Goal: Task Accomplishment & Management: Contribute content

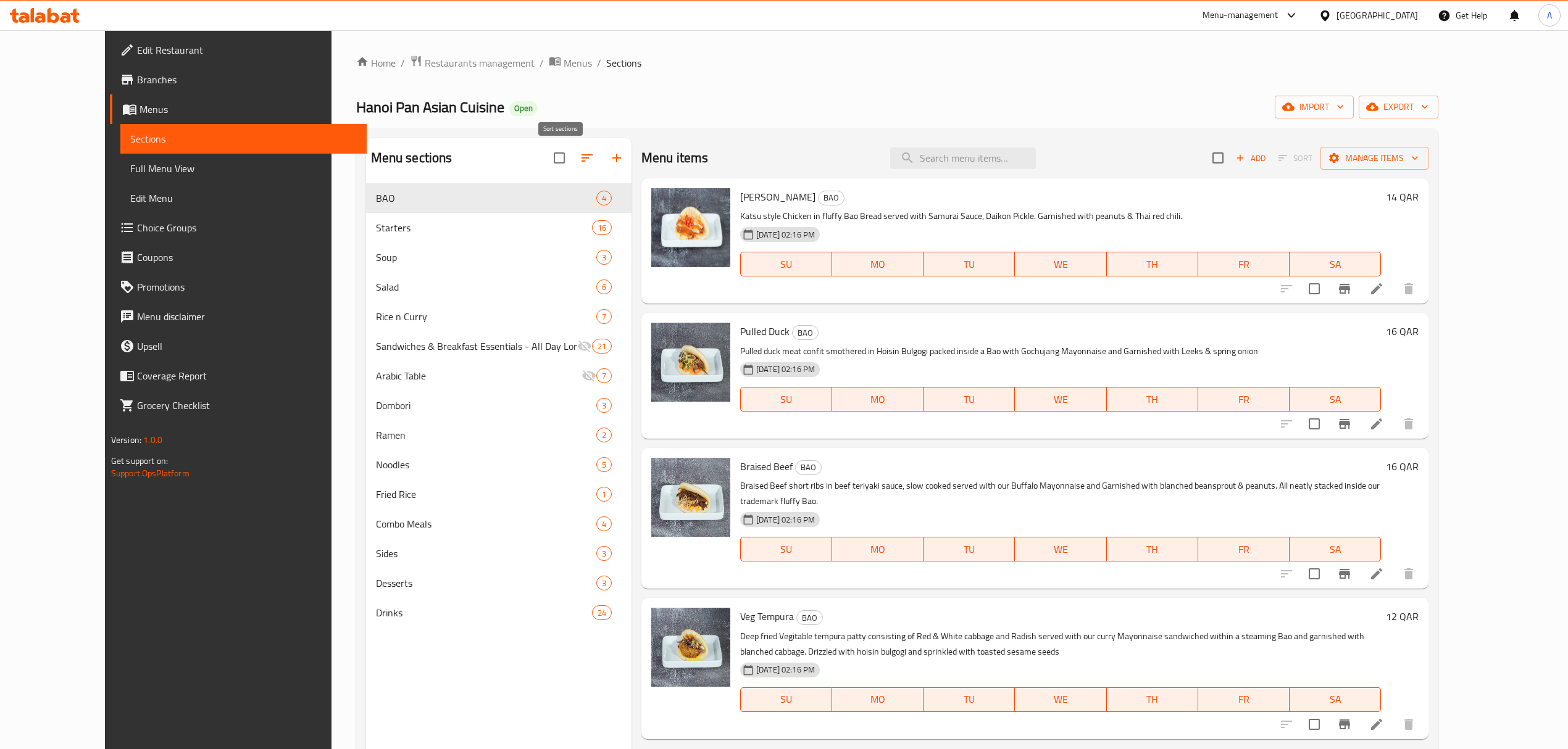
click at [579, 161] on icon "button" at bounding box center [586, 158] width 15 height 15
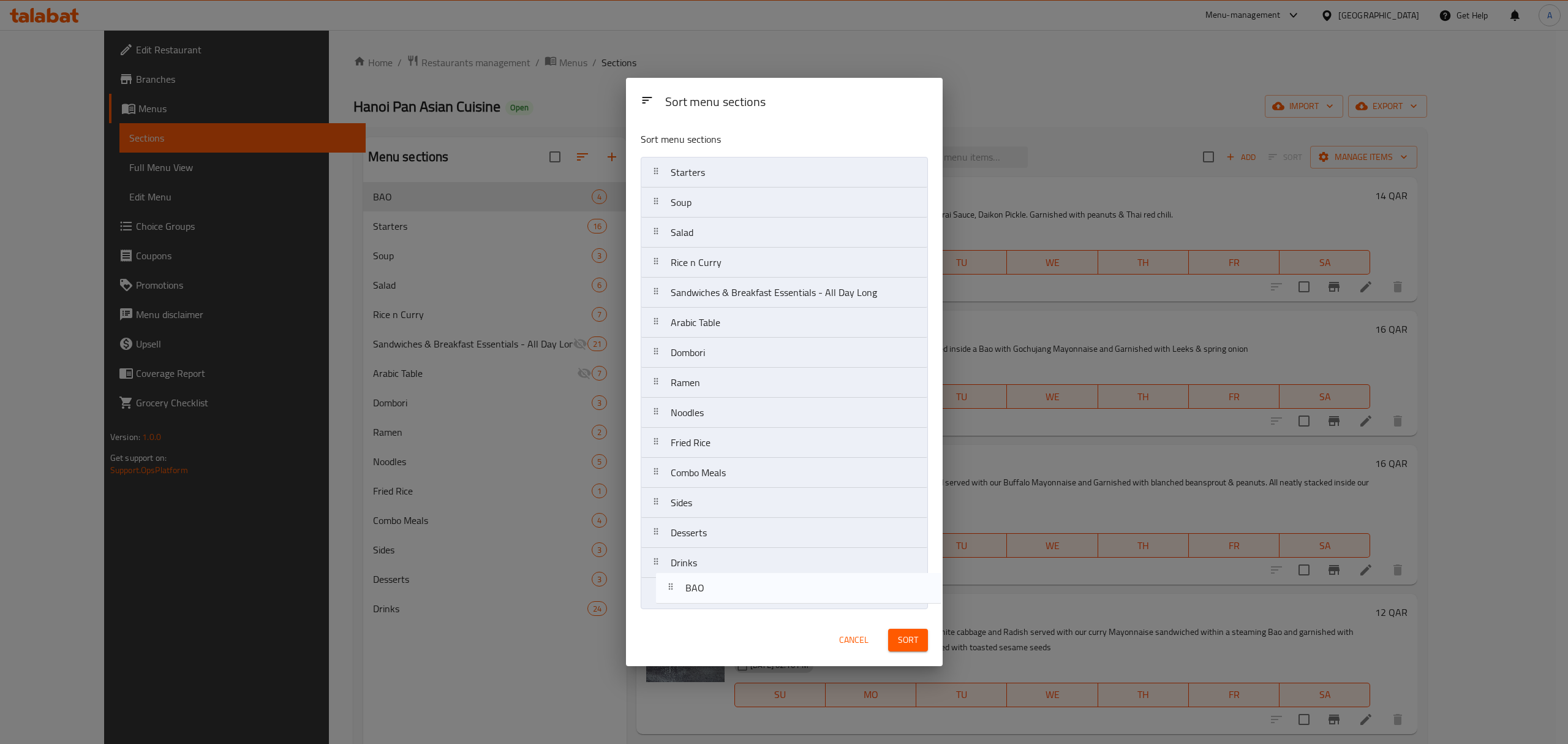
drag, startPoint x: 697, startPoint y: 175, endPoint x: 713, endPoint y: 596, distance: 421.3
click at [713, 596] on nav "BAO Starters Soup Salad Rice n Curry Sandwiches & Breakfast Essentials - All Da…" at bounding box center [784, 382] width 287 height 452
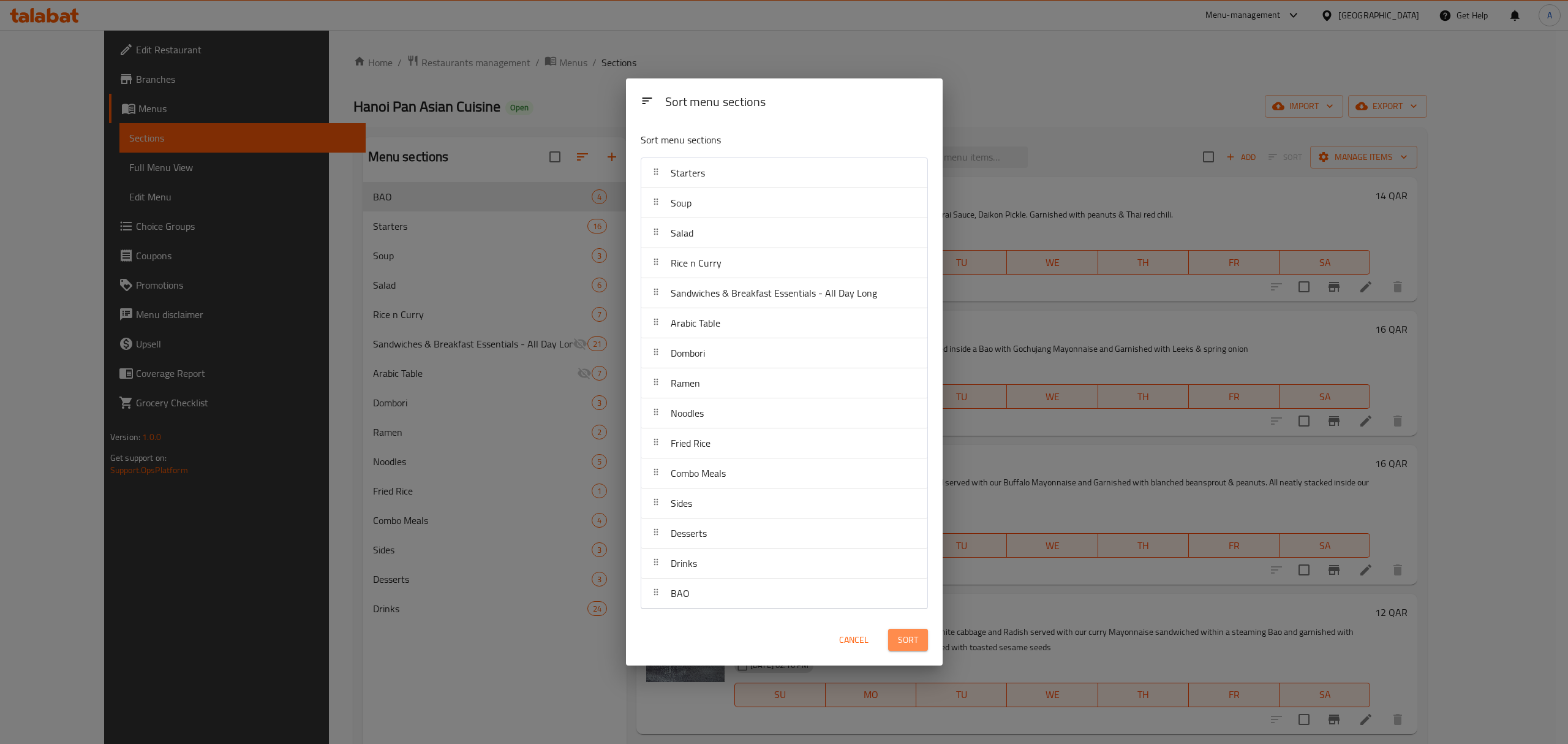
click at [903, 642] on span "Sort" at bounding box center [908, 640] width 20 height 15
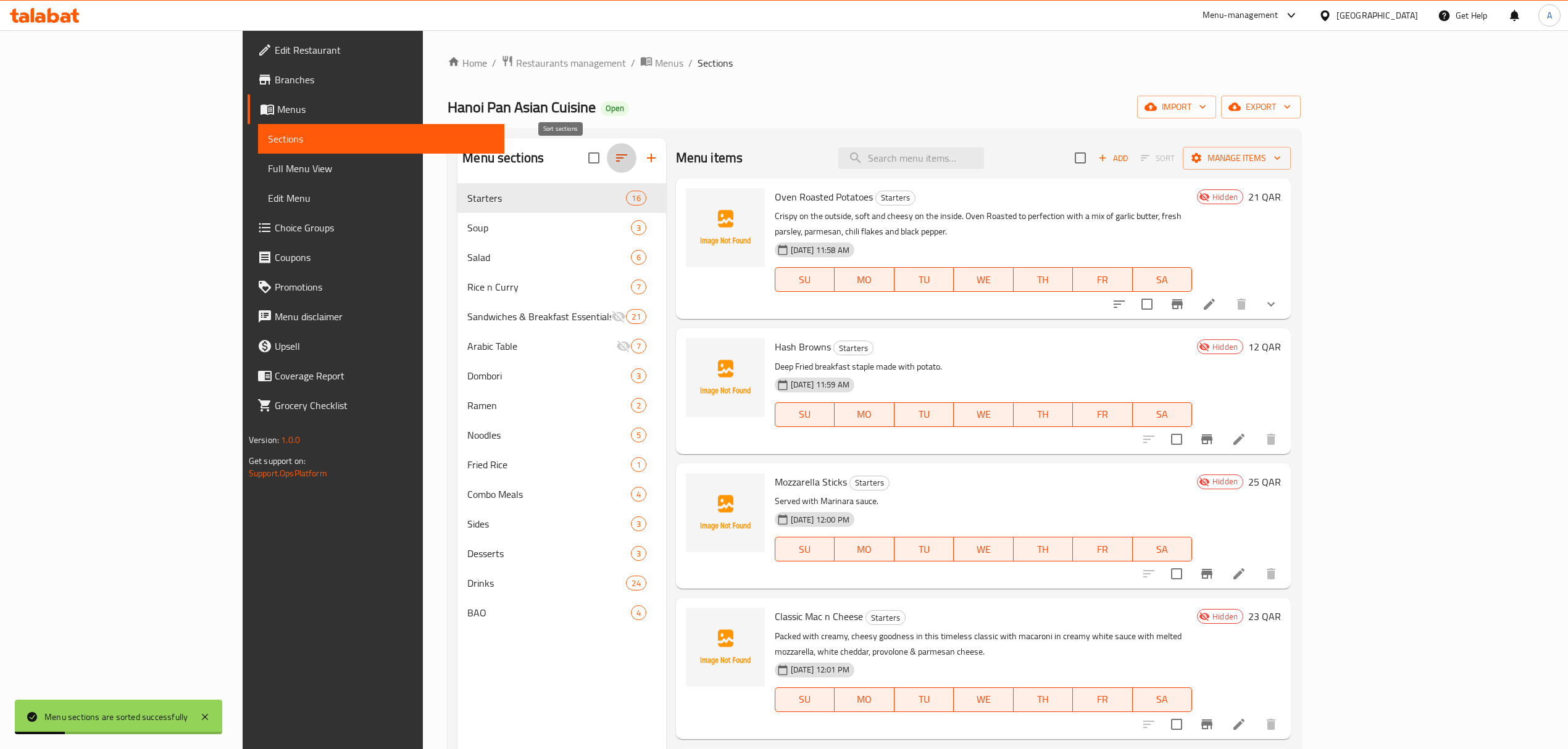
click at [614, 156] on icon "button" at bounding box center [621, 158] width 15 height 15
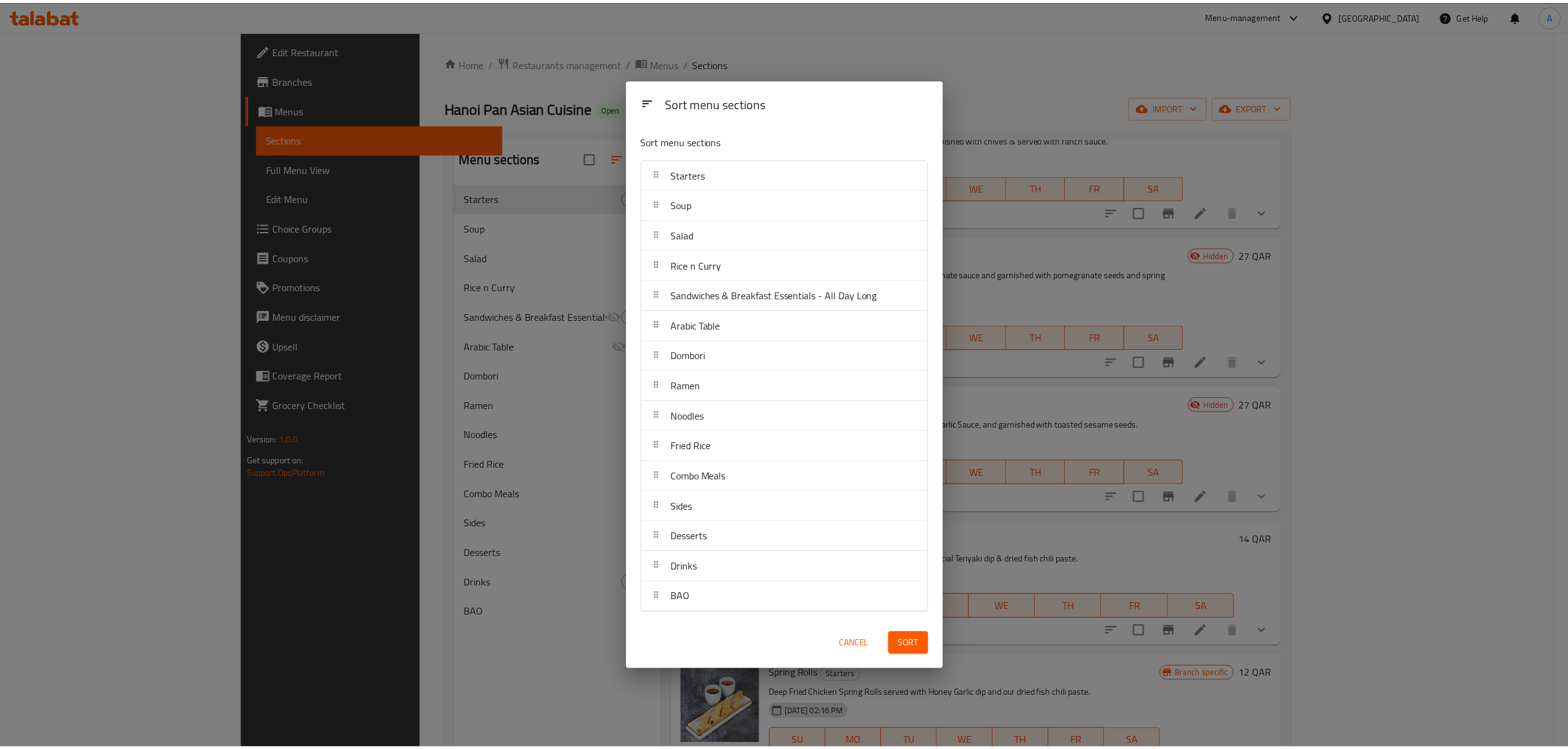
scroll to position [223, 0]
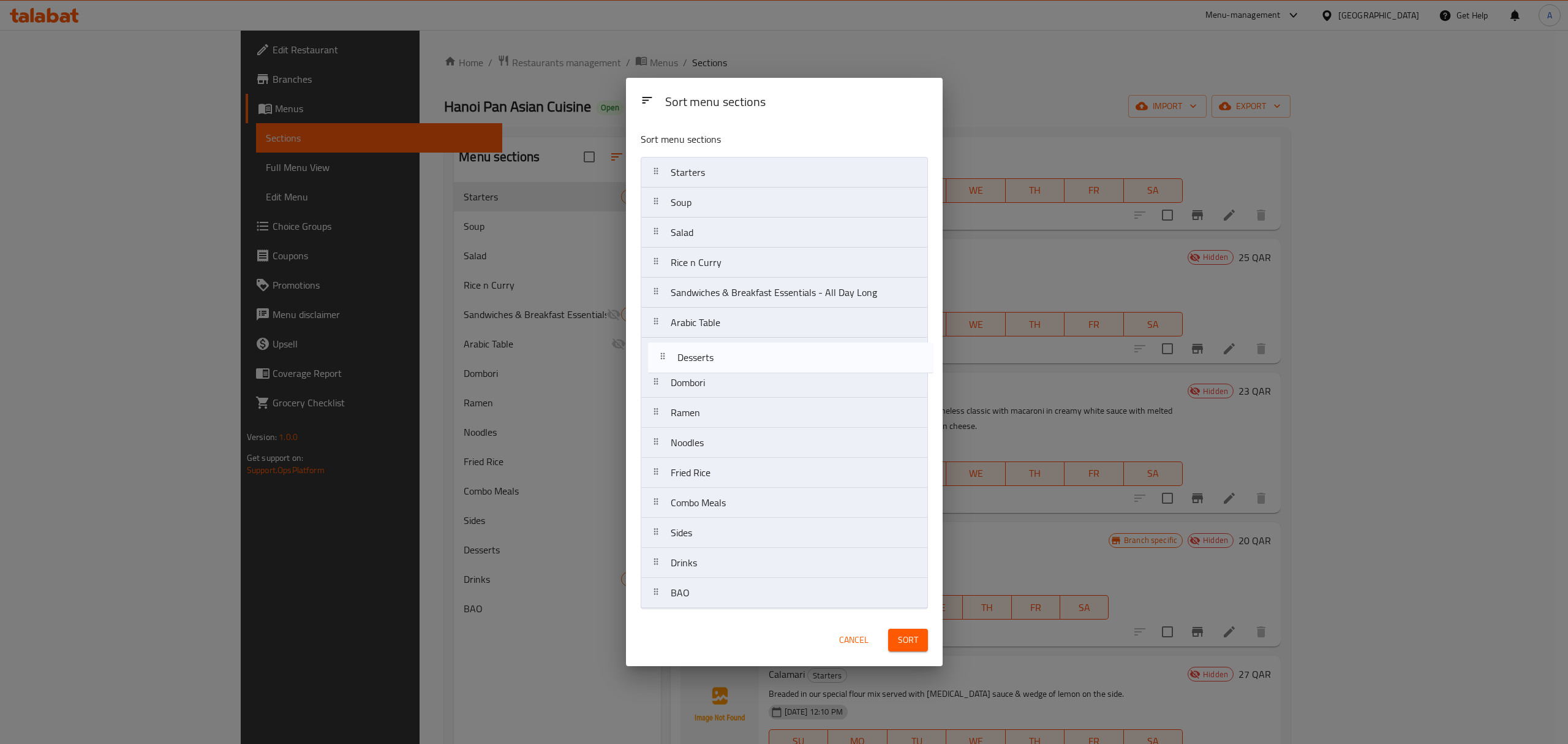
drag, startPoint x: 712, startPoint y: 532, endPoint x: 718, endPoint y: 352, distance: 180.1
click at [718, 352] on nav "Starters Soup Salad Rice n Curry Sandwiches & Breakfast Essentials - All Day Lo…" at bounding box center [784, 382] width 287 height 452
drag, startPoint x: 693, startPoint y: 575, endPoint x: 710, endPoint y: 391, distance: 184.8
click at [710, 391] on nav "Starters Soup Salad Rice n Curry Sandwiches & Breakfast Essentials - All Day Lo…" at bounding box center [784, 382] width 287 height 452
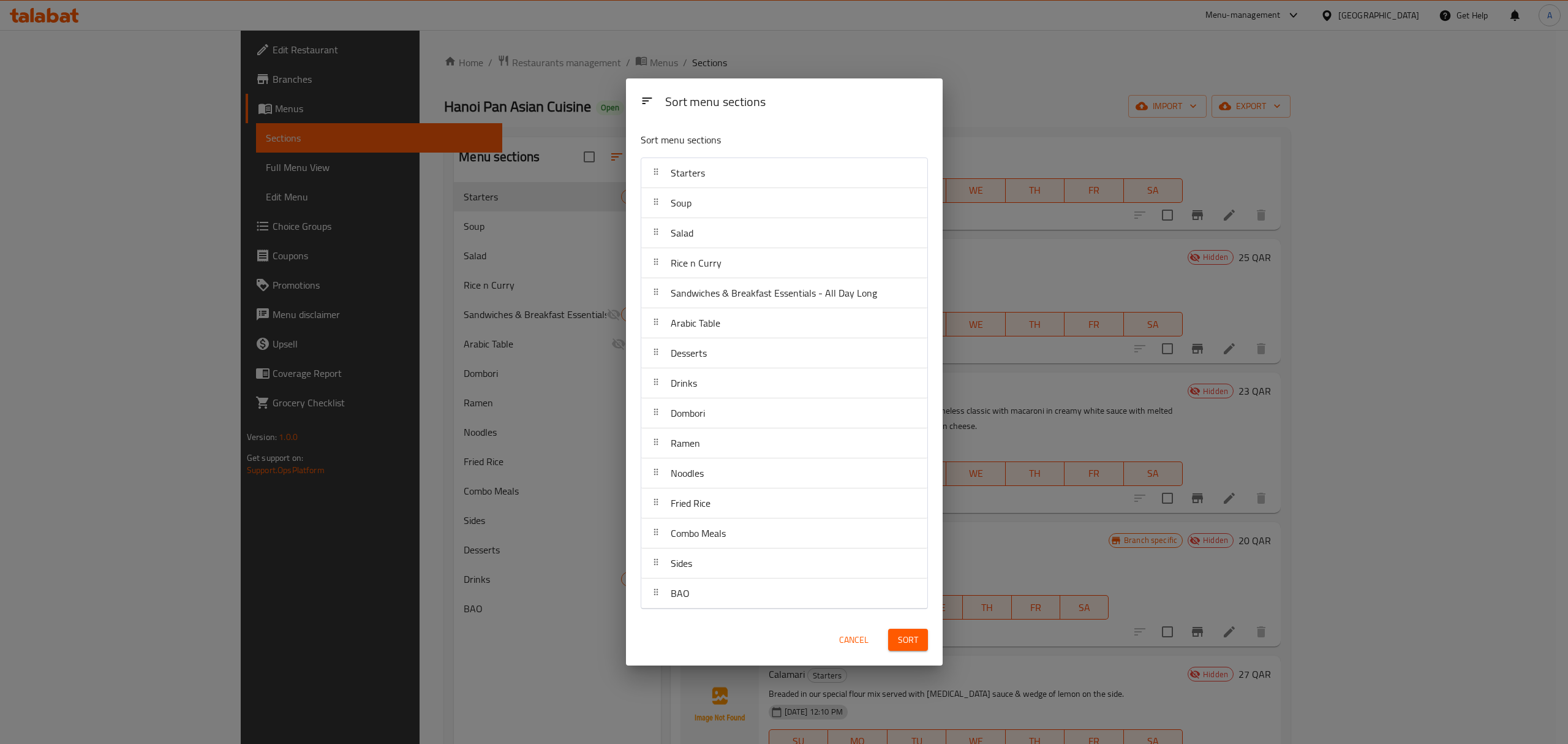
click at [905, 636] on span "Sort" at bounding box center [908, 640] width 20 height 15
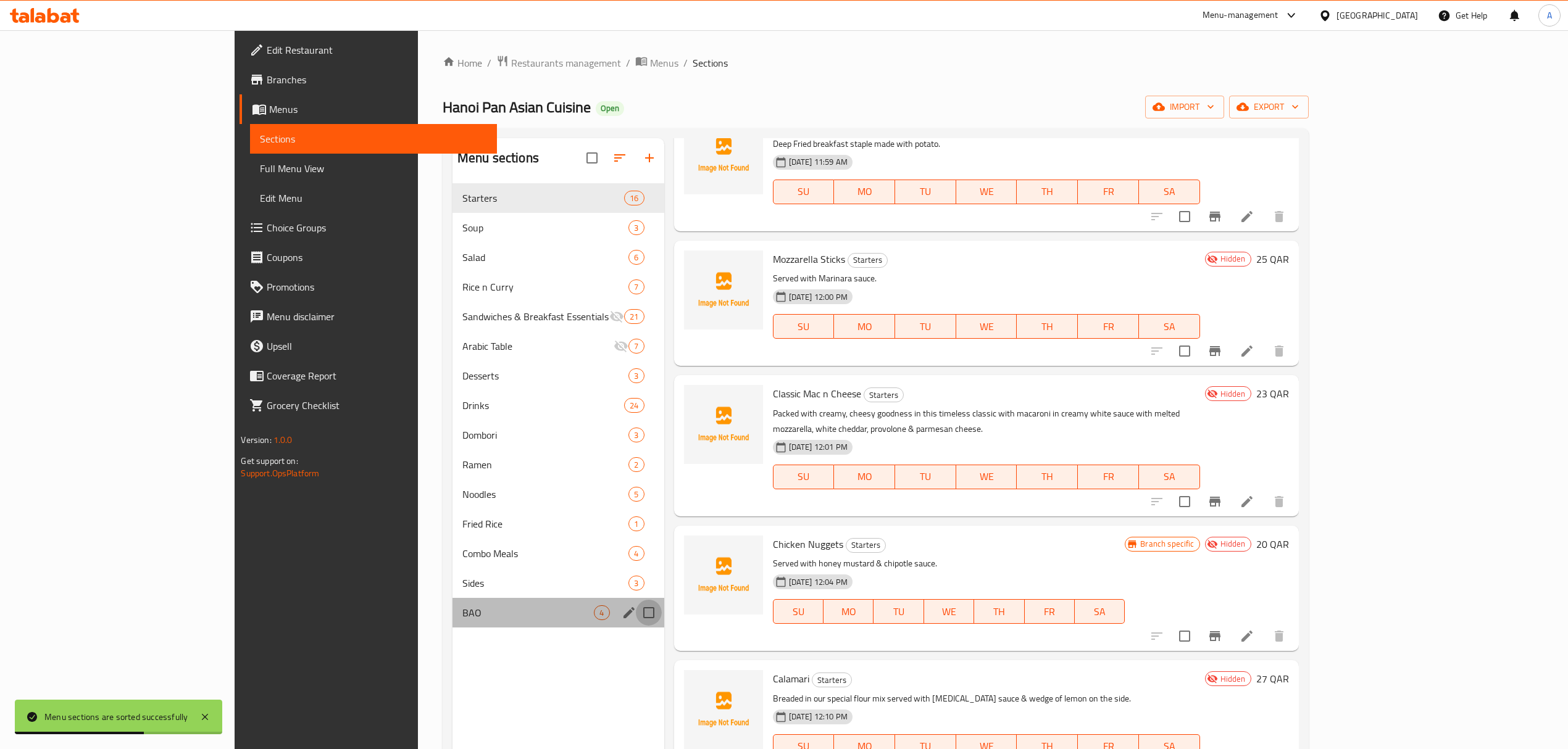
click at [635, 614] on input "Menu sections" at bounding box center [648, 612] width 26 height 26
checkbox input "true"
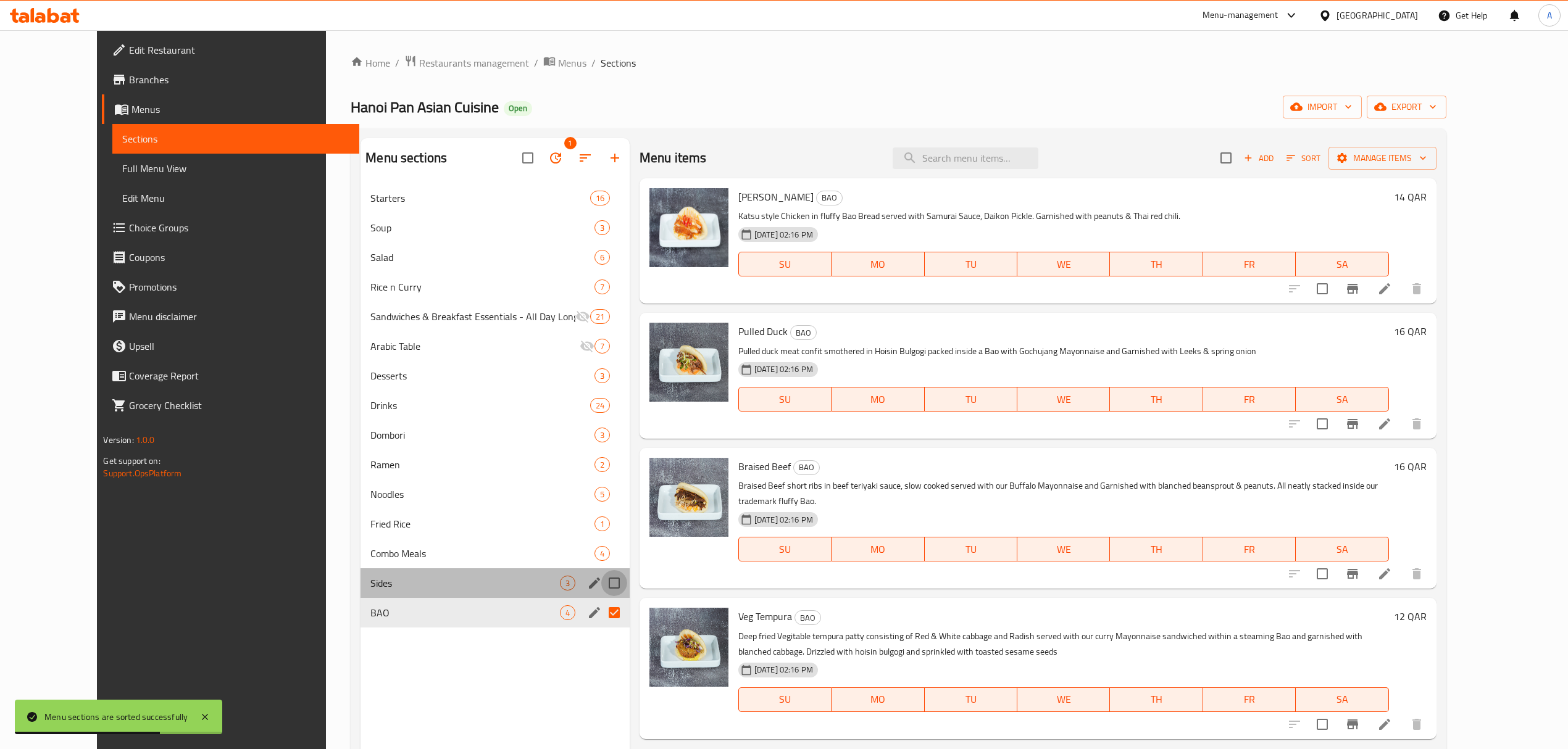
click at [601, 582] on input "Menu sections" at bounding box center [614, 583] width 26 height 26
checkbox input "true"
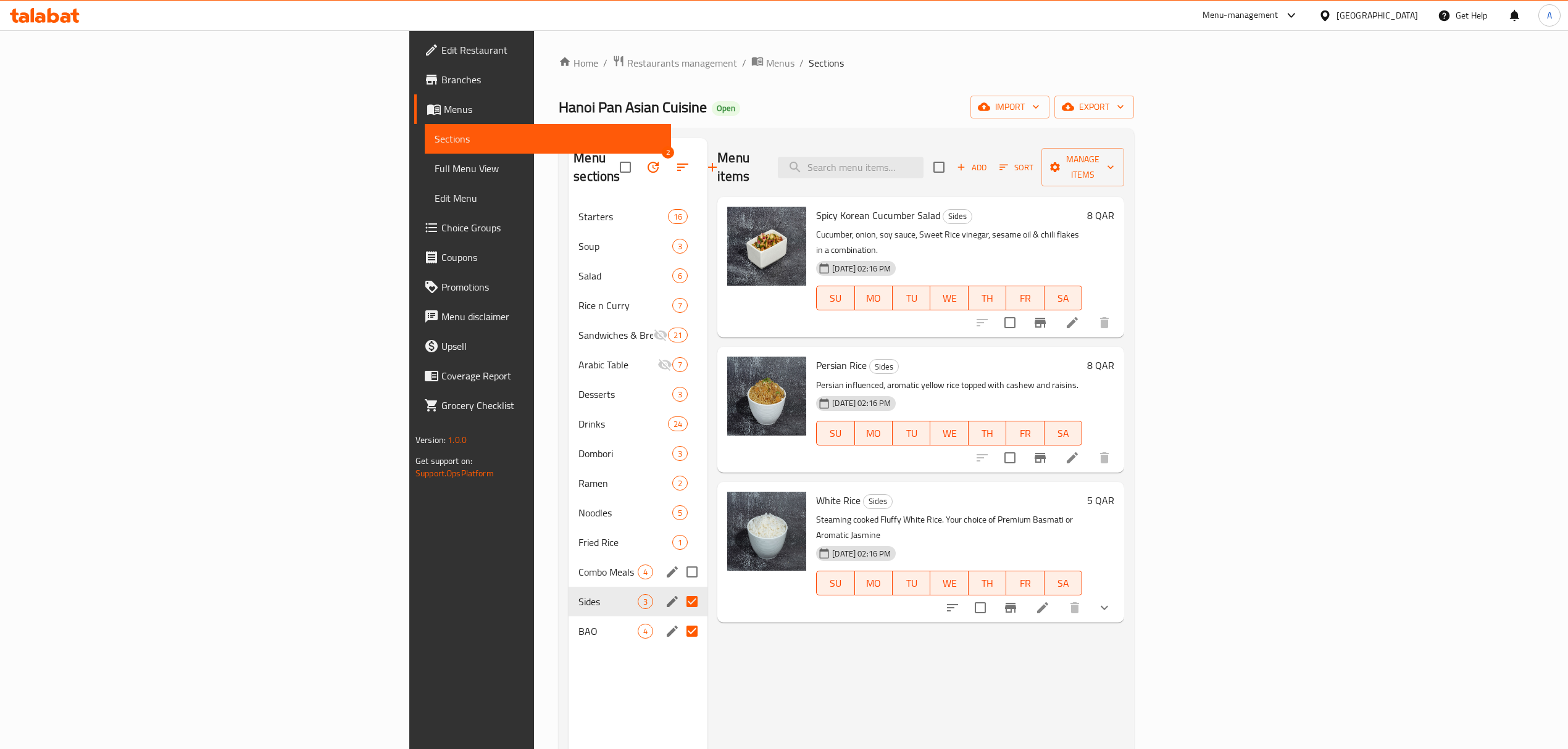
click at [679, 559] on input "Menu sections" at bounding box center [691, 572] width 26 height 26
checkbox input "true"
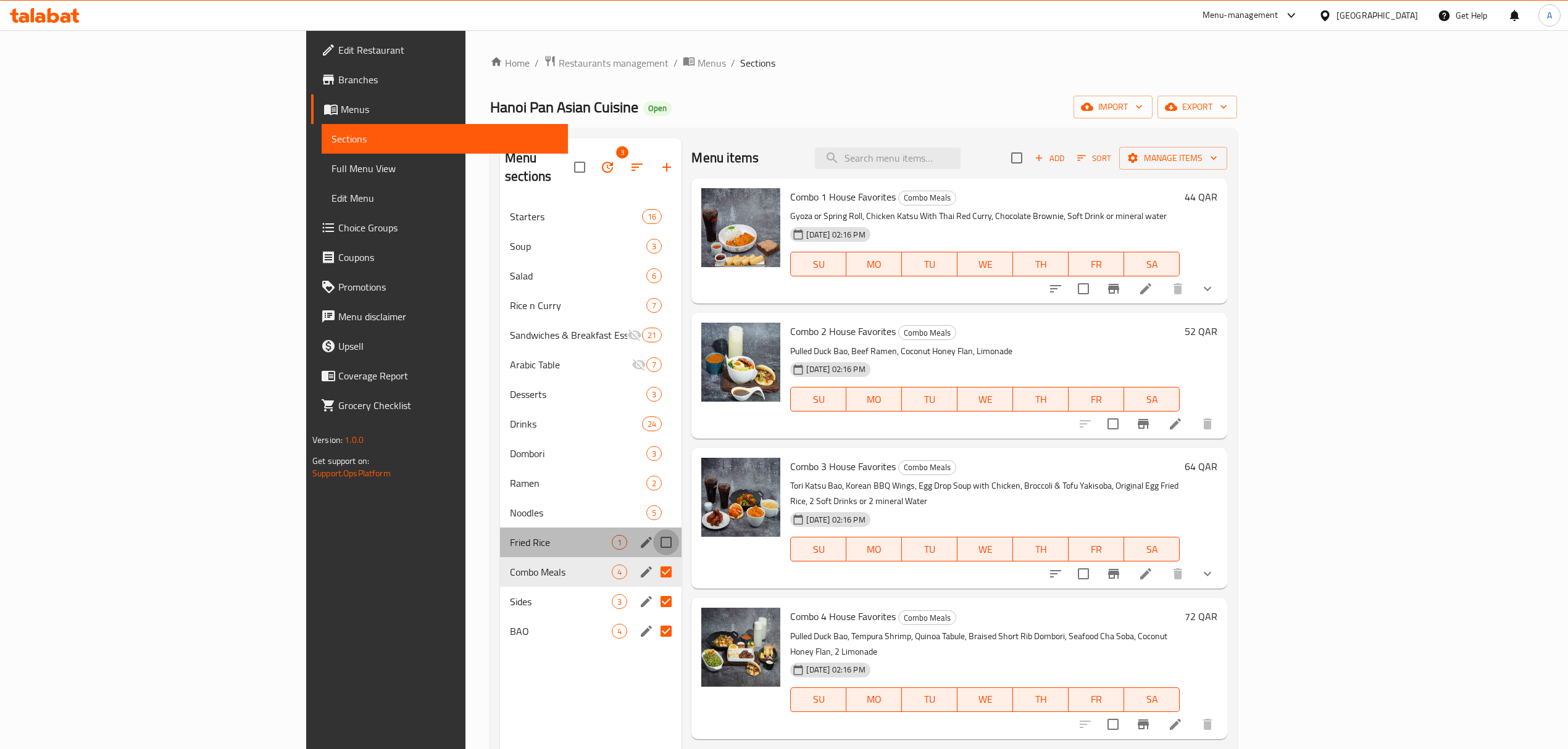
click at [653, 530] on input "Menu sections" at bounding box center [666, 542] width 26 height 26
checkbox input "true"
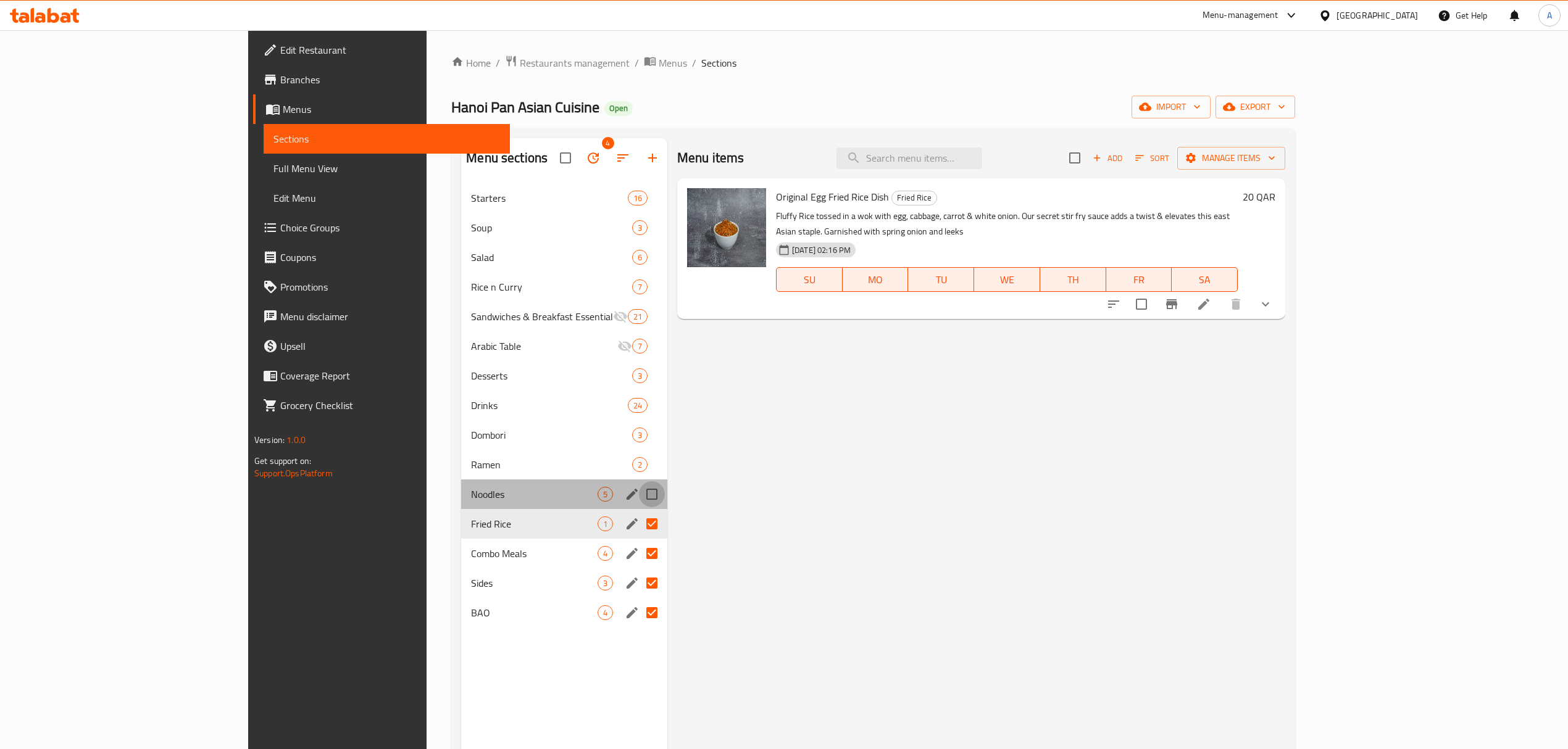
click at [639, 495] on input "Menu sections" at bounding box center [651, 494] width 26 height 26
checkbox input "true"
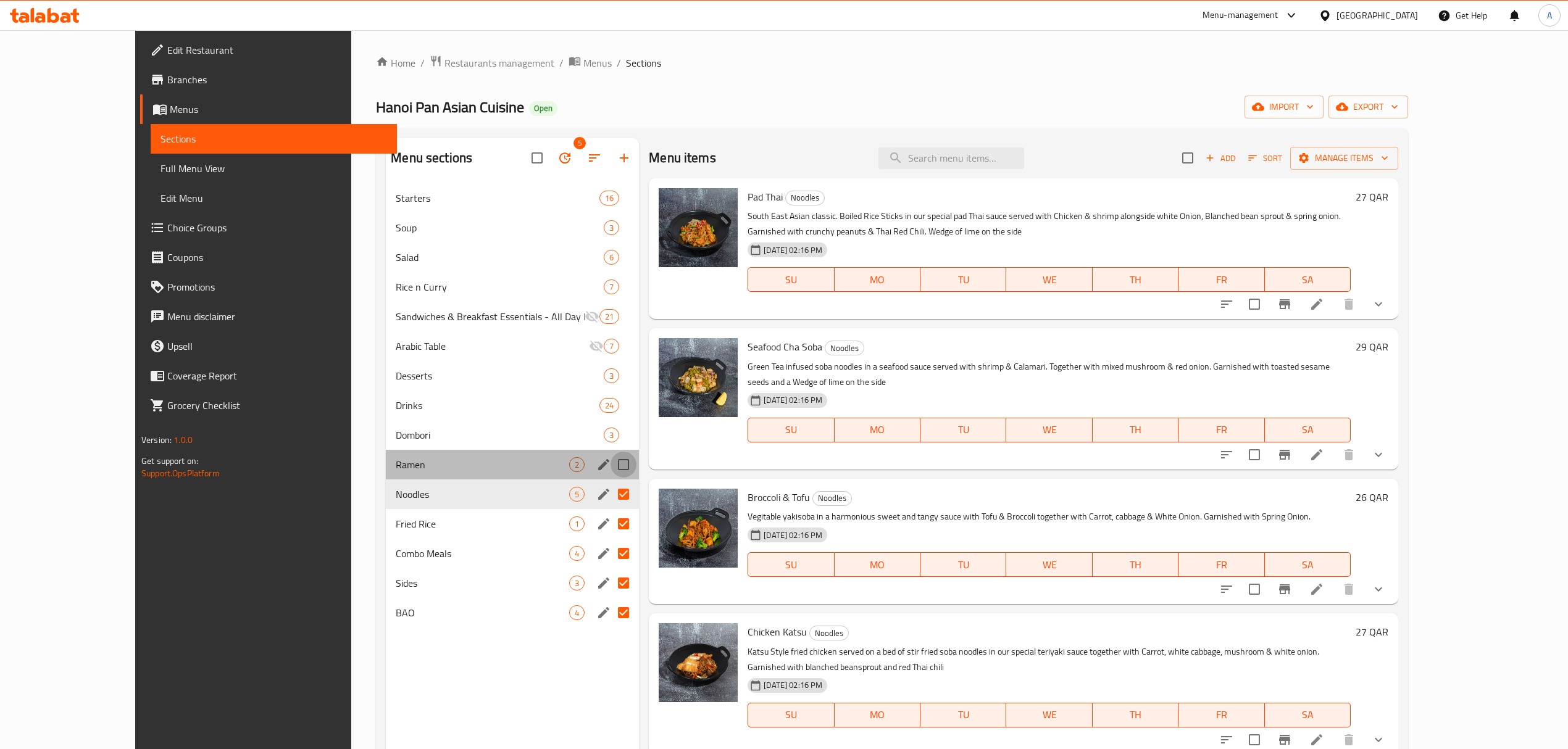
click at [611, 467] on input "Menu sections" at bounding box center [623, 464] width 26 height 26
checkbox input "true"
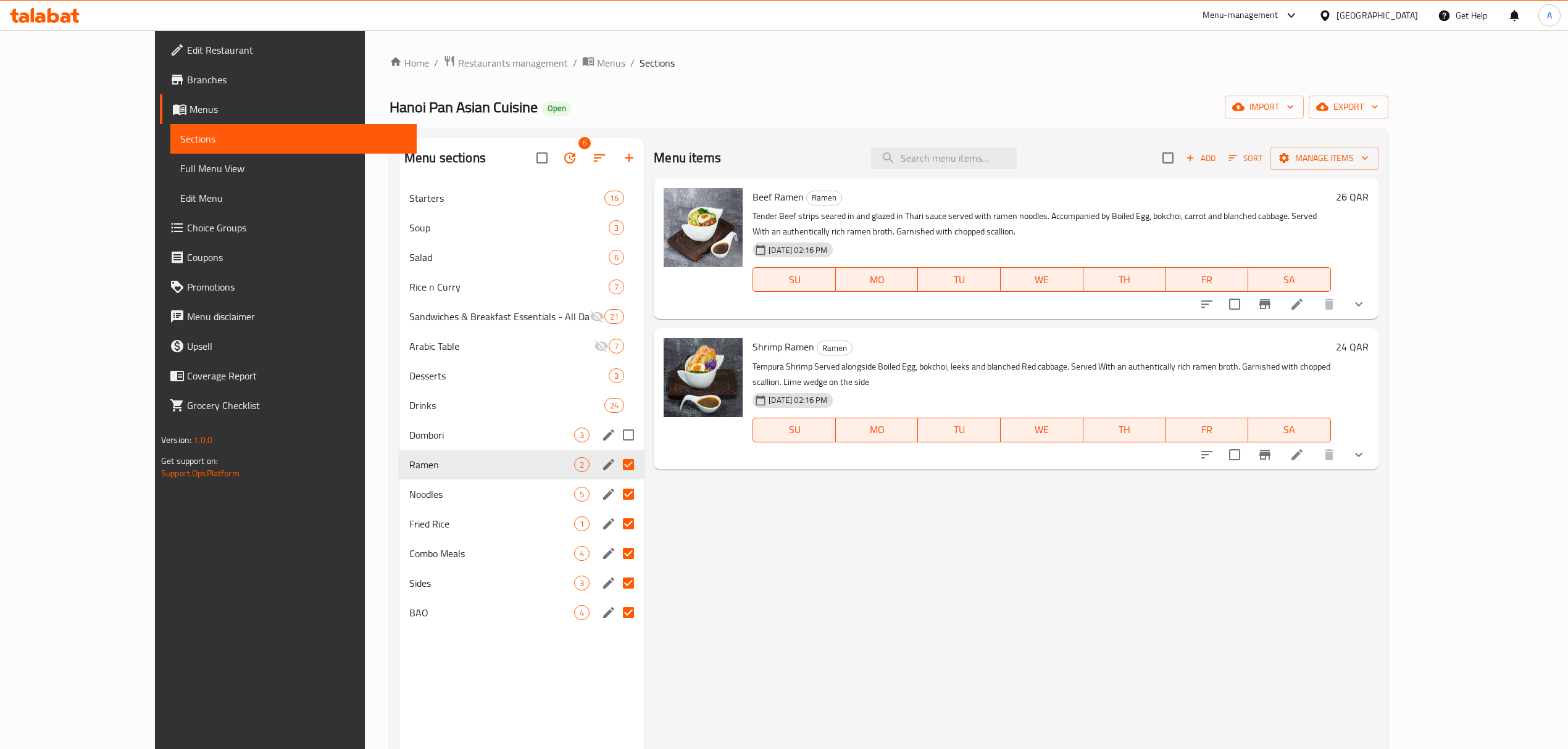
click at [615, 437] on input "Menu sections" at bounding box center [628, 435] width 26 height 26
checkbox input "true"
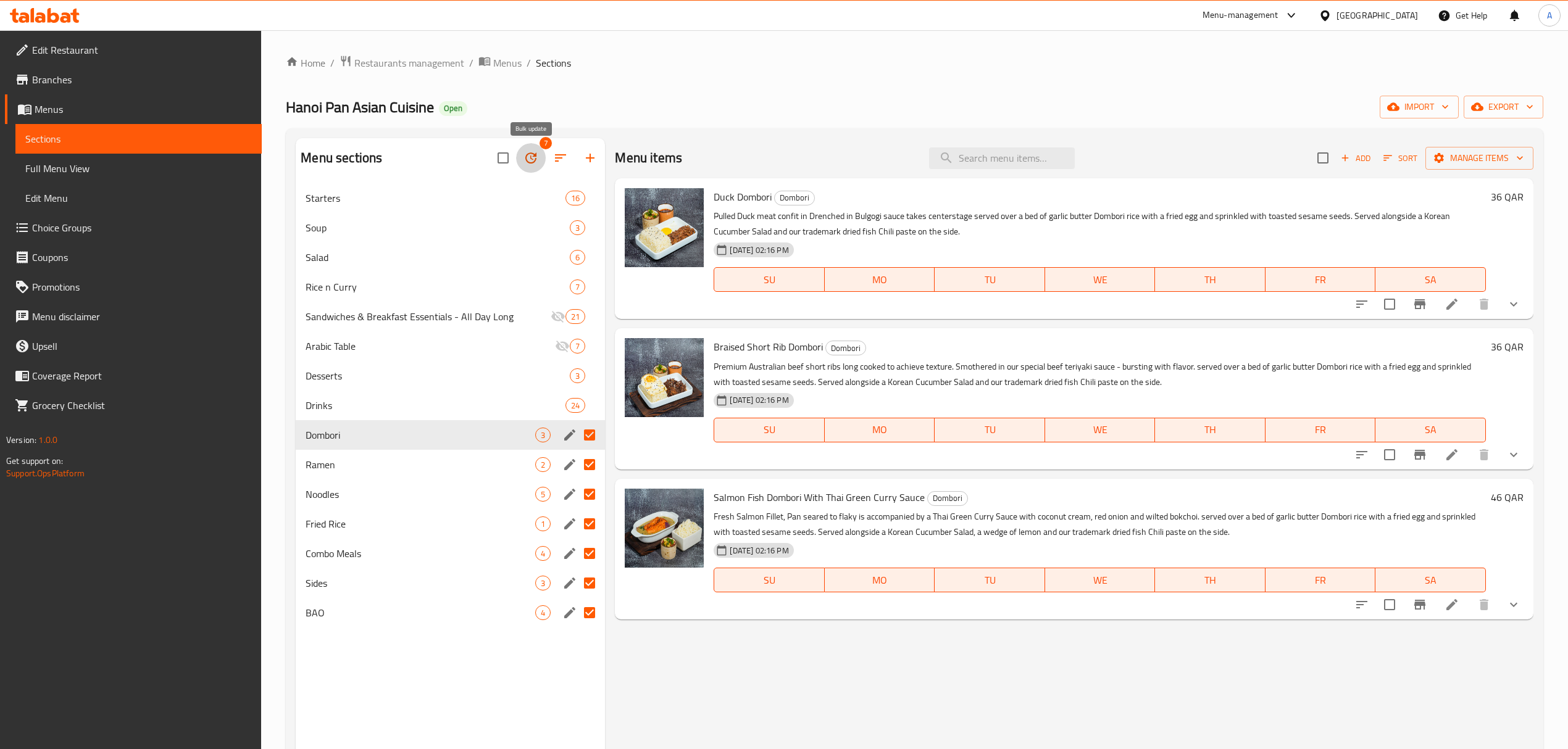
click at [534, 154] on icon "button" at bounding box center [531, 158] width 15 height 15
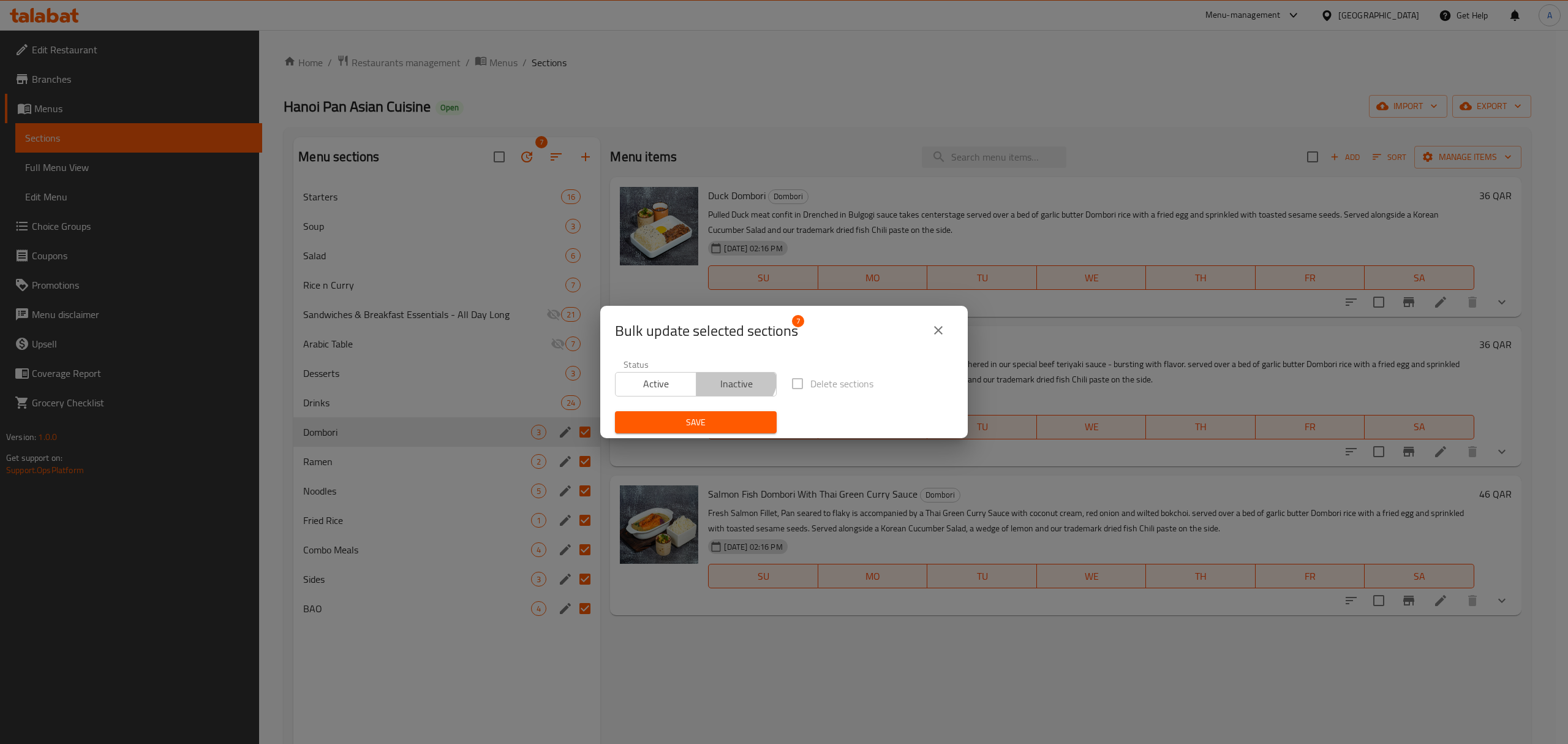
click at [728, 375] on span "Inactive" at bounding box center [737, 384] width 71 height 18
click at [716, 417] on span "Save" at bounding box center [696, 423] width 142 height 15
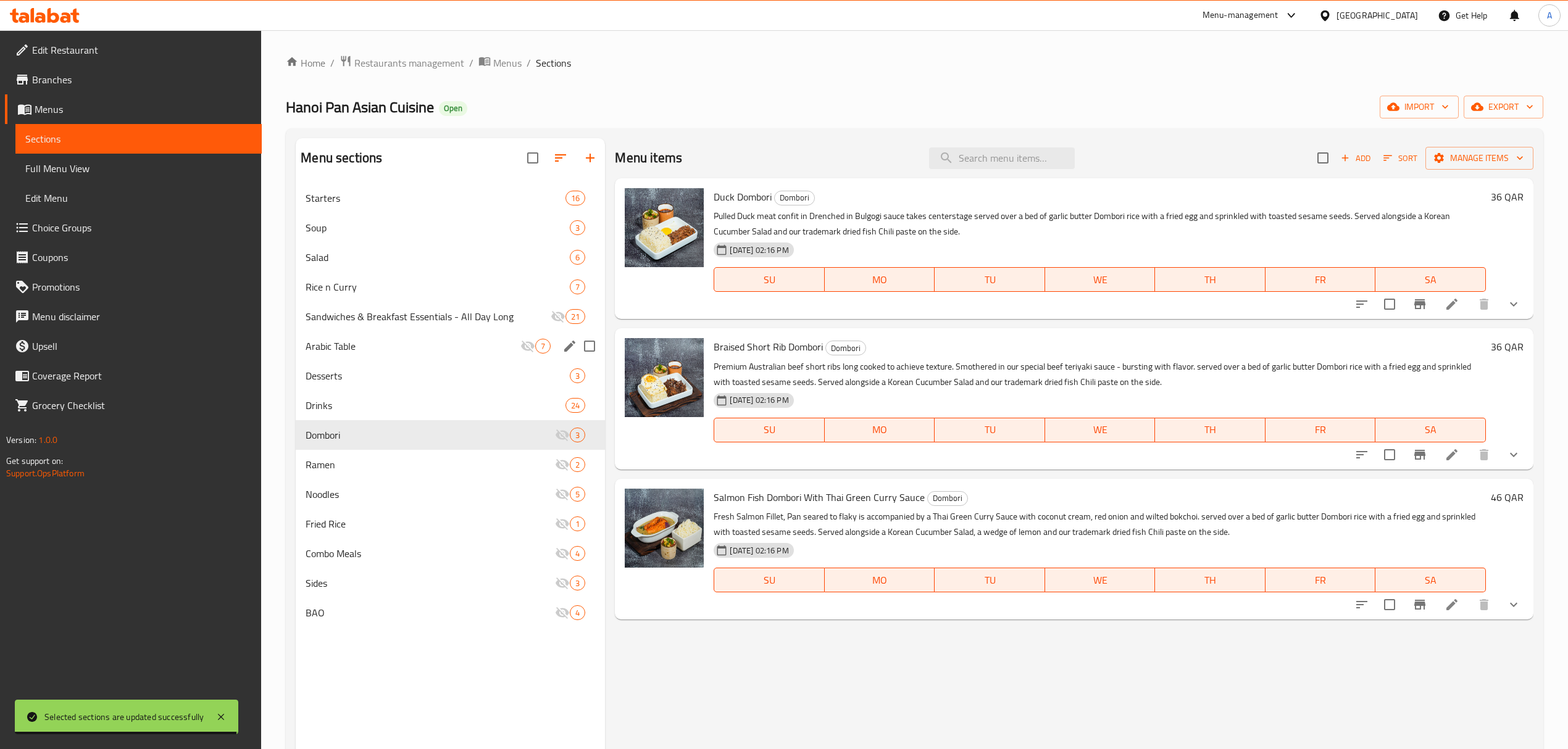
drag, startPoint x: 590, startPoint y: 346, endPoint x: 593, endPoint y: 327, distance: 19.2
click at [590, 346] on input "Menu sections" at bounding box center [589, 346] width 26 height 26
checkbox input "true"
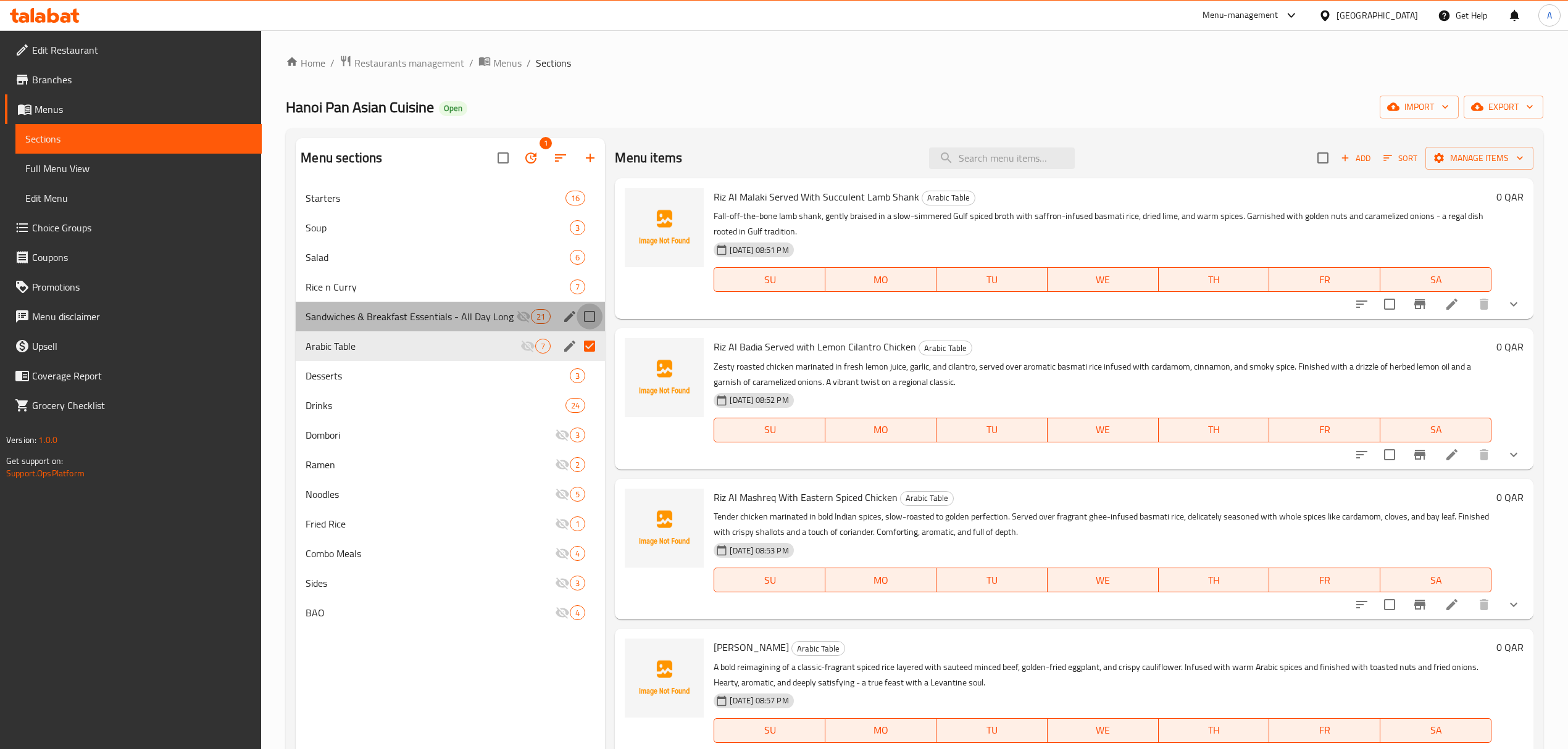
click at [593, 320] on input "Menu sections" at bounding box center [589, 316] width 26 height 26
checkbox input "true"
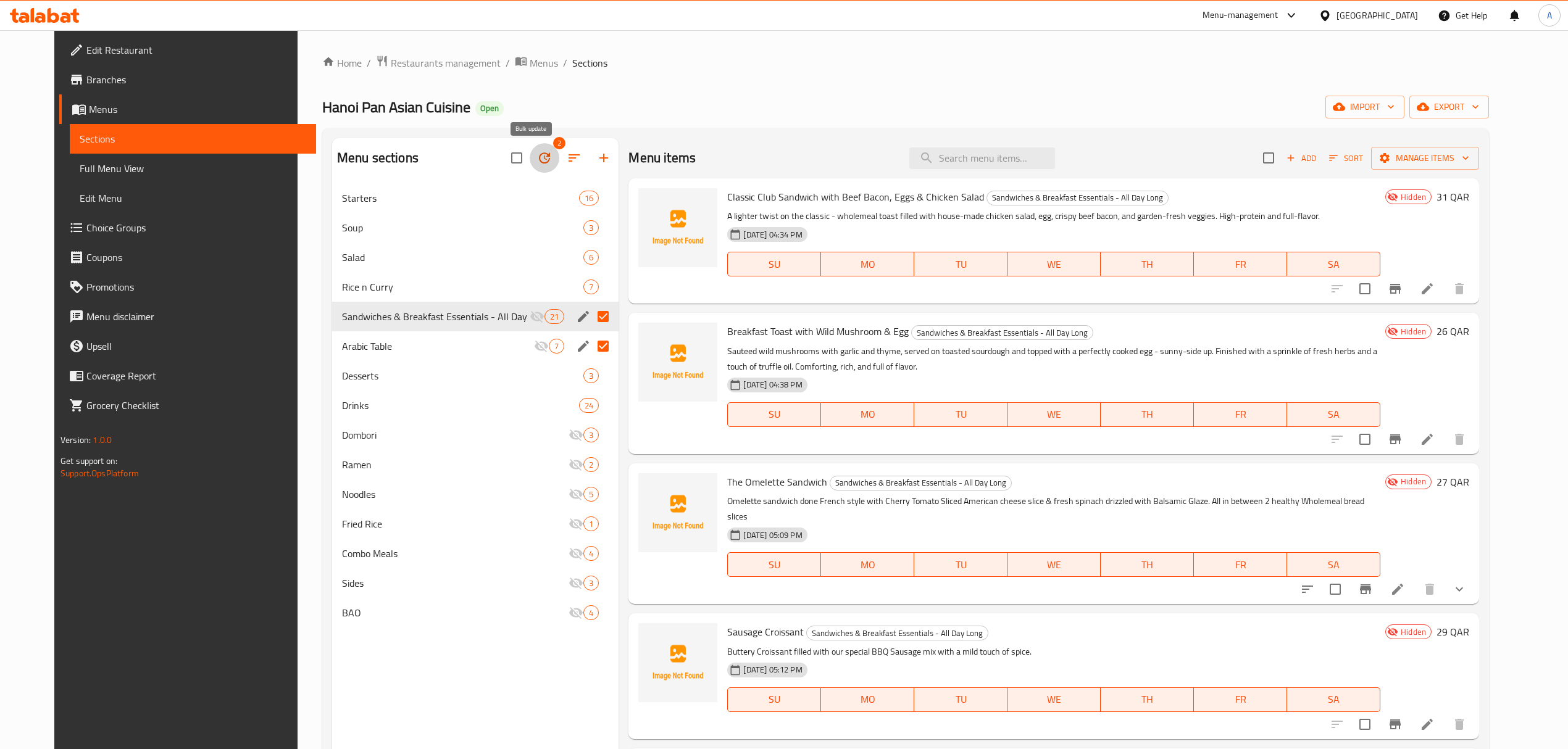
click at [539, 156] on icon "button" at bounding box center [544, 158] width 11 height 11
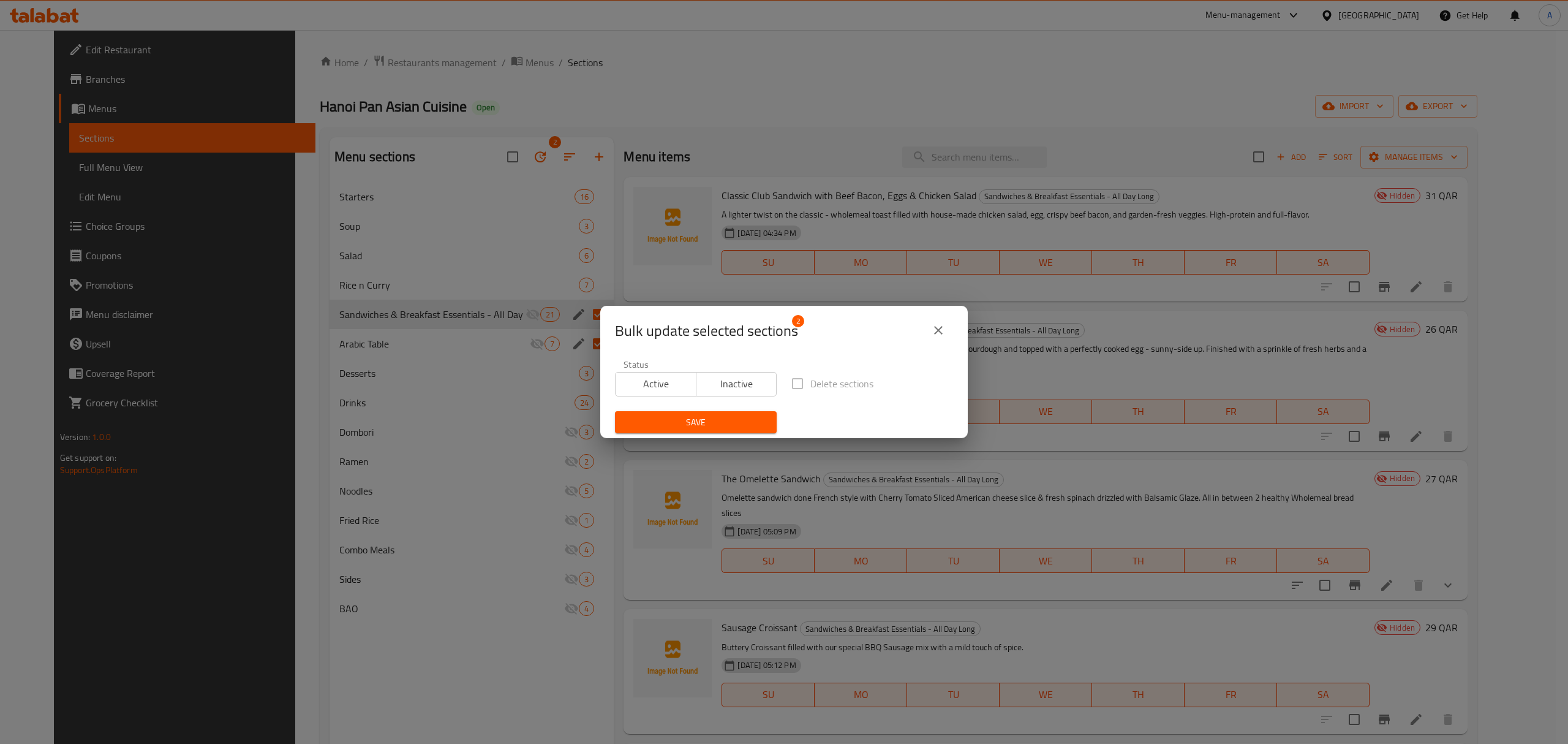
click at [675, 375] on span "Active" at bounding box center [656, 384] width 71 height 18
click at [672, 423] on span "Save" at bounding box center [696, 423] width 142 height 15
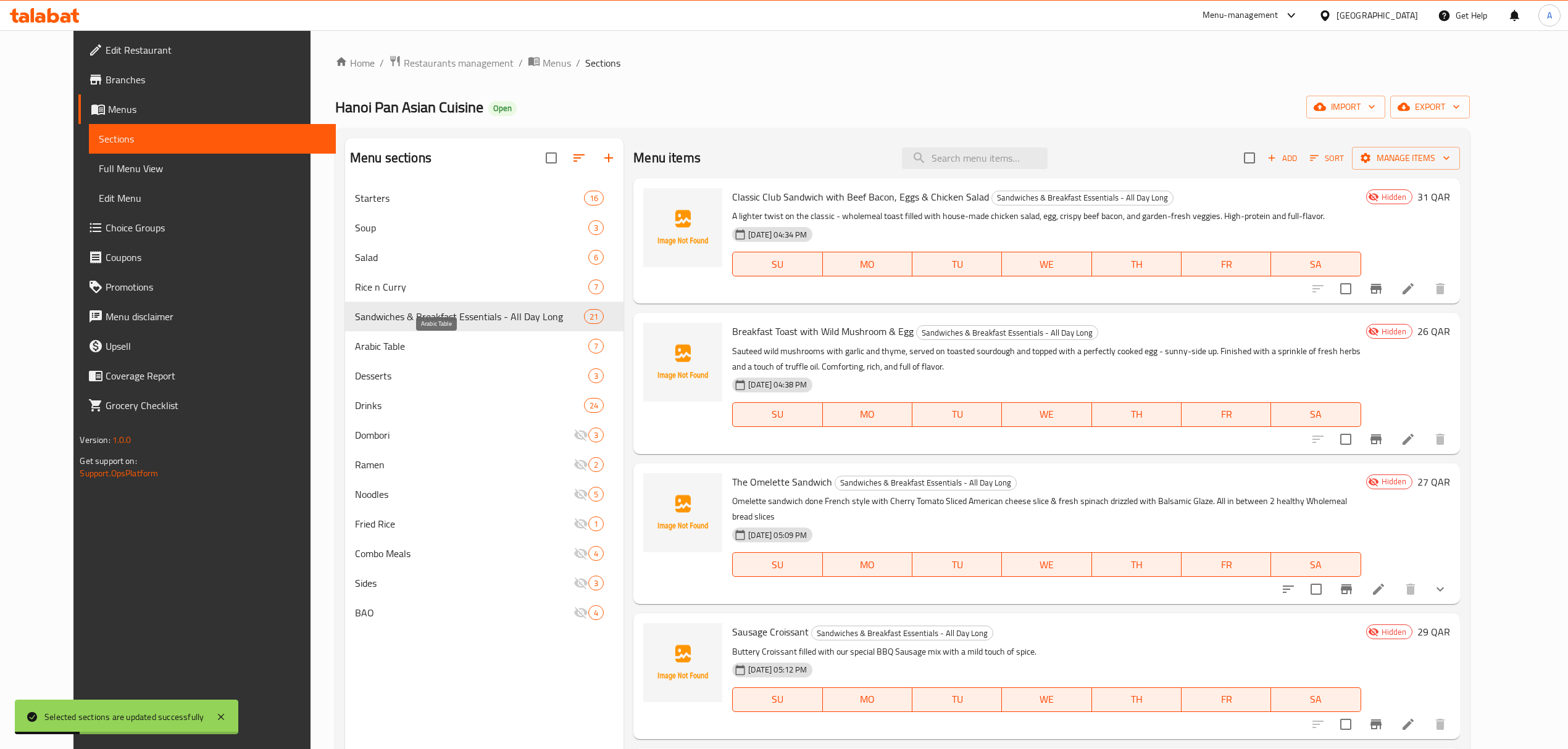
click at [384, 339] on span "Arabic Table" at bounding box center [471, 346] width 233 height 15
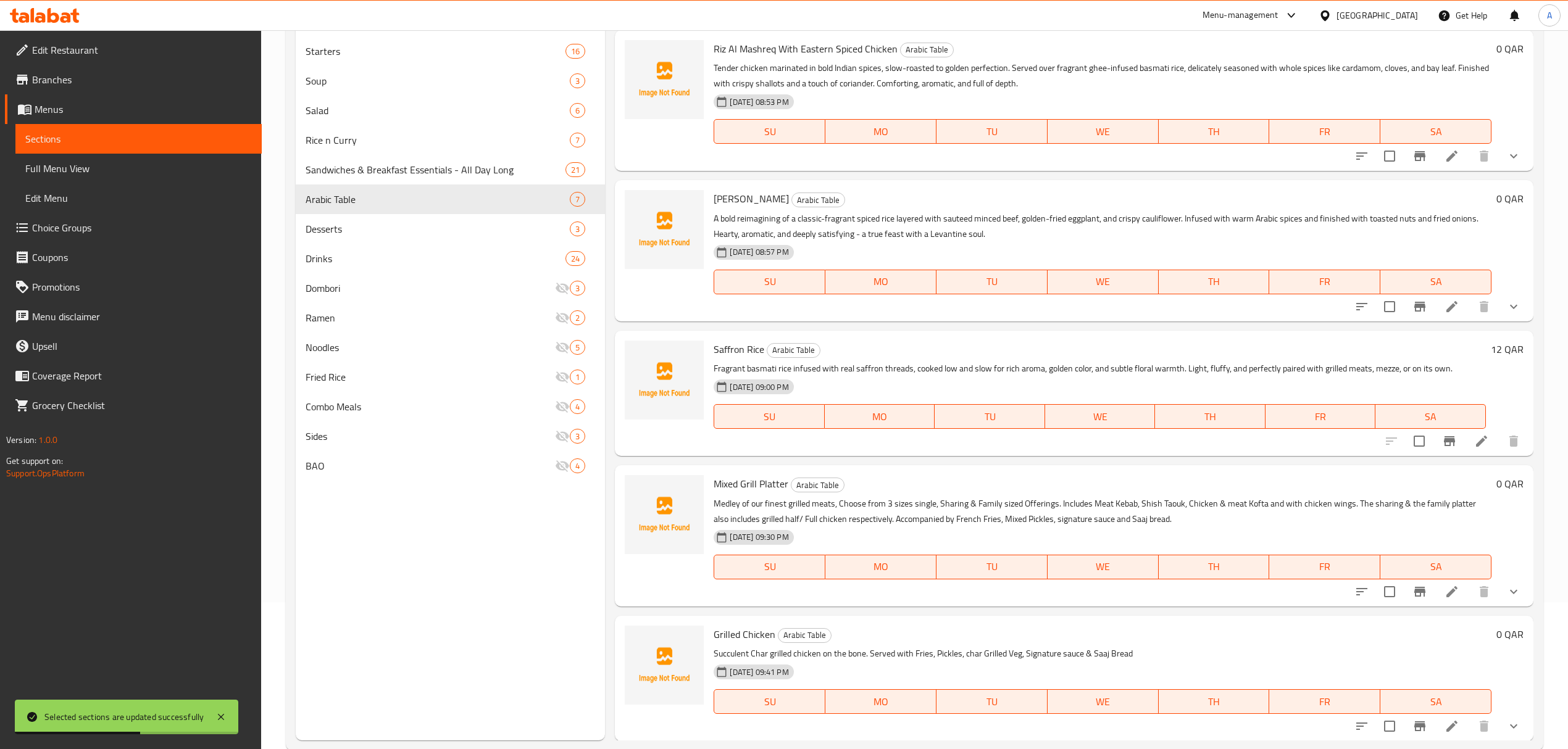
scroll to position [174, 0]
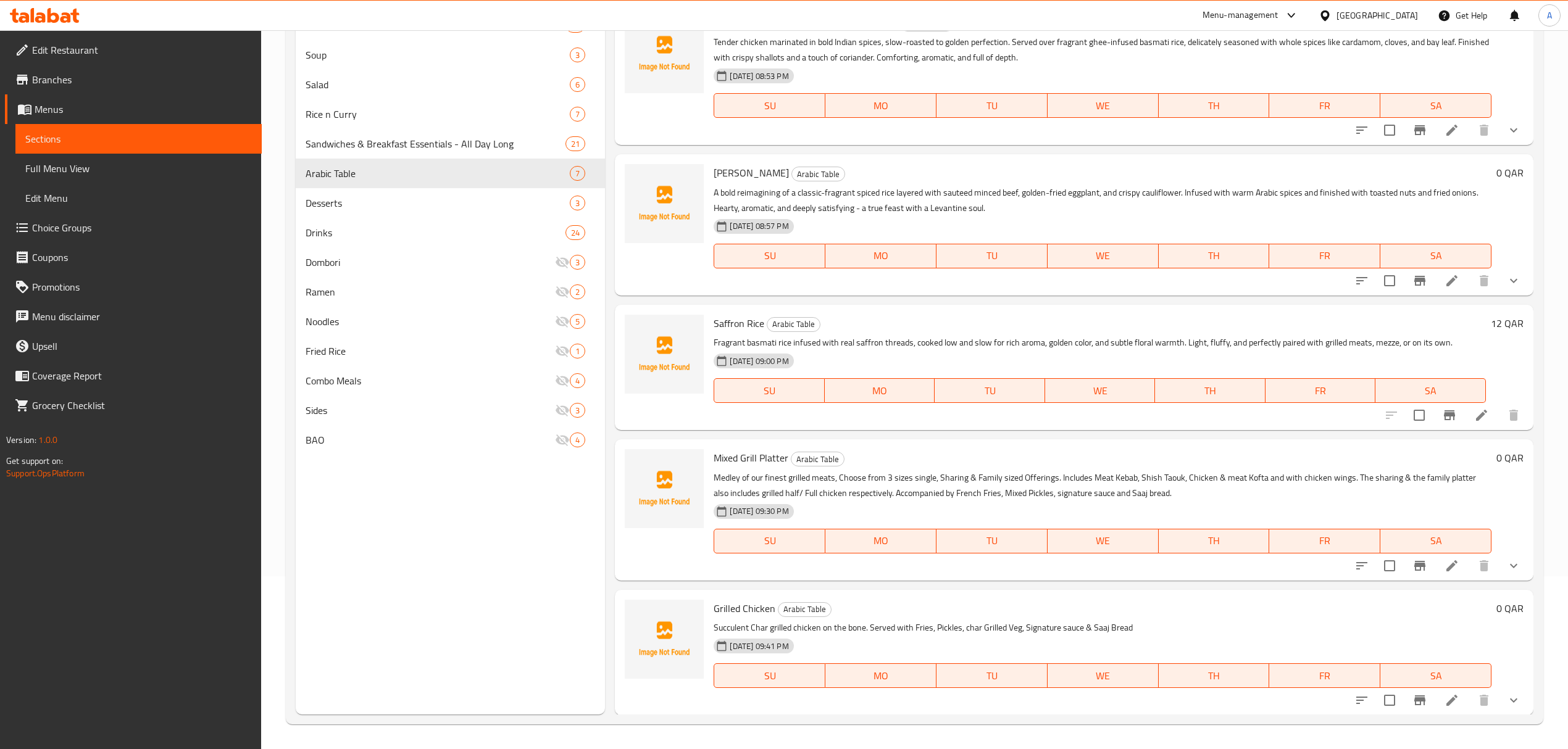
click at [1506, 696] on icon "show more" at bounding box center [1513, 700] width 15 height 15
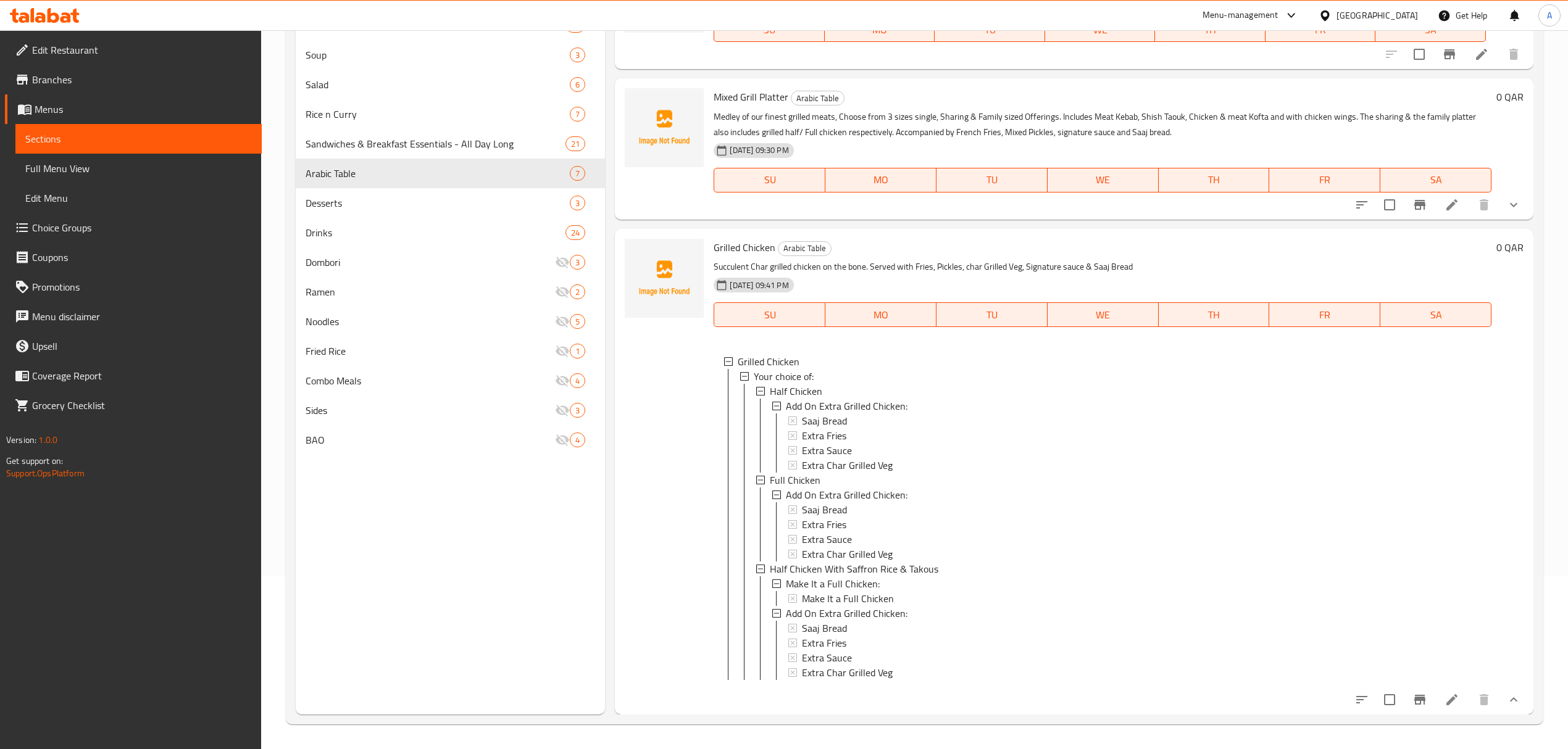
scroll to position [427, 0]
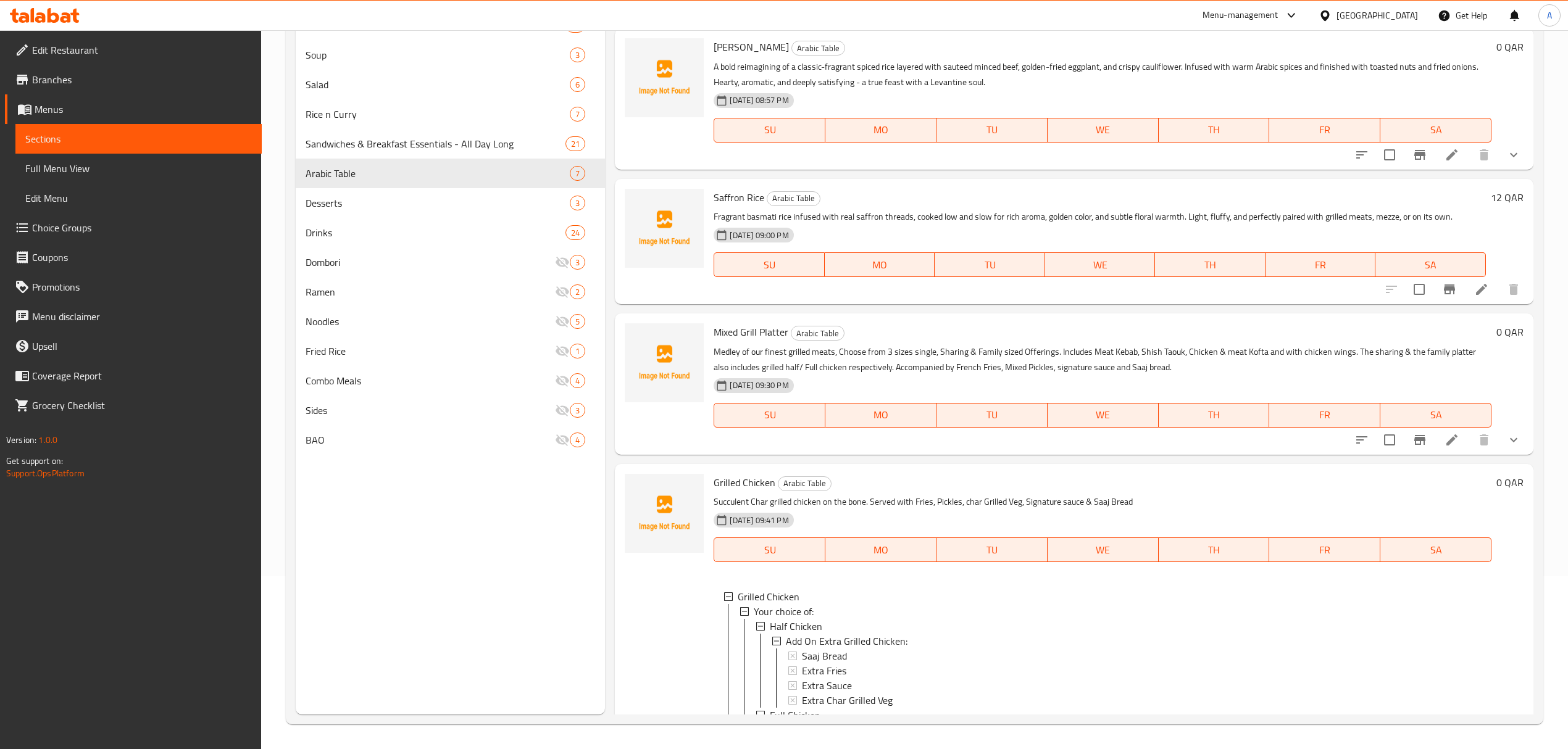
click at [1506, 434] on icon "show more" at bounding box center [1513, 439] width 15 height 15
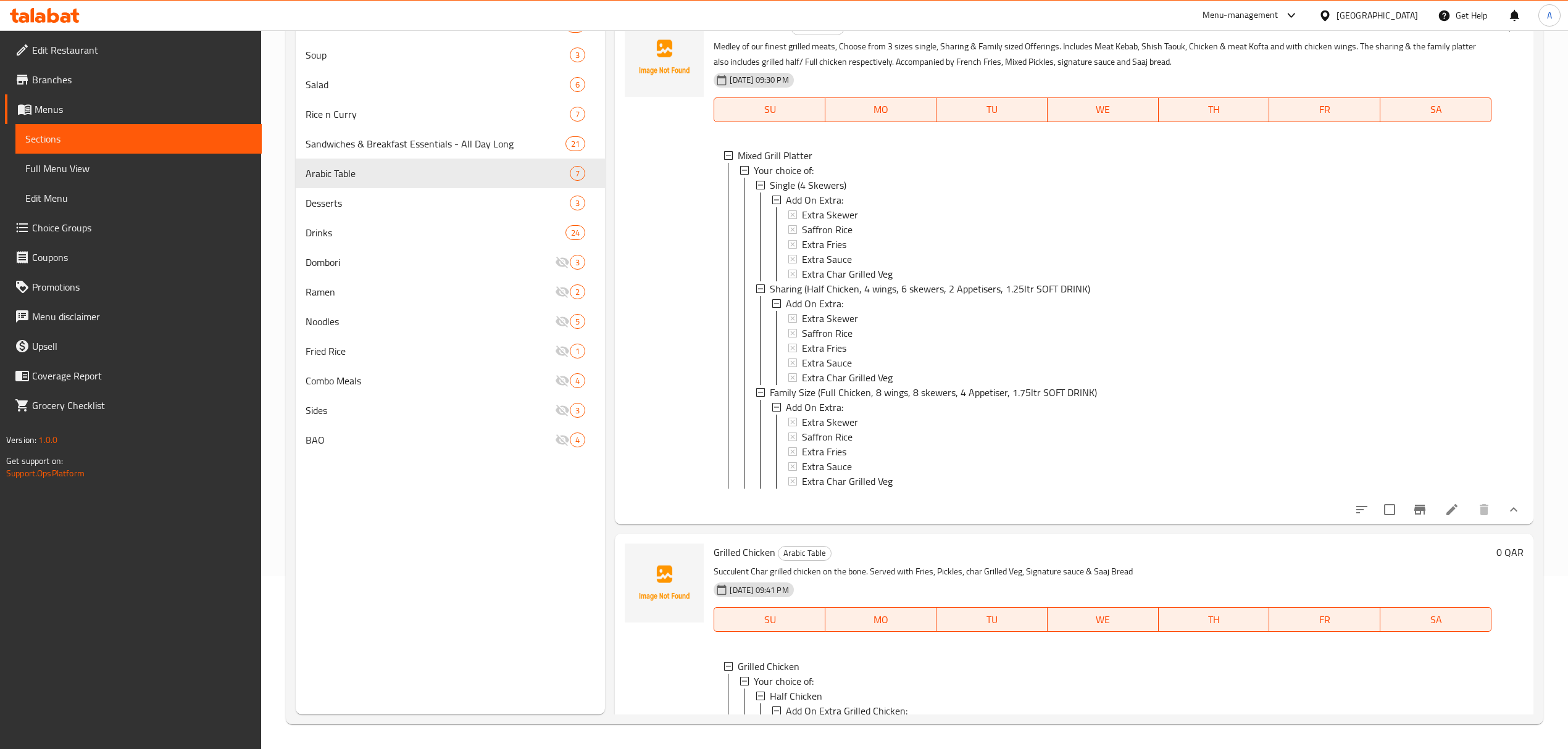
scroll to position [486, 0]
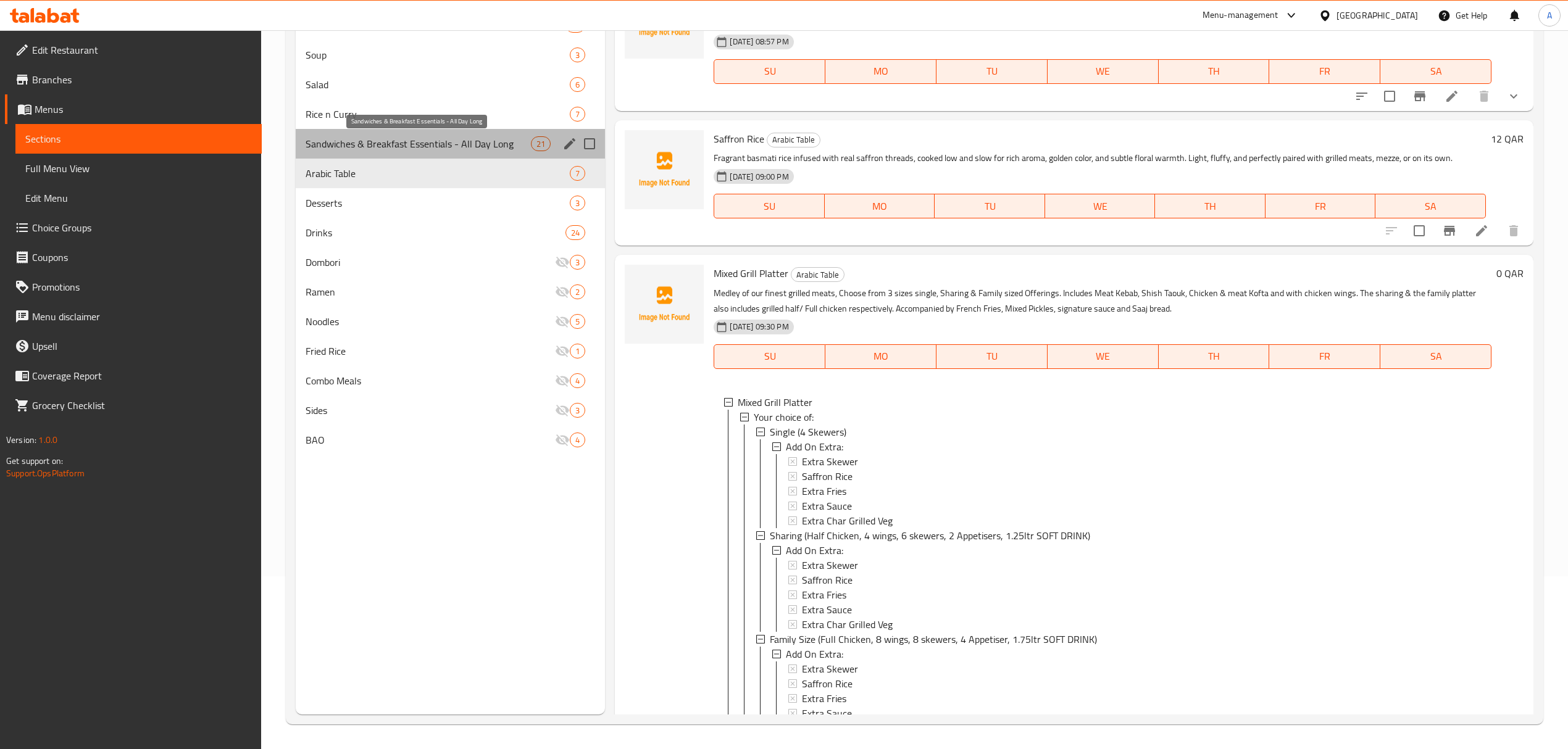
click at [401, 138] on span "Sandwiches & Breakfast Essentials - All Day Long" at bounding box center [418, 143] width 225 height 15
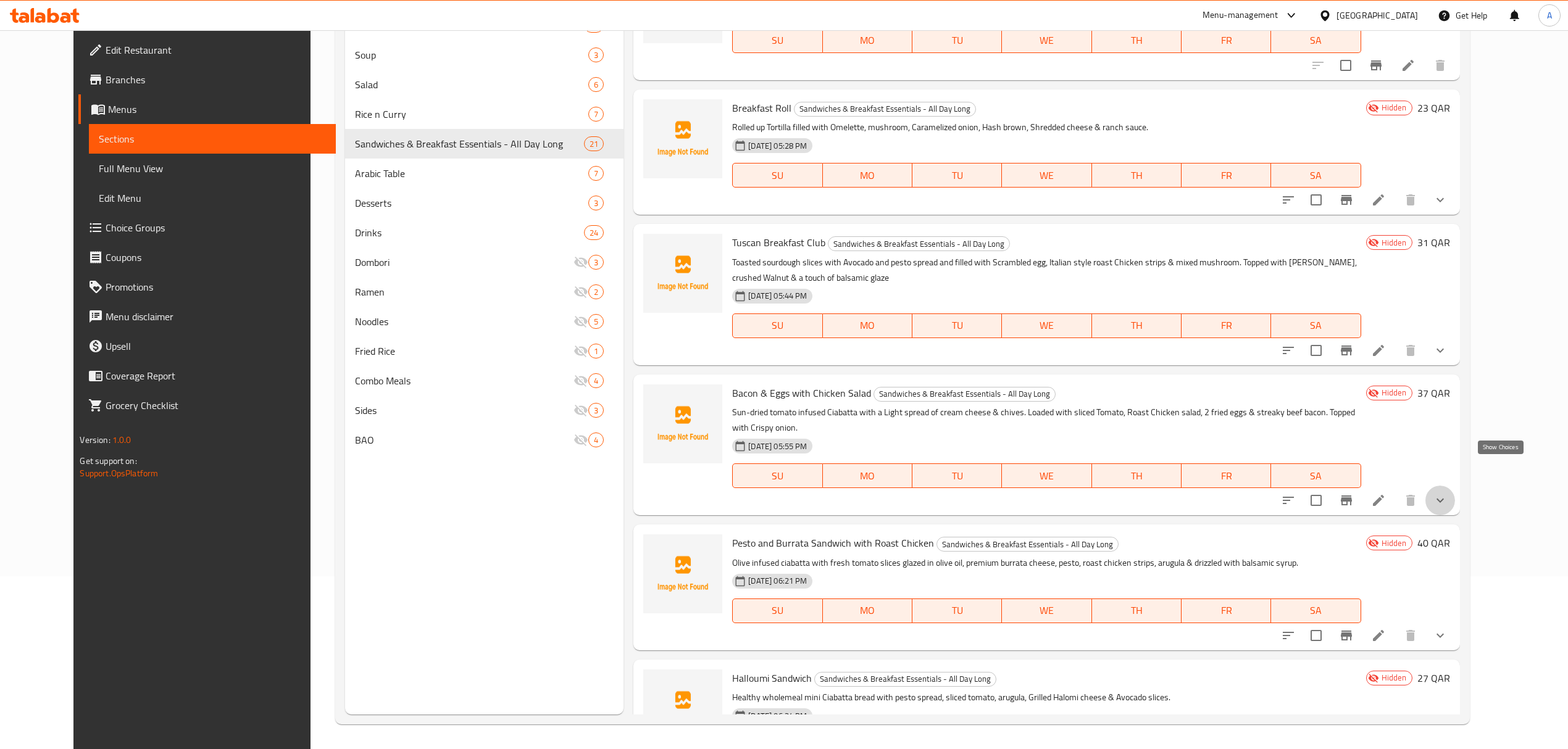
click at [1448, 493] on icon "show more" at bounding box center [1440, 500] width 15 height 15
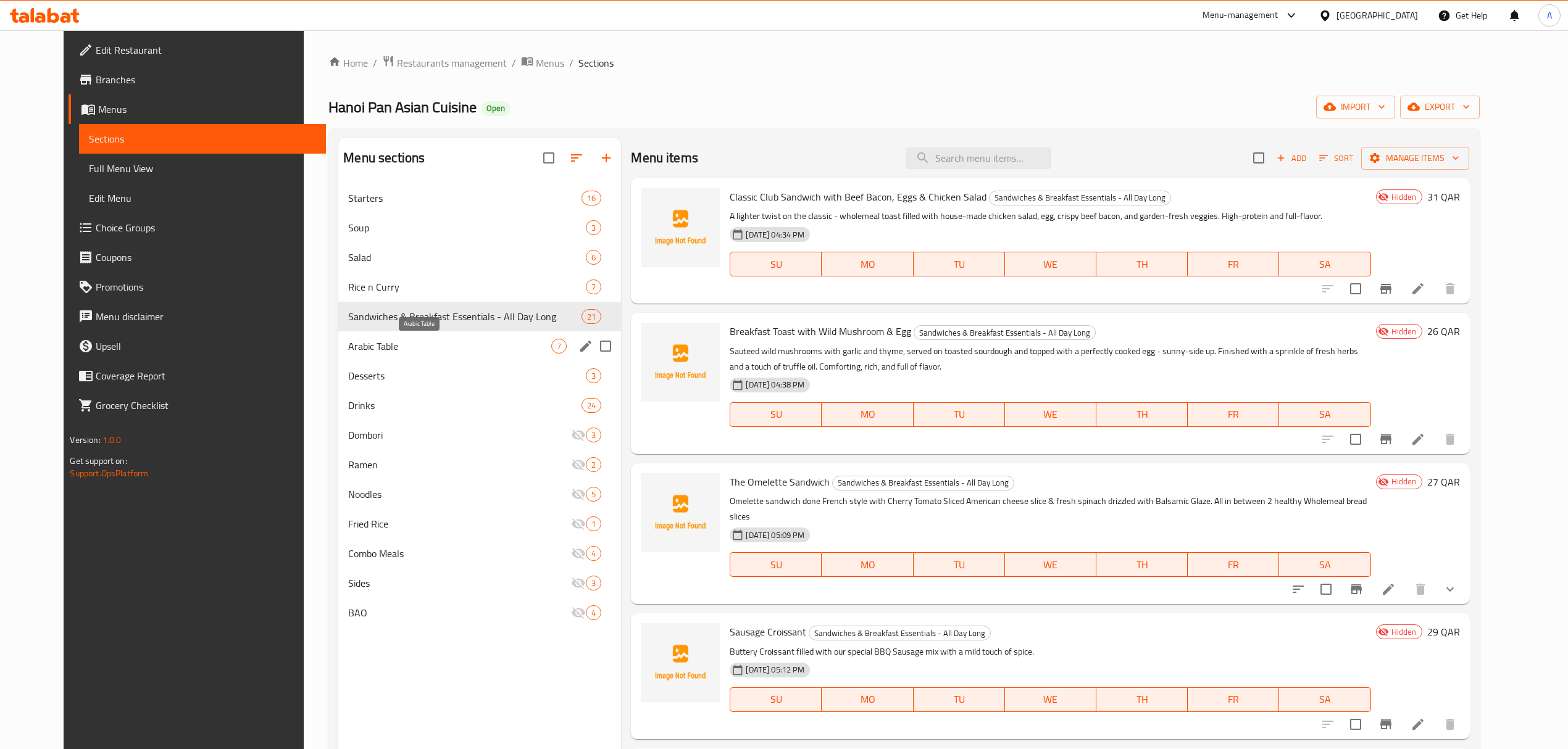
click at [408, 345] on span "Arabic Table" at bounding box center [449, 346] width 203 height 15
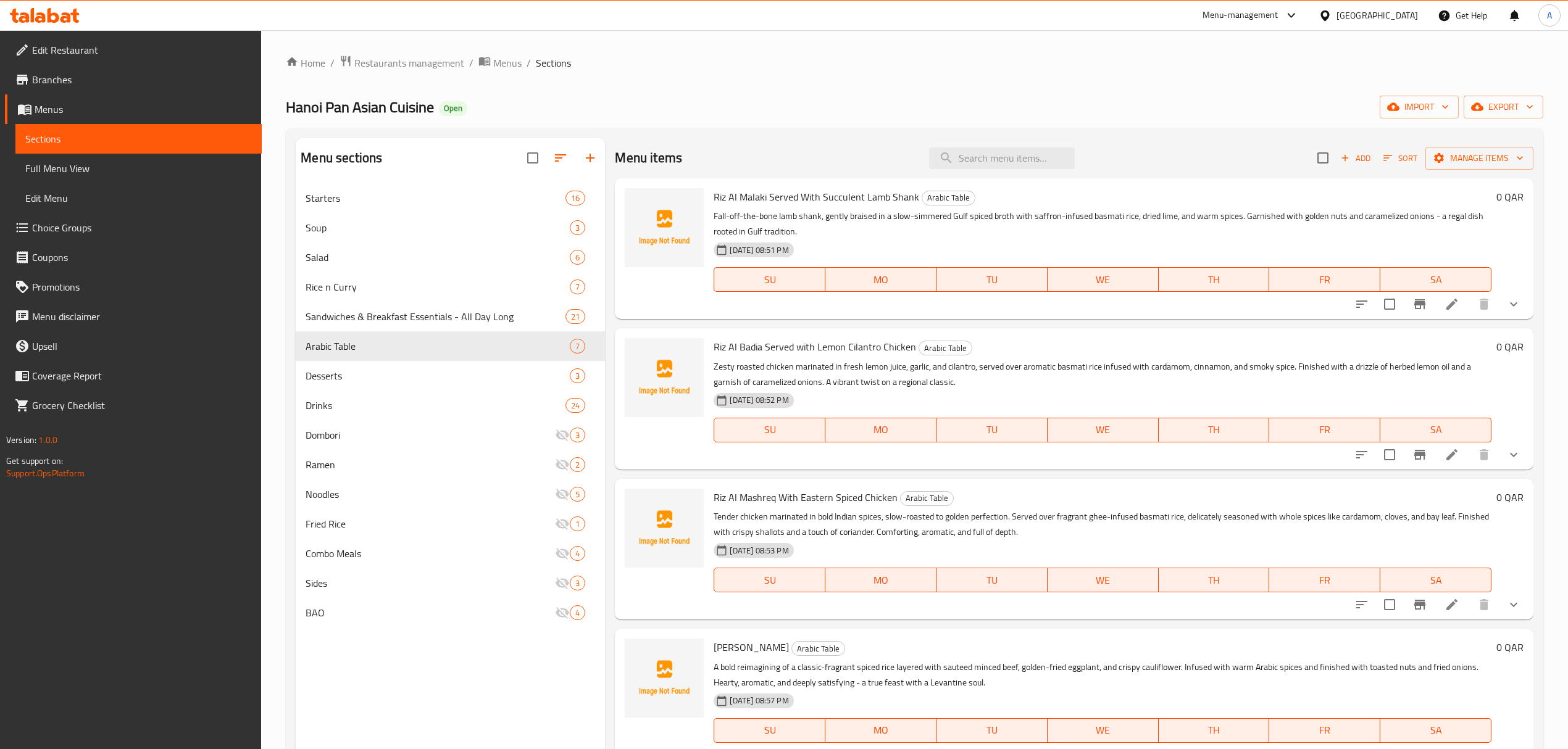
click at [1184, 460] on div "Riz Al Badia Served with Lemon Cilantro Chicken Arabic Table Zesty roasted chic…" at bounding box center [1102, 399] width 787 height 131
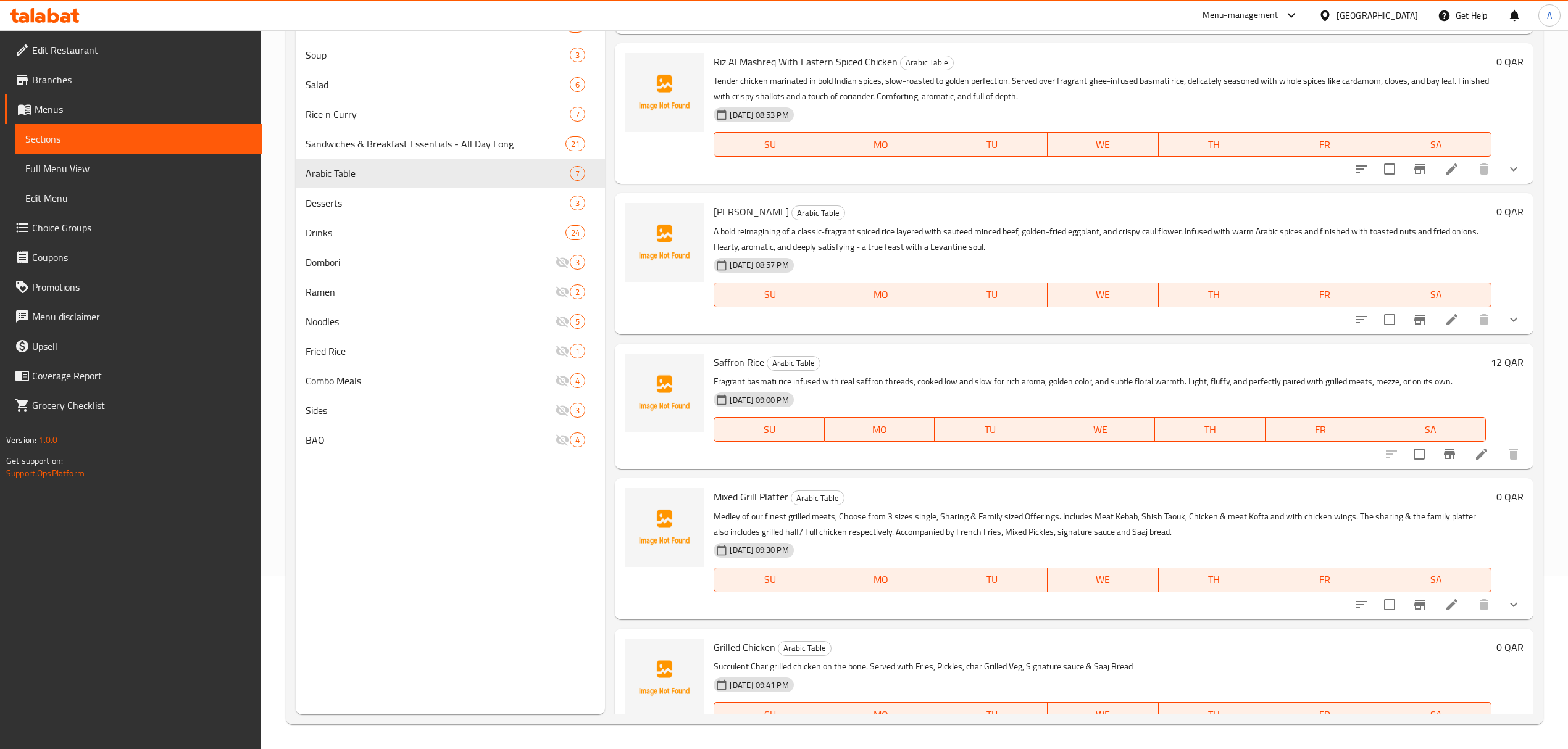
scroll to position [302, 0]
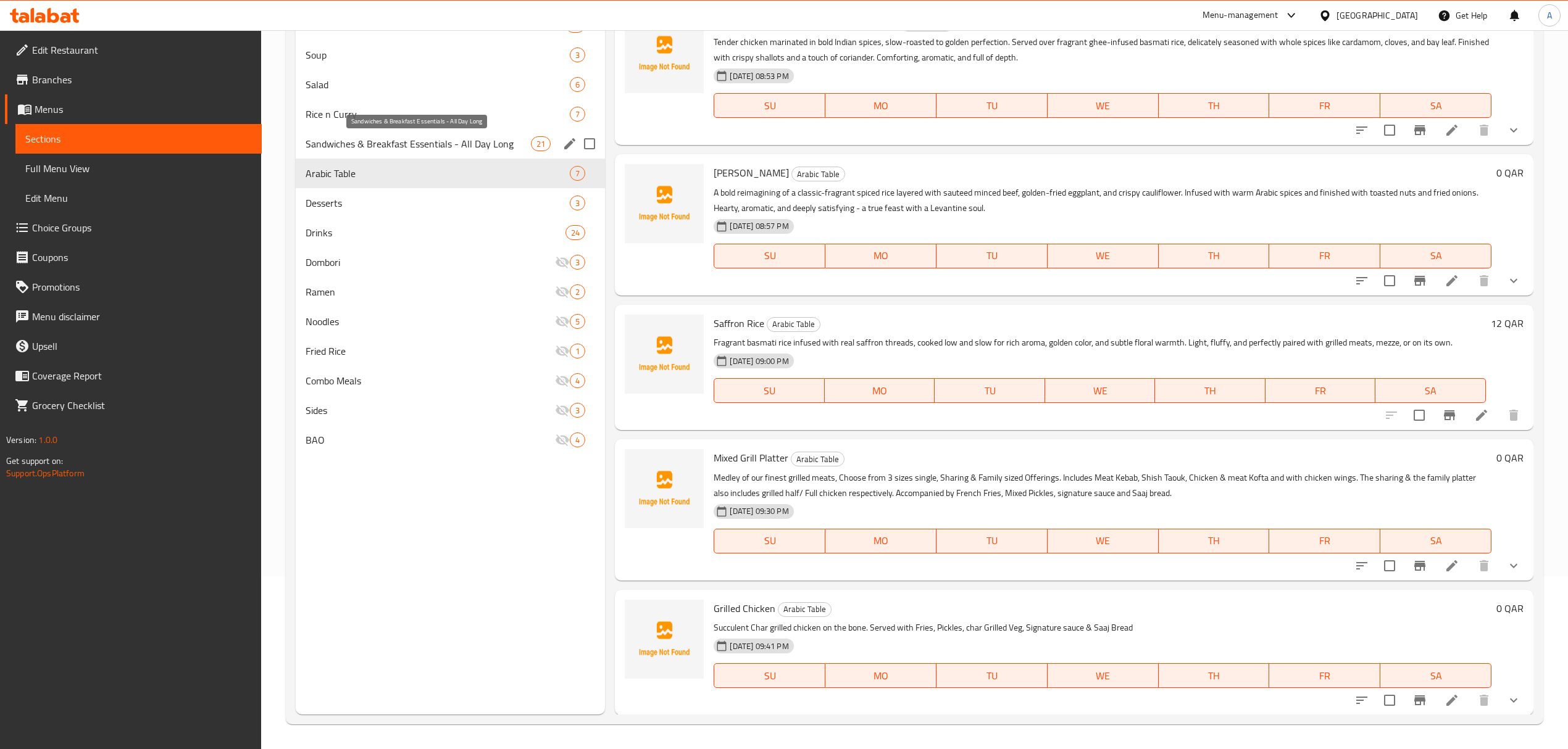
click at [467, 149] on span "Sandwiches & Breakfast Essentials - All Day Long" at bounding box center [418, 143] width 225 height 15
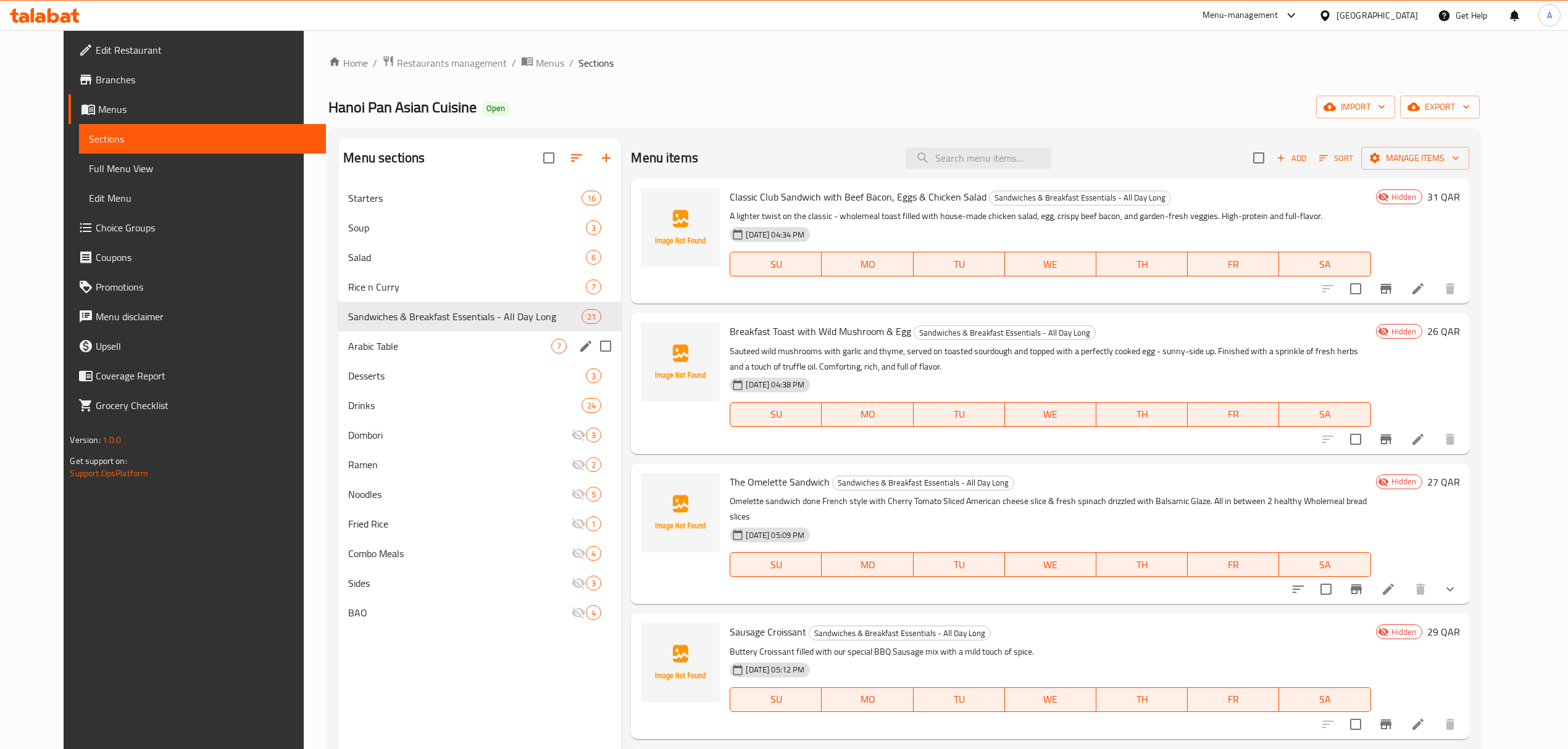
click at [464, 336] on div "Arabic Table 7" at bounding box center [480, 346] width 282 height 30
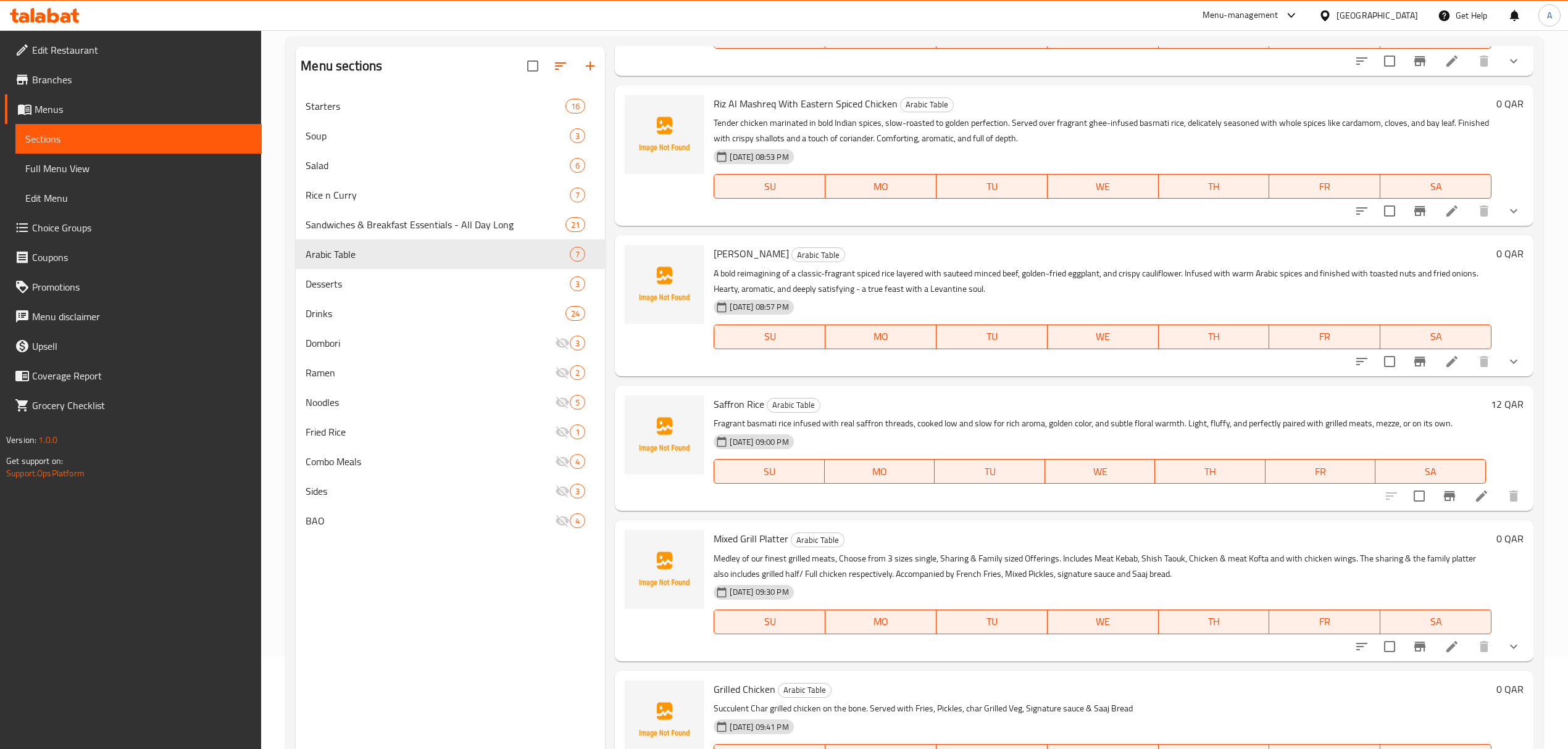
scroll to position [174, 0]
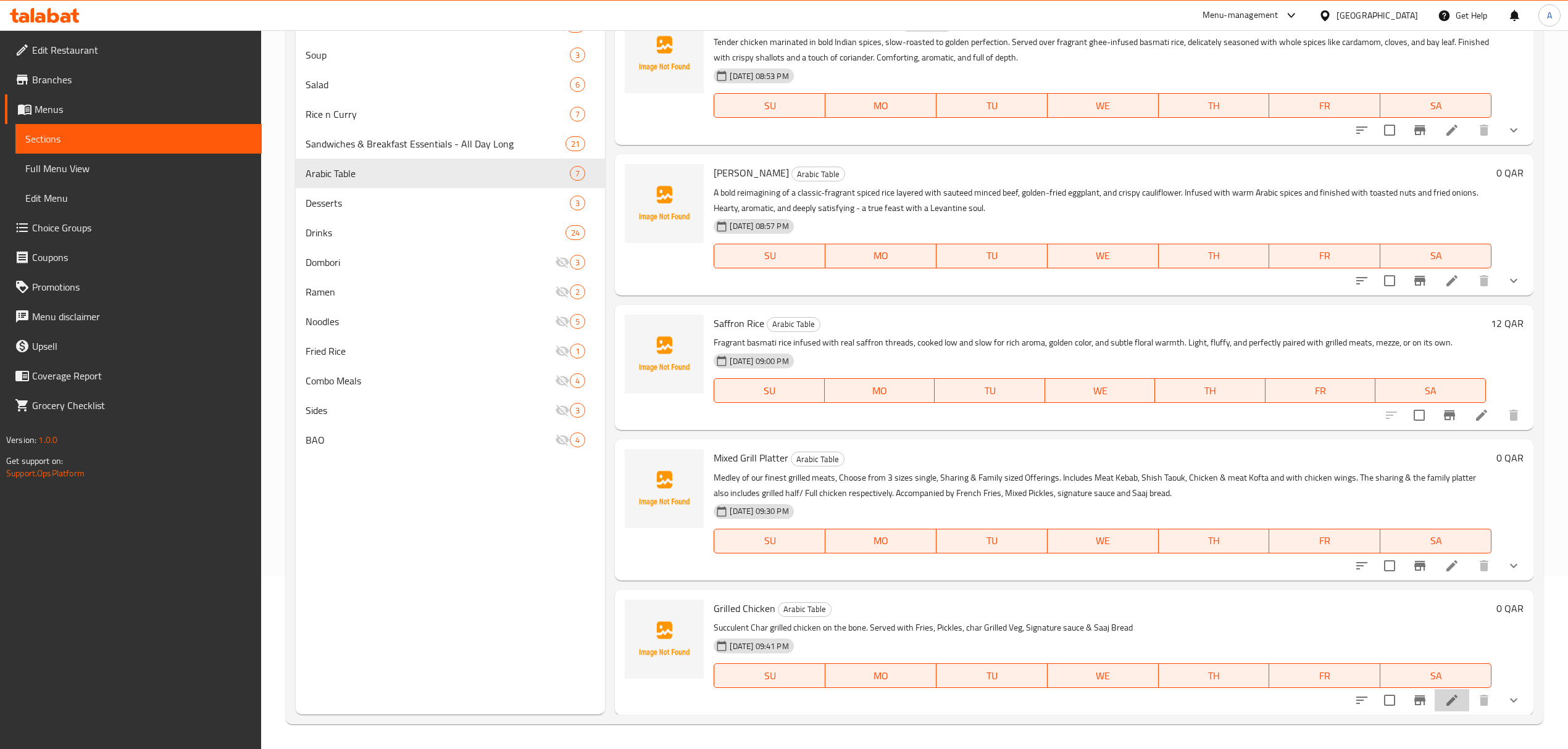
click at [1449, 691] on li at bounding box center [1452, 700] width 34 height 22
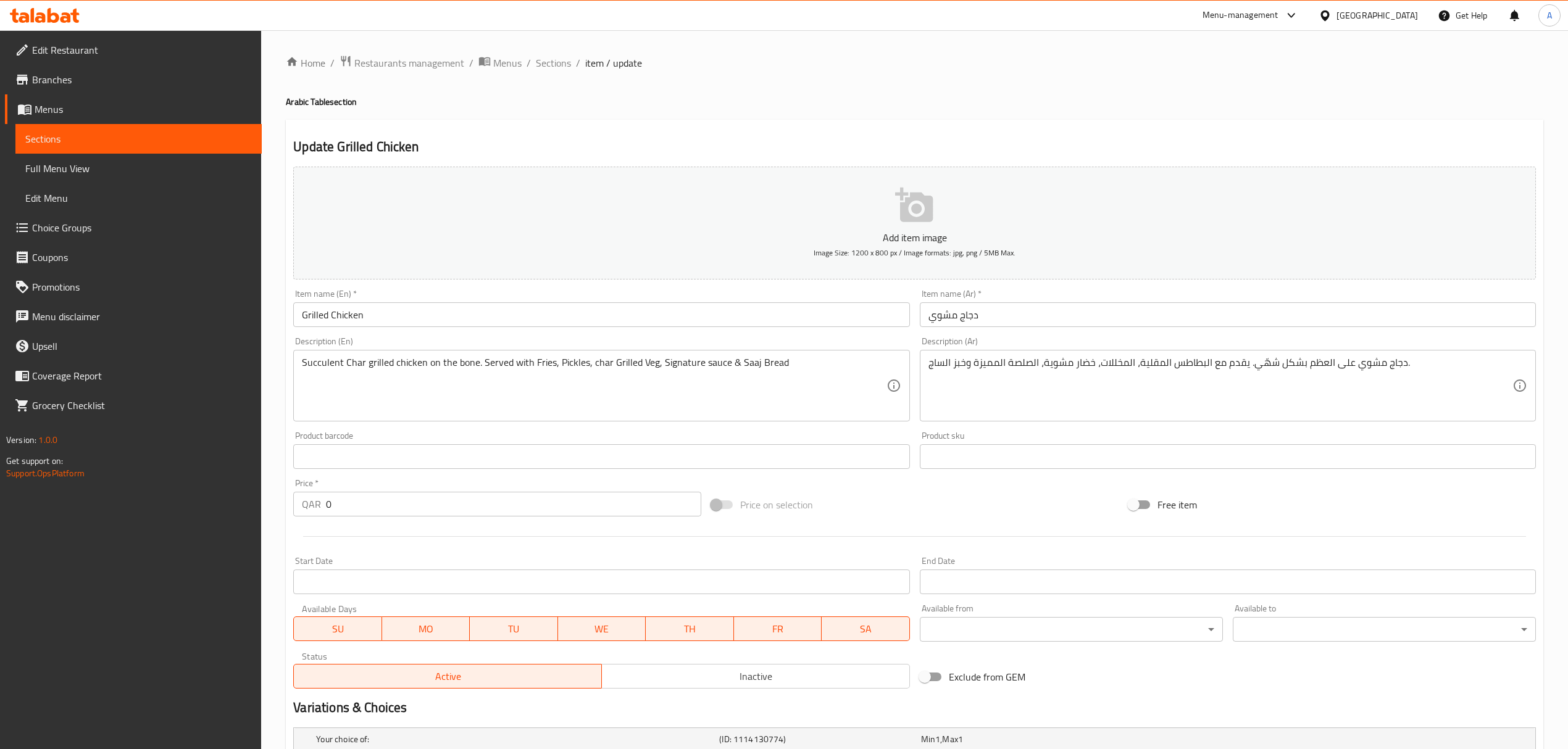
drag, startPoint x: 550, startPoint y: 60, endPoint x: 395, endPoint y: 3, distance: 165.1
click at [550, 60] on span "Sections" at bounding box center [553, 62] width 35 height 15
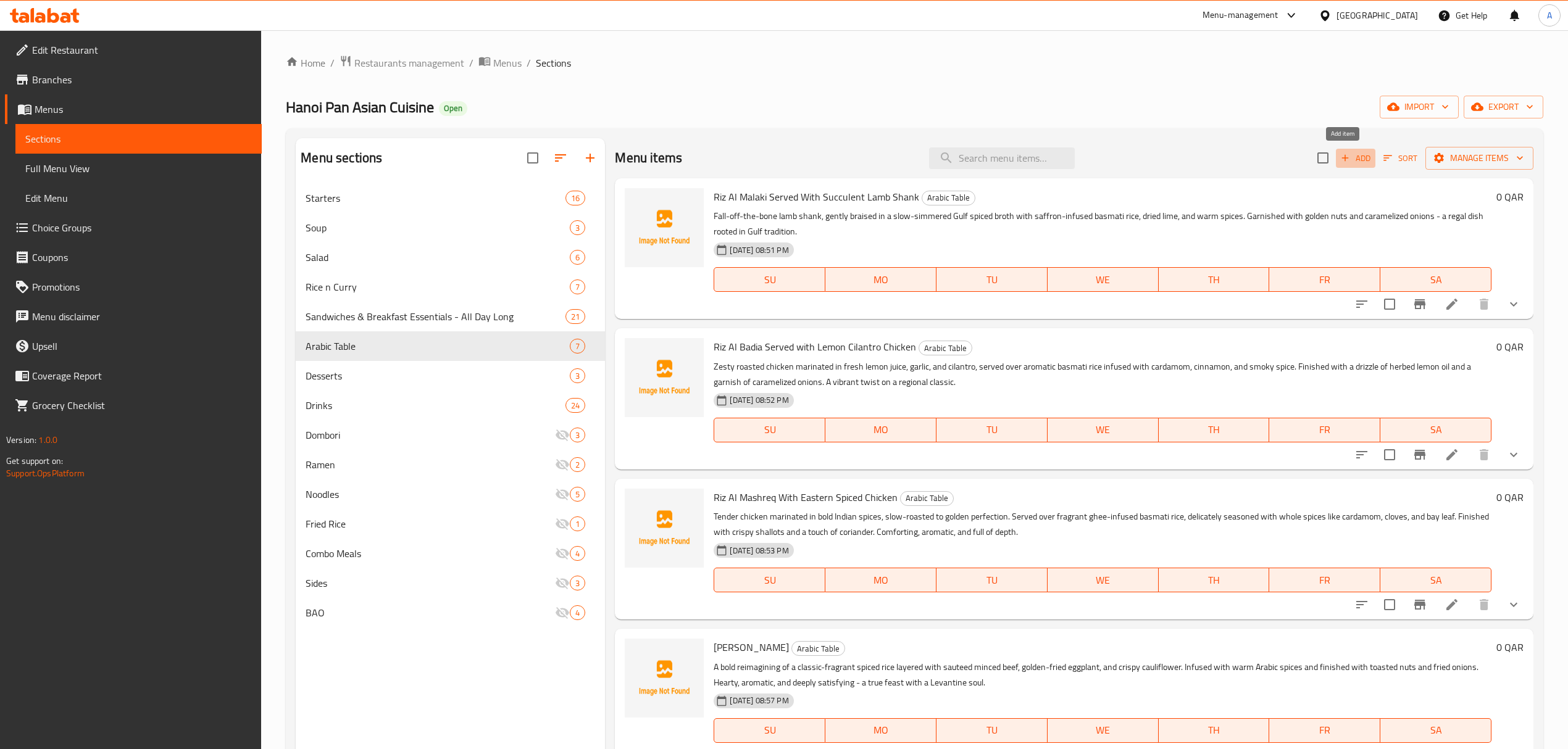
click at [1350, 158] on span "Add" at bounding box center [1356, 158] width 33 height 14
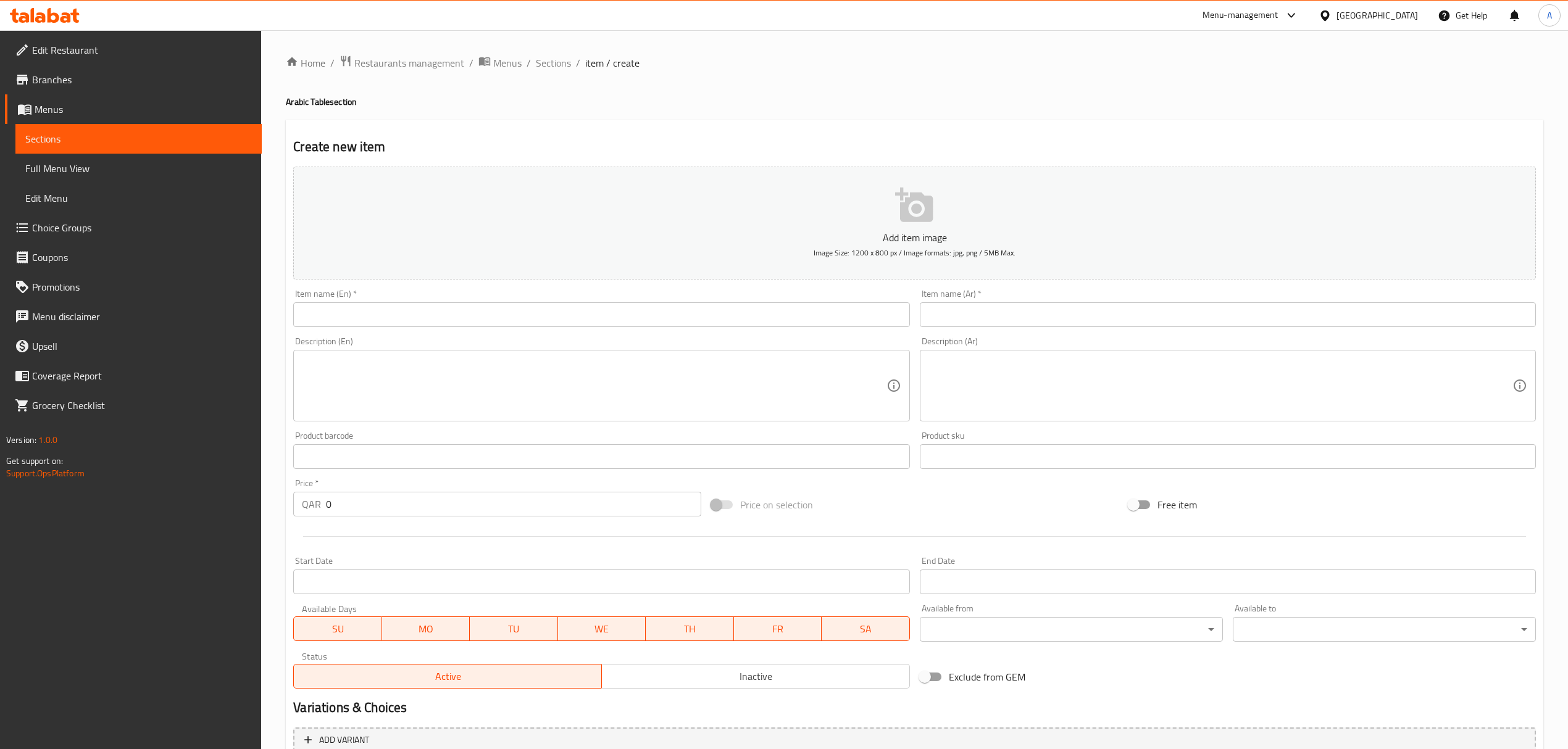
click at [395, 309] on input "text" at bounding box center [601, 314] width 616 height 25
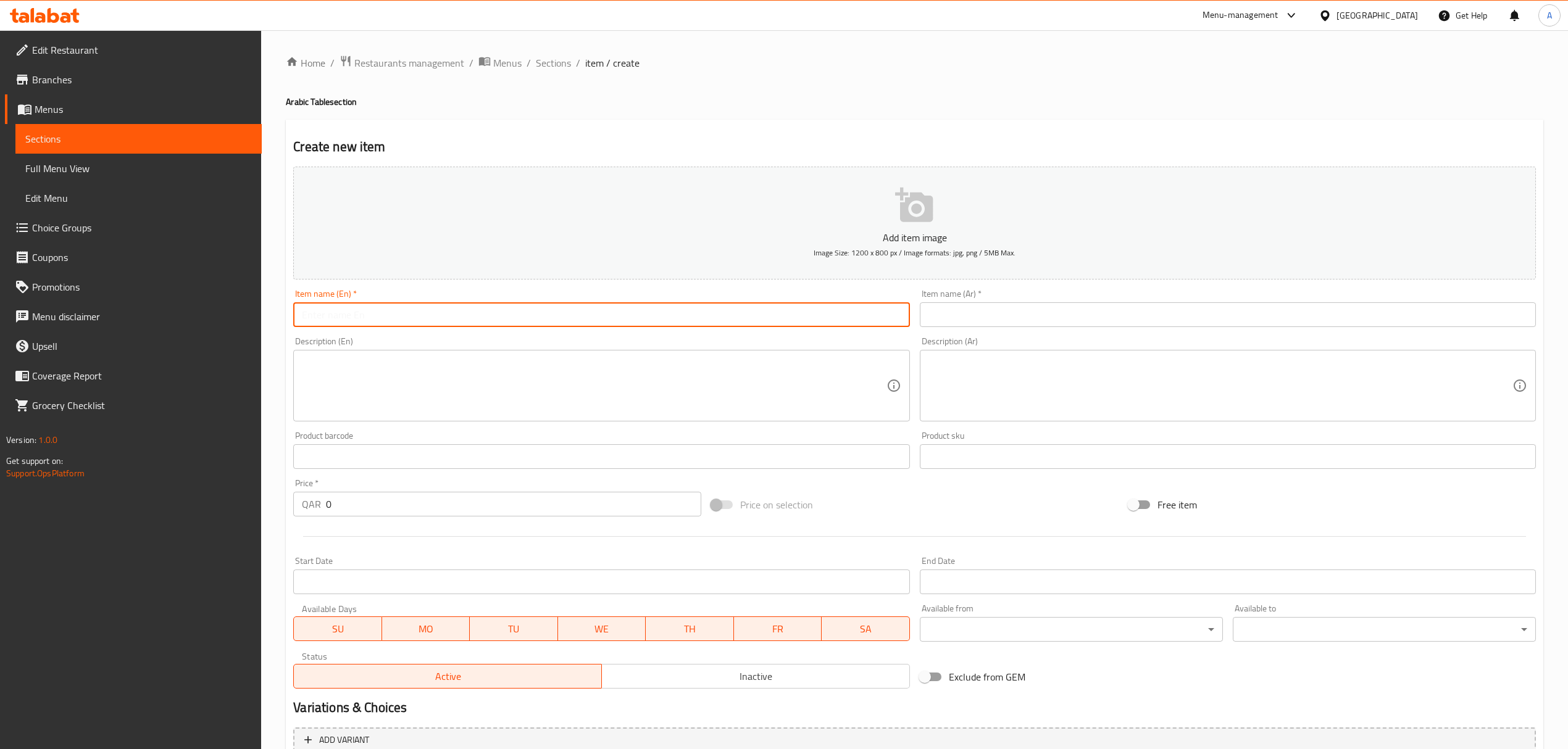
paste input "[PERSON_NAME]"
type input "[PERSON_NAME]"
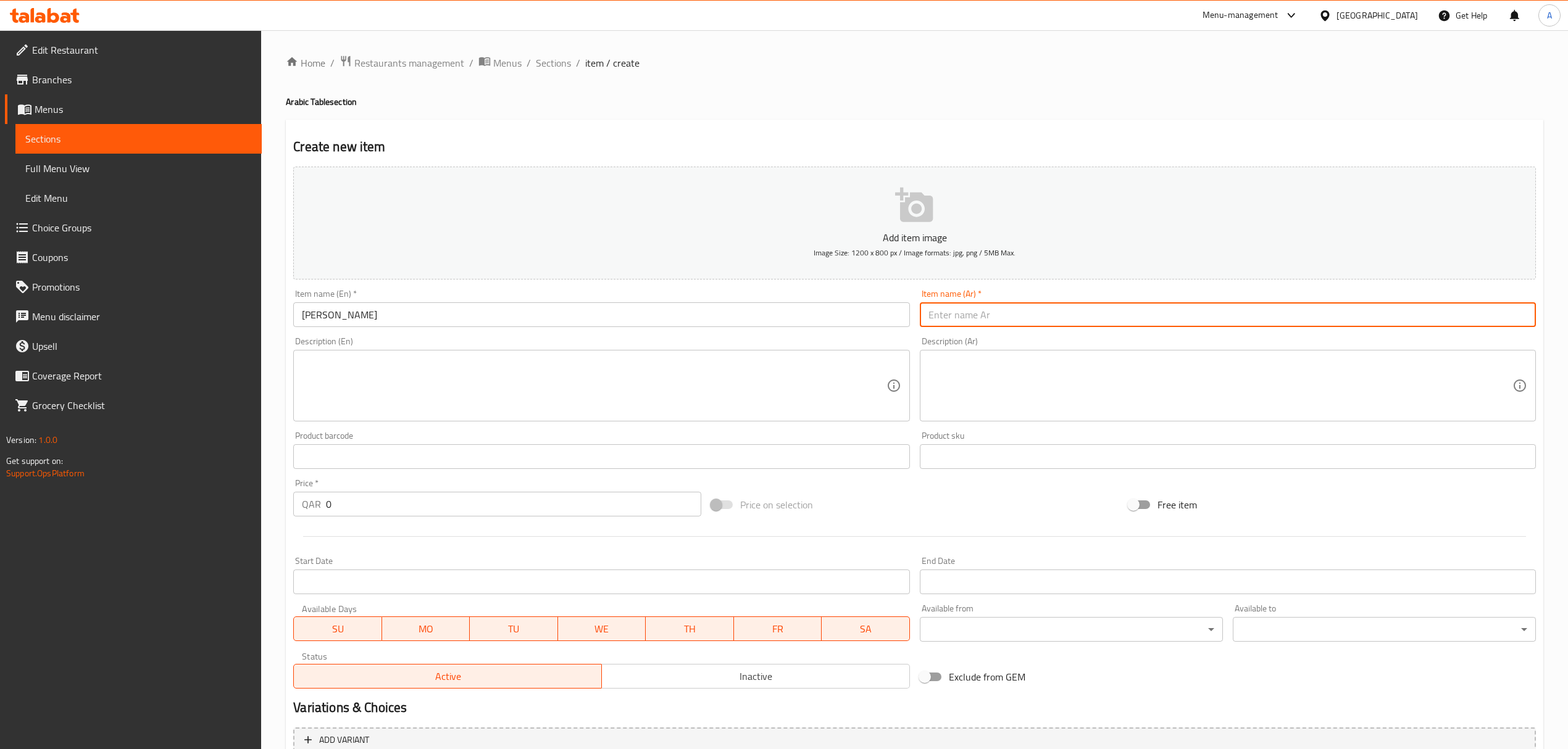
click at [996, 317] on input "text" at bounding box center [1228, 314] width 616 height 25
paste input "شيش طاووق"
type input "شيش طاووق"
click at [511, 358] on textarea at bounding box center [594, 386] width 584 height 58
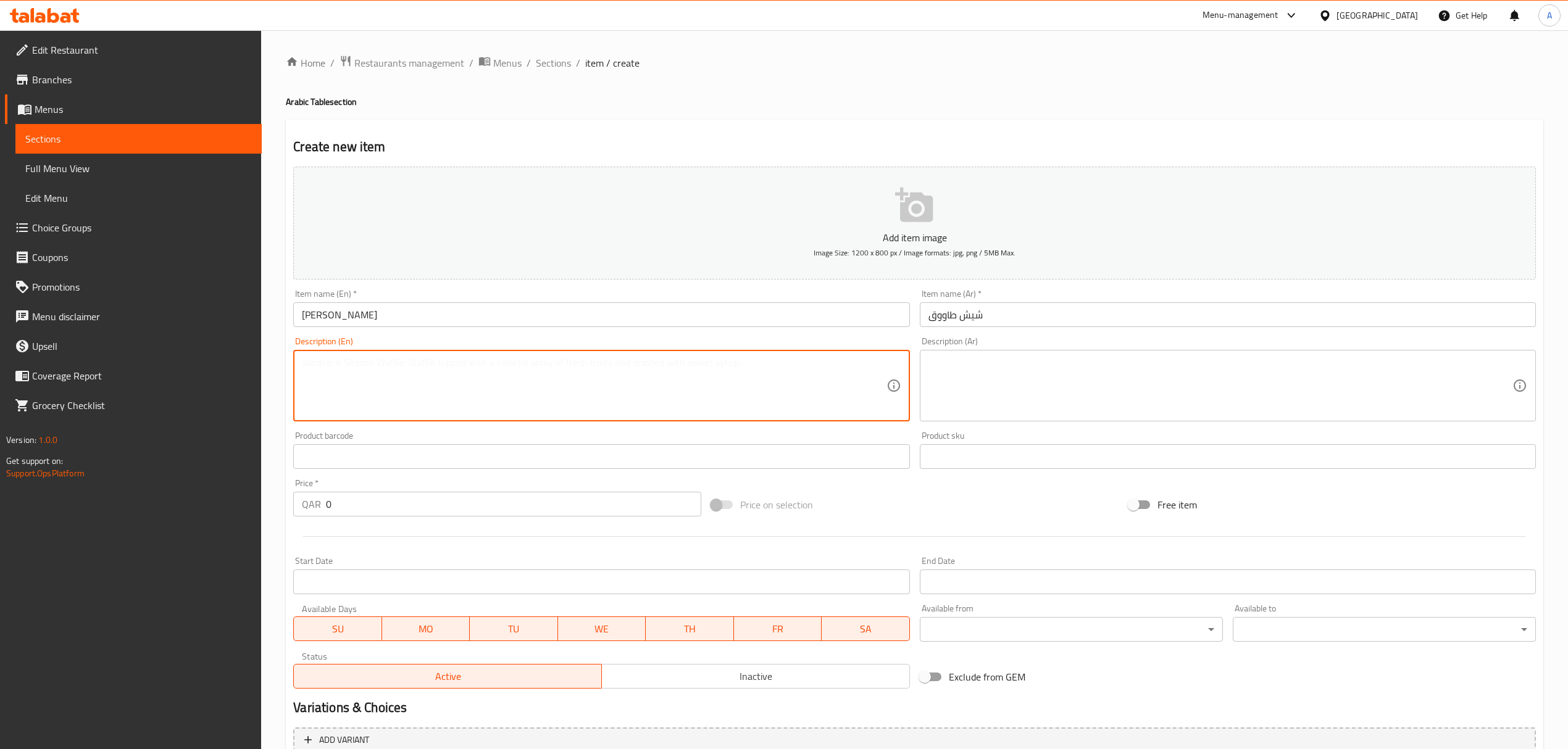
paste textarea "Grilled shish Taouk served with mixed pickles, char grilled veg, signature garl…"
type textarea "Grilled shish Taouk served with mixed pickles, char grilled veg, signature garl…"
click at [1080, 359] on textarea at bounding box center [1220, 386] width 584 height 58
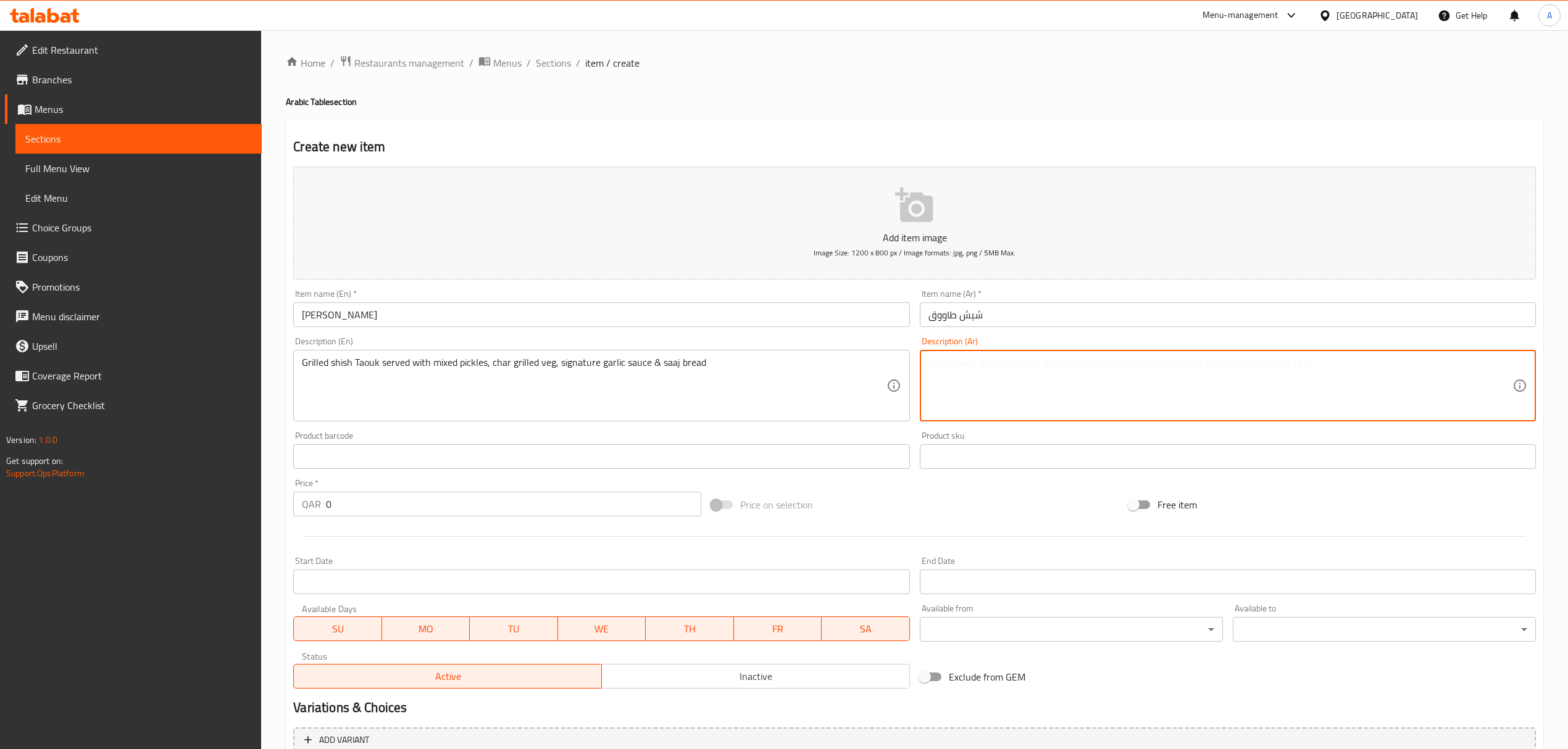
paste textarea "شيش طاووق مشوي يقدم مع مخللات مشكلة، خضار مشوية، صلصة ثوم مميزة وخبز الساج."
type textarea "شيش طاووق مشوي يقدم مع مخللات مشكلة، خضار مشوية، صلصة ثوم مميزة وخبز الساج."
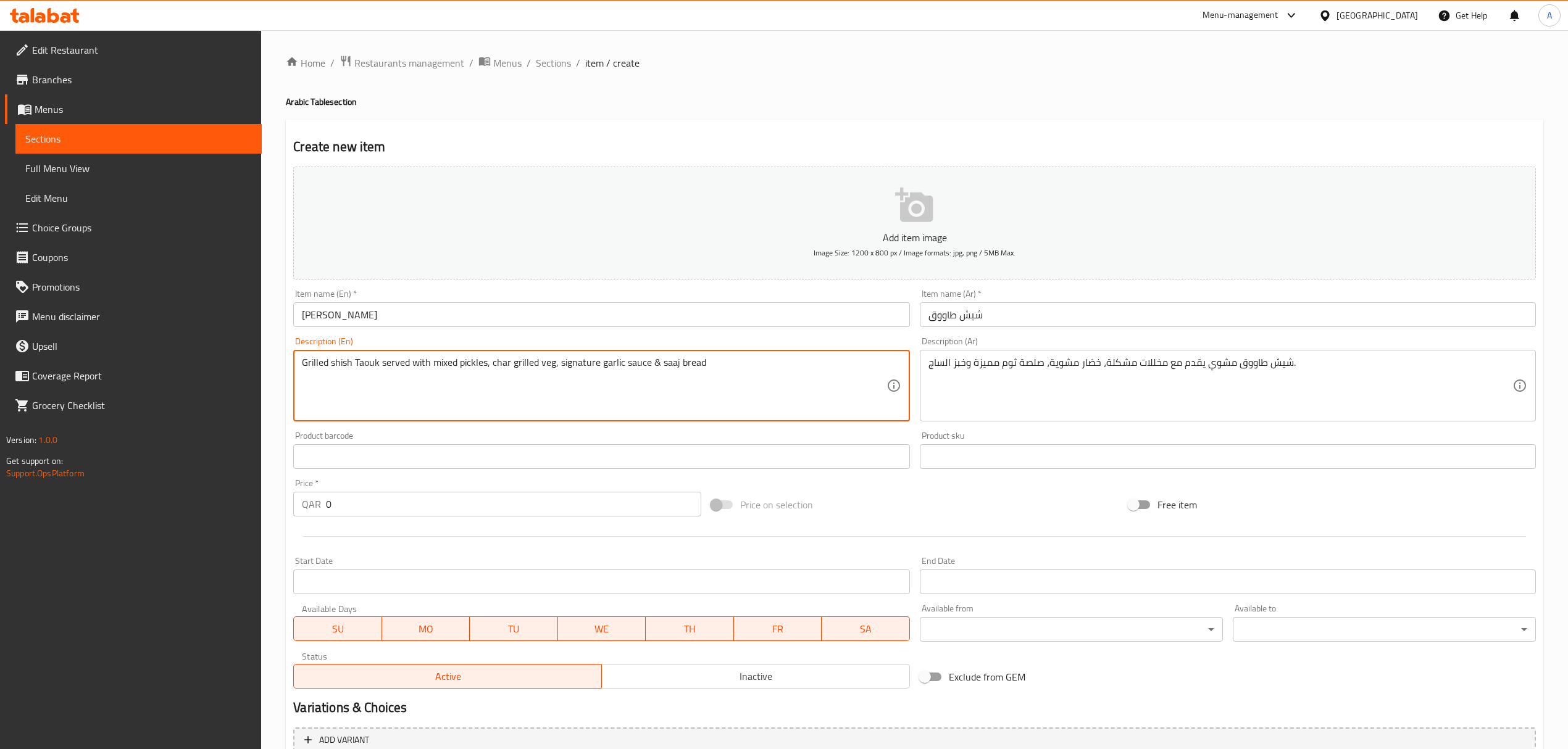
paste textarea "1) 2 skewer - QAR 27.00 i) Add On Extra a) Extra Skewer QAR 12.00 b) Saaj Bread…"
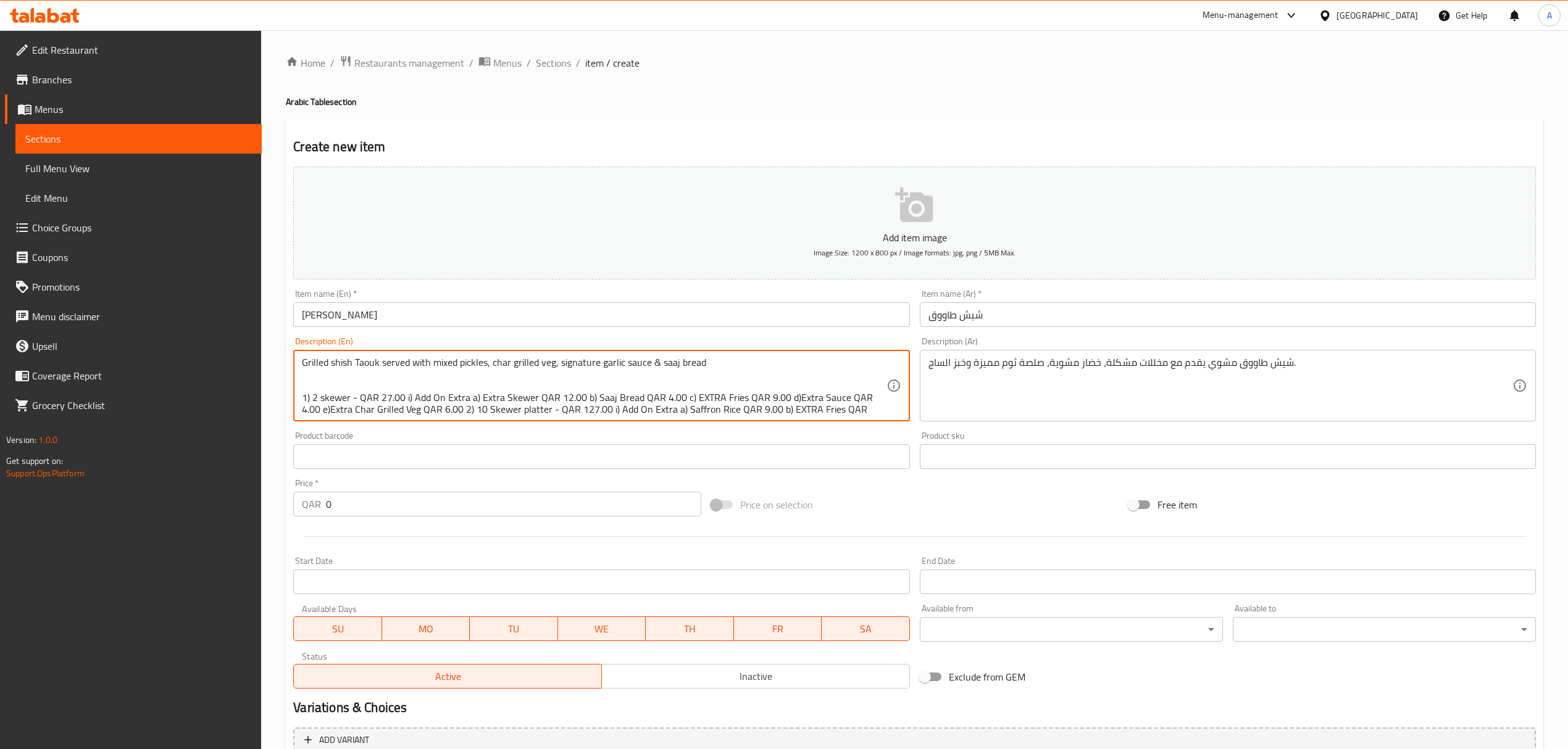
type textarea "Grilled shish Taouk served with mixed pickles, char grilled veg, signature garl…"
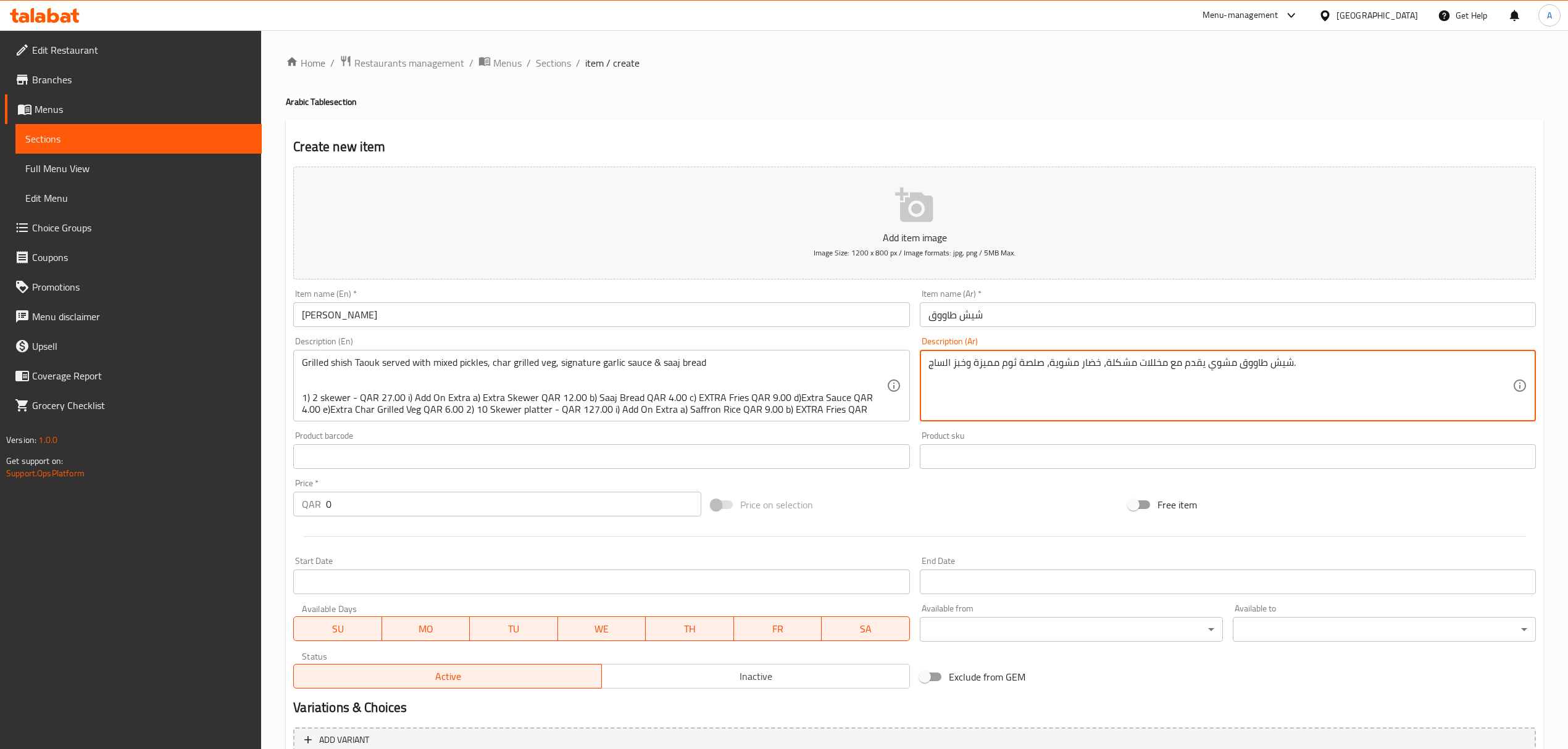
paste textarea "1) ٢ سيخ - QAR 27.00 i) إضافات أ) سيخ إضافي QAR 12.00 ب) خبز ساج QAR 4.00 ج) بط…"
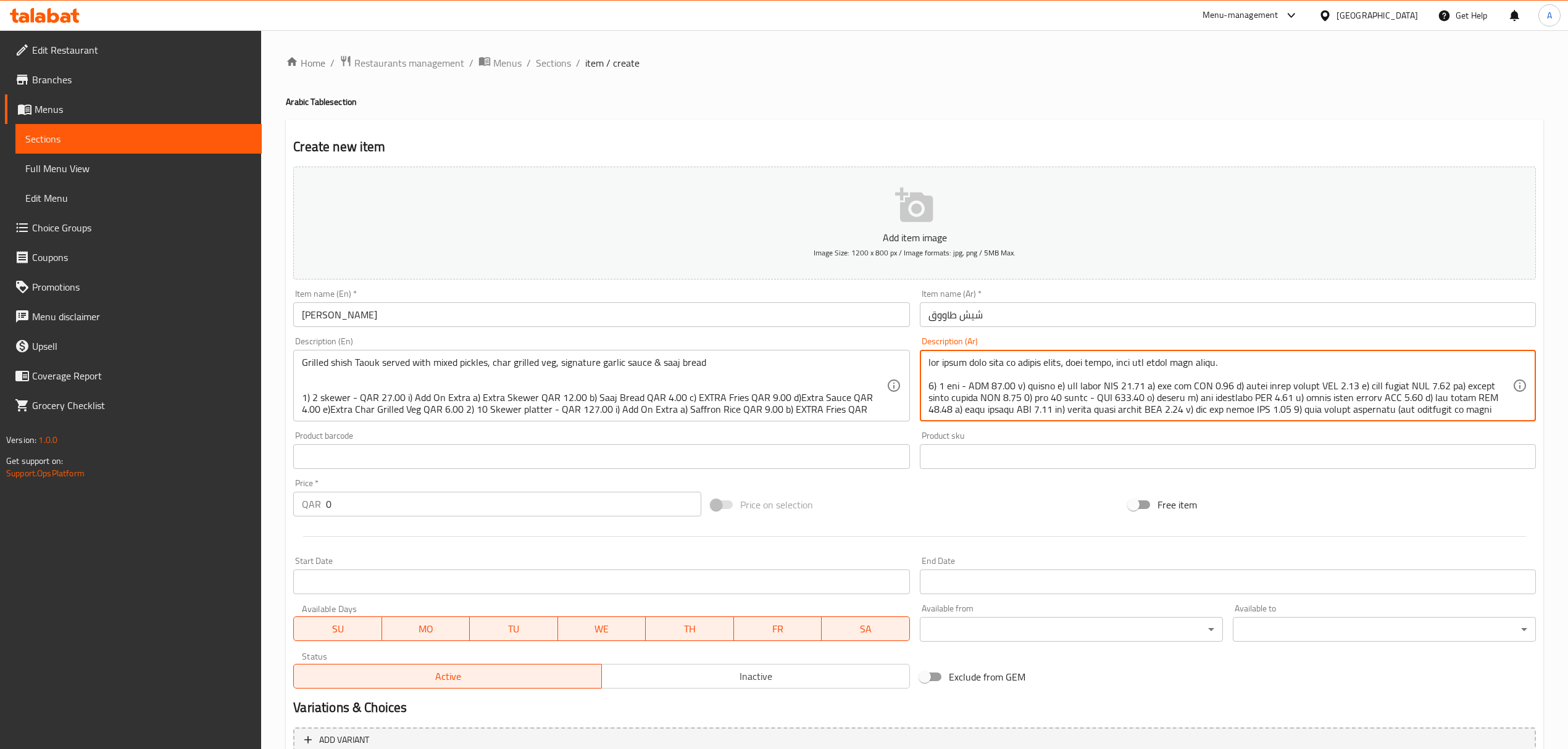
click at [1240, 371] on textarea at bounding box center [1220, 386] width 584 height 58
click at [1219, 373] on textarea at bounding box center [1220, 386] width 584 height 58
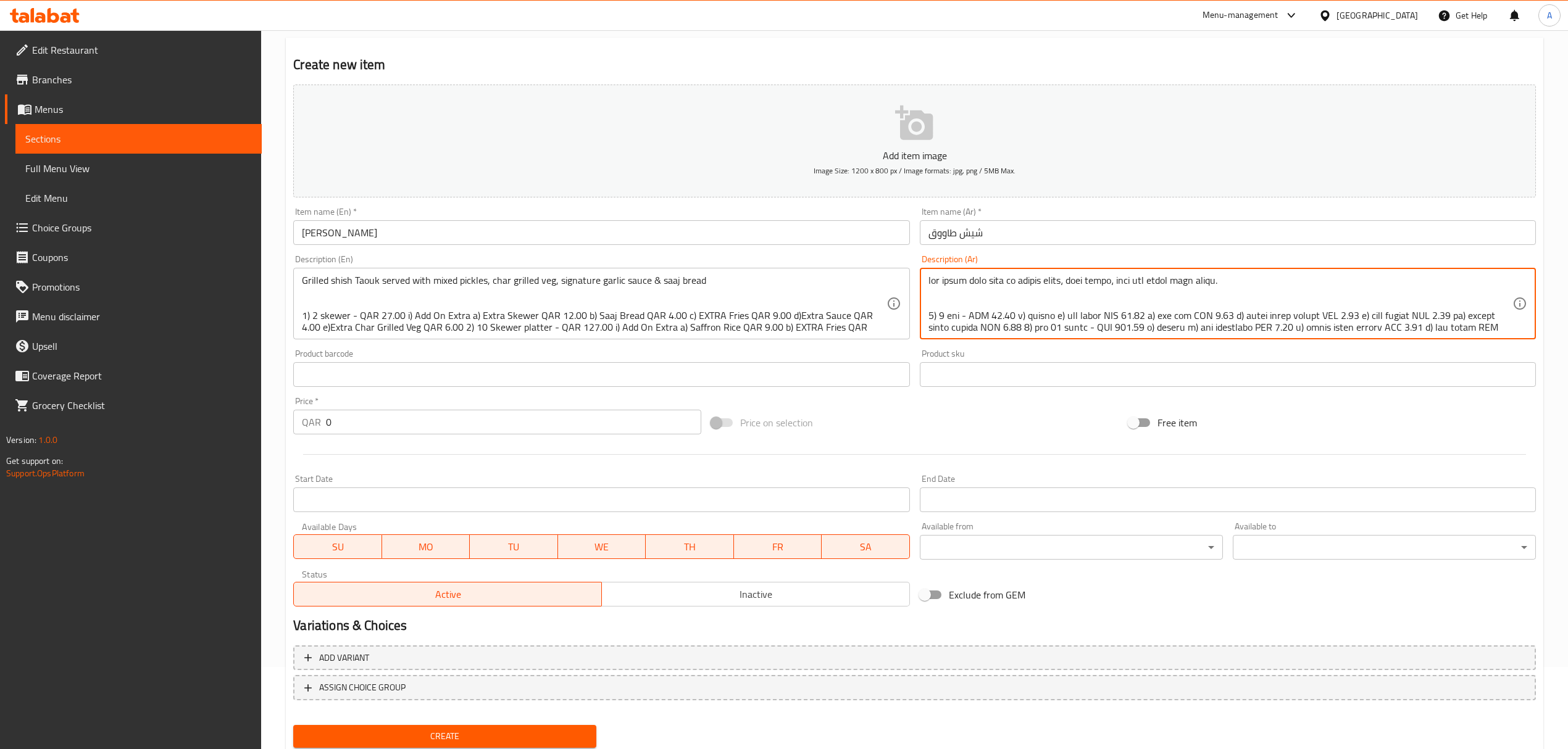
scroll to position [121, 0]
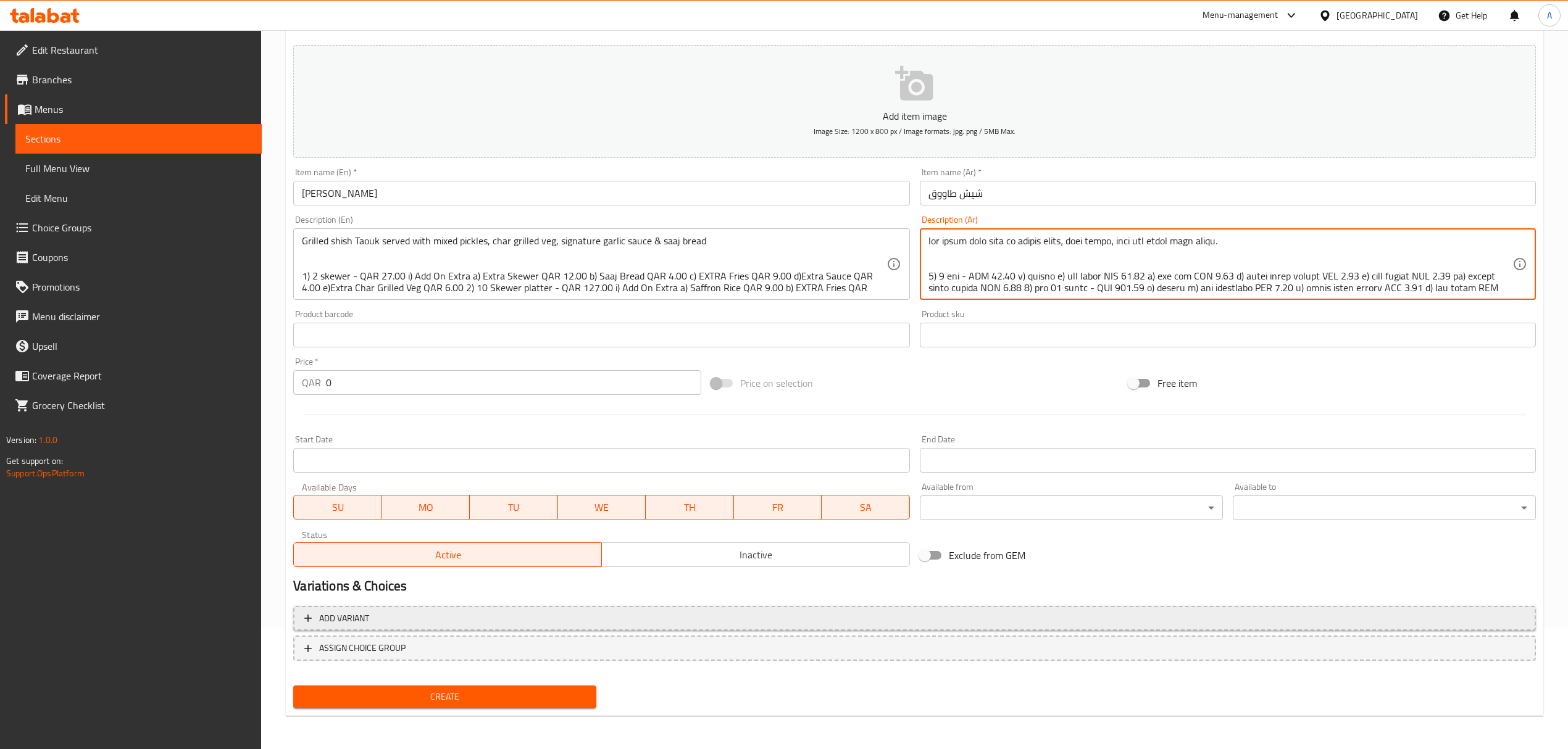
type textarea "شيش طاووق مشوي يقدم مع مخللات مشكلة، خضار مشوية، صلصة ثوم مميزة وخبز الساج. 1) …"
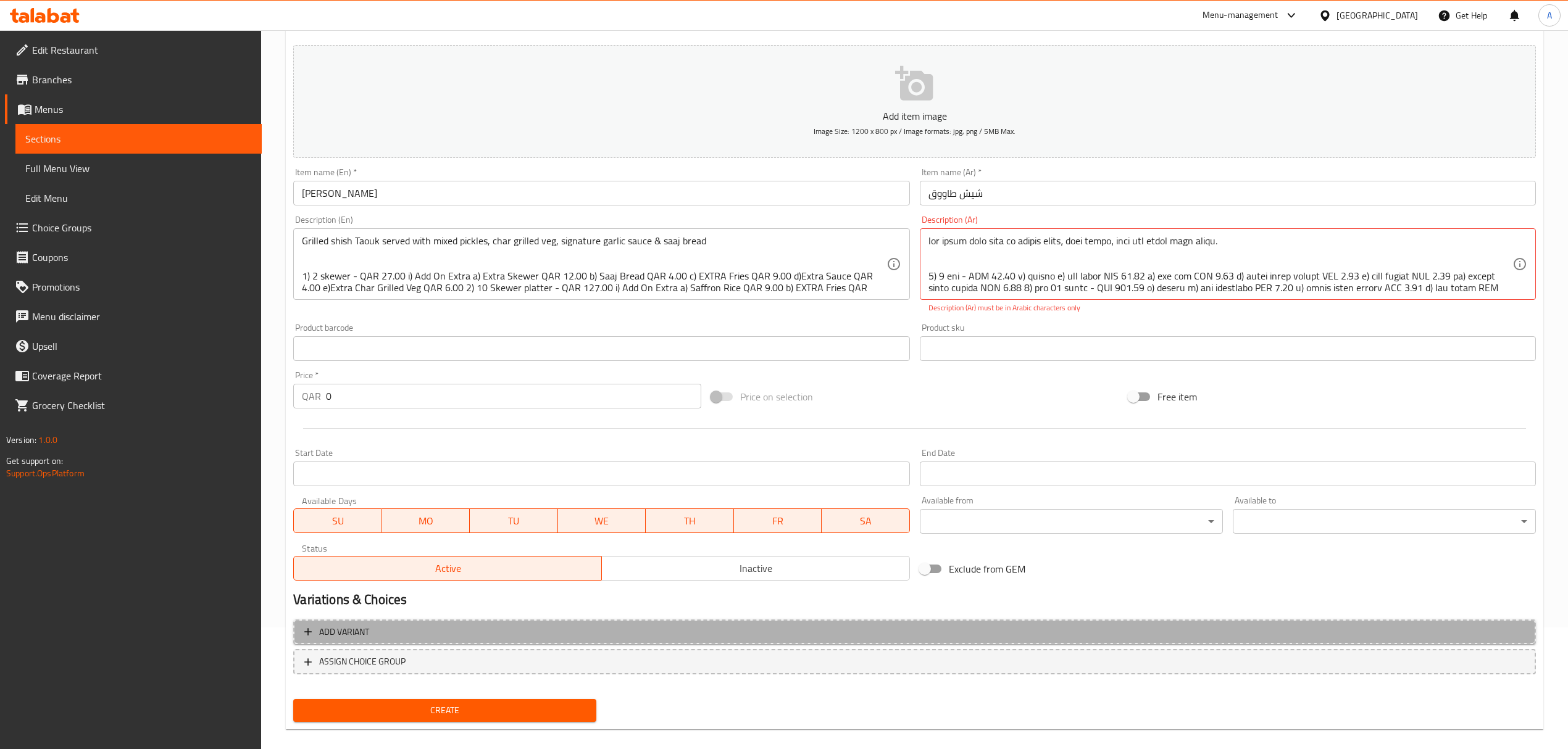
click at [398, 619] on button "Add variant" at bounding box center [914, 632] width 1242 height 25
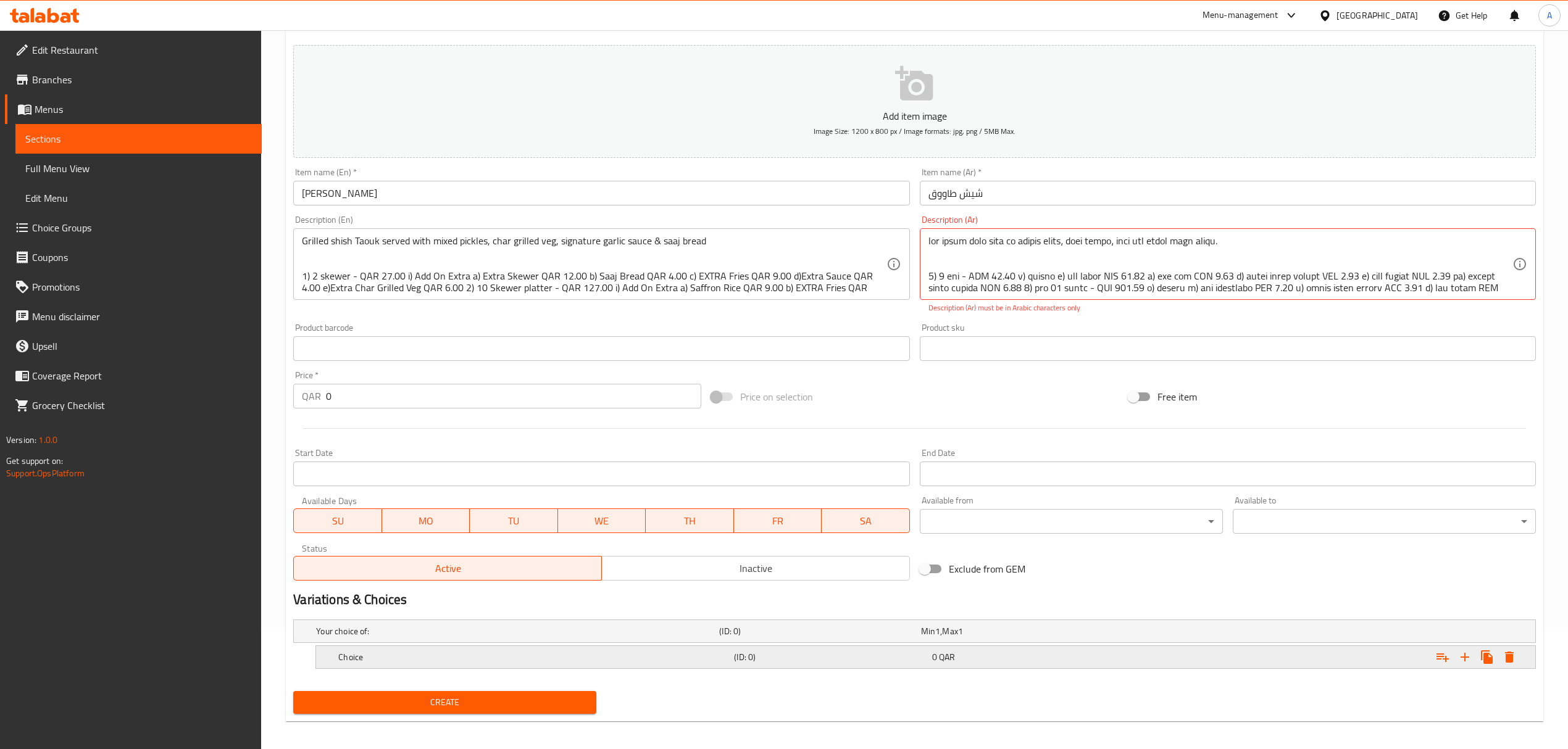
click at [466, 650] on div "Choice" at bounding box center [534, 657] width 396 height 17
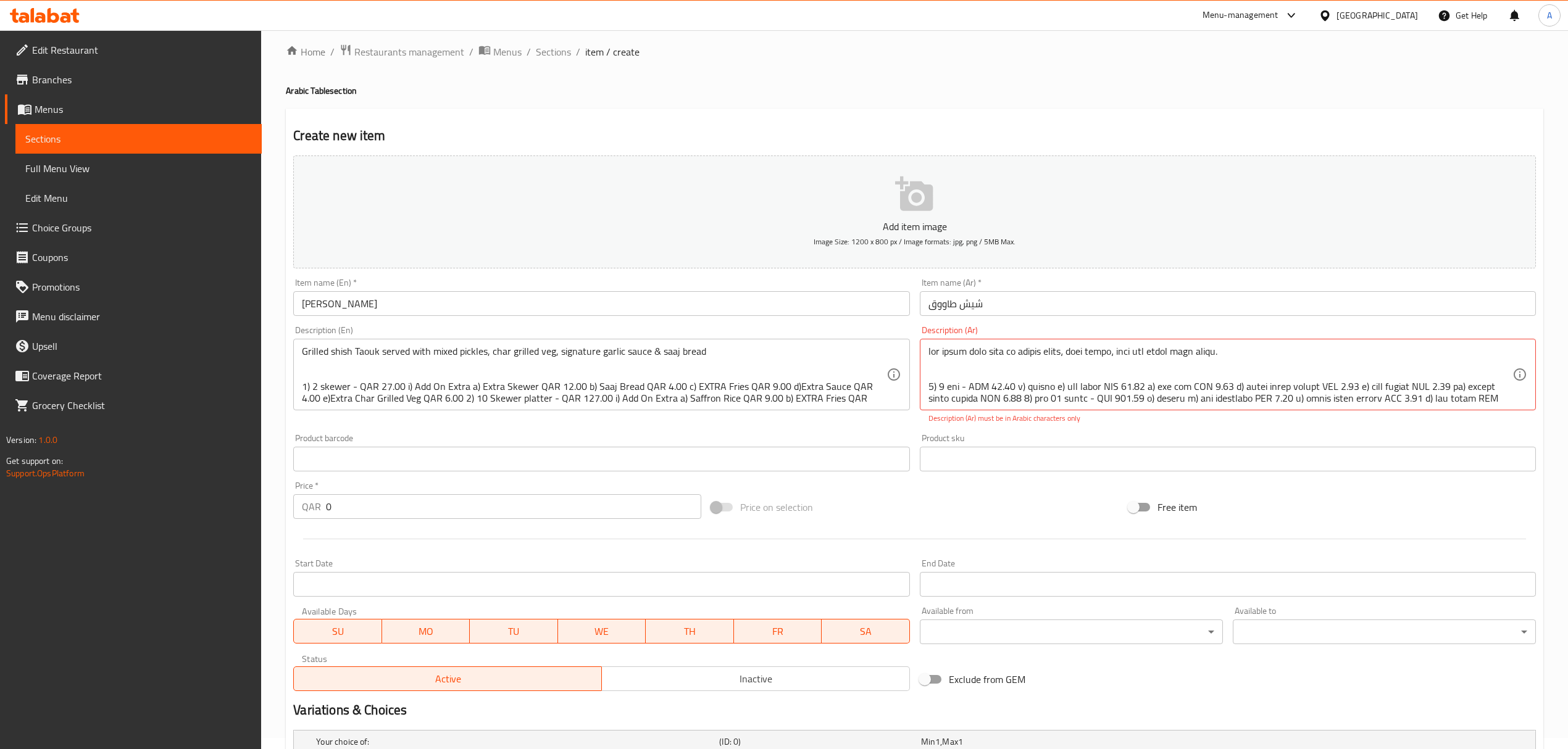
scroll to position [0, 0]
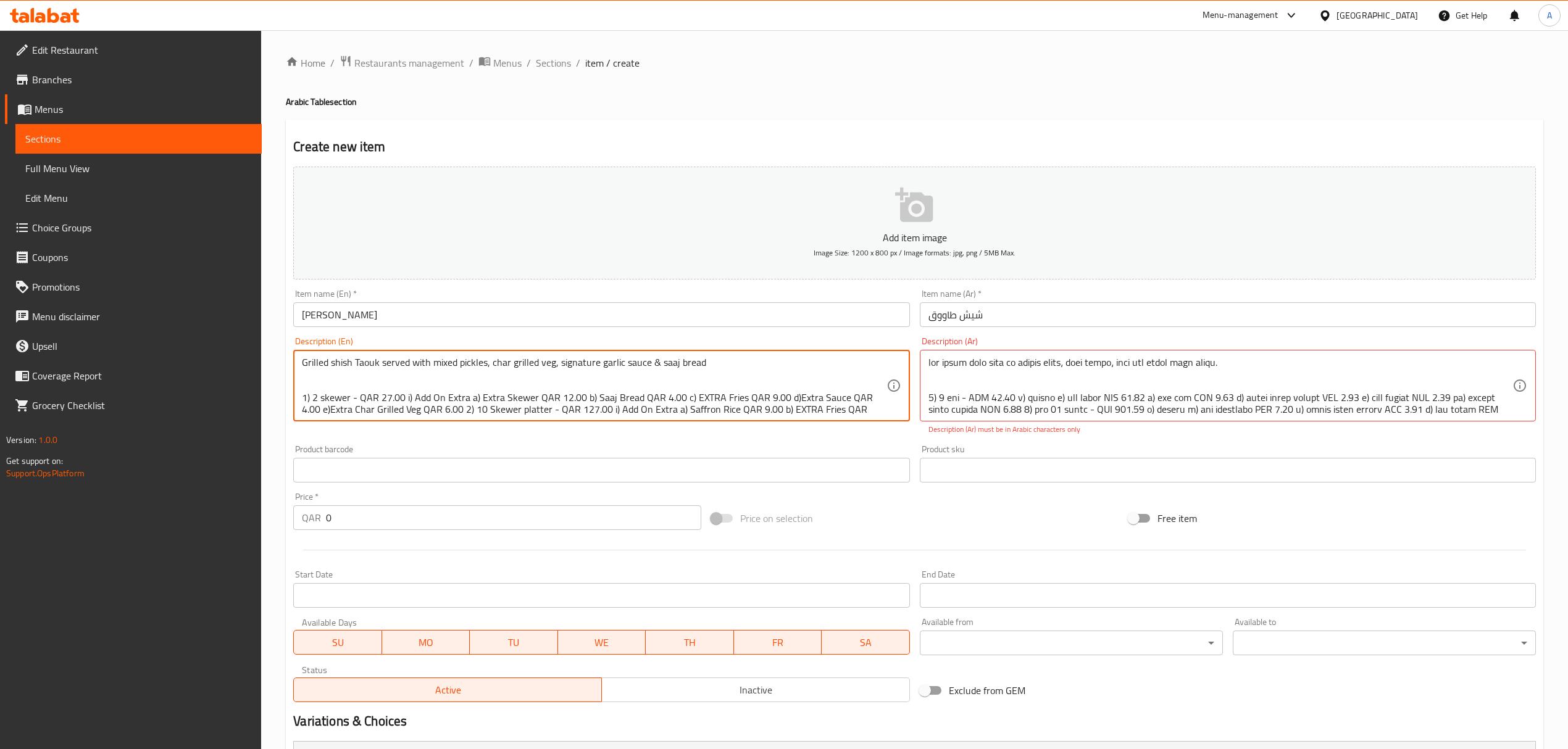
drag, startPoint x: 353, startPoint y: 396, endPoint x: 312, endPoint y: 398, distance: 41.0
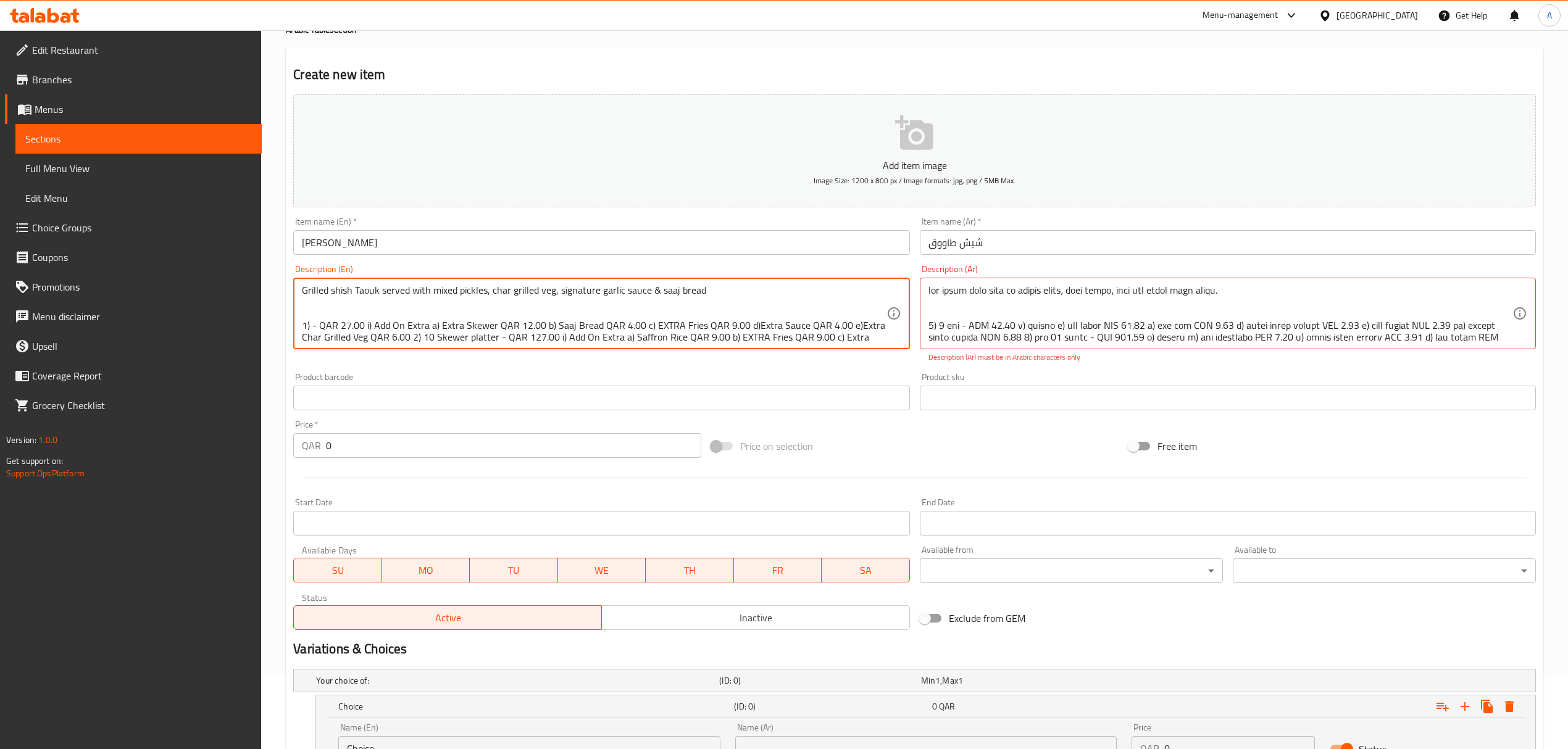
scroll to position [182, 0]
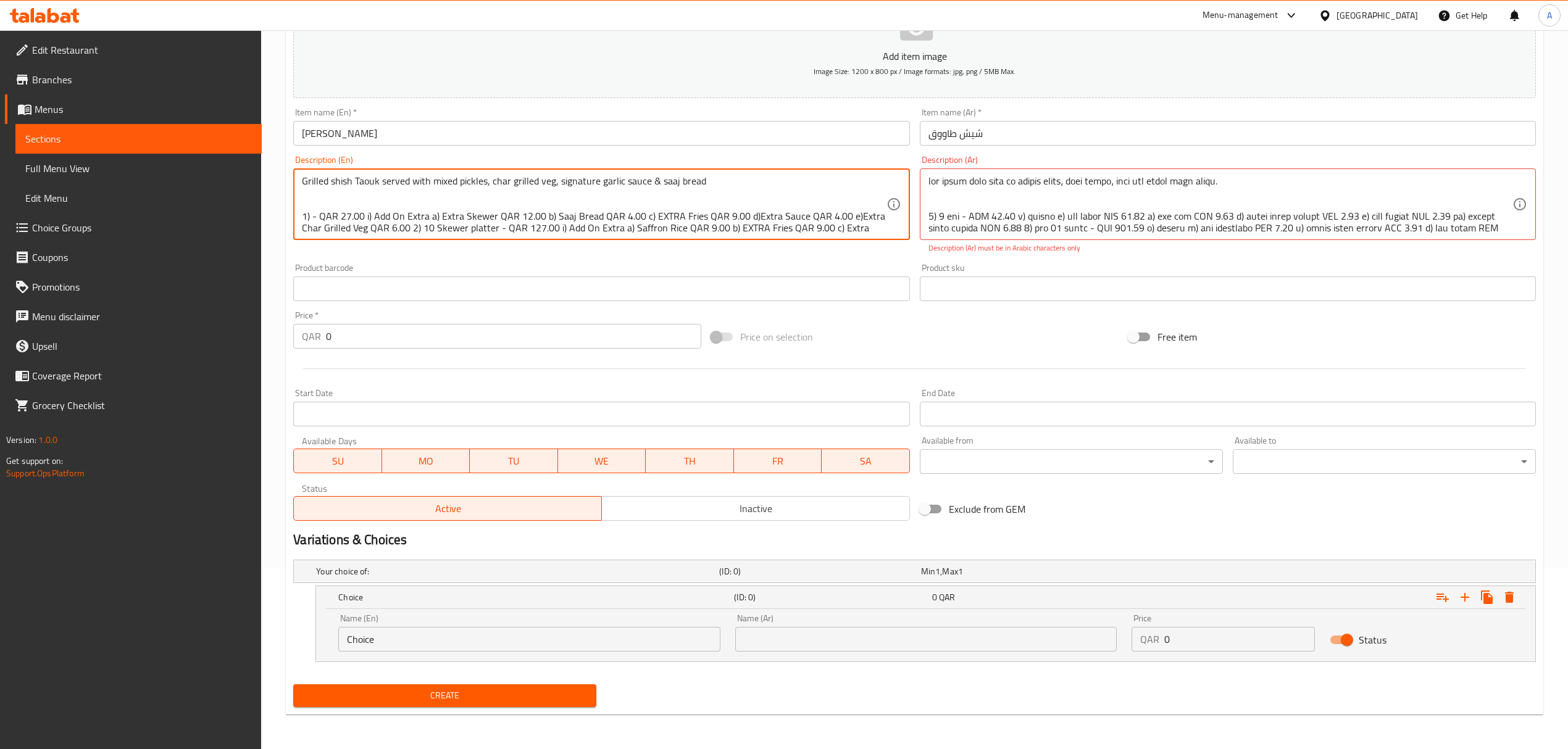
type textarea "Grilled shish Taouk served with mixed pickles, char grilled veg, signature garl…"
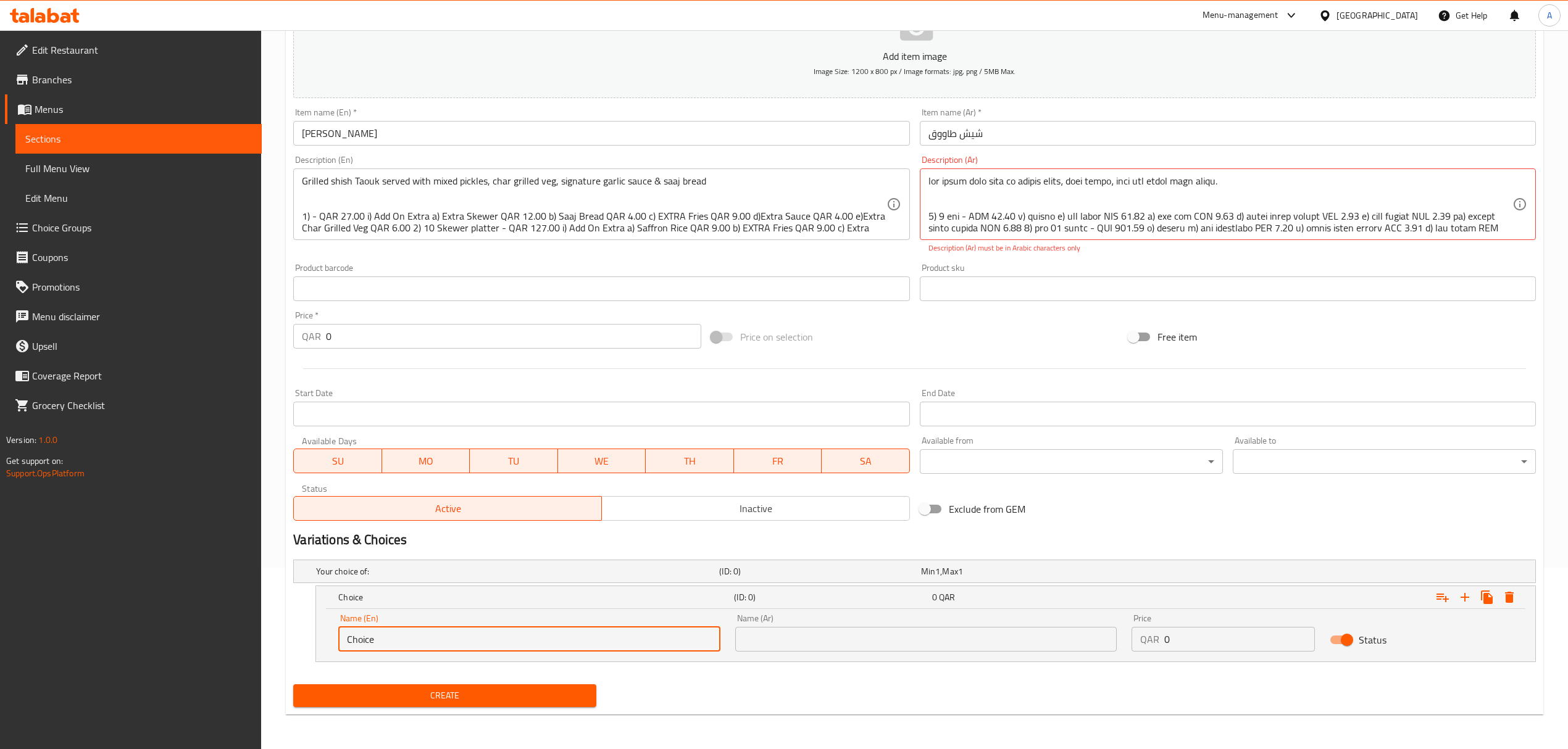
click at [394, 632] on input "Choice" at bounding box center [529, 639] width 382 height 25
paste input "2 skewer"
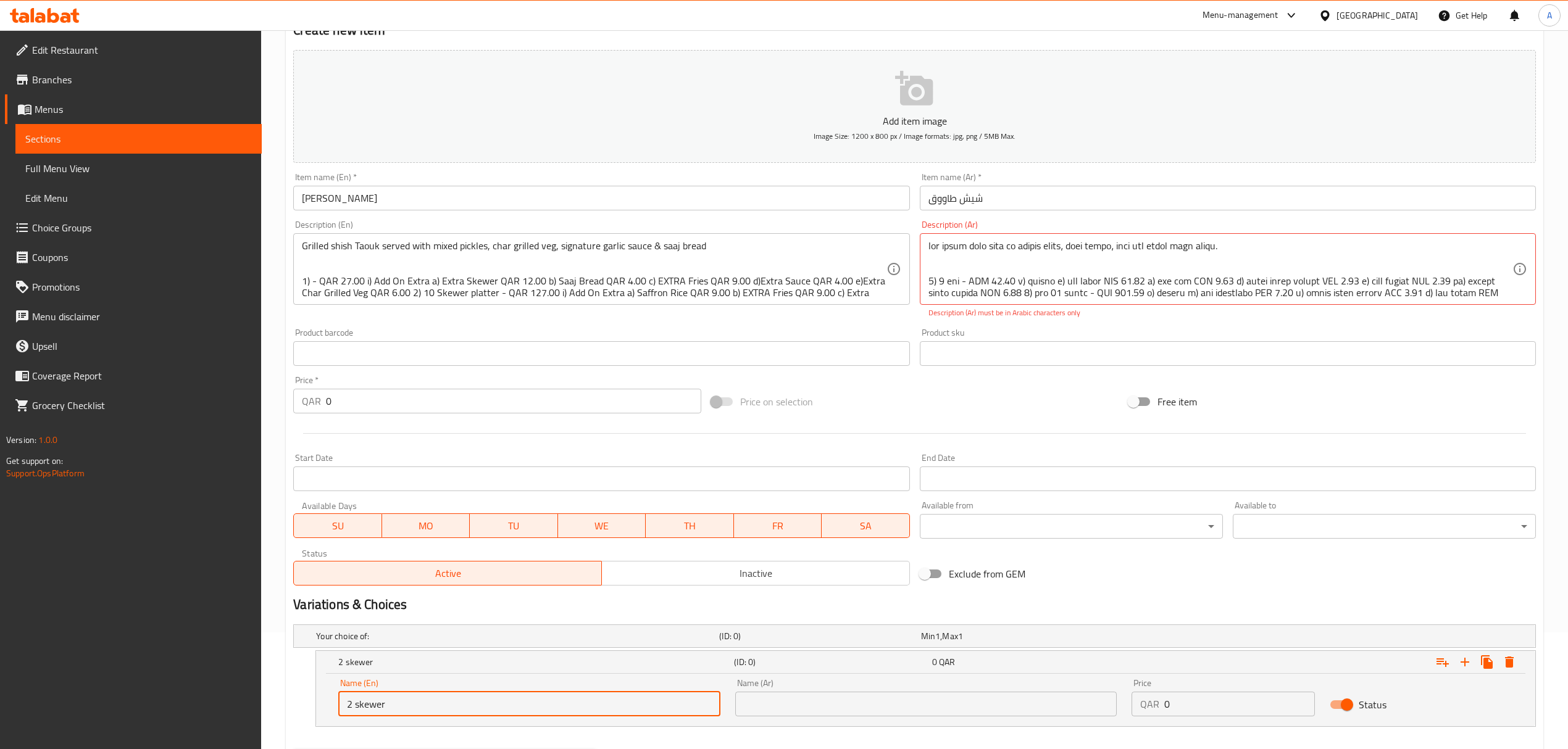
scroll to position [18, 0]
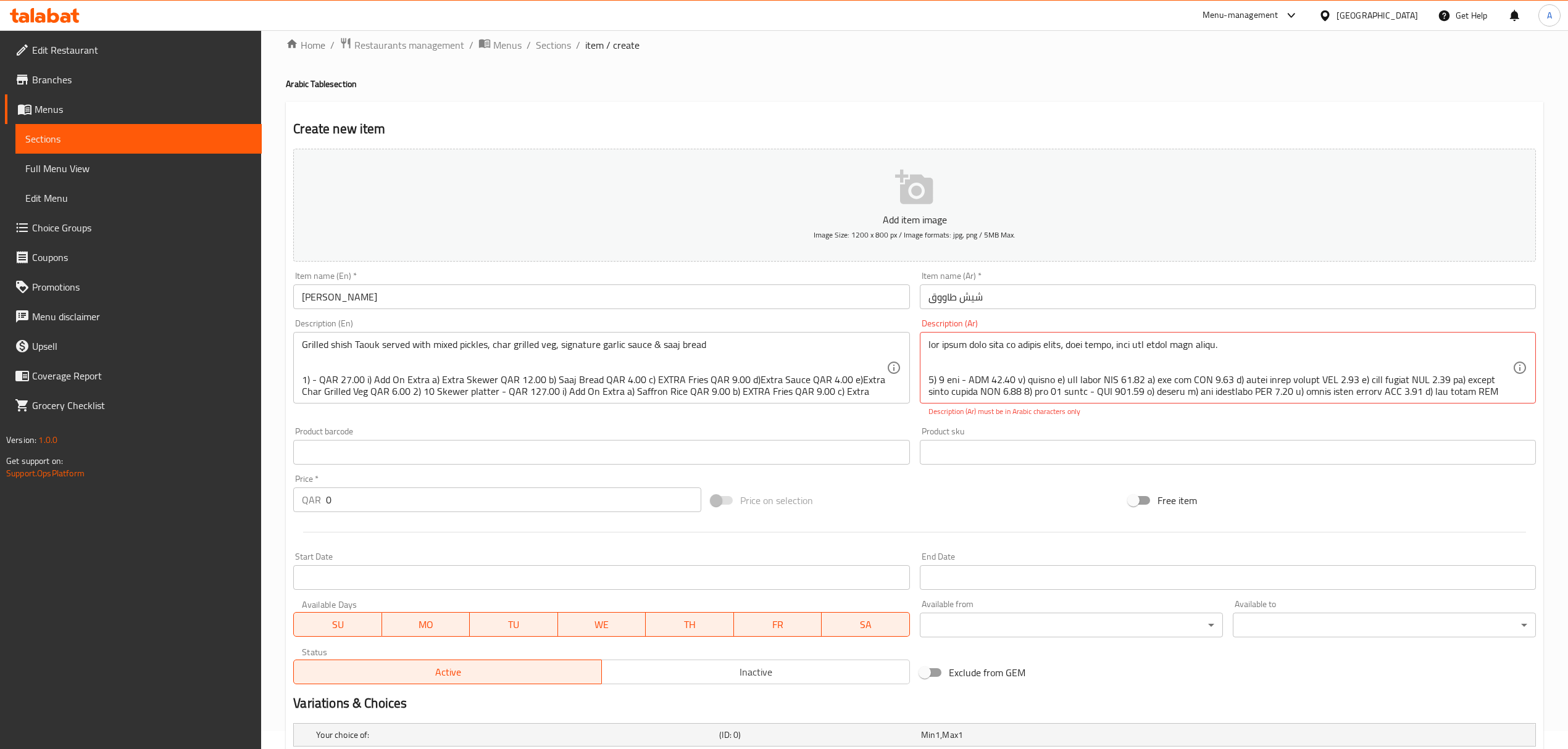
type input "2 skewer"
drag, startPoint x: 966, startPoint y: 376, endPoint x: 959, endPoint y: 379, distance: 7.6
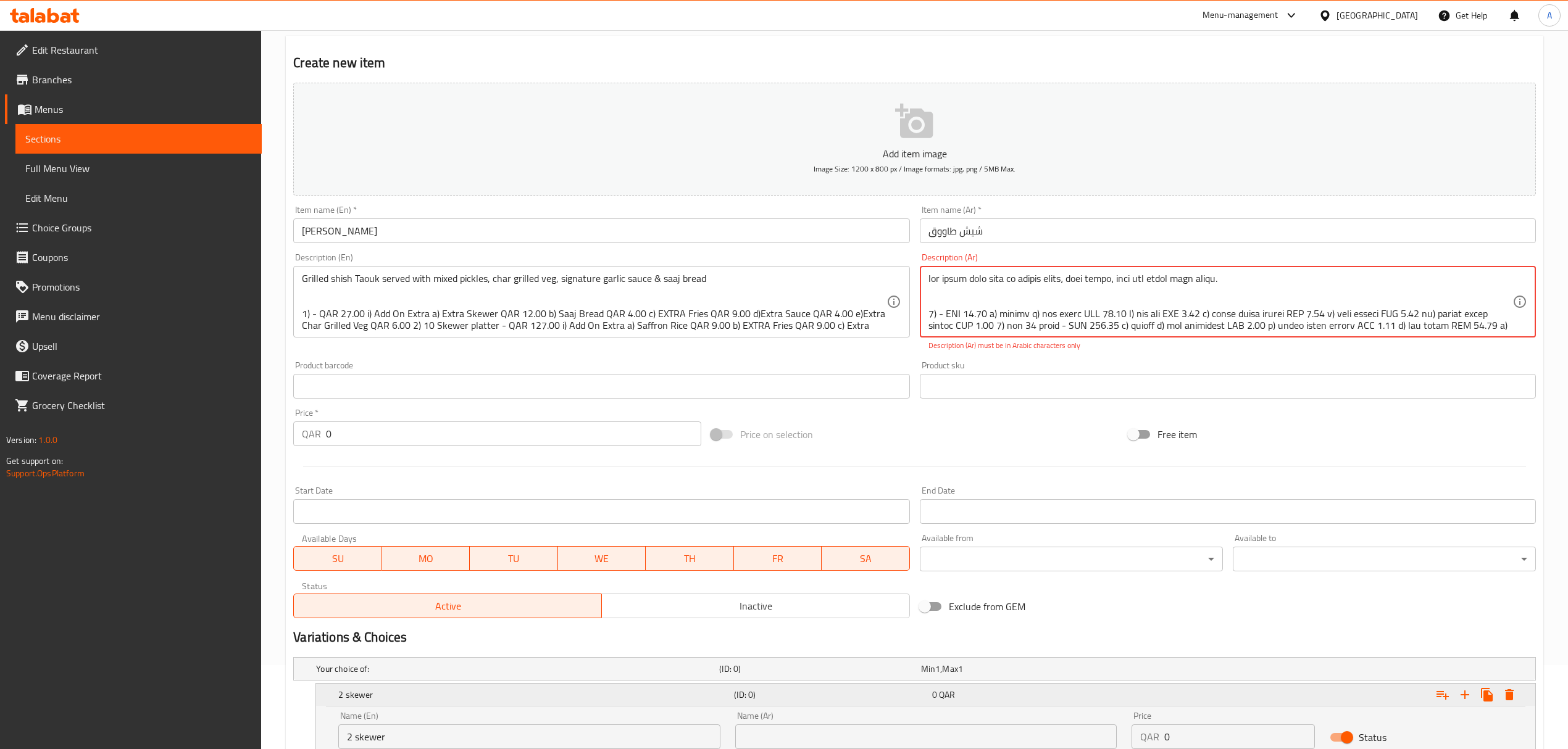
scroll to position [182, 0]
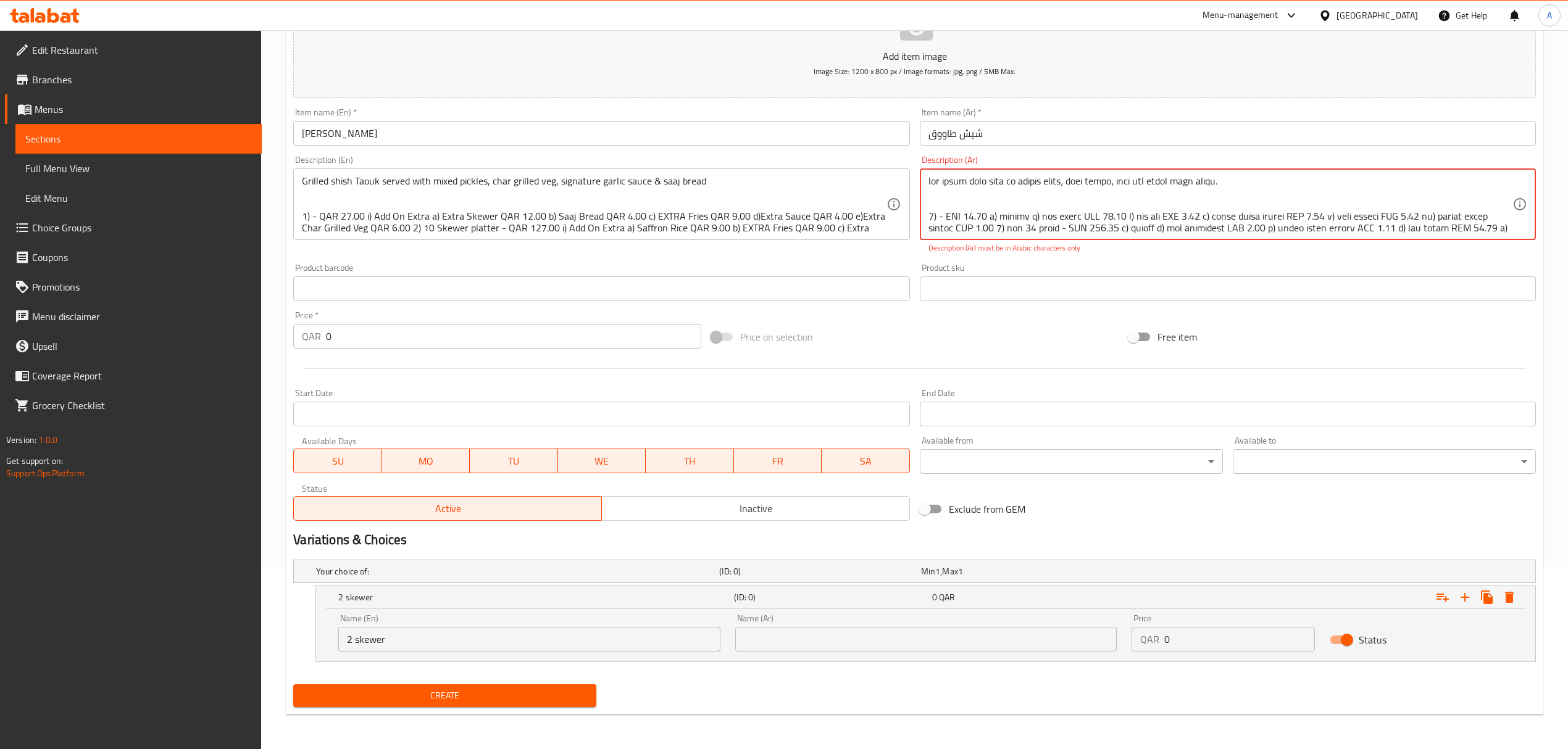
type textarea "شيش طاووق مشوي يقدم مع مخللات مشكلة، خضار مشوية، صلصة ثوم مميزة وخبز الساج. 1) …"
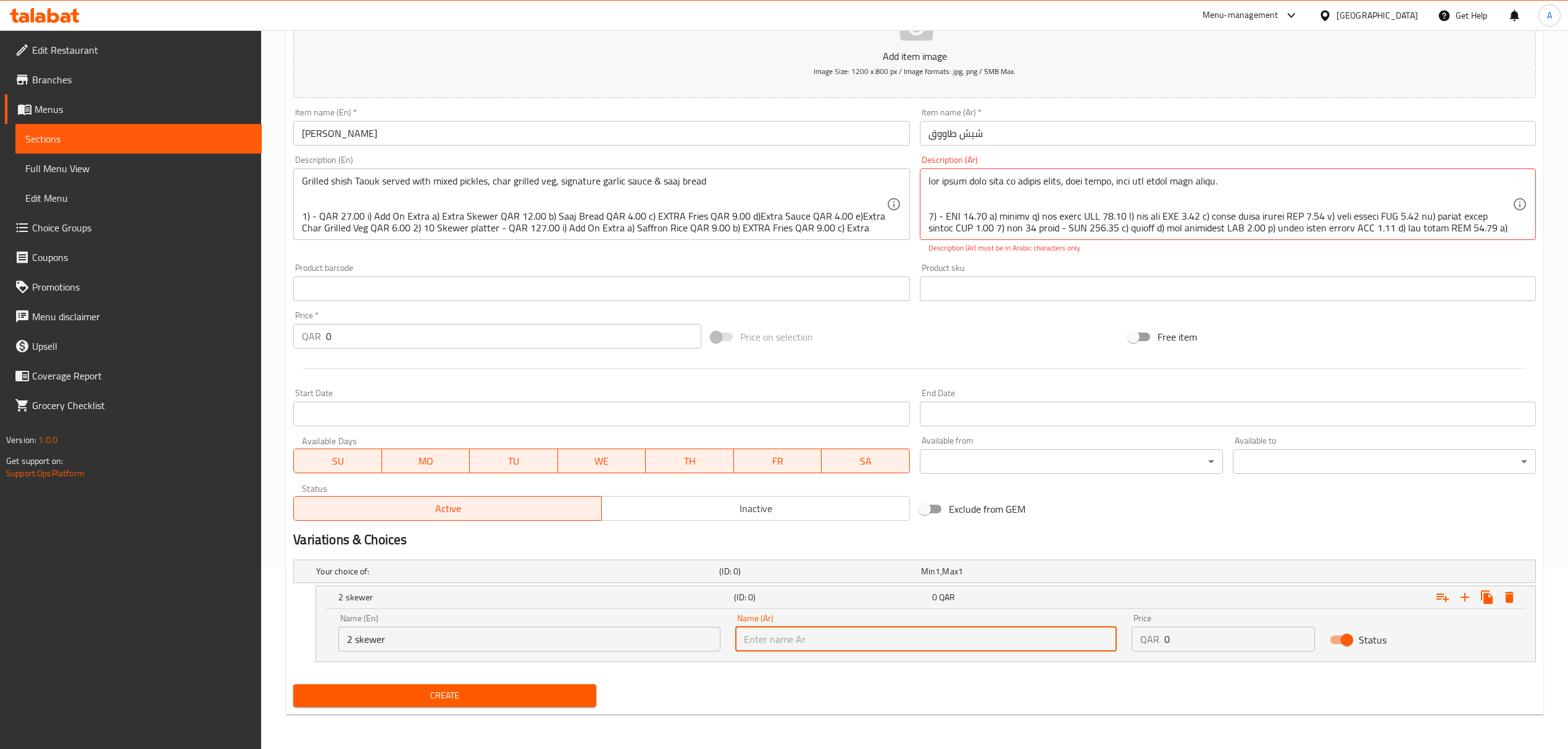
click at [990, 633] on input "text" at bounding box center [926, 639] width 382 height 25
paste input "٢ سيخ"
type input "٢ سيخ"
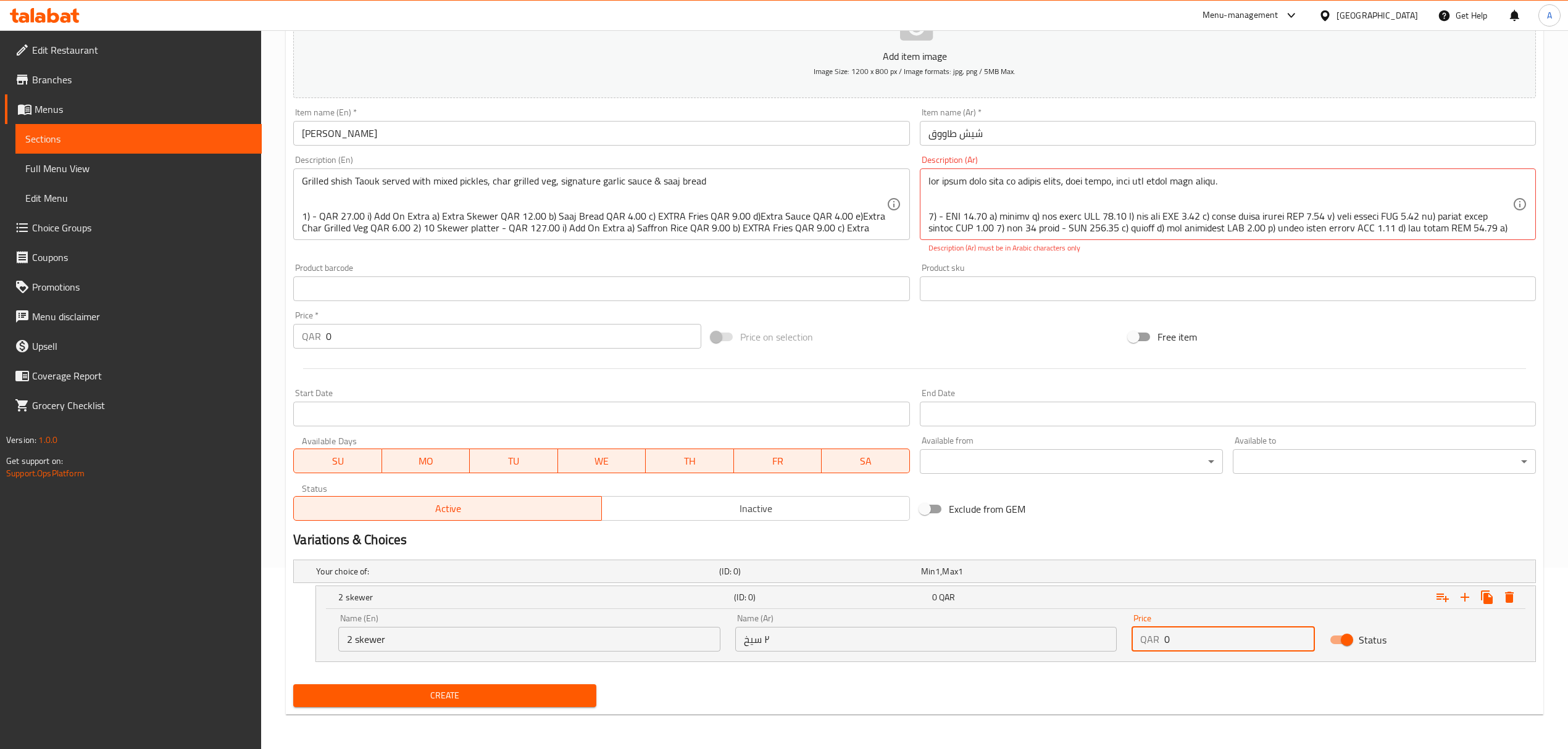
drag, startPoint x: 1196, startPoint y: 640, endPoint x: 1121, endPoint y: 640, distance: 75.0
click at [1121, 640] on div "Name (En) 2 skewer Name (En) Name (Ar) ٢ سيخ Name (Ar) Price QAR 0 Price Status" at bounding box center [926, 633] width 1190 height 52
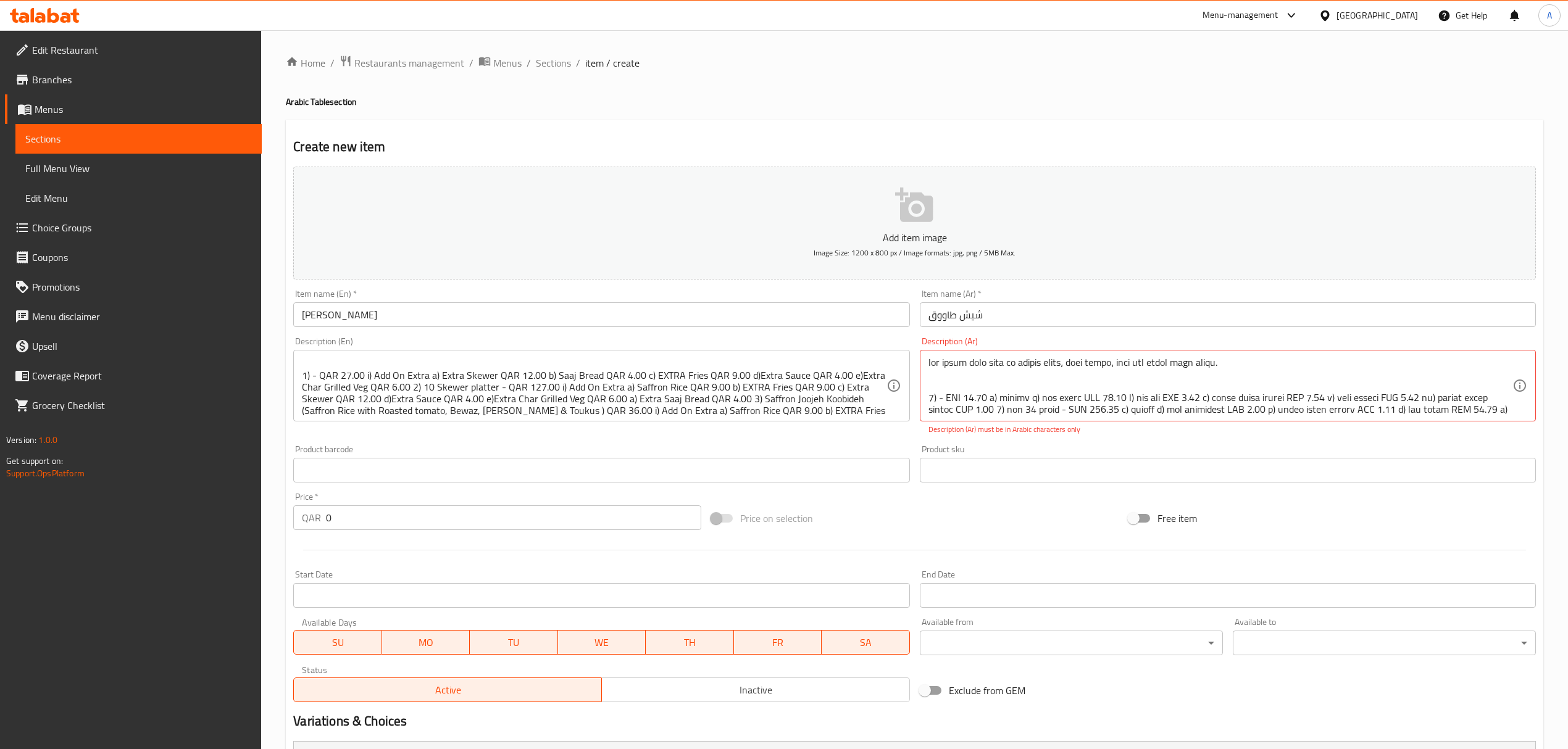
scroll to position [0, 0]
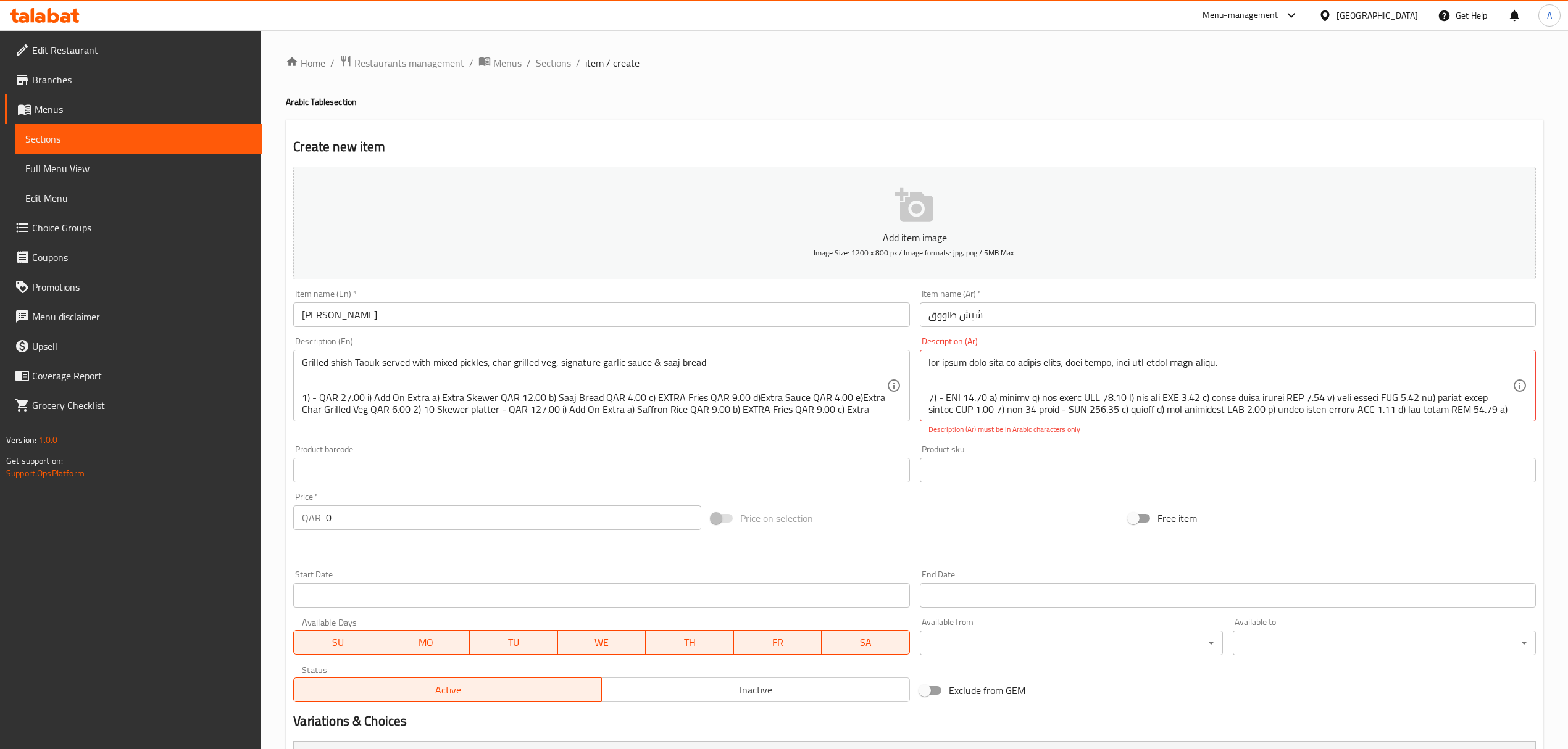
type input "27"
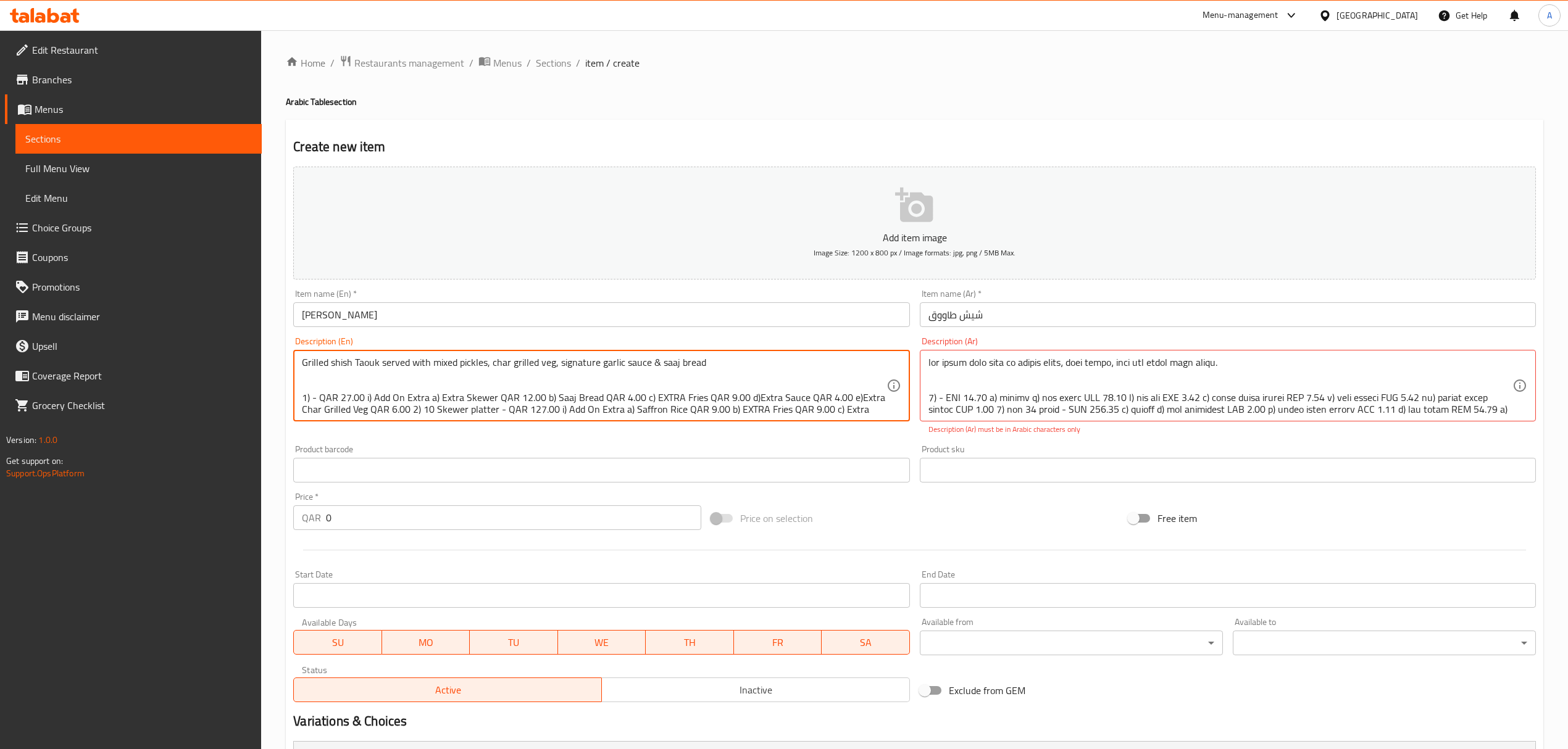
drag, startPoint x: 371, startPoint y: 398, endPoint x: 351, endPoint y: 399, distance: 20.0
click at [406, 399] on textarea "Grilled shish Taouk served with mixed pickles, char grilled veg, signature garl…" at bounding box center [594, 386] width 584 height 58
click at [431, 406] on textarea "Grilled shish Taouk served with mixed pickles, char grilled veg, signature garl…" at bounding box center [594, 386] width 584 height 58
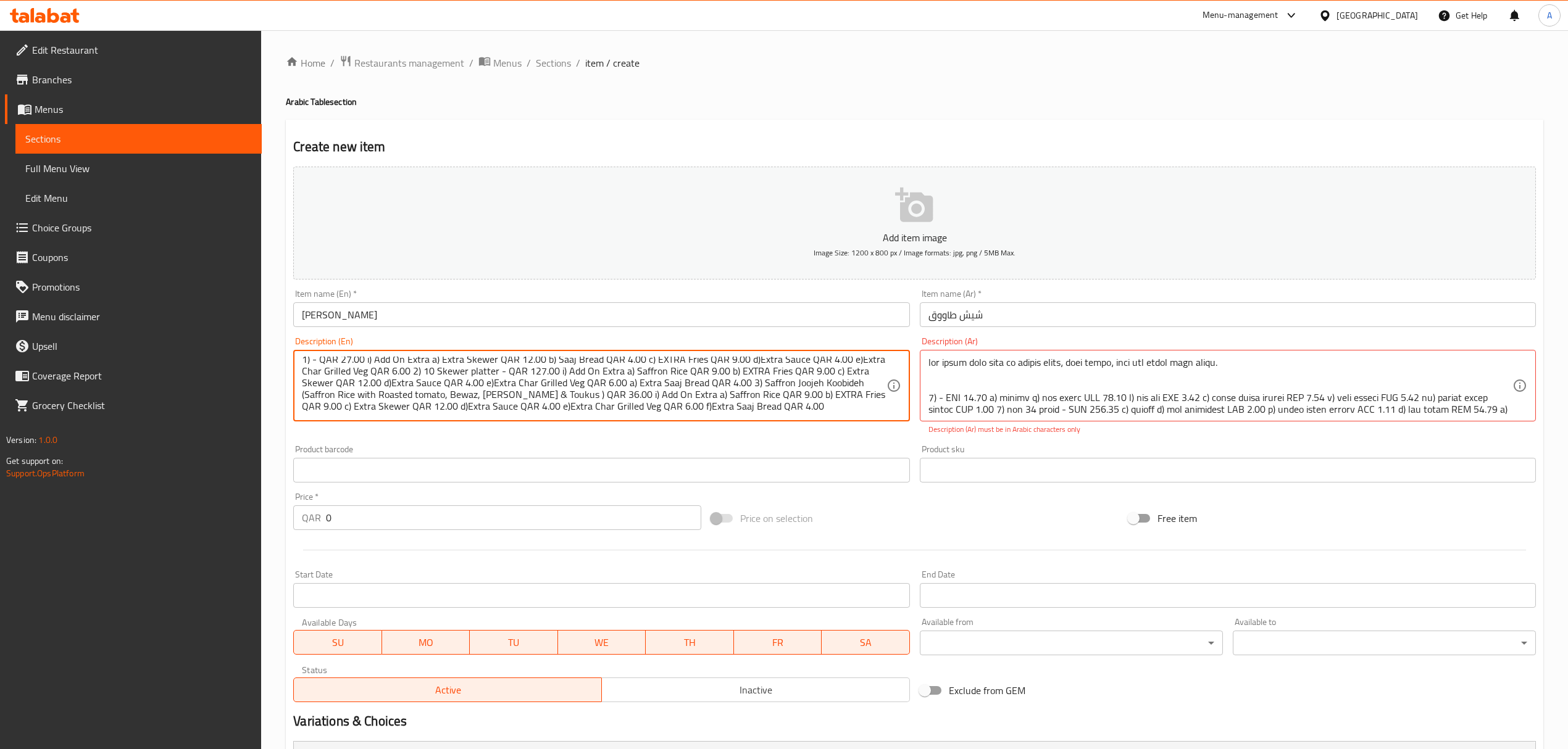
drag, startPoint x: 495, startPoint y: 410, endPoint x: 464, endPoint y: 411, distance: 31.0
click at [464, 411] on textarea "Grilled shish Taouk served with mixed pickles, char grilled veg, signature garl…" at bounding box center [594, 386] width 584 height 58
click at [471, 408] on textarea "Grilled shish Taouk served with mixed pickles, char grilled veg, signature garl…" at bounding box center [594, 386] width 584 height 58
drag, startPoint x: 494, startPoint y: 408, endPoint x: 466, endPoint y: 408, distance: 28.0
click at [466, 408] on textarea "Grilled shish Taouk served with mixed pickles, char grilled veg, signature garl…" at bounding box center [594, 386] width 584 height 58
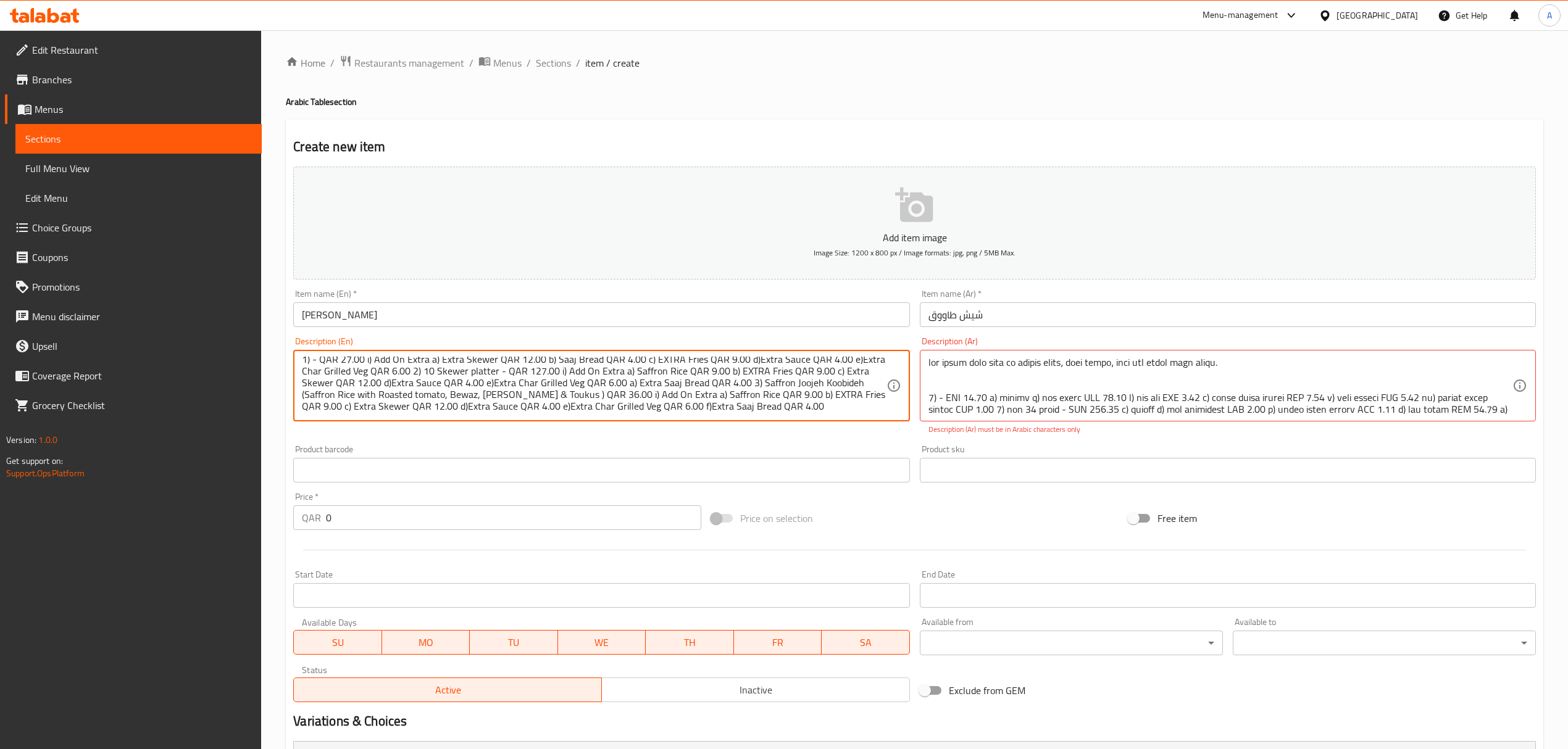
scroll to position [0, 0]
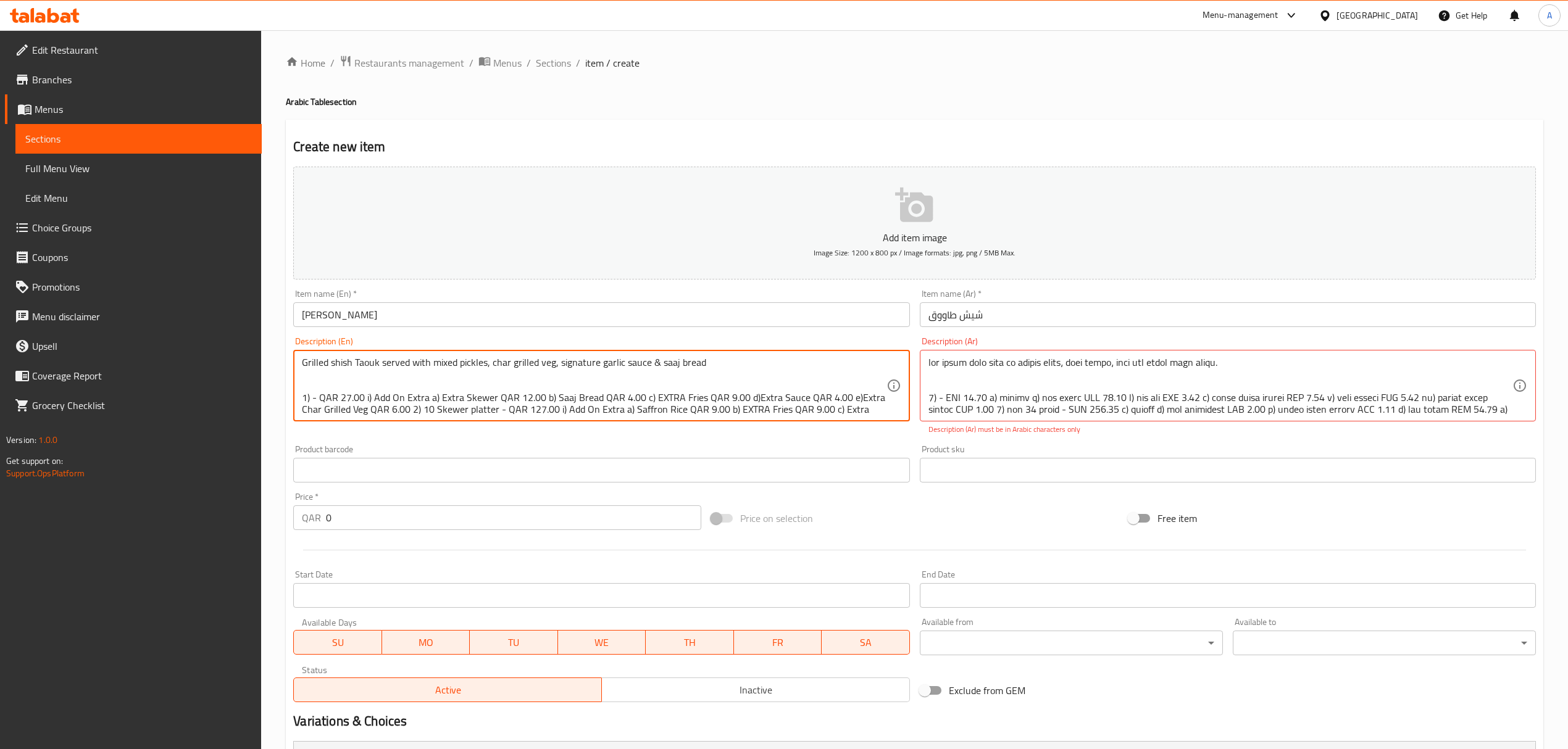
click at [476, 396] on textarea "Grilled shish Taouk served with mixed pickles, char grilled veg, signature garl…" at bounding box center [594, 386] width 584 height 58
click at [490, 395] on textarea "Grilled shish Taouk served with mixed pickles, char grilled veg, signature garl…" at bounding box center [594, 386] width 584 height 58
click at [489, 407] on textarea "Grilled shish Taouk served with mixed pickles, char grilled veg, signature garl…" at bounding box center [594, 386] width 584 height 58
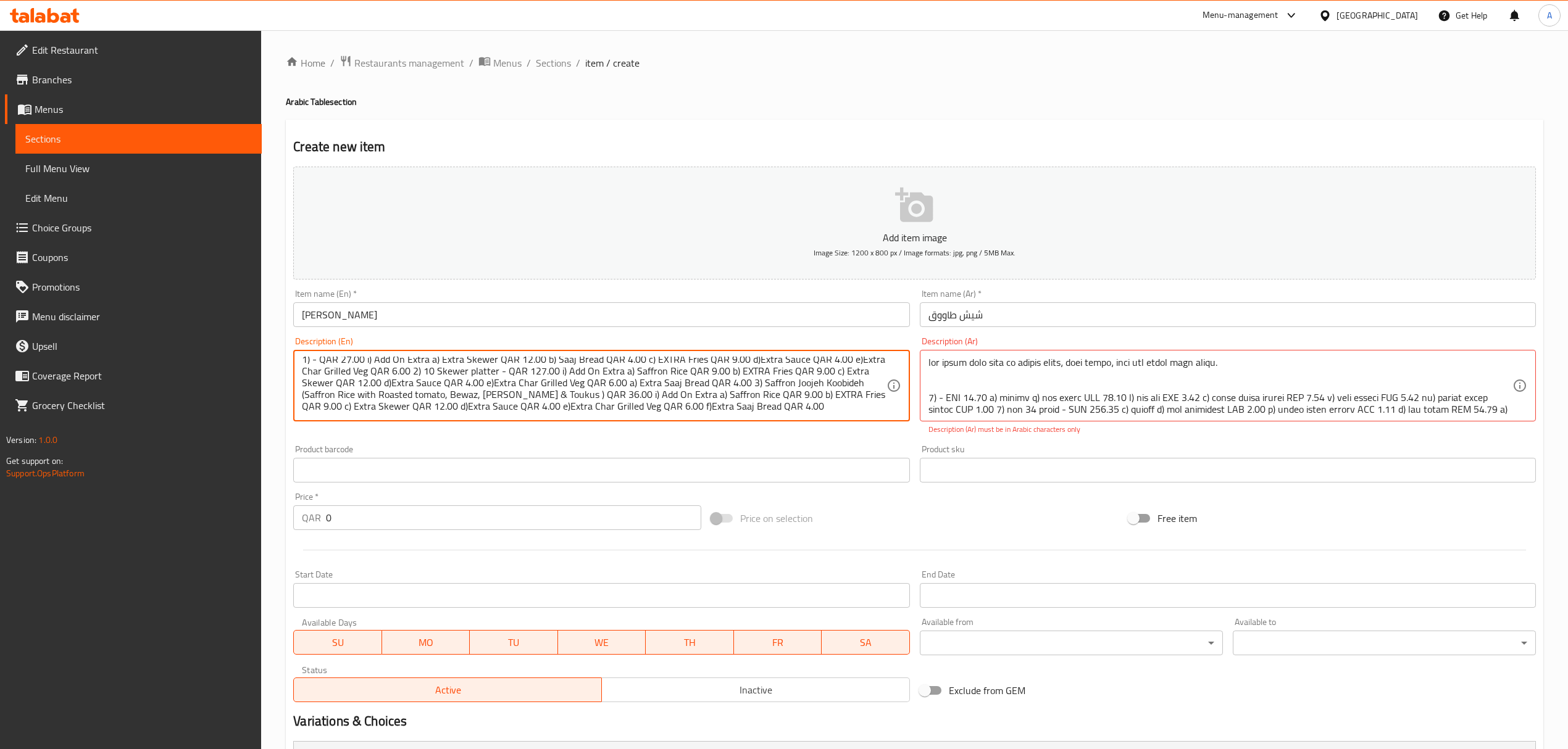
drag, startPoint x: 495, startPoint y: 408, endPoint x: 482, endPoint y: 412, distance: 13.6
click at [482, 412] on textarea "Grilled shish Taouk served with mixed pickles, char grilled veg, signature garl…" at bounding box center [594, 386] width 584 height 58
click at [660, 369] on textarea "Grilled shish Taouk served with mixed pickles, char grilled veg, signature garl…" at bounding box center [594, 386] width 584 height 58
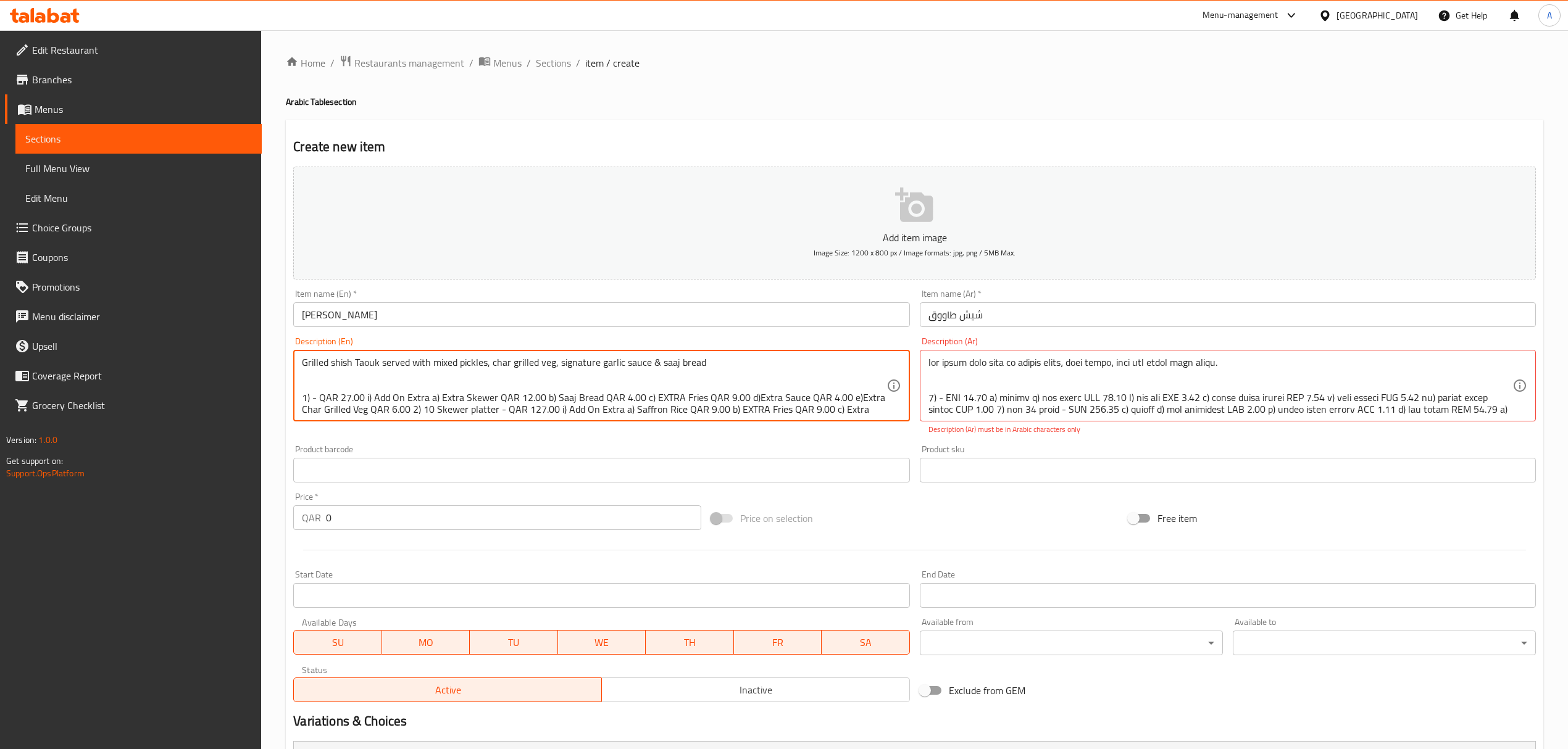
click at [494, 407] on textarea "Grilled shish Taouk served with mixed pickles, char grilled veg, signature garl…" at bounding box center [594, 386] width 584 height 58
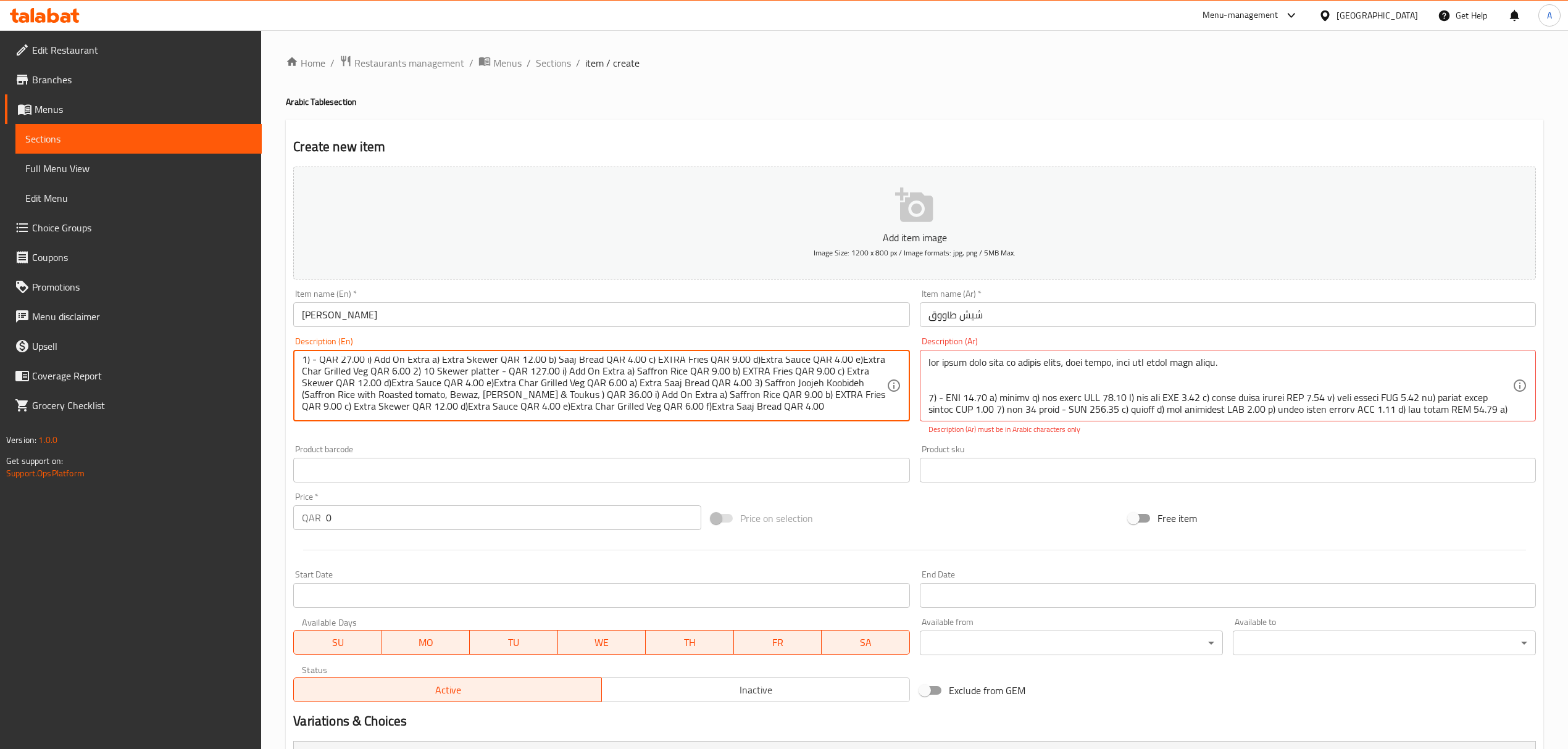
drag, startPoint x: 424, startPoint y: 408, endPoint x: 440, endPoint y: 383, distance: 29.7
click at [438, 399] on textarea "Grilled shish Taouk served with mixed pickles, char grilled veg, signature garl…" at bounding box center [594, 386] width 584 height 58
click at [440, 381] on textarea "Grilled shish Taouk served with mixed pickles, char grilled veg, signature garl…" at bounding box center [594, 386] width 584 height 58
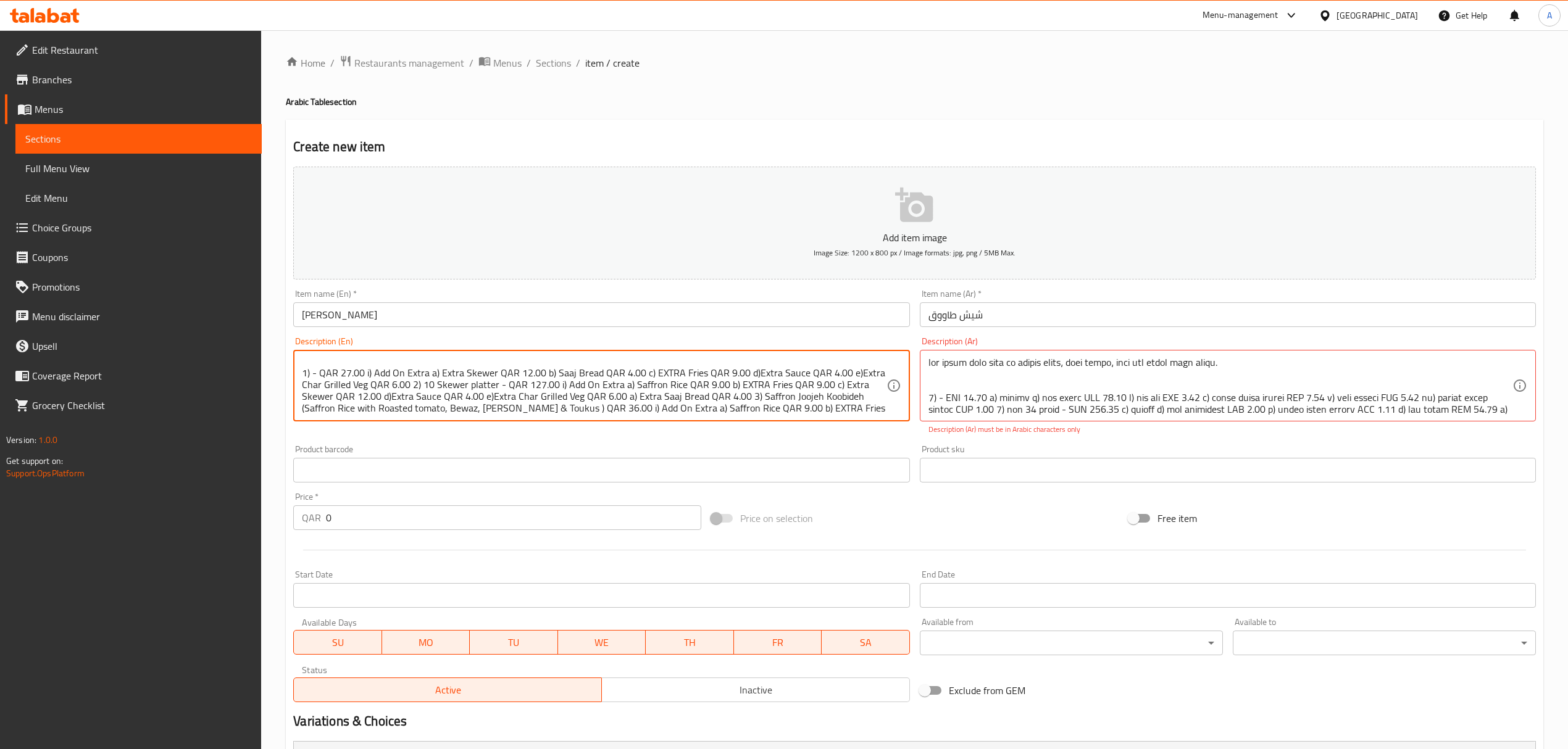
scroll to position [0, 0]
click at [309, 384] on textarea "Grilled shish Taouk served with mixed pickles, char grilled veg, signature garl…" at bounding box center [594, 386] width 584 height 58
drag, startPoint x: 496, startPoint y: 399, endPoint x: 422, endPoint y: 399, distance: 74.0
click at [422, 399] on textarea "Grilled shish Taouk served with mixed pickles, char grilled veg, signature garl…" at bounding box center [594, 386] width 584 height 58
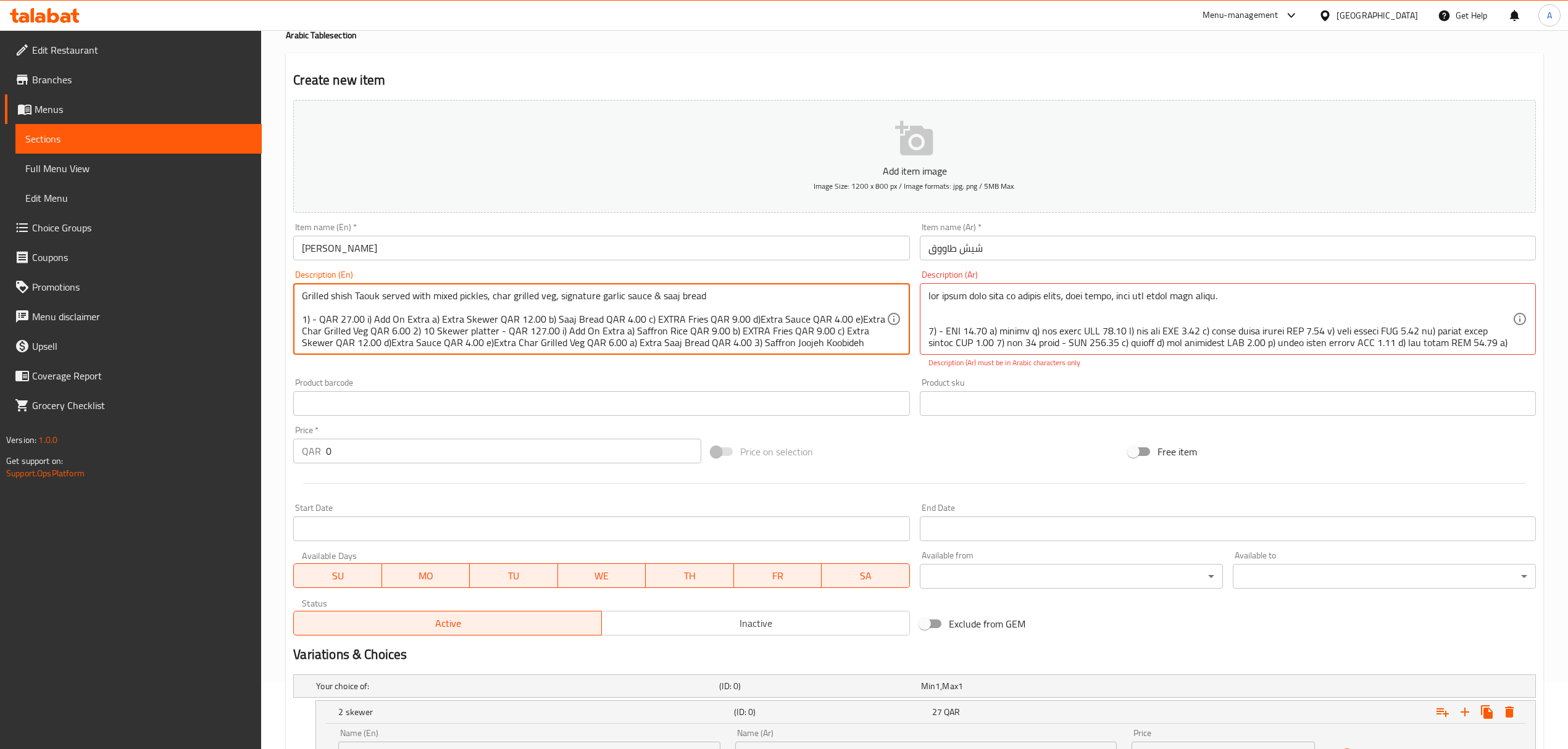
scroll to position [182, 0]
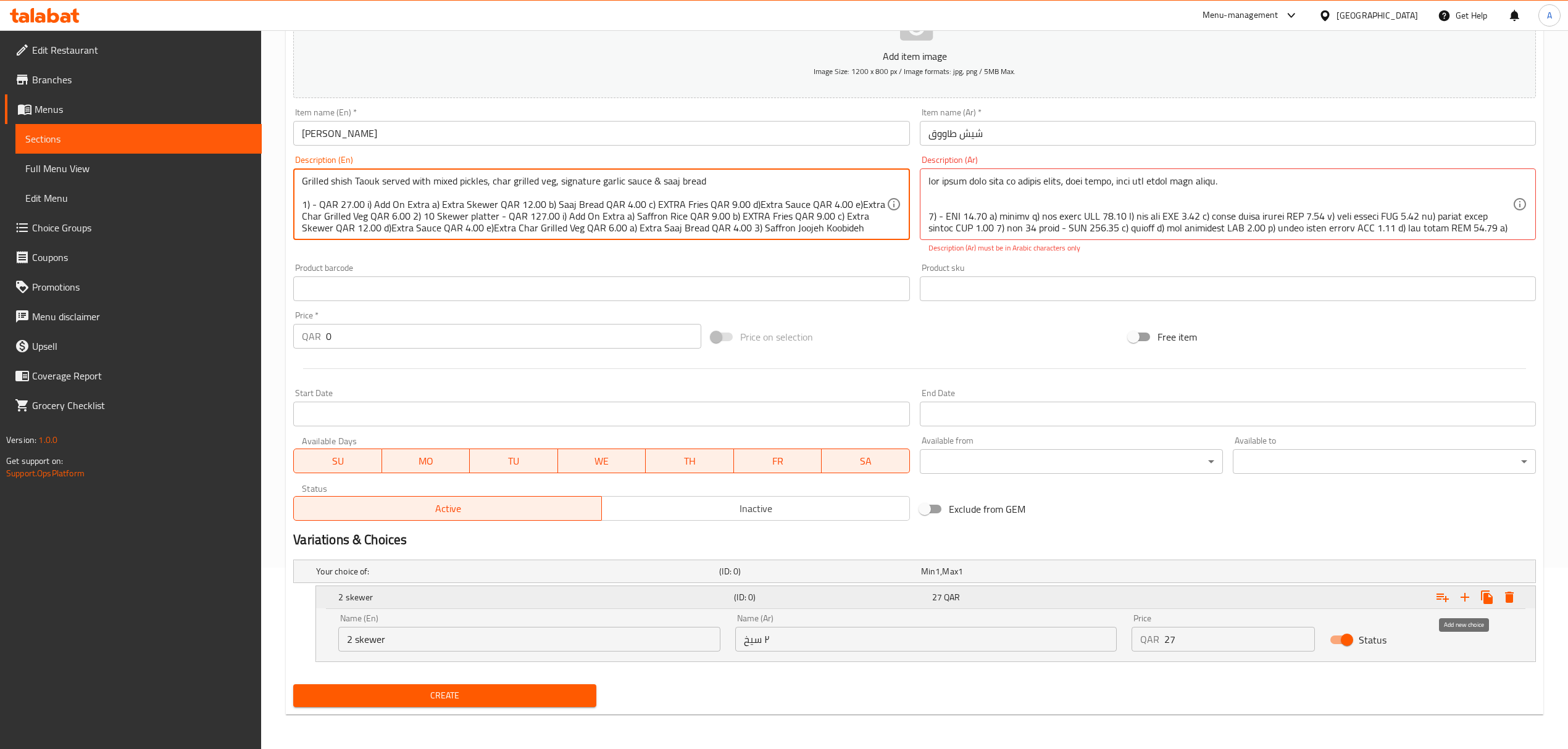
type textarea "Grilled shish Taouk served with mixed pickles, char grilled veg, signature garl…"
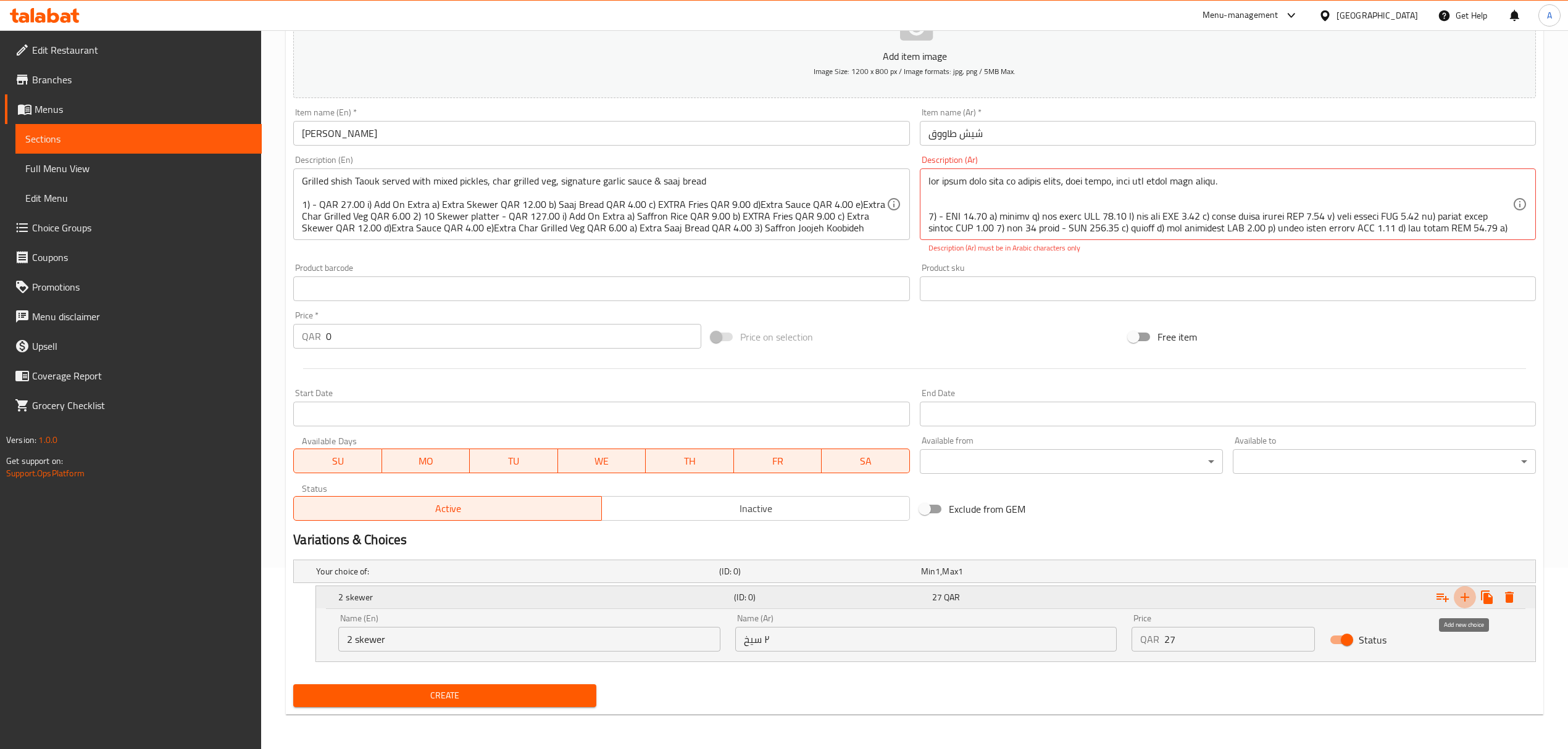
click at [1462, 597] on icon "Expand" at bounding box center [1465, 598] width 9 height 9
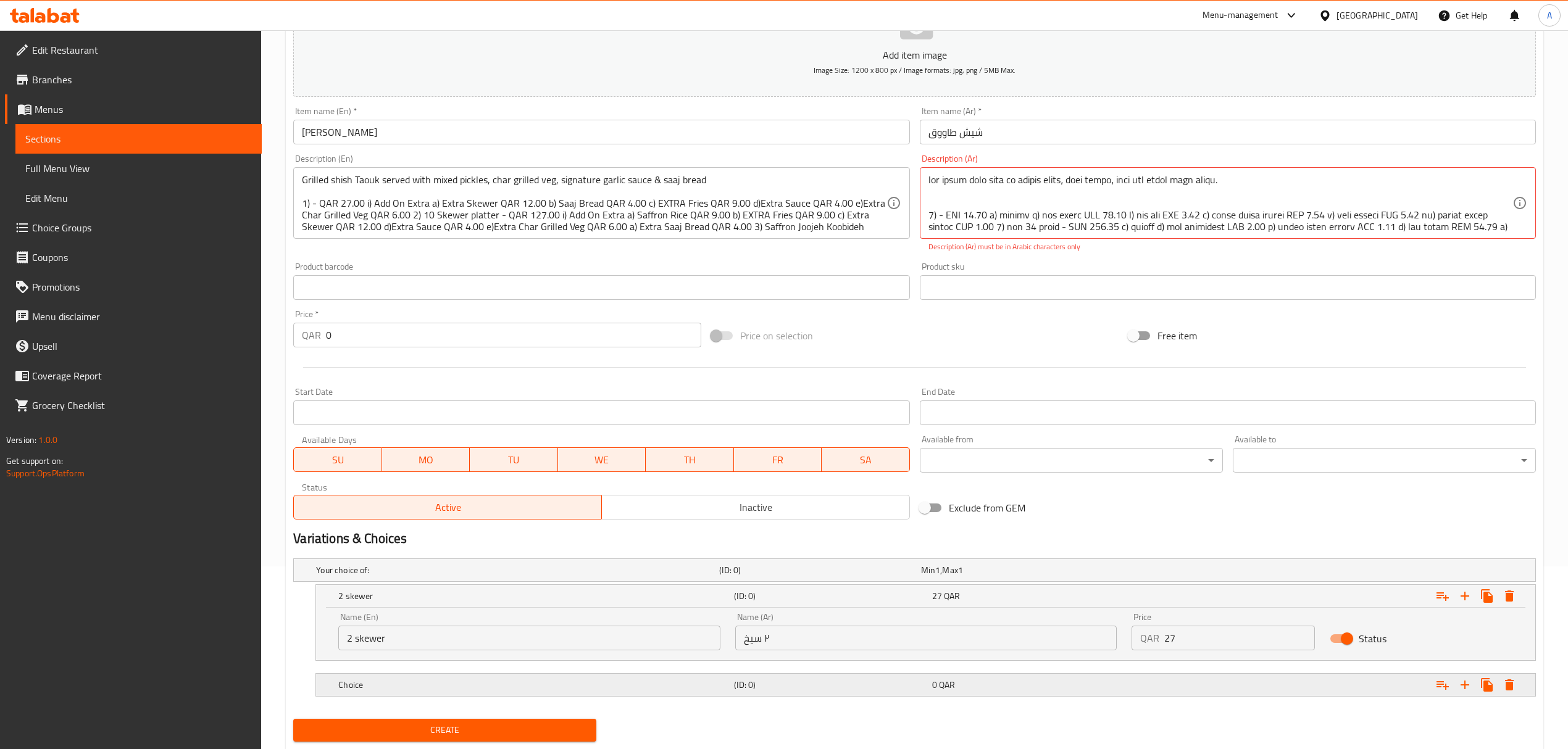
click at [438, 689] on h5 "Choice" at bounding box center [534, 684] width 391 height 12
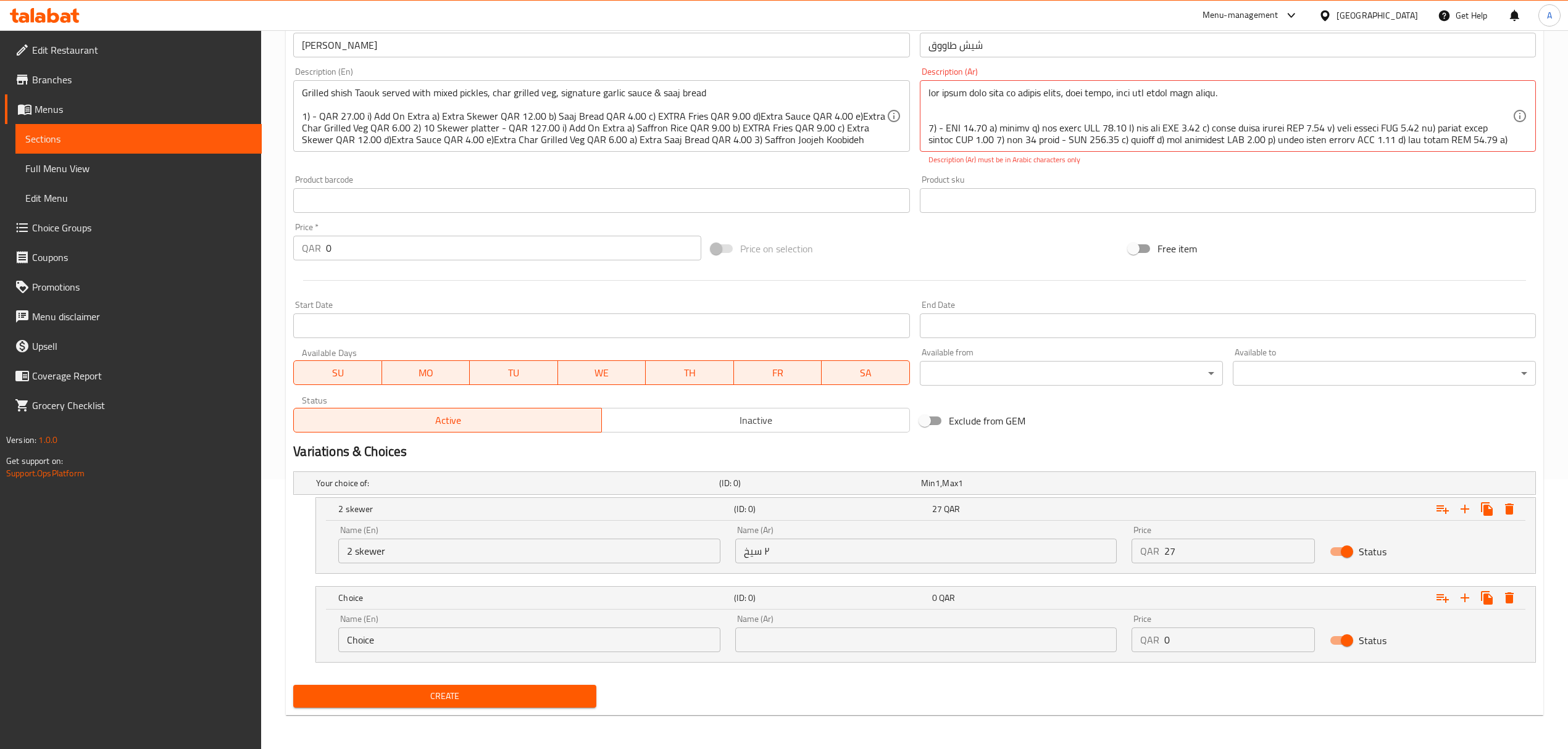
scroll to position [271, 0]
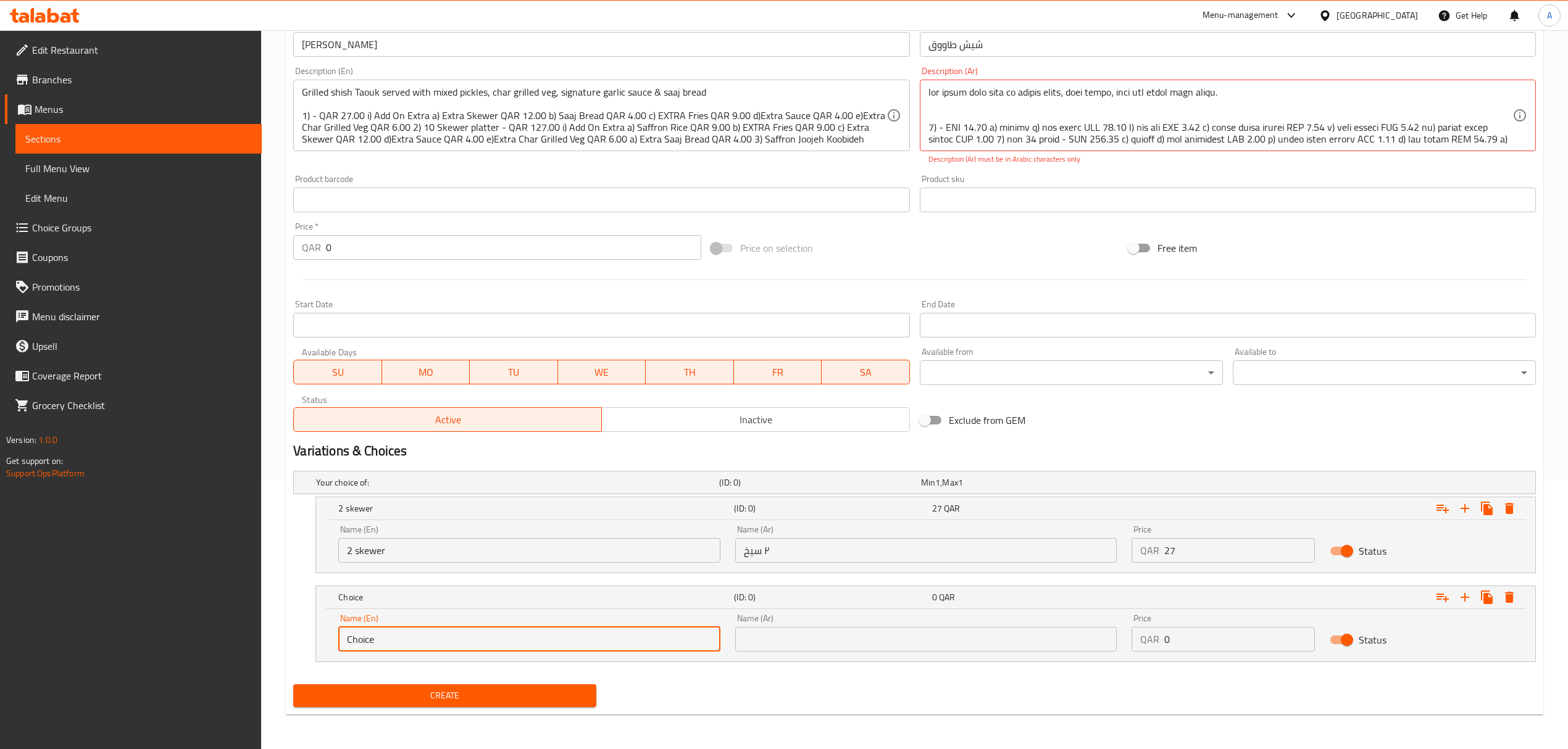
click at [433, 640] on input "Choice" at bounding box center [529, 639] width 382 height 25
paste input "10 Skewer platter"
type input "10 Skewer platter"
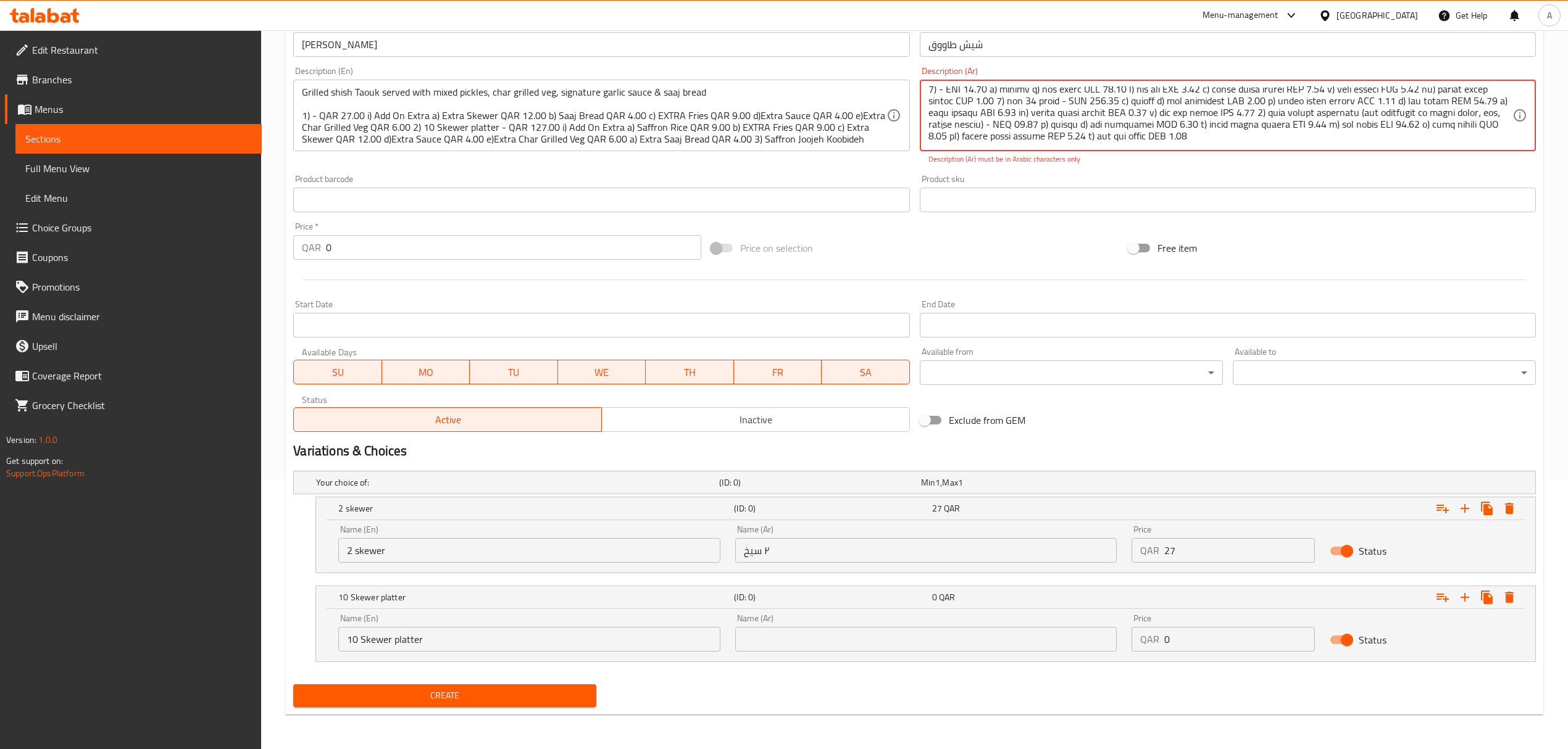
scroll to position [30, 0]
drag, startPoint x: 1131, startPoint y: 141, endPoint x: 1097, endPoint y: 100, distance: 53.3
click at [1088, 107] on textarea at bounding box center [1220, 116] width 584 height 58
click at [1080, 107] on textarea at bounding box center [1220, 116] width 584 height 58
click at [1084, 107] on textarea at bounding box center [1220, 116] width 584 height 58
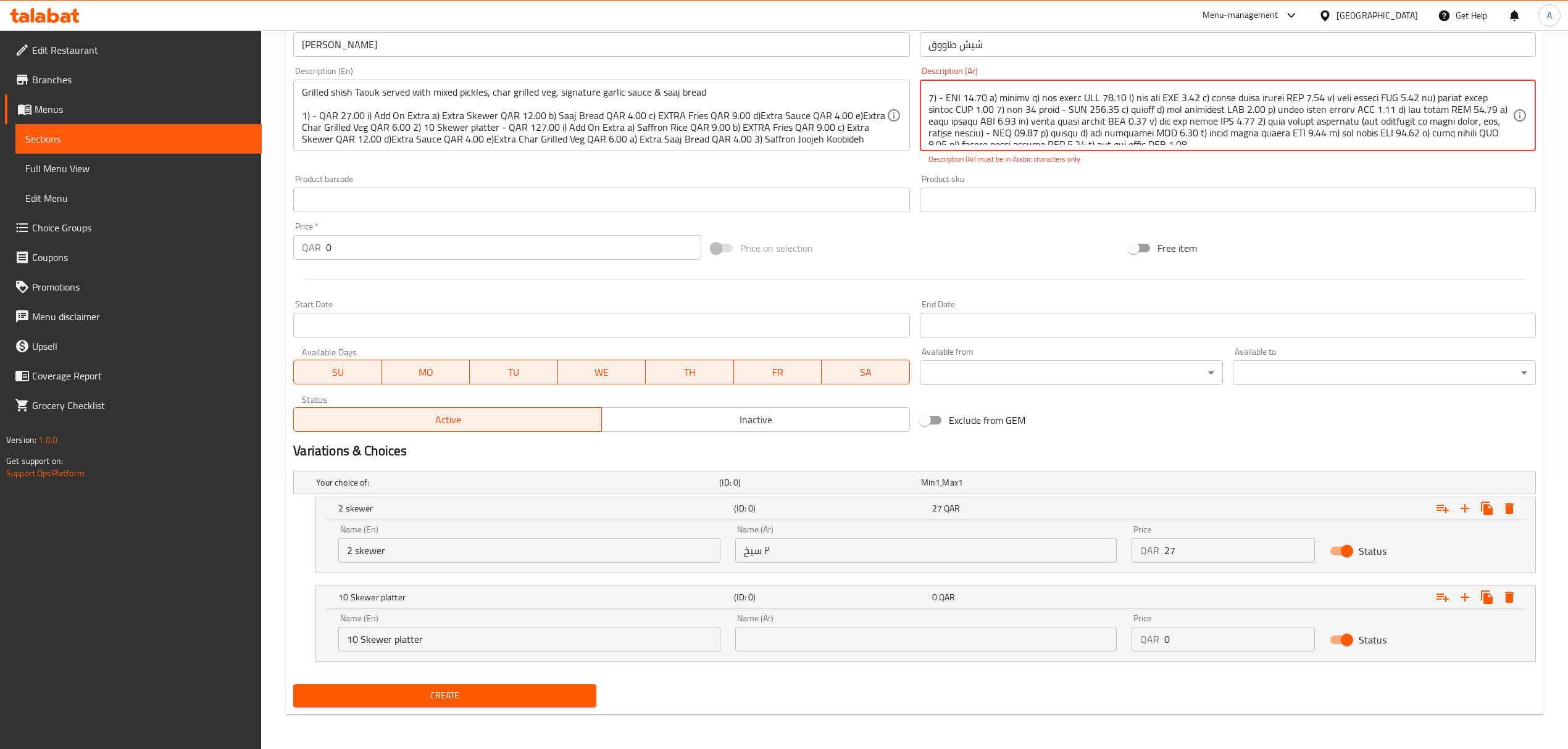
click at [1084, 107] on textarea at bounding box center [1220, 116] width 584 height 58
click at [865, 633] on input "text" at bounding box center [926, 639] width 382 height 25
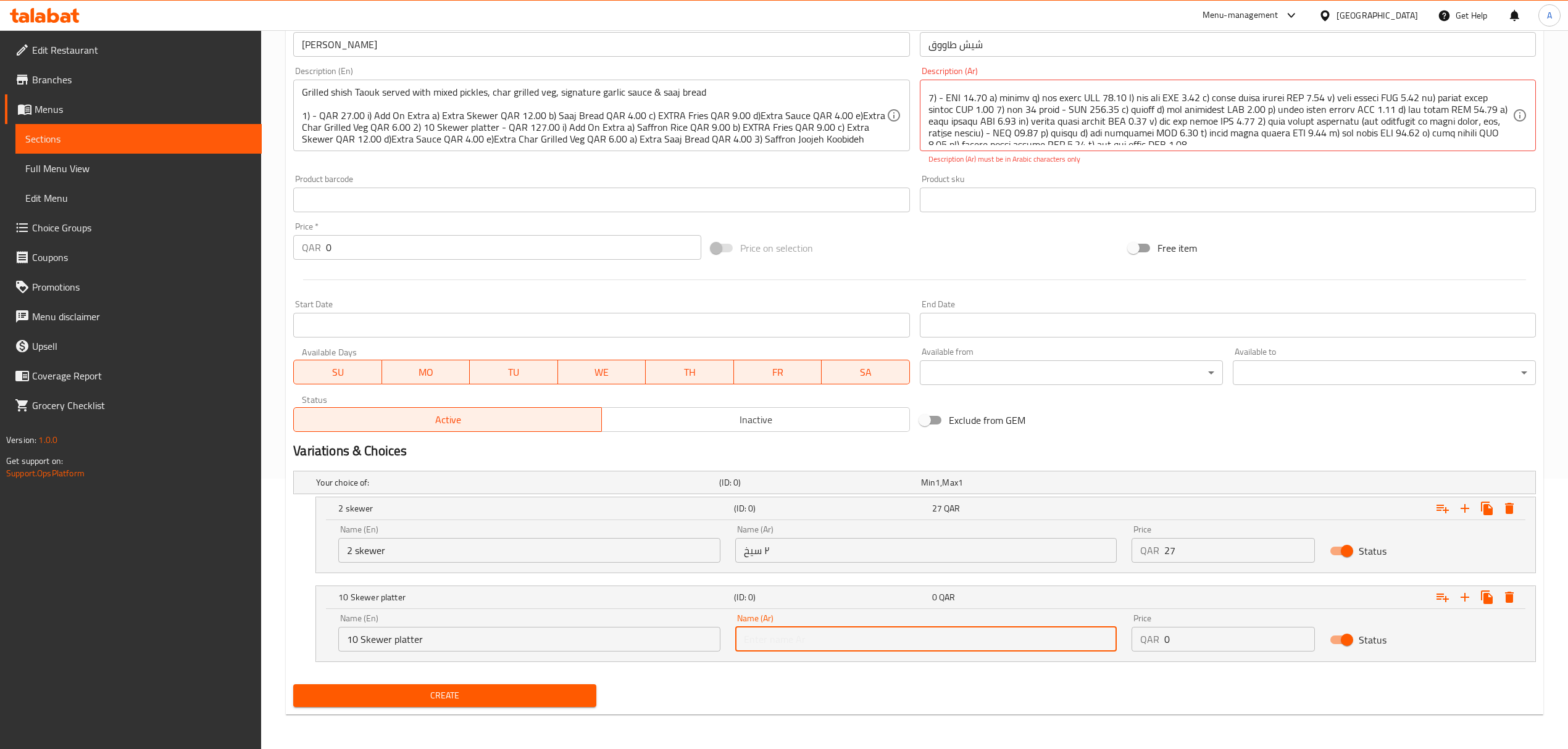
paste input "أسياخ"
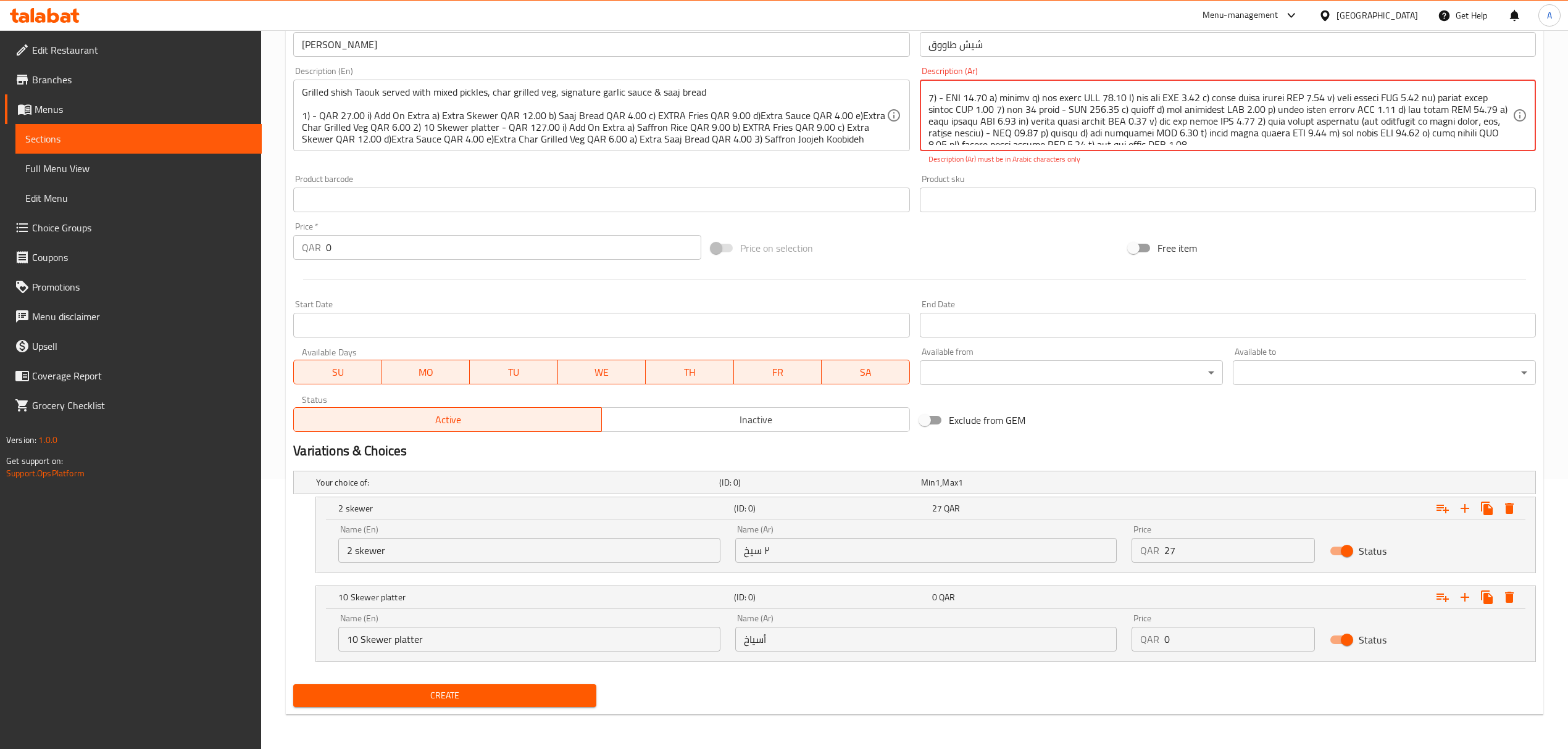
click at [1121, 109] on textarea at bounding box center [1220, 116] width 584 height 58
click at [743, 642] on input "أسياخ" at bounding box center [926, 639] width 382 height 25
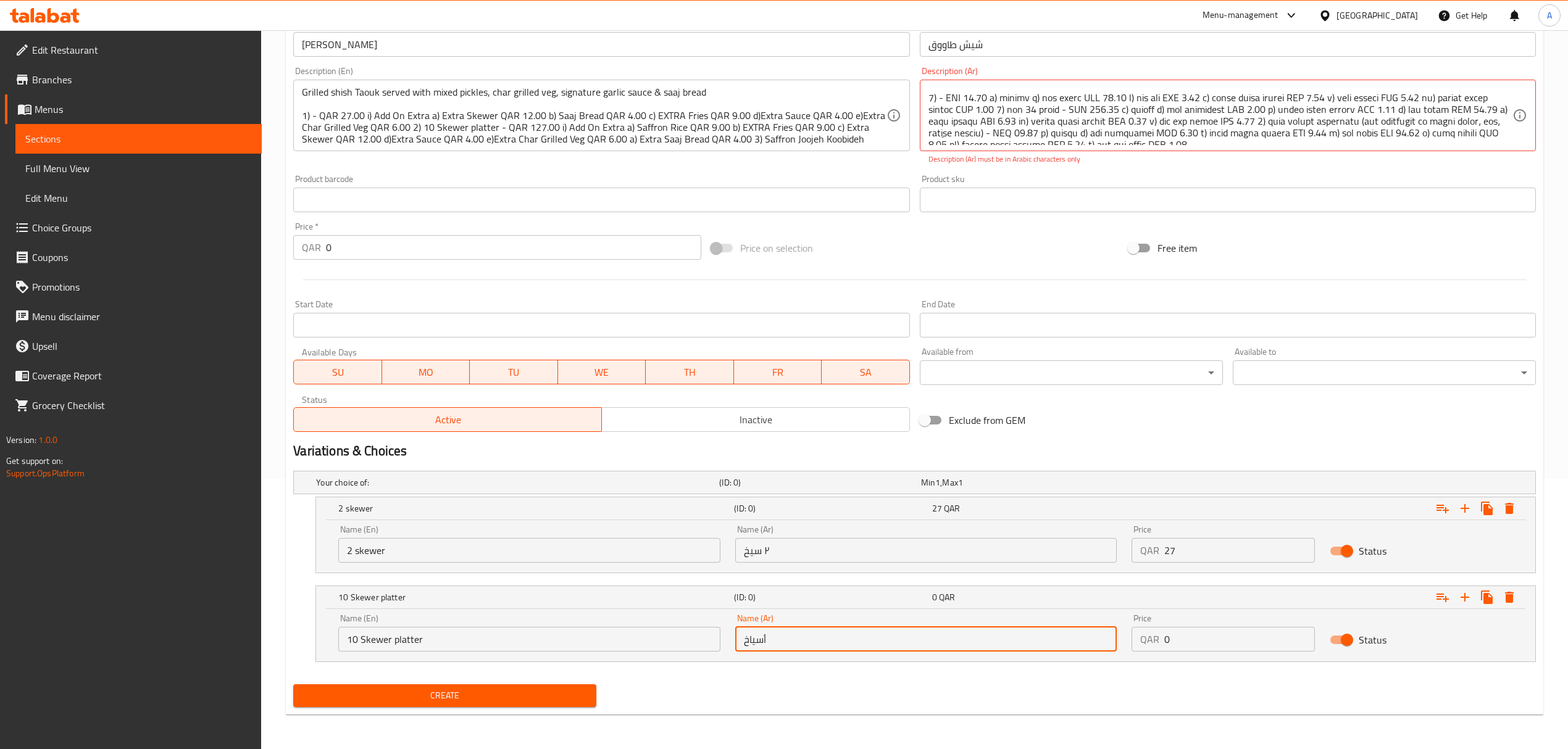
paste input "صحن"
type input "صحن 10 أسياخ"
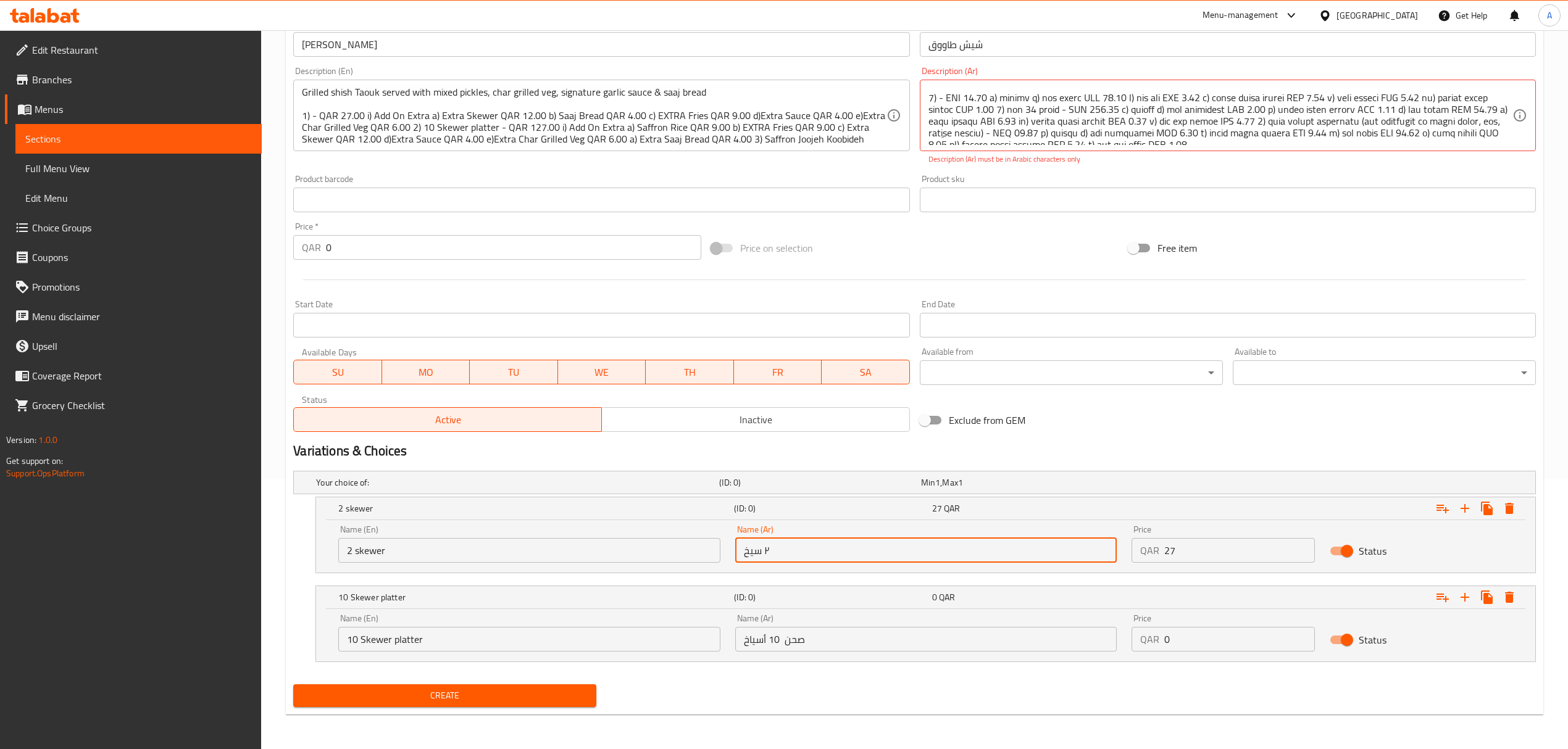
click at [767, 552] on input "٢ سيخ" at bounding box center [926, 550] width 382 height 25
click at [766, 551] on input "٢ سيخ" at bounding box center [926, 550] width 382 height 25
type input "2 سيخ"
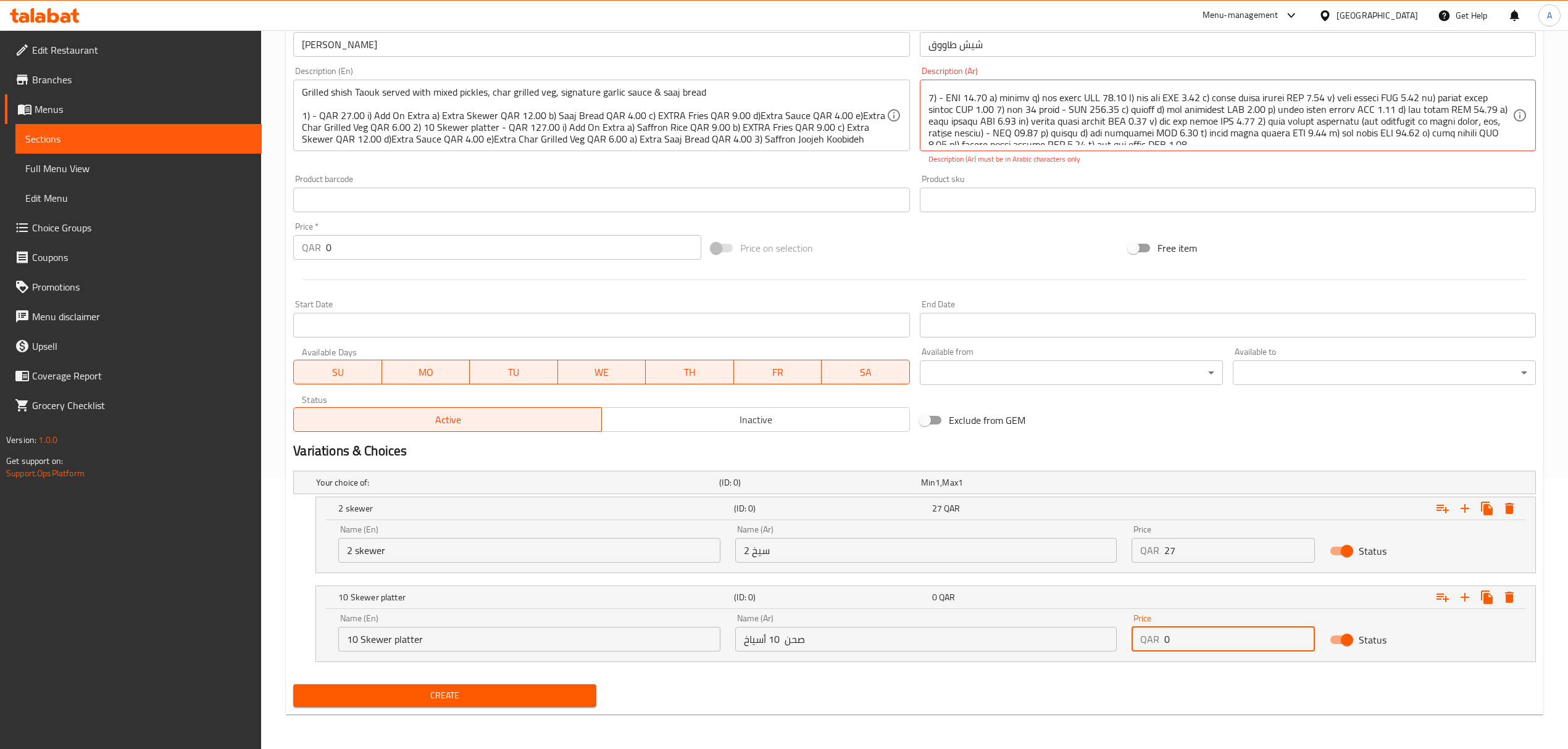
drag, startPoint x: 1174, startPoint y: 635, endPoint x: 1155, endPoint y: 635, distance: 19.0
click at [1155, 635] on div "QAR 0 Price" at bounding box center [1223, 639] width 183 height 25
type input "127"
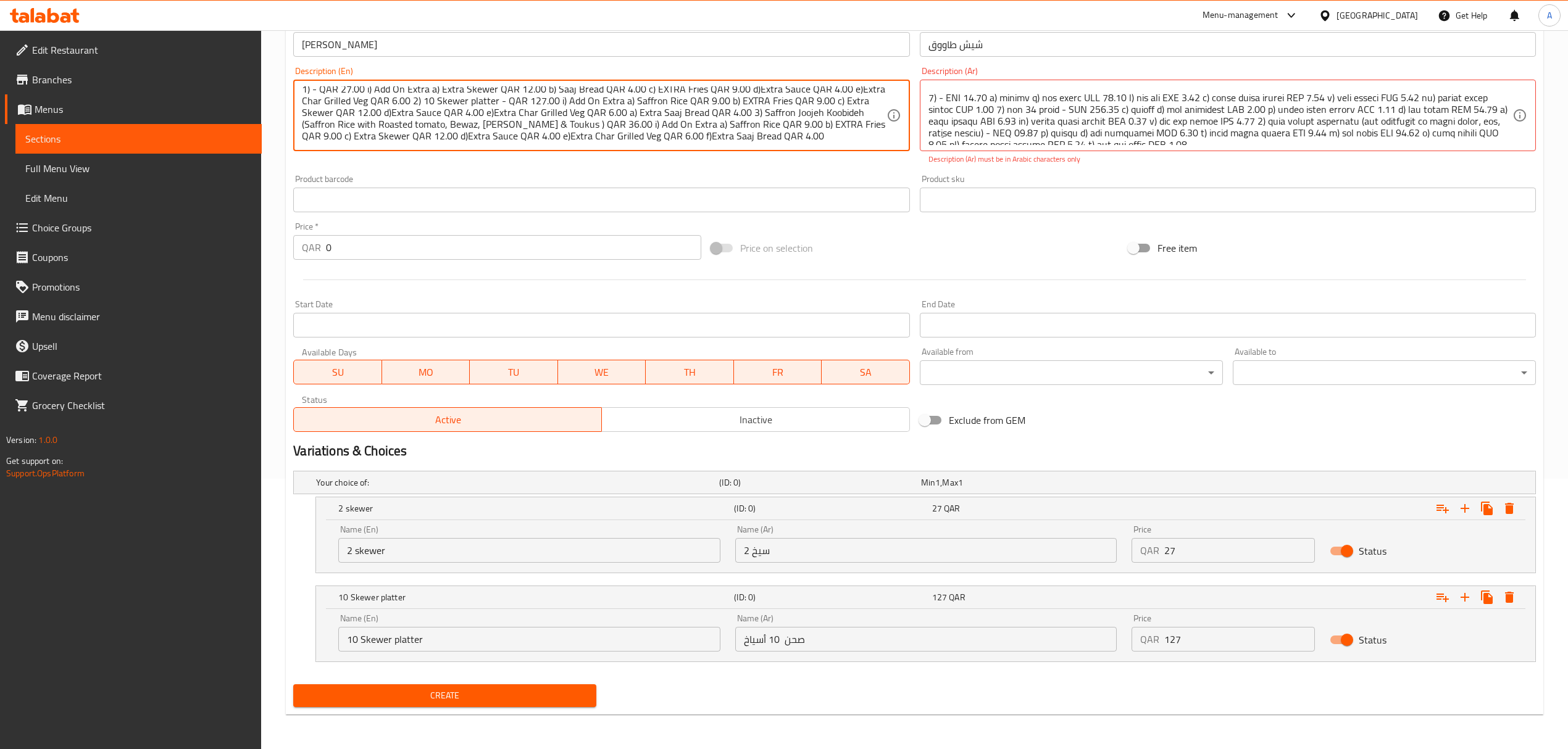
scroll to position [38, 0]
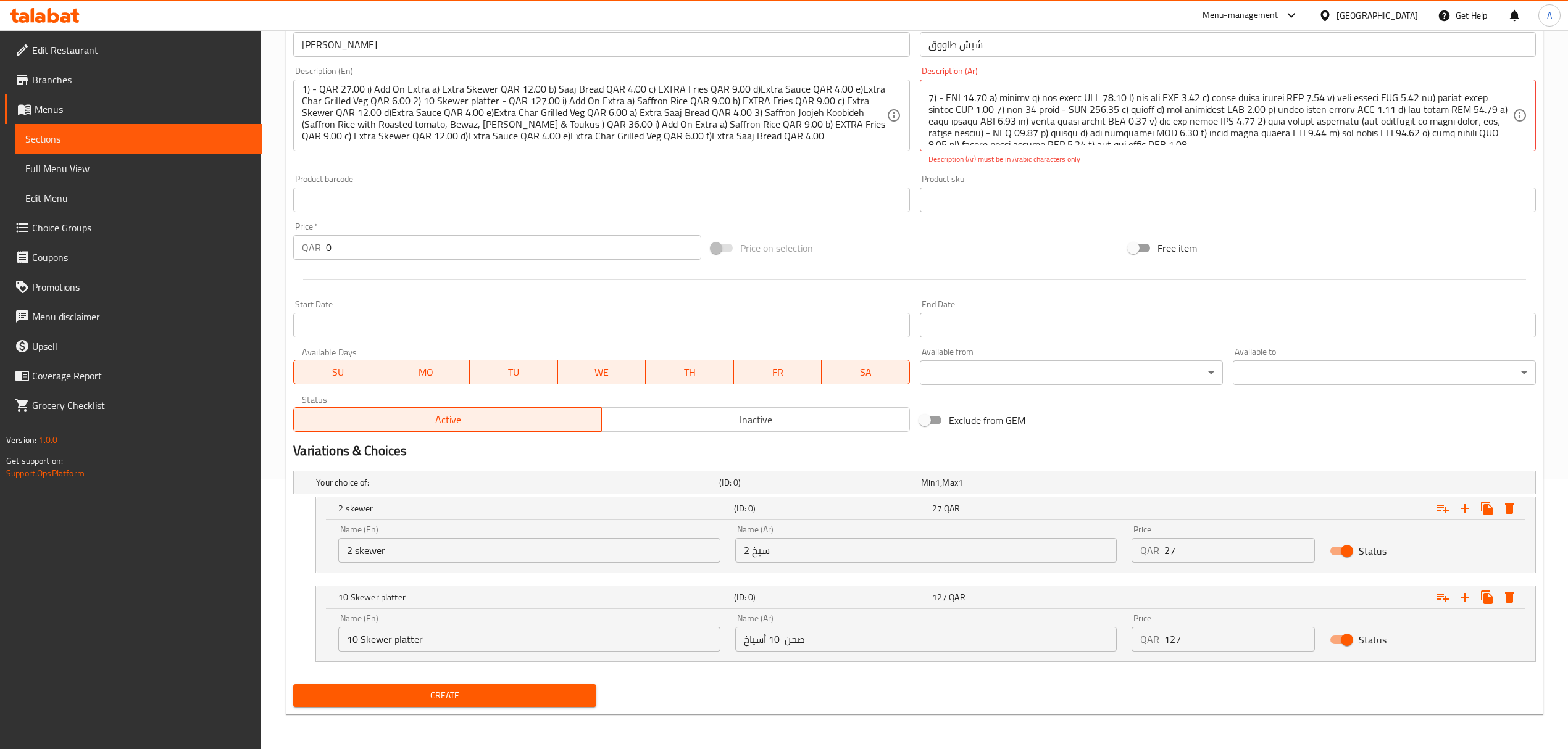
click at [857, 126] on textarea "Grilled shish Taouk served with mixed pickles, char grilled veg, signature garl…" at bounding box center [594, 116] width 584 height 58
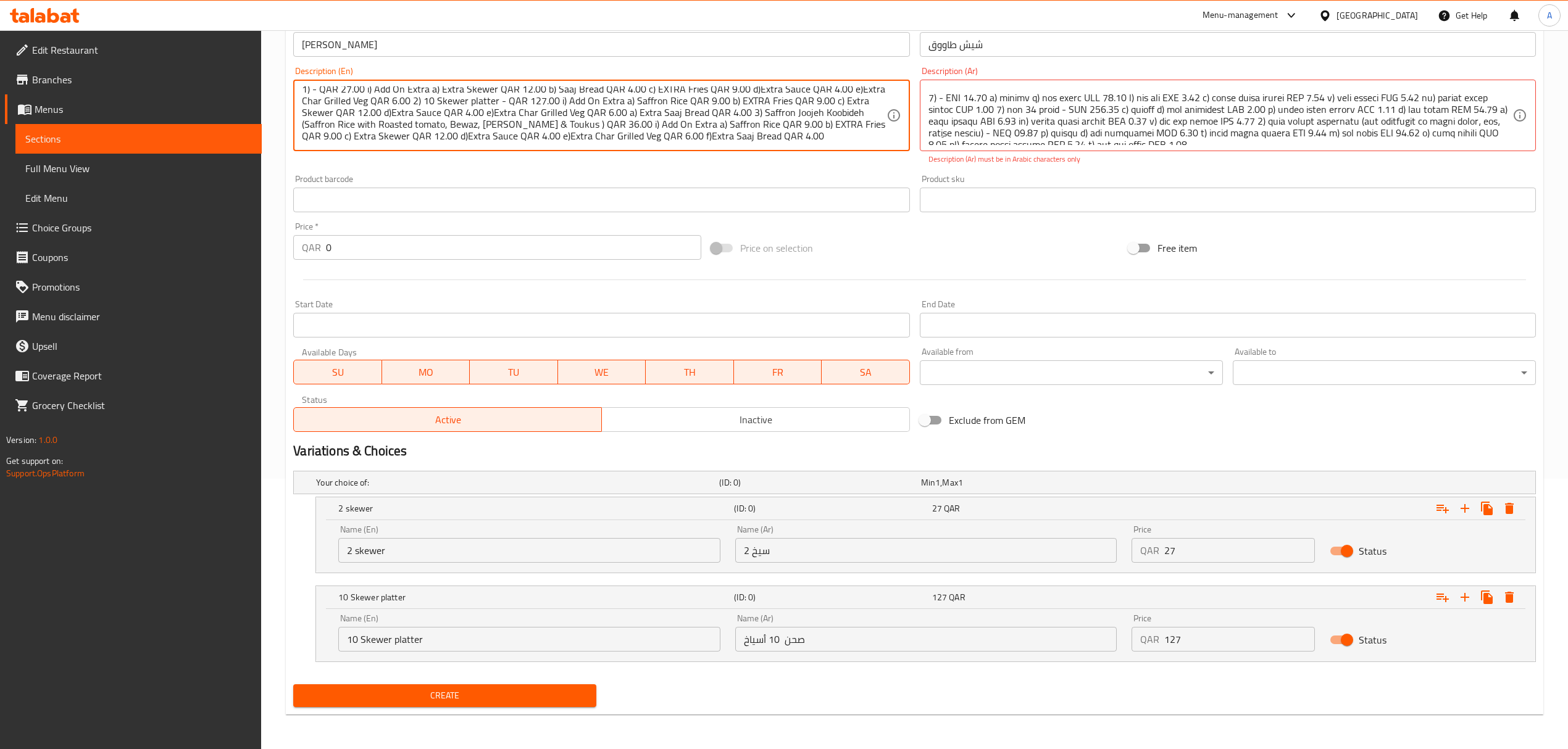
scroll to position [0, 0]
drag, startPoint x: 783, startPoint y: 125, endPoint x: 290, endPoint y: 118, distance: 493.0
click at [290, 118] on div "Description (En) Grilled shish Taouk served with mixed pickles, char grilled ve…" at bounding box center [601, 116] width 626 height 108
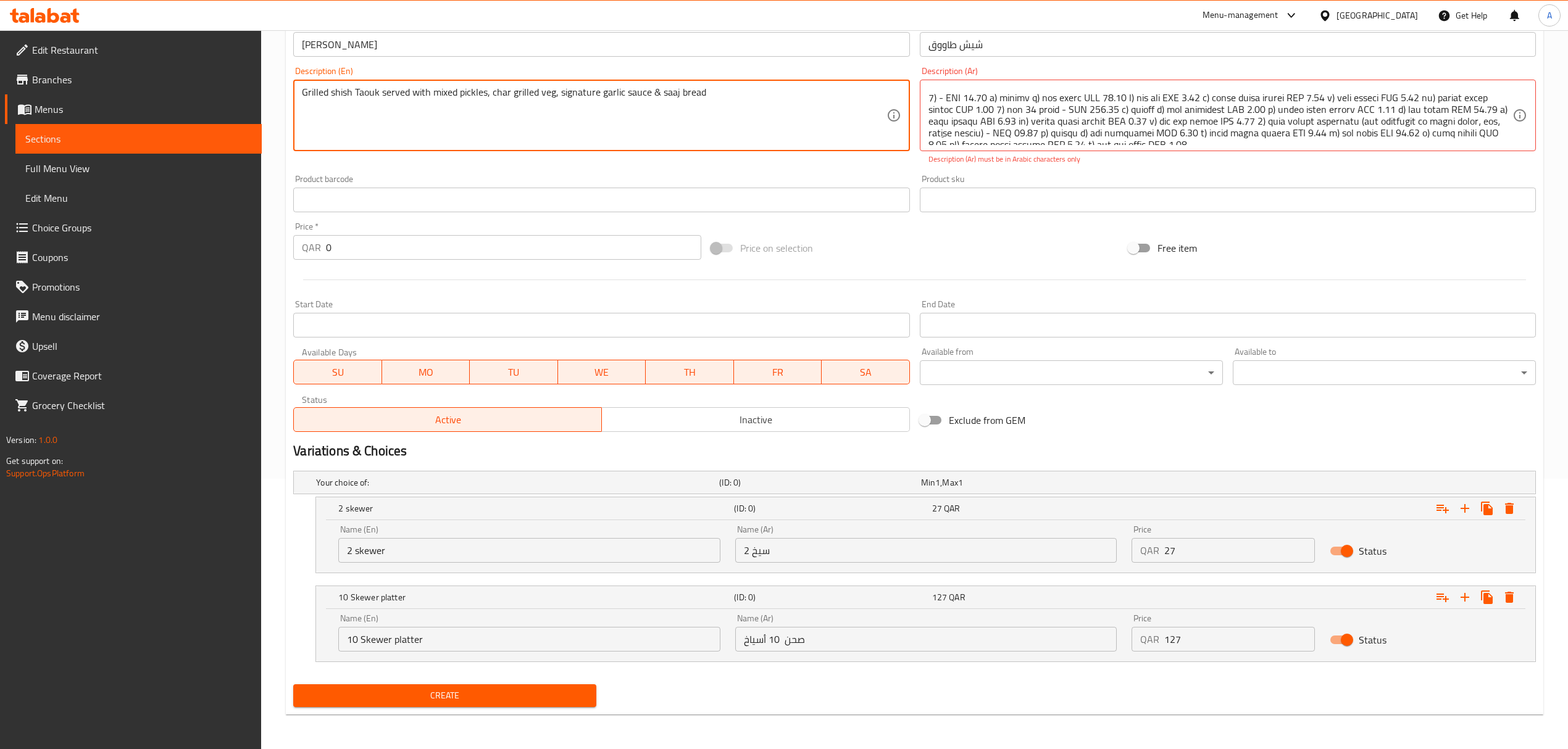
type textarea "Grilled shish Taouk served with mixed pickles, char grilled veg, signature garl…"
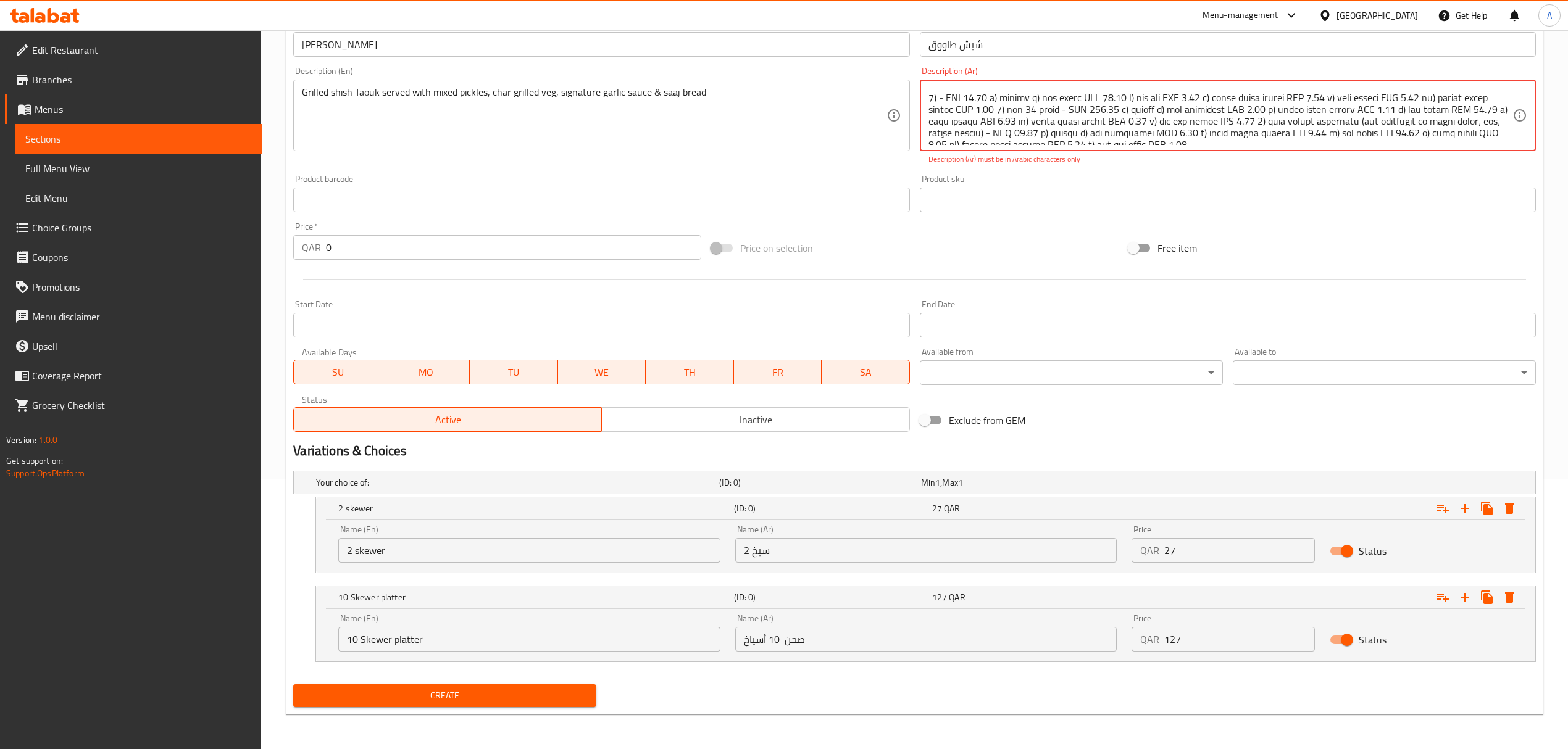
click at [1023, 121] on textarea at bounding box center [1220, 116] width 584 height 58
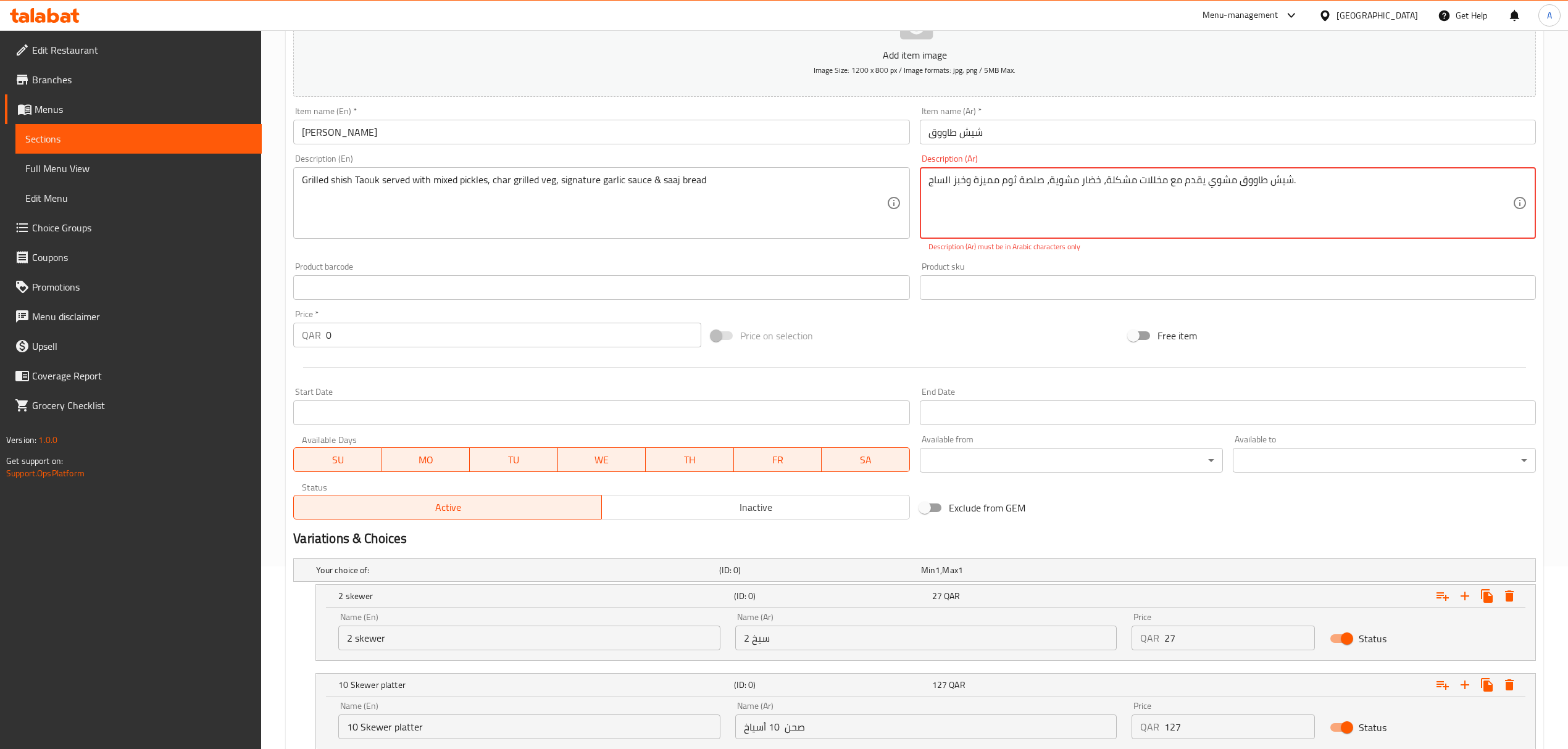
scroll to position [271, 0]
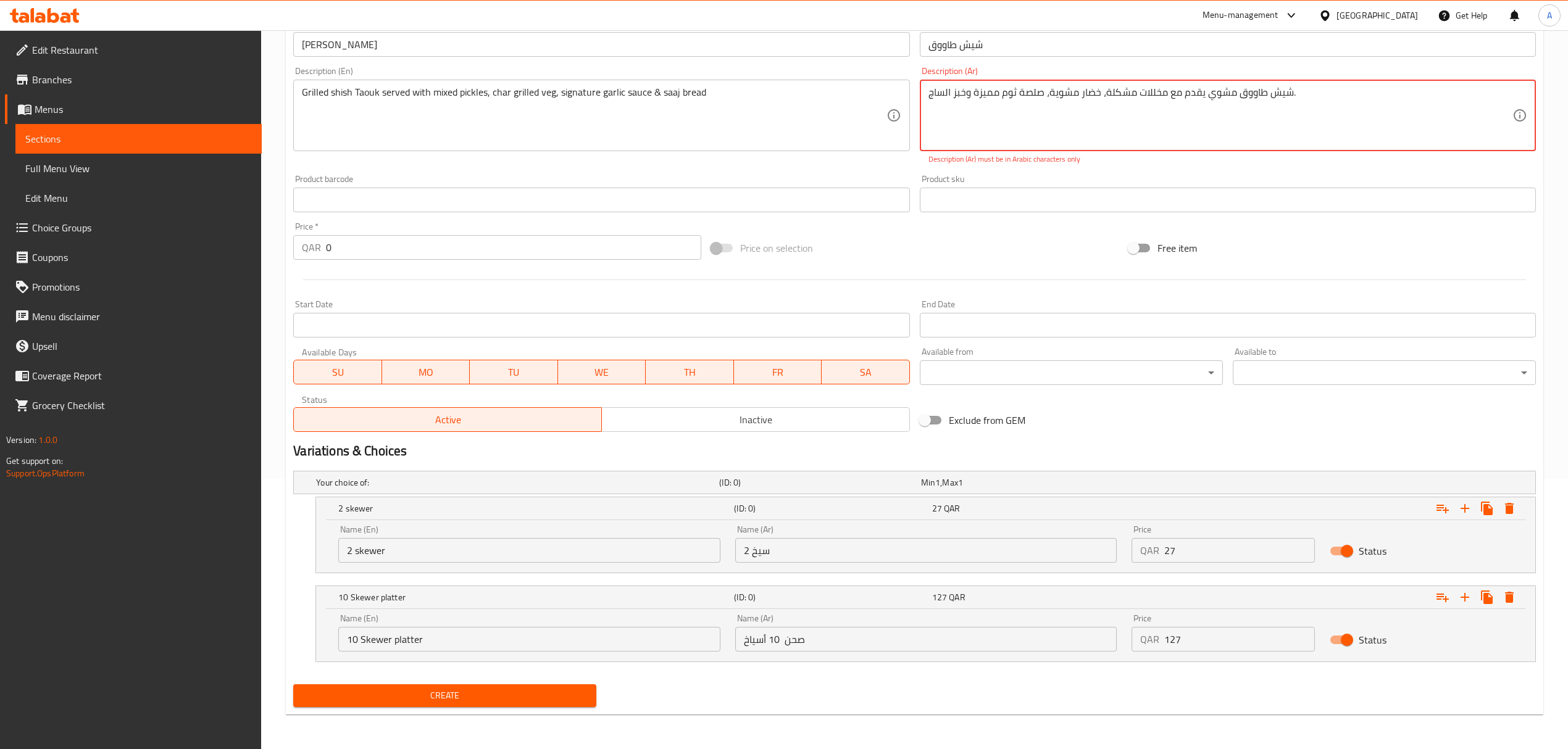
type textarea "شيش طاووق مشوي يقدم مع مخللات مشكلة، خضار مشوية، صلصة ثوم مميزة وخبز الساج."
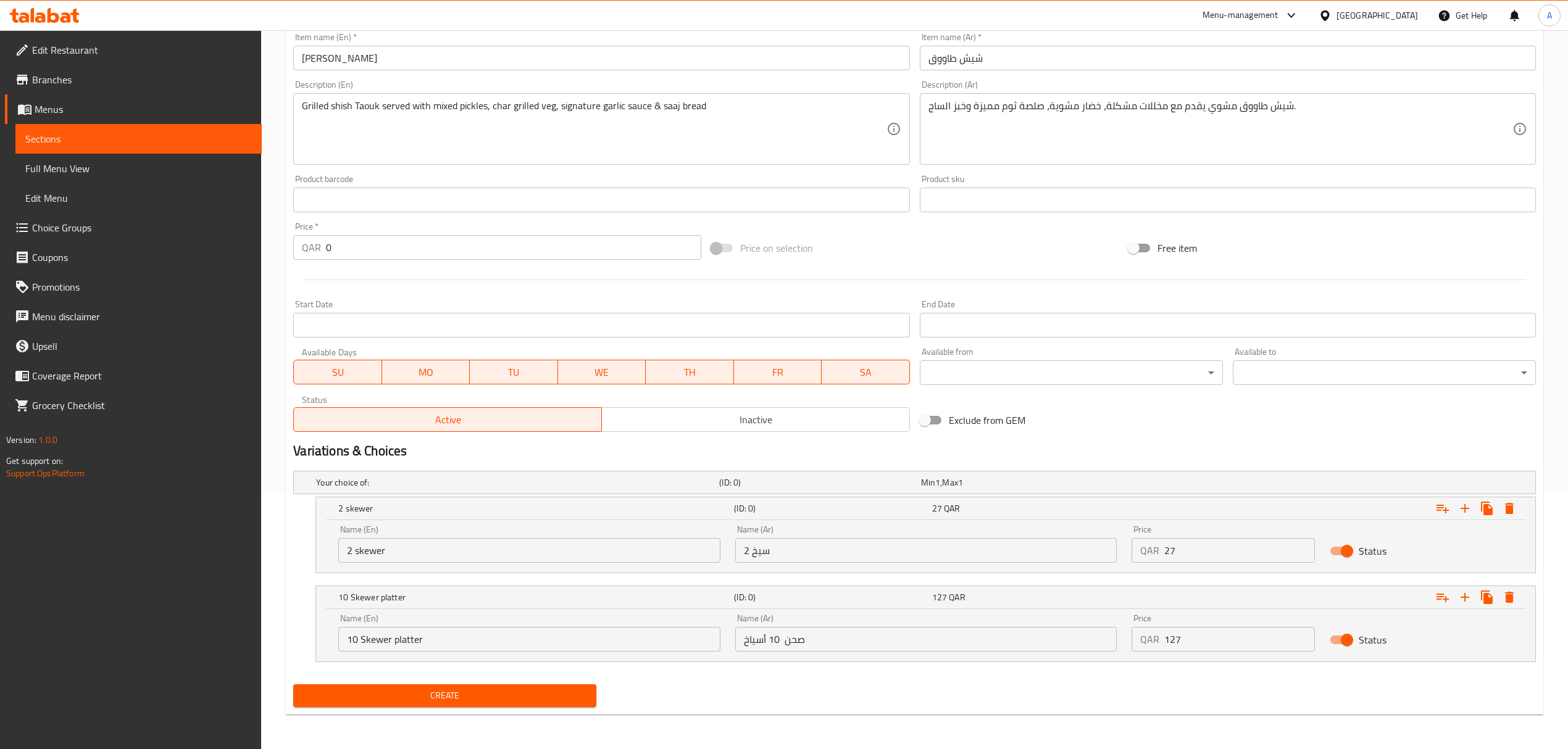
scroll to position [258, 0]
click at [1184, 413] on div "Exclude from GEM" at bounding box center [1123, 420] width 417 height 33
click at [1448, 507] on icon "Expand" at bounding box center [1442, 508] width 15 height 15
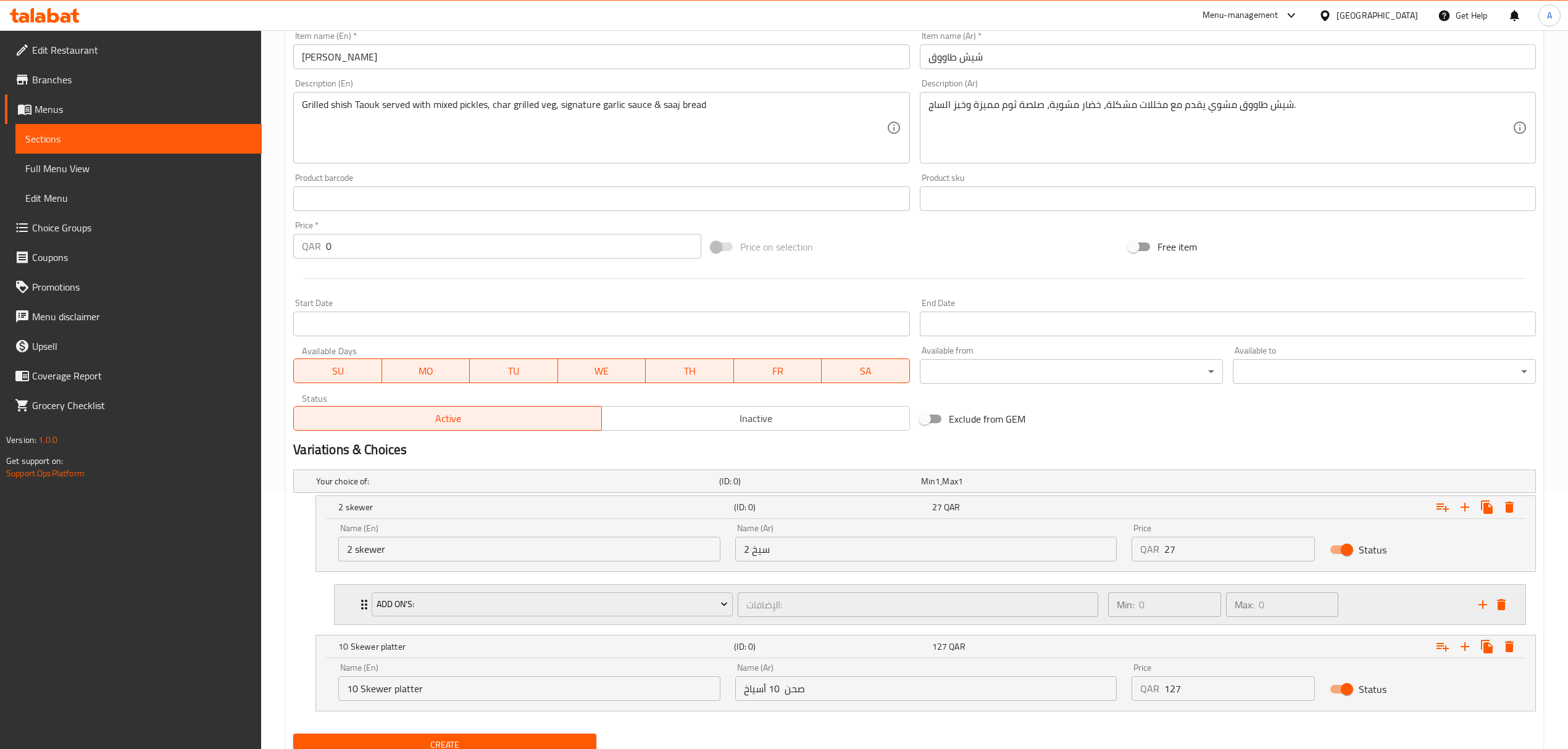
click at [362, 612] on icon "Expand" at bounding box center [364, 604] width 15 height 15
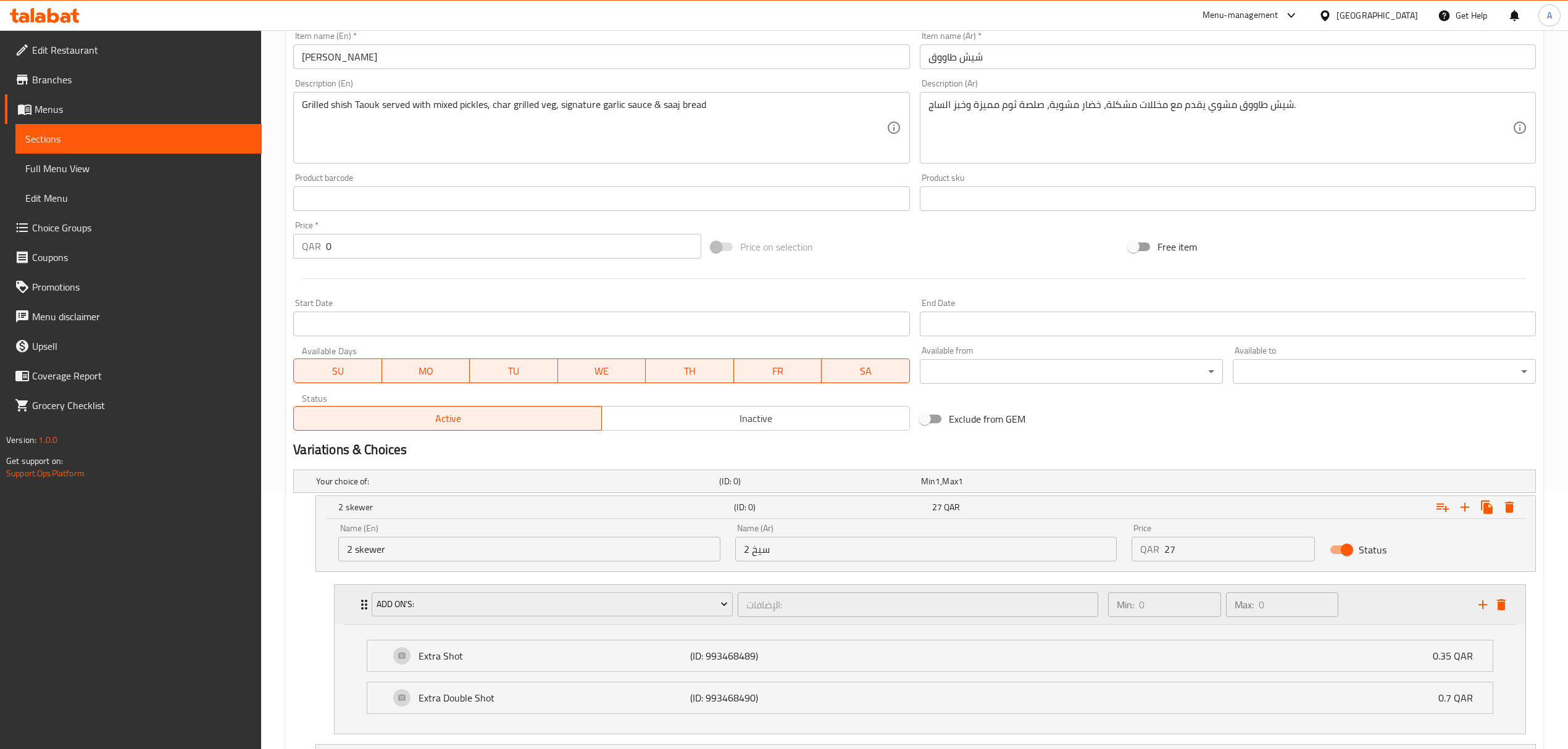
click at [364, 602] on div "Add On's: الإضافات: ​" at bounding box center [735, 605] width 740 height 39
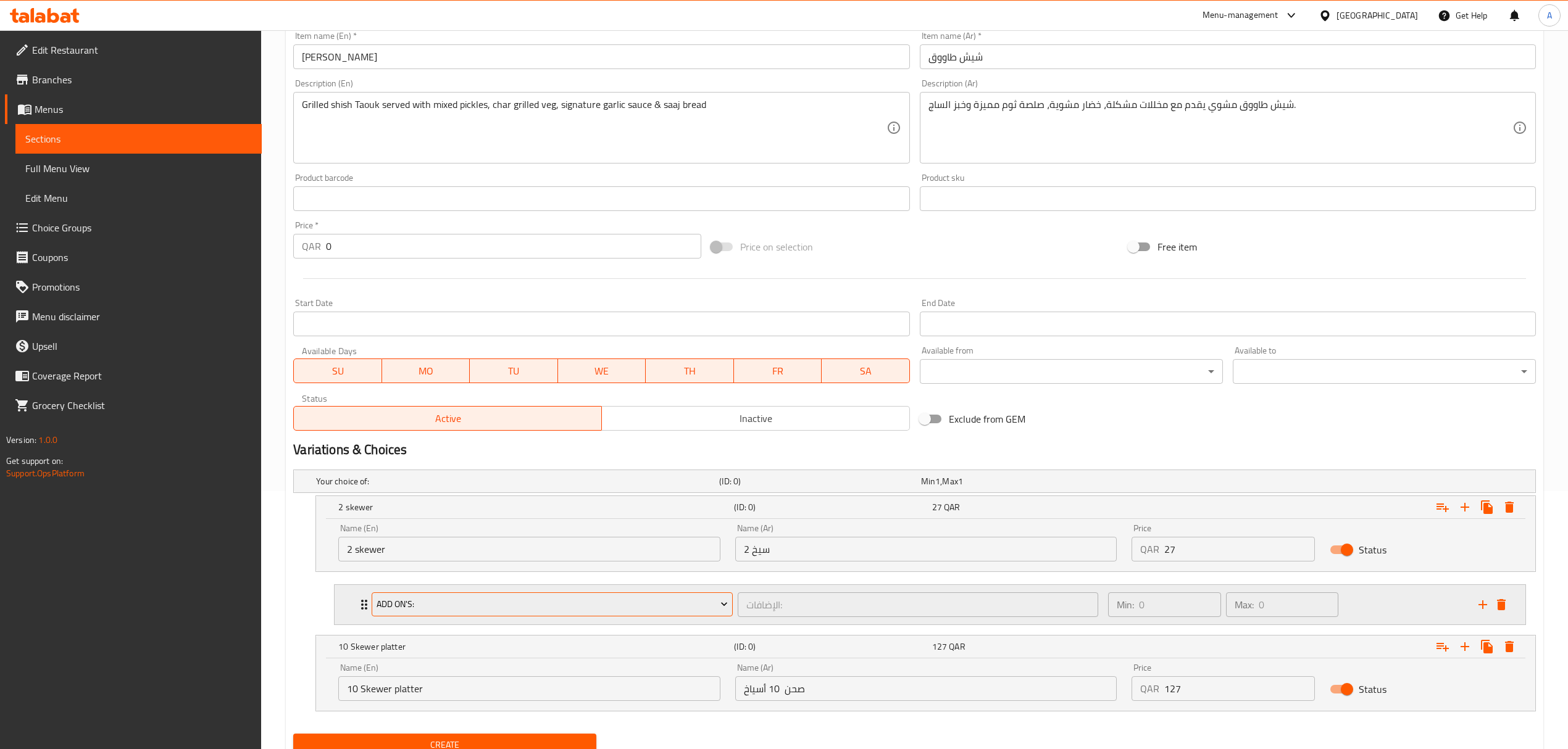
click at [719, 608] on icon "Expand" at bounding box center [724, 603] width 12 height 12
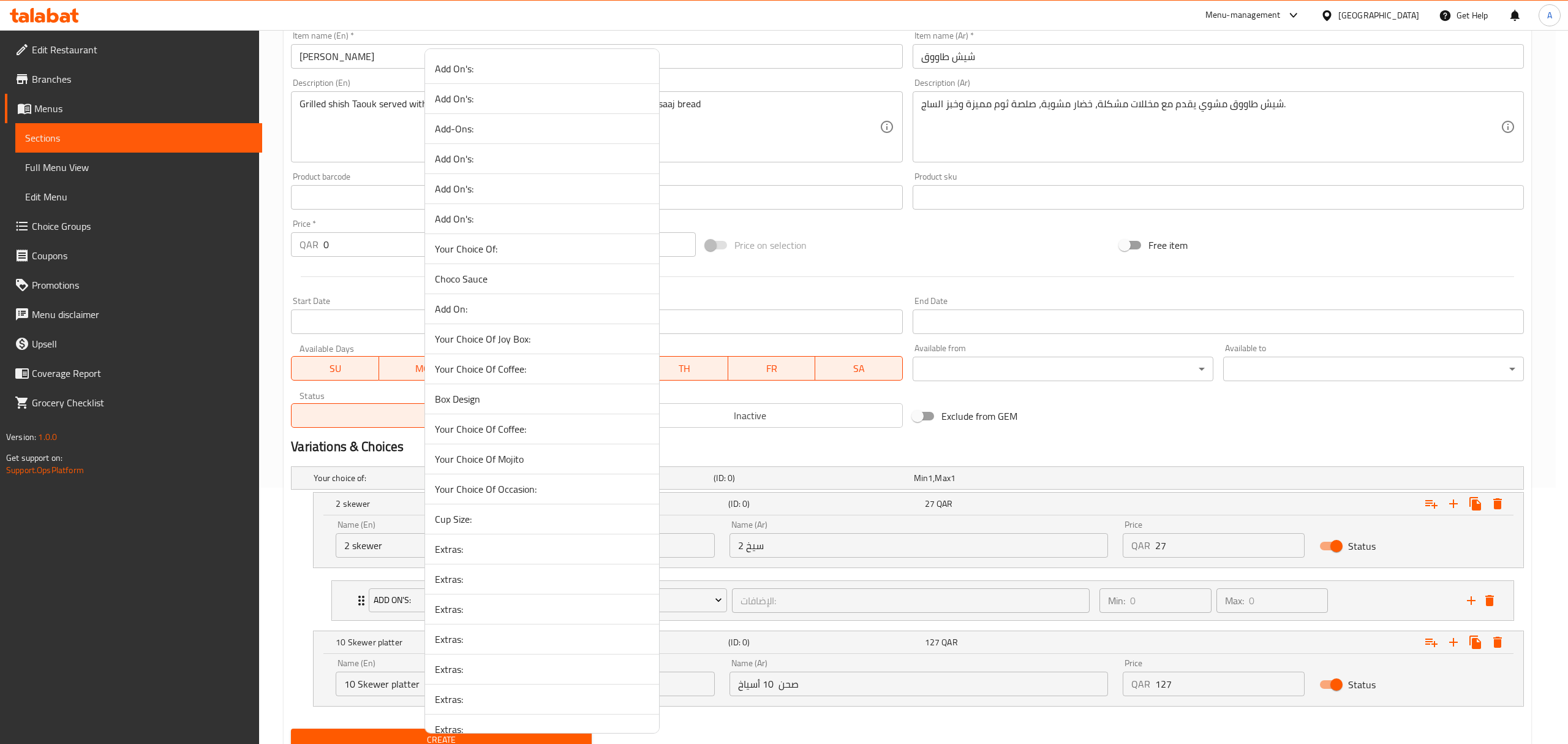
click at [464, 551] on span "Extras:" at bounding box center [542, 549] width 215 height 15
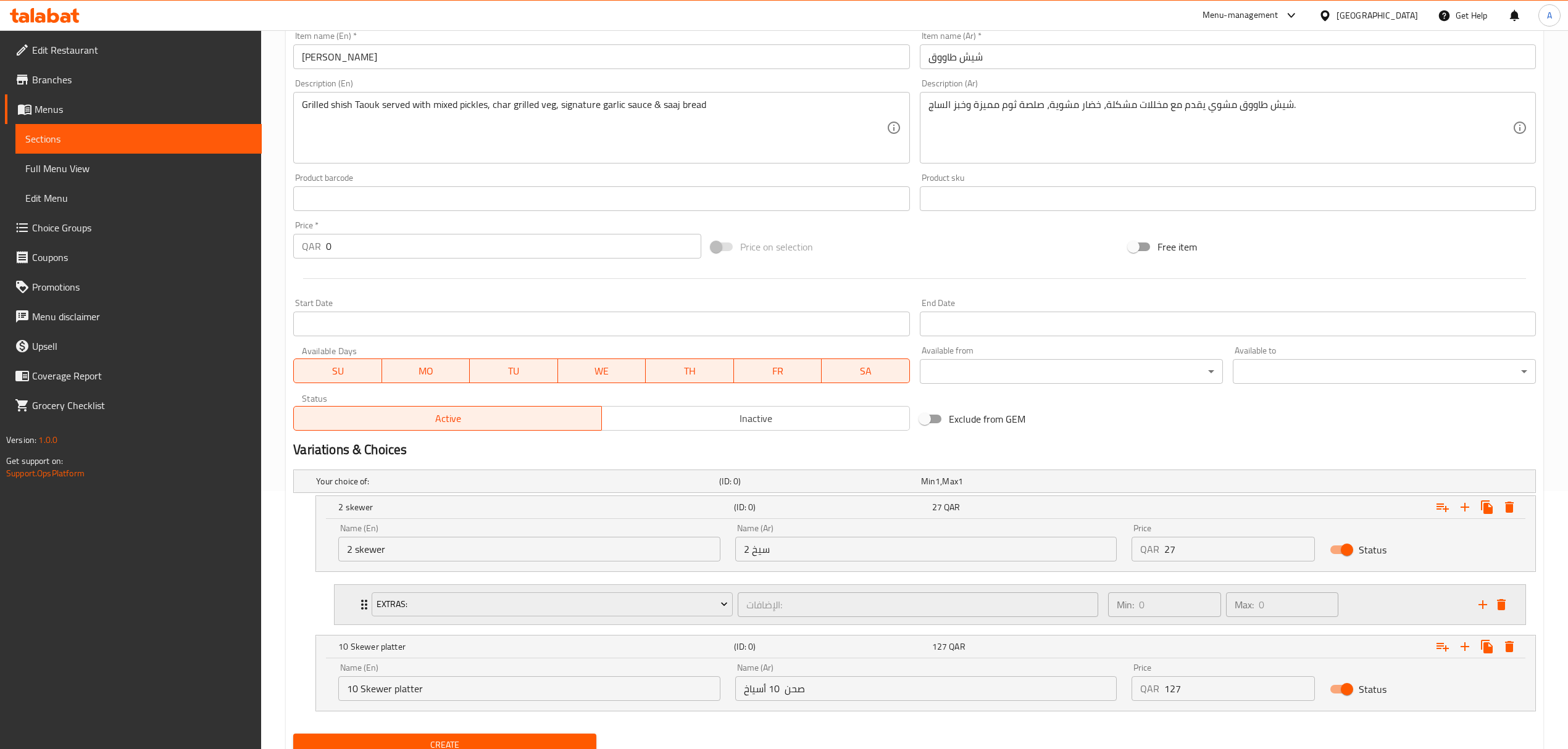
click at [361, 605] on icon "Expand" at bounding box center [364, 604] width 15 height 15
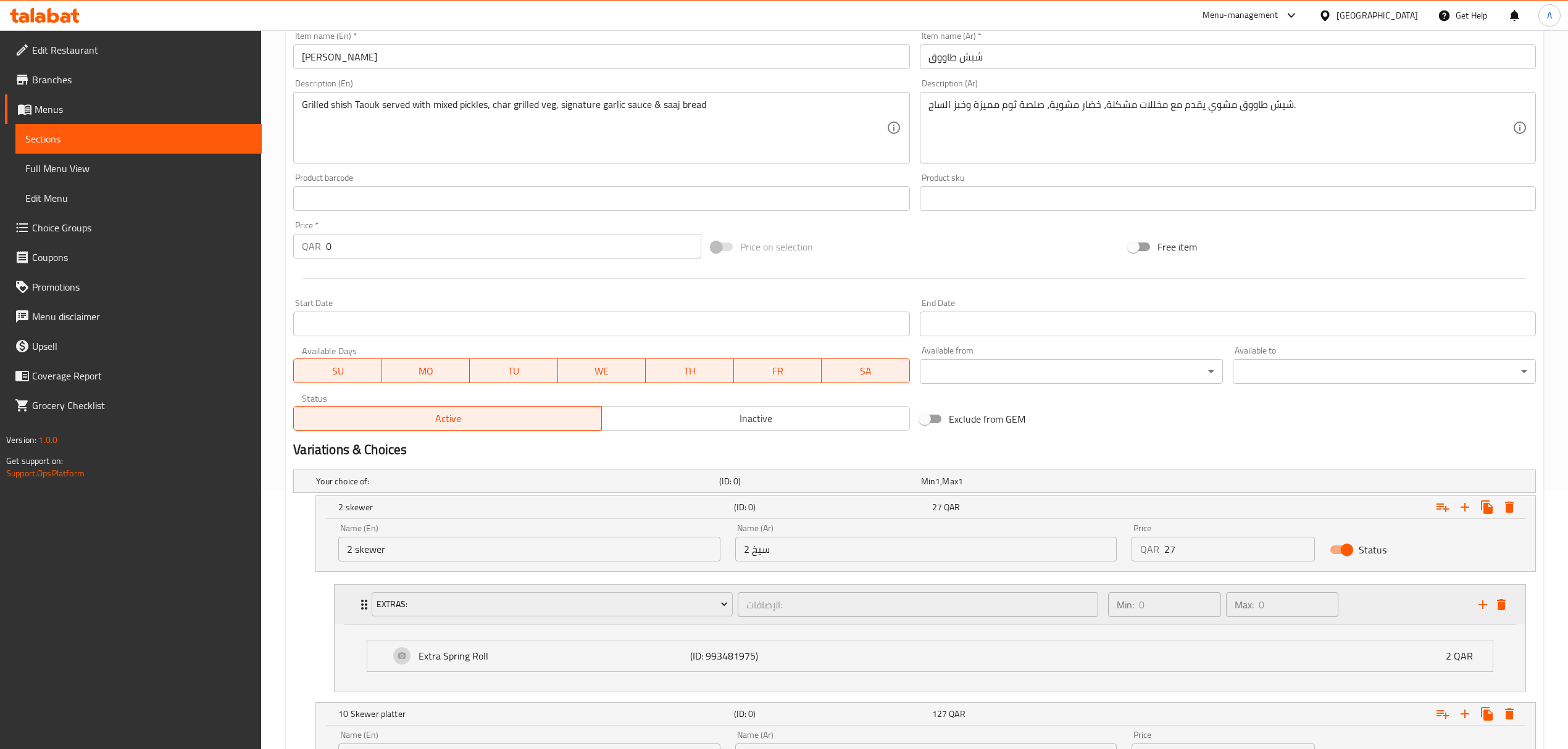
click at [361, 605] on icon "Expand" at bounding box center [364, 604] width 15 height 15
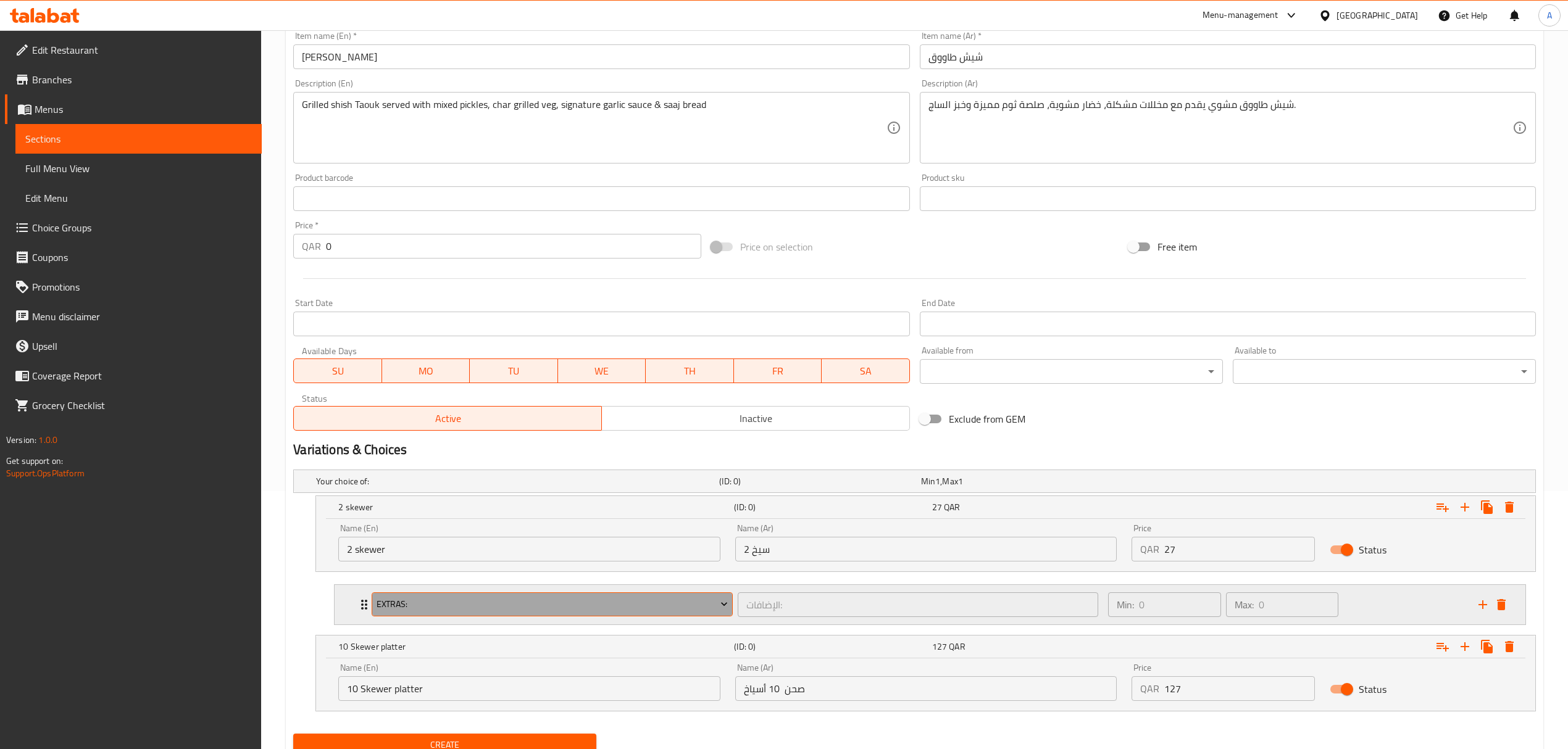
click at [682, 612] on span "Extras:" at bounding box center [552, 604] width 351 height 15
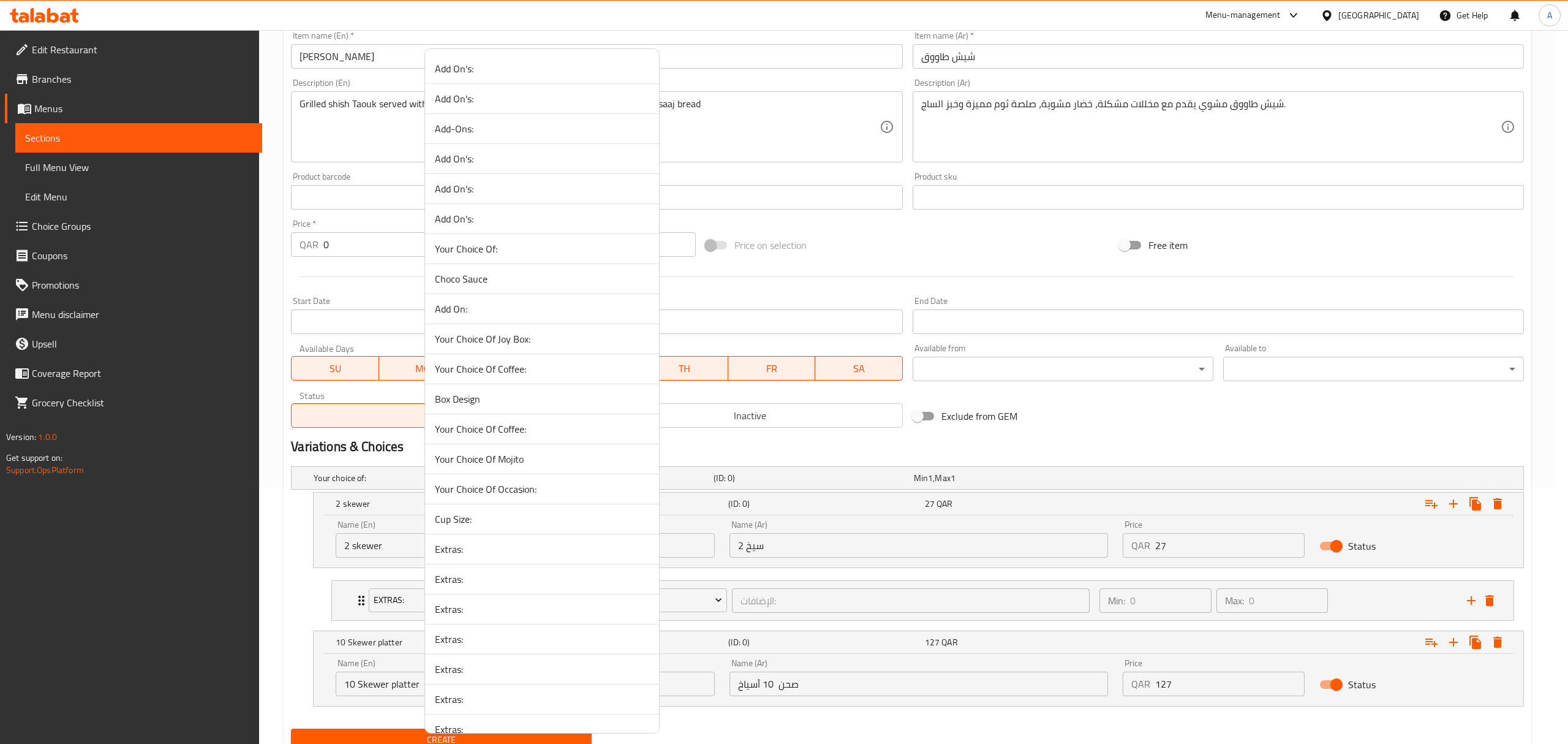
click at [484, 581] on span "Extras:" at bounding box center [542, 579] width 215 height 15
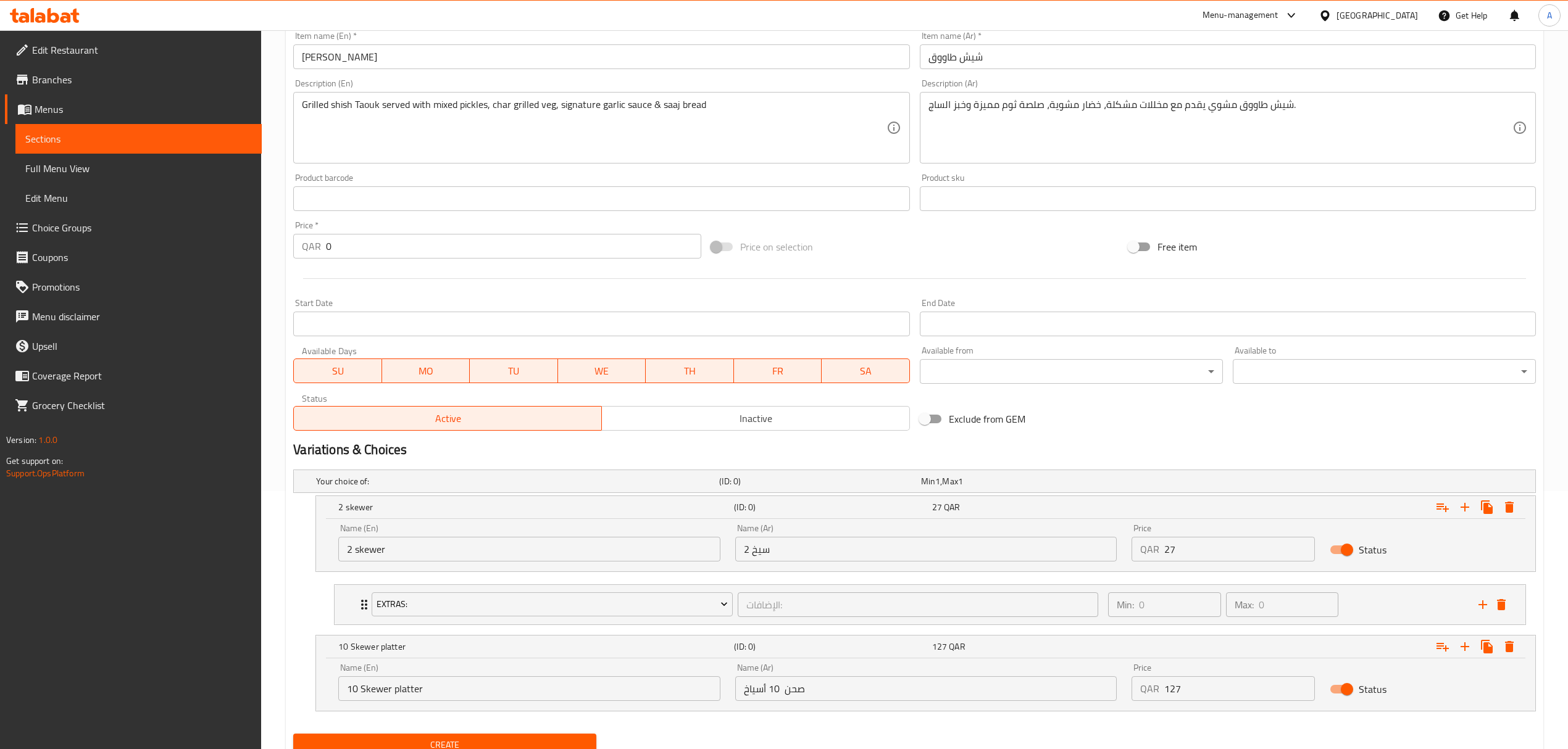
scroll to position [309, 0]
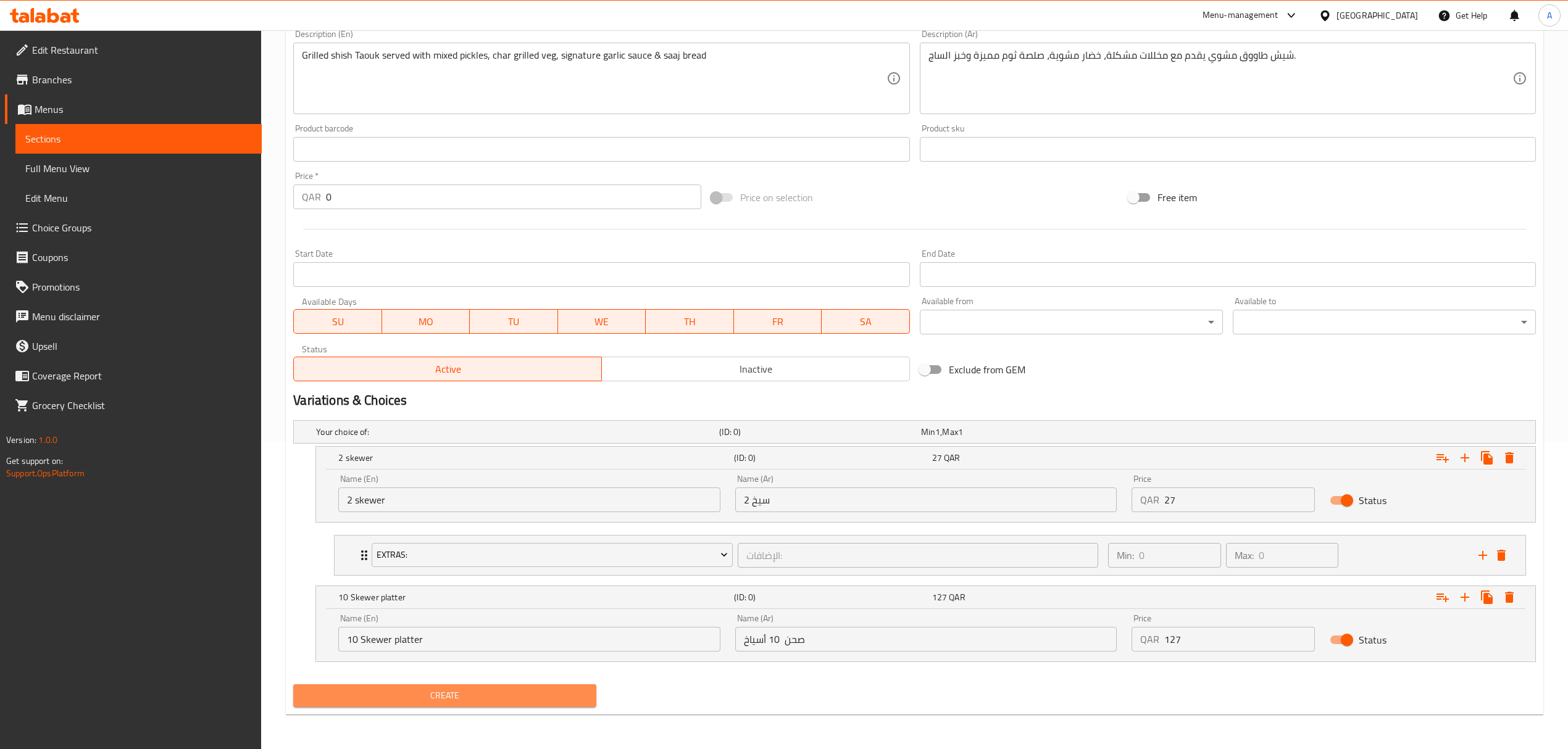
click at [579, 703] on span "Create" at bounding box center [444, 696] width 283 height 15
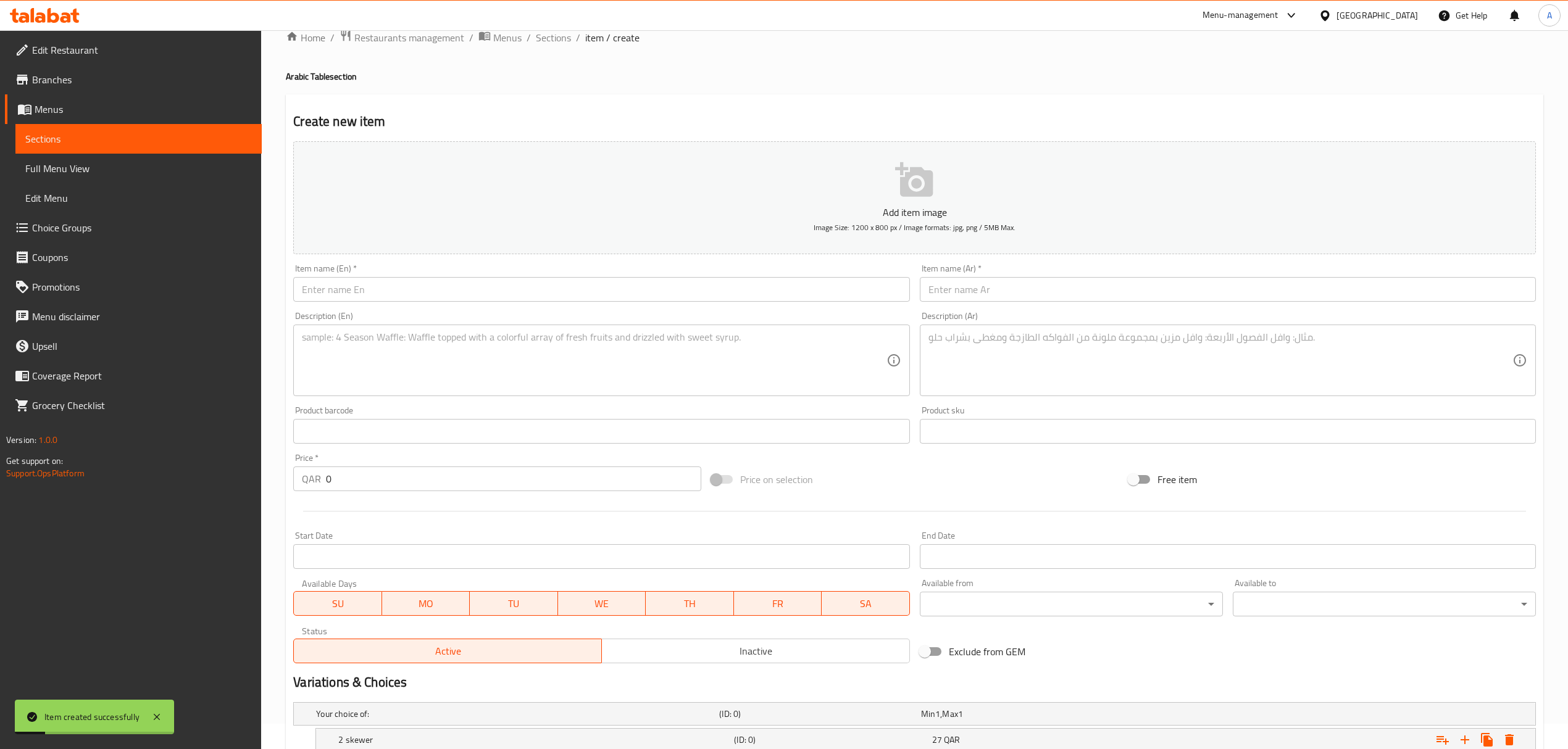
scroll to position [0, 0]
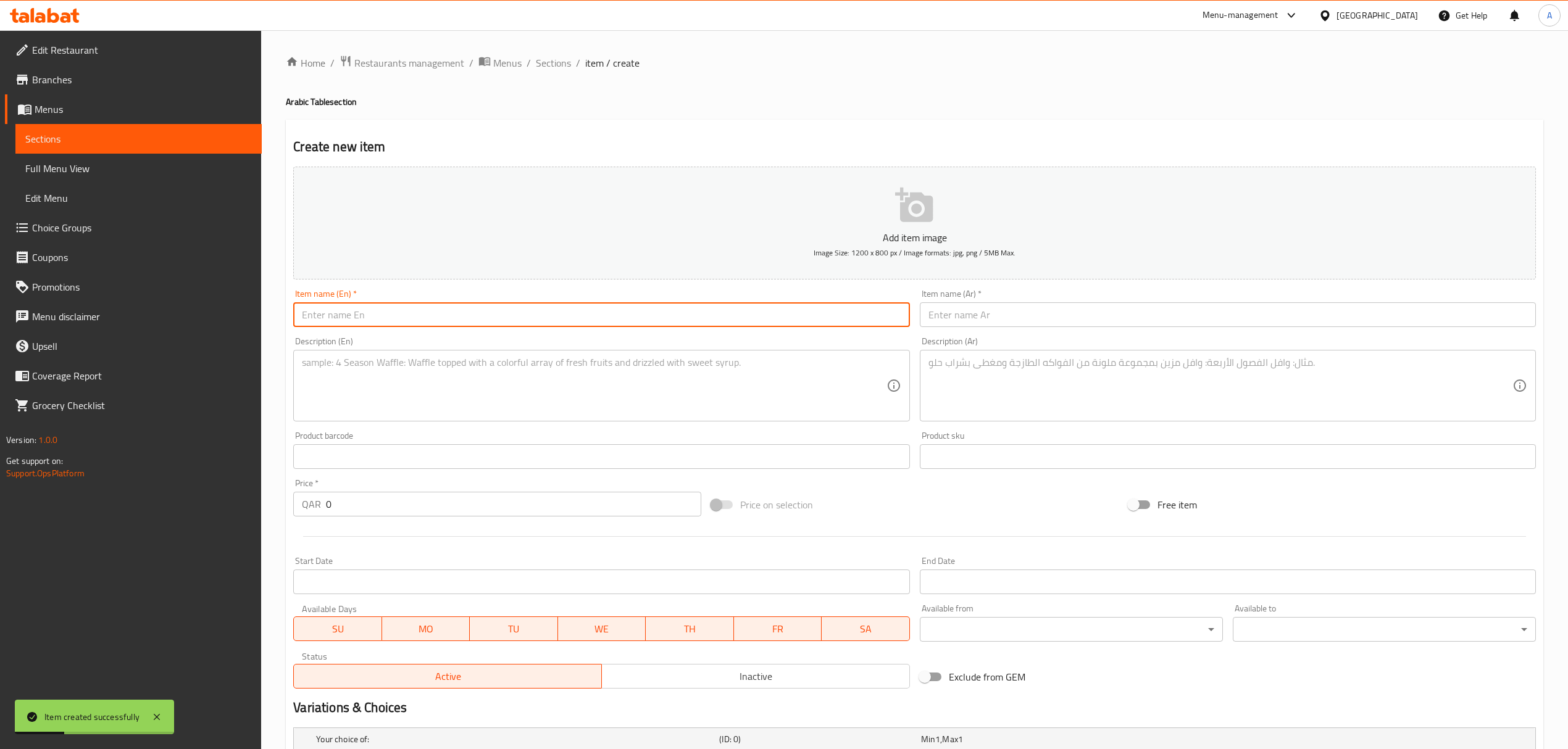
click at [521, 312] on input "text" at bounding box center [601, 314] width 616 height 25
paste input "Chicken Kofta"
type input "Chicken Kofta"
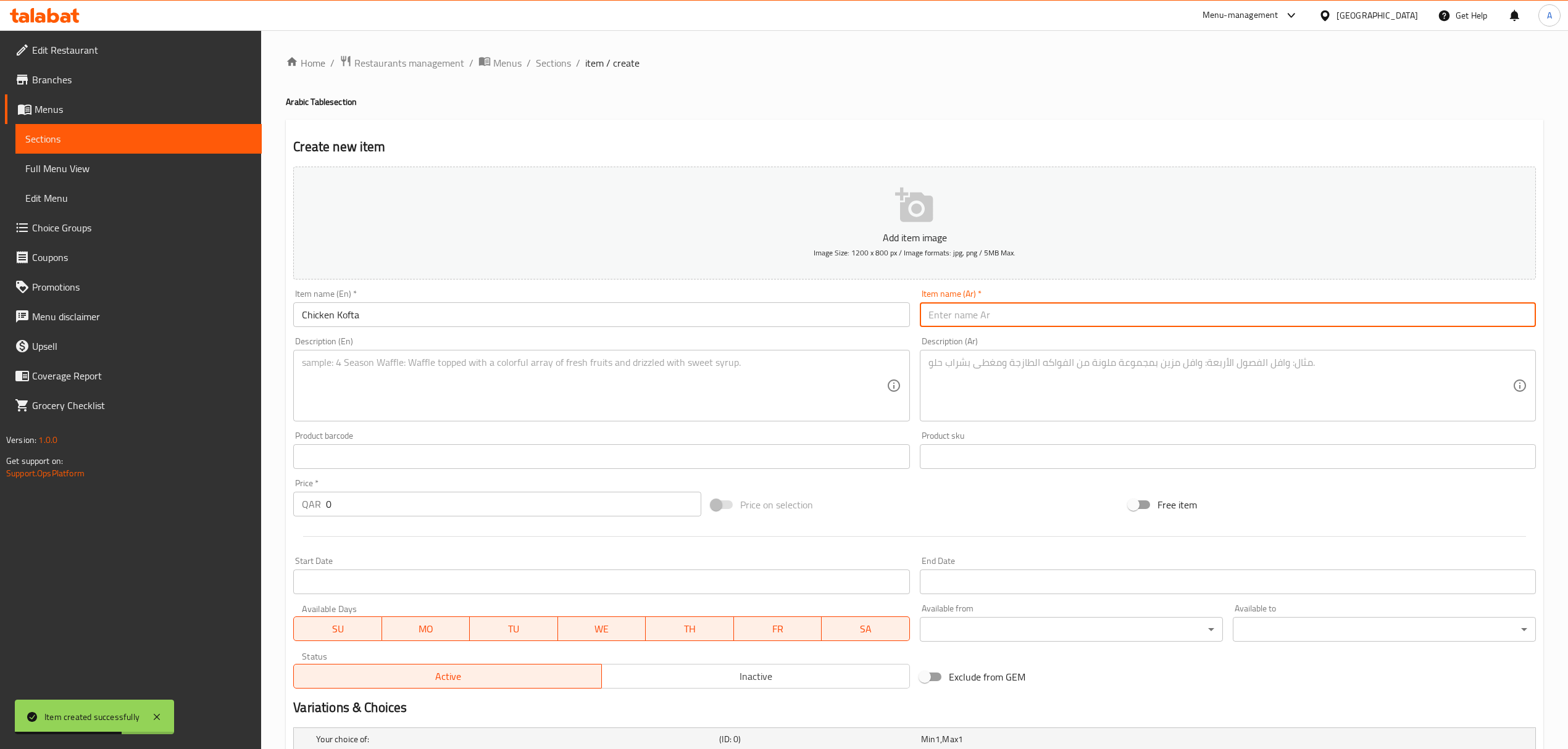
click at [1121, 321] on input "text" at bounding box center [1228, 314] width 616 height 25
paste input "كفتة الدجاج"
type input "كفتة الدجاج"
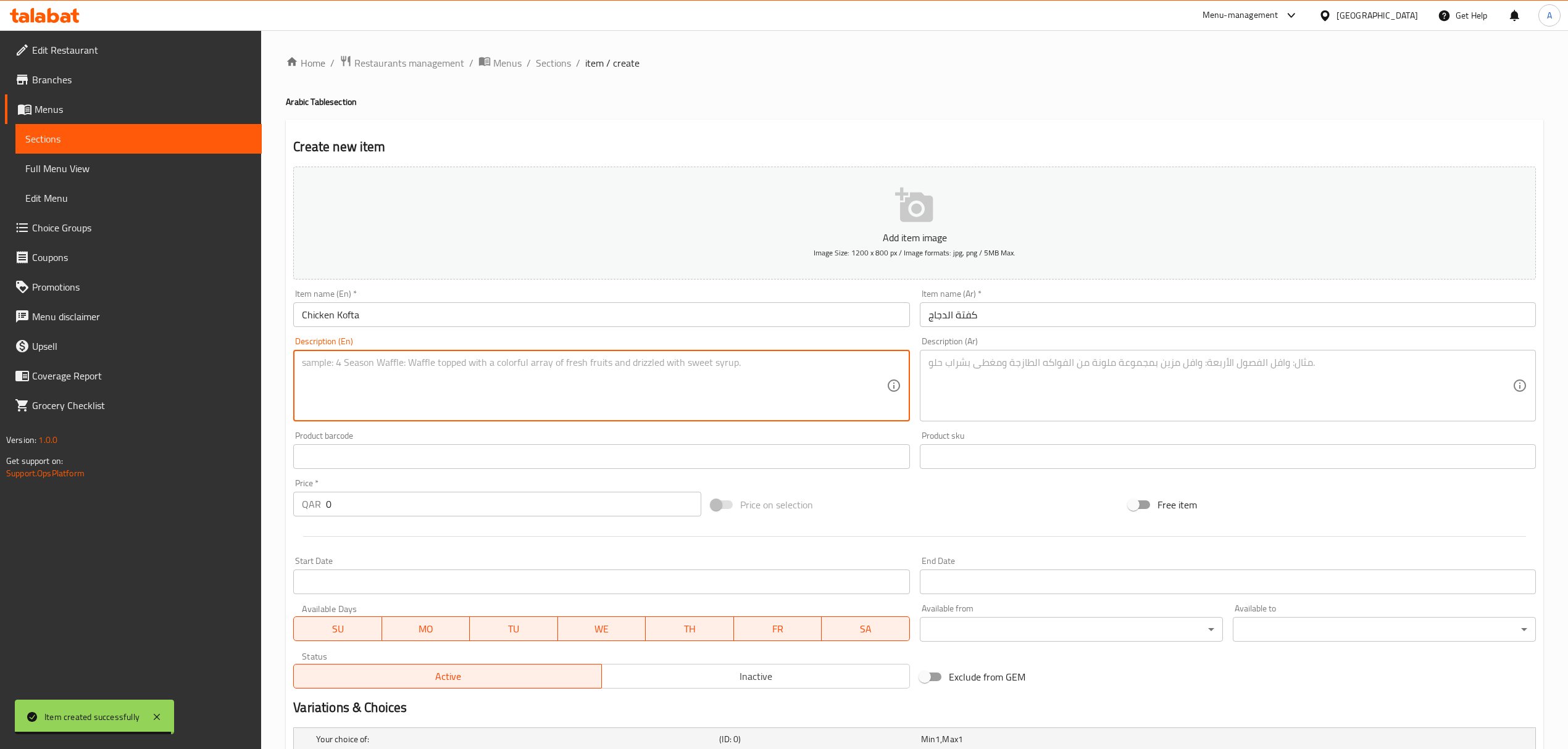
click at [645, 376] on textarea at bounding box center [594, 386] width 584 height 58
paste textarea "Grilled Chicken Kofta served with mixed pickles, char grilled veg, signature ga…"
type textarea "Grilled Chicken Kofta served with mixed pickles, char grilled veg, signature ga…"
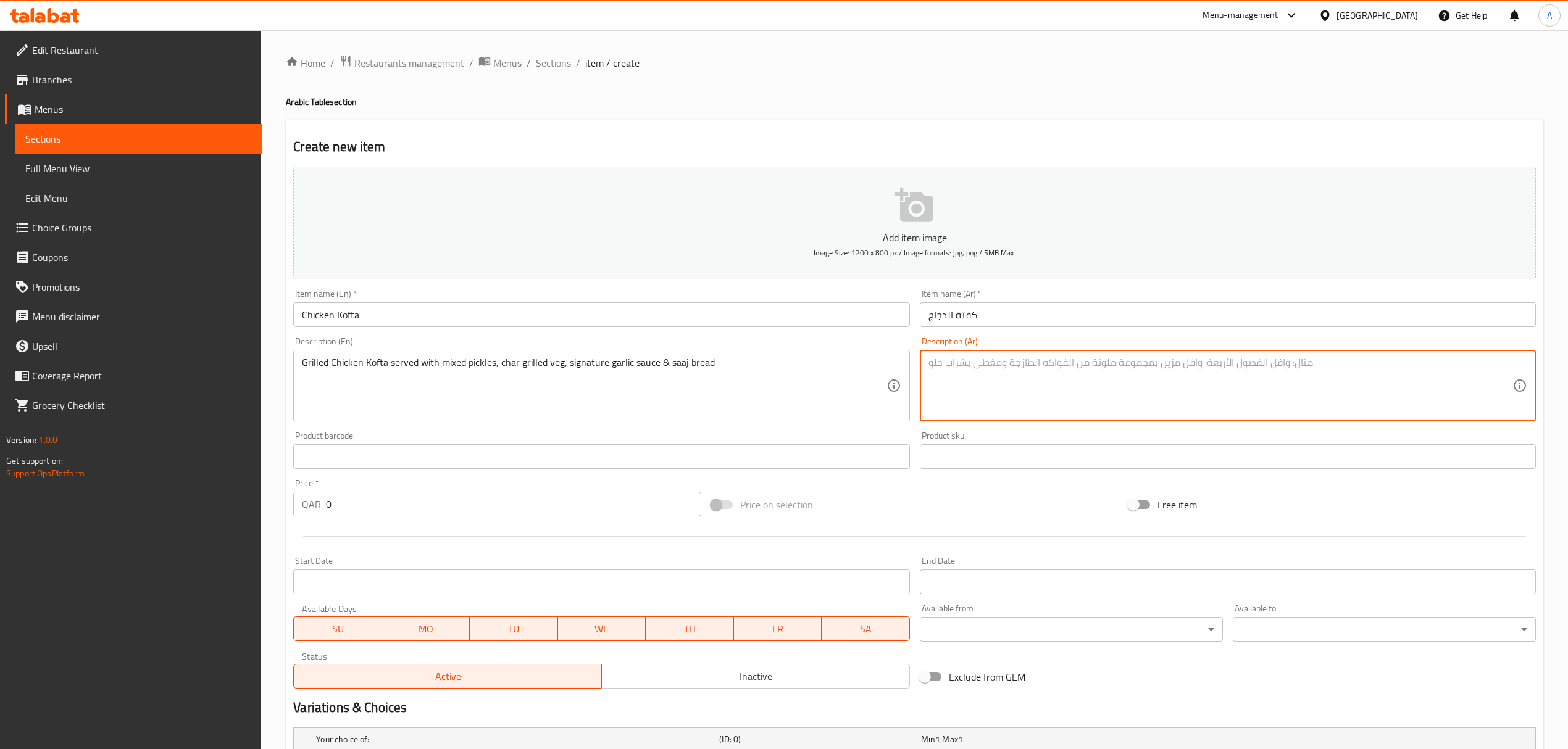
click at [1173, 376] on textarea at bounding box center [1220, 386] width 584 height 58
paste textarea "كفتة دجاج مشوية تقدم مع مخللات مشكلة، خضار مشوية، صلصة ثوم مميزة وخبز الساج."
type textarea "كفتة دجاج مشوية تقدم مع مخللات مشكلة، خضار مشوية، صلصة ثوم مميزة وخبز الساج."
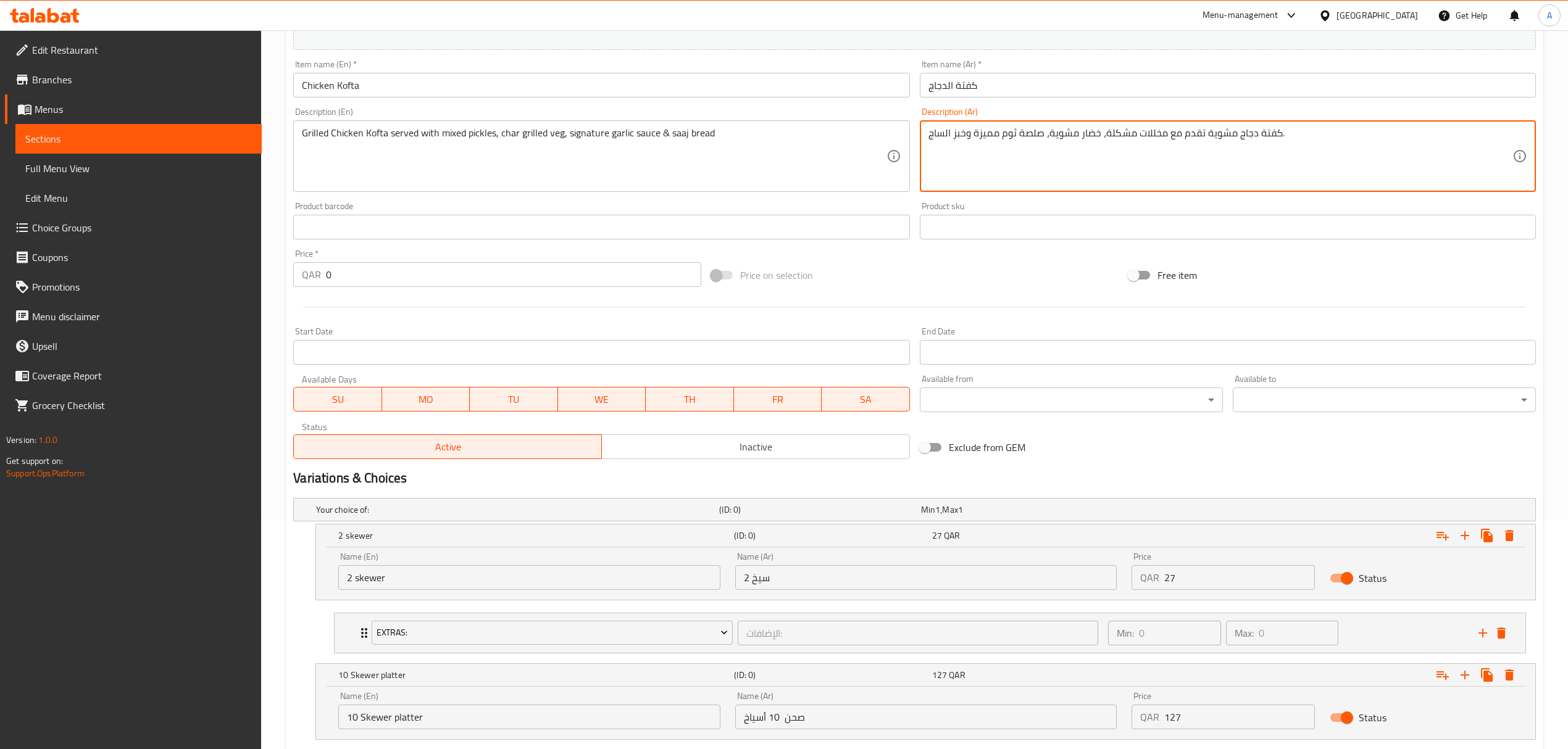
scroll to position [247, 0]
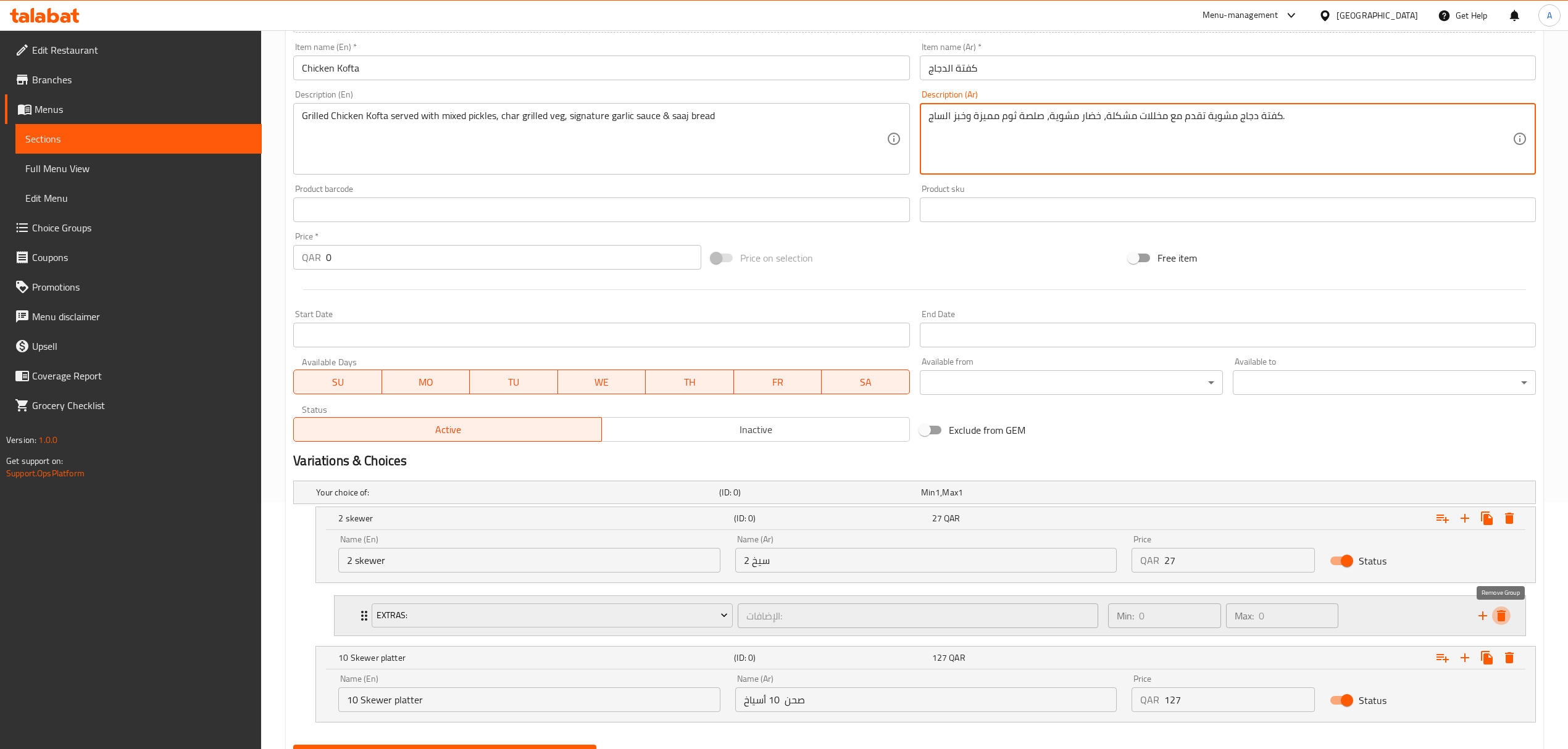
click at [1494, 614] on icon "delete" at bounding box center [1501, 615] width 15 height 15
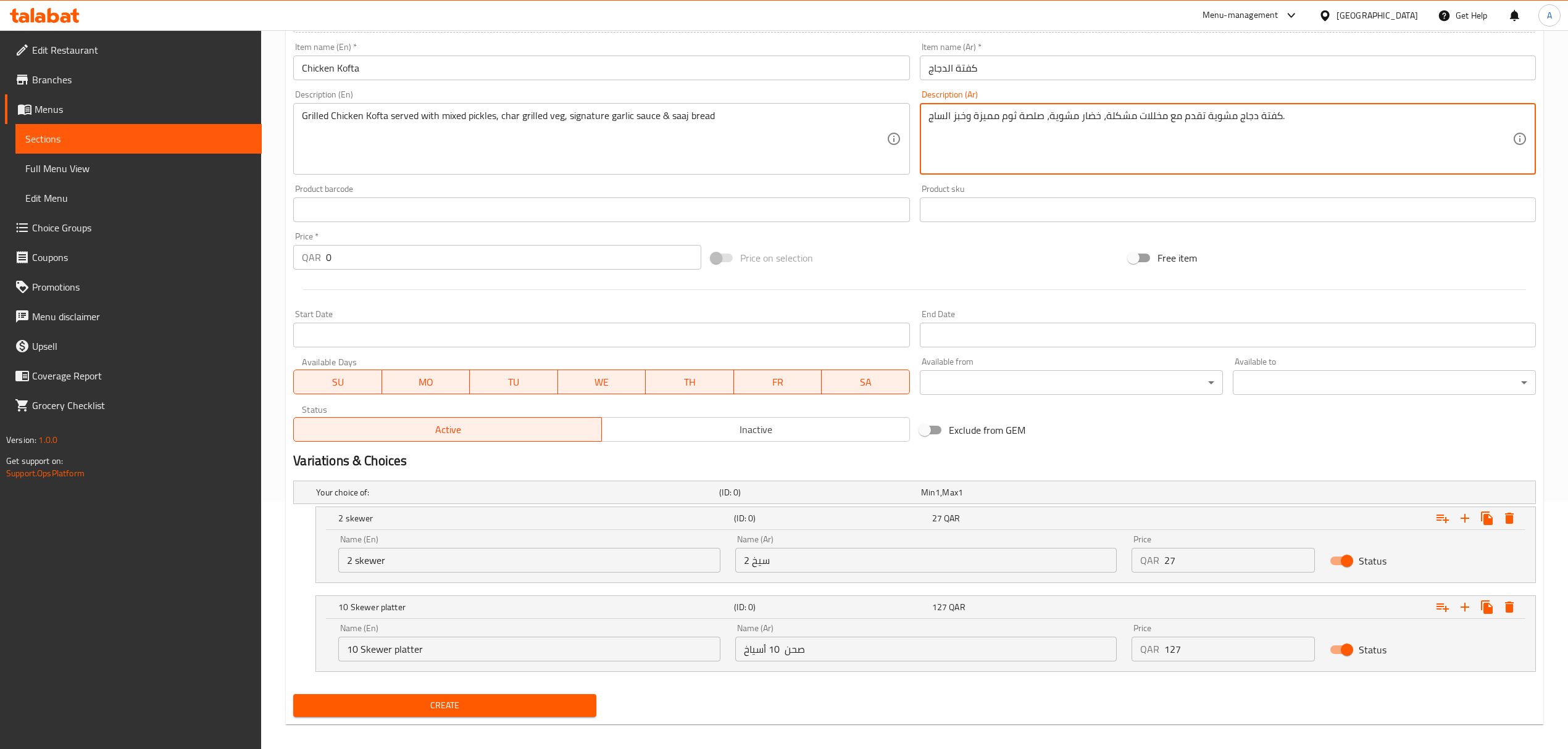
click at [446, 563] on input "2 skewer" at bounding box center [529, 560] width 382 height 25
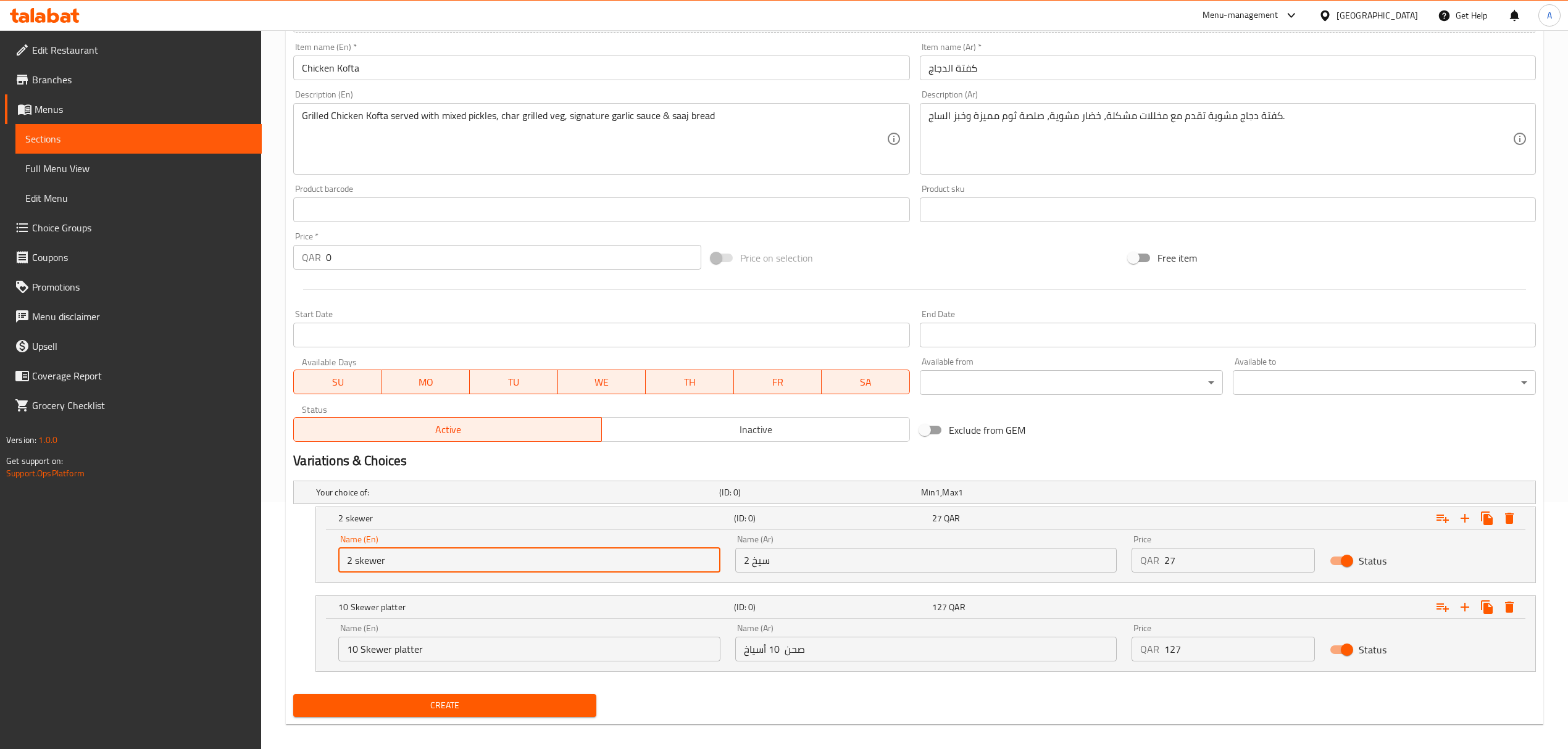
click at [446, 563] on input "2 skewer" at bounding box center [529, 560] width 382 height 25
type input "Choice"
type input "2 skewer"
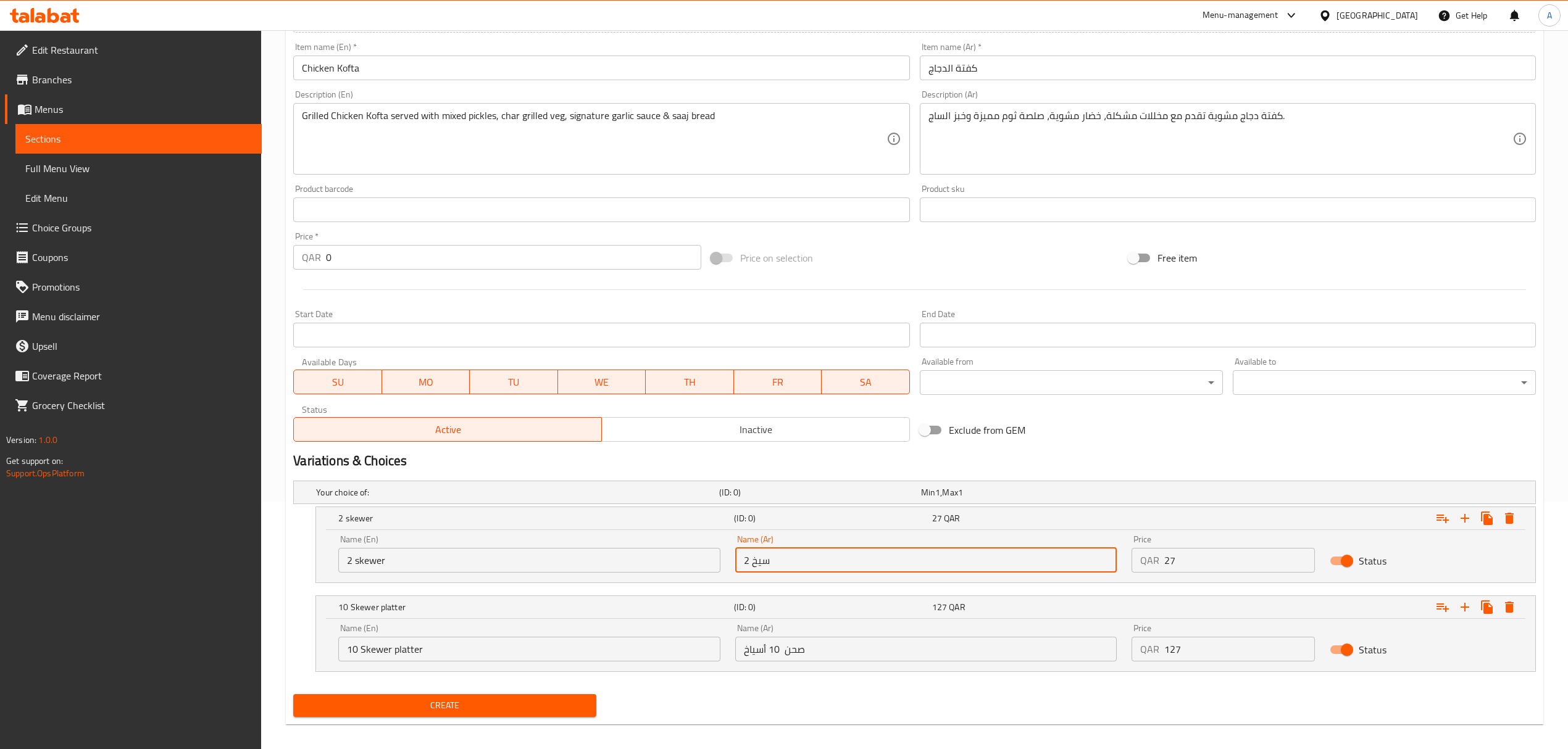
click at [877, 566] on input "2 سيخ" at bounding box center [926, 560] width 382 height 25
type input "2 سيخ"
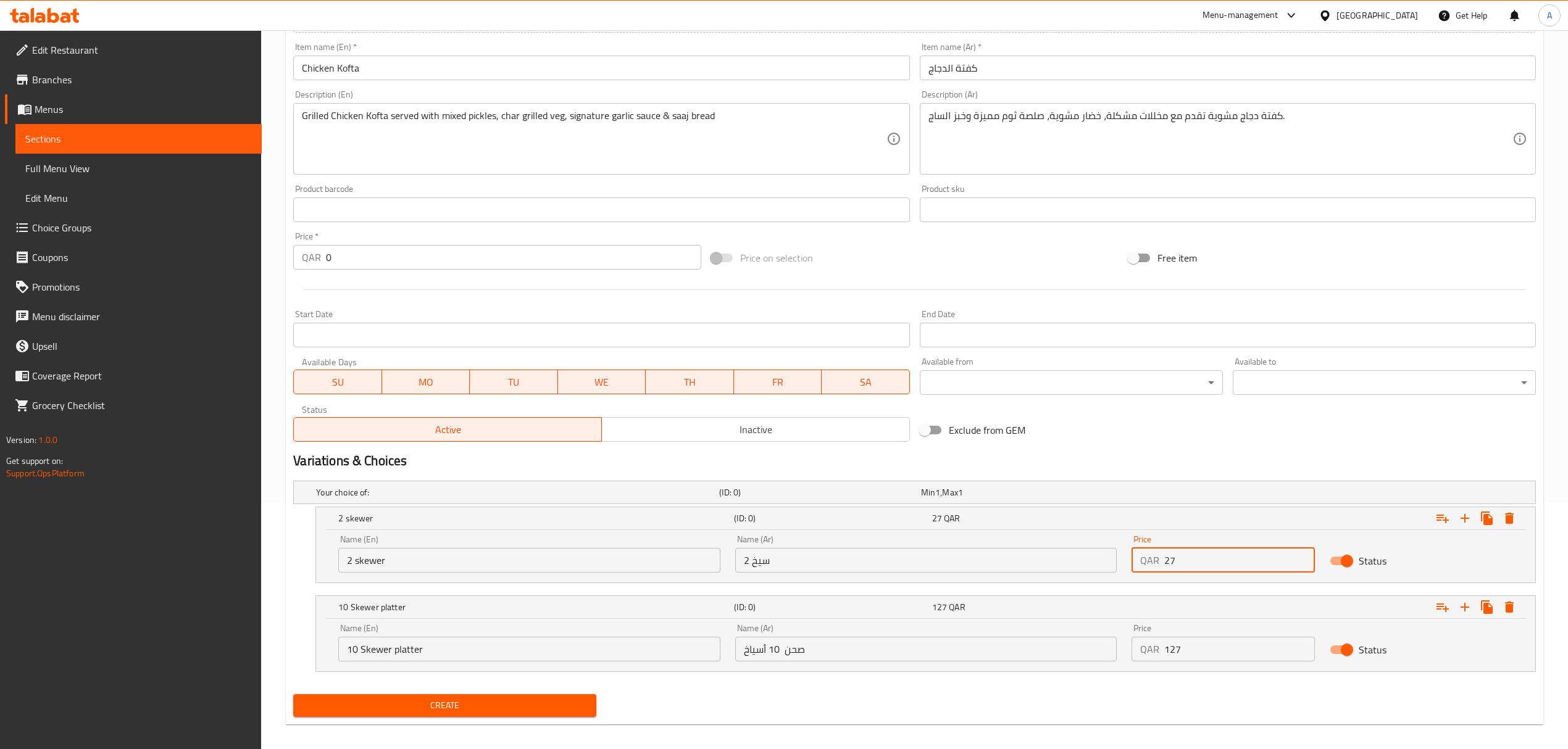
drag, startPoint x: 1183, startPoint y: 561, endPoint x: 1107, endPoint y: 558, distance: 76.1
click at [1107, 558] on div "Name (En) 2 skewer Name (En) Name (Ar) 2 سيخ Name (Ar) Price QAR 27 Price Status" at bounding box center [926, 554] width 1190 height 52
type input "28"
click at [366, 652] on input "10 Skewer platter" at bounding box center [529, 649] width 382 height 25
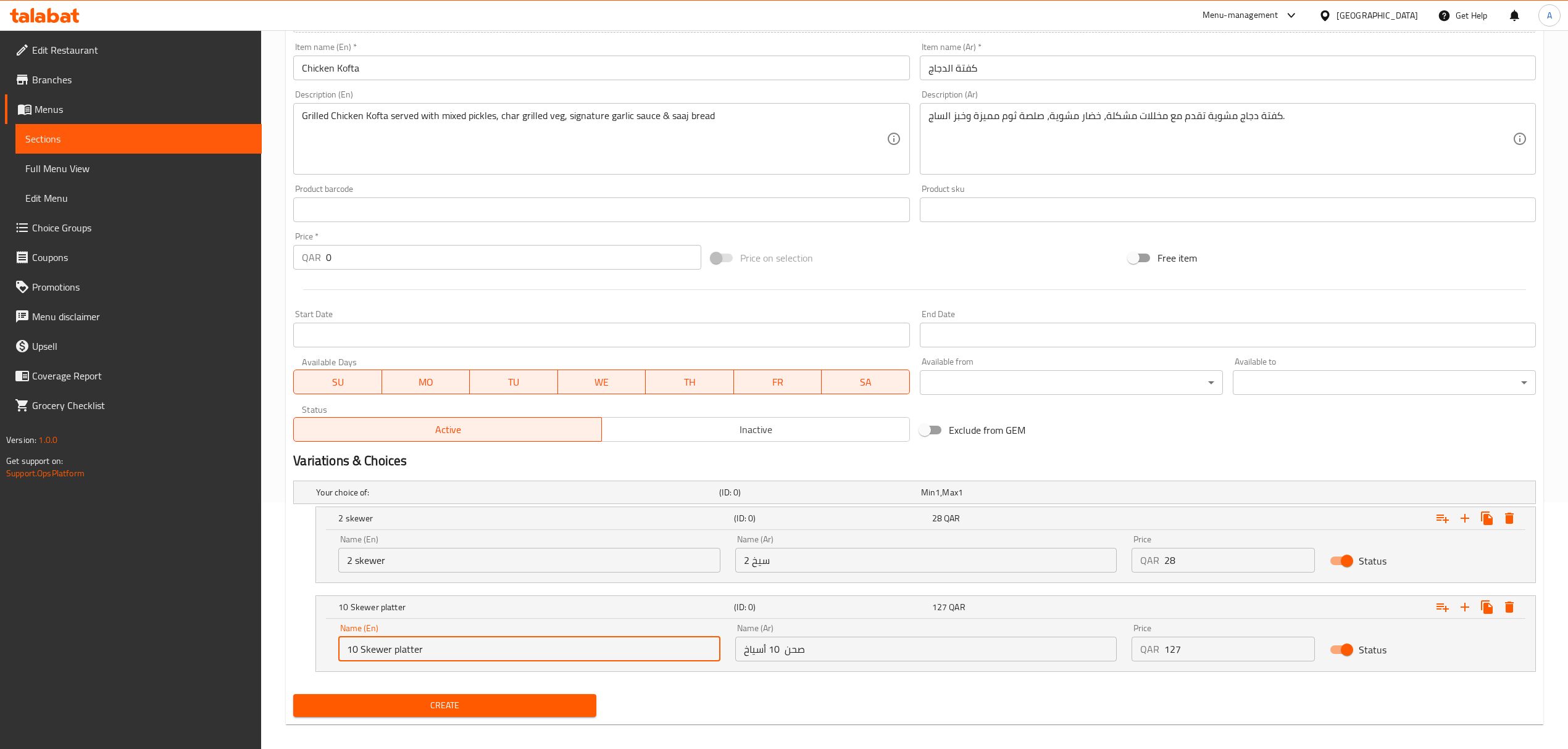
click at [366, 652] on input "10 Skewer platter" at bounding box center [529, 649] width 382 height 25
type input "10 Skewer platter"
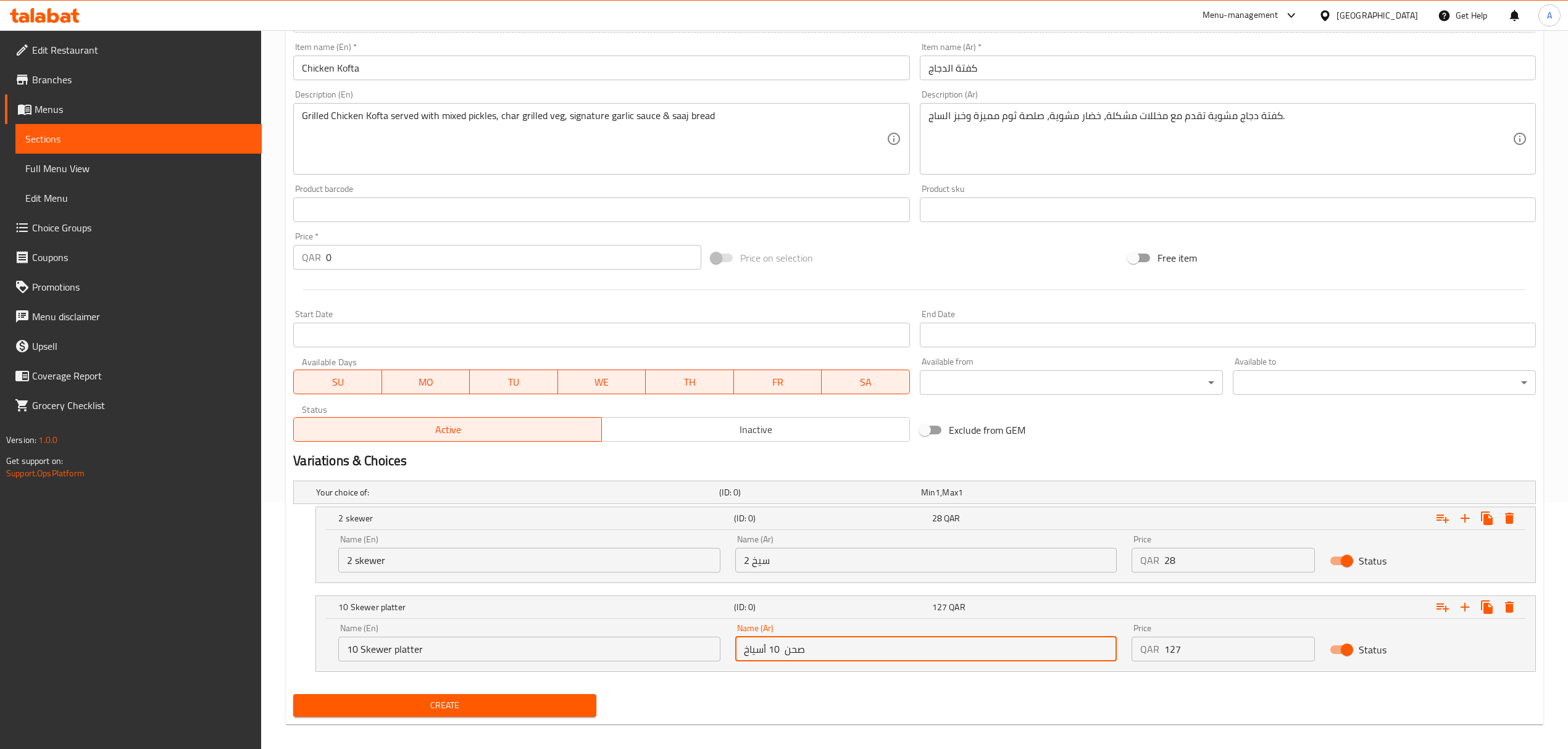
click at [796, 645] on input "صحن 10 أسياخ" at bounding box center [926, 649] width 382 height 25
type input "1"
type input "صحن 10 أسياخ"
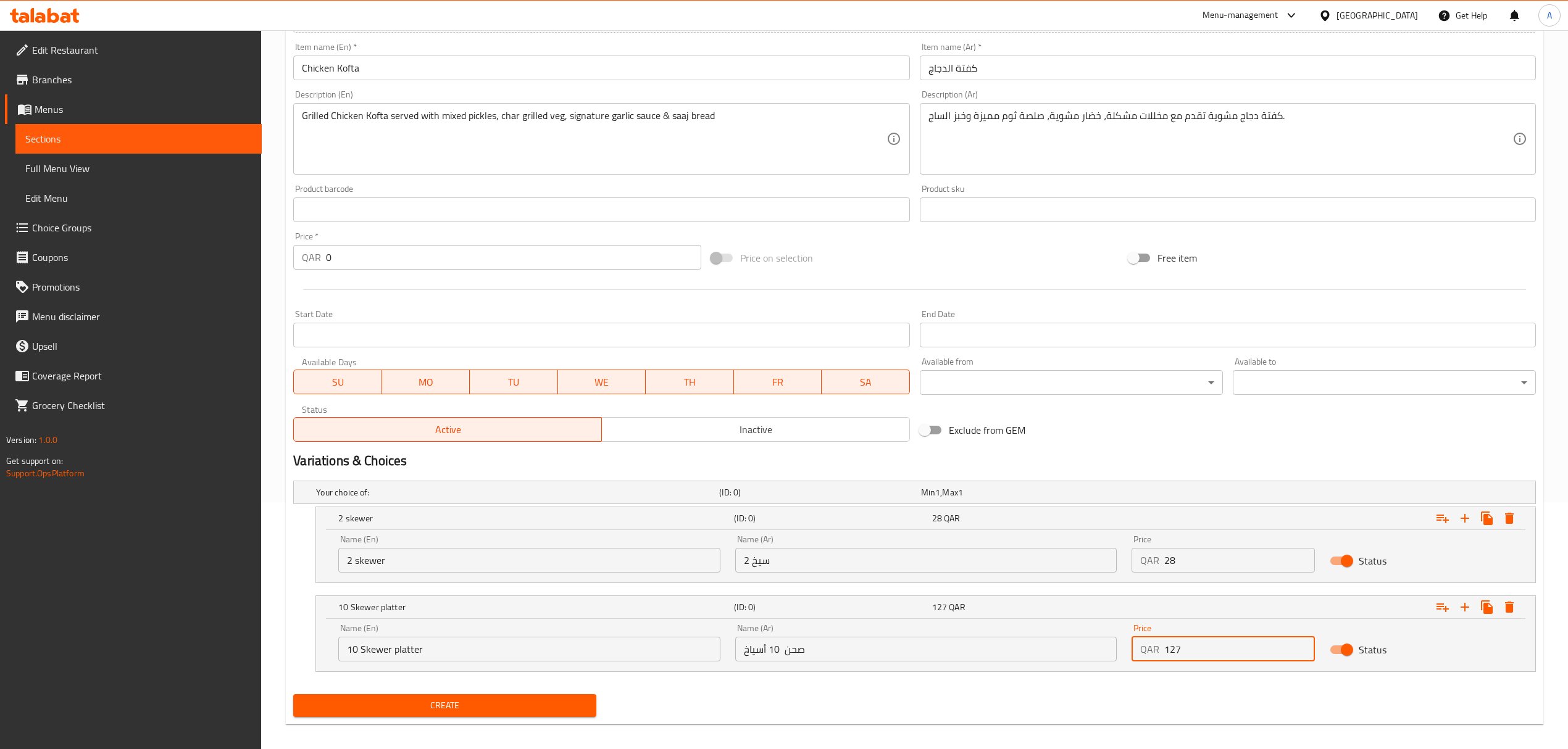
drag, startPoint x: 1172, startPoint y: 647, endPoint x: 1137, endPoint y: 652, distance: 35.4
click at [1137, 652] on div "QAR 127 Price" at bounding box center [1223, 649] width 183 height 25
type input "131"
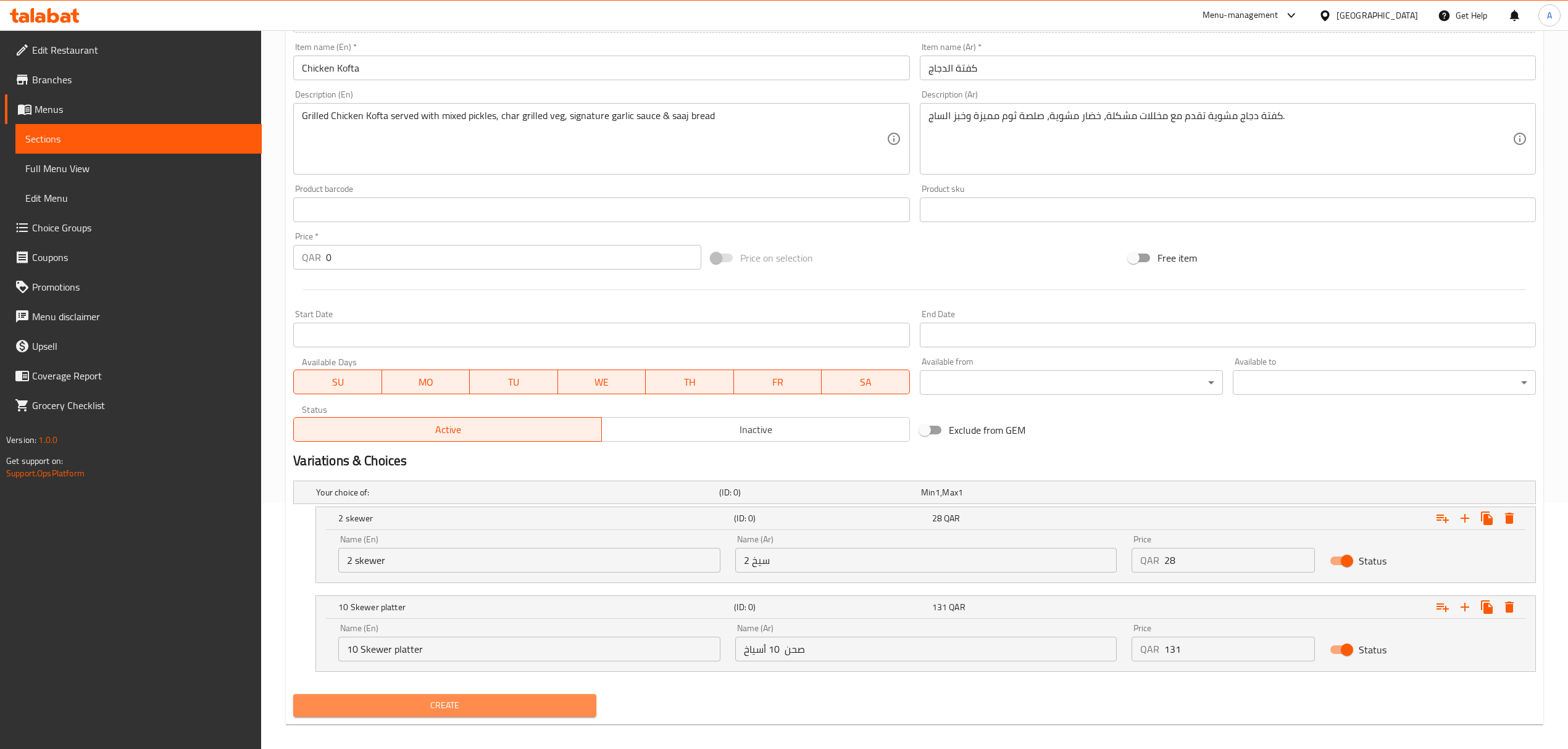
click at [415, 704] on span "Create" at bounding box center [444, 705] width 283 height 15
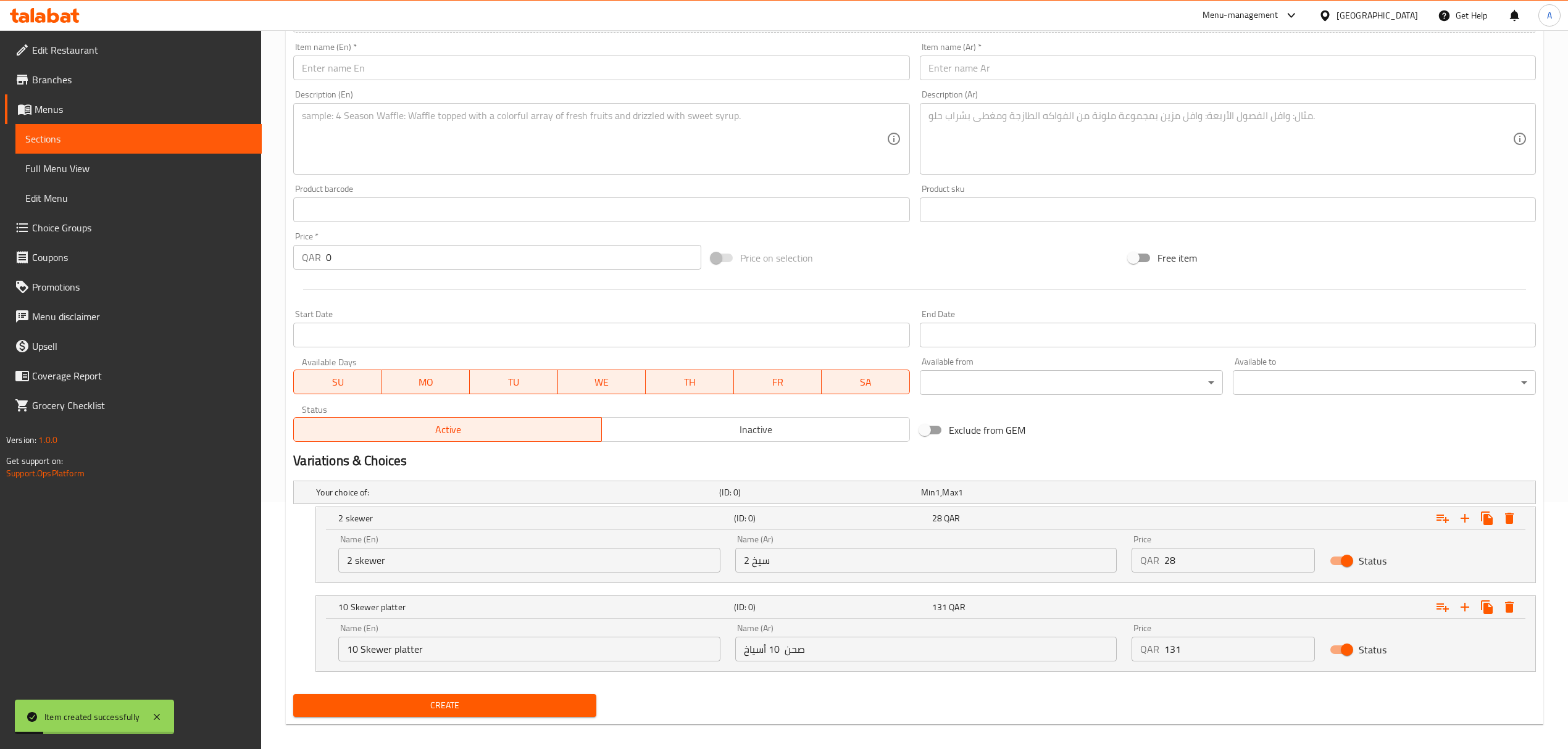
scroll to position [0, 0]
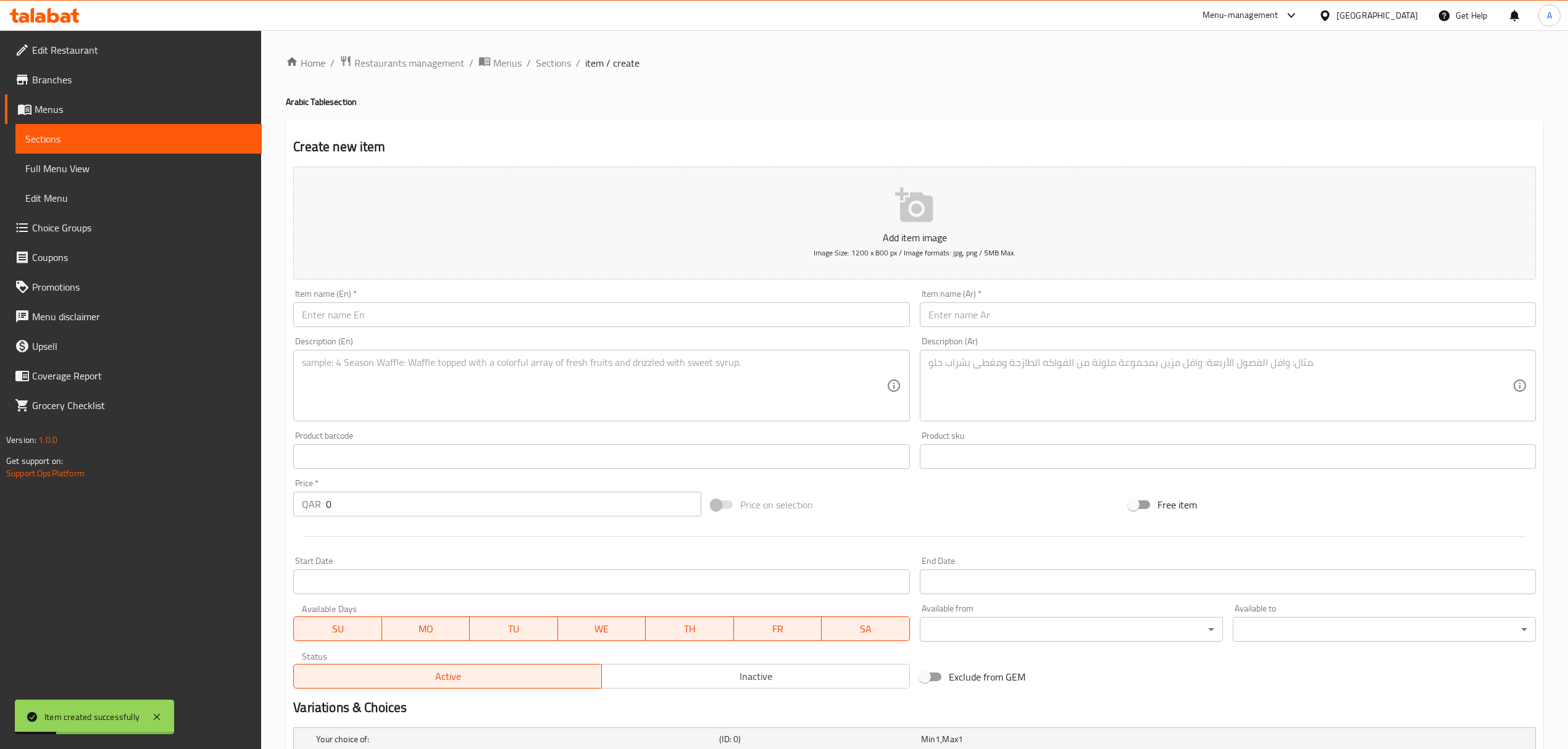
click at [507, 319] on input "text" at bounding box center [601, 314] width 616 height 25
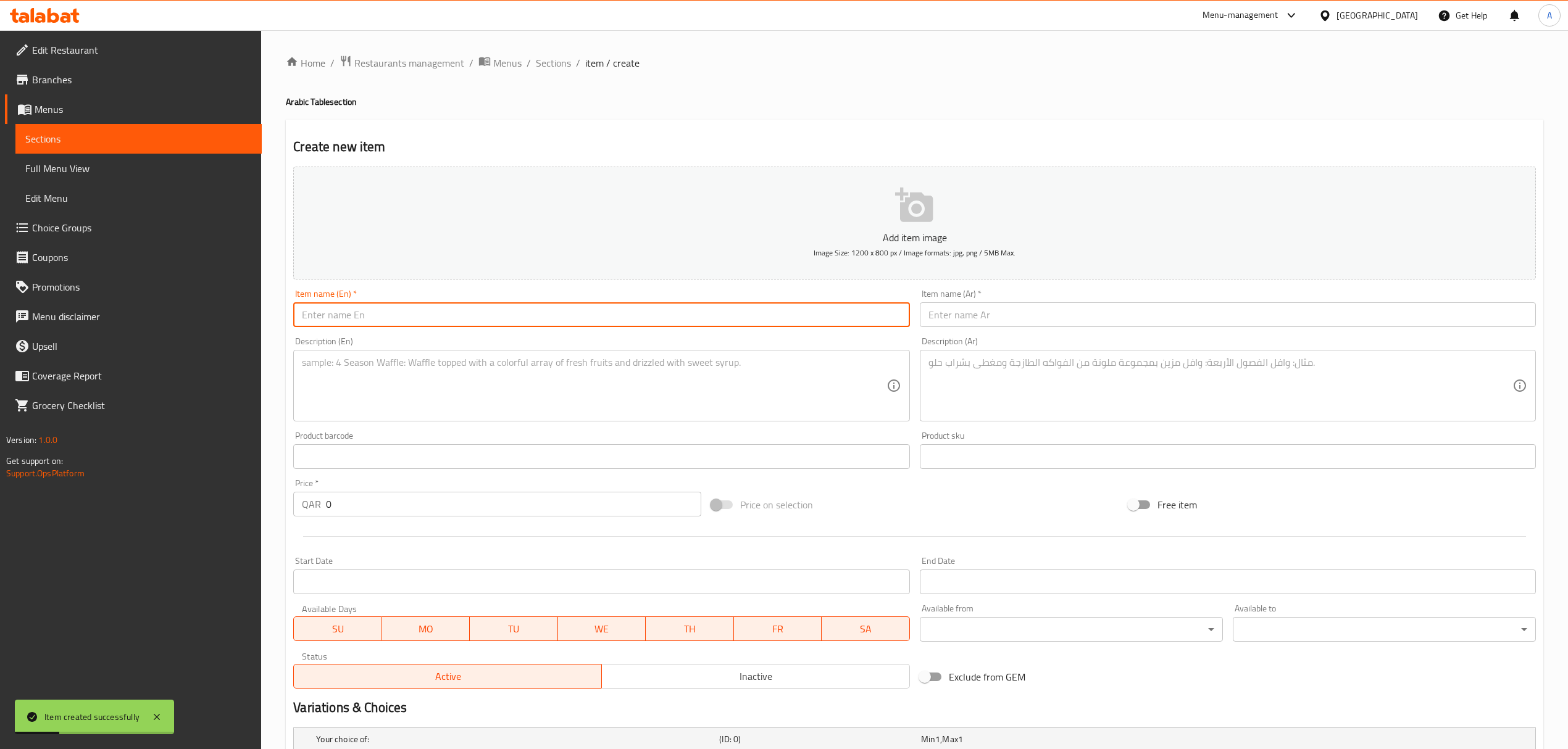
click at [507, 319] on input "text" at bounding box center [601, 314] width 616 height 25
paste input "Chicken Wings"
type input "Chicken Wings"
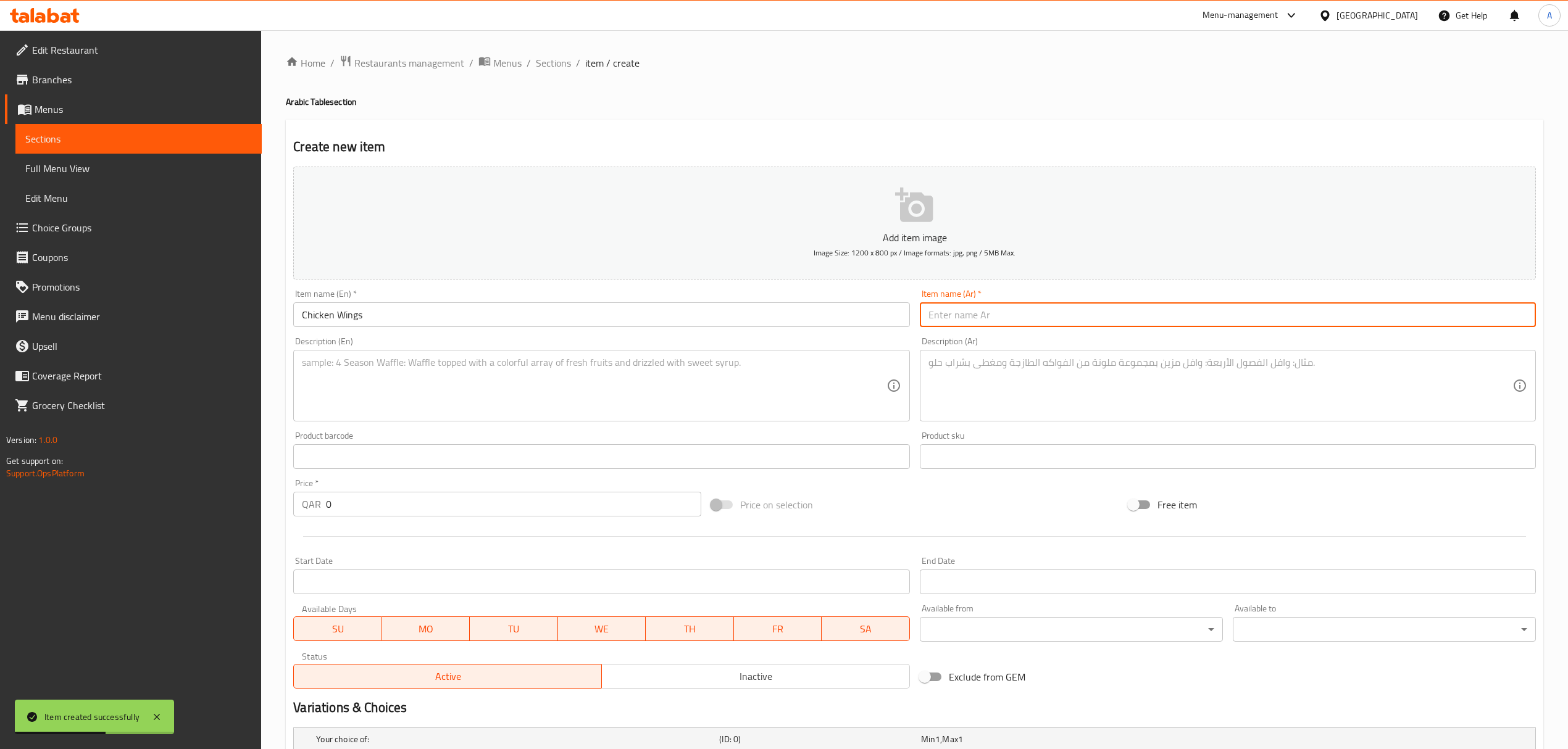
click at [1284, 313] on input "text" at bounding box center [1228, 314] width 616 height 25
paste input "أجنحة الدجاج"
type input "أجنحة الدجاج"
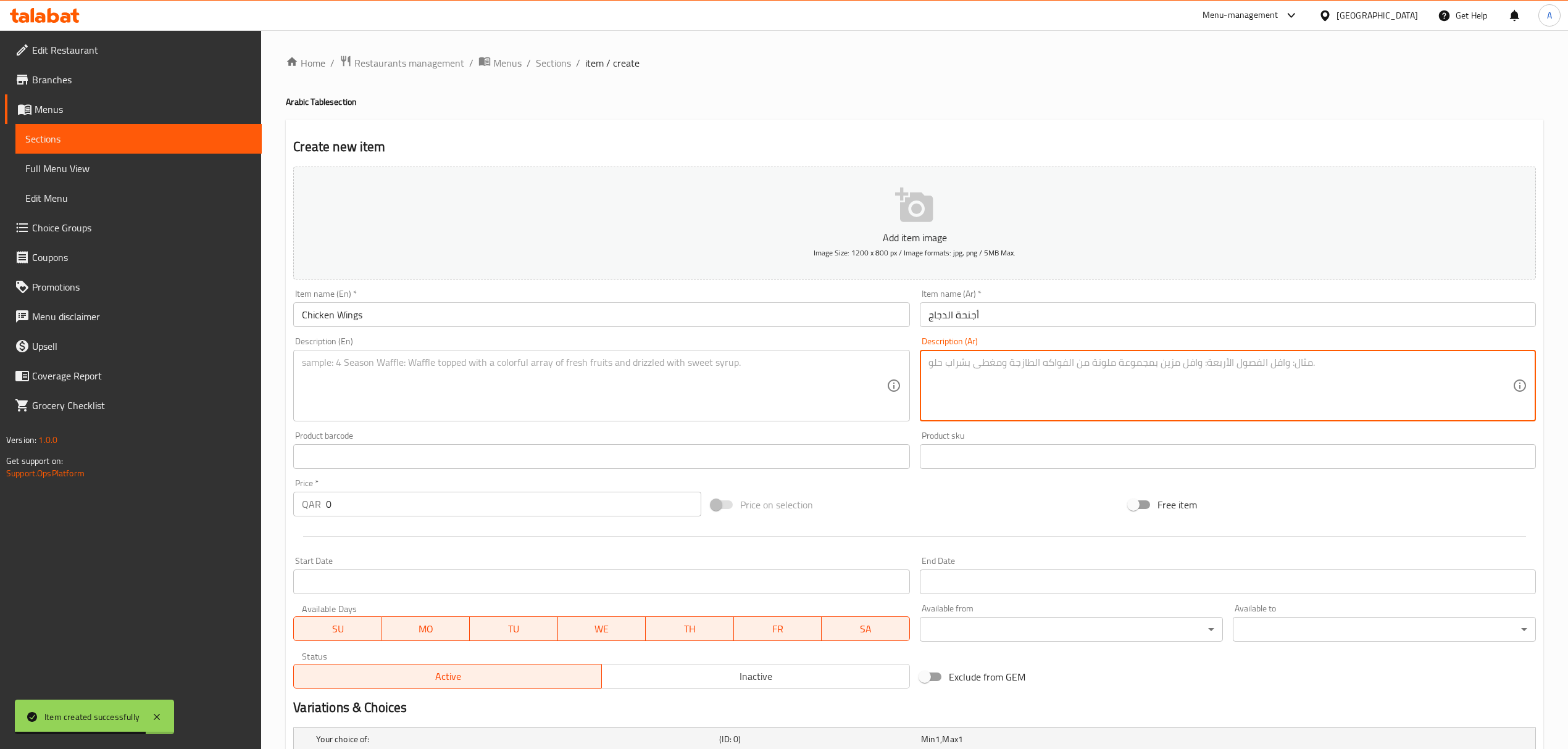
click at [1048, 364] on textarea at bounding box center [1220, 386] width 584 height 58
paste textarea "أجنحة دجاج مشوية تقدم مع مخللات مشكلة، خضار مشوية، صلصة ثوم مميزة وخبز الساج."
type textarea "أجنحة دجاج مشوية تقدم مع مخللات مشكلة، خضار مشوية، صلصة ثوم مميزة وخبز الساج."
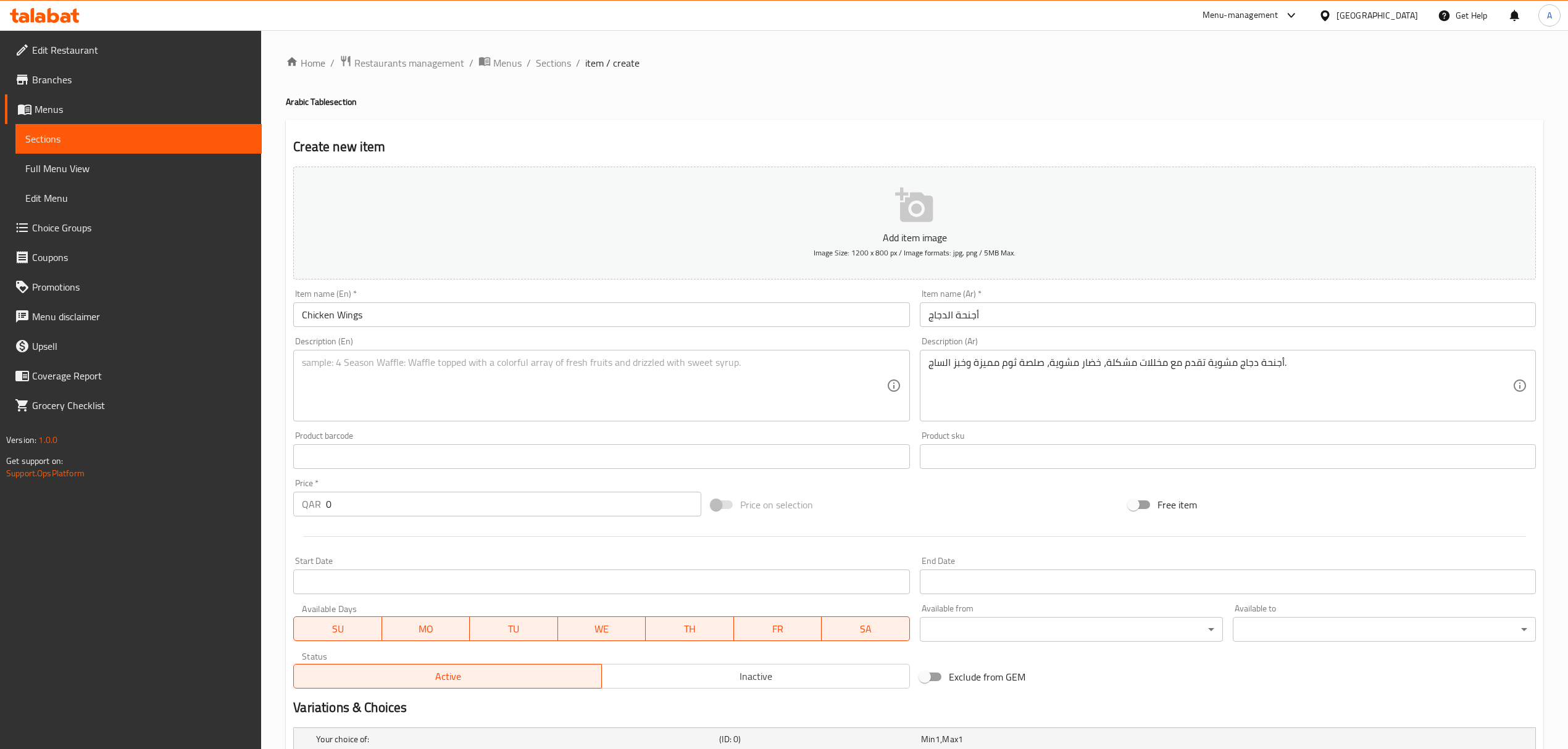
click at [699, 356] on div "Description (En)" at bounding box center [601, 385] width 616 height 72
paste textarea "1) 2 skewer - QAR 25.00 i) Add On Extra a) Saffron Rice QAR 9.00 b) EXTRA Fries…"
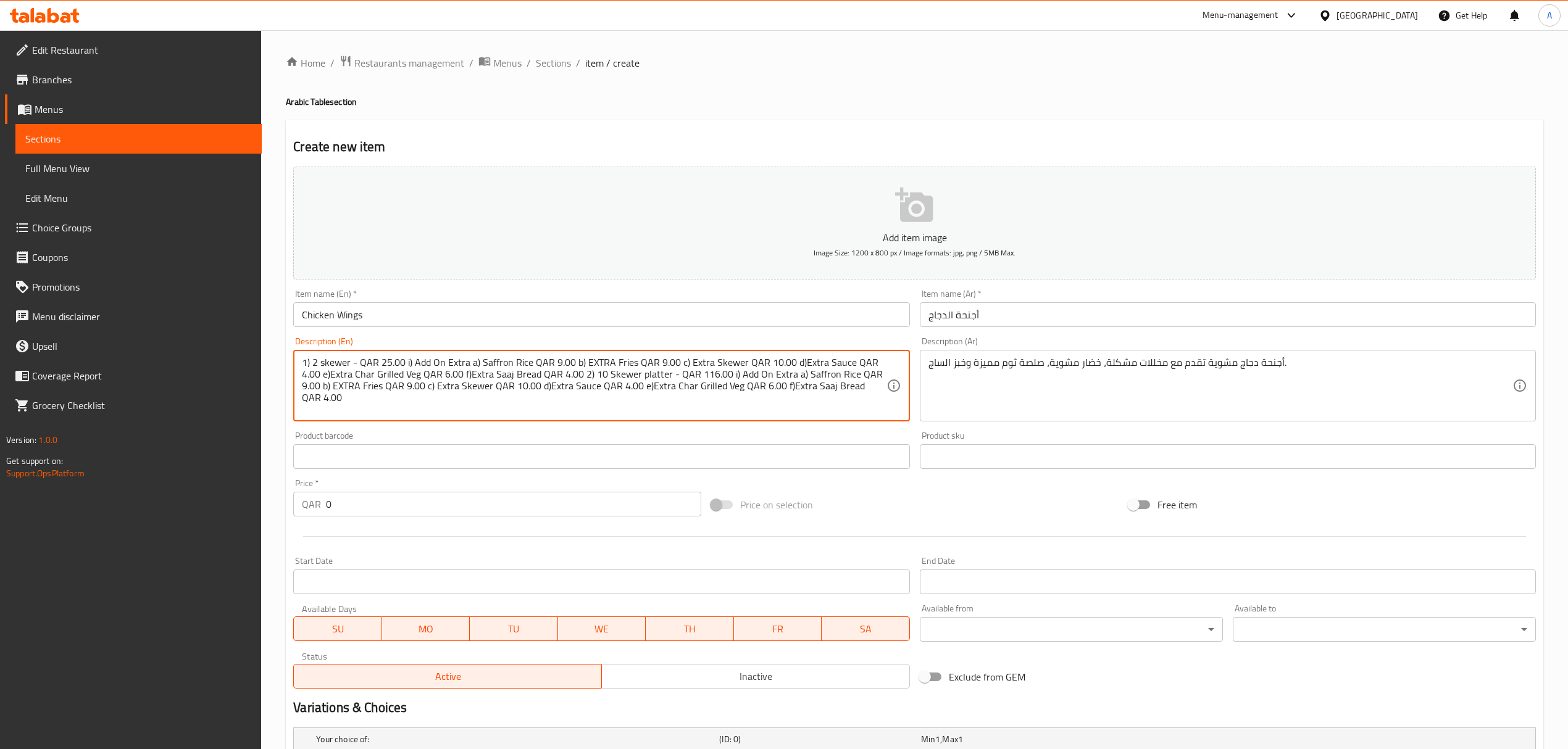
click at [746, 369] on textarea "1) 2 skewer - QAR 25.00 i) Add On Extra a) Saffron Rice QAR 9.00 b) EXTRA Fries…" at bounding box center [594, 386] width 584 height 58
paste textarea "Grilled Chicken Wings served with mixed pickles, char grilled veg, signature ga…"
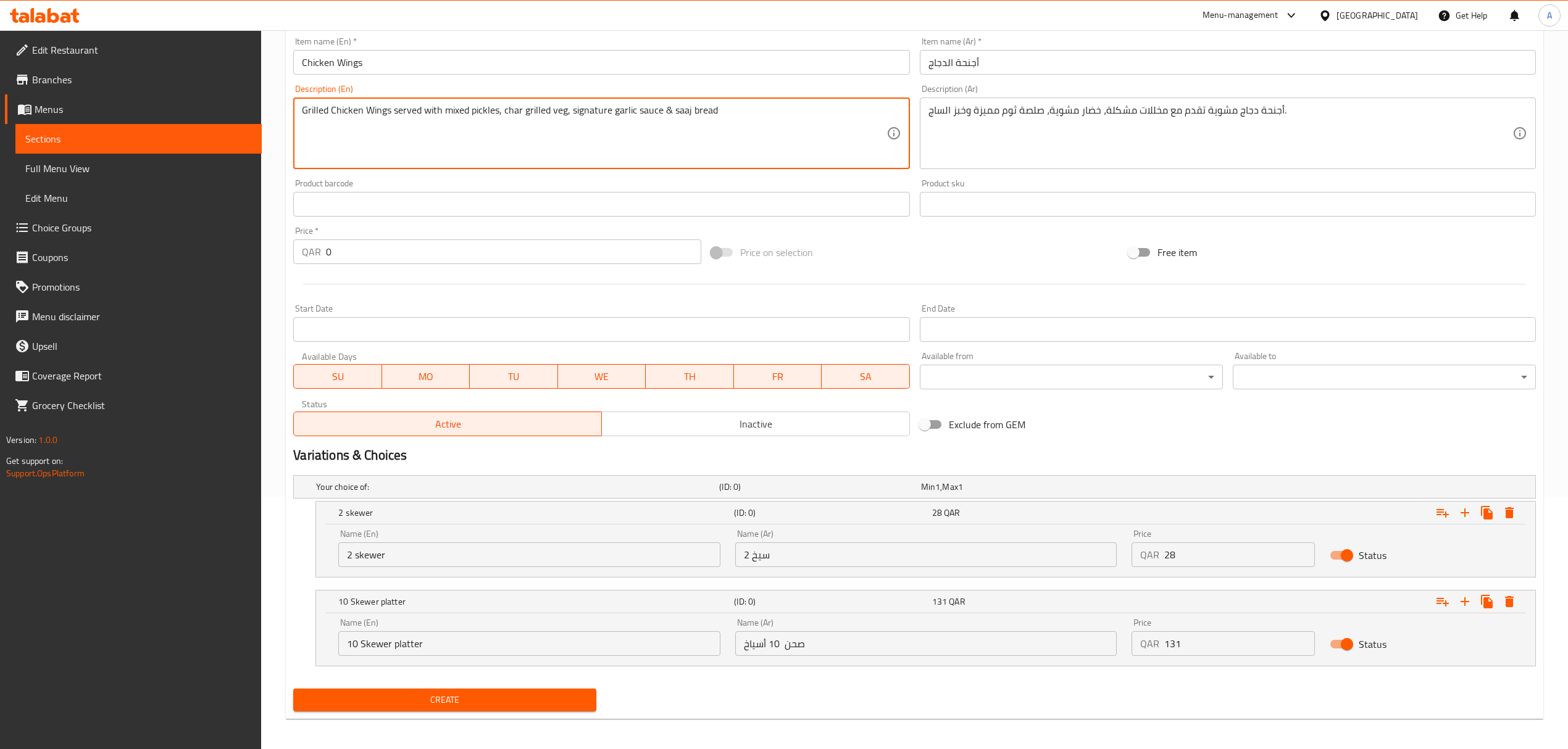
scroll to position [258, 0]
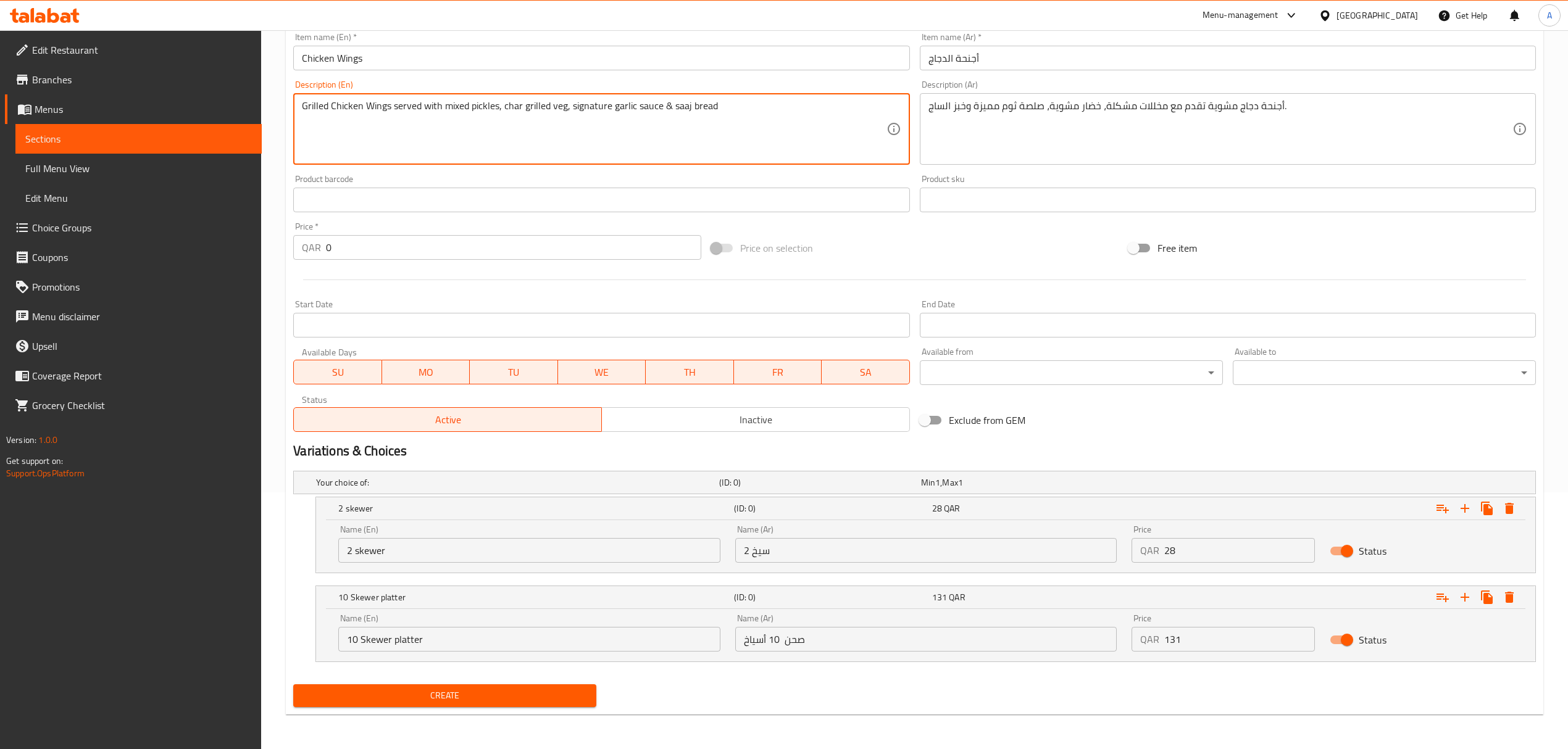
type textarea "Grilled Chicken Wings served with mixed pickles, char grilled veg, signature ga…"
click at [455, 551] on input "2 skewer" at bounding box center [529, 550] width 382 height 25
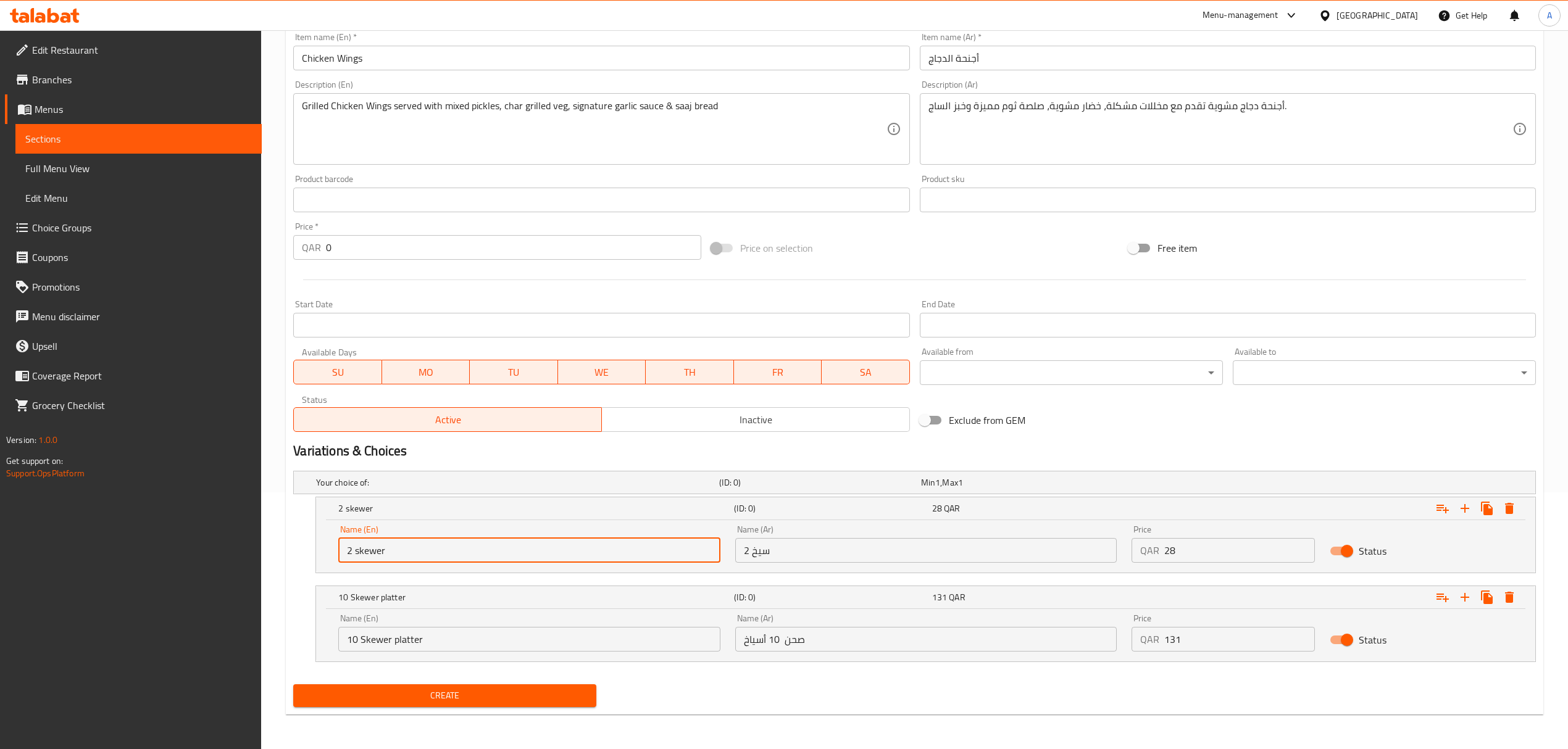
click at [455, 551] on input "2 skewer" at bounding box center [529, 550] width 382 height 25
type input "Choice"
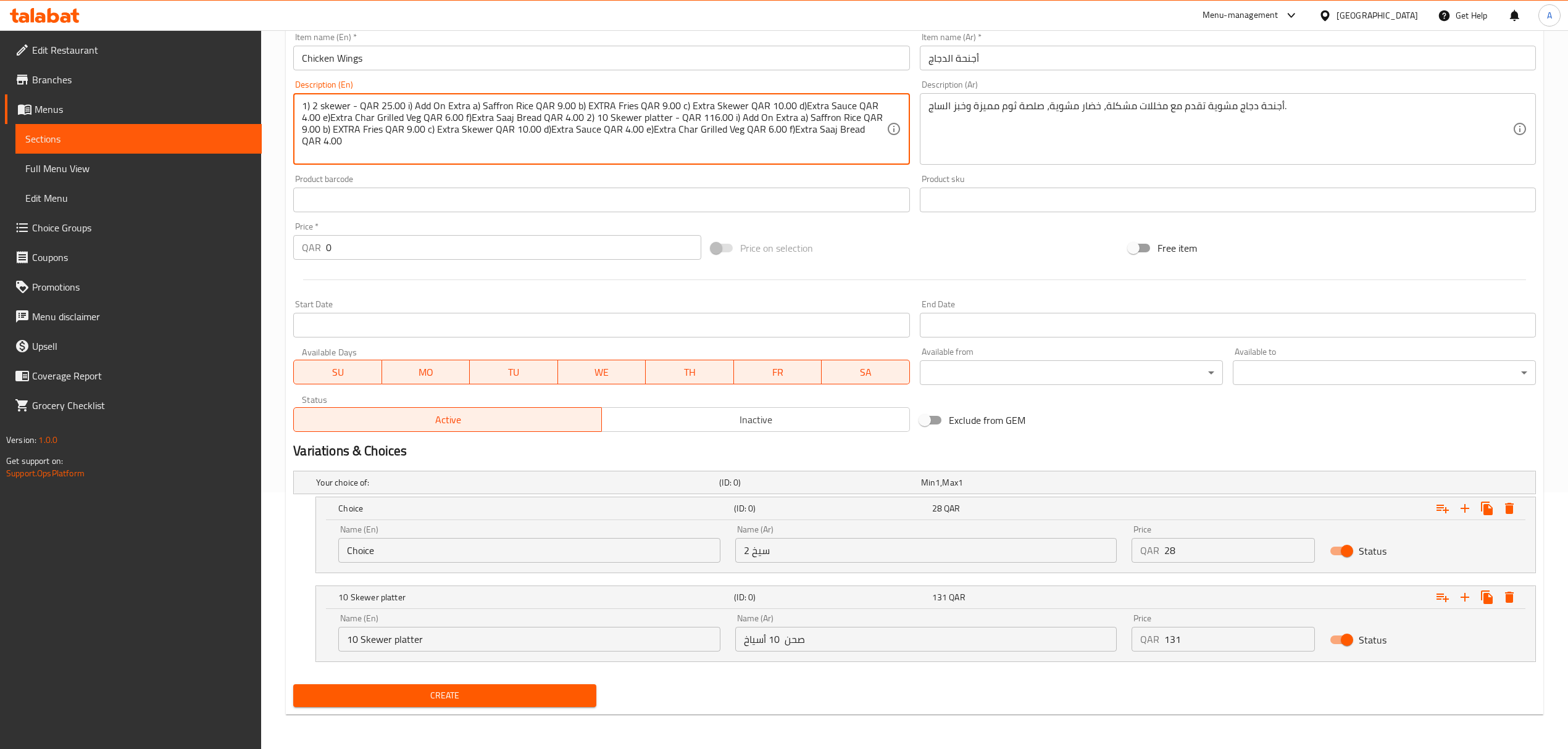
click at [455, 551] on input "Choice" at bounding box center [529, 550] width 382 height 25
click at [490, 121] on textarea "1) 2 skewer - QAR 25.00 i) Add On Extra a) Saffron Rice QAR 9.00 b) EXTRA Fries…" at bounding box center [594, 129] width 584 height 58
paste textarea "Grilled Chicken Wings served with mixed pickles, char grilled veg, signature ga…"
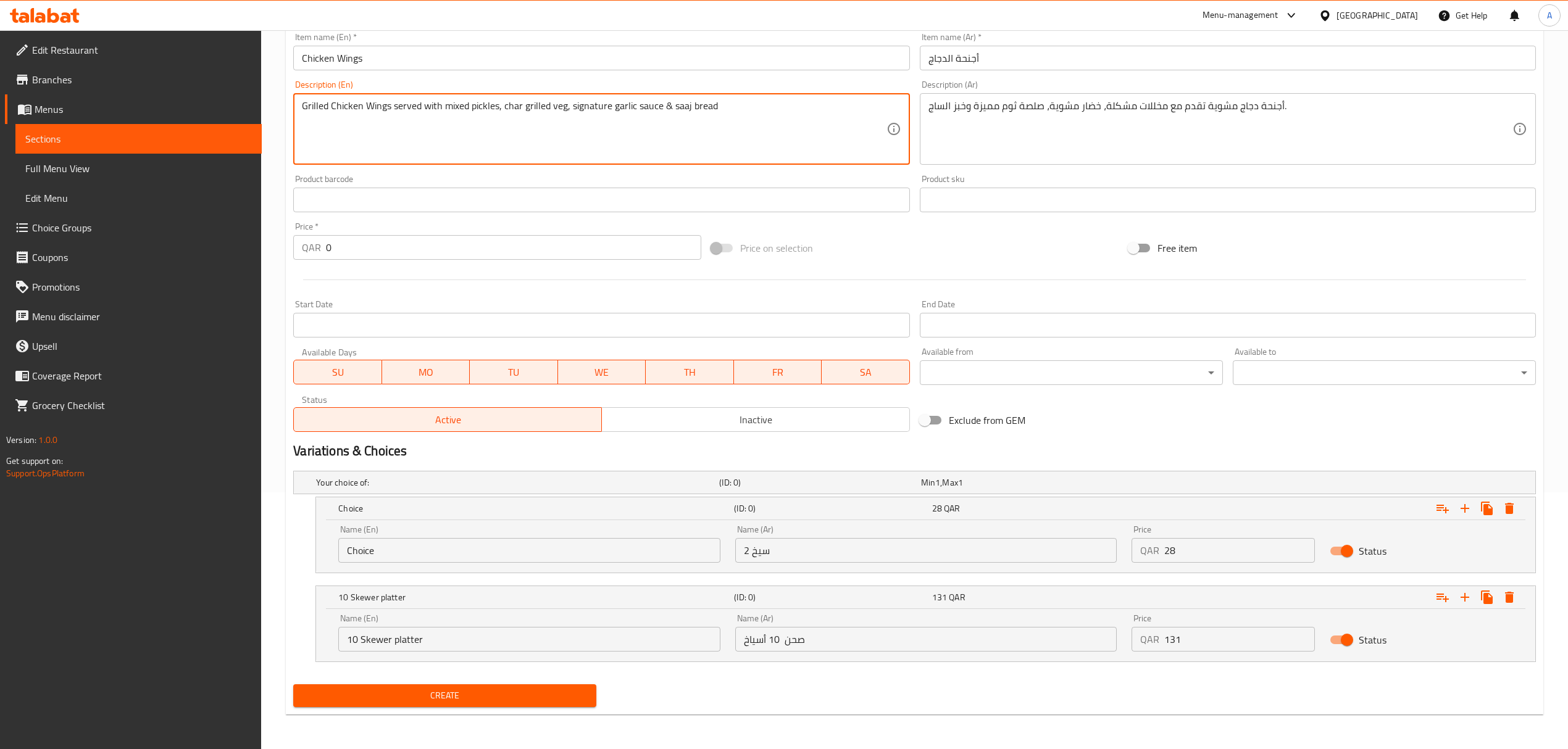
type textarea "Grilled Chicken Wings served with mixed pickles, char grilled veg, signature ga…"
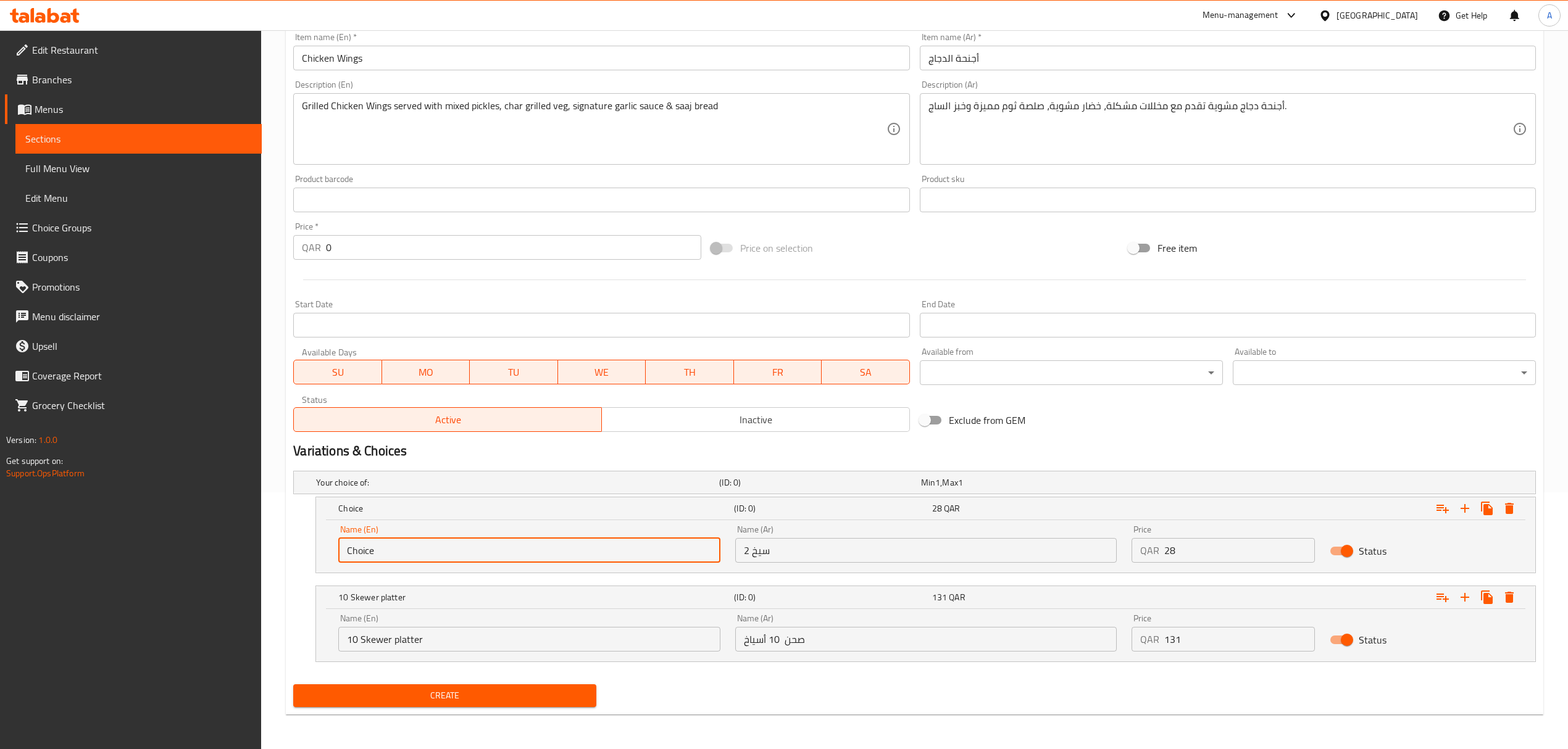
click at [422, 546] on input "Choice" at bounding box center [529, 550] width 382 height 25
type input "2 skewer"
click at [858, 551] on input "2 سيخ" at bounding box center [926, 550] width 382 height 25
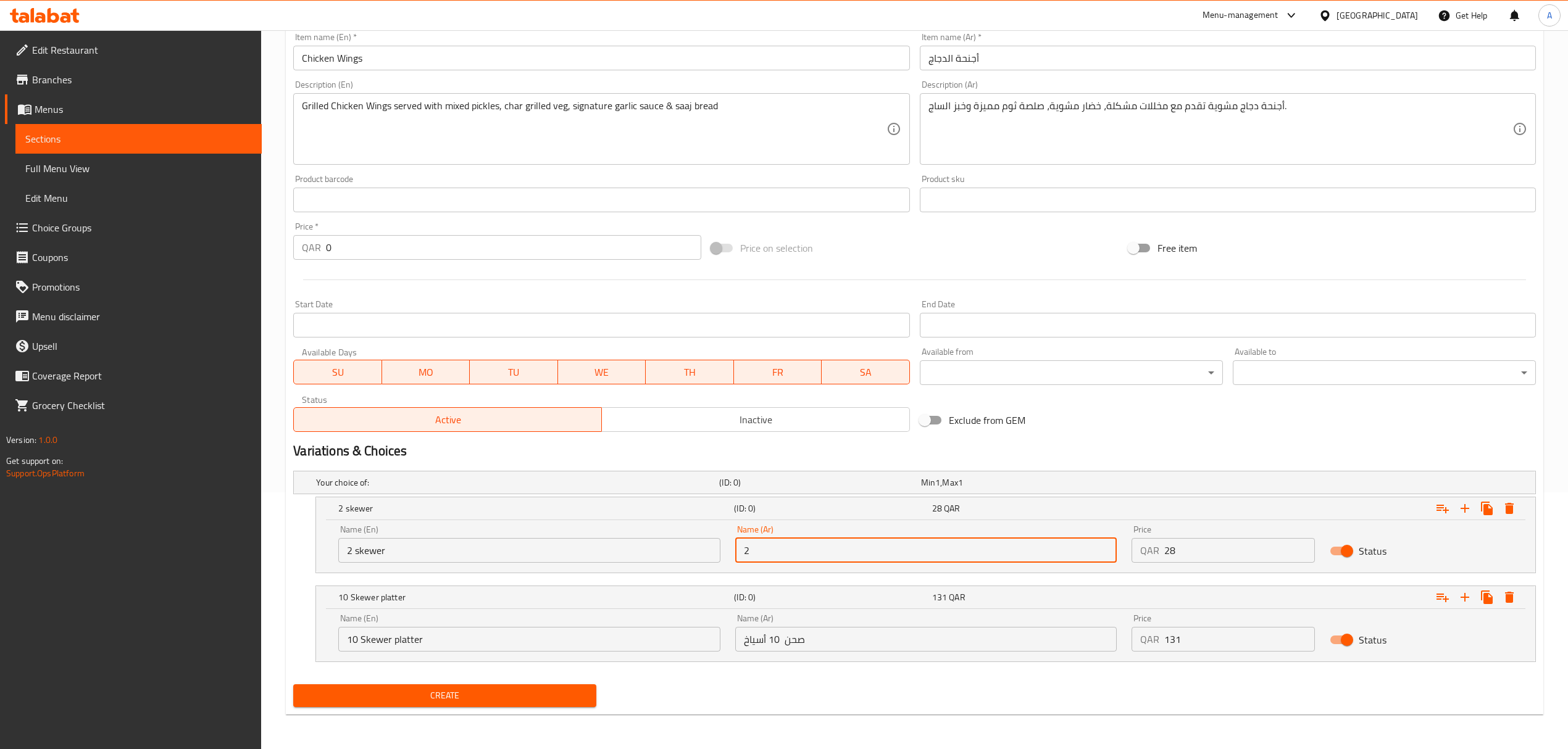
type input "2 سيخ"
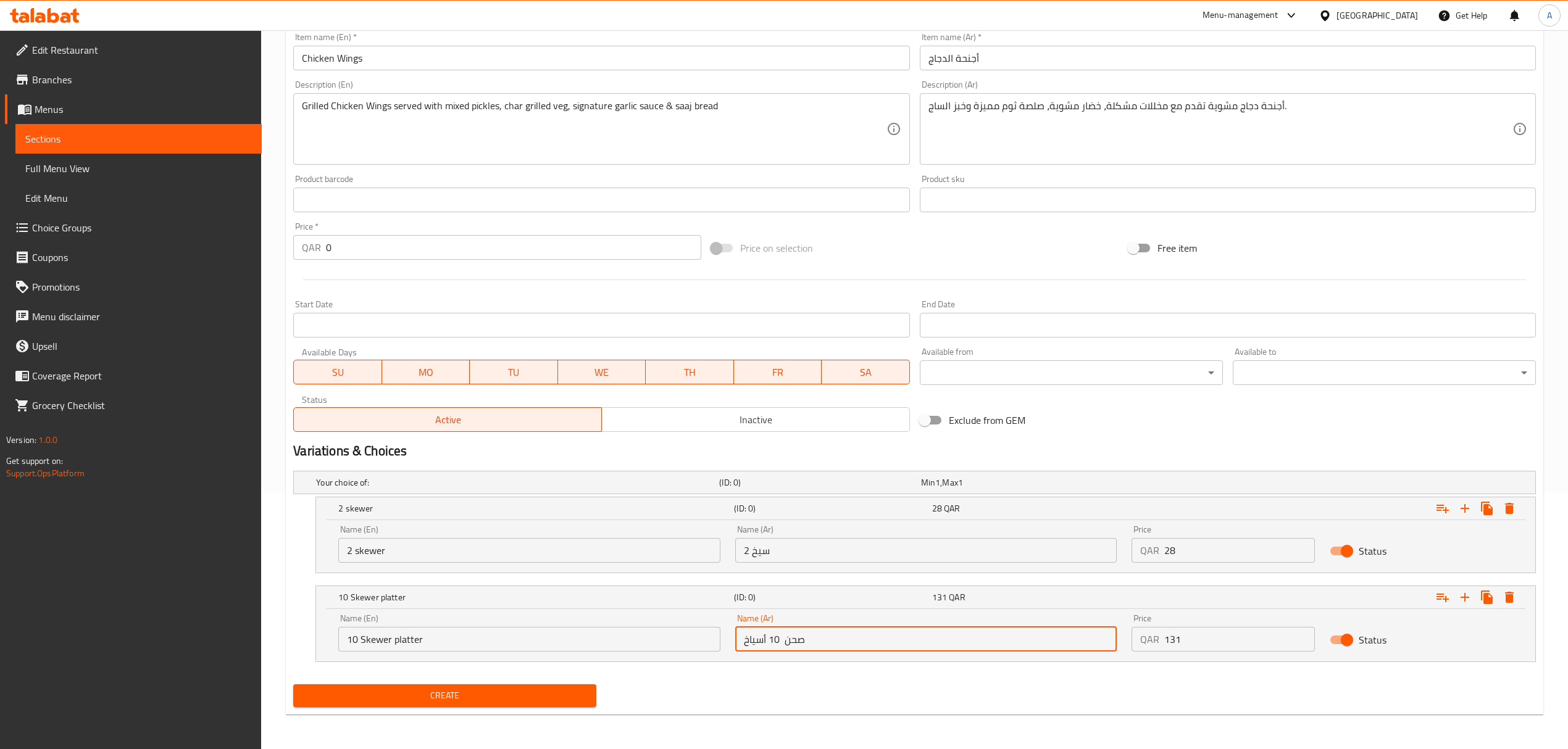
click at [835, 633] on input "صحن 10 أسياخ" at bounding box center [926, 639] width 382 height 25
type input "صحن 10 أسياخ"
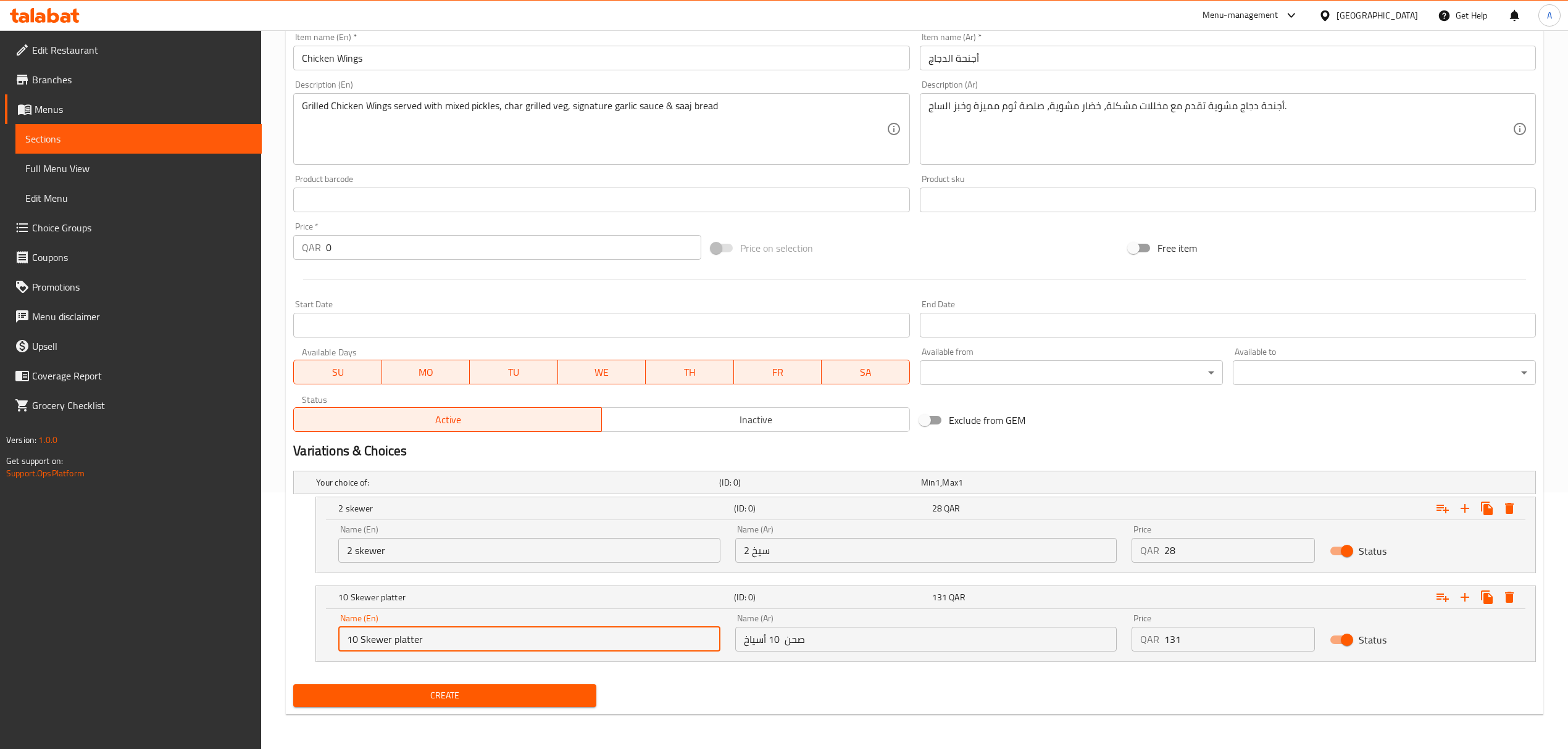
click at [475, 631] on input "10 Skewer platter" at bounding box center [529, 639] width 382 height 25
type input "10 Skewer platter"
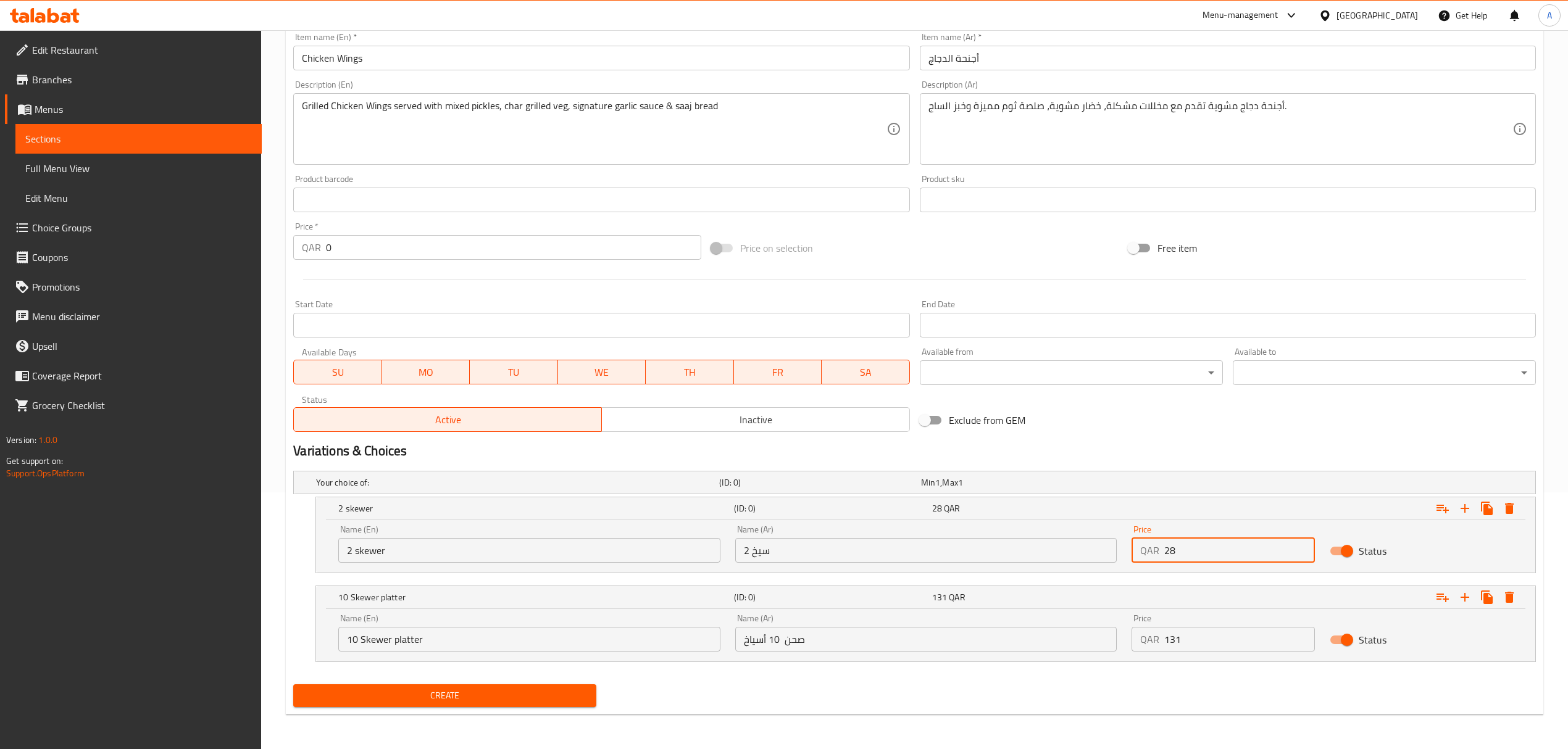
drag, startPoint x: 1178, startPoint y: 552, endPoint x: 1131, endPoint y: 551, distance: 47.0
click at [1132, 551] on div "QAR 28 Price" at bounding box center [1223, 550] width 183 height 25
type input "25"
drag, startPoint x: 1180, startPoint y: 632, endPoint x: 1114, endPoint y: 631, distance: 66.0
click at [1116, 633] on div "Name (En) 10 Skewer platter Name (En) Name (Ar) صحن 10 أسياخ Name (Ar) Price QA…" at bounding box center [926, 633] width 1190 height 52
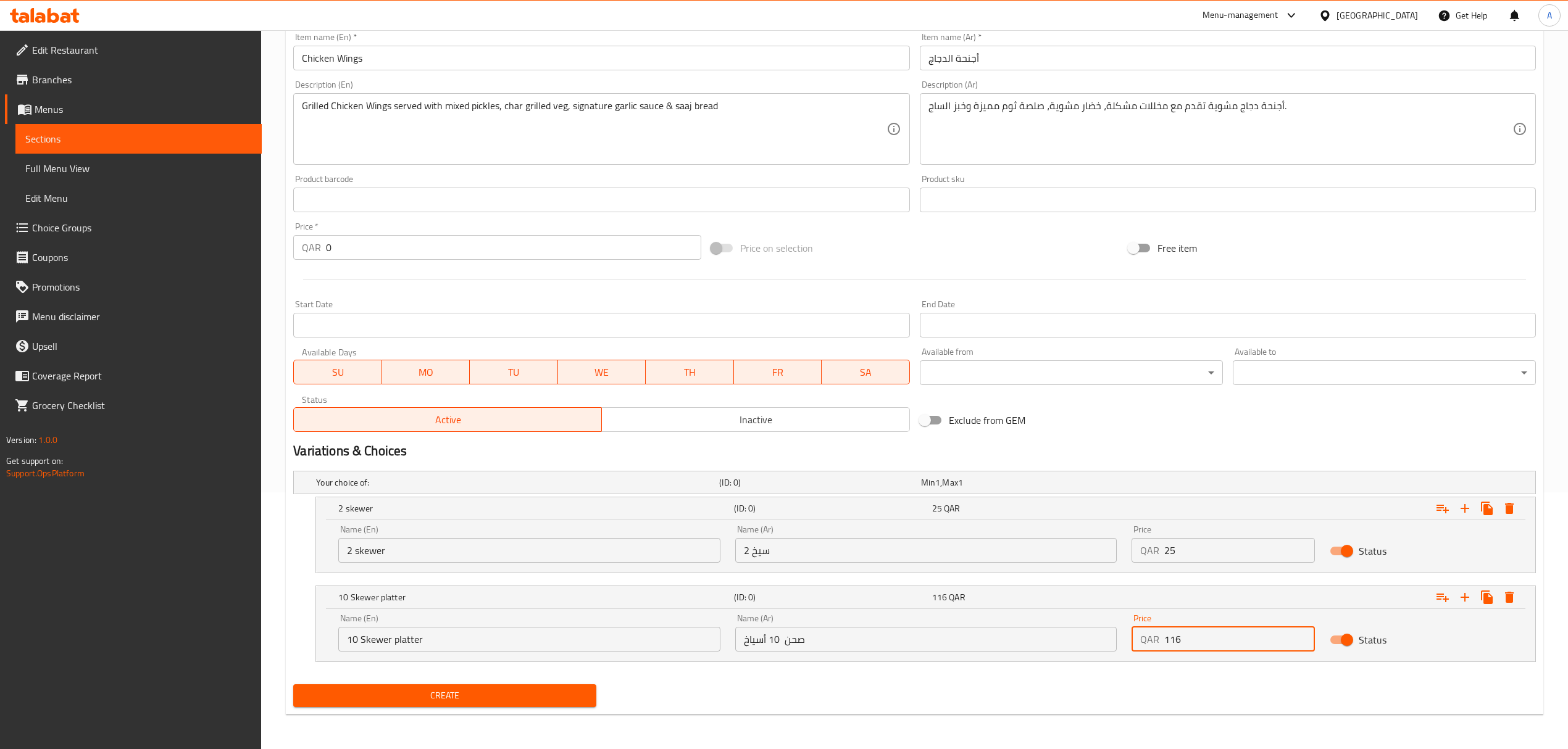
type input "116"
click at [560, 692] on span "Create" at bounding box center [444, 696] width 283 height 15
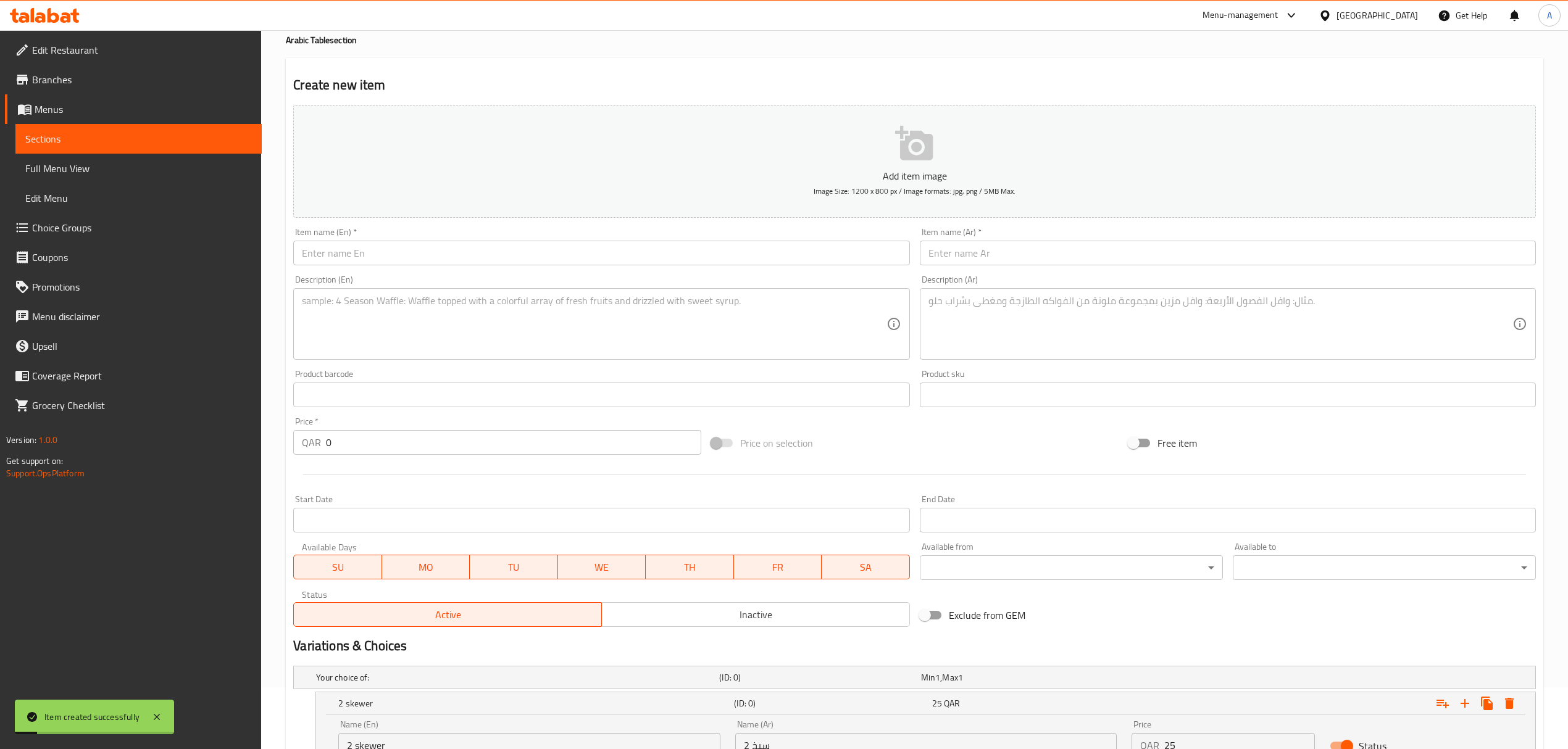
scroll to position [0, 0]
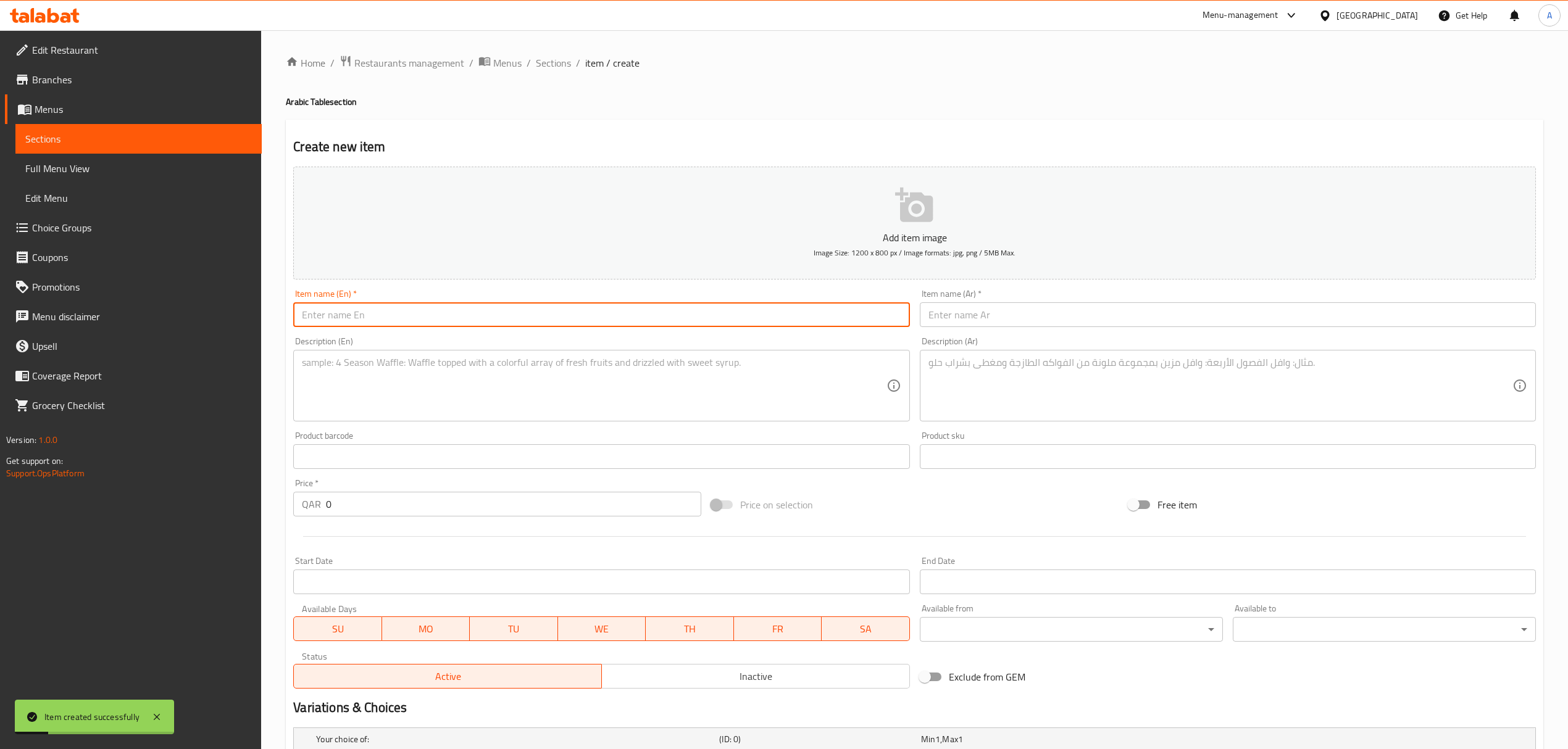
click at [403, 317] on input "text" at bounding box center [601, 314] width 616 height 25
paste input "Meat Kebab"
type input "Meat Kebab"
click at [1149, 314] on input "text" at bounding box center [1228, 314] width 616 height 25
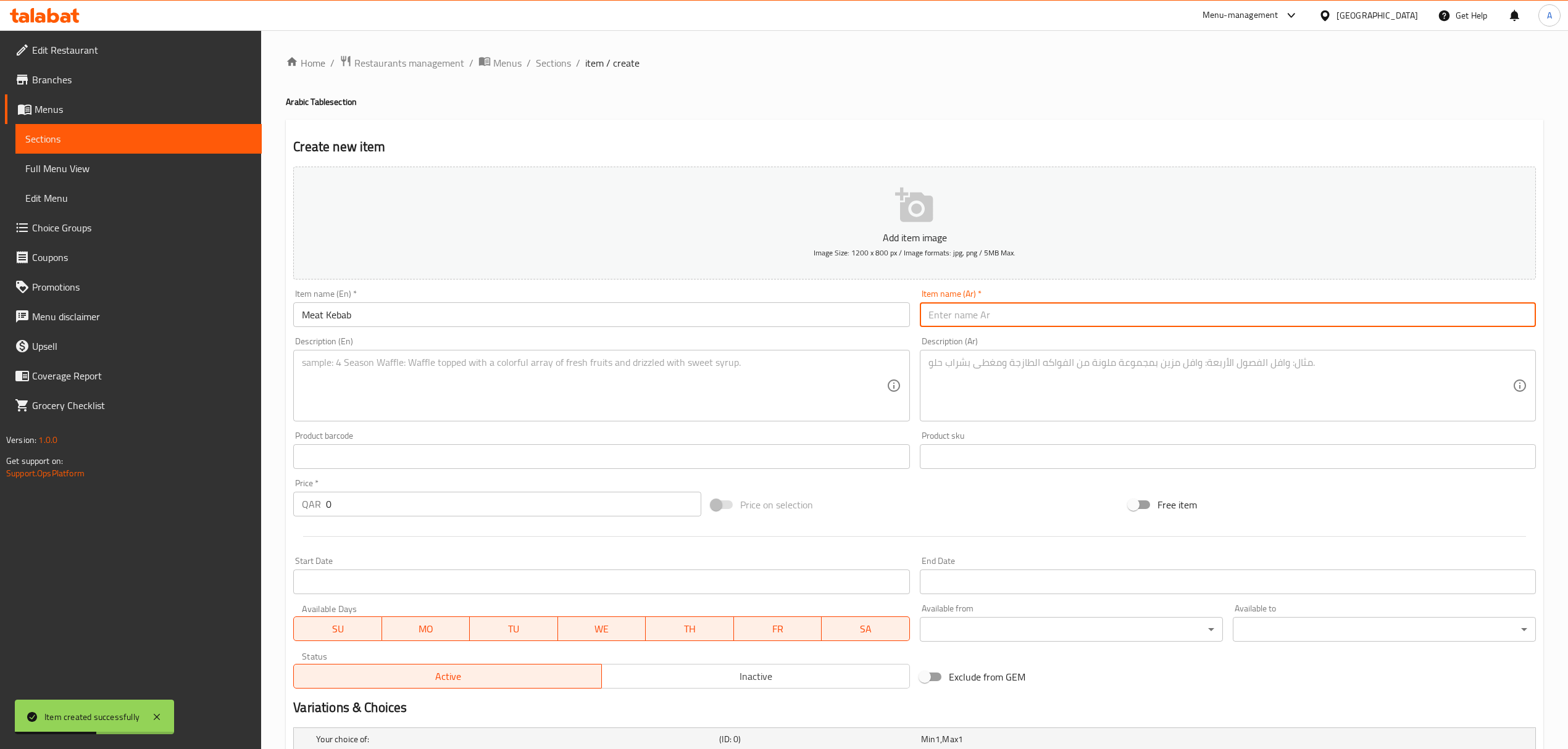
paste input "كباب لحم"
type input "كباب لحم"
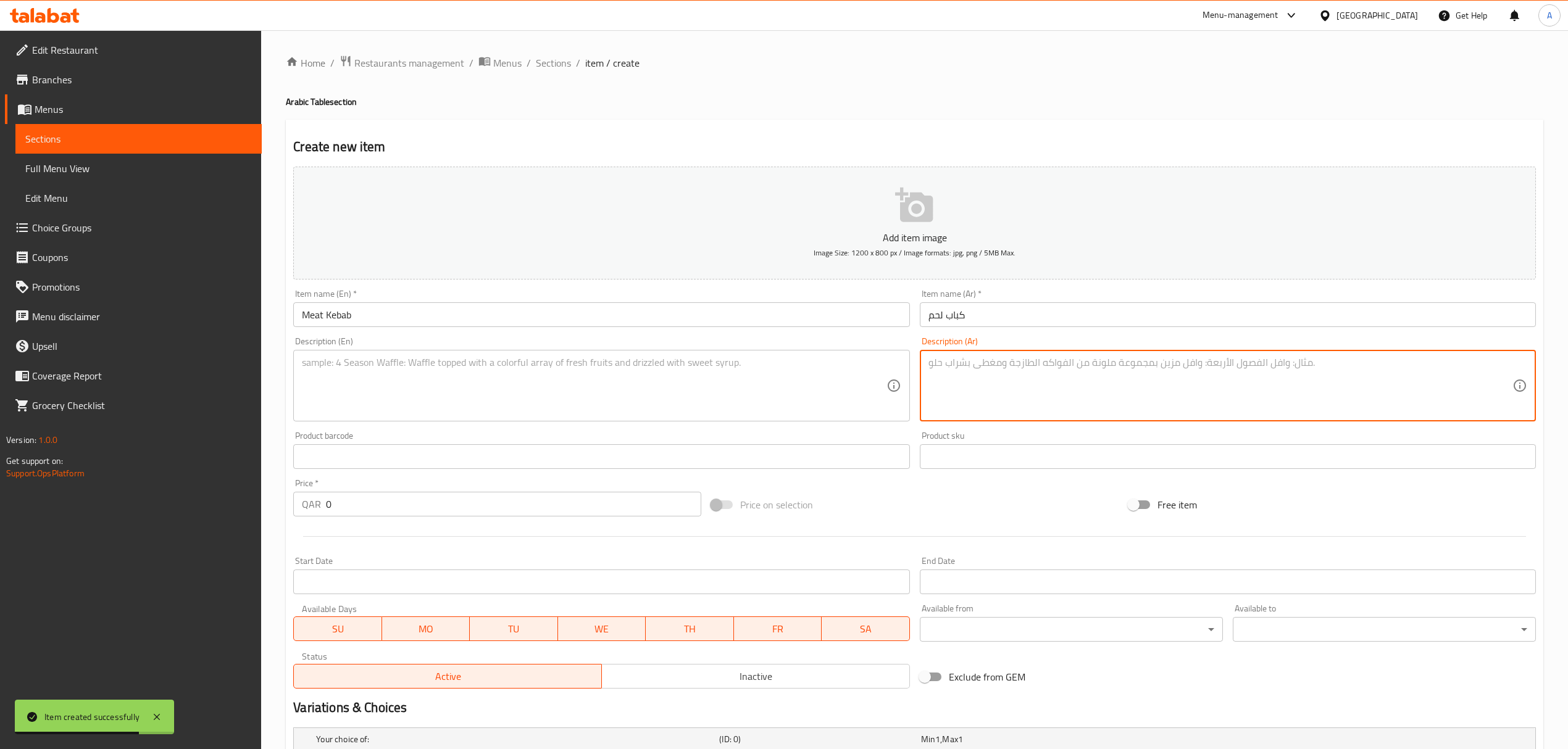
click at [1018, 359] on textarea at bounding box center [1220, 386] width 584 height 58
paste textarea "كباب لحم مشوي من الدرجة الممتازة يقدم مع مخللات مشكلة، خضار مشوية، صلصة ثوم ممي…"
type textarea "كباب لحم مشوي من الدرجة الممتازة يقدم مع مخللات مشكلة، خضار مشوية، صلصة ثوم ممي…"
click at [609, 370] on textarea at bounding box center [594, 386] width 584 height 58
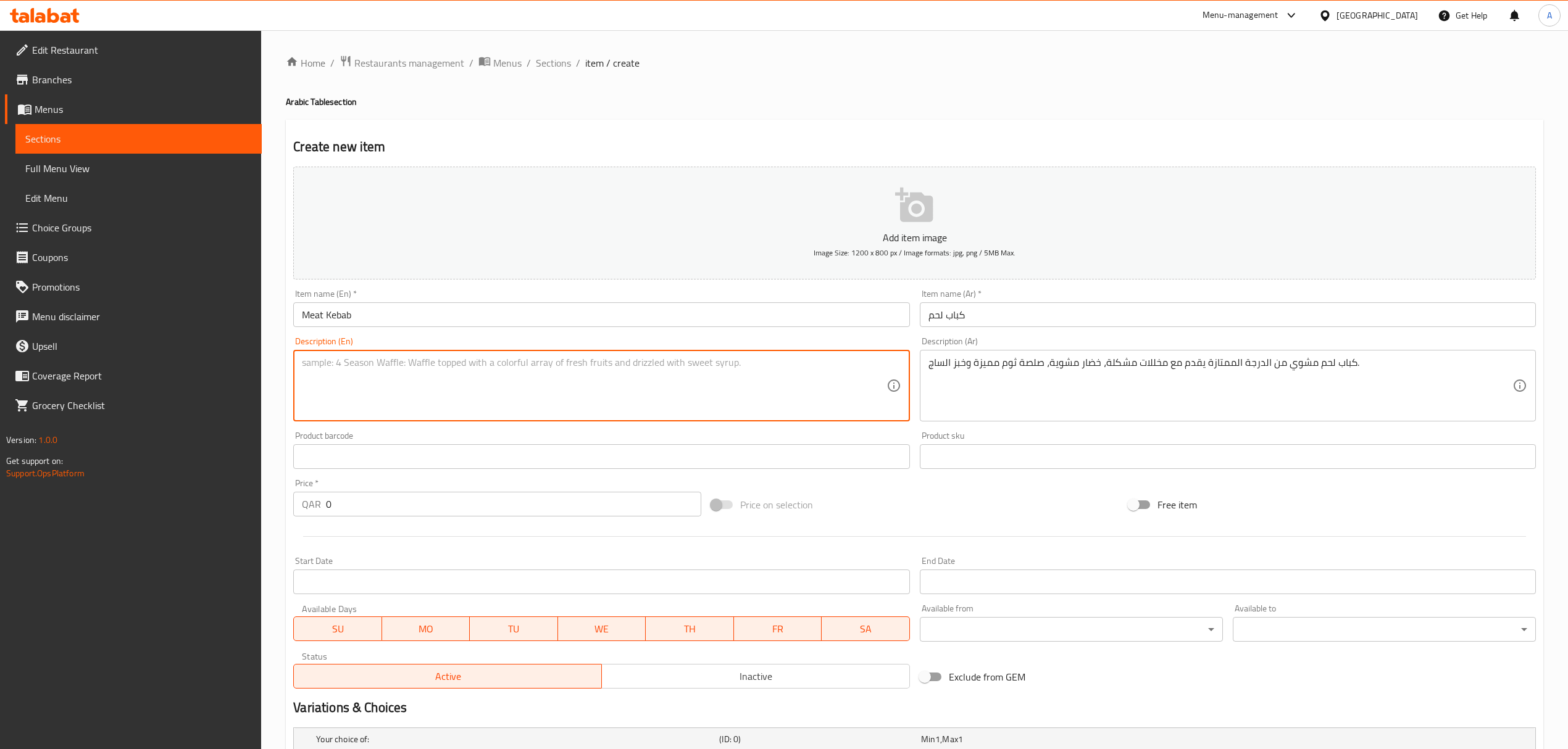
paste textarea "Grilled, premium grade Meat Kebab served with mixed pickles, char grilled veg, …"
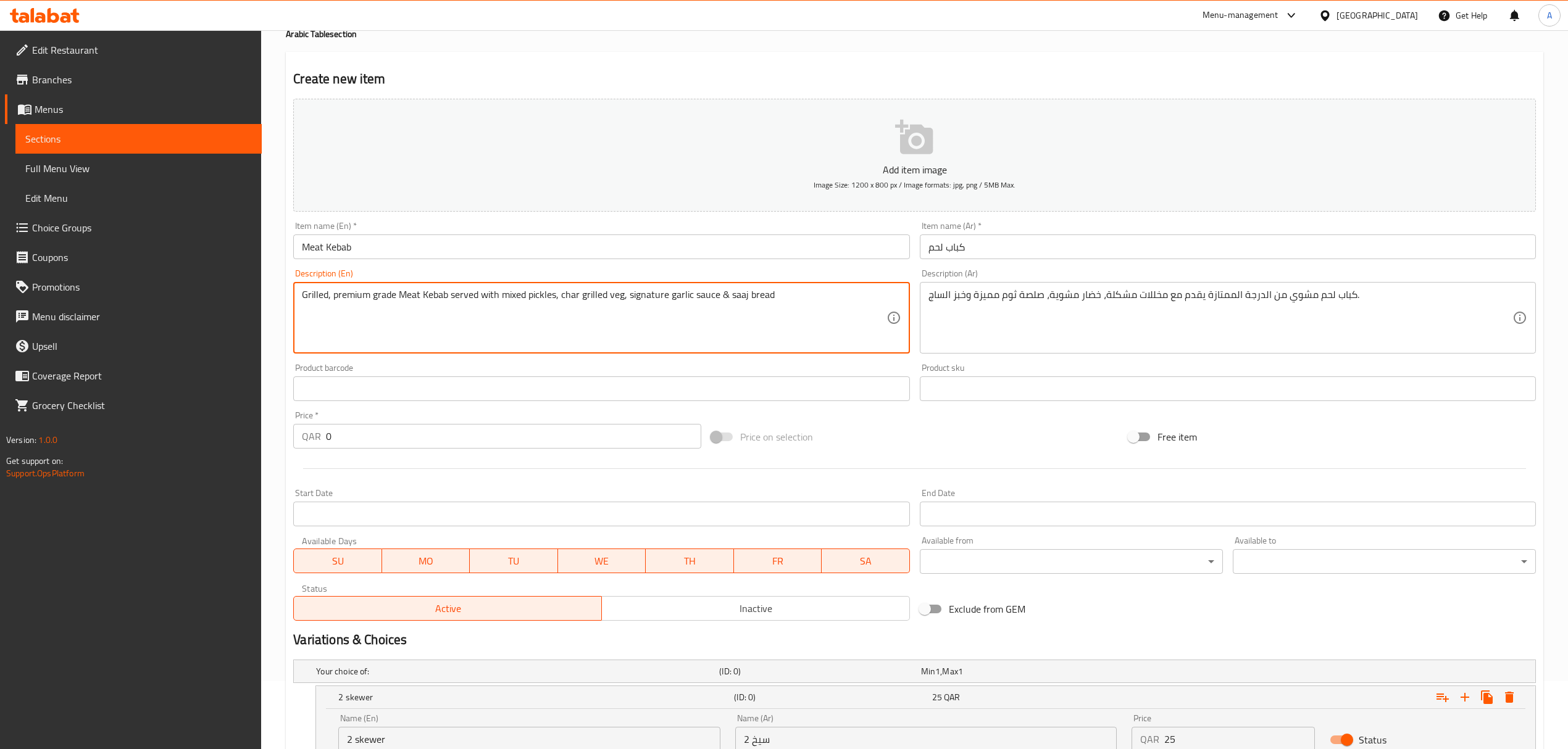
scroll to position [258, 0]
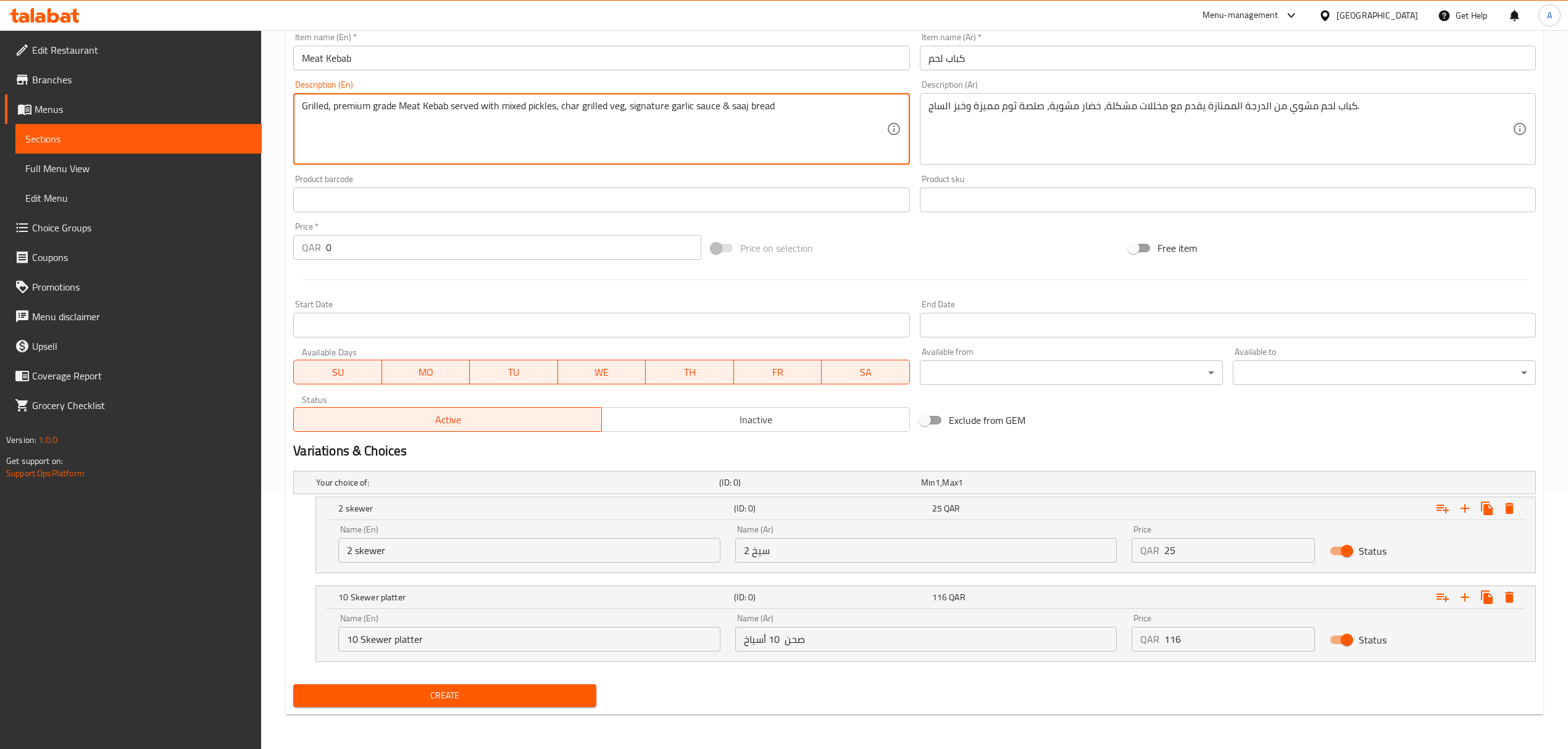
type textarea "Grilled, premium grade Meat Kebab served with mixed pickles, char grilled veg, …"
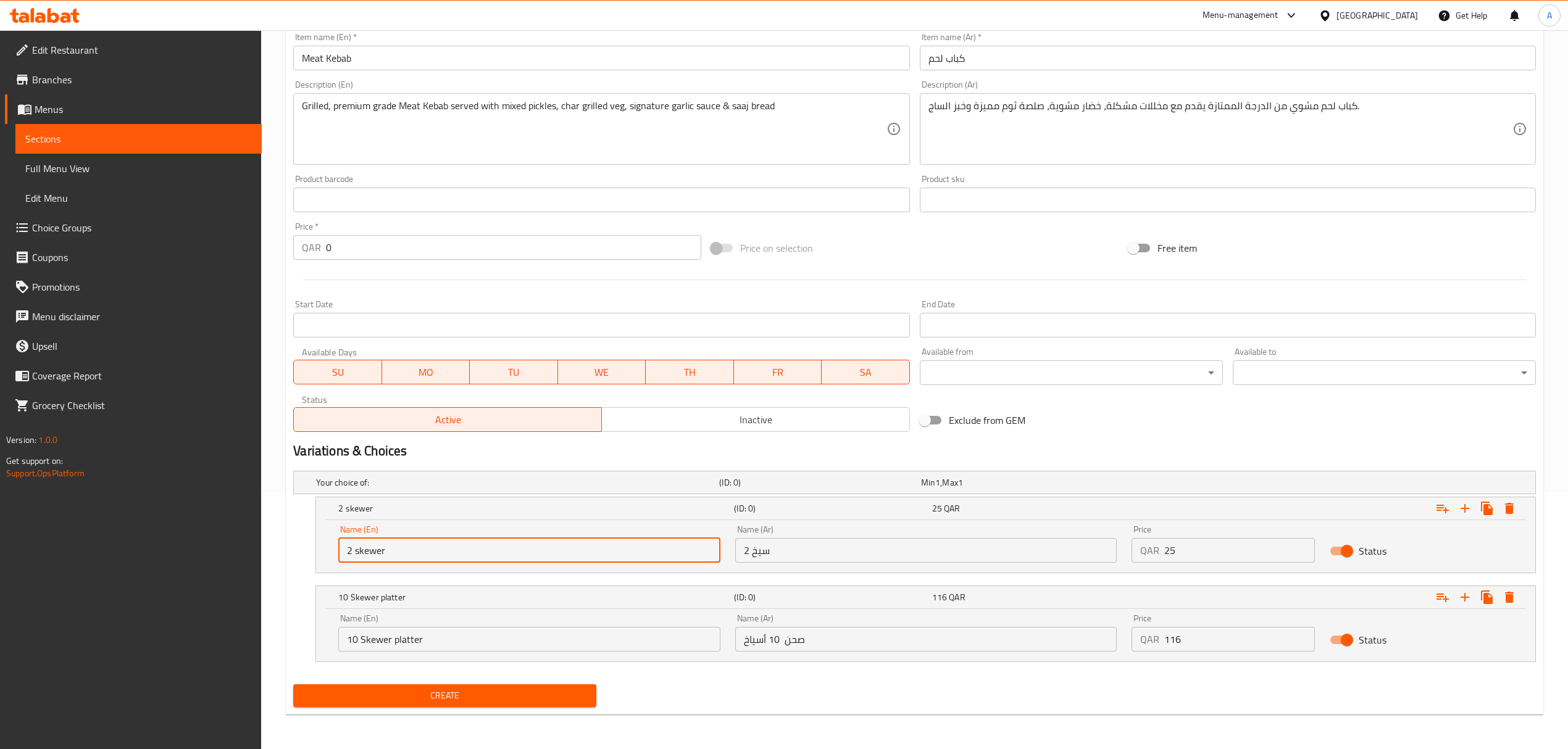
click at [410, 549] on input "2 skewer" at bounding box center [529, 550] width 382 height 25
type input "2 skewer"
click at [432, 631] on input "10 Skewer platter" at bounding box center [529, 639] width 382 height 25
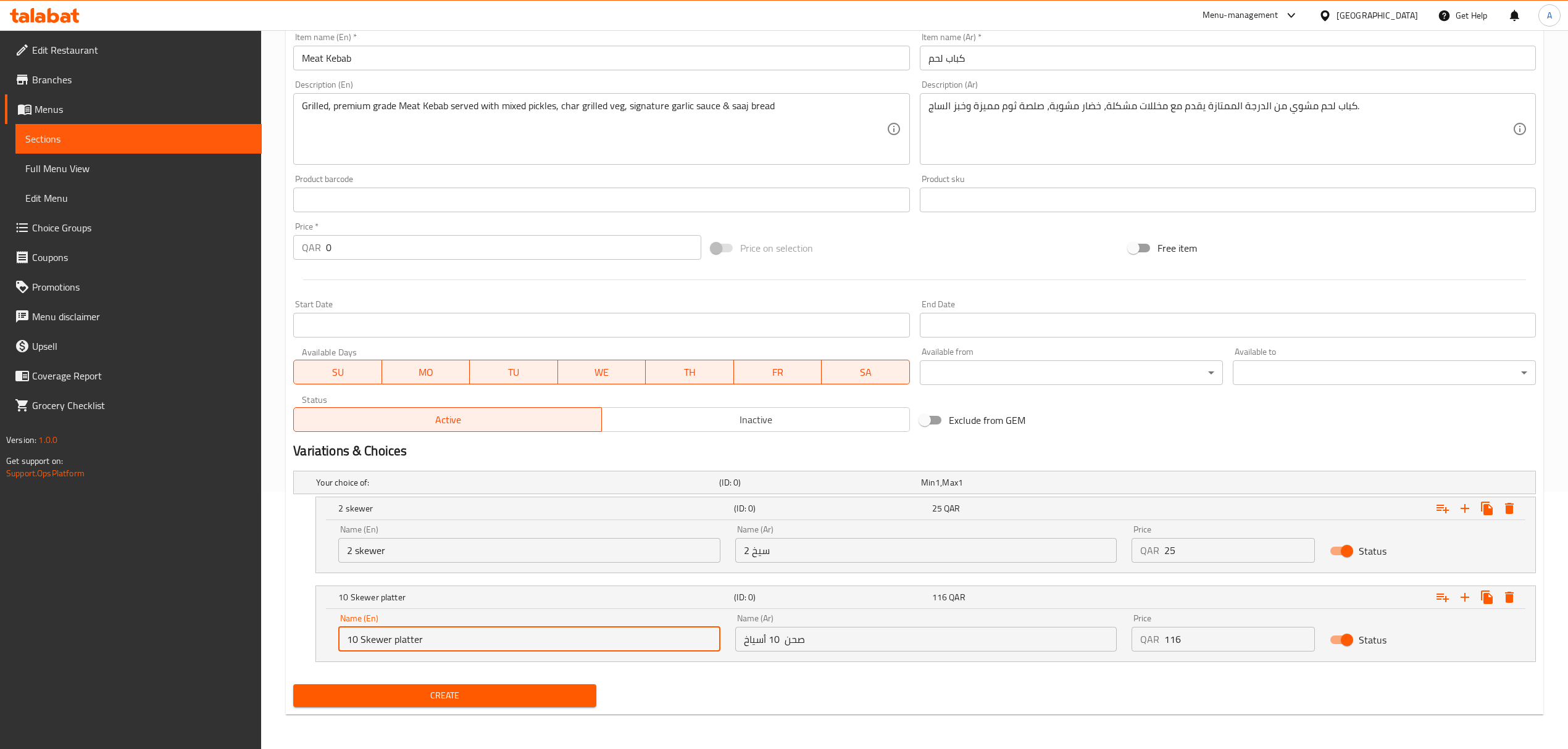
click at [432, 631] on input "10 Skewer platter" at bounding box center [529, 639] width 382 height 25
type input "10 Skewer platter"
click at [810, 556] on input "2 سيخ" at bounding box center [926, 550] width 382 height 25
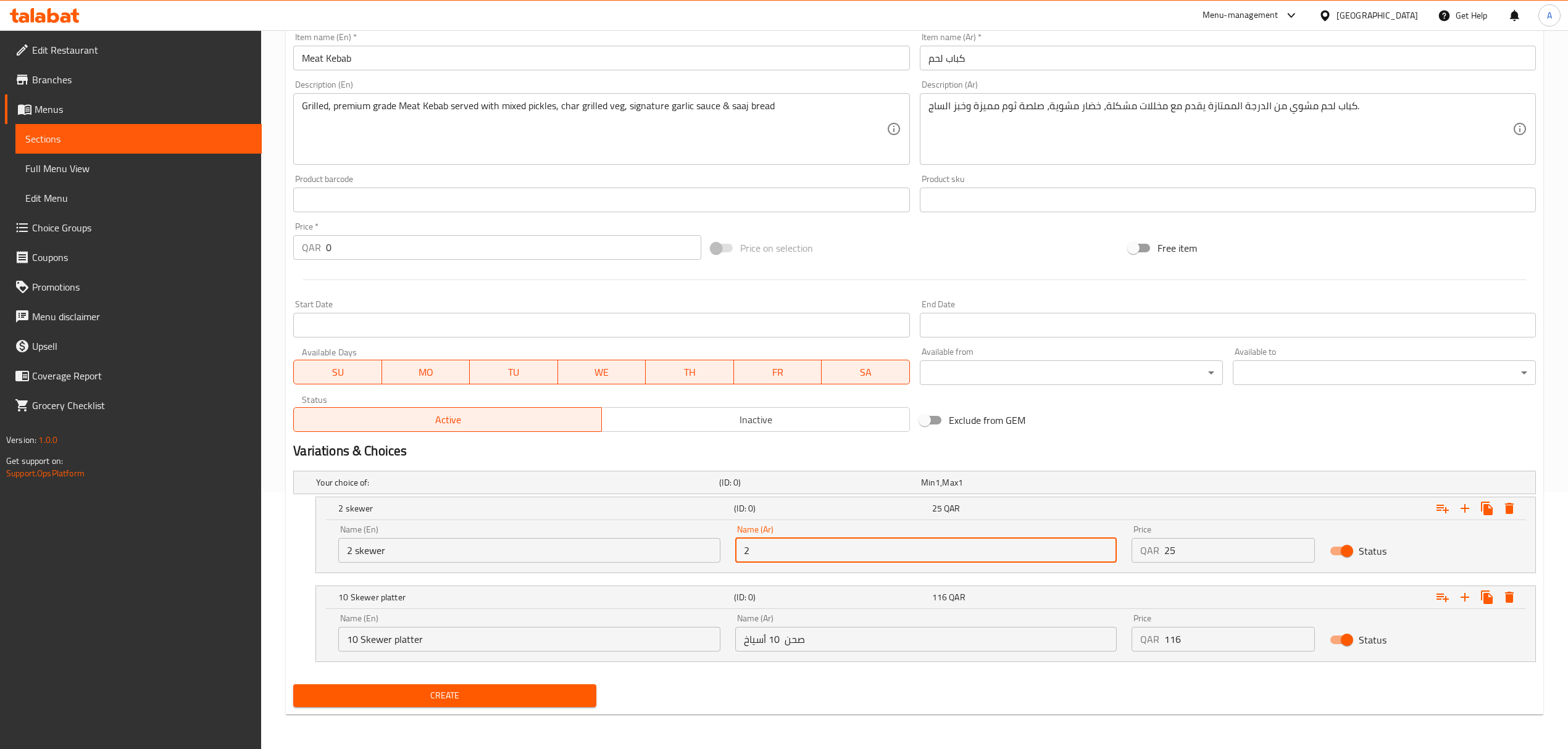
type input "2 سيخ"
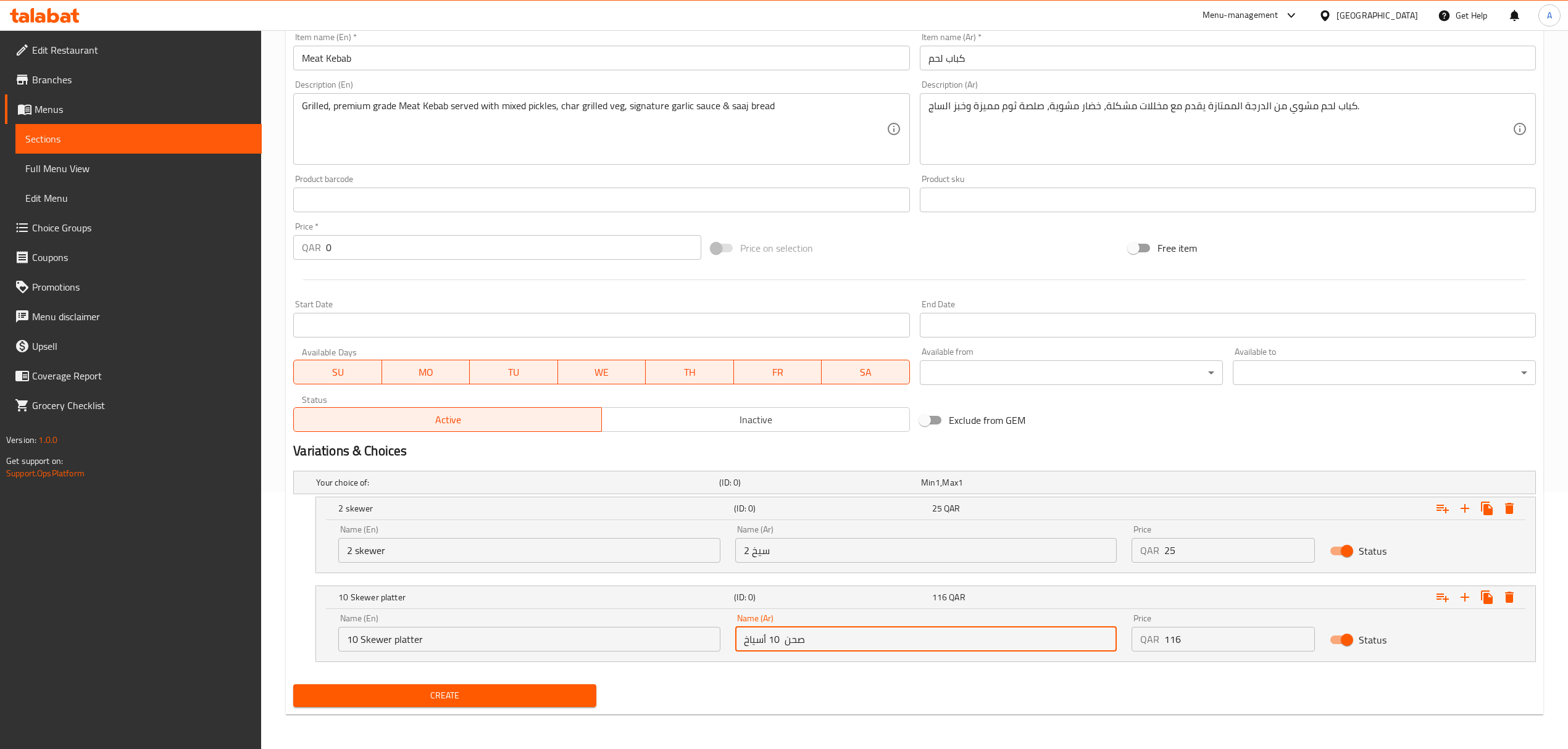
click at [828, 633] on input "صحن 10 أسياخ" at bounding box center [926, 639] width 382 height 25
type input "صحن 10 أسياخ"
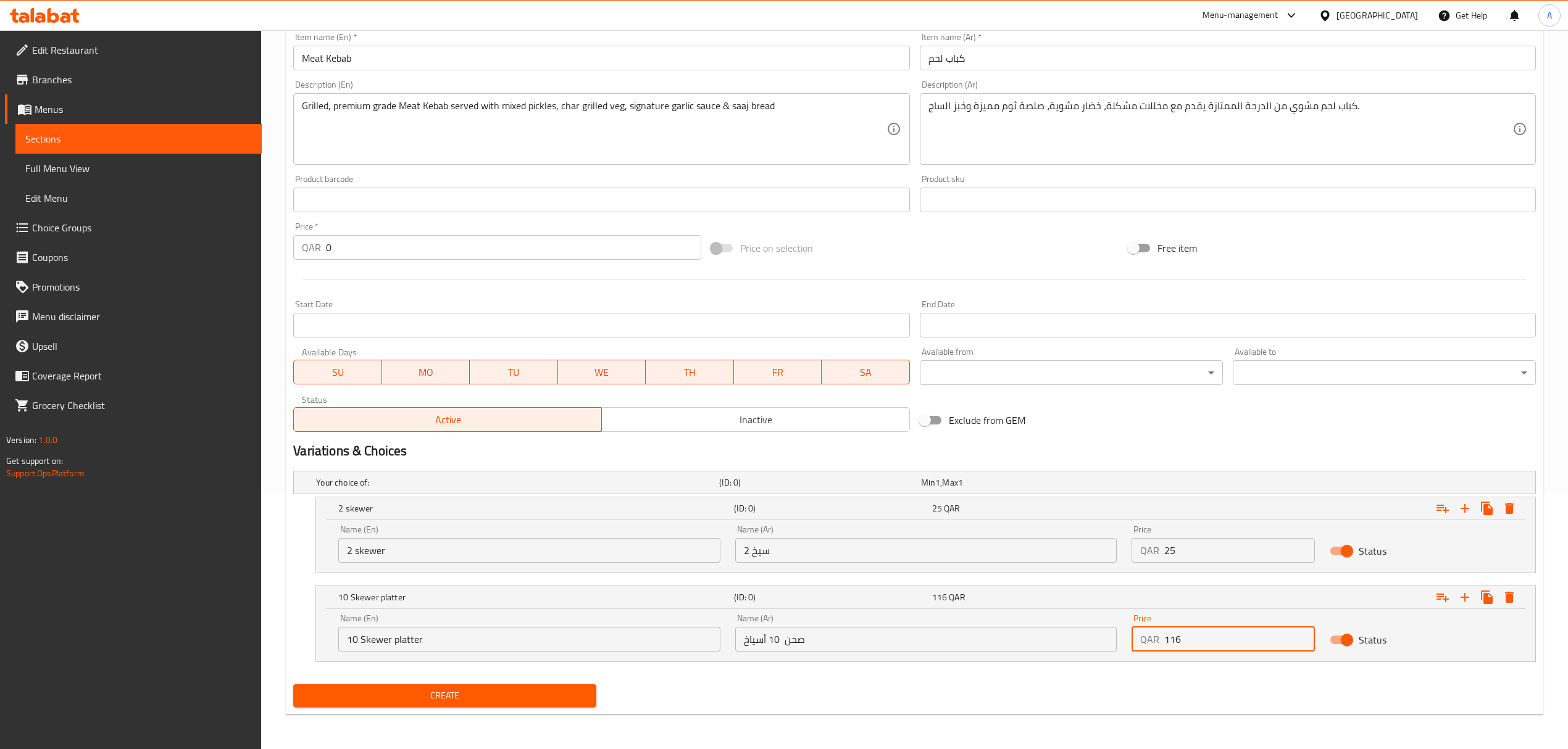
drag, startPoint x: 1204, startPoint y: 635, endPoint x: 1036, endPoint y: 635, distance: 168.0
click at [1036, 635] on div "Name (En) 10 Skewer platter Name (En) Name (Ar) صحن 10 أسياخ Name (Ar) Price QA…" at bounding box center [926, 633] width 1190 height 52
type input "177"
drag, startPoint x: 1174, startPoint y: 546, endPoint x: 1144, endPoint y: 546, distance: 30.0
click at [1144, 546] on div "QAR 25 Price" at bounding box center [1223, 550] width 183 height 25
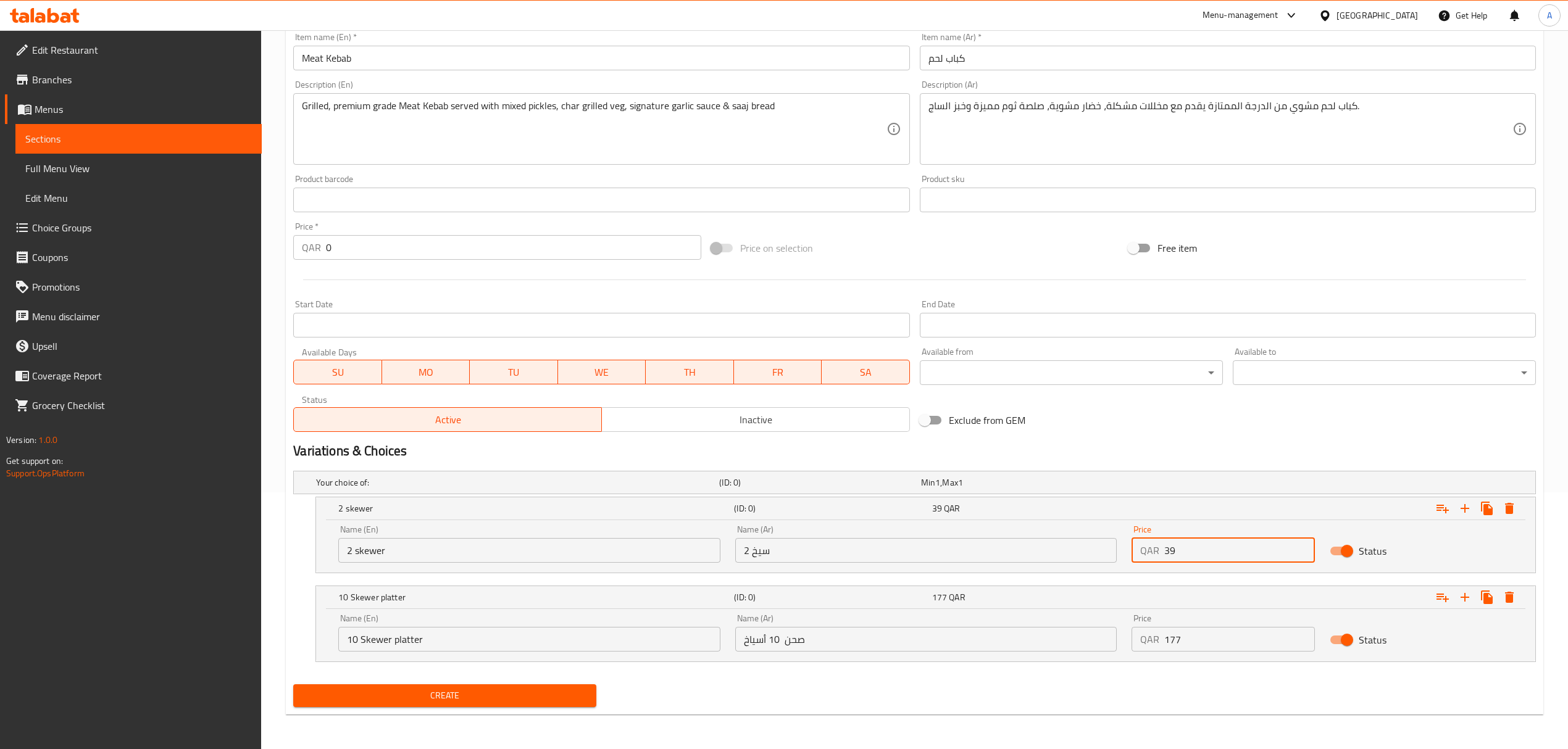
type input "39"
click at [541, 684] on button "Create" at bounding box center [445, 696] width 303 height 23
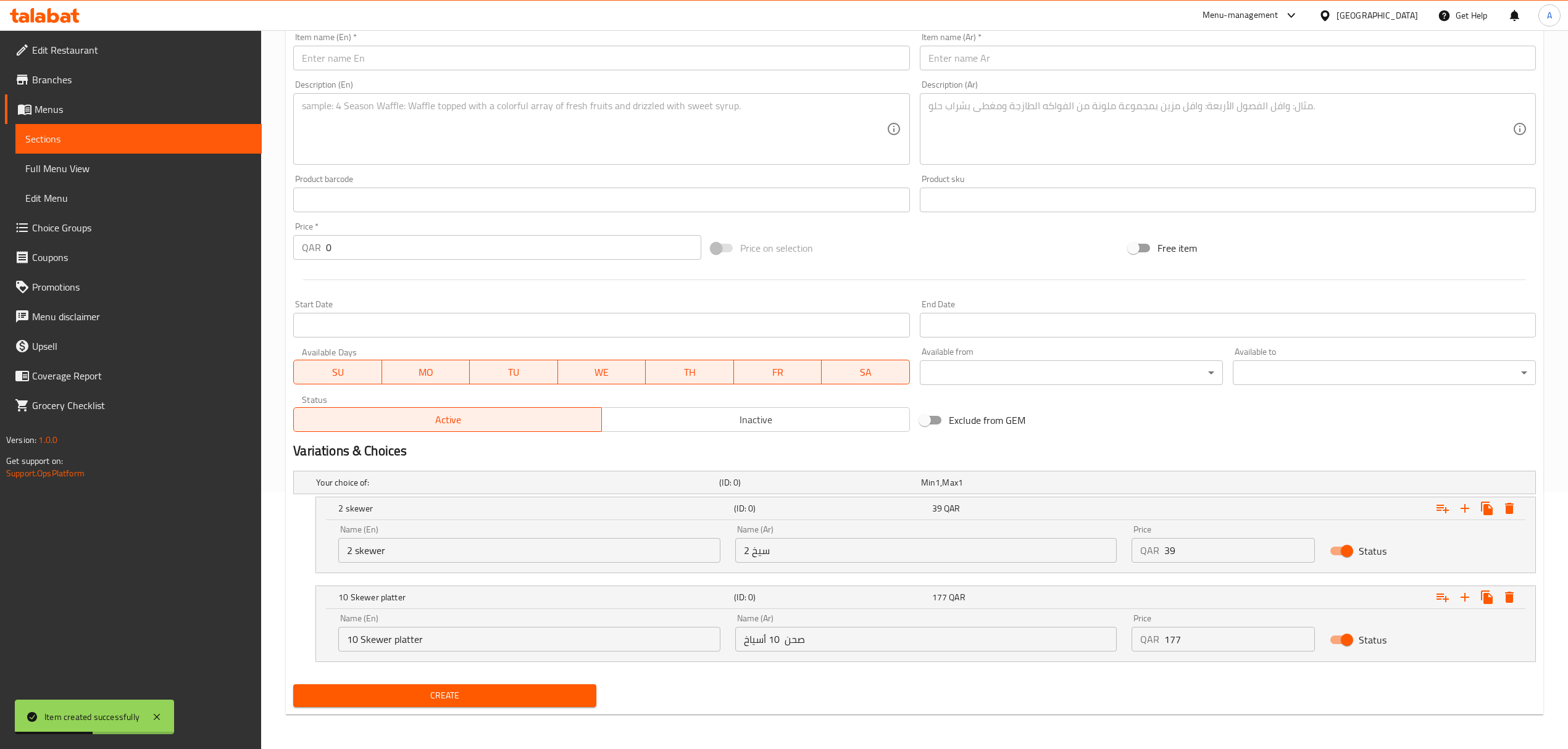
scroll to position [11, 0]
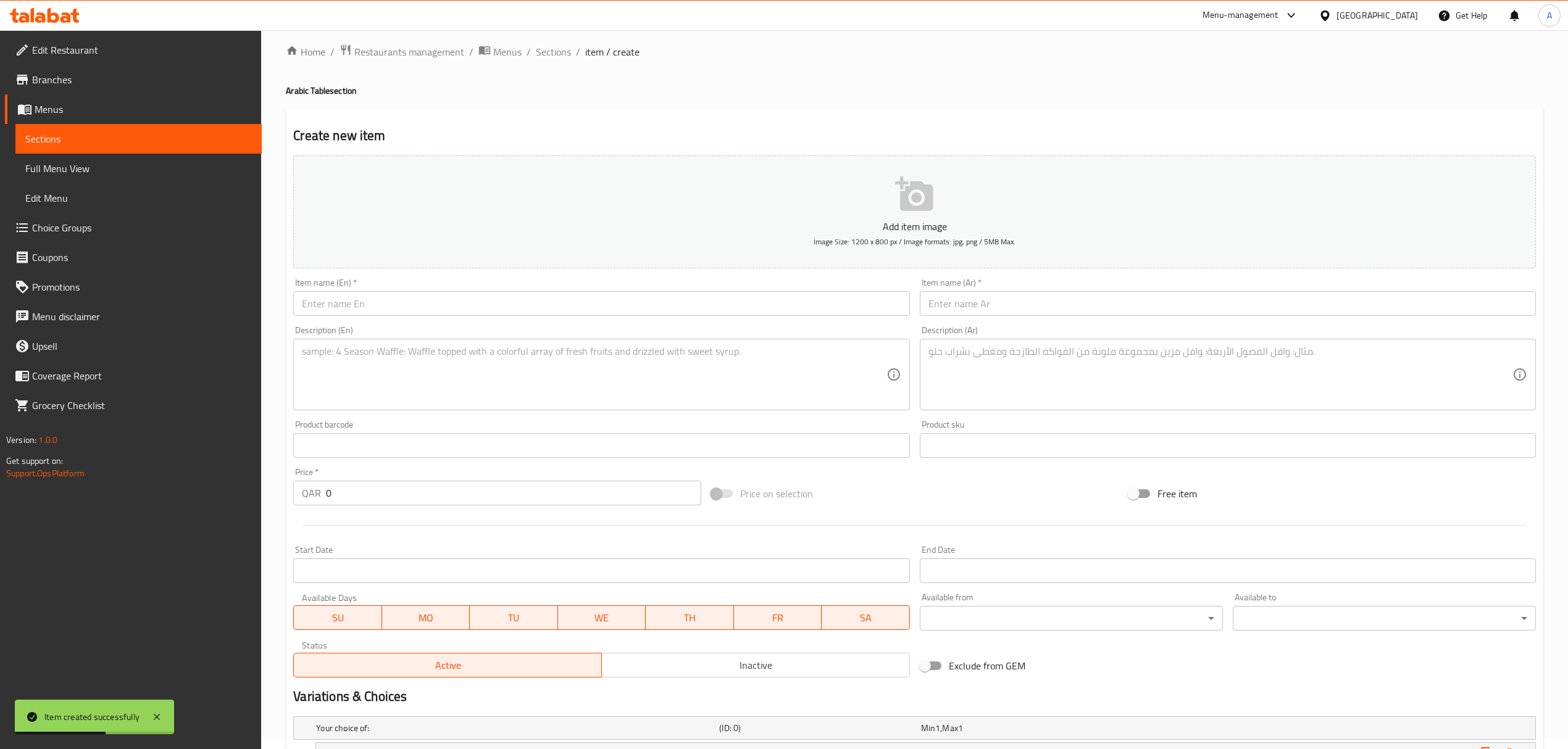
click at [392, 302] on input "text" at bounding box center [601, 303] width 616 height 25
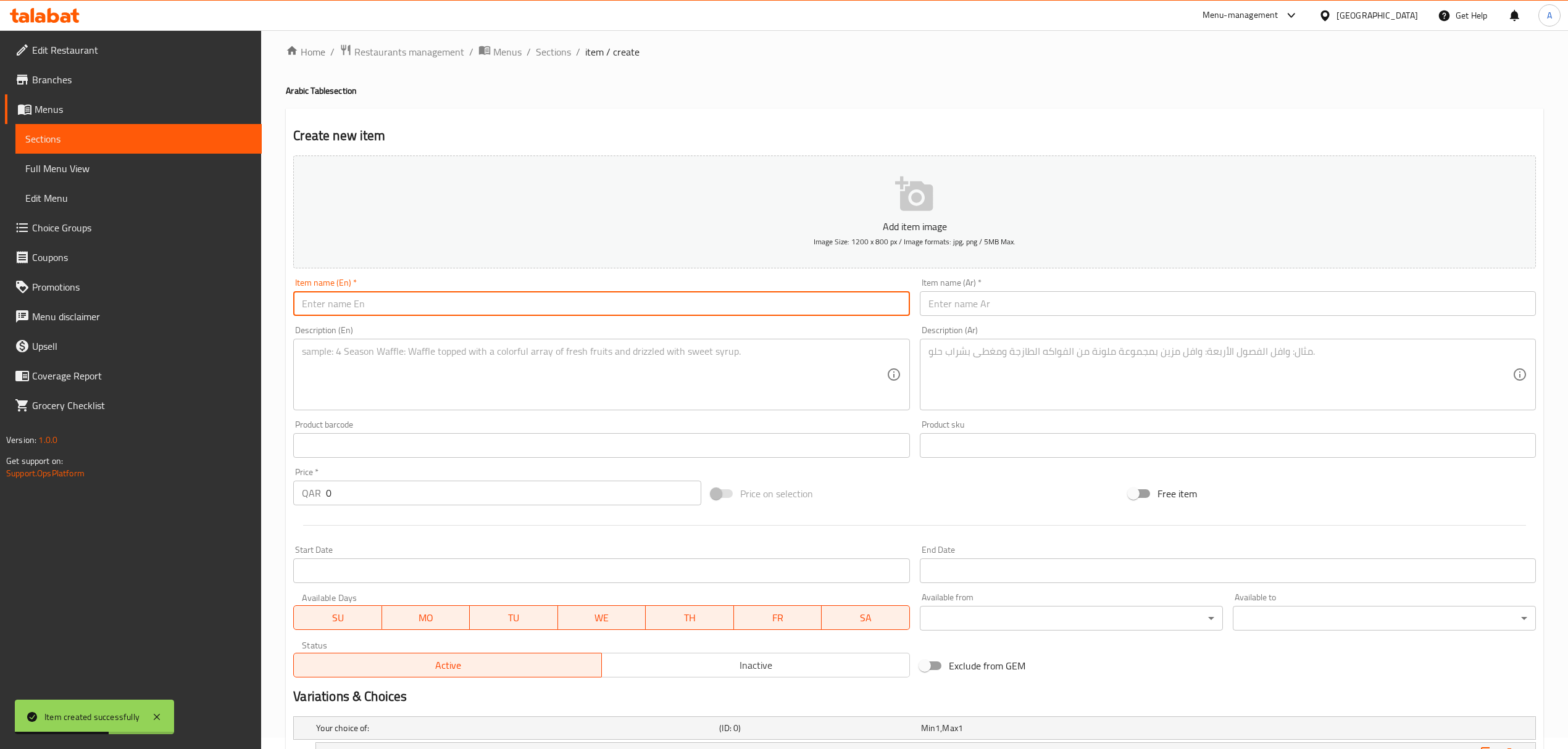
paste input "Meat Kofta"
type input "Meat Kofta"
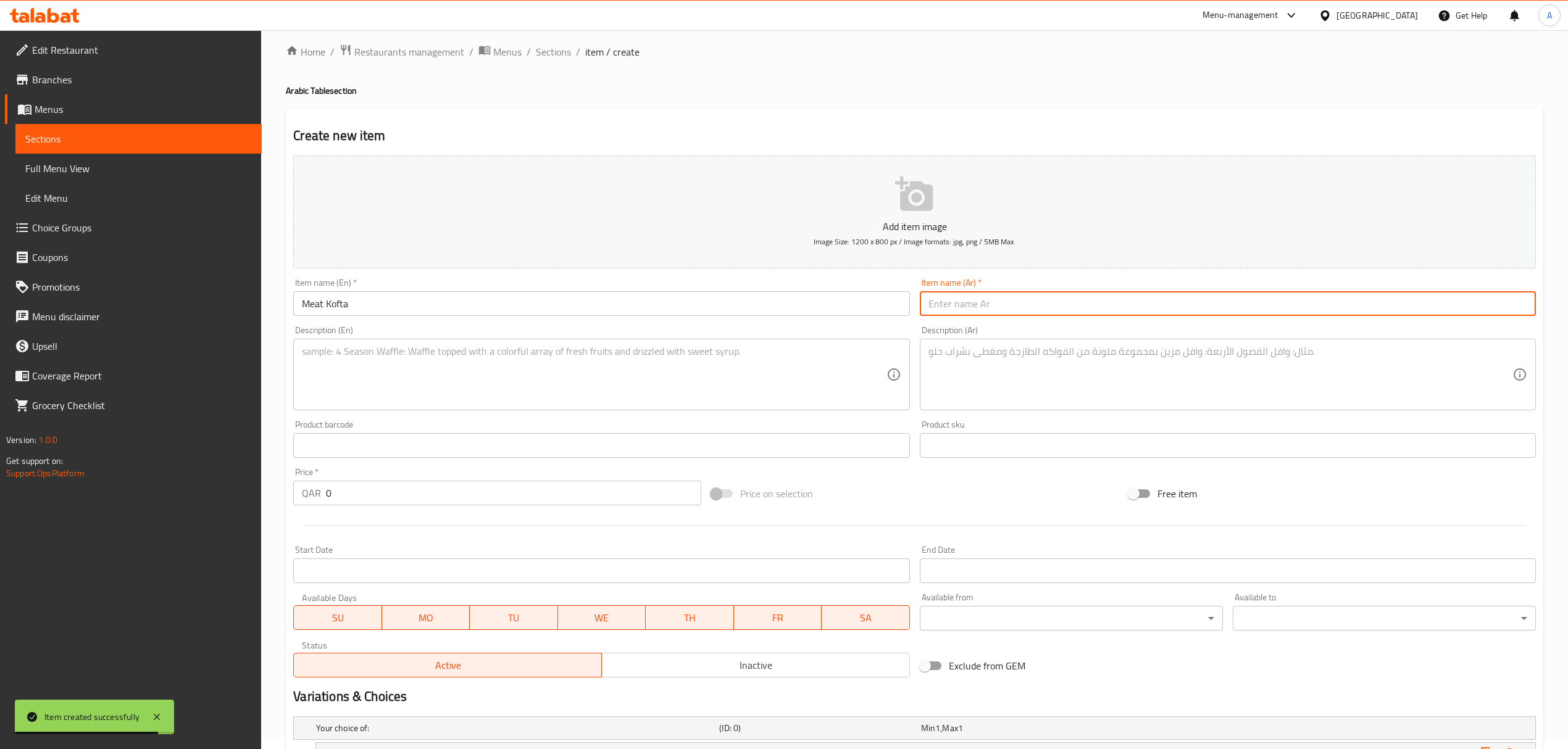
click at [1069, 299] on input "text" at bounding box center [1228, 303] width 616 height 25
paste input "كفتة لحم"
type input "كفتة لحم"
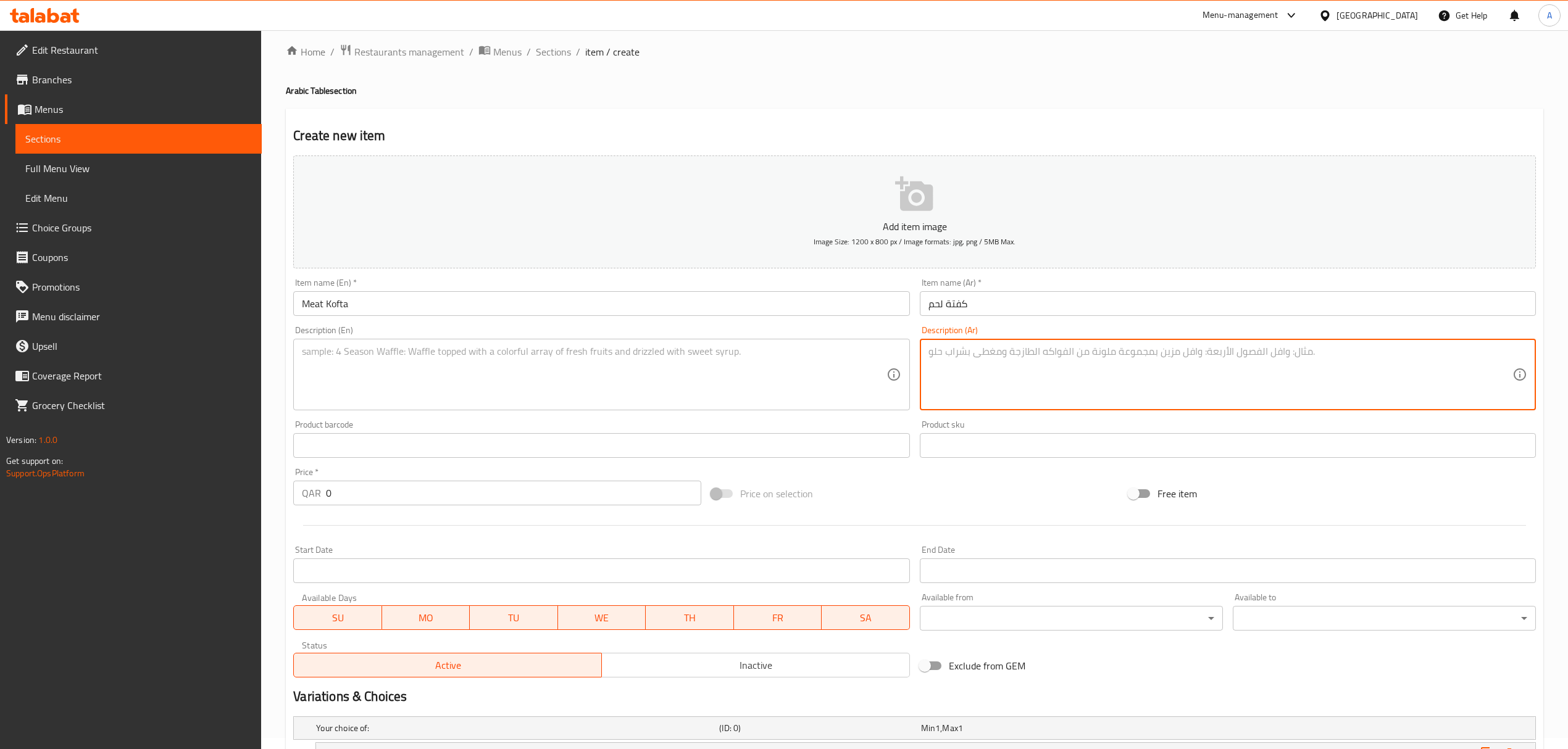
click at [1045, 351] on textarea at bounding box center [1220, 374] width 584 height 58
paste textarea "كفتة لحم مشوية من الدرجة الممتازة تقدم مع مخللات مشكلة، خضار مشوية، صلصة ثوم مم…"
type textarea "كفتة لحم مشوية من الدرجة الممتازة تقدم مع مخللات مشكلة، خضار مشوية، صلصة ثوم مم…"
click at [491, 368] on textarea at bounding box center [594, 374] width 584 height 58
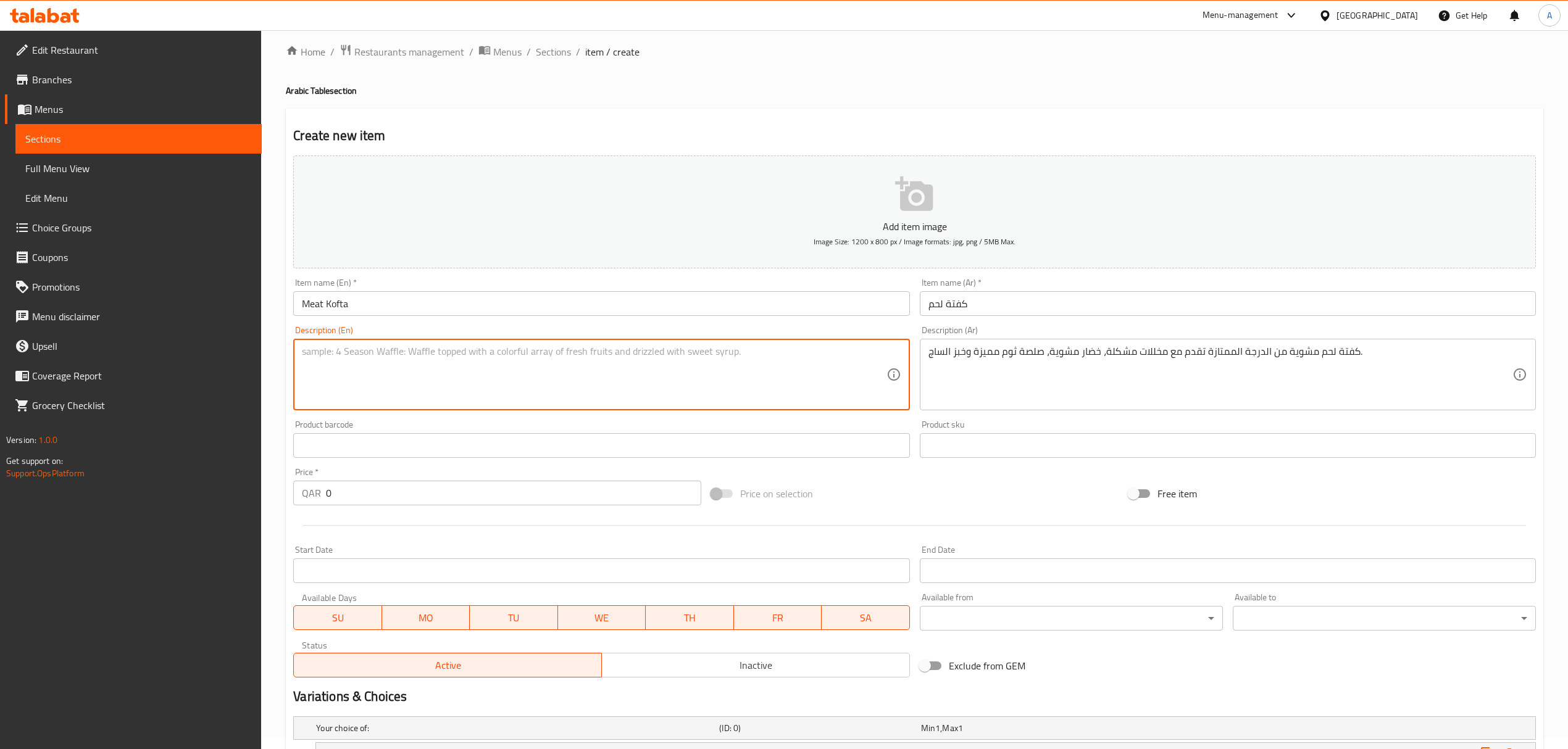
paste textarea "Grilled premium grade meat Kofta served with mixed pickles, char grilled veg, s…"
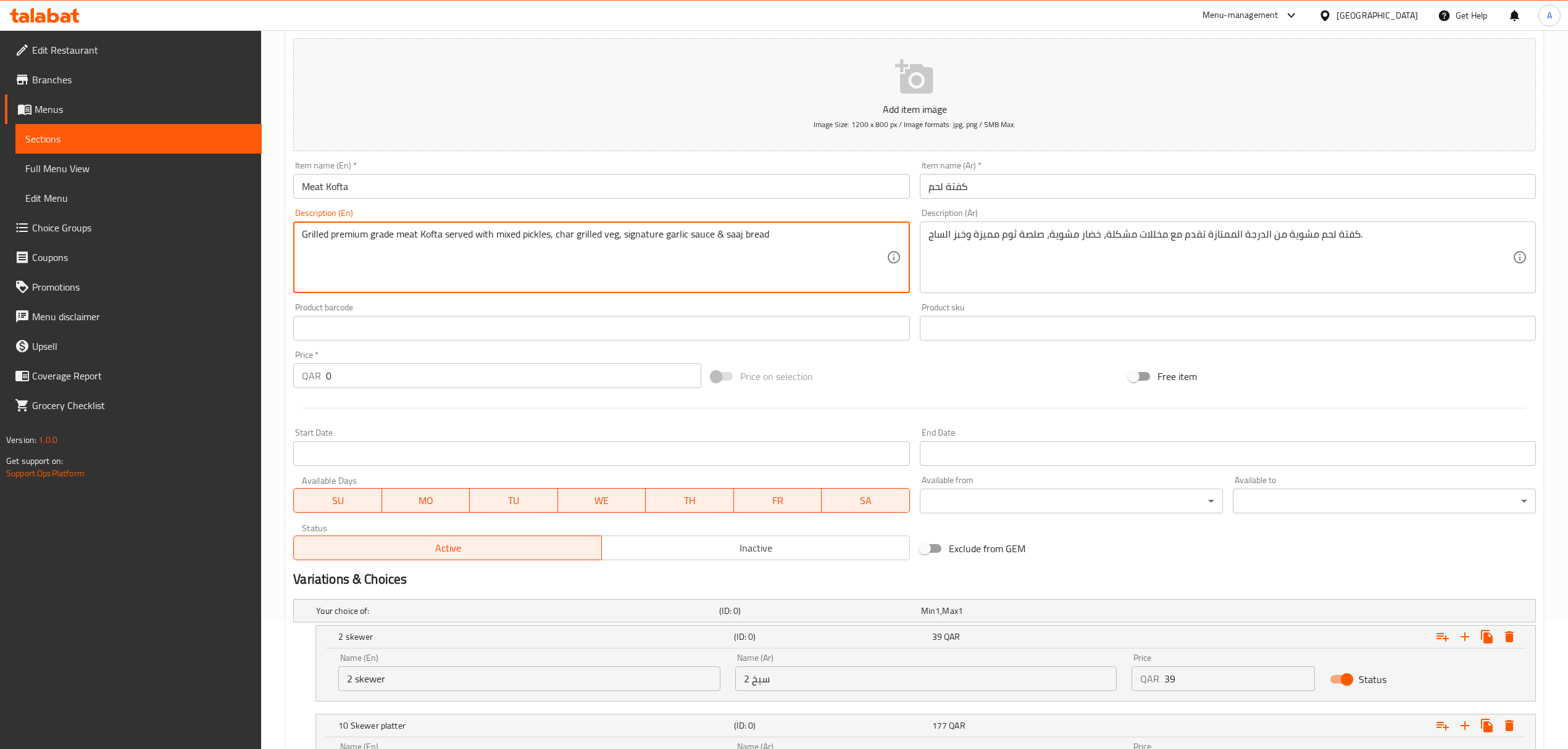
scroll to position [258, 0]
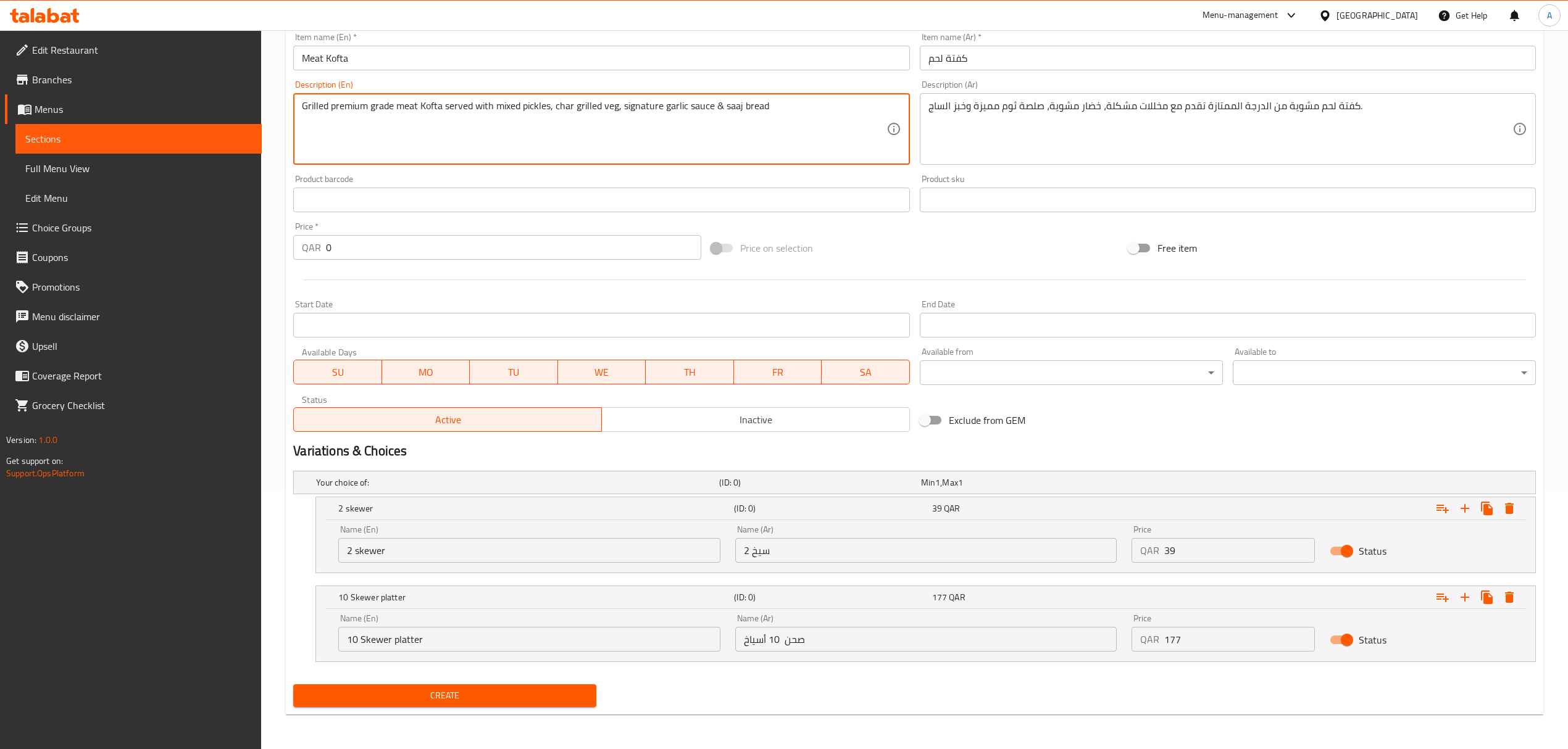
type textarea "Grilled premium grade meat Kofta served with mixed pickles, char grilled veg, s…"
click at [452, 546] on input "2 skewer" at bounding box center [529, 550] width 382 height 25
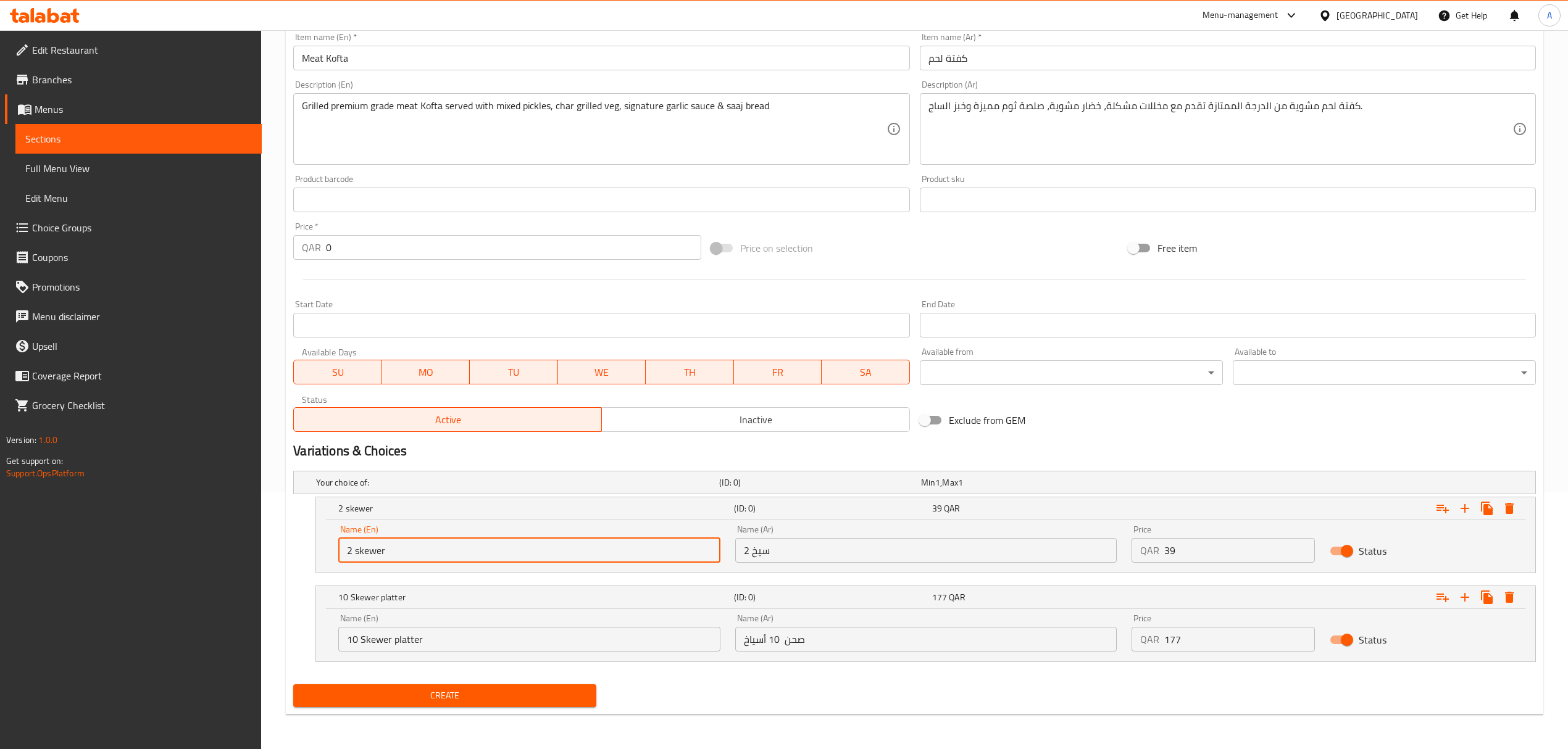
click at [452, 546] on input "2 skewer" at bounding box center [529, 550] width 382 height 25
type input "2 skewer"
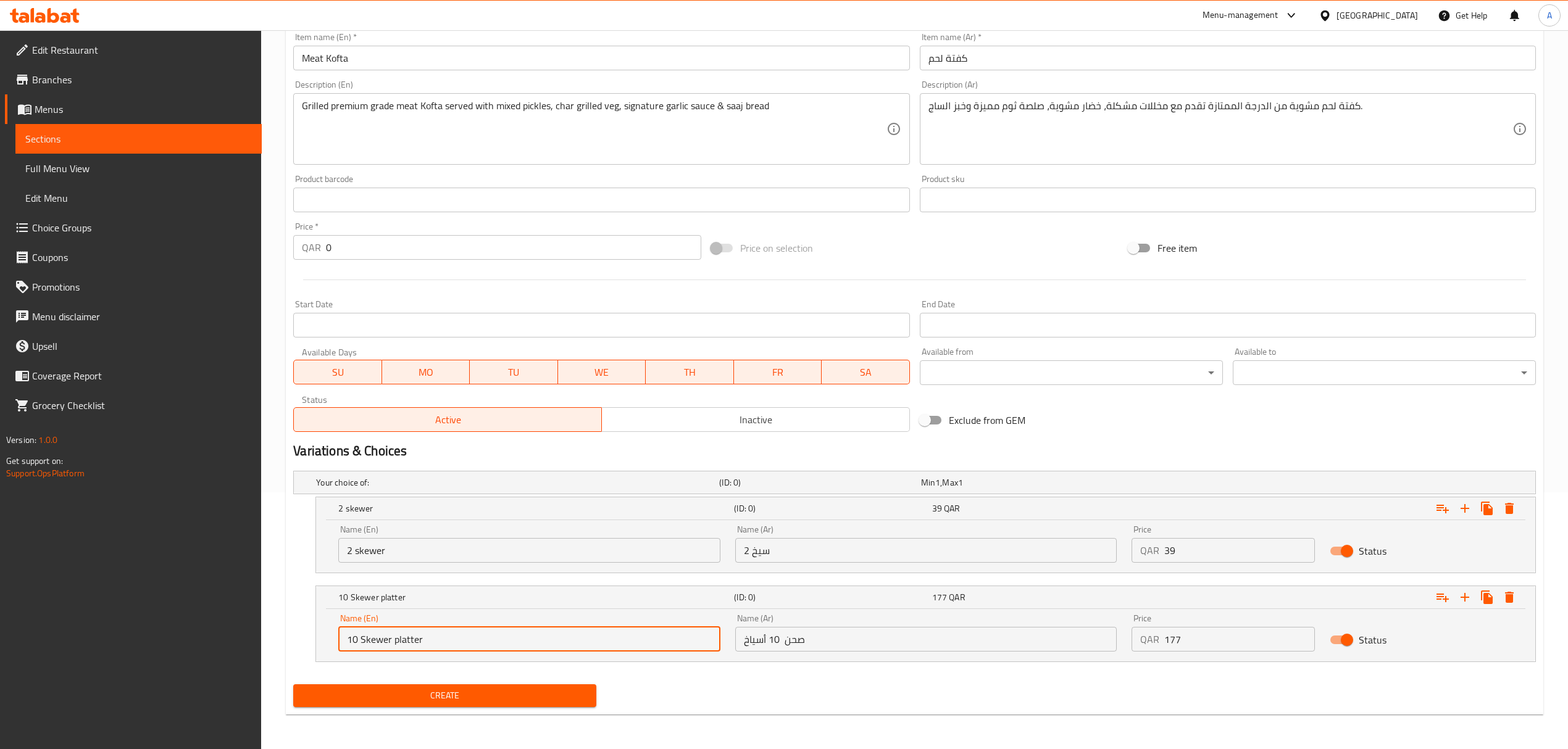
click at [442, 644] on input "10 Skewer platter" at bounding box center [529, 639] width 382 height 25
type input "10 Skewer platter"
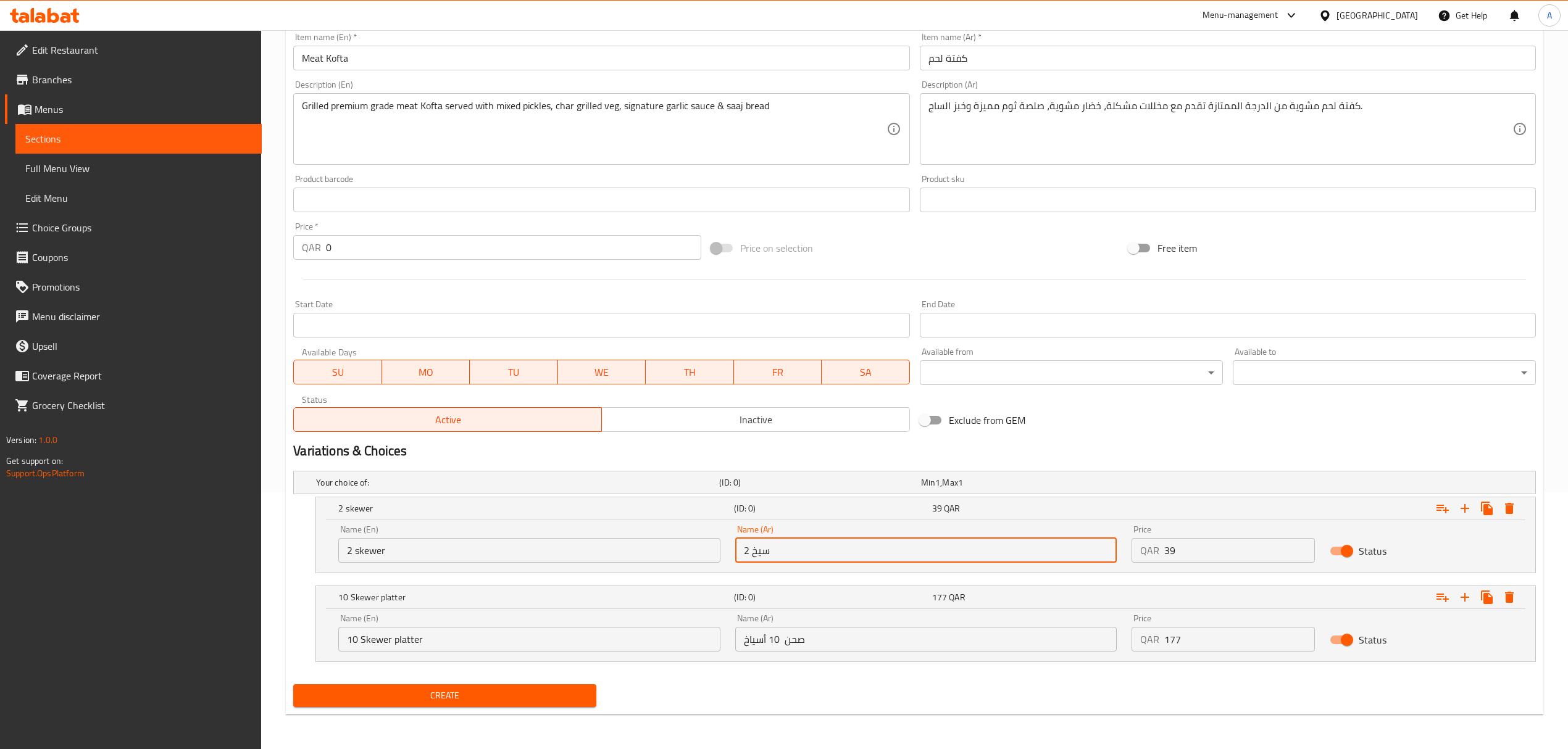
click at [788, 554] on input "2 سيخ" at bounding box center [926, 550] width 382 height 25
type input "2 سيخ"
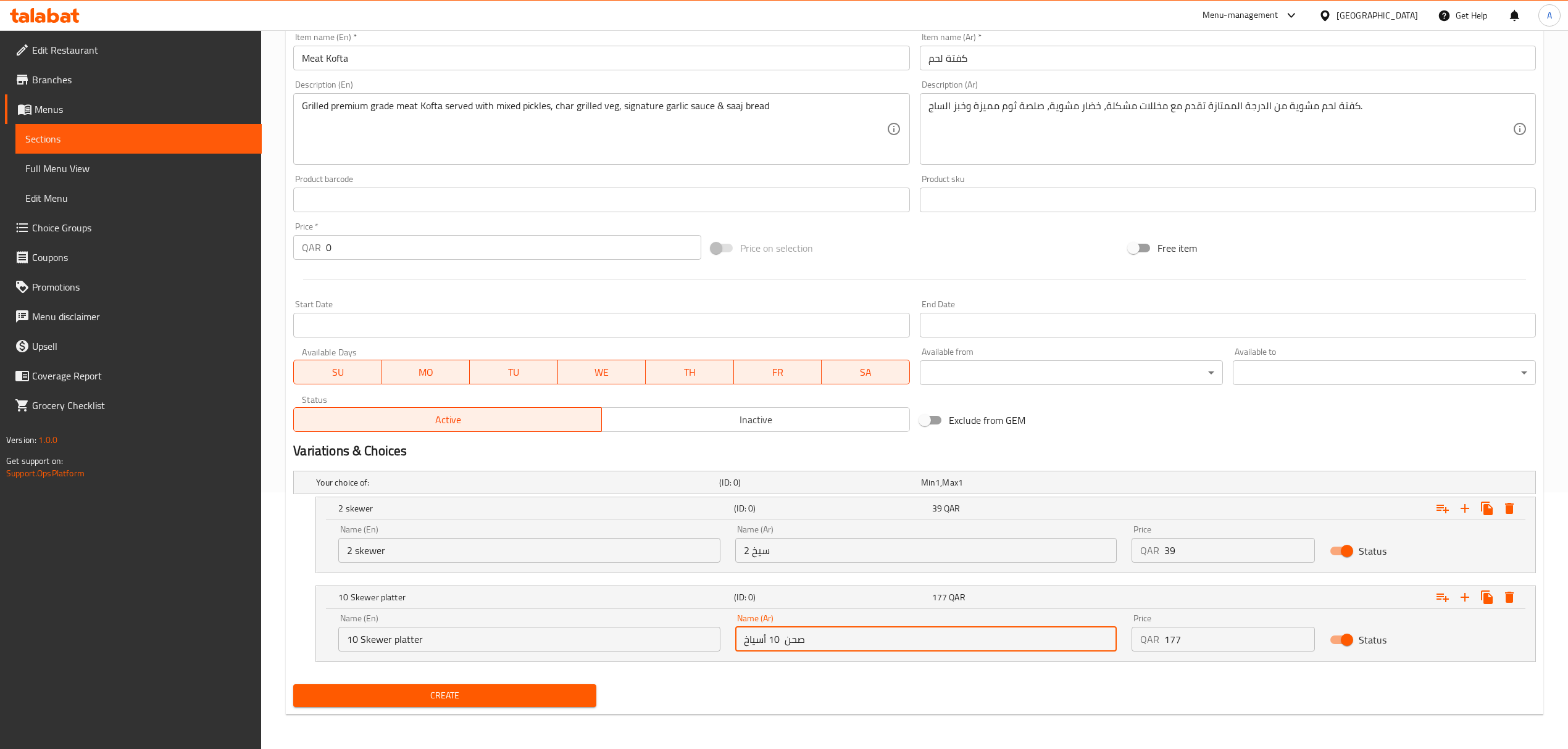
click at [812, 642] on input "صحن 10 أسياخ" at bounding box center [926, 639] width 382 height 25
type input "صحن 10 أسياخ"
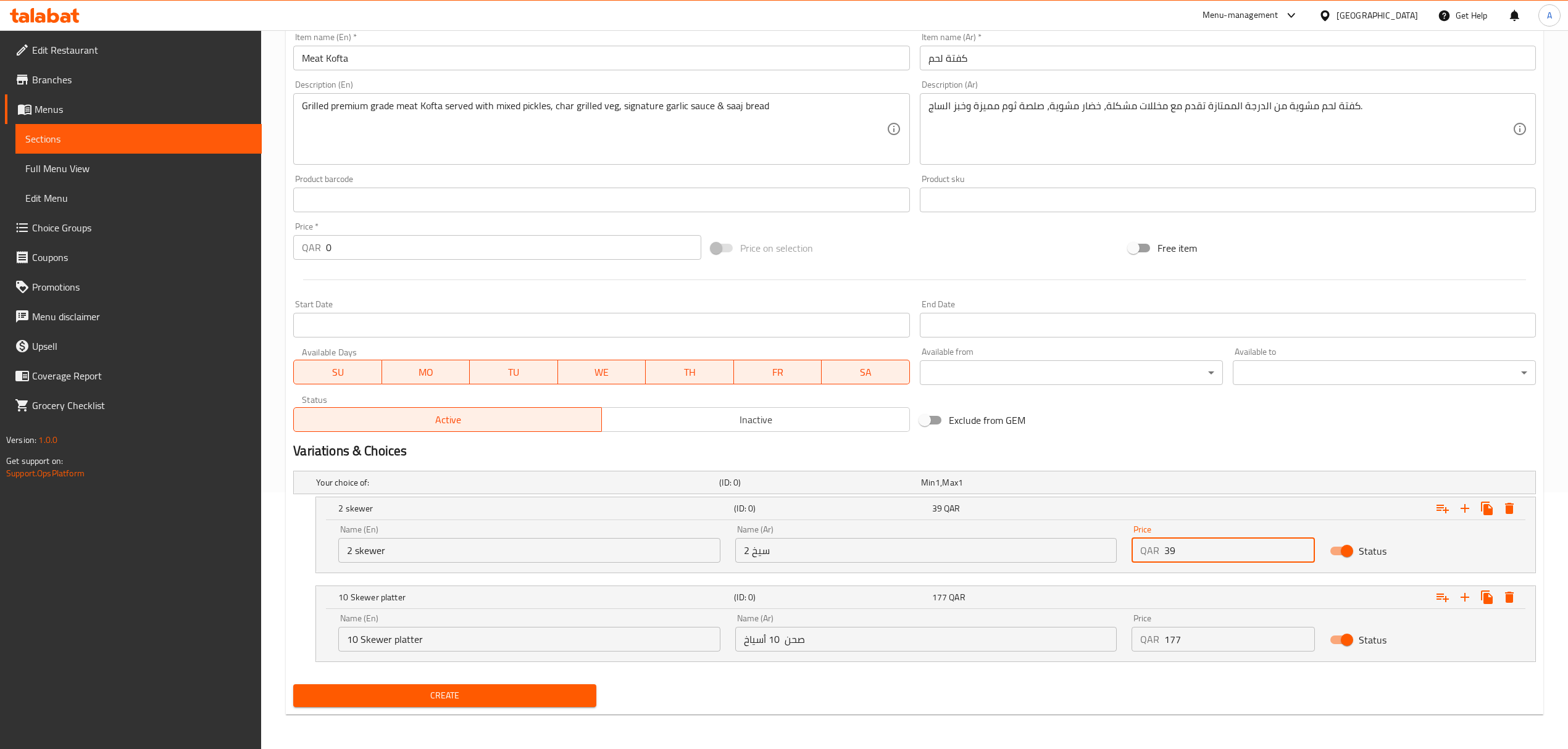
drag, startPoint x: 1177, startPoint y: 554, endPoint x: 1141, endPoint y: 556, distance: 36.1
click at [1141, 556] on div "QAR 39 Price" at bounding box center [1223, 550] width 183 height 25
type input "41"
drag, startPoint x: 1174, startPoint y: 635, endPoint x: 1152, endPoint y: 640, distance: 22.6
click at [1152, 640] on div "QAR 177 Price" at bounding box center [1223, 639] width 183 height 25
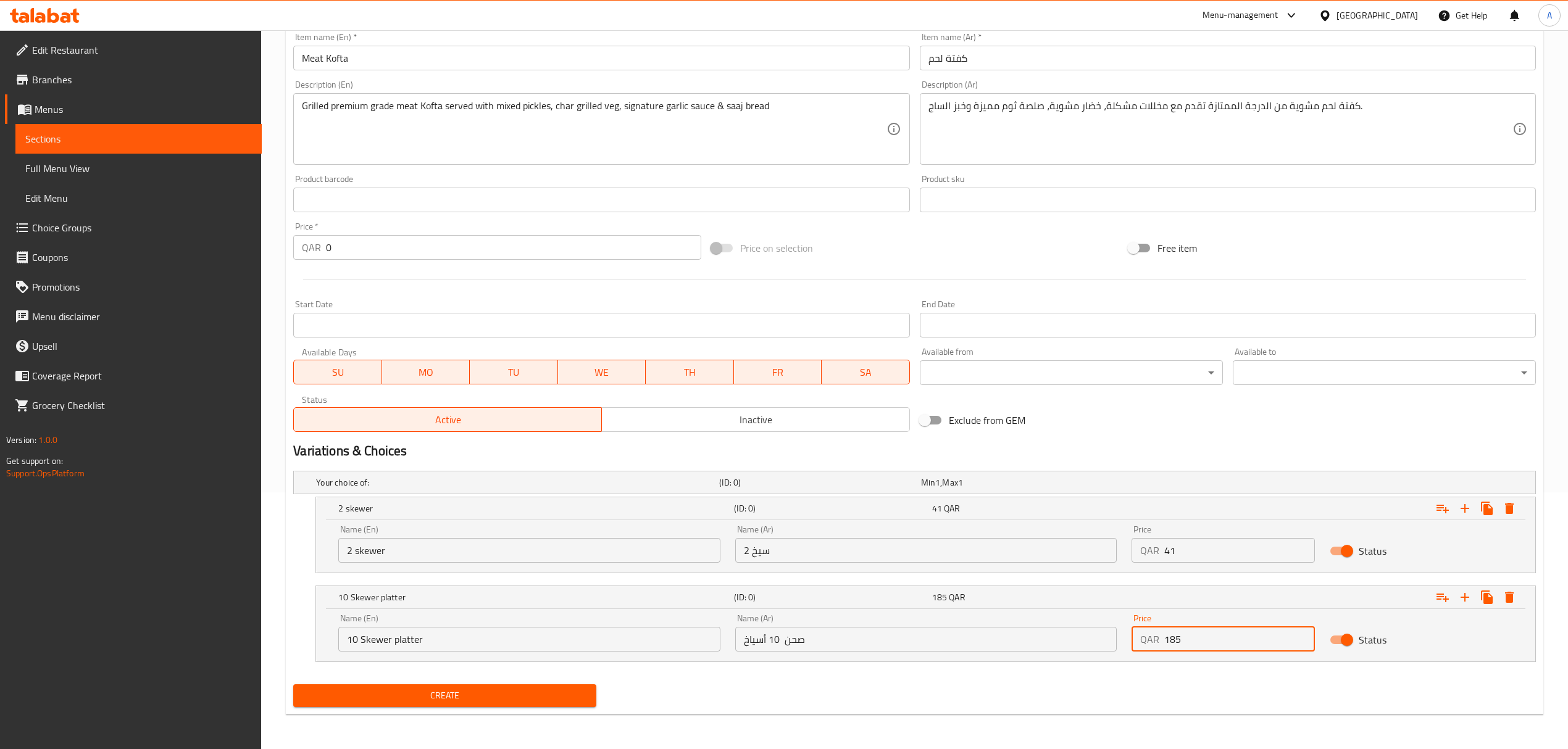
type input "185"
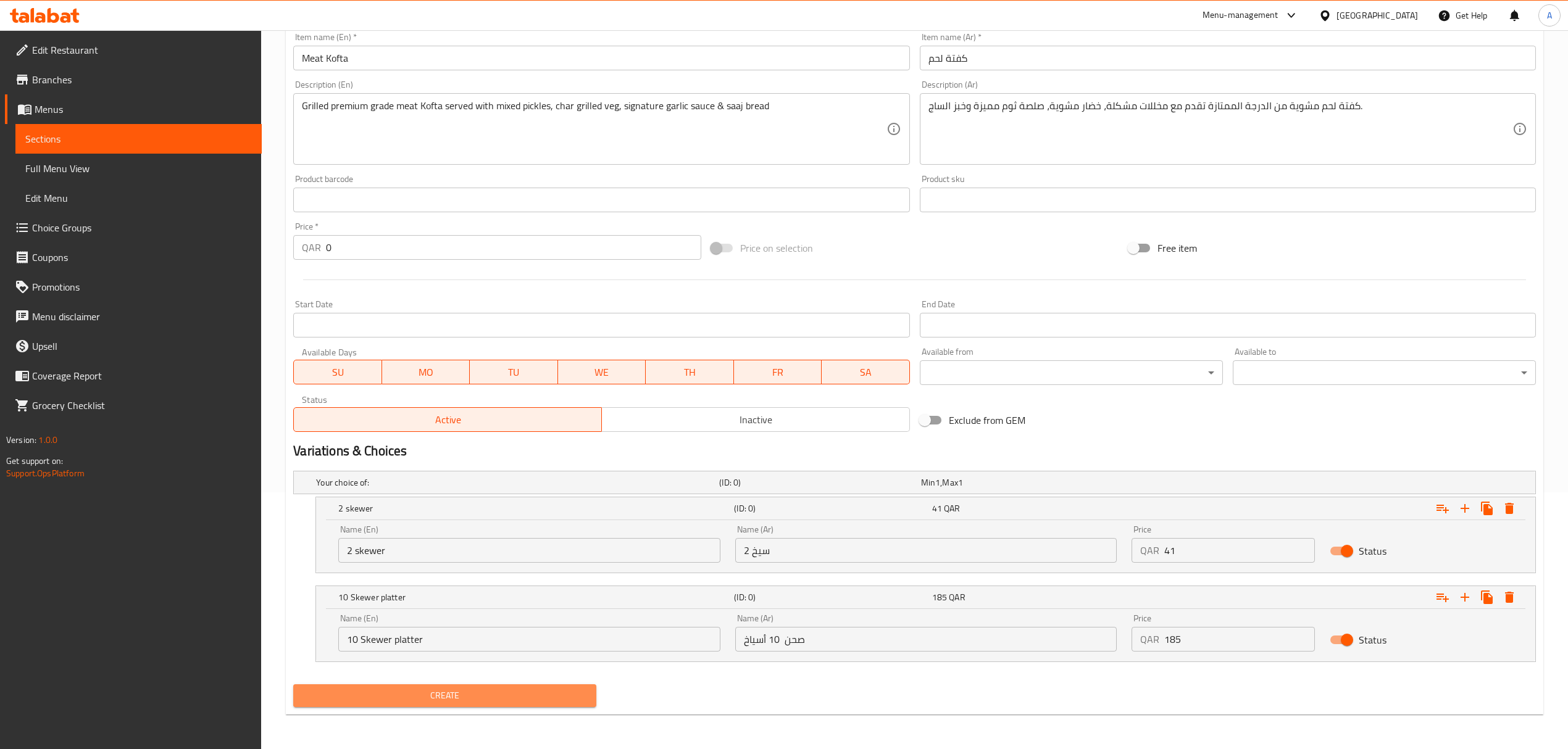
click at [529, 688] on span "Create" at bounding box center [444, 696] width 283 height 15
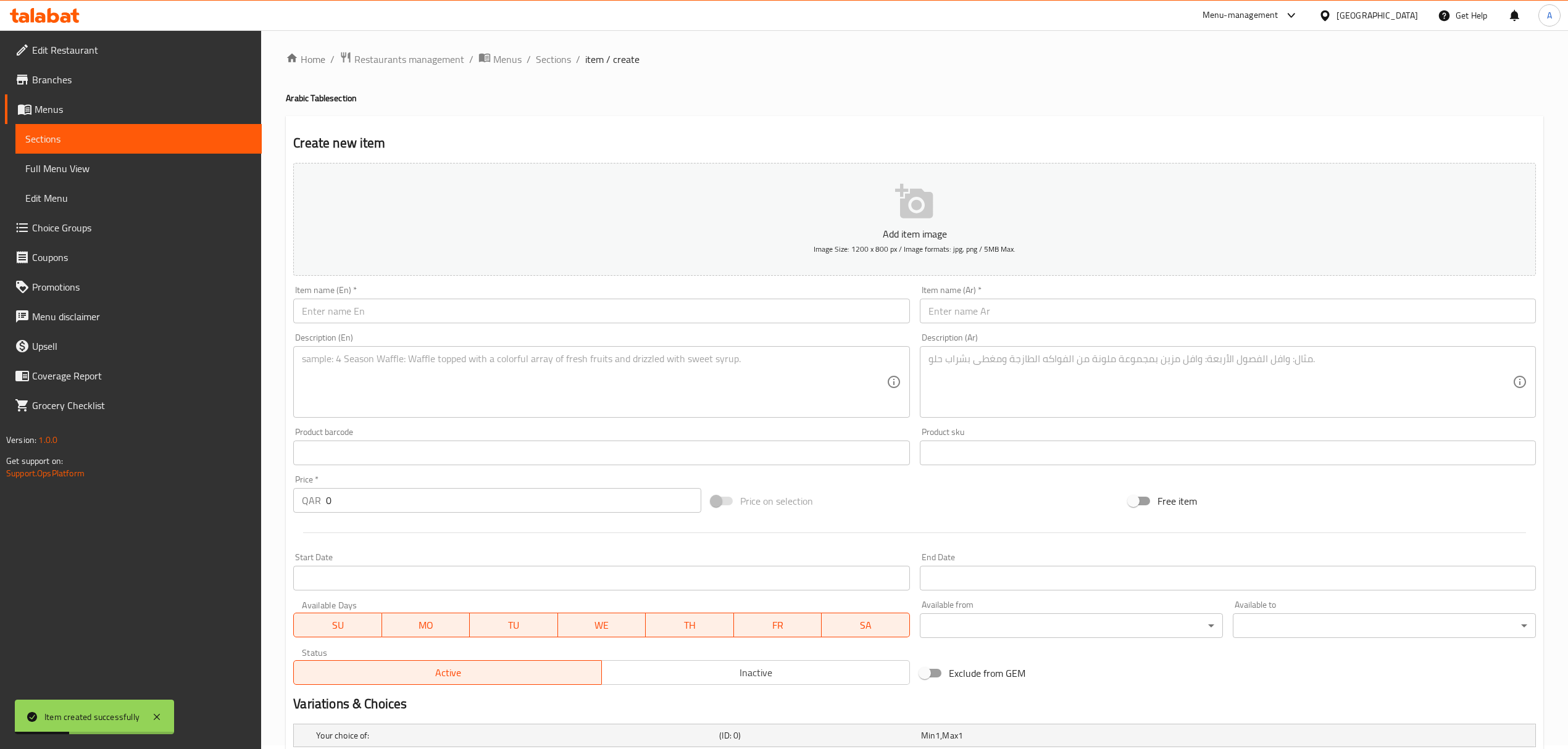
scroll to position [0, 0]
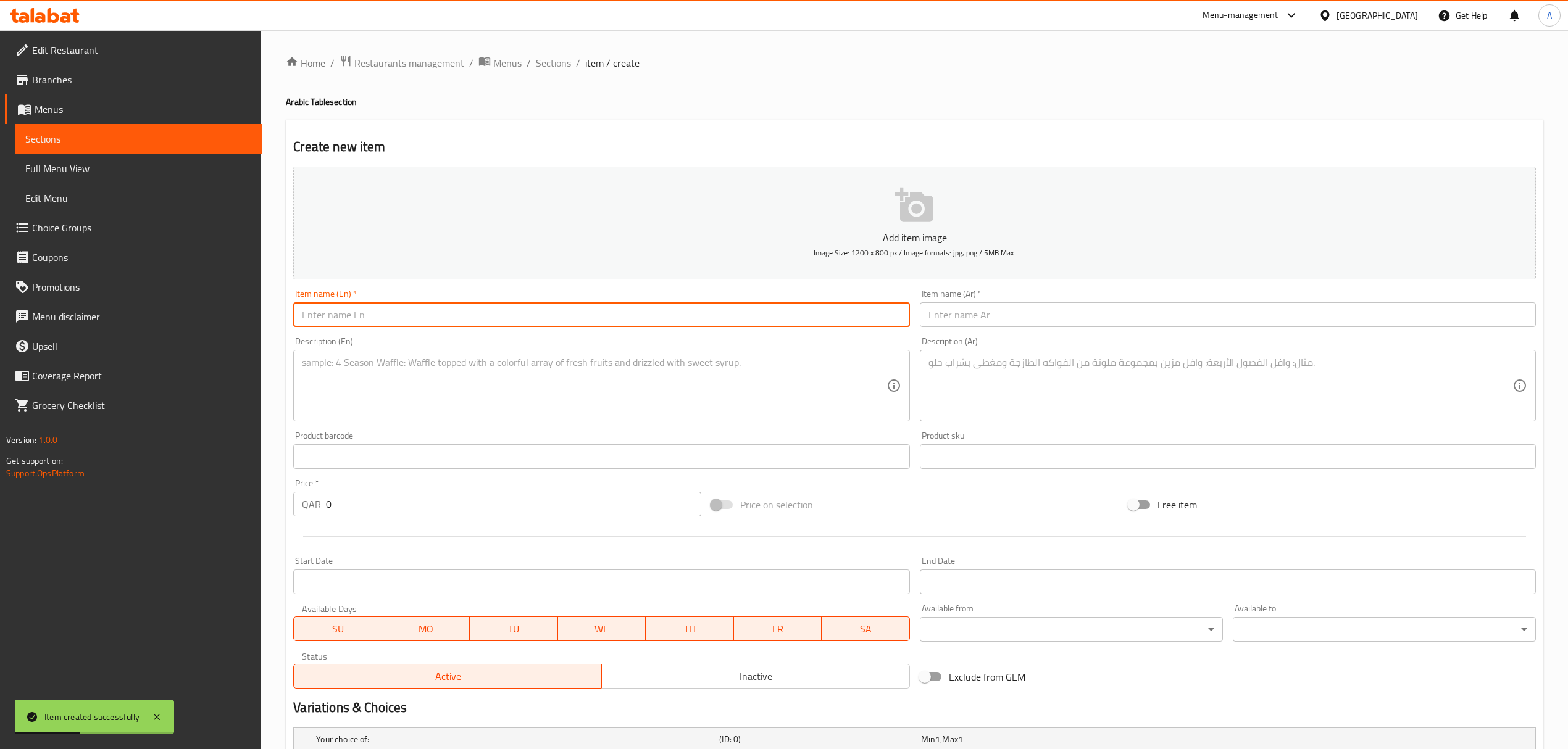
click at [428, 320] on input "text" at bounding box center [601, 314] width 616 height 25
paste input "Shawarma Chicken"
type input "Shawarma Chicken"
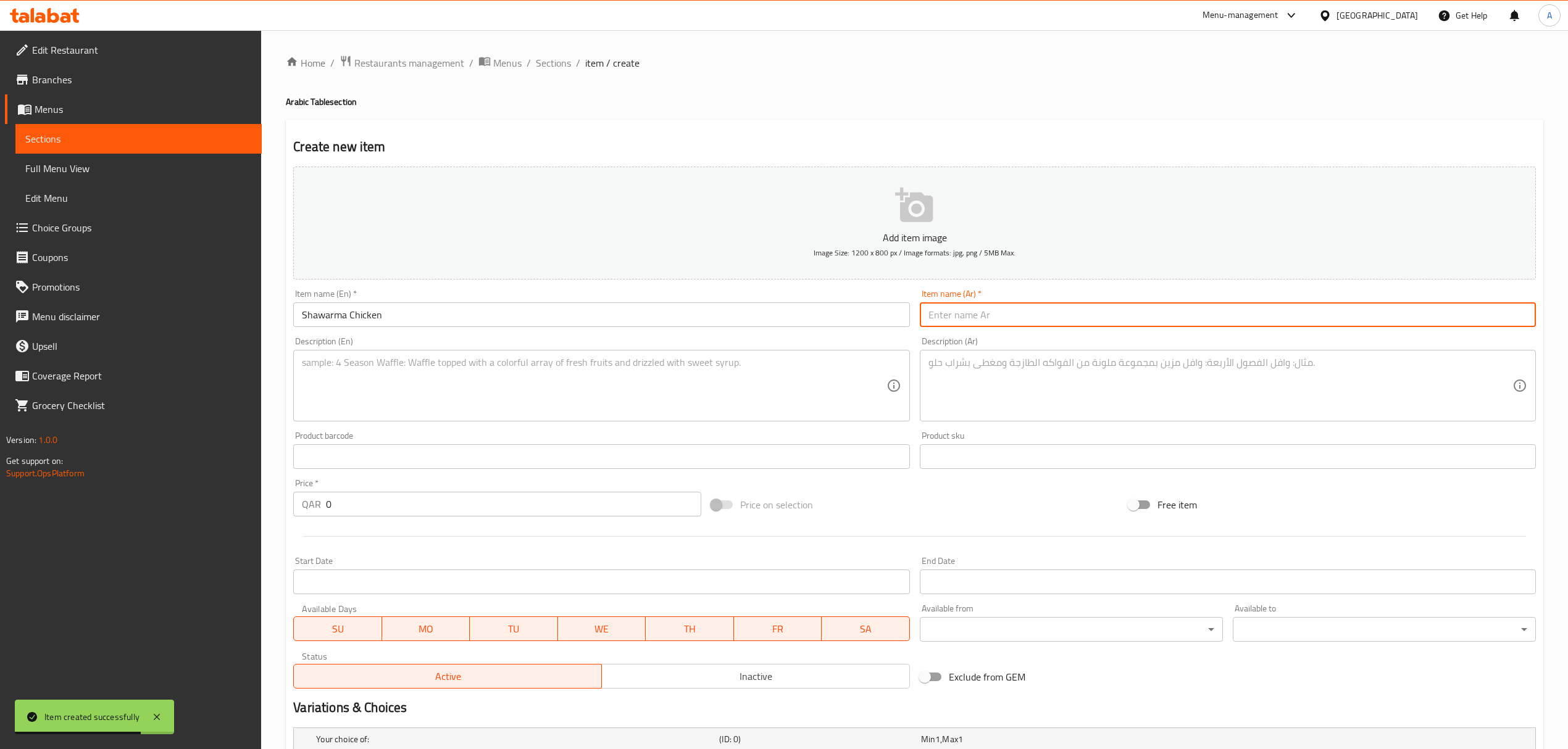
click at [1093, 308] on input "text" at bounding box center [1228, 314] width 616 height 25
paste input "شاورما دجاج"
type input "شاورما دجاج"
click at [1216, 369] on textarea at bounding box center [1220, 386] width 584 height 58
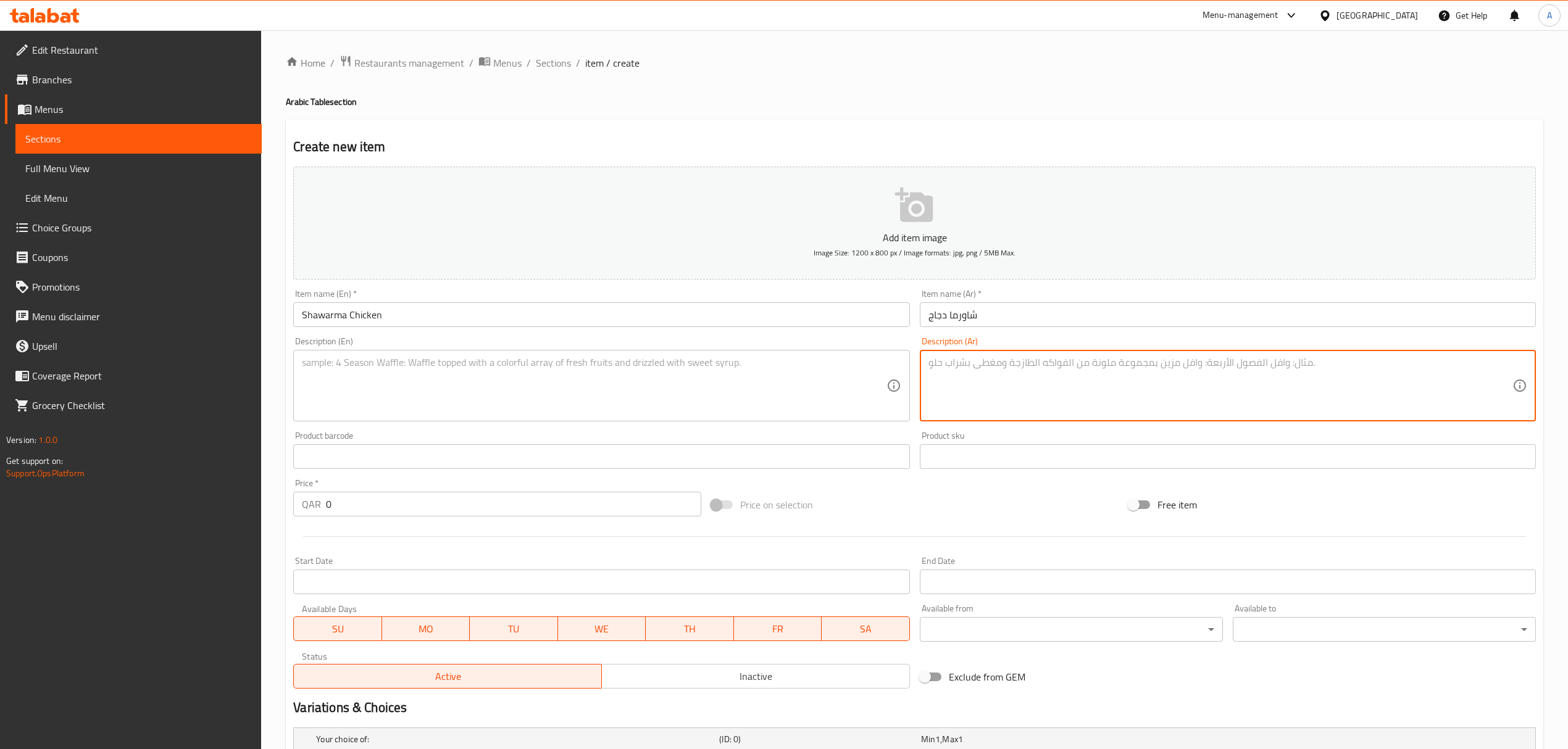
paste textarea "شاورما دجاج مع صلصة الثوم المميزة ومخللات مقطعة"
type textarea "شاورما دجاج مع صلصة الثوم المميزة ومخللات مقطعة"
click at [586, 373] on textarea at bounding box center [594, 386] width 584 height 58
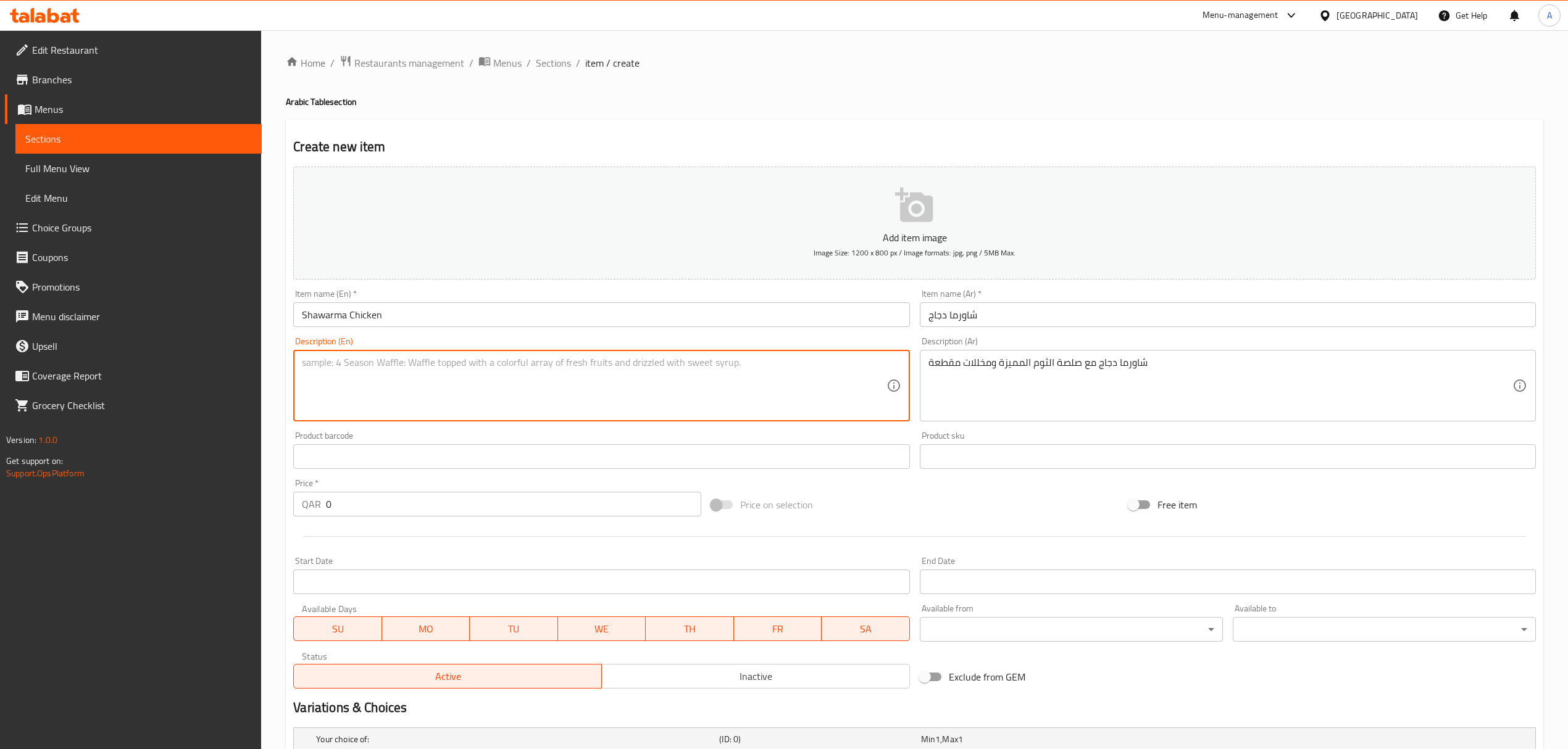
paste textarea "Chicken shawarma with signature garlic sauce & sliced pickles"
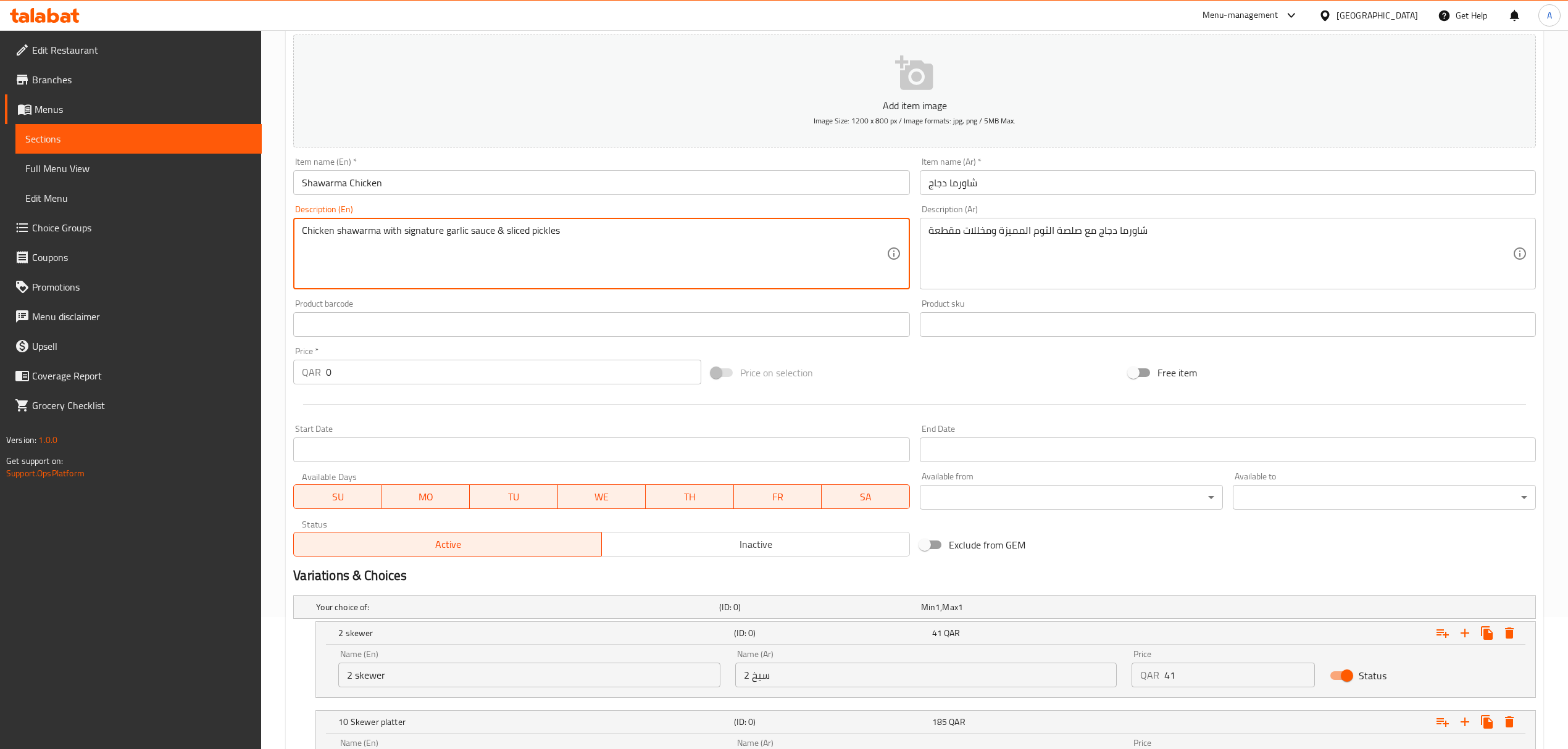
scroll to position [247, 0]
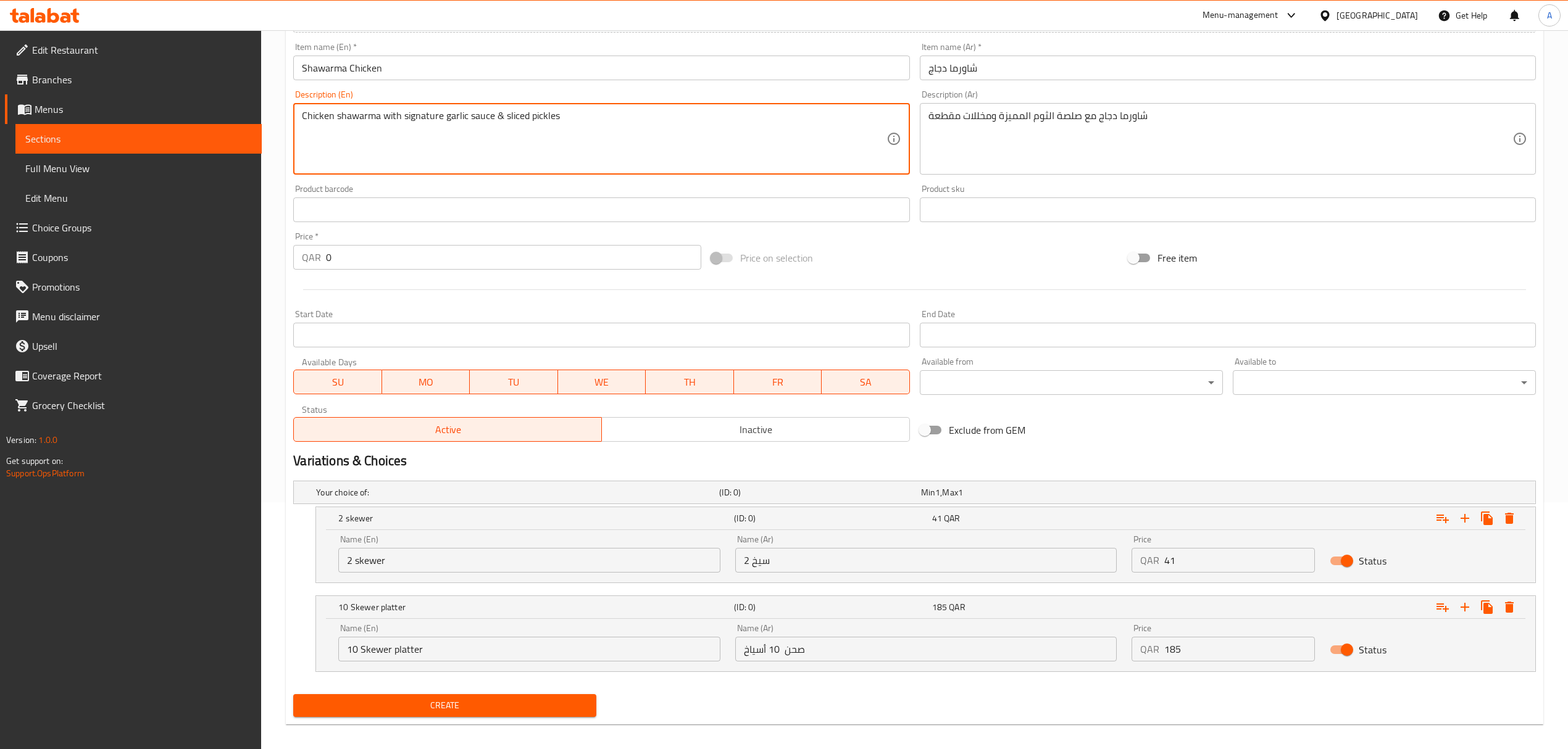
click at [606, 88] on div "Description (En) Chicken shawarma with signature garlic sauce & sliced pickles …" at bounding box center [601, 132] width 626 height 94
paste textarea "1) Regular Sandwich - QAR 15.00 2) Jumbo Sandwich - QAR 19.00 3) Upgrade to Mea…"
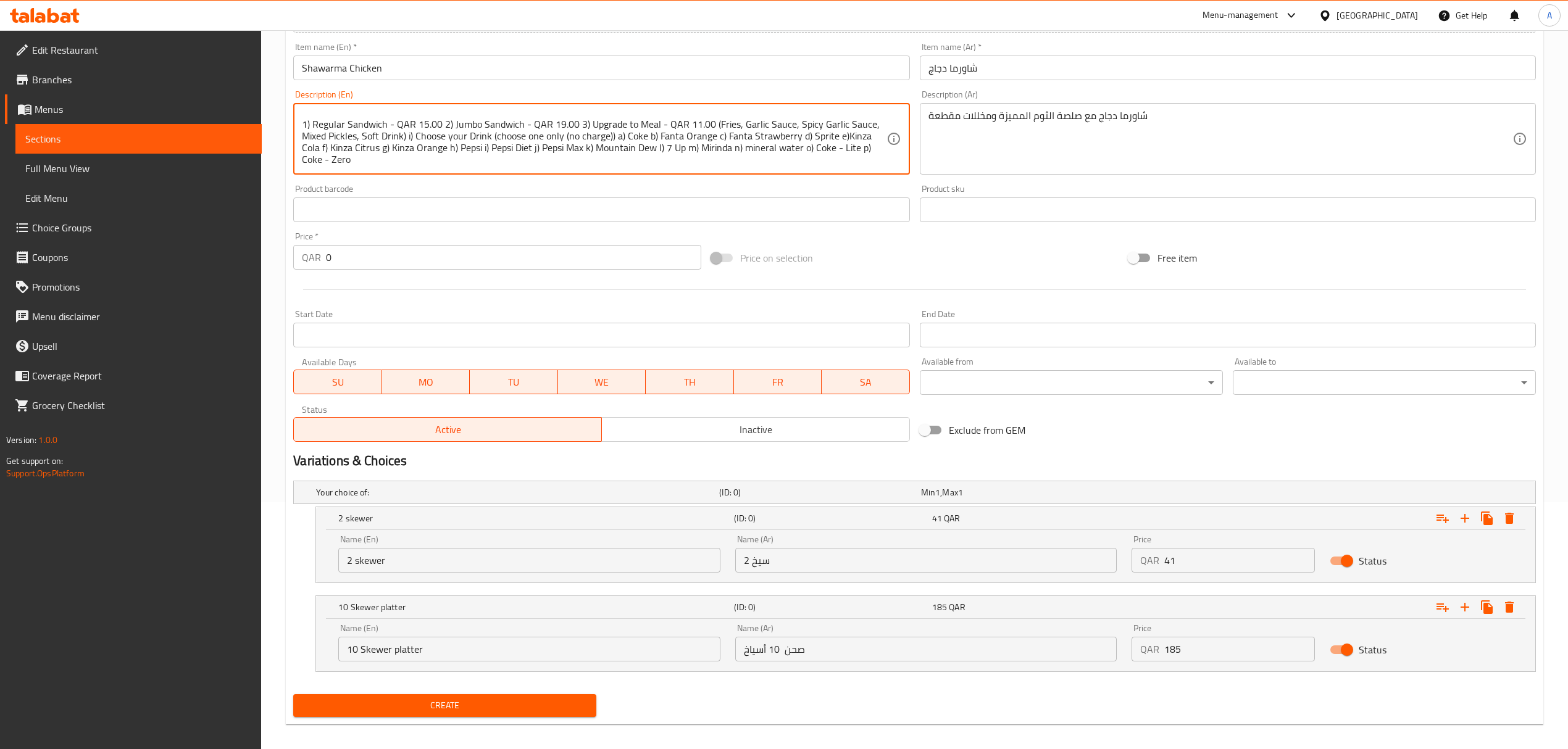
scroll to position [0, 0]
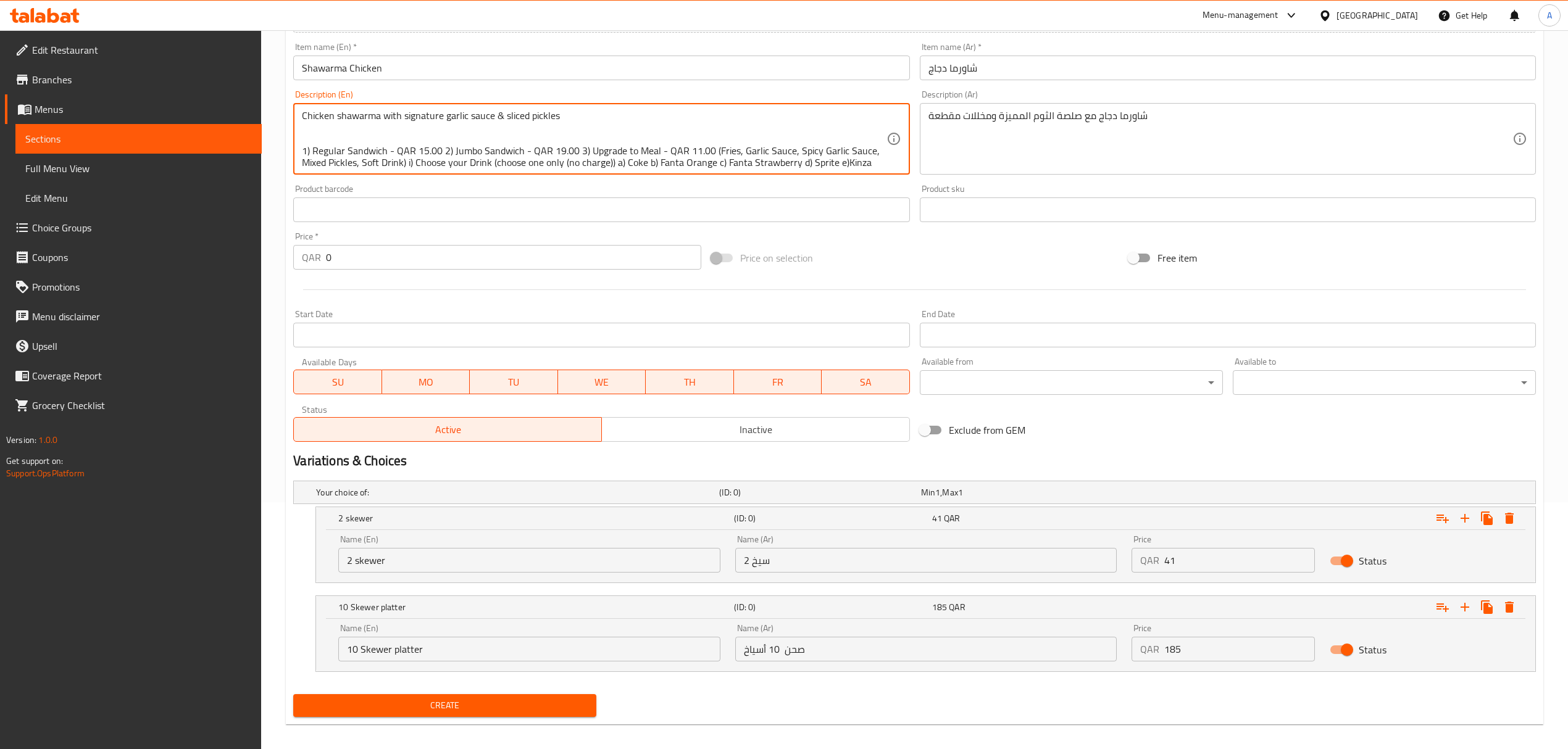
drag, startPoint x: 388, startPoint y: 149, endPoint x: 312, endPoint y: 151, distance: 76.0
click at [312, 151] on textarea "Chicken shawarma with signature garlic sauce & sliced pickles 1) Regular Sandwi…" at bounding box center [594, 139] width 584 height 58
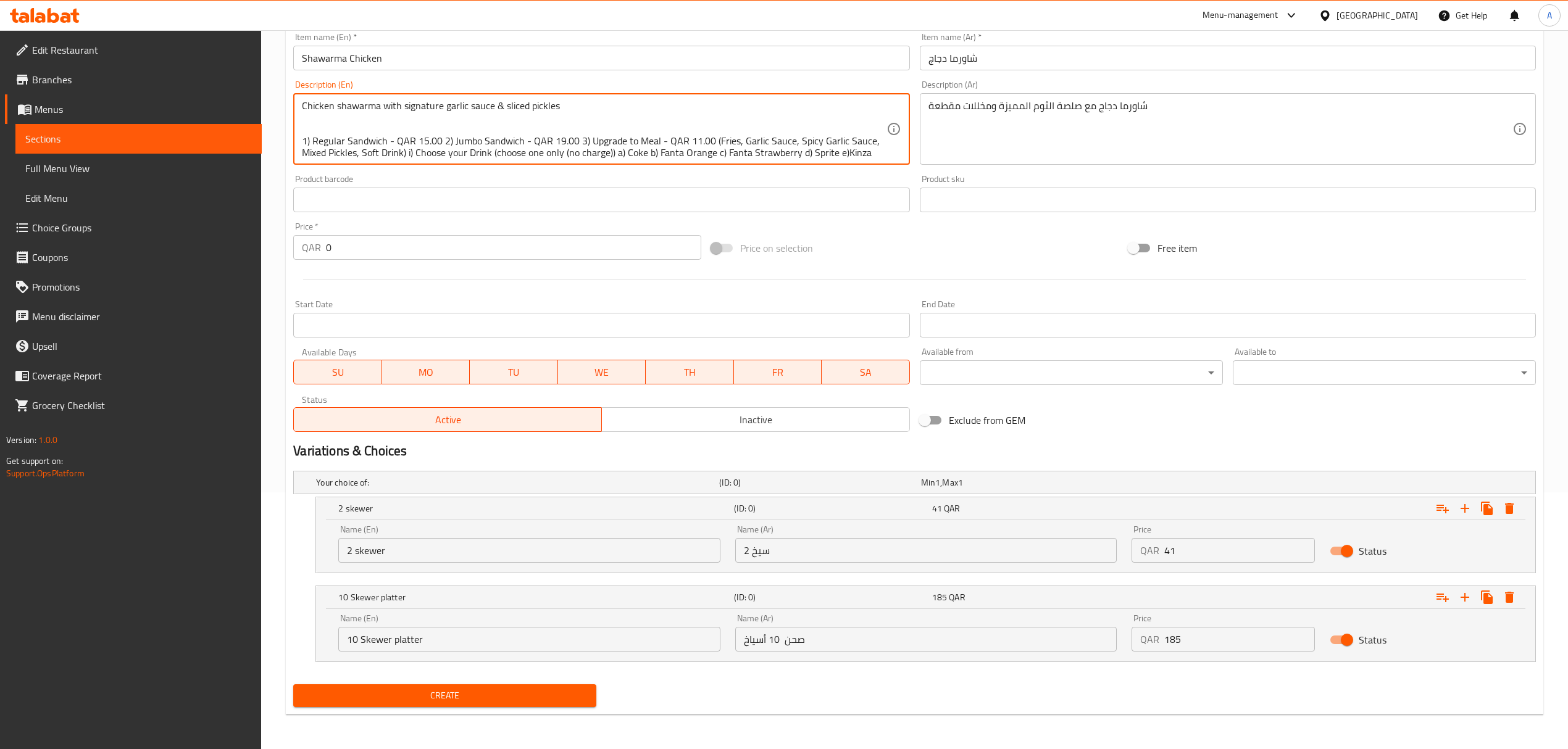
type textarea "Chicken shawarma with signature garlic sauce & sliced pickles 1) Regular Sandwi…"
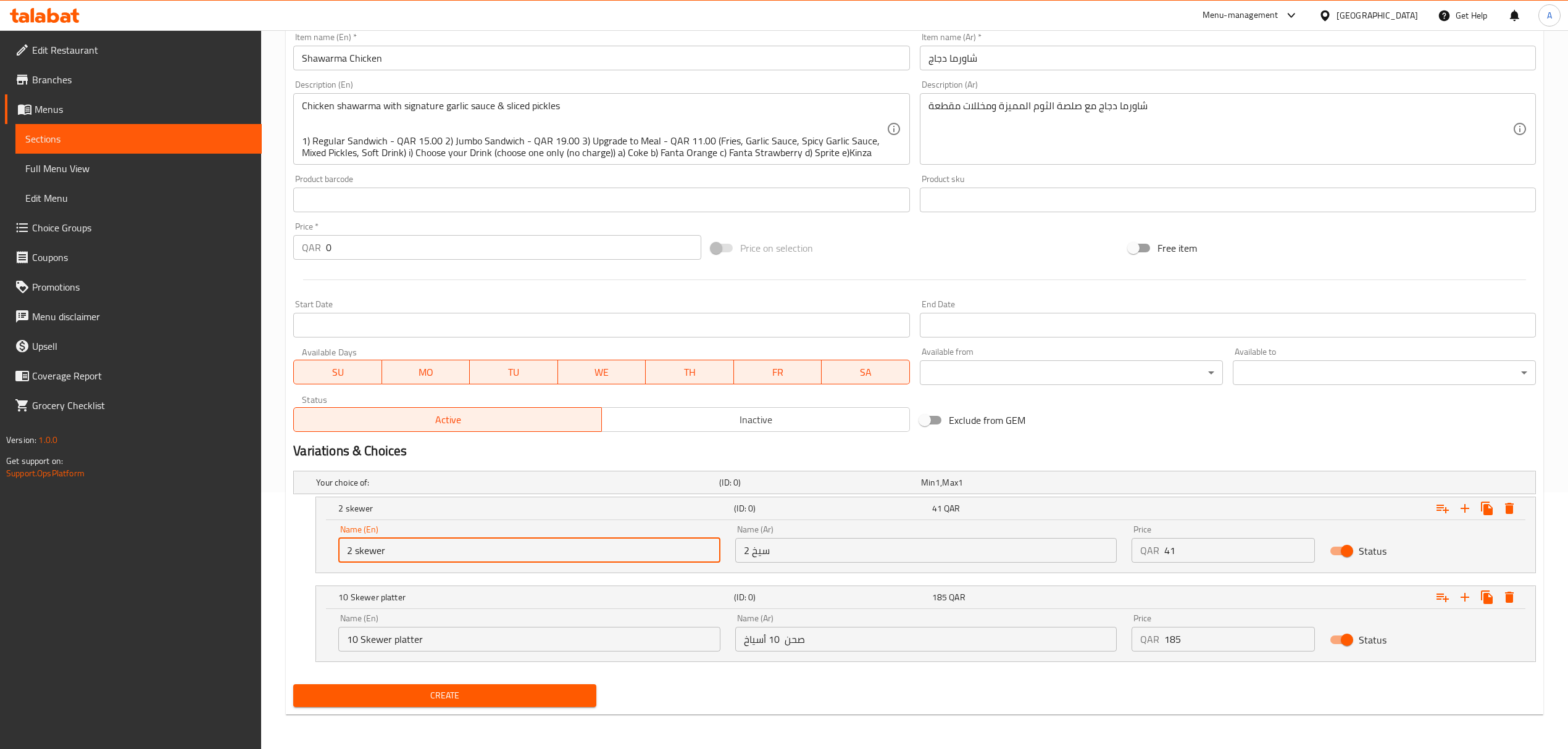
click at [438, 544] on input "2 skewer" at bounding box center [529, 550] width 382 height 25
click at [438, 544] on input "Choice" at bounding box center [529, 550] width 382 height 25
paste input "Regular Sandwich"
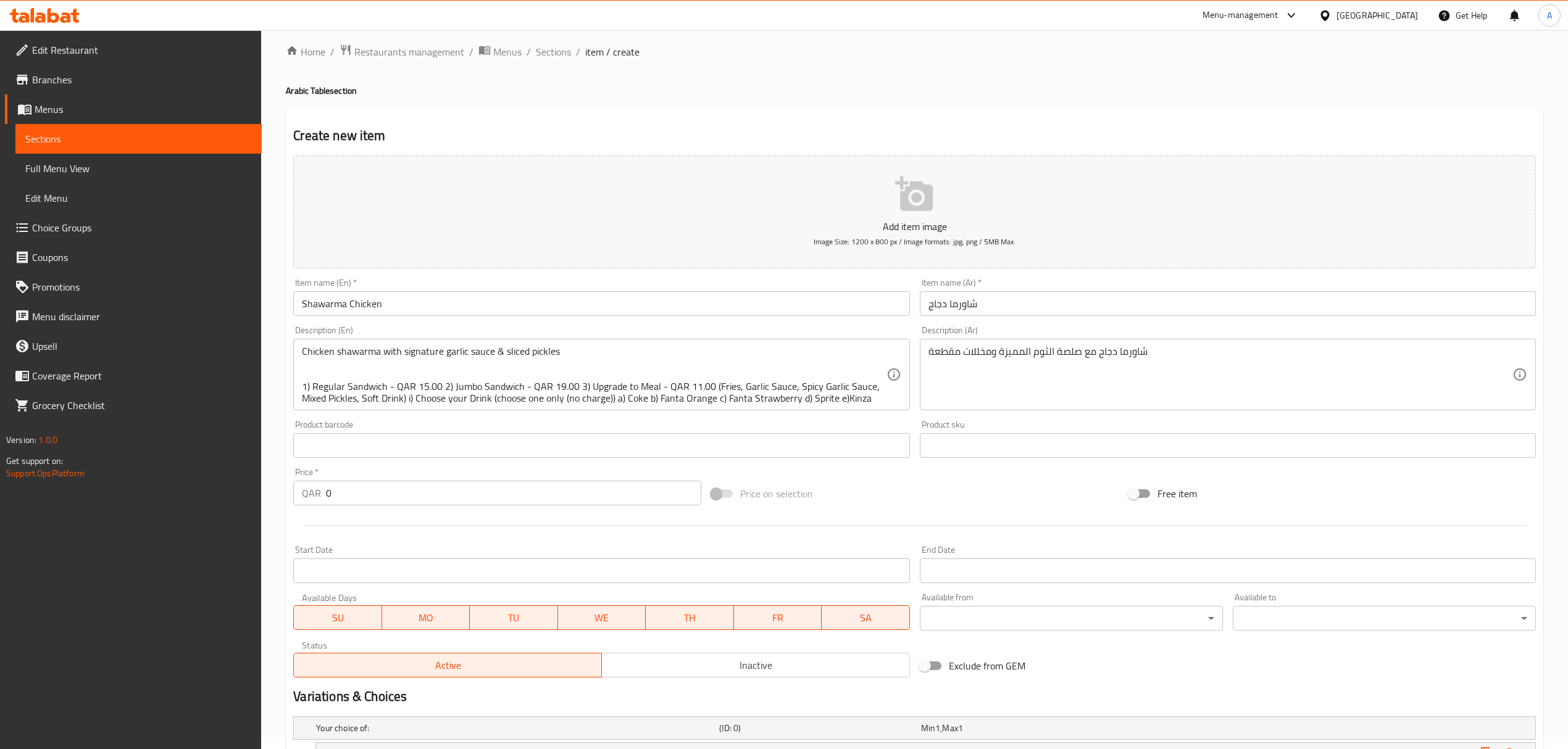
type input "Regular Sandwich"
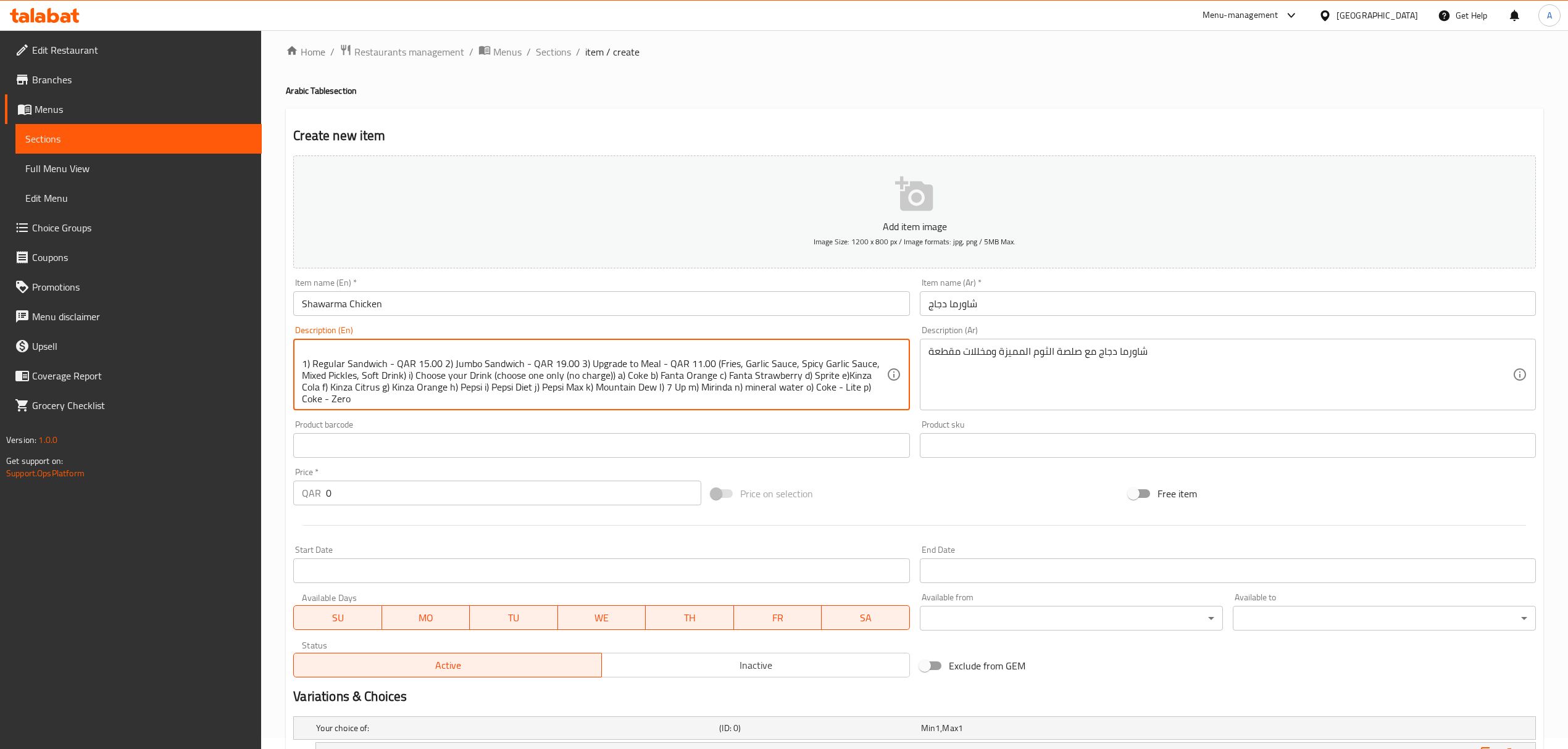
scroll to position [47, 0]
drag, startPoint x: 520, startPoint y: 386, endPoint x: 457, endPoint y: 366, distance: 66.1
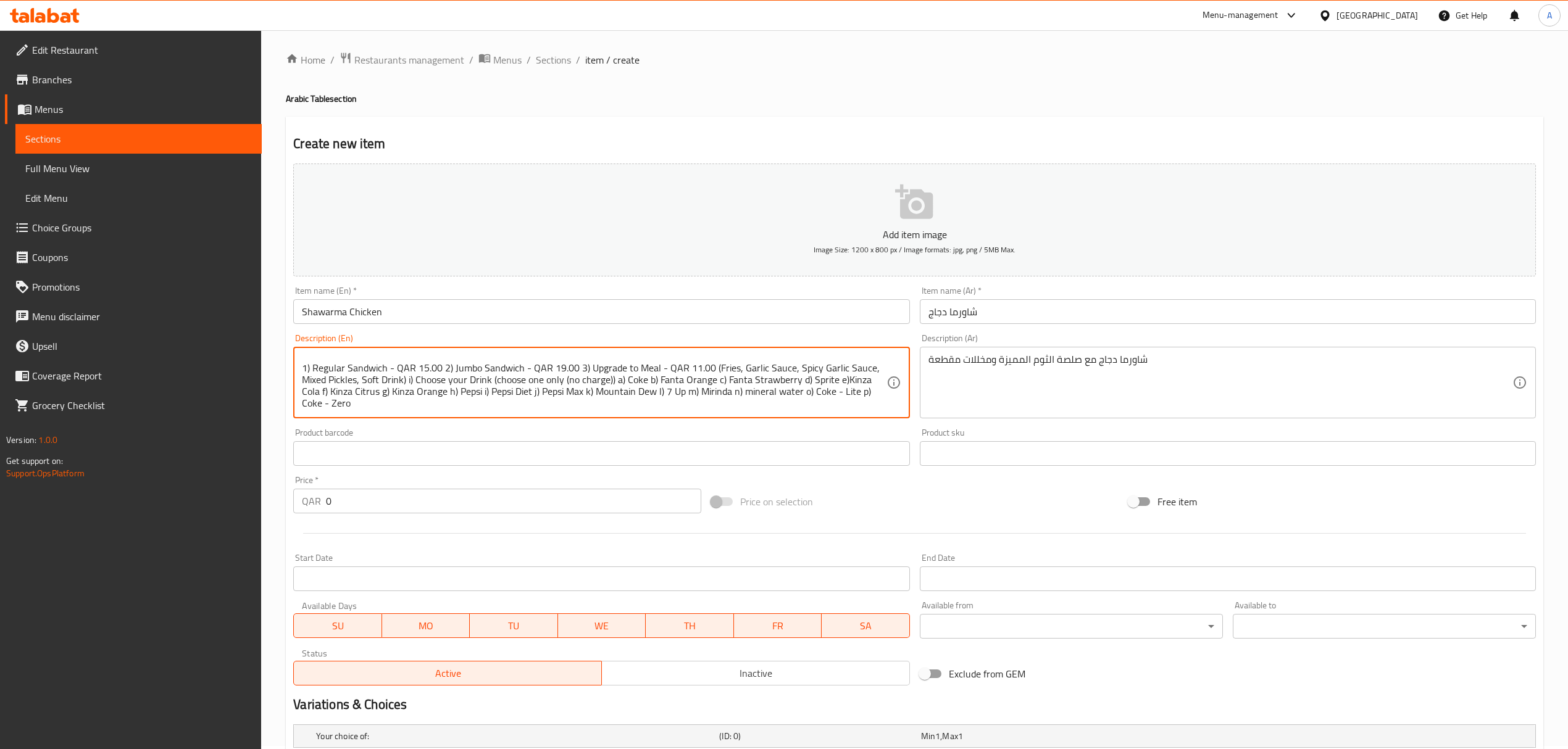
scroll to position [0, 0]
click at [513, 405] on textarea "Chicken shawarma with signature garlic sauce & sliced pickles 1) Regular Sandwi…" at bounding box center [594, 386] width 584 height 58
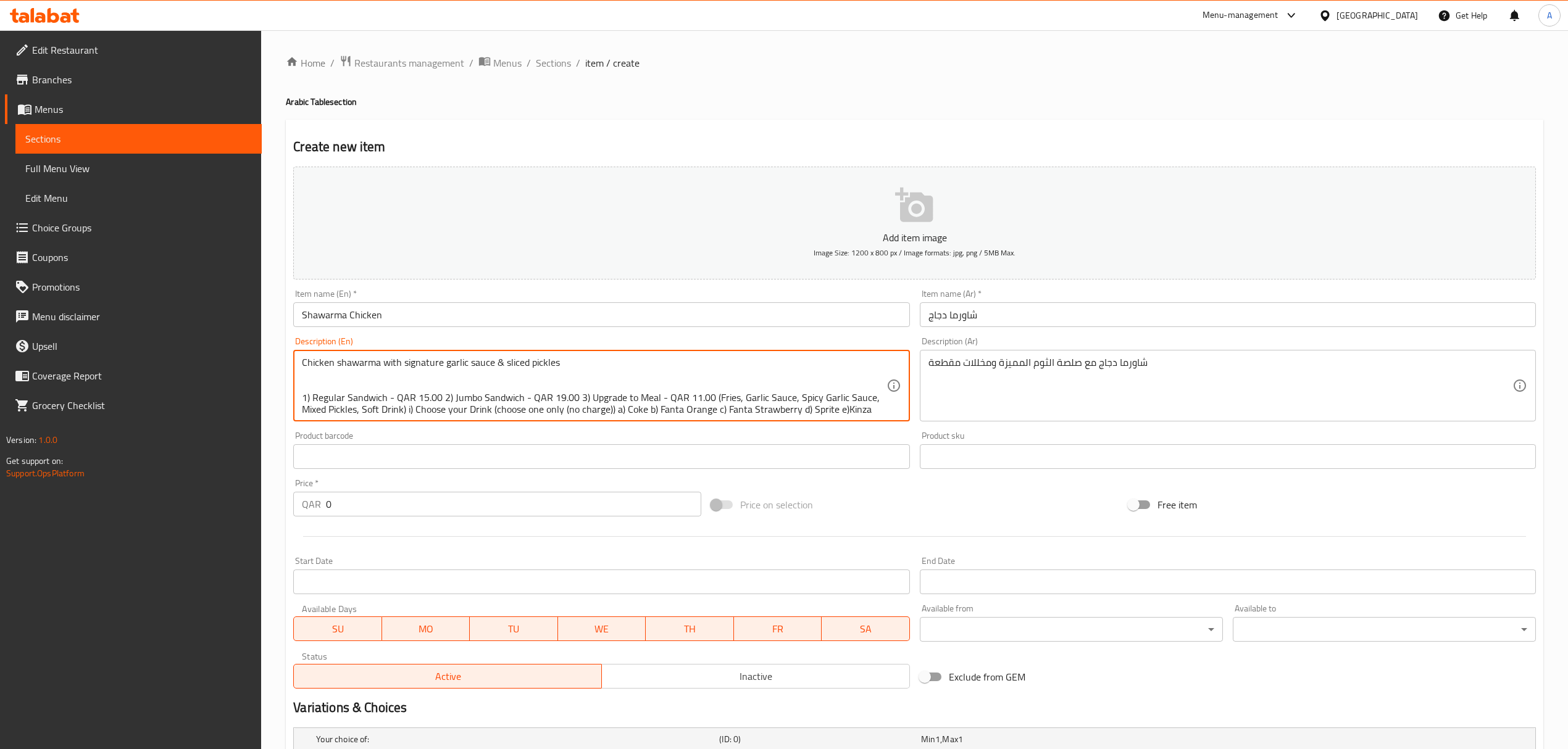
drag, startPoint x: 520, startPoint y: 396, endPoint x: 452, endPoint y: 395, distance: 68.0
click at [452, 395] on textarea "Chicken shawarma with signature garlic sauce & sliced pickles 1) Regular Sandwi…" at bounding box center [594, 386] width 584 height 58
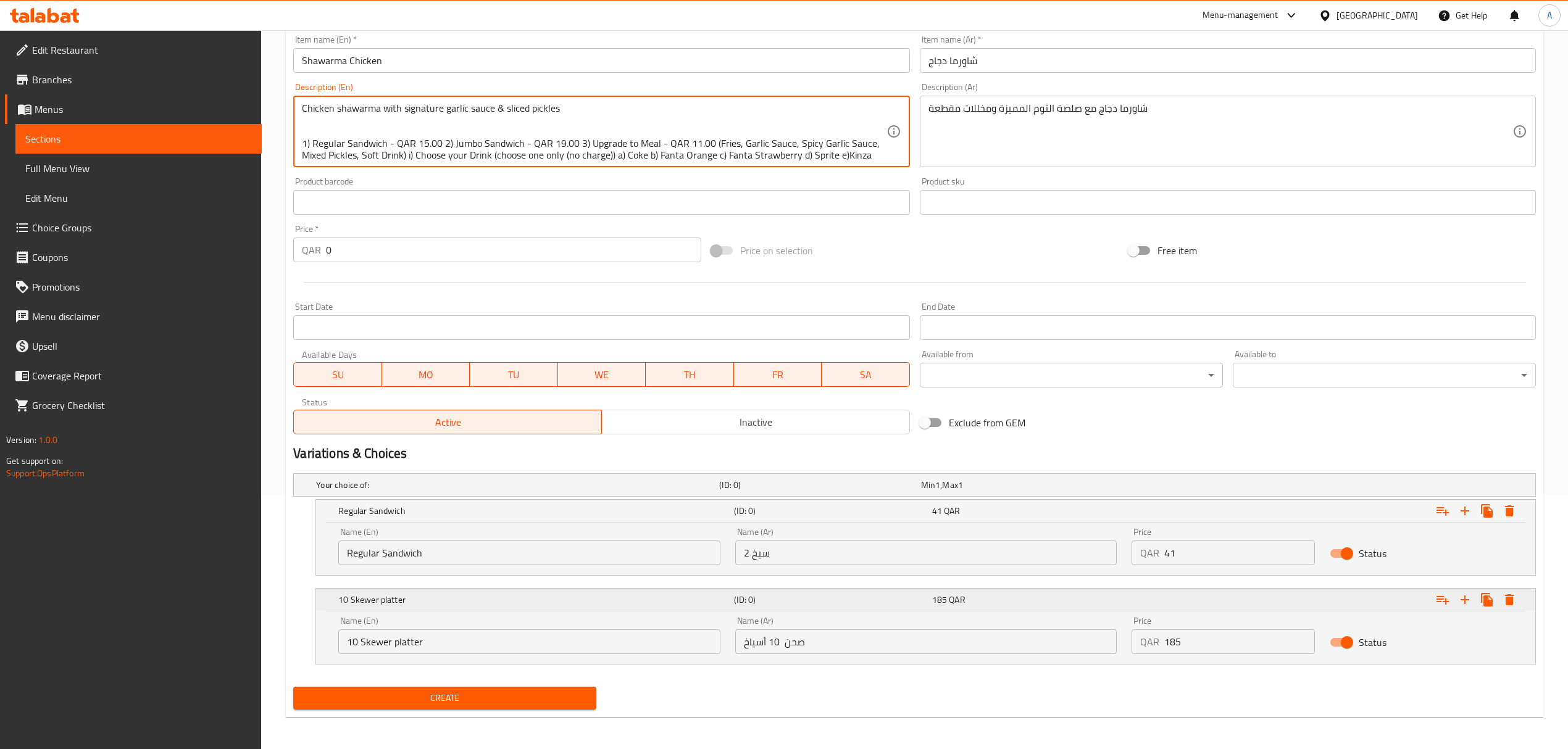
scroll to position [258, 0]
click at [522, 630] on input "10 Skewer platter" at bounding box center [529, 639] width 382 height 25
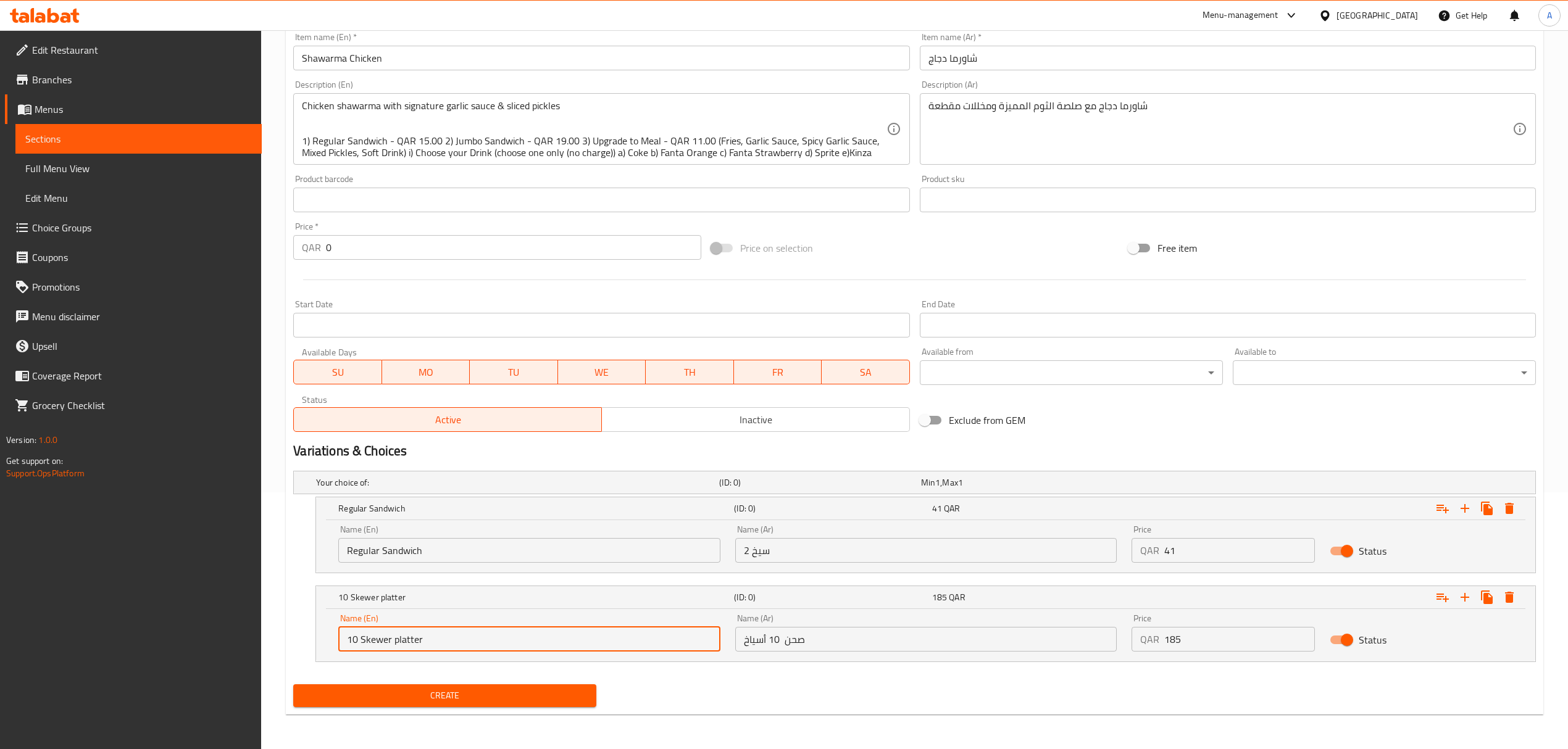
click at [522, 630] on input "10 Skewer platter" at bounding box center [529, 639] width 382 height 25
click at [522, 630] on input "Choice" at bounding box center [529, 639] width 382 height 25
paste input "Jumbo Sandwich"
type input "Jumbo Sandwich"
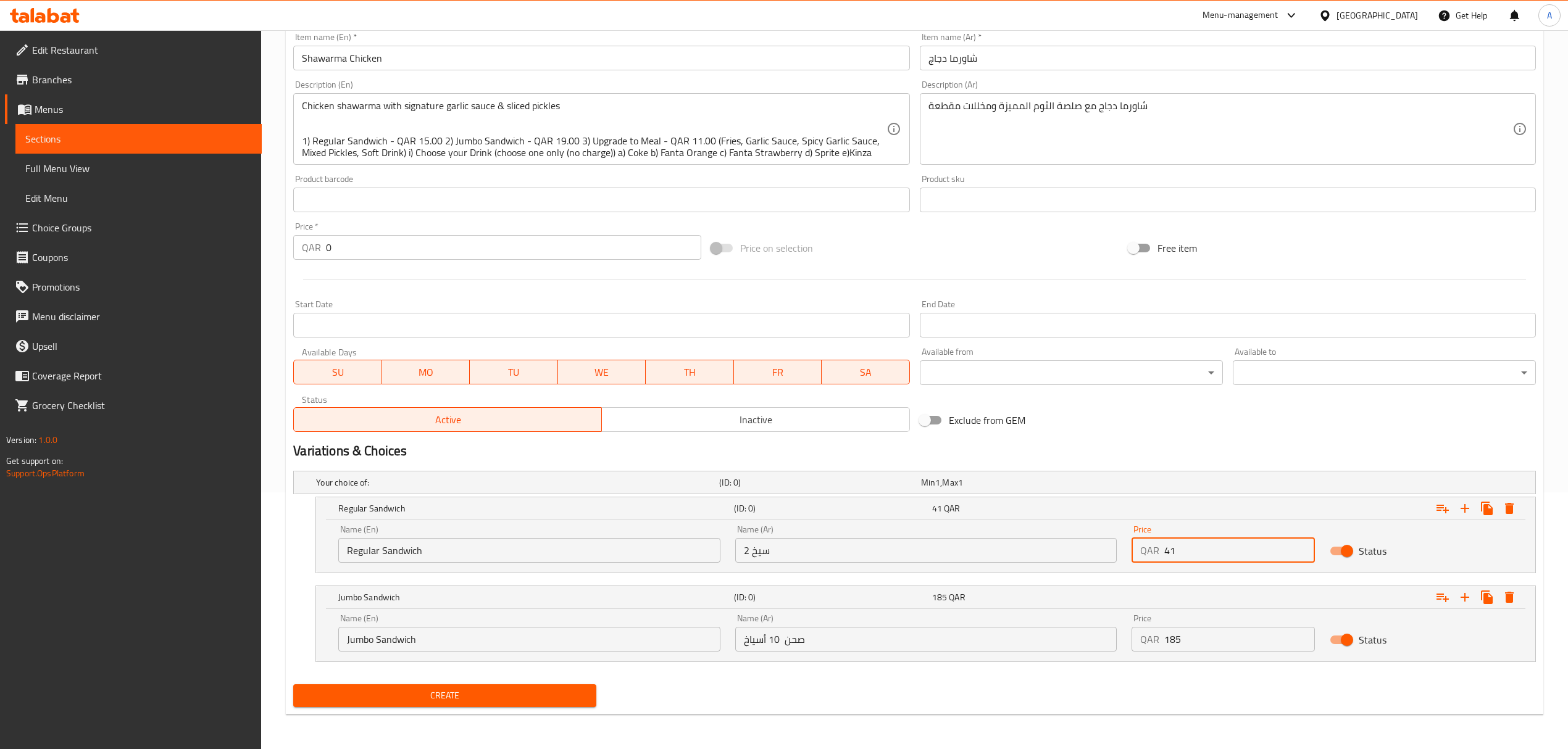
drag, startPoint x: 1181, startPoint y: 547, endPoint x: 1120, endPoint y: 549, distance: 61.0
click at [1120, 549] on div "Name (En) Regular Sandwich Name (En) Name (Ar) 2 سيخ Name (Ar) Price QAR 41 Pri…" at bounding box center [926, 544] width 1190 height 52
type input "15"
click at [1146, 642] on div "QAR 185 Price" at bounding box center [1223, 639] width 183 height 25
type input "19"
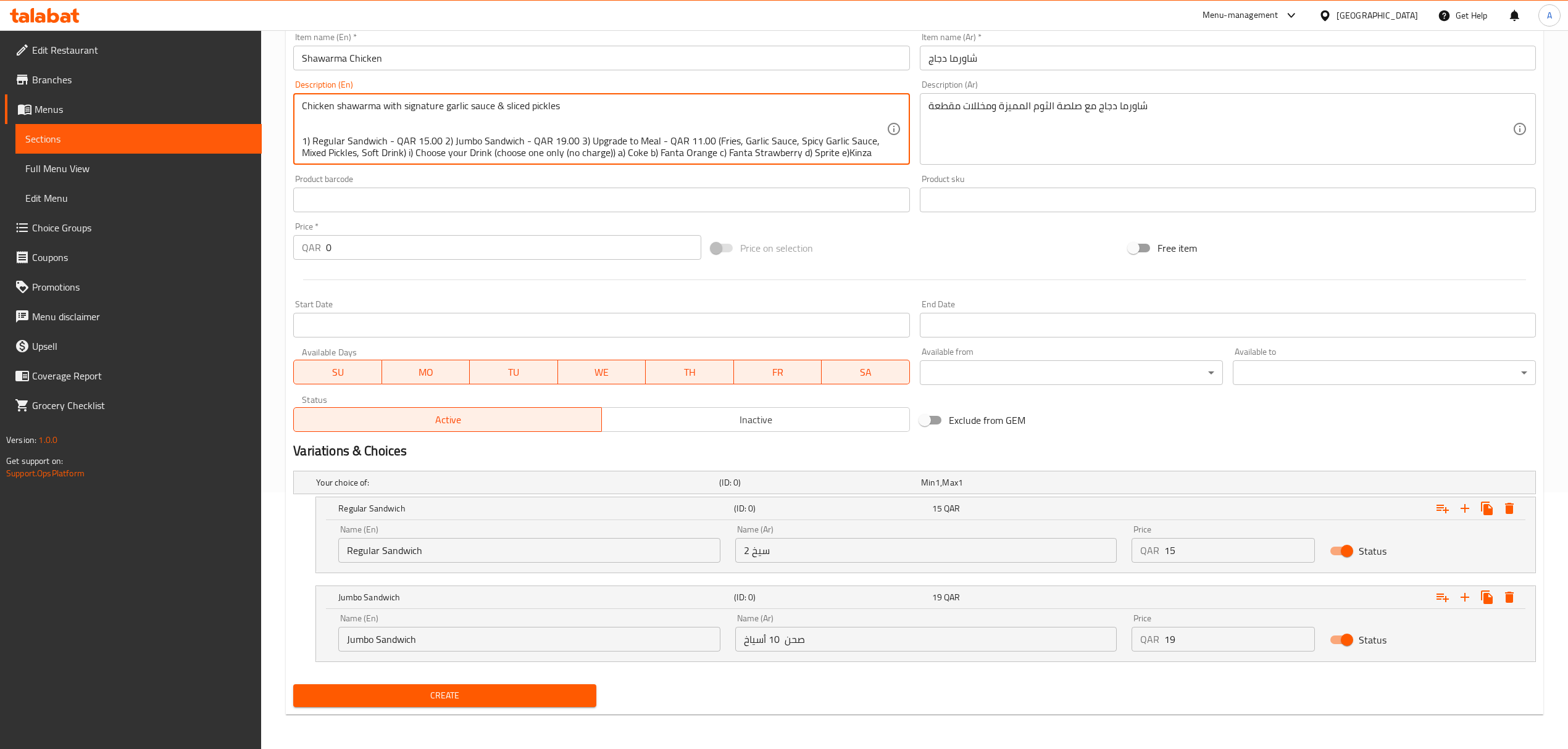
scroll to position [32, 0]
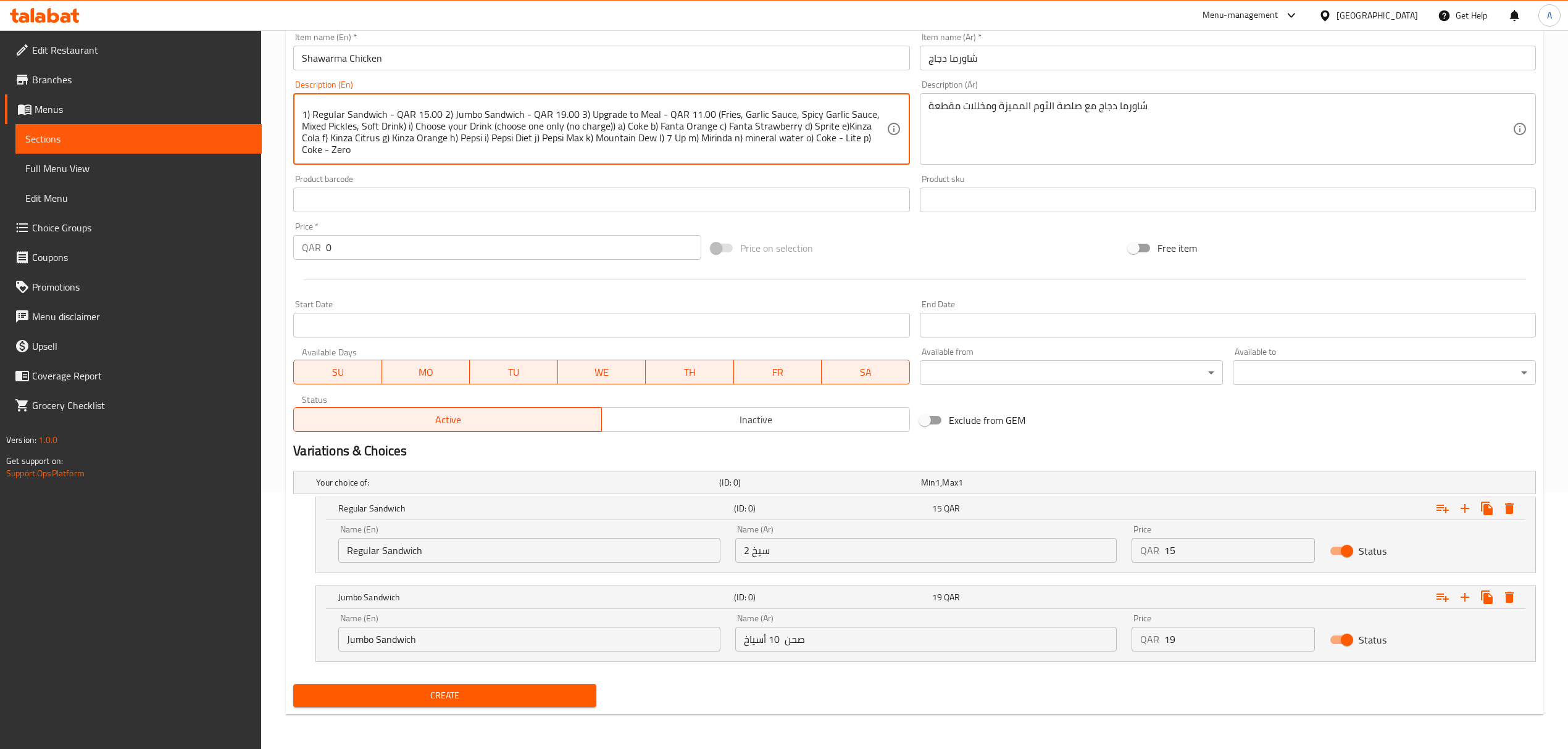
click at [488, 120] on textarea "Chicken shawarma with signature garlic sauce & sliced pickles 1) Regular Sandwi…" at bounding box center [594, 129] width 584 height 58
click at [698, 142] on textarea "Chicken shawarma with signature garlic sauce & sliced pickles 1) Regular Sandwi…" at bounding box center [594, 129] width 584 height 58
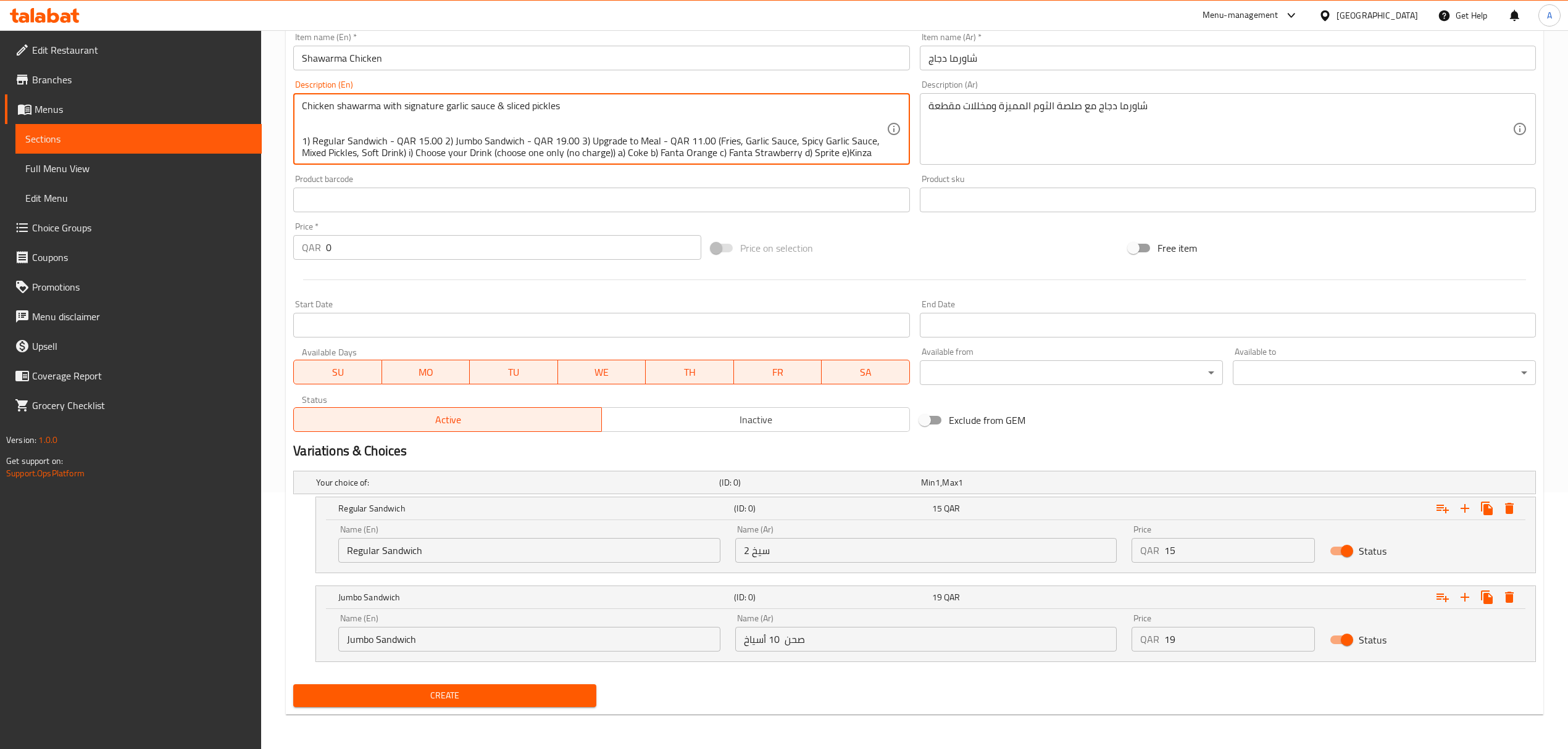
click at [642, 151] on textarea "Chicken shawarma with signature garlic sauce & sliced pickles 1) Regular Sandwi…" at bounding box center [594, 129] width 584 height 58
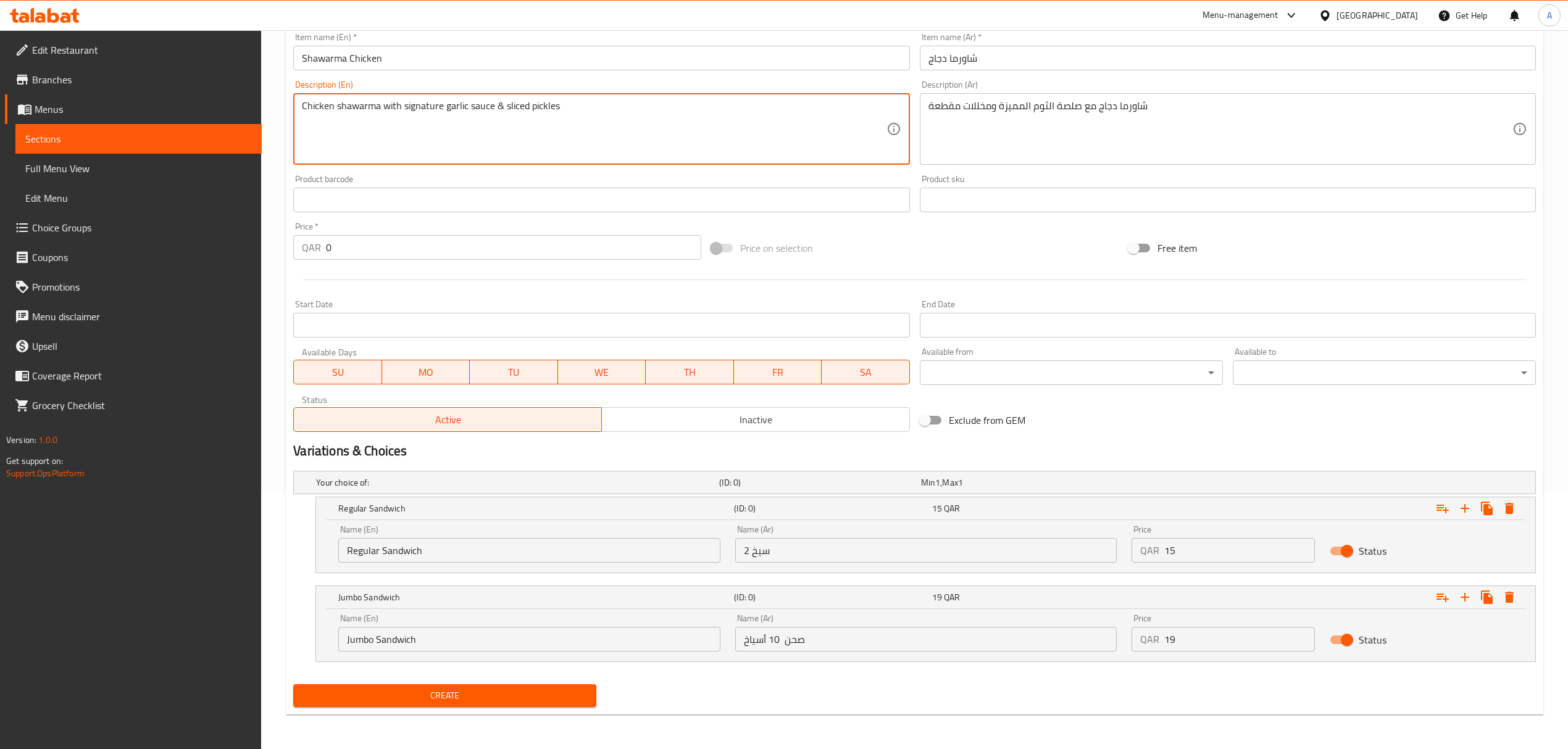
type textarea "Chicken shawarma with signature garlic sauce & sliced pickles"
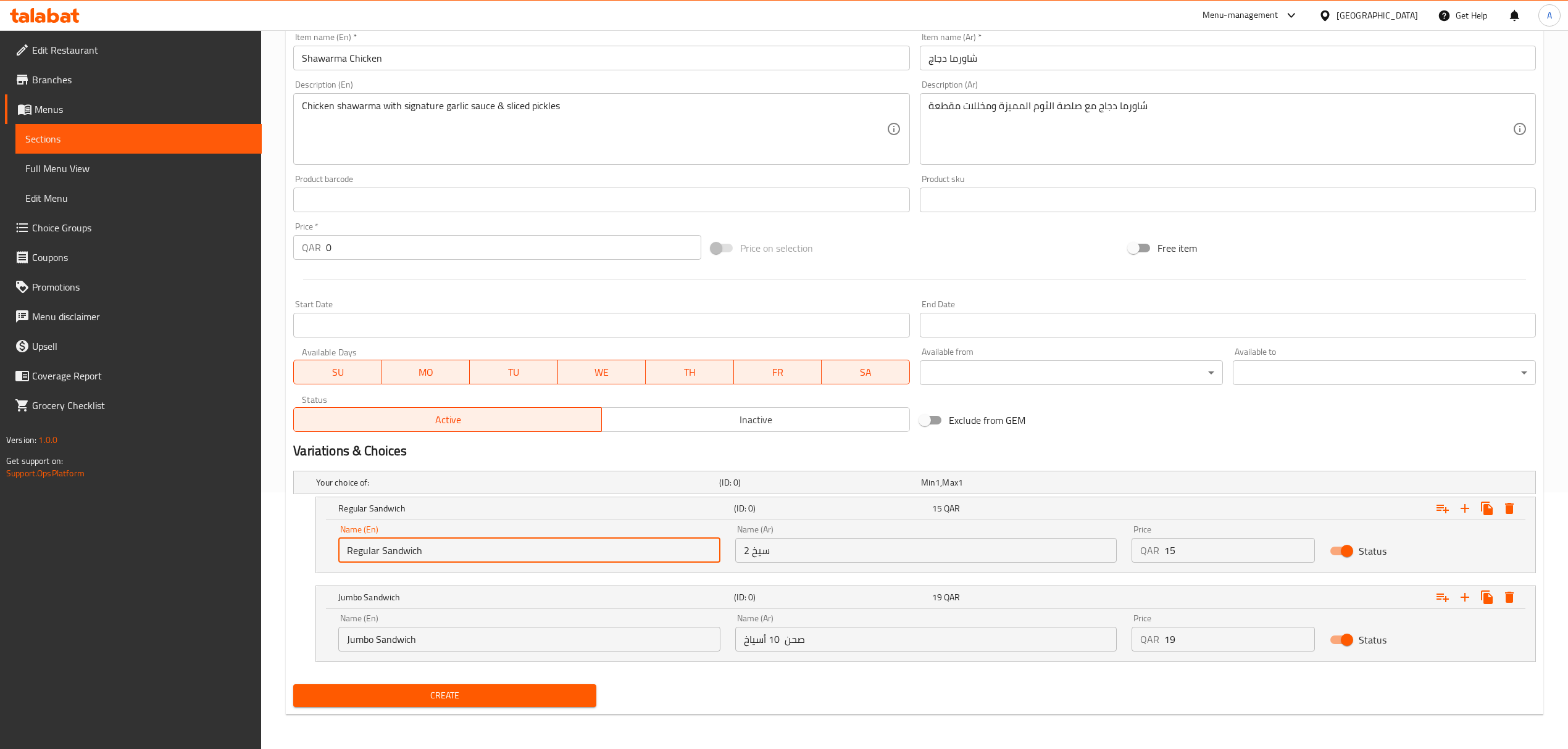
click at [473, 549] on input "Regular Sandwich" at bounding box center [529, 550] width 382 height 25
click at [905, 547] on input "2 سيخ" at bounding box center [926, 550] width 382 height 25
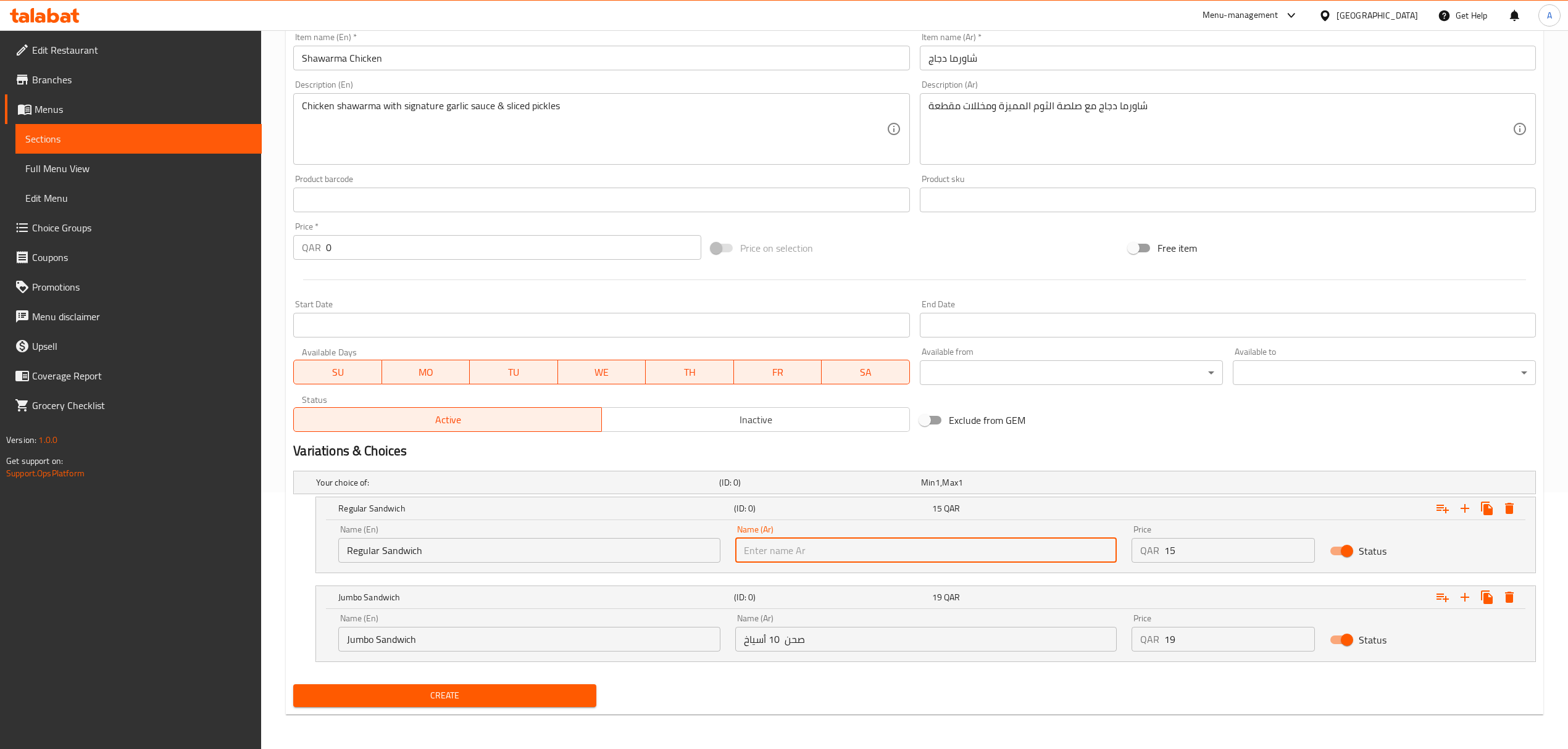
paste input "ساندويتش عادي"
type input "ساندويتش عادي"
click at [547, 637] on input "Jumbo Sandwich" at bounding box center [529, 639] width 382 height 25
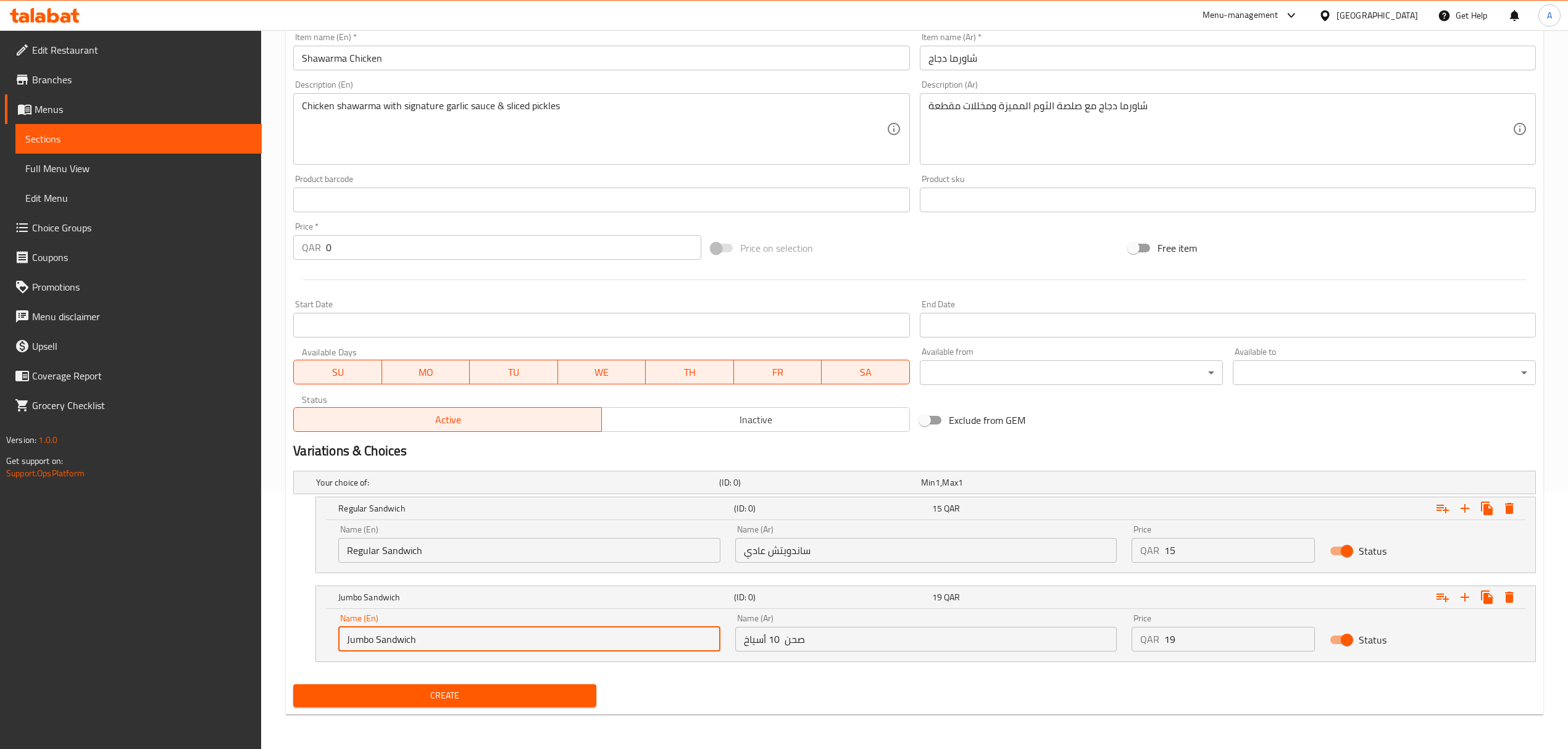
click at [547, 637] on input "Jumbo Sandwich" at bounding box center [529, 639] width 382 height 25
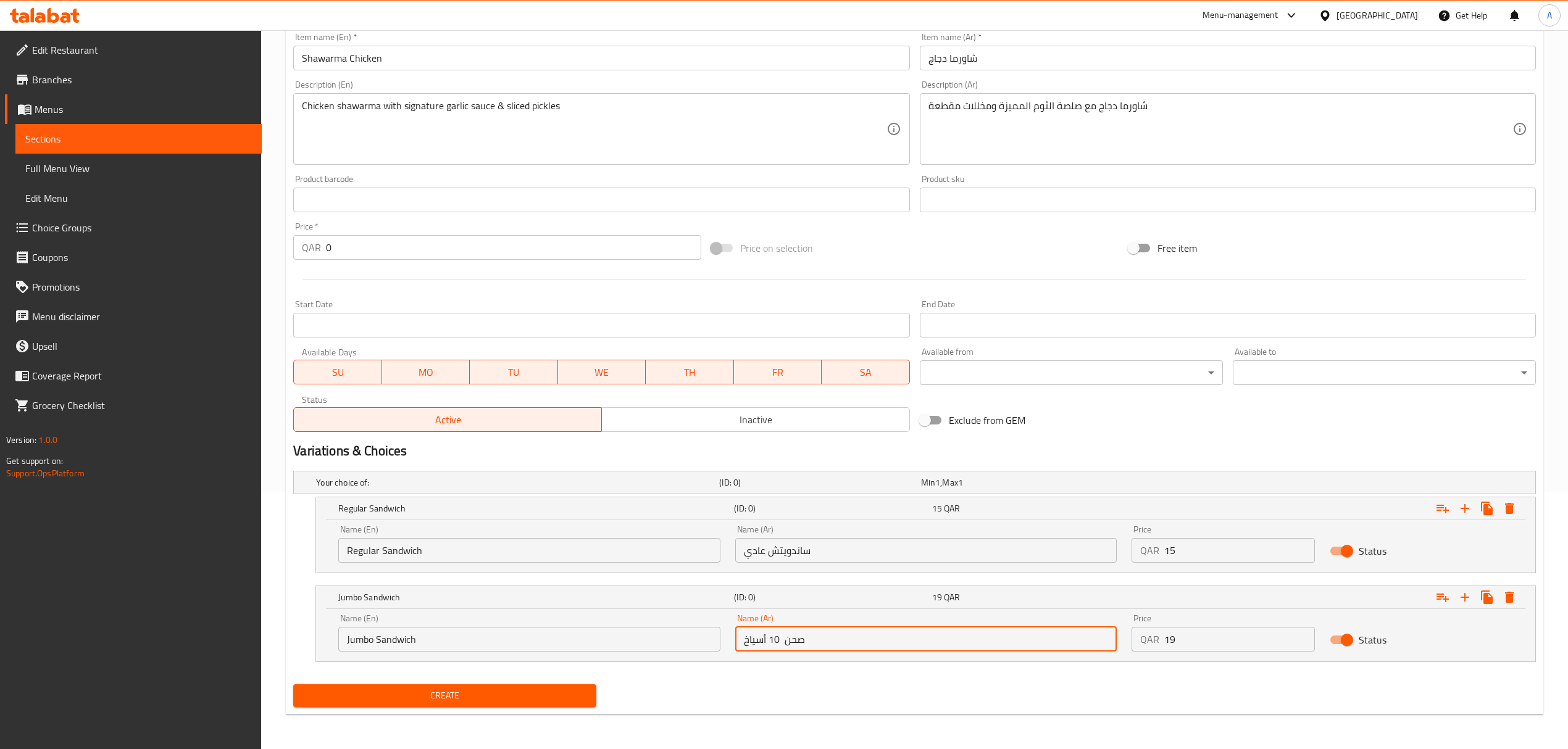
click at [942, 635] on input "صحن 10 أسياخ" at bounding box center [926, 639] width 382 height 25
paste input "ساندويتش جامبو"
type input "ساندويتش جامبو"
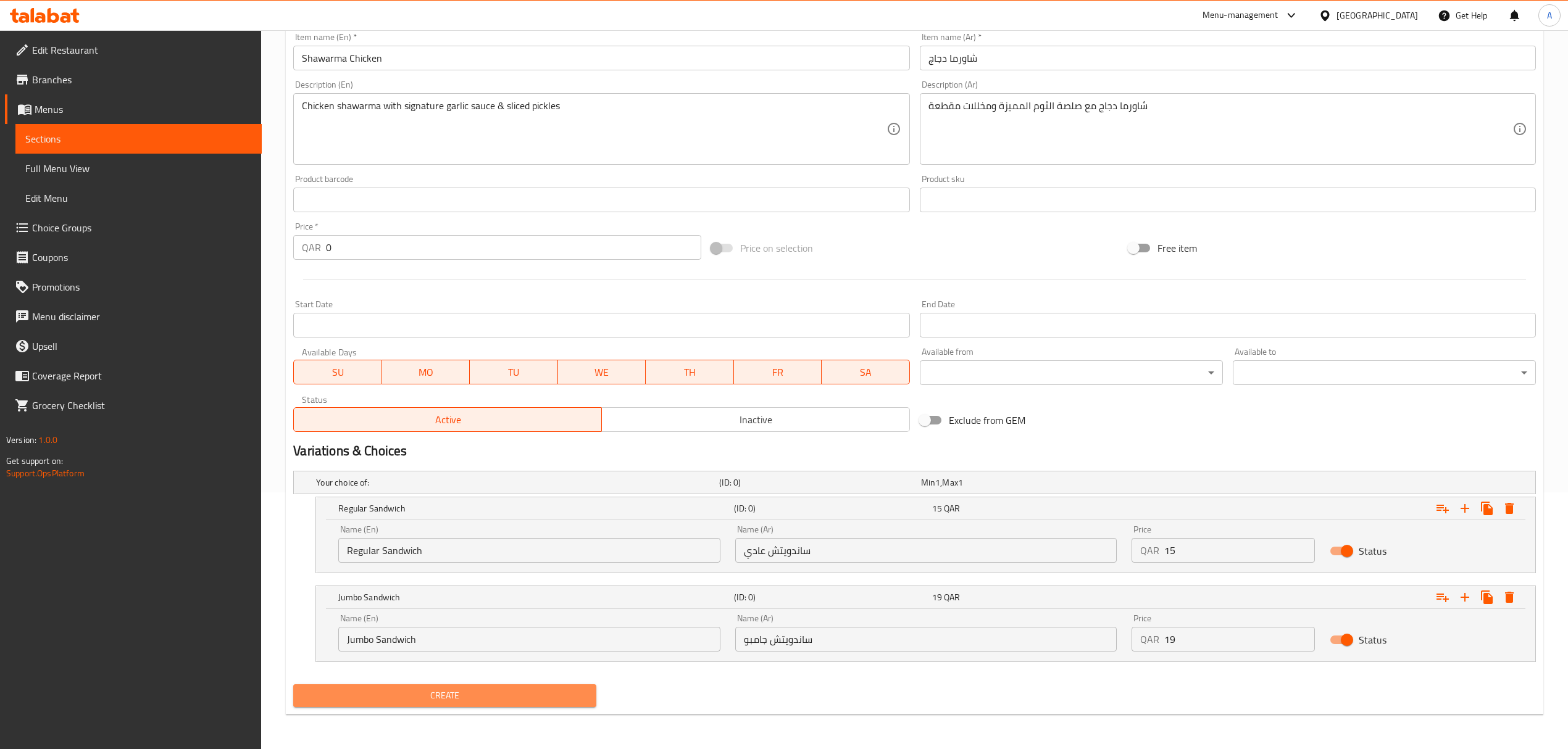
click at [573, 695] on span "Create" at bounding box center [444, 696] width 283 height 15
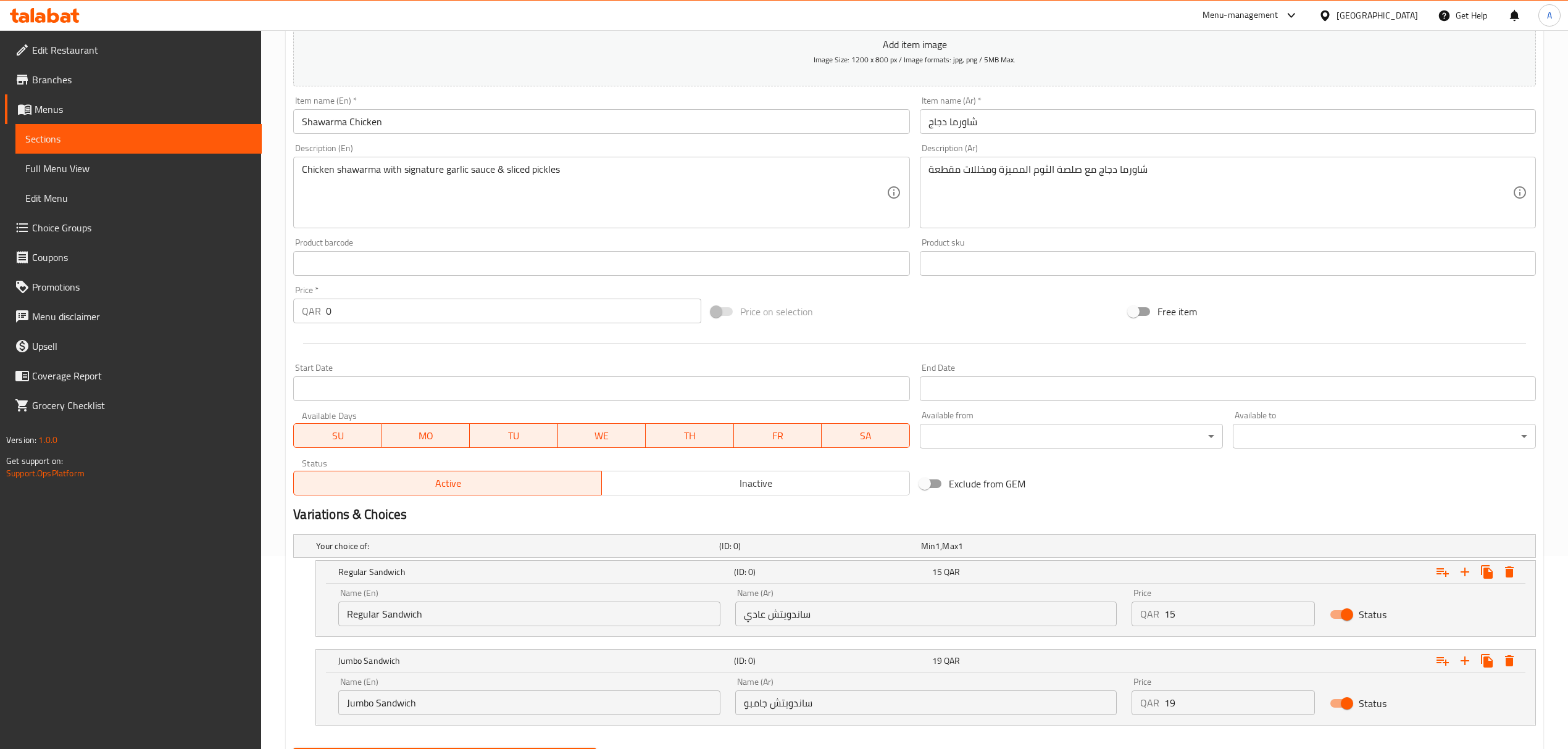
scroll to position [258, 0]
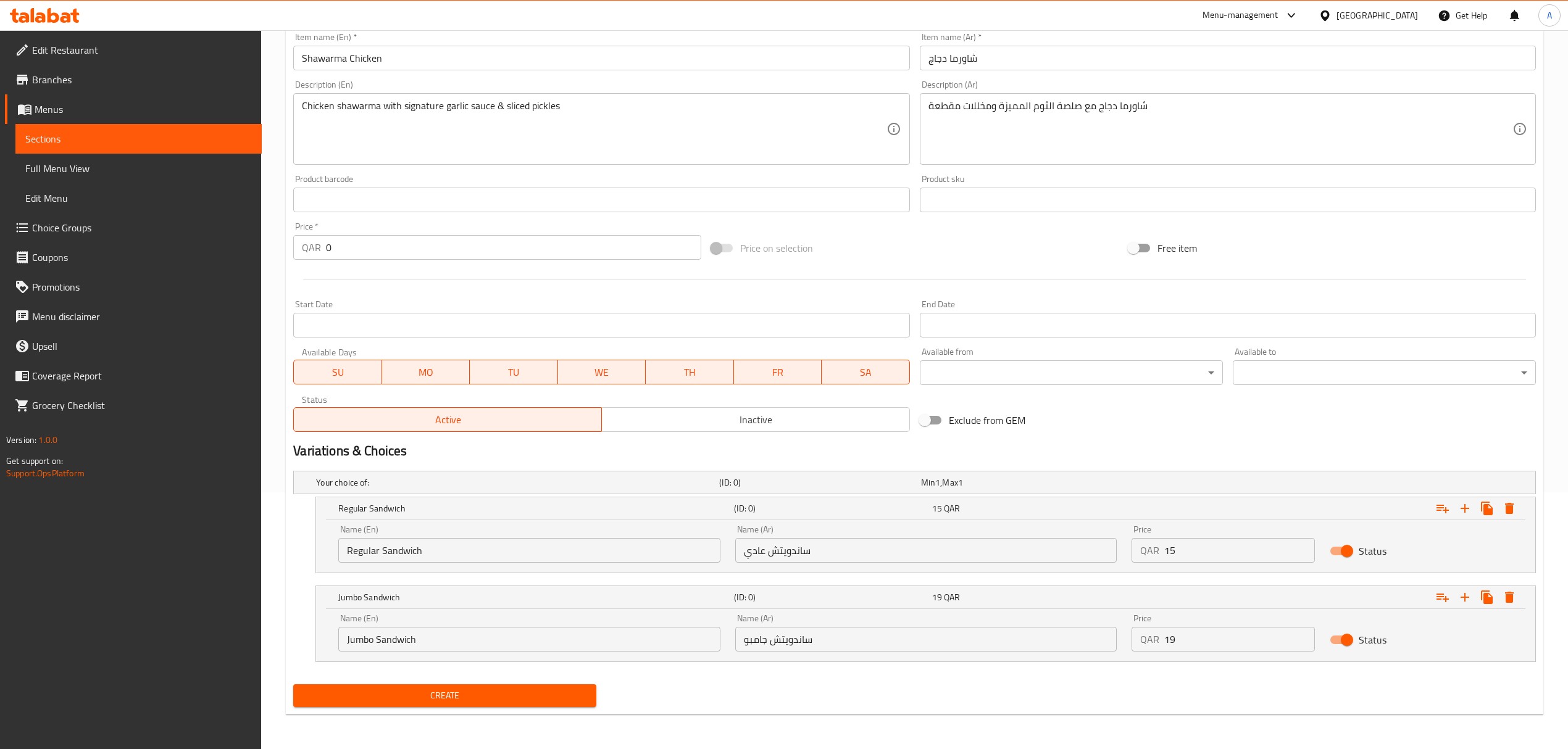
click at [524, 690] on span "Create" at bounding box center [444, 696] width 283 height 15
click at [521, 694] on span "Create" at bounding box center [444, 696] width 283 height 15
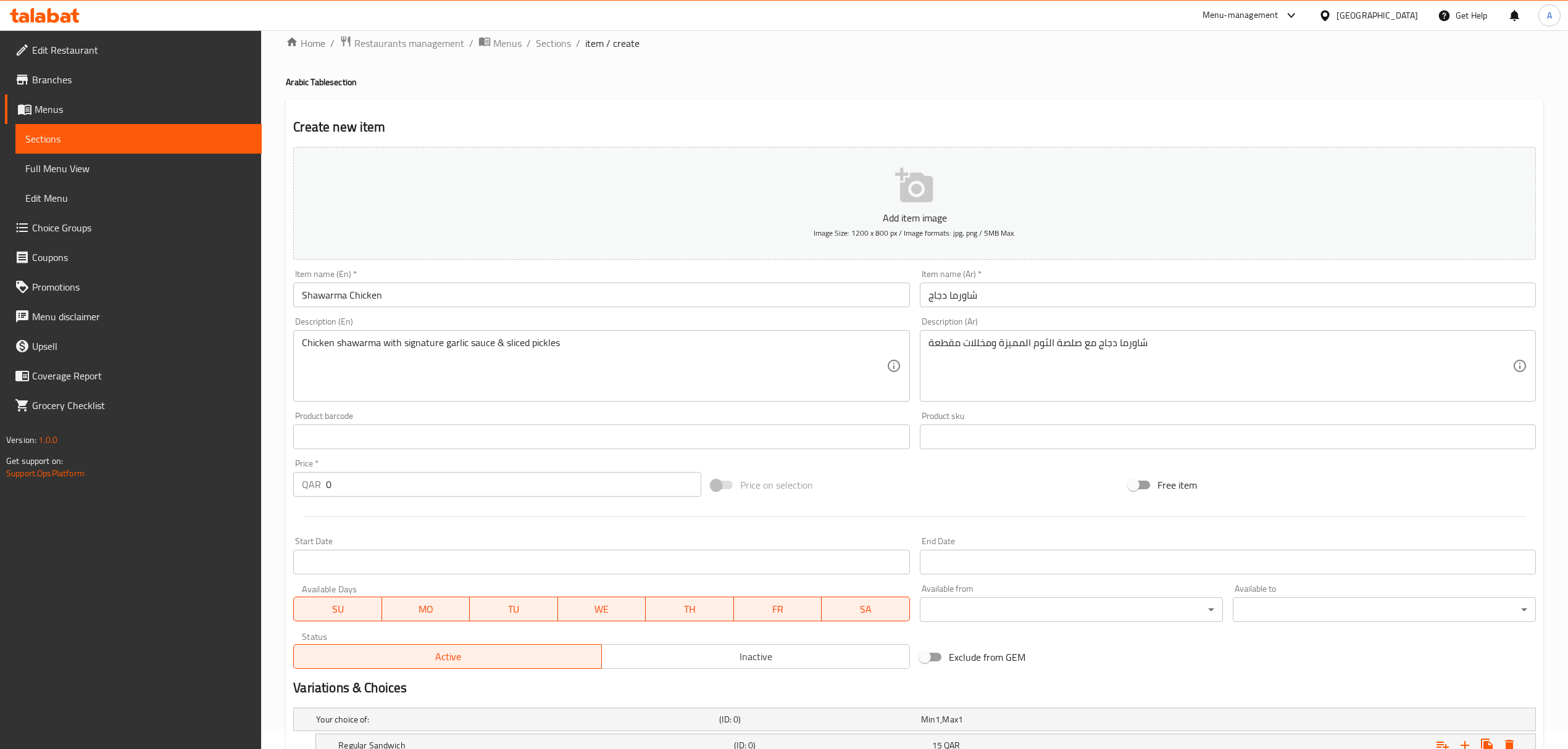
scroll to position [11, 0]
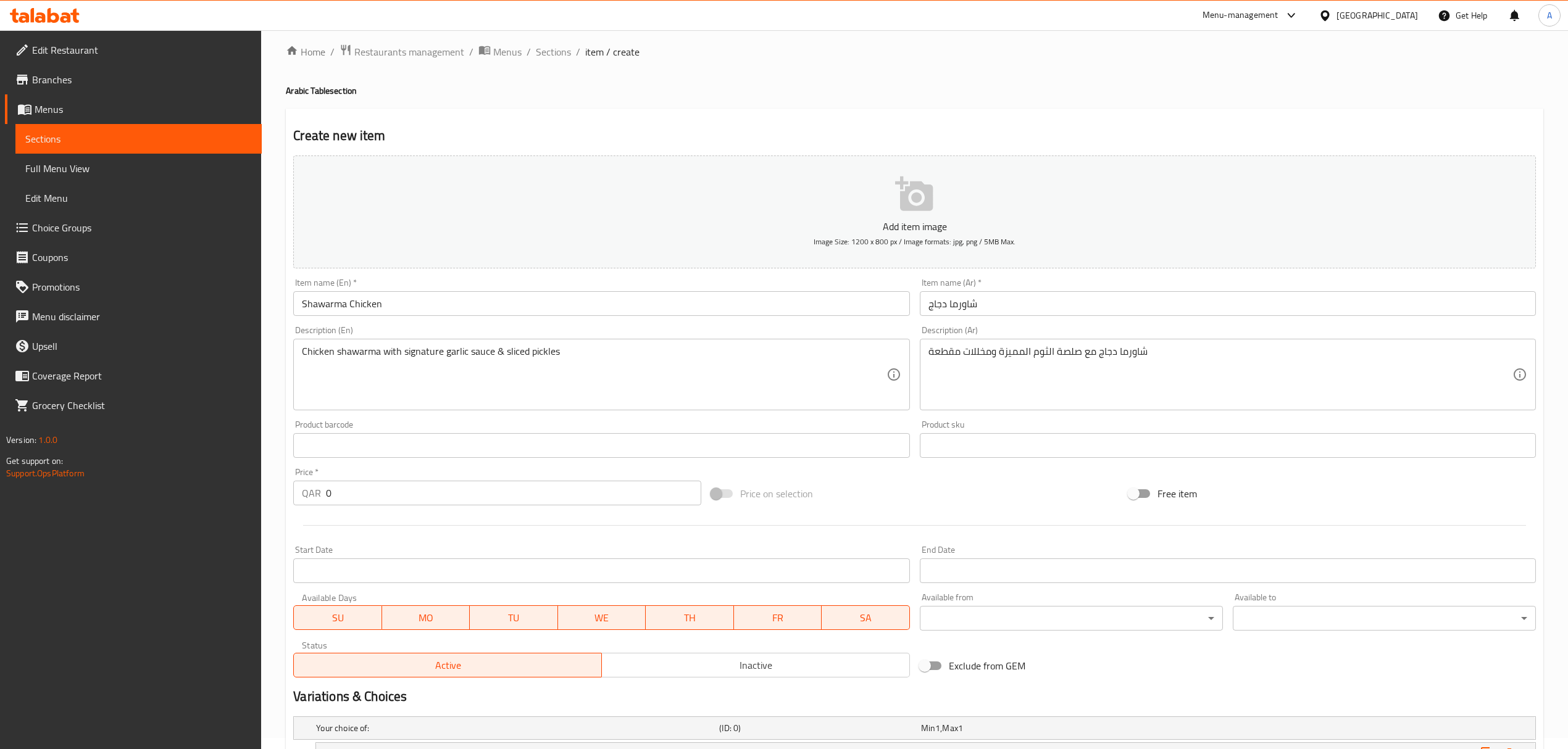
click at [428, 297] on input "Shawarma Chicken" at bounding box center [601, 303] width 616 height 25
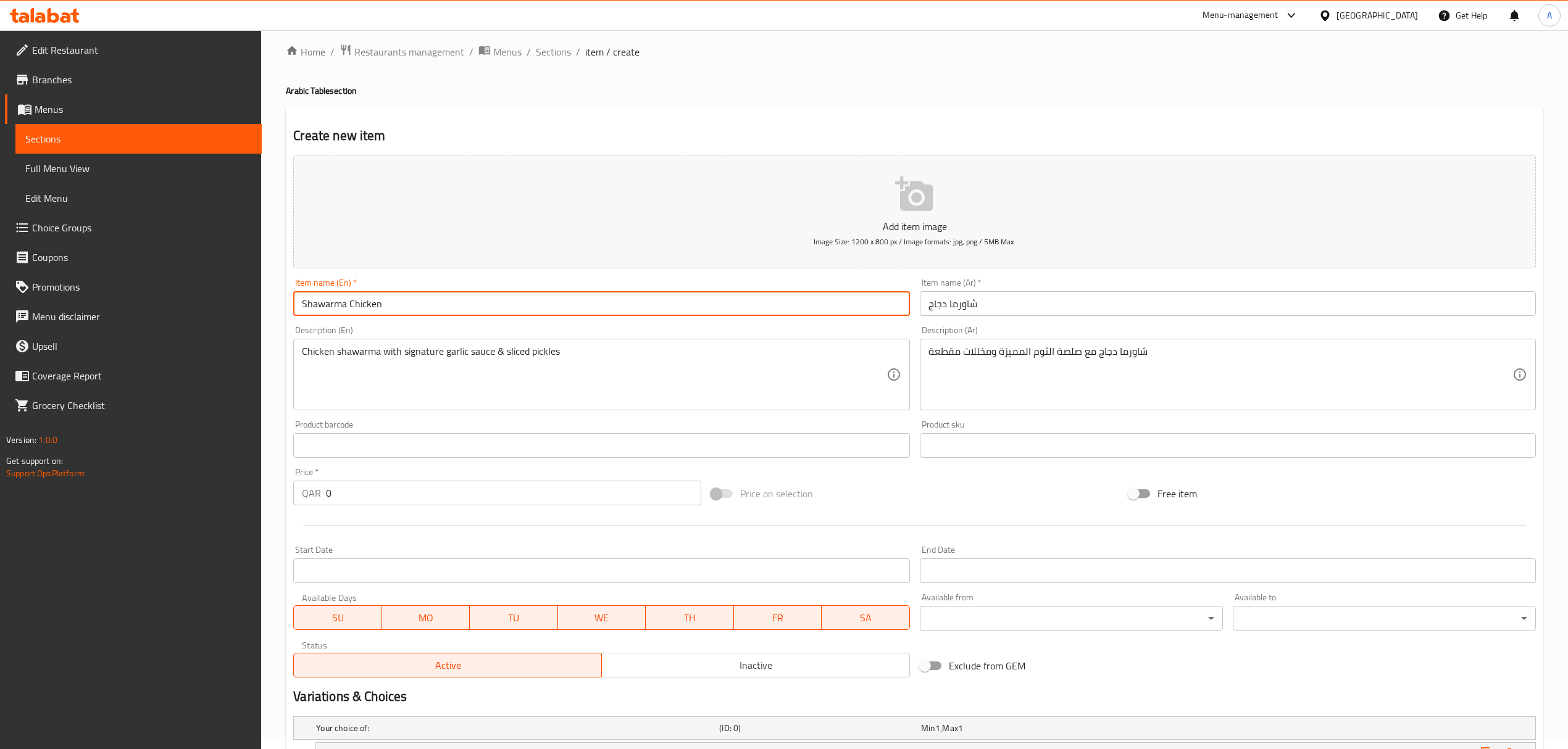
click at [428, 297] on input "Shawarma Chicken" at bounding box center [601, 303] width 616 height 25
click at [547, 50] on span "Sections" at bounding box center [553, 52] width 35 height 15
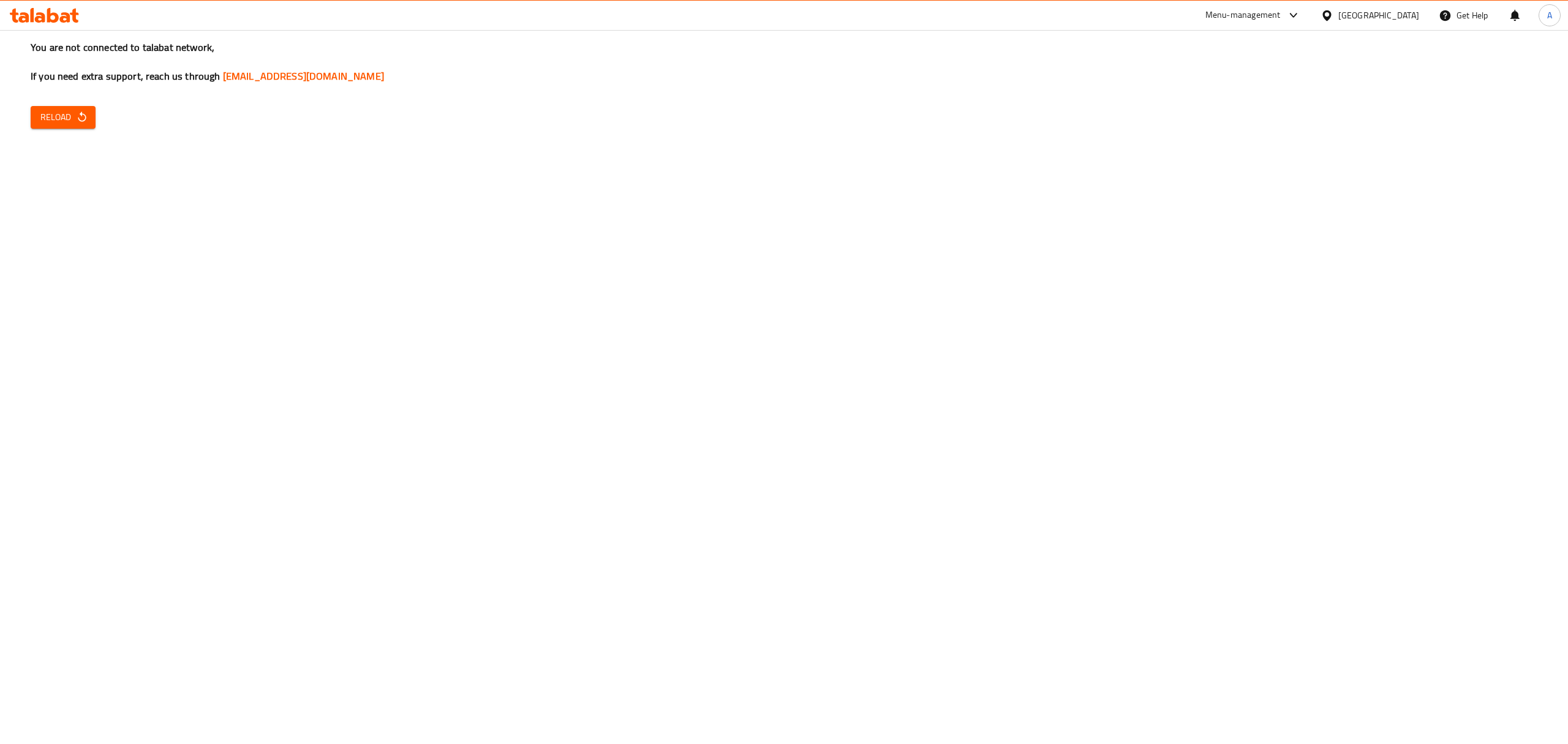
click at [71, 115] on span "Reload" at bounding box center [63, 117] width 45 height 15
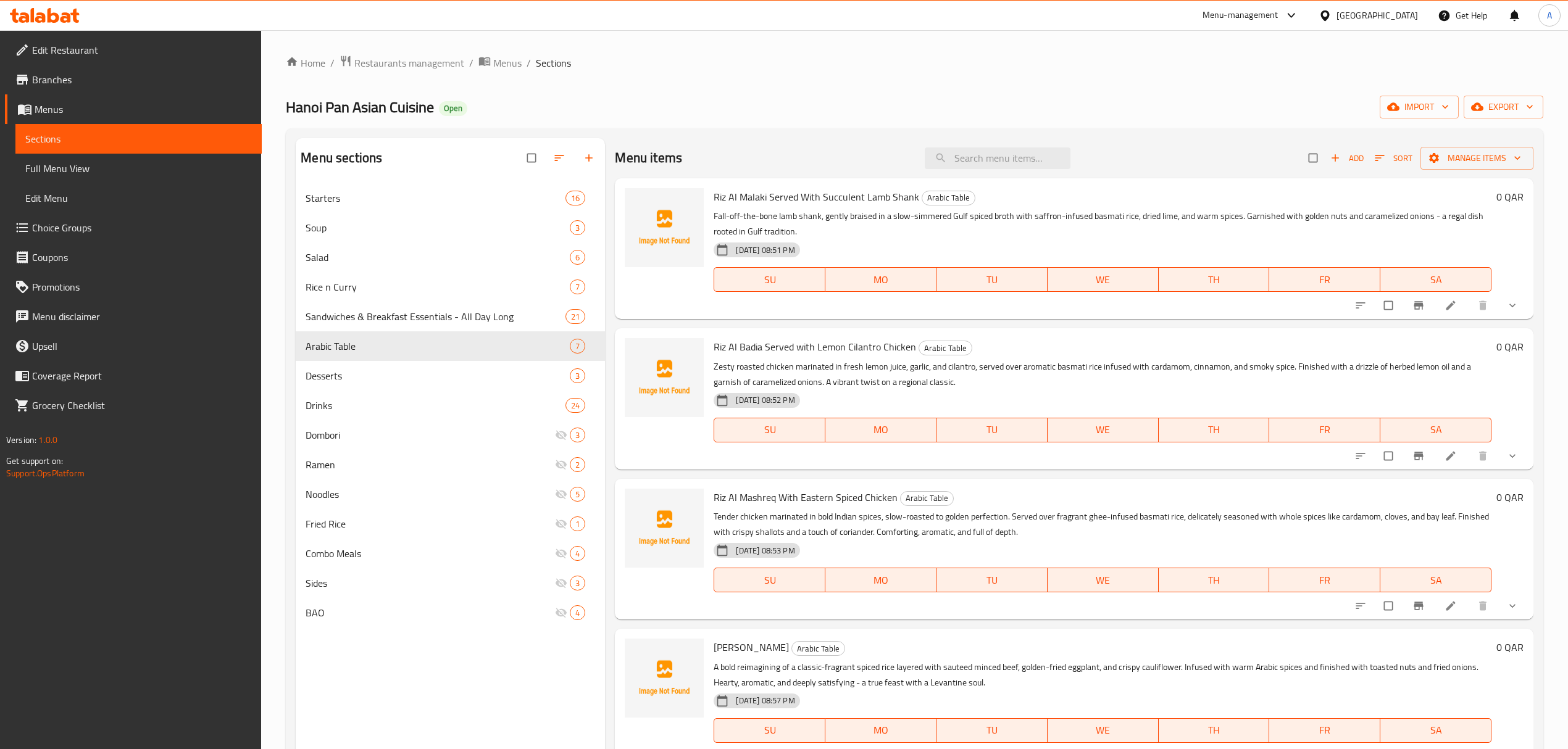
click at [90, 230] on span "Choice Groups" at bounding box center [141, 227] width 219 height 15
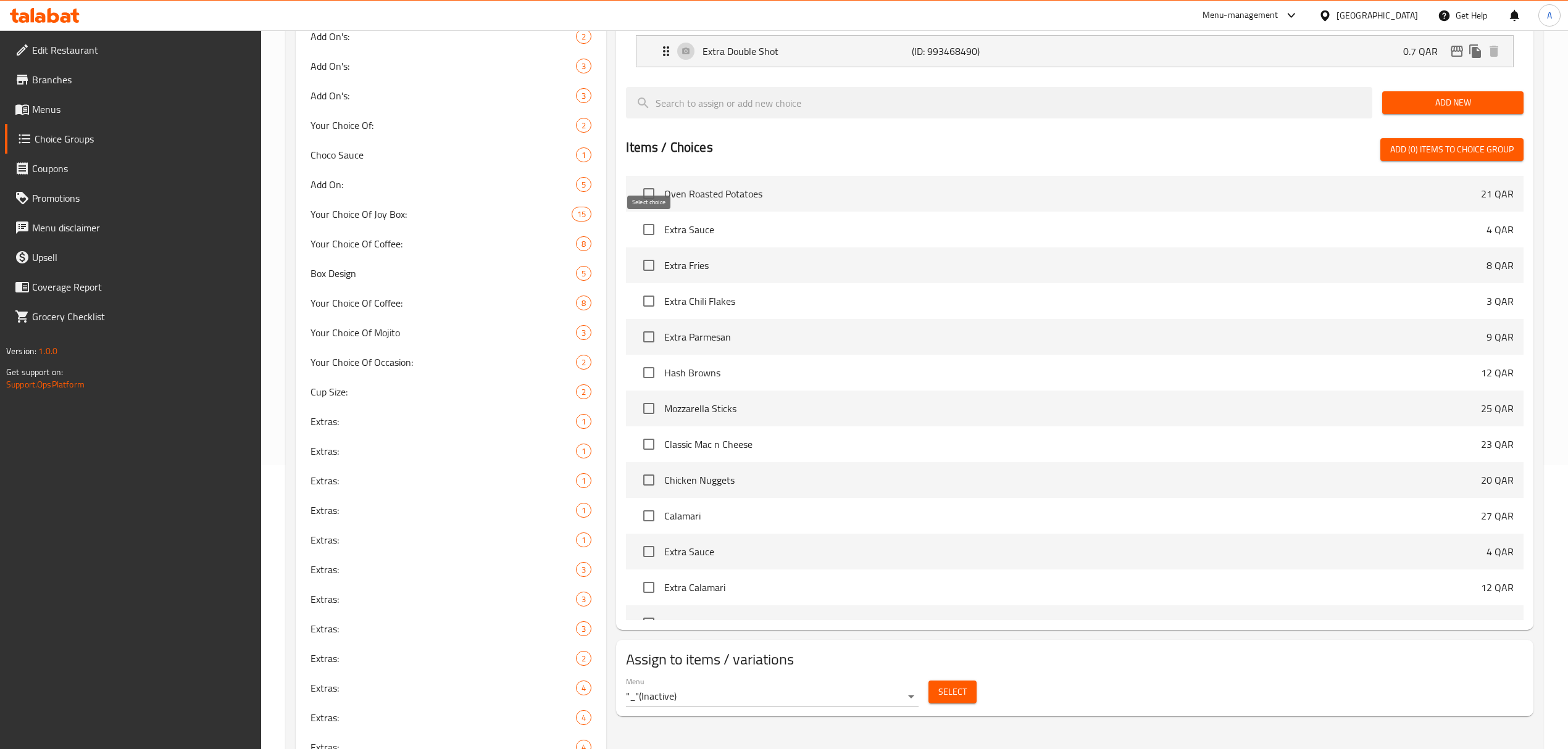
scroll to position [119, 0]
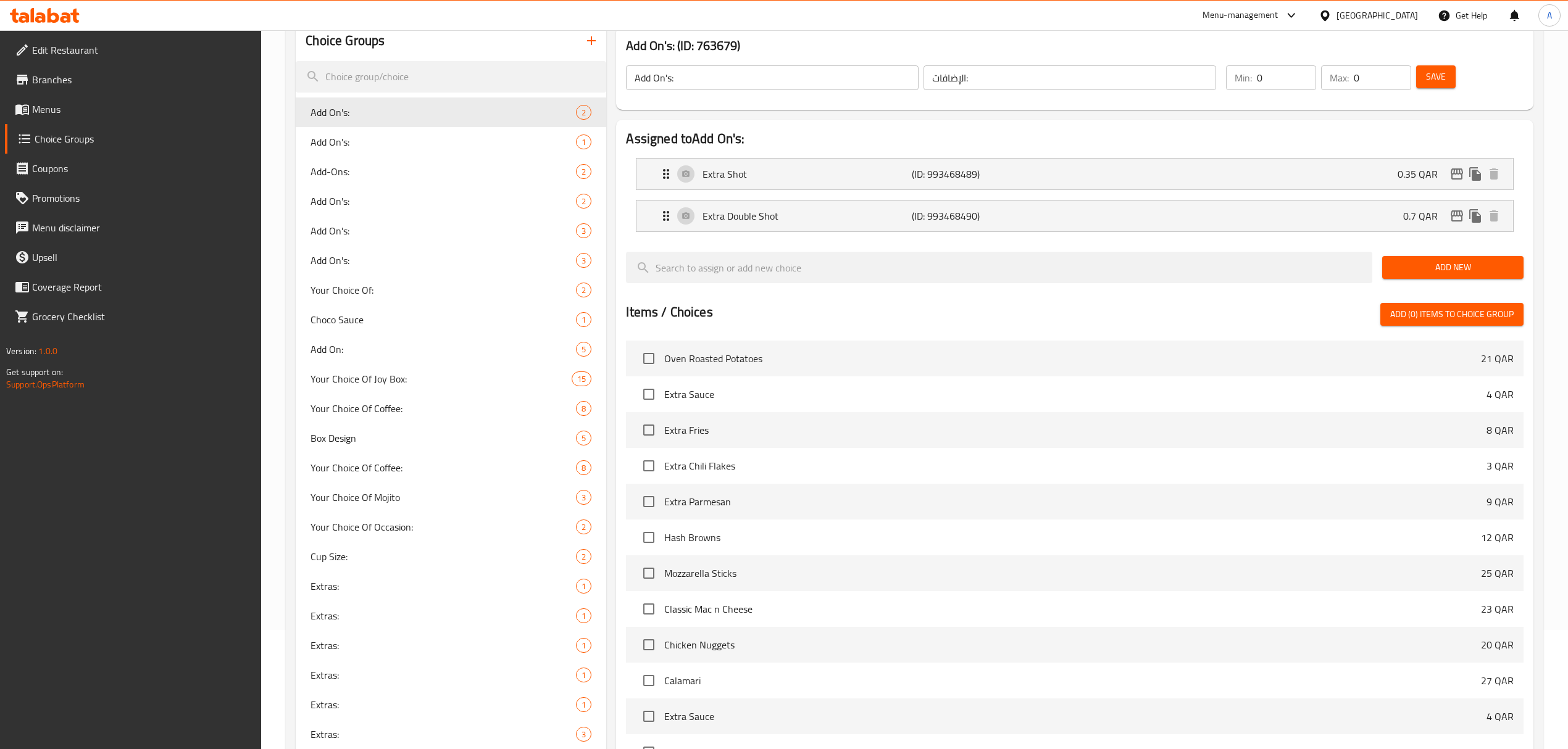
click at [915, 317] on div "Items / Choices Add (0) items to choice group" at bounding box center [1074, 314] width 897 height 23
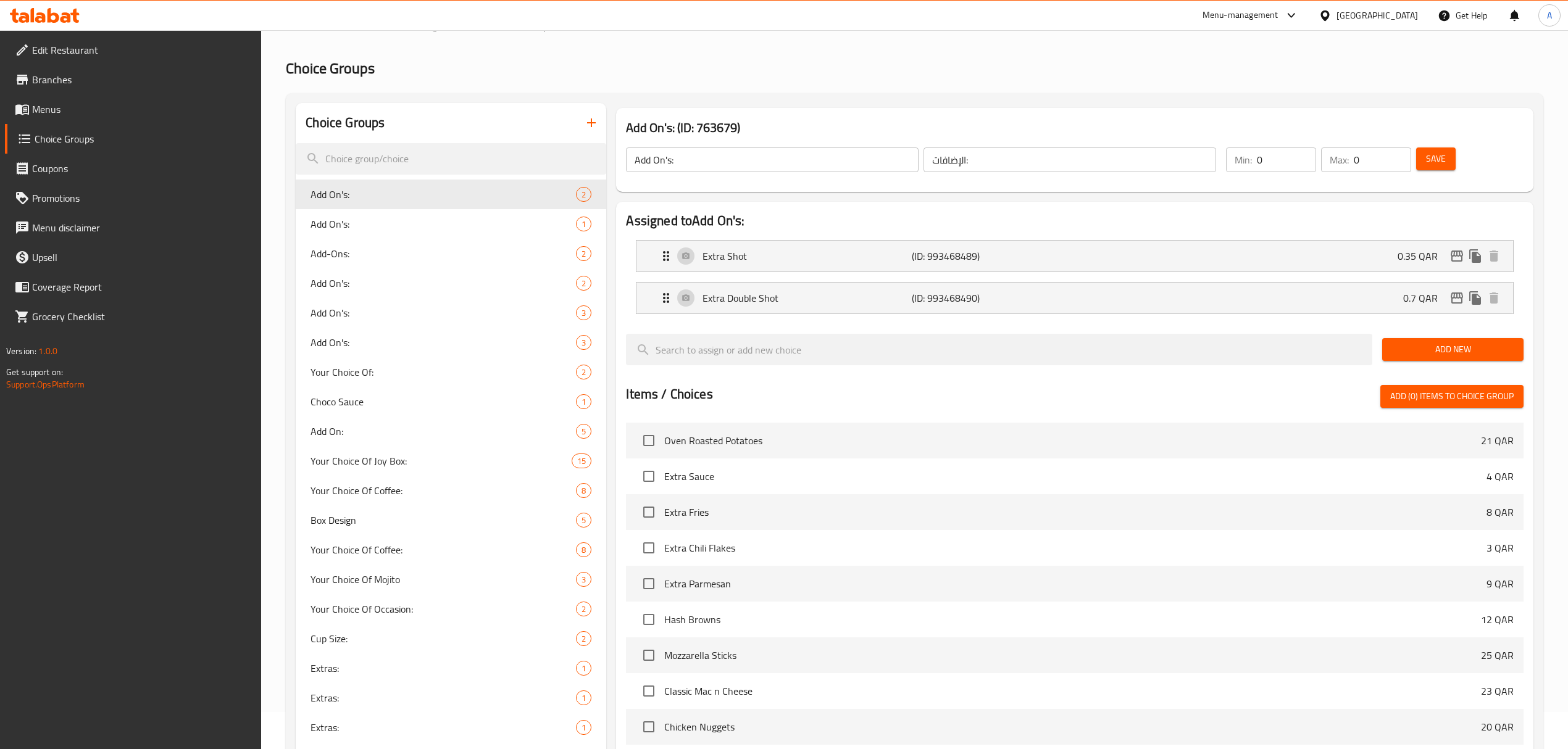
scroll to position [0, 0]
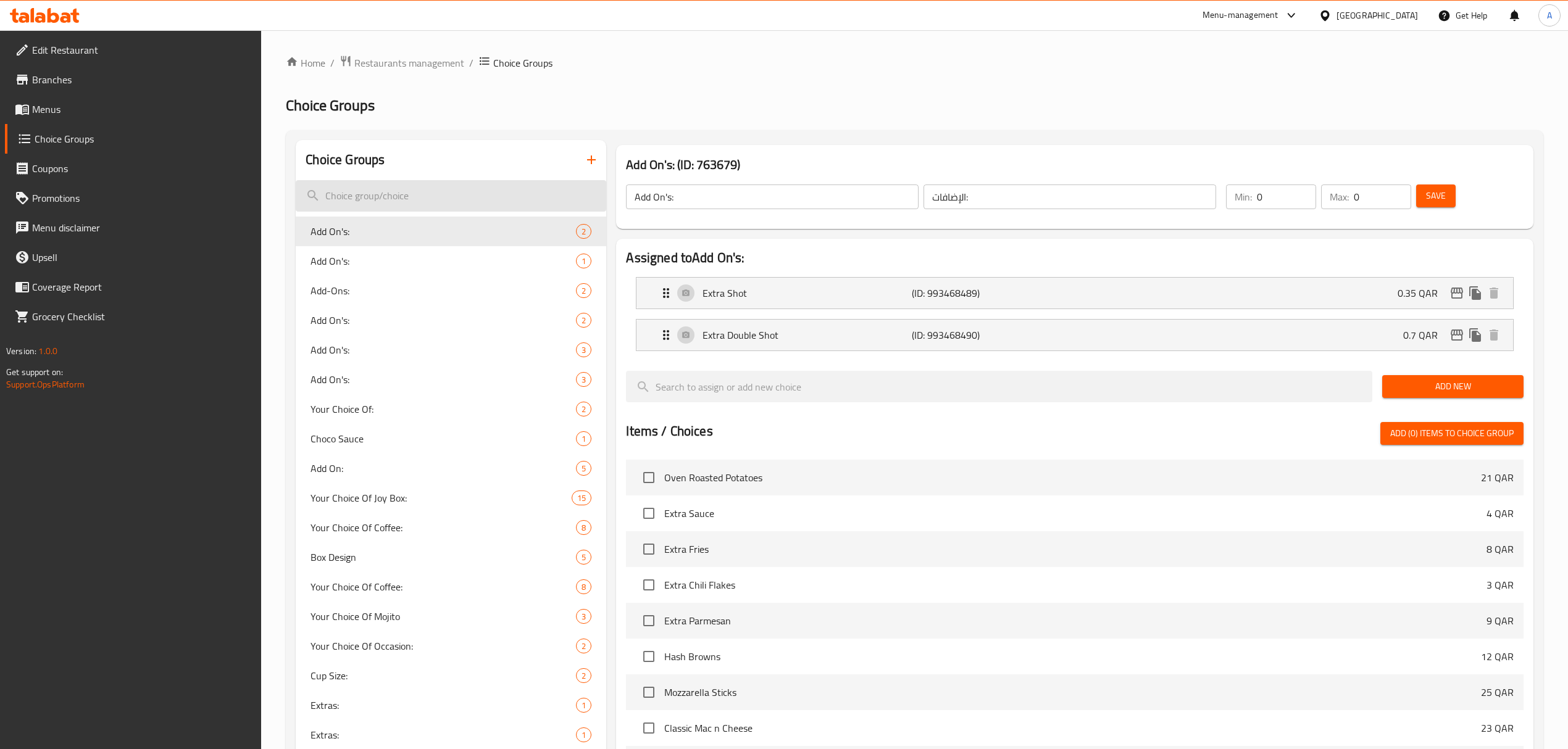
click at [428, 196] on input "search" at bounding box center [451, 195] width 310 height 31
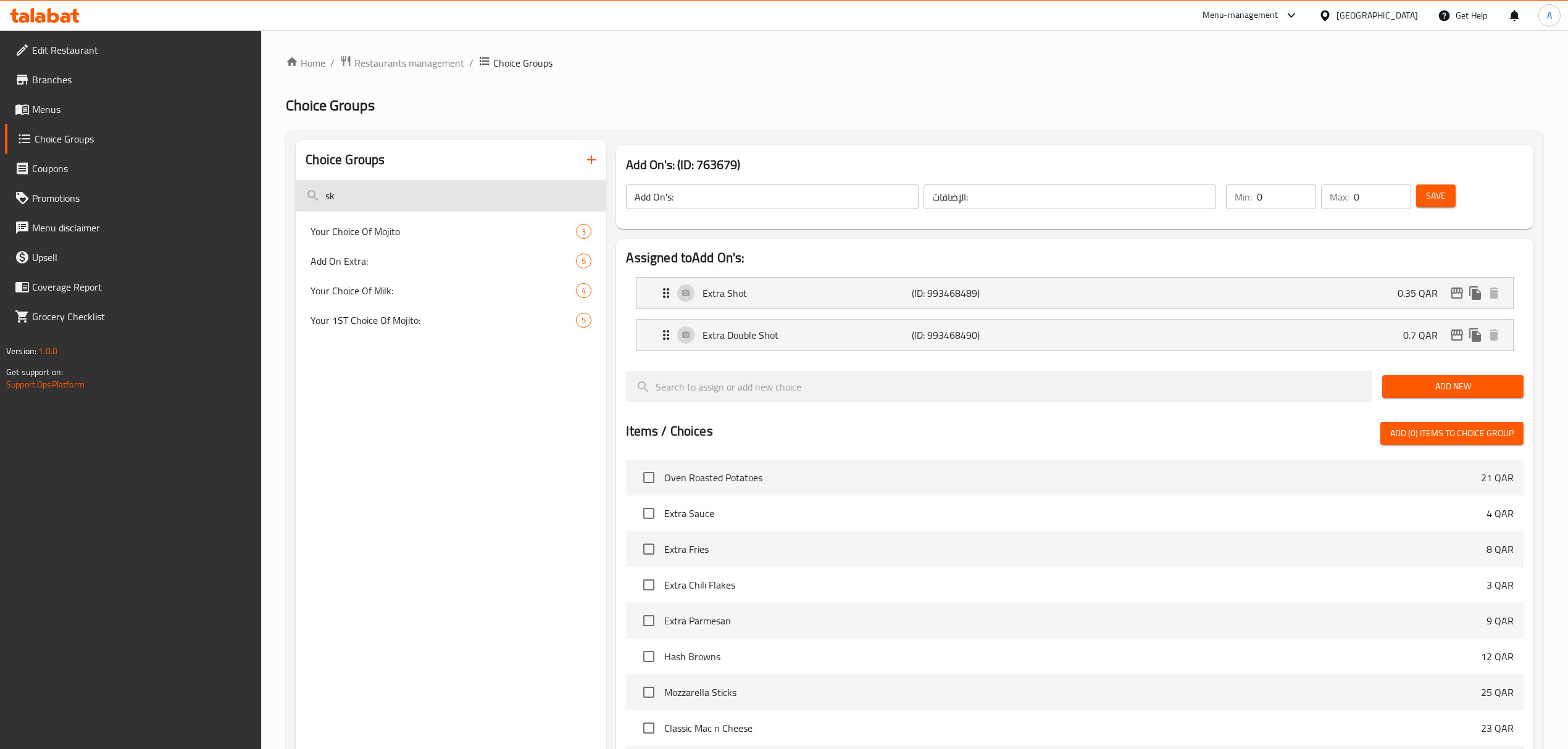
type input "s"
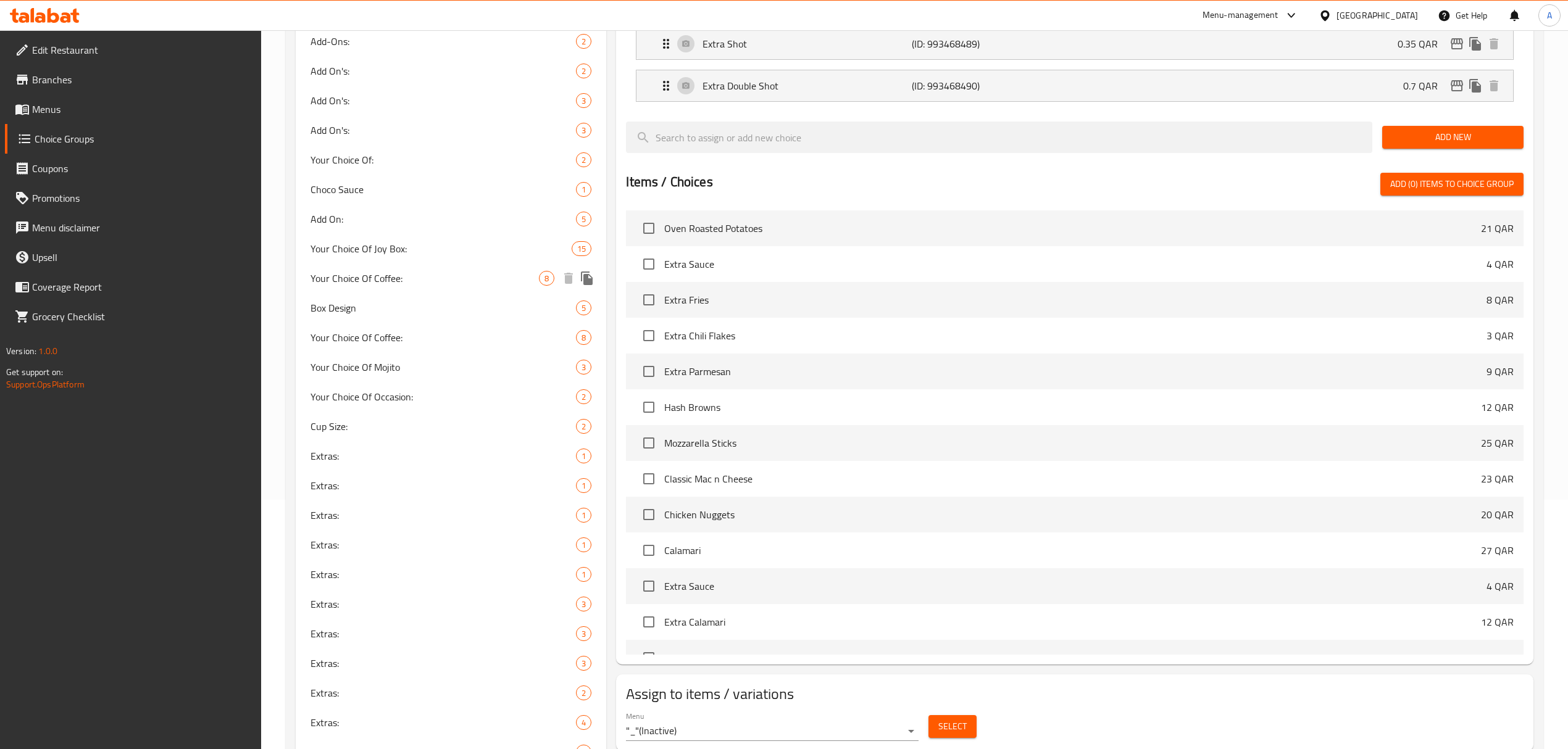
scroll to position [329, 0]
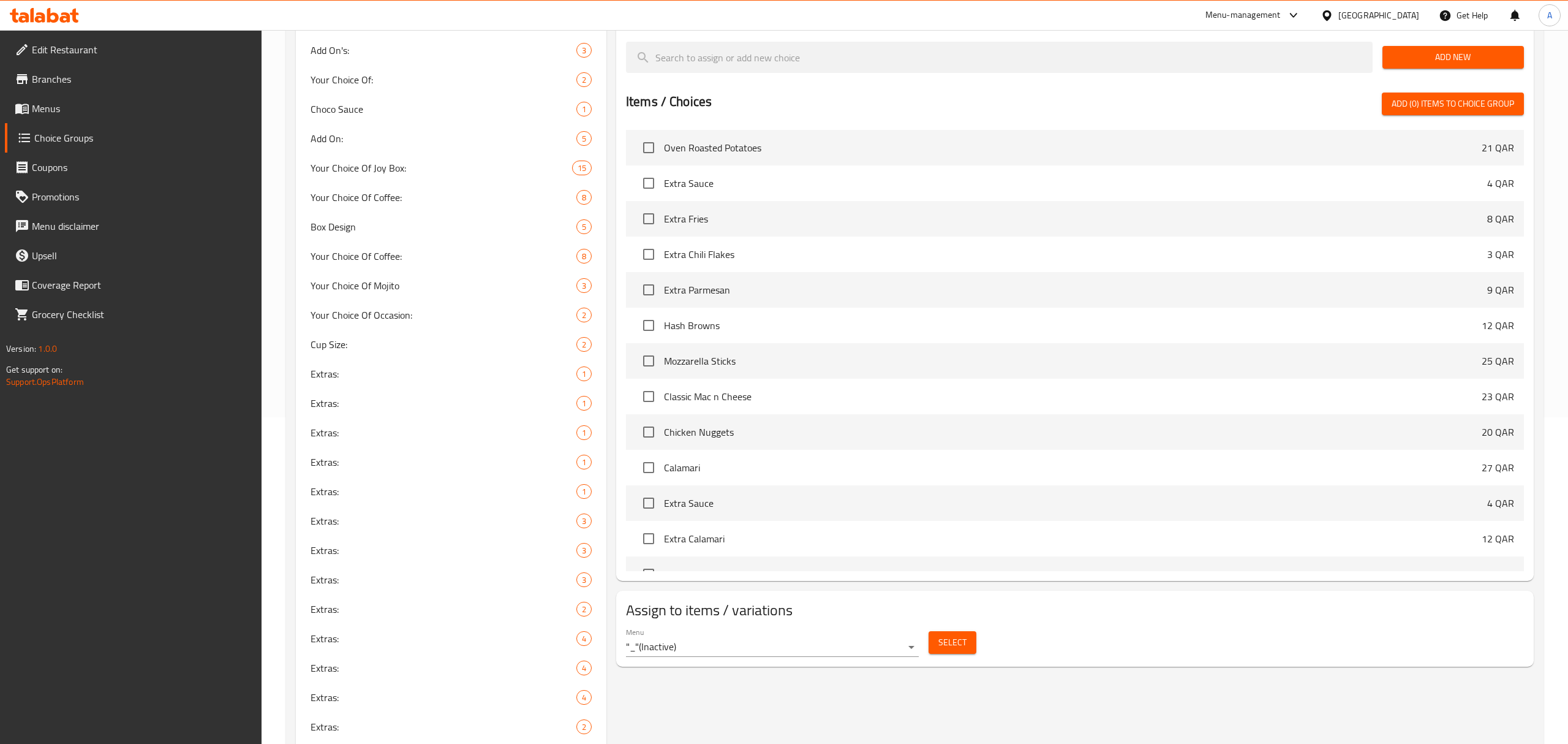
click at [792, 417] on body "​ Menu-management Qatar Get Help A Edit Restaurant Branches Menus Choice Groups…" at bounding box center [784, 60] width 1568 height 714
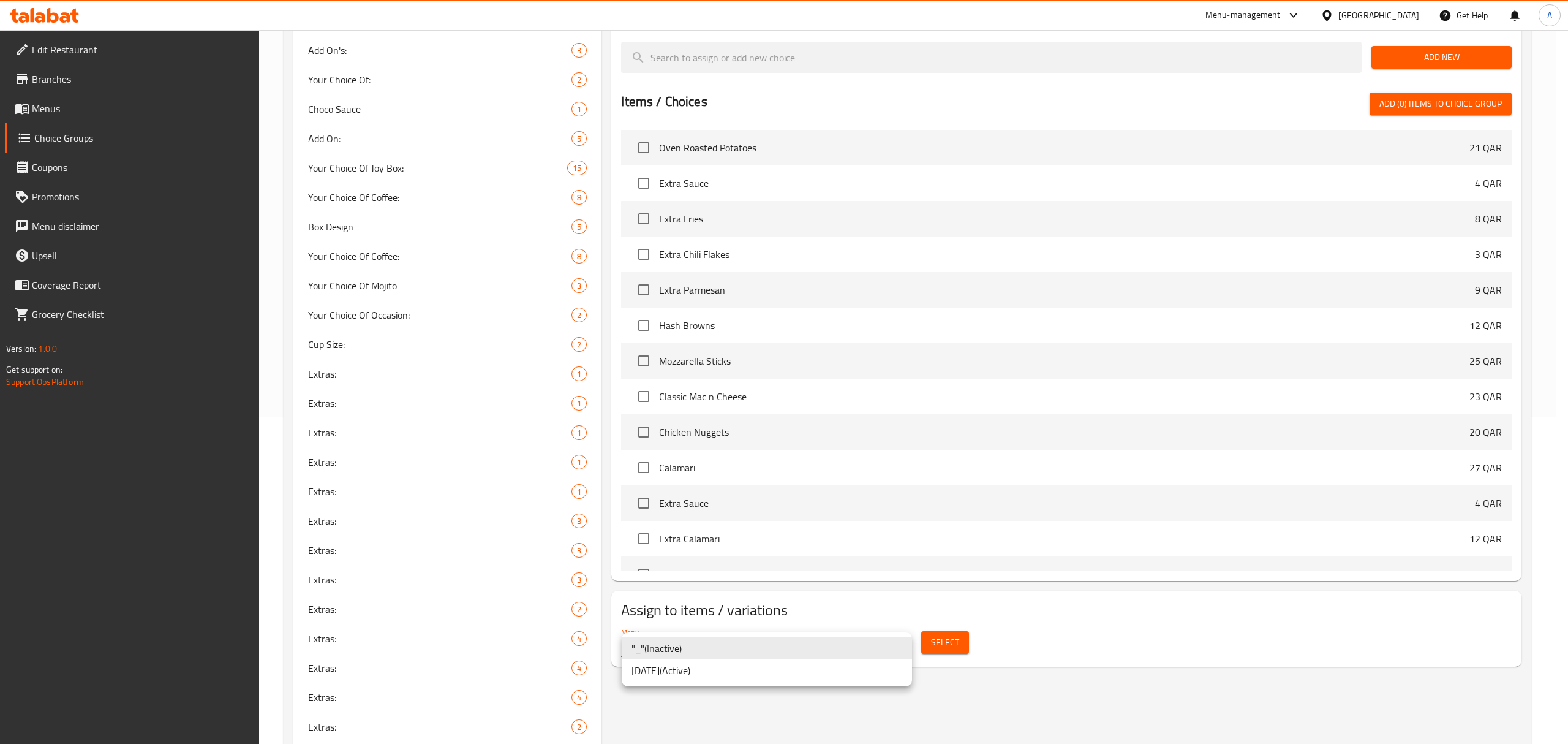
click at [721, 667] on li "Jan 2025 ( Active )" at bounding box center [767, 670] width 290 height 22
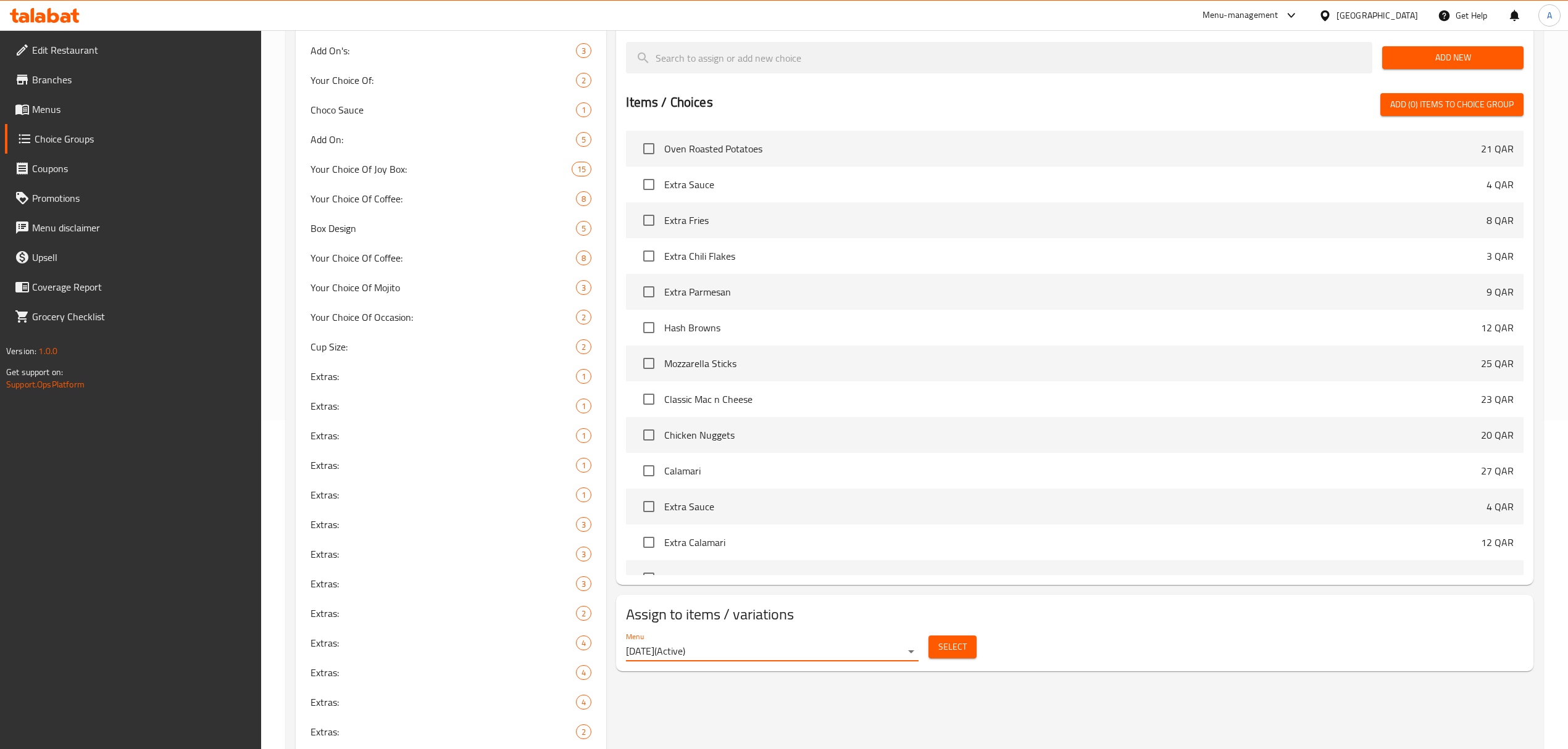
click at [962, 650] on span "Select" at bounding box center [952, 647] width 29 height 15
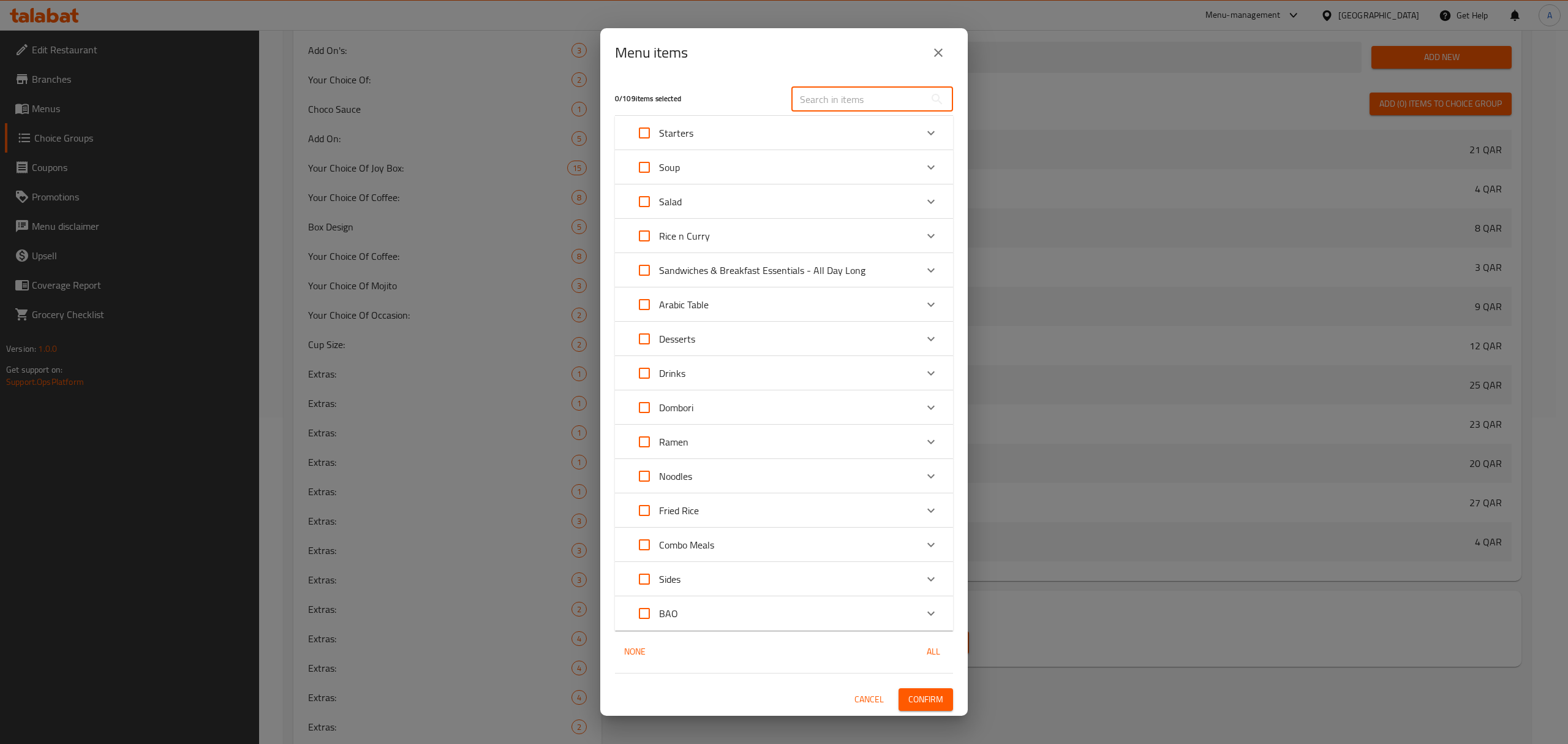
click at [876, 92] on input "text" at bounding box center [858, 99] width 134 height 25
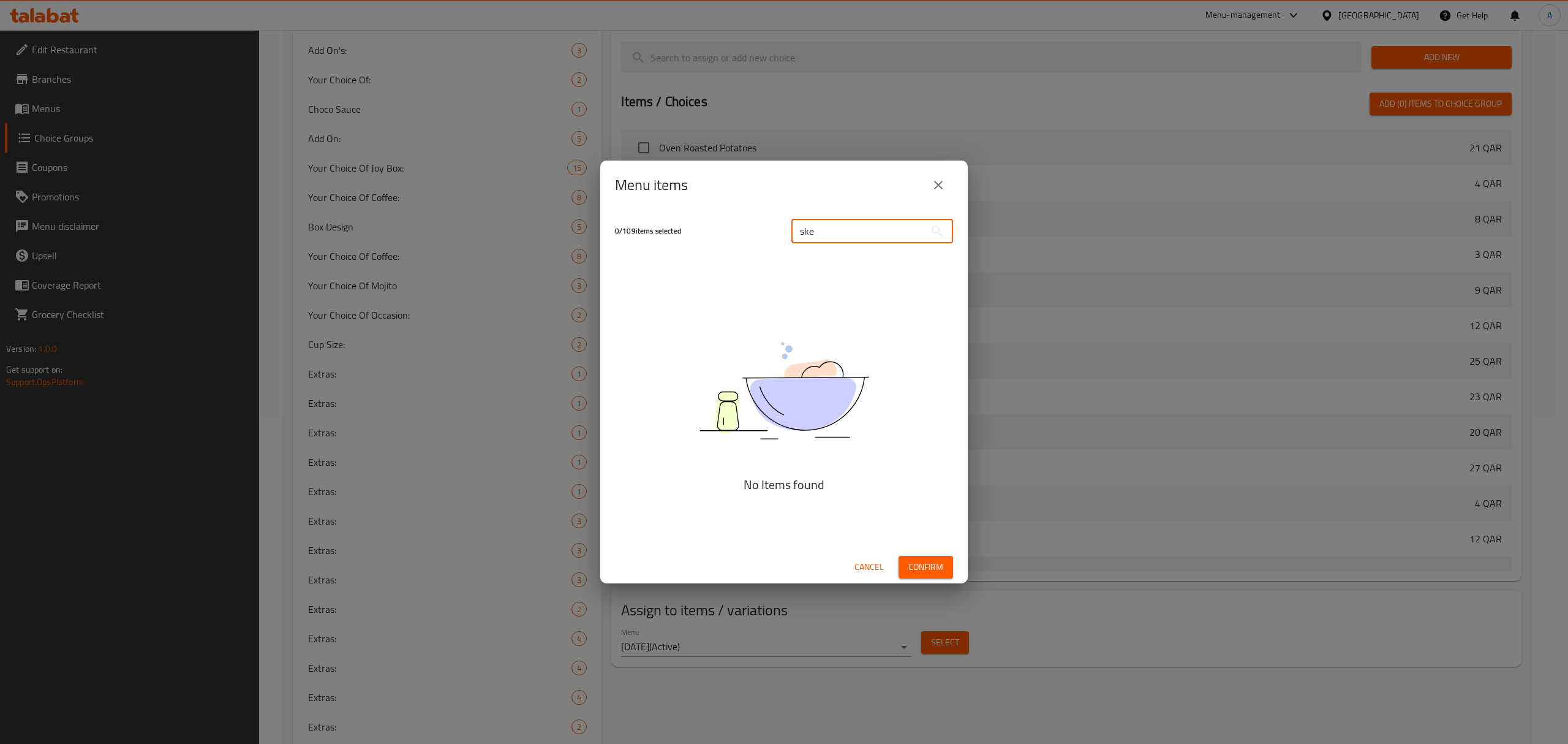
type input "ske"
click at [944, 173] on button "close" at bounding box center [938, 185] width 30 height 30
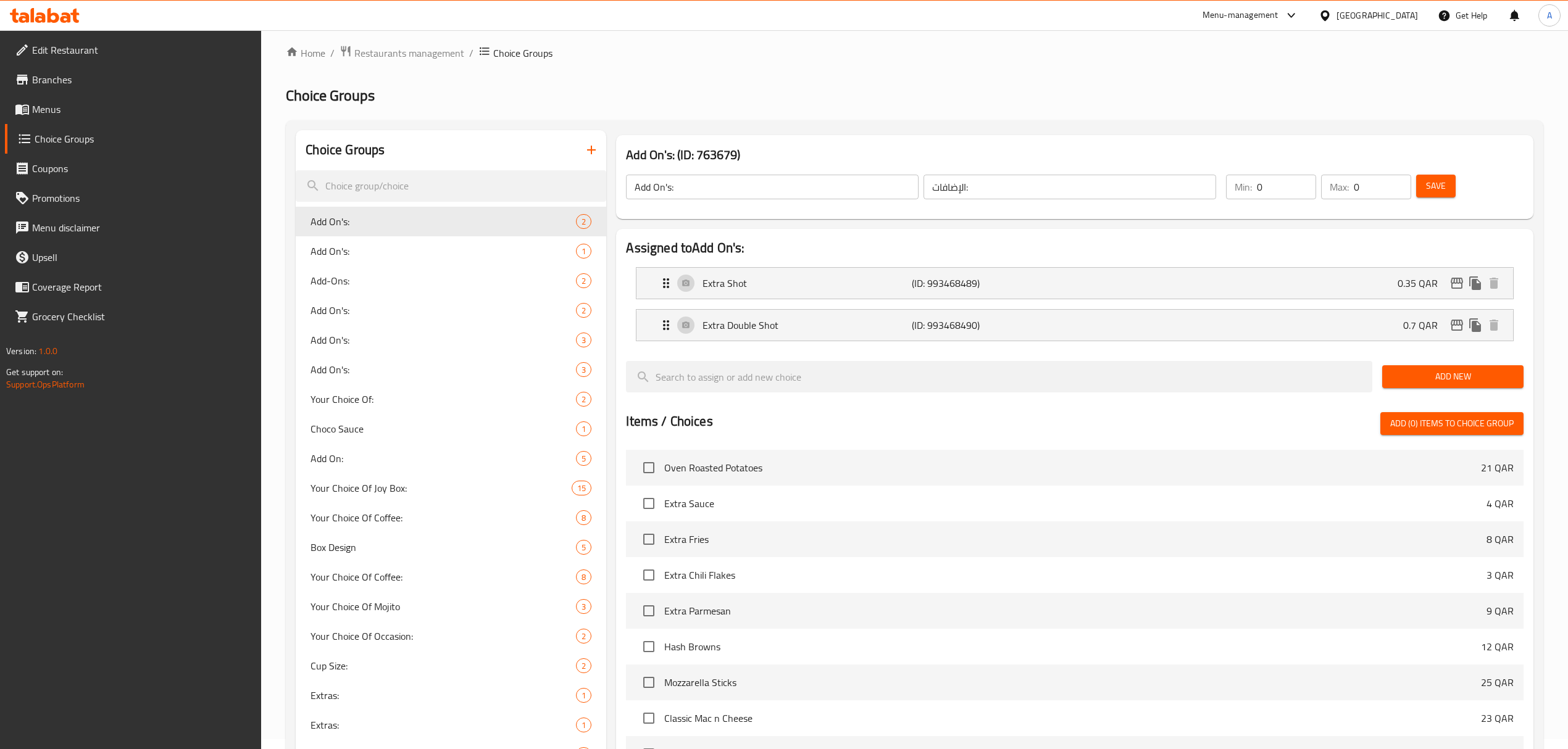
scroll to position [0, 0]
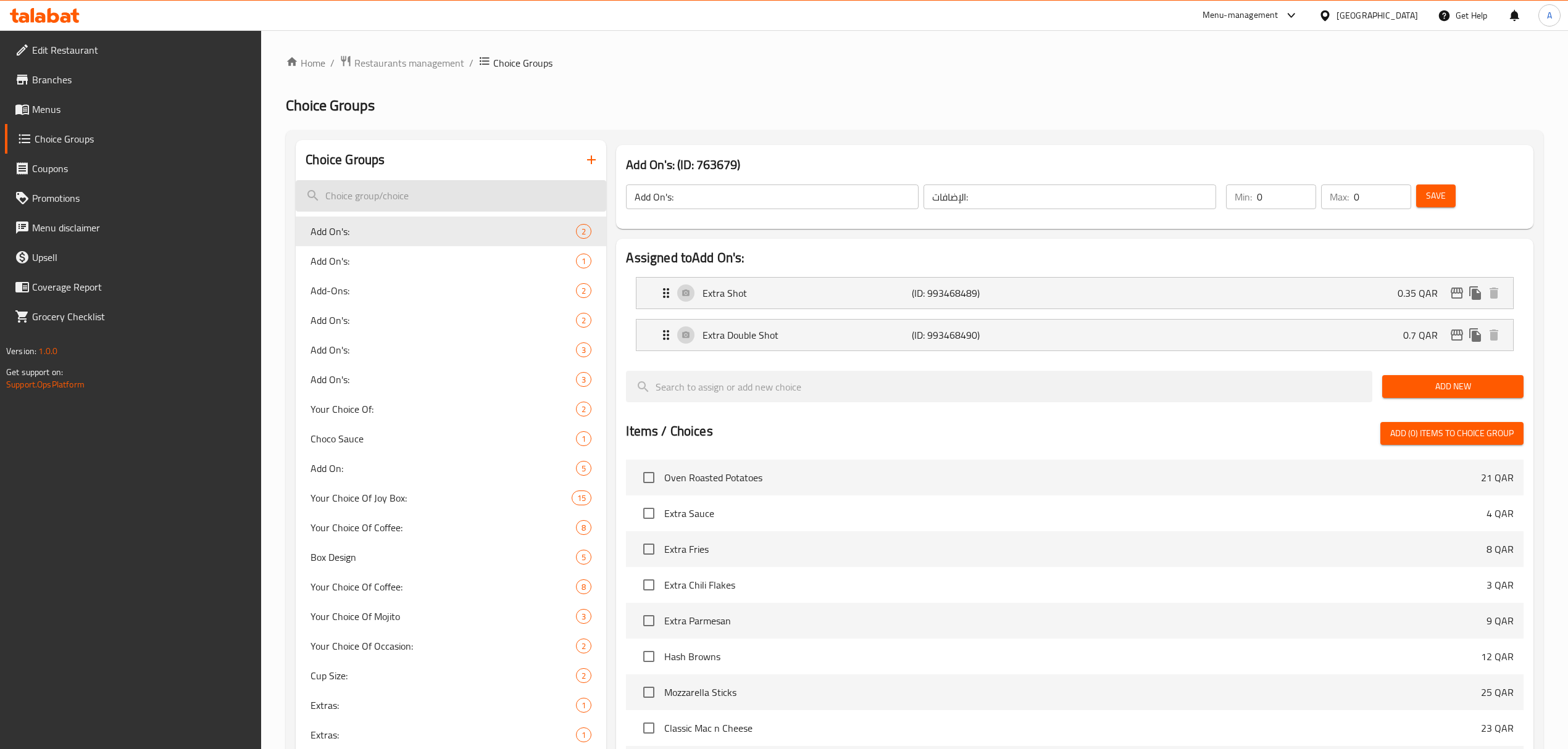
click at [443, 191] on input "search" at bounding box center [451, 195] width 310 height 31
type input "s"
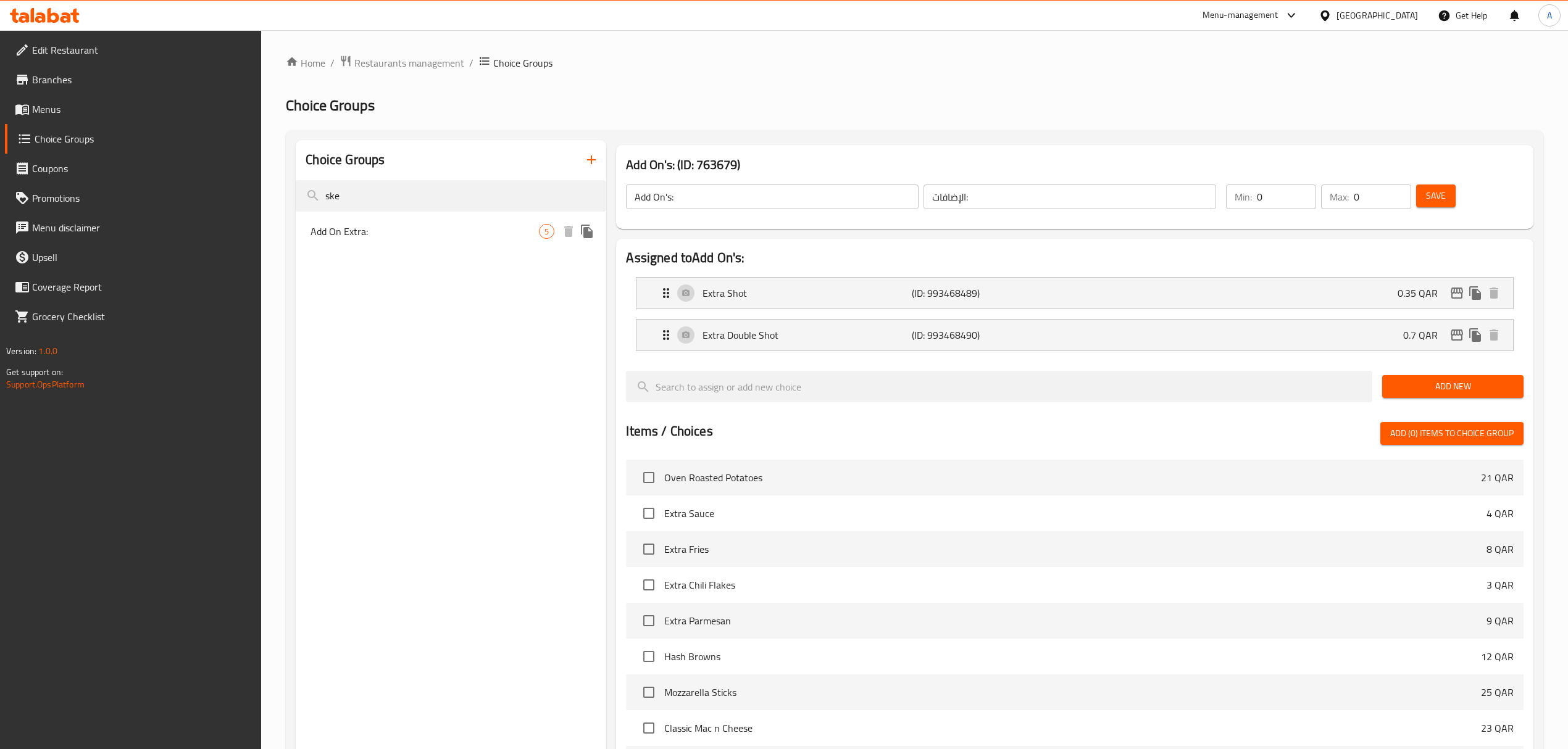
type input "ske"
click at [415, 235] on span "Add On Extra:" at bounding box center [424, 231] width 228 height 15
type input "Add On Extra:"
type input "إضافة اكسترا:"
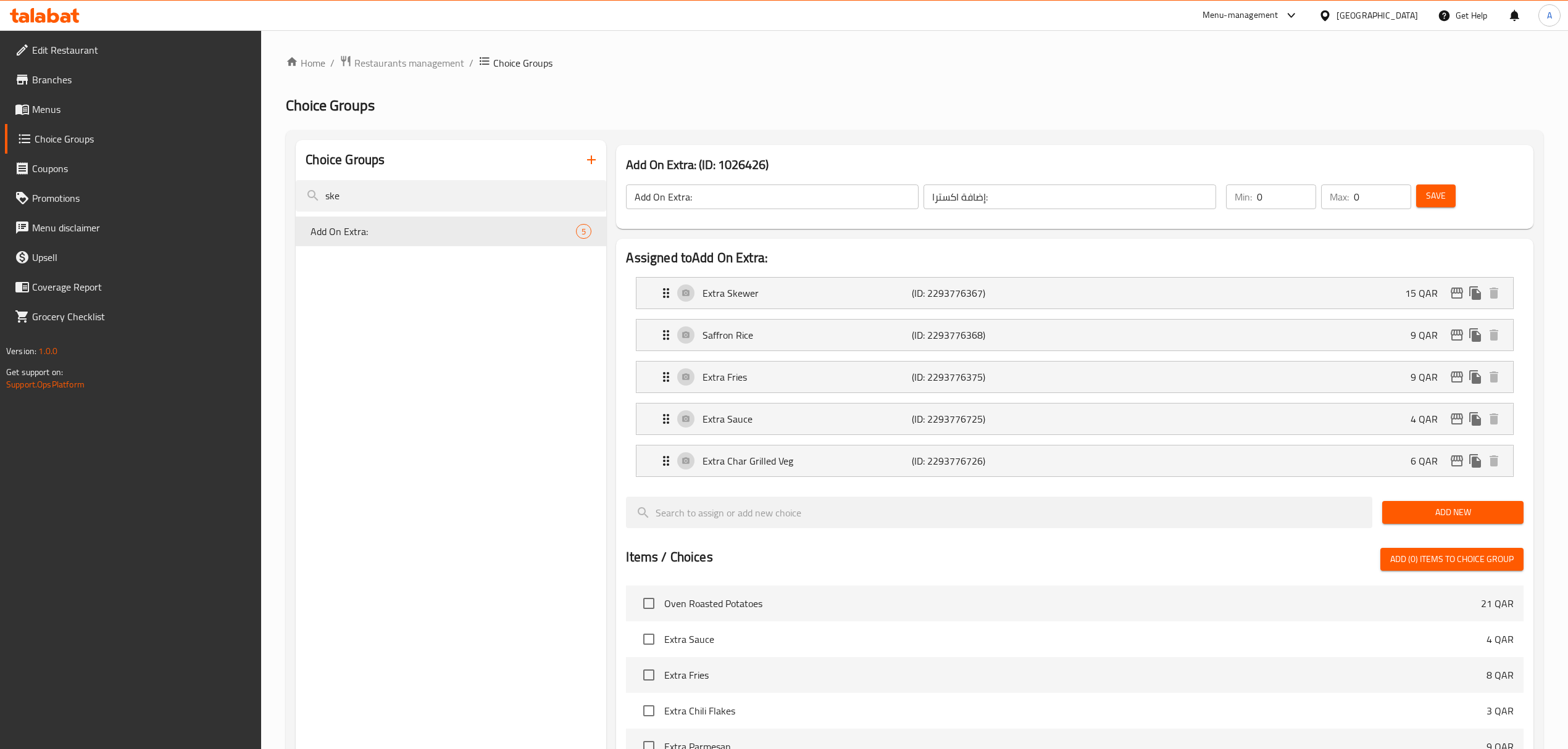
drag, startPoint x: 390, startPoint y: 194, endPoint x: 257, endPoint y: 195, distance: 133.0
click at [257, 195] on div "Edit Restaurant Branches Menus Choice Groups Coupons Promotions Menu disclaimer…" at bounding box center [784, 598] width 1568 height 1135
type input "ة"
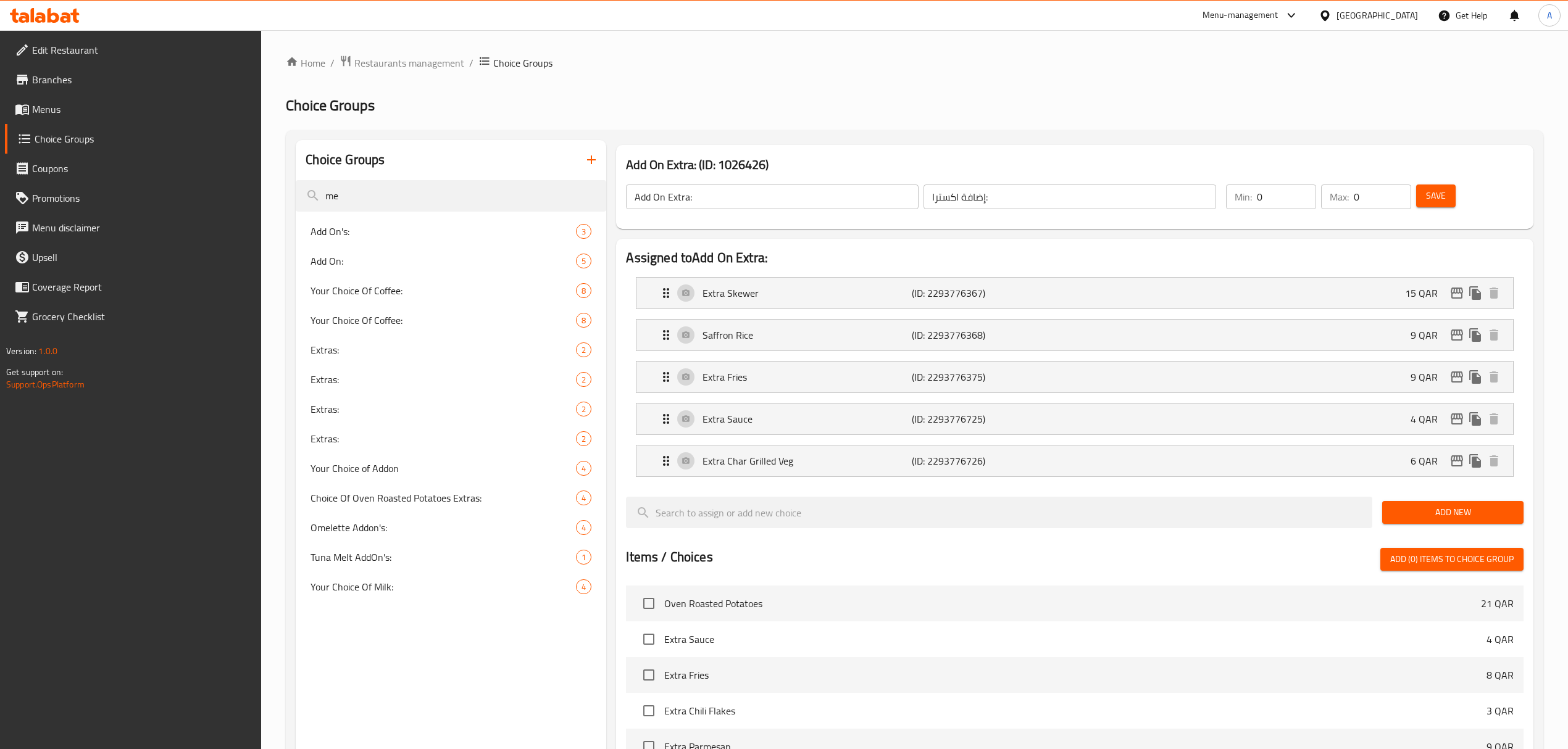
type input "m"
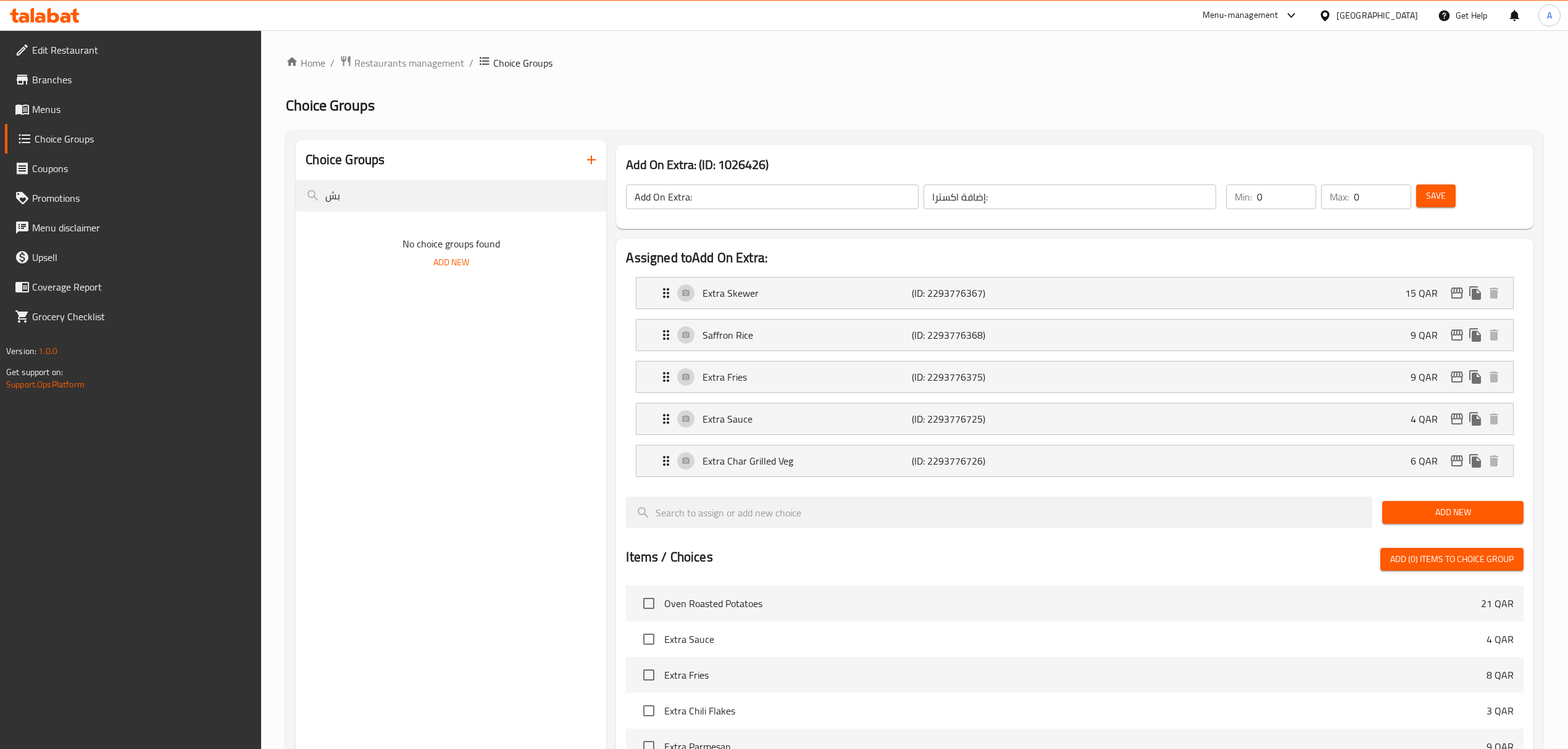
type input "ب"
type input "fala"
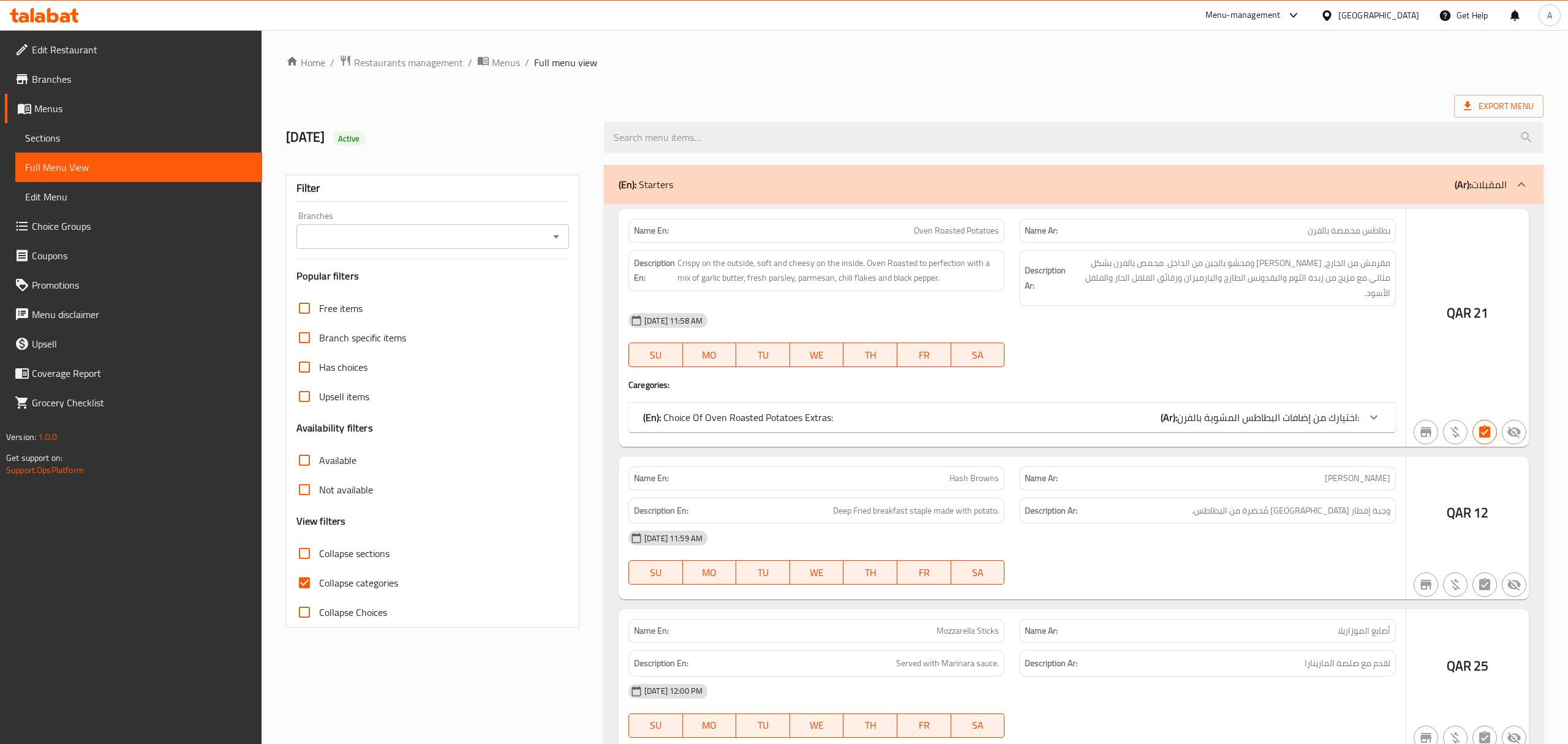
click at [78, 135] on div at bounding box center [784, 372] width 1568 height 744
click at [66, 138] on div at bounding box center [784, 372] width 1568 height 744
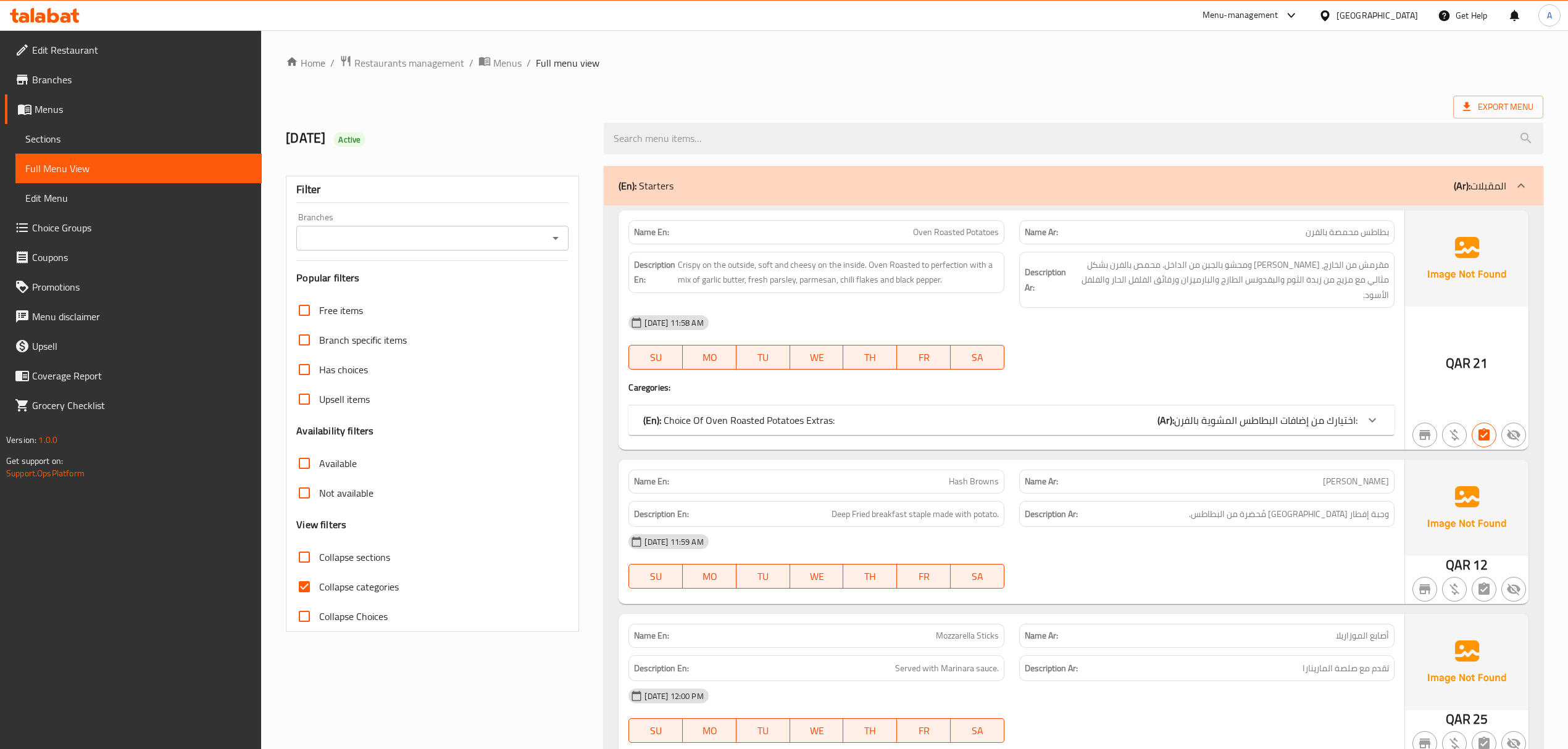
click at [73, 141] on span "Sections" at bounding box center [139, 139] width 226 height 15
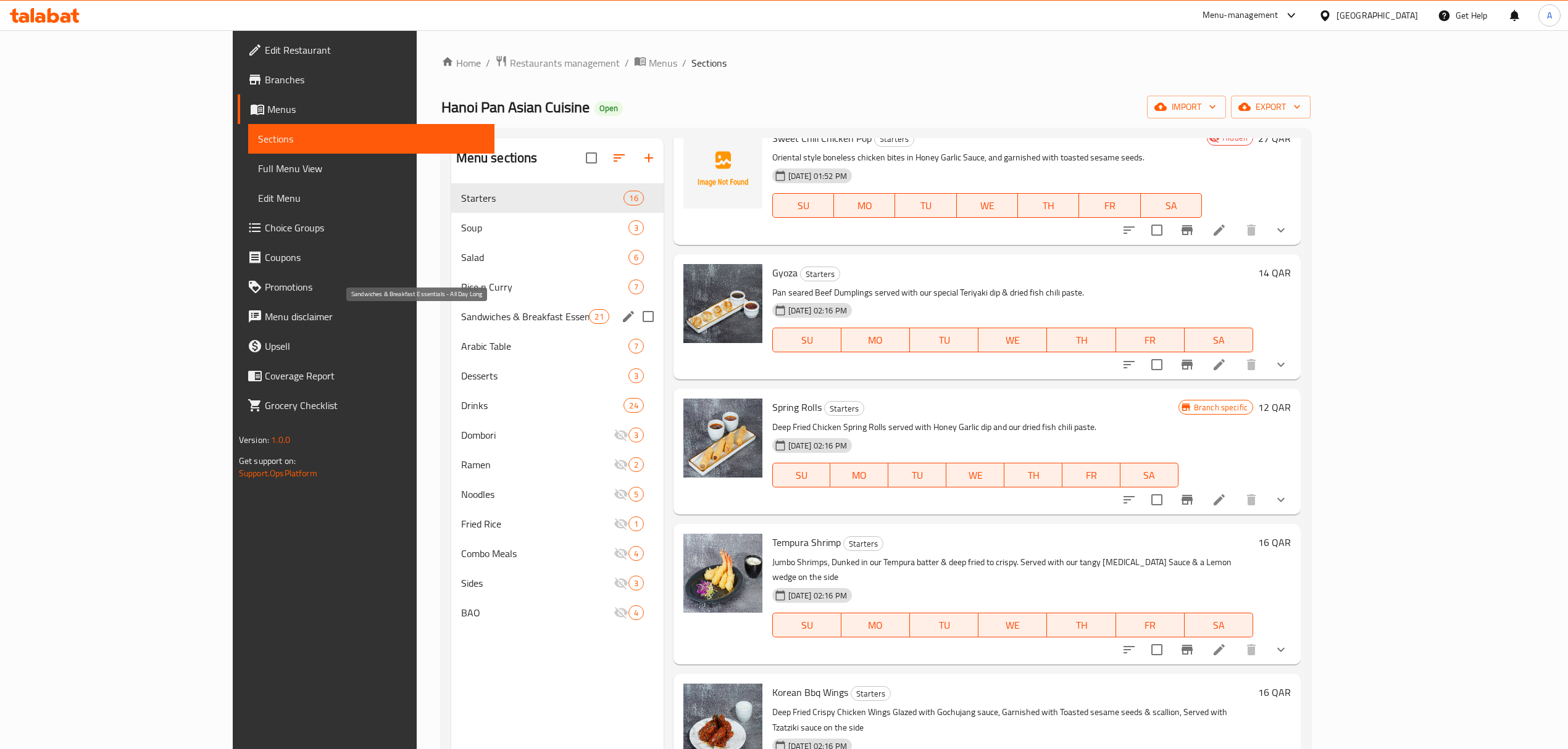
click at [451, 305] on div "Sandwiches & Breakfast Essentials - All Day Long 21" at bounding box center [557, 317] width 212 height 30
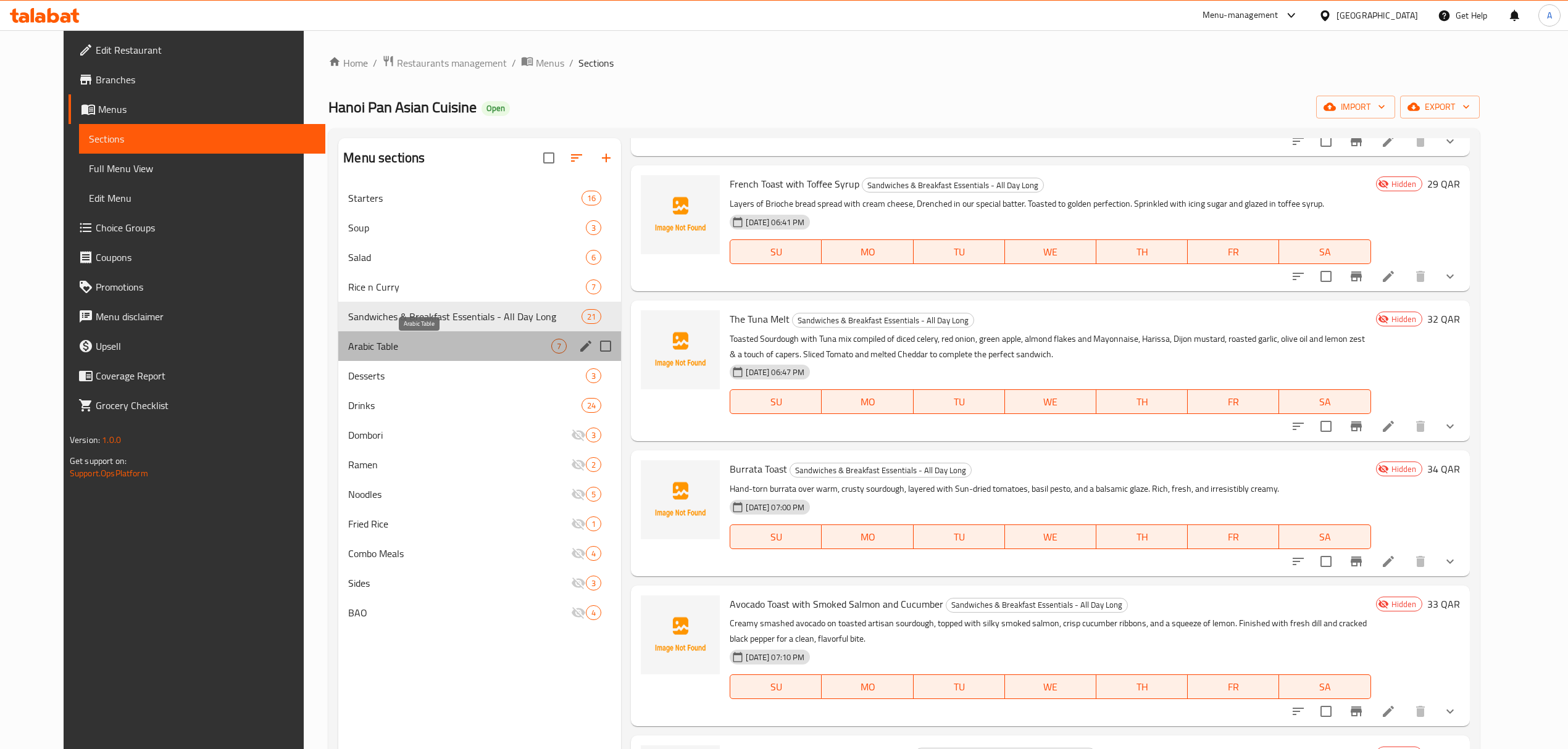
click at [431, 339] on span "Arabic Table" at bounding box center [449, 346] width 203 height 15
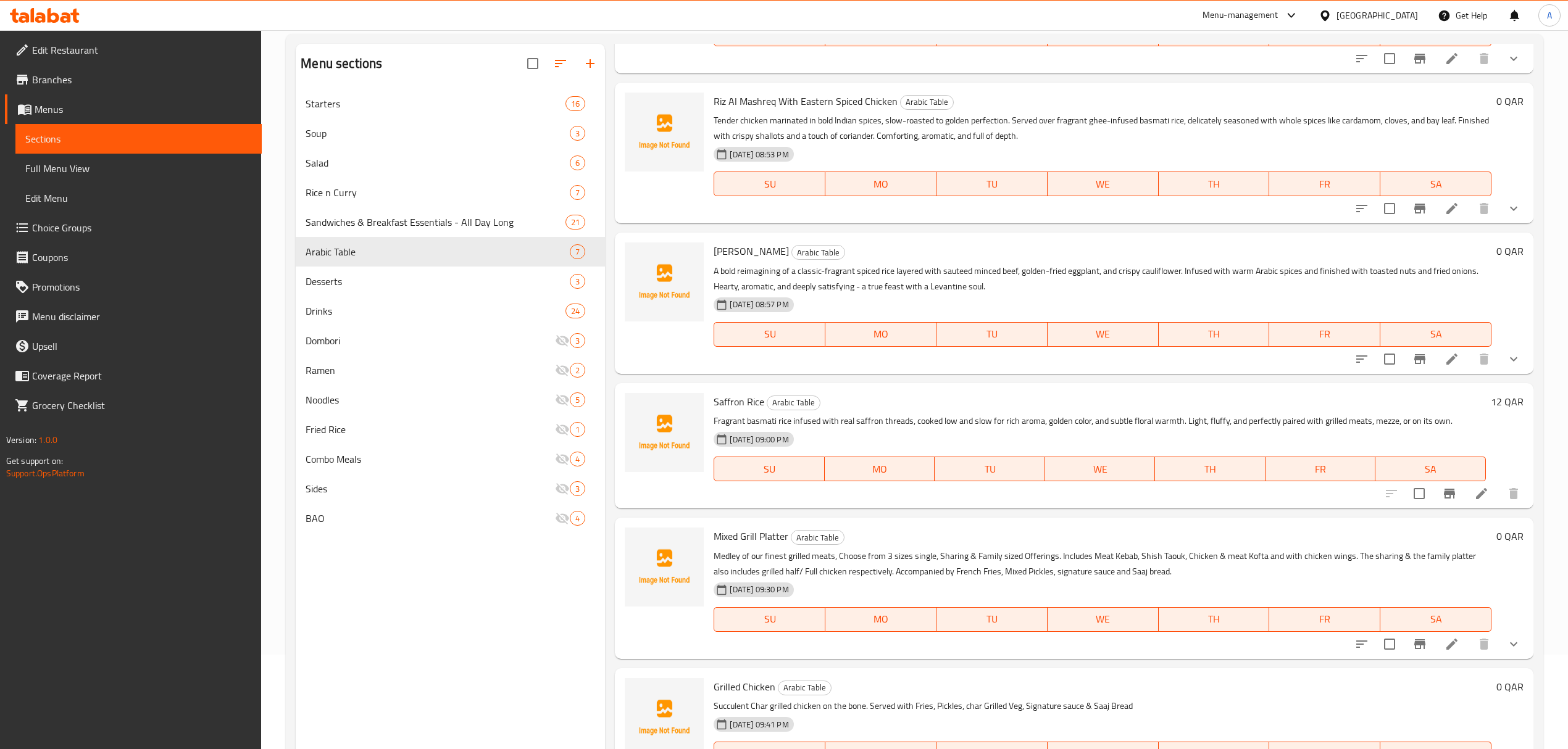
scroll to position [174, 0]
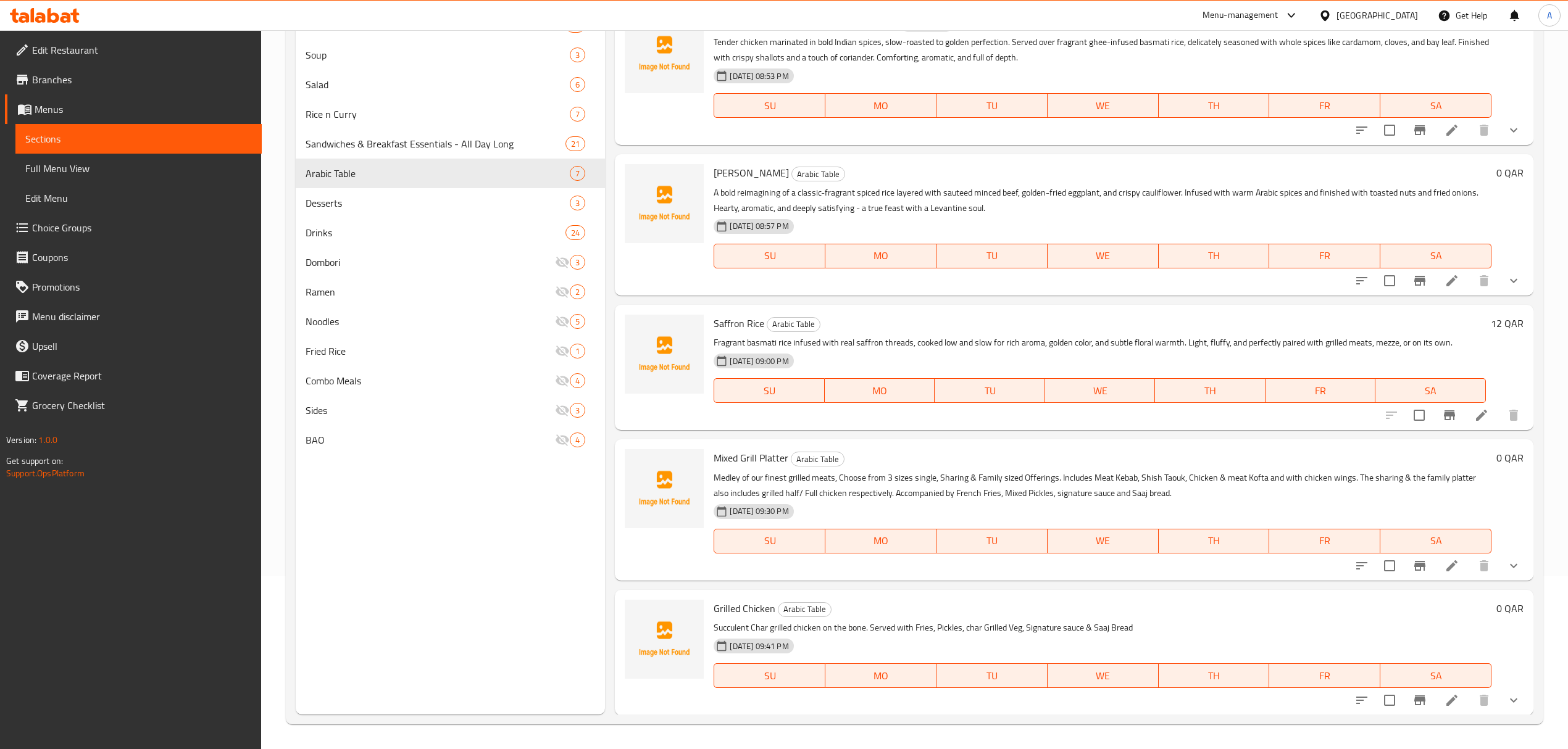
click at [1445, 701] on icon at bounding box center [1452, 700] width 15 height 15
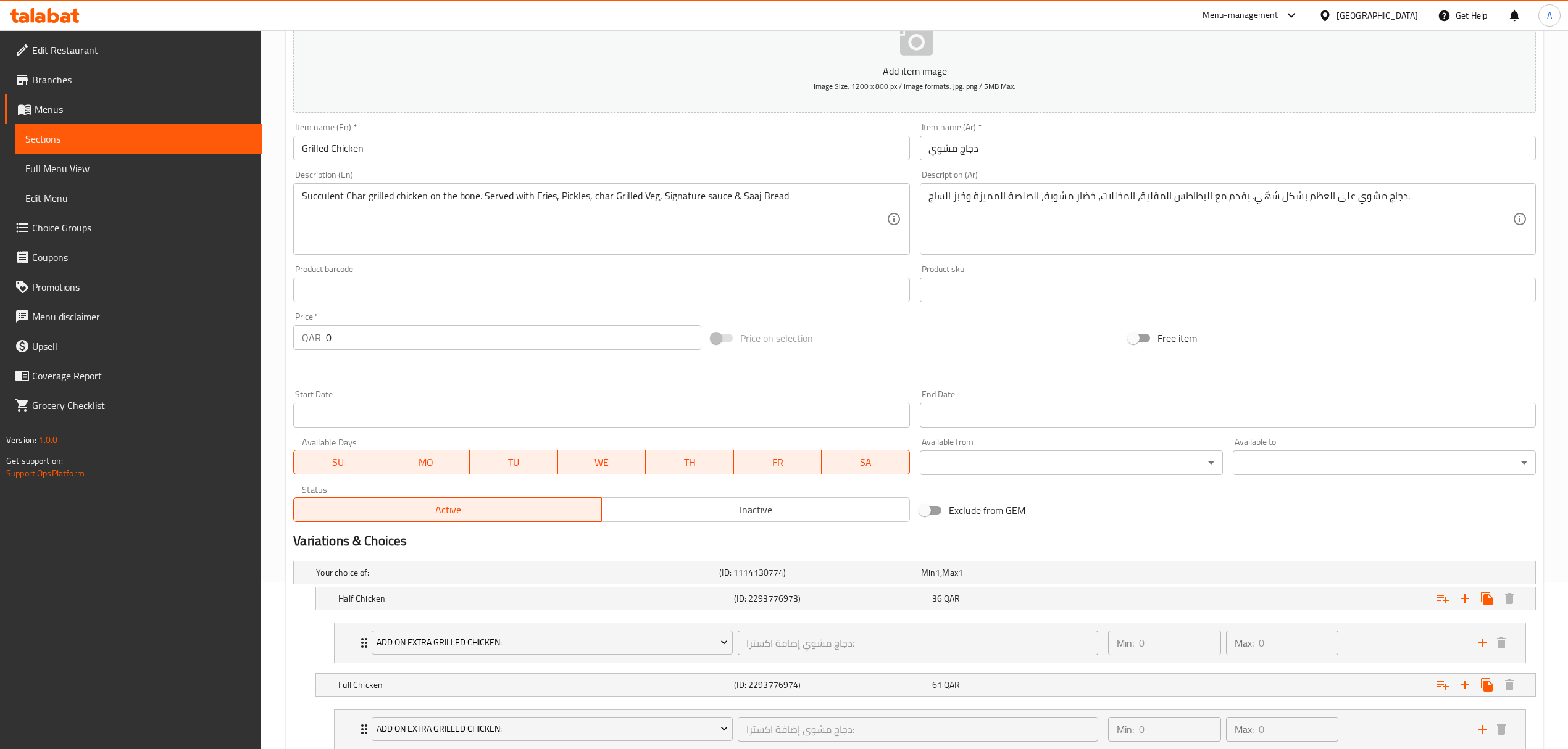
scroll to position [393, 0]
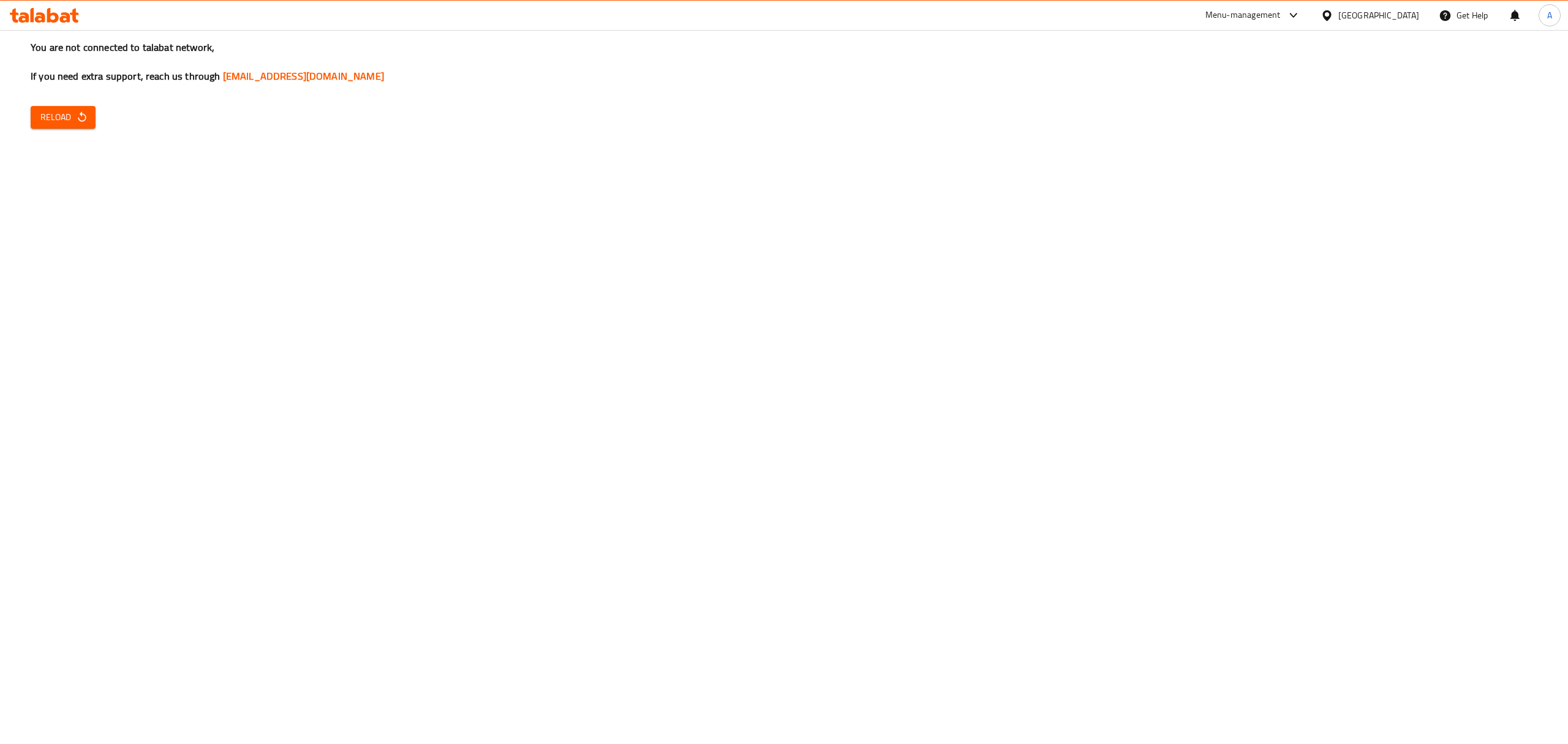
click at [66, 115] on span "Reload" at bounding box center [63, 117] width 45 height 15
click at [1078, 574] on div "You are not connected to talabat network, If you need extra support, reach us t…" at bounding box center [784, 372] width 1568 height 744
click at [59, 110] on span "Reload" at bounding box center [63, 117] width 45 height 15
click at [67, 121] on span "Reload" at bounding box center [63, 117] width 45 height 15
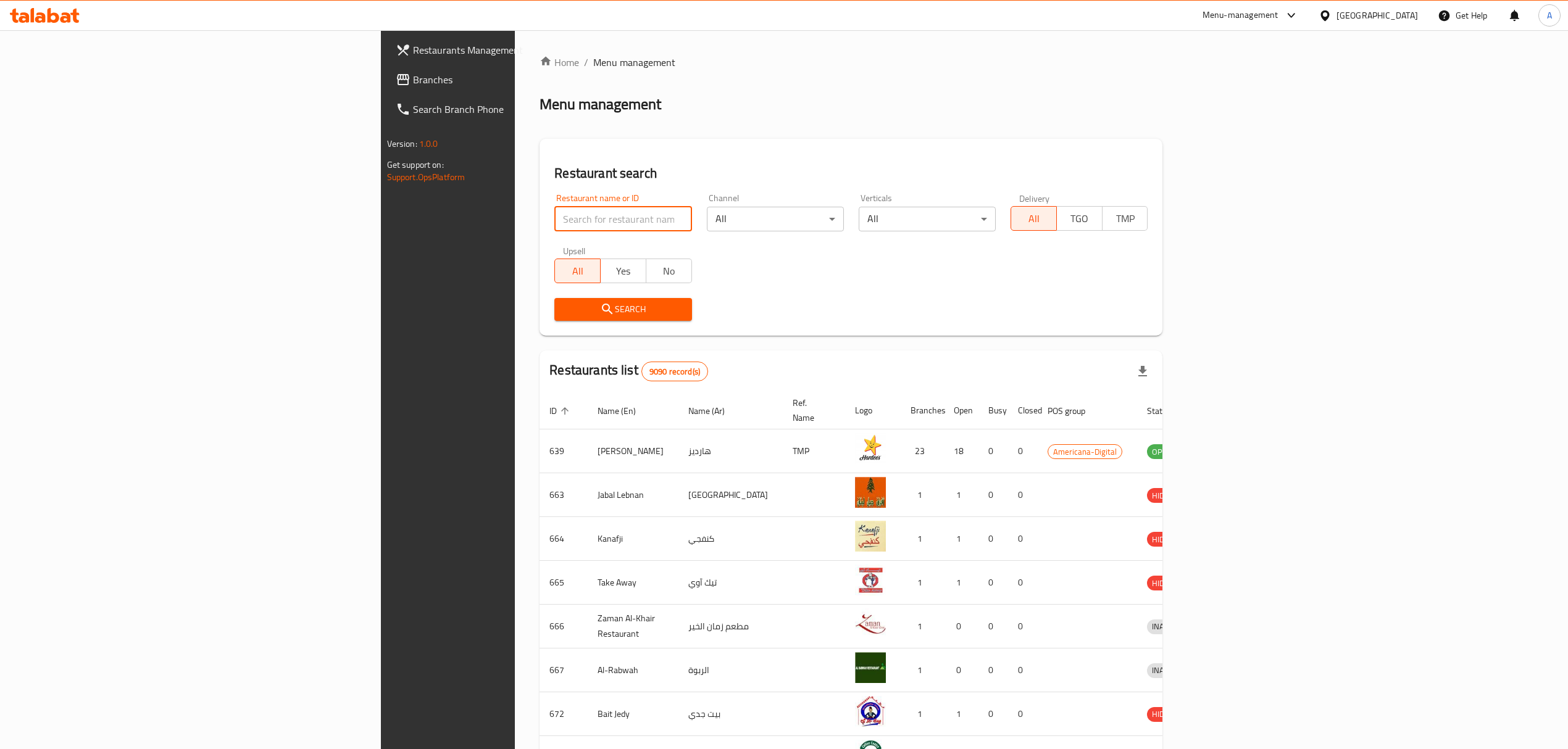
click at [554, 210] on input "search" at bounding box center [622, 219] width 137 height 25
click at [554, 224] on input "search" at bounding box center [622, 219] width 137 height 25
paste input "689411"
type input "689411"
click at [564, 312] on span "Search" at bounding box center [623, 310] width 117 height 15
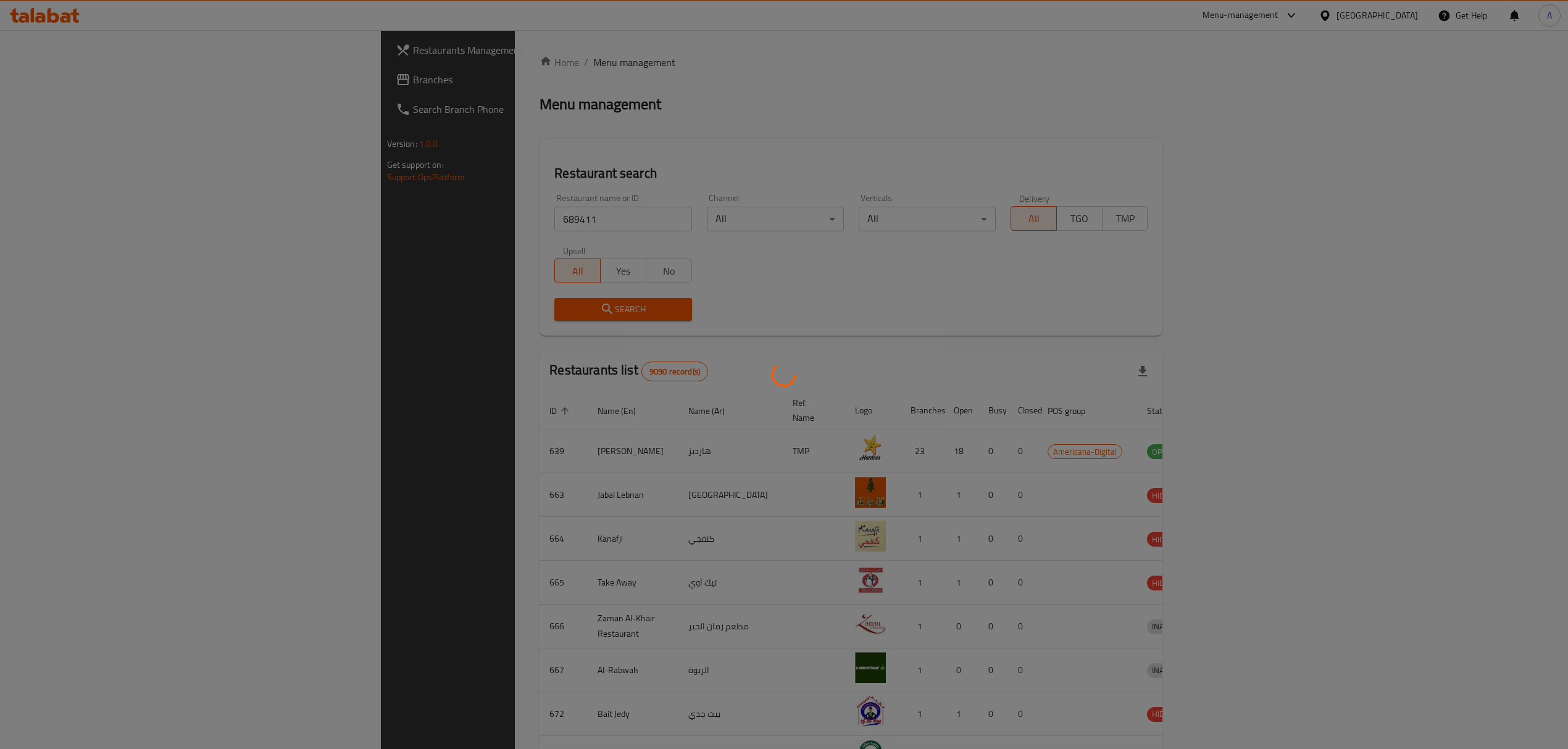
click at [431, 312] on div at bounding box center [784, 374] width 1568 height 749
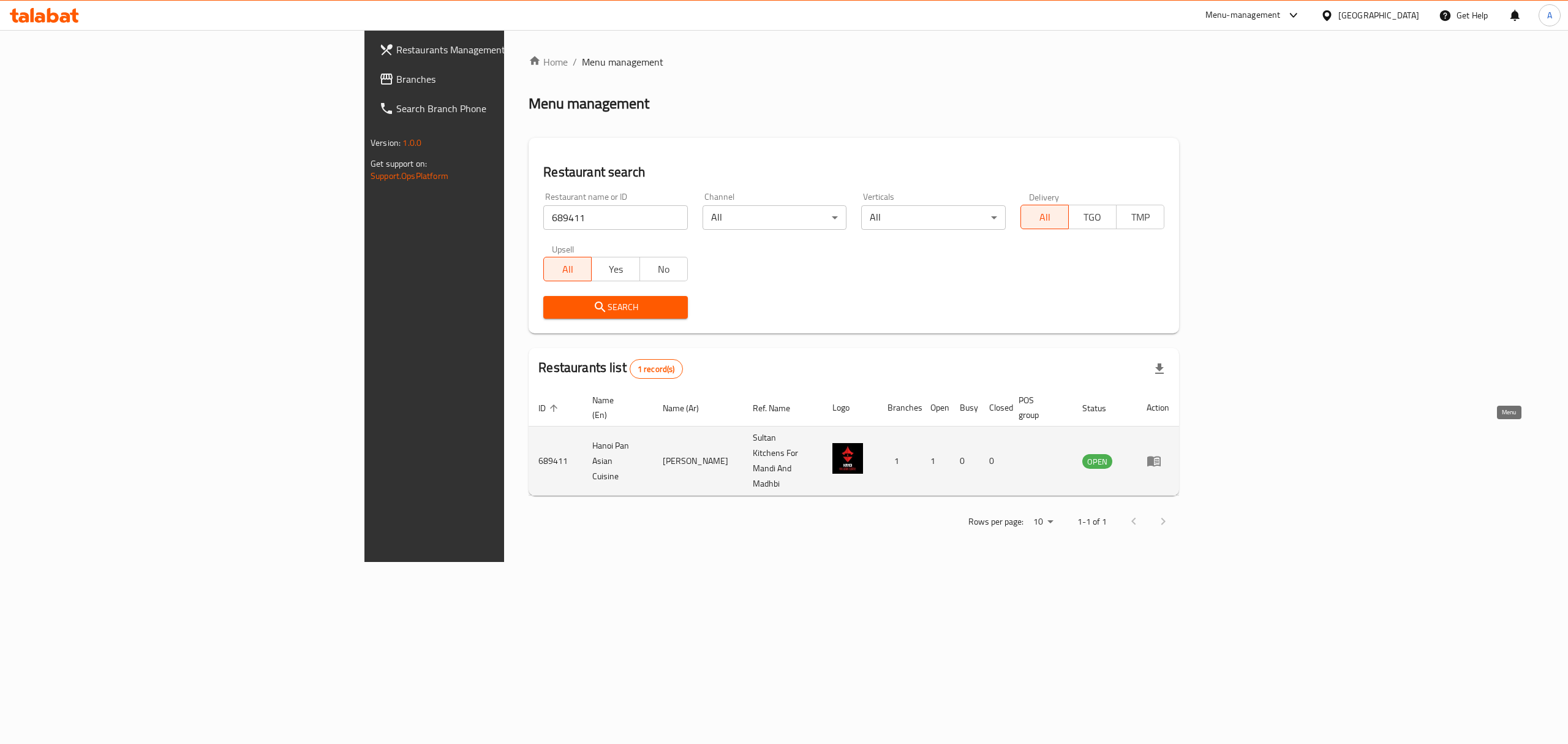
click at [1161, 457] on icon "enhanced table" at bounding box center [1154, 462] width 13 height 10
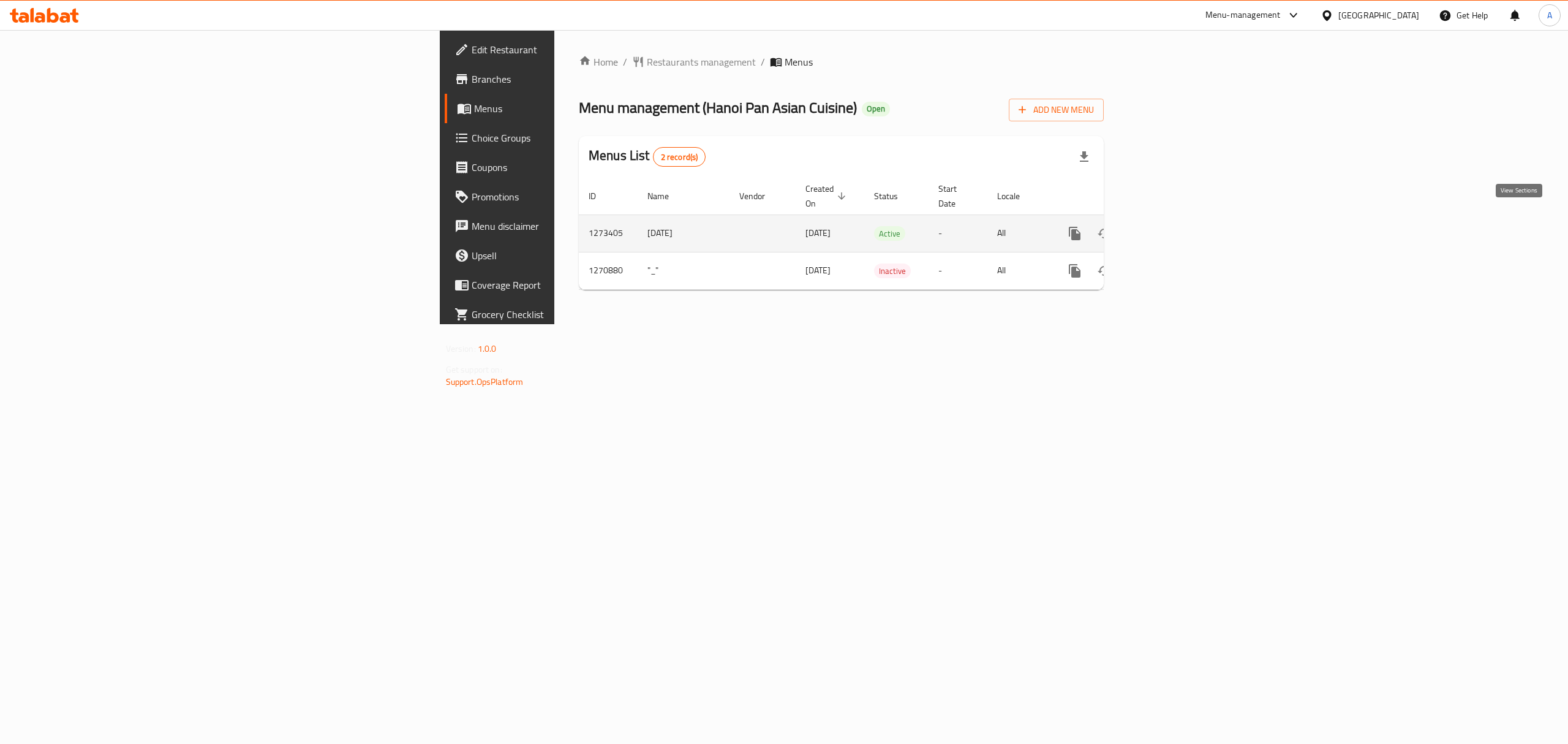
click at [1170, 226] on icon "enhanced table" at bounding box center [1163, 233] width 15 height 15
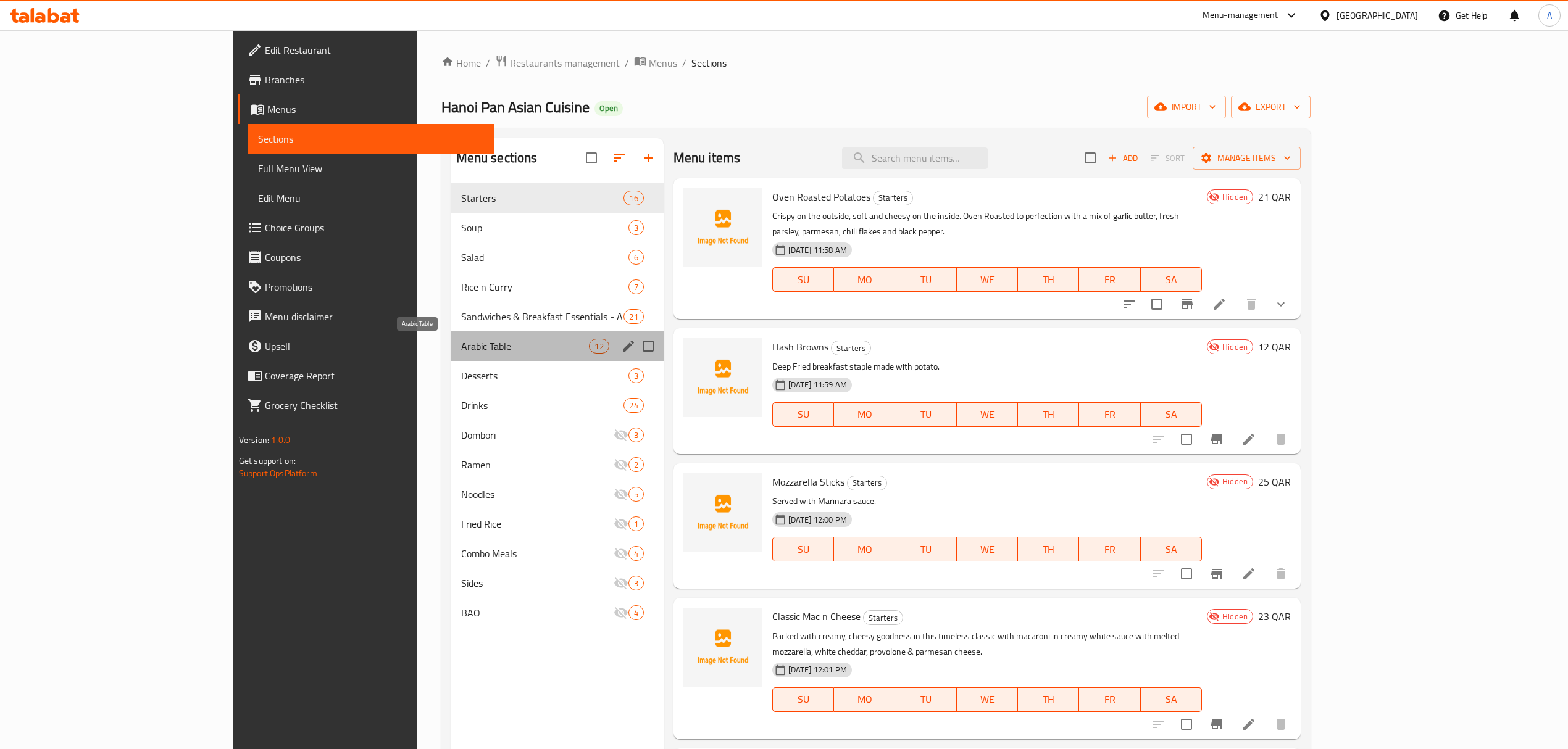
click at [461, 348] on span "Arabic Table" at bounding box center [525, 346] width 128 height 15
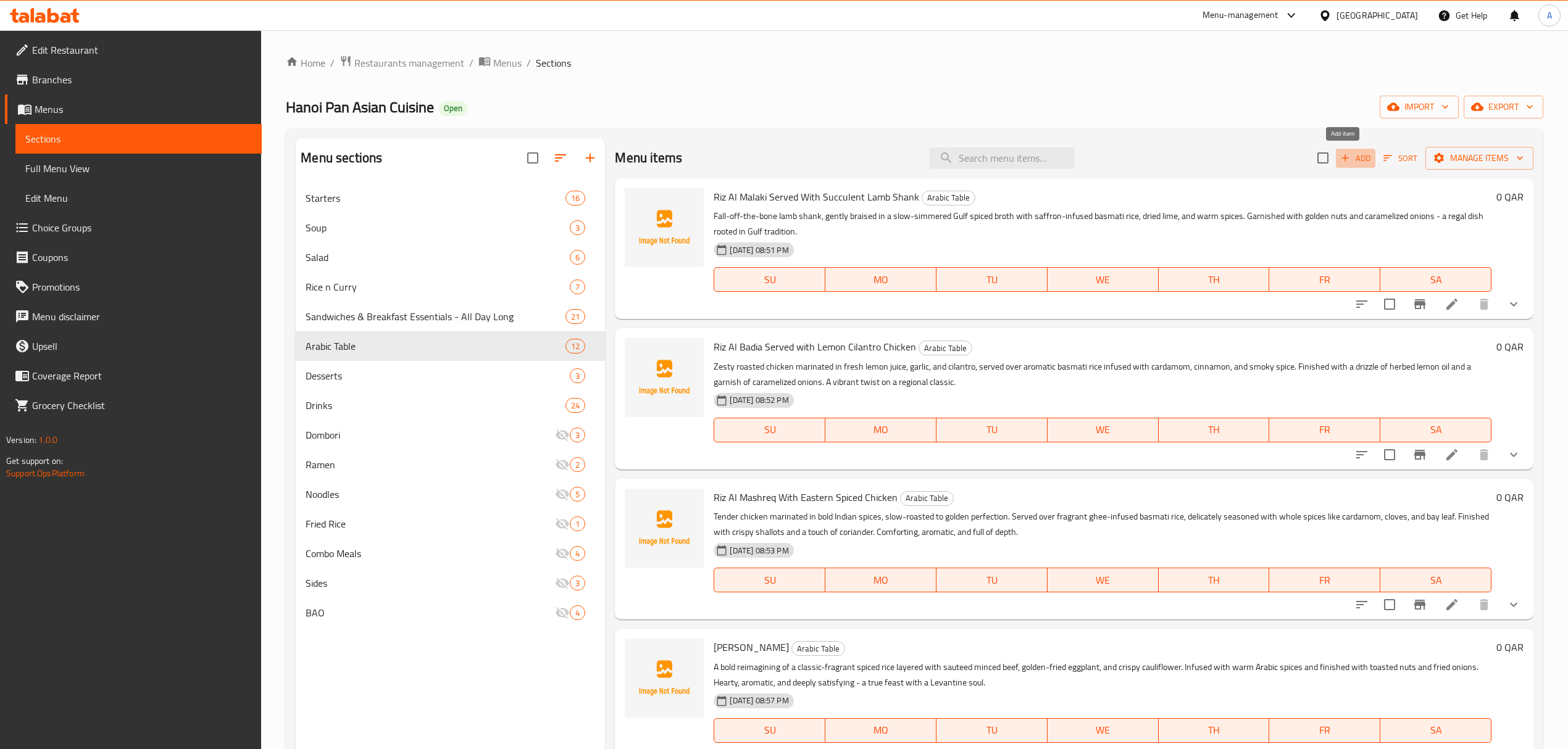
click at [1344, 161] on span "Add" at bounding box center [1356, 158] width 33 height 14
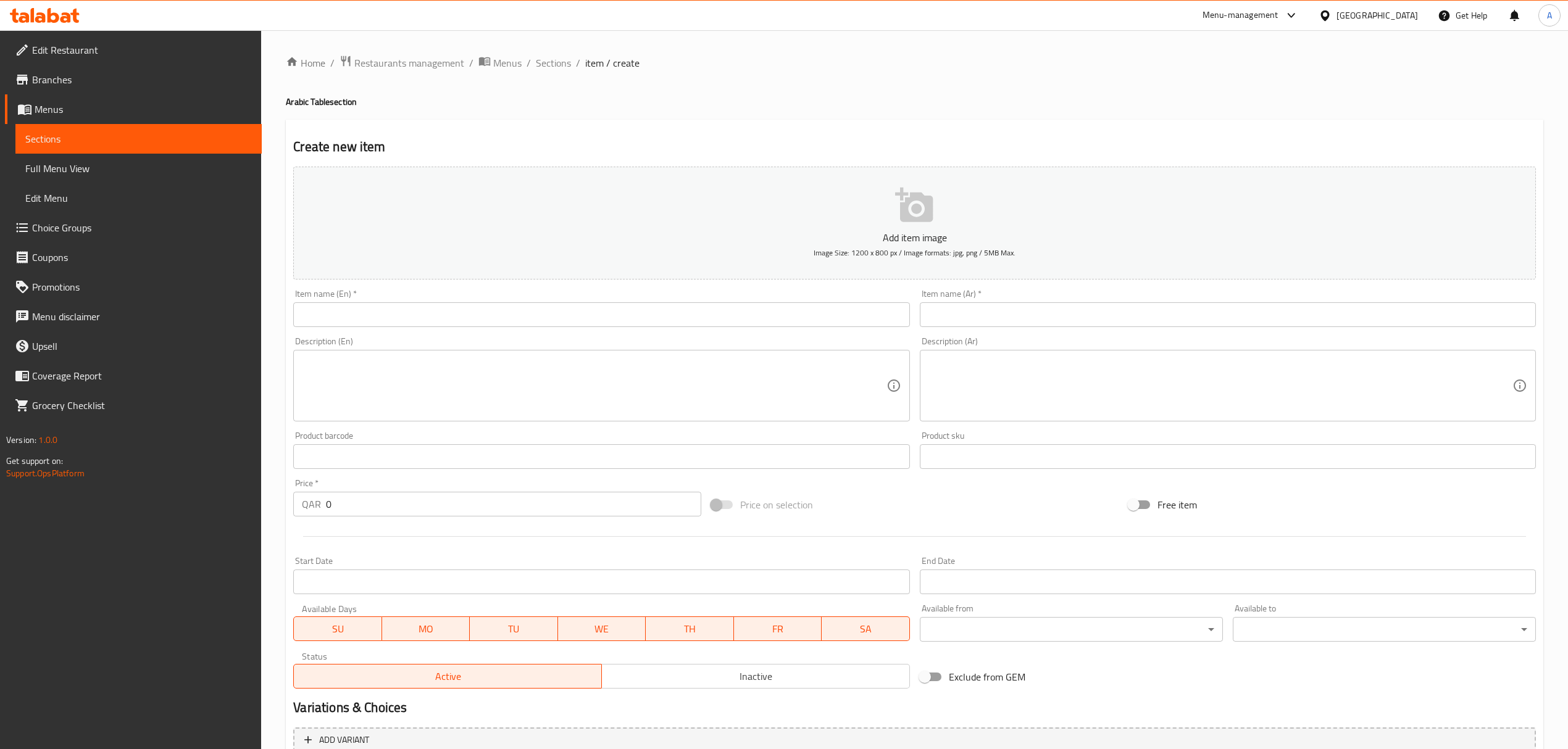
click at [395, 312] on input "text" at bounding box center [601, 314] width 616 height 25
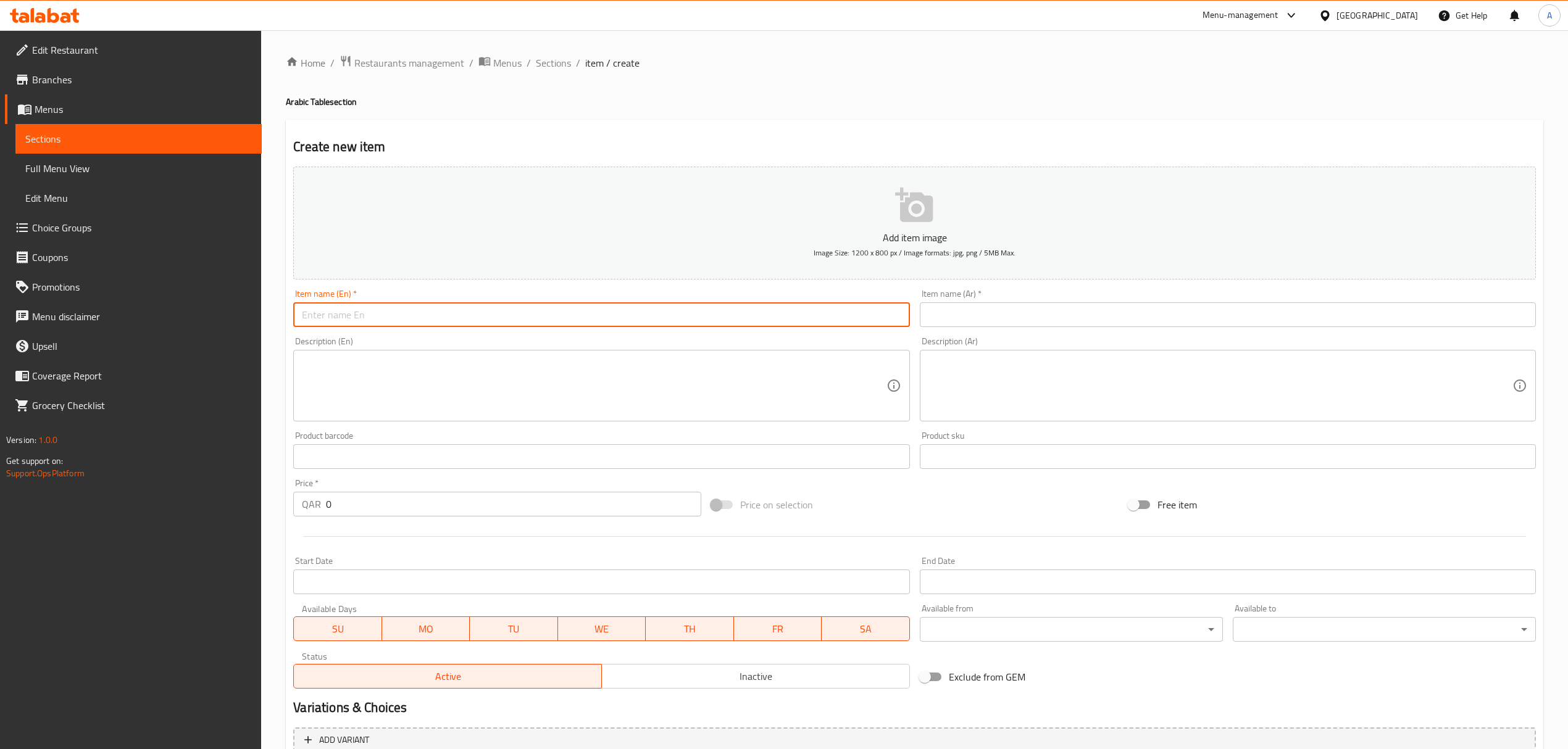
paste input "Shawarma Chicken"
type input "Shawarma Chicken"
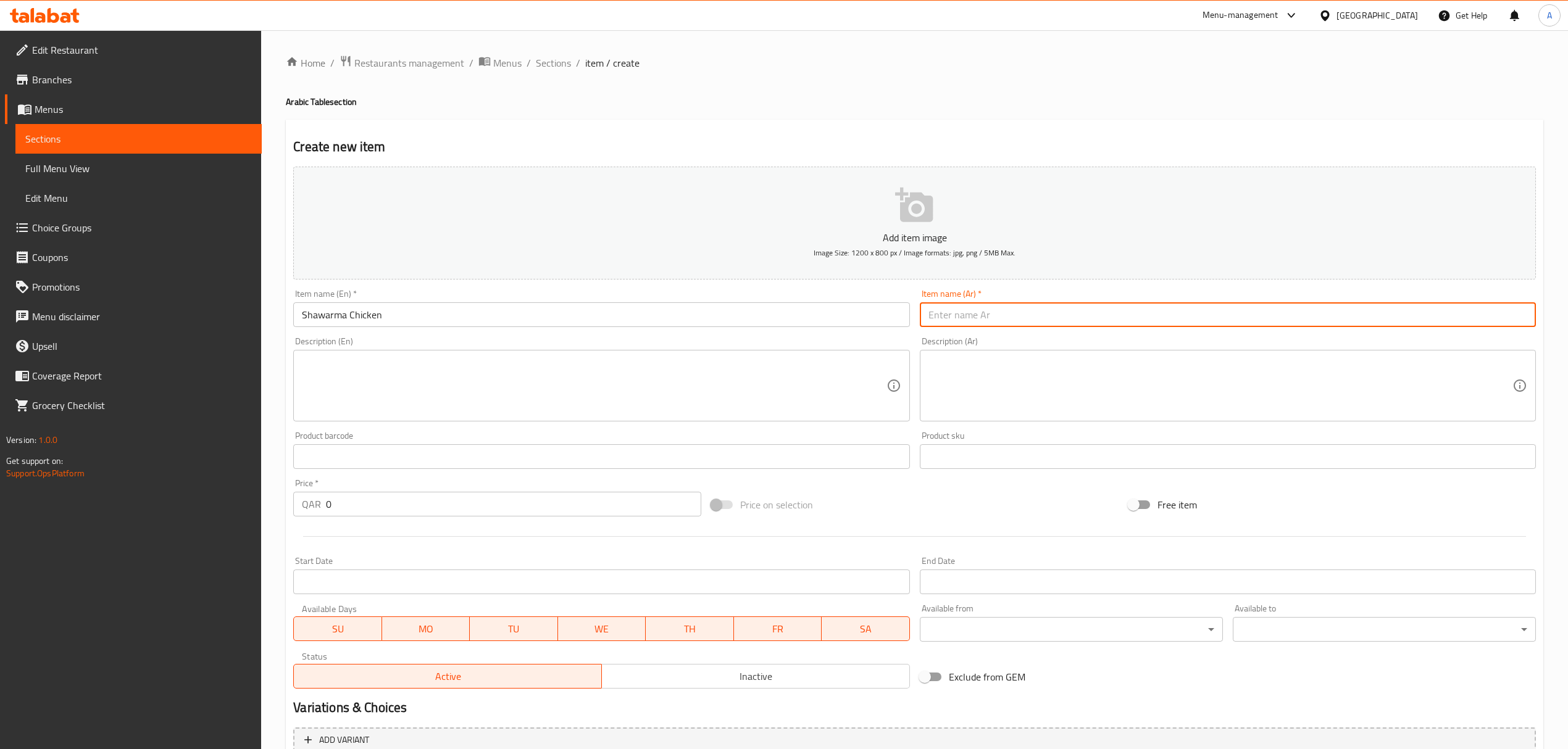
click at [1060, 313] on input "text" at bounding box center [1228, 314] width 616 height 25
paste input "شاورما دجاج"
type input "شاورما دجاج"
click at [558, 71] on span "Sections" at bounding box center [553, 62] width 35 height 15
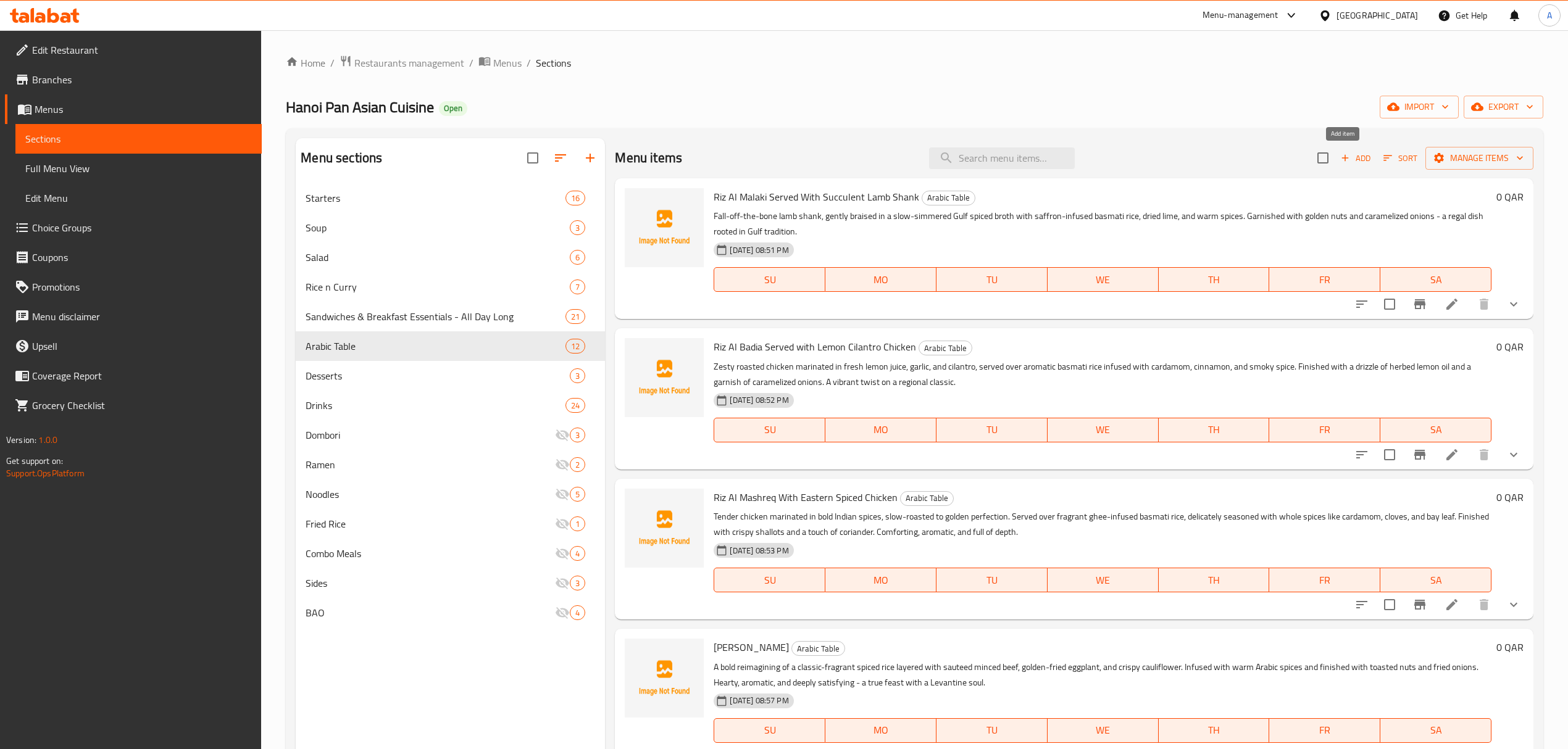
click at [1356, 163] on span "Add" at bounding box center [1356, 158] width 33 height 14
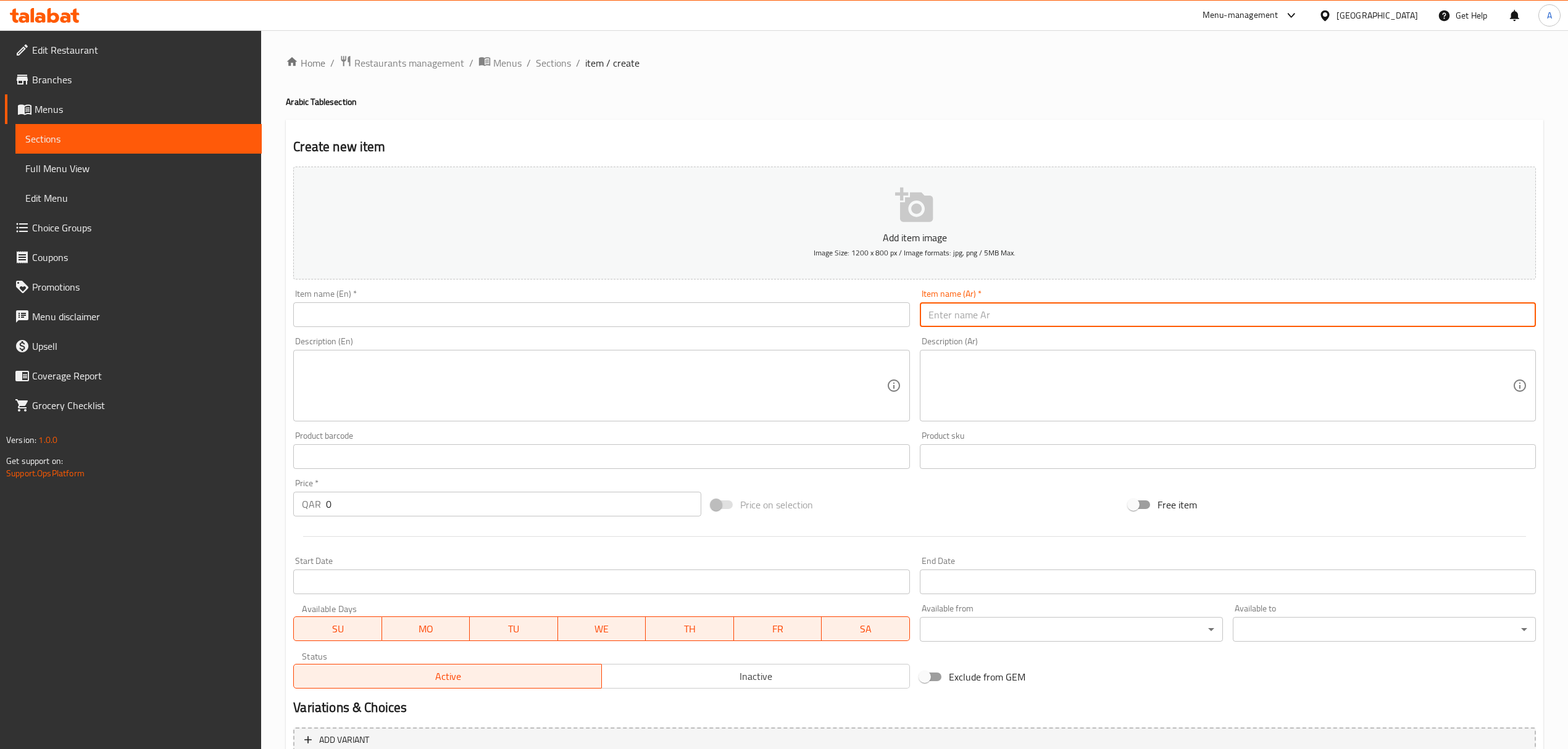
click at [1114, 315] on input "text" at bounding box center [1228, 314] width 616 height 25
paste input "شاورما دجاج"
type input "شاورما دجاج"
click at [617, 310] on input "text" at bounding box center [601, 314] width 616 height 25
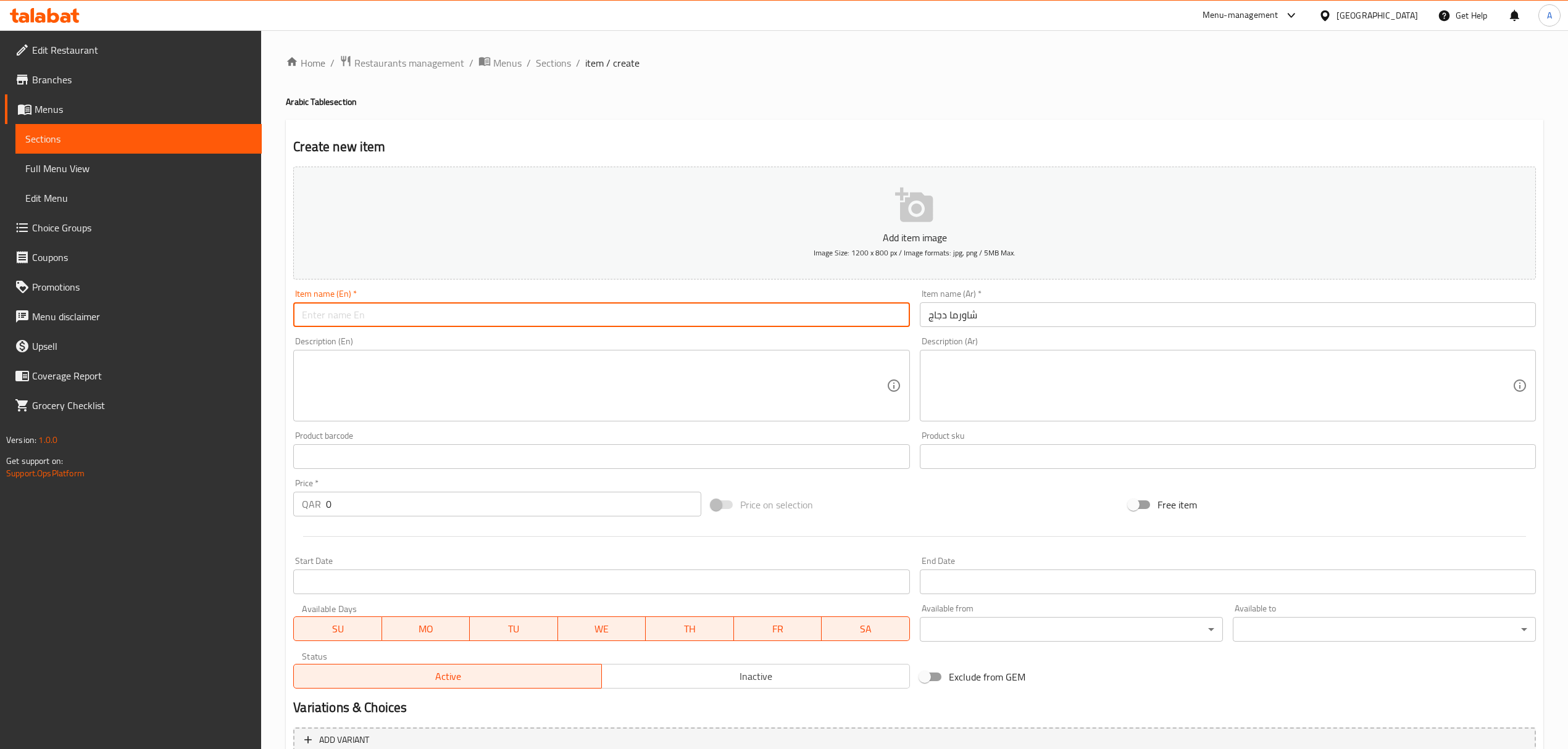
paste input "Shawarma Chicken"
type input "Shawarma Chicken"
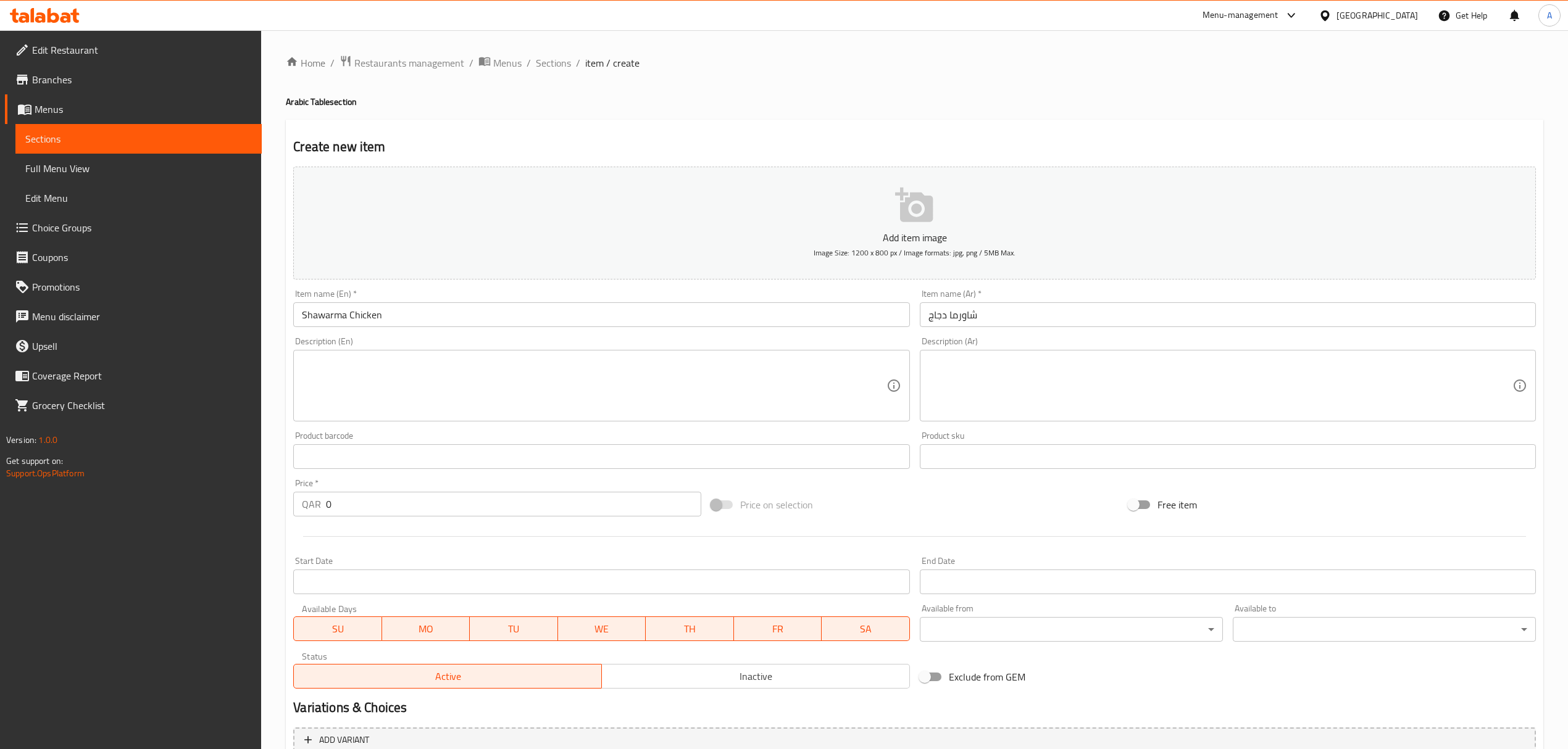
click at [623, 356] on div "Description (En)" at bounding box center [601, 385] width 616 height 72
paste textarea "Chicken shawarma with signature garlic sauce & sliced pickles"
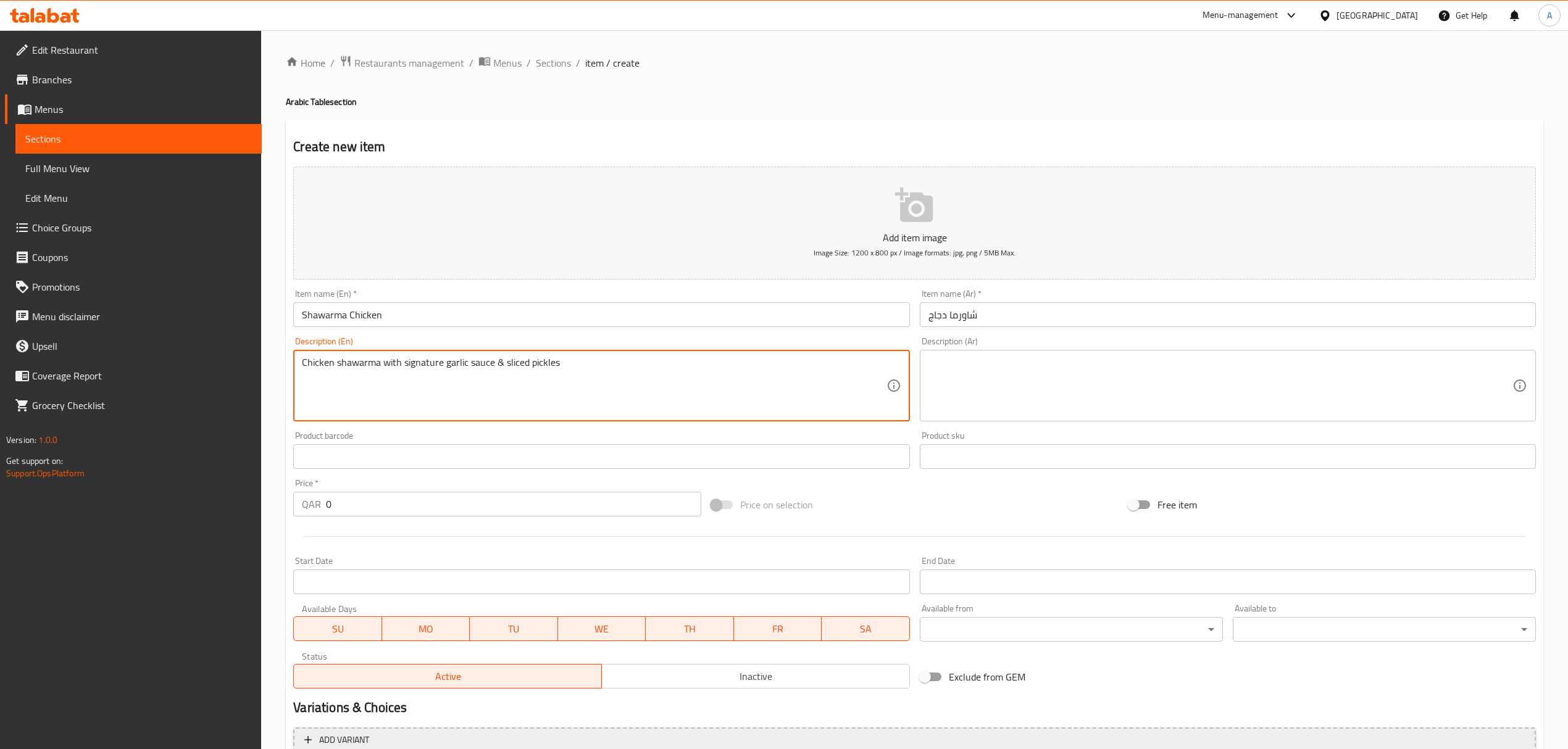
type textarea "Chicken shawarma with signature garlic sauce & sliced pickles"
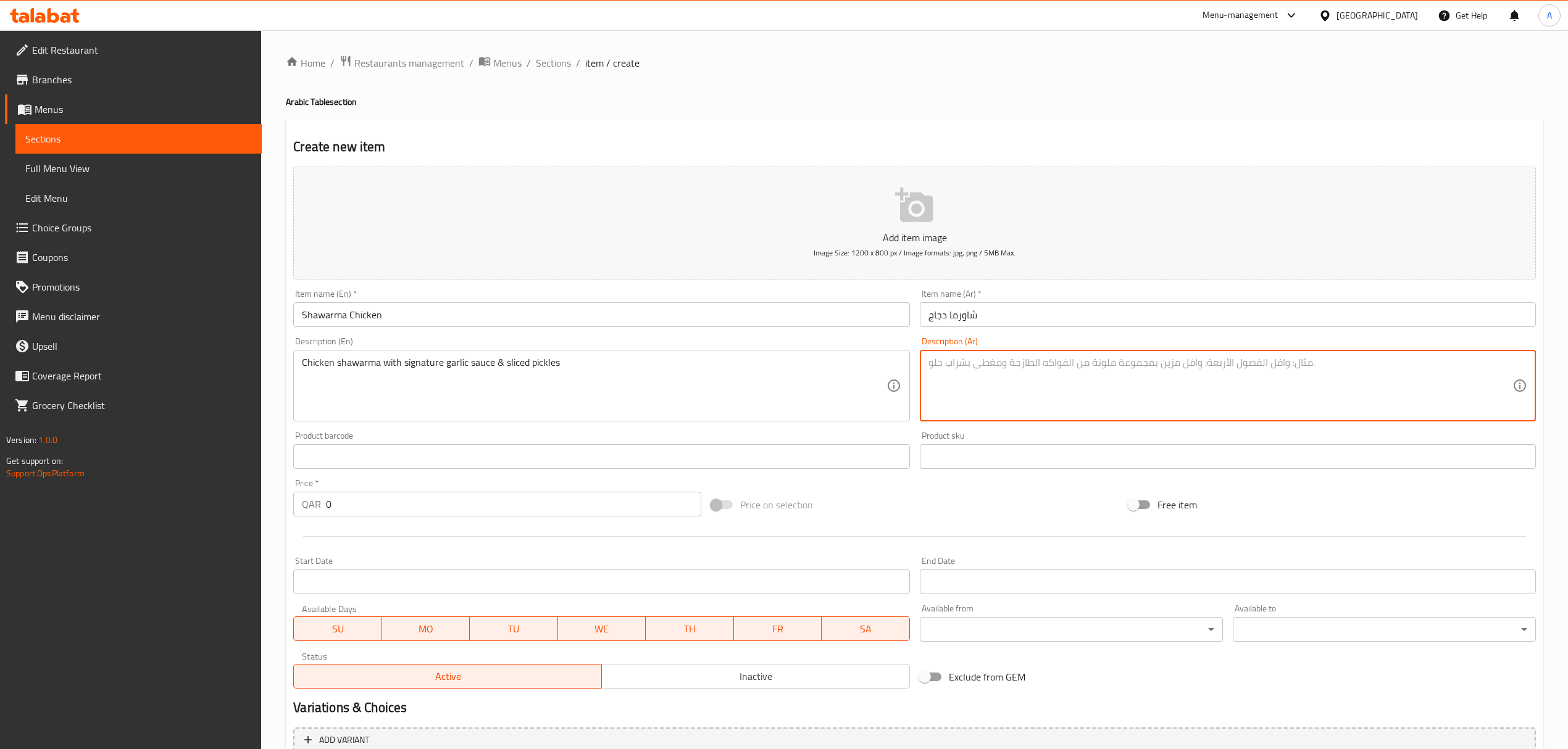
click at [1193, 373] on textarea at bounding box center [1220, 386] width 584 height 58
paste textarea "شاورما دجاج مع صلصة الثوم المميزة ومخللات مقطعة"
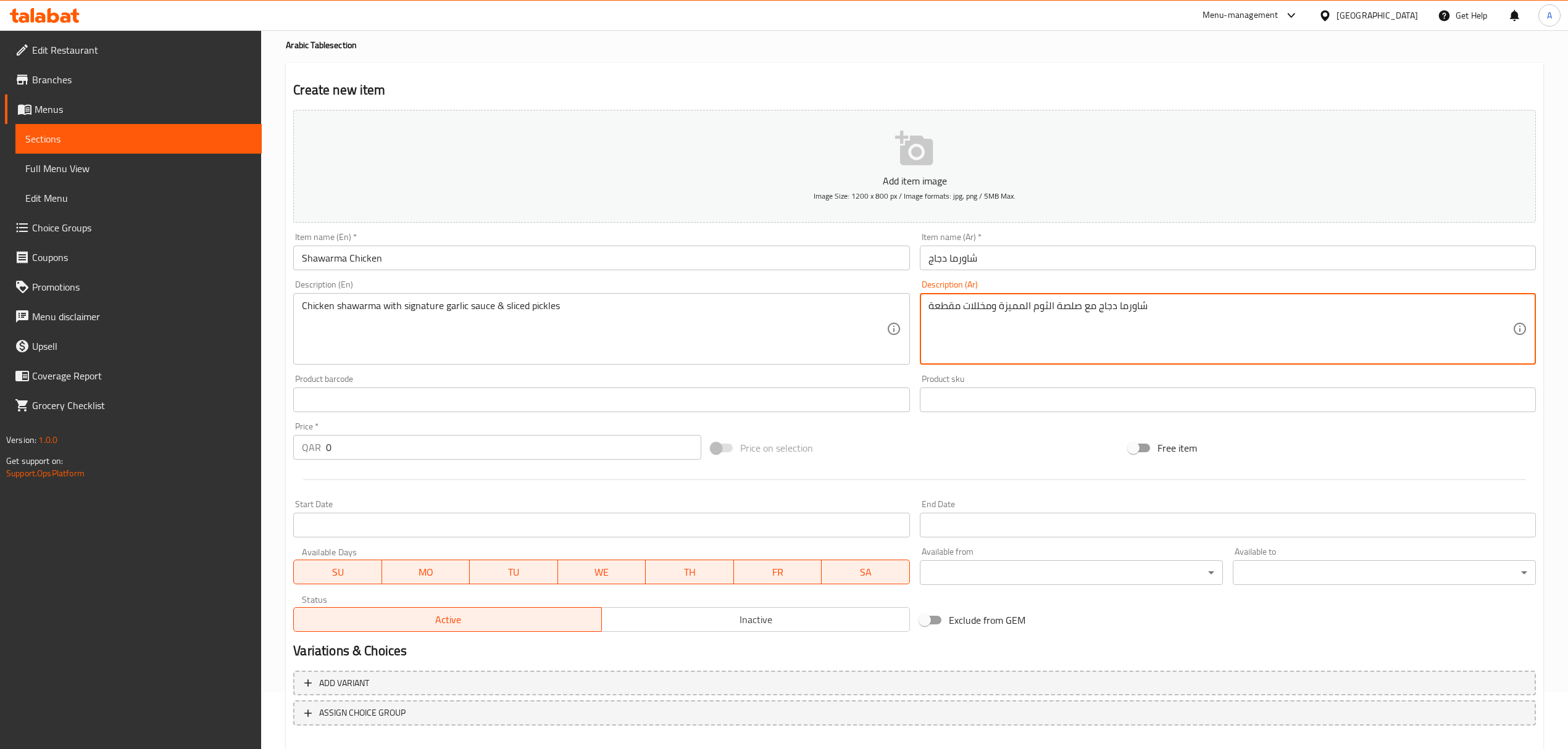
scroll to position [121, 0]
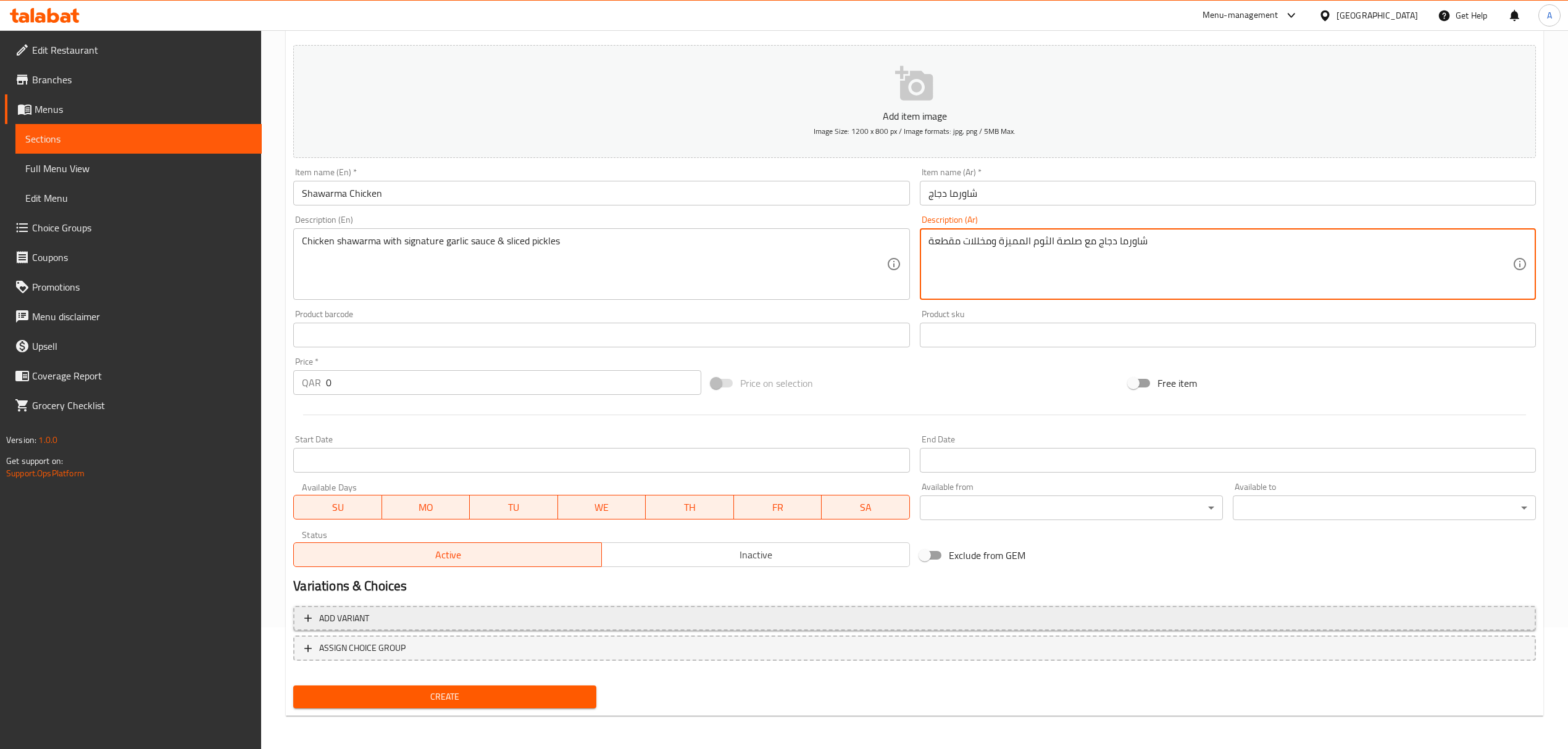
type textarea "شاورما دجاج مع صلصة الثوم المميزة ومخللات مقطعة"
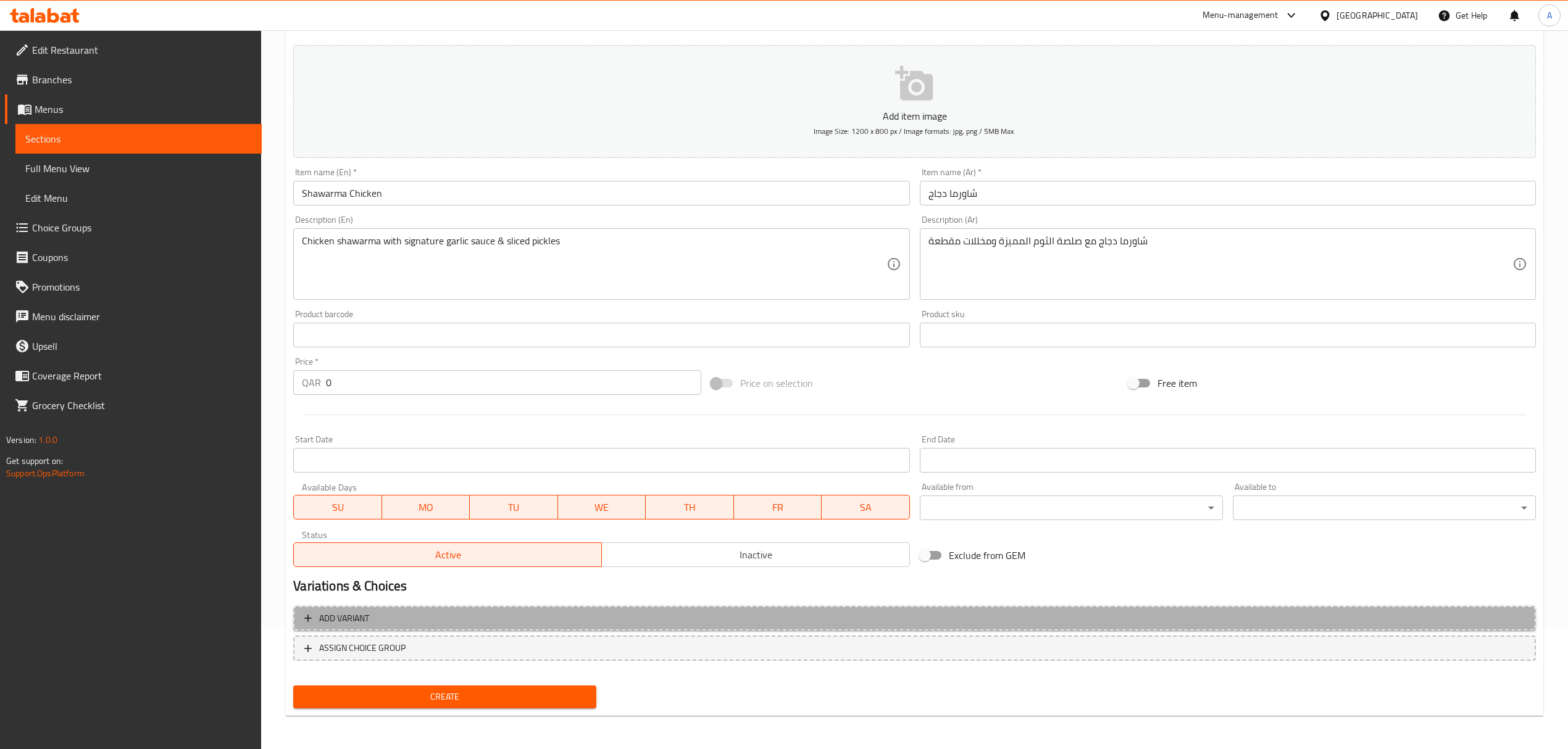
click at [941, 617] on span "Add variant" at bounding box center [914, 619] width 1220 height 15
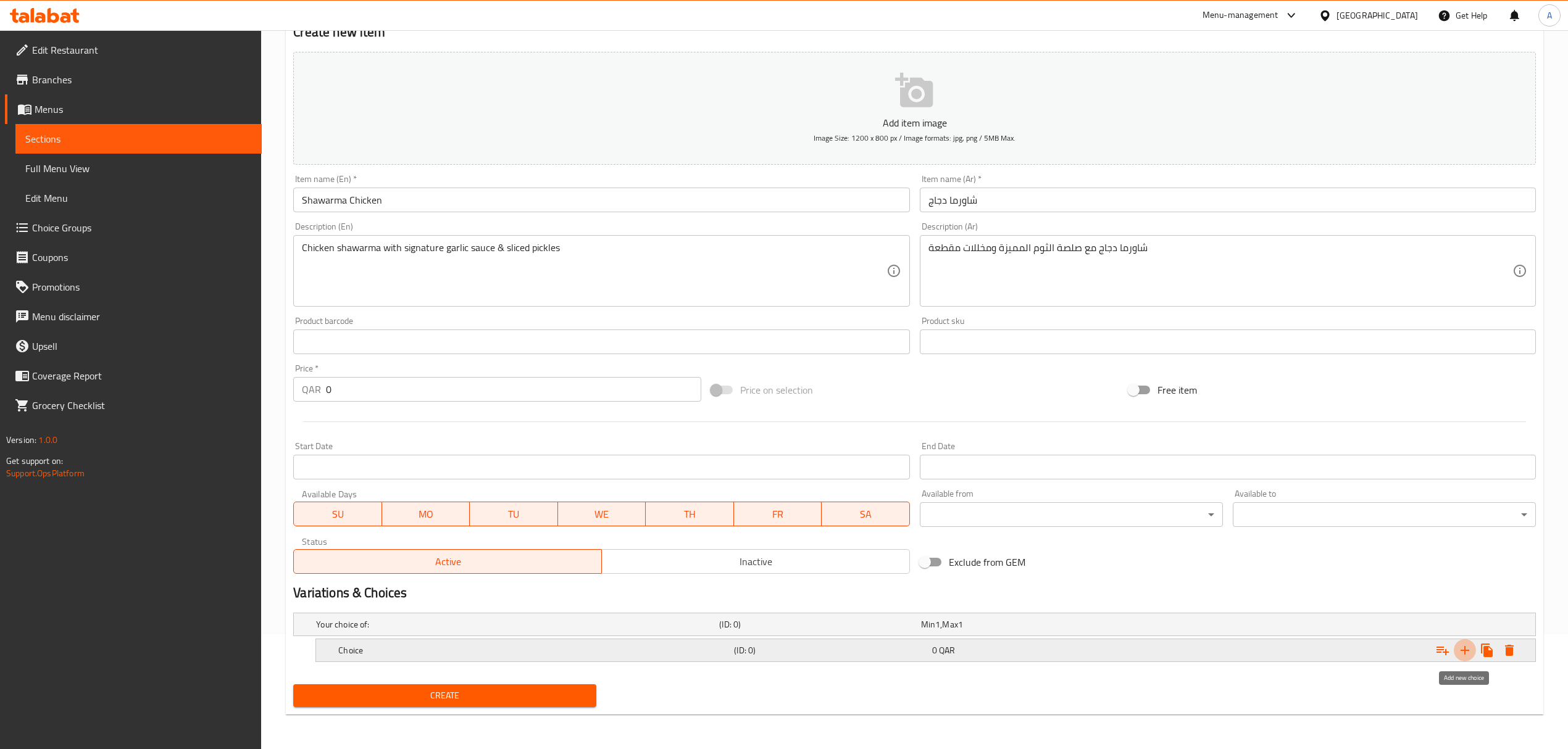
click at [1467, 647] on icon "Expand" at bounding box center [1464, 650] width 15 height 15
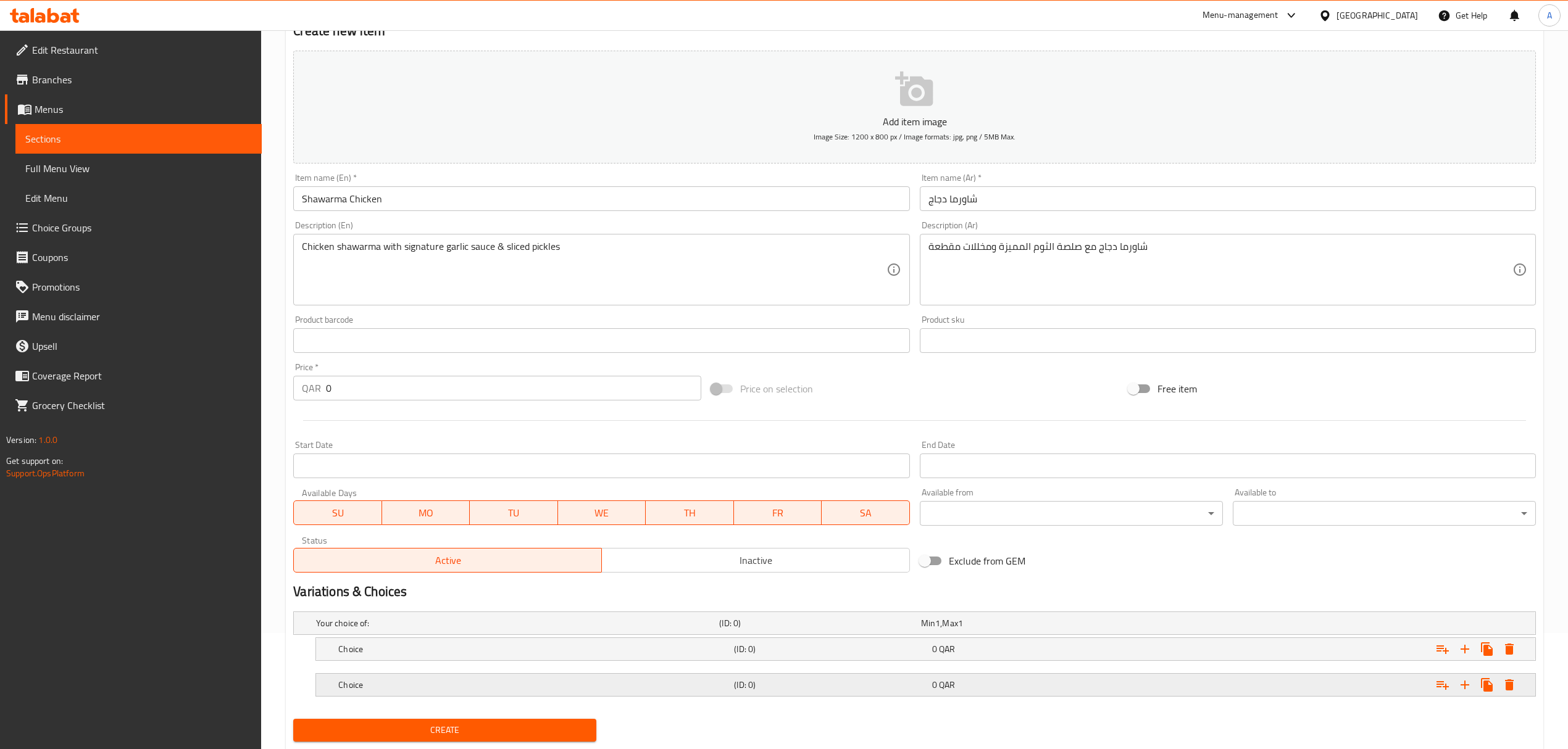
click at [527, 691] on h5 "Choice" at bounding box center [534, 684] width 391 height 12
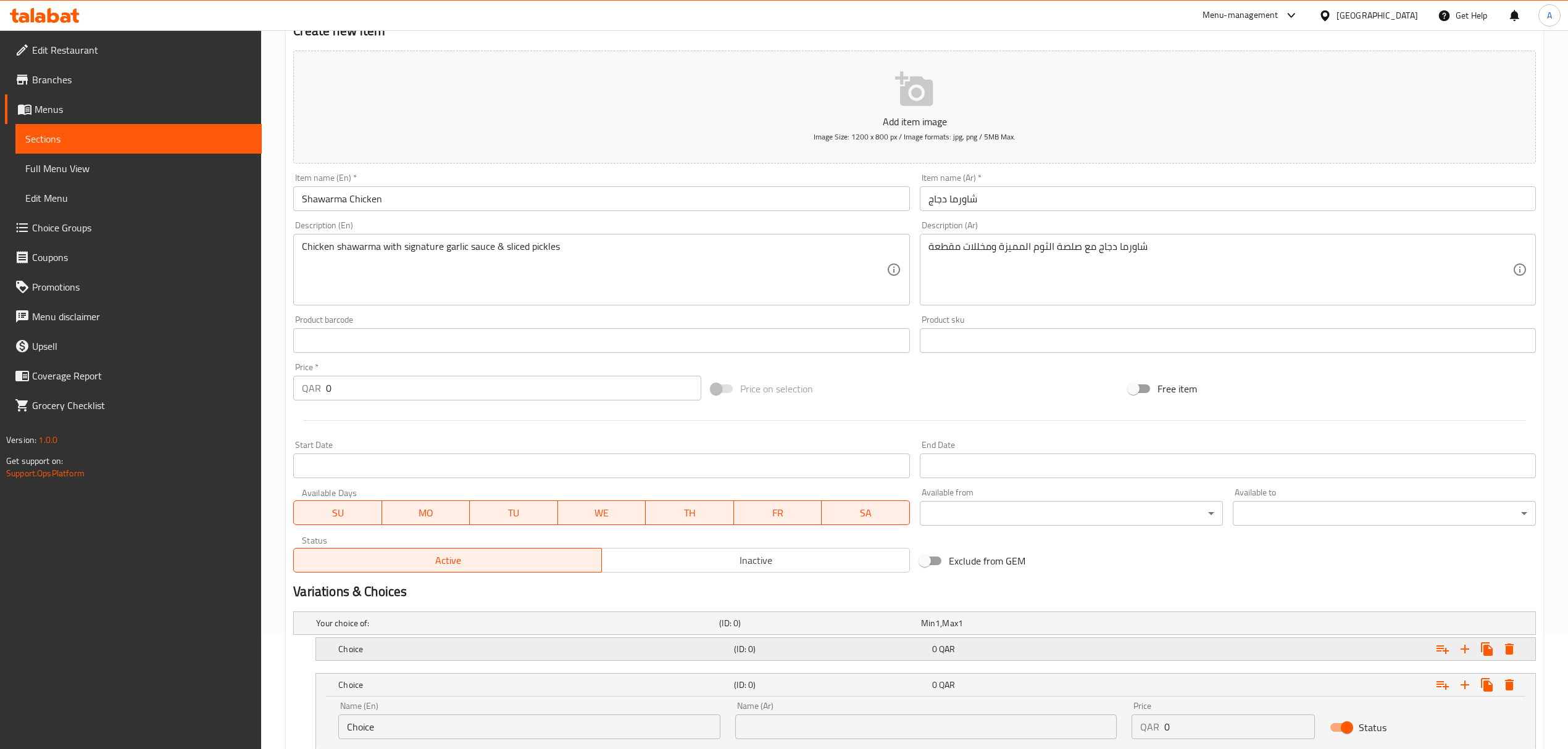
click at [529, 650] on h5 "Choice" at bounding box center [534, 649] width 391 height 12
click at [462, 689] on input "Choice" at bounding box center [529, 691] width 382 height 25
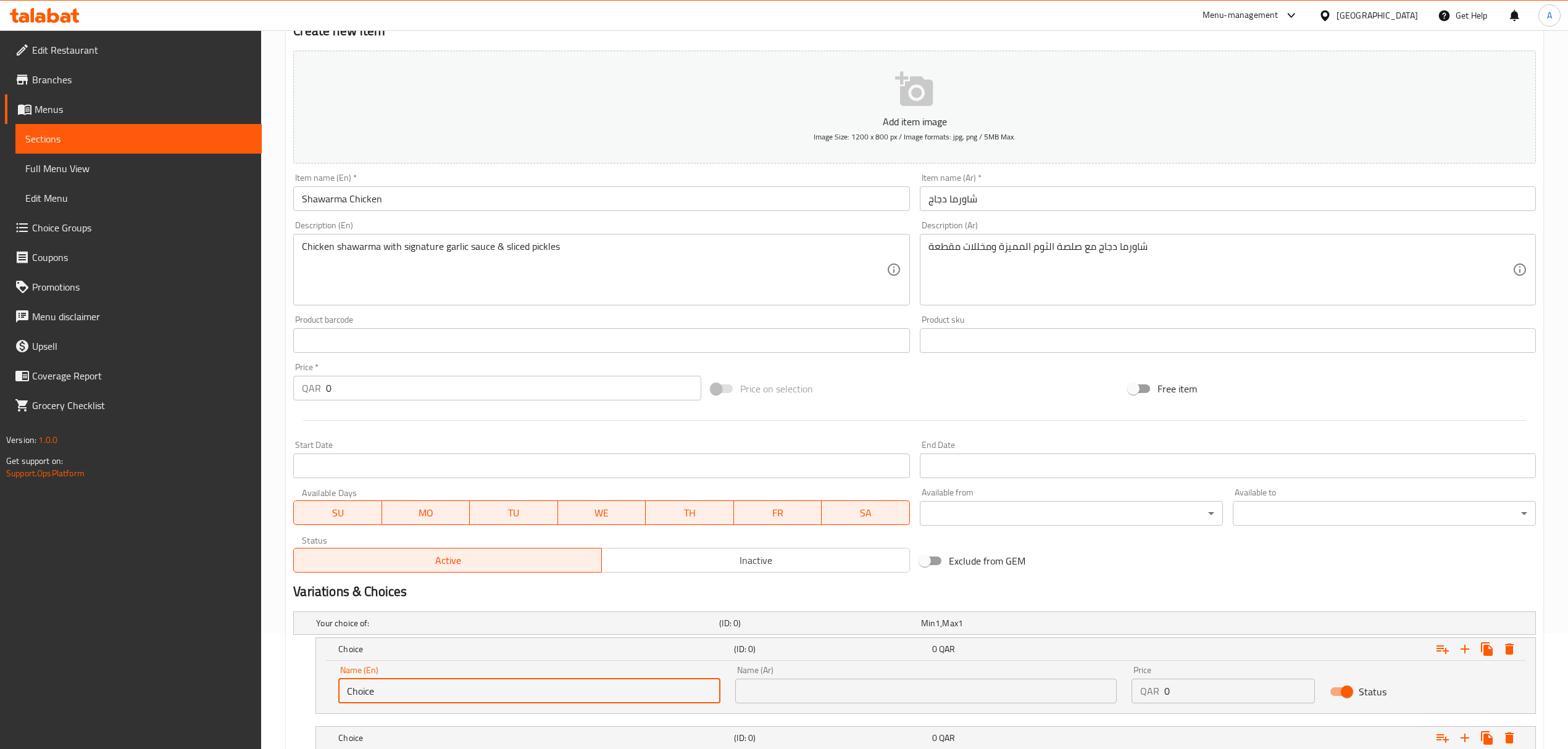
click at [462, 689] on input "Choice" at bounding box center [529, 691] width 382 height 25
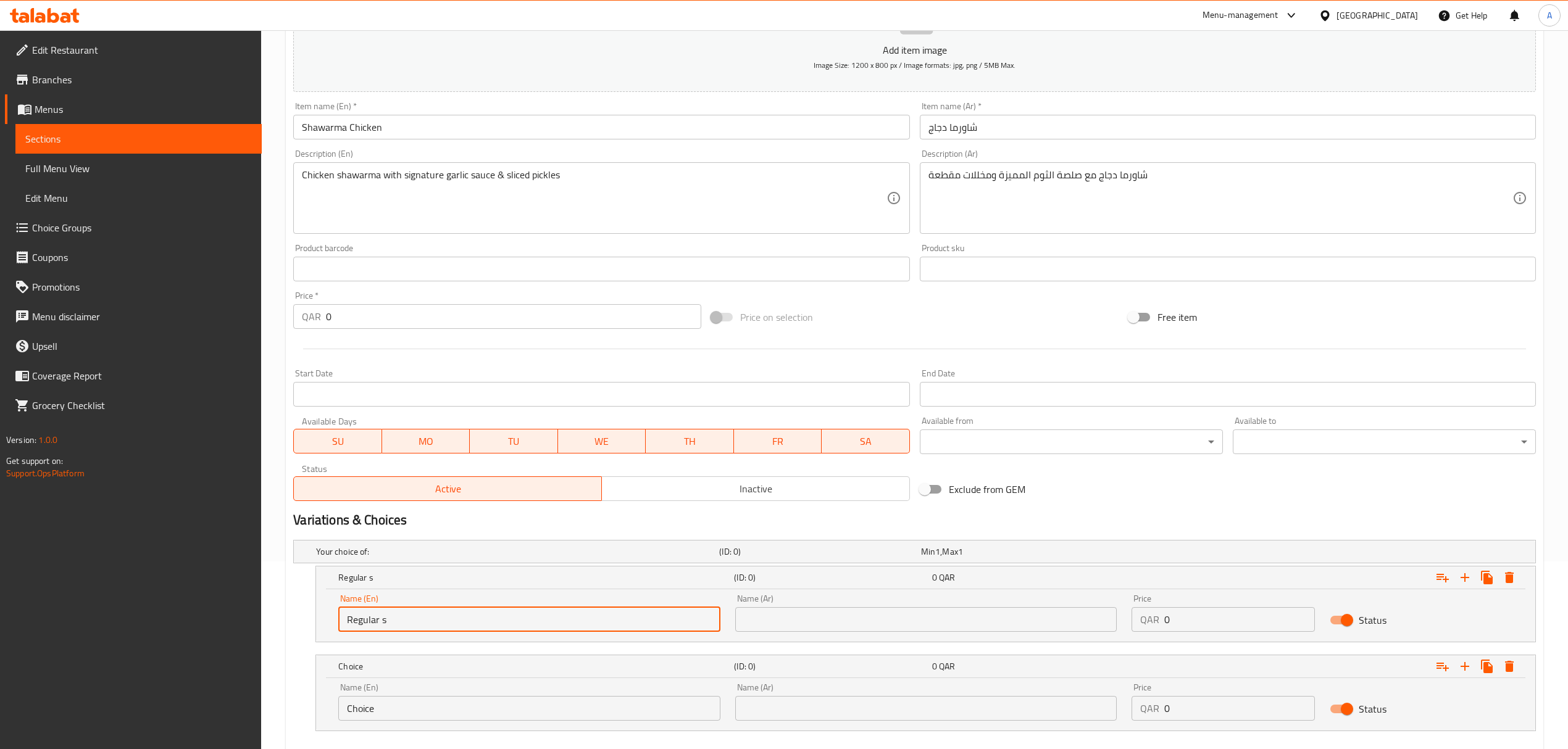
scroll to position [258, 0]
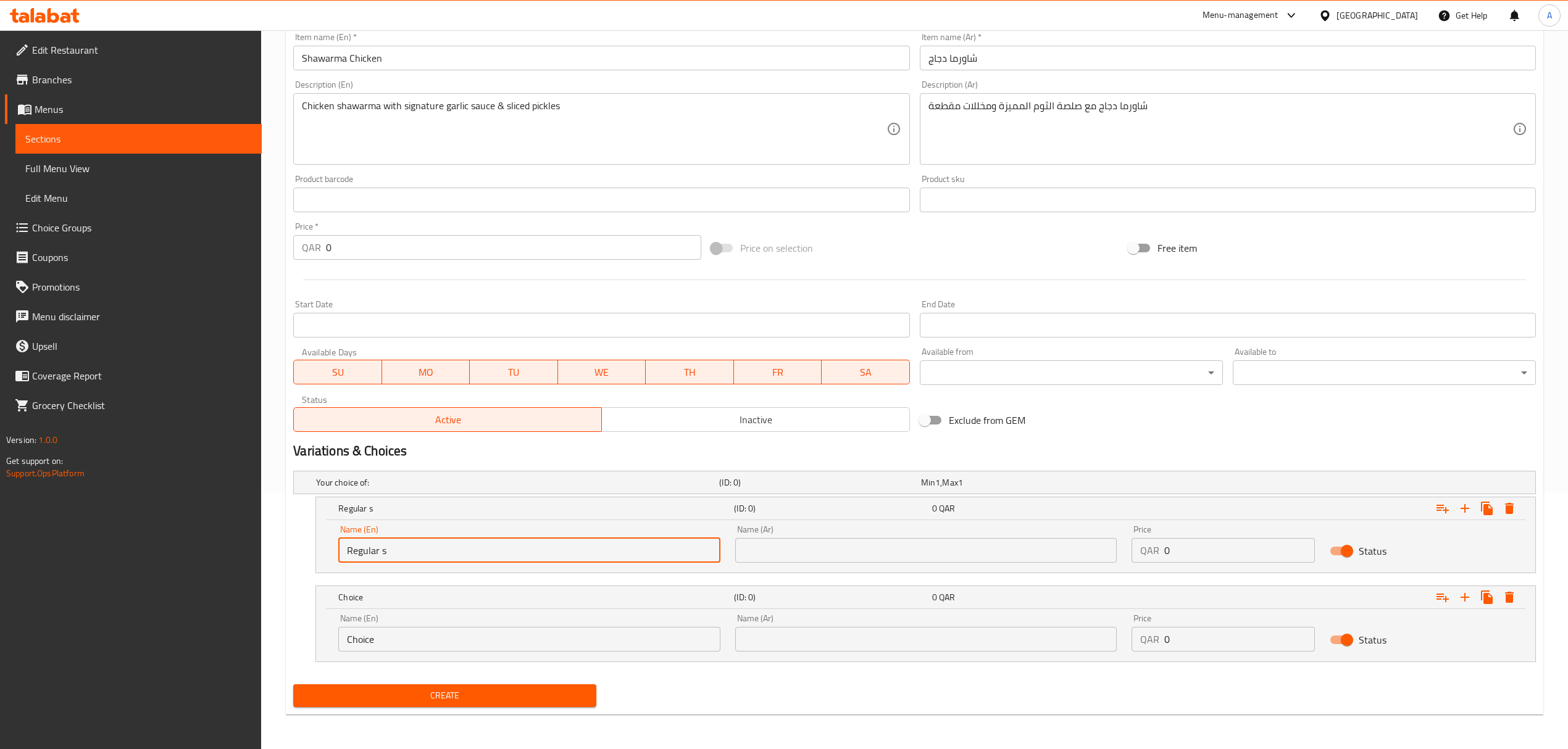
type input "Regular s"
click at [569, 645] on input "Choice" at bounding box center [529, 639] width 382 height 25
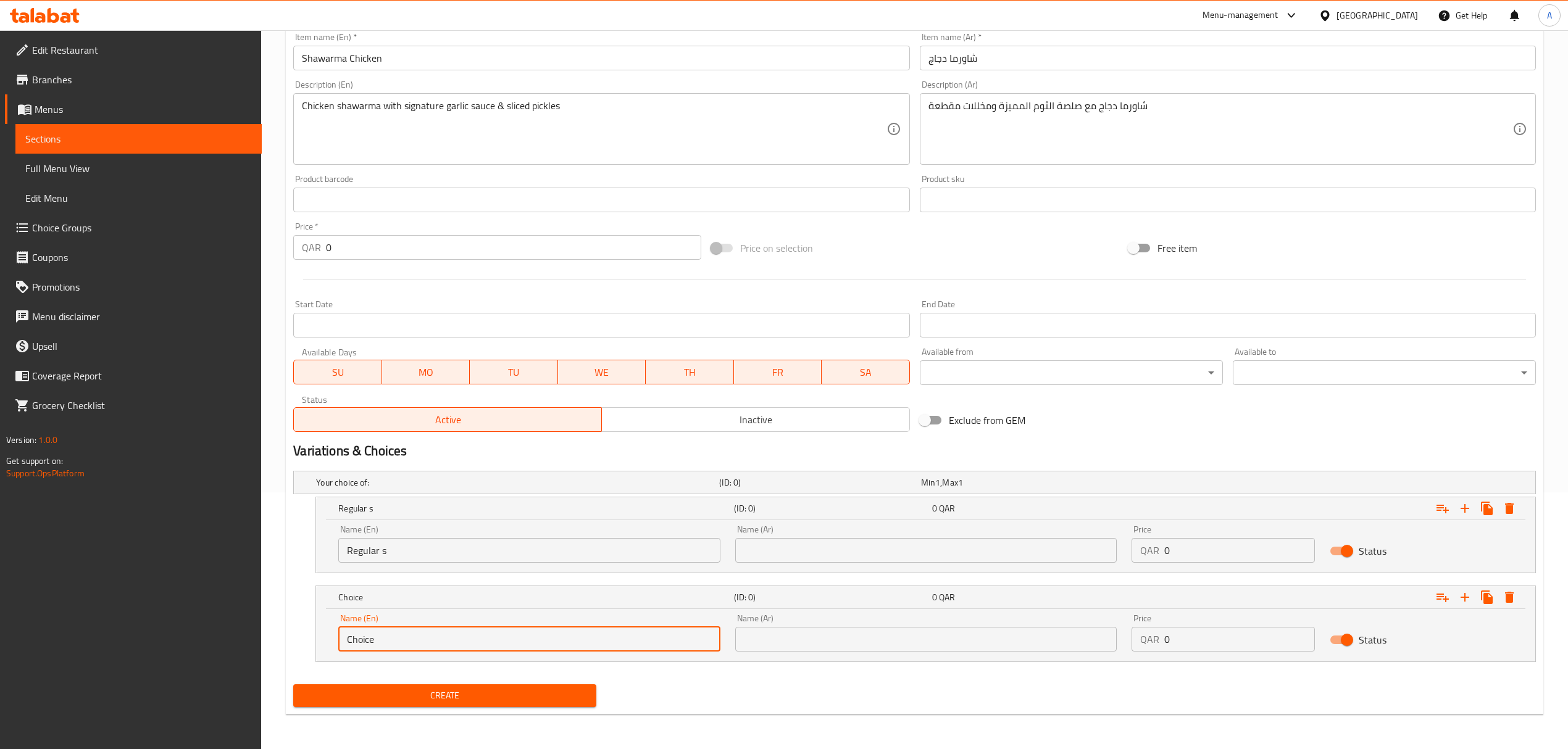
click at [569, 645] on input "Choice" at bounding box center [529, 639] width 382 height 25
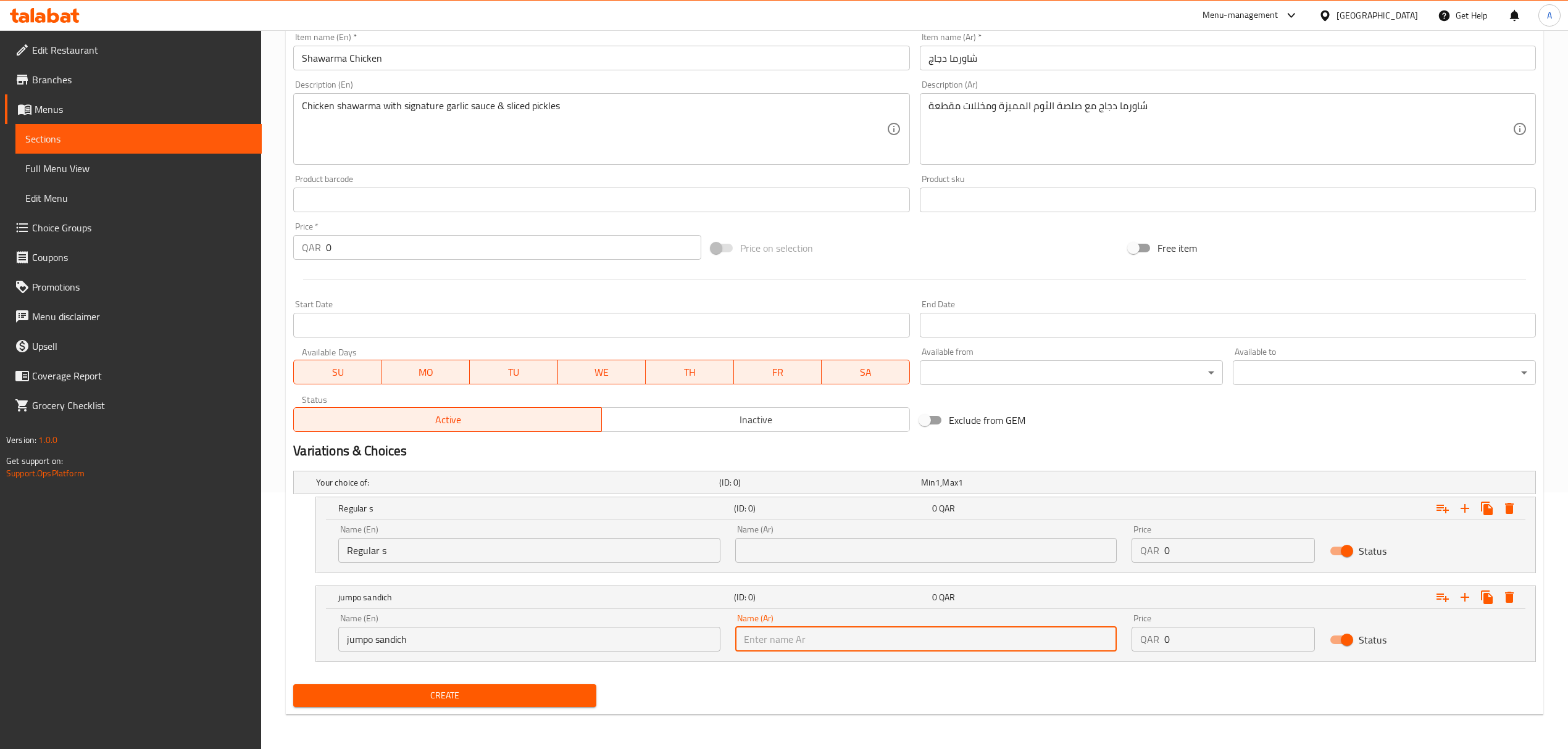
click at [399, 638] on input "jumpo sandich" at bounding box center [529, 639] width 382 height 25
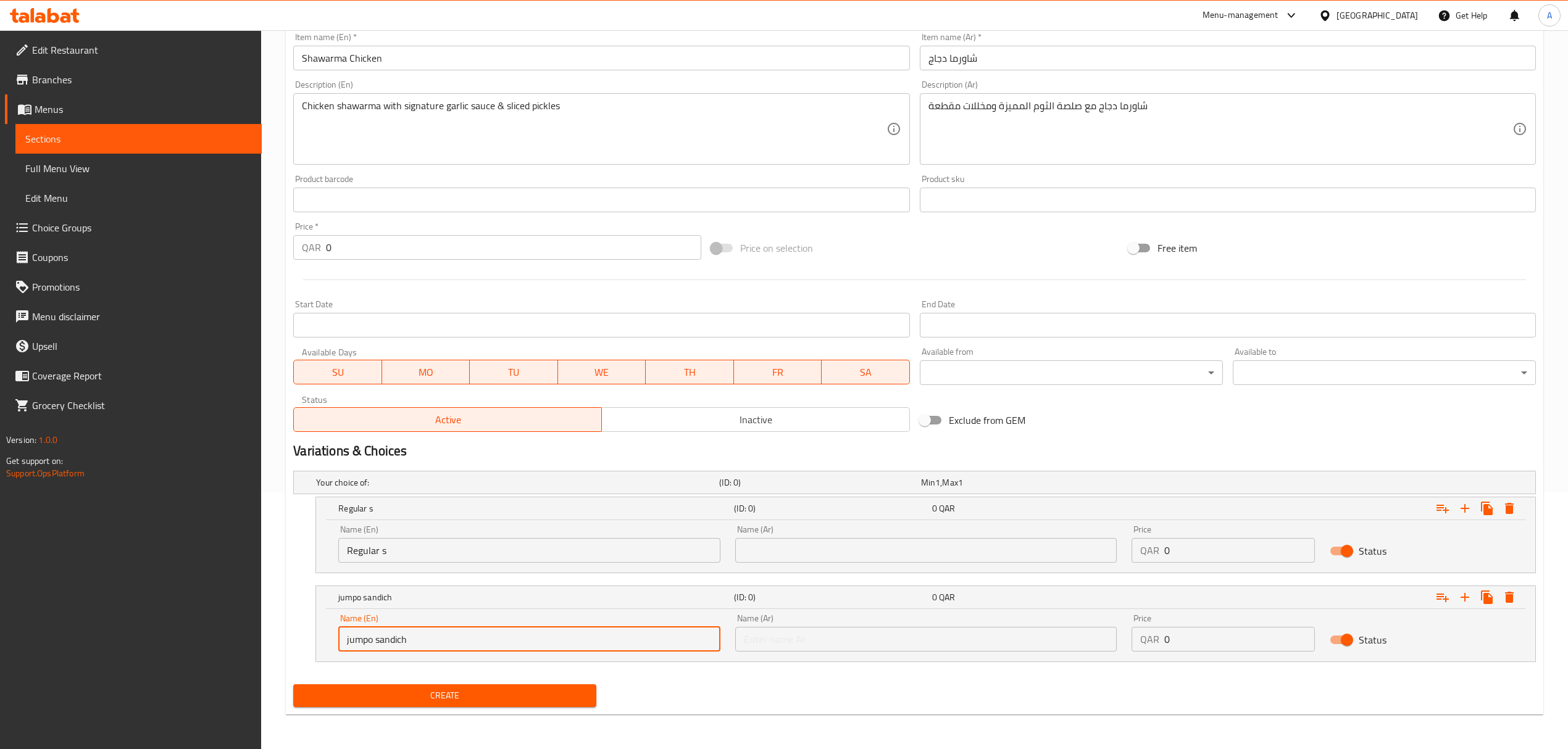
click at [396, 640] on input "jumpo sandich" at bounding box center [529, 639] width 382 height 25
click at [378, 635] on input "jumbo sandwich" at bounding box center [529, 639] width 382 height 25
click at [398, 637] on input "Jumbo Sandwich" at bounding box center [529, 639] width 382 height 25
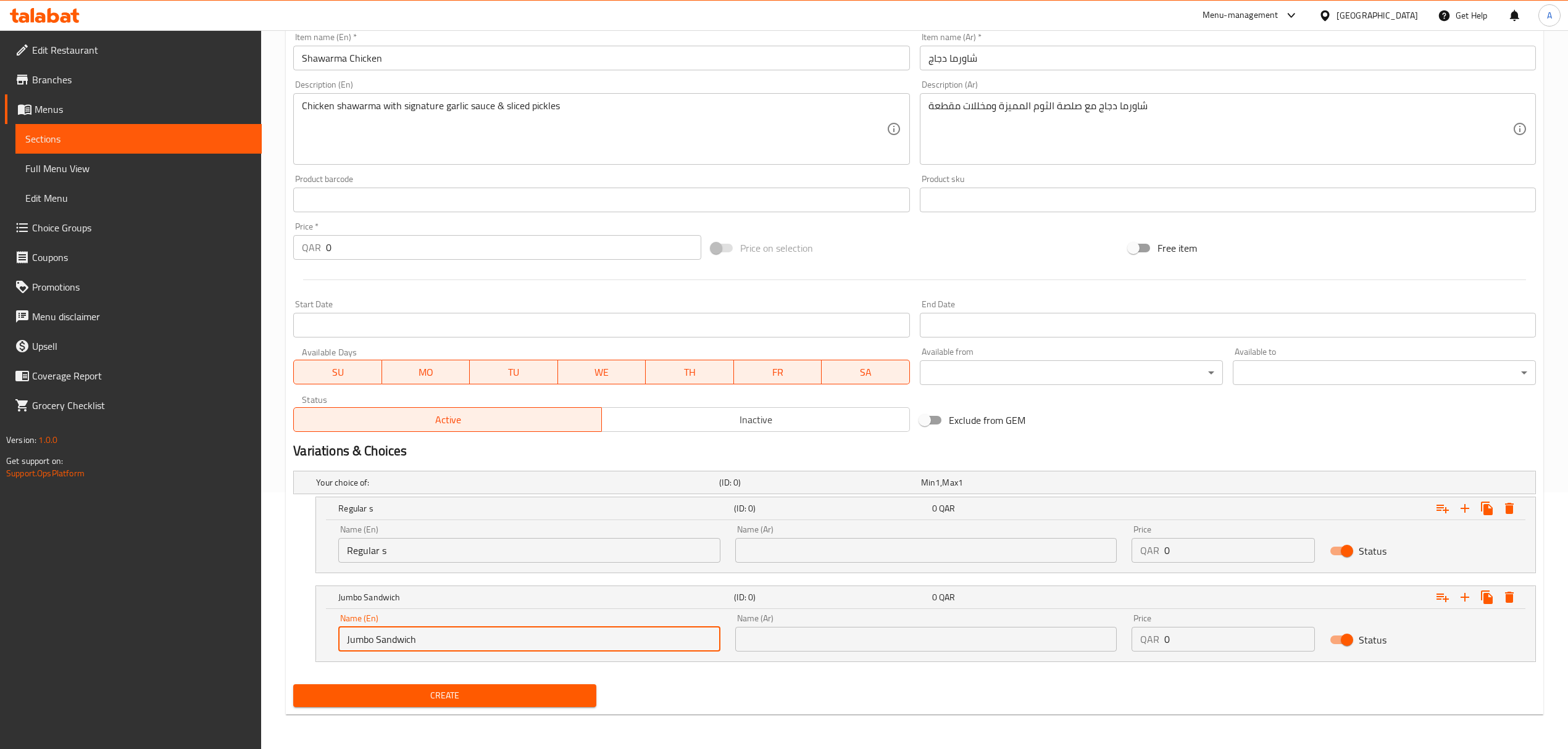
click at [398, 637] on input "Jumbo Sandwich" at bounding box center [529, 639] width 382 height 25
type input "Jumbo Sandwich"
click at [399, 561] on input "Regular s" at bounding box center [529, 550] width 382 height 25
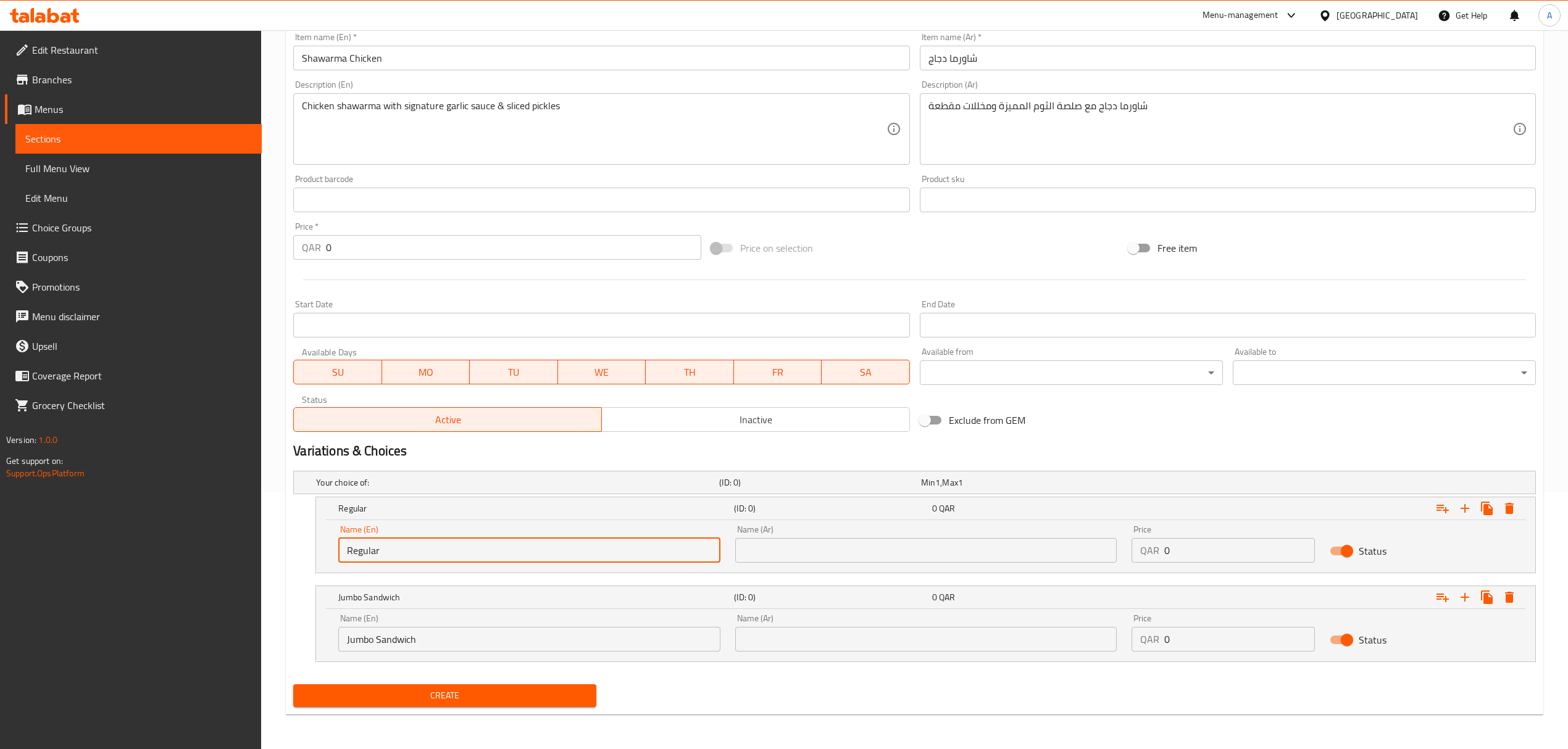
paste input "Sandwich"
click at [407, 551] on input "Regular Sandwich" at bounding box center [529, 550] width 382 height 25
type input "Regular Sandwich"
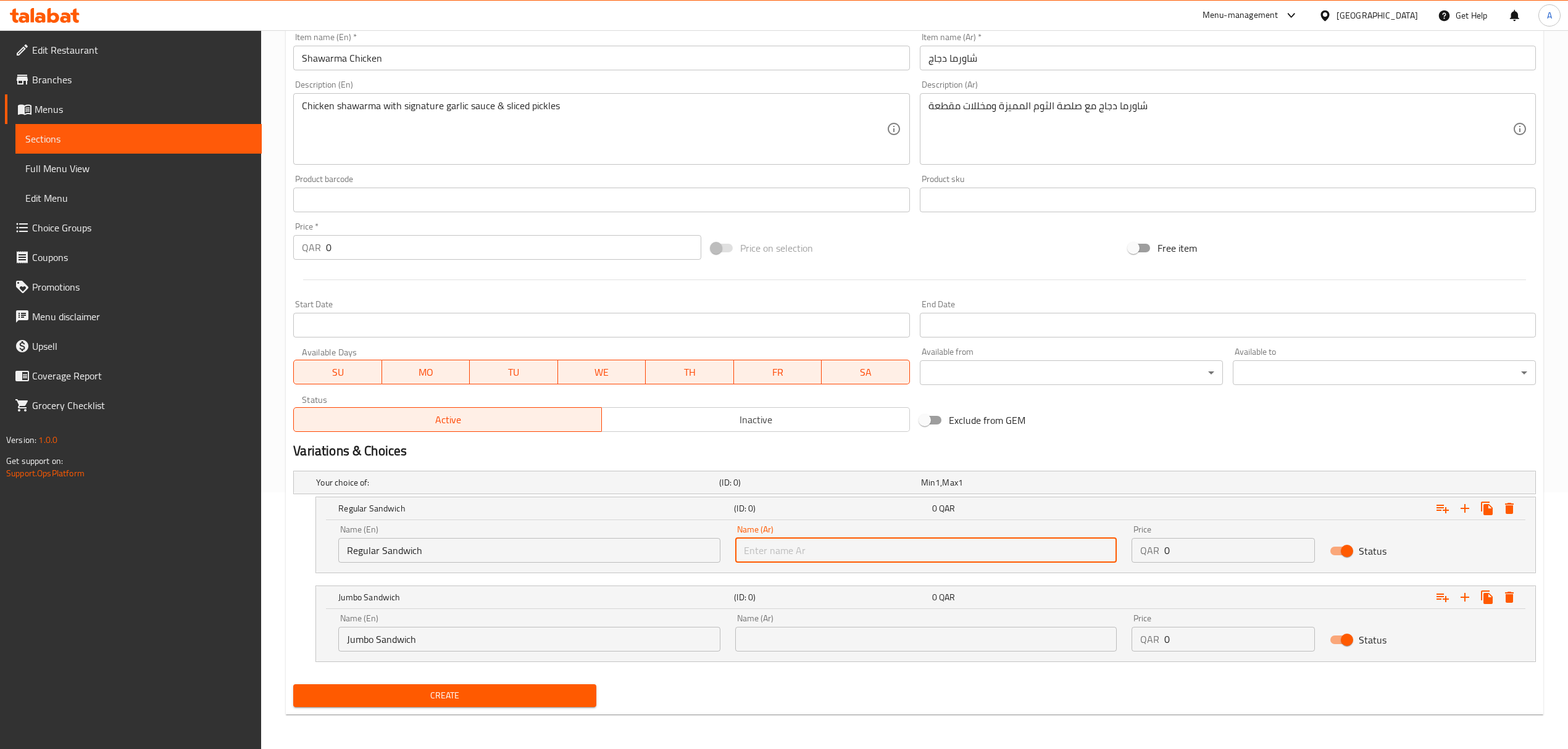
click at [880, 549] on input "text" at bounding box center [926, 550] width 382 height 25
paste input "ساندويتش عادي"
type input "ساندويتش عادي"
click at [522, 640] on input "Jumbo Sandwich" at bounding box center [529, 639] width 382 height 25
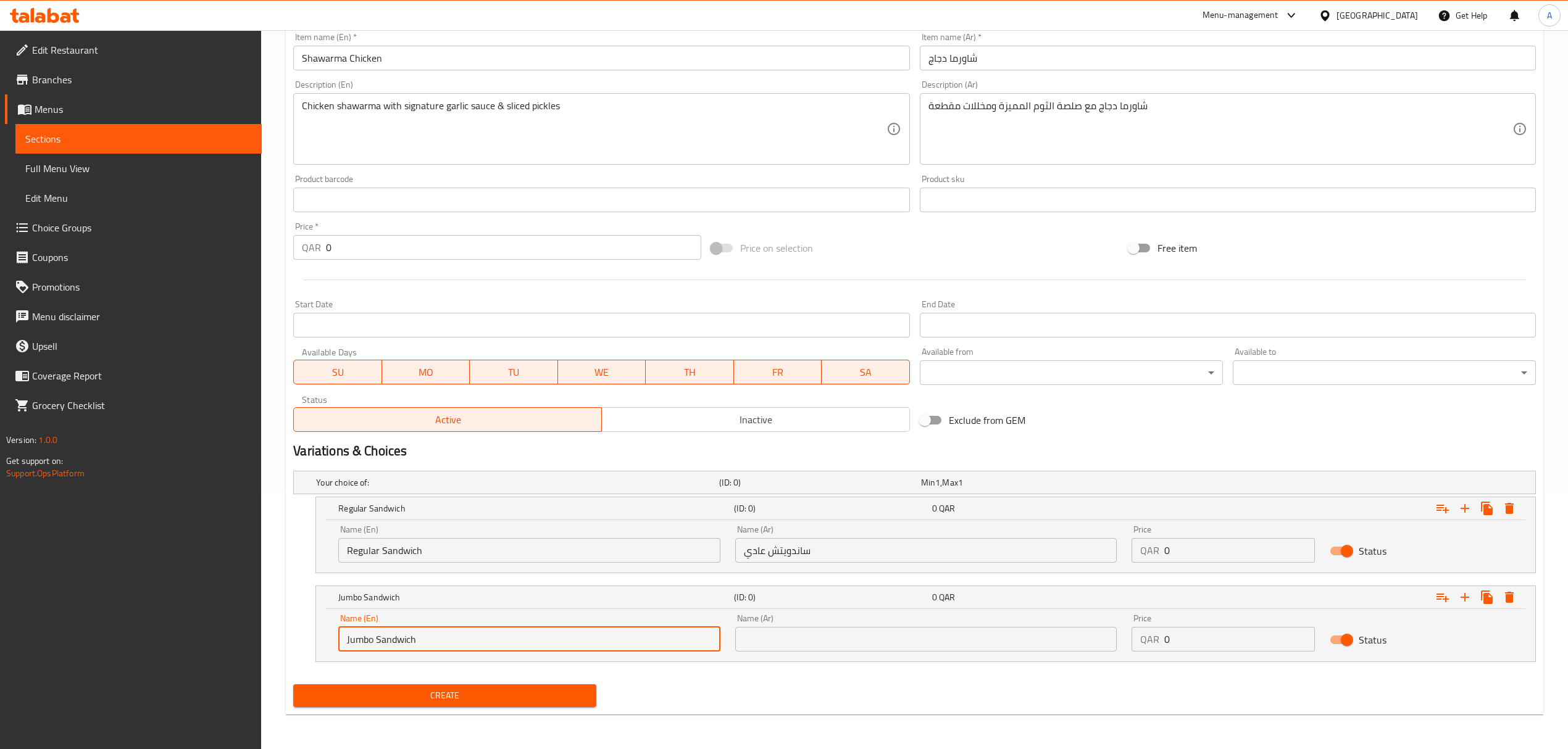
click at [522, 640] on input "Jumbo Sandwich" at bounding box center [529, 639] width 382 height 25
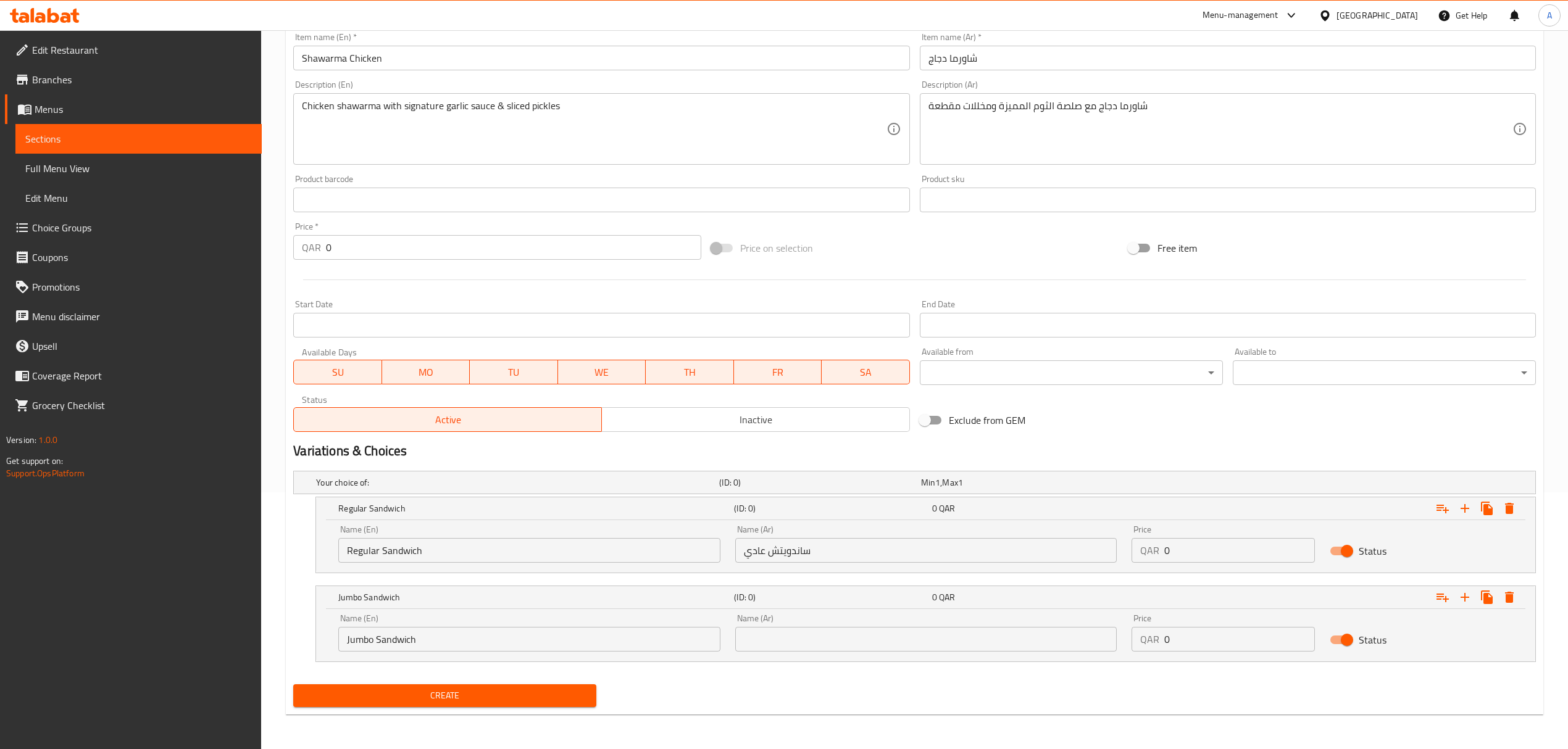
click at [883, 626] on div "Name (Ar) Name (Ar)" at bounding box center [926, 633] width 382 height 38
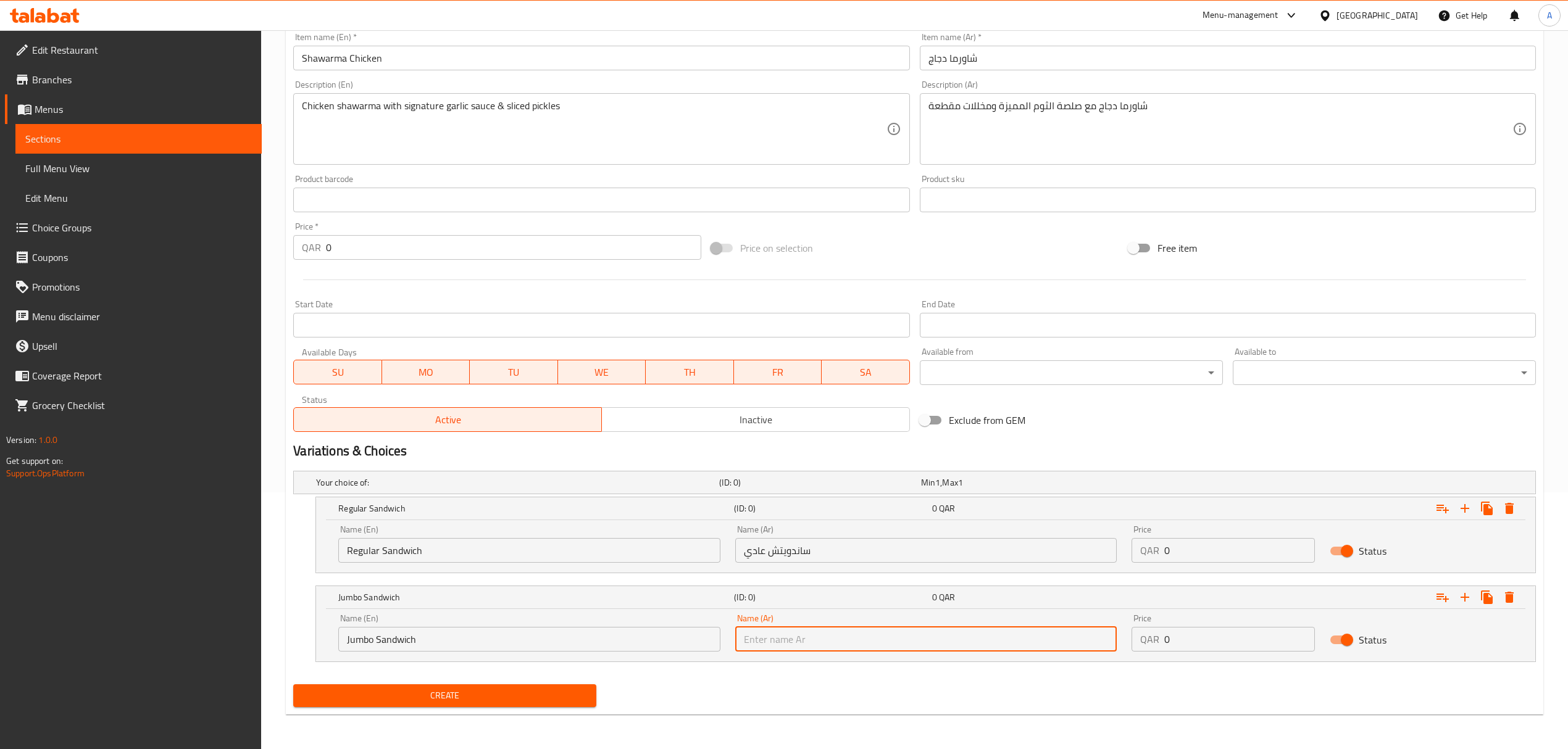
click at [882, 633] on input "text" at bounding box center [926, 639] width 382 height 25
paste input "ساندويتش جامبو"
type input "ساندويتش جامبو"
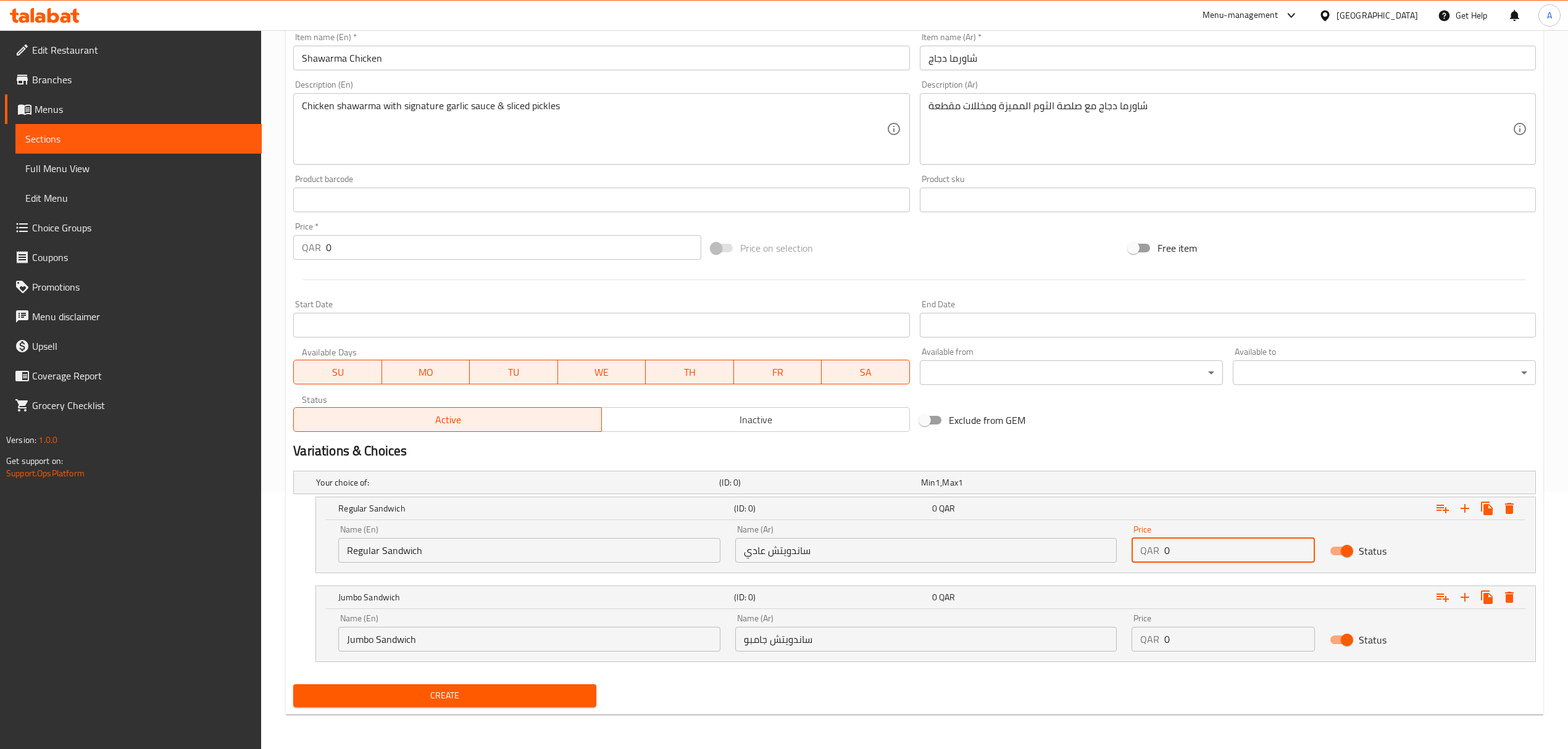
drag, startPoint x: 1177, startPoint y: 548, endPoint x: 1112, endPoint y: 548, distance: 65.0
click at [1112, 548] on div "Name (En) Regular Sandwich Name (En) Name (Ar) ساندويتش عادي Name (Ar) Price QA…" at bounding box center [926, 544] width 1190 height 52
type input "15"
drag, startPoint x: 1177, startPoint y: 639, endPoint x: 1135, endPoint y: 639, distance: 42.0
click at [1135, 639] on div "QAR 0 Price" at bounding box center [1223, 639] width 183 height 25
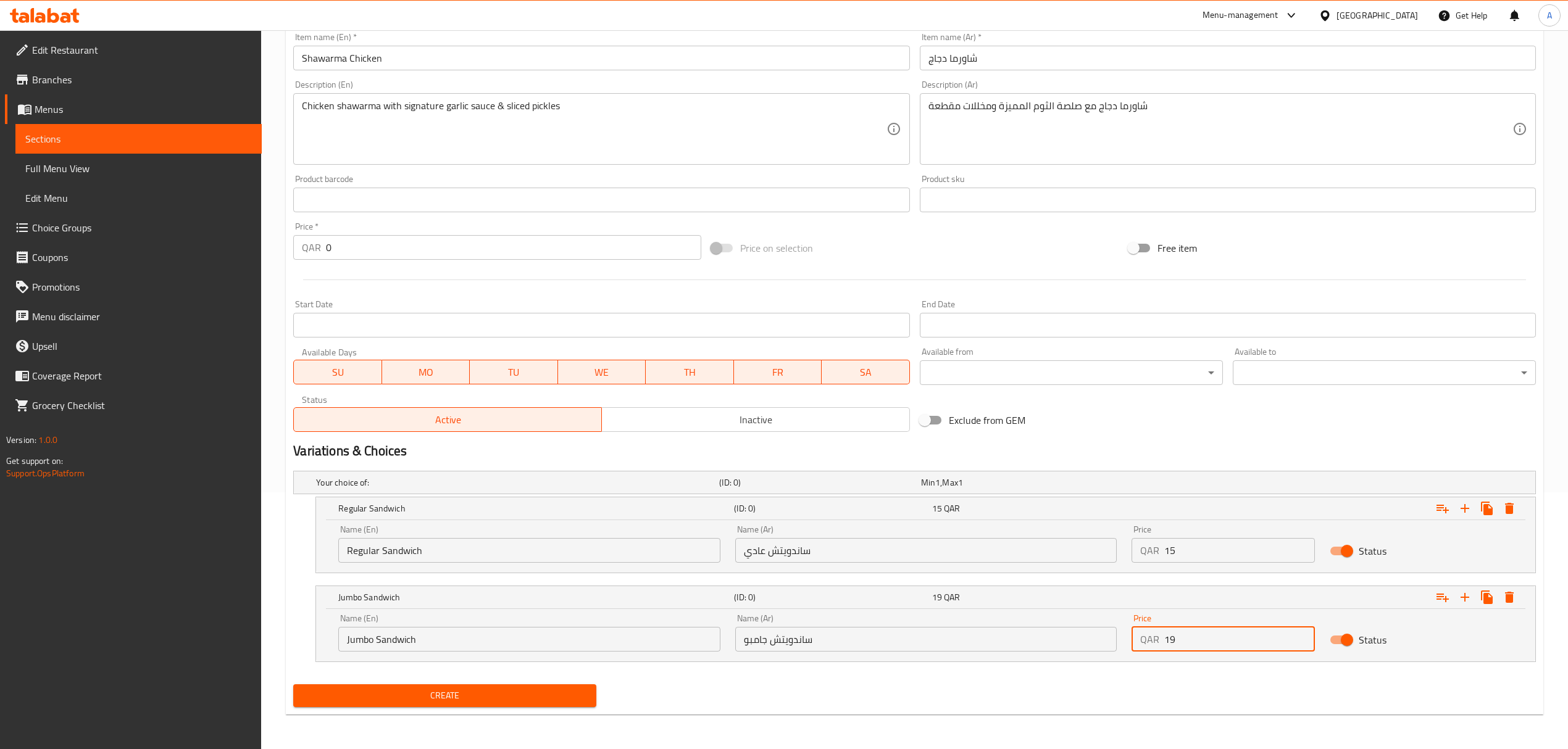
type input "19"
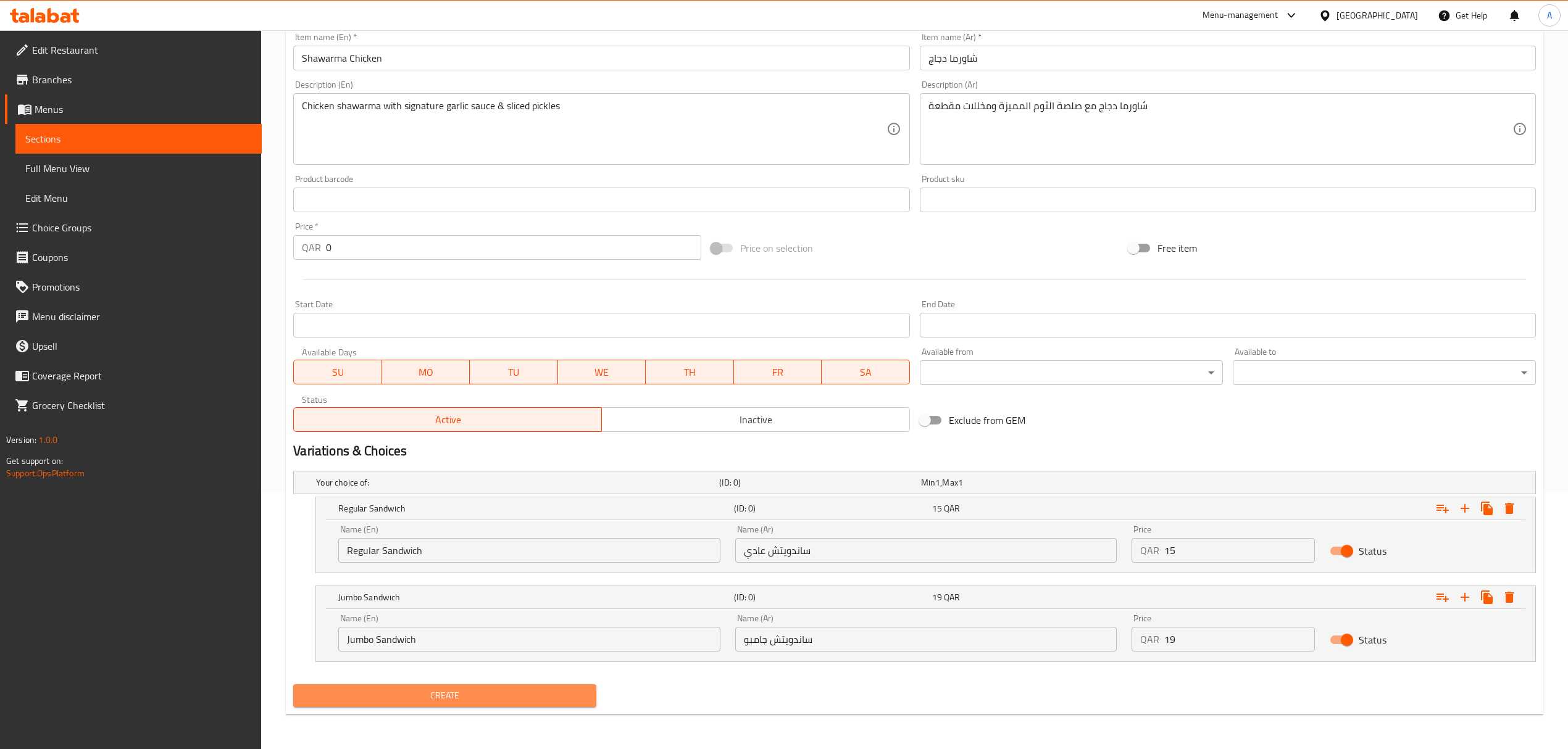
click at [506, 696] on span "Create" at bounding box center [444, 696] width 283 height 15
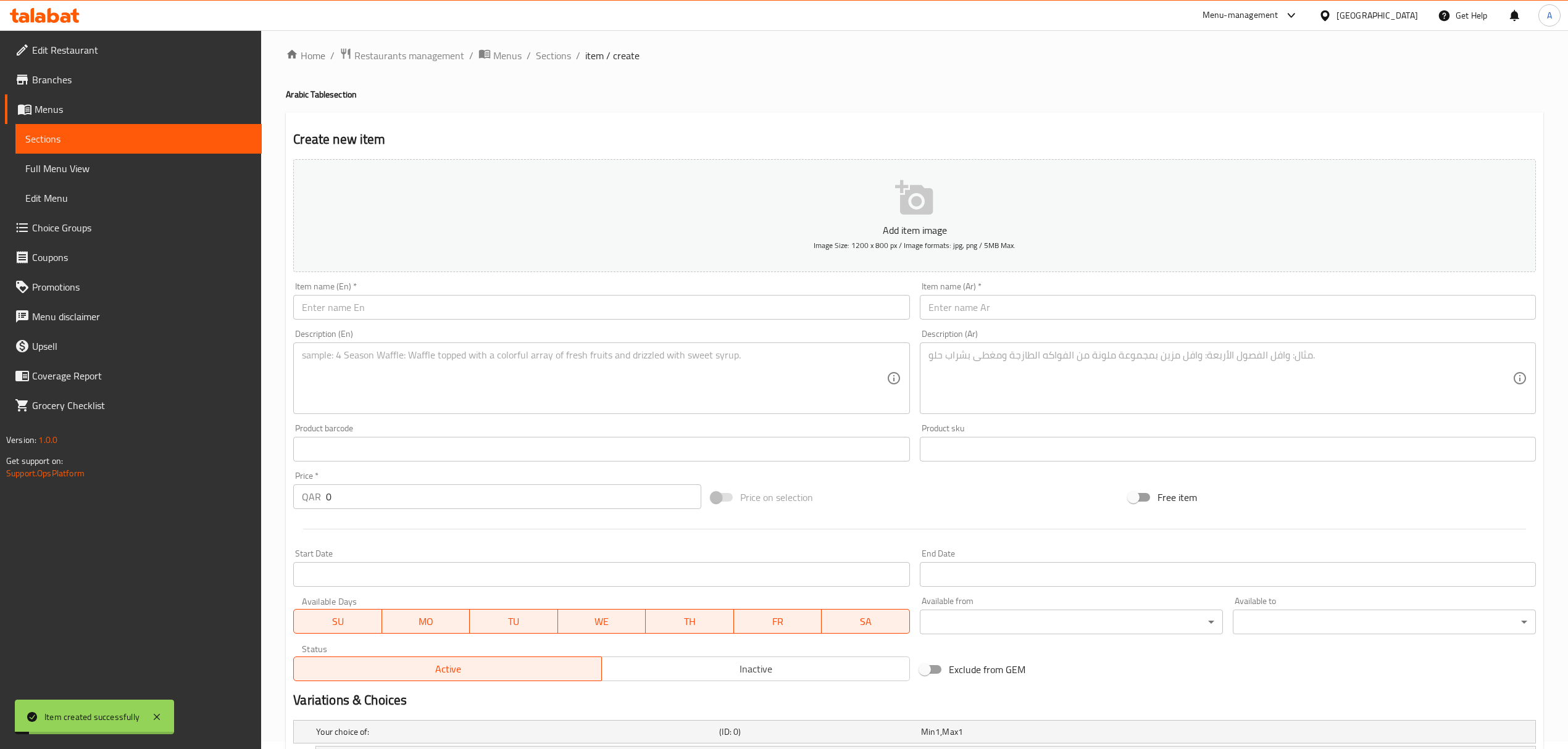
scroll to position [0, 0]
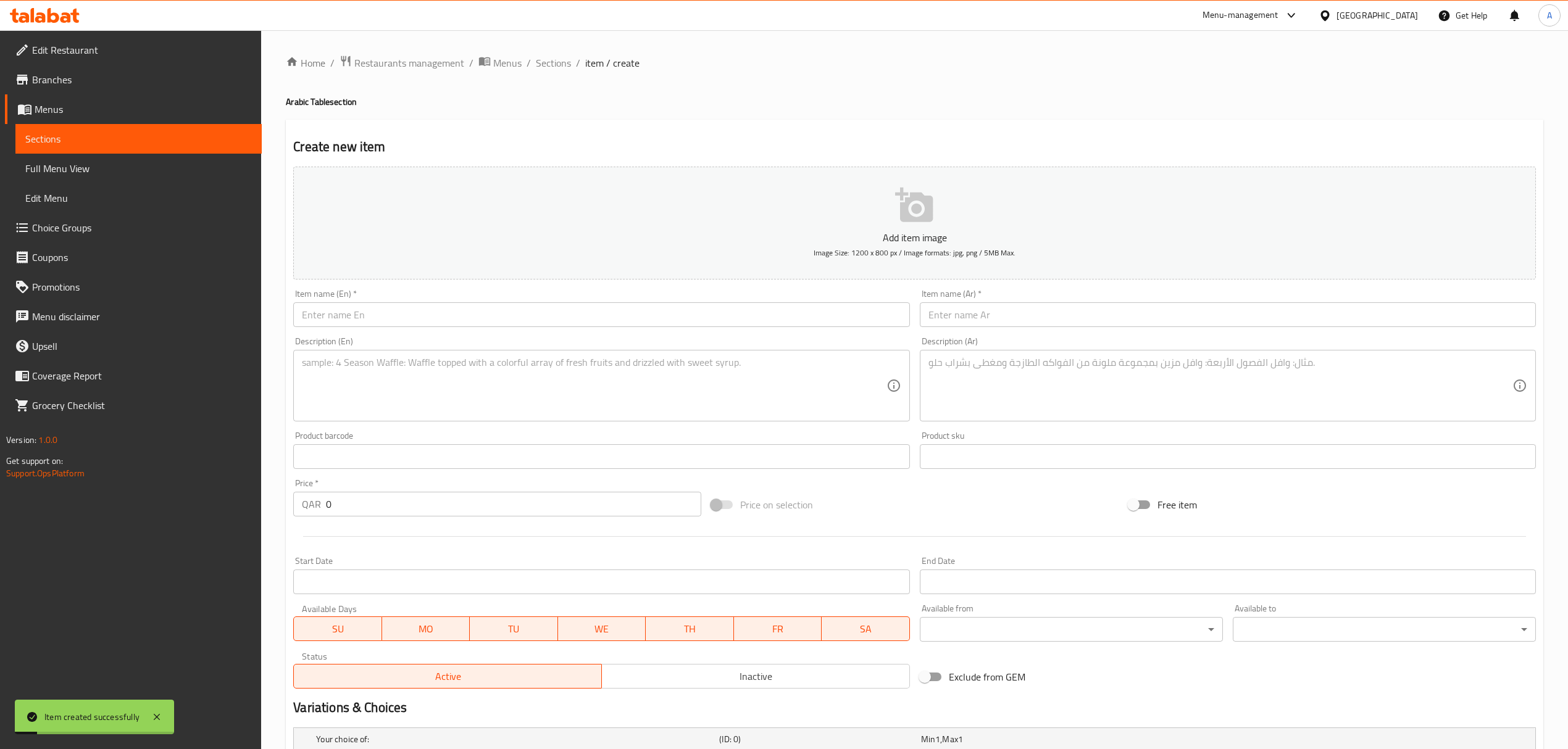
click at [377, 312] on input "text" at bounding box center [601, 314] width 616 height 25
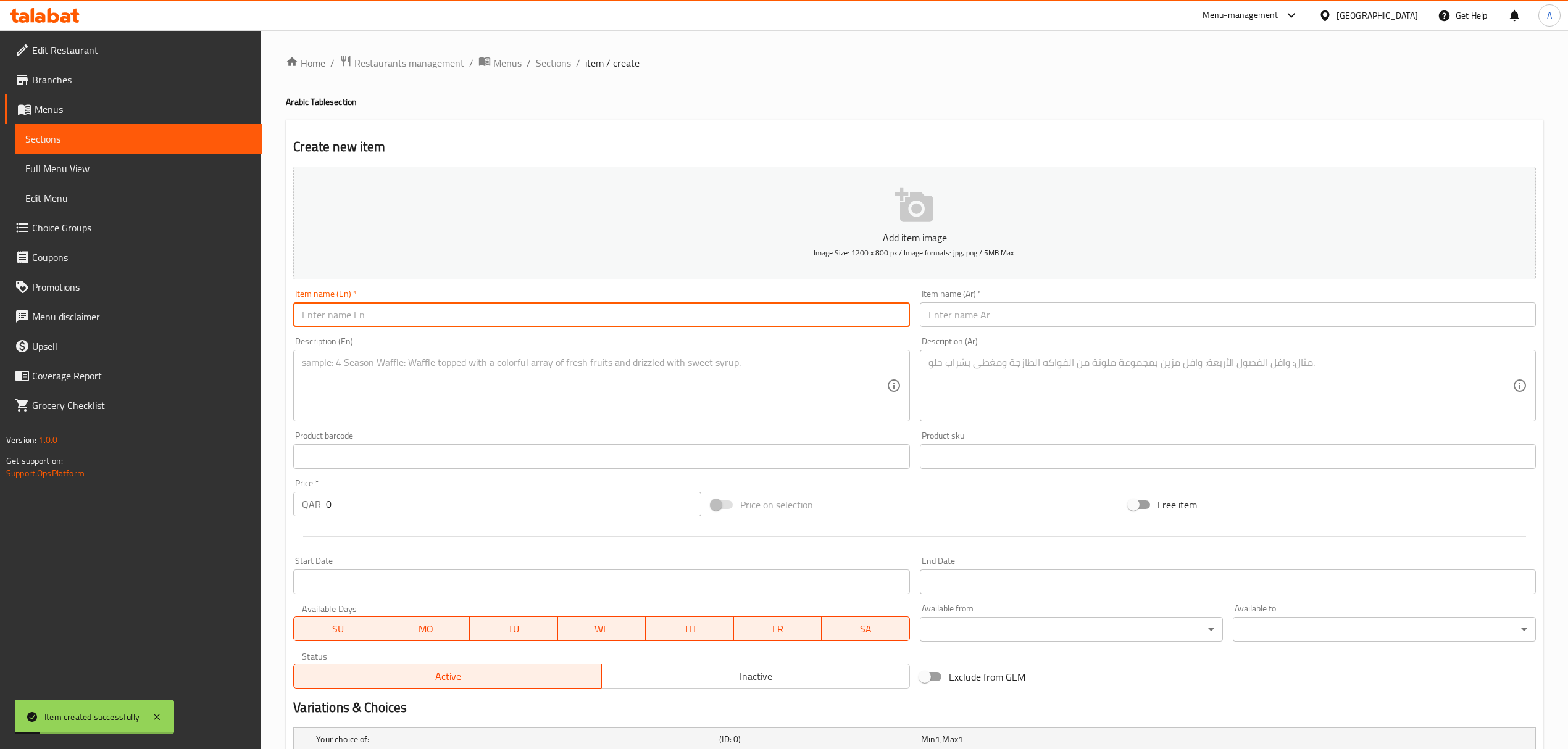
paste input "Shawarma Beef"
type input "Shawarma Beef"
click at [1008, 312] on input "text" at bounding box center [1228, 314] width 616 height 25
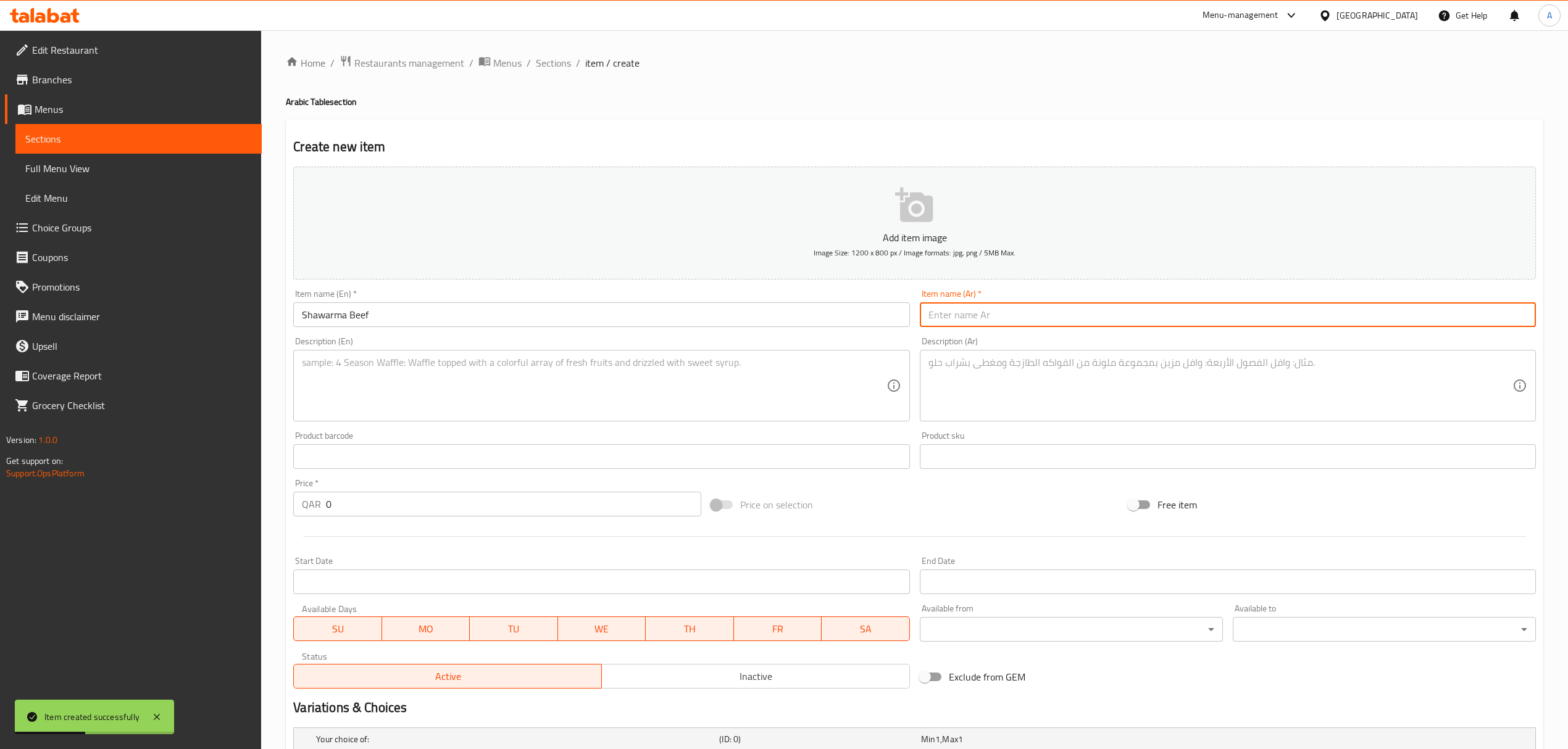
paste input "شاورما لحم"
type input "شاورما لحم"
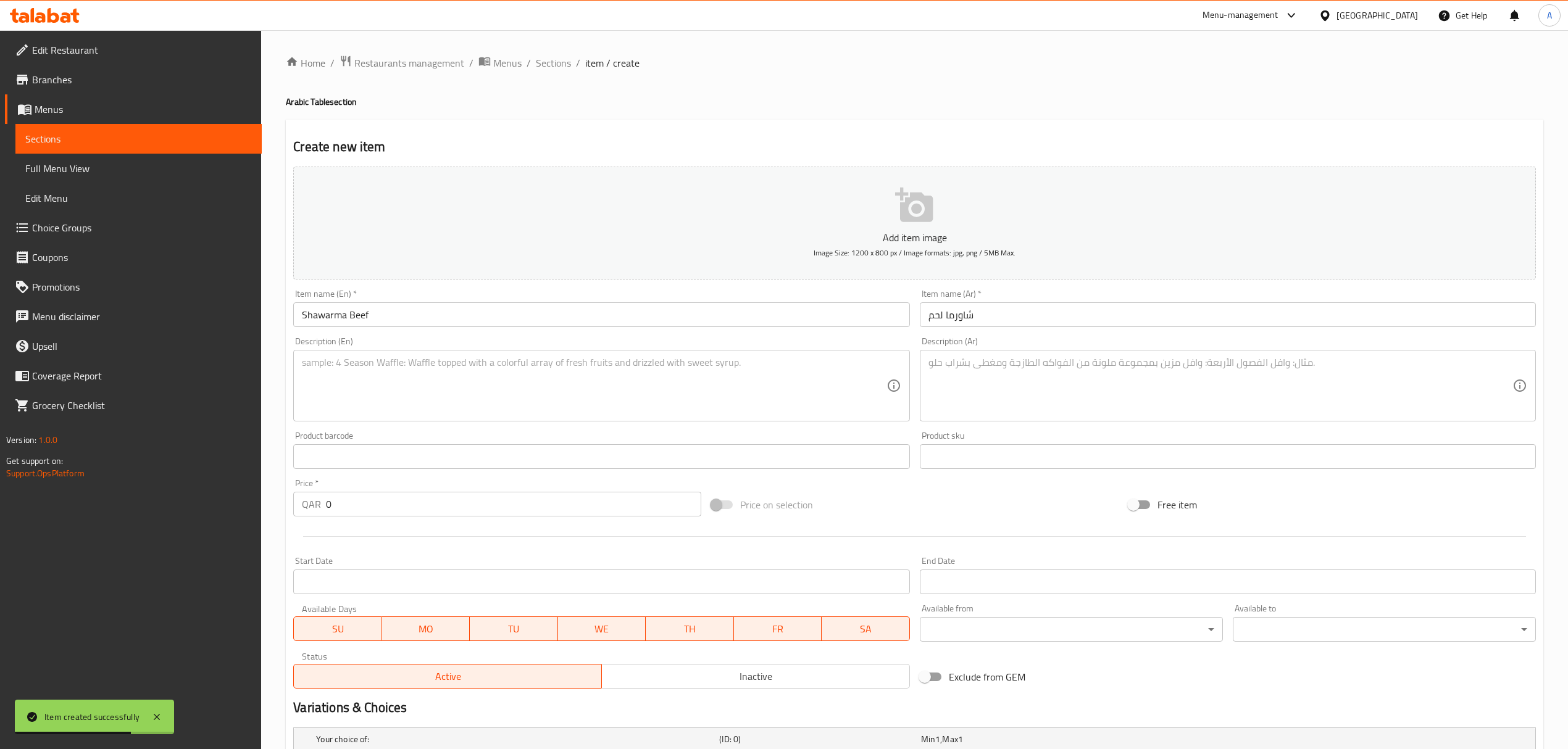
click at [536, 354] on div "Description (En)" at bounding box center [601, 385] width 616 height 72
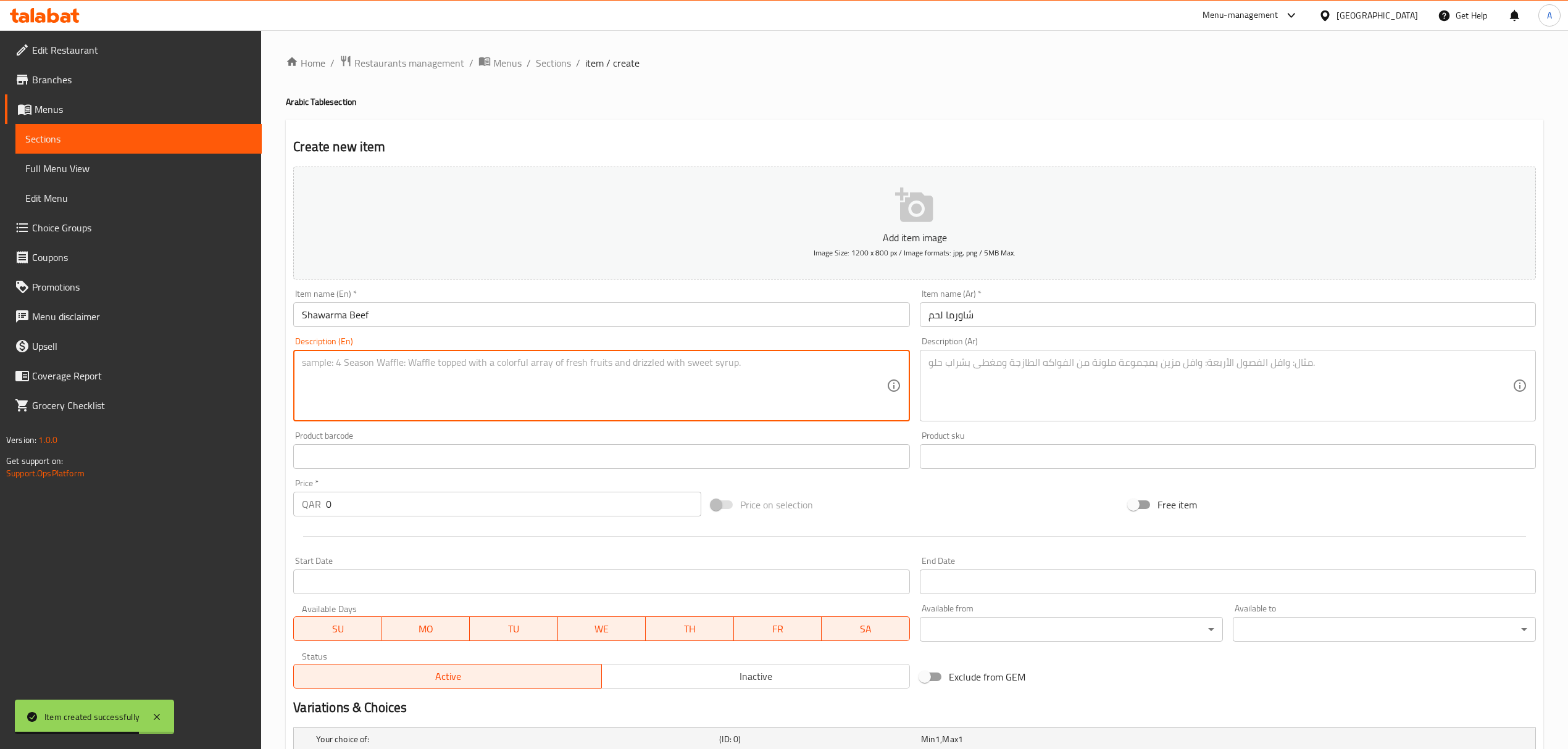
paste textarea "Beef Shawarma Made out of the finest Aussie Grass Fed Beef with Tomato, Bewaz (…"
type textarea "Beef Shawarma Made out of the finest Aussie Grass Fed Beef with Tomato, Bewaz (…"
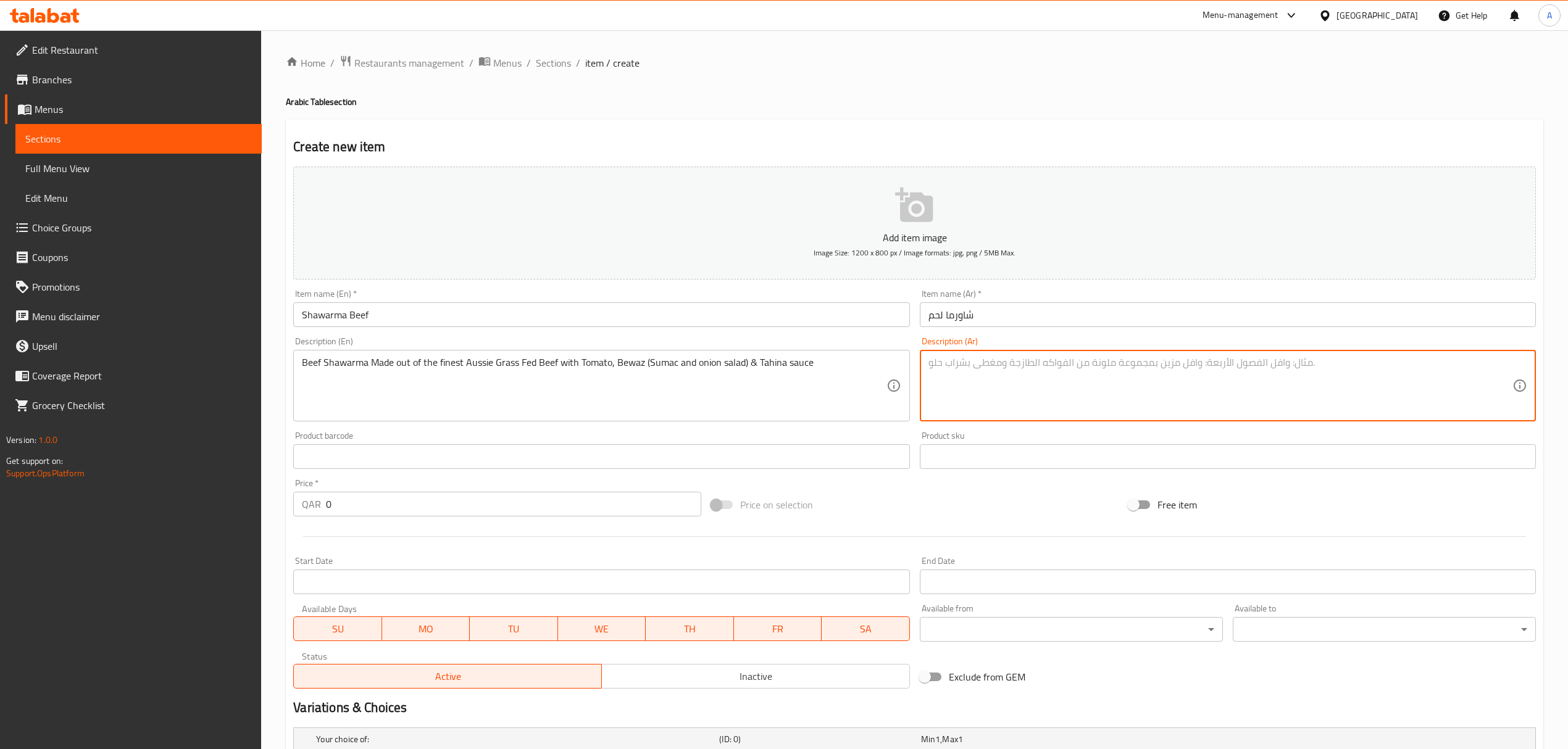
click at [1114, 366] on textarea at bounding box center [1220, 386] width 584 height 58
paste textarea "شاورما لحم بقري مصنوعة من أفضل لحم بقر أسترالي مُربى على العشب مع الطماطم، بواز…"
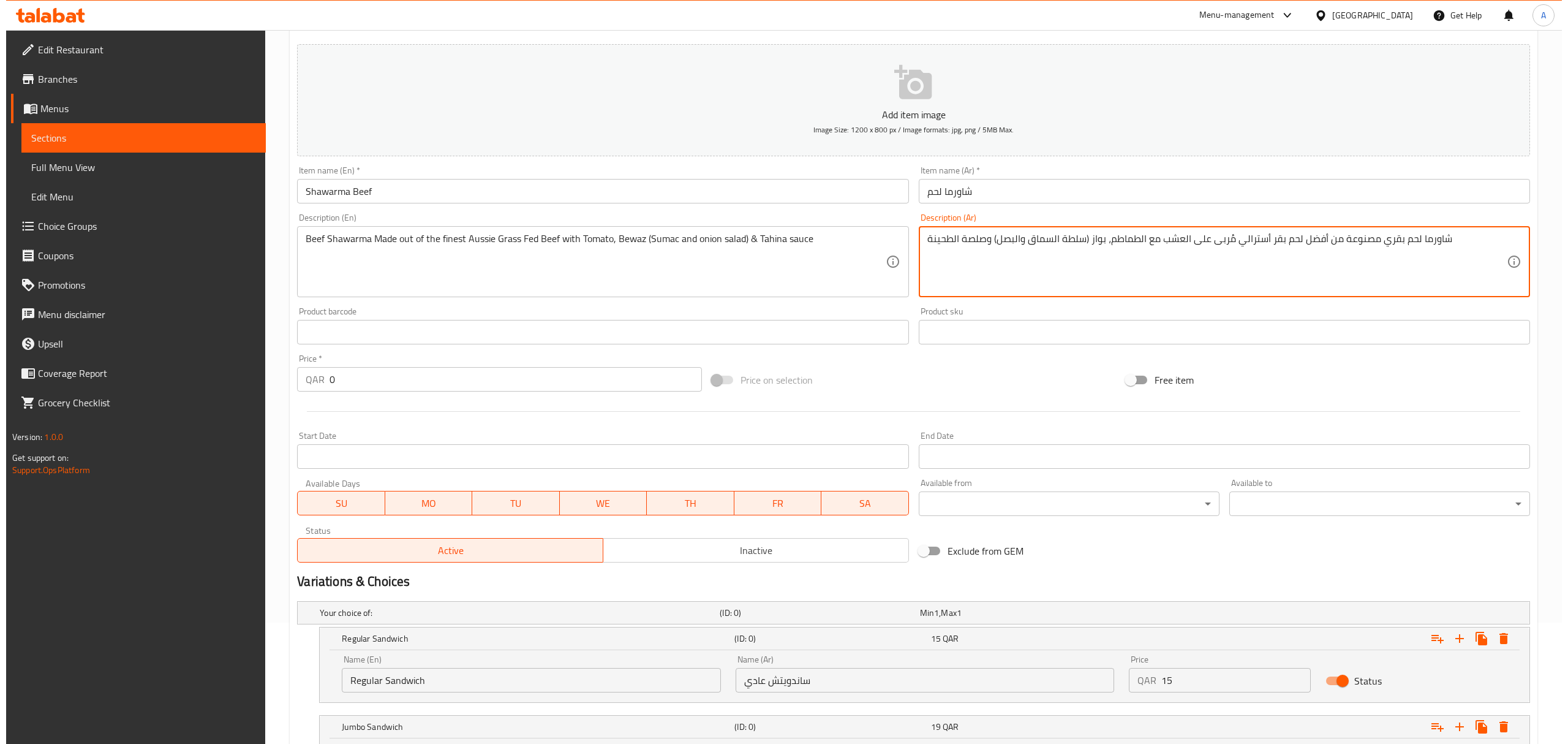
scroll to position [256, 0]
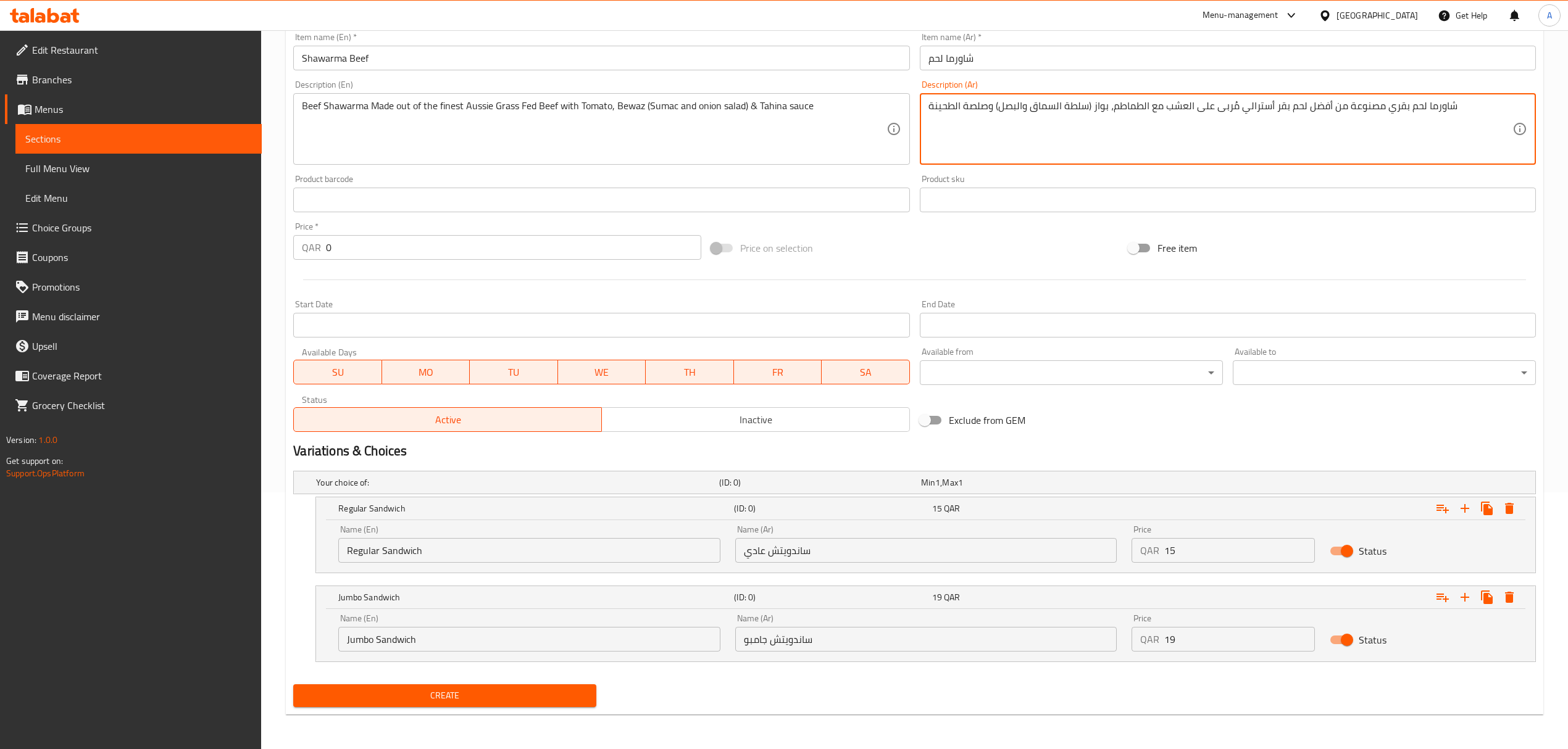
type textarea "شاورما لحم بقري مصنوعة من أفضل لحم بقر أسترالي مُربى على العشب مع الطماطم، بواز…"
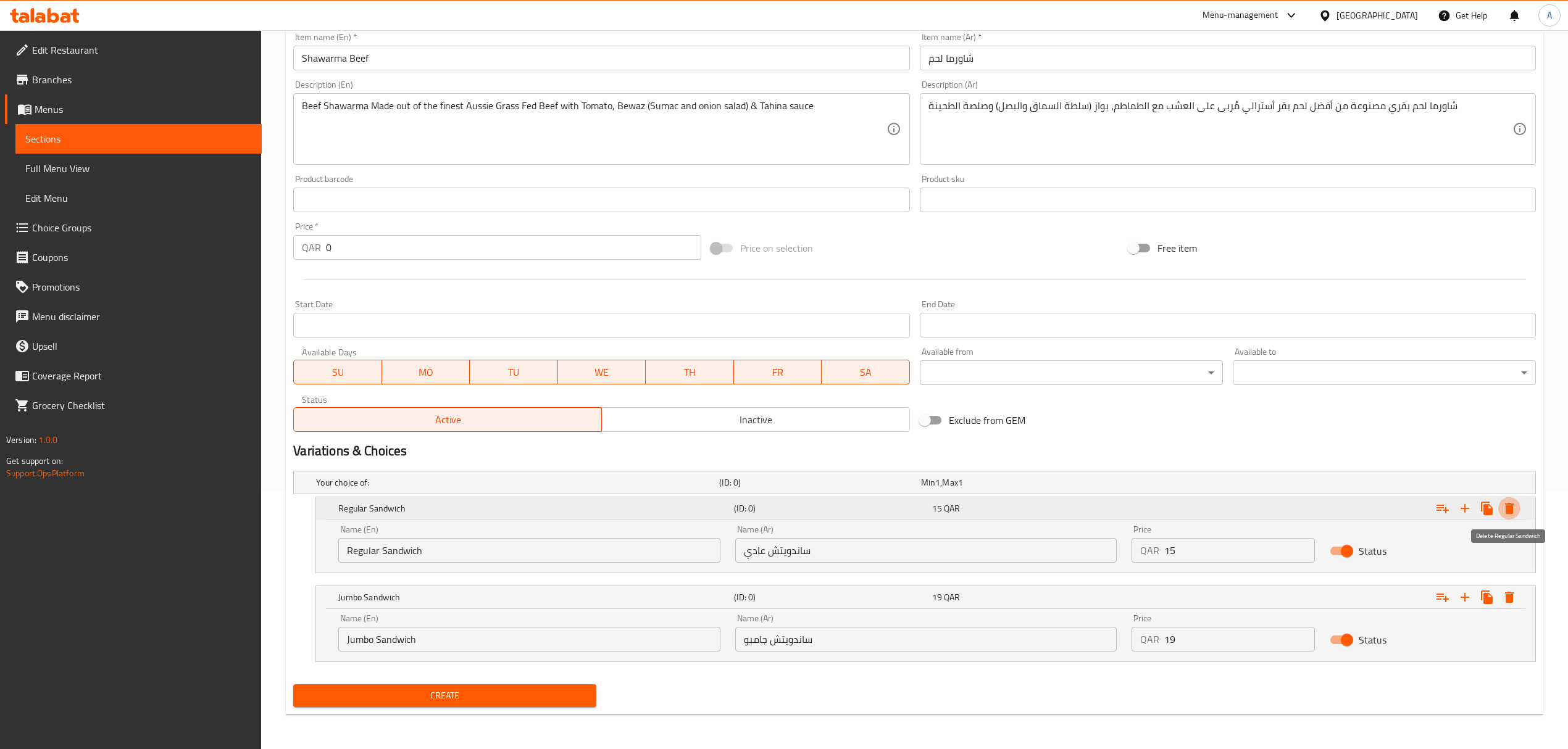
click at [1512, 504] on icon "Expand" at bounding box center [1509, 508] width 9 height 11
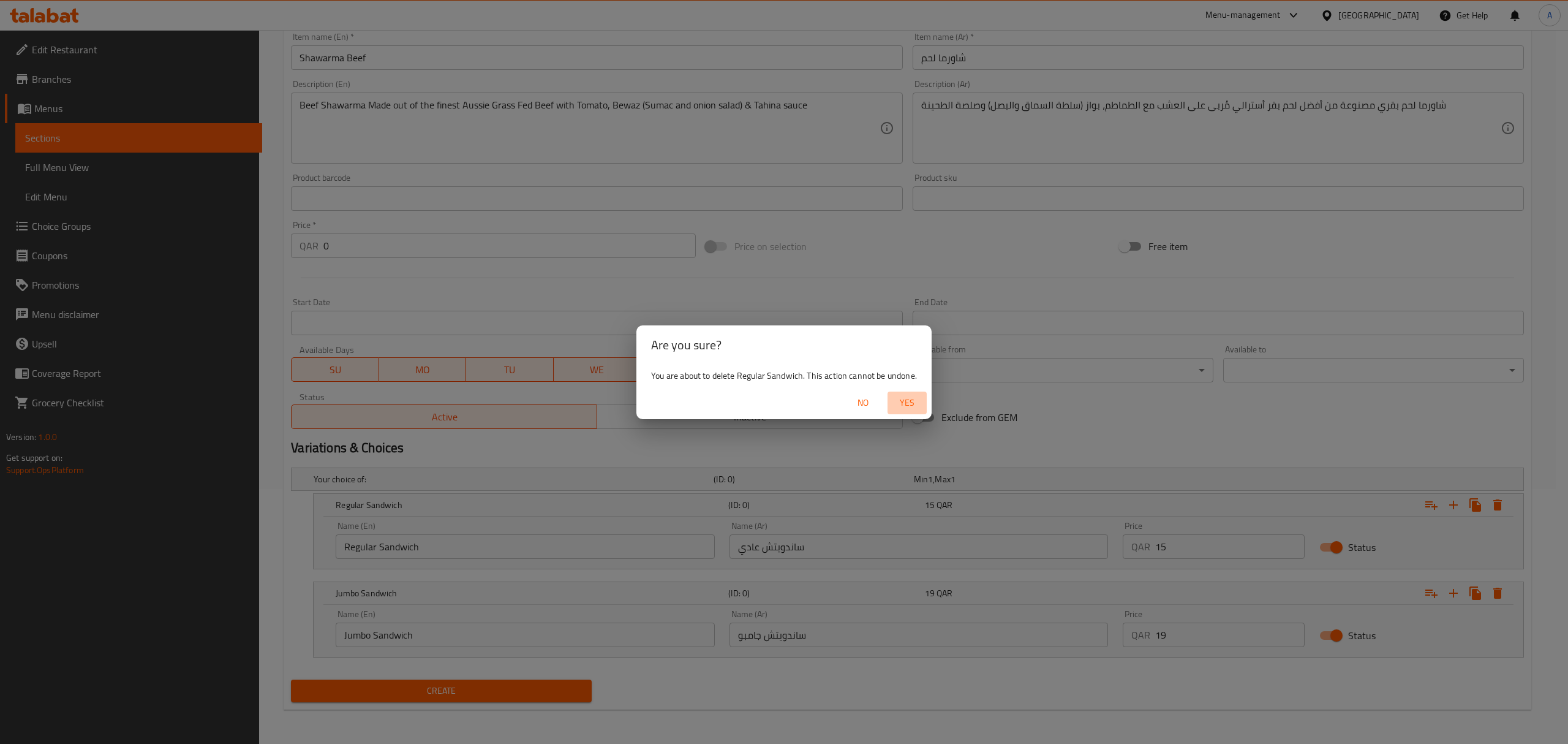
click at [905, 405] on span "Yes" at bounding box center [907, 403] width 30 height 15
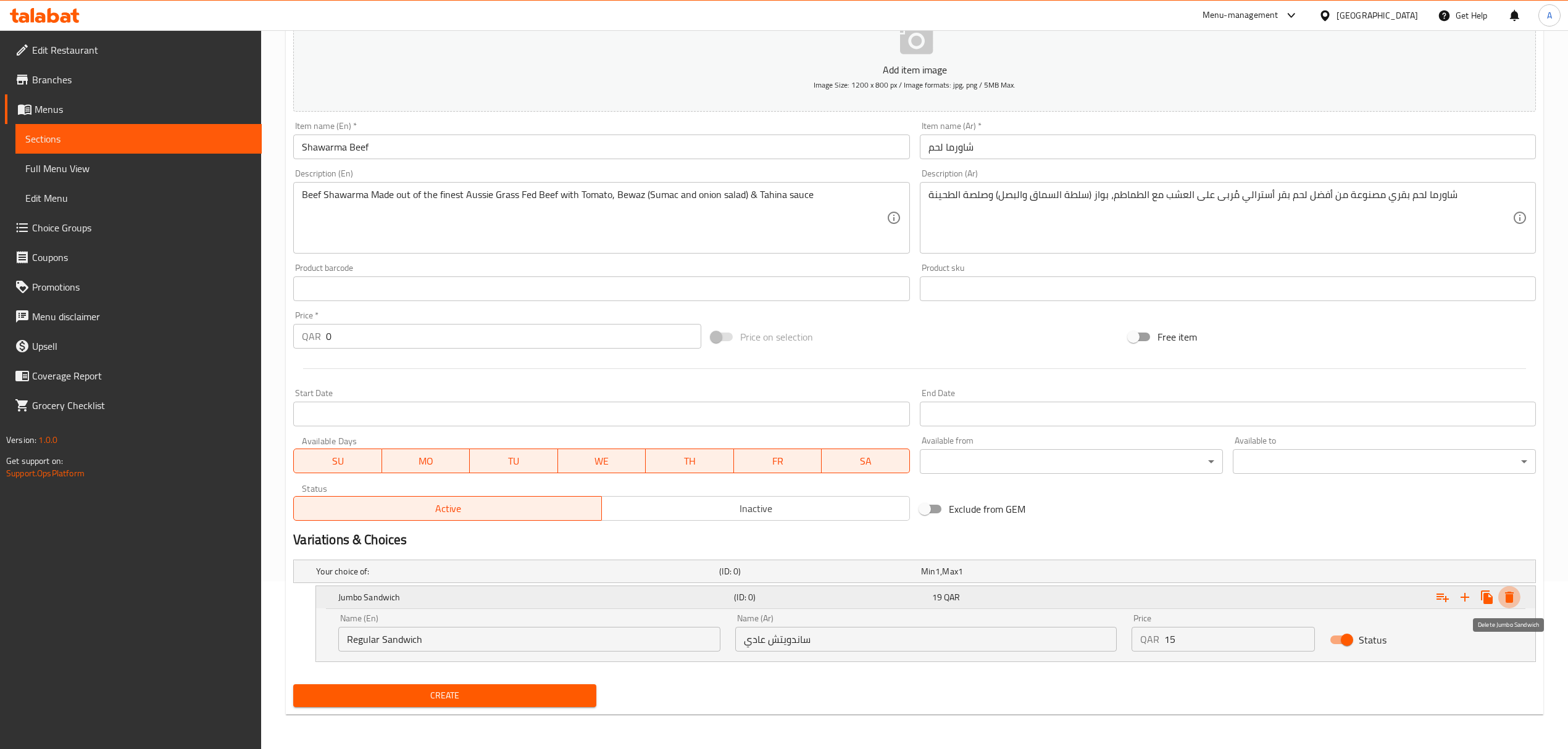
click at [1516, 598] on button "Expand" at bounding box center [1509, 597] width 22 height 22
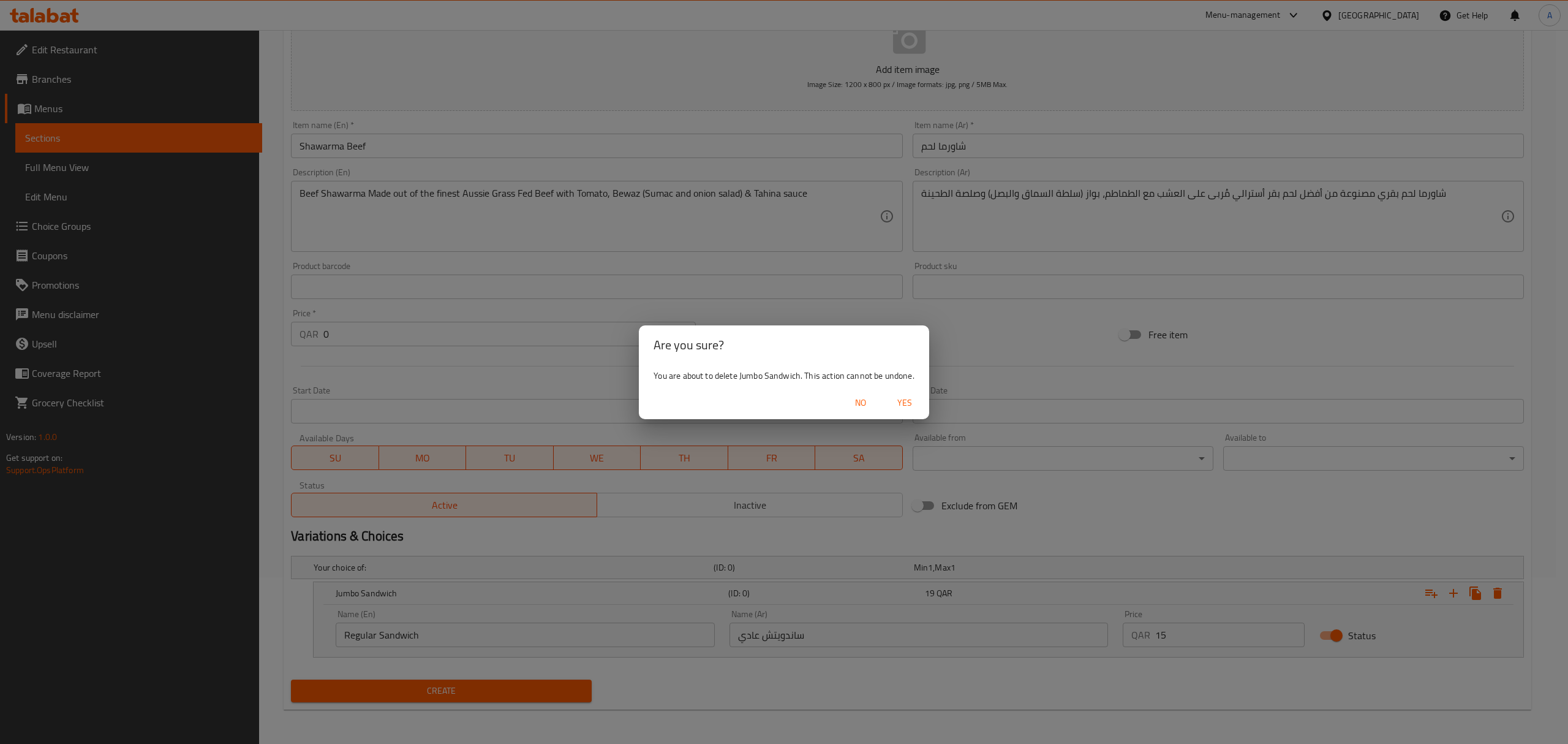
click at [905, 401] on span "Yes" at bounding box center [905, 403] width 30 height 15
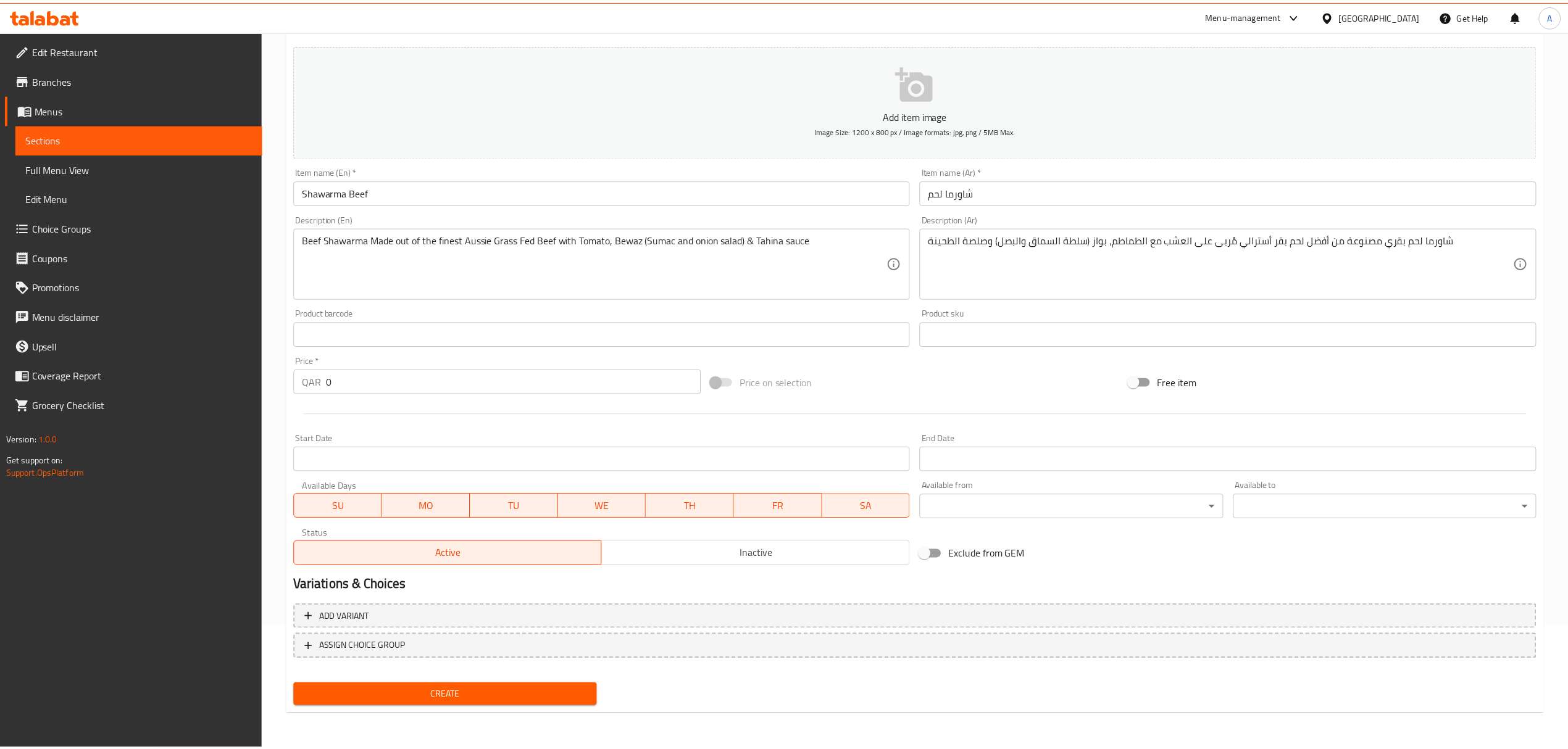
scroll to position [121, 0]
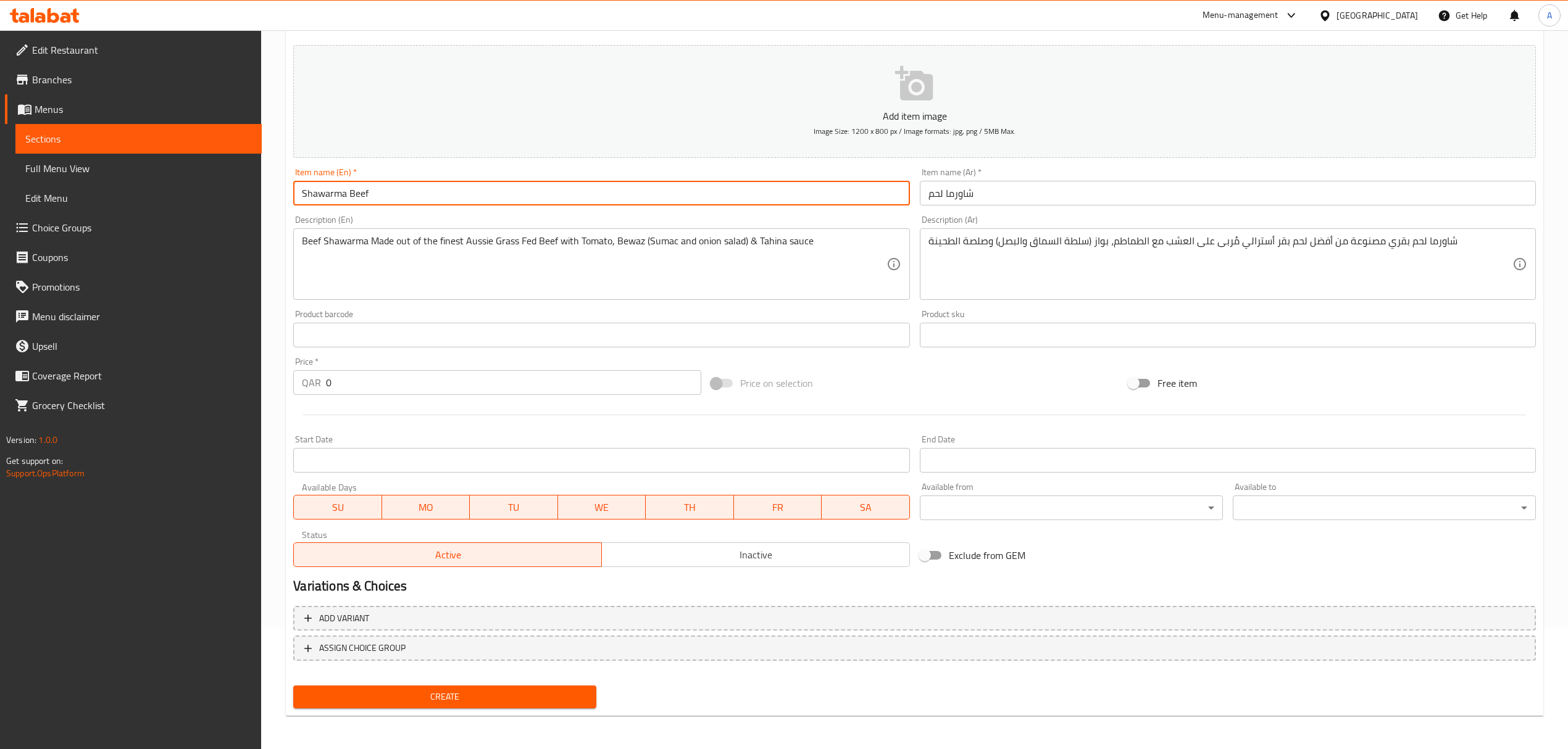
click at [393, 188] on input "Shawarma Beef" at bounding box center [601, 193] width 616 height 25
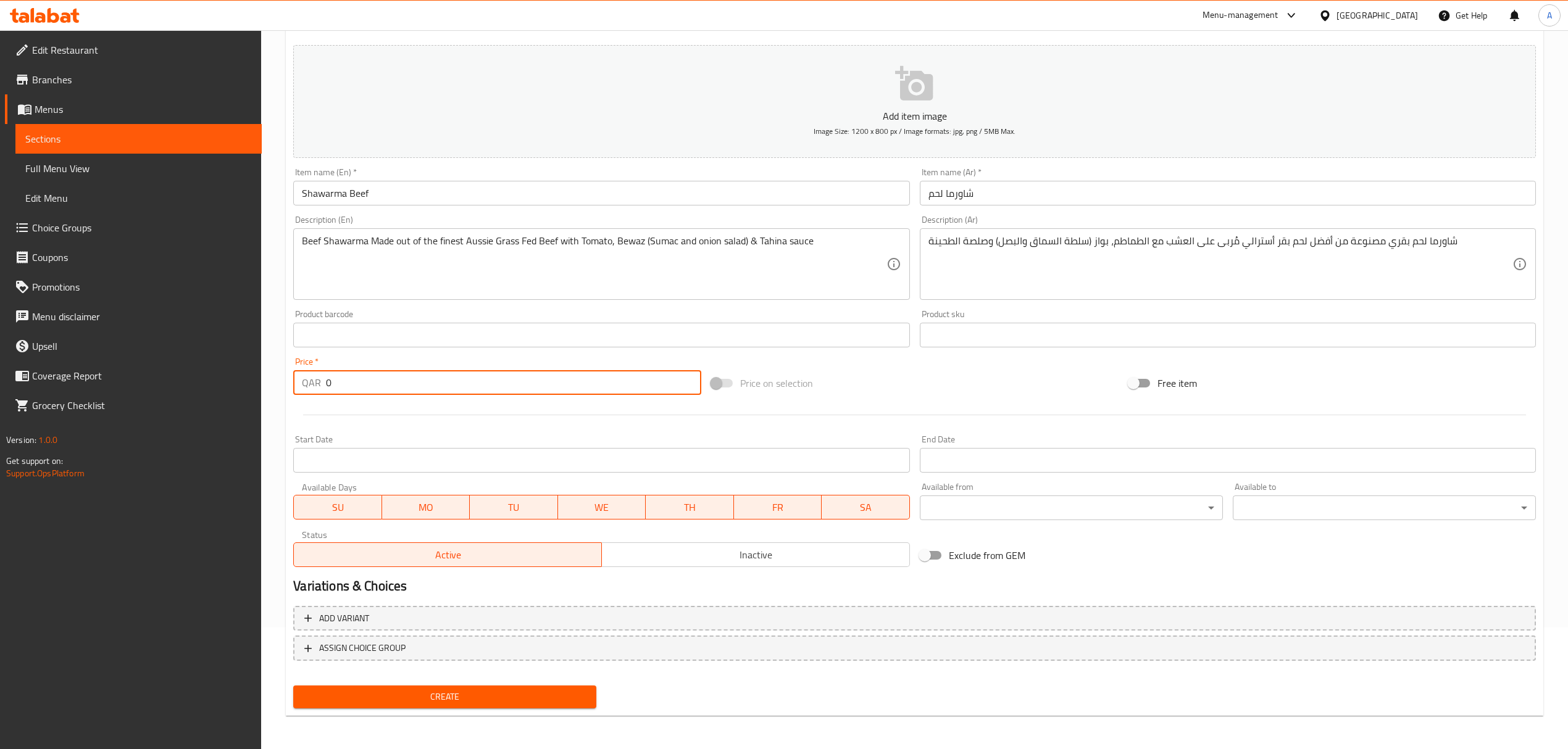
click at [326, 384] on input "0" at bounding box center [513, 382] width 375 height 25
type input "20"
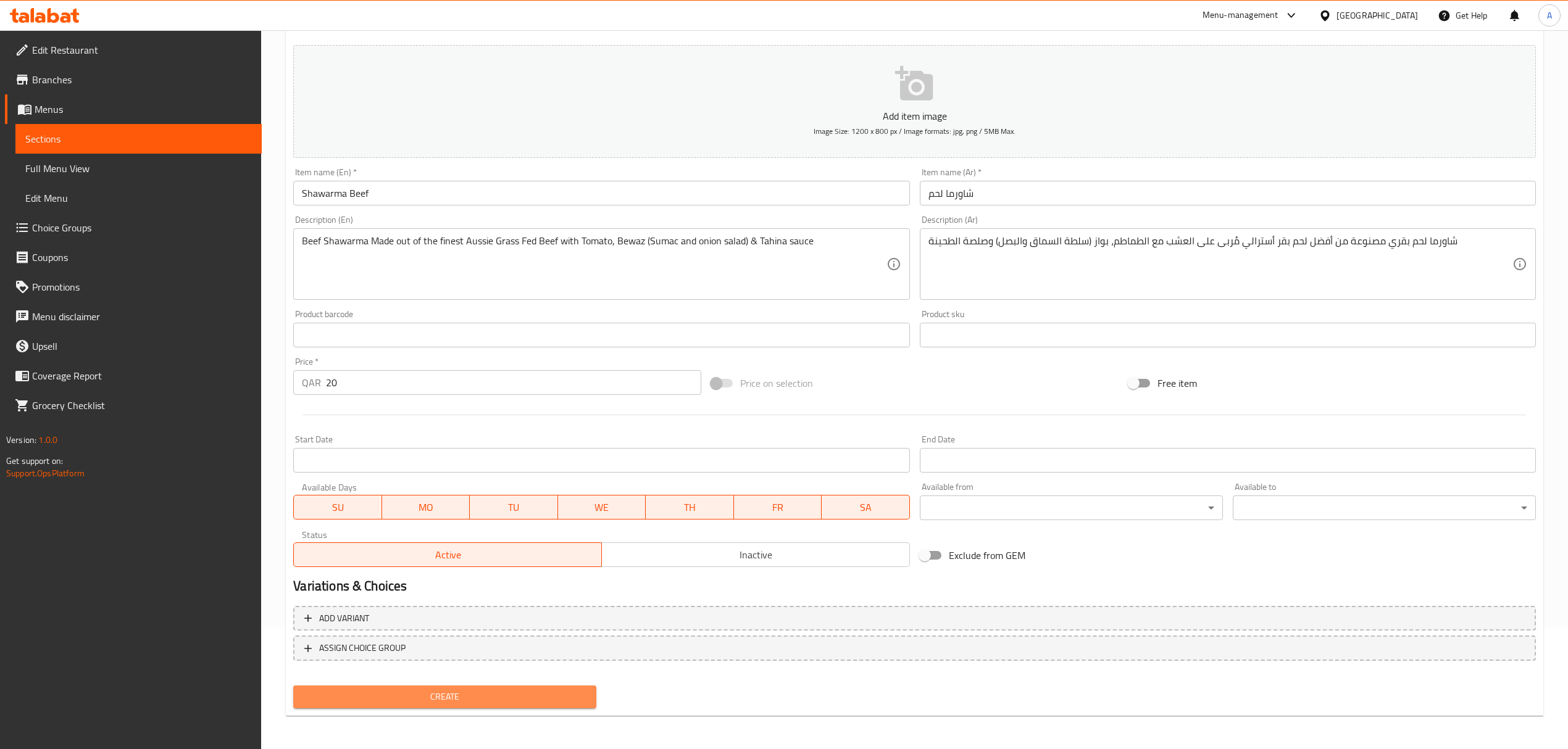
click at [533, 696] on span "Create" at bounding box center [444, 697] width 283 height 15
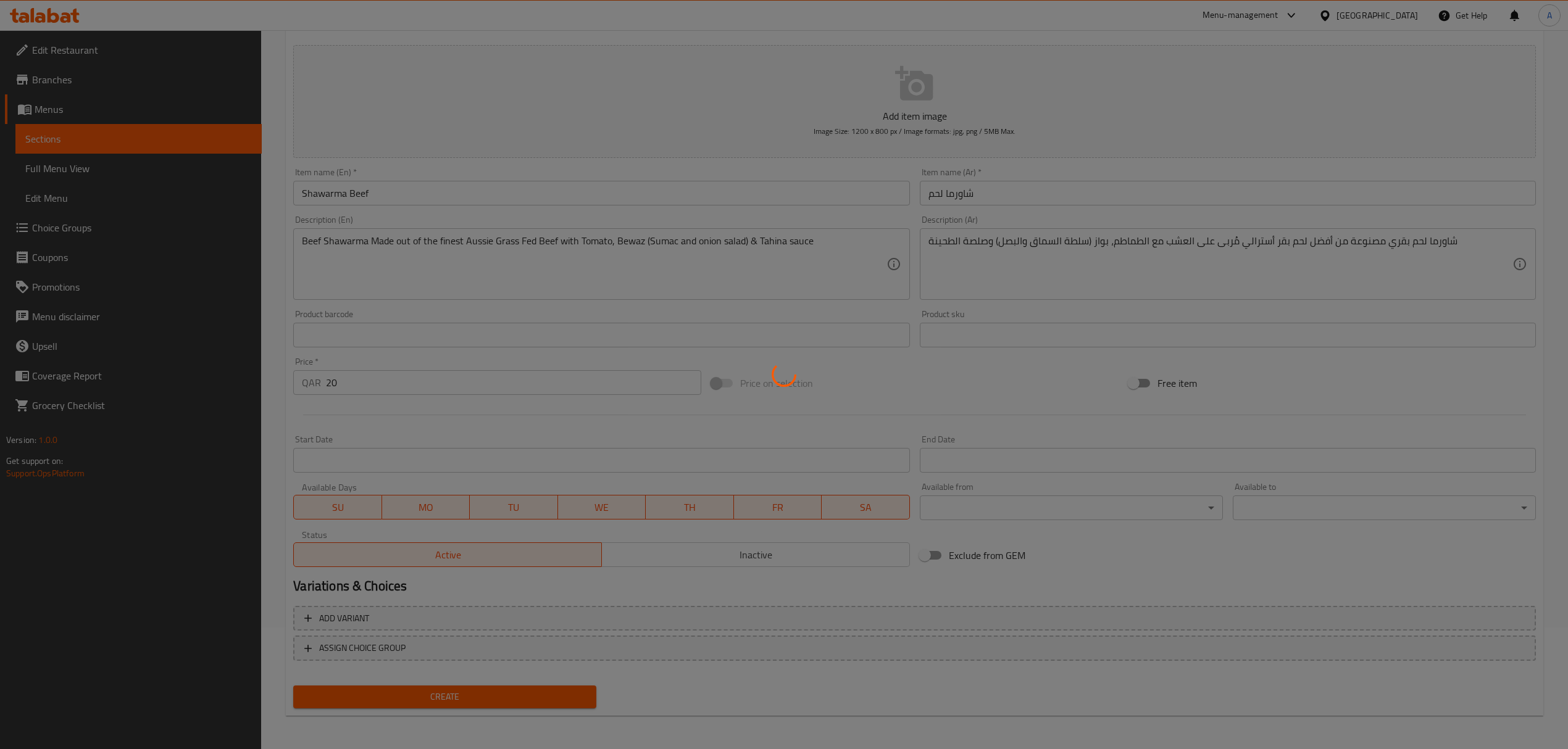
type input "0"
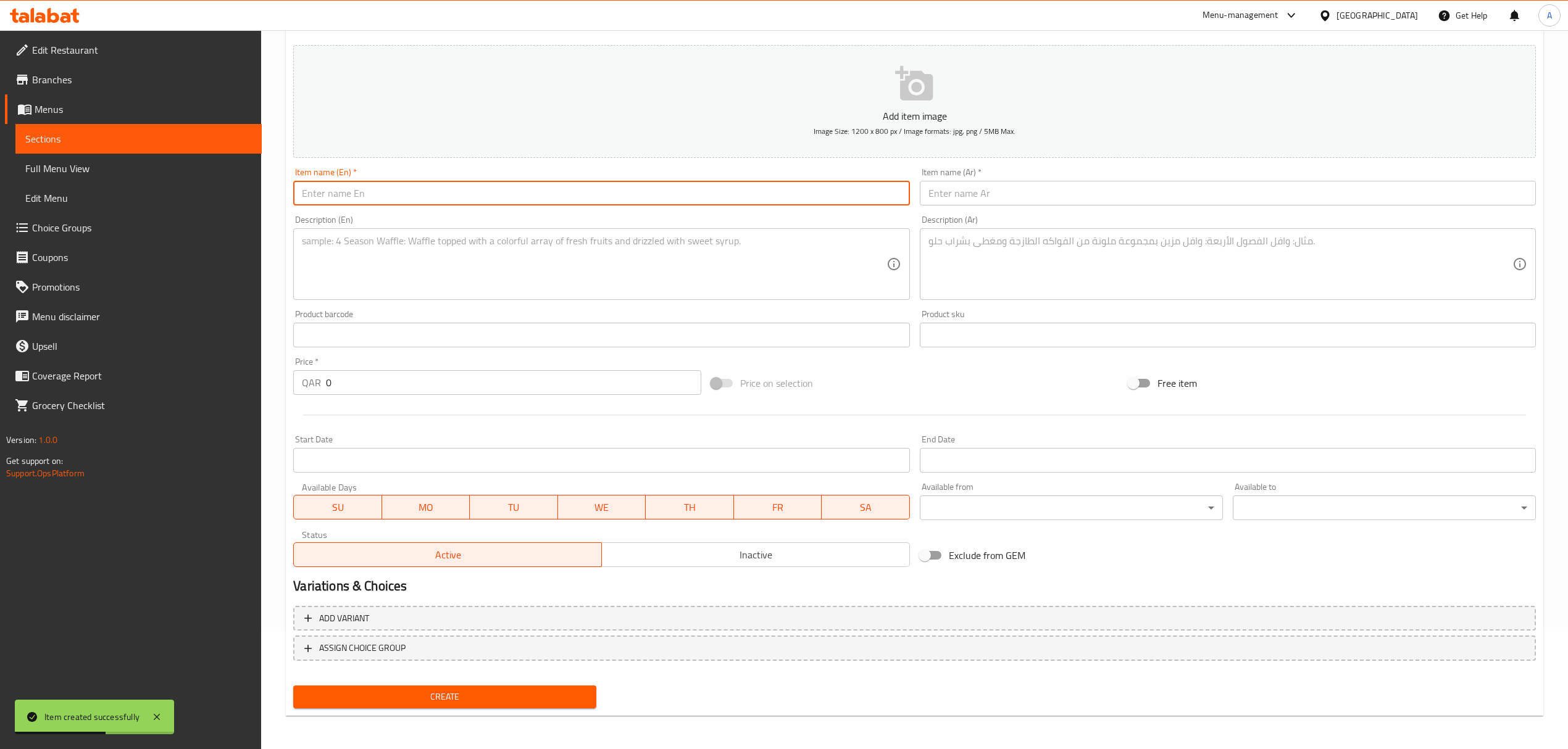
click at [435, 191] on input "text" at bounding box center [601, 193] width 616 height 25
paste input "Ottoman Shawarma Chicken"
type input "Ottoman Shawarma Chicken"
click at [1073, 196] on input "text" at bounding box center [1228, 193] width 616 height 25
paste input "شاورما دجاج عثمانية"
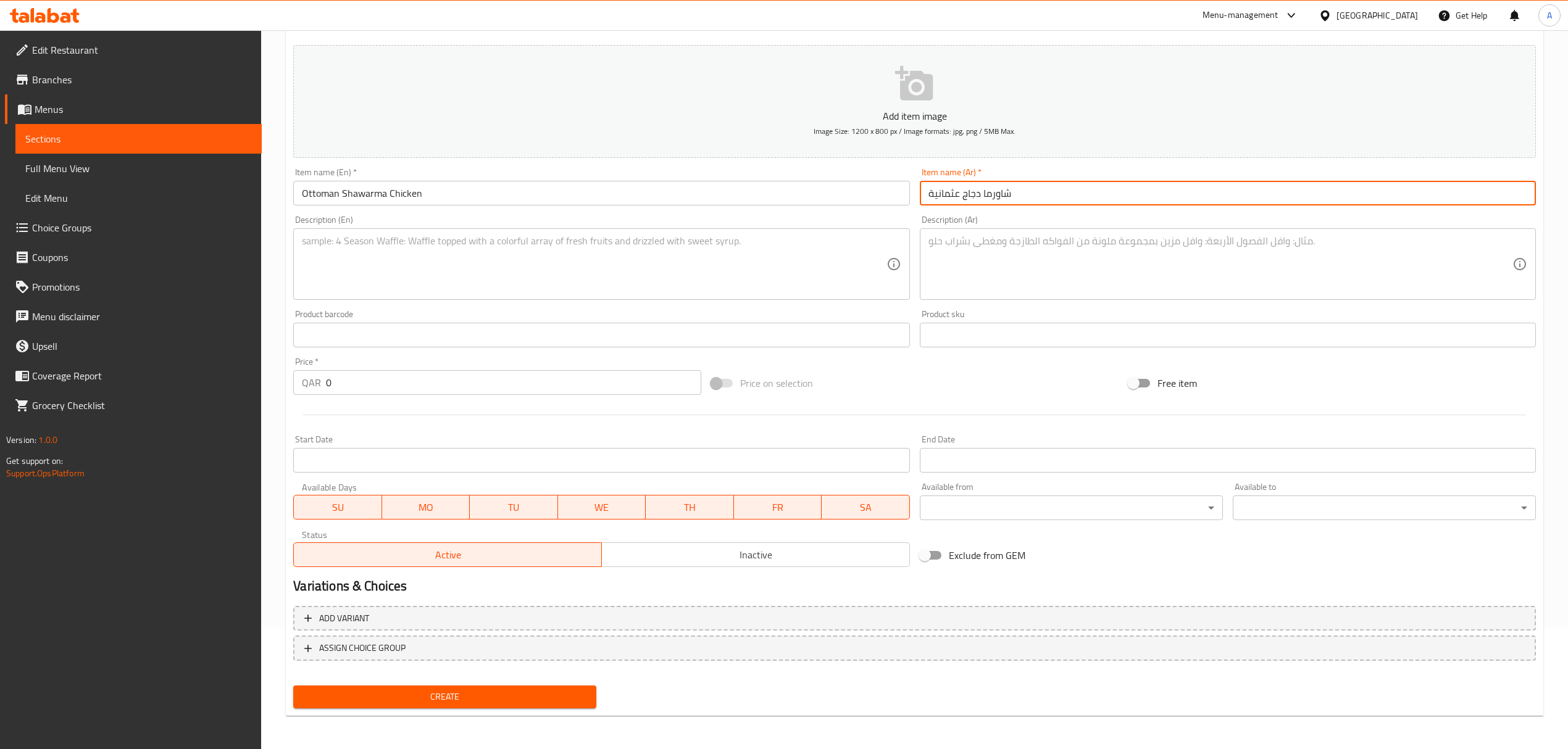
type input "شاورما دجاج عثمانية"
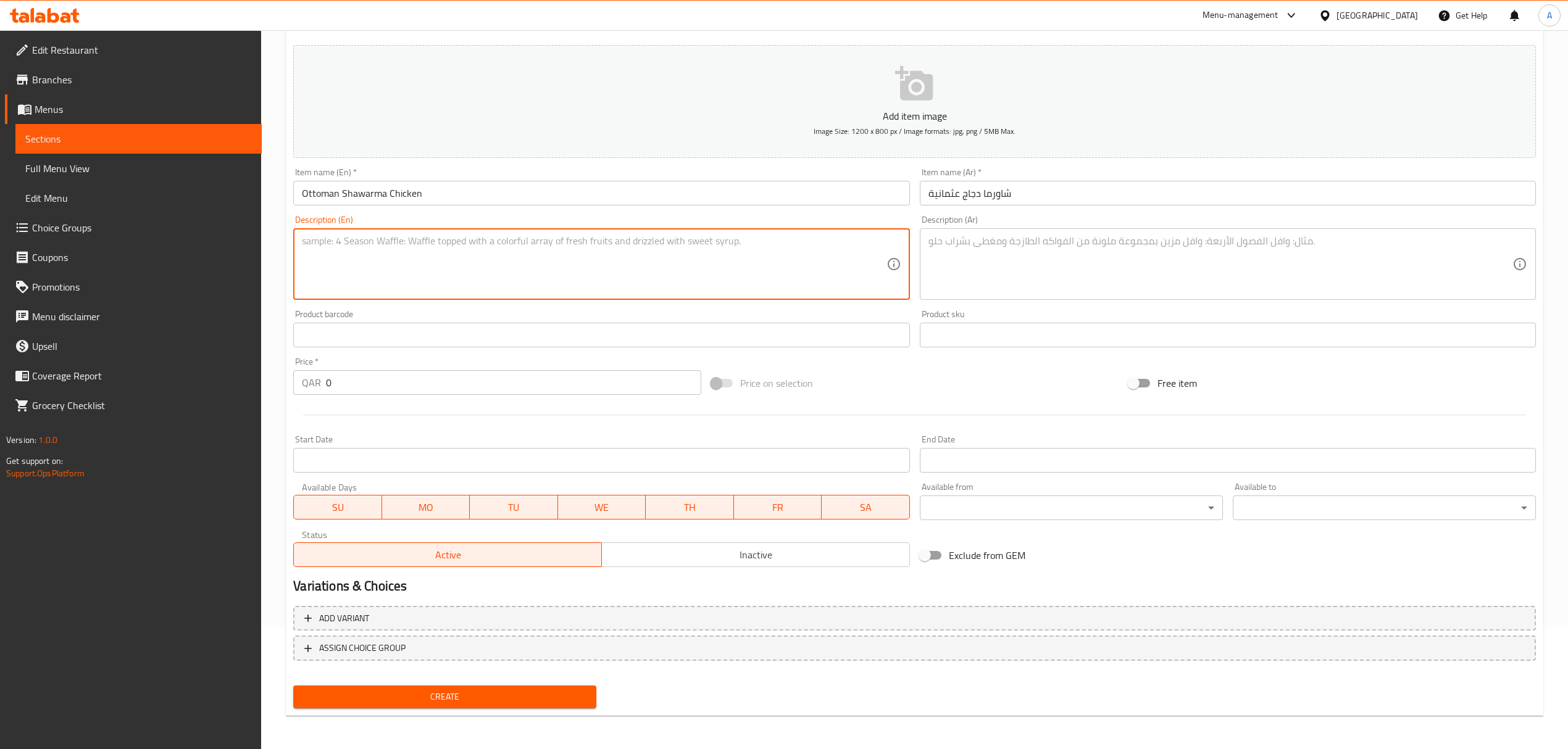
click at [697, 238] on textarea at bounding box center [594, 265] width 584 height 58
paste textarea "Served in Komaj bread and loaded with garlic Sauce / spicy garlic sauce, pickle…"
type textarea "Served in Komaj bread and loaded with garlic Sauce / spicy garlic sauce, pickle…"
click at [1160, 238] on textarea at bounding box center [1220, 265] width 584 height 58
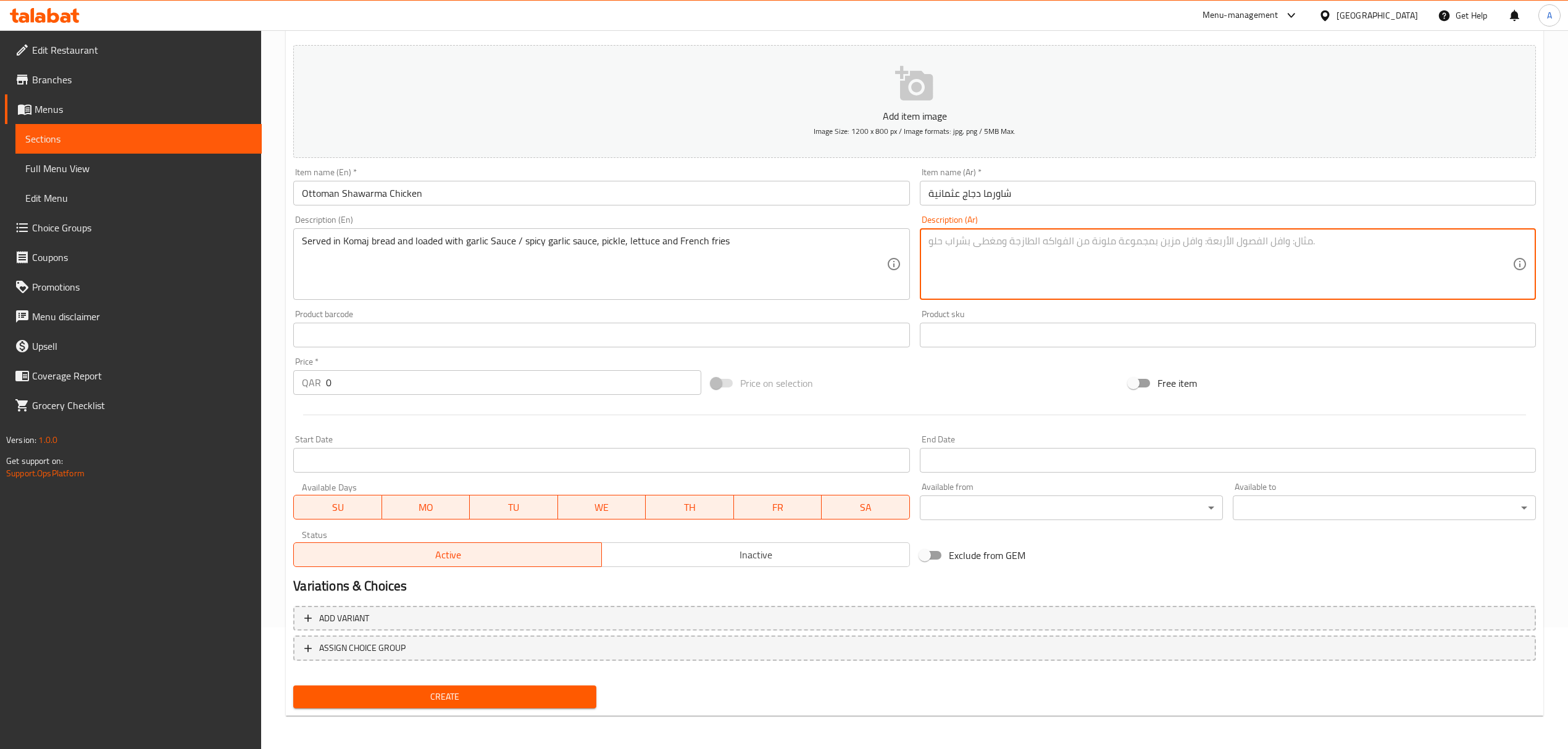
paste textarea "يُقدم في خبز الكماج ومليء بصلصة الثوم / صلصة الثوم الحارة، المخللات، الخس، والب…"
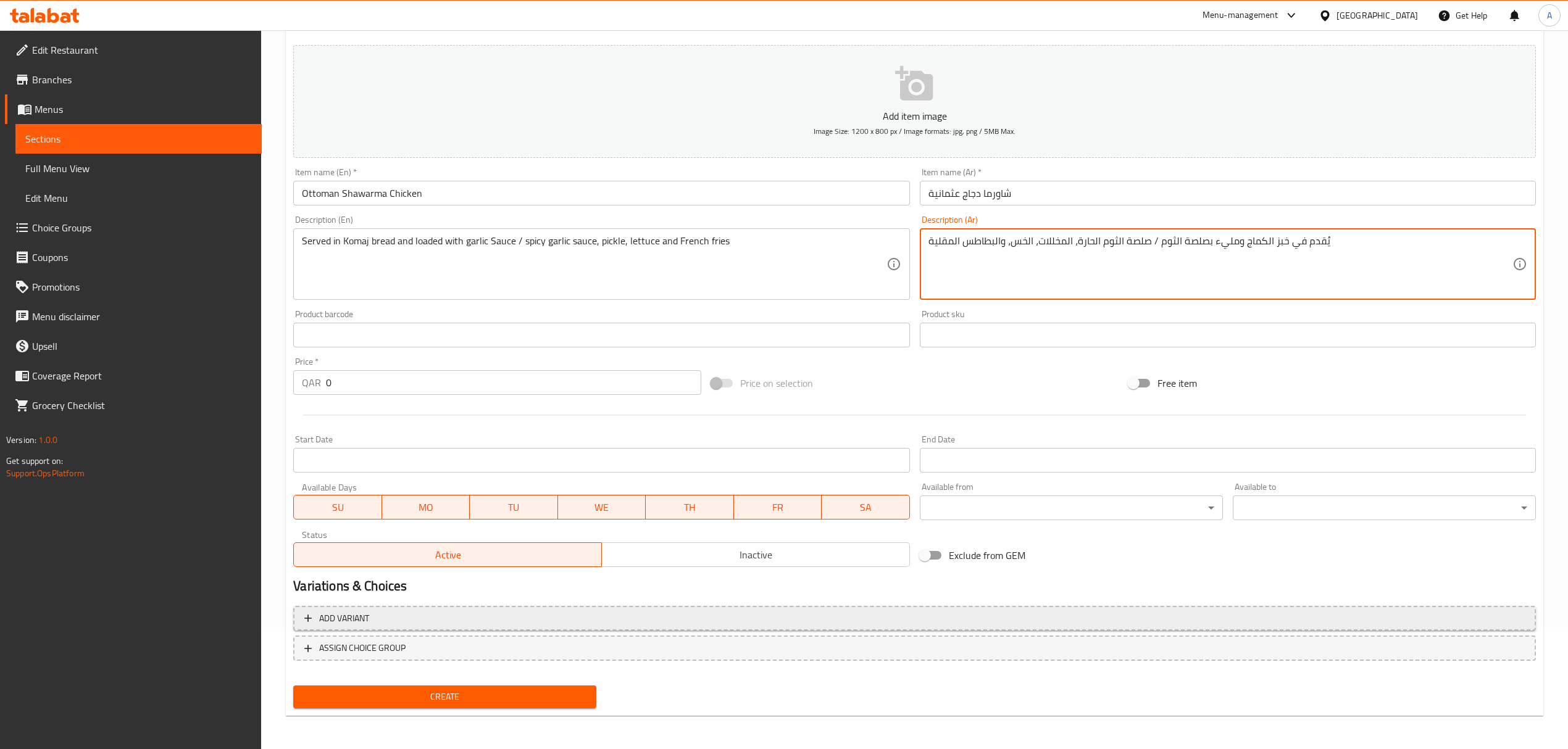
type textarea "يُقدم في خبز الكماج ومليء بصلصة الثوم / صلصة الثوم الحارة، المخللات، الخس، والب…"
click at [616, 622] on span "Add variant" at bounding box center [914, 619] width 1220 height 15
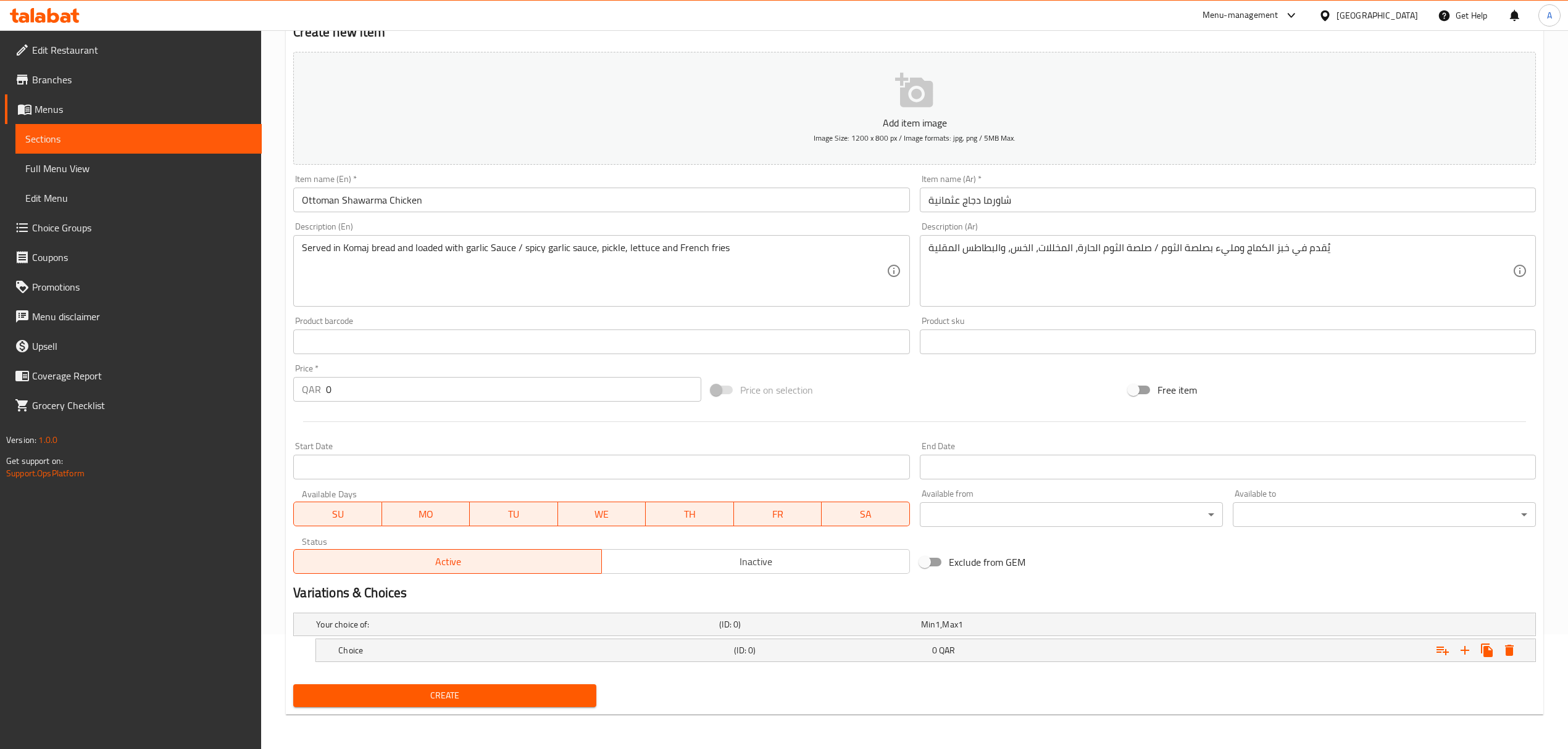
scroll to position [116, 0]
click at [1466, 643] on icon "Expand" at bounding box center [1464, 650] width 15 height 15
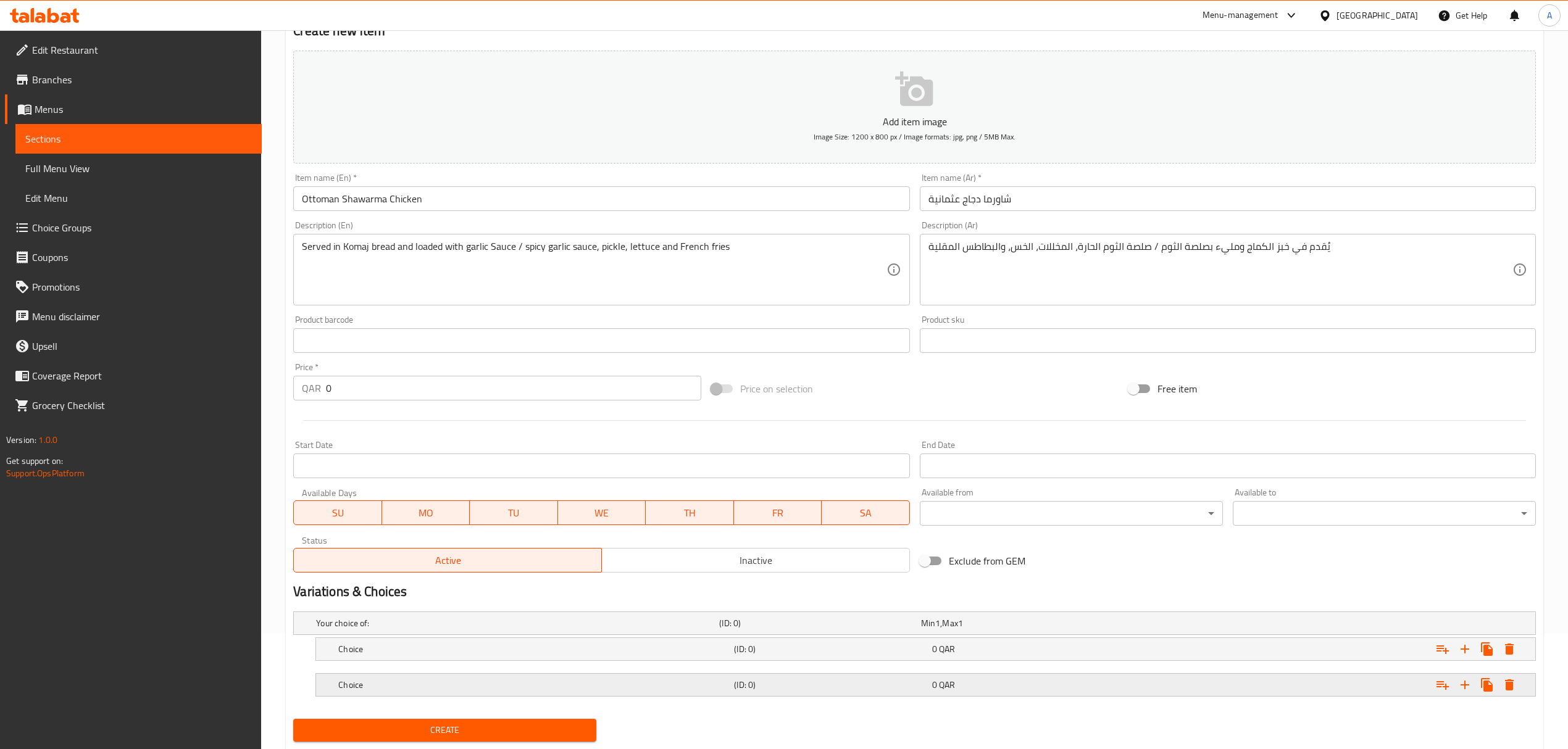
click at [655, 680] on h5 "Choice" at bounding box center [534, 684] width 391 height 12
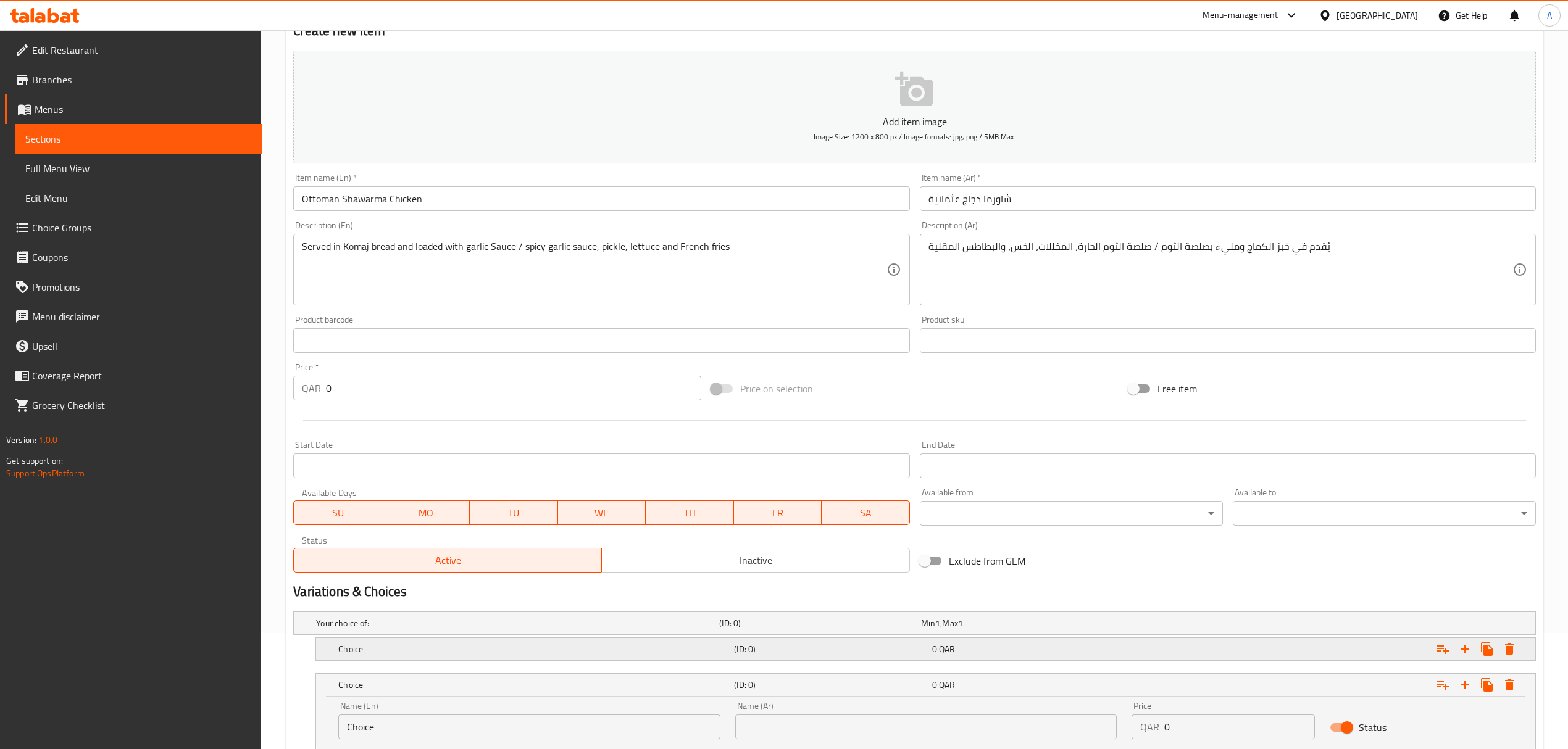
click at [653, 654] on h5 "Choice" at bounding box center [534, 649] width 391 height 12
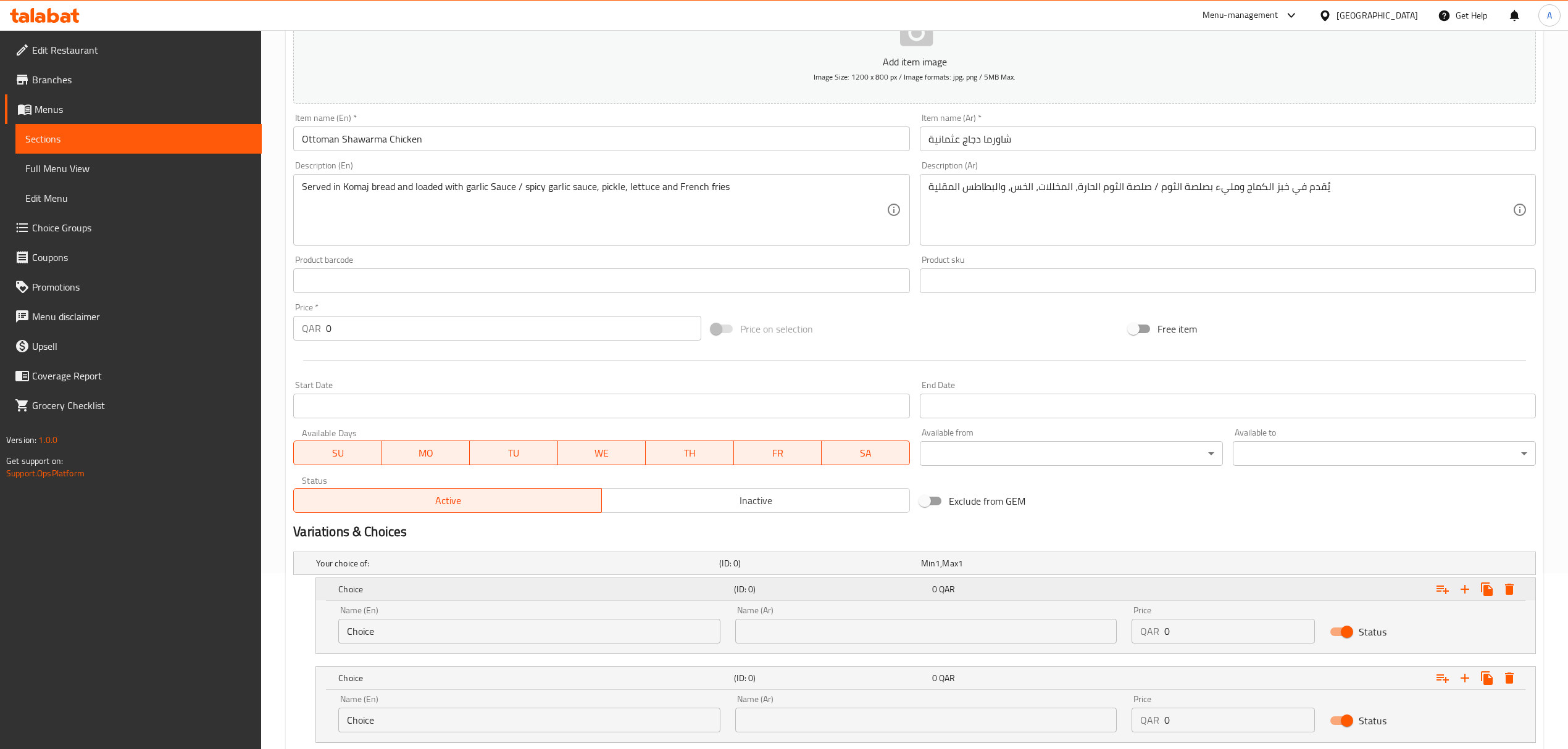
scroll to position [258, 0]
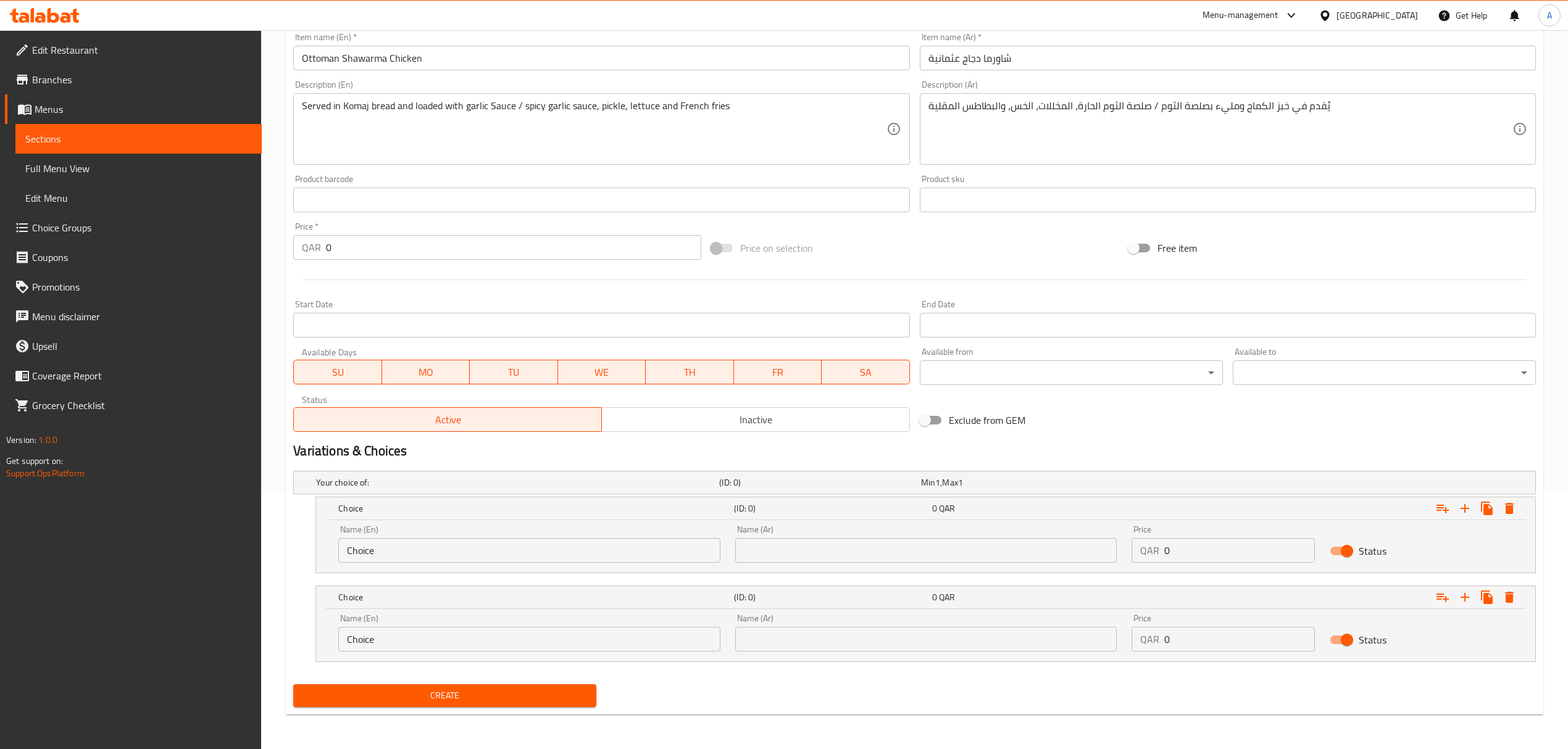
click at [411, 542] on input "Choice" at bounding box center [529, 550] width 382 height 25
click at [391, 555] on input "Half chicken" at bounding box center [529, 550] width 382 height 25
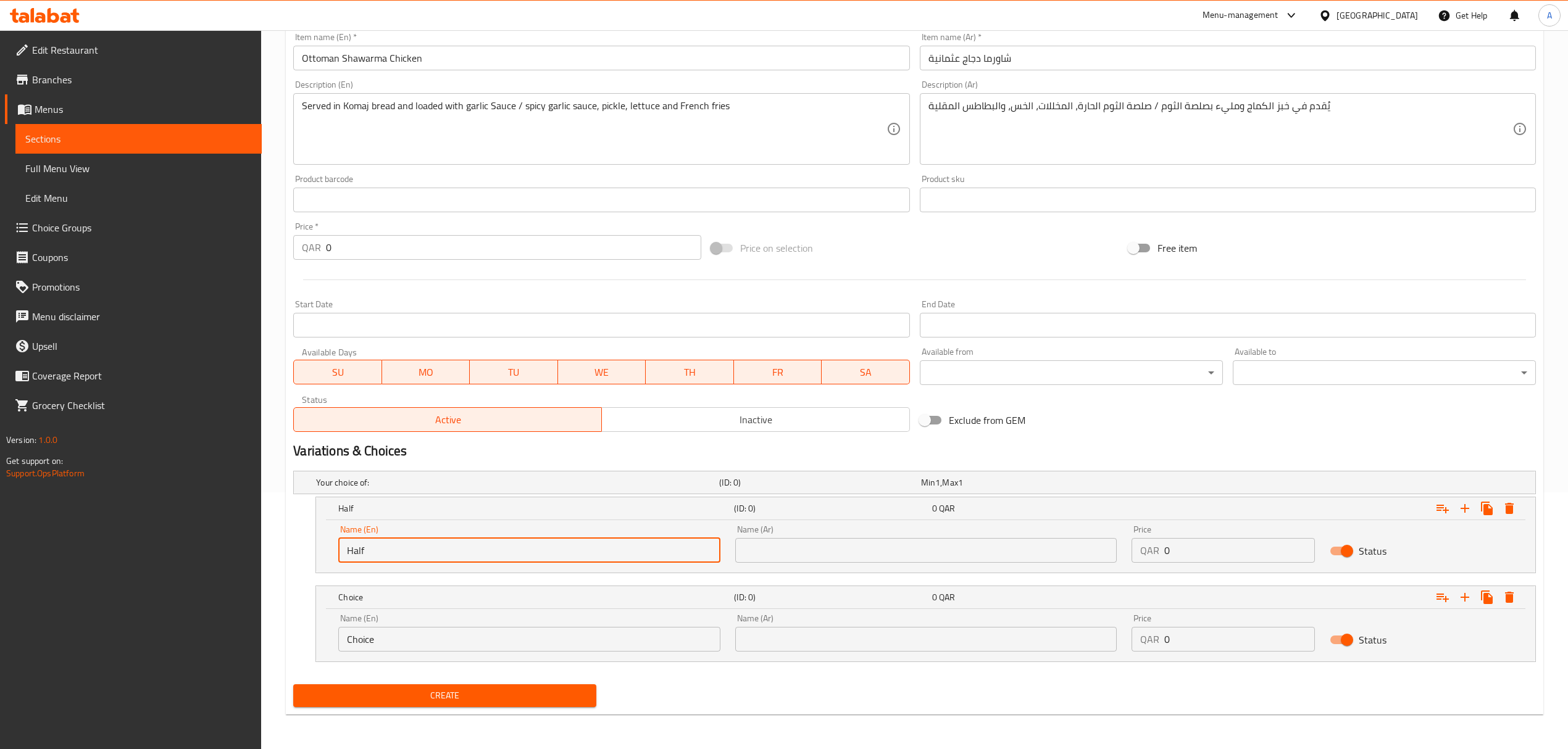
type input "Half"
click at [378, 635] on input "Choice" at bounding box center [529, 639] width 382 height 25
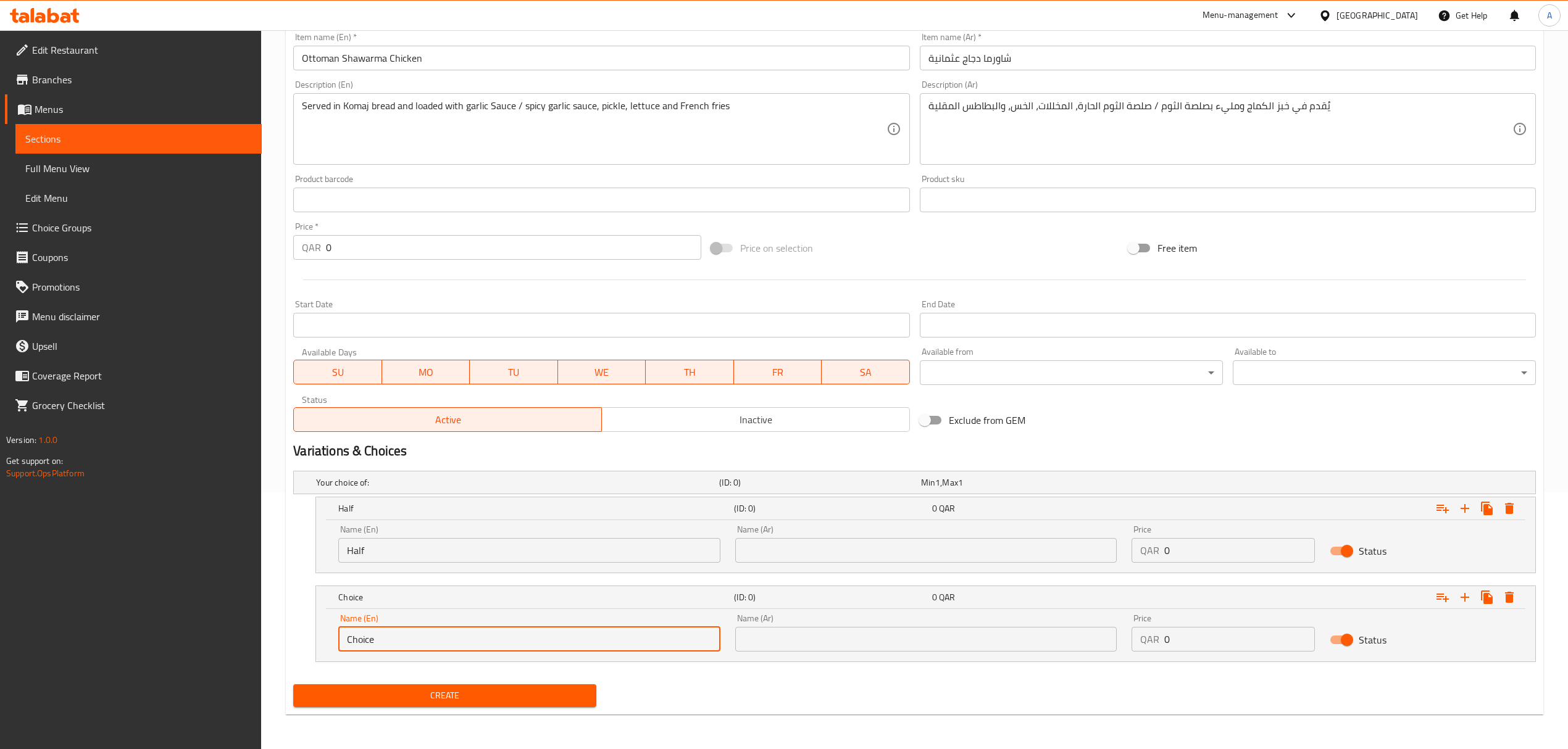
click at [378, 635] on input "Choice" at bounding box center [529, 639] width 382 height 25
type input "Full"
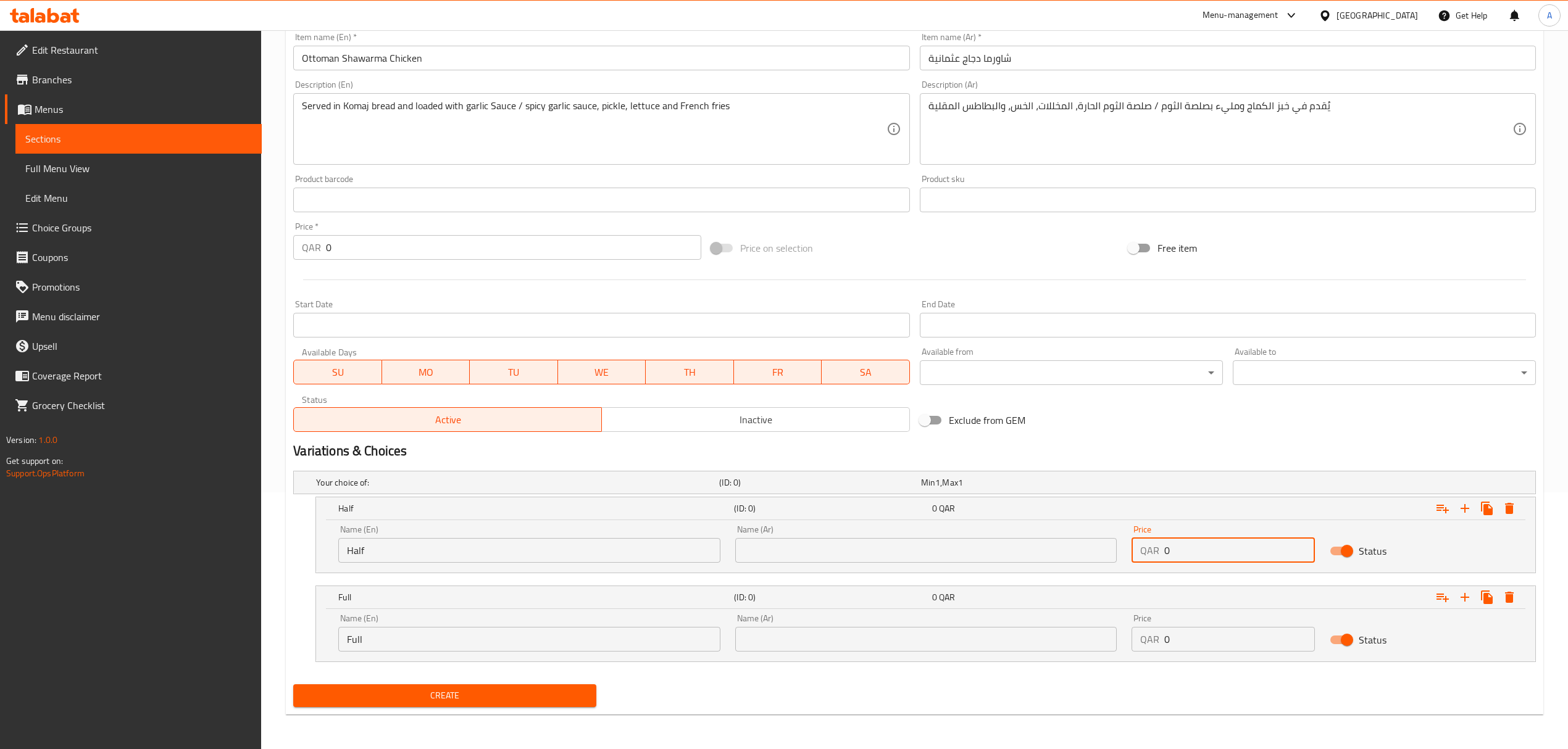
drag, startPoint x: 1176, startPoint y: 551, endPoint x: 1132, endPoint y: 552, distance: 44.0
click at [1132, 552] on div "QAR 0 Price" at bounding box center [1223, 550] width 183 height 25
type input "17"
drag, startPoint x: 1178, startPoint y: 639, endPoint x: 1109, endPoint y: 640, distance: 69.0
click at [1109, 640] on div "Name (En) Full Name (En) Name (Ar) Name (Ar) Price QAR 0 Price Status" at bounding box center [926, 633] width 1190 height 52
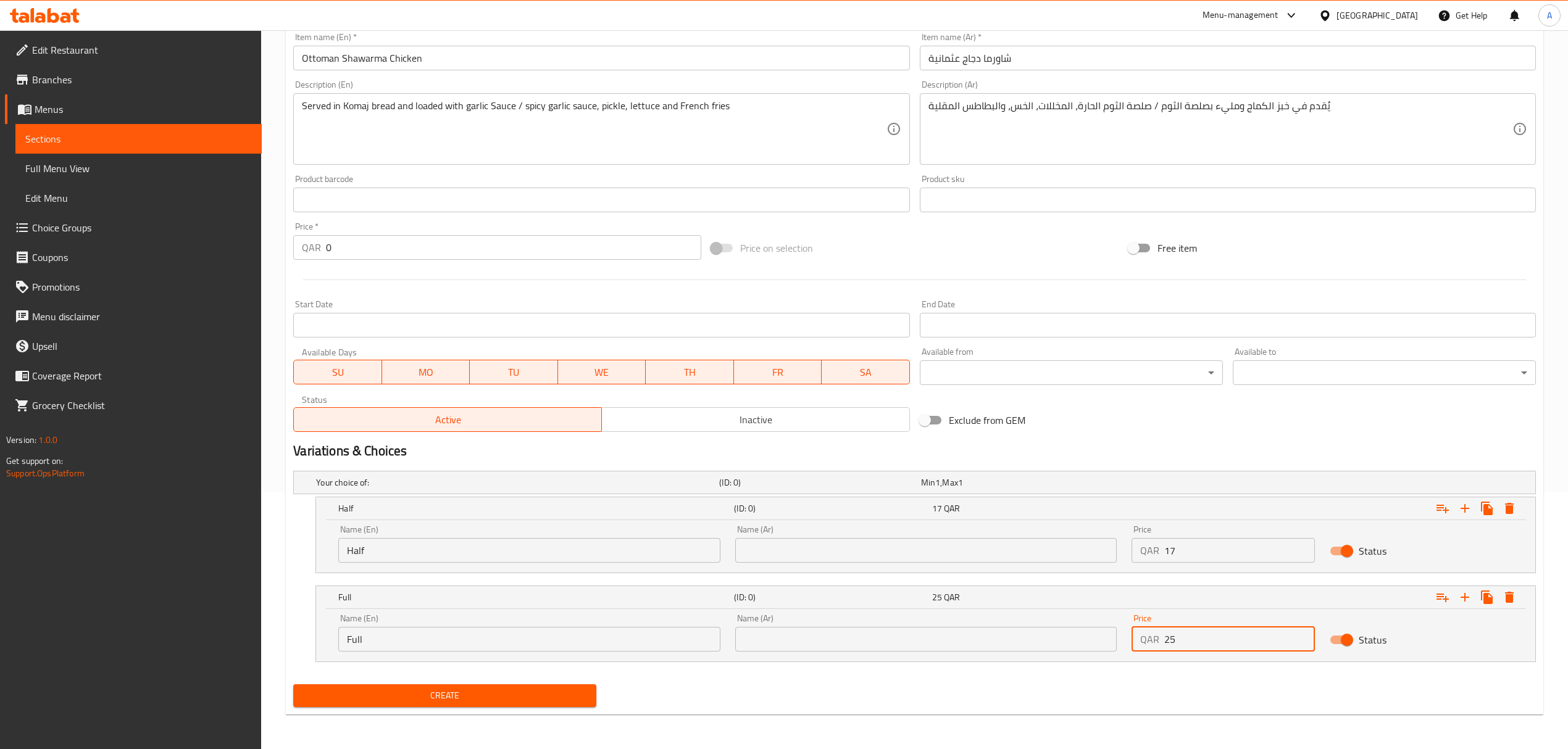
type input "25"
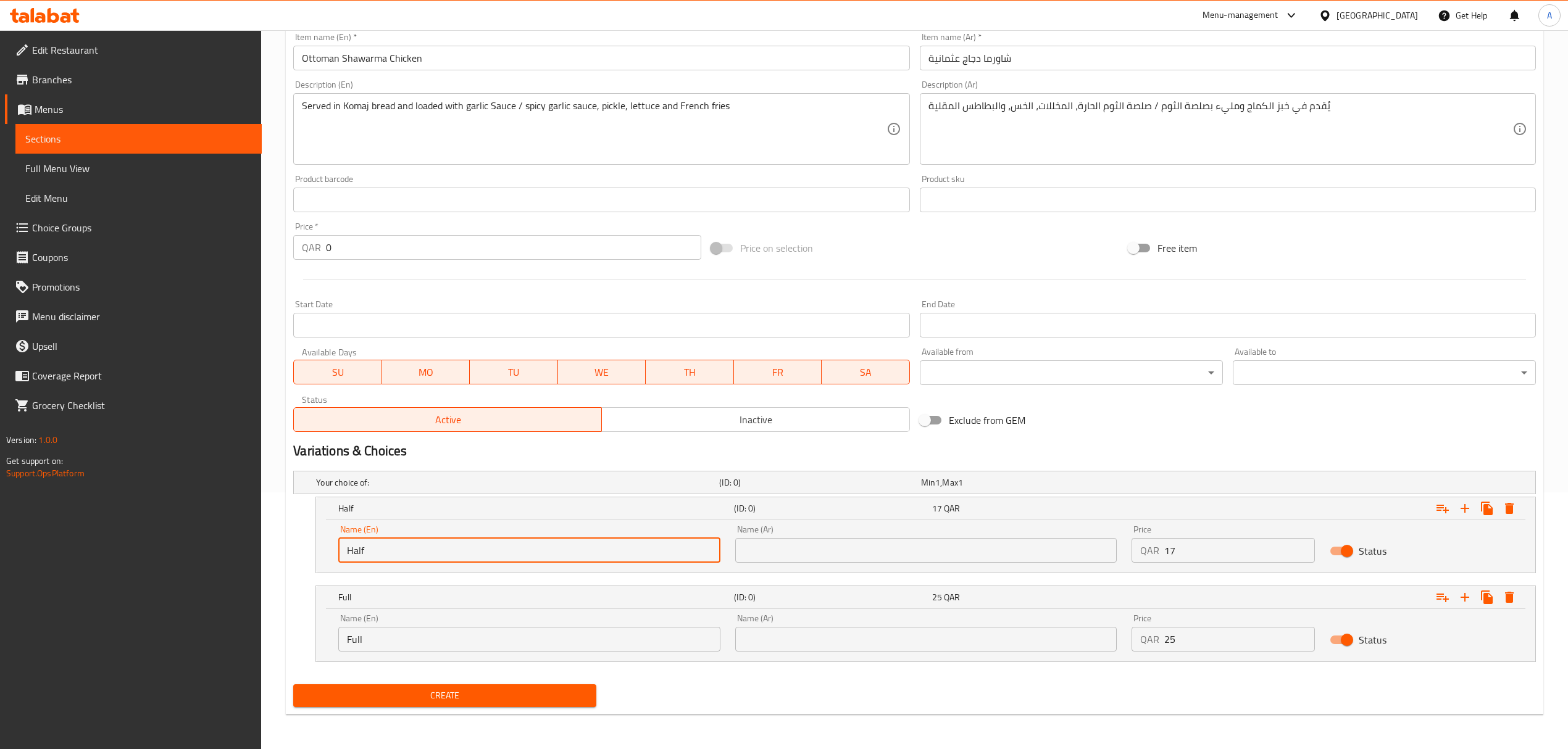
click at [556, 551] on input "Half" at bounding box center [529, 550] width 382 height 25
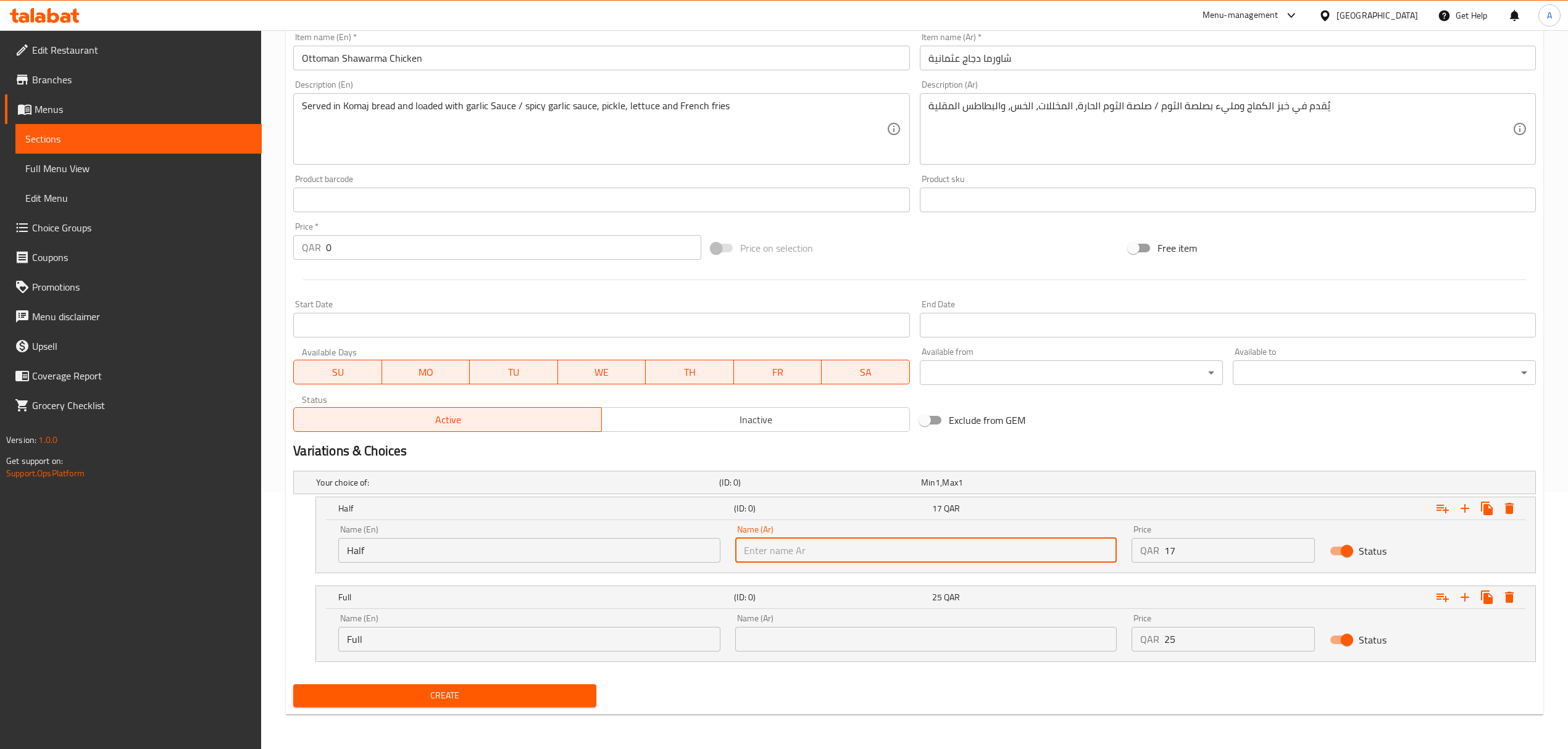
click at [877, 556] on input "text" at bounding box center [926, 550] width 382 height 25
paste input "نصف"
type input "نصف"
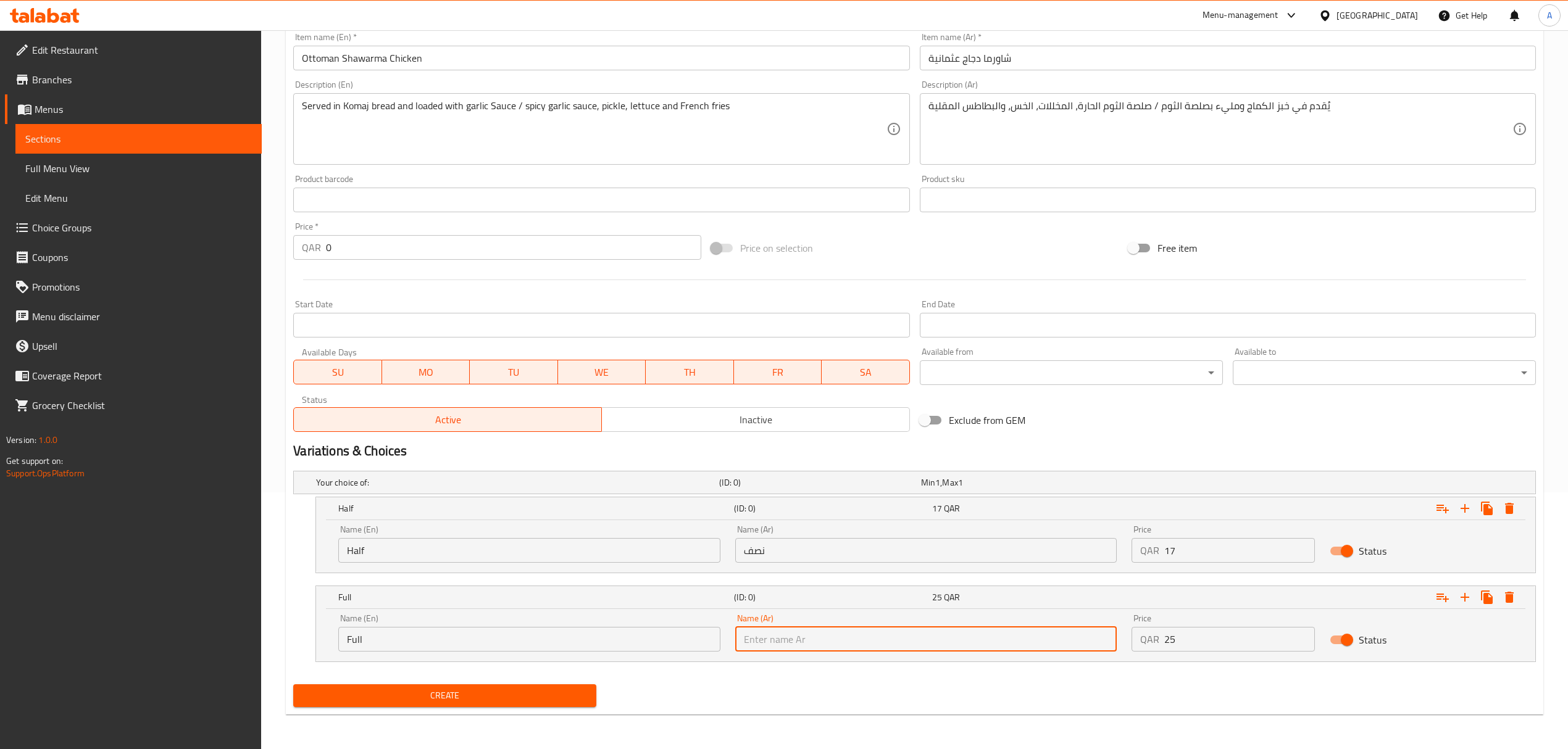
click at [861, 640] on input "text" at bounding box center [926, 639] width 382 height 25
type input ";"
type input "كامل"
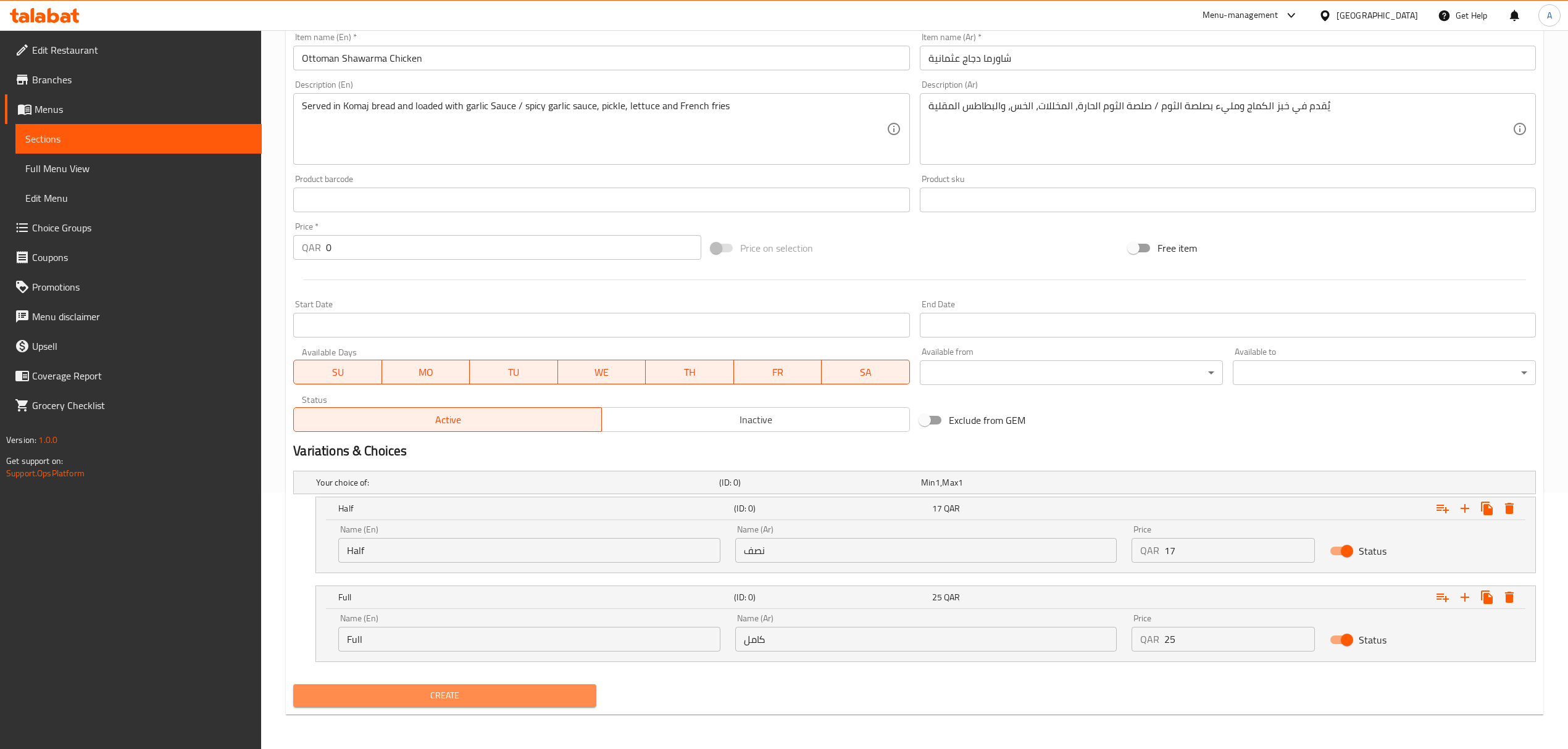
click at [425, 699] on span "Create" at bounding box center [444, 696] width 283 height 15
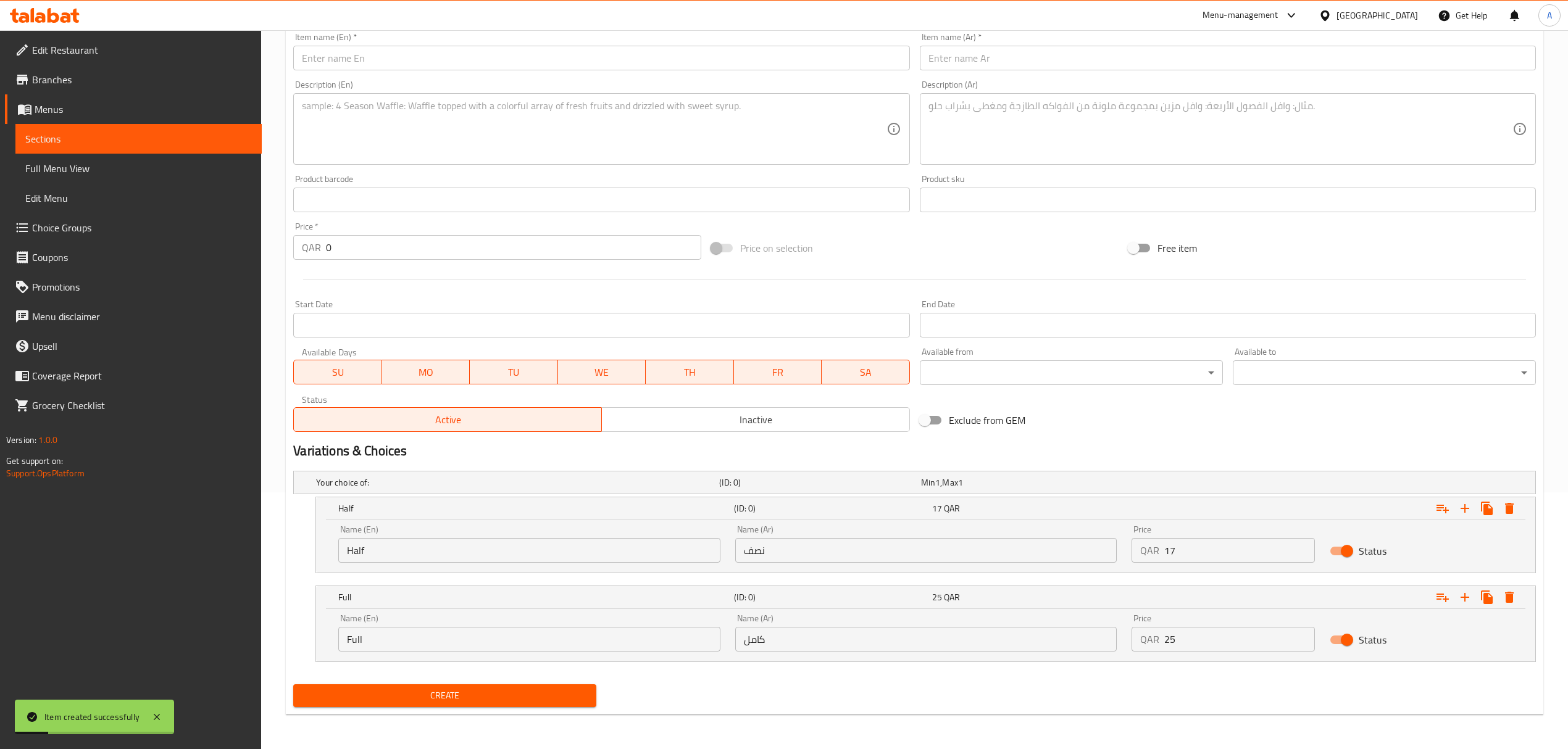
click at [764, 553] on input "نصف" at bounding box center [926, 550] width 382 height 25
click at [756, 549] on input "نصف دجاجة" at bounding box center [926, 550] width 382 height 25
type input "نصف"
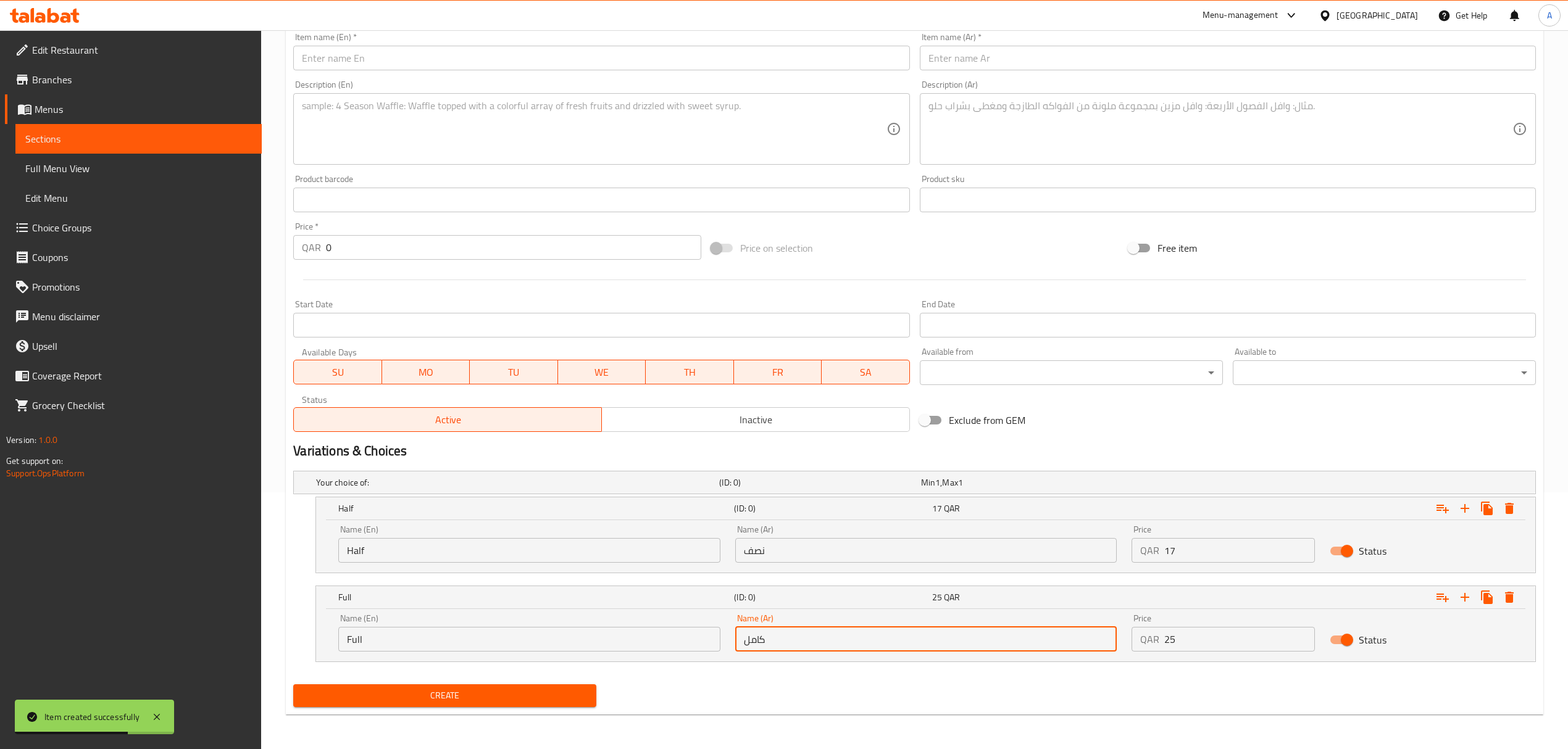
click at [795, 643] on input "كامل" at bounding box center [926, 639] width 382 height 25
type input "كامل"
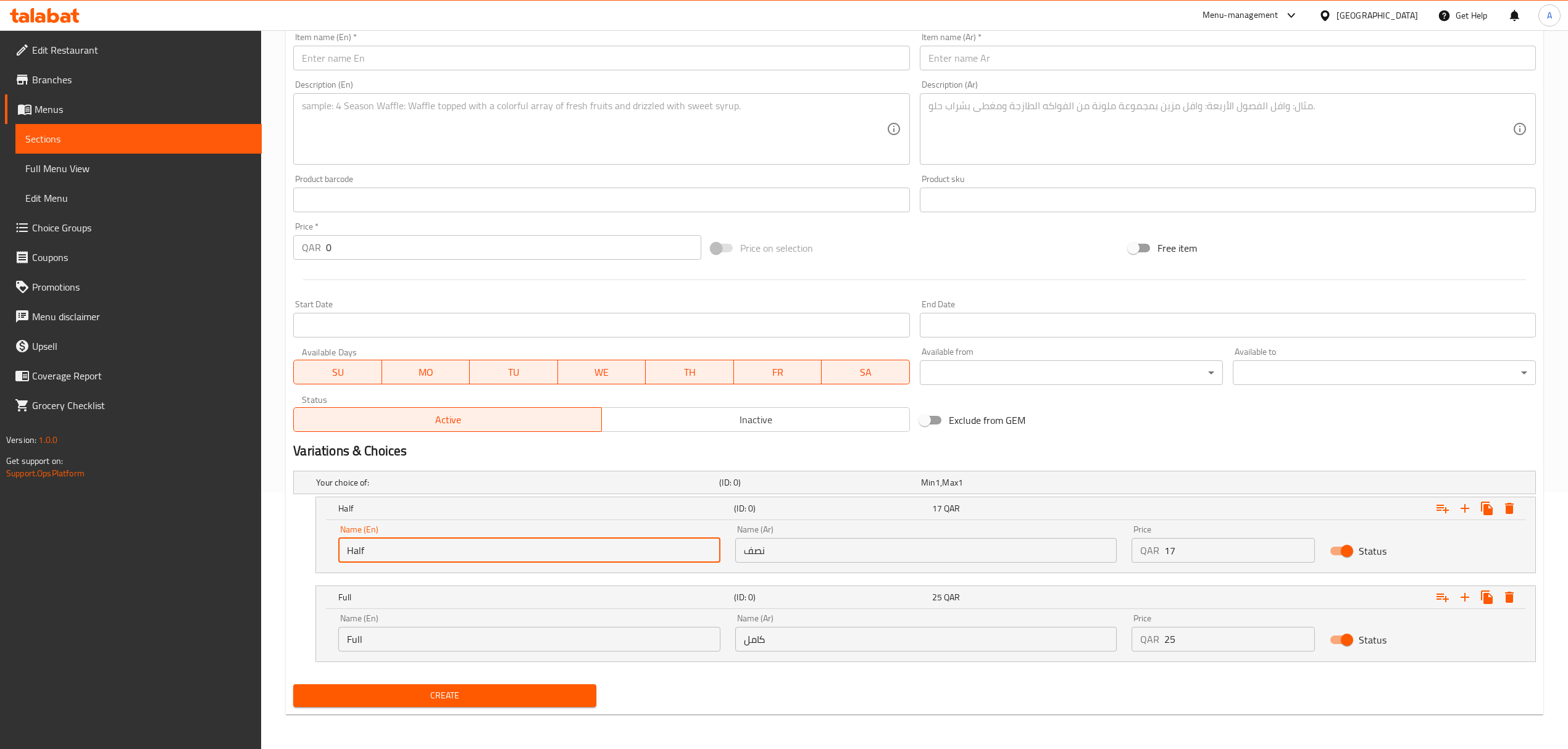
click at [544, 549] on input "Half" at bounding box center [529, 550] width 382 height 25
click at [544, 549] on input "Choice" at bounding box center [529, 550] width 382 height 25
click at [390, 549] on input "Half chicken" at bounding box center [529, 550] width 382 height 25
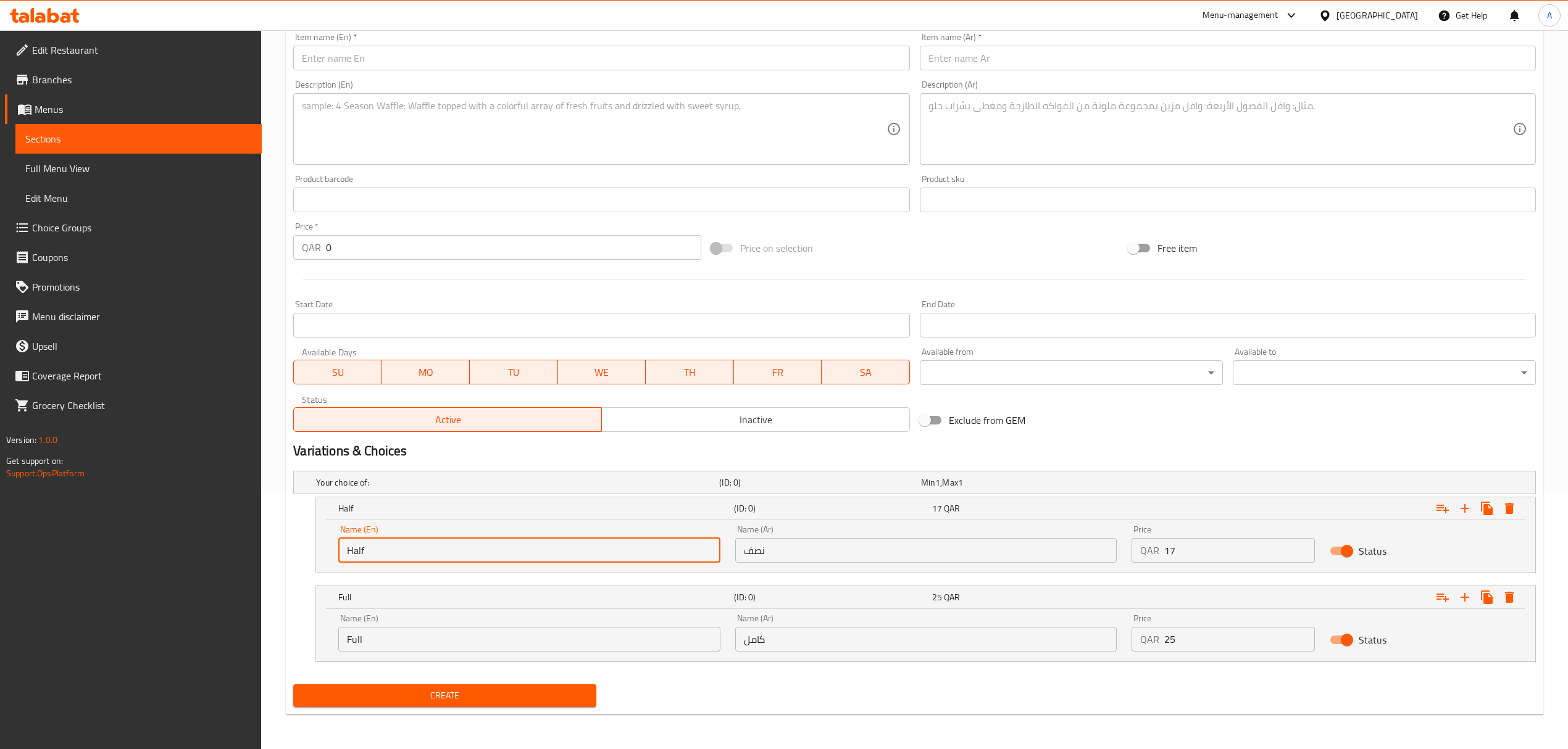
type input "Half"
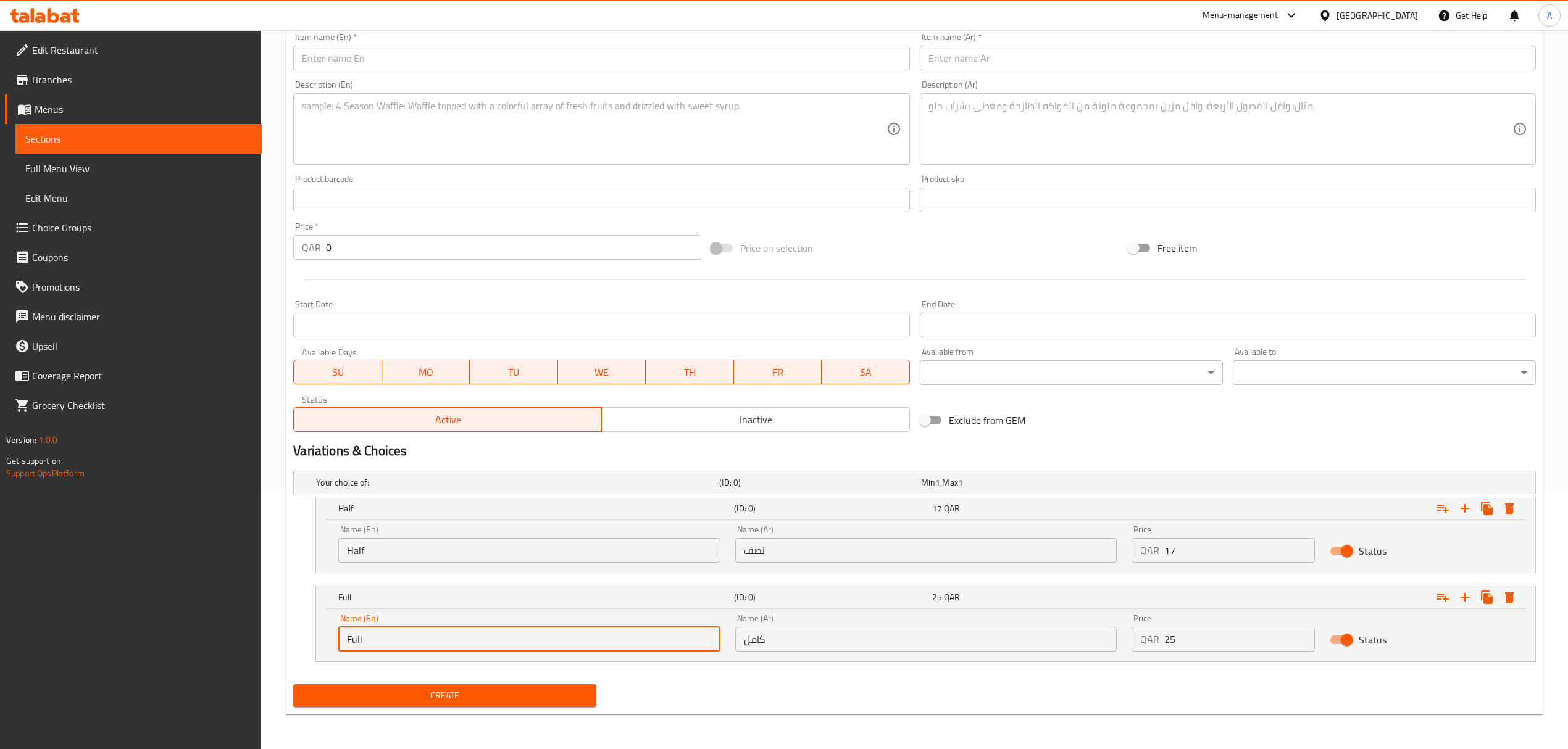
click at [385, 637] on input "Full" at bounding box center [529, 639] width 382 height 25
click at [385, 638] on input "Full" at bounding box center [529, 639] width 382 height 25
click at [385, 638] on input "full" at bounding box center [529, 639] width 382 height 25
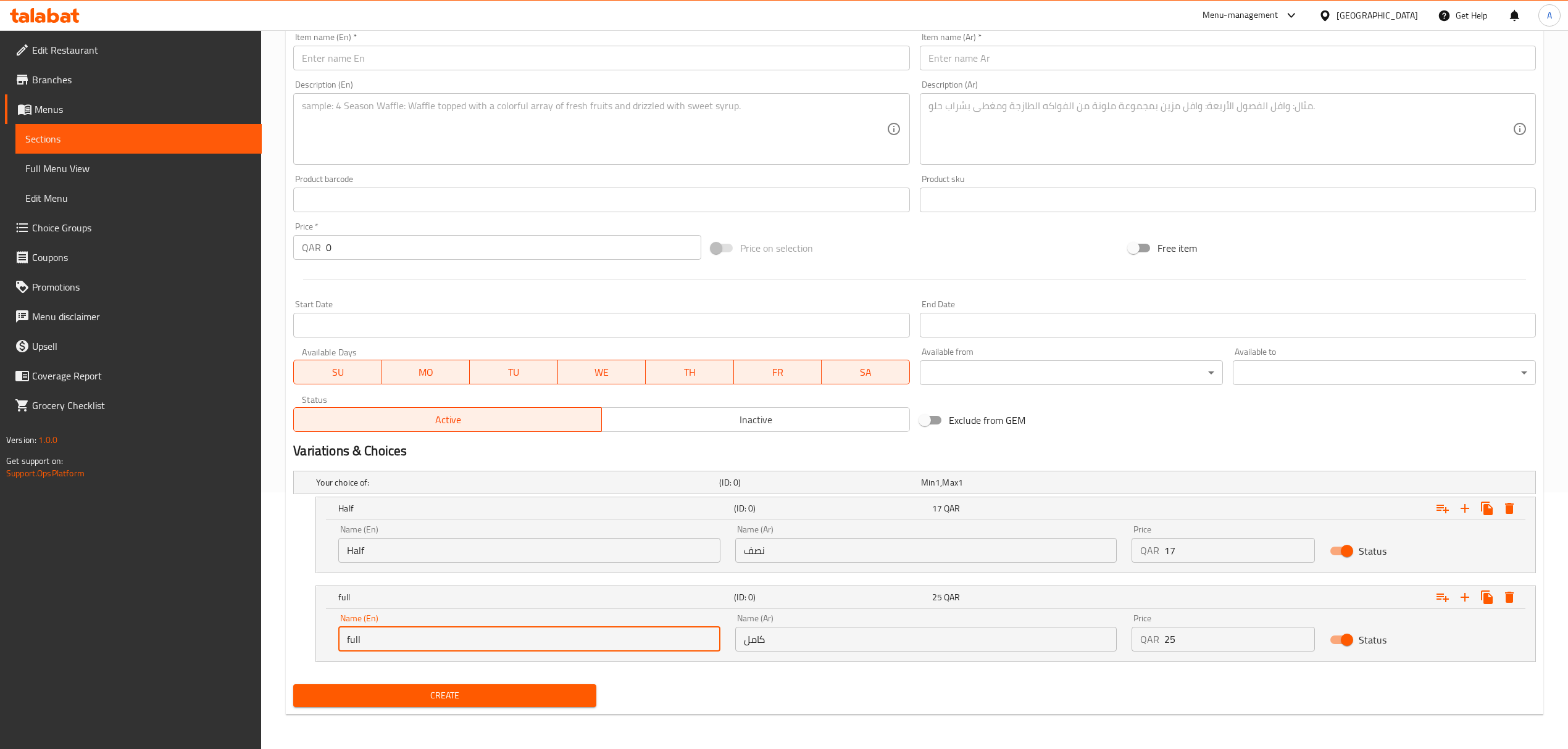
click at [385, 638] on input "full" at bounding box center [529, 639] width 382 height 25
type input "Full"
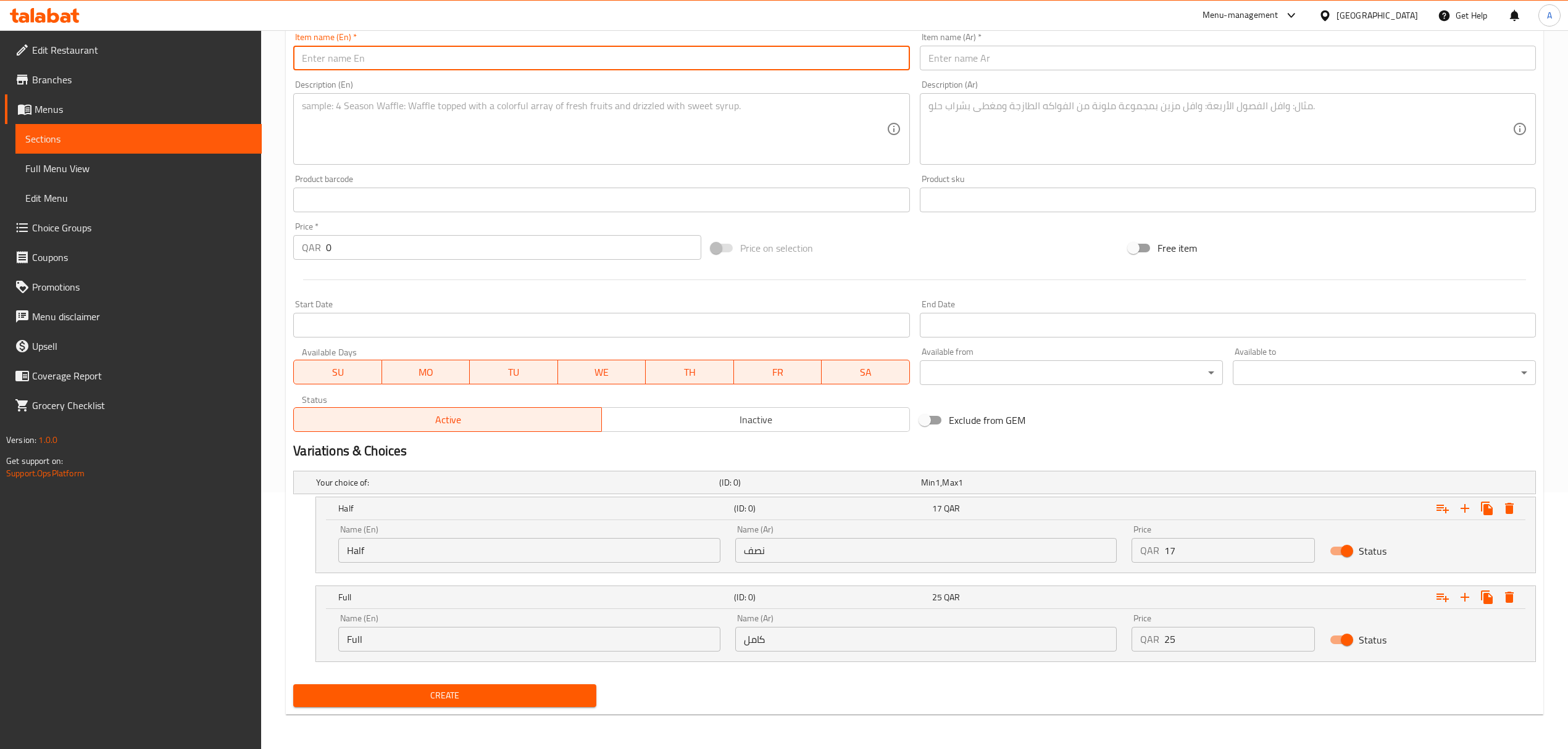
click at [429, 51] on input "text" at bounding box center [601, 58] width 616 height 25
paste input "Ottoman Shawarma Beef"
type input "Ottoman Shawarma Beef"
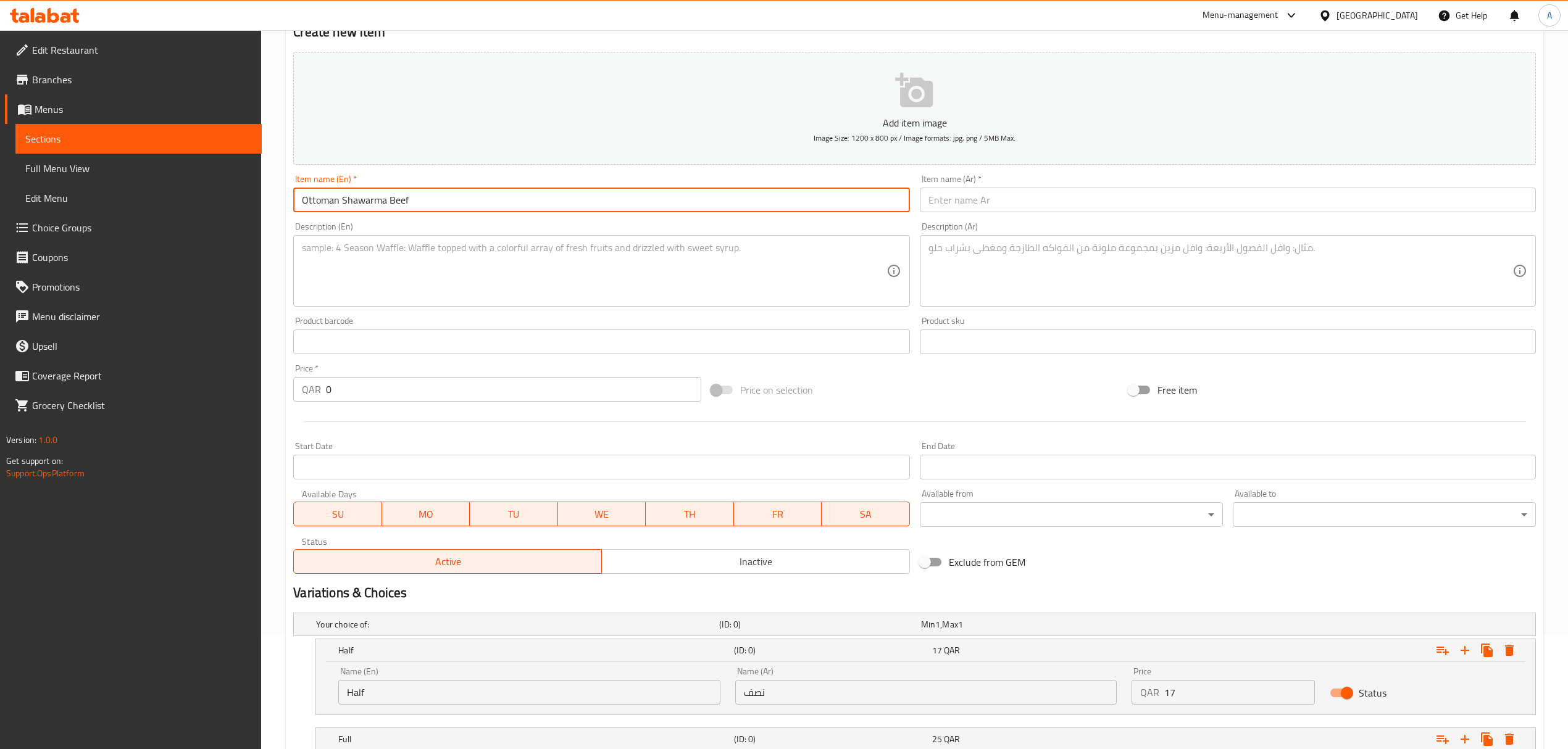
scroll to position [93, 0]
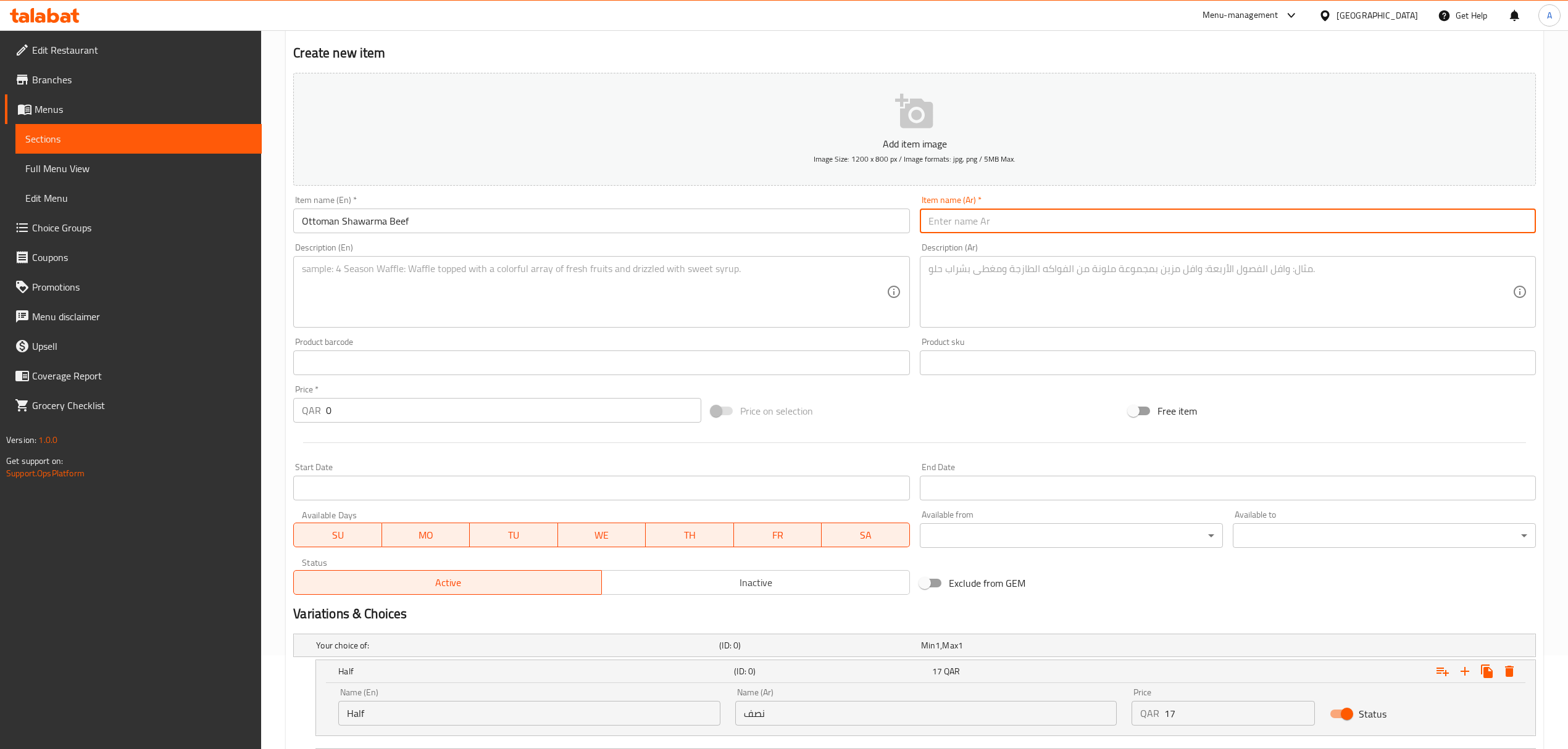
click at [1020, 226] on input "text" at bounding box center [1228, 221] width 616 height 25
paste input "شاورما لحم عثمانية"
type input "شاورما لحم عثمانية"
click at [1104, 268] on textarea at bounding box center [1220, 292] width 584 height 58
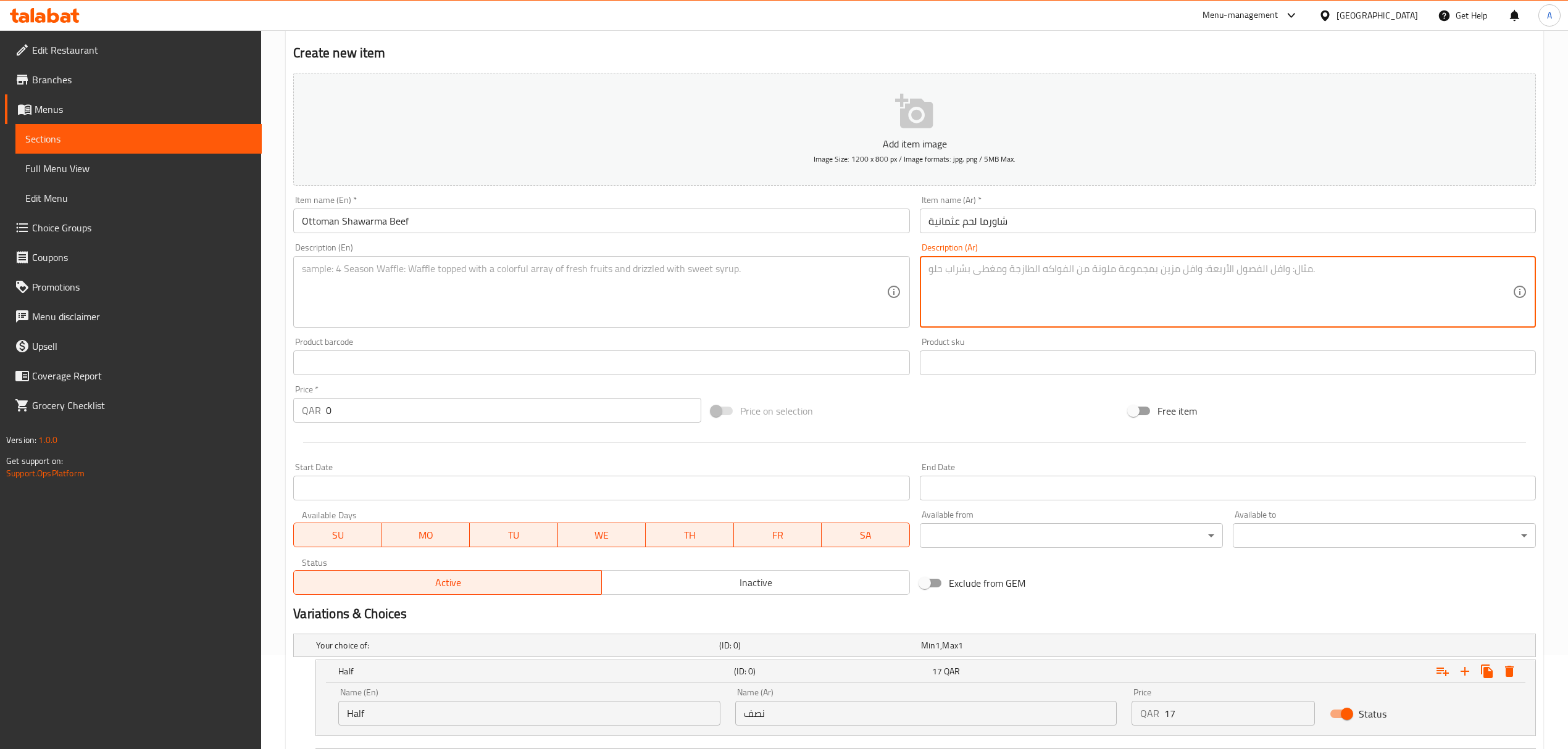
paste textarea "يُقدم في خبز الكماج ومليء بالطماطم، بواز (سلطة السماق والبصل) وصلصة الطحينة، ال…"
type textarea "يُقدم في خبز الكماج ومليء بالطماطم، بواز (سلطة السماق والبصل) وصلصة الطحينة، ال…"
click at [635, 263] on textarea at bounding box center [594, 292] width 584 height 58
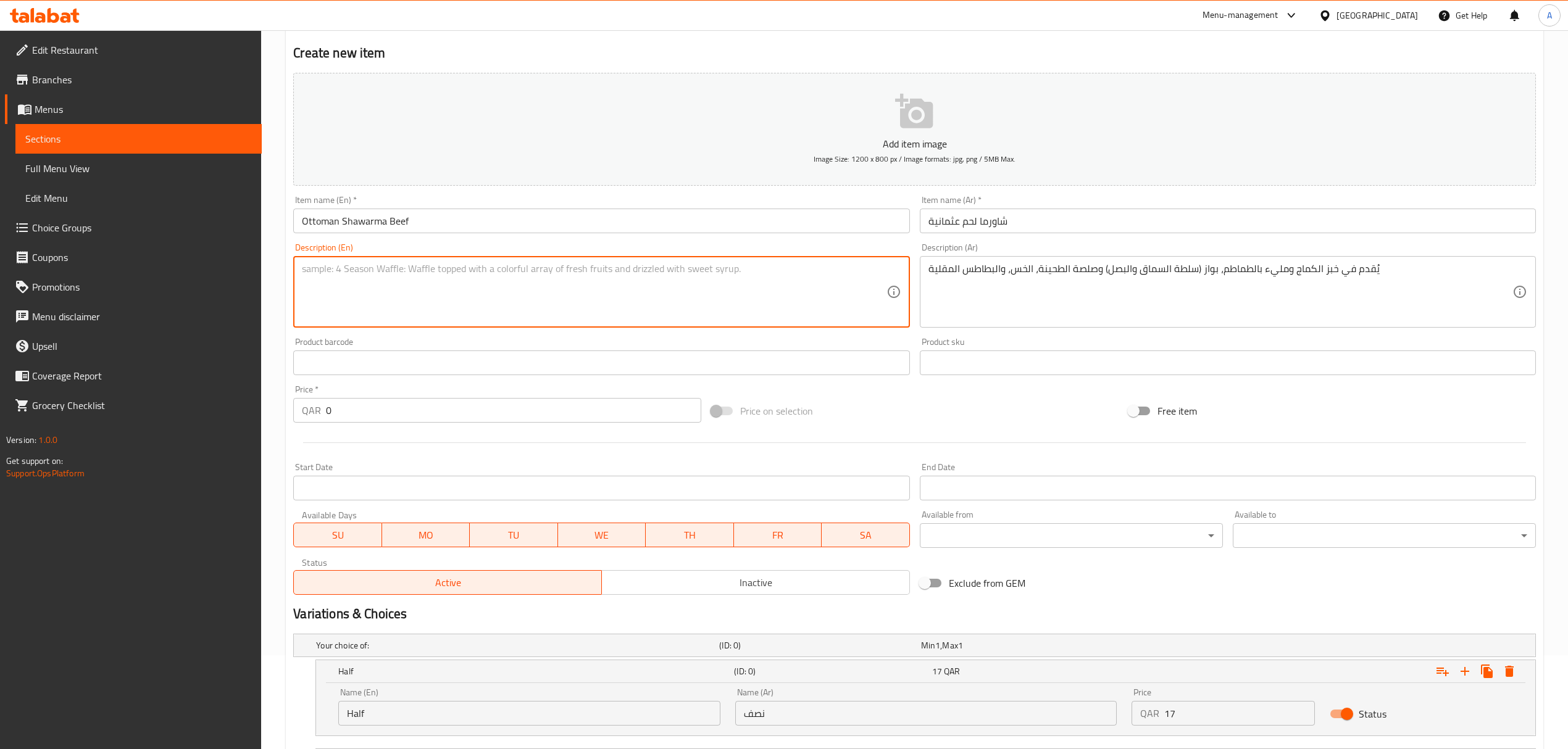
paste textarea "Served in Komaj bread and loaded with with Tomato, Bewaz (Sumac and onion salad…"
type textarea "Served in Komaj bread and loaded with with Tomato, Bewaz (Sumac and onion salad…"
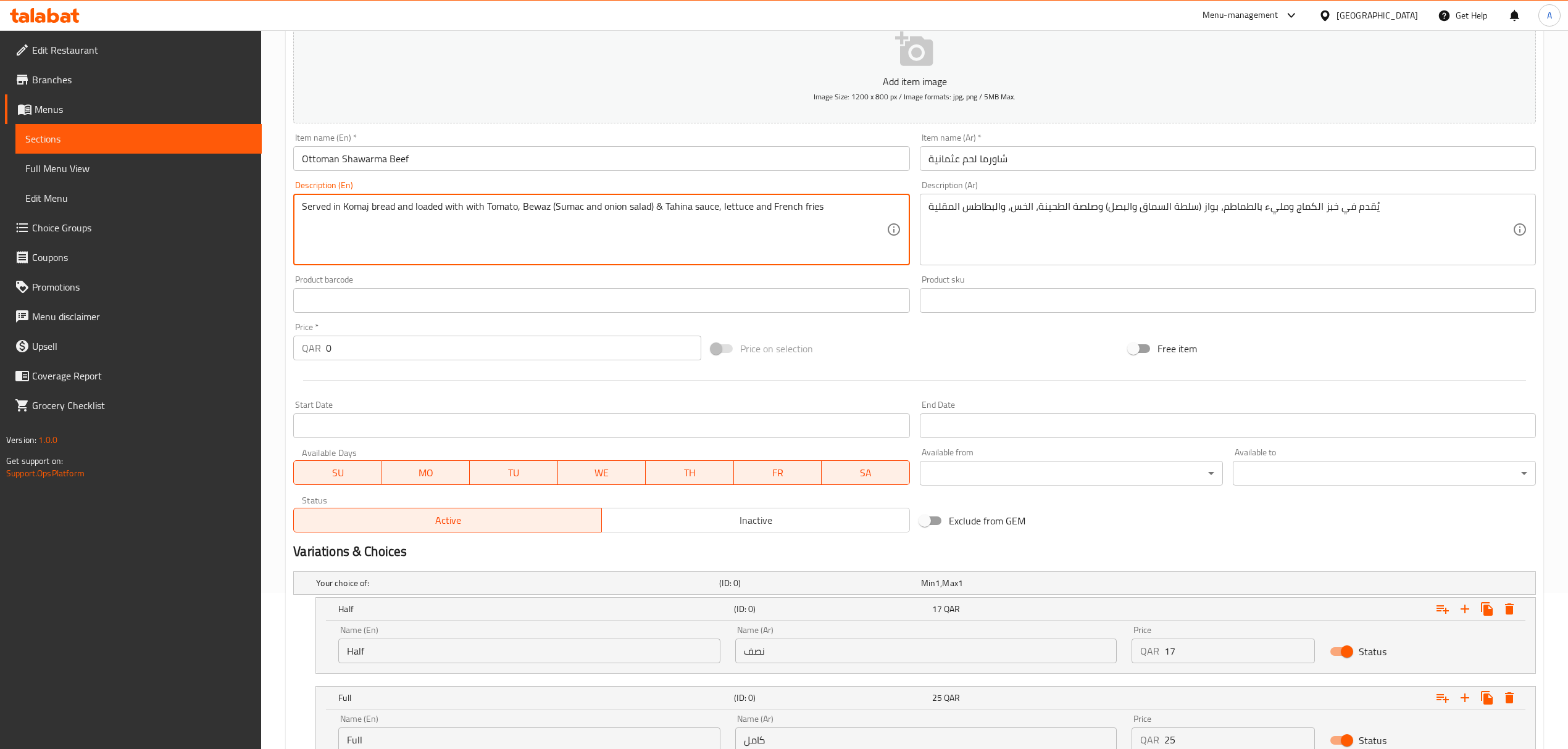
scroll to position [258, 0]
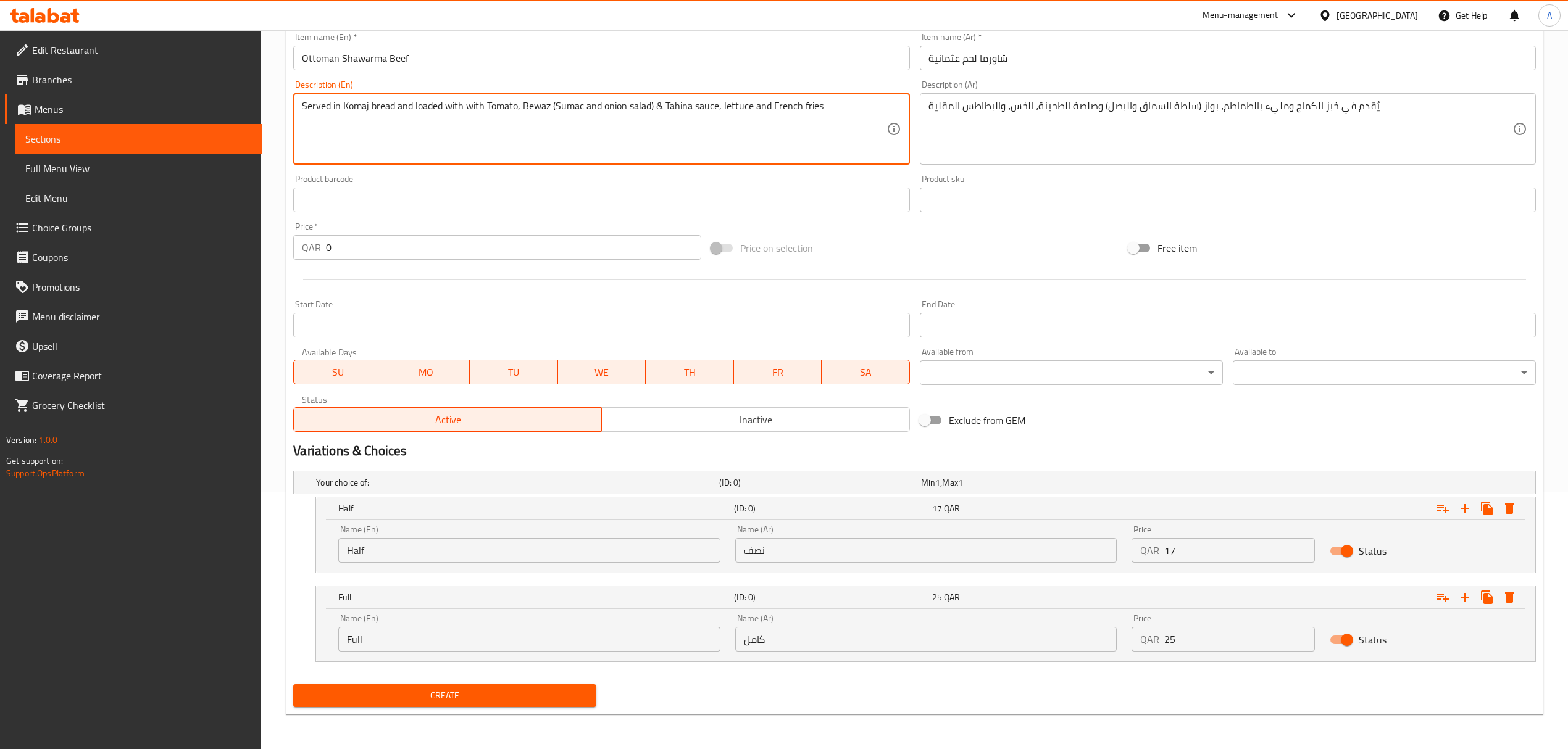
click at [1164, 546] on input "17" at bounding box center [1239, 550] width 151 height 25
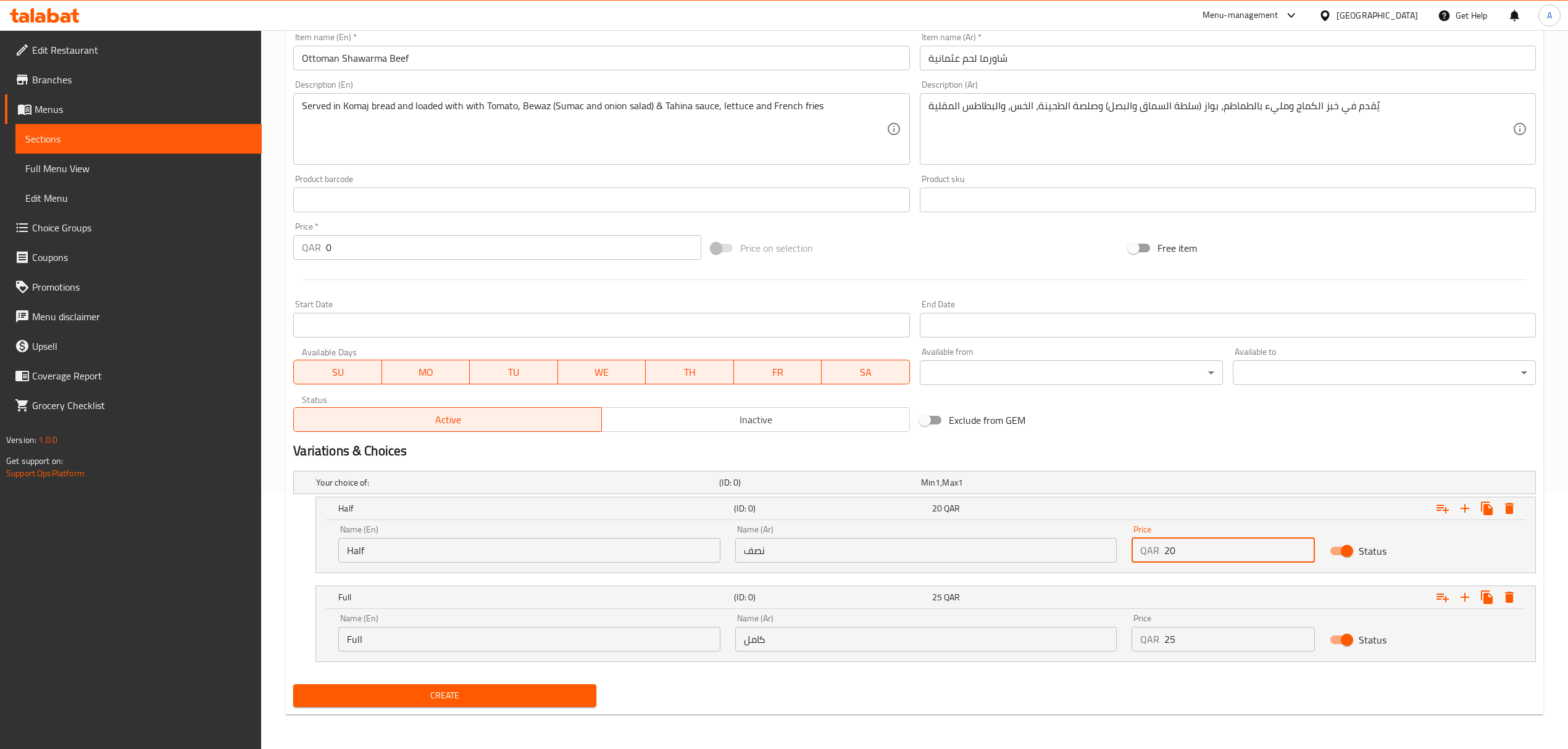
type input "20"
drag, startPoint x: 1154, startPoint y: 642, endPoint x: 1134, endPoint y: 644, distance: 20.1
click at [1138, 644] on div "QAR 25 Price" at bounding box center [1223, 639] width 183 height 25
type input "28"
click at [457, 690] on span "Create" at bounding box center [444, 696] width 283 height 15
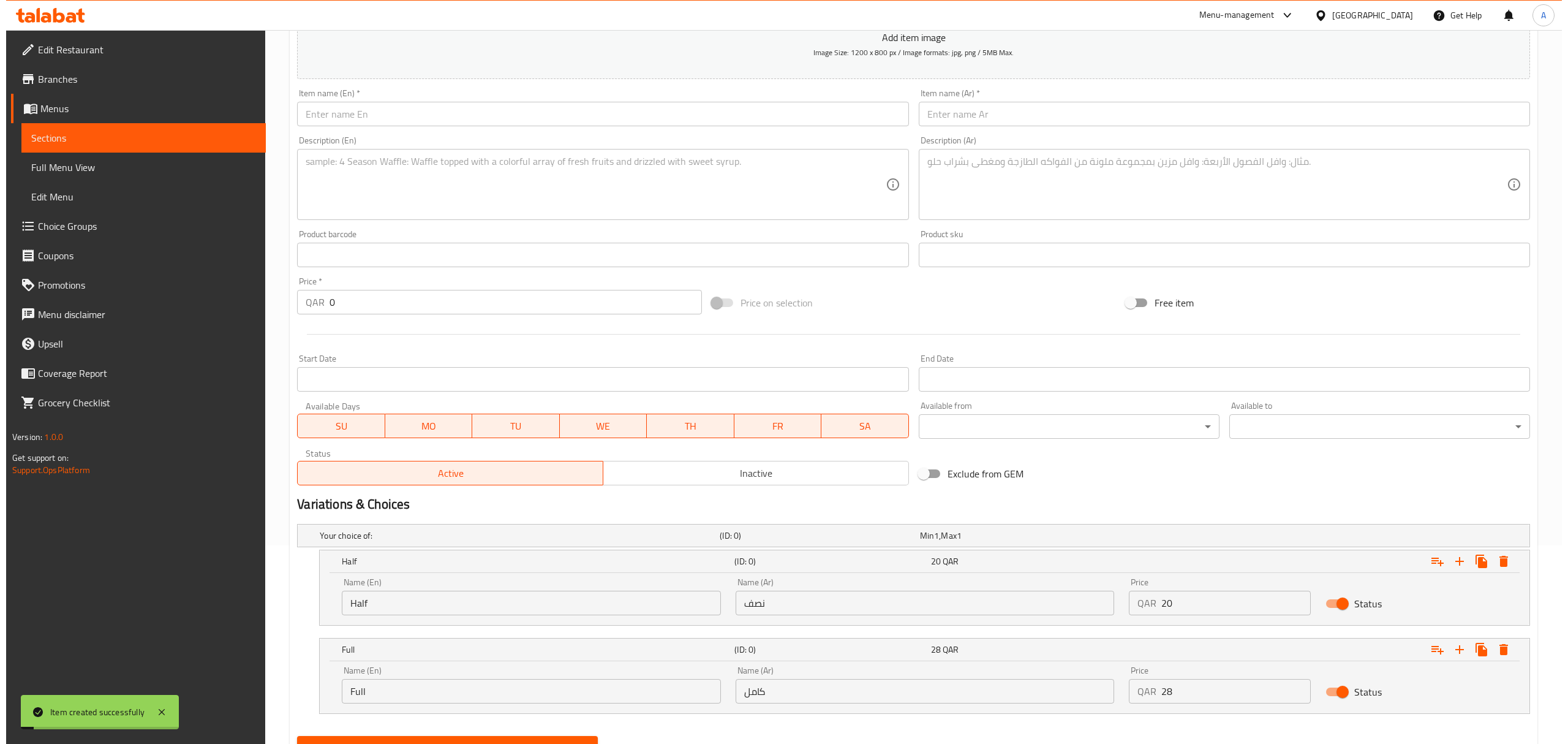
scroll to position [175, 0]
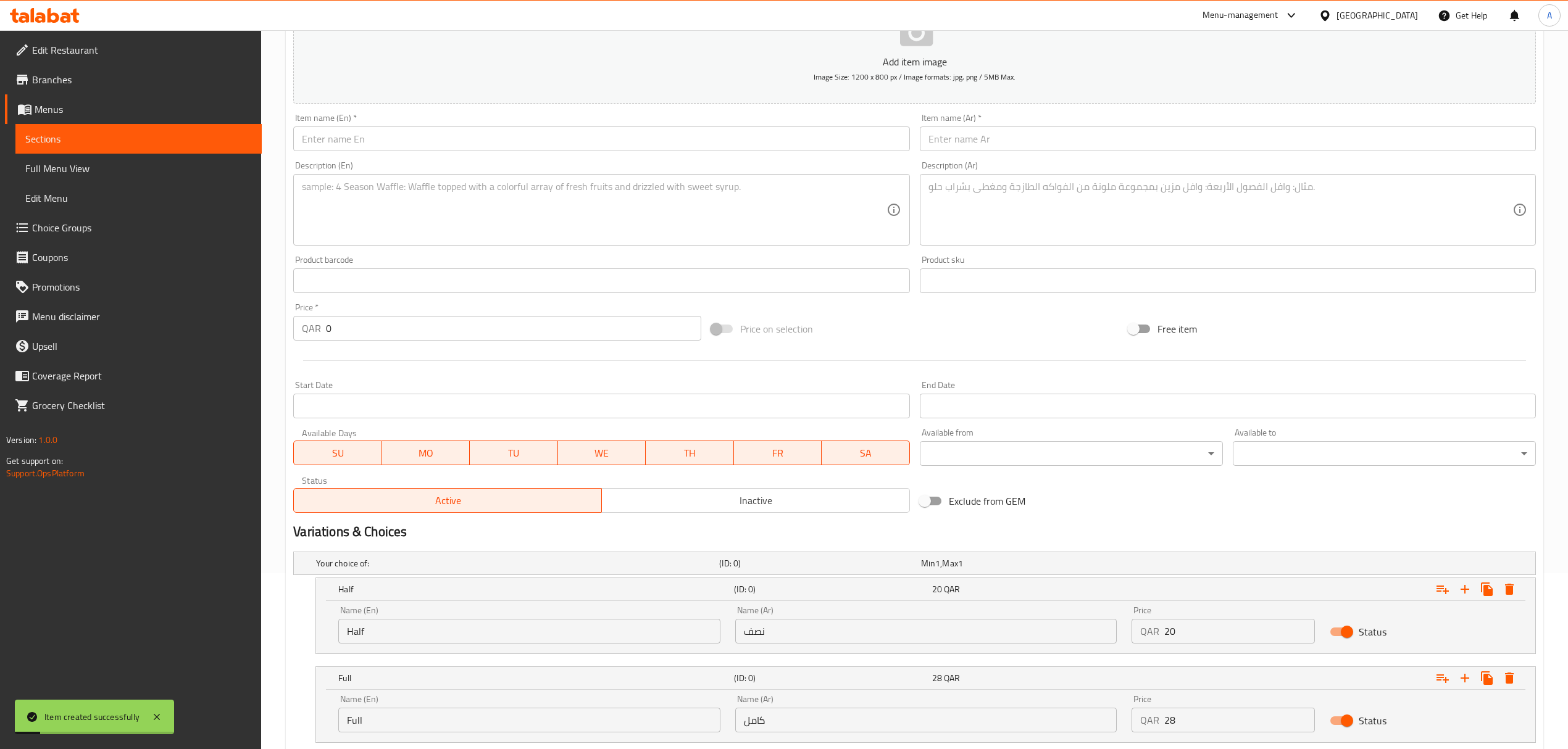
click at [415, 141] on input "text" at bounding box center [601, 139] width 616 height 25
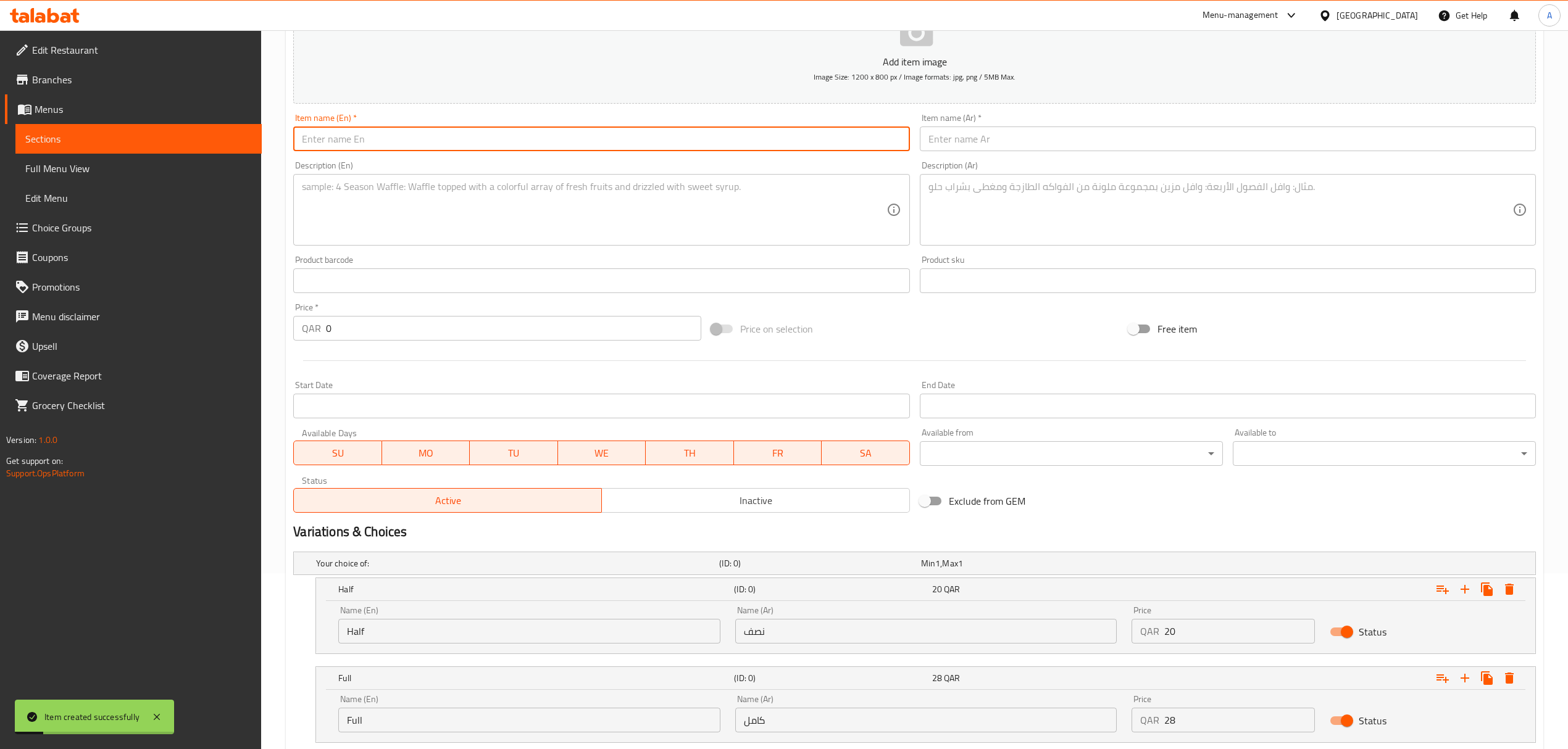
paste input "Mixed Shawarma Platter"
type input "Mixed Shawarma Platter"
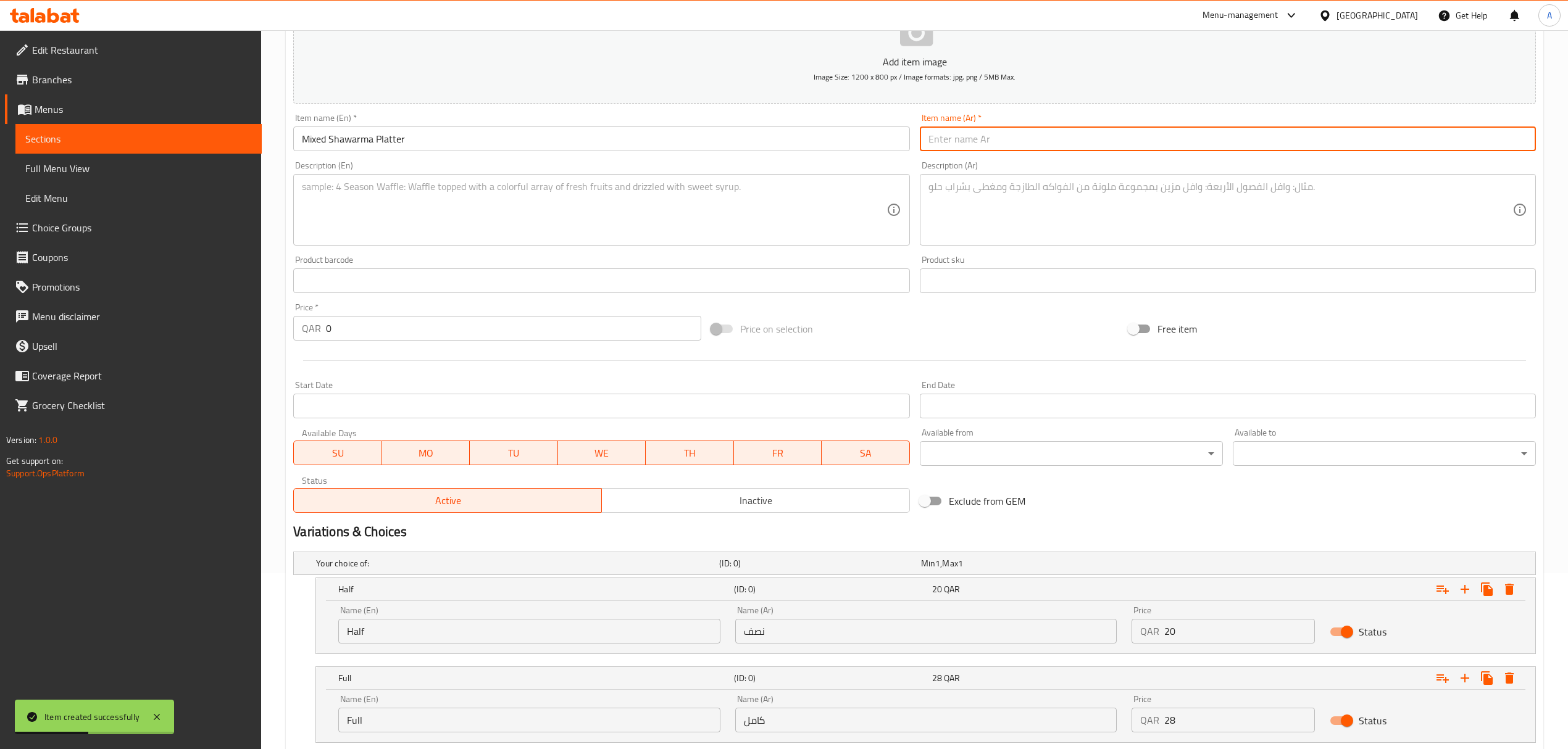
click at [996, 147] on input "text" at bounding box center [1228, 139] width 616 height 25
paste input "طبق شاورما مشكلة"
type input "طبق شاورما مشكلة"
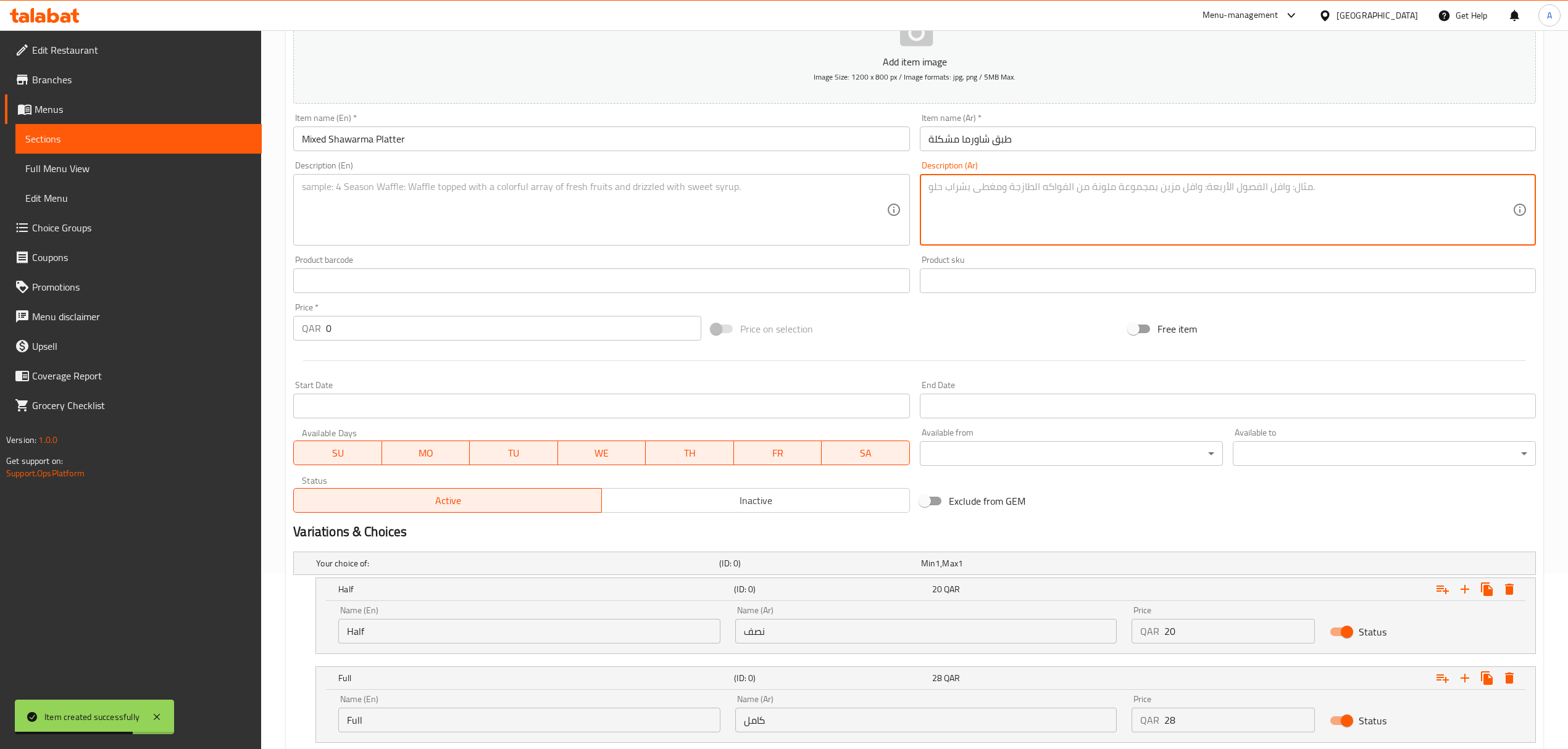
click at [1106, 185] on textarea at bounding box center [1220, 210] width 584 height 58
paste textarea "شاورما دجاج ولحم بقري أسترالي طري مقطعة بحجم اللقمة مع البطاطس المقلية، صلصة ال…"
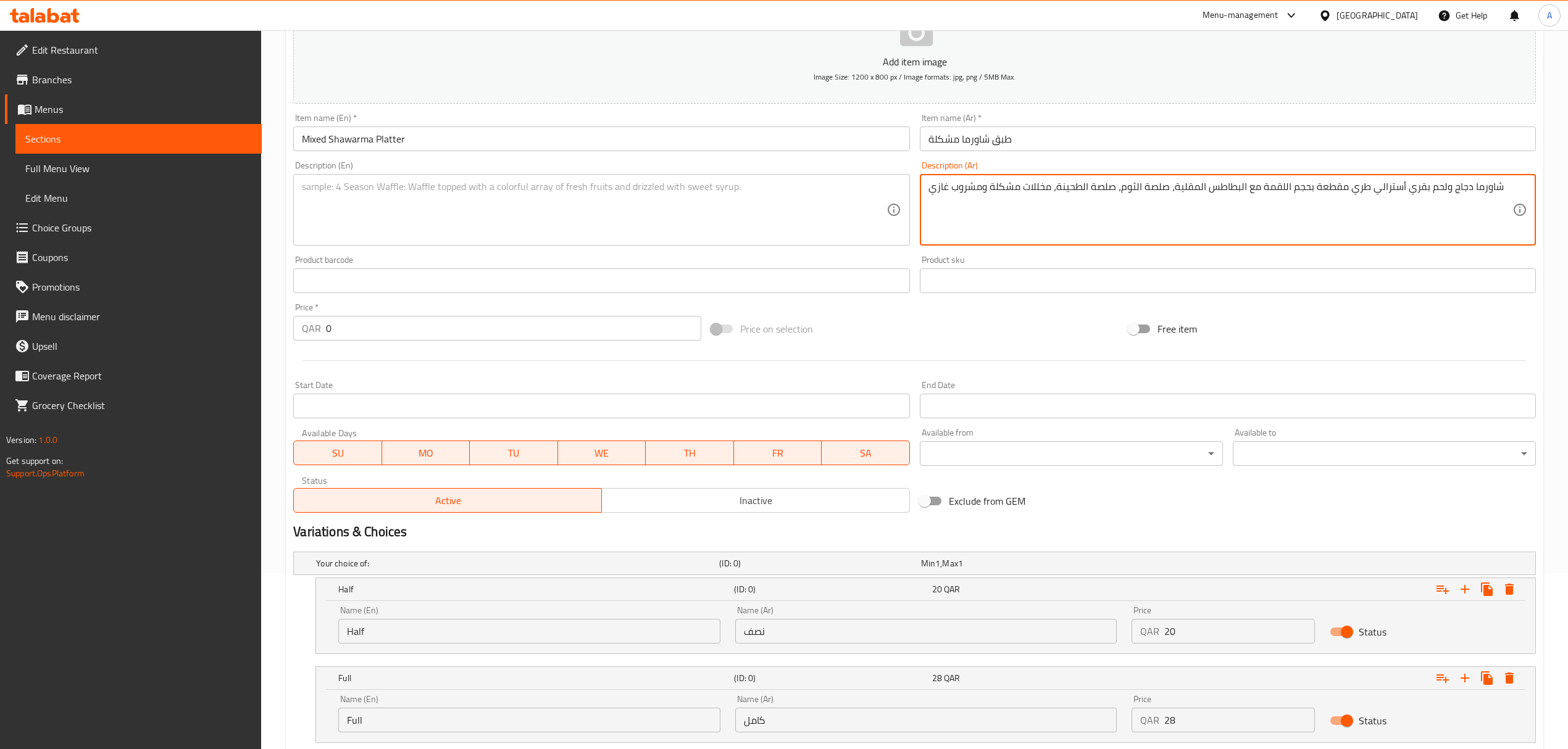
type textarea "شاورما دجاج ولحم بقري أسترالي طري مقطعة بحجم اللقمة مع البطاطس المقلية، صلصة ال…"
click at [595, 189] on textarea at bounding box center [594, 210] width 584 height 58
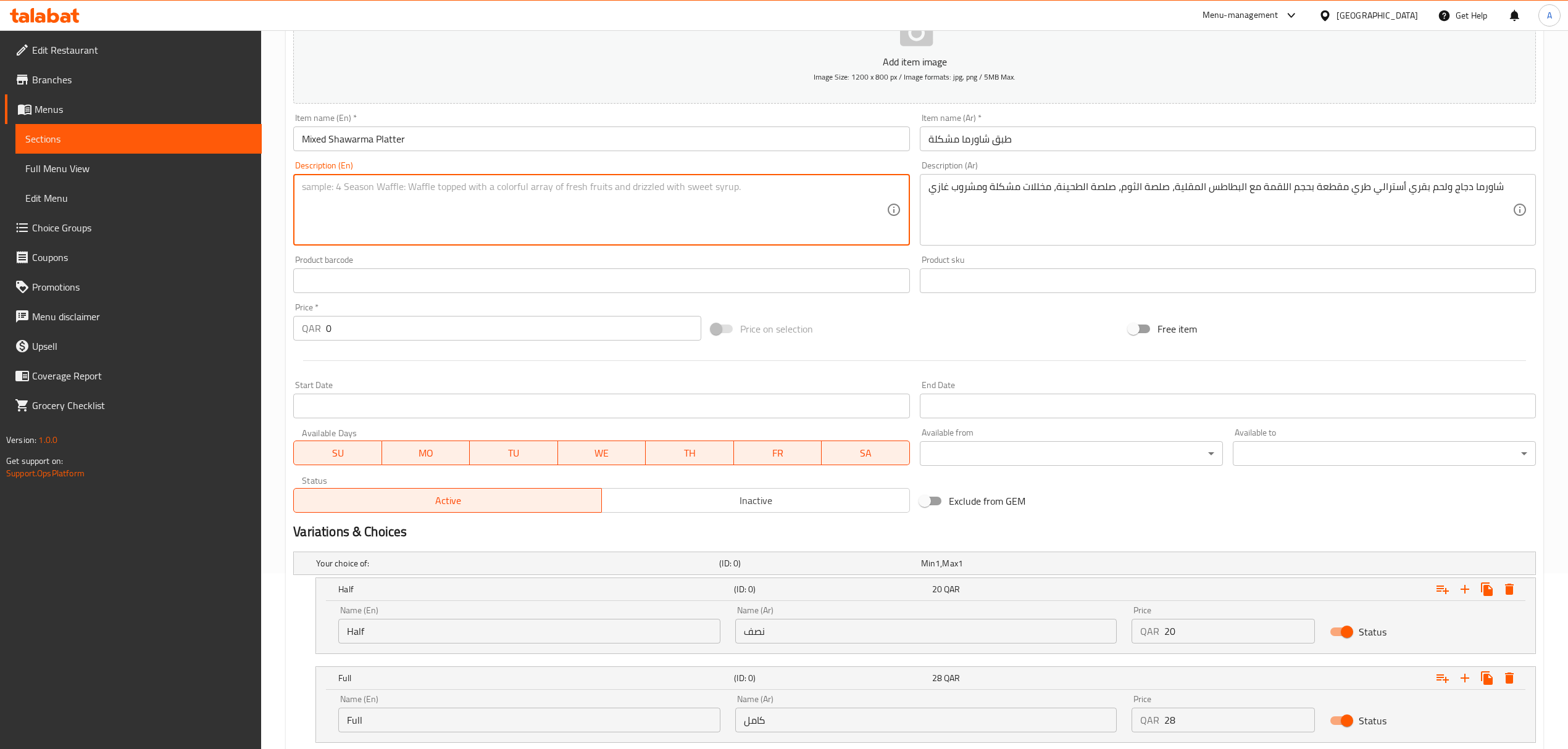
paste textarea "Succulent Chicken & Tender Aussie Beef Shawarma in bite size offering with Frie…"
type textarea "Succulent Chicken & Tender Aussie Beef Shawarma in bite size offering with Frie…"
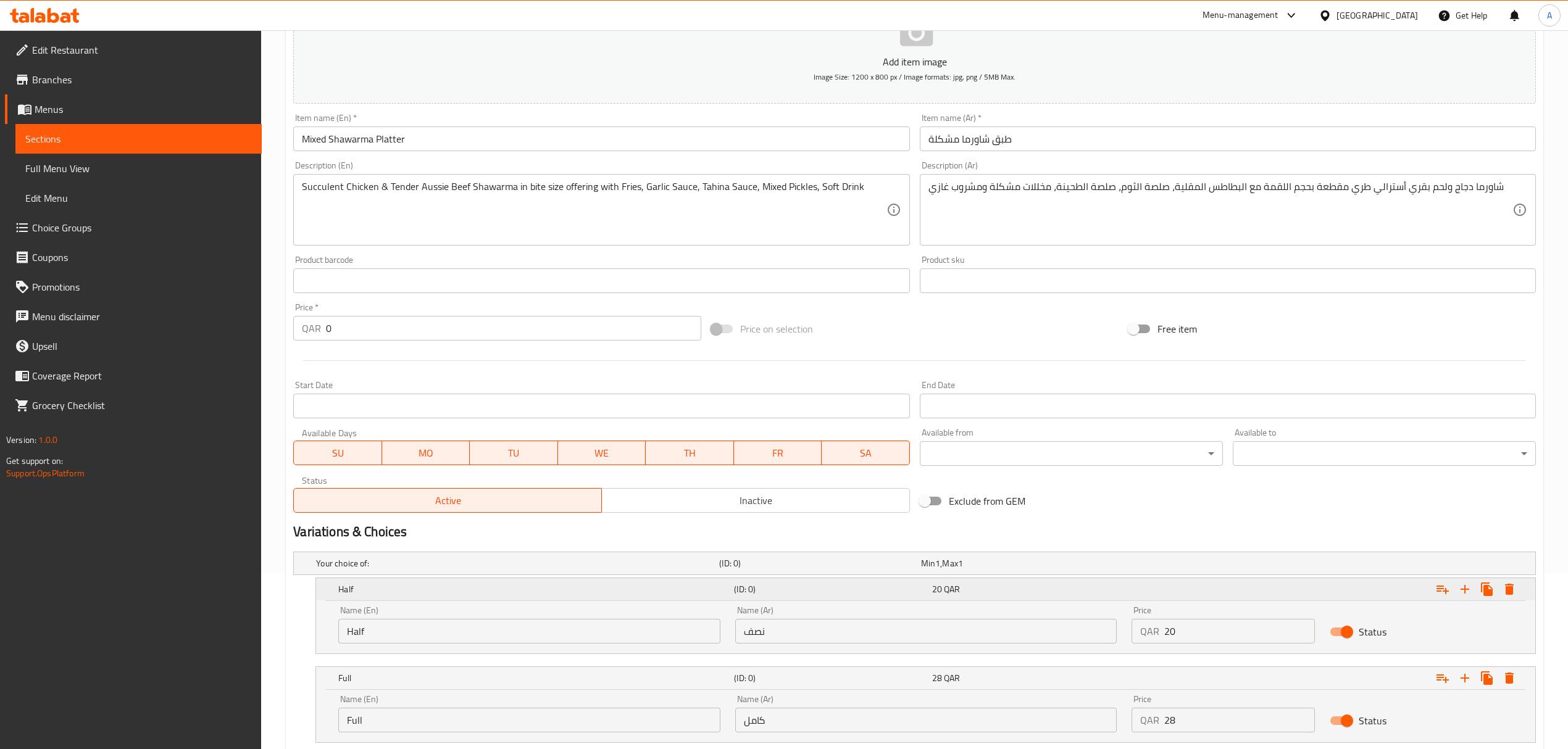
click at [1519, 583] on div "Expand" at bounding box center [1476, 589] width 89 height 22
click at [1512, 586] on icon "Expand" at bounding box center [1509, 589] width 9 height 11
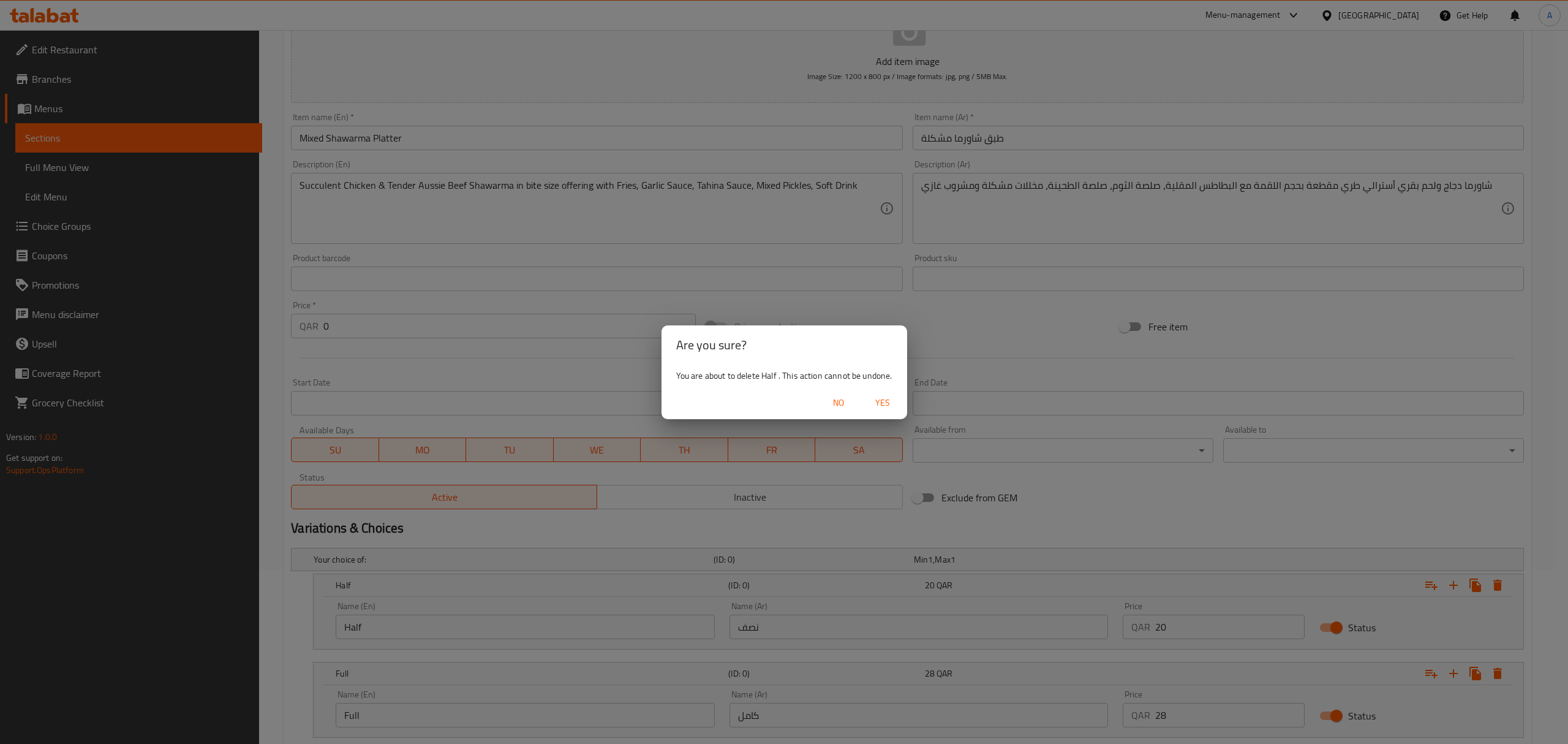
click at [888, 404] on span "Yes" at bounding box center [882, 403] width 30 height 15
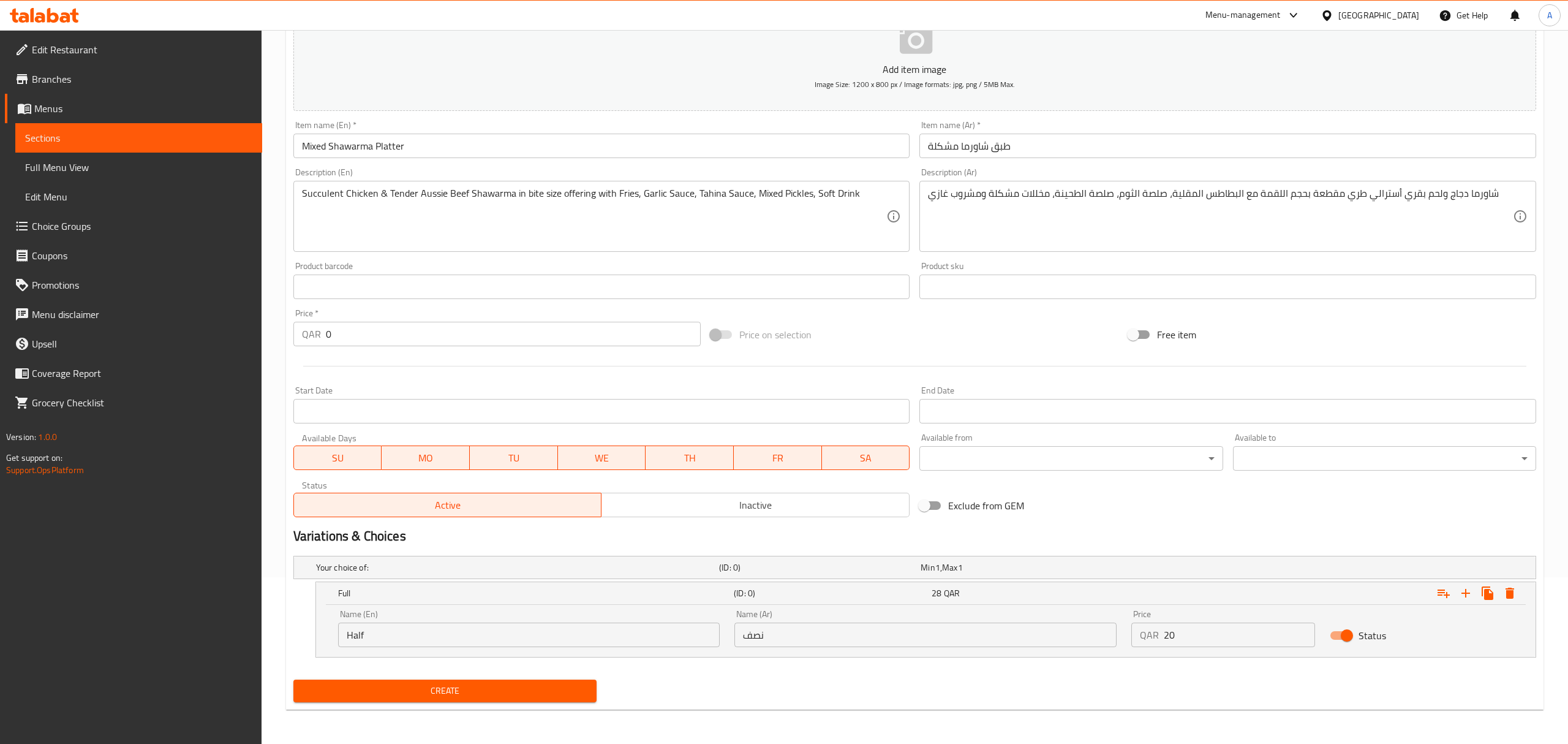
scroll to position [167, 0]
click at [1495, 597] on icon "Expand" at bounding box center [1498, 593] width 9 height 11
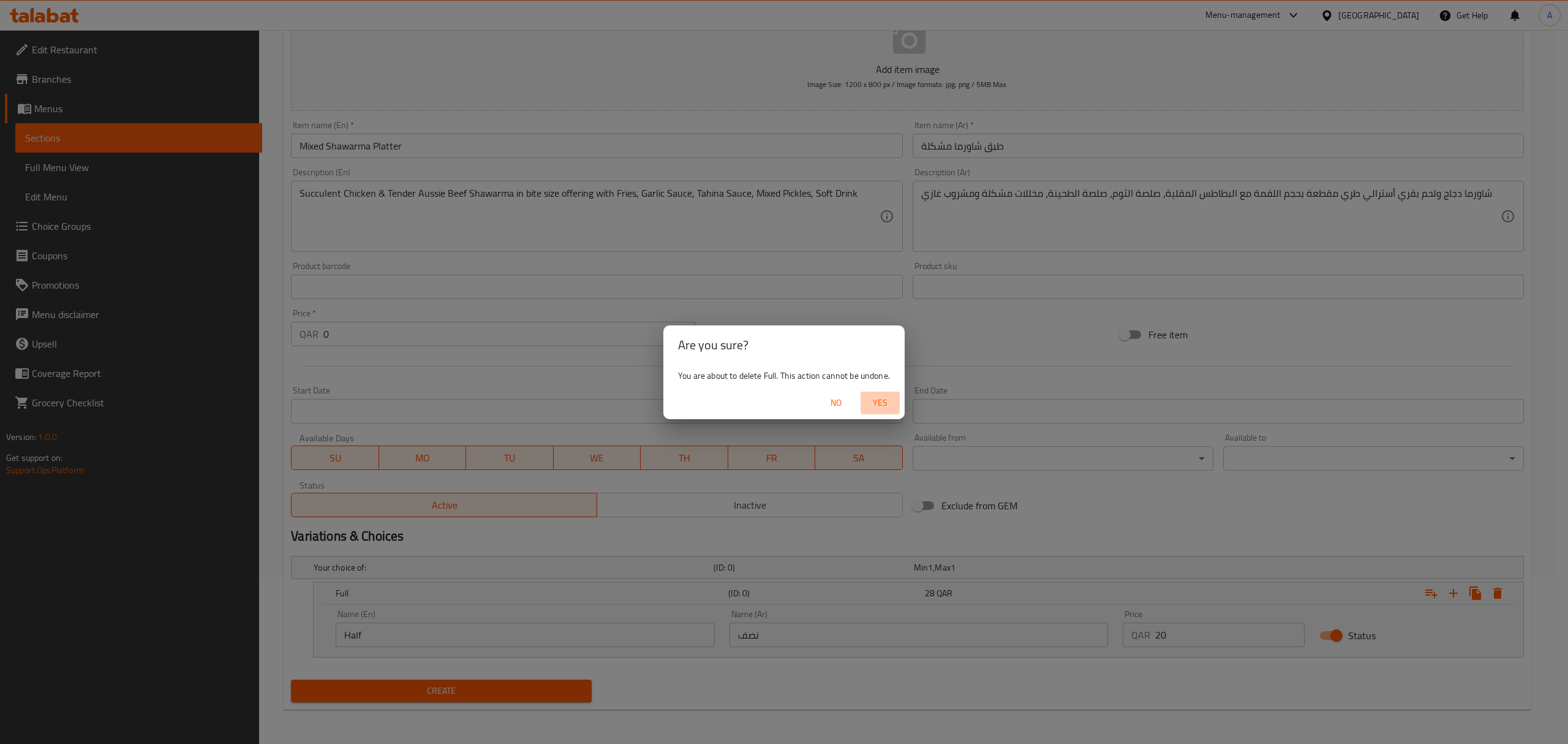
click at [877, 399] on span "Yes" at bounding box center [880, 403] width 30 height 15
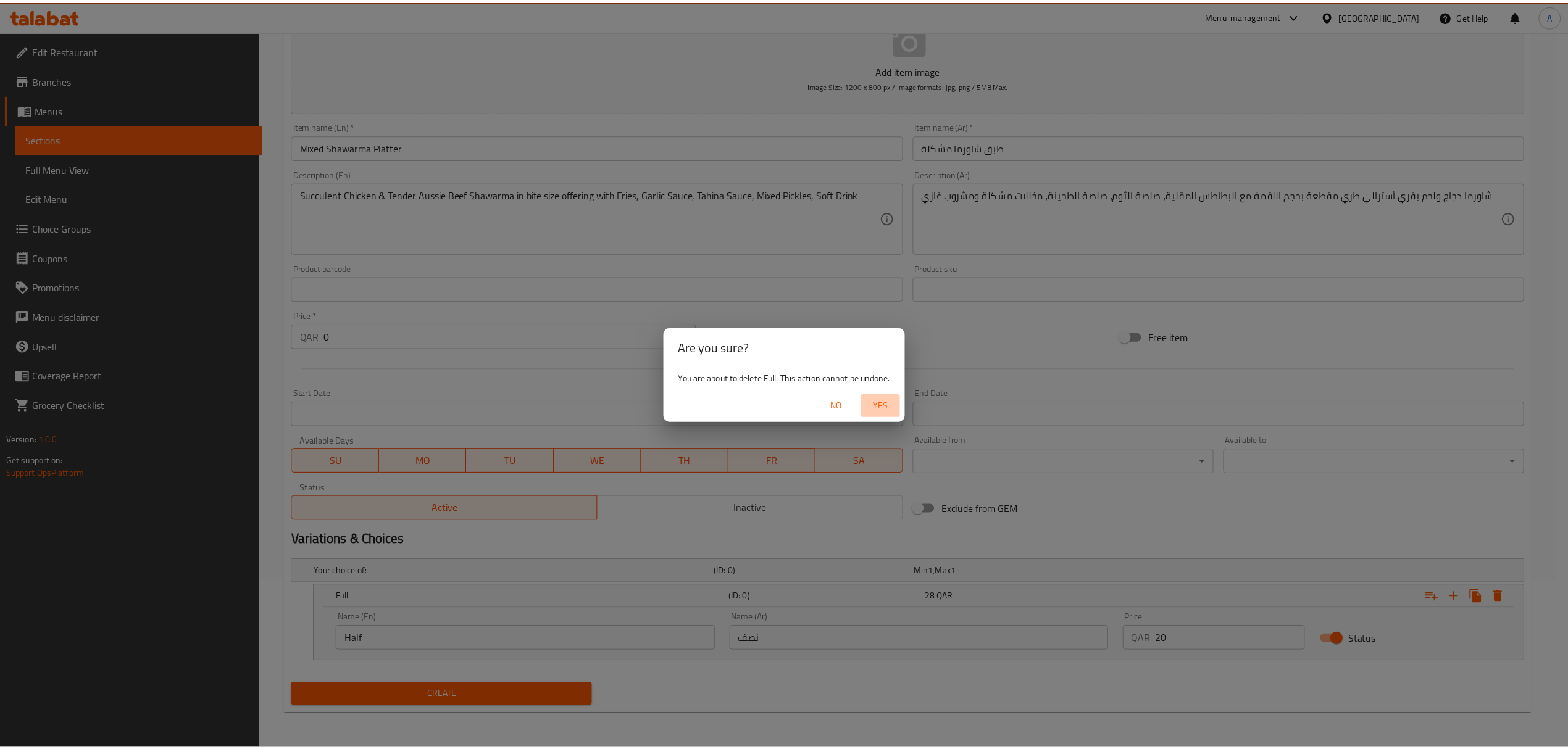
scroll to position [121, 0]
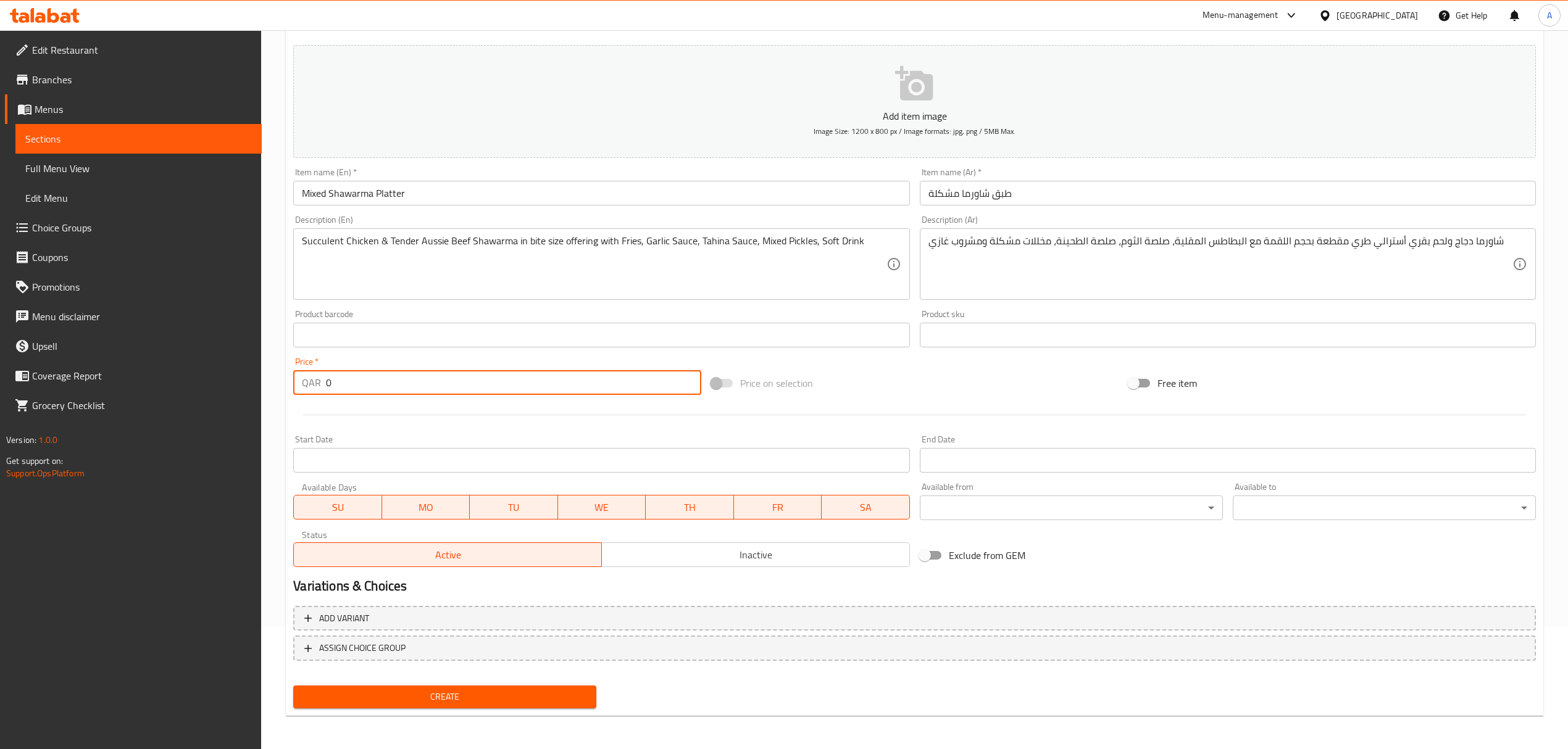
drag, startPoint x: 358, startPoint y: 376, endPoint x: 249, endPoint y: 368, distance: 109.3
click at [249, 368] on div "Edit Restaurant Branches Menus Sections Full Menu View Edit Menu Choice Groups …" at bounding box center [784, 329] width 1568 height 842
type input "34"
click at [503, 694] on span "Create" at bounding box center [444, 697] width 283 height 15
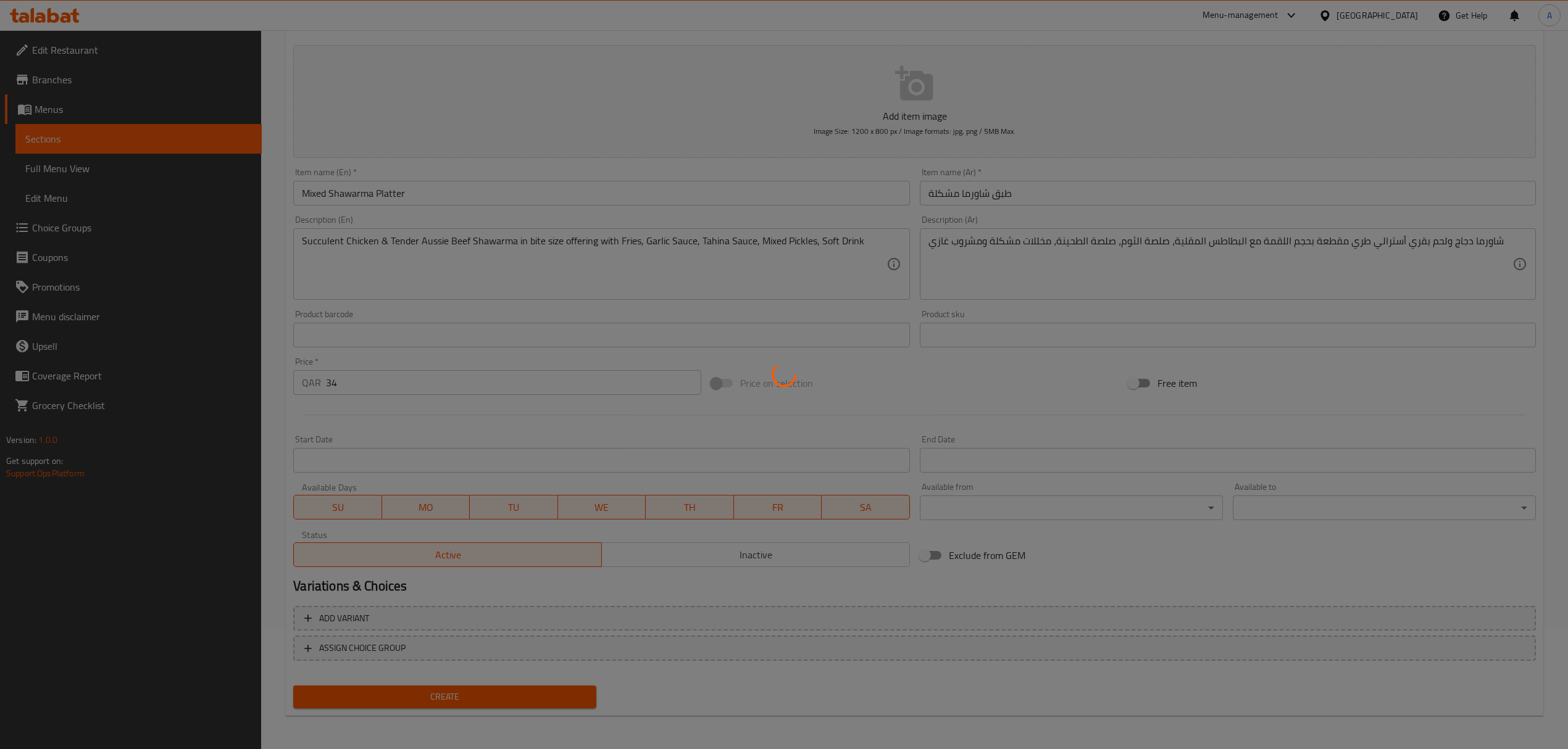
type input "0"
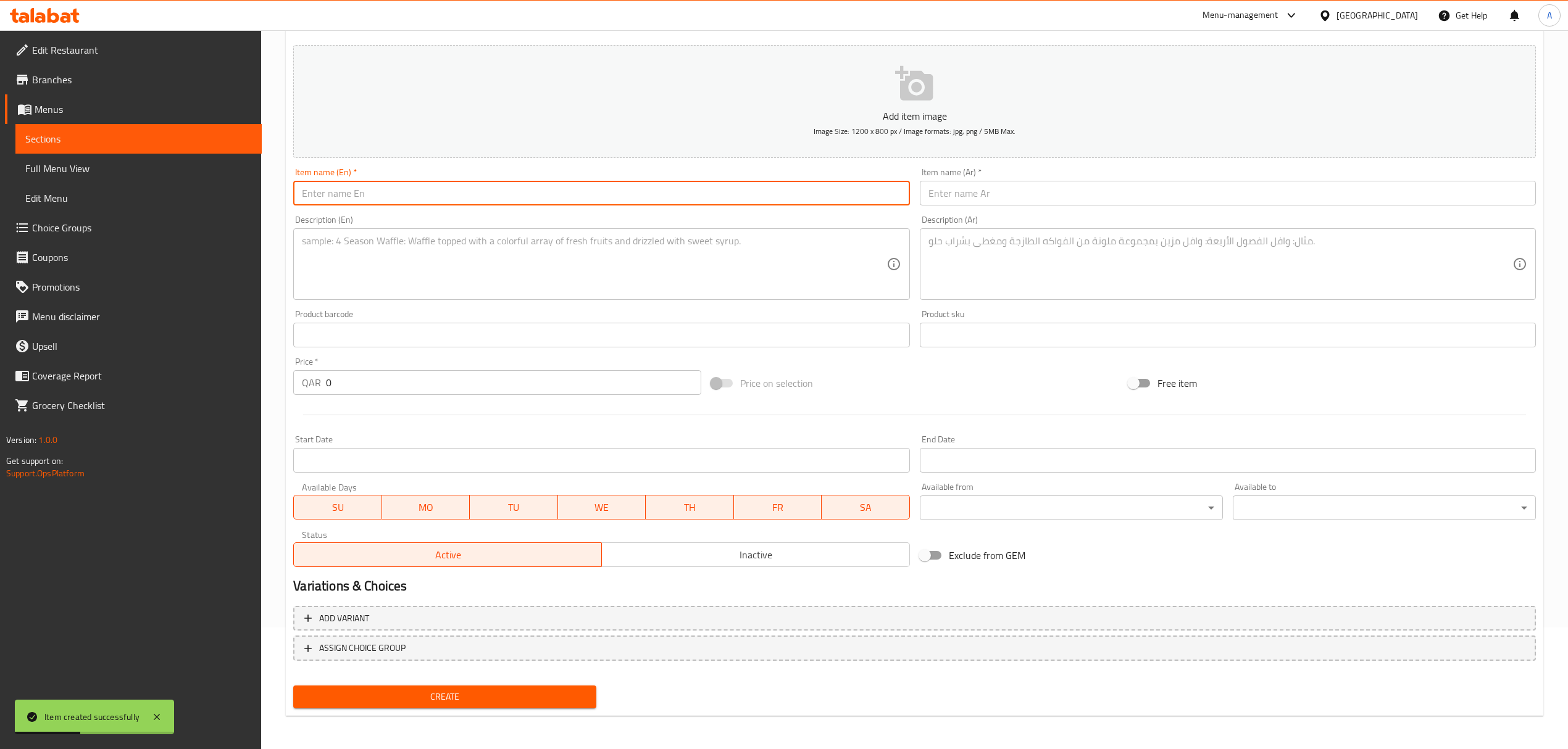
click at [497, 193] on input "text" at bounding box center [601, 193] width 616 height 25
paste input "Sharing Sized Shawarma Platter"
type input "Sharing Sized Shawarma Platter"
click at [522, 240] on textarea at bounding box center [594, 265] width 584 height 58
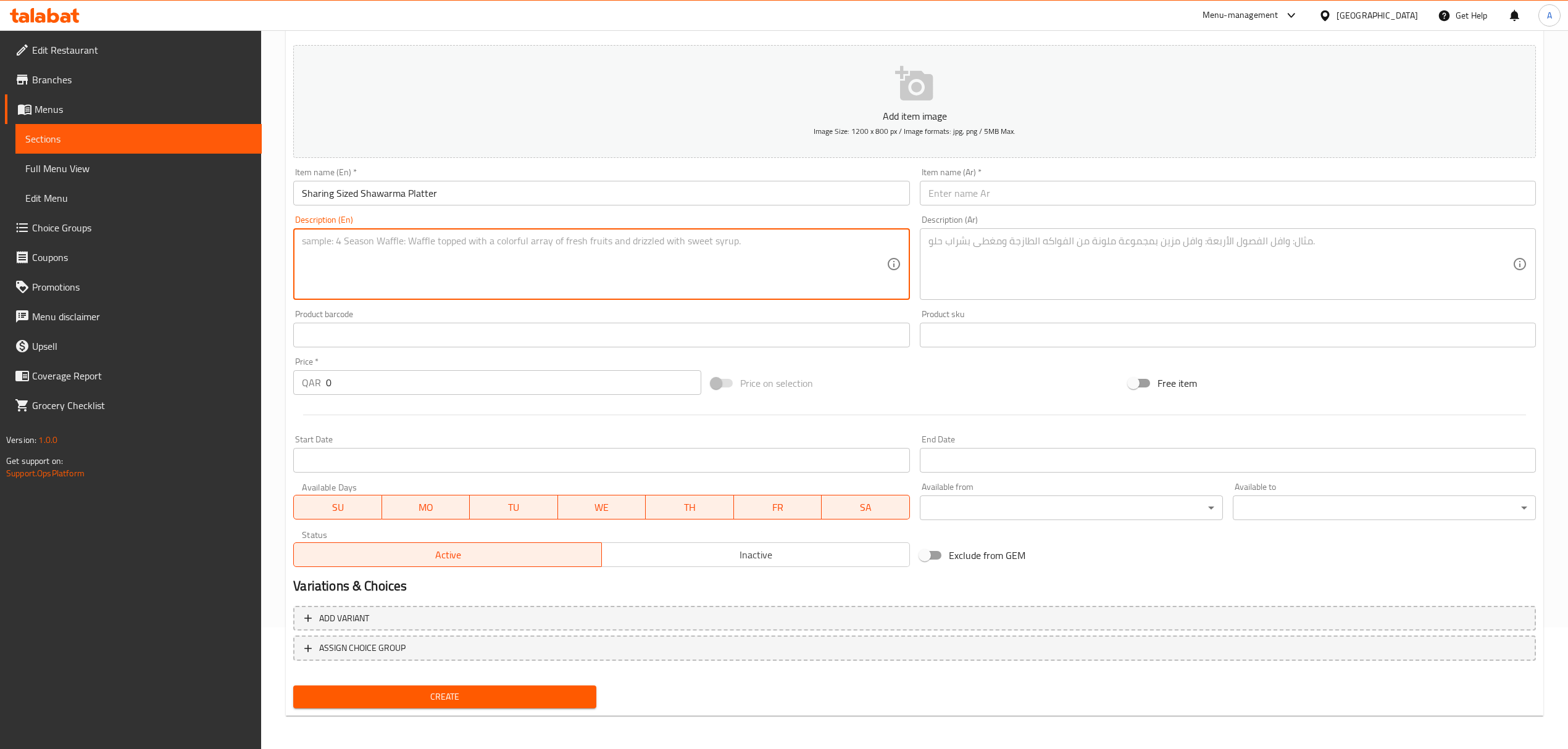
paste textarea "Chicken & Beef shawarma in a bite size offering with Fries, Garlic Sauce, Tahin…"
type textarea "Chicken & Beef shawarma in a bite size offering with Fries, Garlic Sauce, Tahin…"
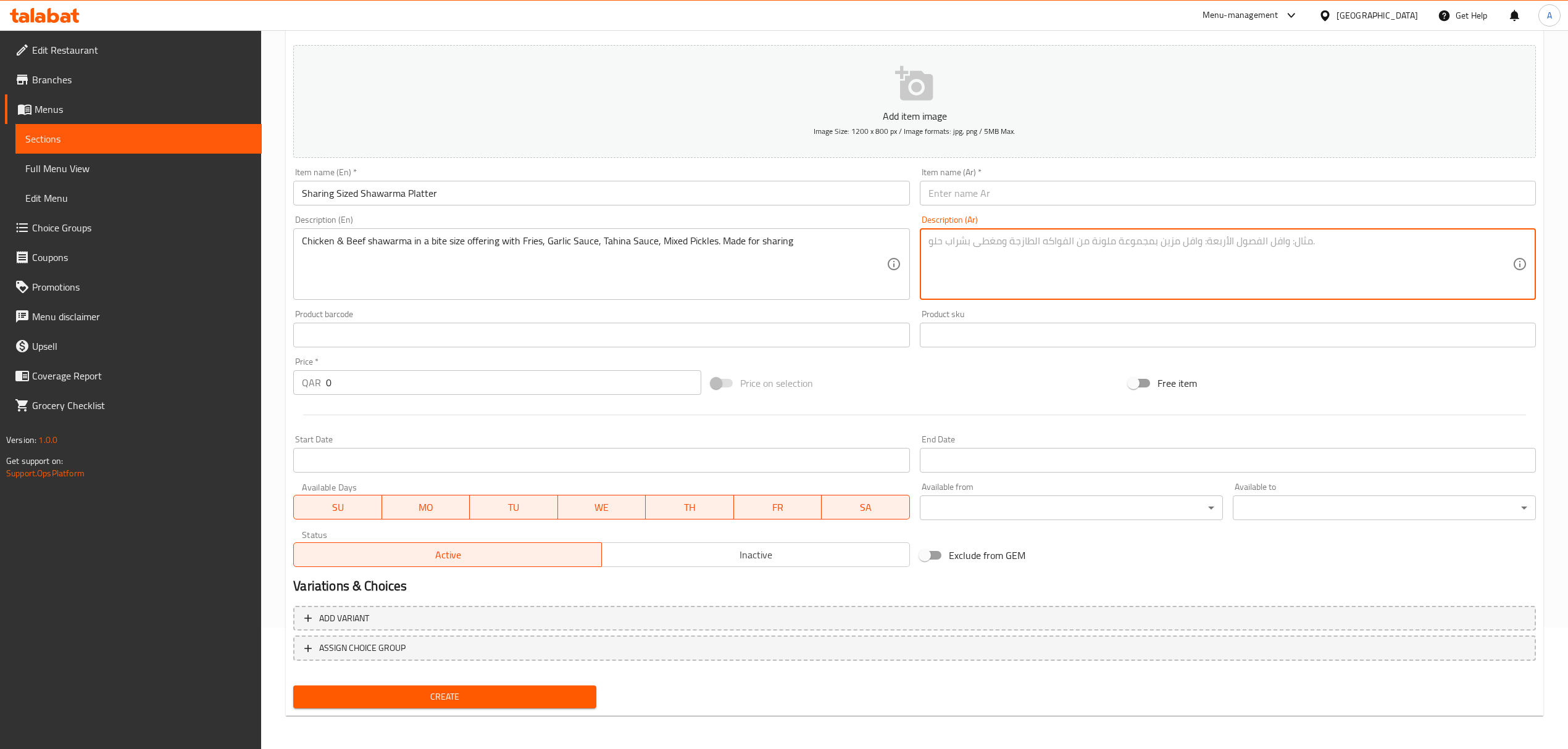
click at [1215, 238] on textarea at bounding box center [1220, 265] width 584 height 58
paste textarea "شاورما دجاج ولحم بقري مقطعة بحجم اللقمة مع البطاطس المقلية، صلصة الثوم، صلصة ال…"
type textarea "شاورما دجاج ولحم بقري مقطعة بحجم اللقمة مع البطاطس المقلية، صلصة الثوم، صلصة ال…"
click at [1110, 198] on input "text" at bounding box center [1228, 193] width 616 height 25
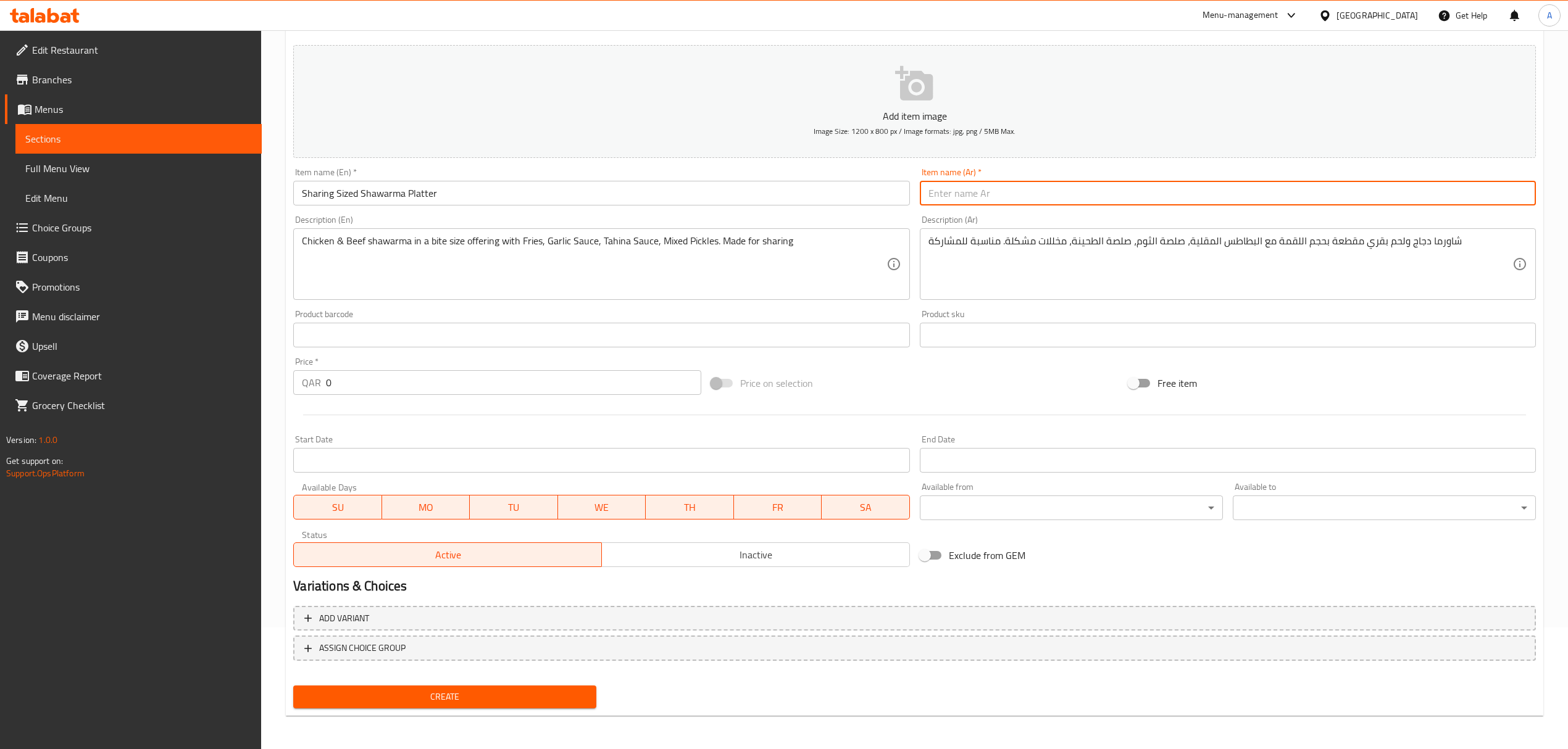
paste input "طبق شاورما بحجم المشاركة"
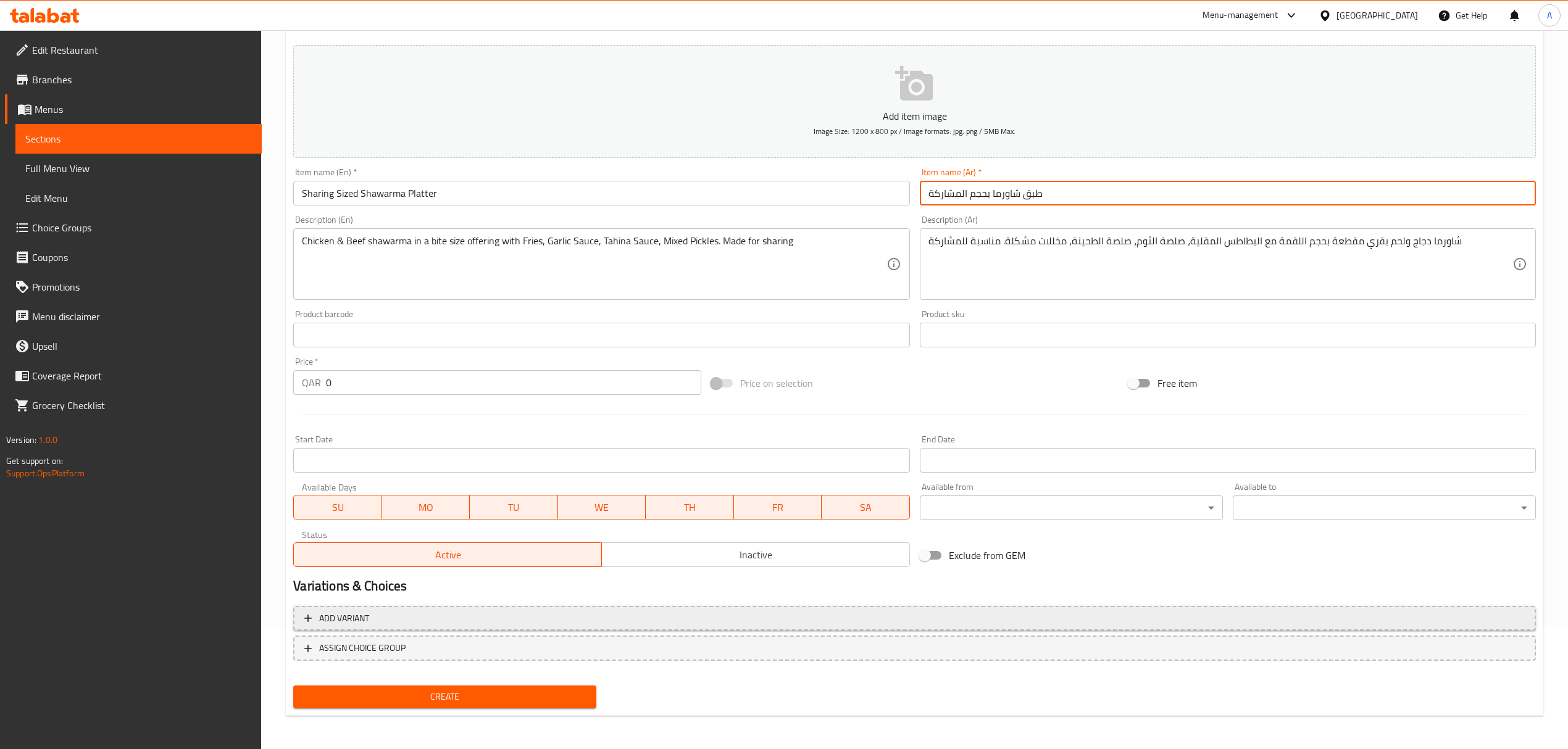
type input "طبق شاورما بحجم المشاركة"
click at [470, 610] on button "Add variant" at bounding box center [914, 619] width 1242 height 25
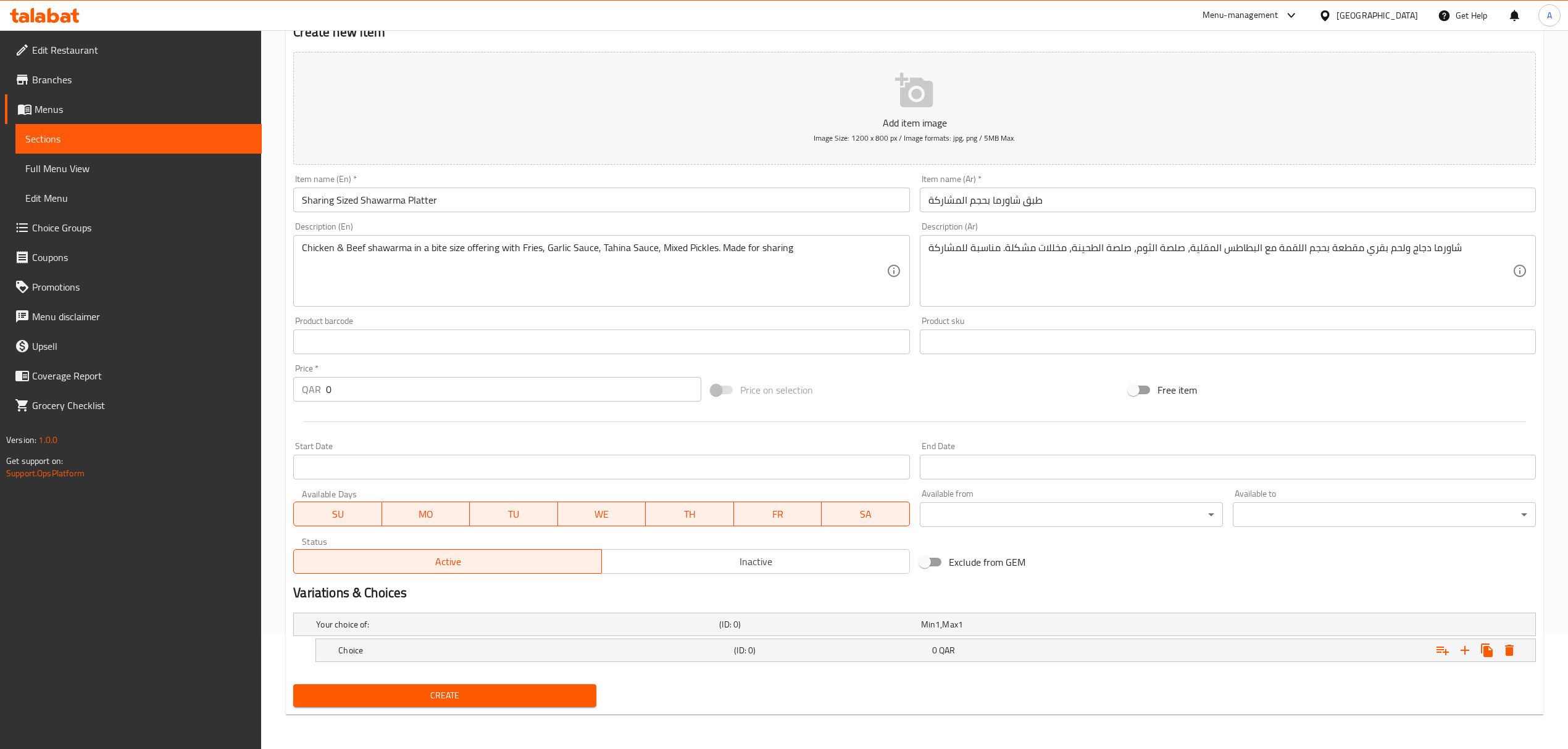
scroll to position [116, 0]
click at [1462, 652] on icon "Expand" at bounding box center [1464, 650] width 15 height 15
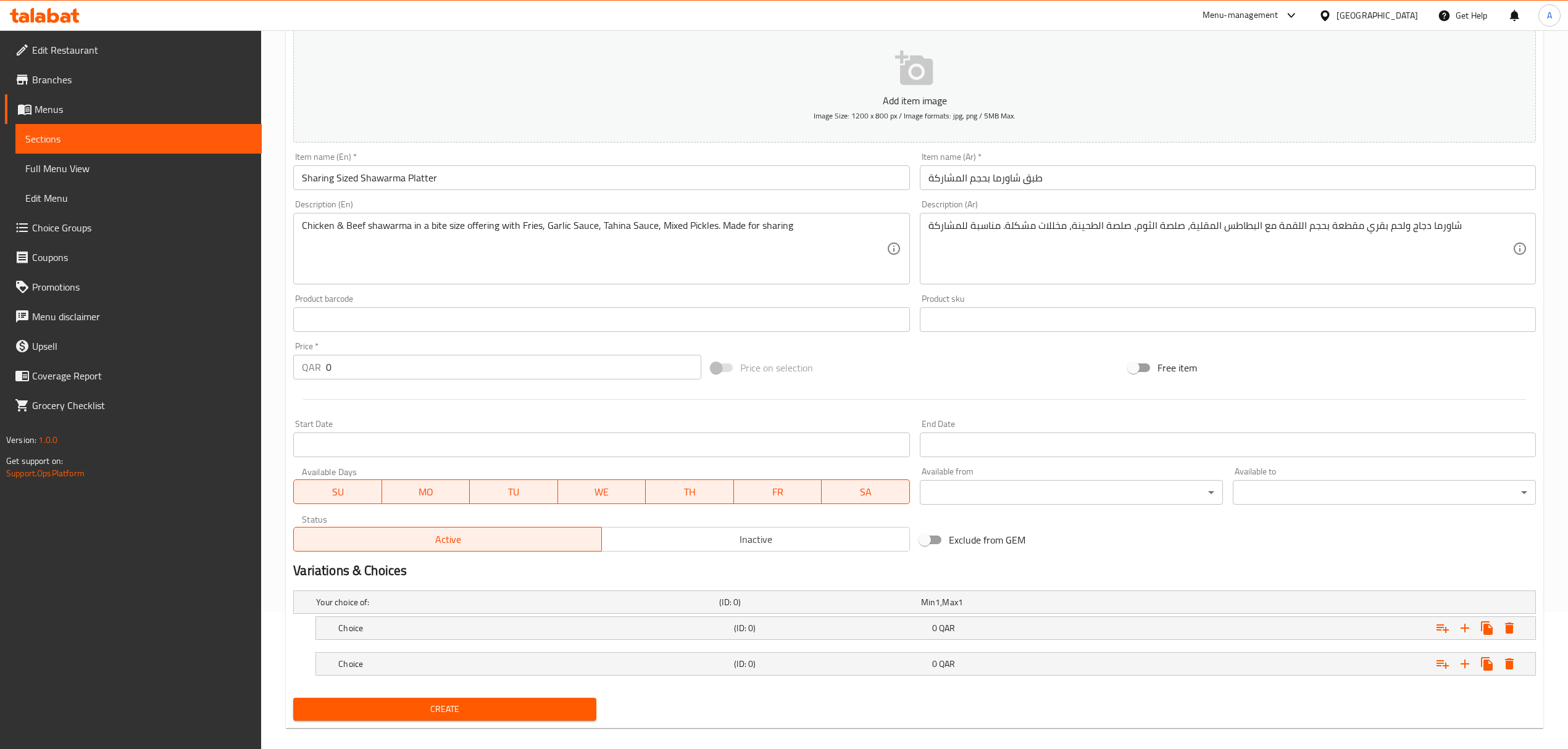
scroll to position [152, 0]
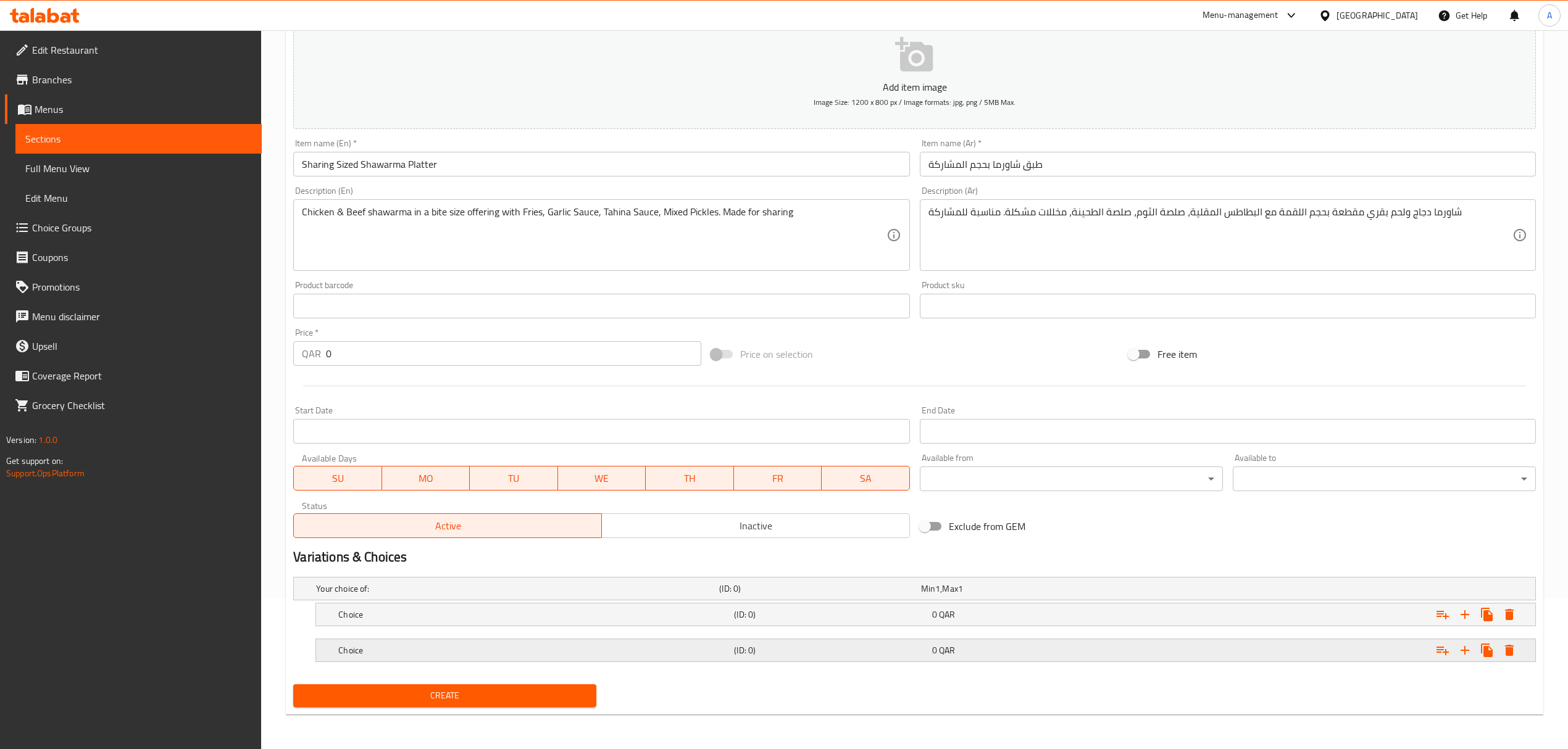
click at [485, 648] on h5 "Choice" at bounding box center [534, 650] width 391 height 12
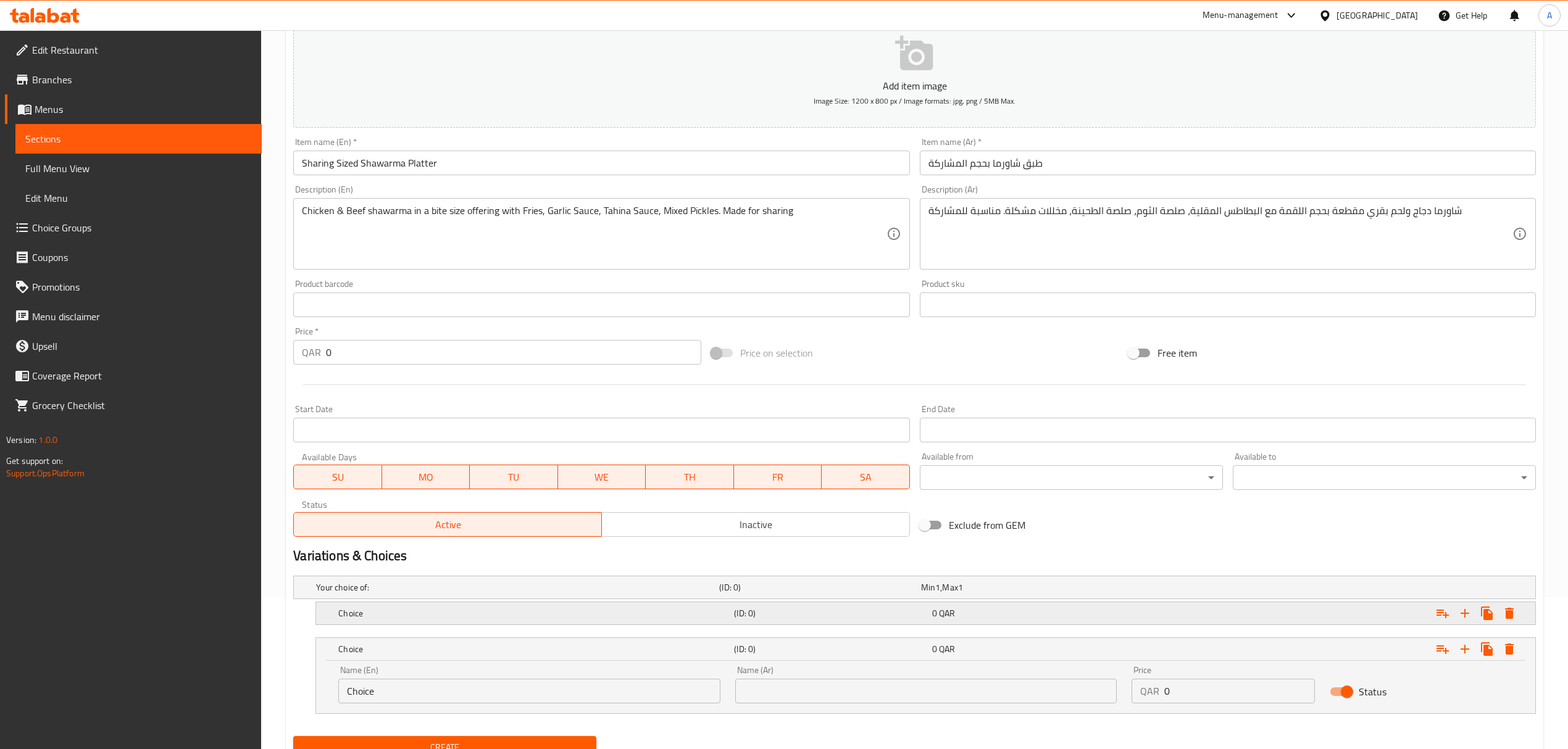
click at [487, 614] on h5 "Choice" at bounding box center [534, 613] width 391 height 12
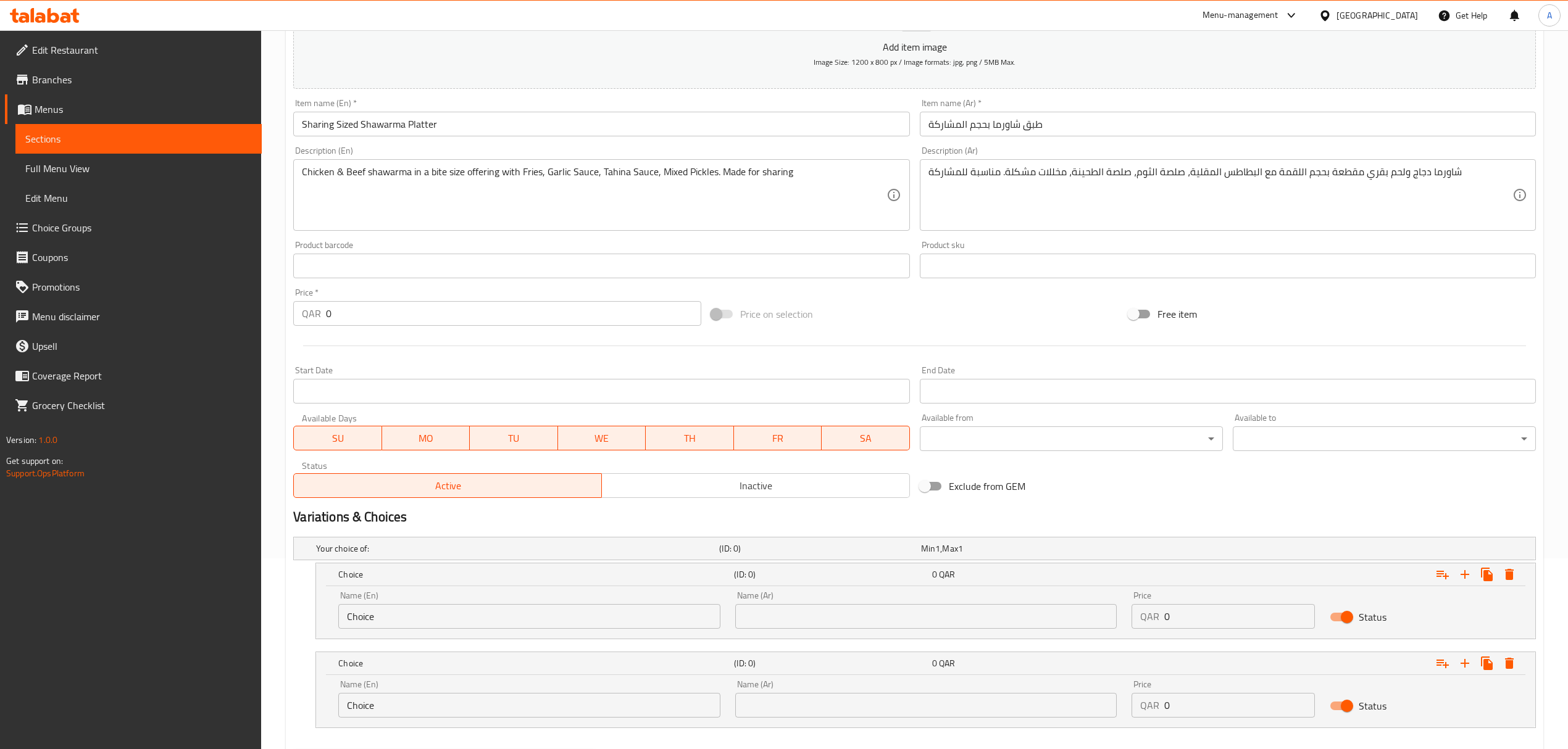
scroll to position [176, 0]
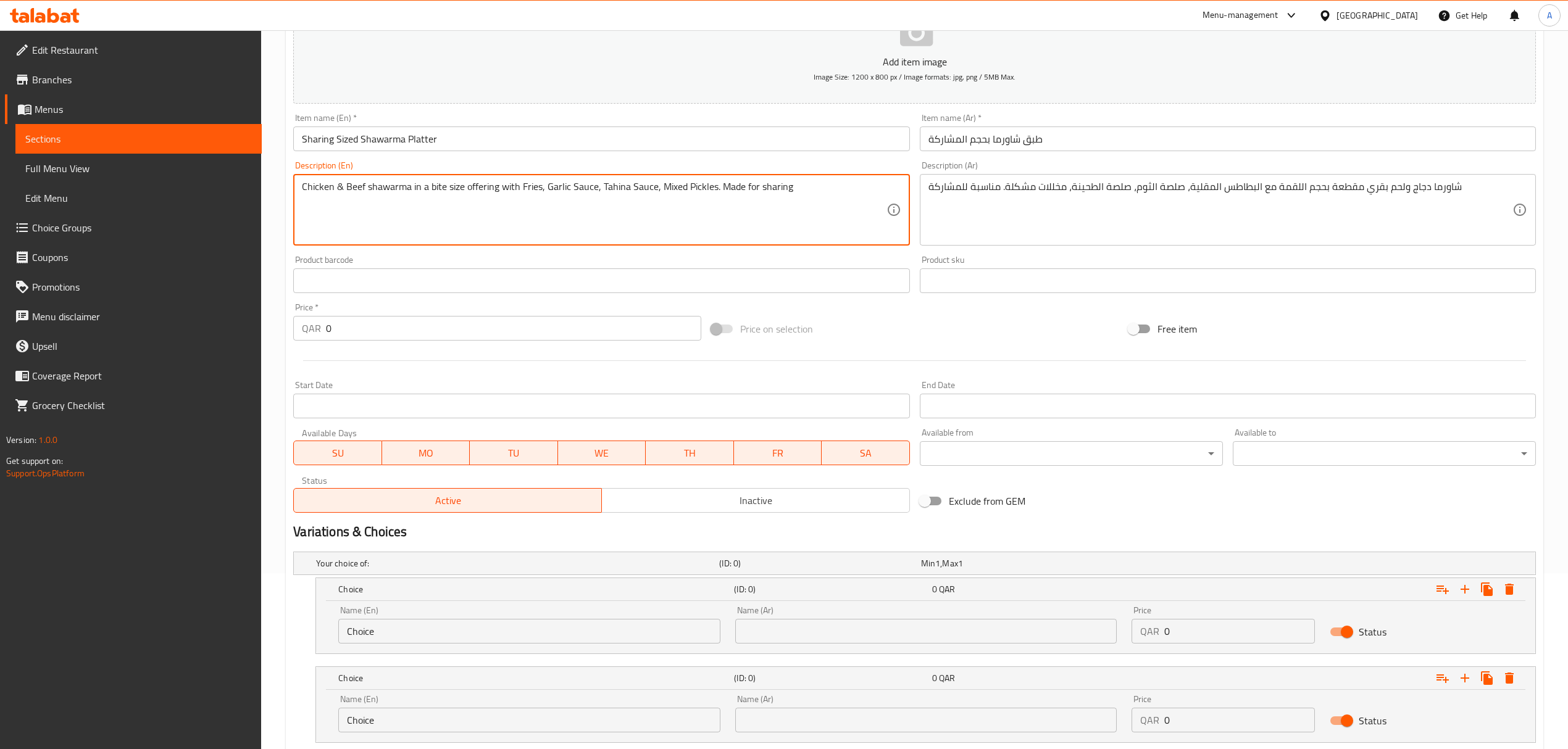
paste textarea "1) Regular (16 canapé with 2 Appetizer, Saaj bread, salad & 1.25ltr drink) - QA…"
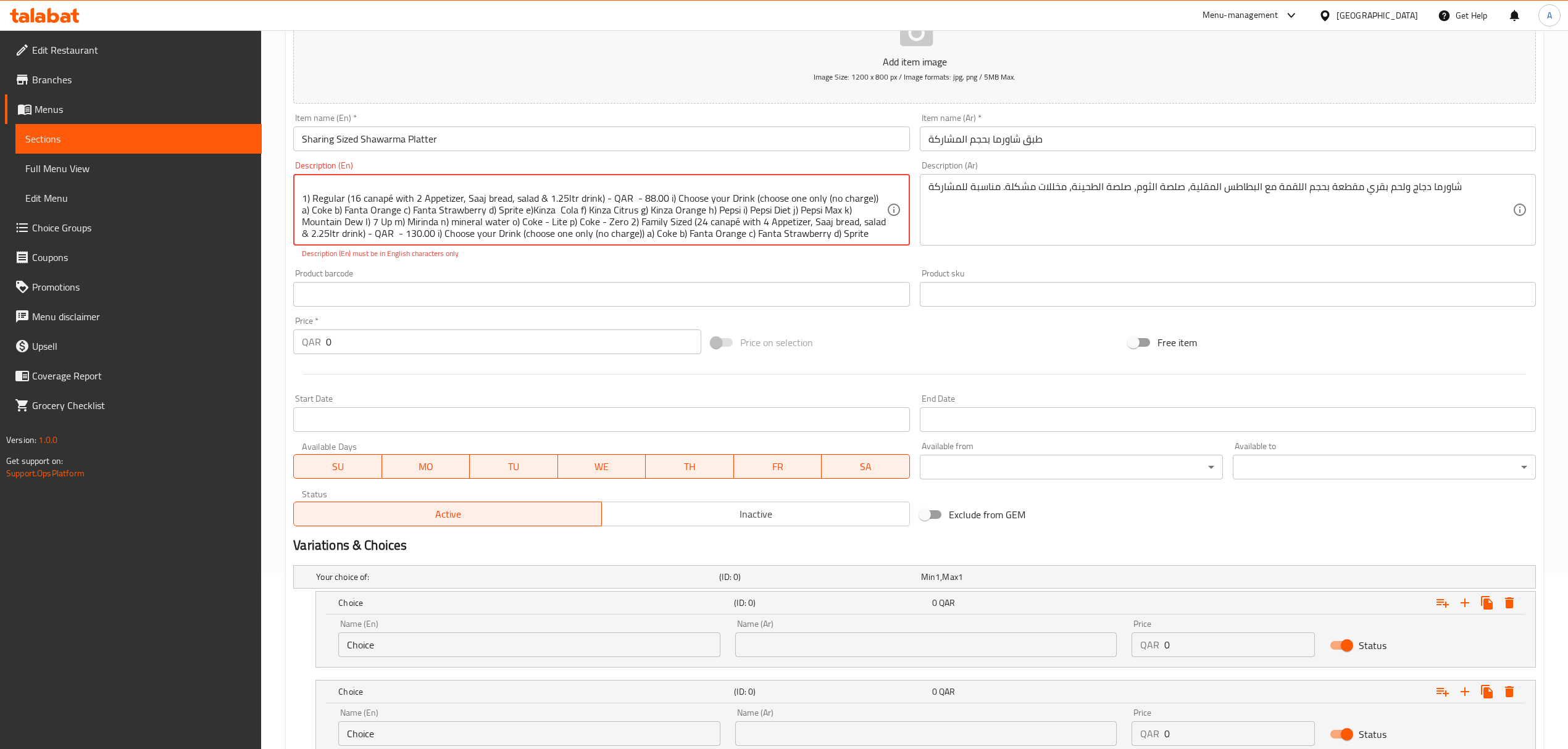
scroll to position [0, 0]
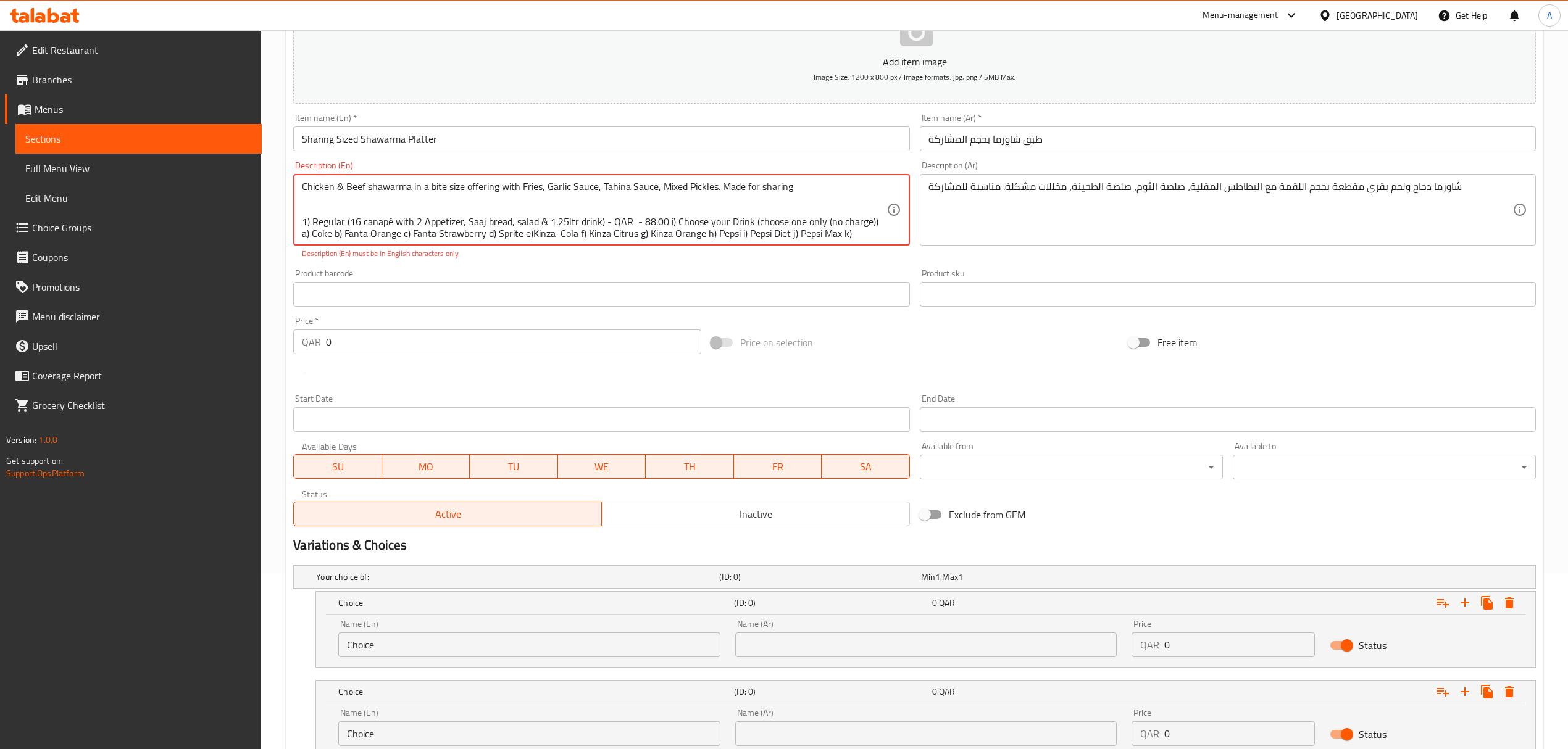
type textarea "Chicken & Beef shawarma in a bite size offering with Fries, Garlic Sauce, Tahin…"
click at [1023, 336] on div "Price on selection" at bounding box center [915, 342] width 417 height 33
click at [330, 219] on textarea "Chicken & Beef shawarma in a bite size offering with Fries, Garlic Sauce, Tahin…" at bounding box center [594, 210] width 584 height 58
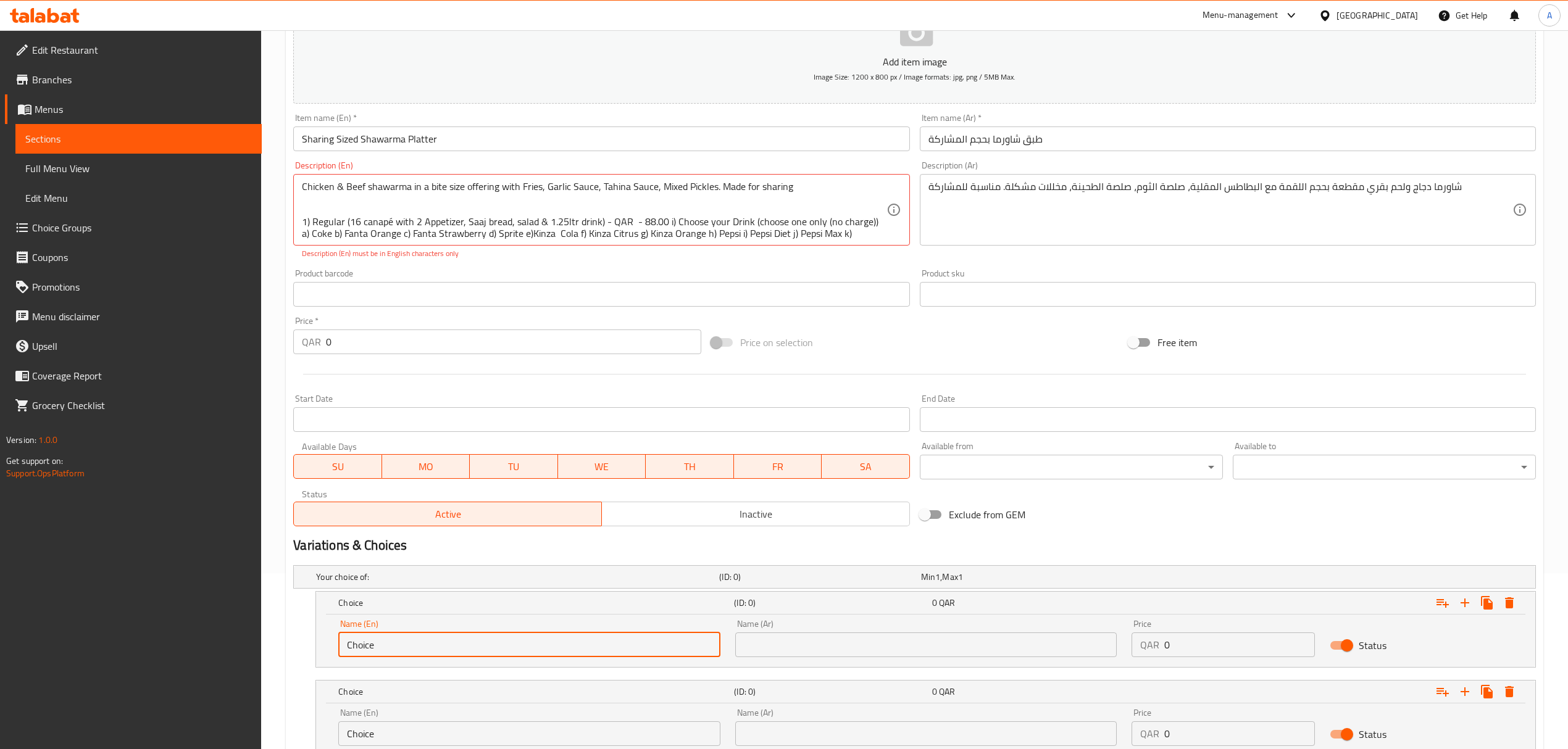
click at [408, 645] on input "Choice" at bounding box center [529, 645] width 382 height 25
paste input "Regular"
type input "Regular"
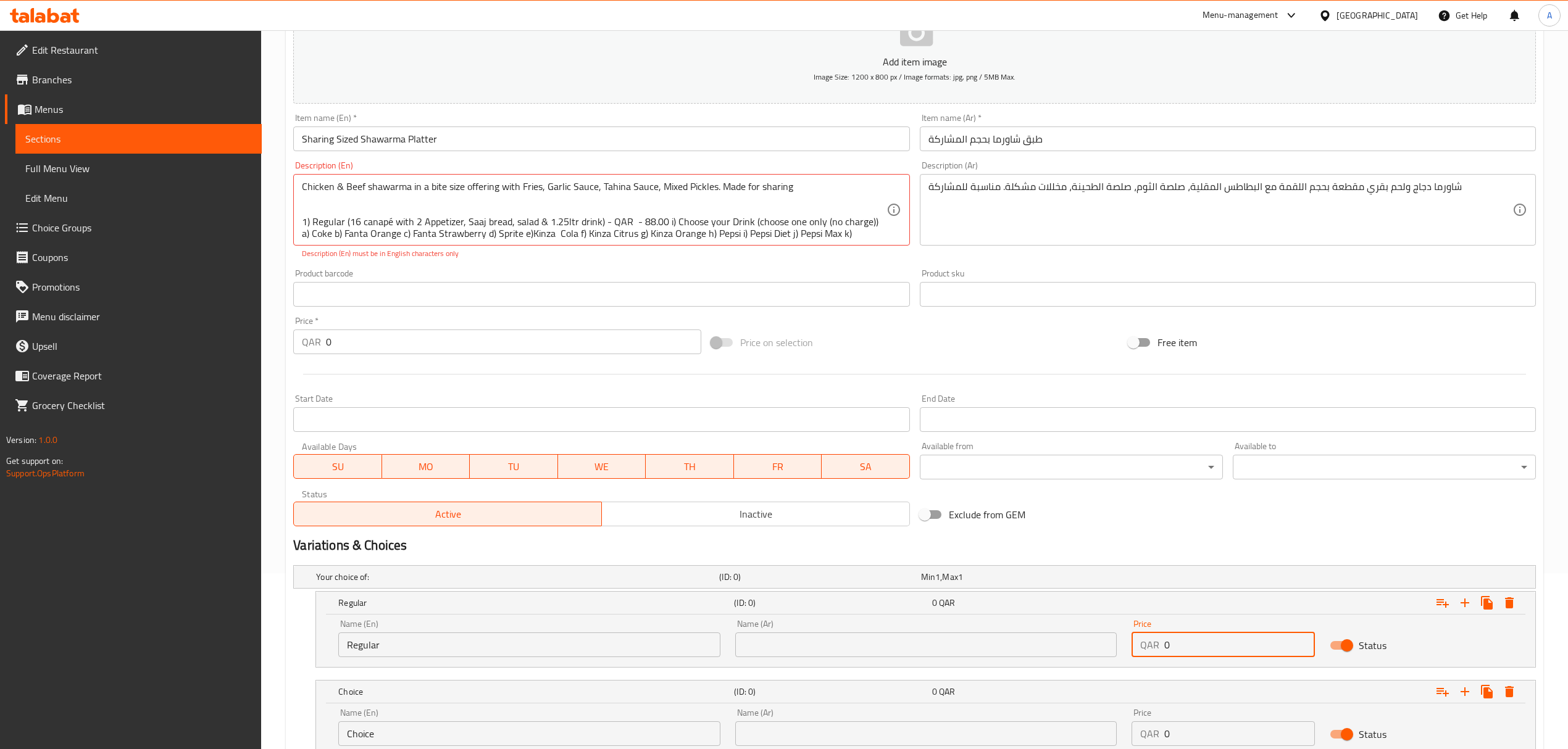
drag, startPoint x: 1186, startPoint y: 645, endPoint x: 1073, endPoint y: 642, distance: 113.0
click at [1073, 642] on div "Name (En) Regular Name (En) Name (Ar) Name (Ar) Price QAR 0 Price Status" at bounding box center [926, 638] width 1190 height 52
type input "88"
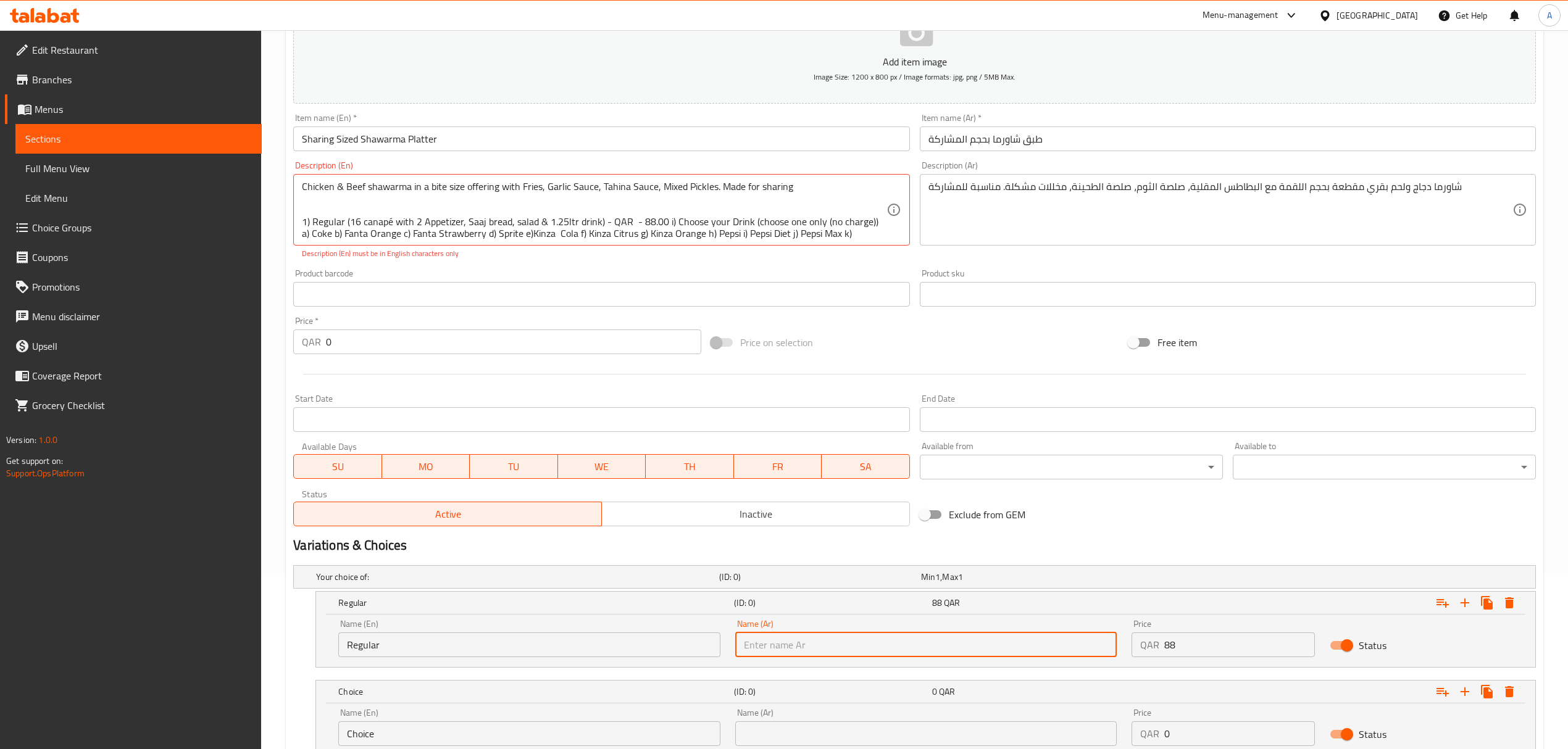
click at [790, 647] on input "text" at bounding box center [926, 645] width 382 height 25
type input "d"
type input "عادي"
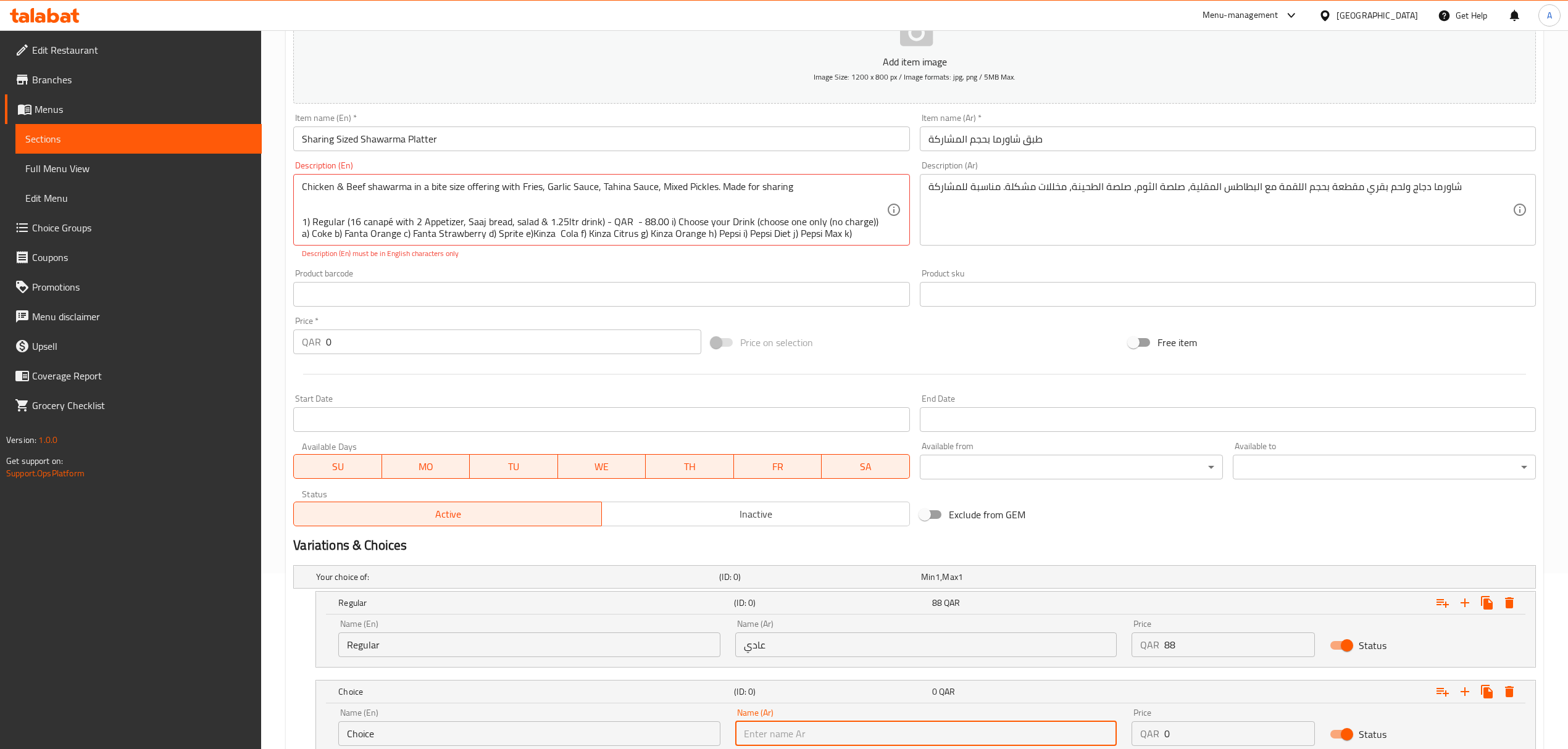
click at [767, 722] on input "text" at bounding box center [926, 733] width 382 height 25
type input "عائلي"
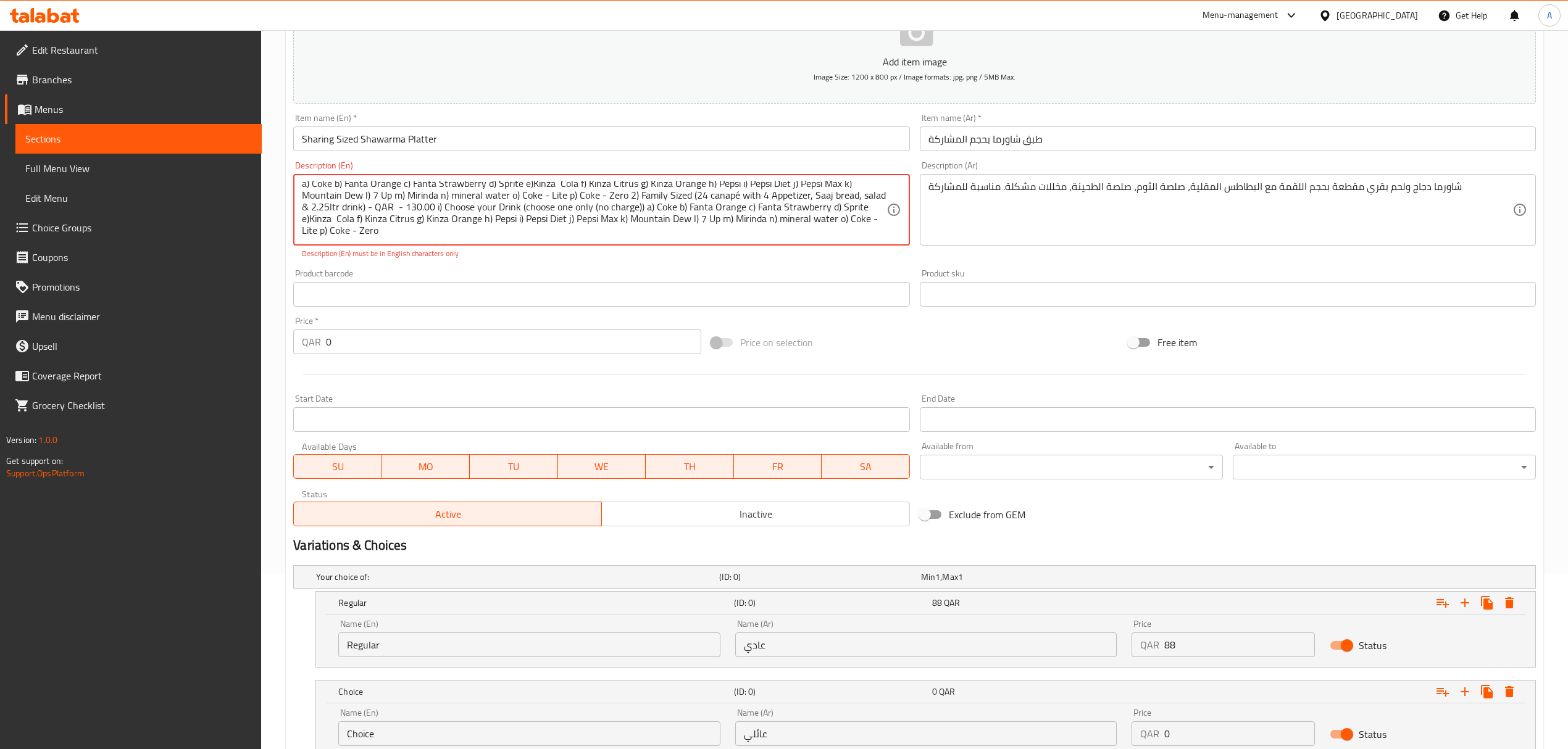
drag, startPoint x: 842, startPoint y: 230, endPoint x: 850, endPoint y: 272, distance: 42.8
click at [770, 203] on textarea "Chicken & Beef shawarma in a bite size offering with Fries, Garlic Sauce, Tahin…" at bounding box center [594, 210] width 584 height 58
click at [452, 741] on input "Choice" at bounding box center [529, 733] width 382 height 25
click at [450, 740] on input "Choice" at bounding box center [529, 733] width 382 height 25
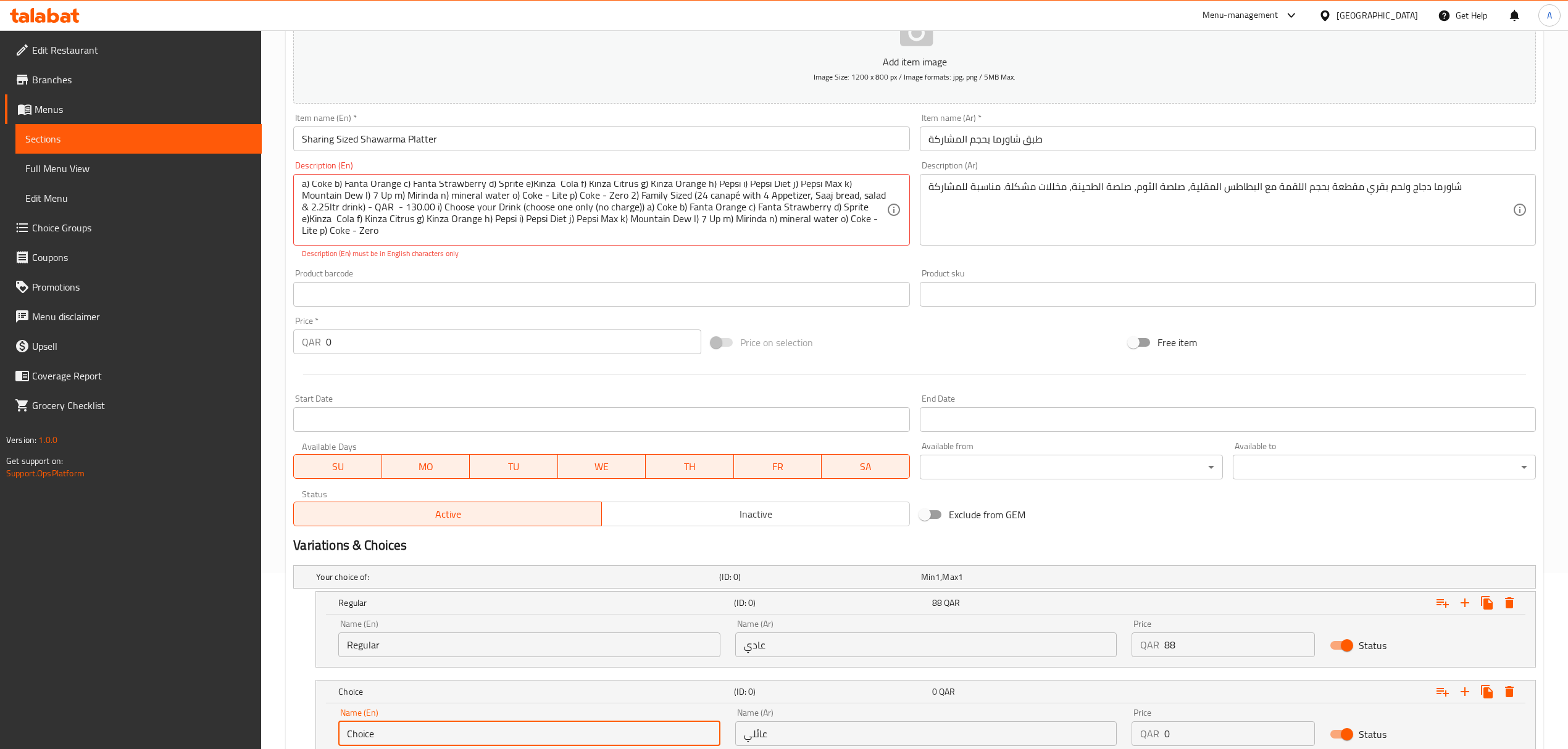
paste input "Family"
type input "Family"
click at [1130, 507] on div "Exclude from GEM" at bounding box center [1123, 514] width 417 height 33
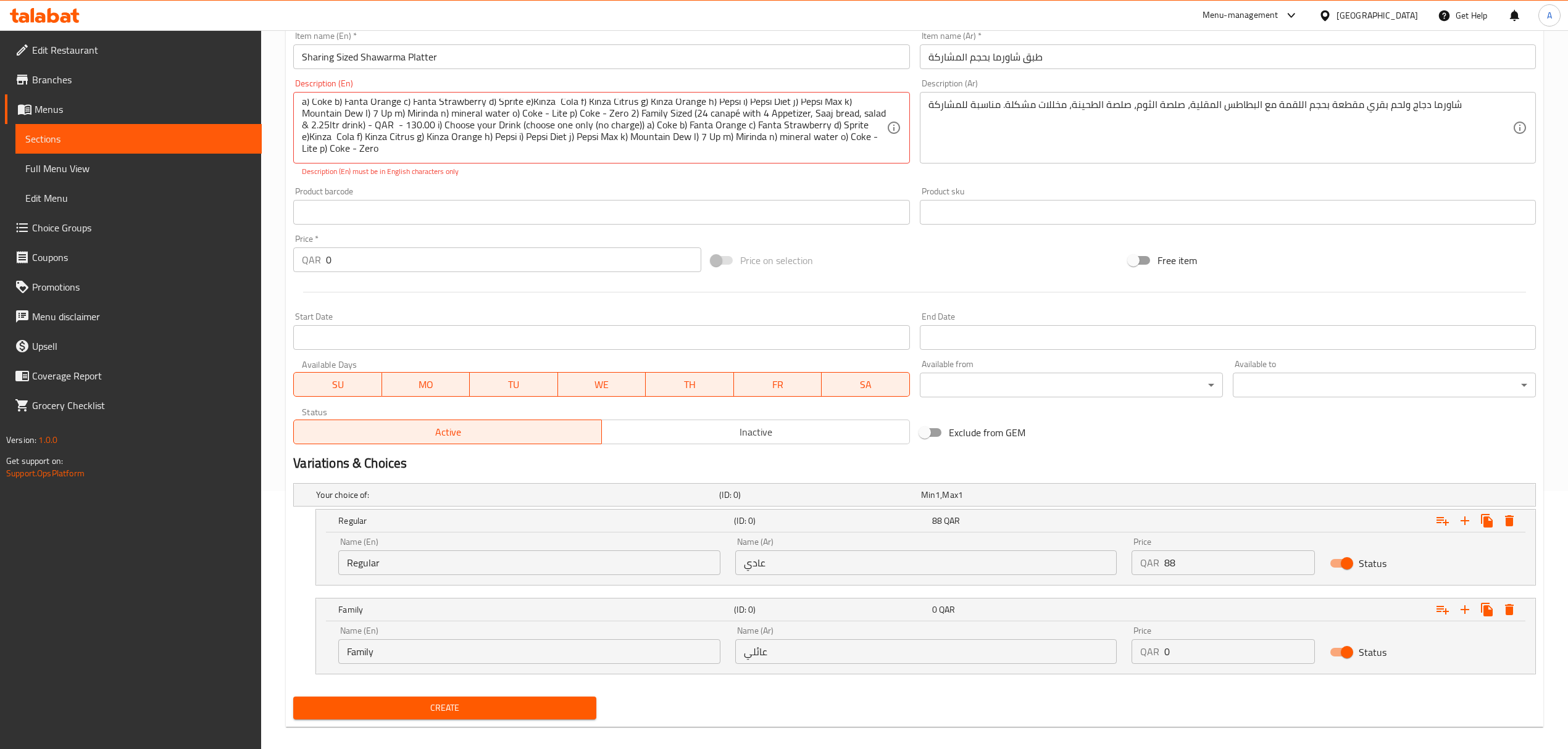
click at [1164, 652] on input "0" at bounding box center [1239, 651] width 151 height 25
type input "130"
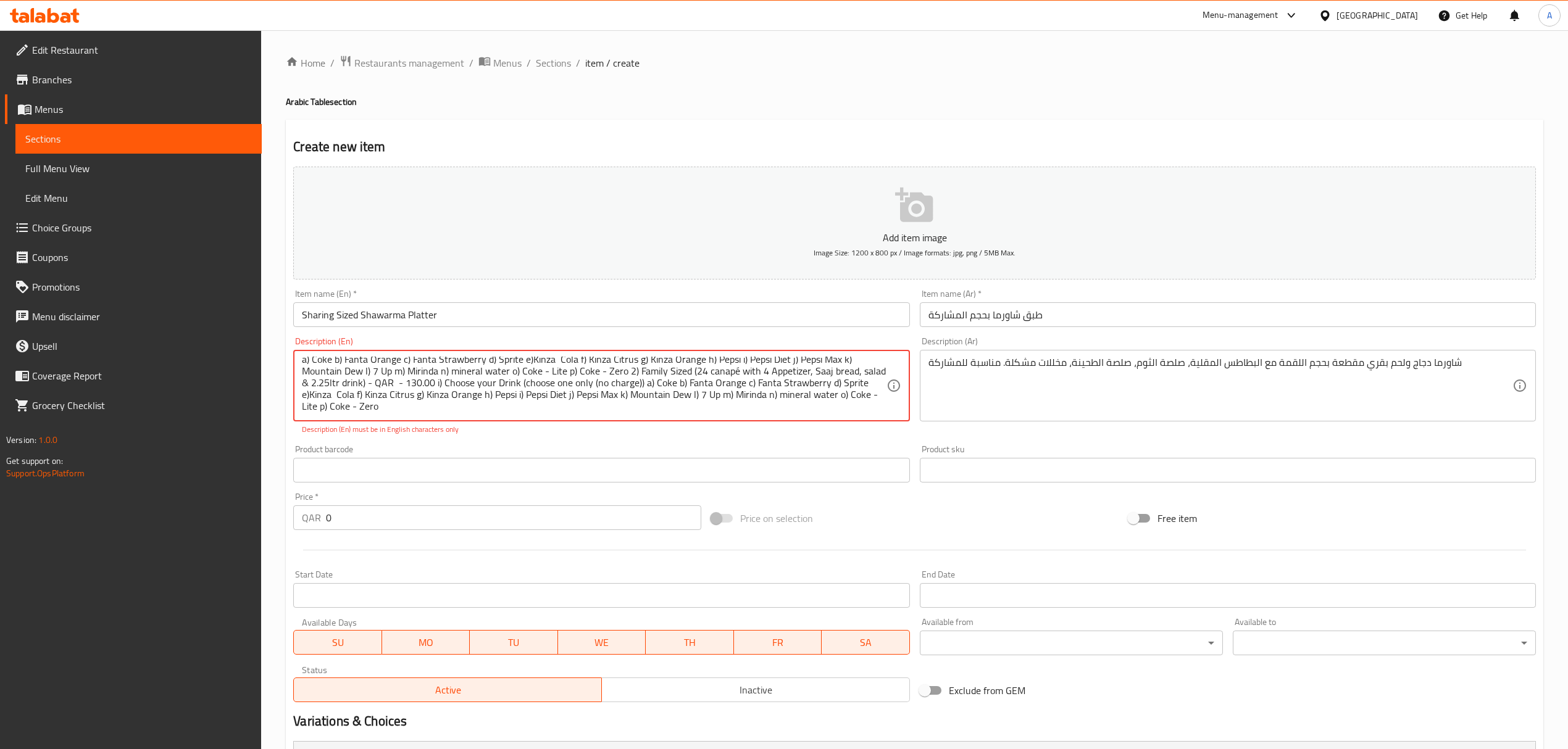
scroll to position [0, 0]
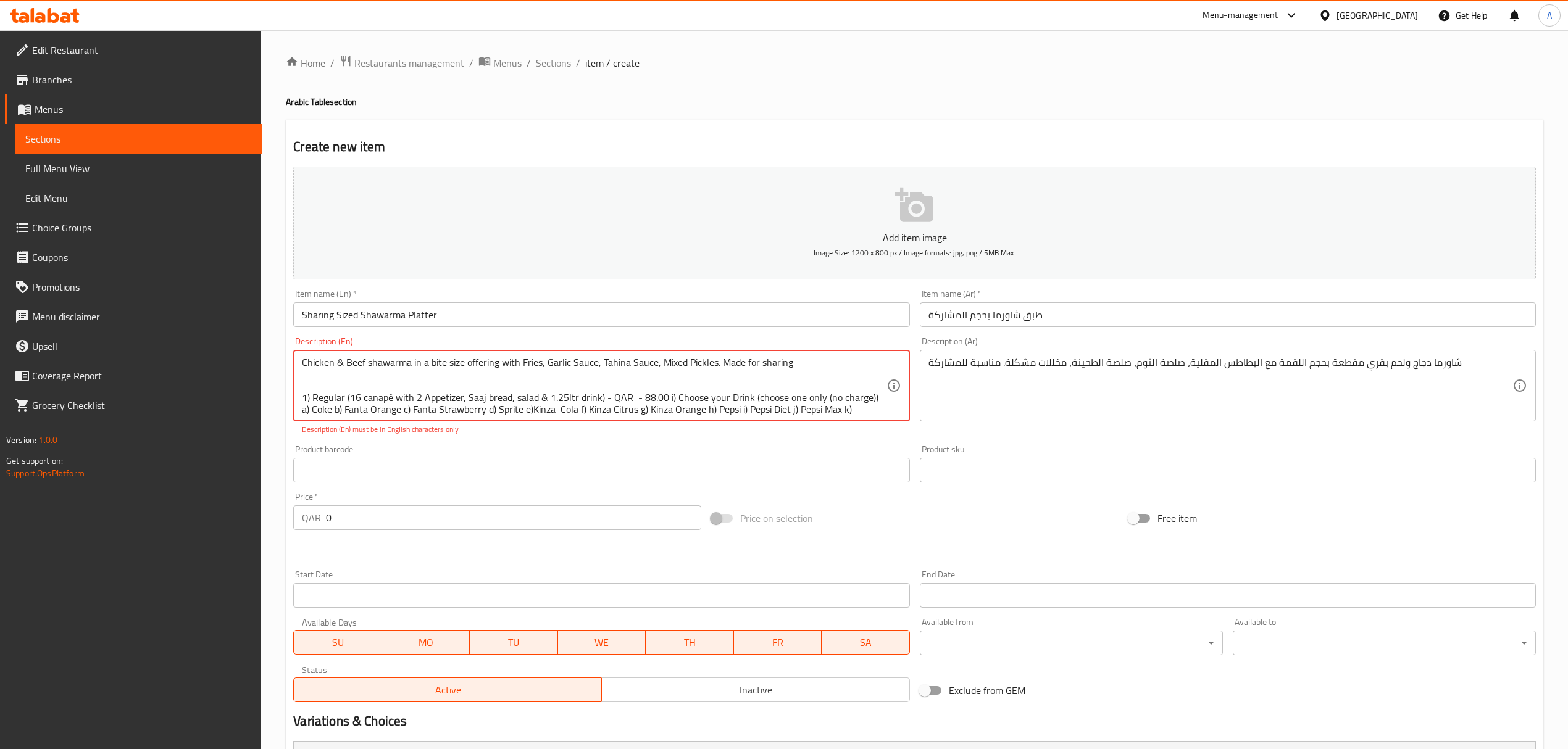
drag, startPoint x: 596, startPoint y: 399, endPoint x: 350, endPoint y: 397, distance: 246.0
click at [350, 397] on textarea "Chicken & Beef shawarma in a bite size offering with Fries, Garlic Sauce, Tahin…" at bounding box center [594, 386] width 584 height 58
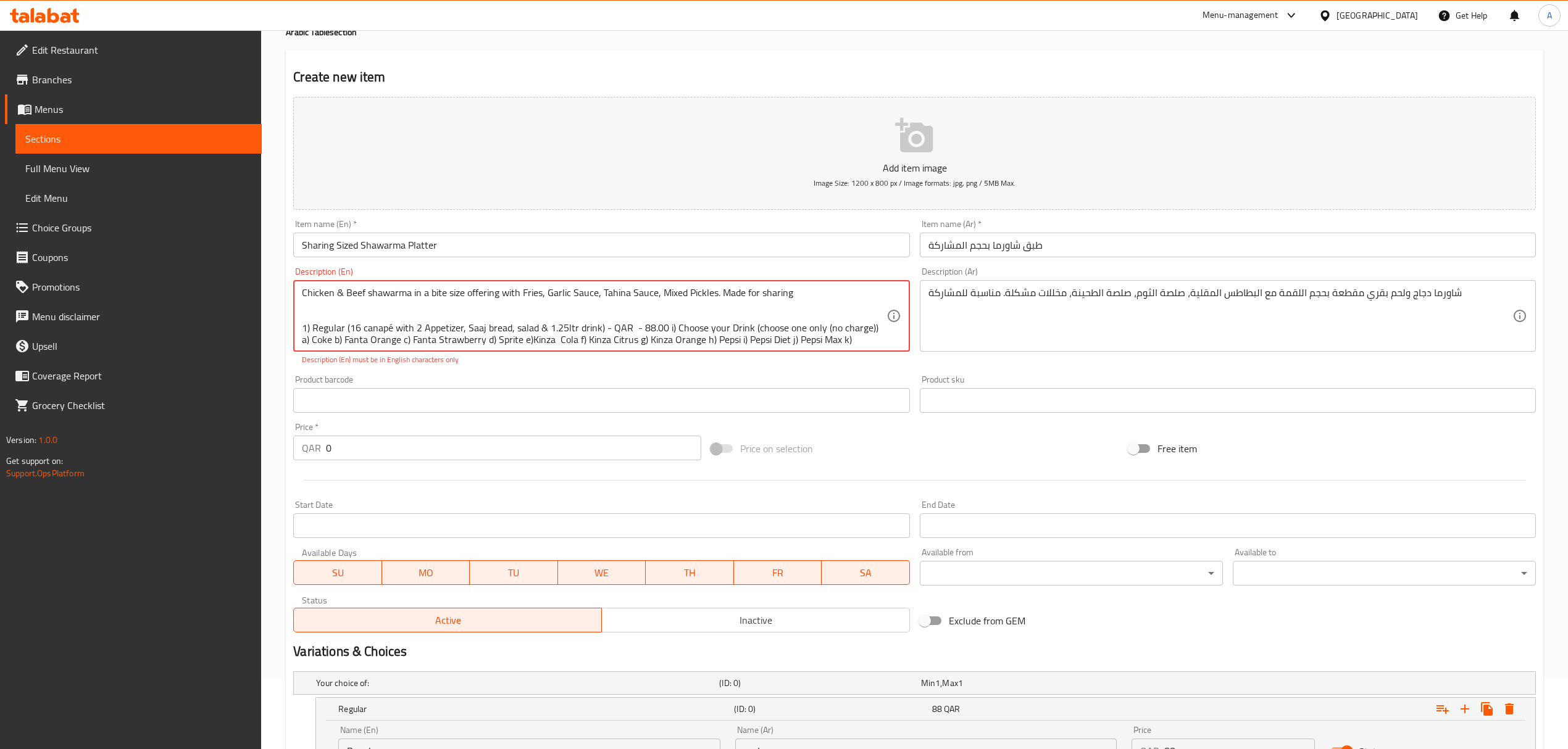
scroll to position [164, 0]
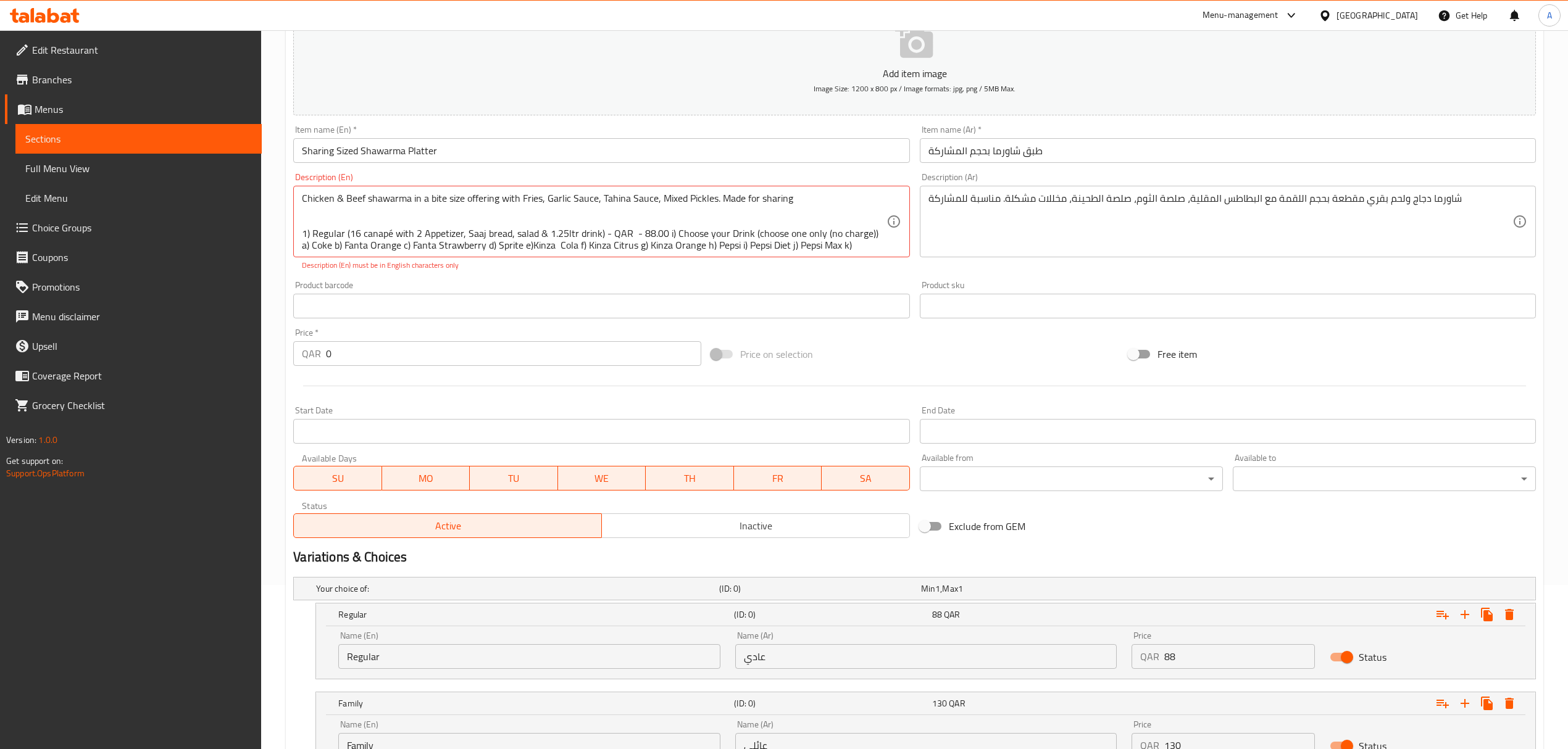
click at [574, 264] on p "Description (En) must be in English characters only" at bounding box center [601, 265] width 599 height 11
drag, startPoint x: 600, startPoint y: 233, endPoint x: 346, endPoint y: 231, distance: 254.0
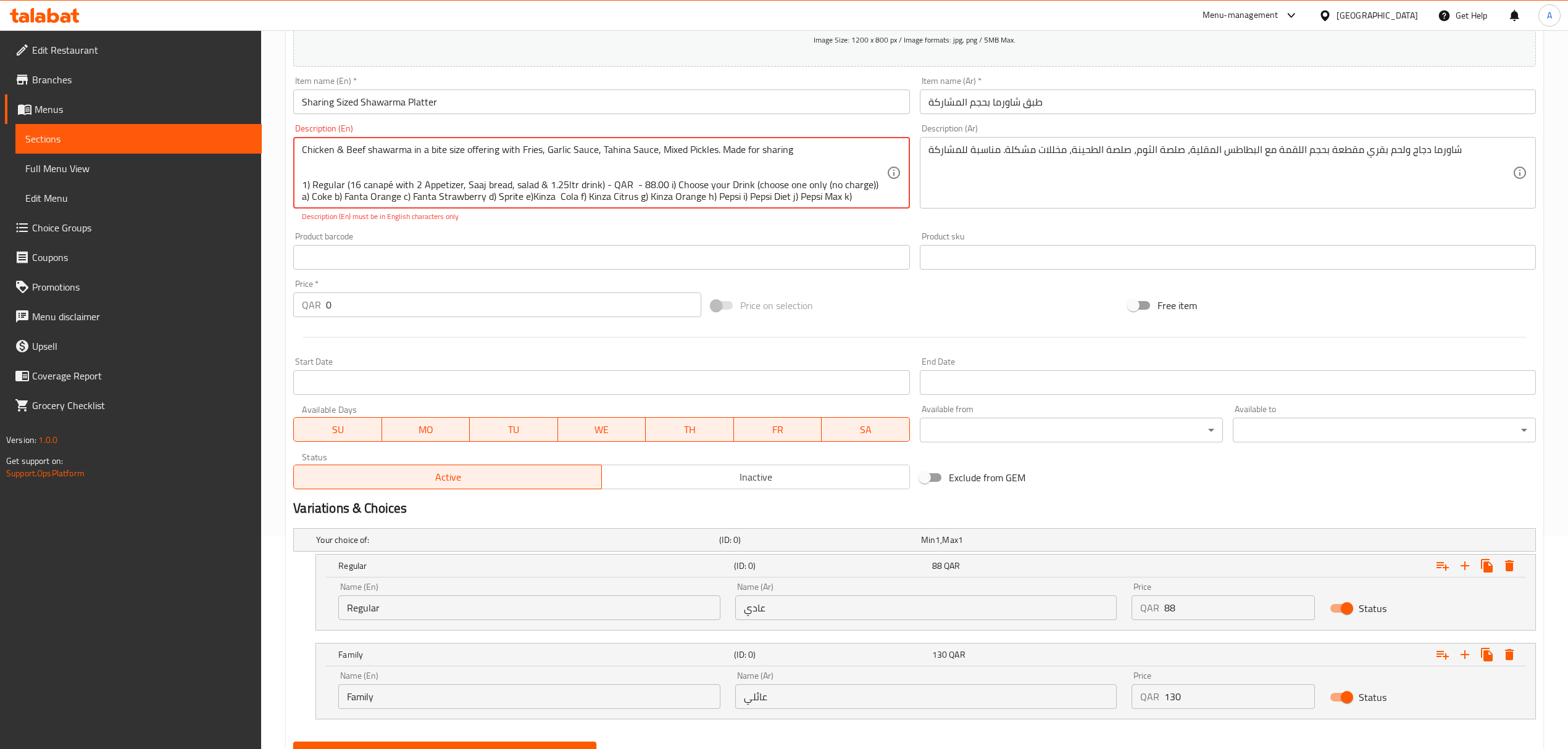
scroll to position [271, 0]
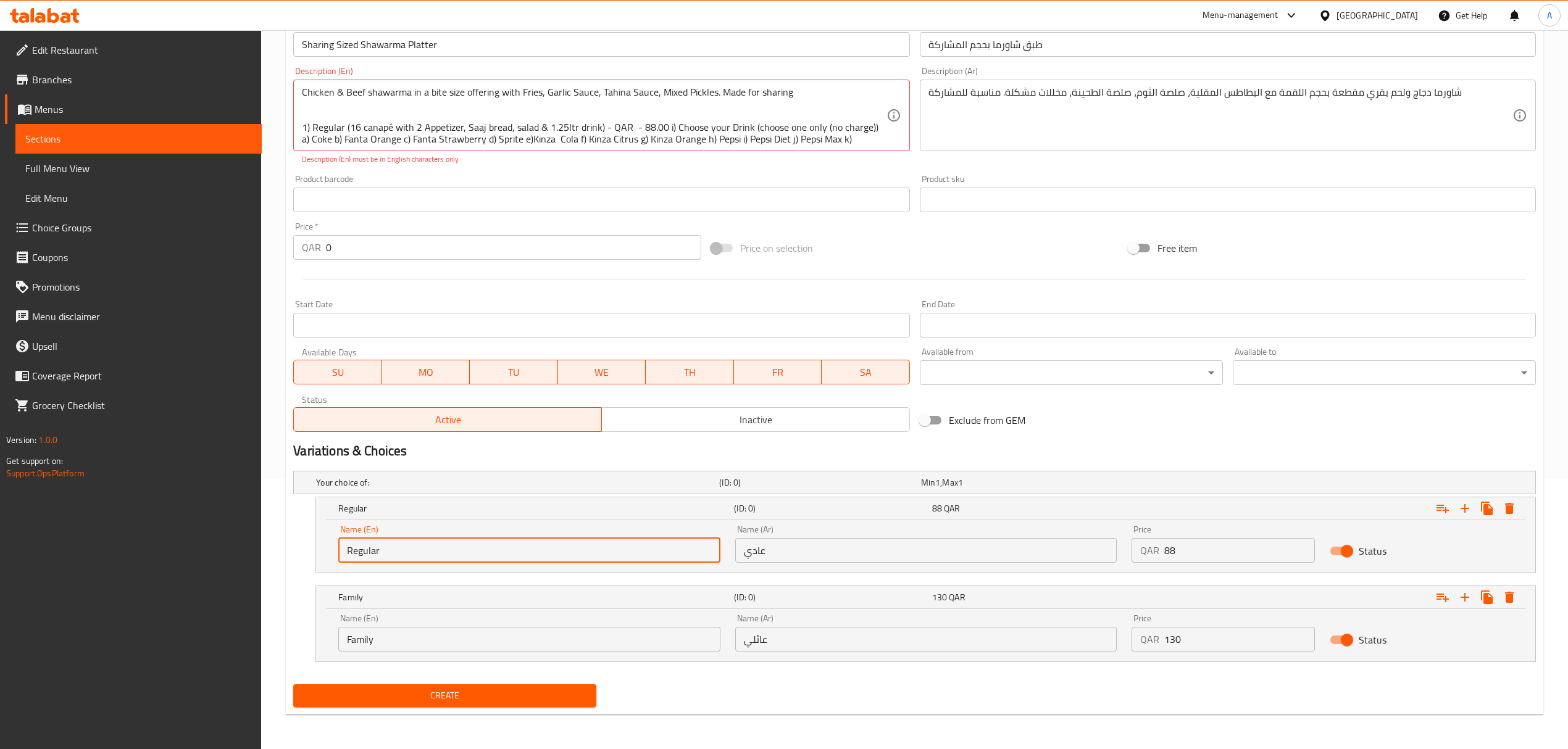
click at [505, 539] on input "Regular" at bounding box center [529, 550] width 382 height 25
paste input "(16 canapé with 2 Appetizer, Saaj bread, salad & 1.25ltr drink)"
click at [589, 549] on input "Regular (16 canapé with 2 Appetizer, Saaj bread, salad & 1.25ltr drink)" at bounding box center [529, 550] width 382 height 25
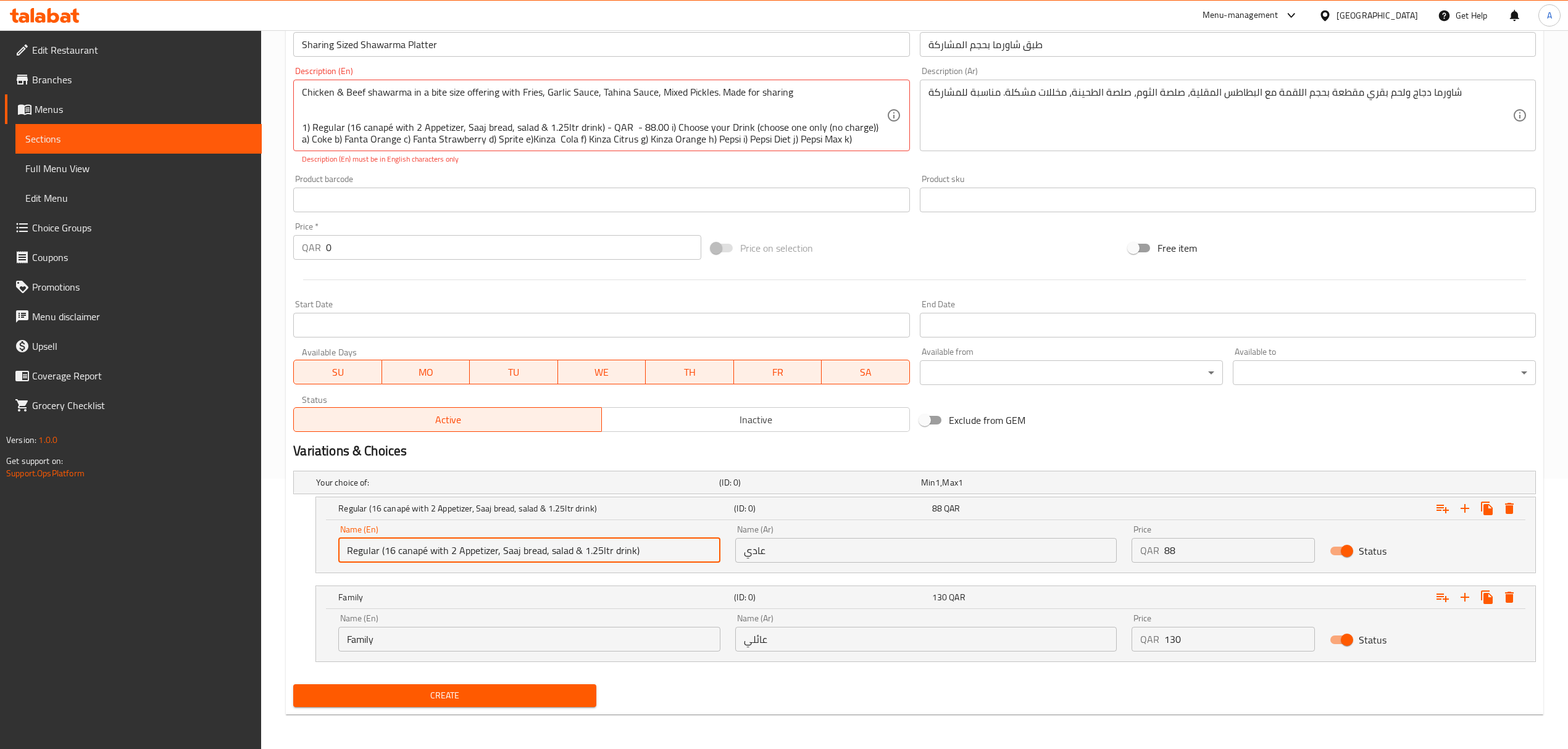
type input "Regular (16 canapé with 2 Appetizer, Saaj bread, salad & 1.25ltr drink)"
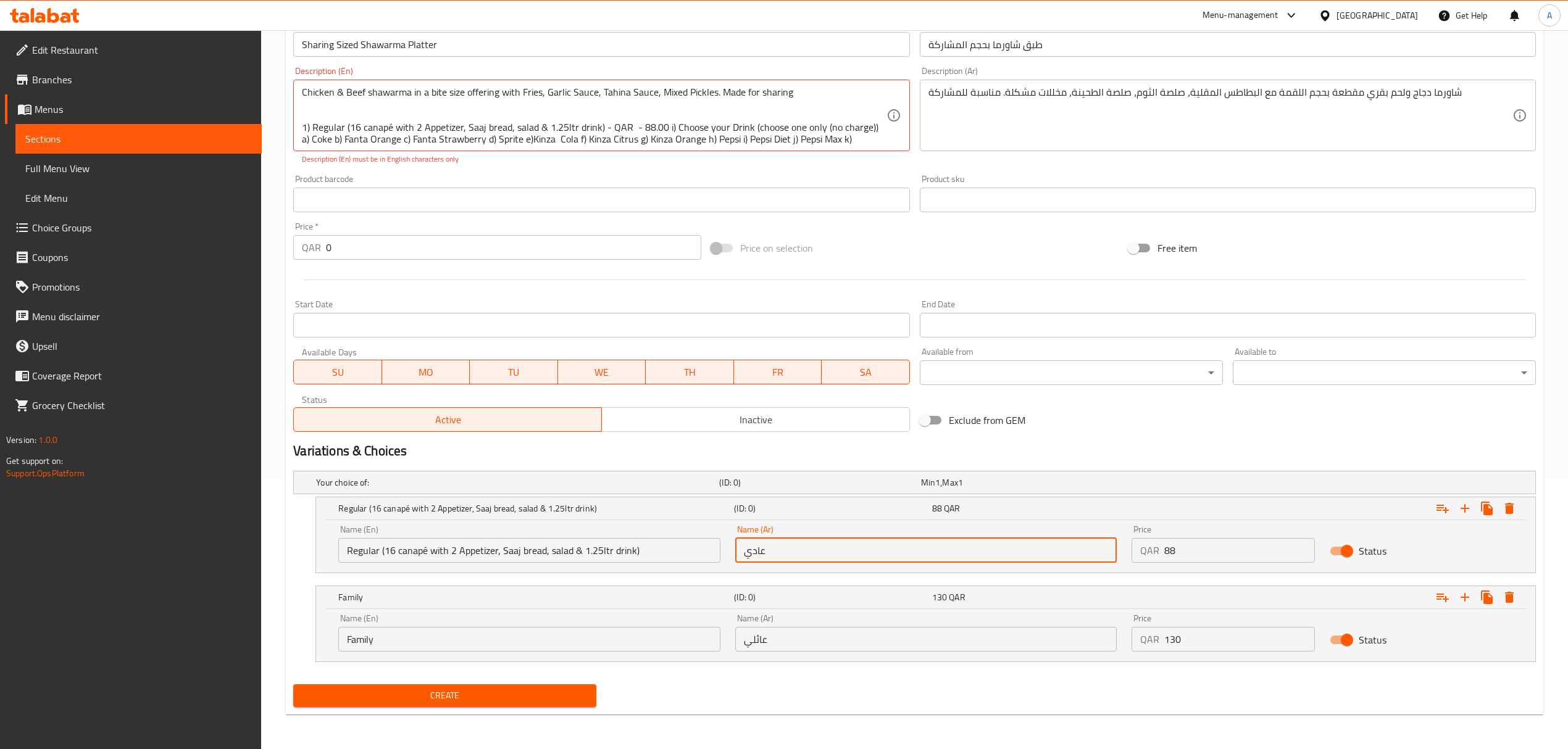
click at [941, 549] on input "عادي" at bounding box center [926, 550] width 382 height 25
paste input "(16 كانابيه مع 2 مقبلات، خبز ساج، سلطة ومشروب 1.25 لتر)"
type input "عادي (16 كانابيه مع 2 مقبلات، خبز ساج، سلطة ومشروب 1.25 لتر)"
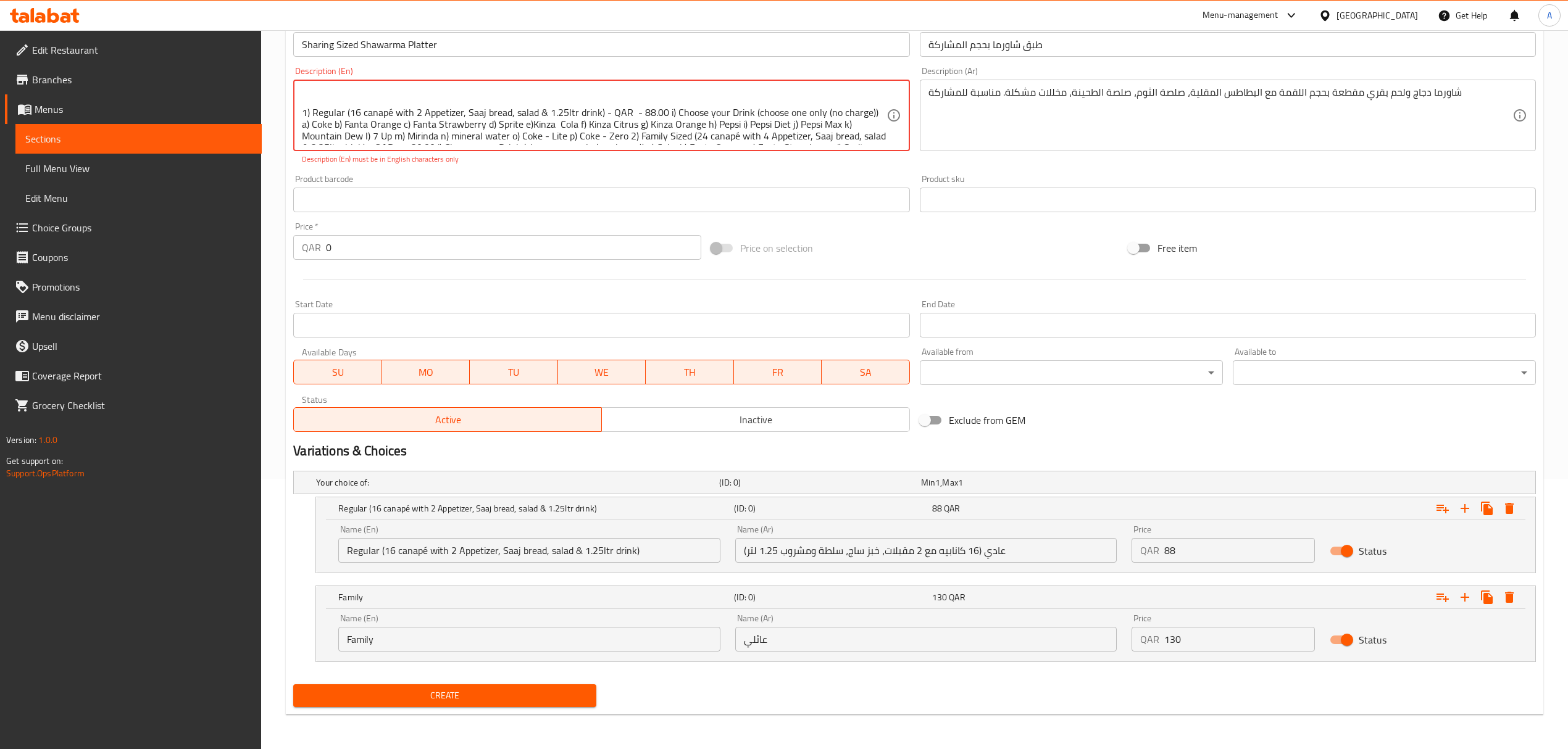
scroll to position [27, 0]
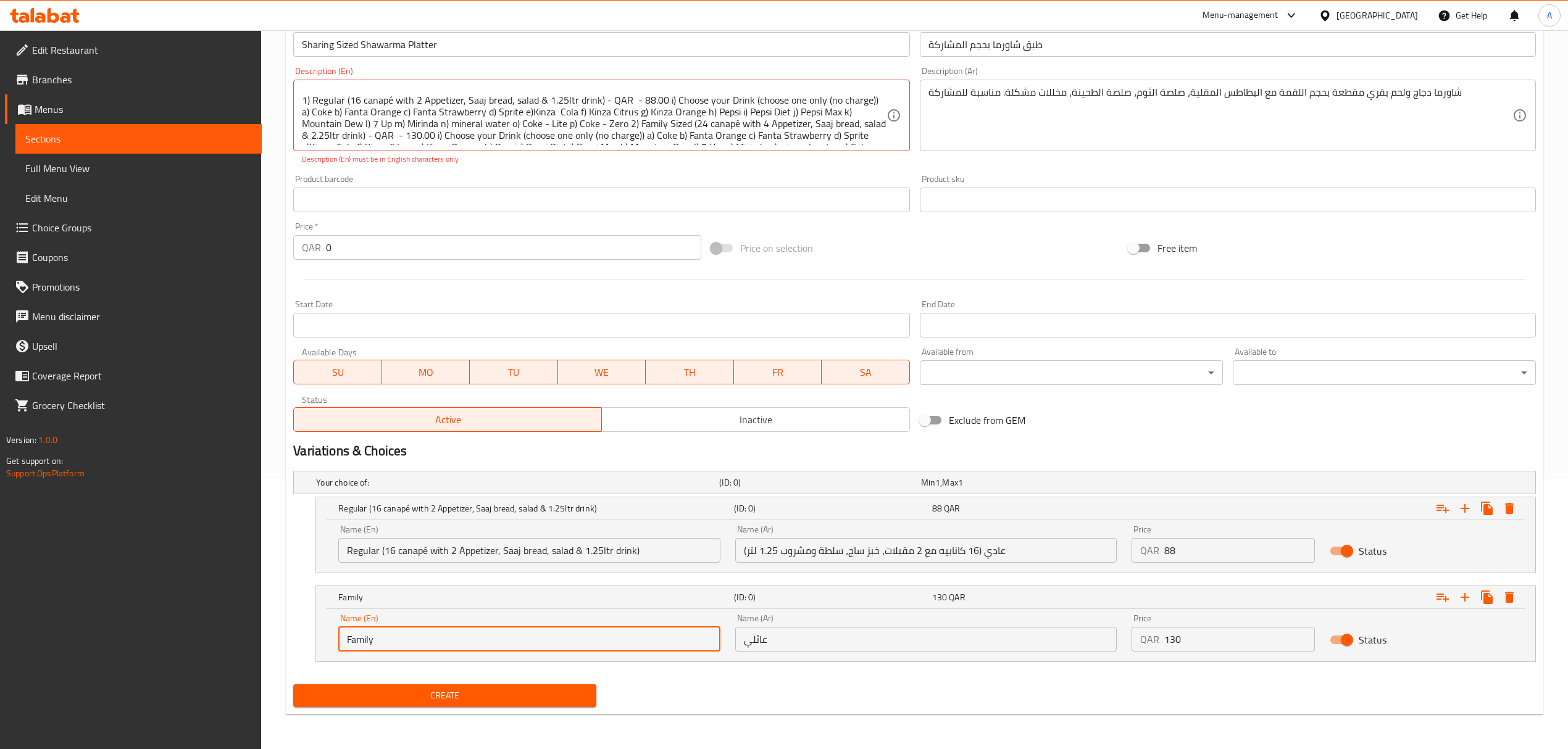
click at [542, 637] on input "Family" at bounding box center [529, 639] width 382 height 25
paste input "Sized (24 canapé with 4 Appetizer, Saaj bread, salad & 2.25ltr drink)"
click at [542, 637] on input "Family Sized (24 canapé with 4 Appetizer, Saaj bread, salad & 2.25ltr drink)" at bounding box center [529, 639] width 382 height 25
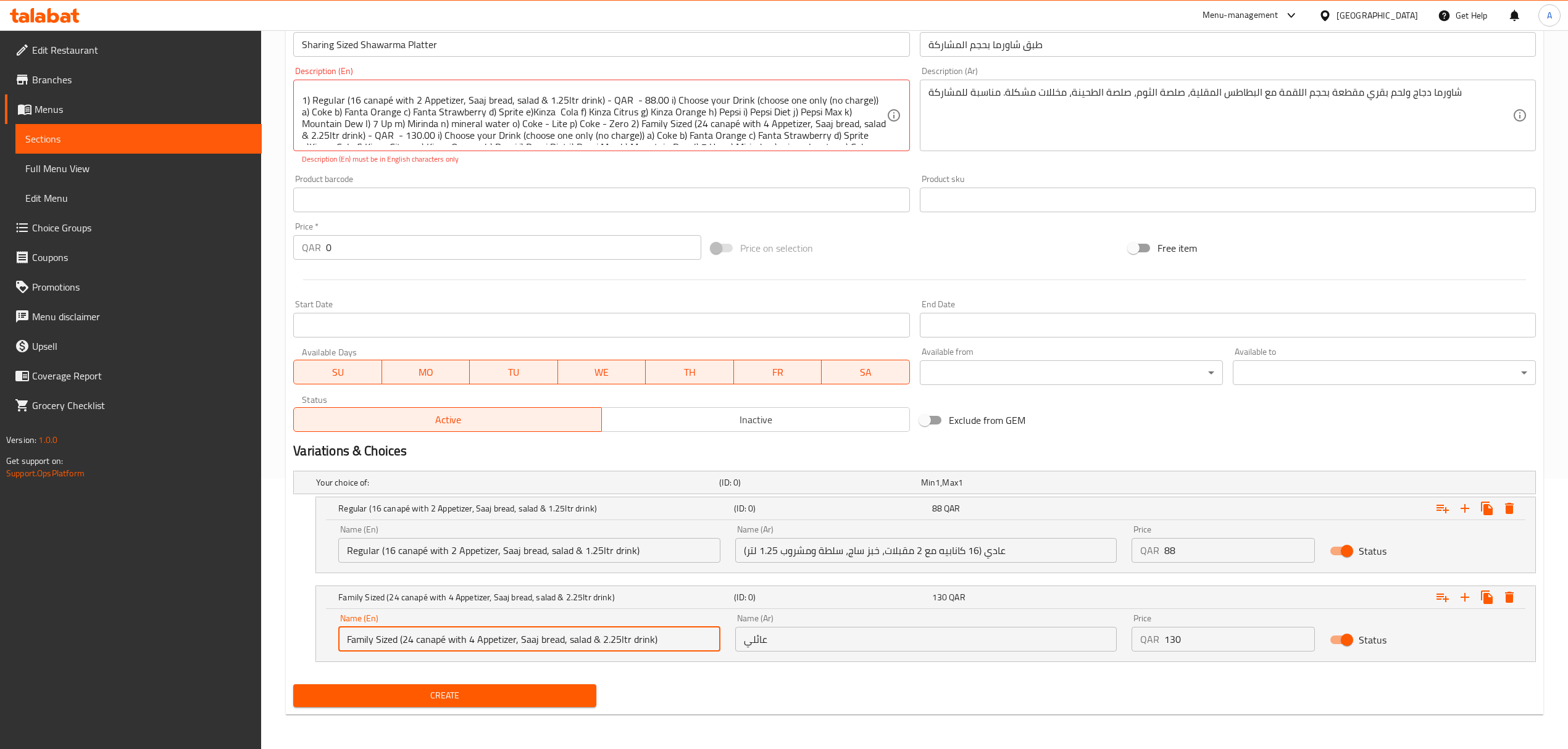
click at [542, 637] on input "Family Sized (24 canapé with 4 Appetizer, Saaj bread, salad & 2.25ltr drink)" at bounding box center [529, 639] width 382 height 25
type input "Family Sized (24 canapé with 4 Appetizer, Saaj bread, salad & 2.25ltr drink)"
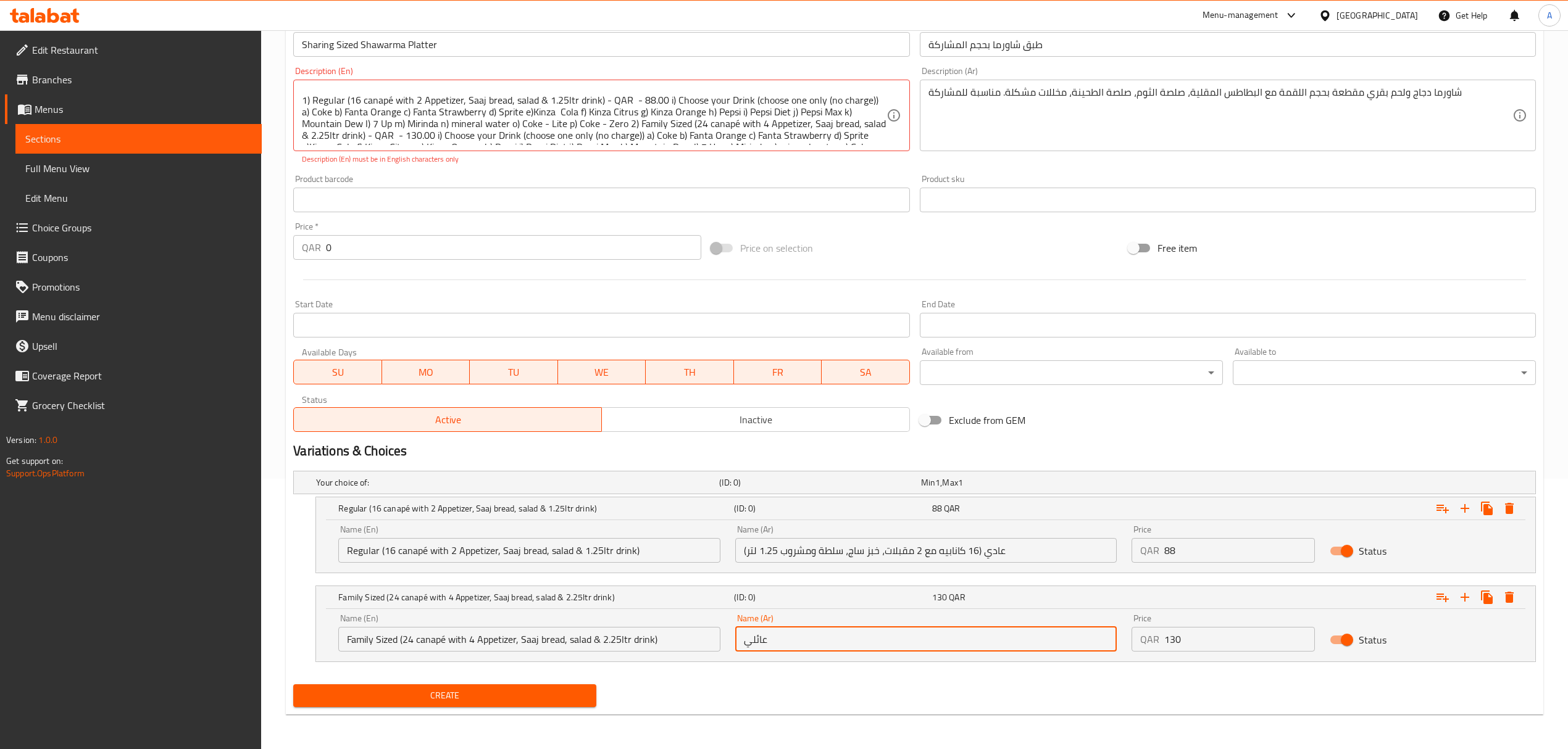
click at [901, 633] on input "عائلي" at bounding box center [926, 639] width 382 height 25
paste input "جم عائلي (24 طبقًا مع 4 مقبلات، خبز صاج، سلطة ومشروب 2.25 لتر)"
click at [857, 551] on input "عادي (16 كانابيه مع 2 مقبلات، خبز ساج، سلطة ومشروب 1.25 لتر)" at bounding box center [926, 550] width 382 height 25
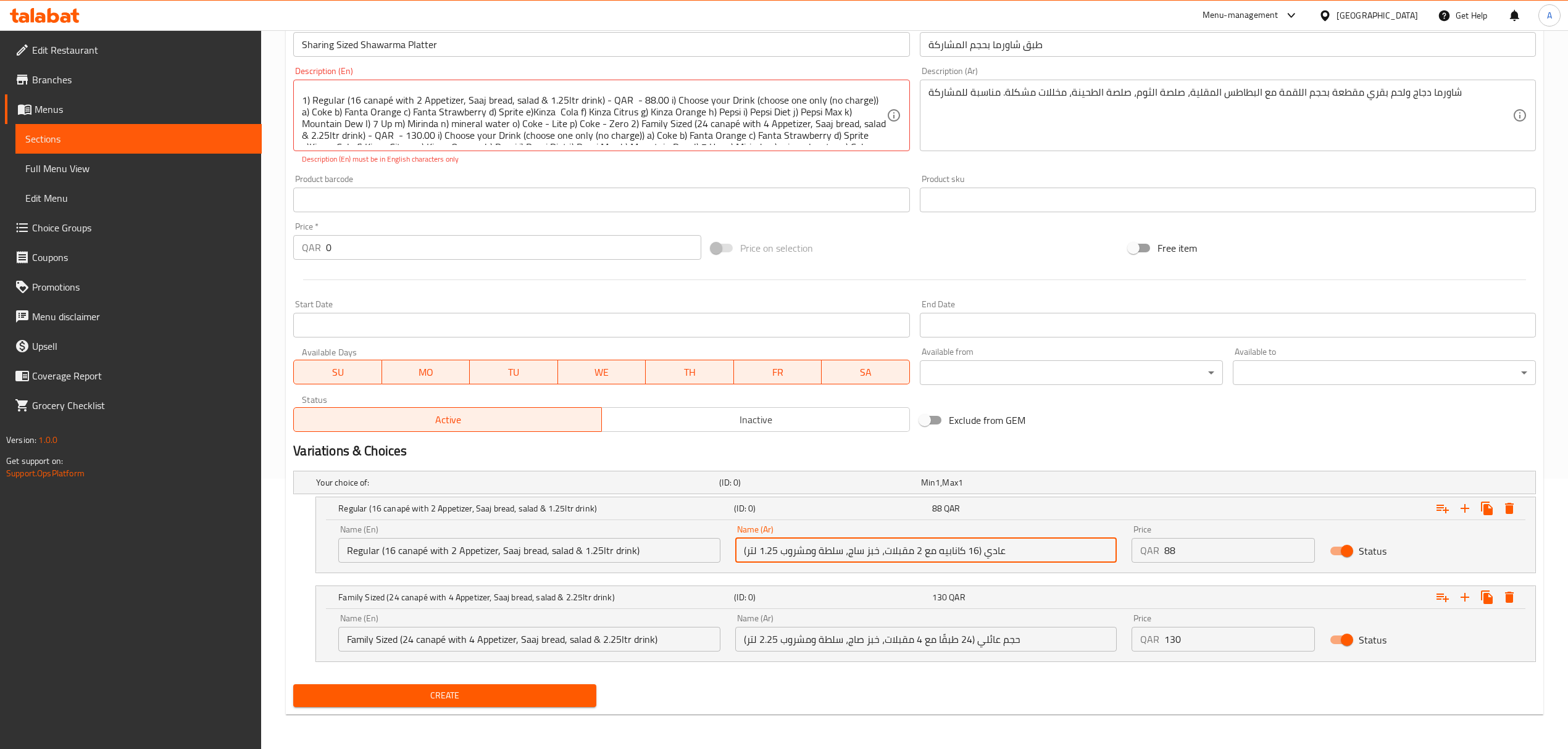
click at [857, 551] on input "عادي (16 كانابيه مع 2 مقبلات، خبز ساج، سلطة ومشروب 1.25 لتر)" at bounding box center [926, 550] width 382 height 25
click at [855, 645] on input "حجم عائلي (24 طبقًا مع 4 مقبلات، خبز صاج، سلطة ومشروب 2.25 لتر)" at bounding box center [926, 639] width 382 height 25
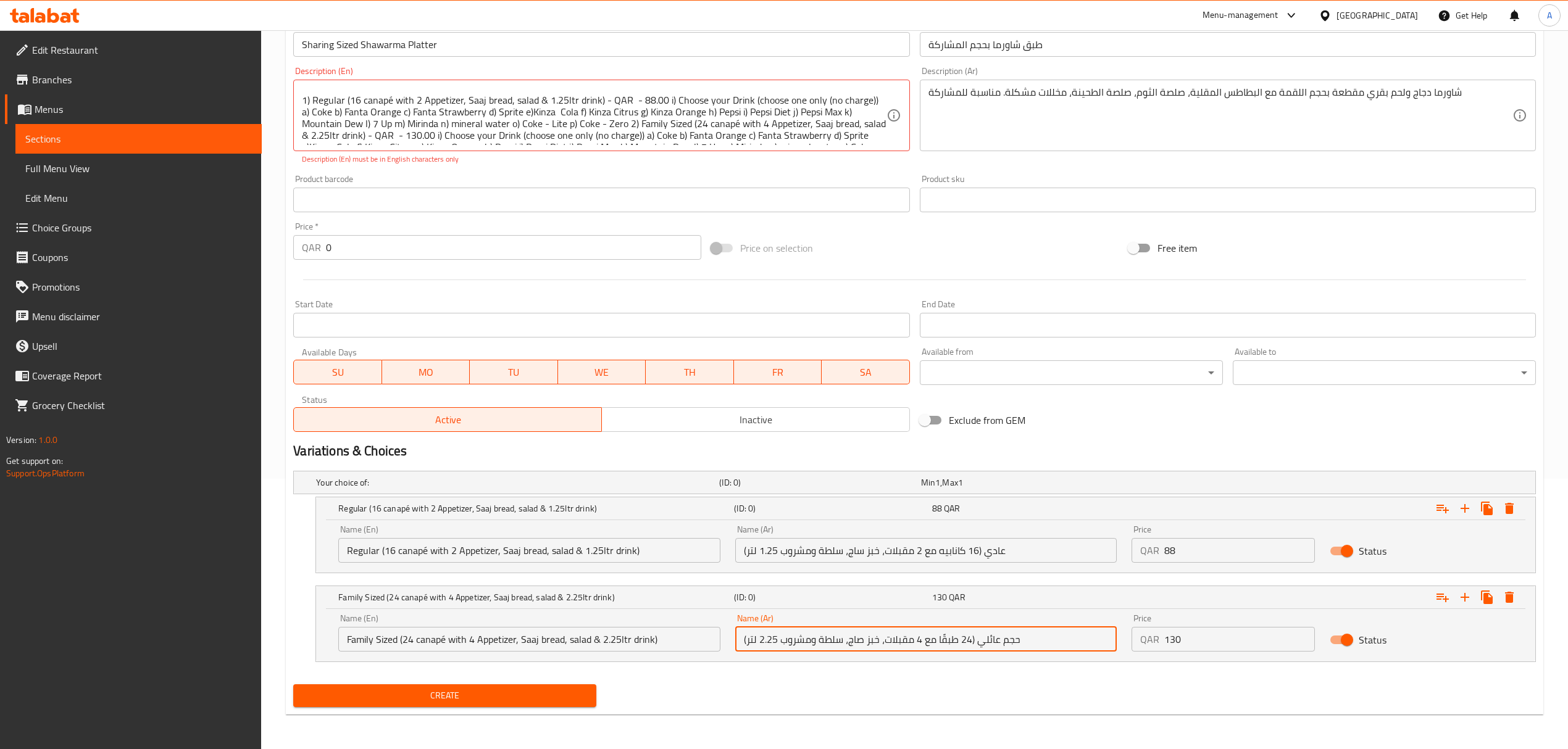
click at [855, 645] on input "حجم عائلي (24 طبقًا مع 4 مقبلات، خبز صاج، سلطة ومشروب 2.25 لتر)" at bounding box center [926, 639] width 382 height 25
paste input "text"
type input "حجم عائلي (24 طبقًا مع 4 مقبلات، خبز ساج، سلطة ومشروب 2.25 لتر)"
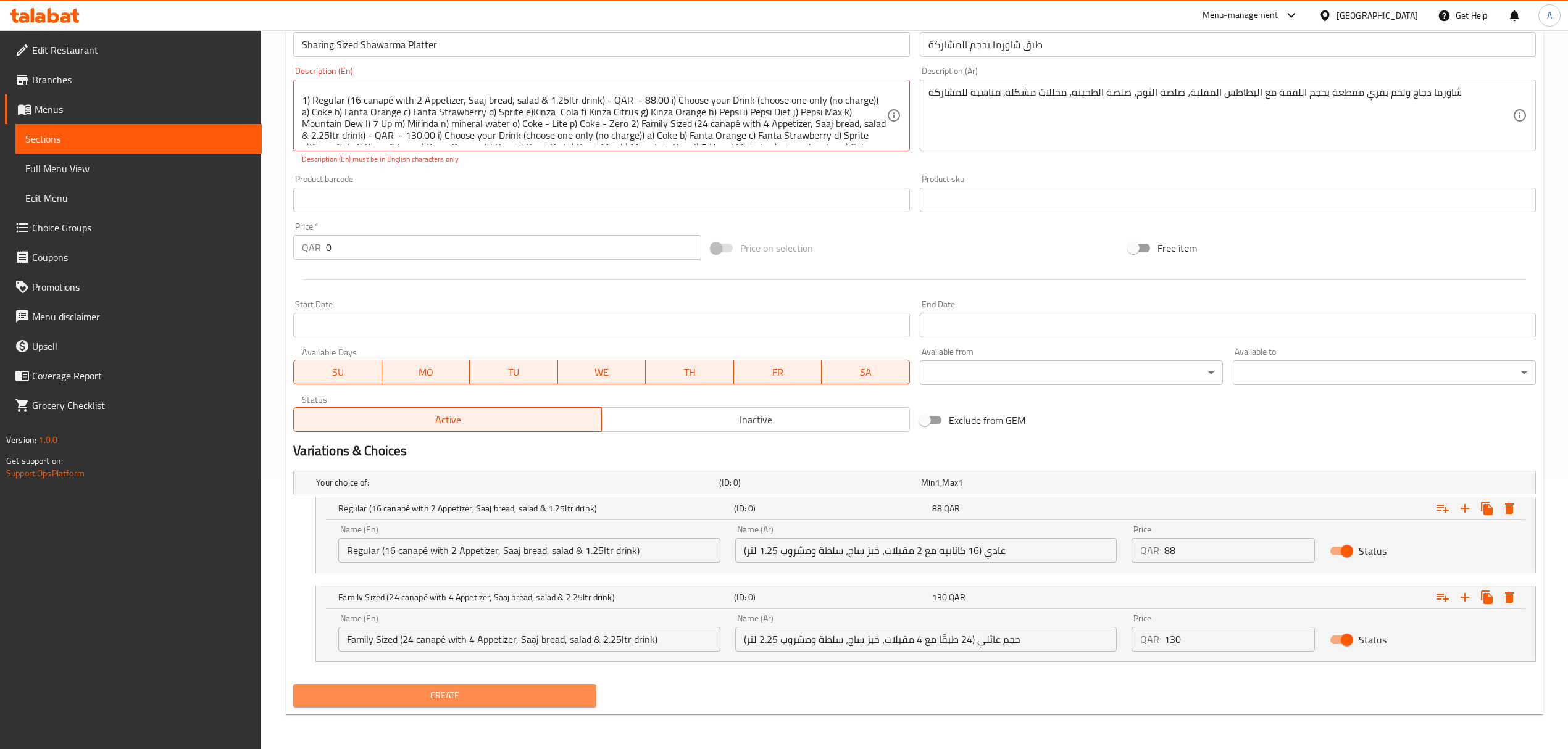
click at [482, 699] on span "Create" at bounding box center [444, 696] width 283 height 15
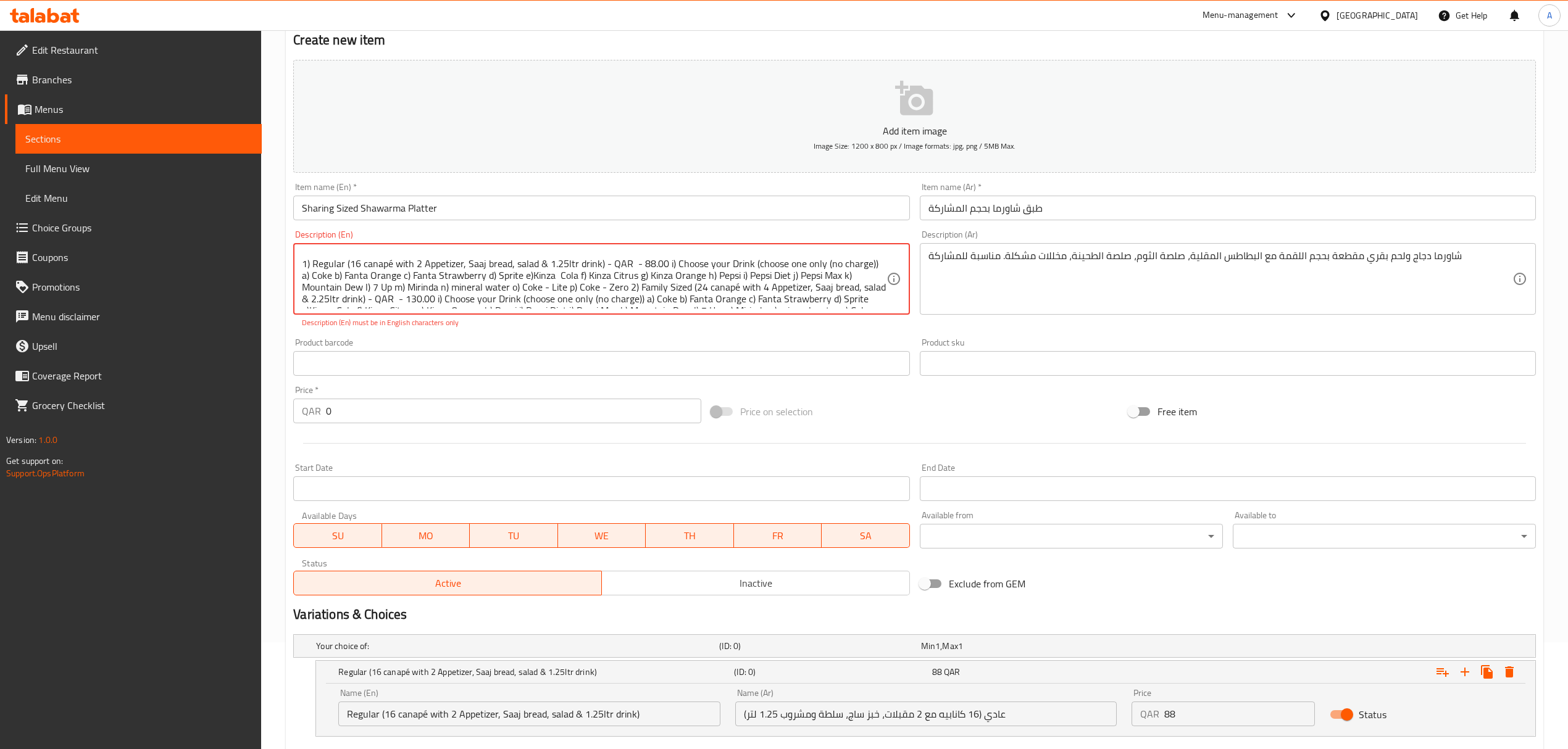
click at [581, 272] on textarea "Chicken & Beef shawarma in a bite size offering with Fries, Garlic Sauce, Tahin…" at bounding box center [594, 279] width 584 height 58
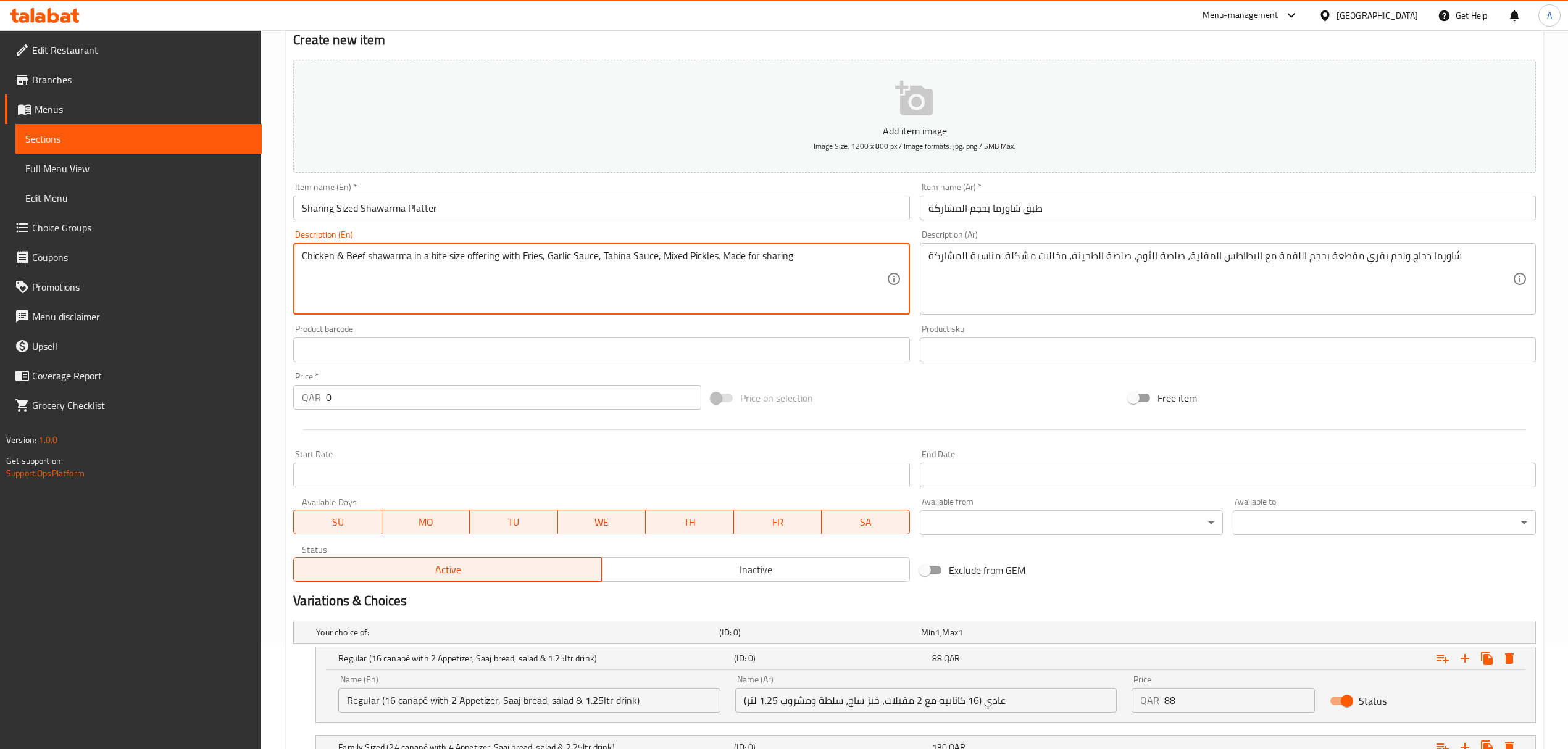
scroll to position [0, 0]
type textarea "Chicken & Beef shawarma in a bite size offering with Fries, Garlic Sauce, Tahin…"
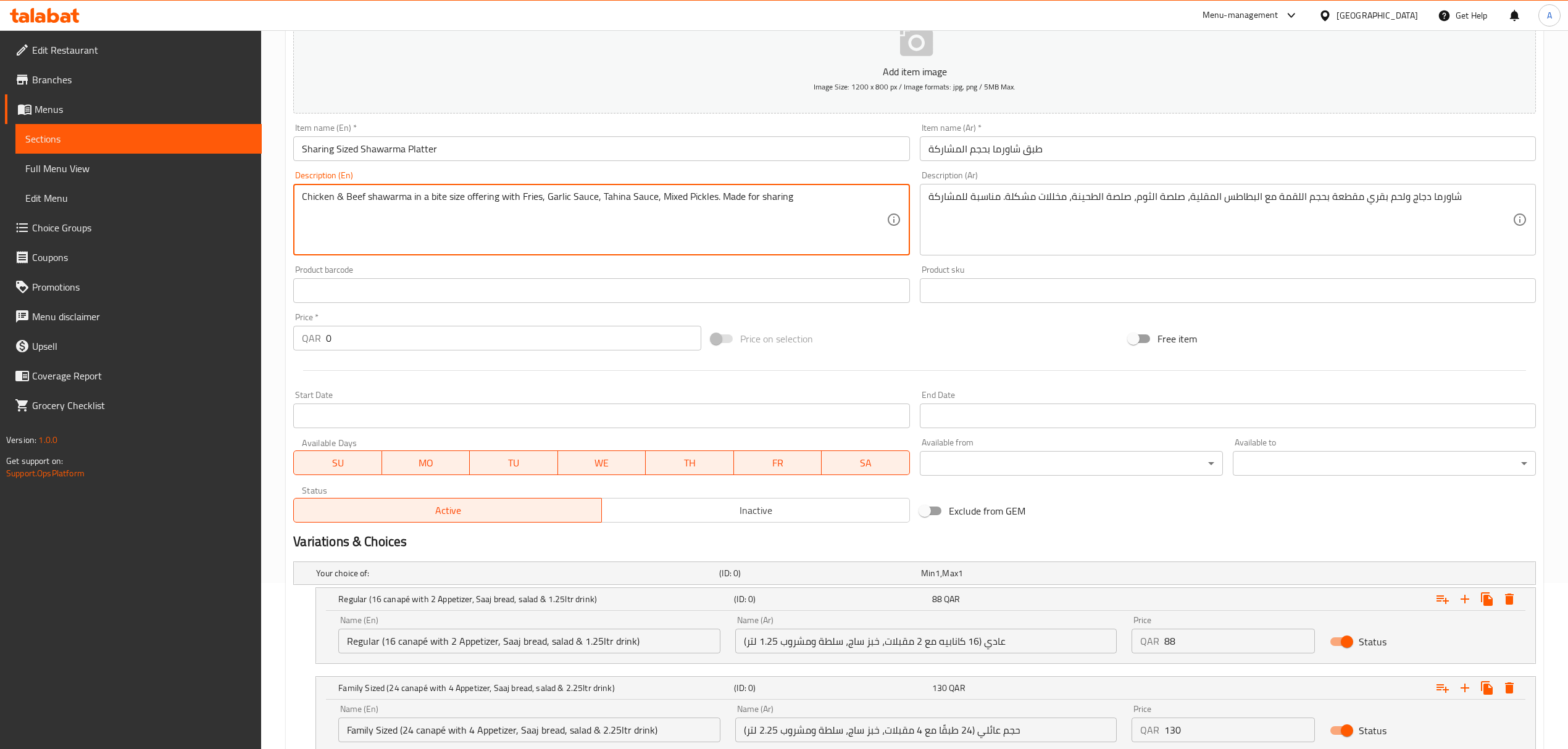
scroll to position [258, 0]
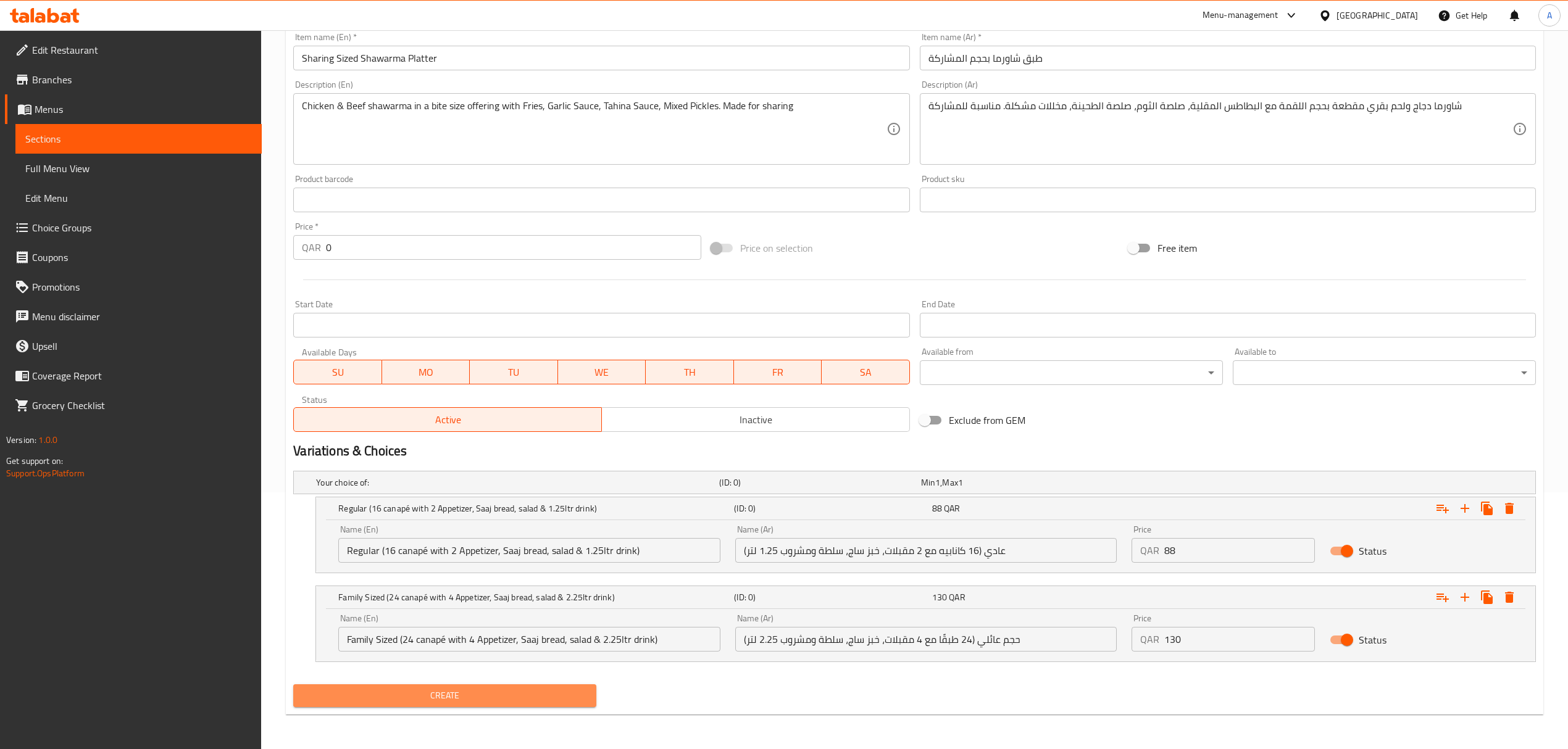
click at [544, 694] on span "Create" at bounding box center [444, 696] width 283 height 15
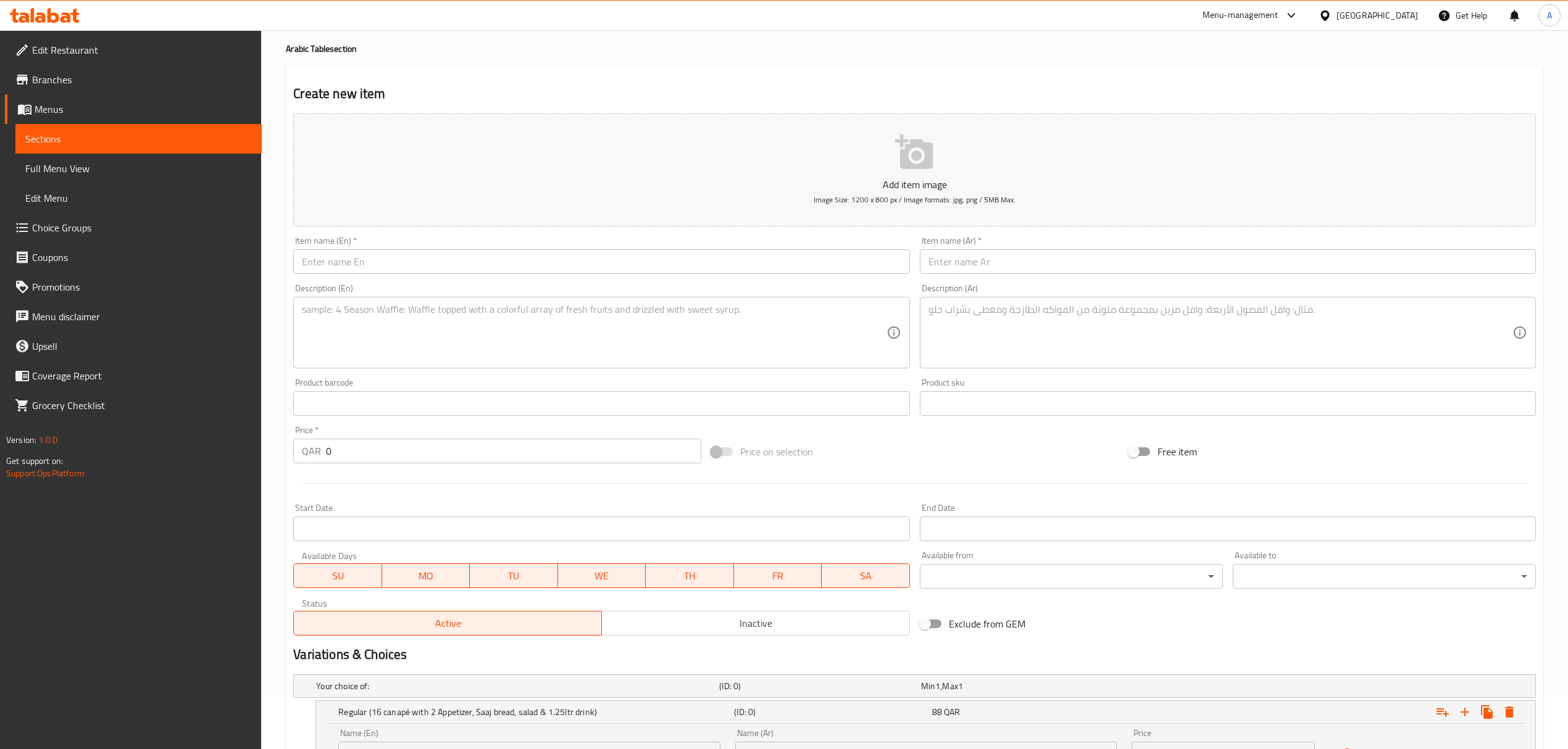
scroll to position [11, 0]
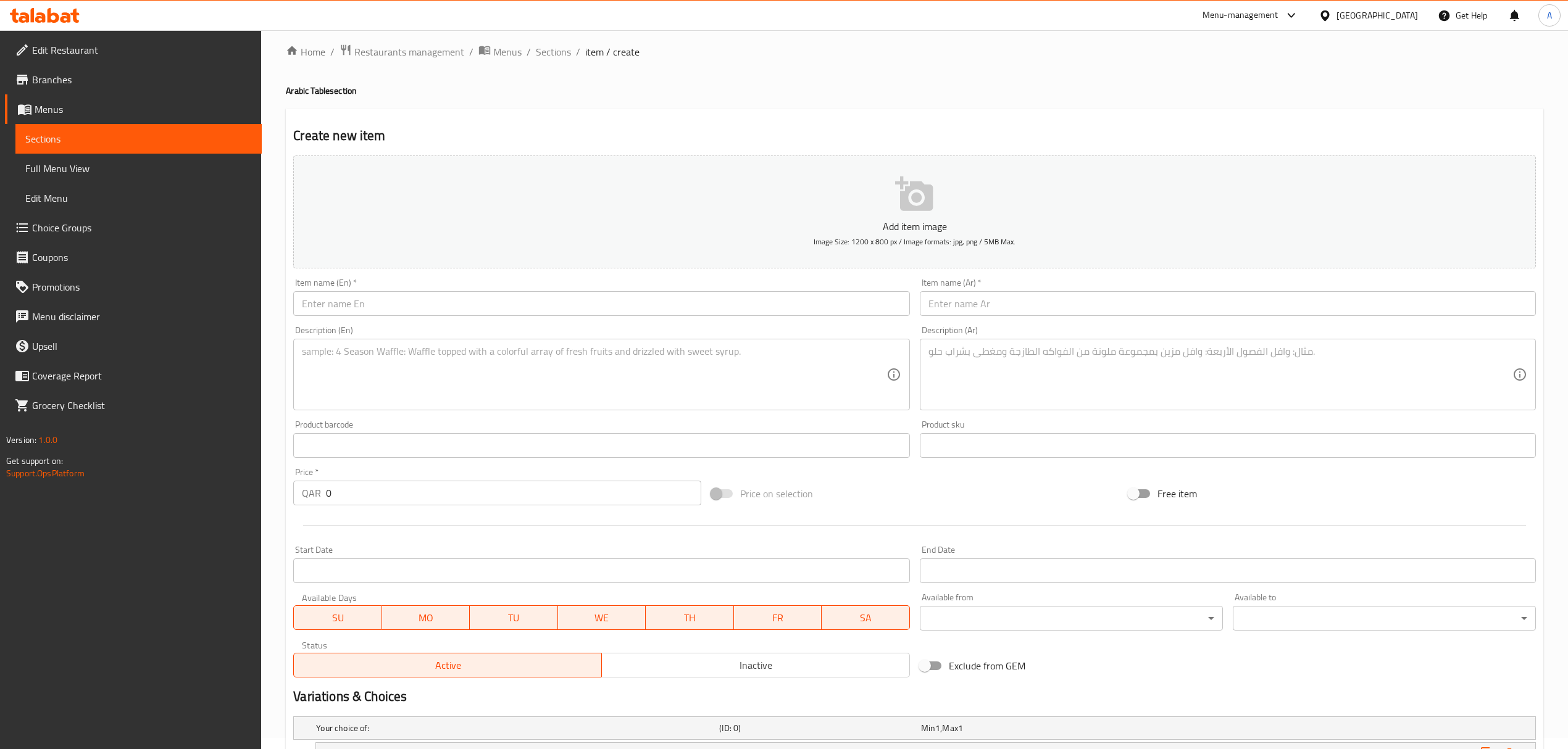
click at [504, 308] on input "text" at bounding box center [601, 303] width 616 height 25
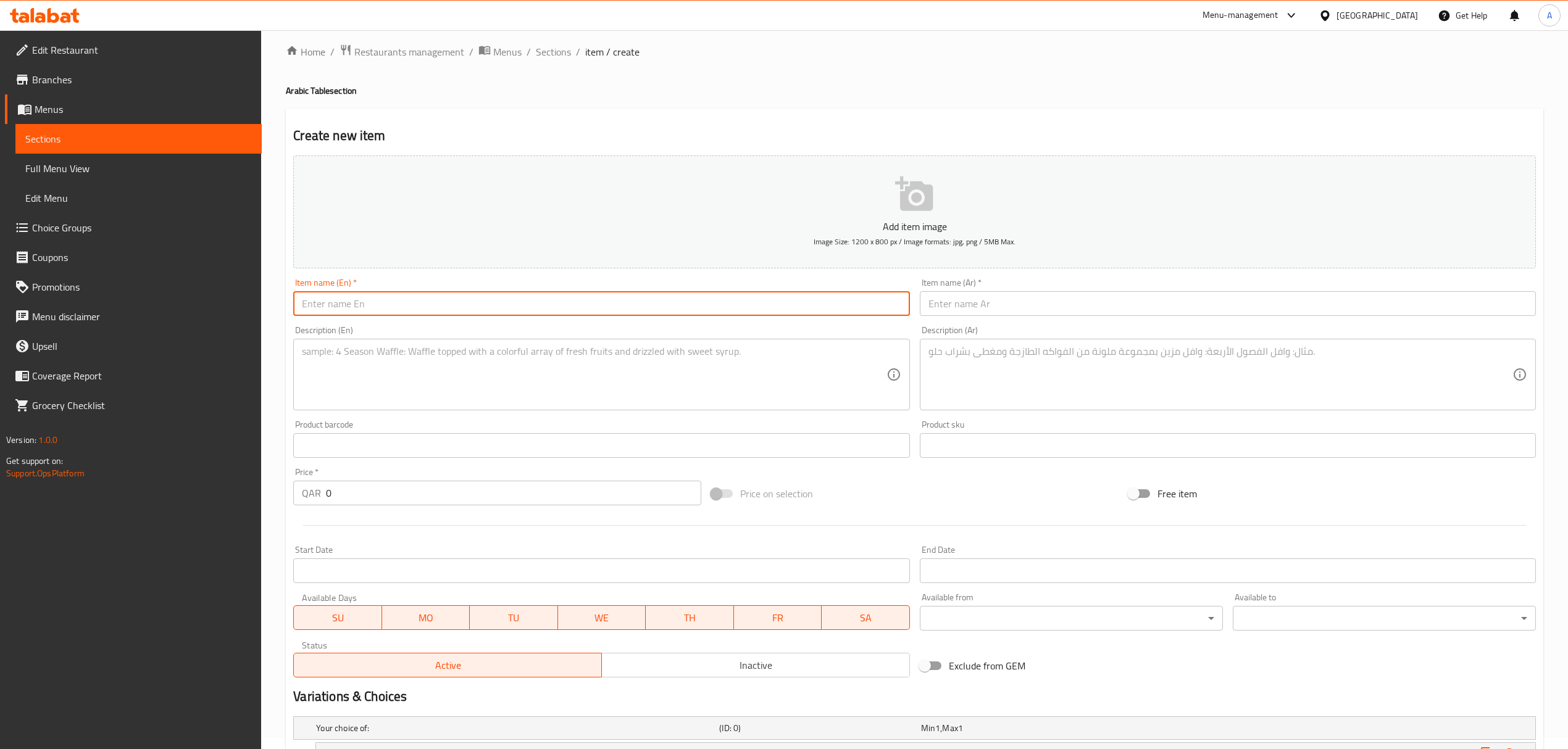
paste input "Chicken Shawarma SHAKER Bowl"
click at [492, 307] on input "Chicken Shawarma SHAKER Bowl" at bounding box center [601, 303] width 616 height 25
type input "Chicken Shawarma Shaker Bowl"
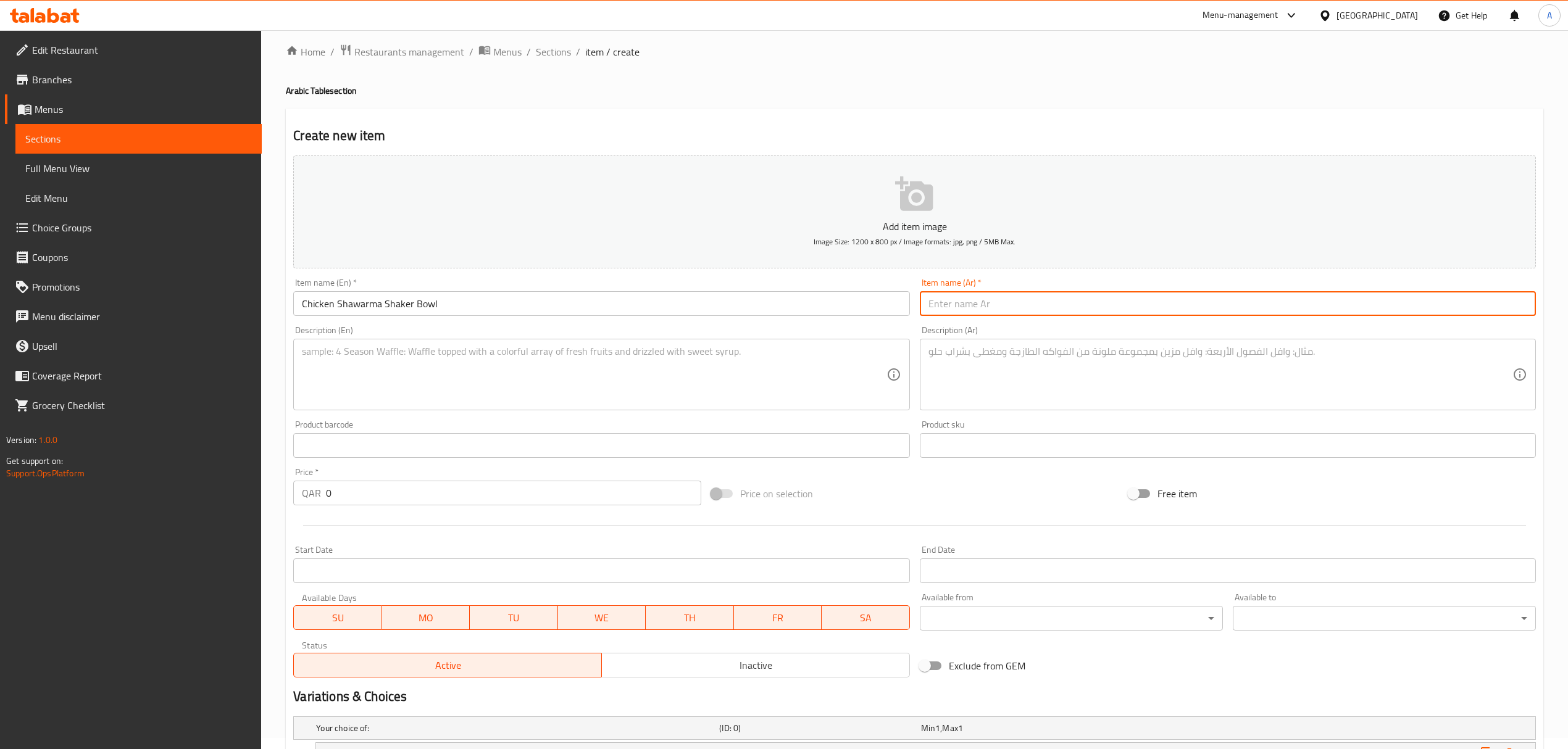
click at [1067, 305] on input "text" at bounding box center [1228, 303] width 616 height 25
paste input "وعاء شاورما دجاج شيكر"
type input "وعاء شاورما دجاج شيكر"
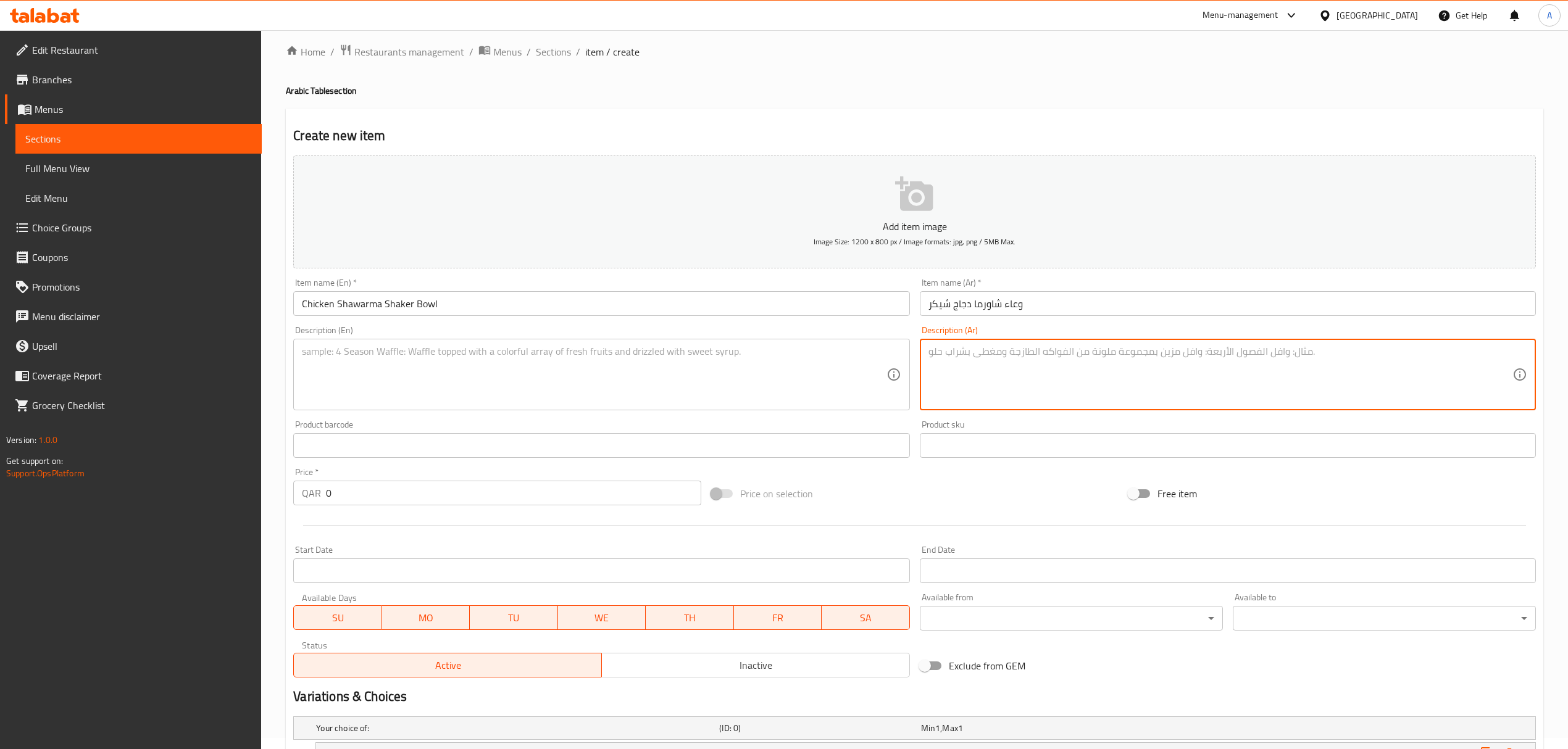
click at [1062, 354] on textarea at bounding box center [1220, 374] width 584 height 58
paste textarea "مليء بشاورما دجاج طري، خبز ساج مقطع، مخلل، خس مقرمش، ذرة حلوة وخيار طازج. جميعه…"
type textarea "مليء بشاورما دجاج طري، خبز ساج مقطع، مخلل، خس مقرمش، ذرة حلوة وخيار طازج. جميعه…"
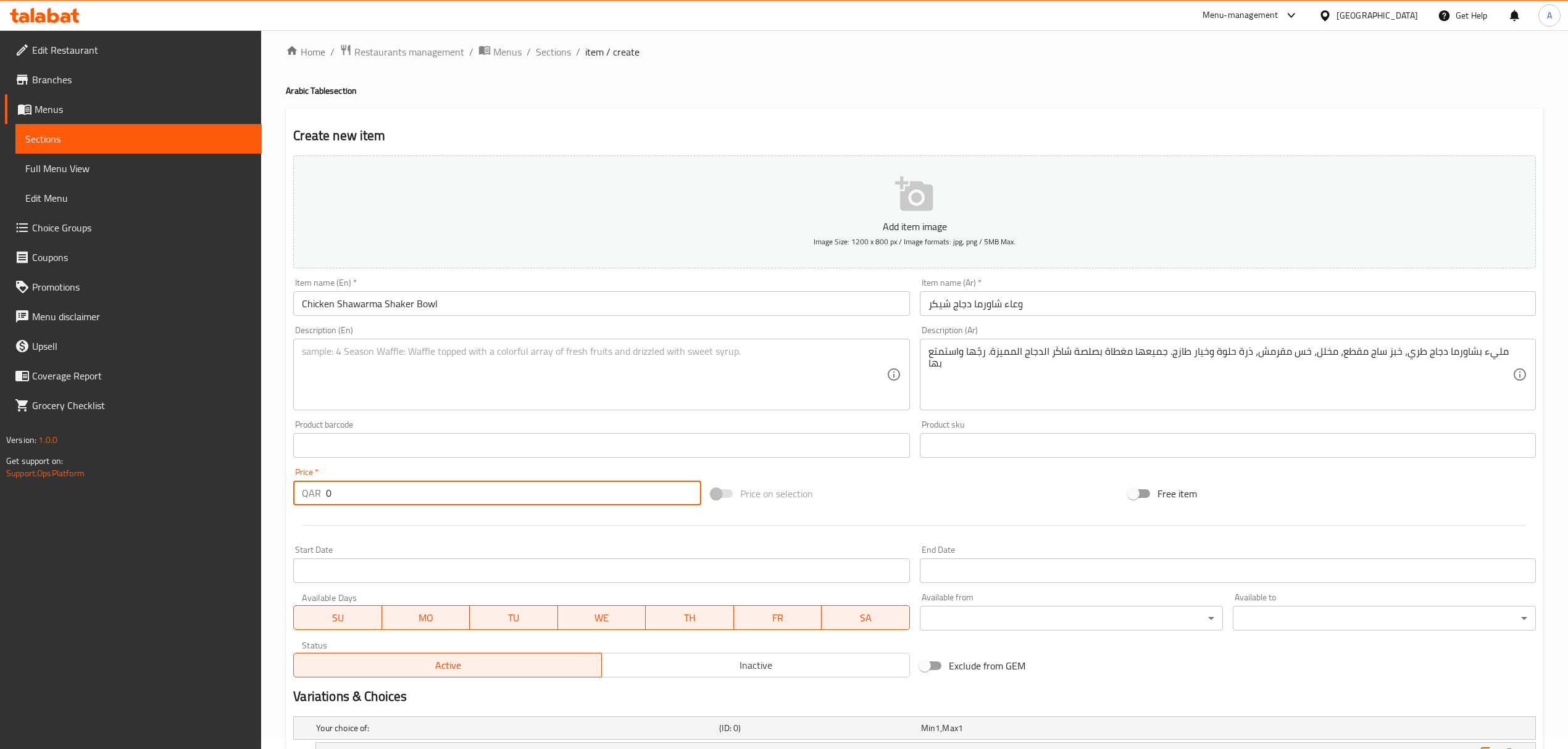
drag, startPoint x: 338, startPoint y: 495, endPoint x: 286, endPoint y: 494, distance: 52.0
click at [286, 494] on div "Create new item Add item image Image Size: 1200 x 800 px / Image formats: jpg, …" at bounding box center [914, 534] width 1258 height 851
type input "22"
click at [424, 362] on textarea at bounding box center [594, 374] width 584 height 58
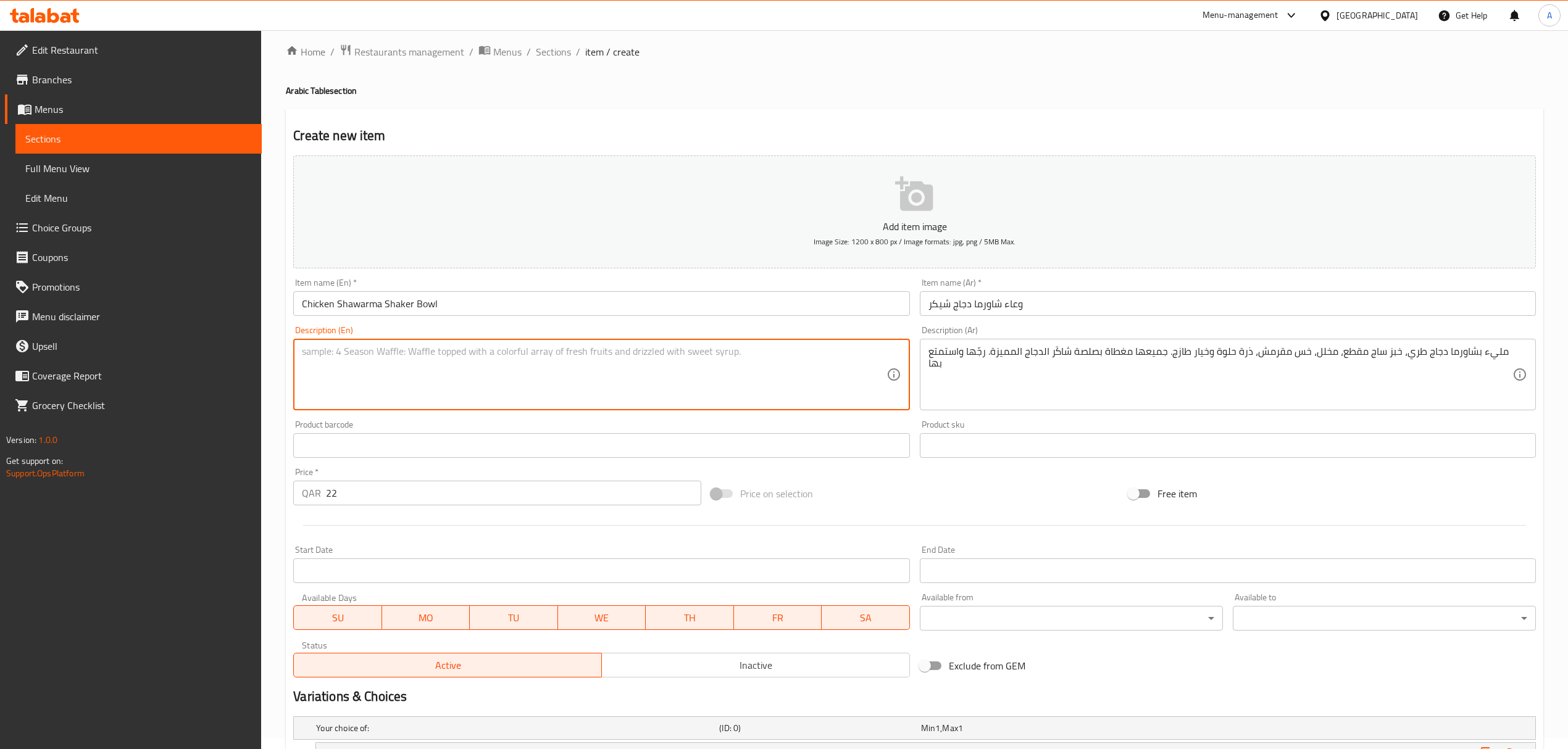
paste textarea "Loaded with Succulent chicken shawarma, Diced Saaj bread, Pickle, Crunchy icebe…"
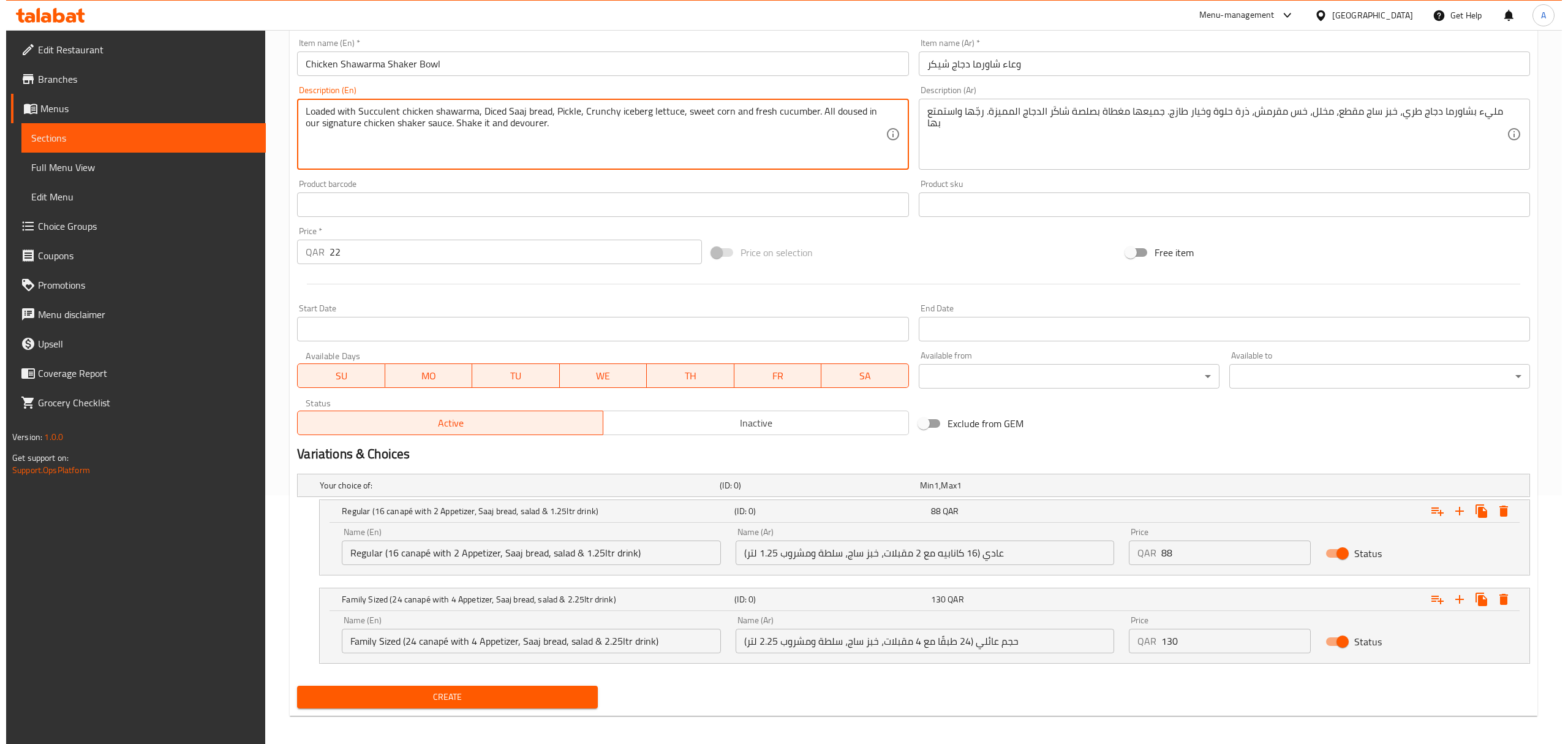
scroll to position [256, 0]
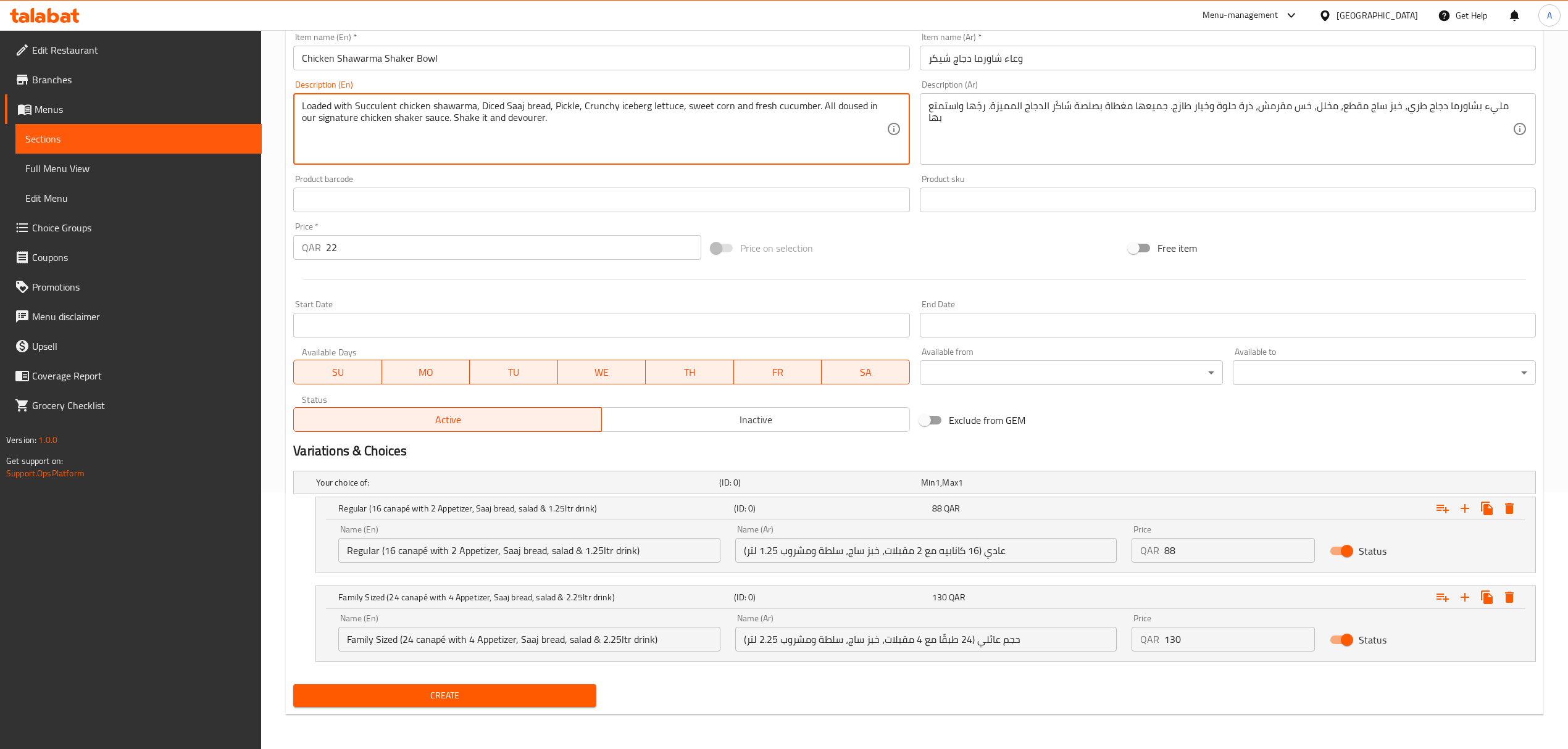
type textarea "Loaded with Succulent chicken shawarma, Diced Saaj bread, Pickle, Crunchy icebe…"
click at [487, 699] on span "Create" at bounding box center [444, 696] width 283 height 15
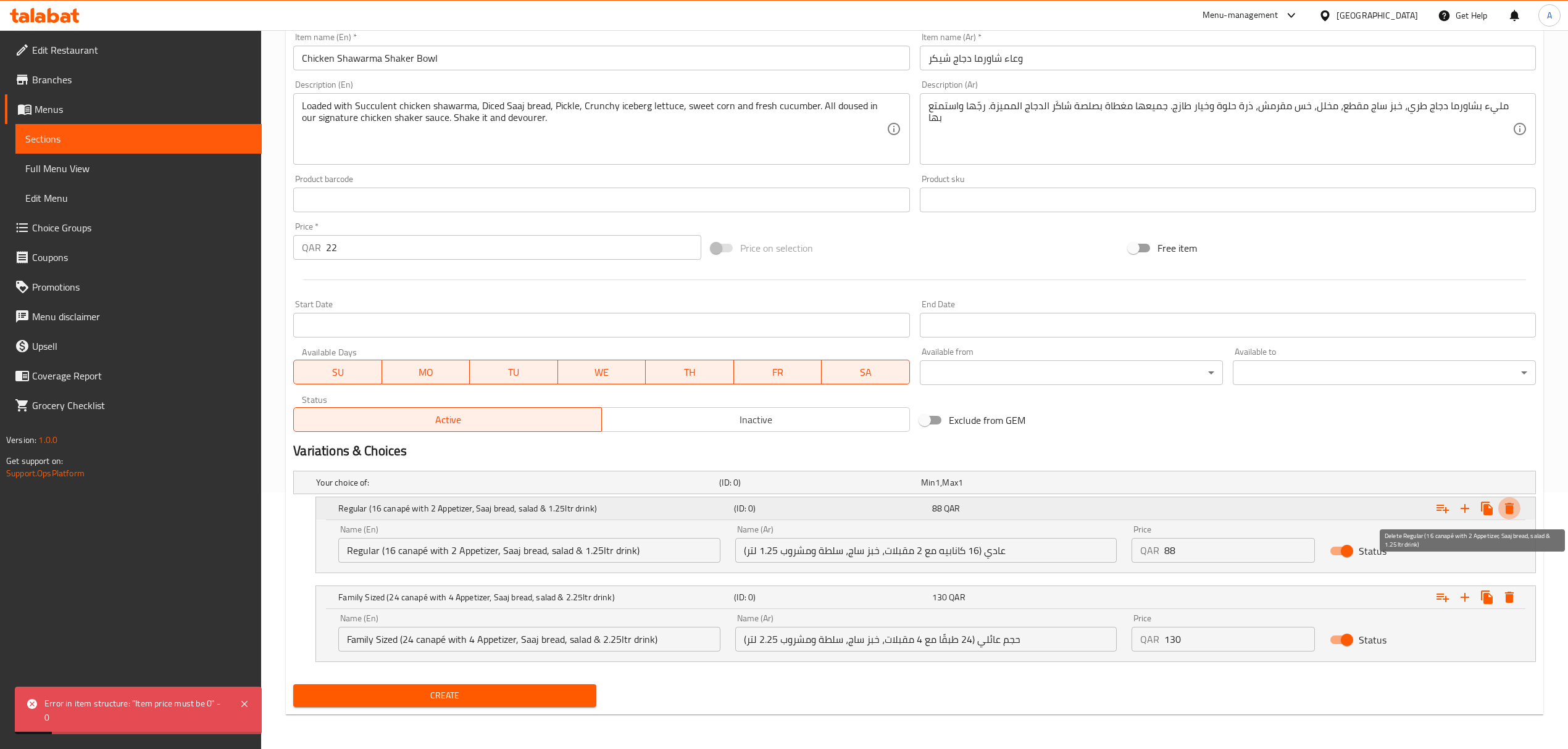
click at [1512, 513] on icon "Expand" at bounding box center [1509, 508] width 15 height 15
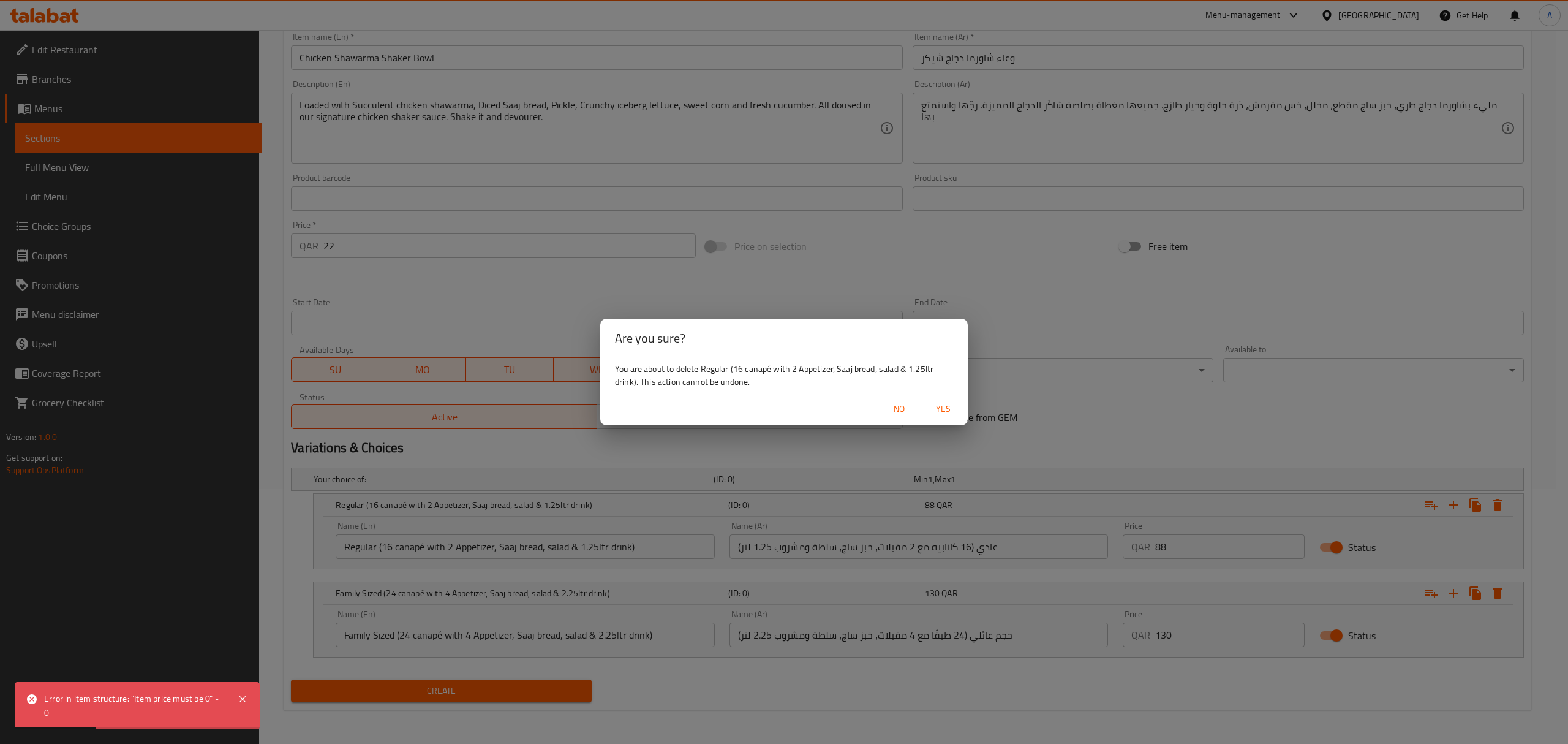
click at [936, 410] on span "Yes" at bounding box center [943, 409] width 30 height 15
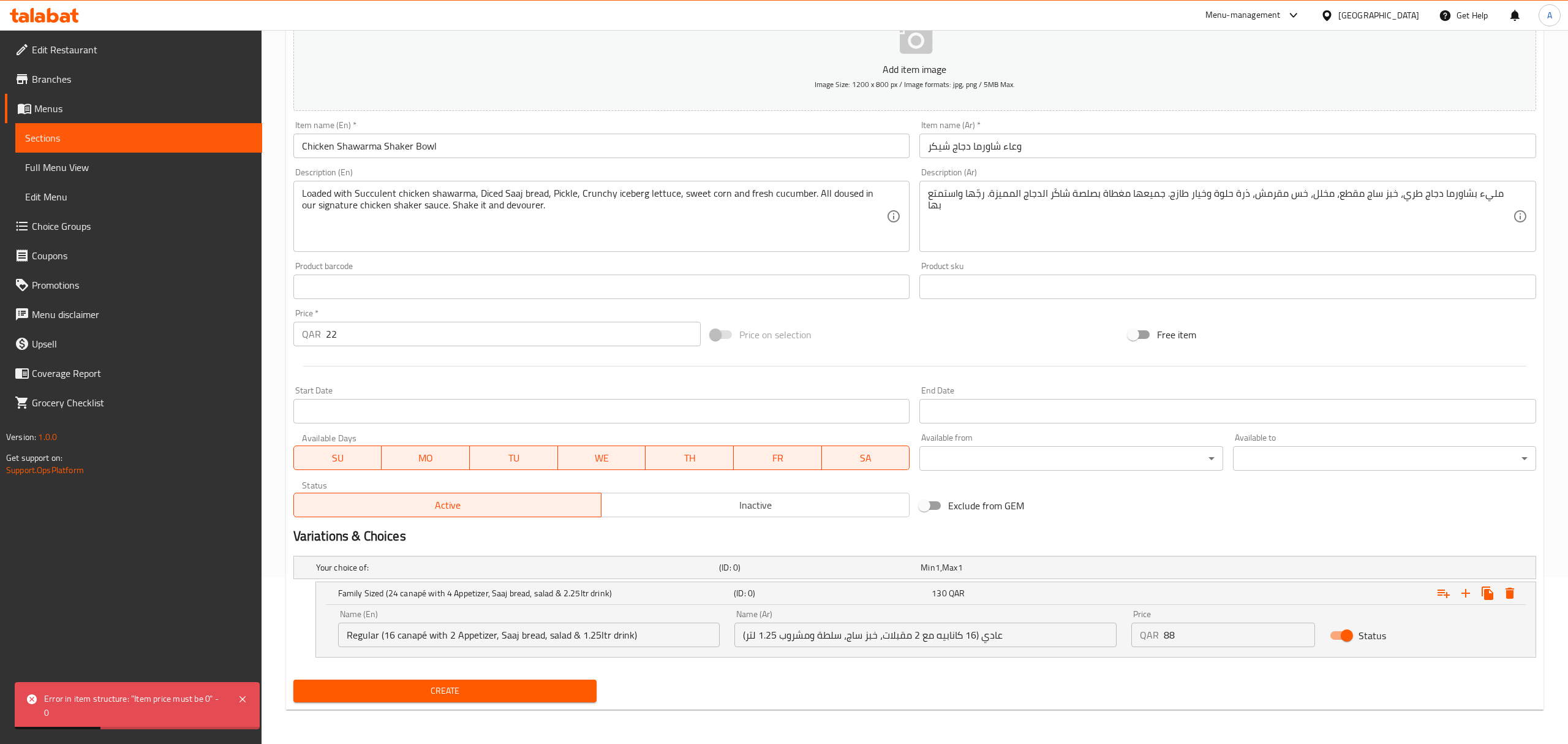
scroll to position [167, 0]
click at [1505, 592] on button "Expand" at bounding box center [1497, 593] width 22 height 22
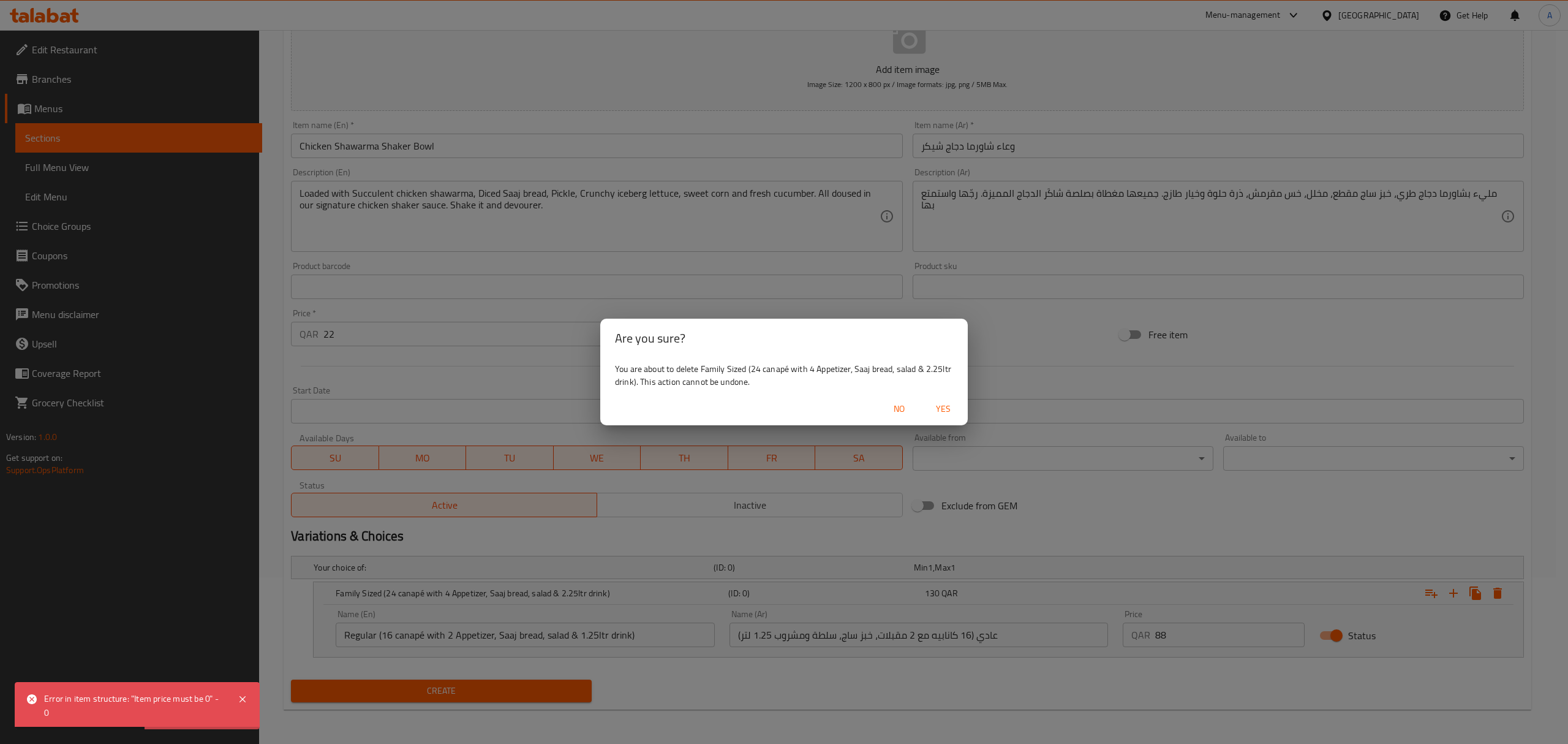
click at [941, 405] on span "Yes" at bounding box center [943, 409] width 30 height 15
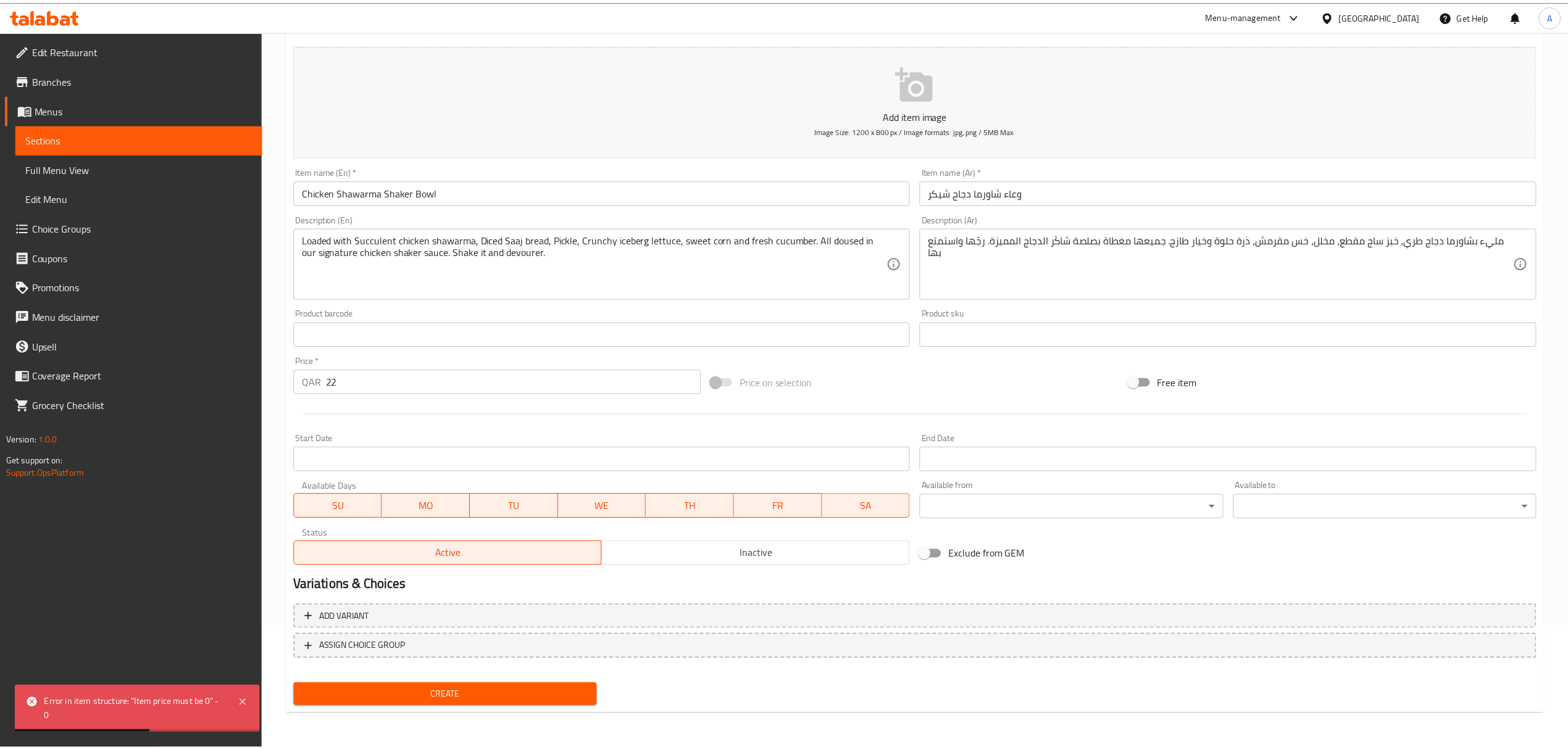
scroll to position [121, 0]
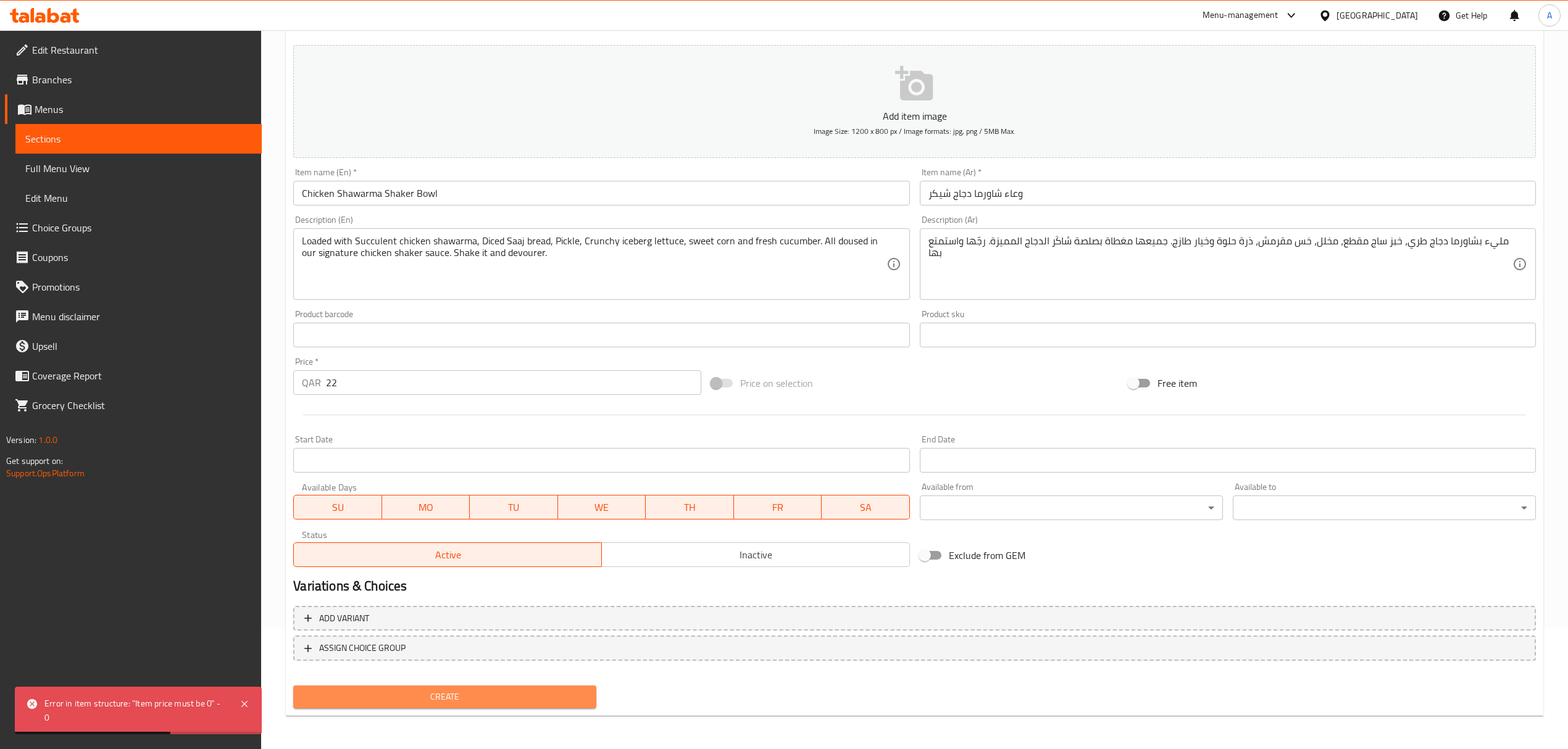
click at [485, 694] on span "Create" at bounding box center [444, 697] width 283 height 15
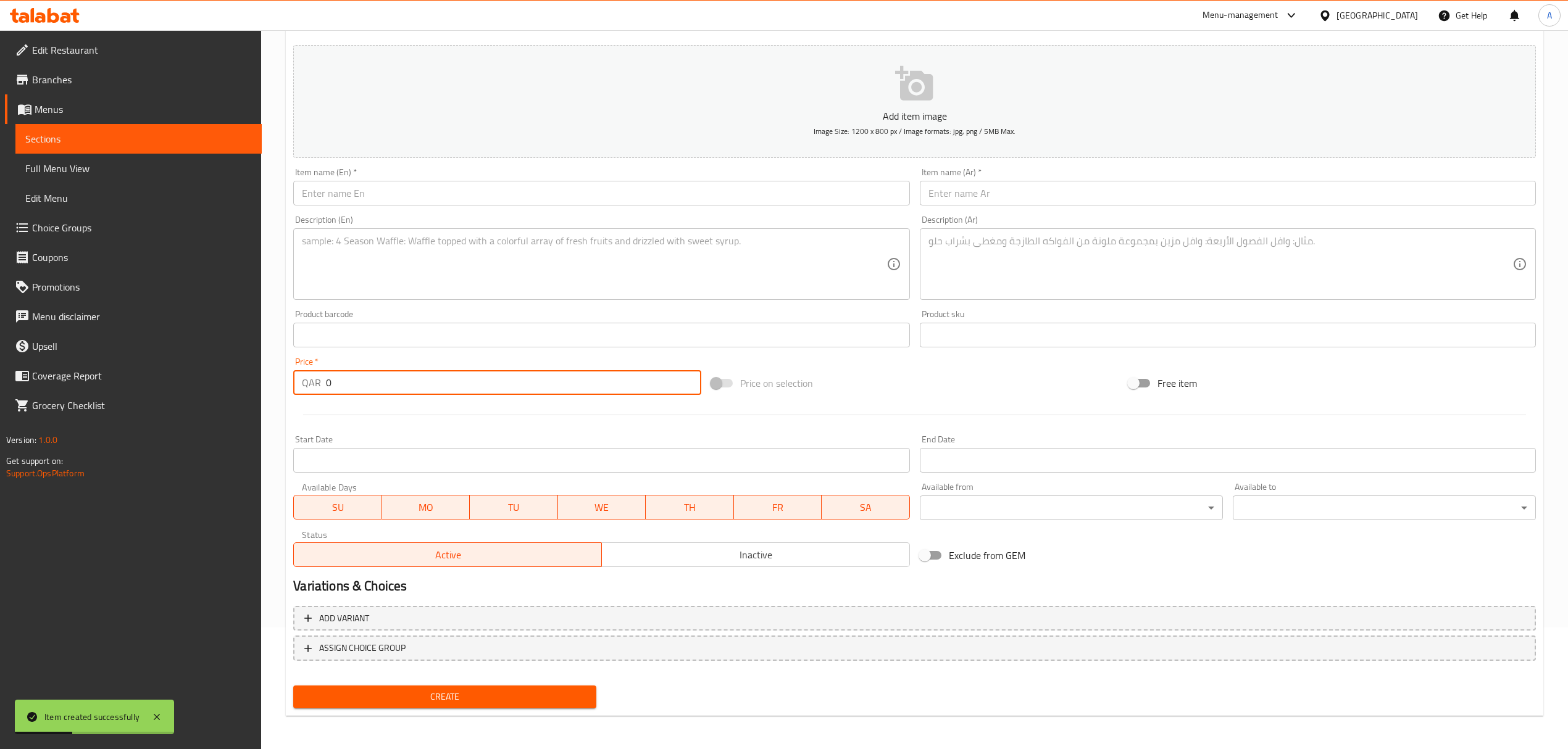
drag, startPoint x: 337, startPoint y: 394, endPoint x: 284, endPoint y: 386, distance: 53.6
click at [284, 386] on div "Home / Restaurants management / Menus / Sections / item / create Arabic Table s…" at bounding box center [914, 329] width 1307 height 842
type input "28"
click at [471, 188] on input "text" at bounding box center [601, 193] width 616 height 25
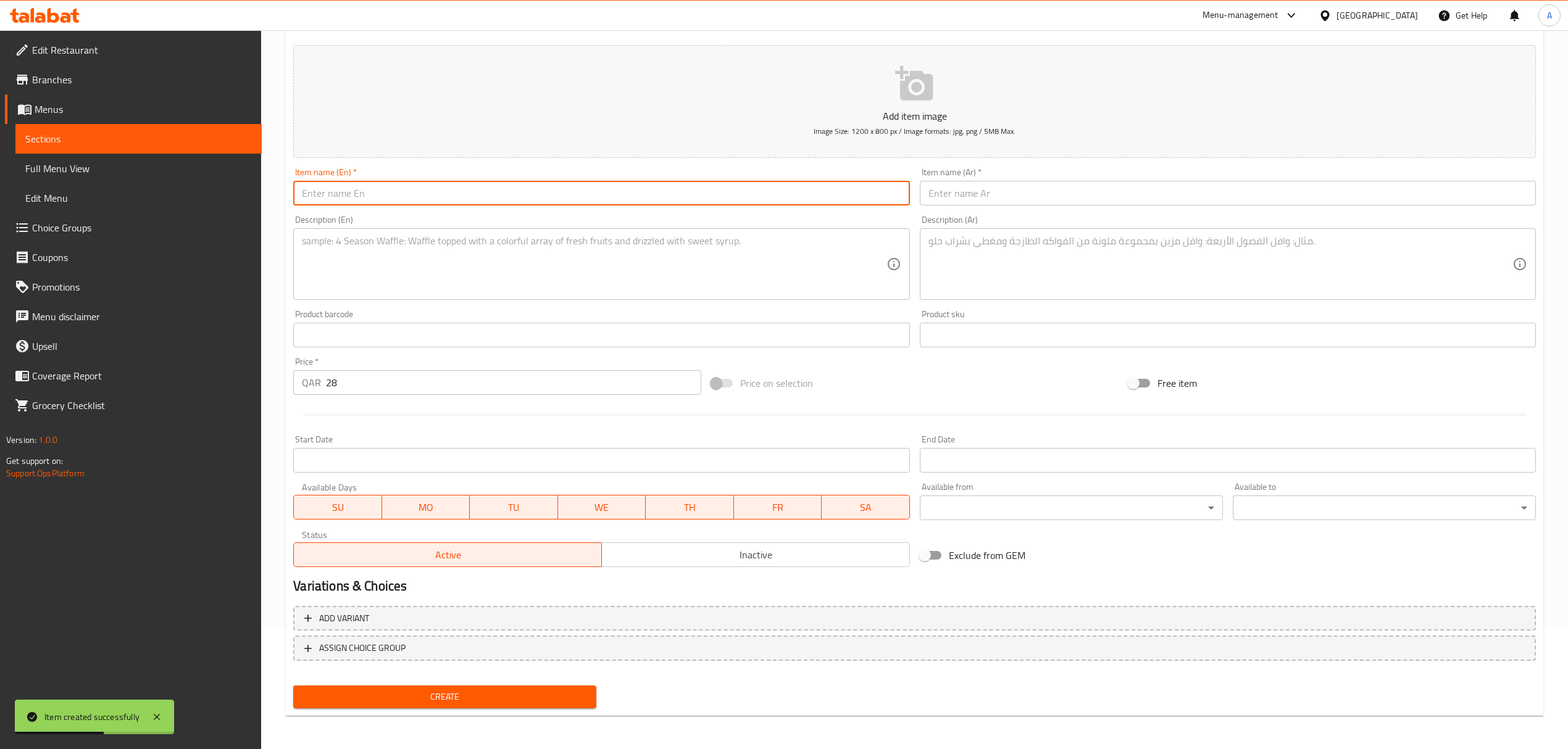
paste input "Meat Shawarma SHAKER Bowl"
click at [471, 188] on input "Meat Shawarma SHAKER Bowl" at bounding box center [601, 193] width 616 height 25
type input "Meat Shawarma Shaker Bowl"
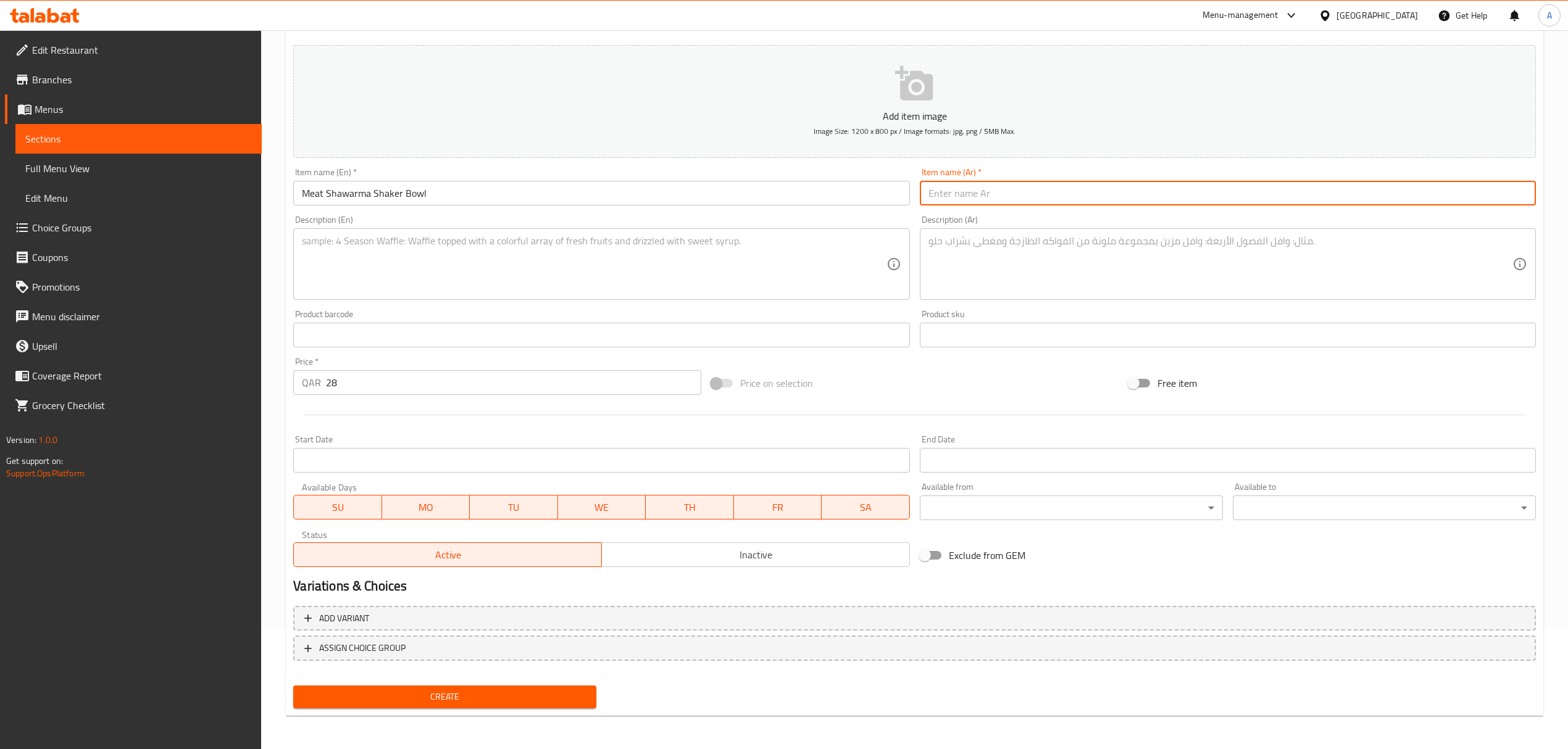
click at [1064, 200] on input "text" at bounding box center [1228, 193] width 616 height 25
paste input "وعاء شاورما لحم شيكر"
type input "وعاء شاورما لحم شيكر"
click at [575, 243] on textarea at bounding box center [594, 265] width 584 height 58
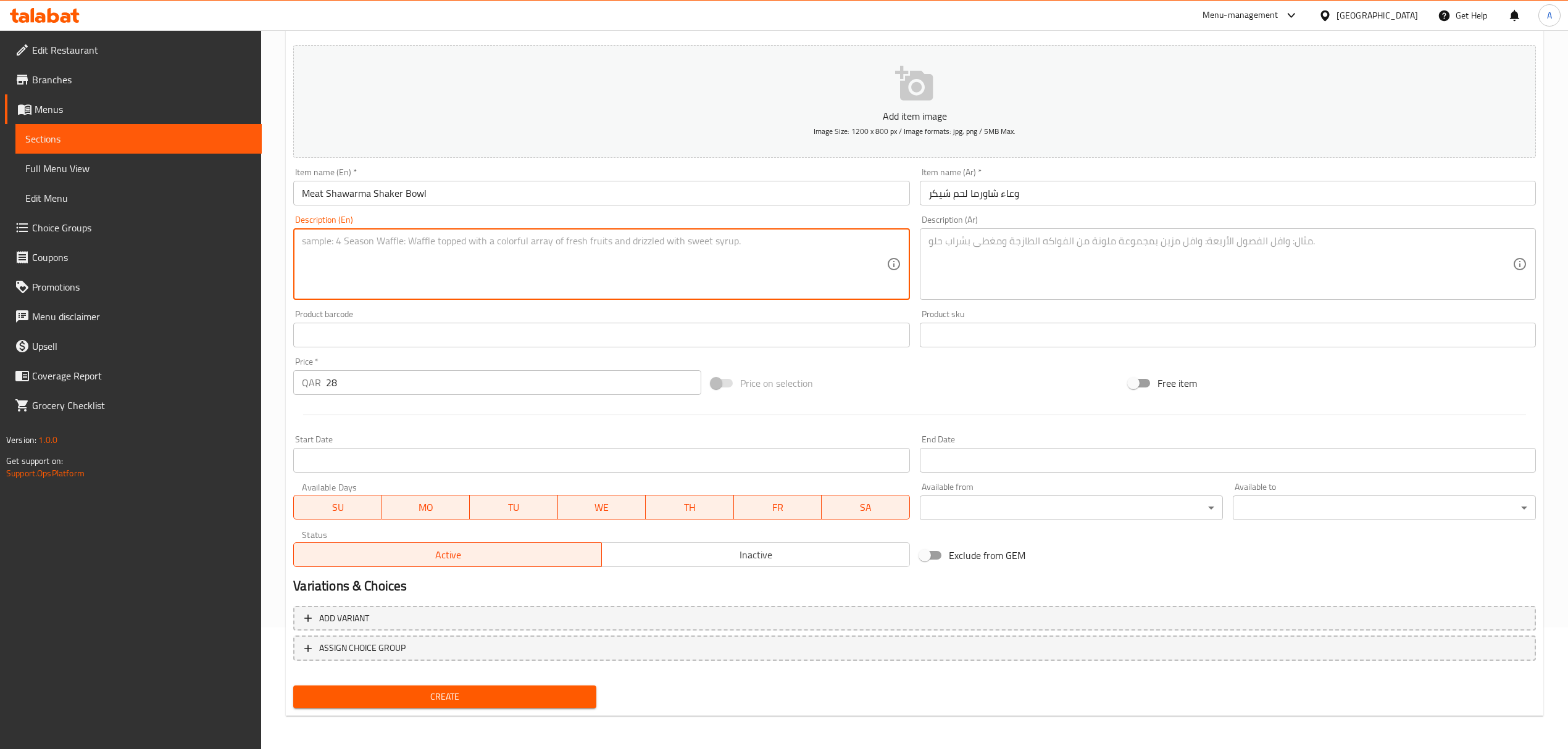
paste textarea "Loaded with the Finest grass fed Aussie beef shawarma, Diced Saaj bread, Cherry…"
type textarea "Loaded with the Finest grass fed Aussie beef shawarma, Diced Saaj bread, Cherry…"
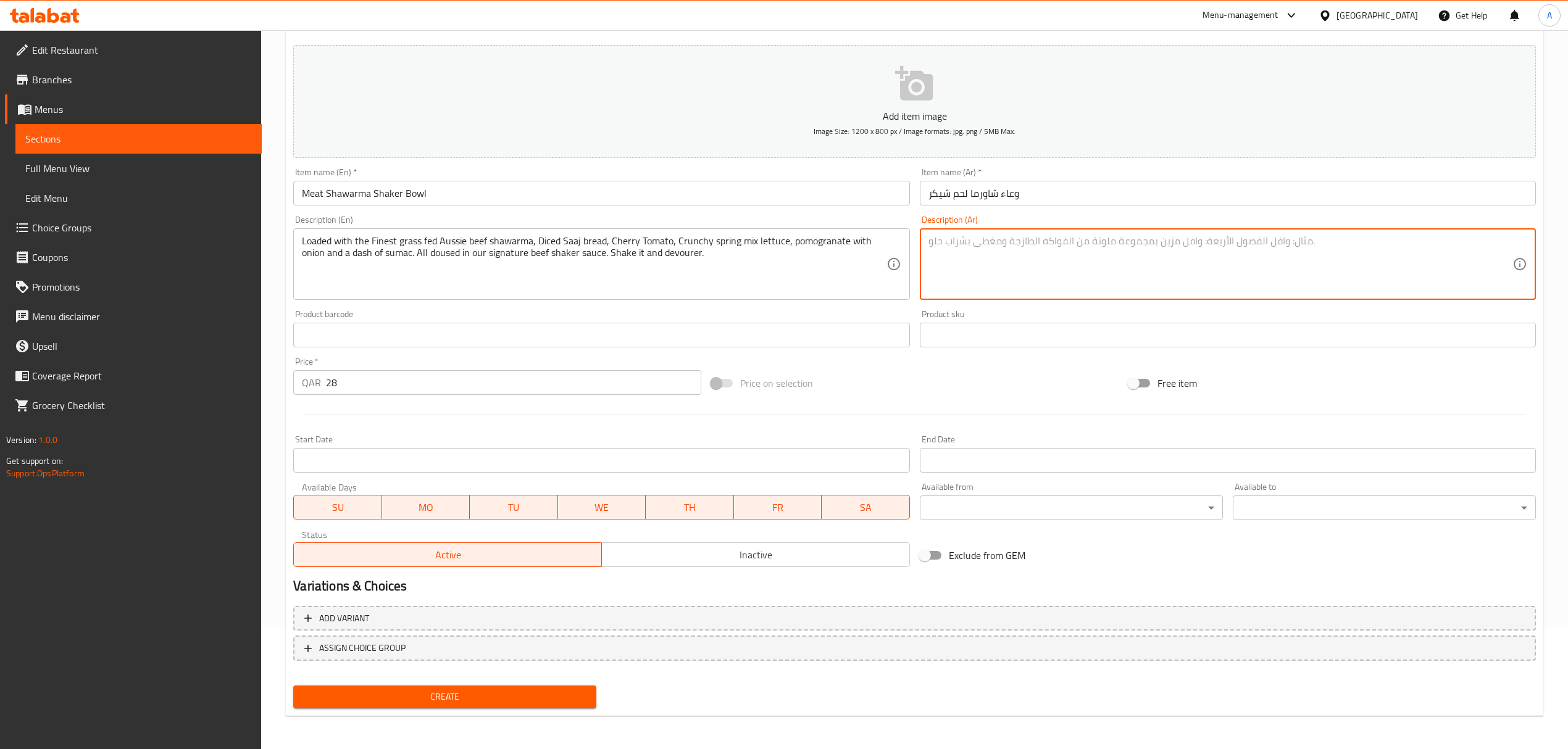
click at [1149, 238] on textarea at bounding box center [1220, 265] width 584 height 58
paste textarea "مليء بشاورما لحم بقري أسترالي طري، خبز ساج مقطع، طماطم كرزية، خس مشكلة مقرمشة، …"
type textarea "مليء بشاورما لحم بقري أسترالي طري، خبز ساج مقطع، طماطم كرزية، خس مشكلة مقرمشة، …"
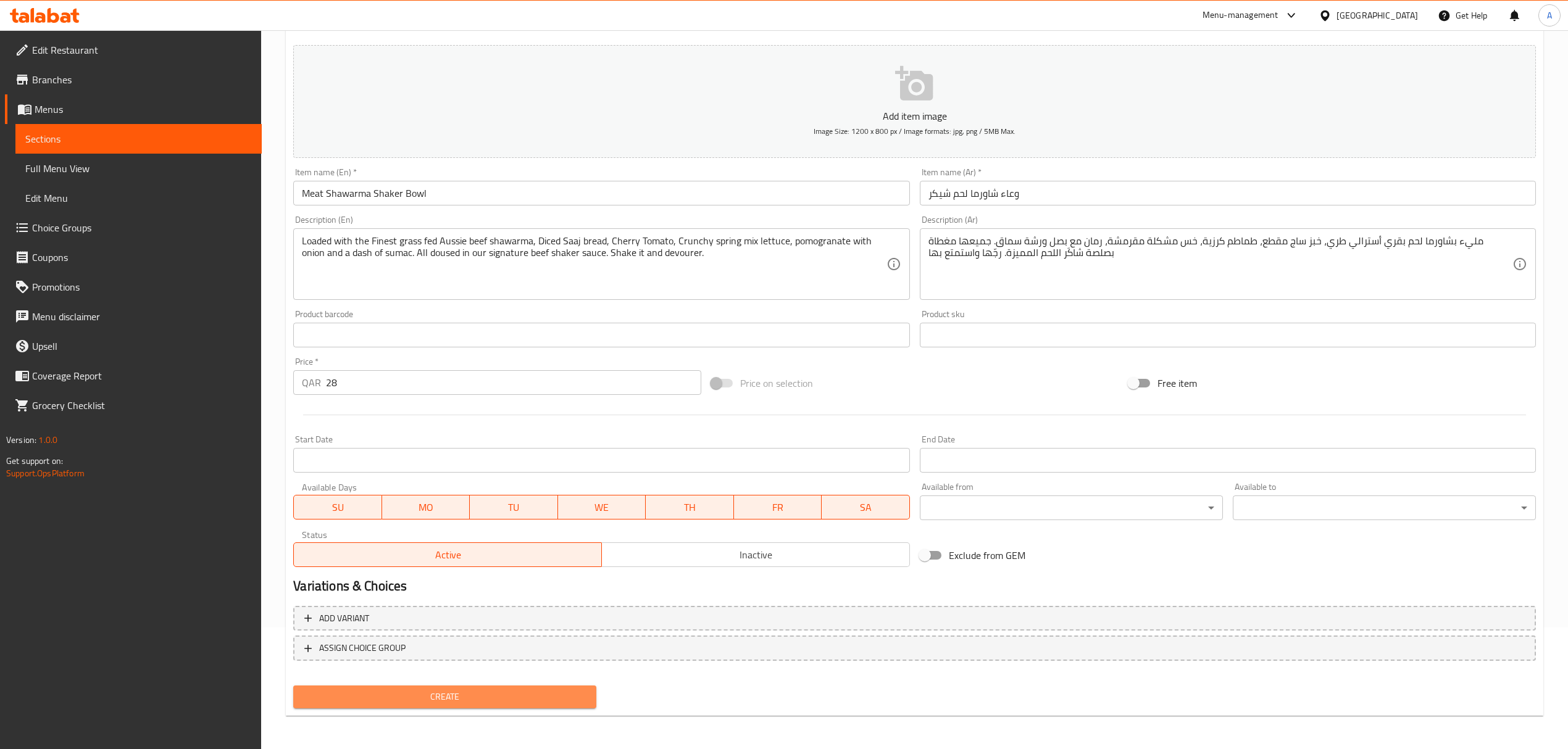
click at [547, 689] on span "Create" at bounding box center [444, 697] width 283 height 15
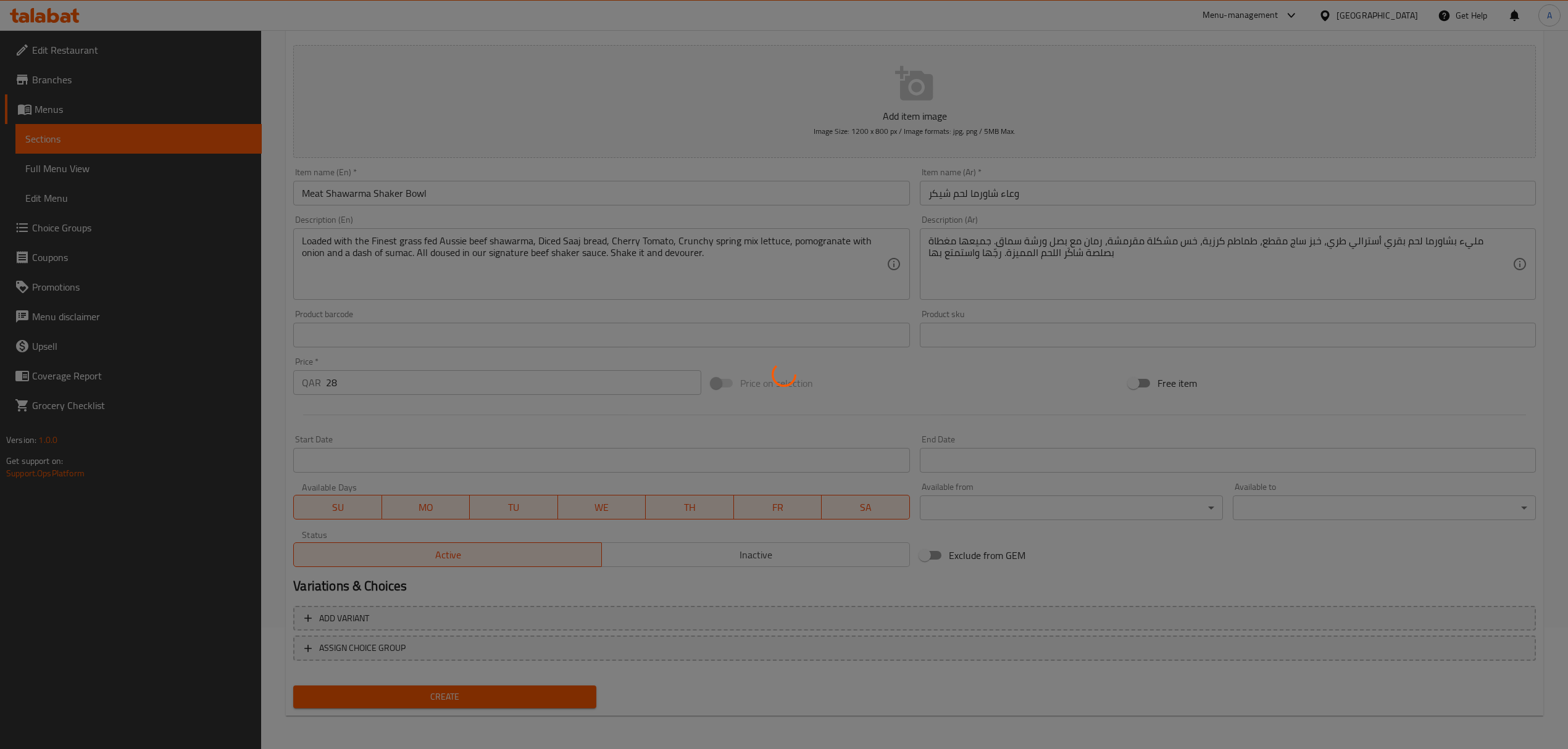
type input "0"
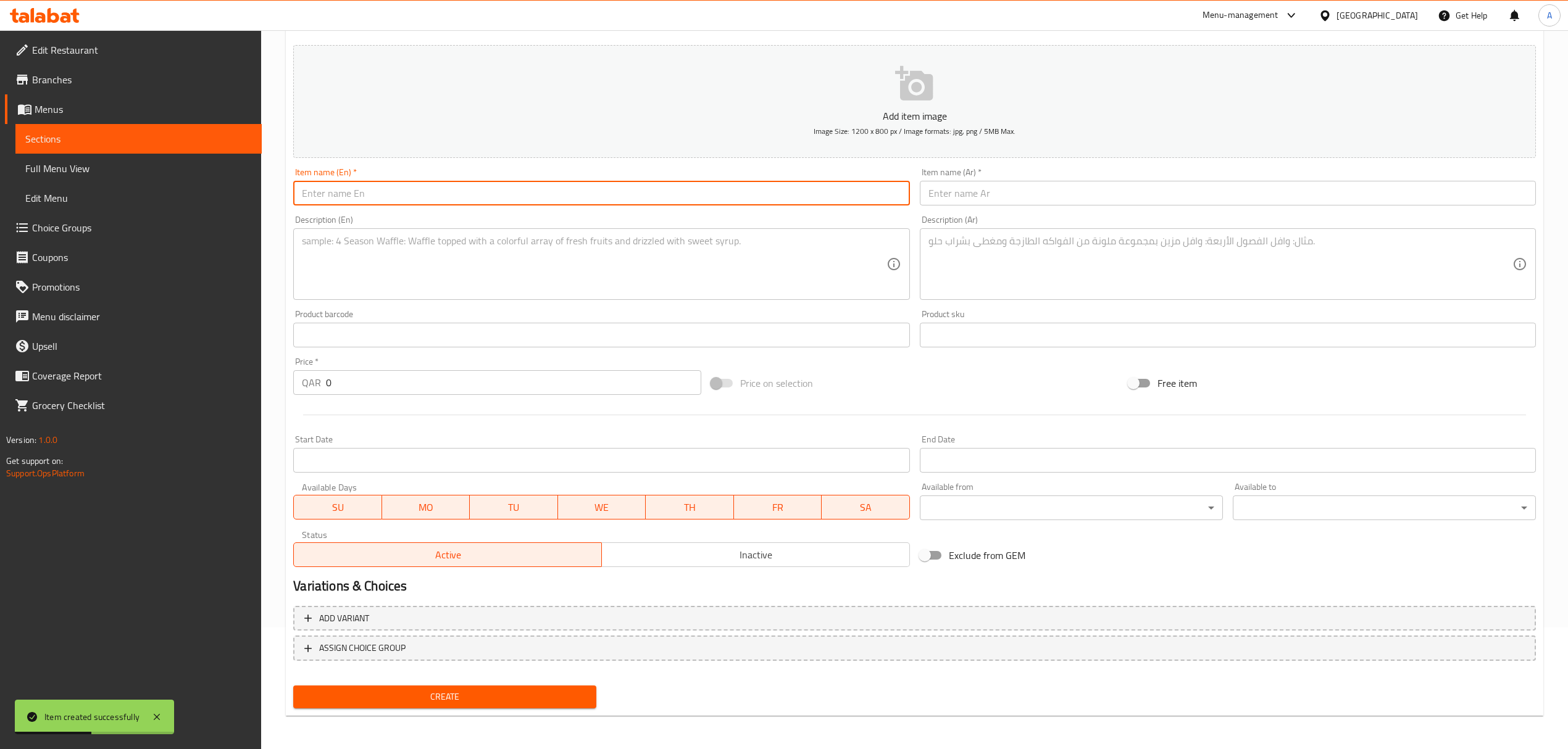
click at [391, 189] on input "text" at bounding box center [601, 193] width 616 height 25
paste input "Falafel"
type input "Falafel"
click at [1053, 206] on div "Item name (Ar)   * Item name (Ar) *" at bounding box center [1228, 186] width 626 height 48
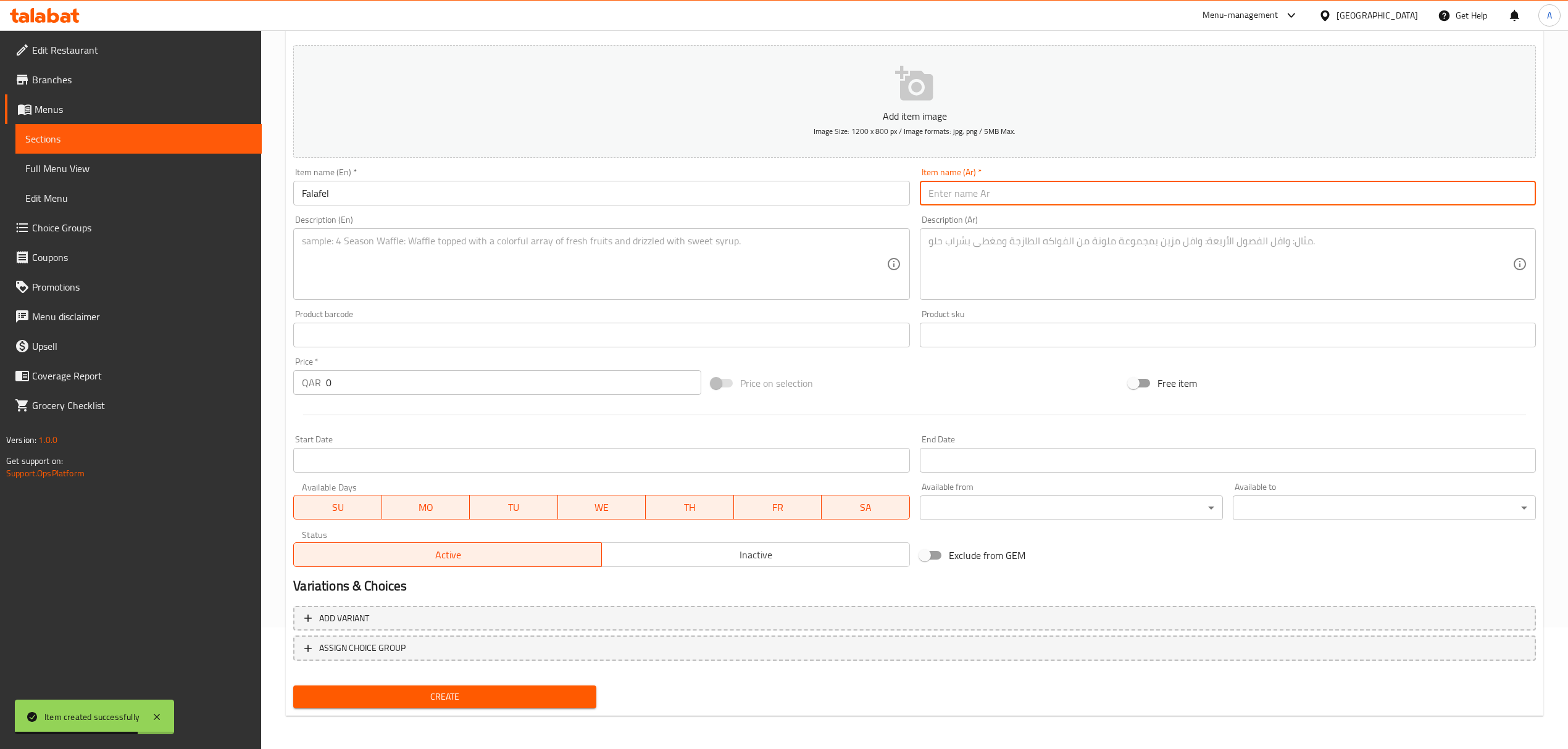
click at [1054, 200] on input "text" at bounding box center [1228, 193] width 616 height 25
paste input "فلافل"
type input "فلافل"
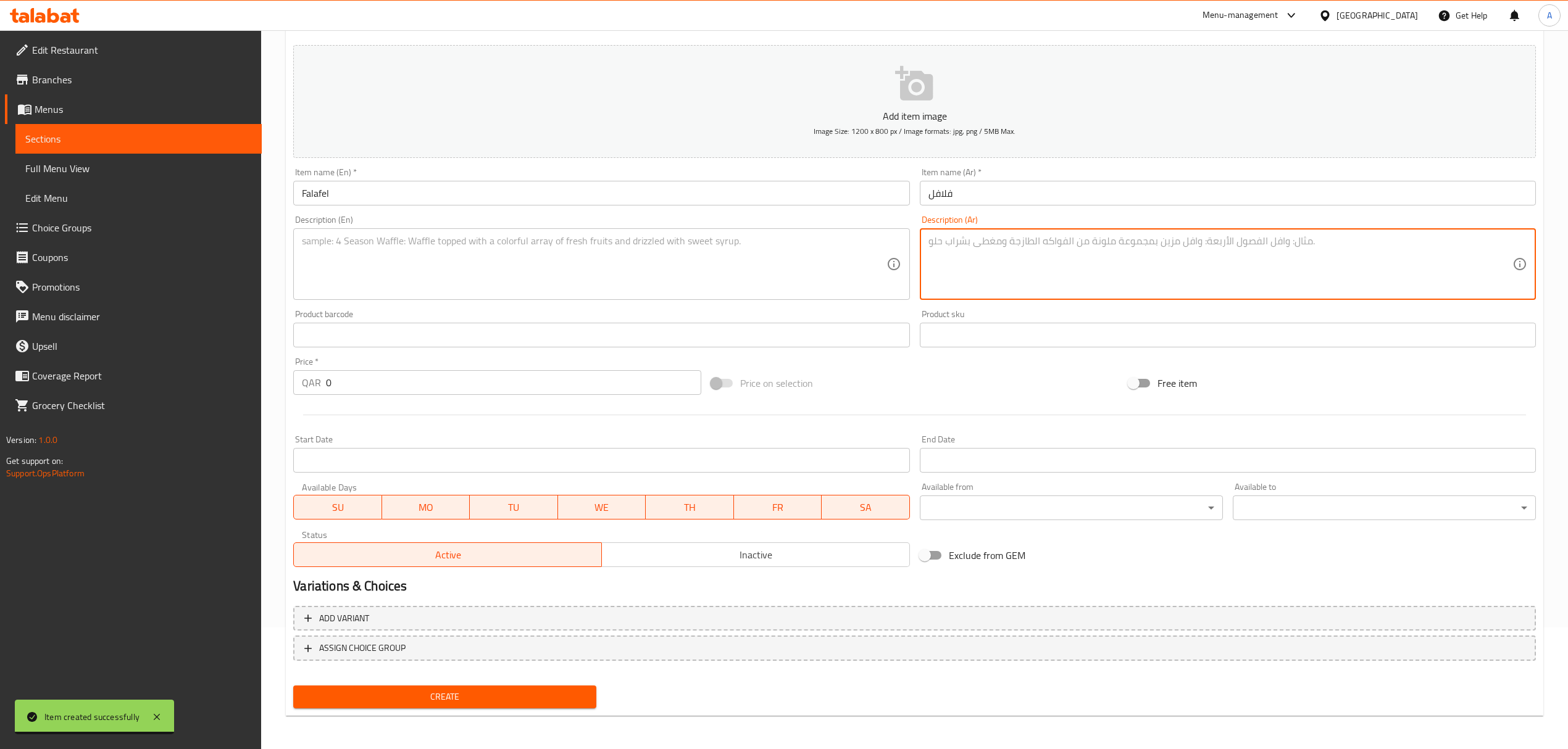
click at [997, 244] on textarea at bounding box center [1220, 265] width 584 height 58
paste textarea "فلافلنا الخاصة تُقدم مع صوص الطحينة المميز."
type textarea "فلافلنا الخاصة تُقدم مع صوص الطحينة المميز."
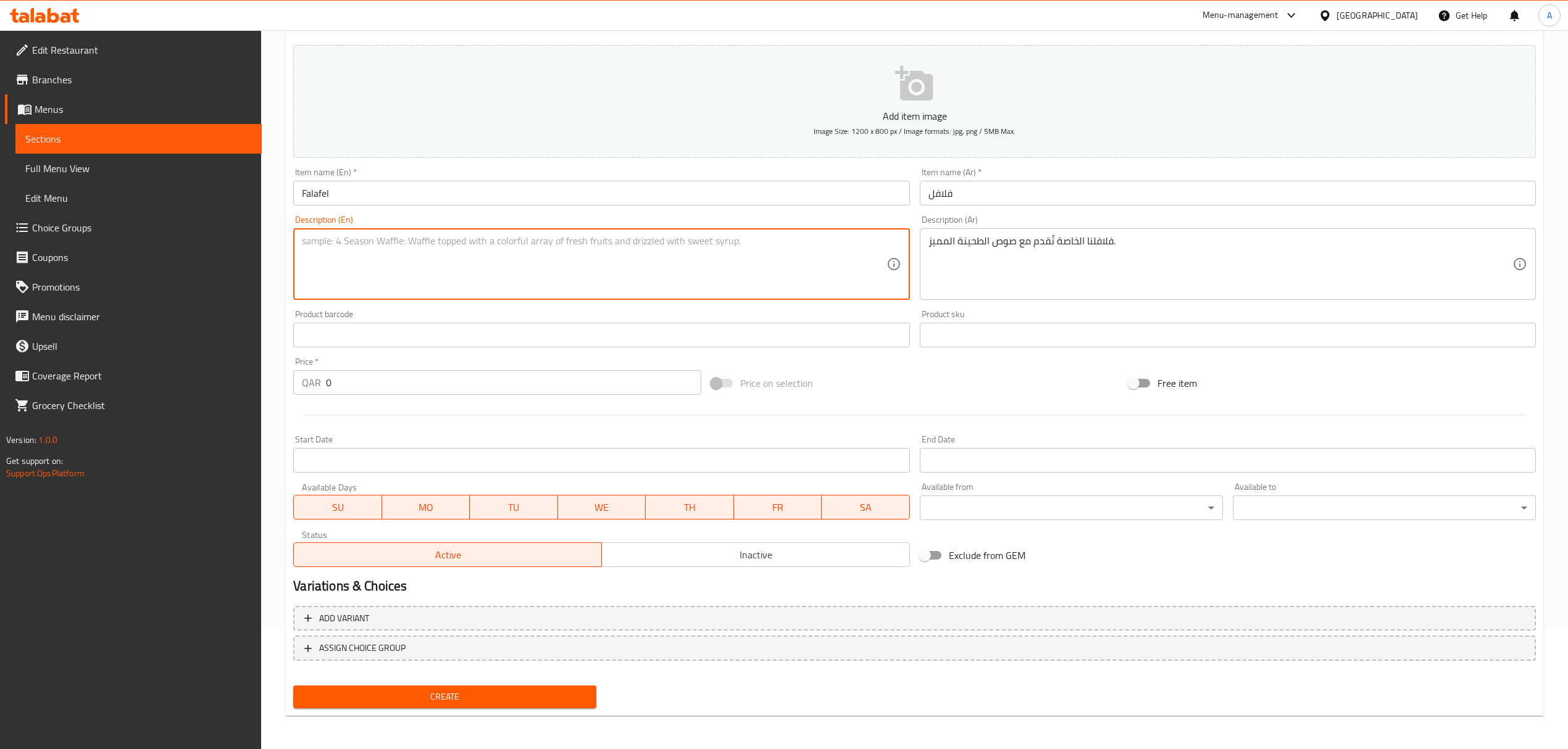
click at [518, 235] on textarea at bounding box center [594, 265] width 584 height 58
paste textarea "Our home made [PERSON_NAME] served with special Tahini Sauce."
type textarea "Our home made [PERSON_NAME] served with special Tahini Sauce."
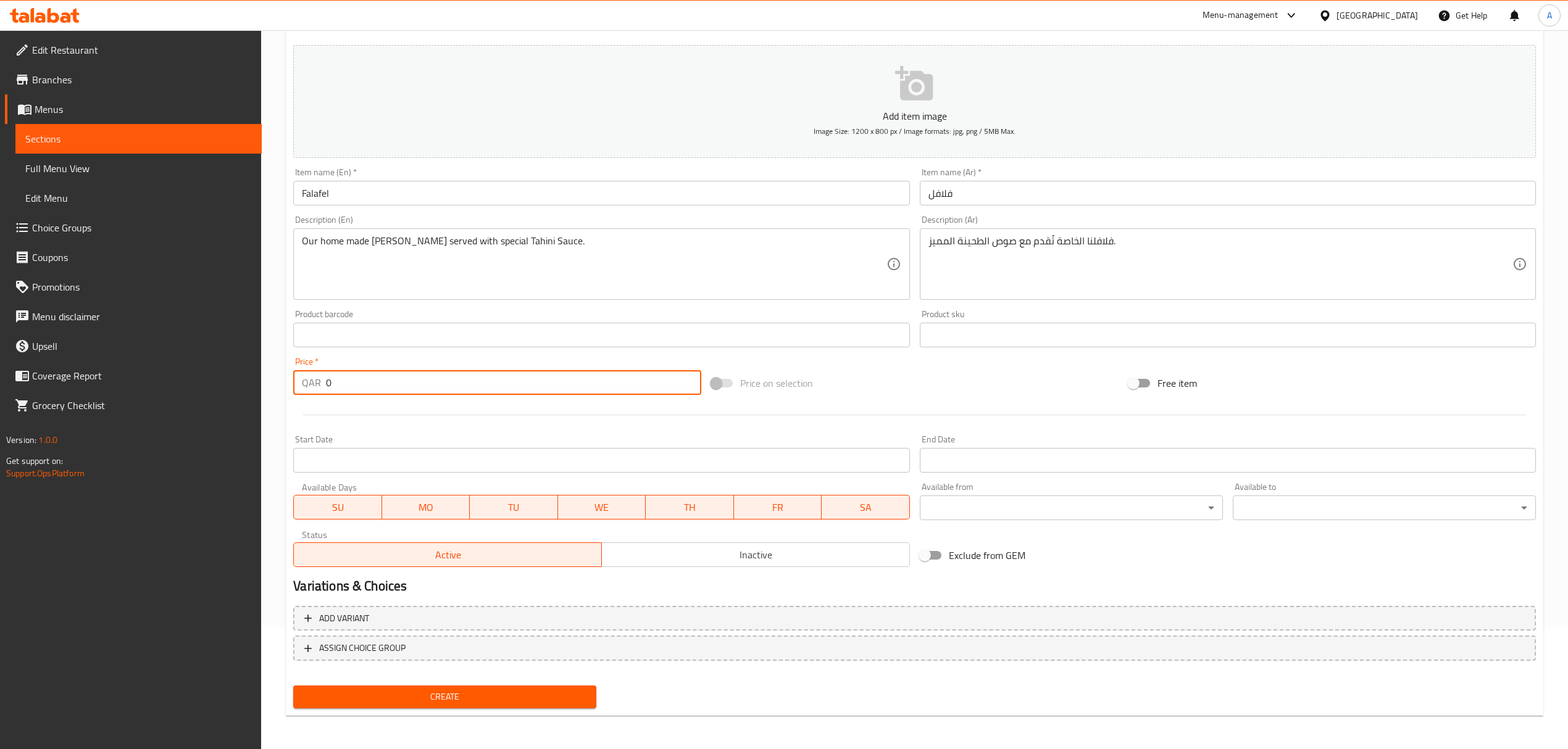
drag, startPoint x: 336, startPoint y: 373, endPoint x: 274, endPoint y: 374, distance: 62.0
click at [274, 374] on div "Home / Restaurants management / Menus / Sections / item / create Arabic Table s…" at bounding box center [914, 329] width 1307 height 842
type input "18"
click at [576, 692] on span "Create" at bounding box center [444, 697] width 283 height 15
drag, startPoint x: 328, startPoint y: 390, endPoint x: 309, endPoint y: 390, distance: 19.0
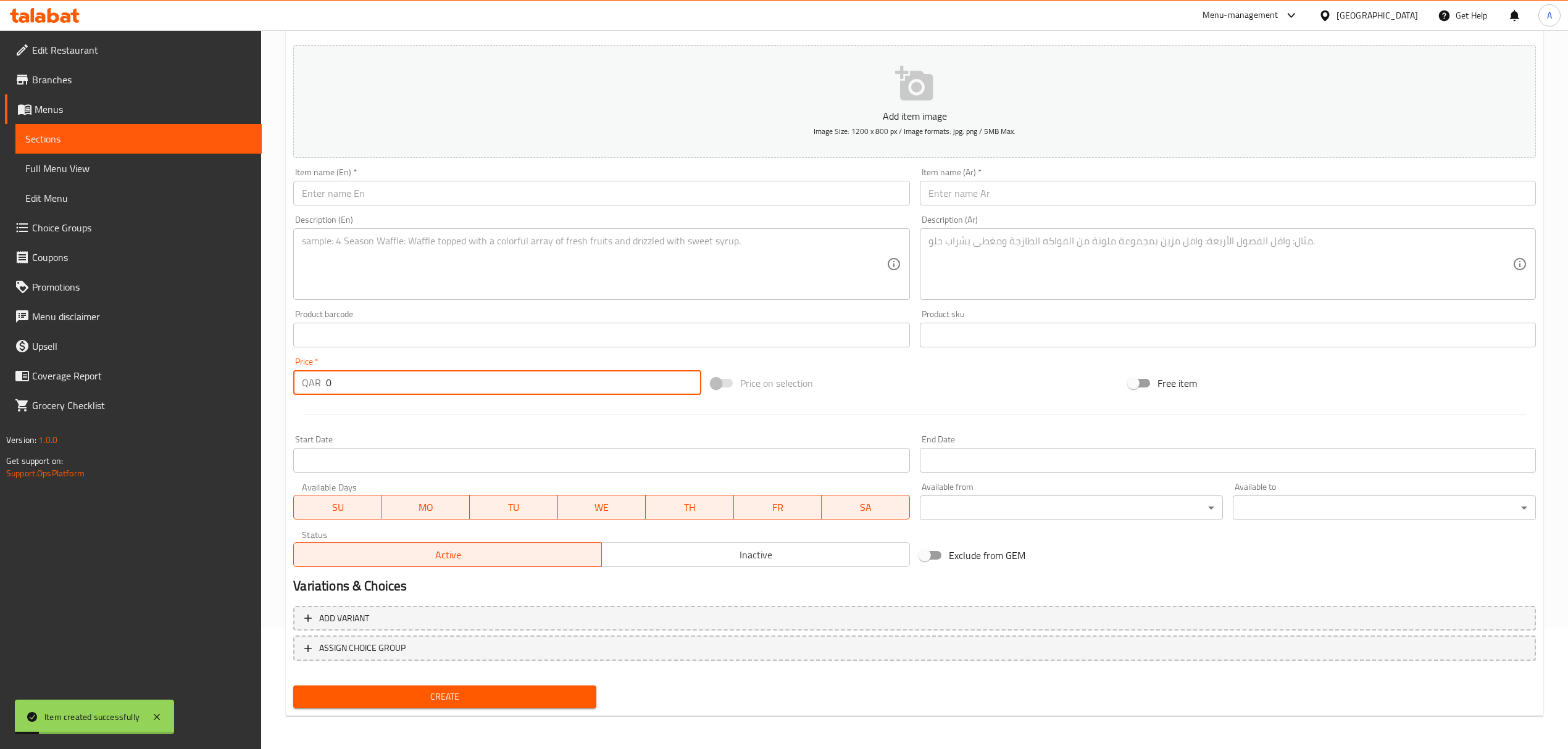
click at [309, 390] on div "QAR 0 Price *" at bounding box center [497, 382] width 407 height 25
type input "17"
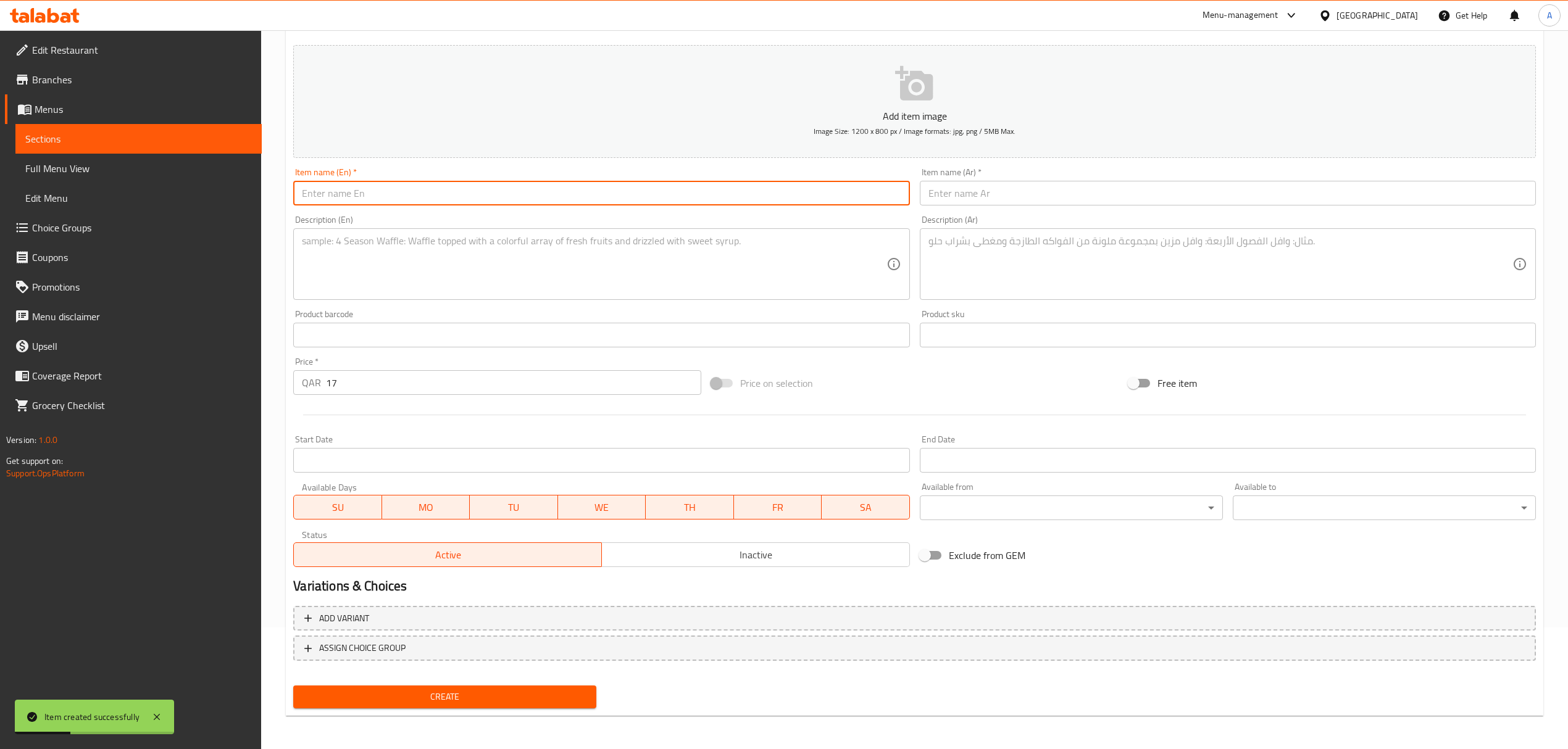
click at [387, 198] on input "text" at bounding box center [601, 193] width 616 height 25
paste input "Hummus"
click at [343, 195] on input "Hummus" at bounding box center [601, 193] width 616 height 25
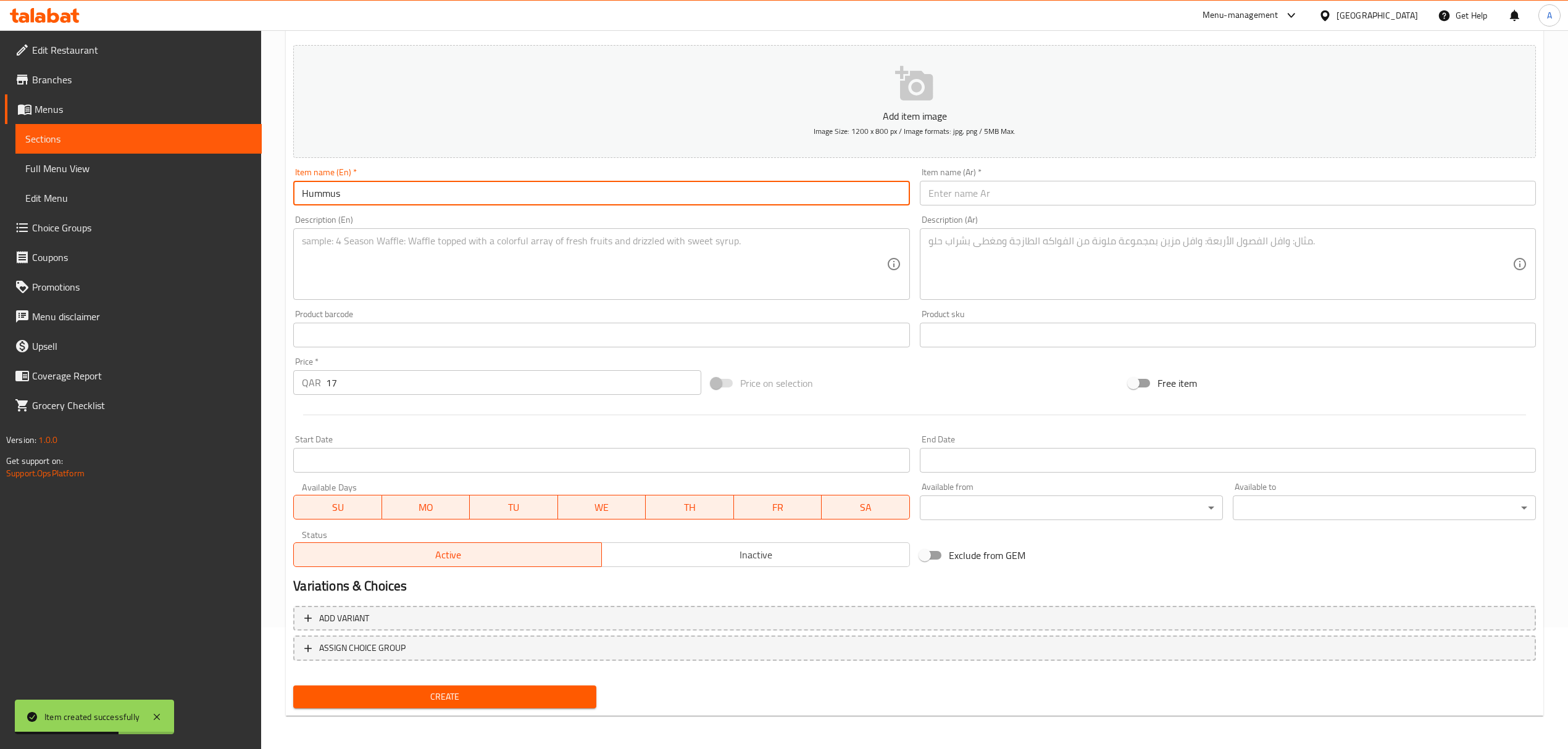
type input "Hummus"
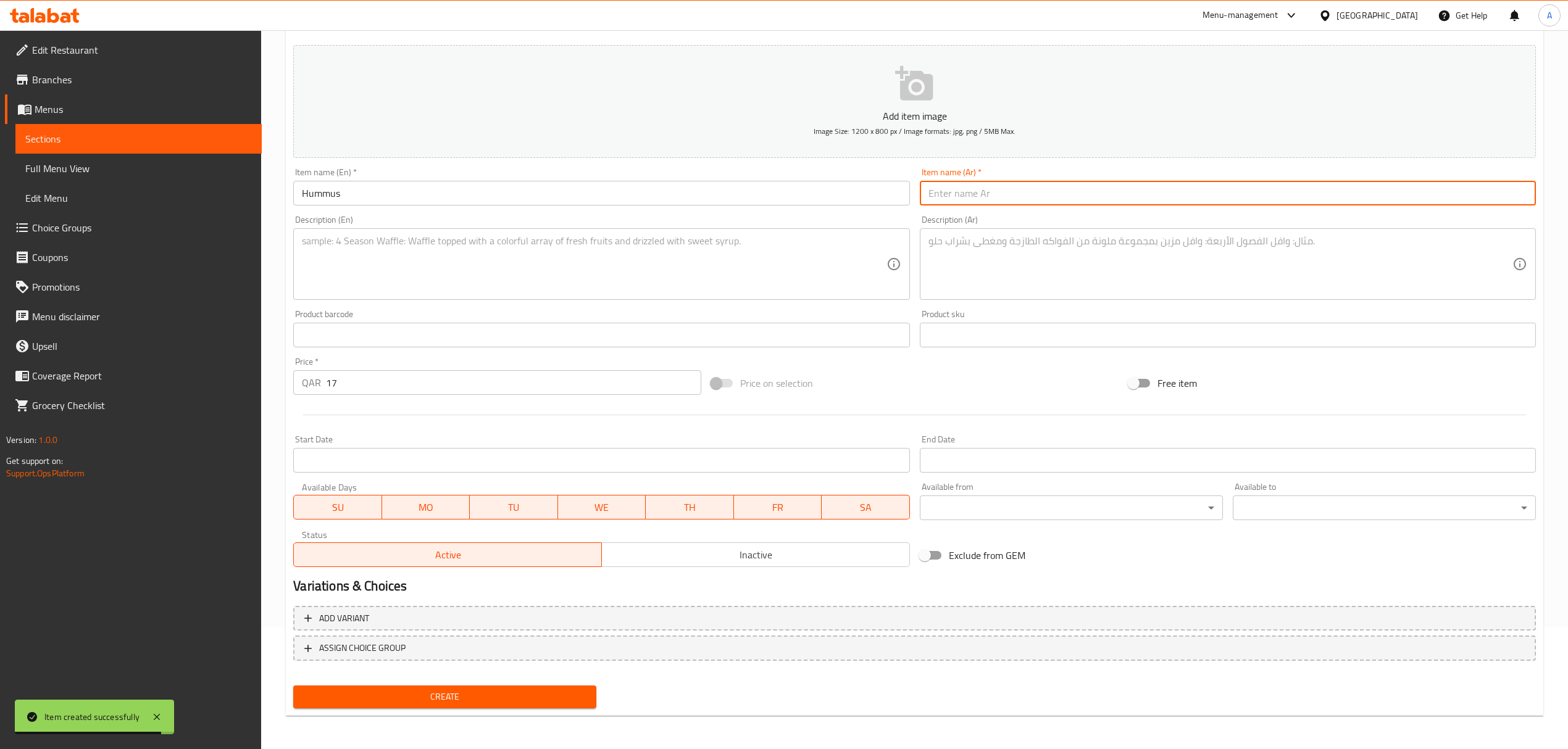
click at [1023, 188] on input "text" at bounding box center [1228, 193] width 616 height 25
paste input "[GEOGRAPHIC_DATA]"
type input "[GEOGRAPHIC_DATA]"
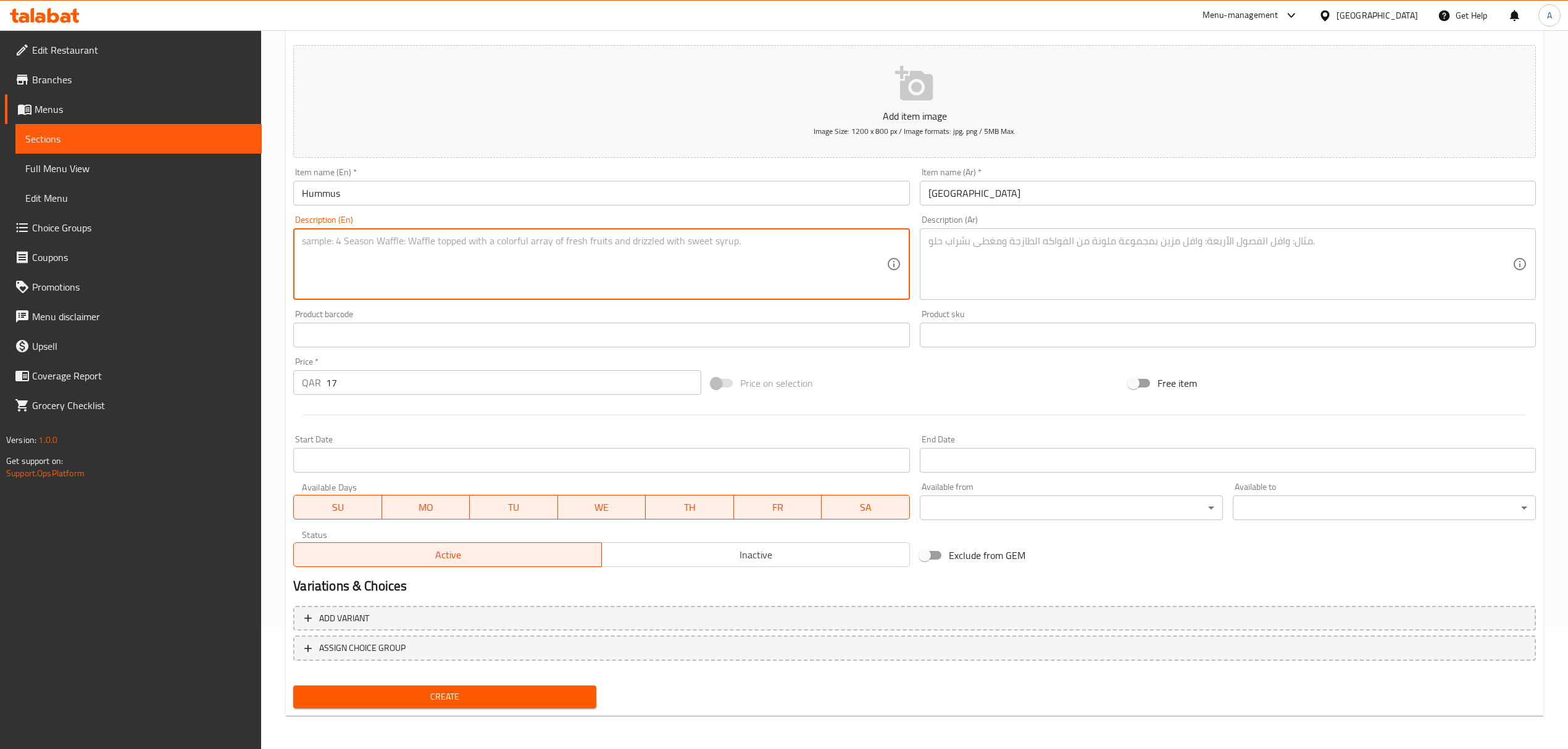
click at [377, 240] on textarea at bounding box center [594, 265] width 584 height 58
paste textarea ""Creamy chickpea dip blended in-house with tahini and citrus, garnished with he…"
click at [309, 245] on textarea ""Creamy chickpea dip blended in-house with tahini and citrus, garnished with he…" at bounding box center [594, 265] width 584 height 58
click at [309, 254] on textarea ""Creamy chickpea dip blended in-house with tahini and citrus, garnished with he…" at bounding box center [594, 265] width 584 height 58
click at [306, 238] on textarea ""Creamy chickpea dip blended in-house with tahini and citrus, garnished with he…" at bounding box center [594, 265] width 584 height 58
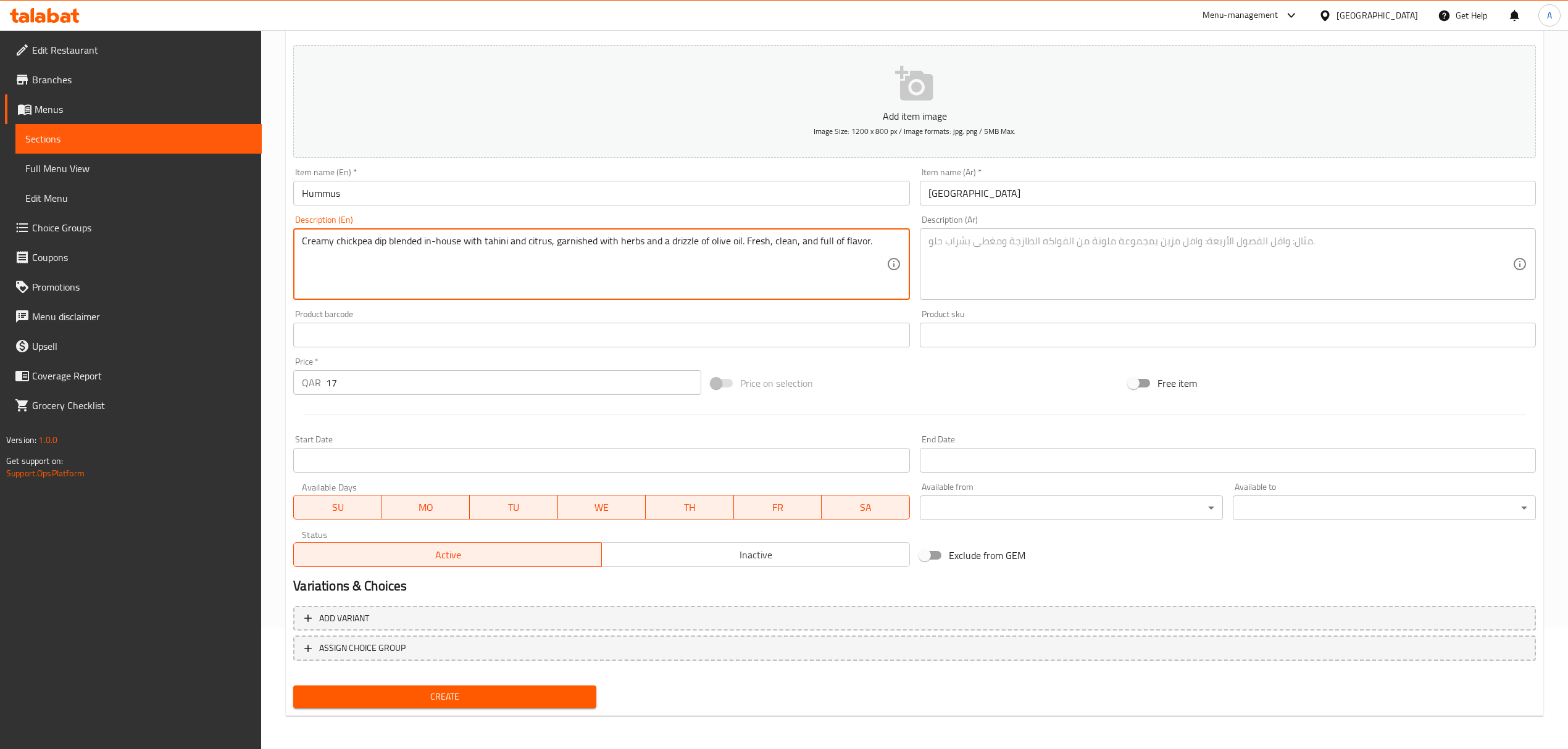
type textarea "Creamy chickpea dip blended in-house with tahini and citrus, garnished with her…"
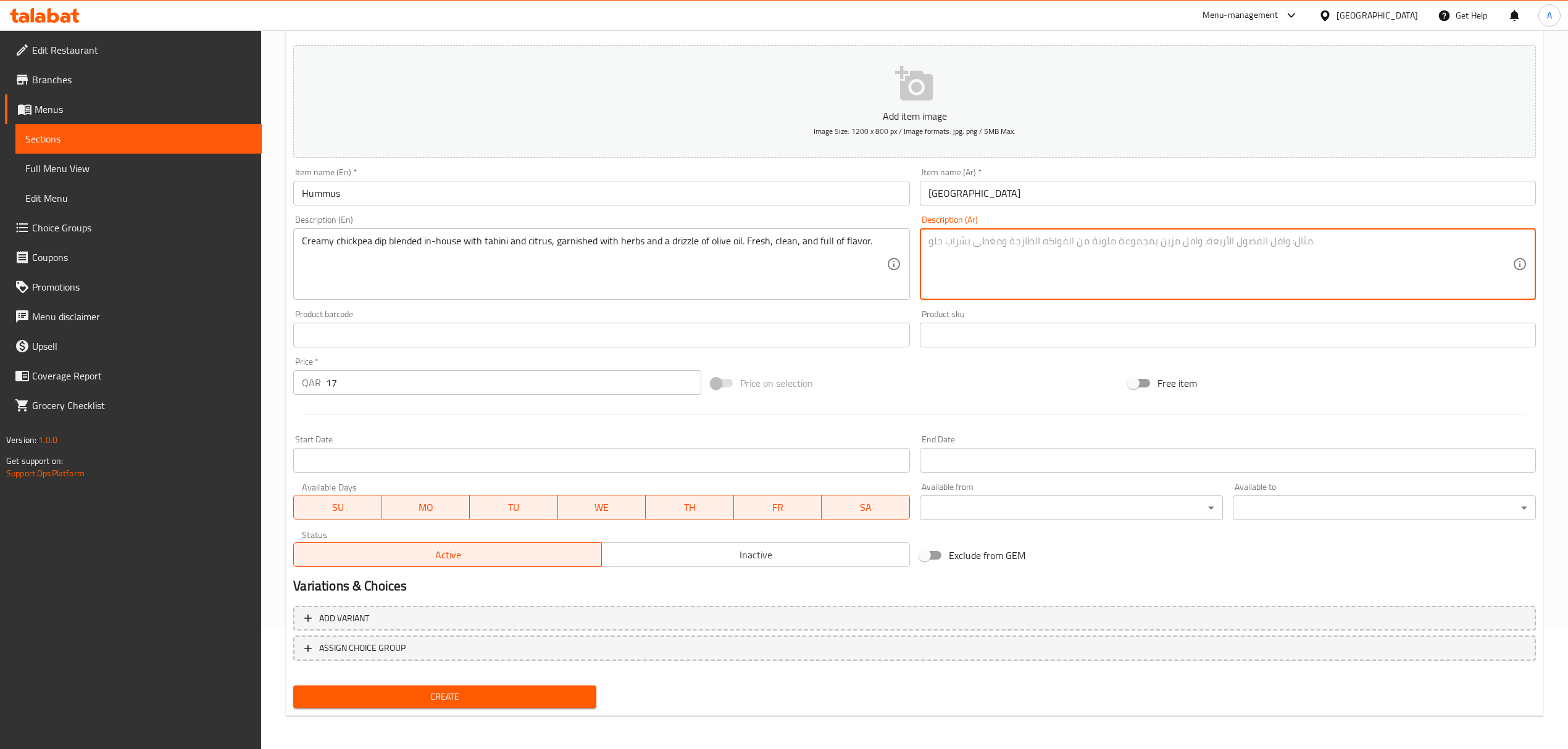
click at [1169, 243] on textarea at bounding box center [1220, 265] width 584 height 58
paste textarea "غموس الحمص الكريمي المحضر في المنزل مع الطحينة والحمضيات، مزين بالأعشاب ورشة زي…"
type textarea "غموس الحمص الكريمي المحضر في المنزل مع الطحينة والحمضيات، مزين بالأعشاب ورشة زي…"
click at [426, 696] on span "Create" at bounding box center [444, 697] width 283 height 15
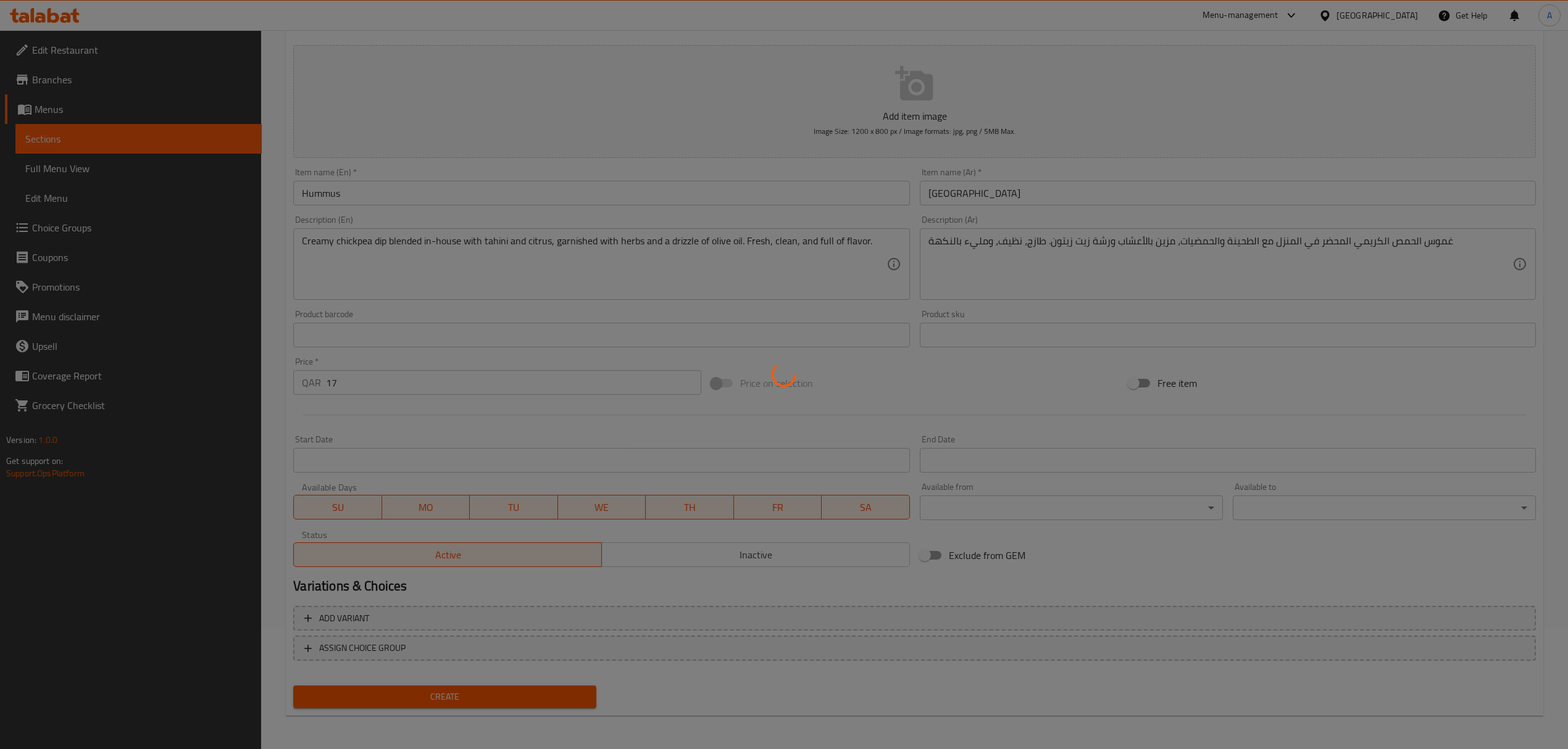
type input "0"
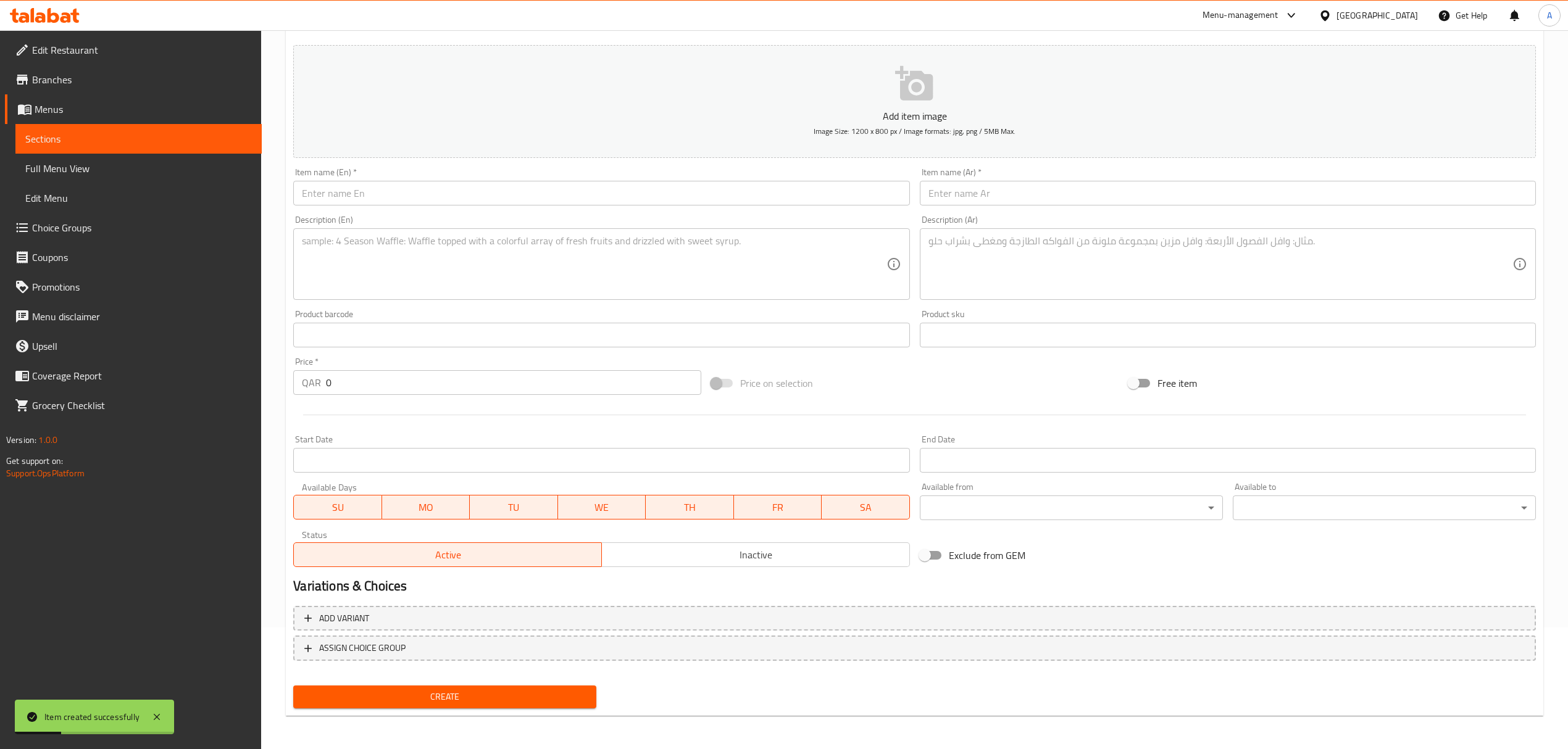
click at [426, 195] on input "text" at bounding box center [601, 193] width 616 height 25
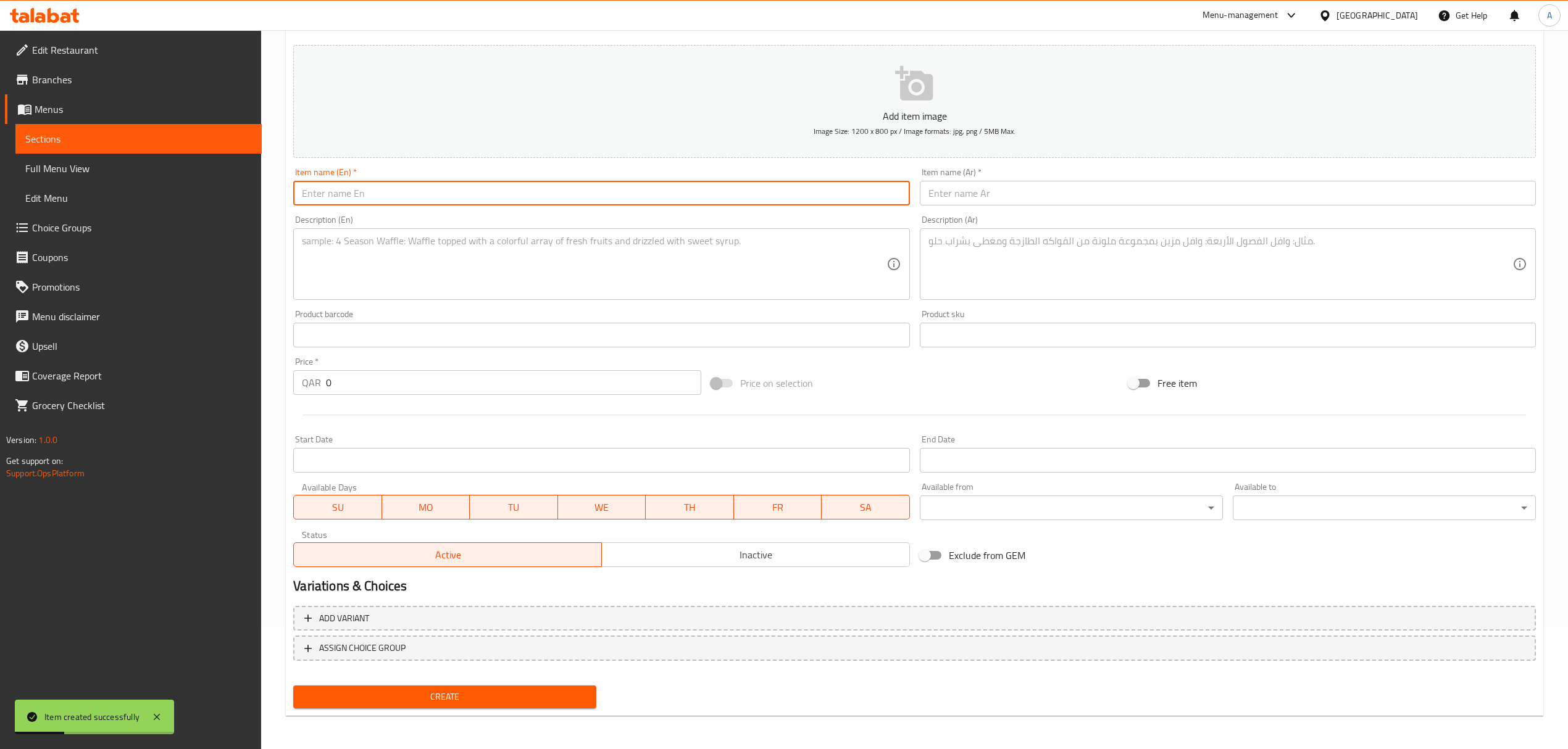
paste input "[PERSON_NAME]"
type input "[PERSON_NAME]"
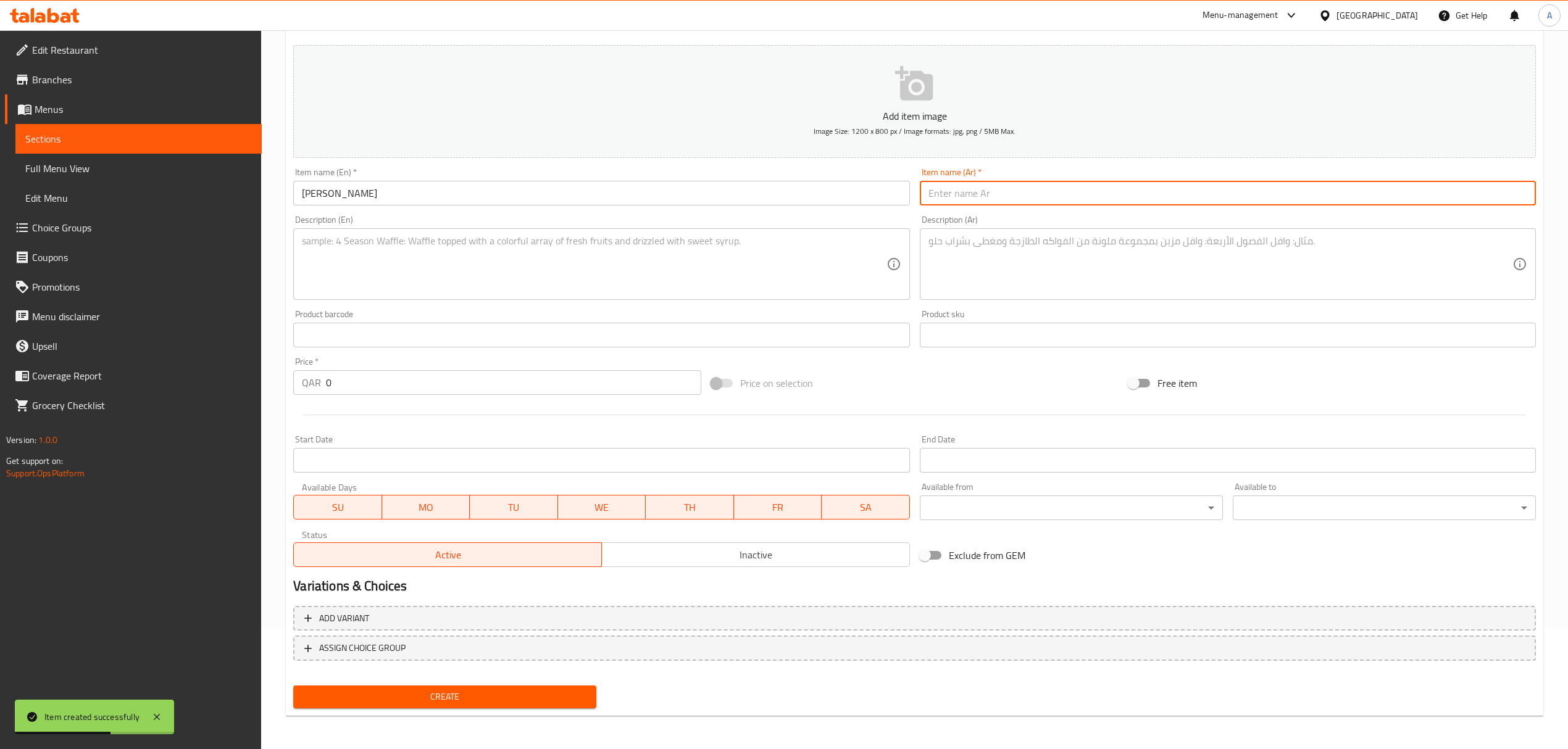
click at [1062, 189] on input "text" at bounding box center [1228, 193] width 616 height 25
paste input "بابا غنوج"
type input "بابا غنوج"
click at [1052, 233] on div "Description (Ar)" at bounding box center [1228, 264] width 616 height 72
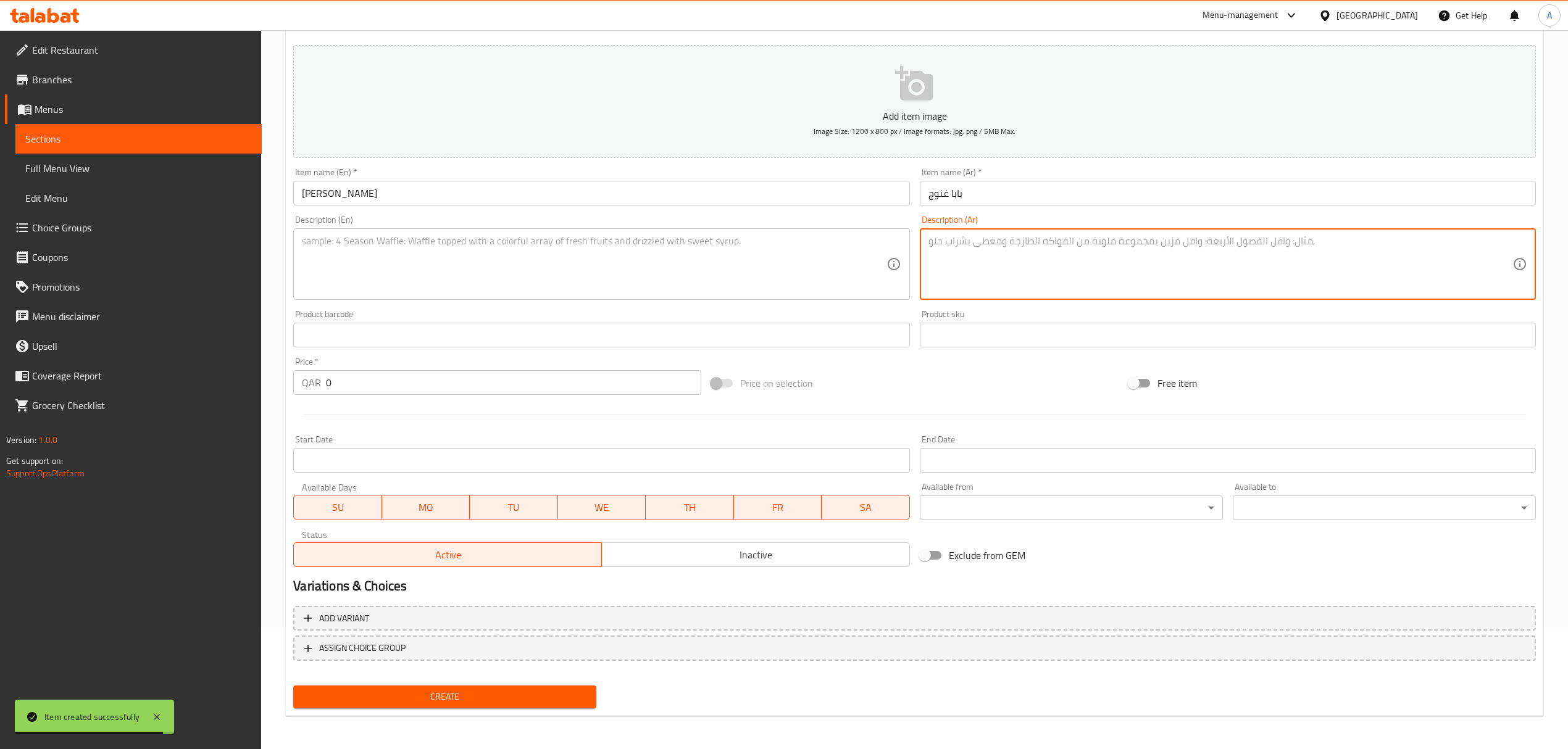
paste textarea "بيوريه باذنجان مشوي حريري مع الطحينة والحمضيات، مغطى بحبوب الرمان وأعشاب طازجة.…"
type textarea "بيوريه باذنجان مشوي حريري مع الطحينة والحمضيات، مغطى بحبوب الرمان وأعشاب طازجة.…"
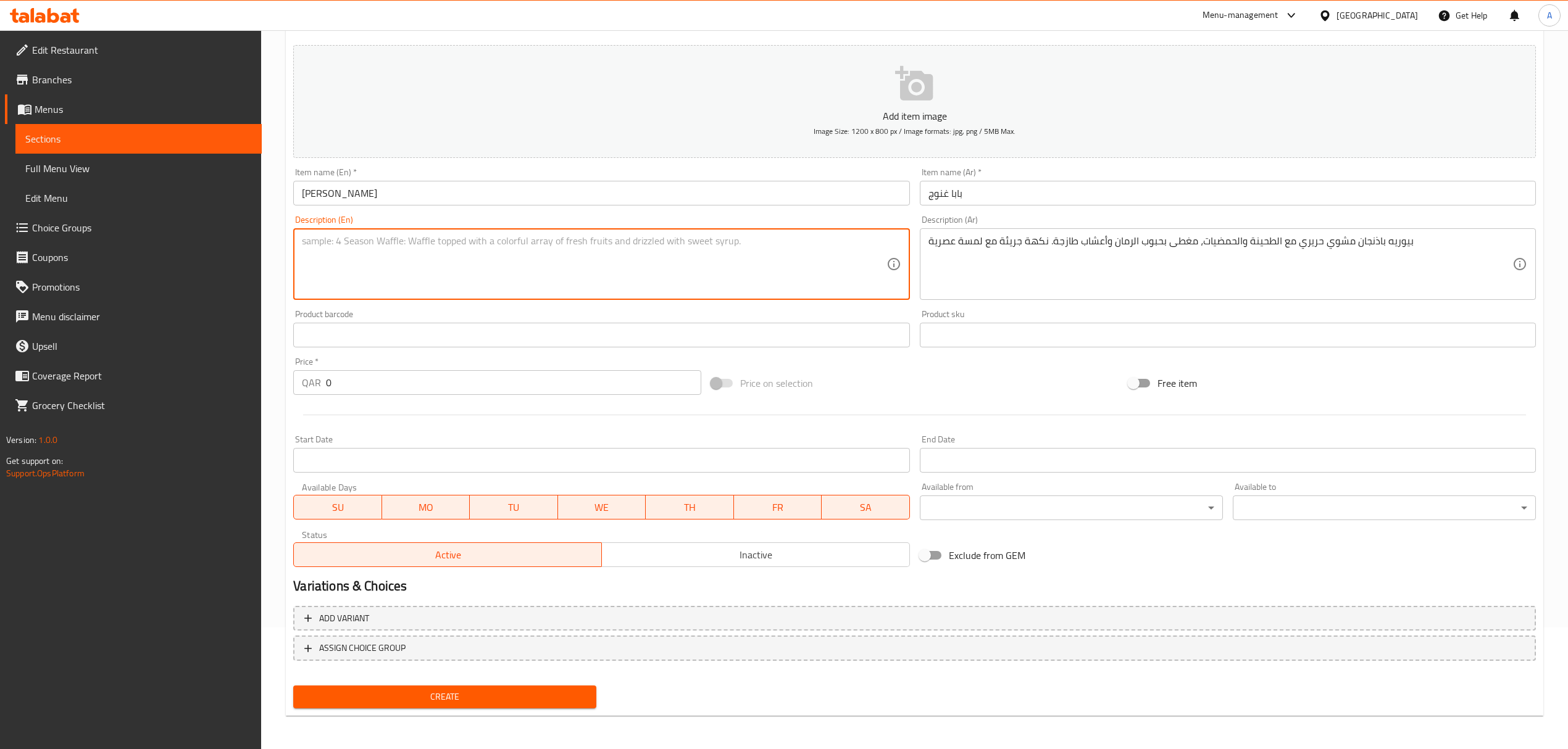
click at [485, 247] on textarea at bounding box center [594, 265] width 584 height 58
paste textarea ""Silky, charred eggplant purée with tahini and citrus, topped with pomegranate …"
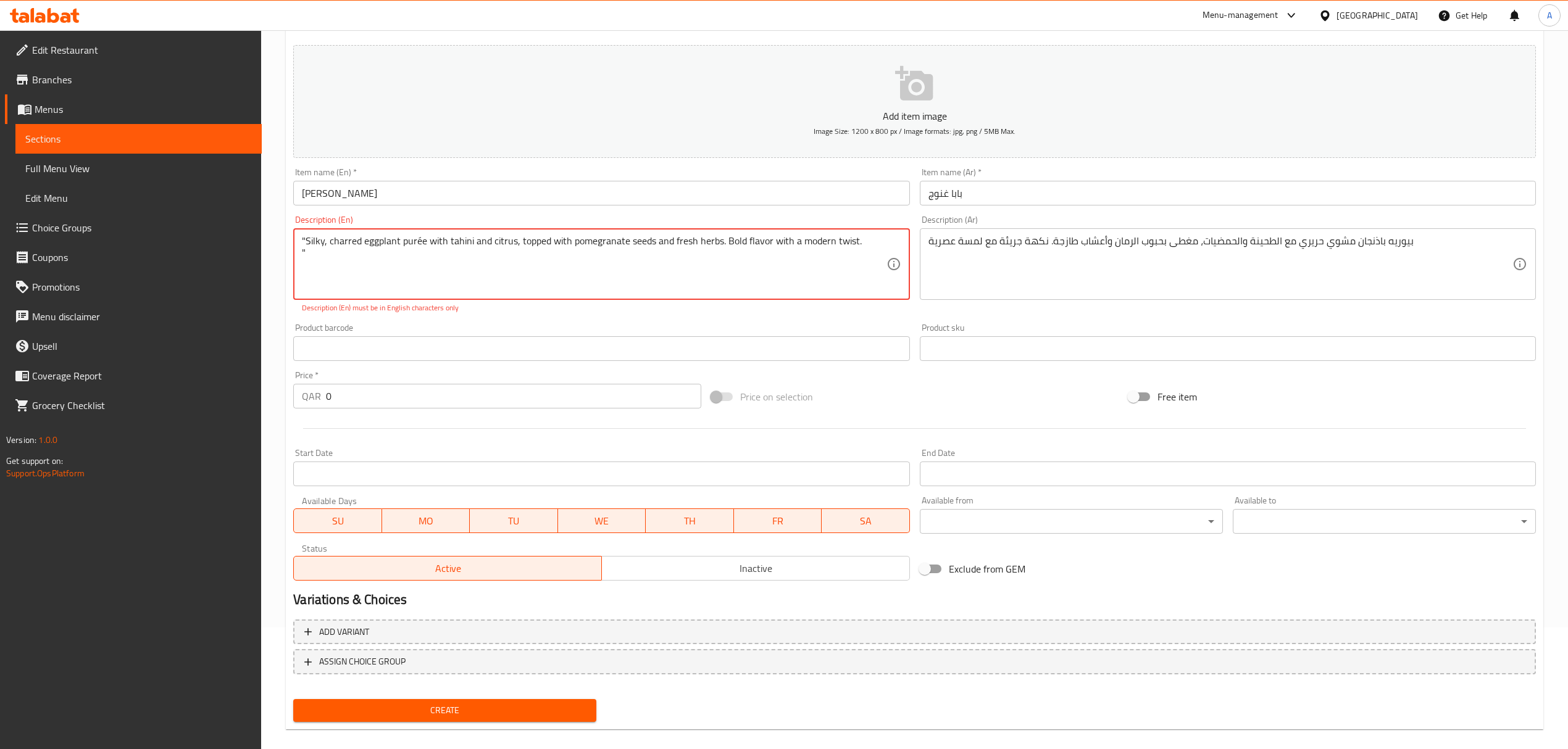
click at [311, 252] on textarea ""Silky, charred eggplant purée with tahini and citrus, topped with pomegranate …" at bounding box center [594, 265] width 584 height 58
click at [306, 240] on textarea ""Silky, charred eggplant purée with tahini and citrus, topped with pomegranate …" at bounding box center [594, 265] width 584 height 58
type textarea "Silky, charred eggplant purée with tahini and citrus, topped with pomegranate s…"
drag, startPoint x: 338, startPoint y: 398, endPoint x: 247, endPoint y: 384, distance: 92.1
click at [247, 384] on div "Edit Restaurant Branches Menus Sections Full Menu View Edit Menu Choice Groups …" at bounding box center [784, 336] width 1568 height 855
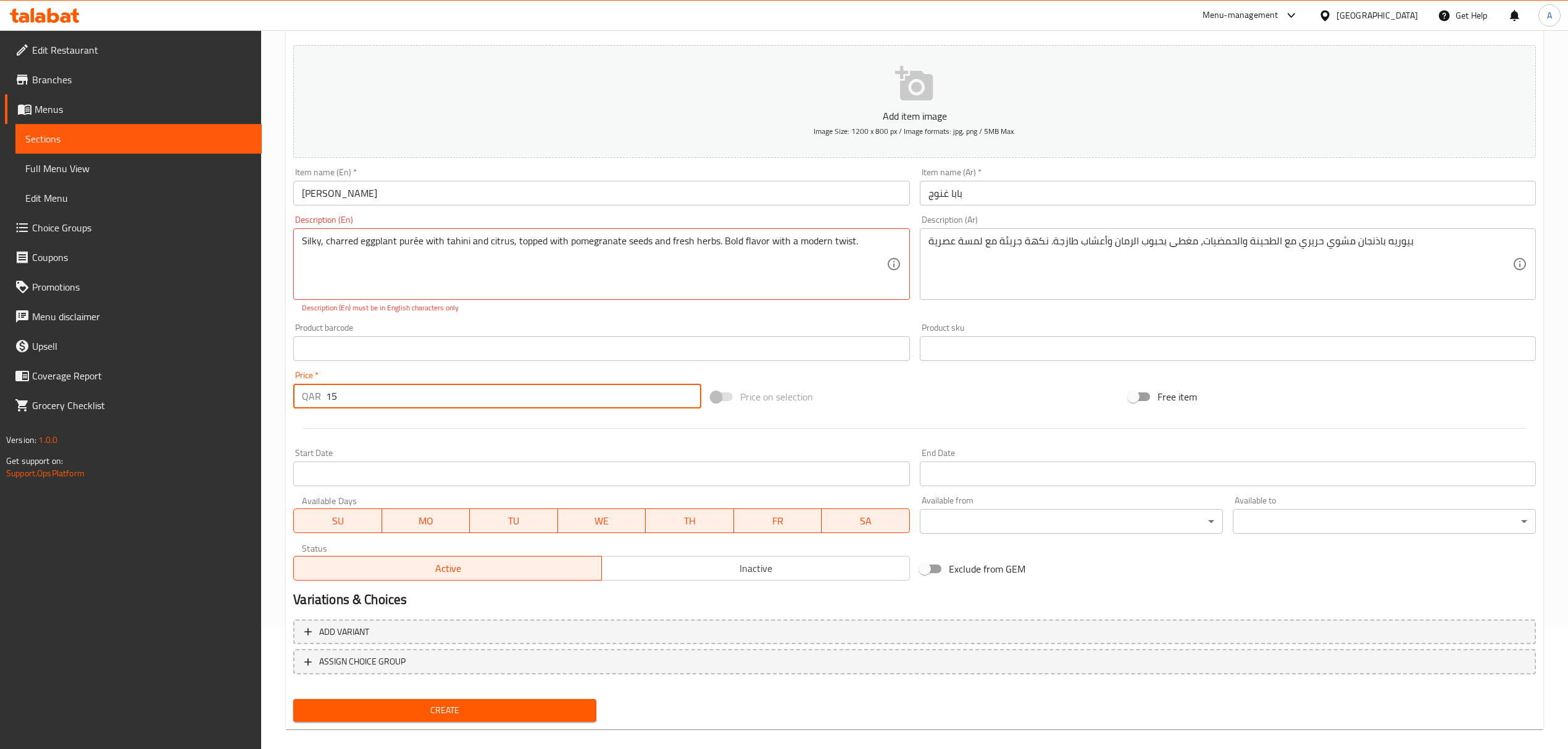
click at [688, 390] on input "15" at bounding box center [513, 396] width 375 height 25
click at [688, 388] on input "16" at bounding box center [513, 396] width 375 height 25
type input "17"
click at [688, 388] on input "17" at bounding box center [513, 396] width 375 height 25
click at [485, 696] on div "Create" at bounding box center [445, 710] width 313 height 32
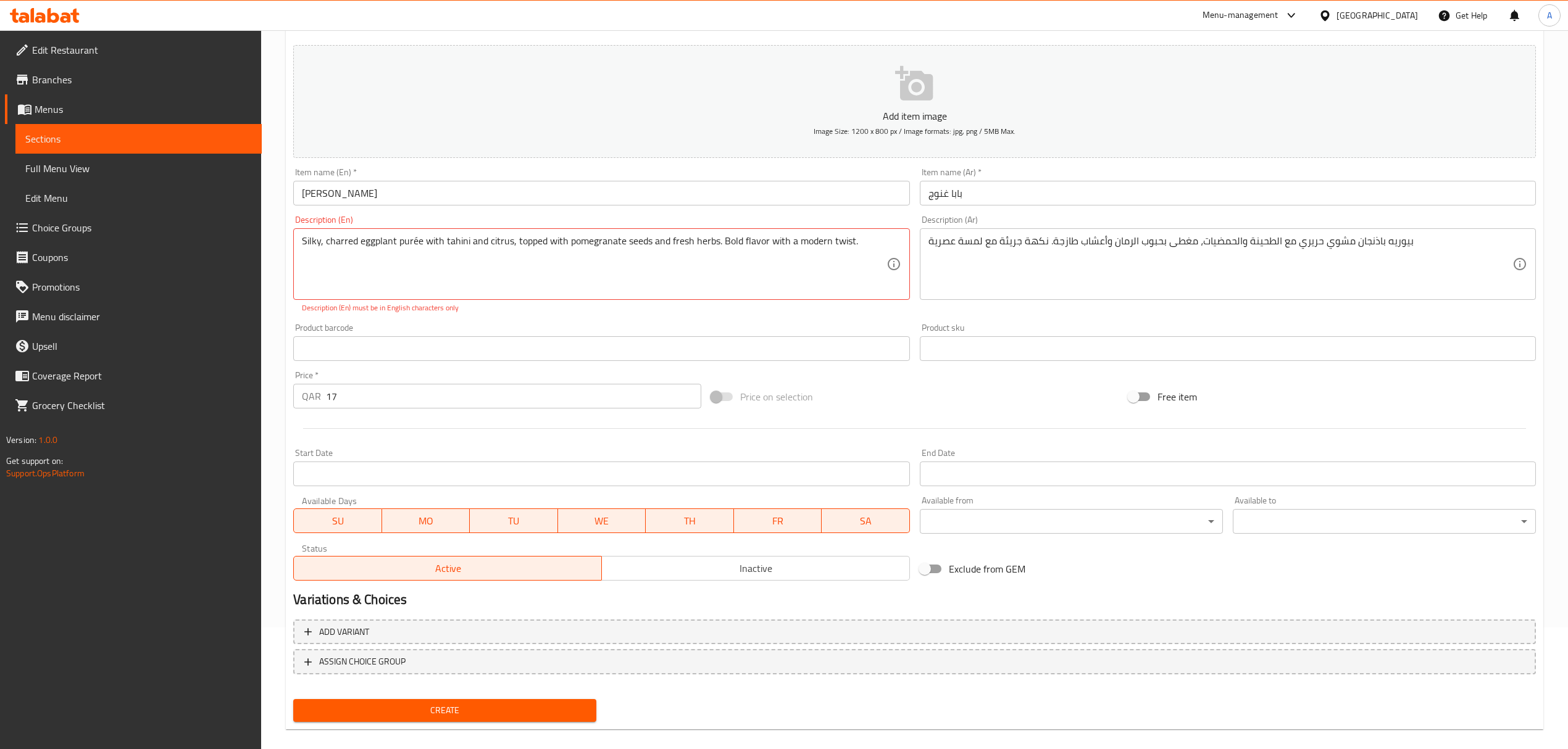
click at [485, 703] on span "Create" at bounding box center [444, 710] width 283 height 15
click at [373, 245] on textarea "Silky, charred eggplant purée with tahini and citrus, topped with pomegranate s…" at bounding box center [594, 265] width 584 height 58
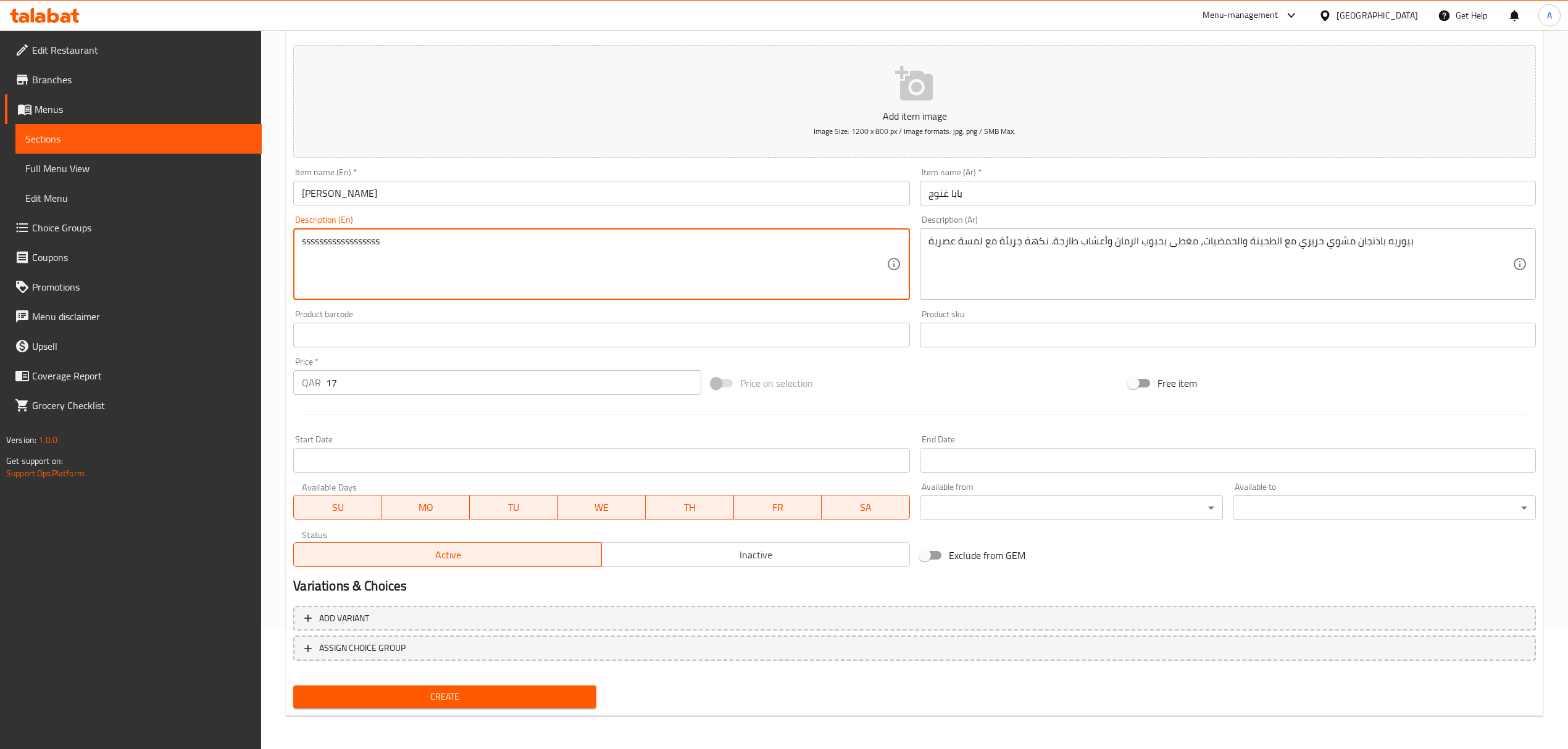
click at [368, 235] on div "ssssssssssssssssss Description (En)" at bounding box center [601, 264] width 616 height 72
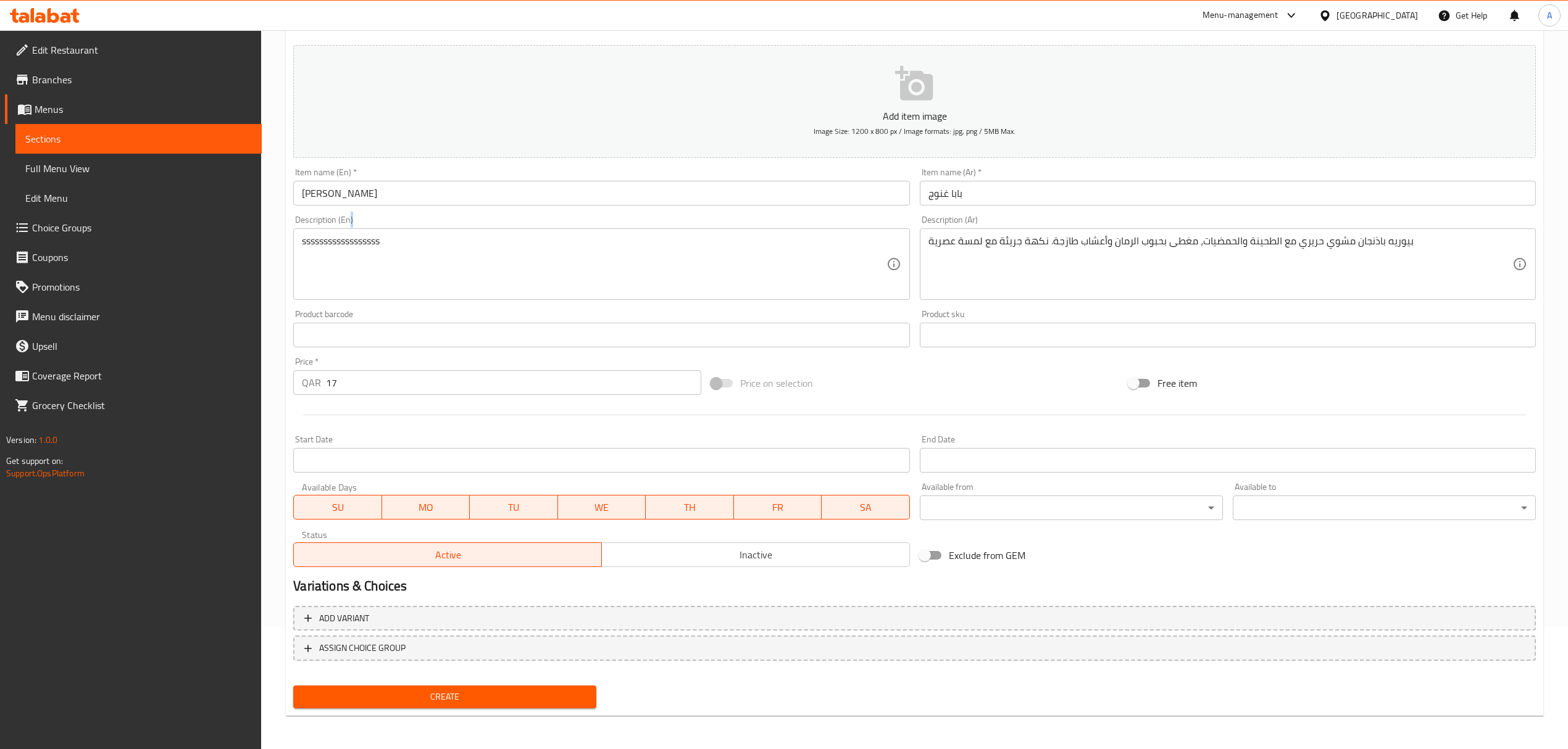
click at [368, 235] on div "ssssssssssssssssss Description (En)" at bounding box center [601, 264] width 616 height 72
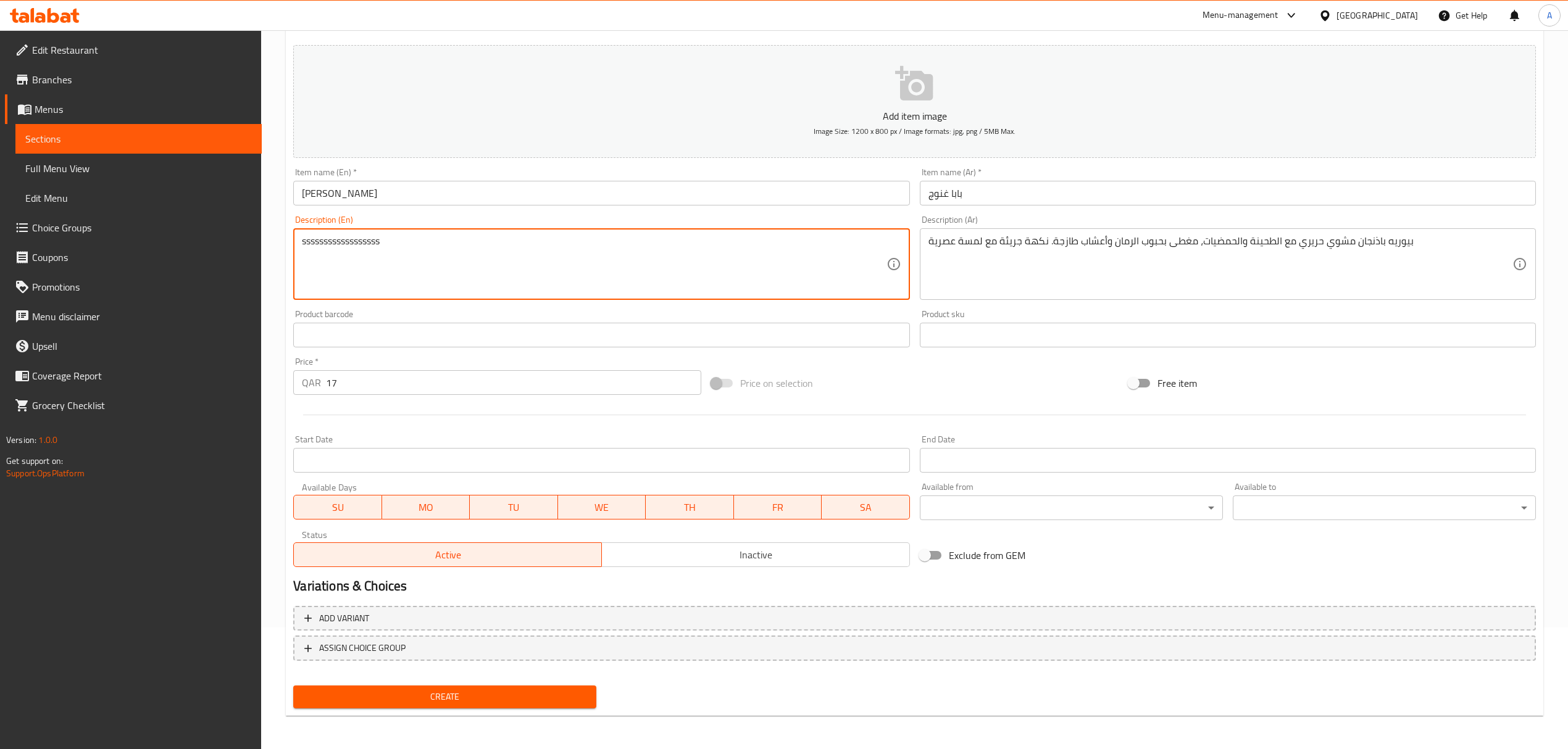
click at [356, 244] on textarea "ssssssssssssssssss" at bounding box center [594, 265] width 584 height 58
paste textarea "Silky, charred eggplant purée with tahini and citrus, topped with pomegranate s…"
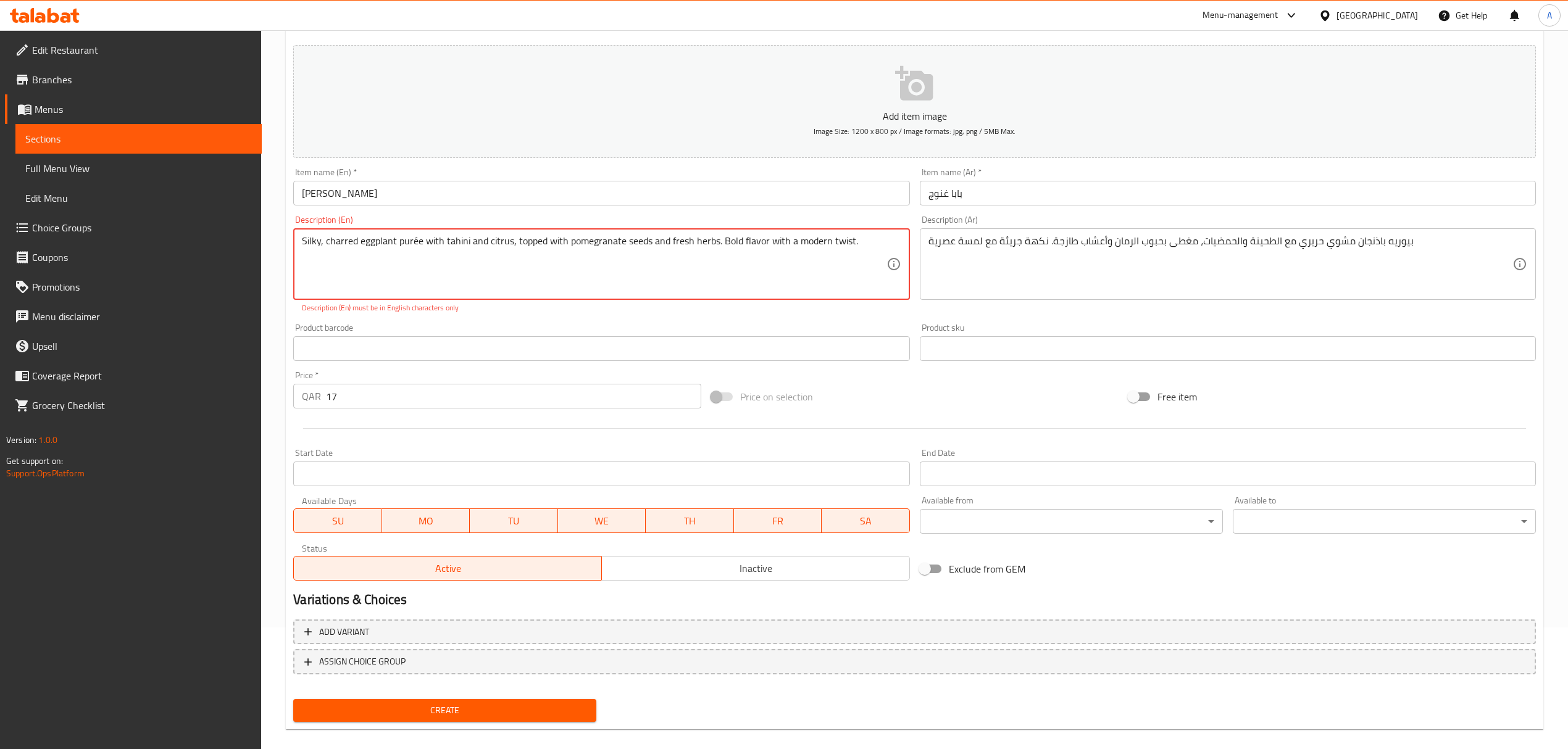
click at [416, 240] on textarea "Silky, charred eggplant purée with tahini and citrus, topped with pomegranate s…" at bounding box center [594, 265] width 584 height 58
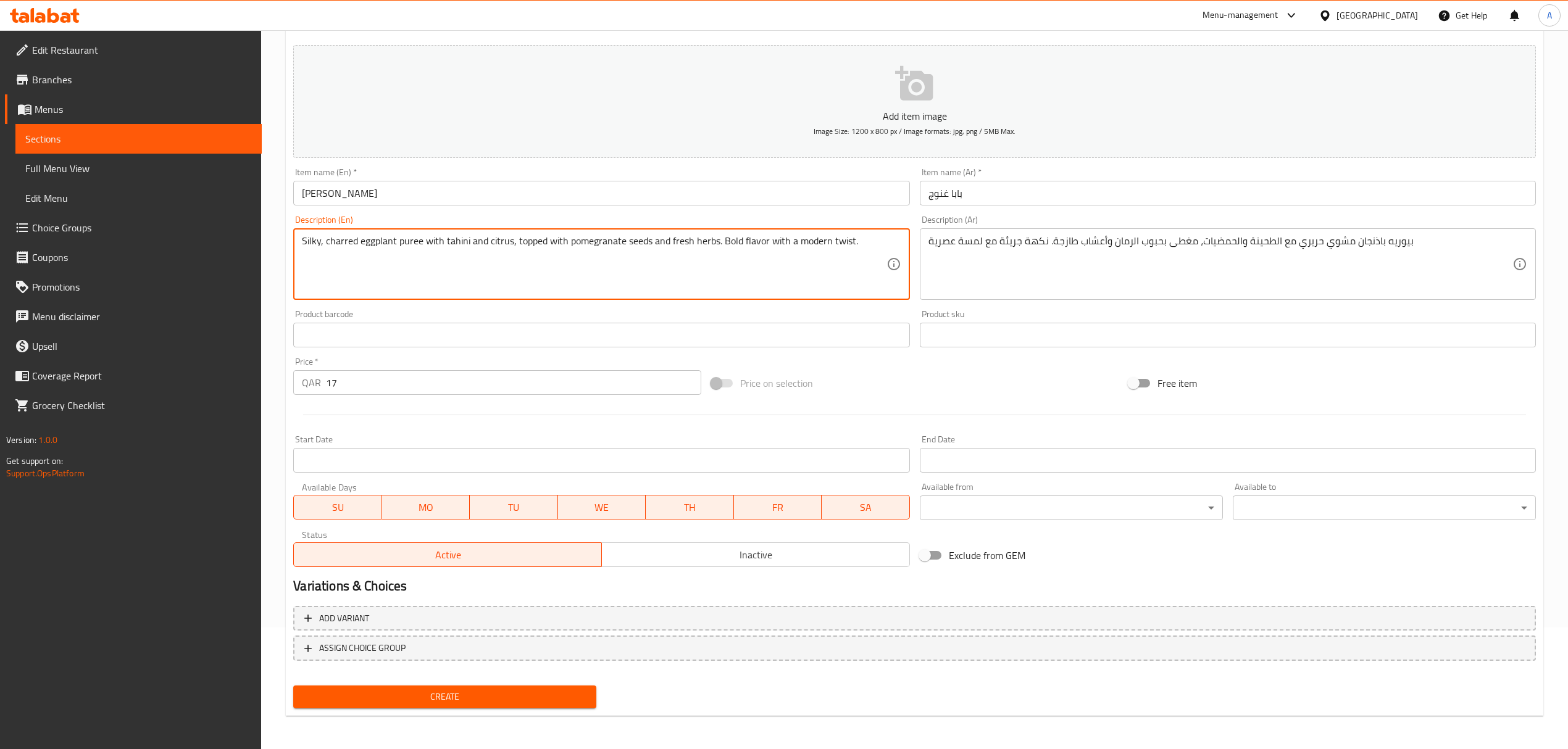
type textarea "Silky, charred eggplant puree with tahini and citrus, topped with pomegranate s…"
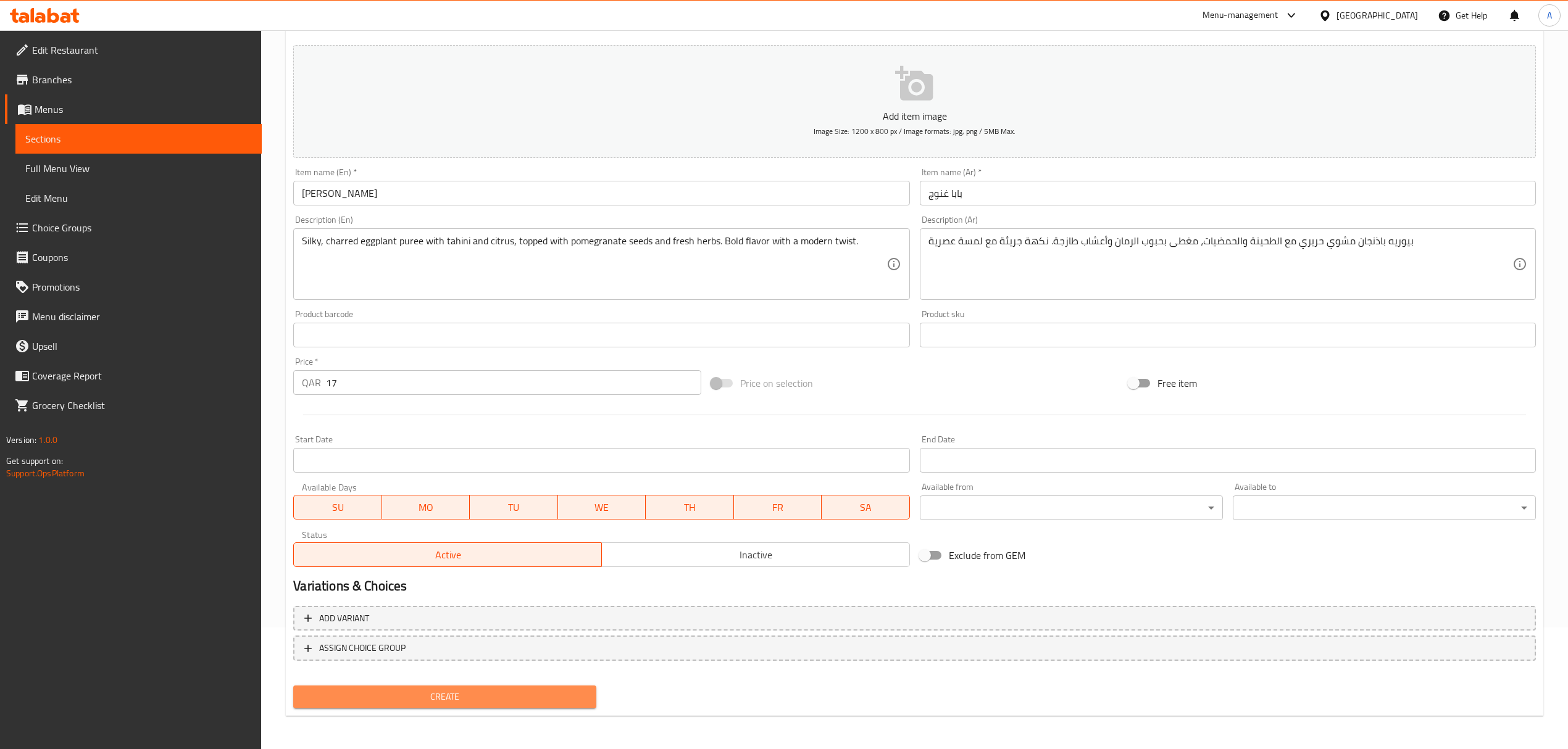
click at [492, 697] on span "Create" at bounding box center [444, 697] width 283 height 15
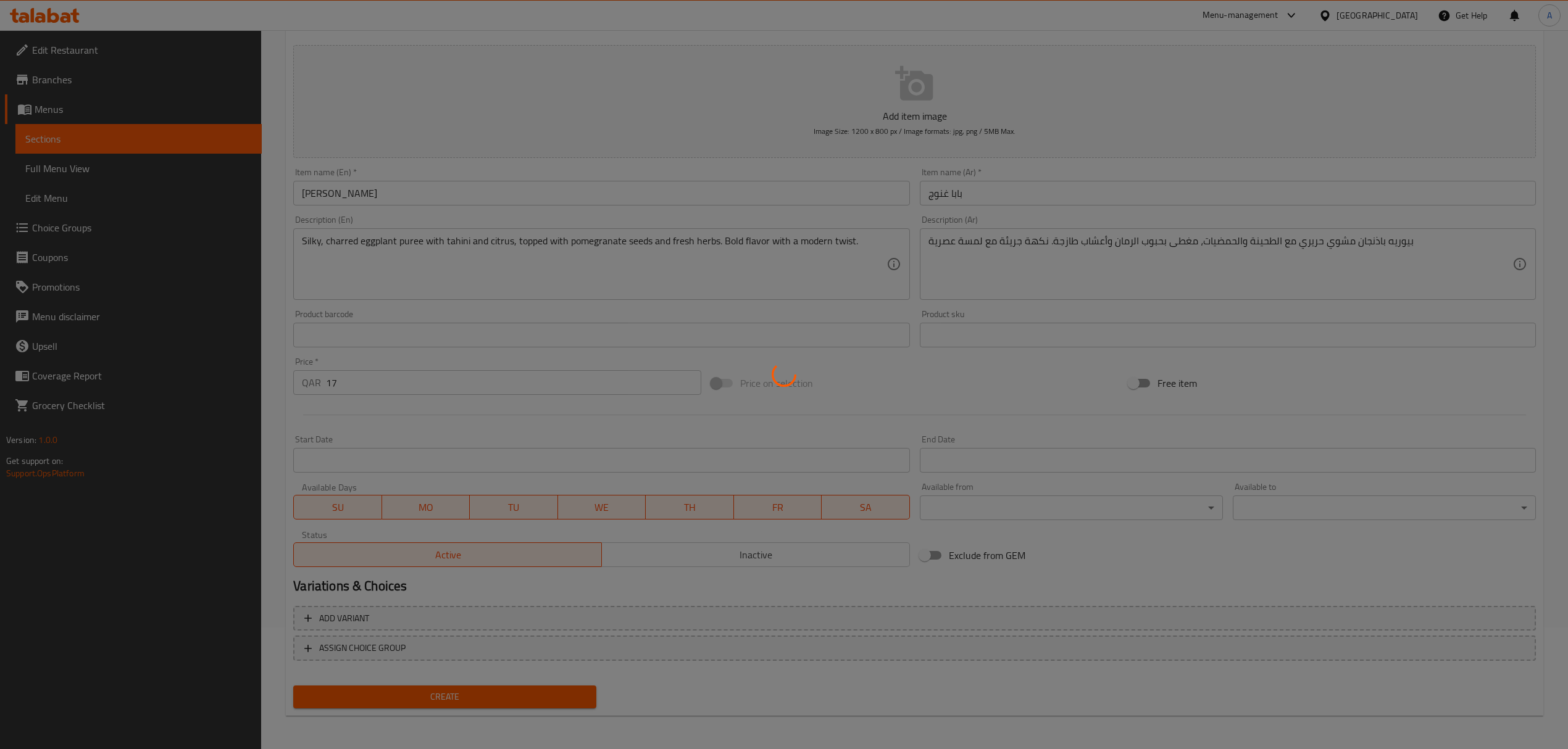
type input "0"
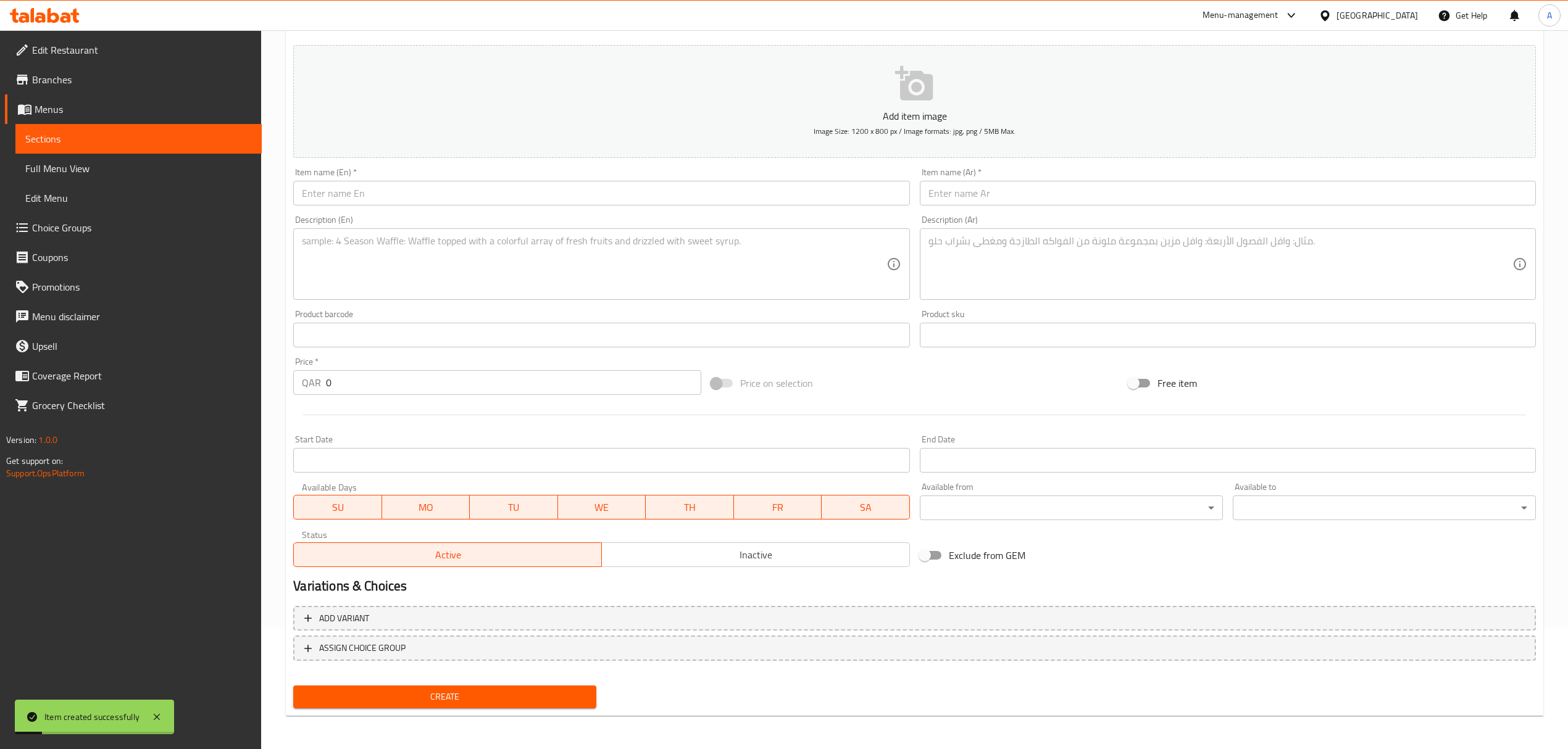
click at [384, 188] on input "text" at bounding box center [601, 193] width 616 height 25
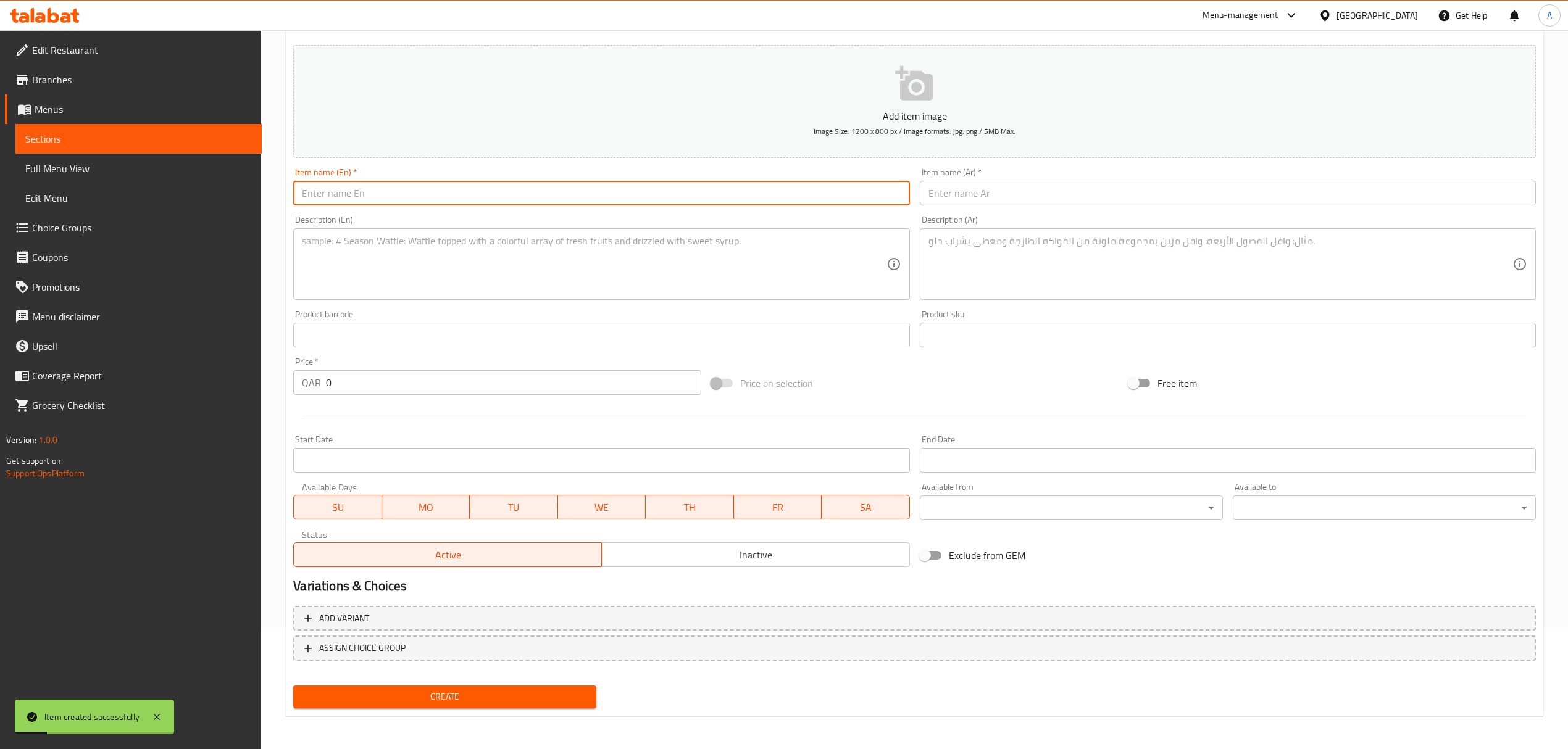
paste input "Muttabbal"
type input "Muttabbal"
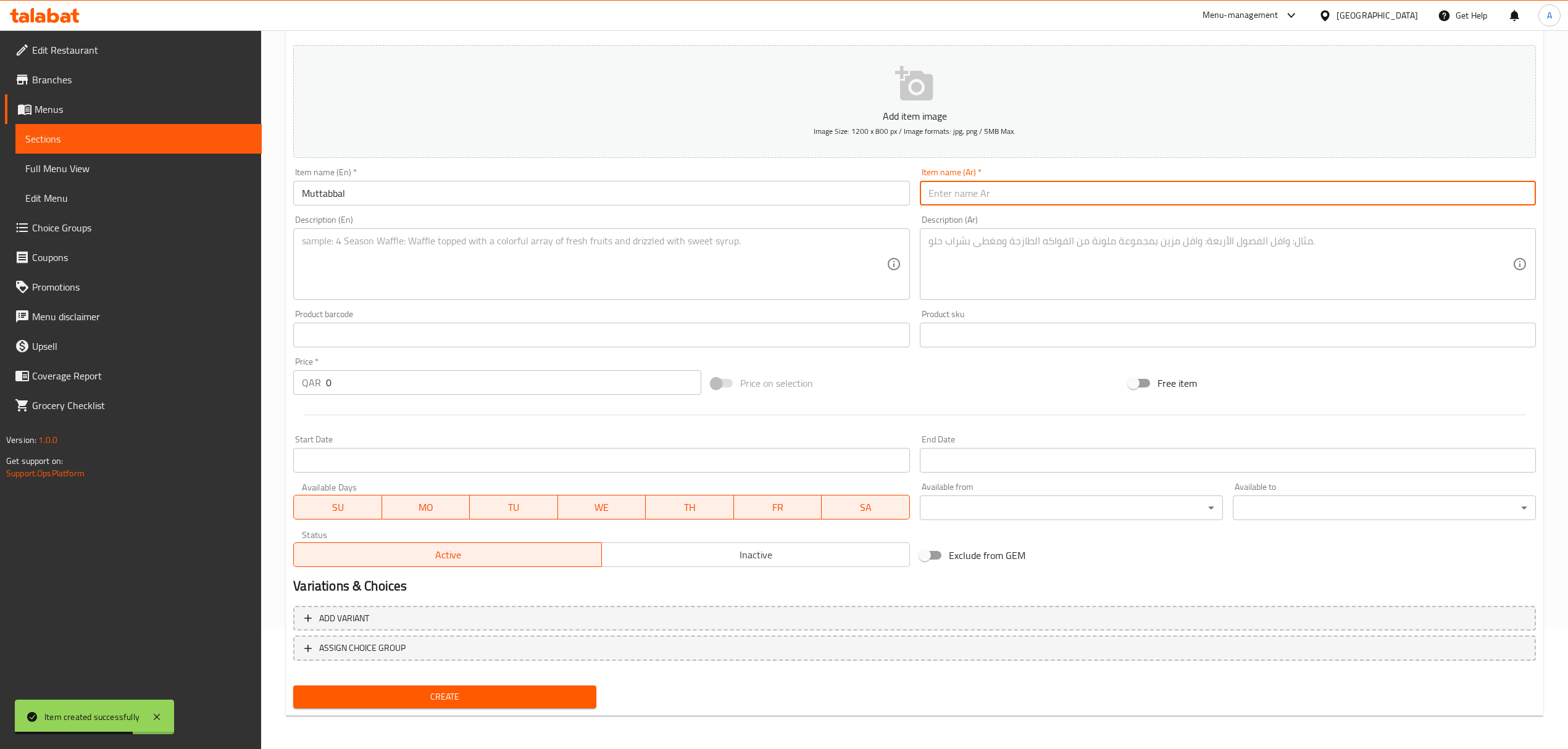
click at [1065, 200] on input "text" at bounding box center [1228, 193] width 616 height 25
paste input "متبل"
type input "متبل"
click at [492, 250] on textarea at bounding box center [594, 265] width 584 height 58
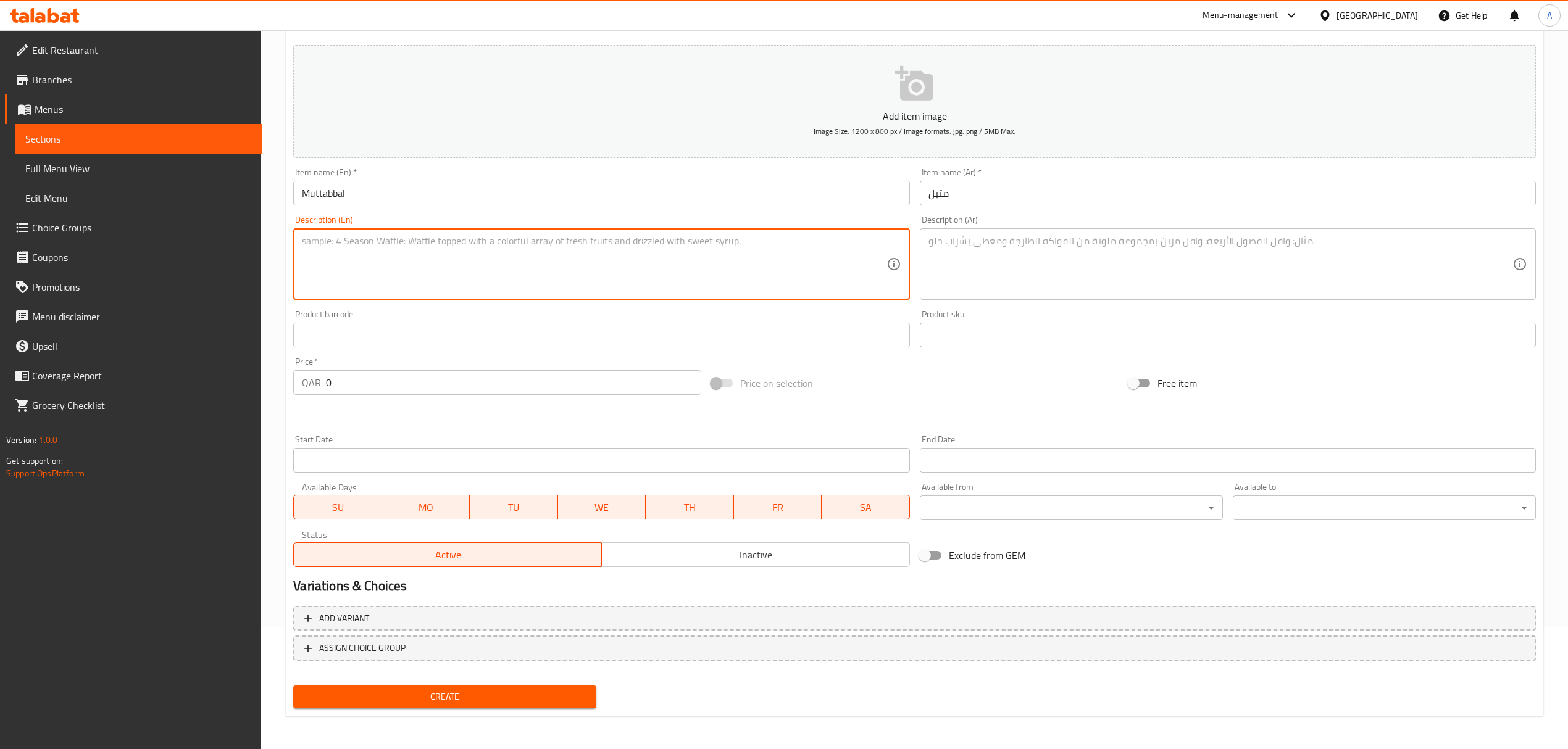
paste textarea "Fire-roasted eggplant blended with creamy yogurt and tahini, topped with za’ata…"
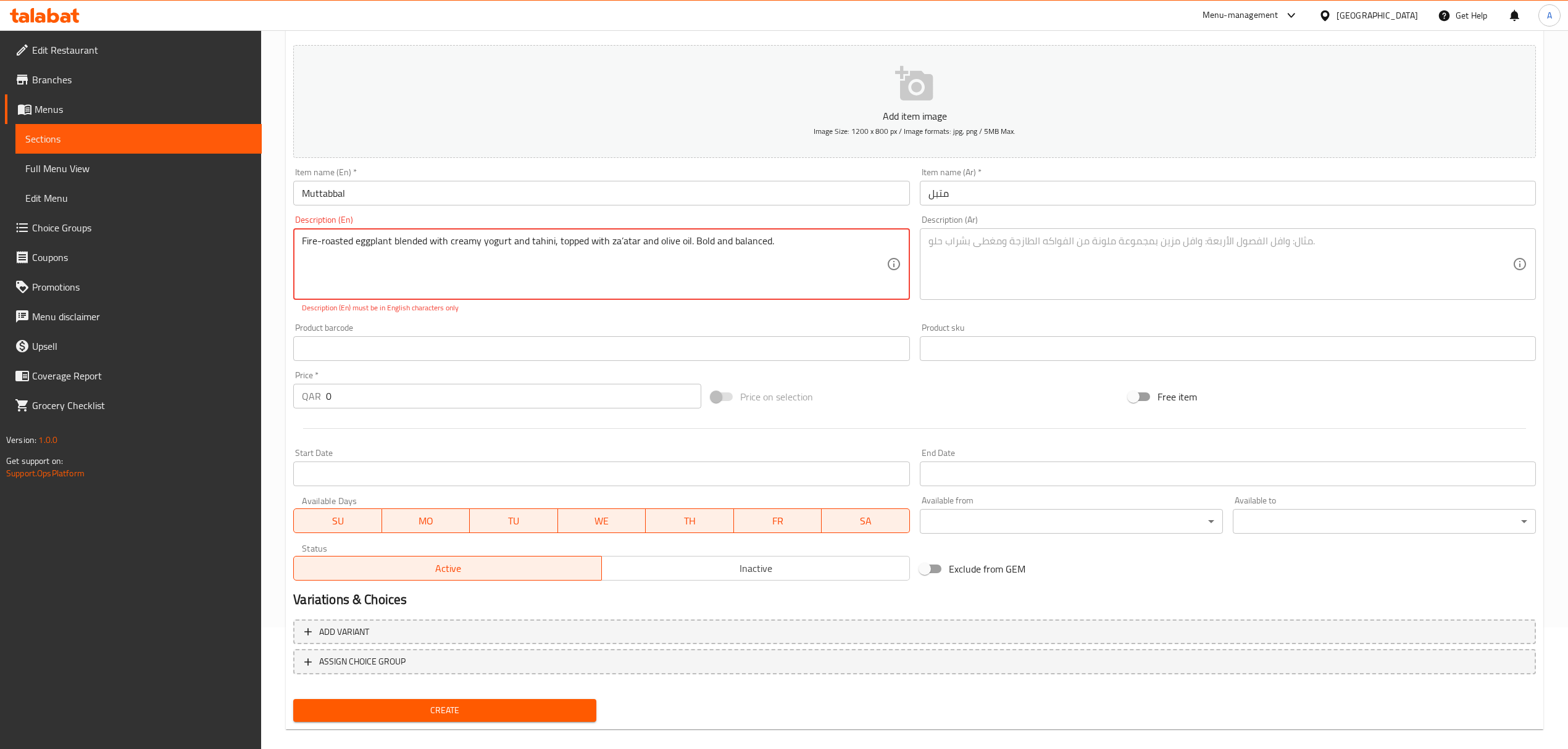
drag, startPoint x: 621, startPoint y: 240, endPoint x: 662, endPoint y: 351, distance: 118.3
click at [620, 240] on textarea "Fire-roasted eggplant blended with creamy yogurt and tahini, topped with za’ata…" at bounding box center [594, 265] width 584 height 58
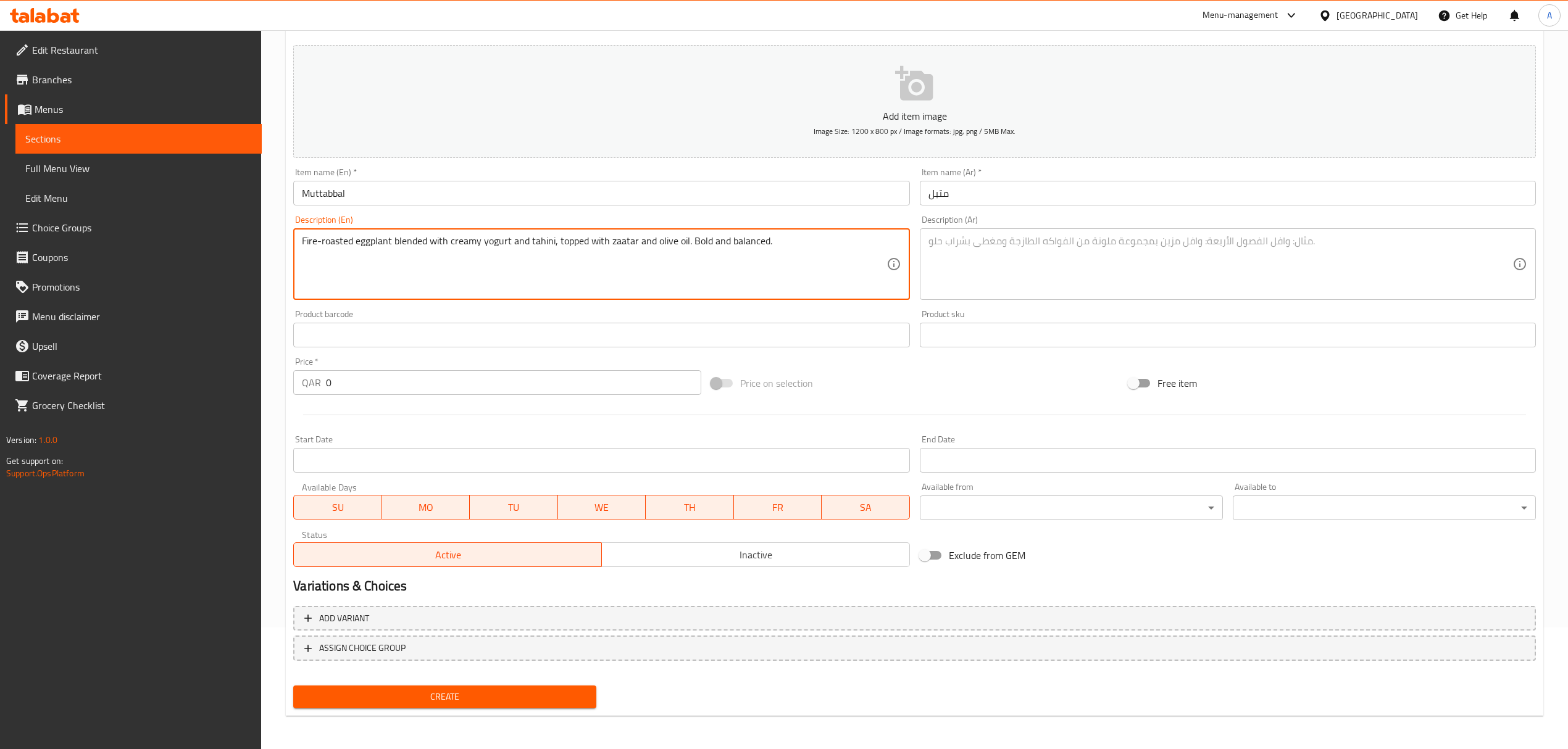
type textarea "Fire-roasted eggplant blended with creamy yogurt and tahini, topped with zaatar…"
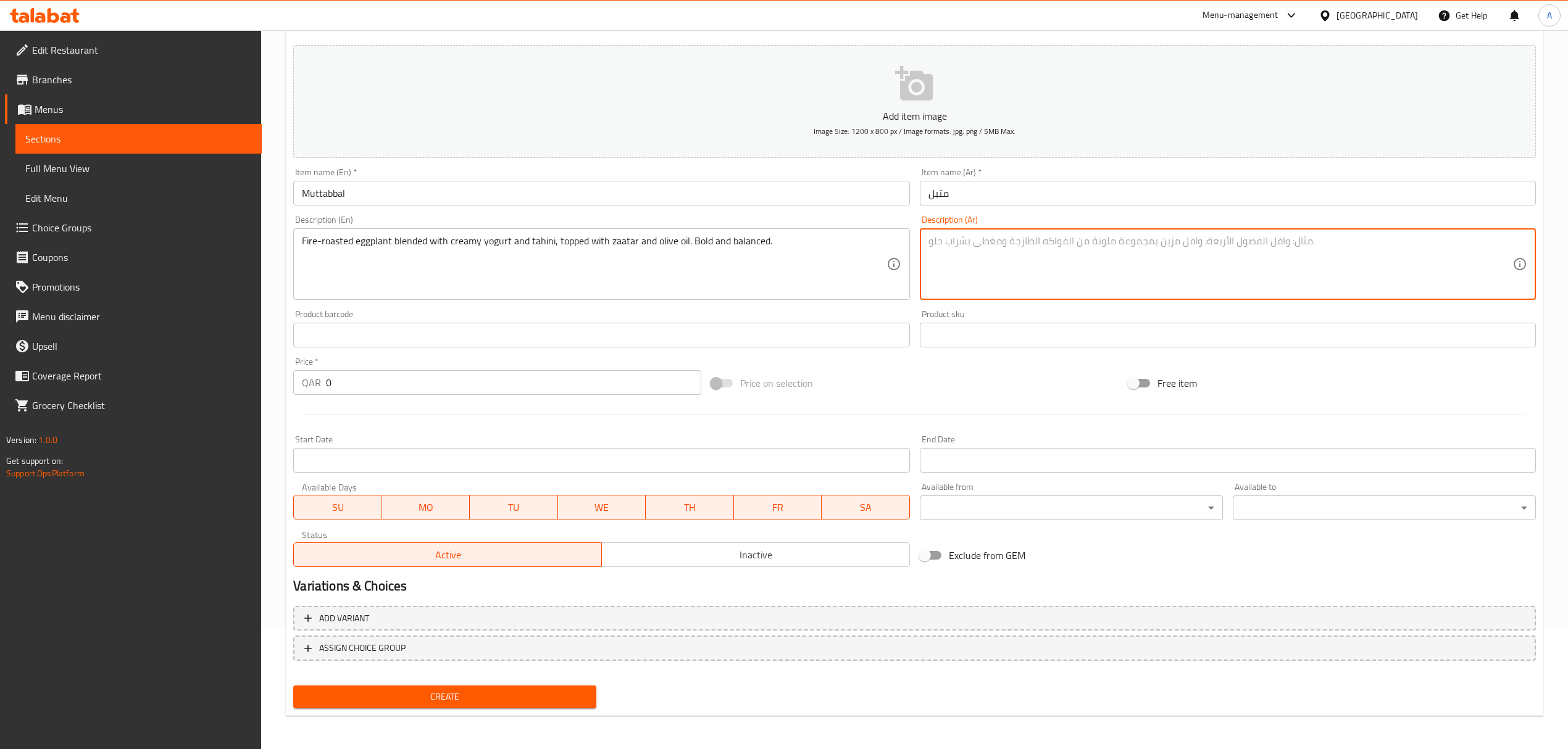
click at [1164, 242] on textarea at bounding box center [1220, 265] width 584 height 58
paste textarea "باذنجان مشوي على النار ممزوج مع الزبادي الكريمي والطحينة، مغطى بالزعتر وزيت الز…"
type textarea "باذنجان مشوي على النار ممزوج مع الزبادي الكريمي والطحينة، مغطى بالزعتر وزيت الز…"
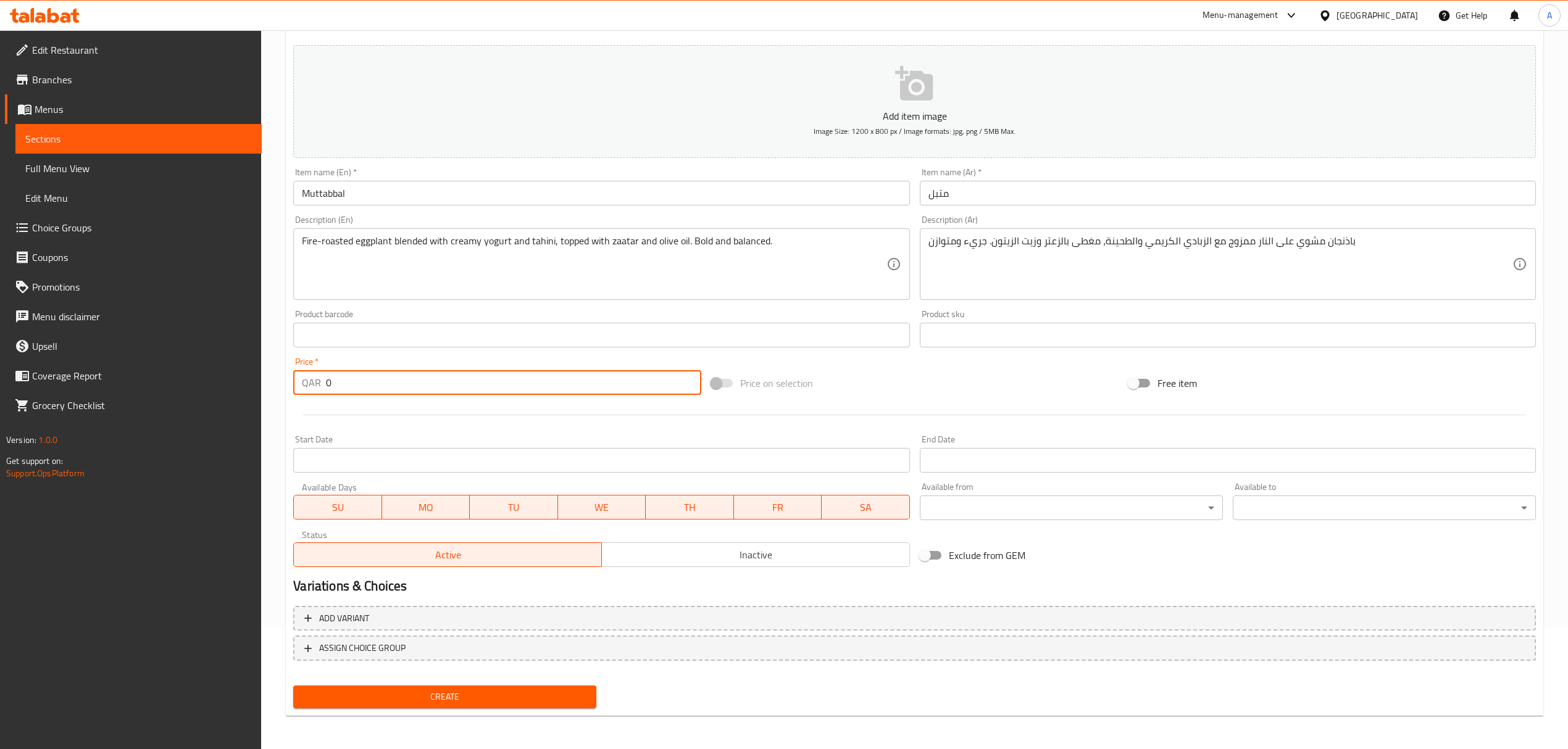
drag, startPoint x: 337, startPoint y: 381, endPoint x: 312, endPoint y: 381, distance: 25.0
click at [312, 381] on div "QAR 0 Price *" at bounding box center [497, 382] width 407 height 25
type input "19"
click at [487, 696] on span "Create" at bounding box center [444, 697] width 283 height 15
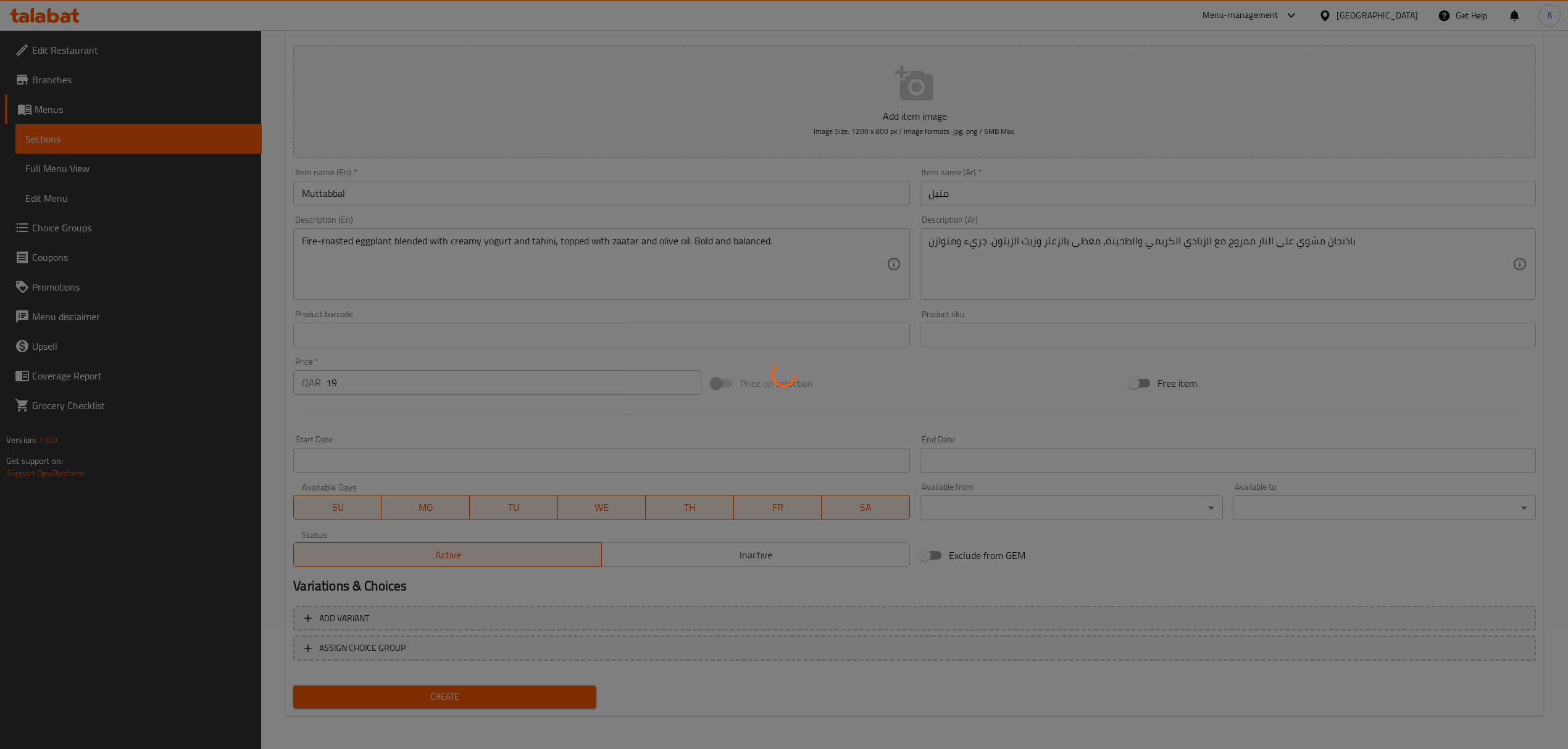
type input "0"
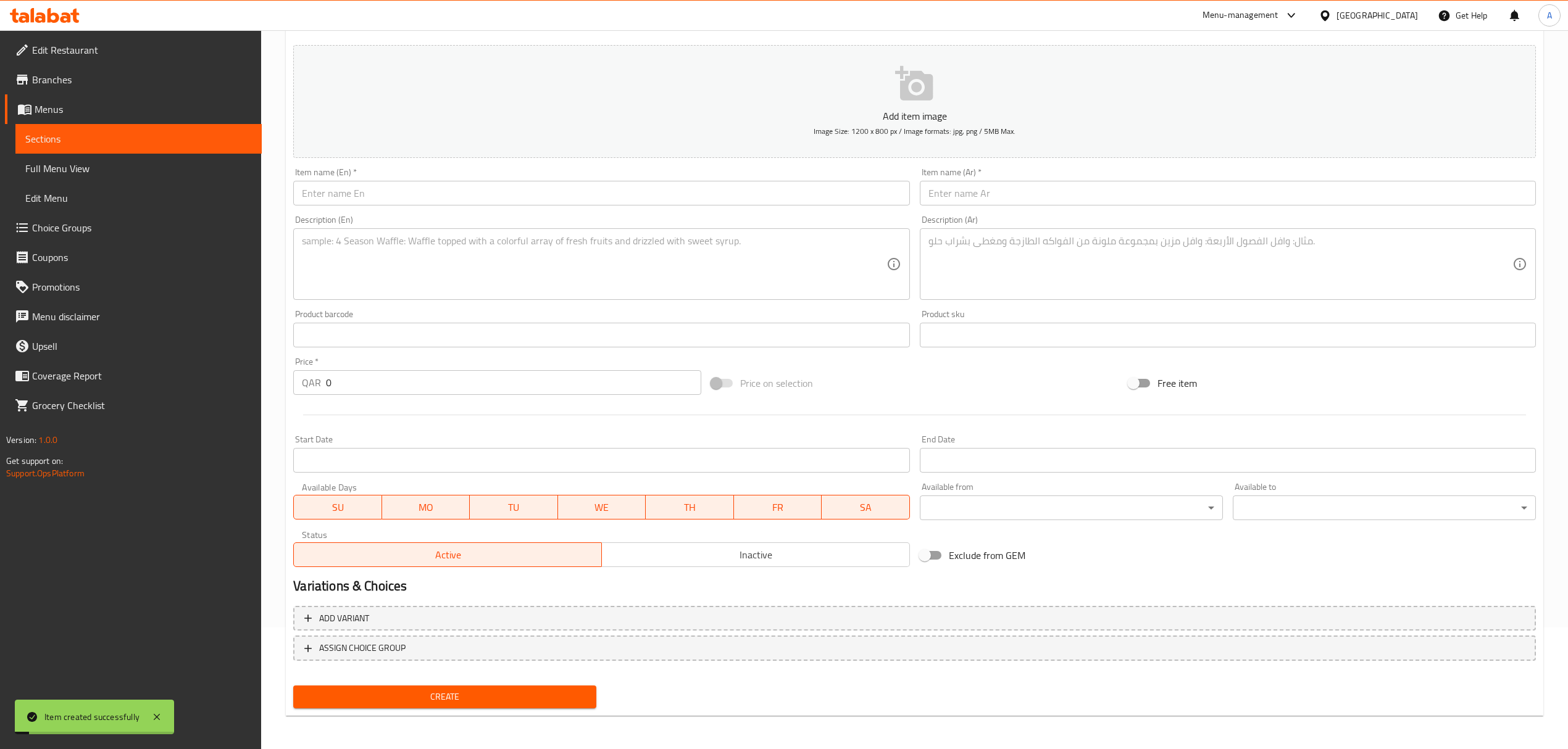
click at [359, 198] on input "text" at bounding box center [601, 193] width 616 height 25
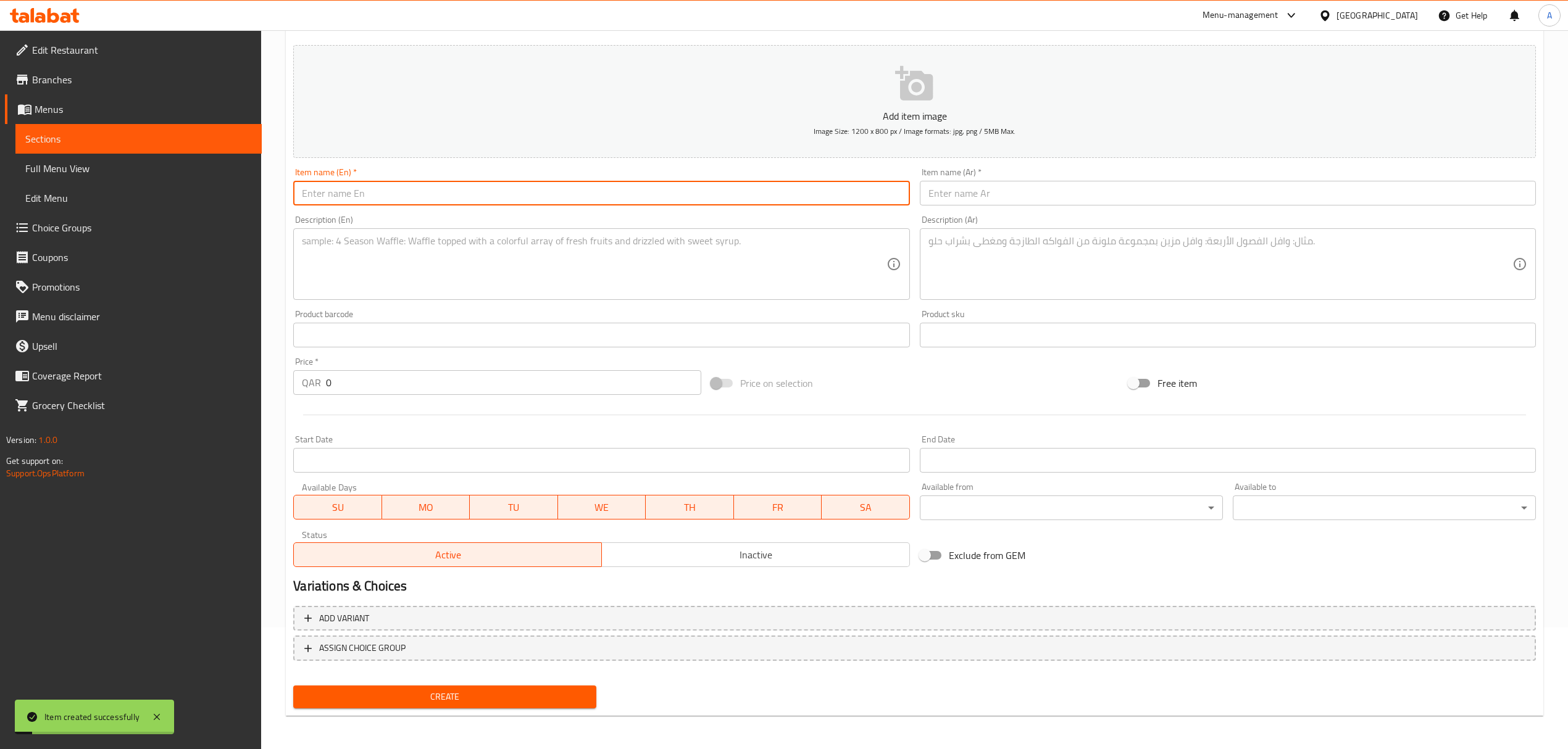
paste input "Olive Salad"
type input "Olive Salad"
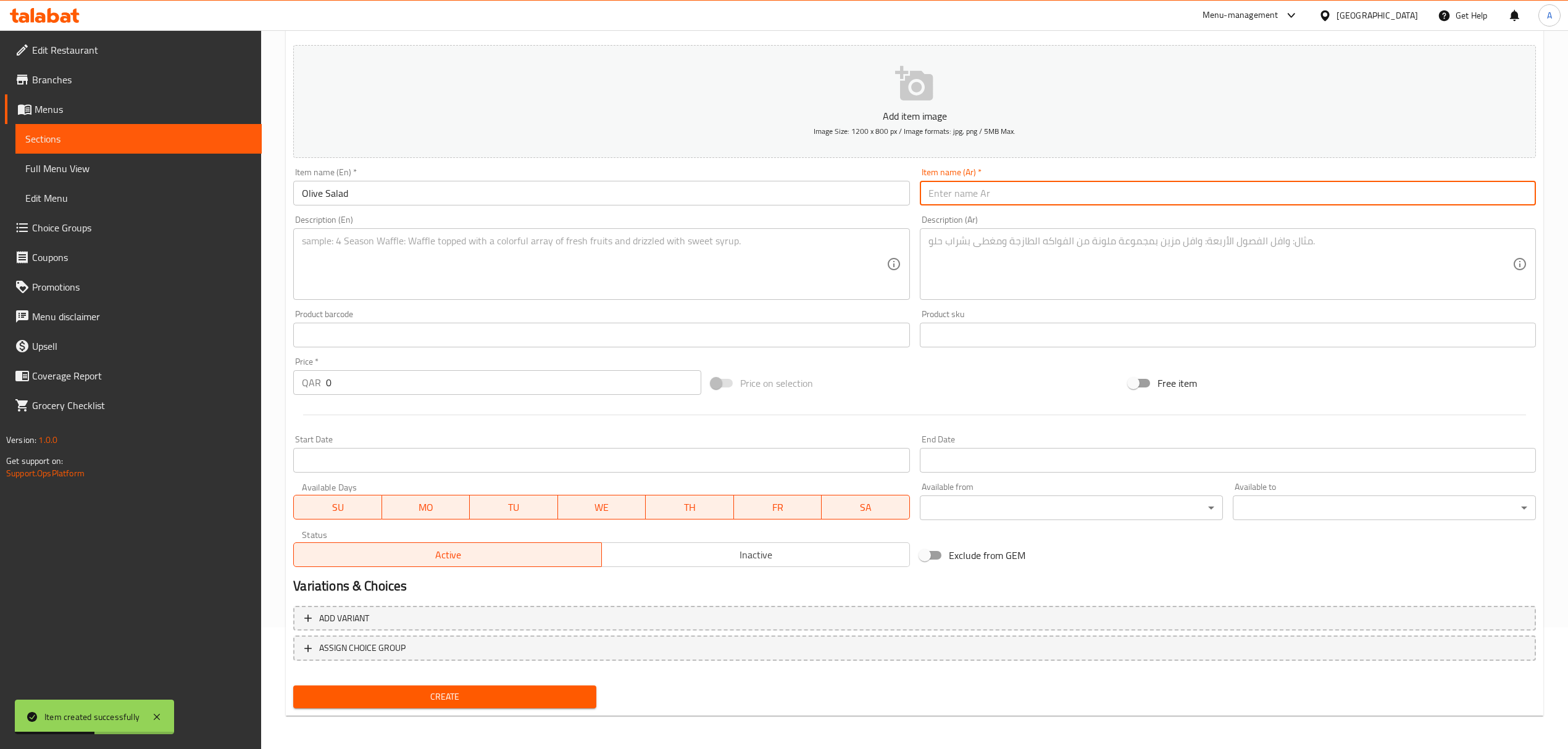
click at [1015, 198] on input "text" at bounding box center [1228, 193] width 616 height 25
paste input "سلطة الزيتون"
type input "سلطة الزيتون"
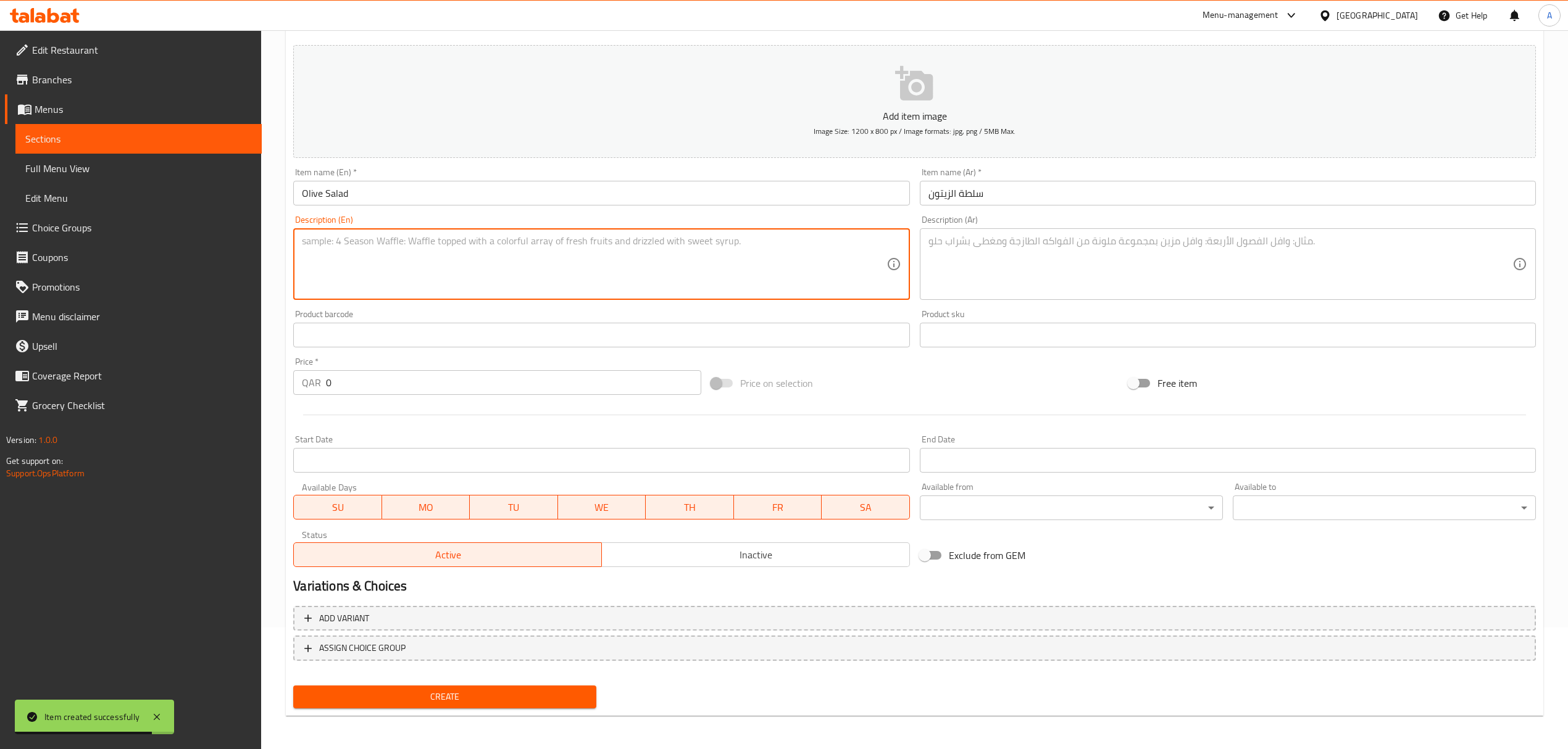
click at [623, 238] on textarea at bounding box center [594, 265] width 584 height 58
paste textarea "A bold and briny classic from the heart of the Levant. This vibrant salad featu…"
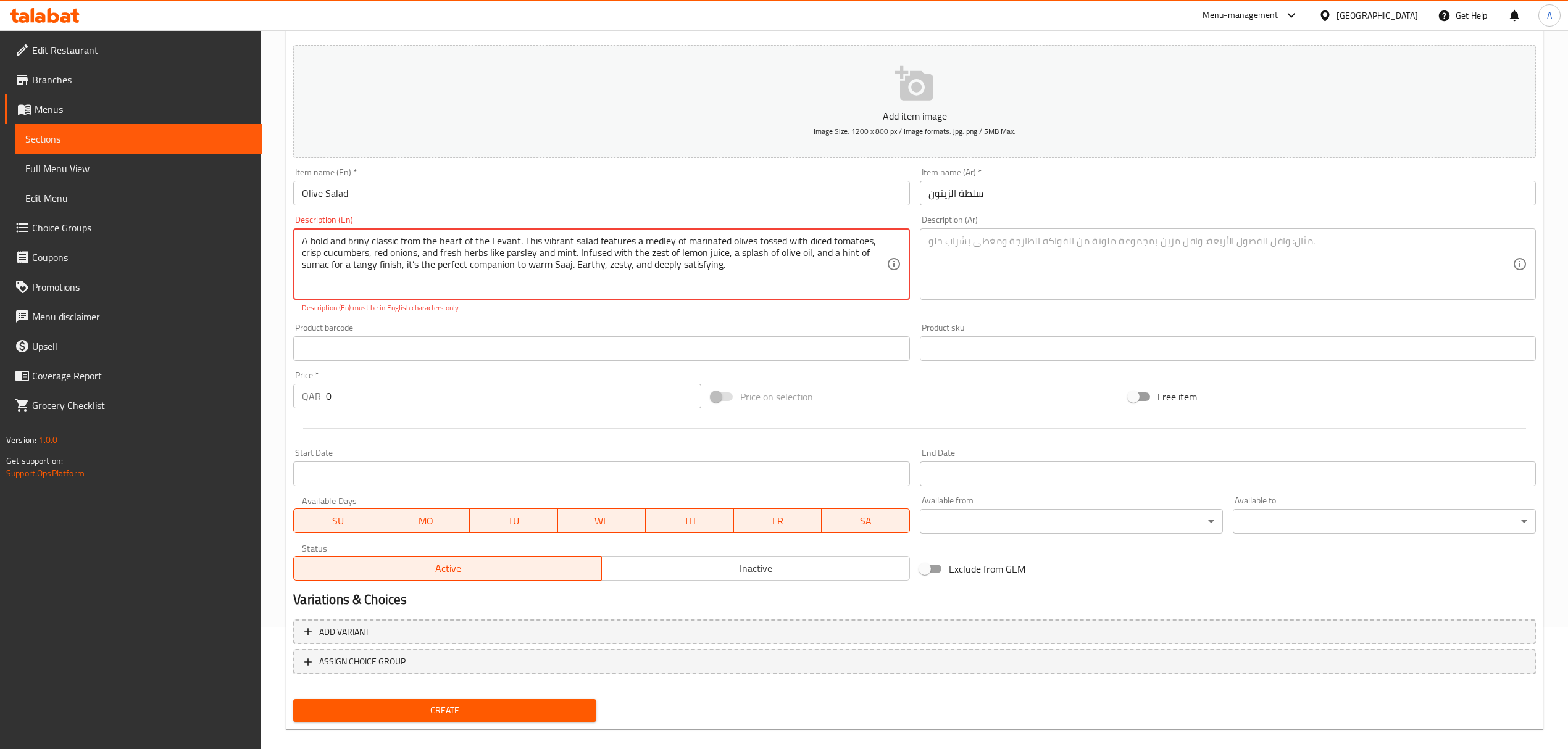
type textarea "A bold and briny classic from the heart of the Levant. This vibrant salad featu…"
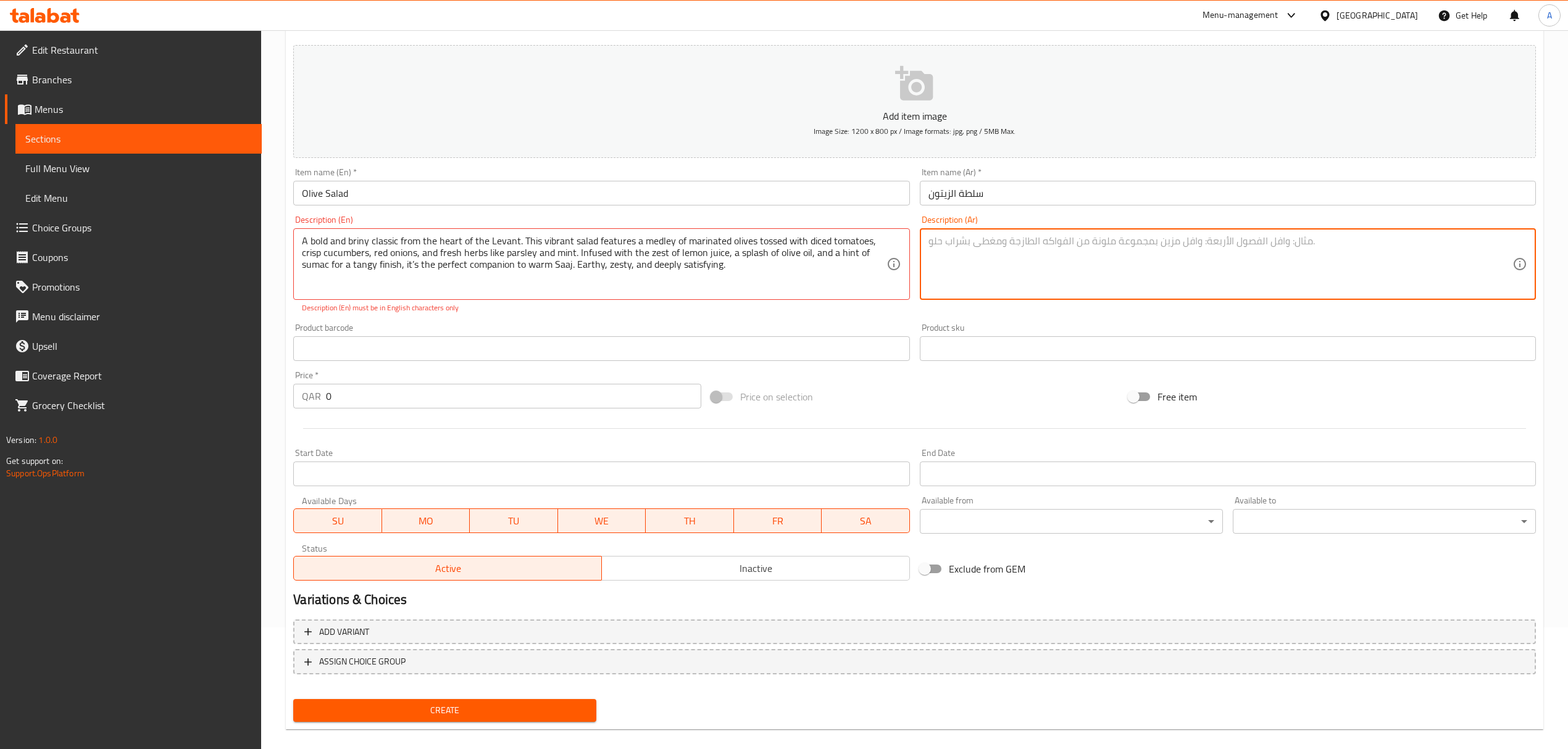
click at [1267, 240] on textarea at bounding box center [1220, 265] width 584 height 58
paste textarea "طبق كلاسيكي جريء ومملح من قلب [GEOGRAPHIC_DATA]. تحتوي هذه السلطة الحيوية على م…"
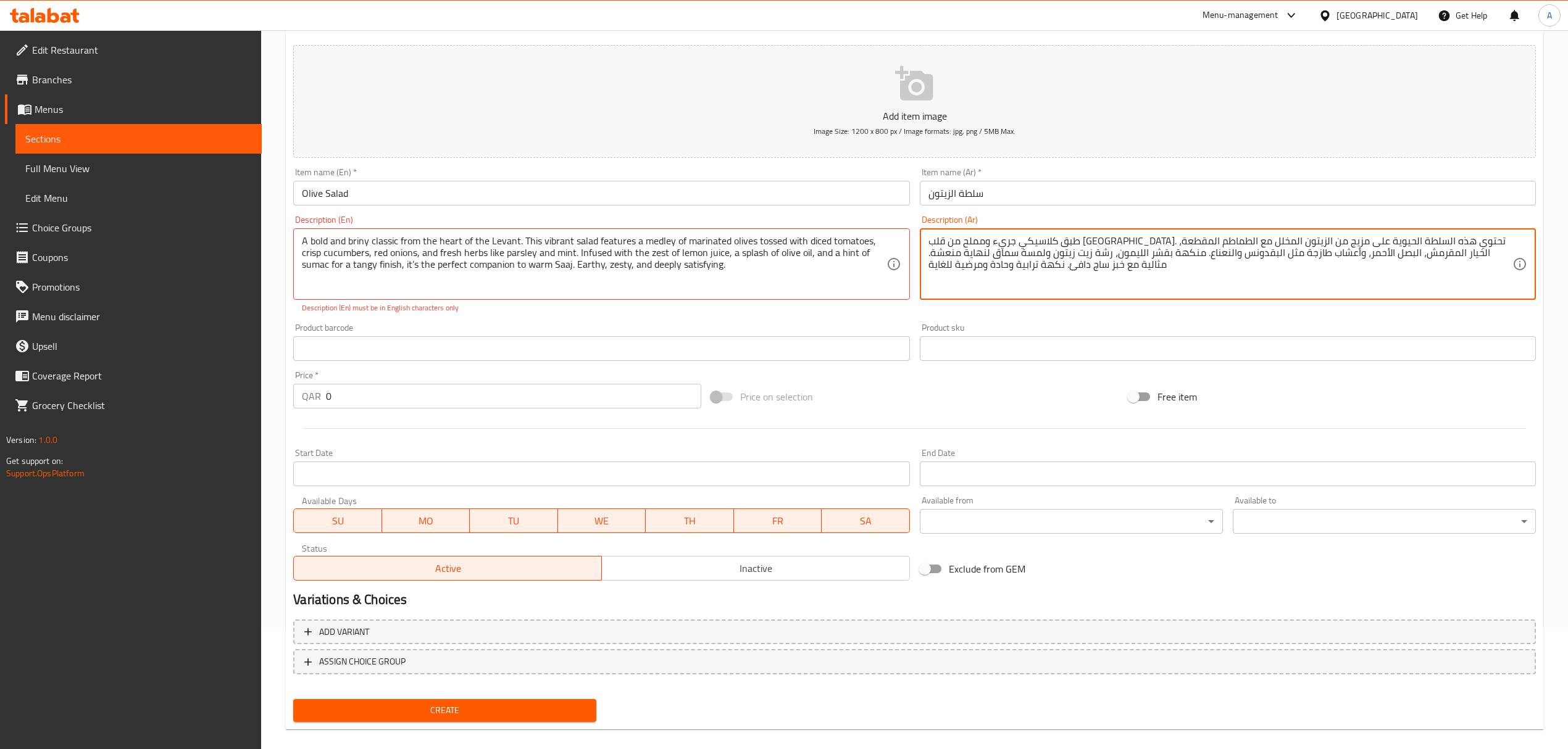
type textarea "طبق كلاسيكي جريء ومملح من قلب [GEOGRAPHIC_DATA]. تحتوي هذه السلطة الحيوية على م…"
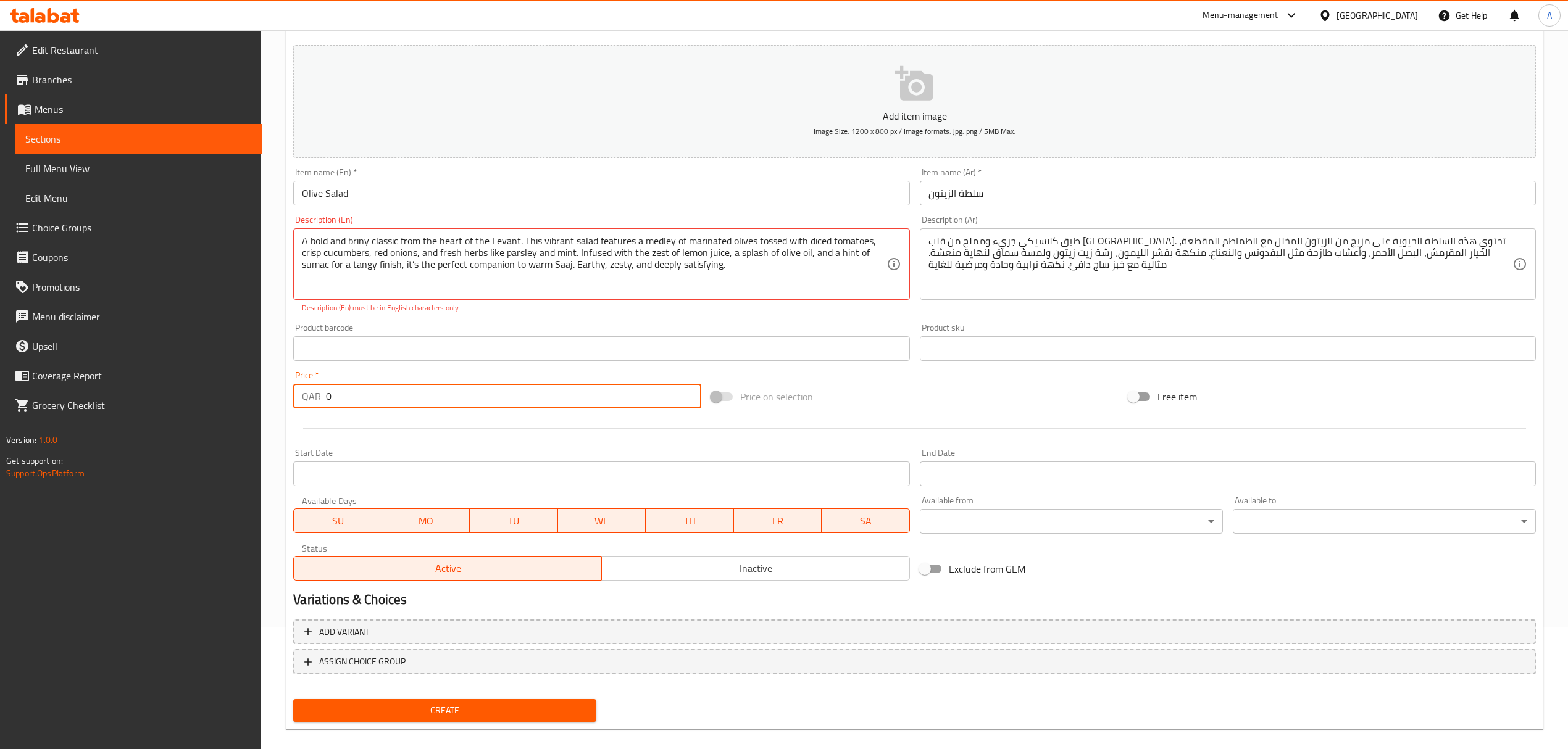
drag, startPoint x: 332, startPoint y: 390, endPoint x: 312, endPoint y: 391, distance: 20.0
click at [311, 391] on div "QAR 0 Price *" at bounding box center [497, 396] width 407 height 25
type input "18"
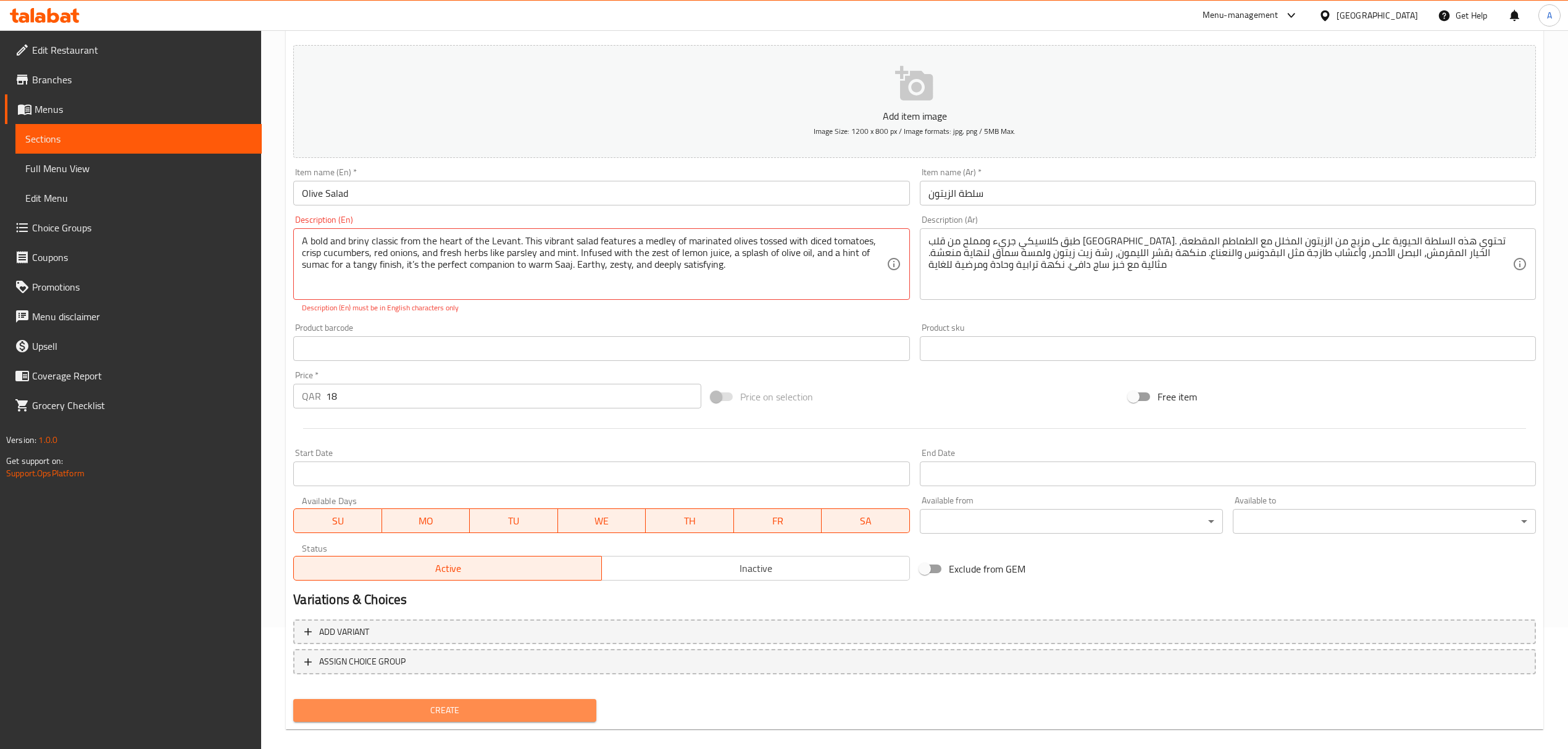
click at [499, 711] on span "Create" at bounding box center [444, 710] width 283 height 15
click at [558, 265] on textarea "A bold and briny classic from the heart of the Levant. This vibrant salad featu…" at bounding box center [594, 265] width 584 height 58
click at [413, 262] on textarea "A bold and briny classic from the heart of the Levant. This vibrant salad featu…" at bounding box center [594, 265] width 584 height 58
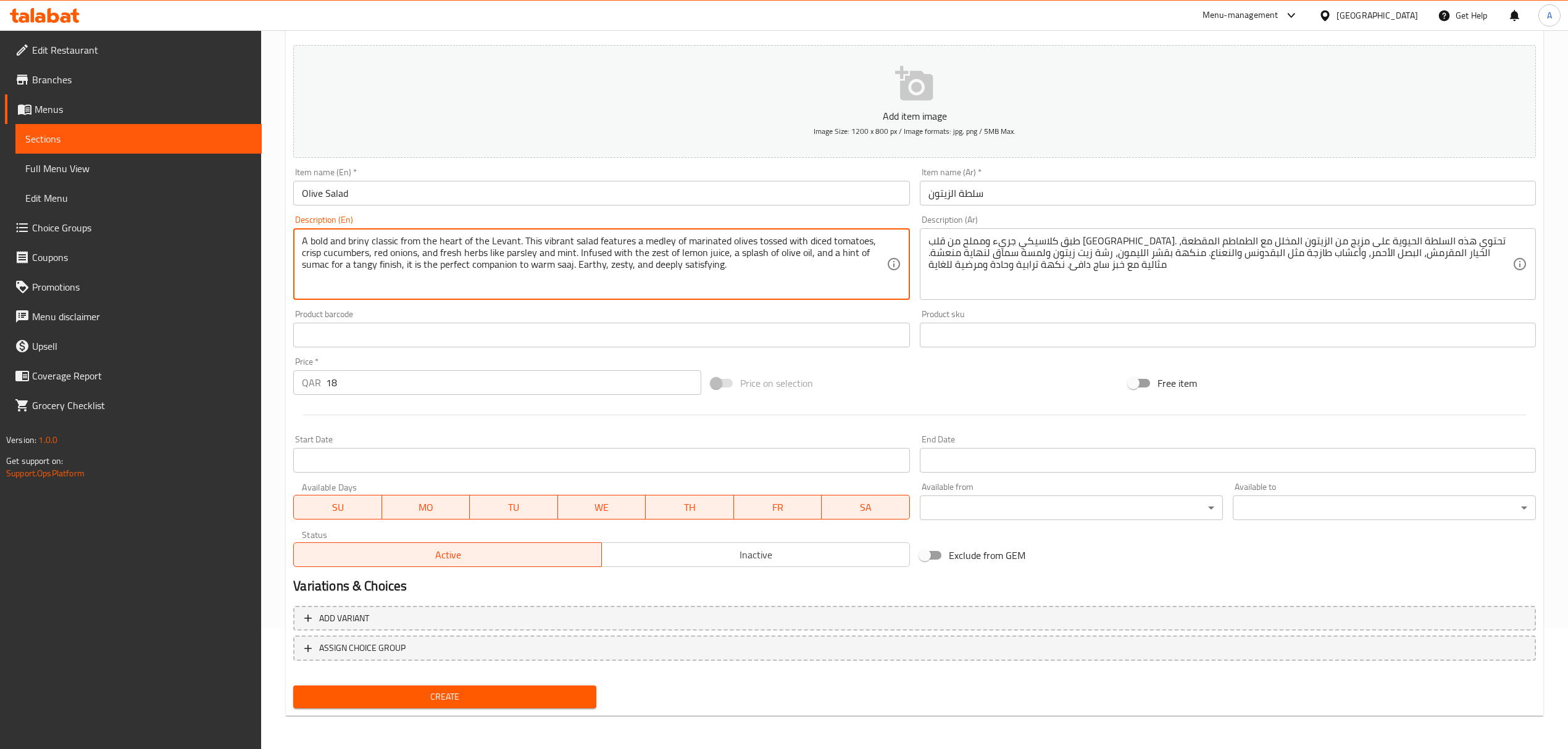
type textarea "A bold and briny classic from the heart of the Levant. This vibrant salad featu…"
click at [532, 689] on span "Create" at bounding box center [444, 697] width 283 height 15
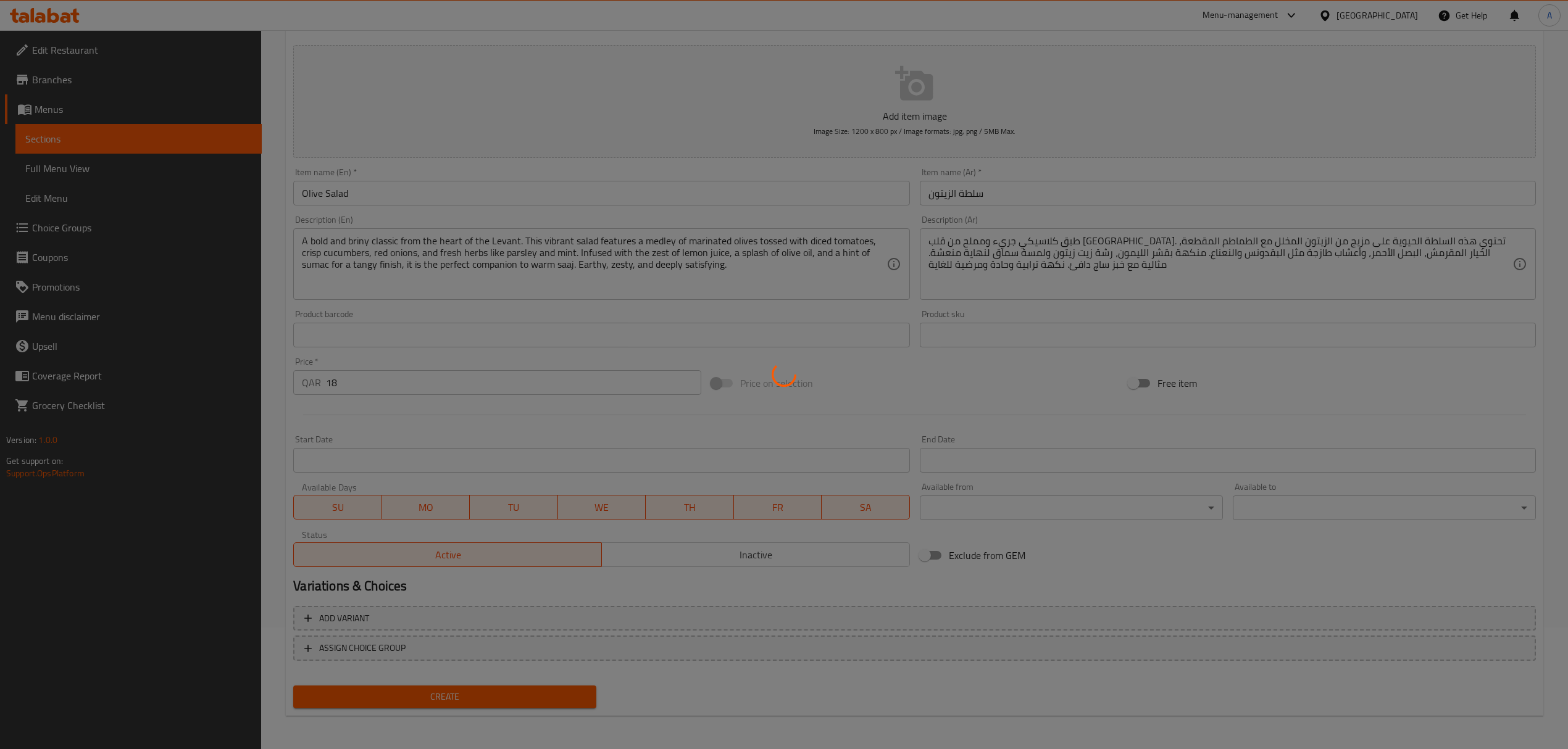
type input "0"
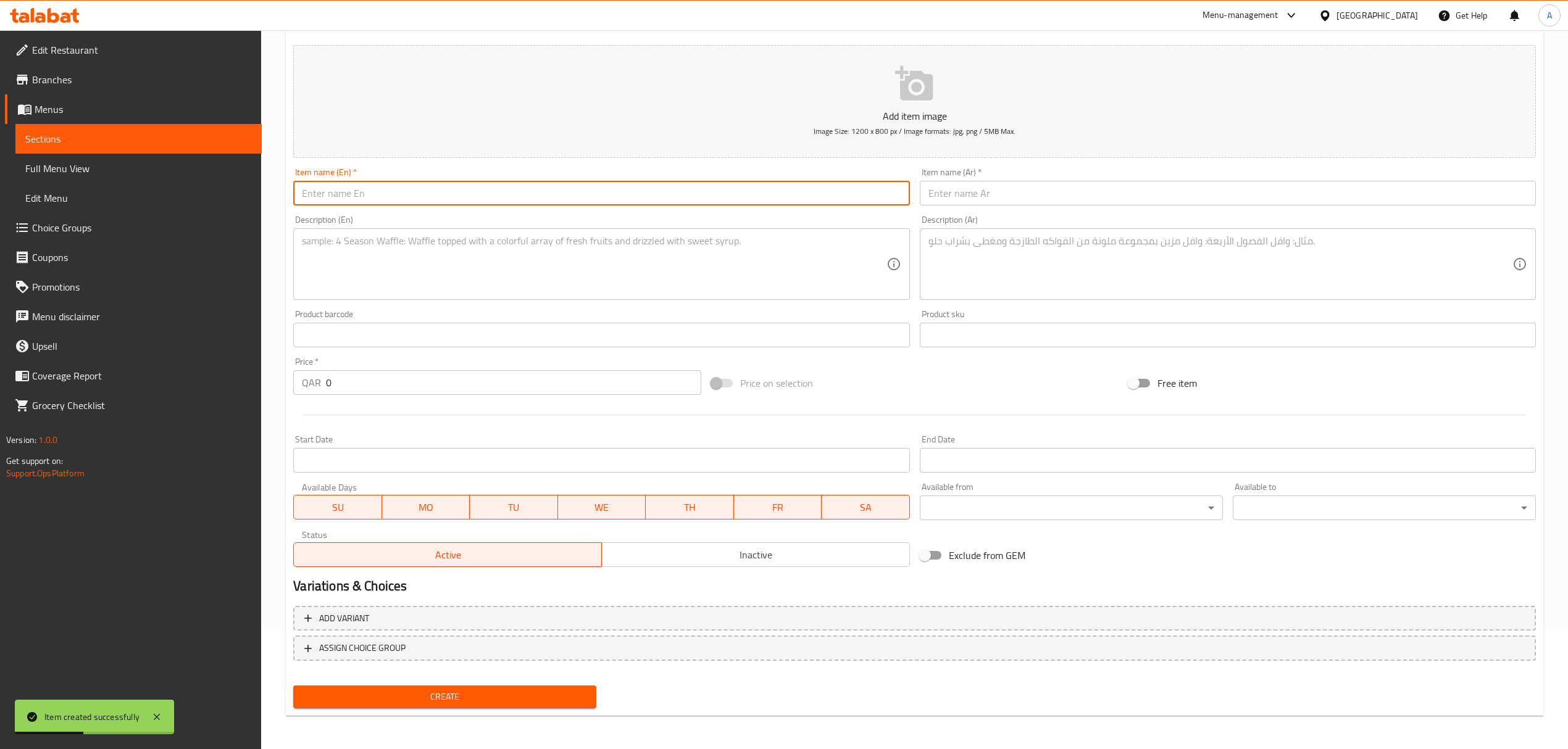
click at [521, 201] on input "text" at bounding box center [601, 193] width 616 height 25
paste input "Cacik (Yoghurt Cucumber Salad)"
type input "Cacik (Yoghurt Cucumber Salad)"
click at [1142, 191] on input "text" at bounding box center [1228, 193] width 616 height 25
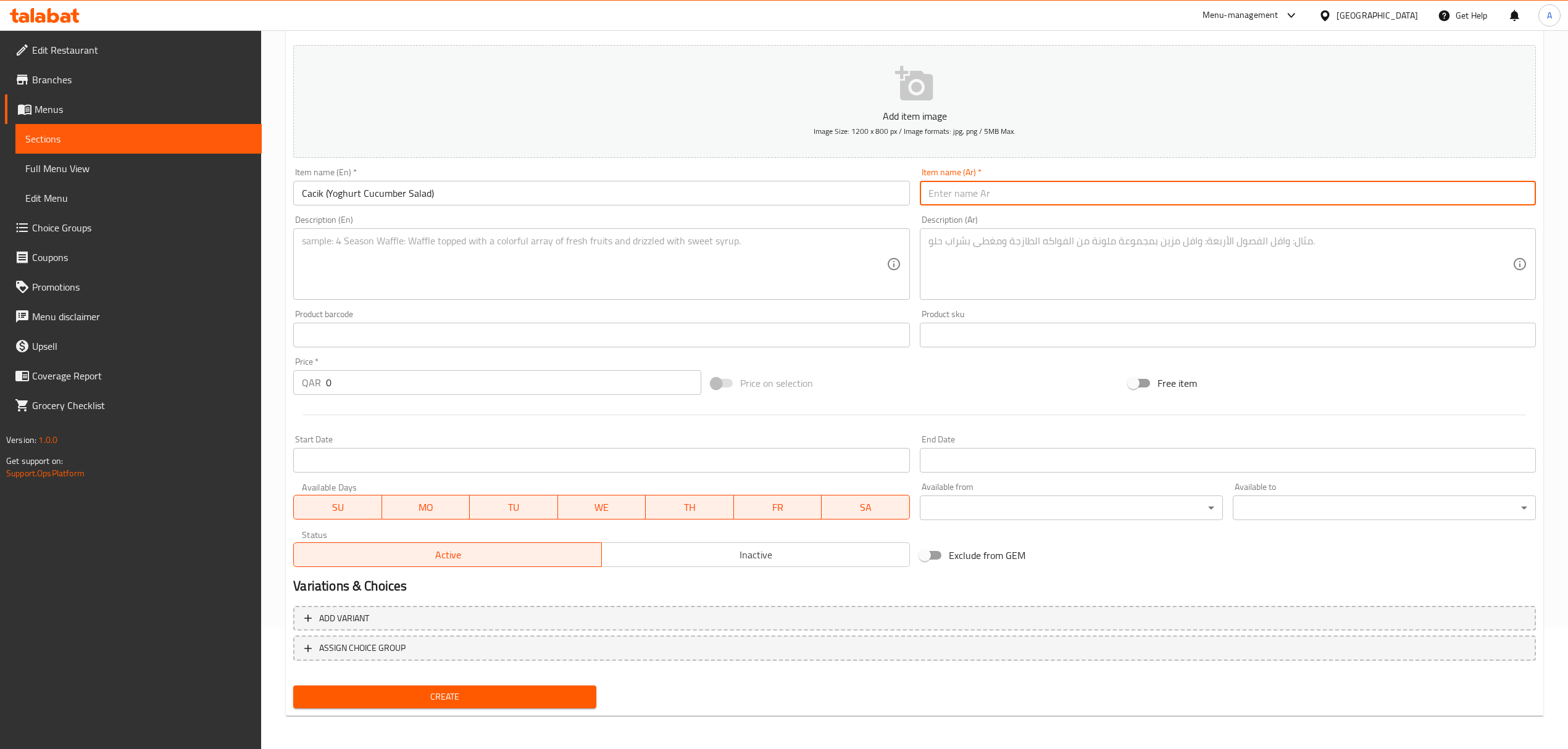
paste input "تشاتشيك (سلطة الزبادي بالخيار)"
type input "تشاتشيك (سلطة الزبادي بالخيار)"
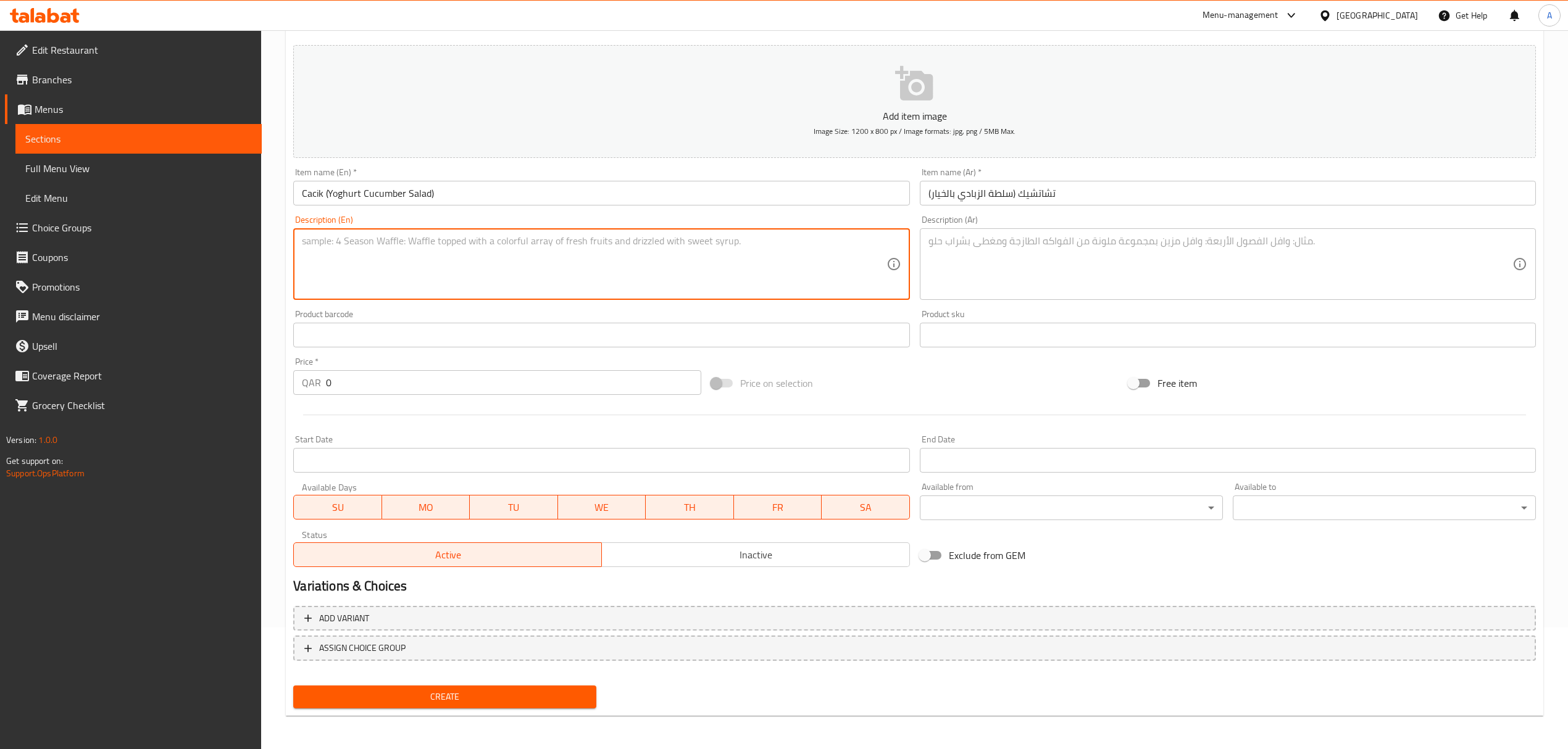
click at [555, 249] on textarea at bounding box center [594, 265] width 584 height 58
paste textarea "Turkish-style yogurt dip made with crisp cucumber, garlic, and mint, finished w…"
type textarea "Turkish-style yogurt dip made with crisp cucumber, garlic, and mint, finished w…"
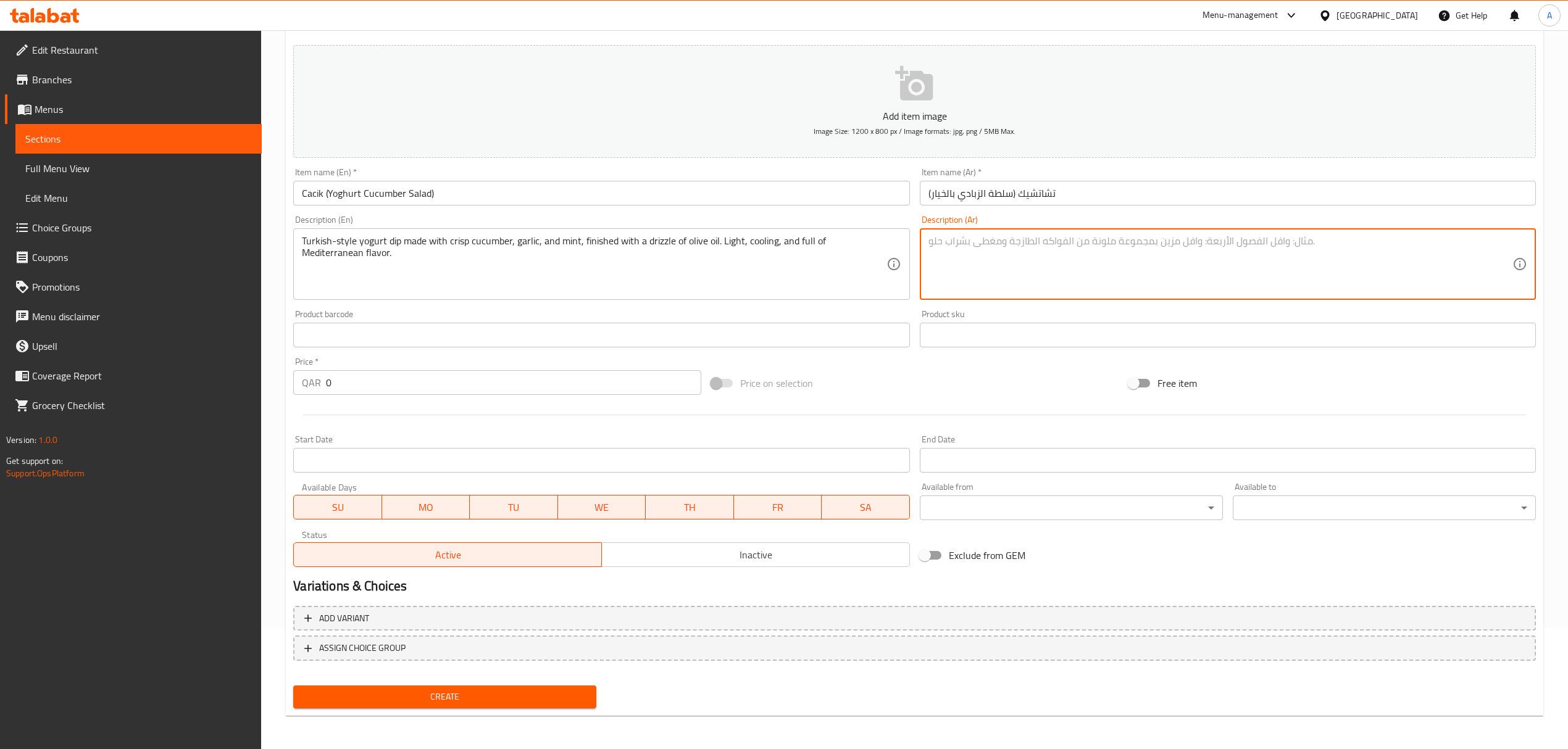
click at [1169, 245] on textarea at bounding box center [1220, 265] width 584 height 58
paste textarea "غموس زبادي على الطريقة التركية مع خيار مقرمش، ثوم ونعناع، مزين برشة زيت زيتون. …"
type textarea "غموس زبادي على الطريقة التركية مع خيار مقرمش، ثوم ونعناع، مزين برشة زيت زيتون. …"
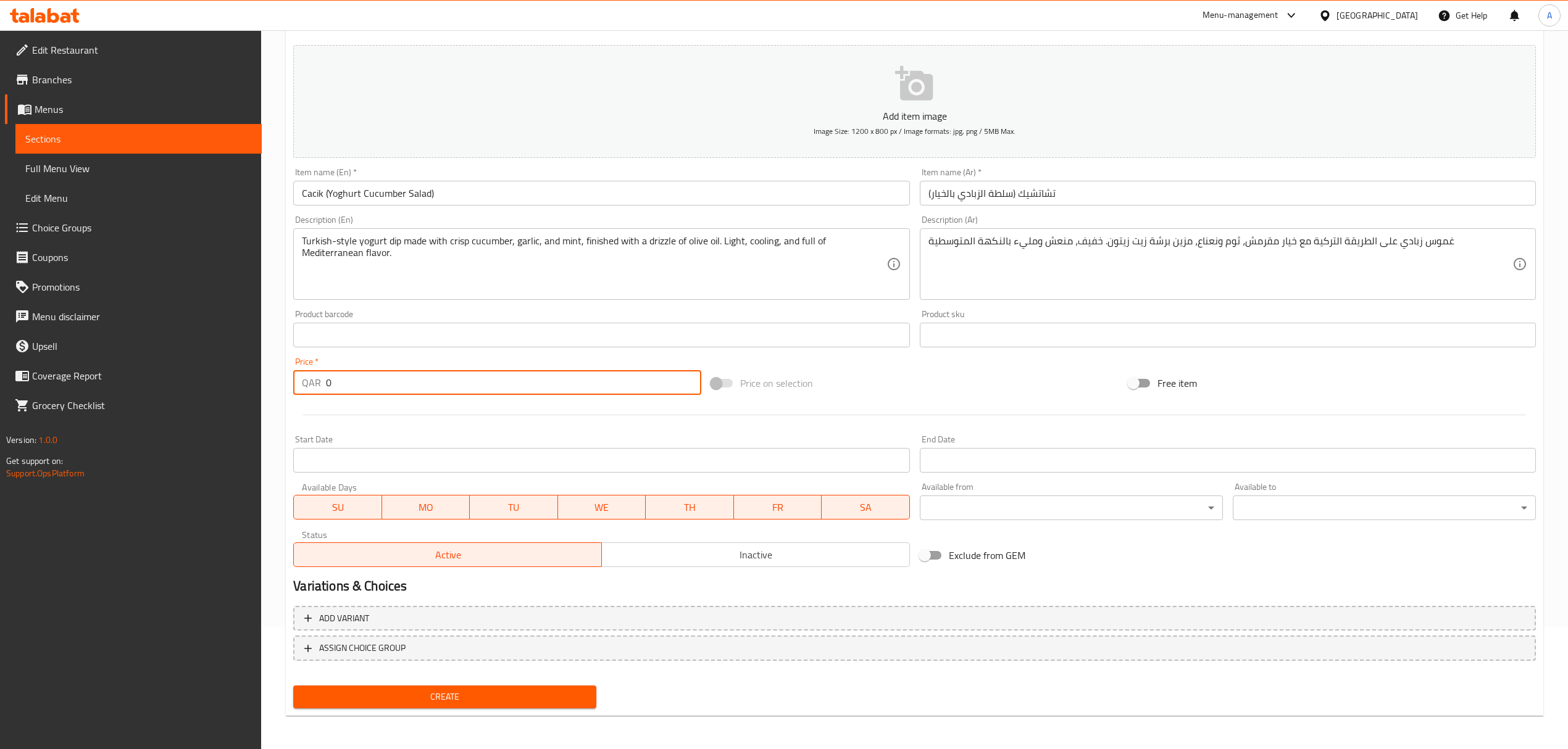
drag, startPoint x: 336, startPoint y: 386, endPoint x: 314, endPoint y: 385, distance: 22.0
click at [314, 385] on div "QAR 0 Price *" at bounding box center [497, 382] width 407 height 25
type input "13"
click at [579, 698] on span "Create" at bounding box center [444, 697] width 283 height 15
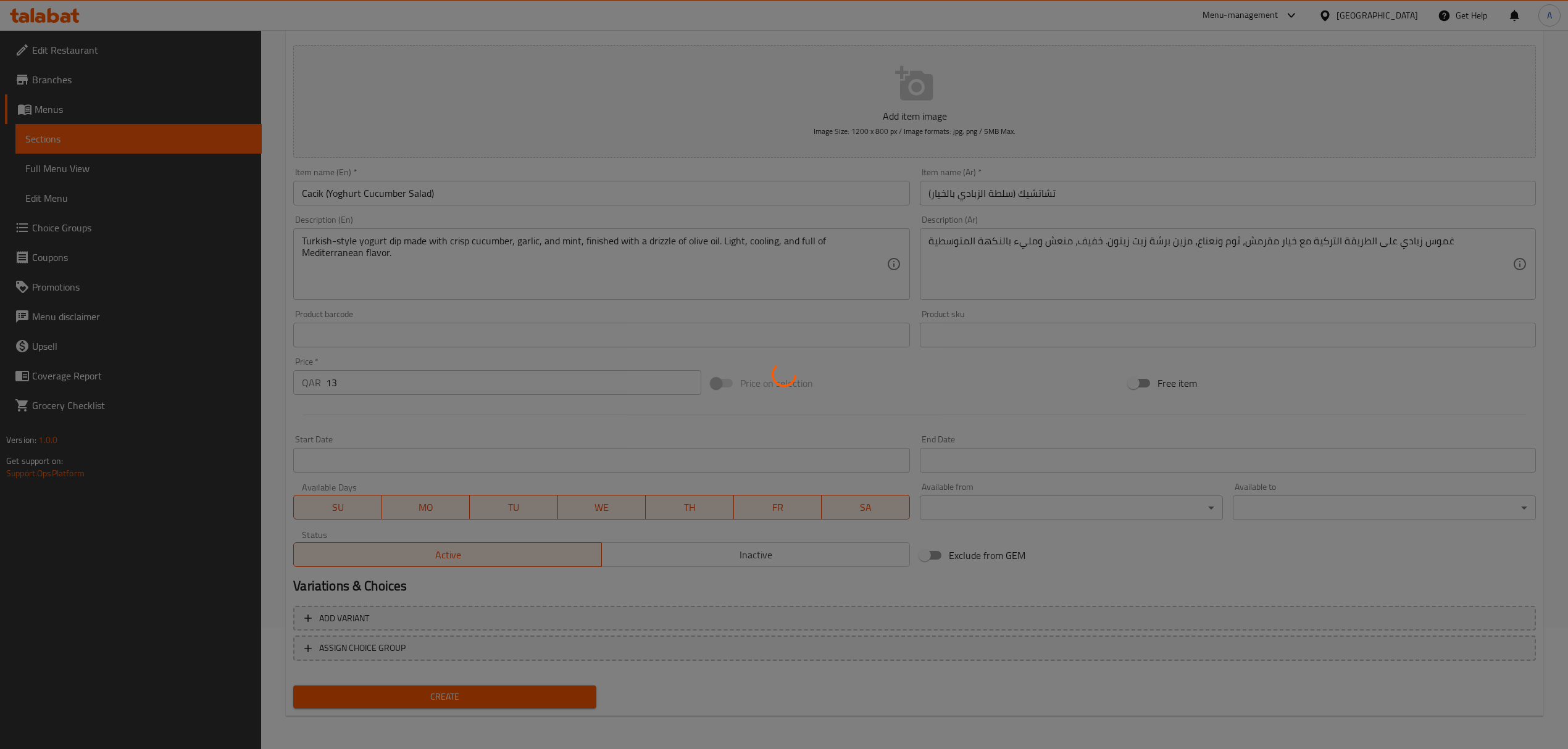
type input "0"
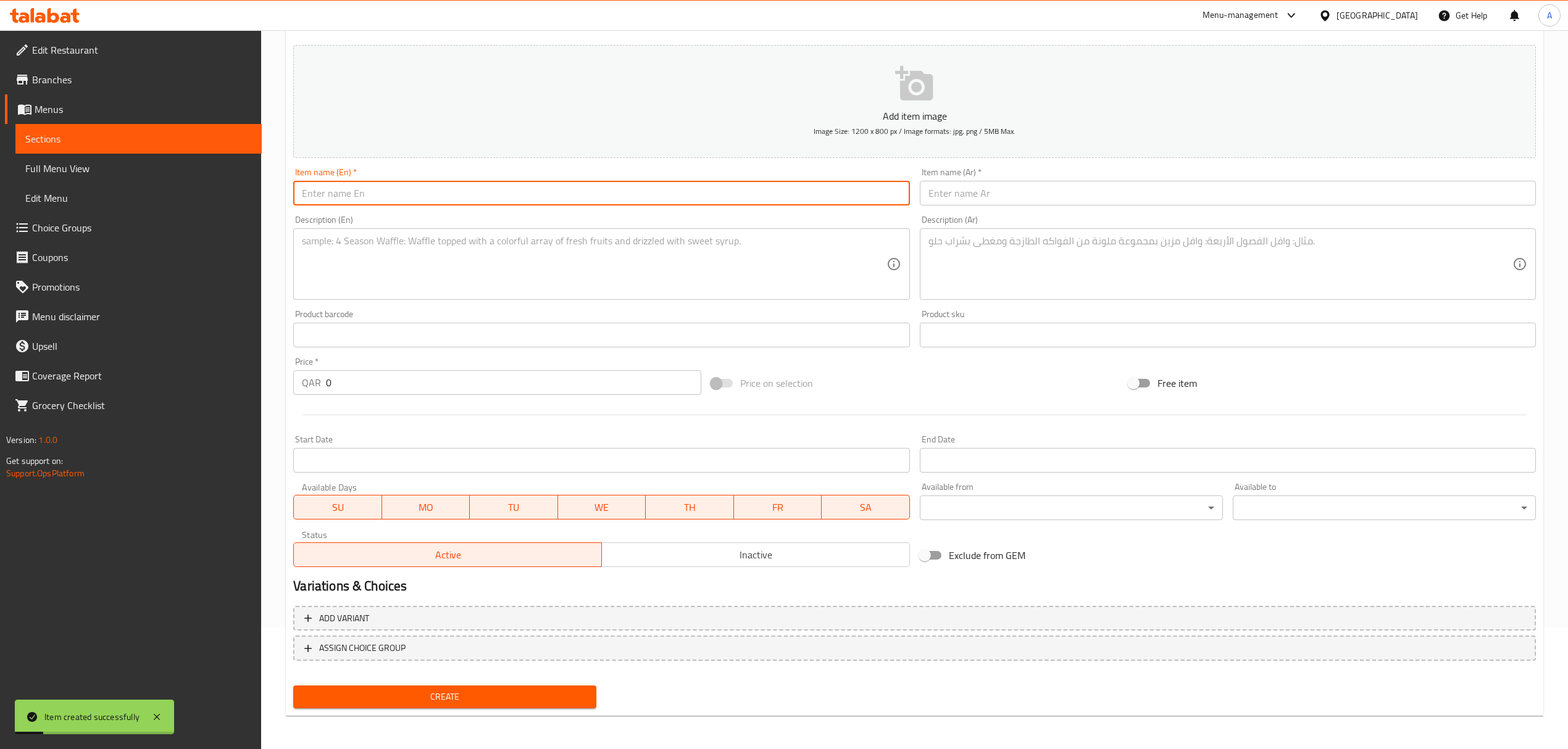
click at [383, 193] on input "text" at bounding box center [601, 193] width 616 height 25
paste input "Labneh with olive oil"
type input "Labneh with olive oil"
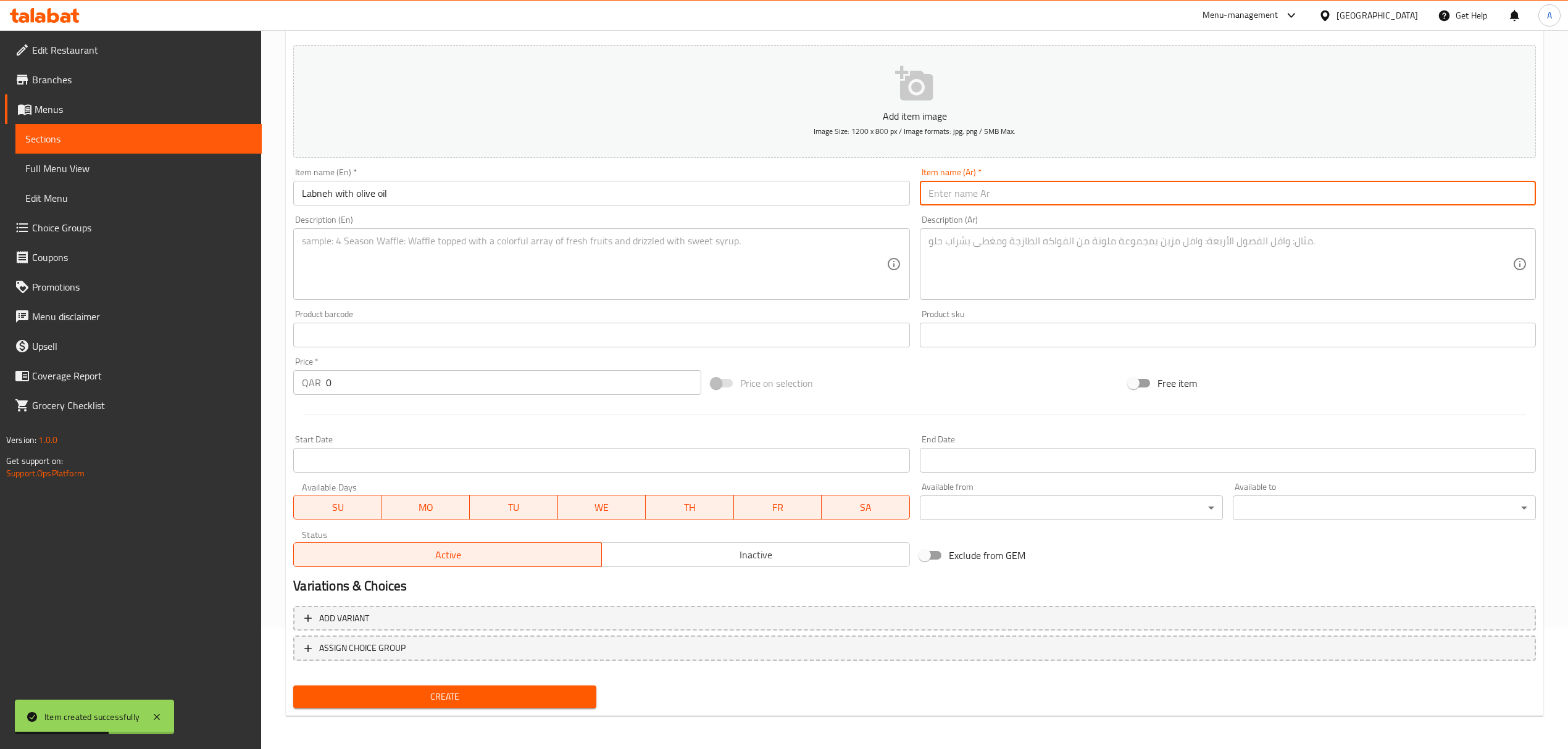
click at [1141, 195] on input "text" at bounding box center [1228, 193] width 616 height 25
paste input "لبنة مع [PERSON_NAME]"
type input "لبنة مع [PERSON_NAME]"
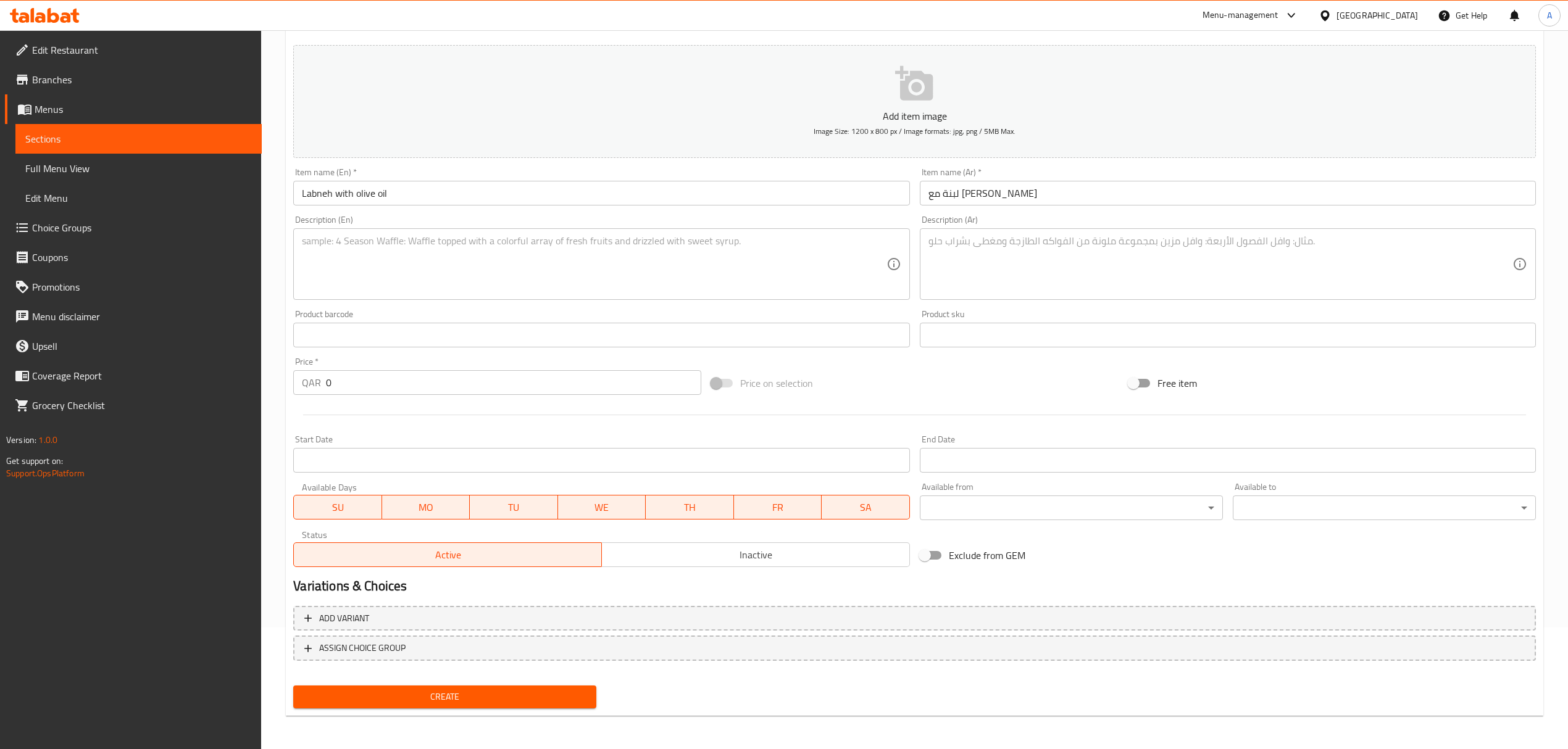
click at [485, 235] on div "Description (En)" at bounding box center [601, 264] width 616 height 72
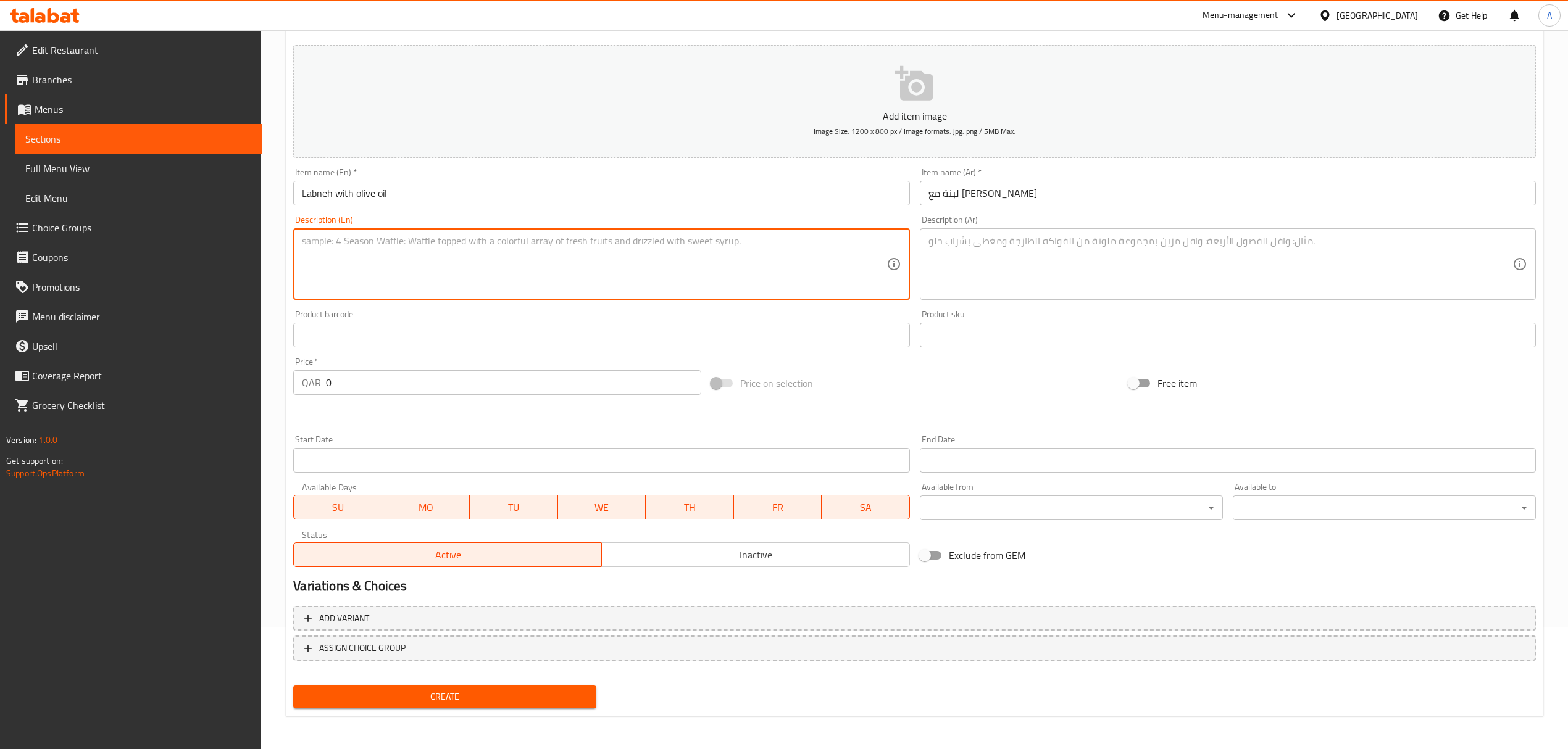
paste textarea "Velvety labneh topped with cold-pressed olive oil and herbs. A refreshing and s…"
type textarea "Velvety labneh topped with cold-pressed olive oil and herbs. A refreshing and s…"
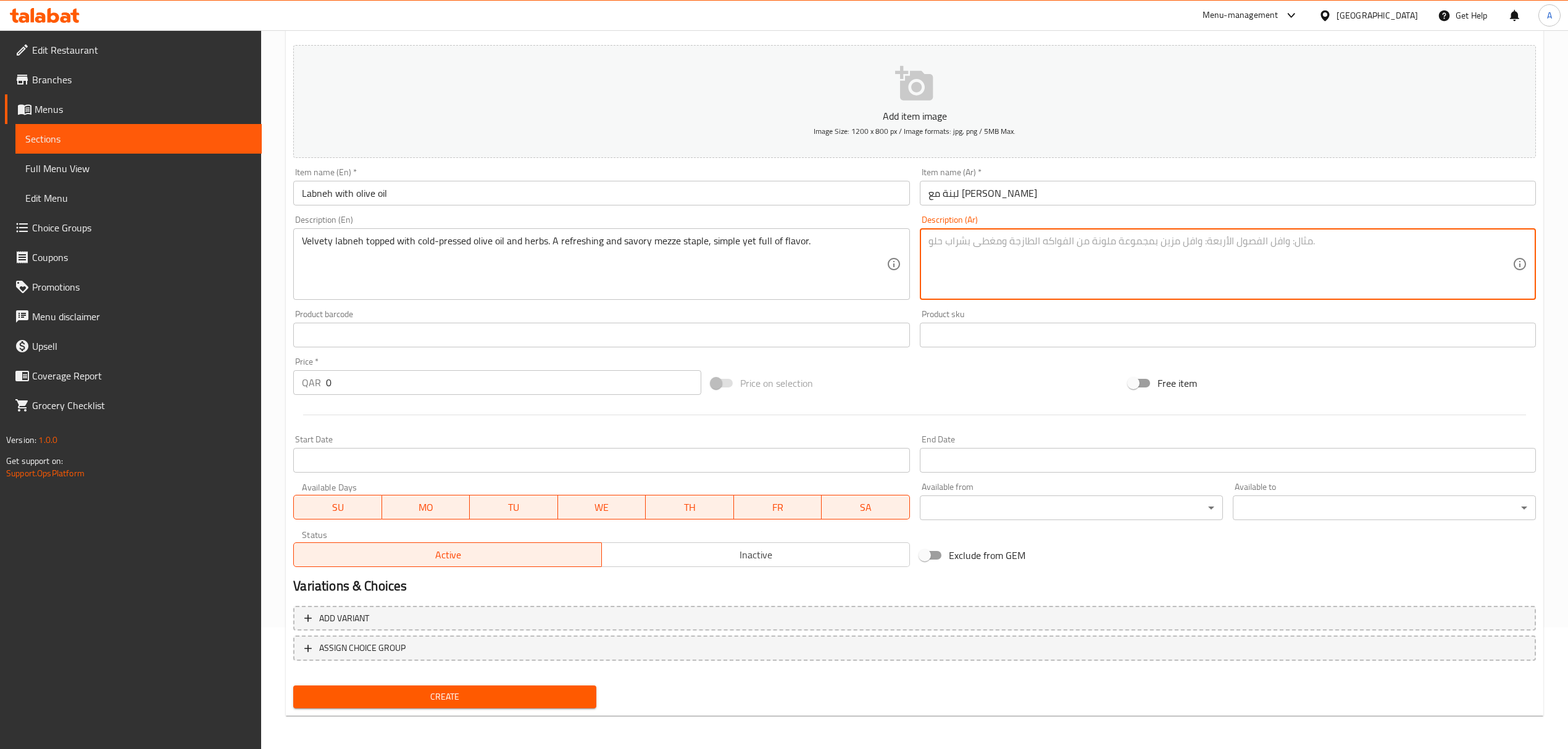
click at [1146, 242] on textarea at bounding box center [1220, 265] width 584 height 58
paste textarea "لبنة ناعمة مزينة بزيت الزيتون البكر والأعشاب. مقبلات منعشة ولذيذة، بسيطة لكنها …"
type textarea "لبنة ناعمة مزينة بزيت الزيتون البكر والأعشاب. مقبلات منعشة ولذيذة، بسيطة لكنها …"
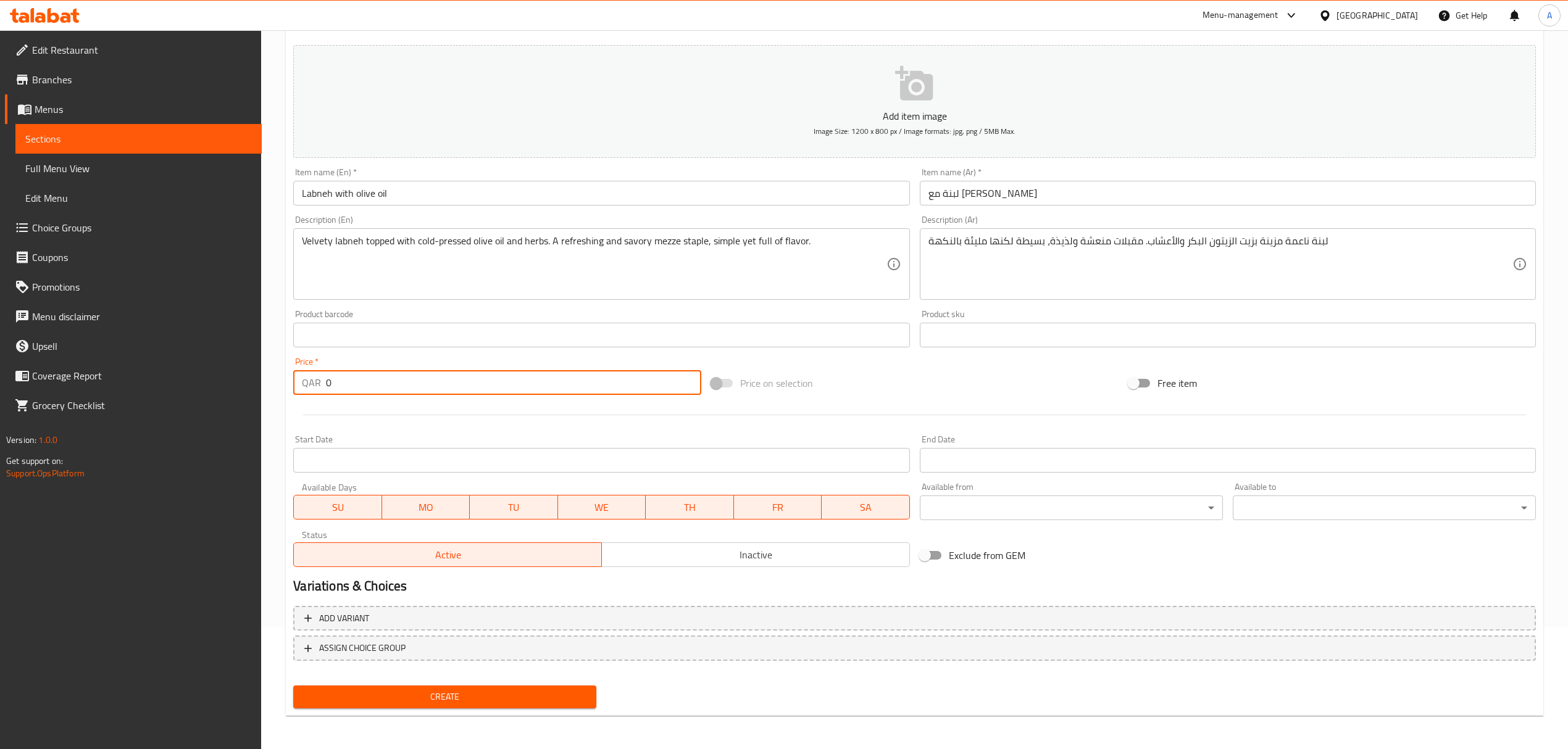
drag, startPoint x: 333, startPoint y: 376, endPoint x: 320, endPoint y: 378, distance: 13.2
click at [320, 378] on div "QAR 0 Price *" at bounding box center [497, 382] width 407 height 25
type input "19"
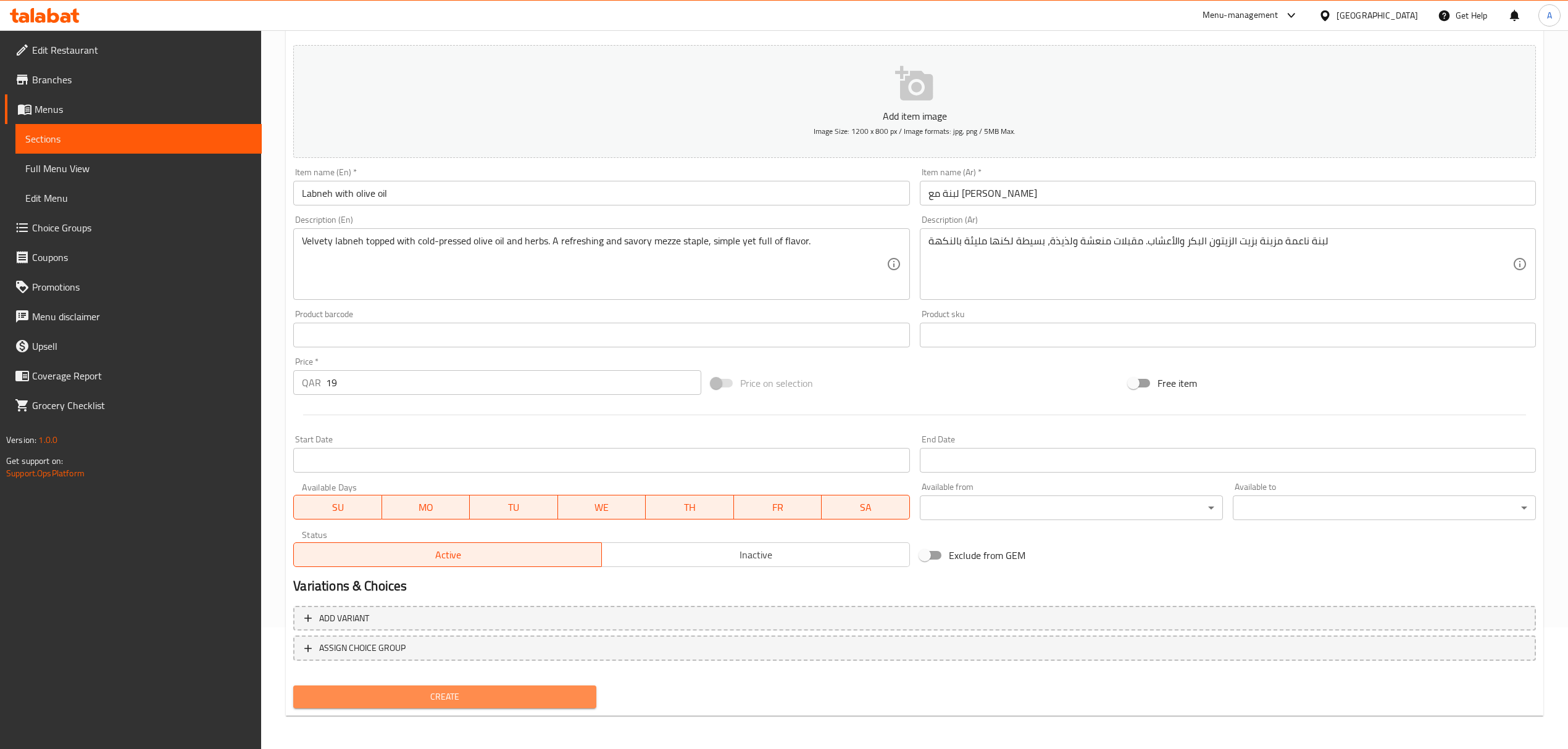
click at [501, 695] on span "Create" at bounding box center [444, 697] width 283 height 15
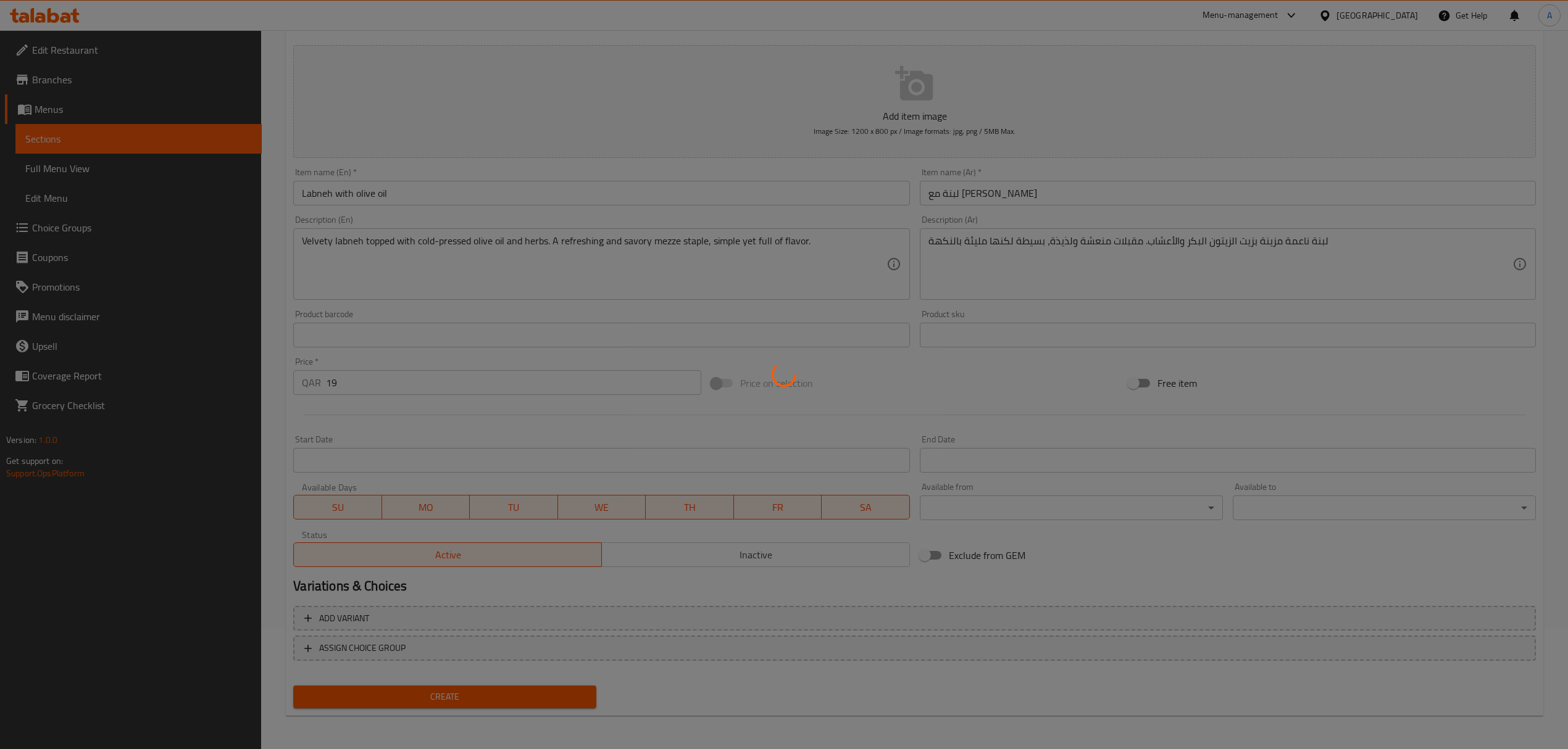
type input "0"
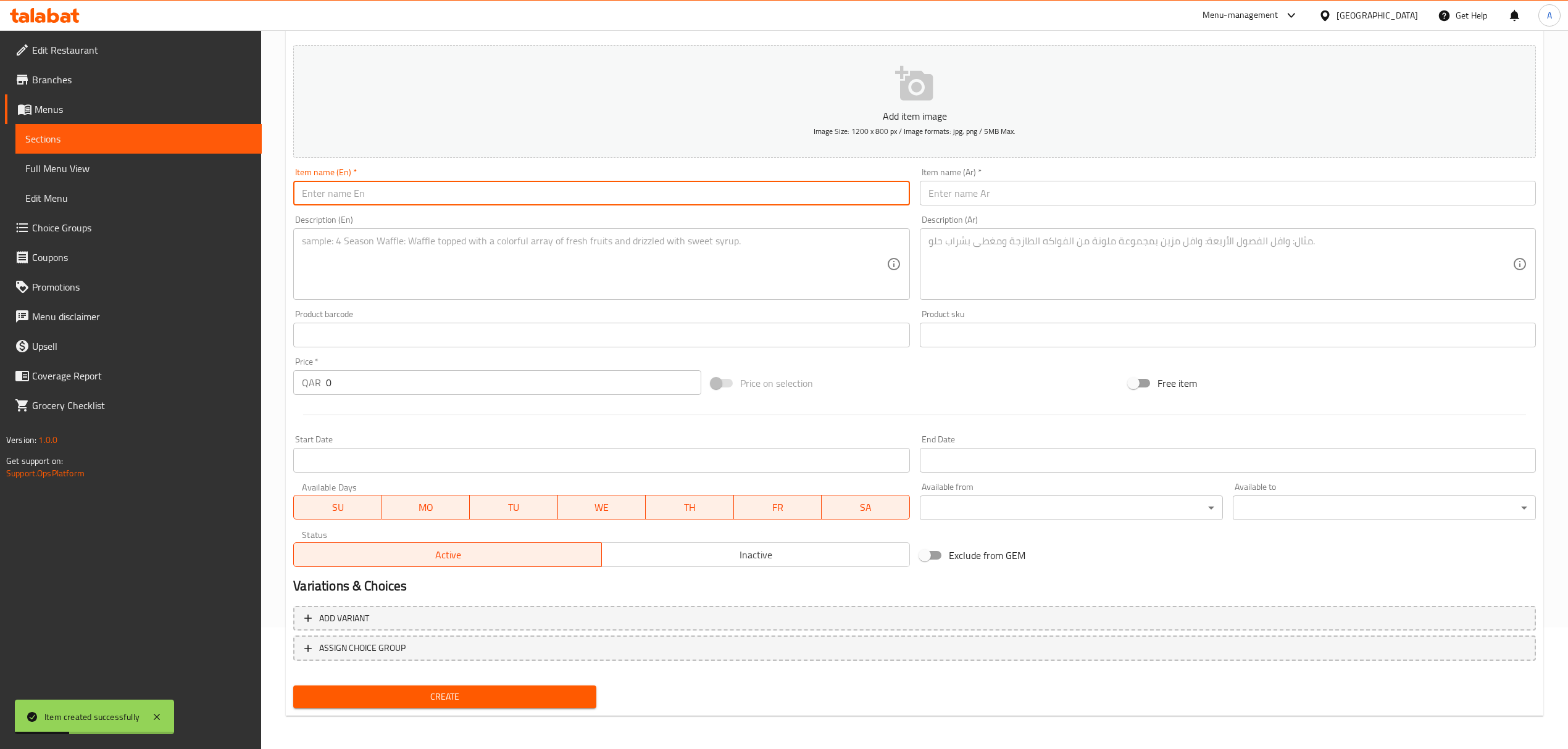
click at [368, 186] on input "text" at bounding box center [601, 193] width 616 height 25
paste input "Tabule"
type input "Tabule"
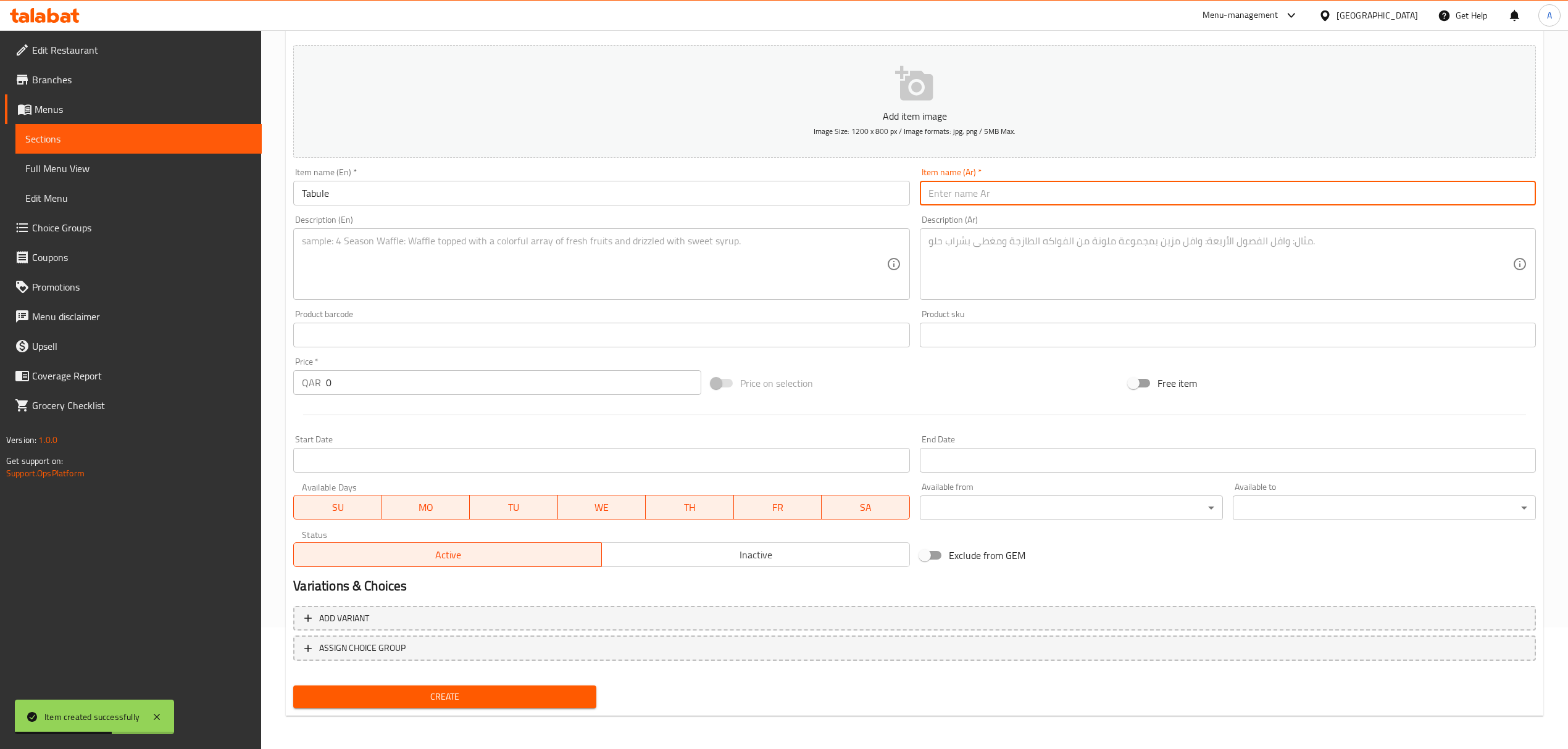
click at [1038, 186] on input "text" at bounding box center [1228, 193] width 616 height 25
paste input "تبولة"
type input "تبولة"
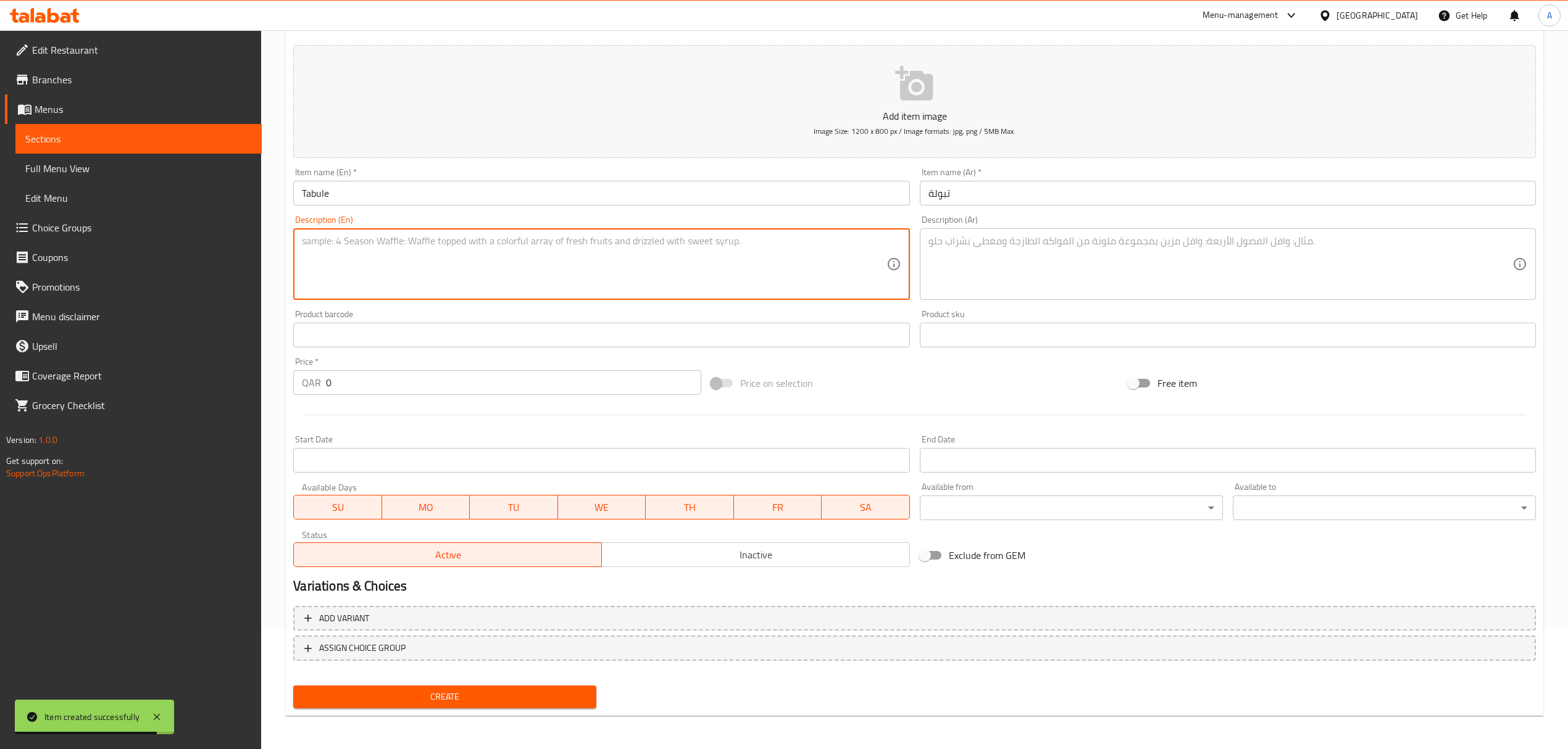
click at [356, 252] on textarea at bounding box center [594, 265] width 584 height 58
paste textarea ""A refreshing Levantine salad made with finely chopped parsley, fresh mint, jui…"
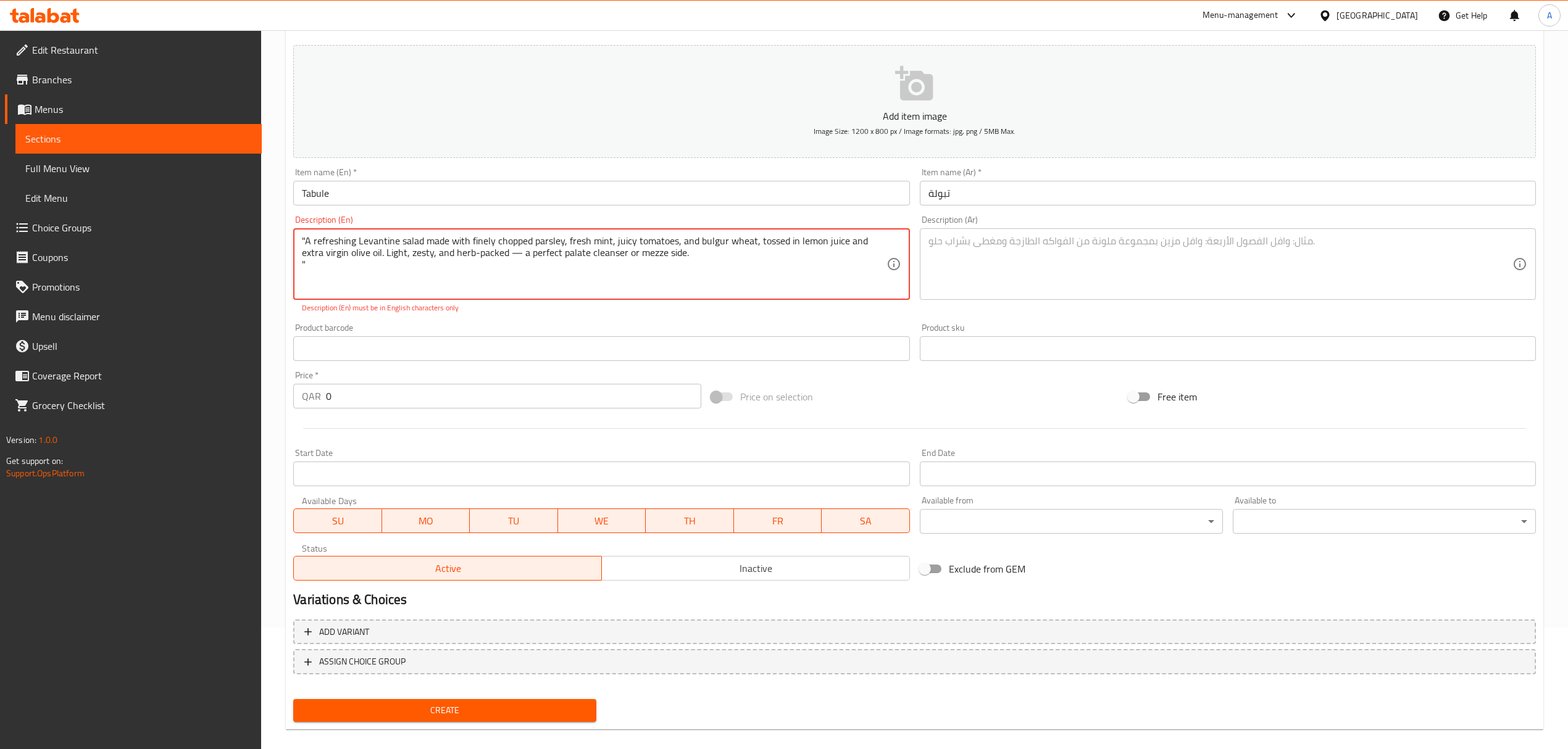
click at [314, 265] on textarea ""A refreshing Levantine salad made with finely chopped parsley, fresh mint, jui…" at bounding box center [594, 265] width 584 height 58
click at [306, 242] on textarea ""A refreshing Levantine salad made with finely chopped parsley, fresh mint, jui…" at bounding box center [594, 265] width 584 height 58
click at [497, 253] on textarea "A refreshing Levantine salad made with finely chopped parsley, fresh mint, juic…" at bounding box center [594, 265] width 584 height 58
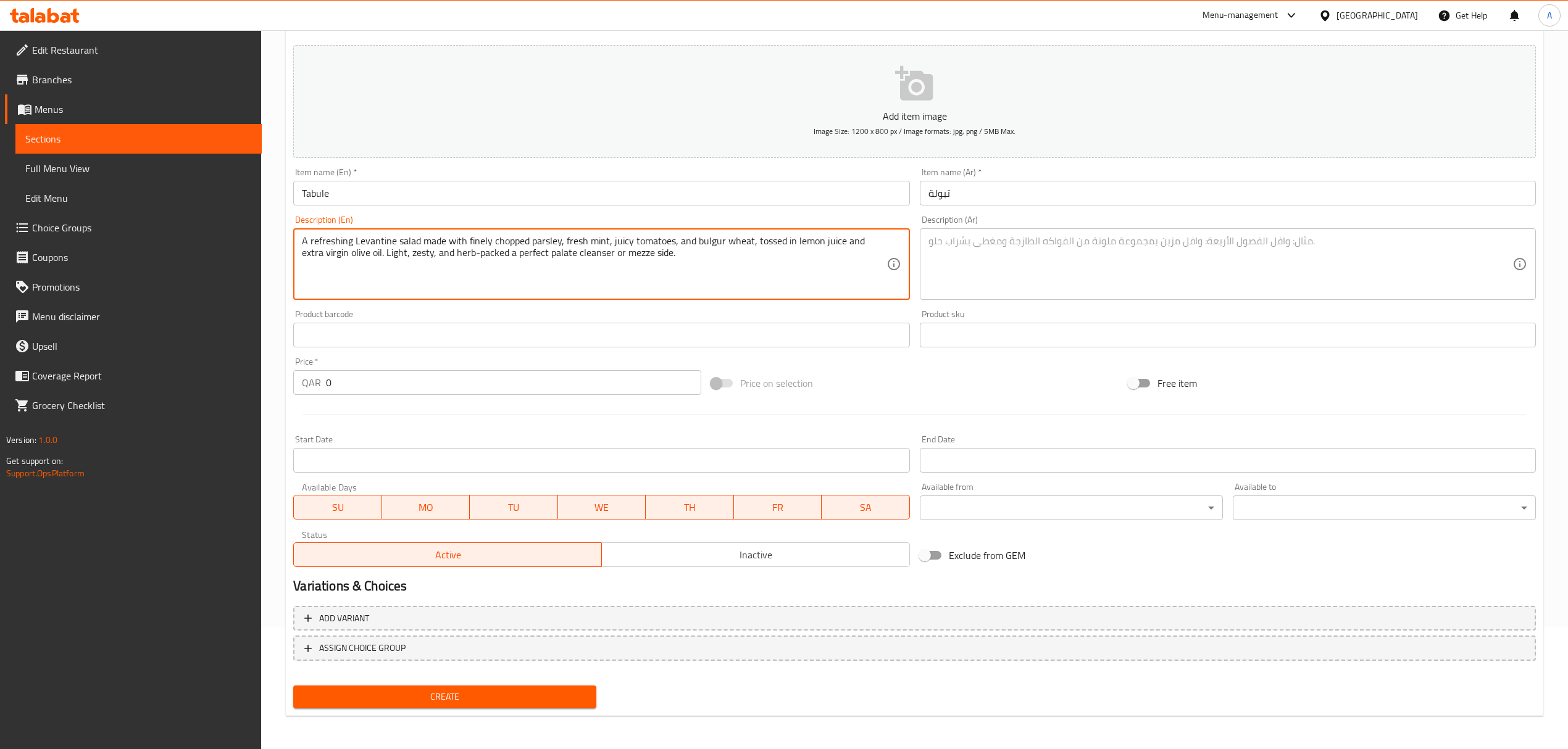
type textarea "A refreshing Levantine salad made with finely chopped parsley, fresh mint, juic…"
click at [1158, 240] on textarea at bounding box center [1220, 265] width 584 height 58
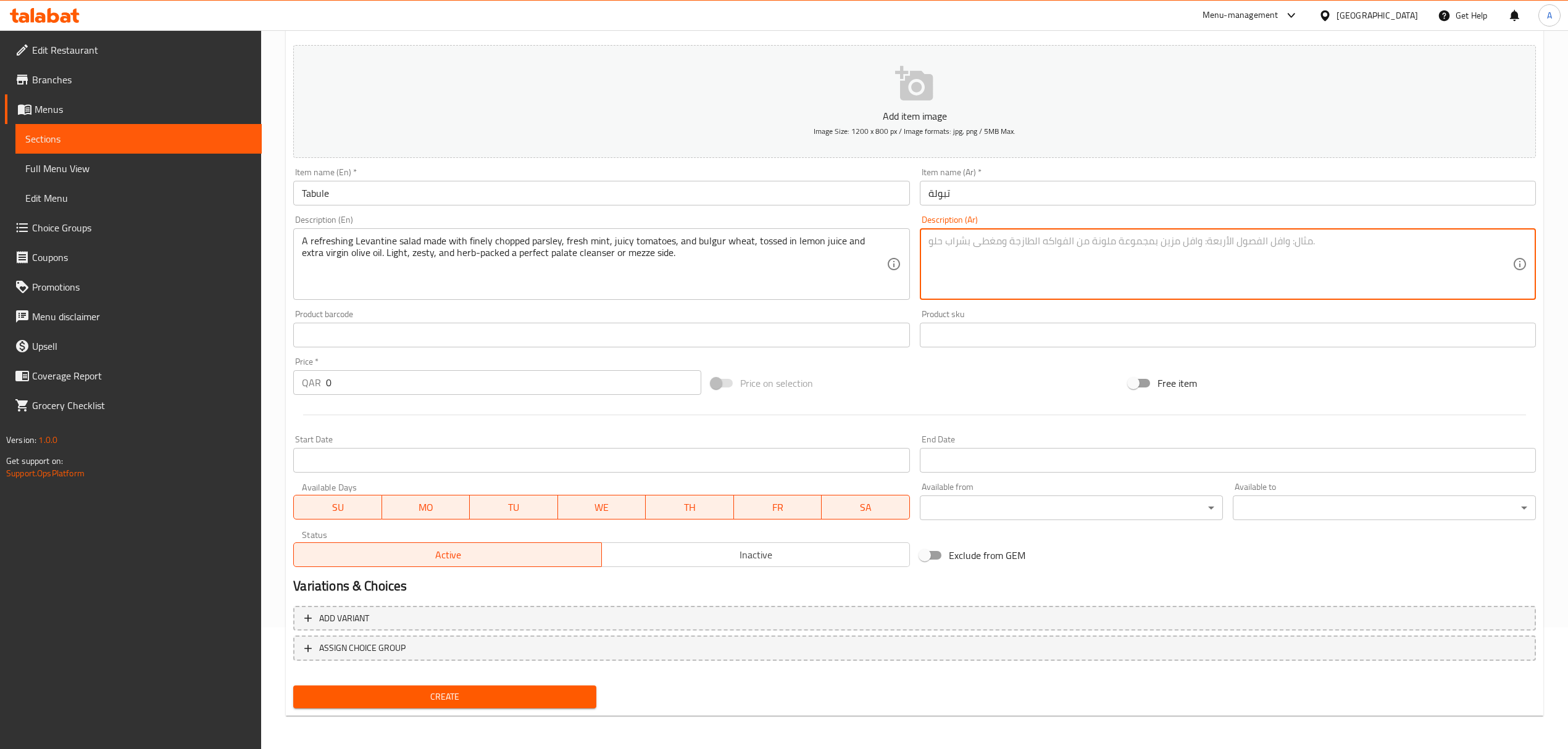
paste textarea "سلطة شامية منعشة مصنوعة من البقدونس المفروم ناعماً، والنعناع الطازج، والطماطم ا…"
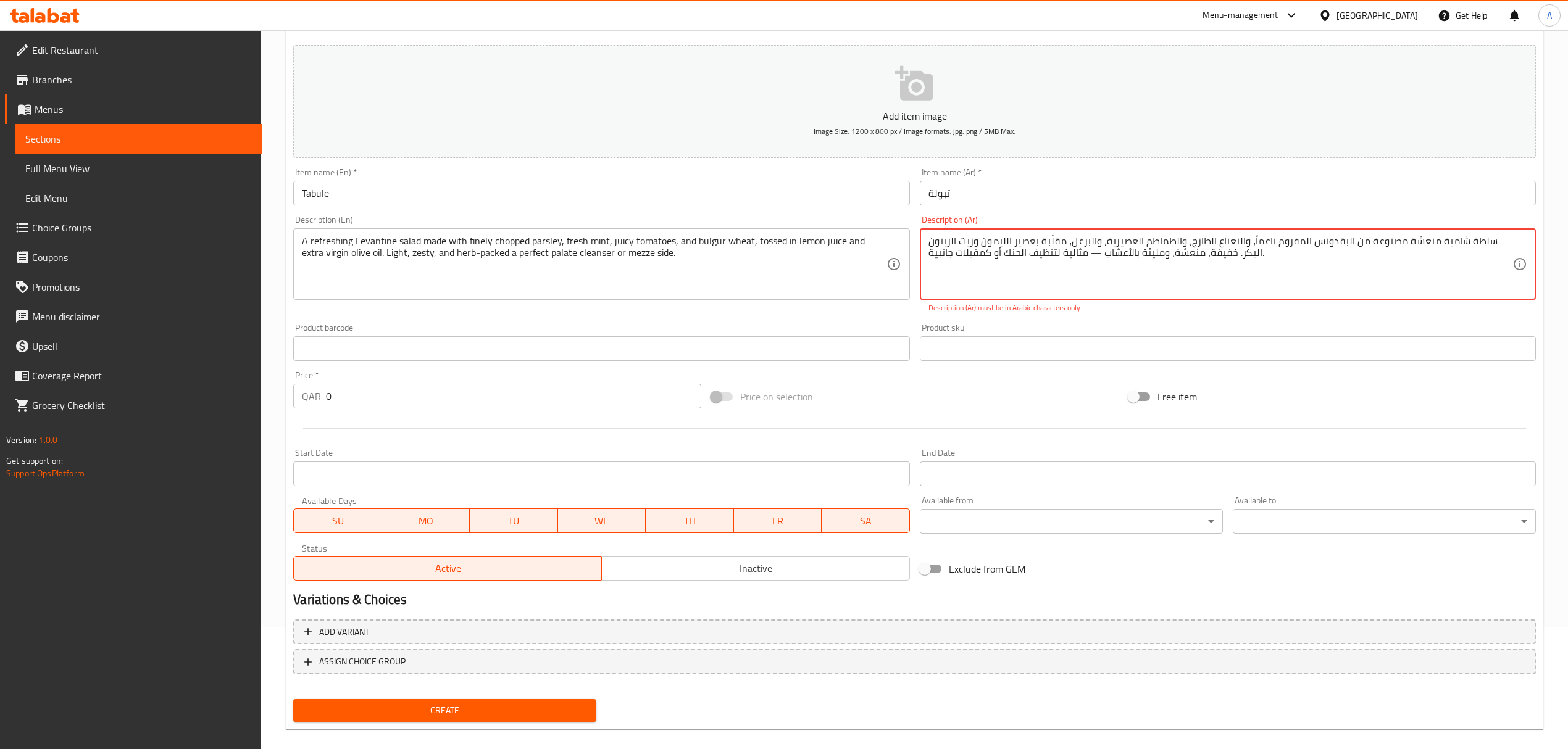
drag, startPoint x: 1101, startPoint y: 253, endPoint x: 1092, endPoint y: 254, distance: 9.1
click at [1092, 254] on textarea "سلطة شامية منعشة مصنوعة من البقدونس المفروم ناعماً، والنعناع الطازج، والطماطم ا…" at bounding box center [1220, 265] width 584 height 58
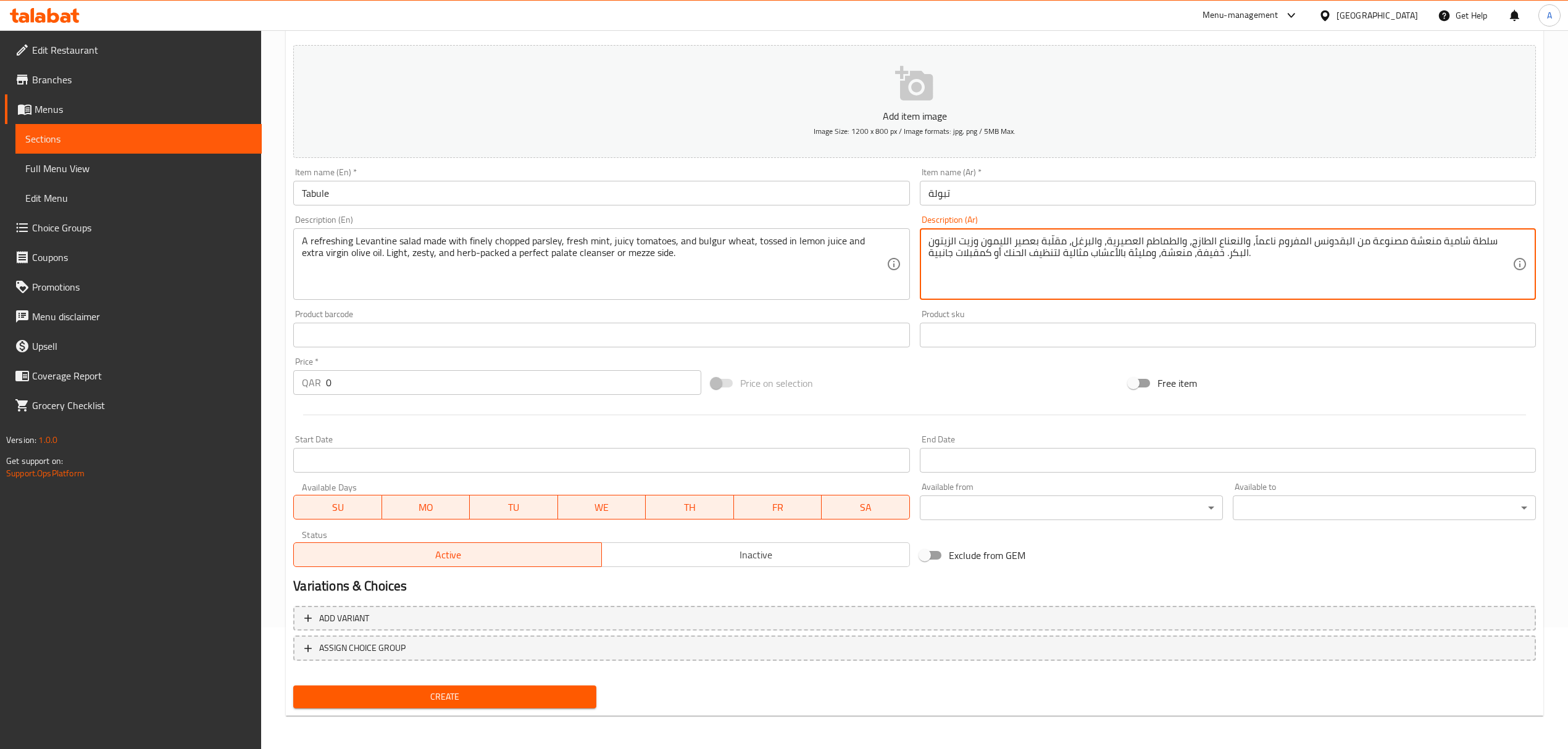
type textarea "سلطة شامية منعشة مصنوعة من البقدونس المفروم ناعماً، والنعناع الطازج، والطماطم ا…"
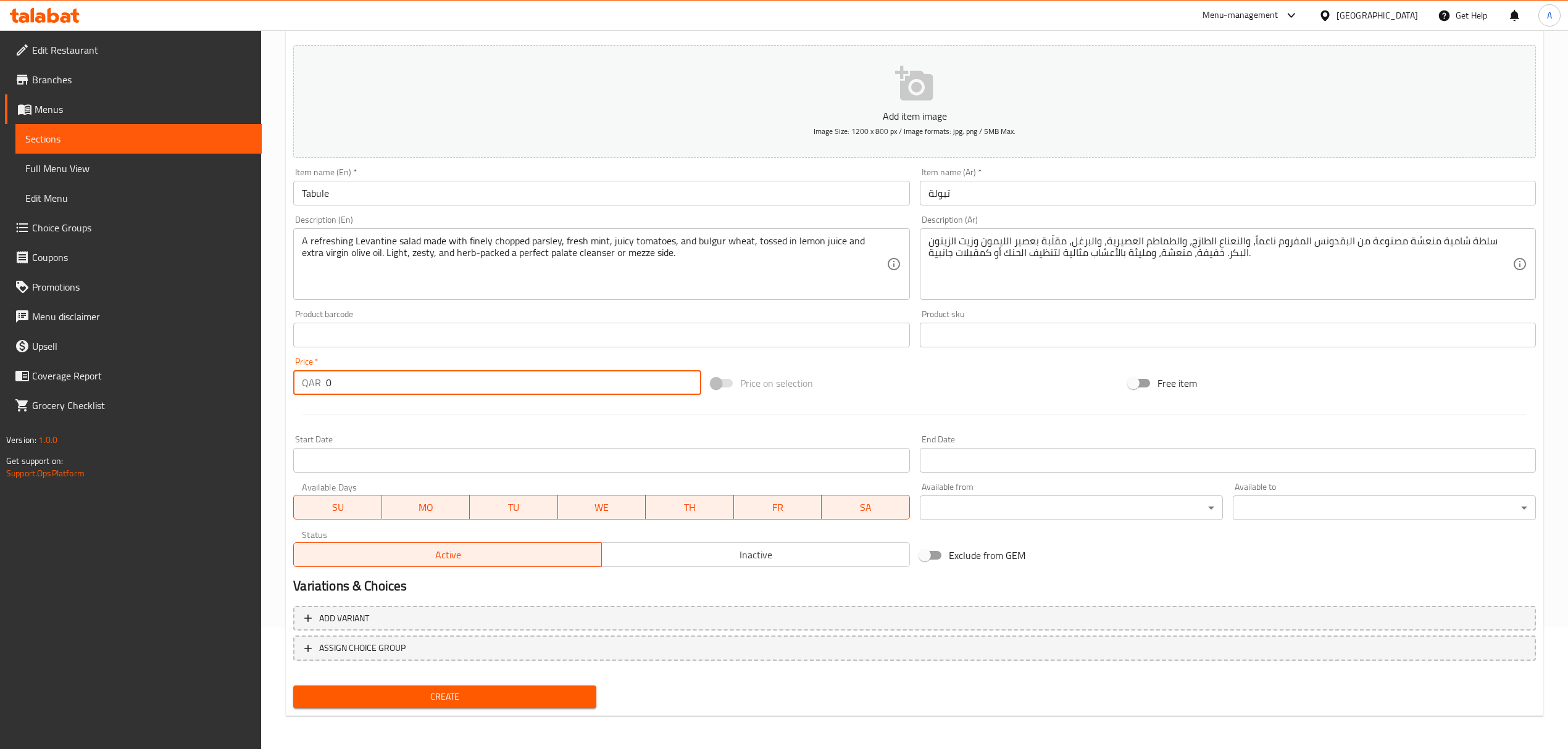
click at [326, 381] on input "0" at bounding box center [513, 382] width 375 height 25
type input "20"
click at [524, 689] on span "Create" at bounding box center [444, 697] width 283 height 15
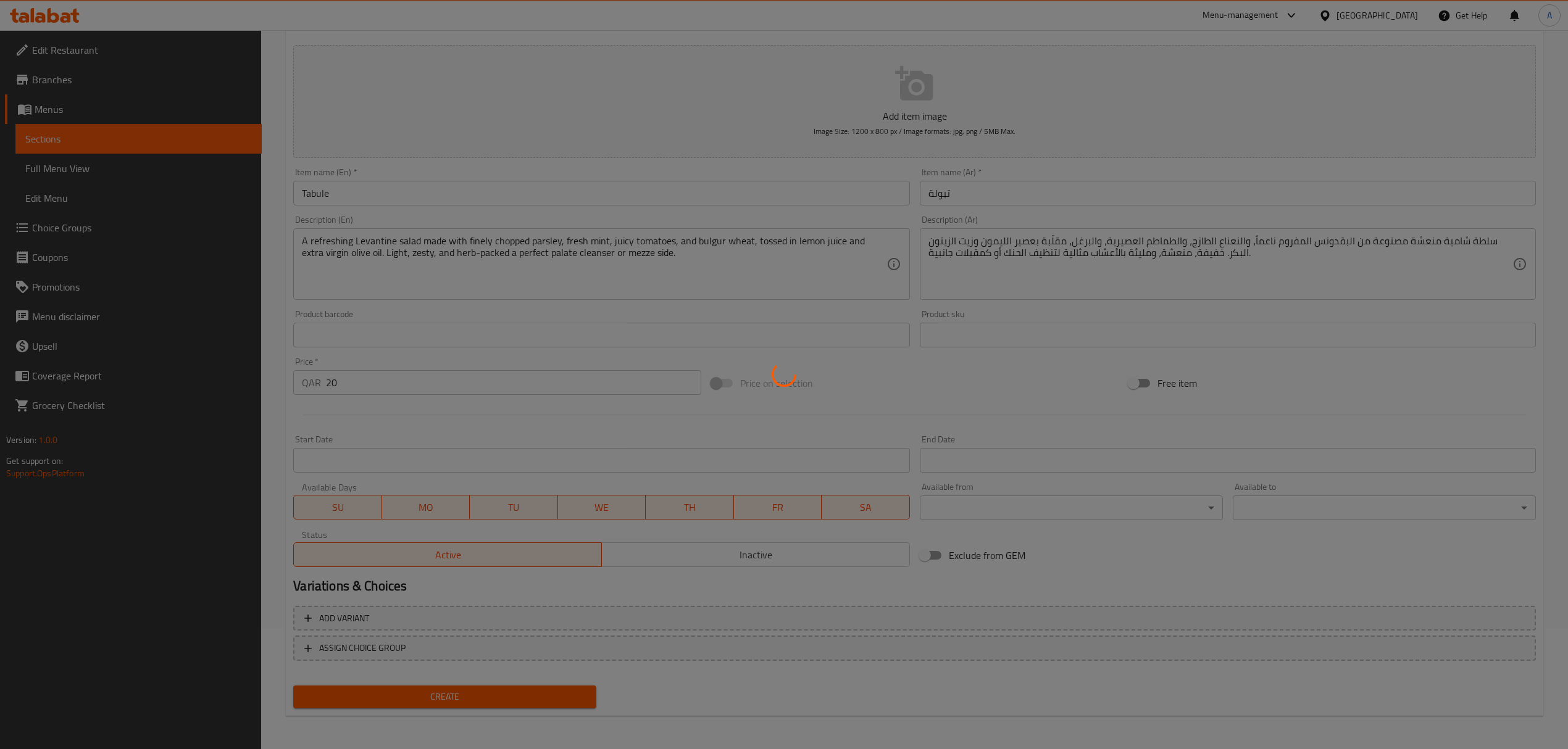
type input "0"
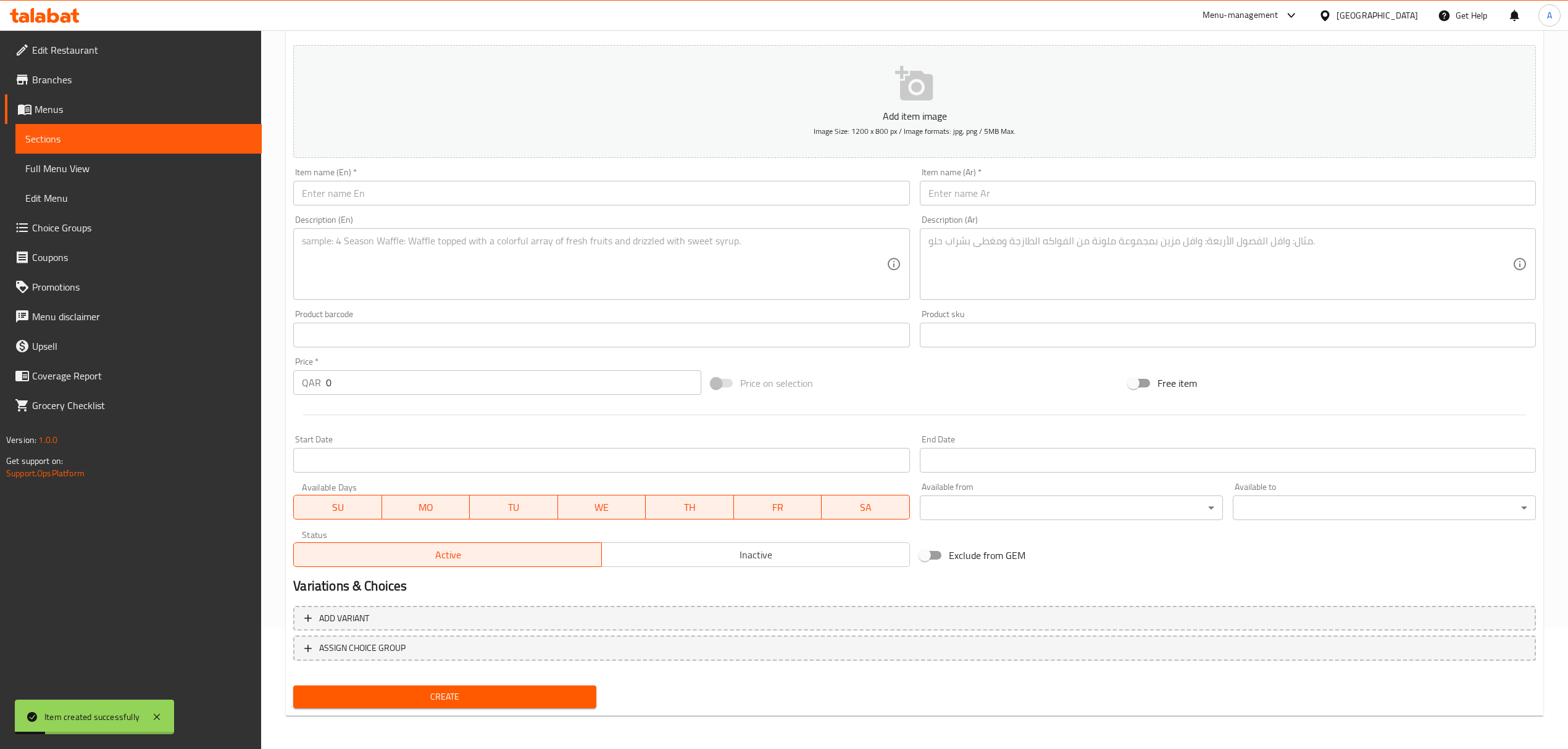
click at [460, 198] on input "text" at bounding box center [601, 193] width 616 height 25
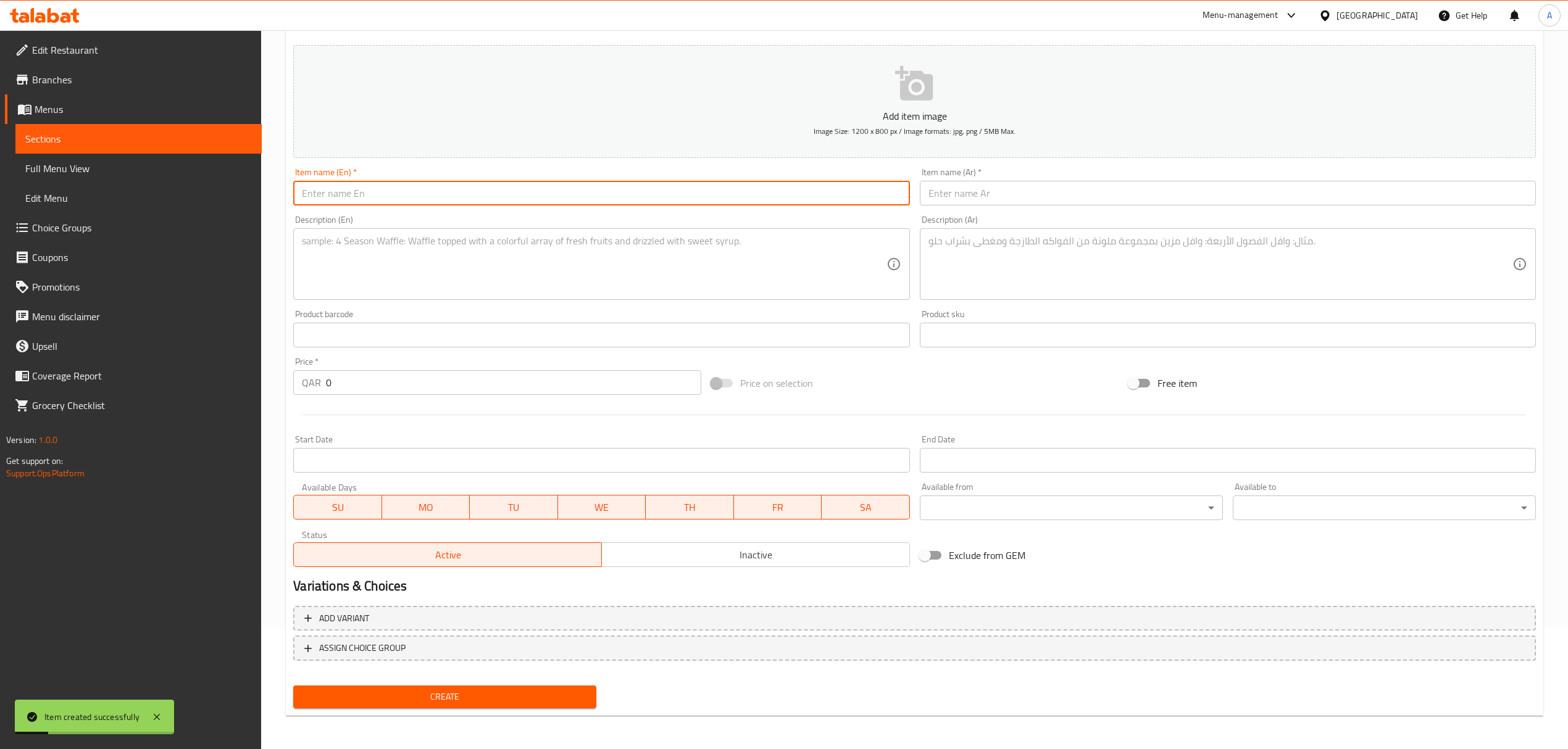
paste input "Fattush"
type input "Fattush"
click at [1065, 195] on input "text" at bounding box center [1228, 193] width 616 height 25
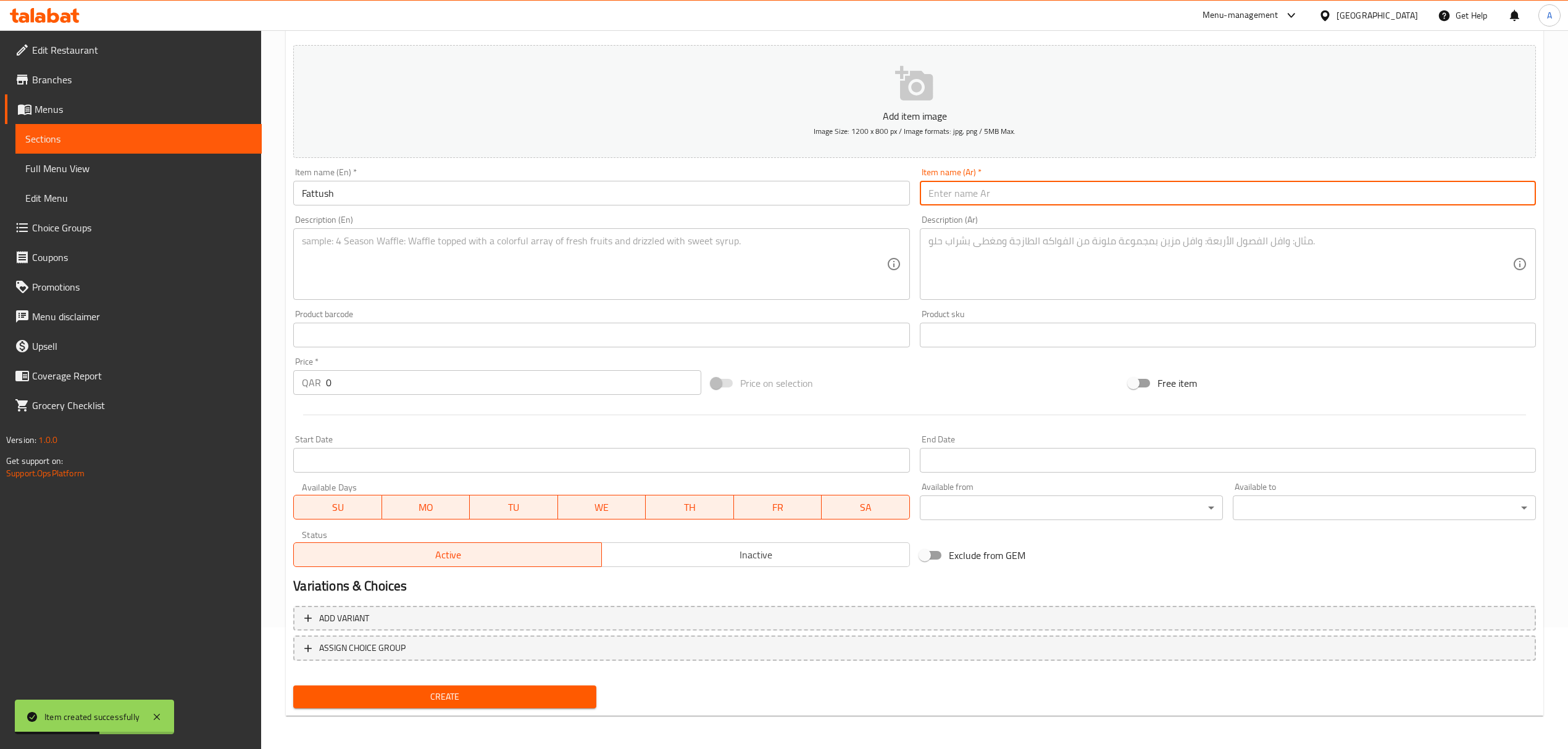
paste input "فتوش"
type input "فتوش"
click at [658, 253] on textarea at bounding box center [594, 265] width 584 height 58
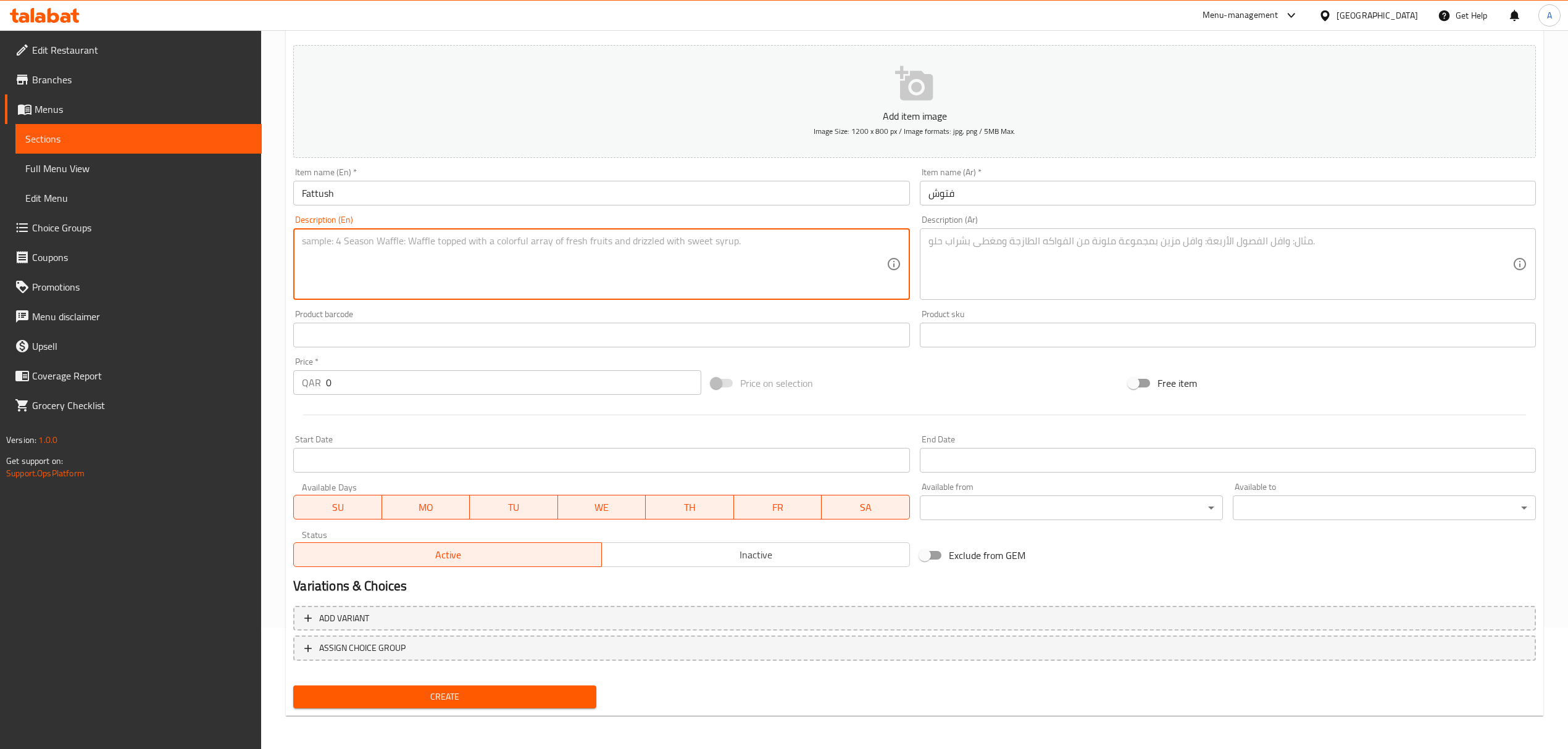
paste textarea "A bold, refreshing salad of seasonal vegetables, parsley, and crispy pita chips…"
type textarea "A bold, refreshing salad of seasonal vegetables, parsley, and crispy pita chips…"
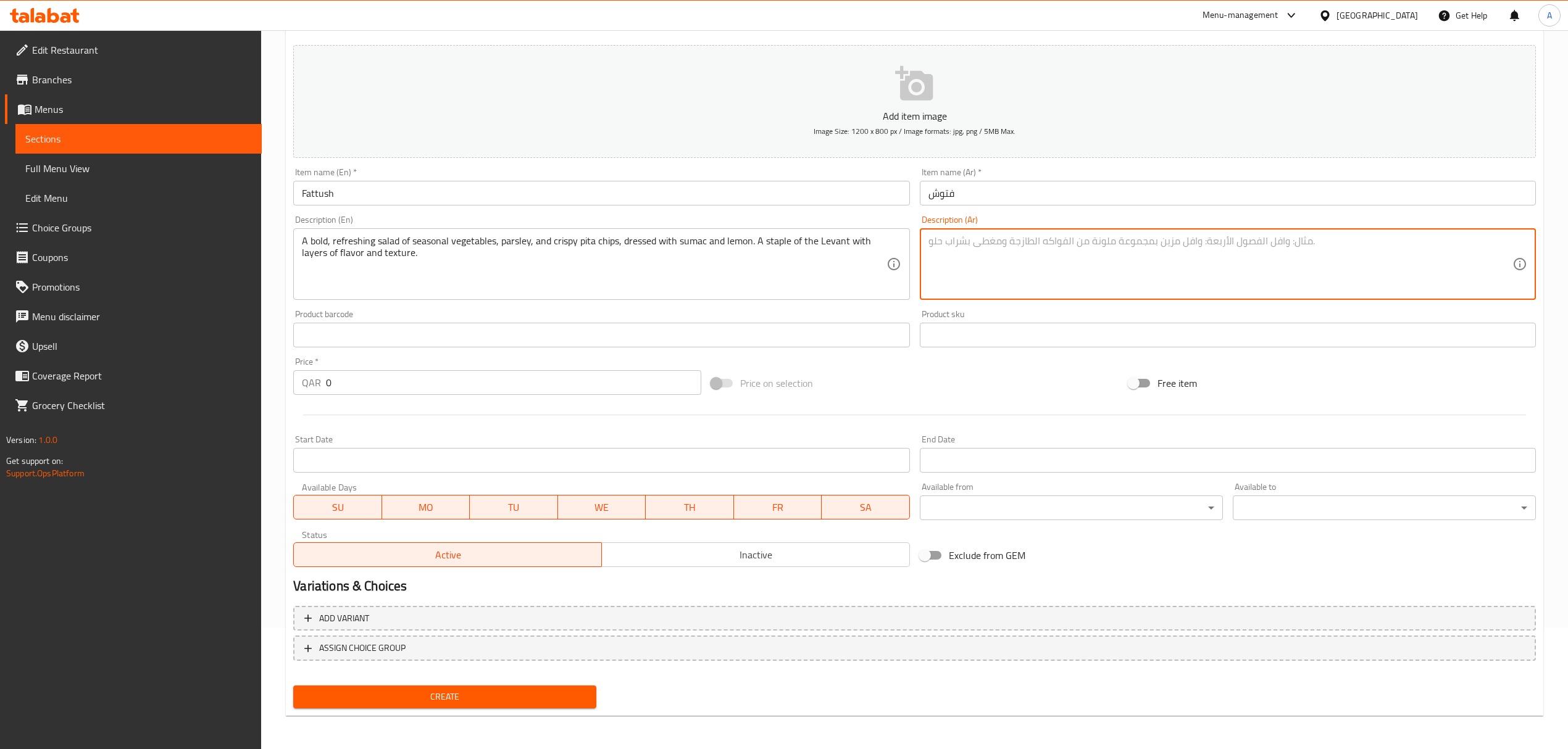
click at [1247, 242] on textarea at bounding box center [1220, 265] width 584 height 58
paste textarea "سلطة جريئة ومنعشة من الخضار الموسمية والبقدونس وقطع خبز البيتا المقرمشة، متبلة …"
type textarea "سلطة جريئة ومنعشة من الخضار الموسمية والبقدونس وقطع خبز البيتا المقرمشة، متبلة …"
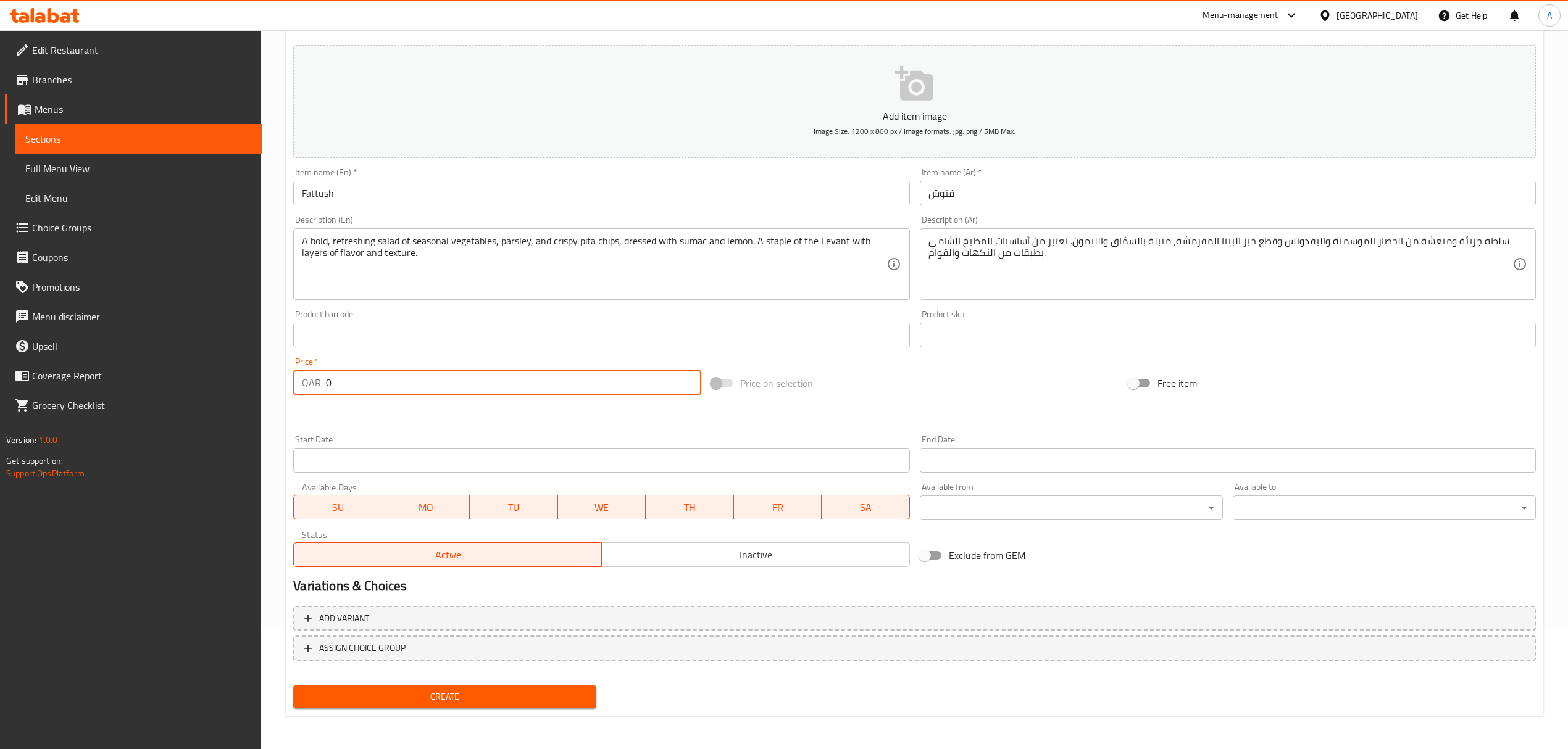
drag, startPoint x: 332, startPoint y: 387, endPoint x: 317, endPoint y: 388, distance: 15.0
click at [317, 388] on div "QAR 0 Price *" at bounding box center [497, 382] width 407 height 25
type input "15"
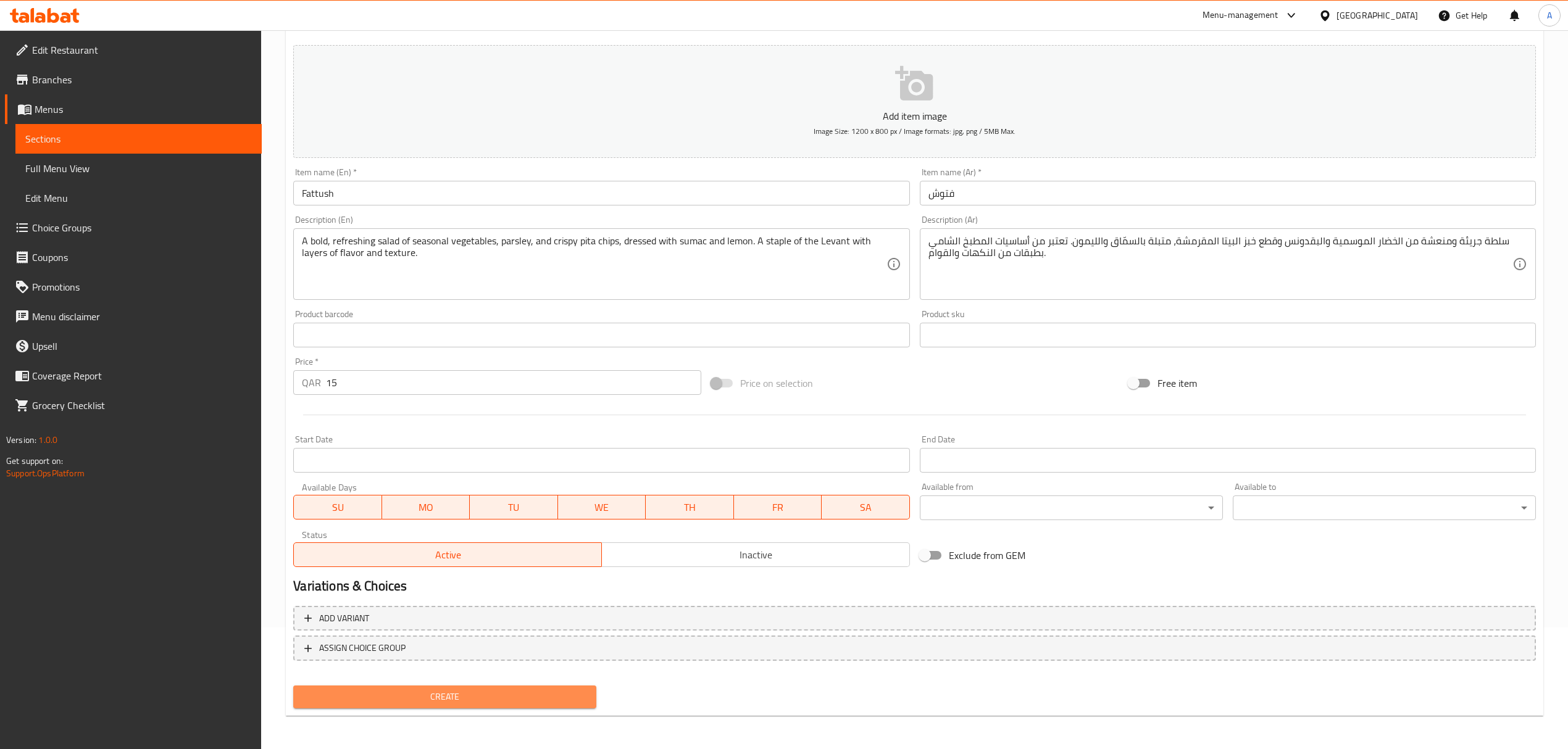
click at [509, 692] on span "Create" at bounding box center [444, 697] width 283 height 15
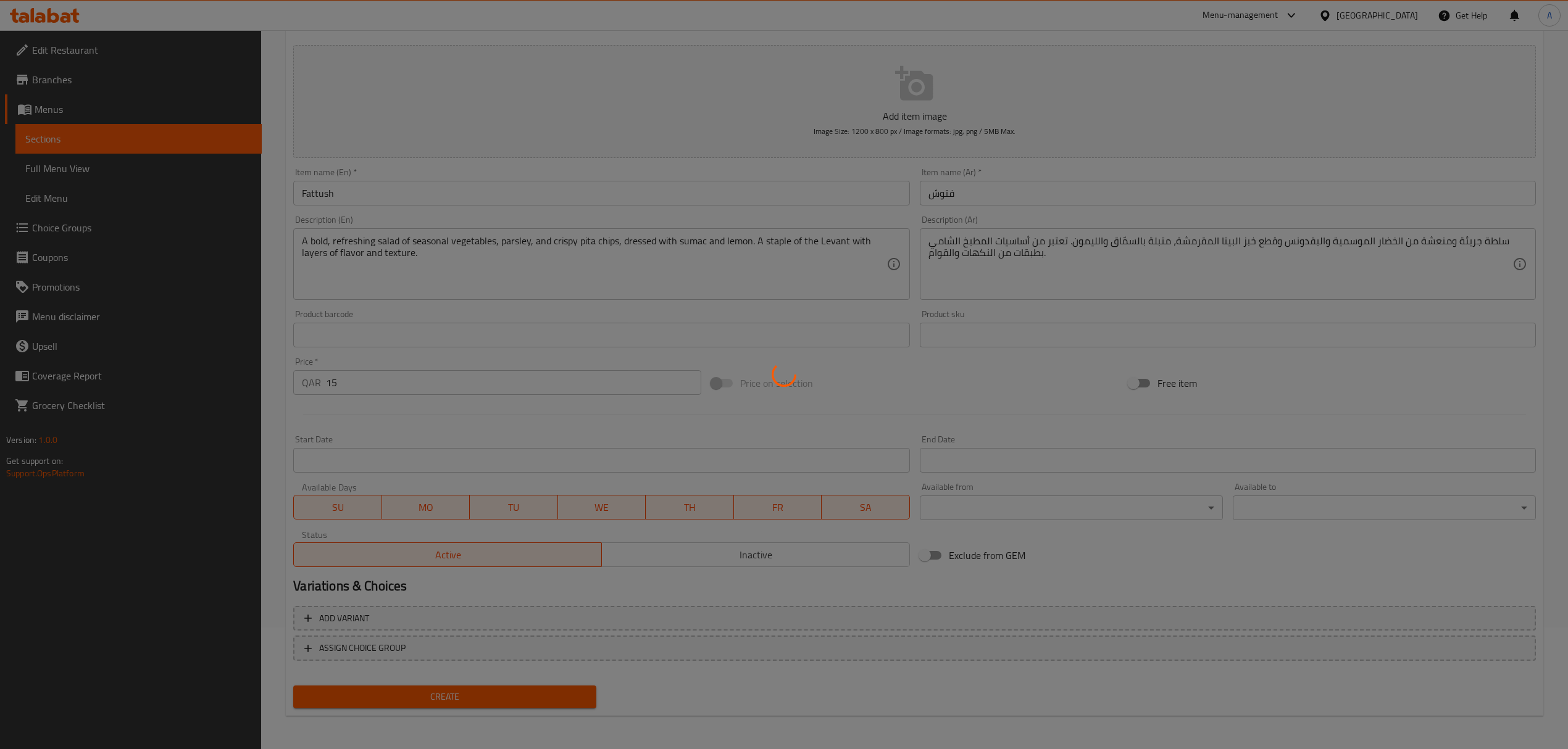
type input "0"
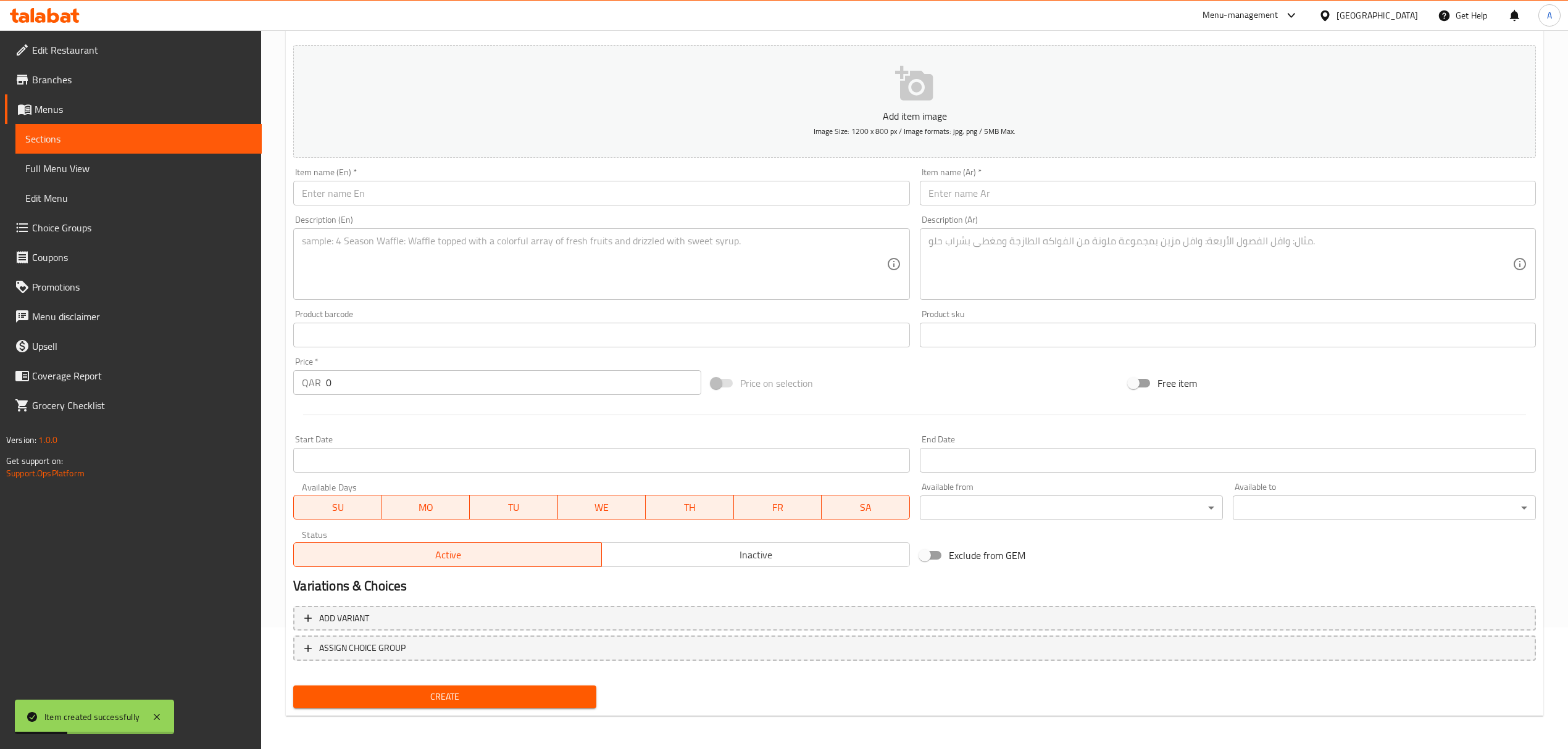
click at [438, 196] on input "text" at bounding box center [601, 193] width 616 height 25
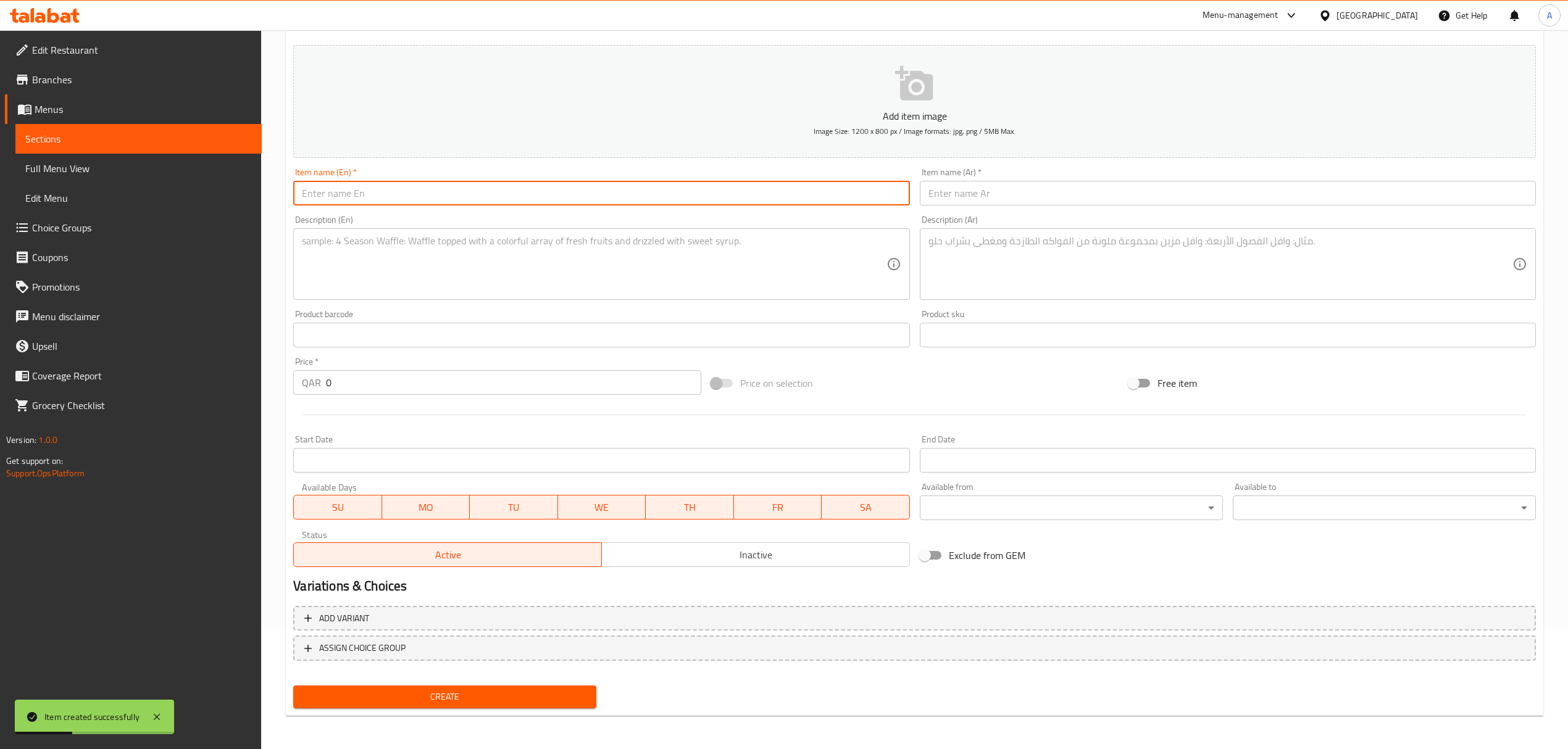
paste input "Green Salad with Shaved Haloomi & cherry tomato"
type input "Green Salad with Shaved Haloomi & cherry tomato"
click at [1009, 191] on input "text" at bounding box center [1228, 193] width 616 height 25
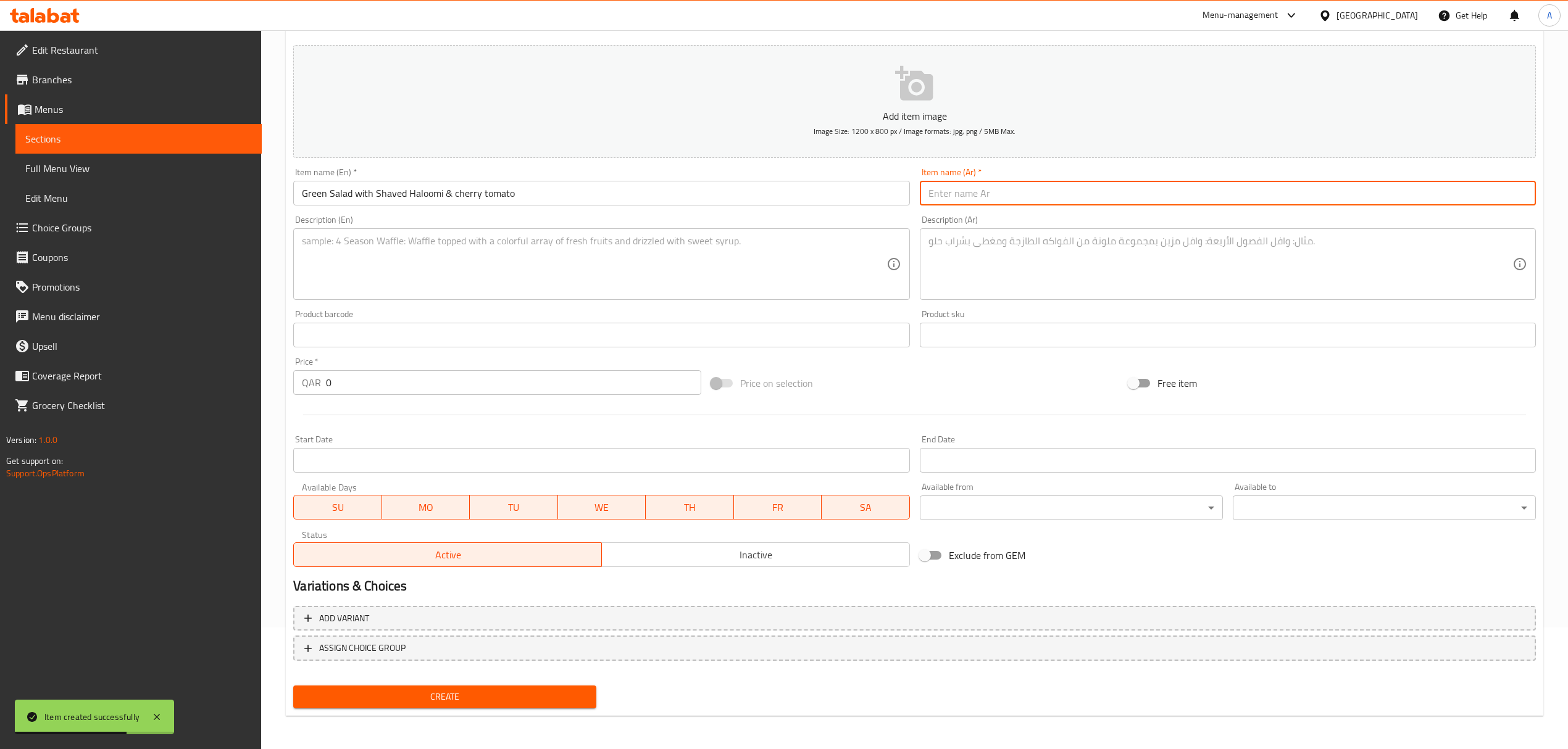
paste input "سلطة خضراء مع حلومي مبشور وطماطم كرزية"
type input "سلطة خضراء مع حلومي مبشور وطماطم كرزية"
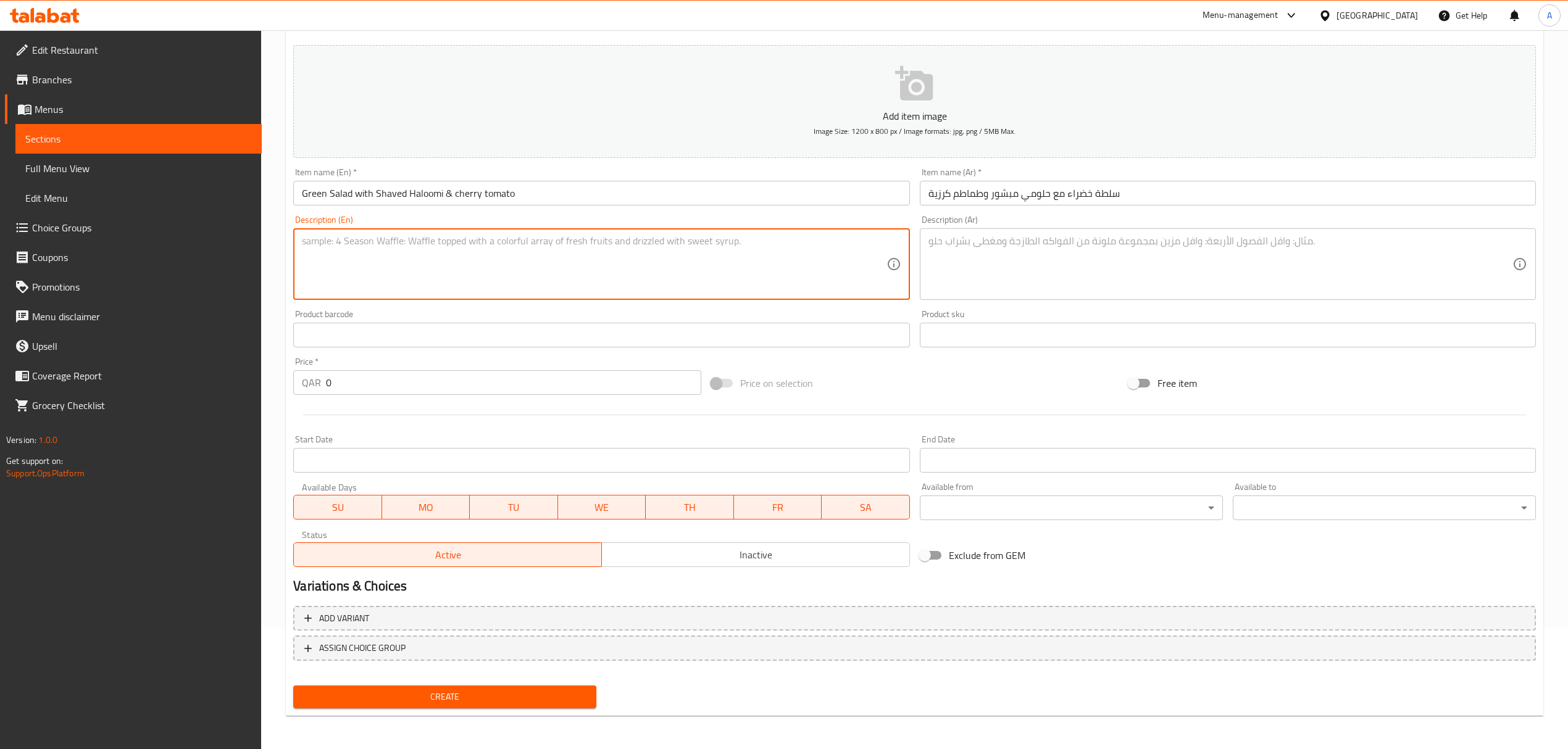
click at [539, 243] on textarea at bounding box center [594, 265] width 584 height 58
paste textarea ""A crisp mix of fresh greens tossed with juicy cherry tomatoes and delicate sha…"
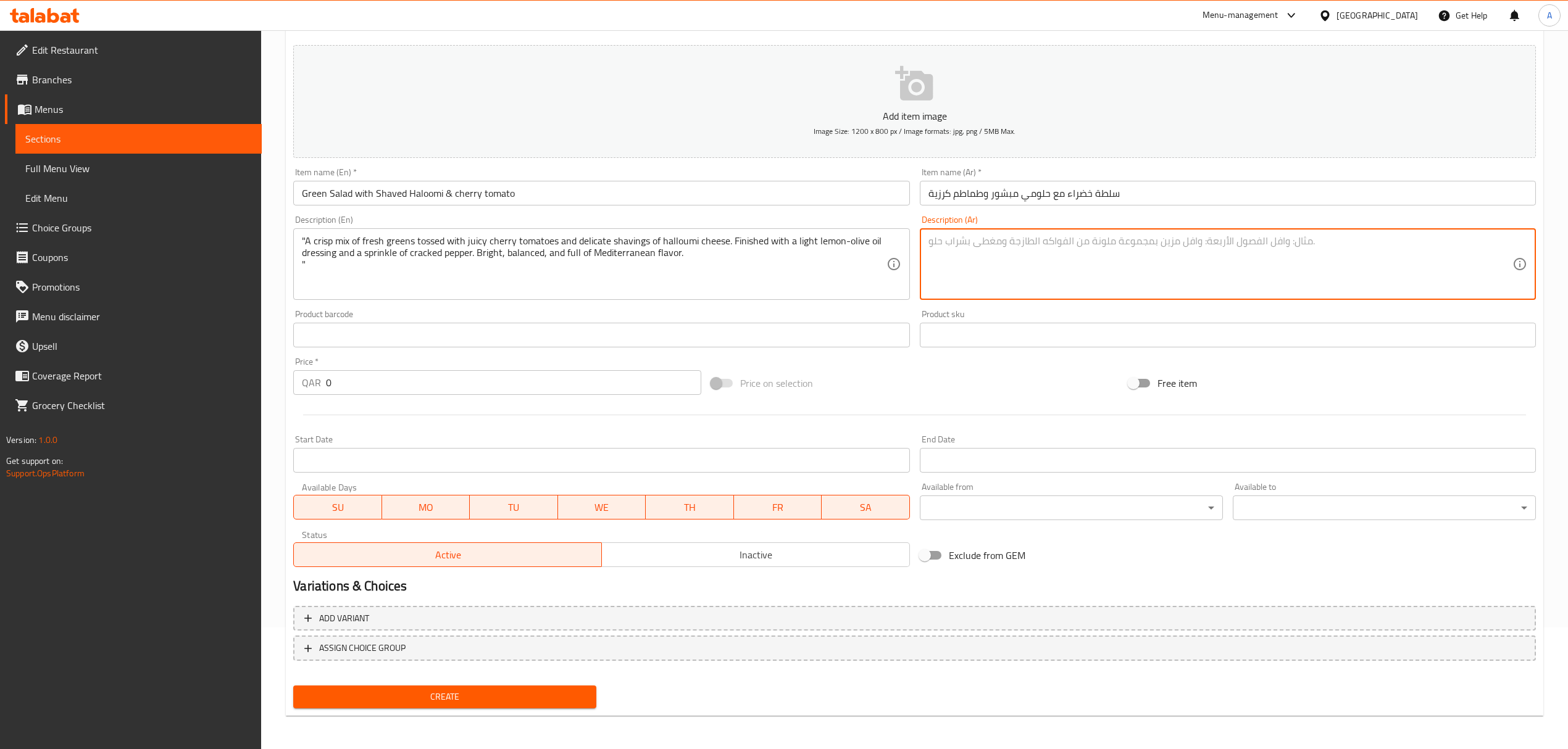
click at [1143, 245] on textarea at bounding box center [1220, 265] width 584 height 58
paste textarea "خليط مقرمش من الخضار الورقية الطازجة مع طماطم كرزية عصيرية ورقائق دقيقة من جبن …"
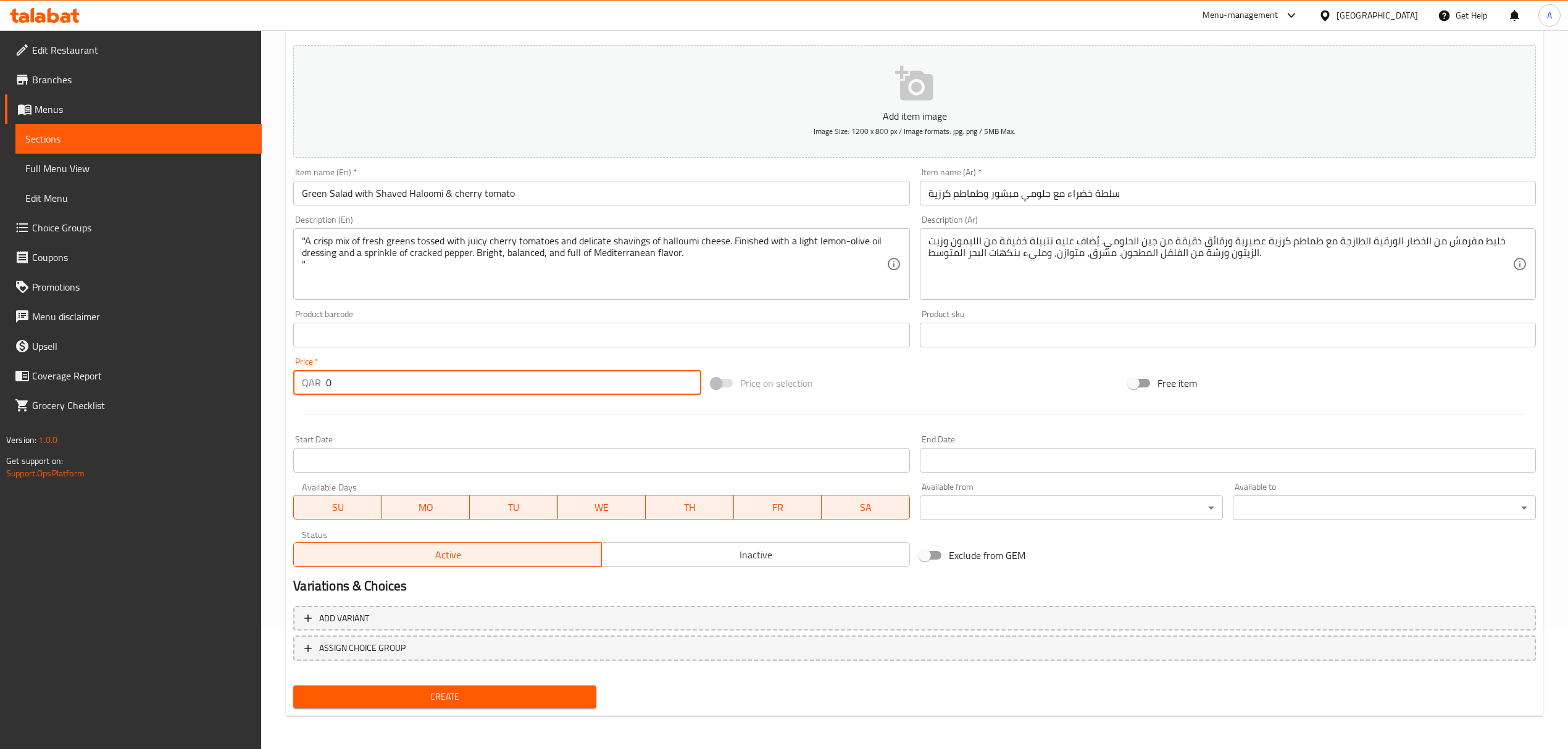
drag, startPoint x: 344, startPoint y: 390, endPoint x: 300, endPoint y: 386, distance: 44.2
click at [300, 386] on div "QAR 0 Price *" at bounding box center [497, 382] width 407 height 25
click at [504, 698] on span "Create" at bounding box center [444, 697] width 283 height 15
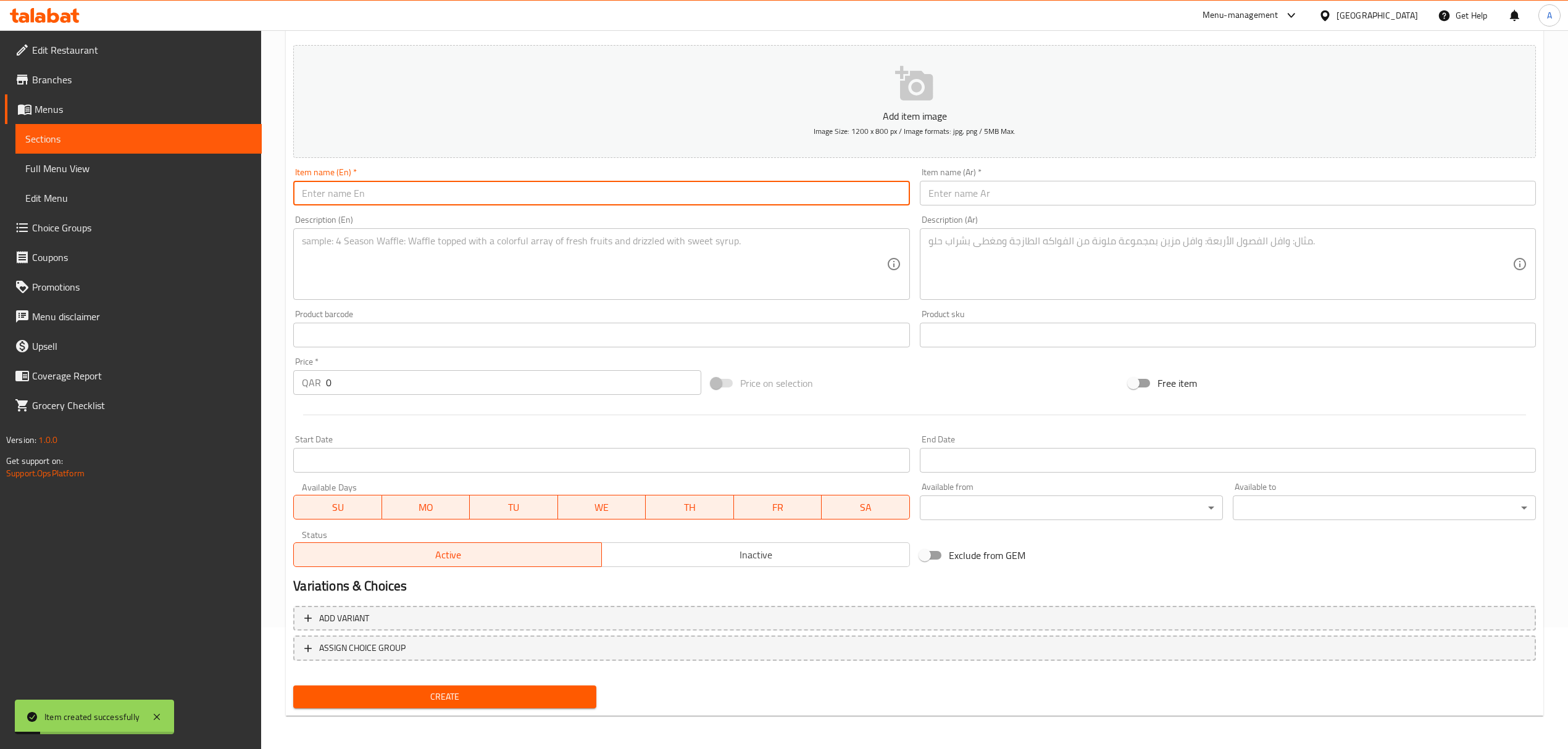
click at [403, 198] on input "text" at bounding box center [601, 193] width 616 height 25
paste input "Mixed Pickle"
click at [1012, 191] on input "text" at bounding box center [1228, 193] width 616 height 25
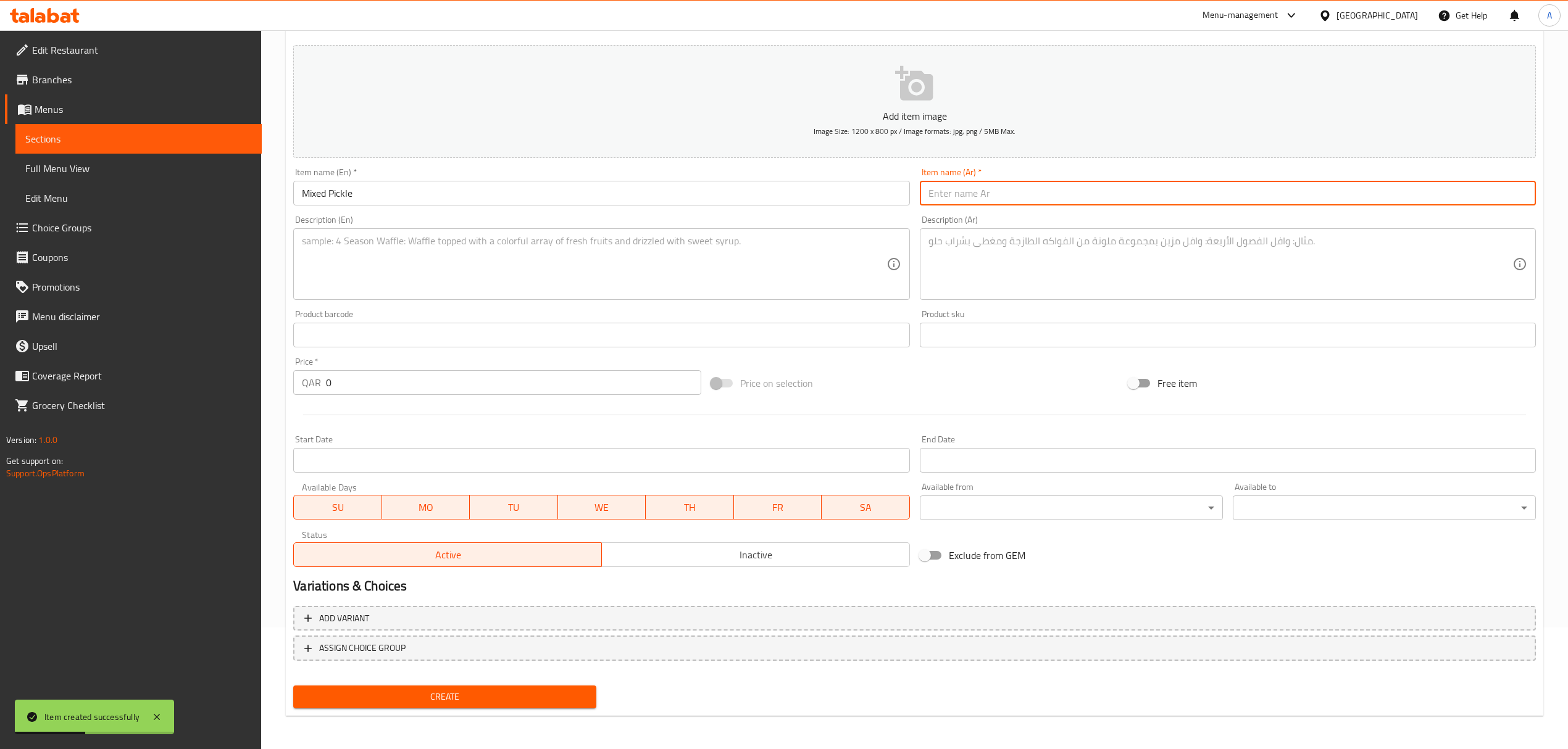
paste input "مخلل مشكلة"
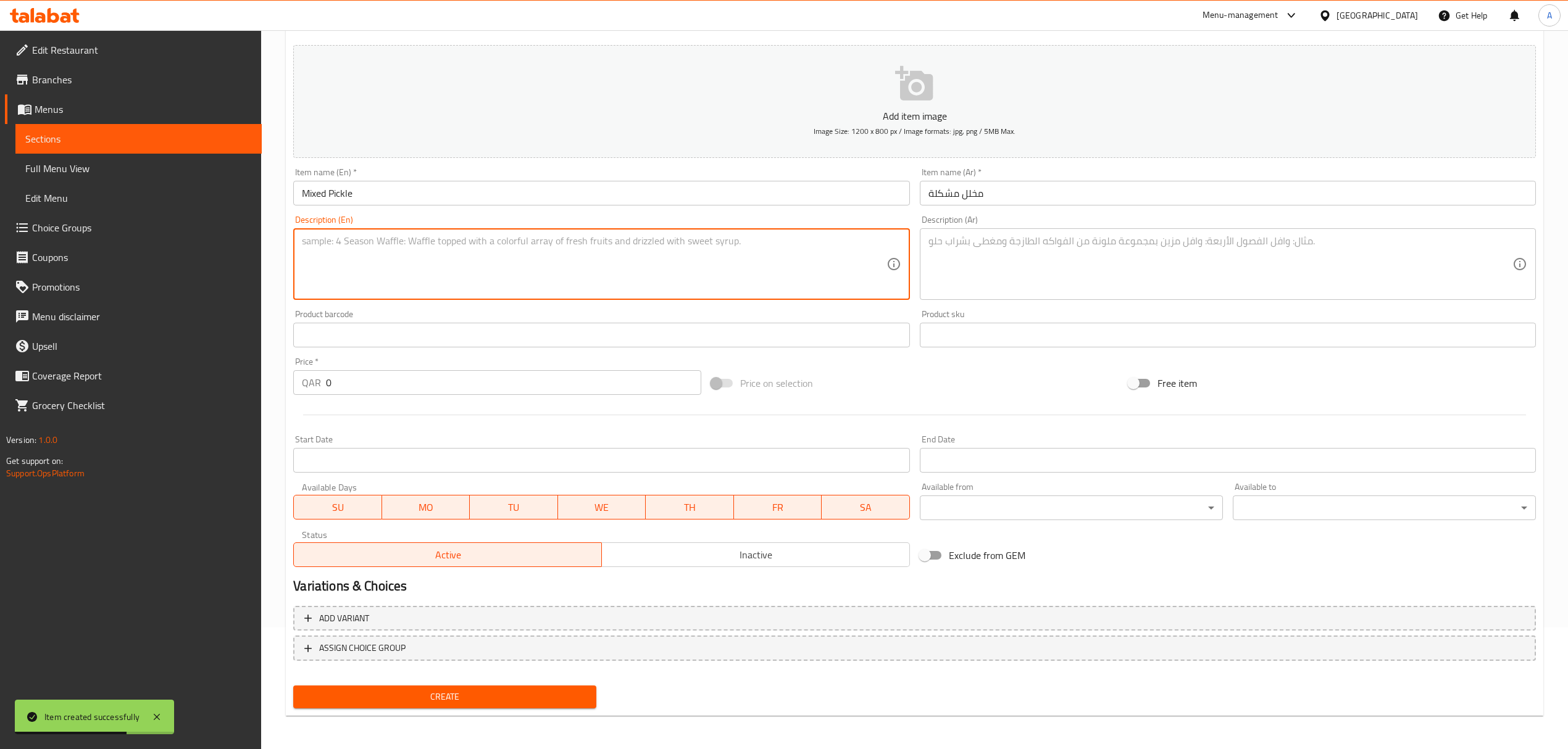
click at [522, 244] on textarea at bounding box center [594, 265] width 584 height 58
paste textarea "A bold medley of pickled vegetables including carrots, cucumbers, turnips, and …"
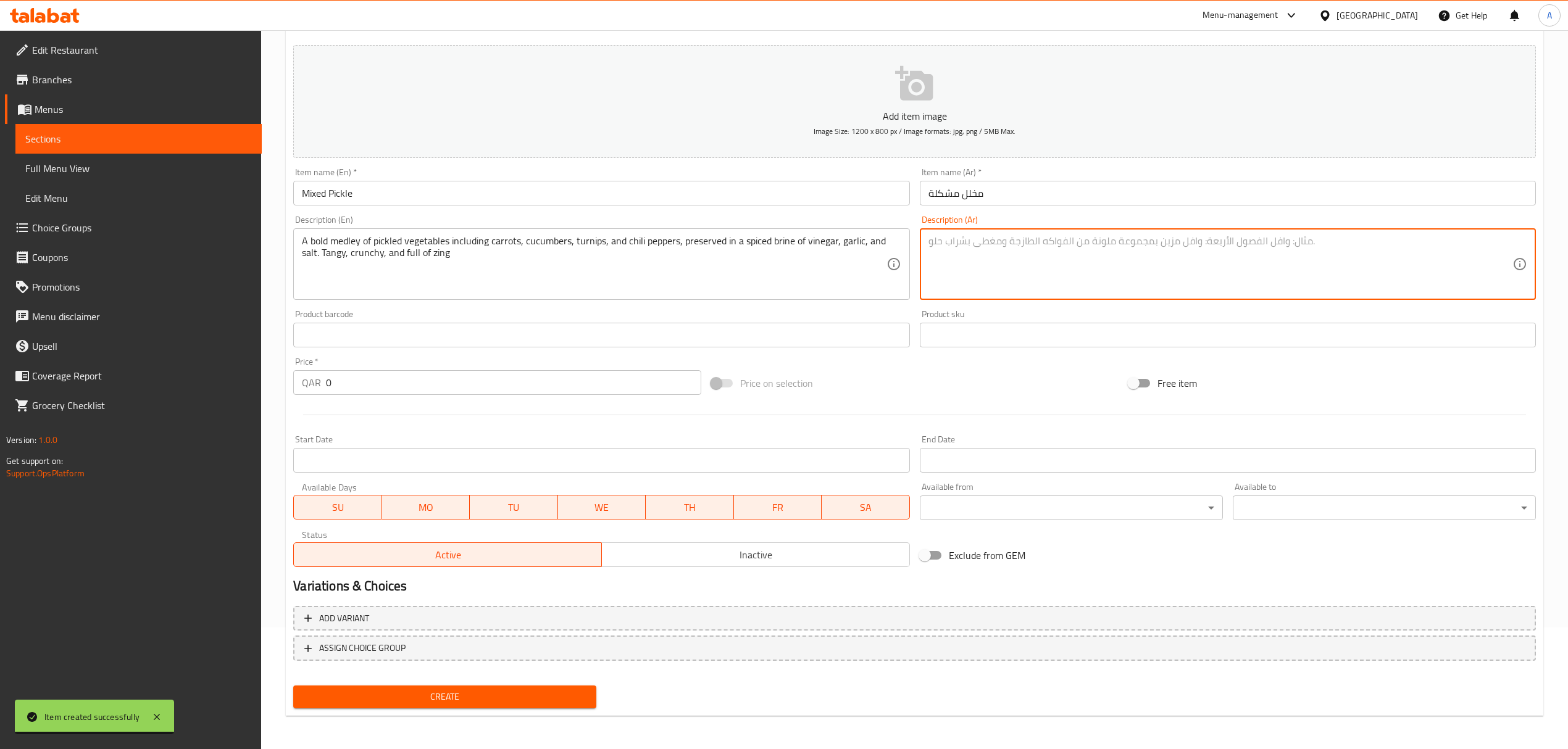
click at [1033, 240] on textarea at bounding box center [1220, 265] width 584 height 58
paste textarea "مزيج جريء من الخضار المخللة بما في ذلك الجزر، الخيار، اللفت، والفلفل الحار، محف…"
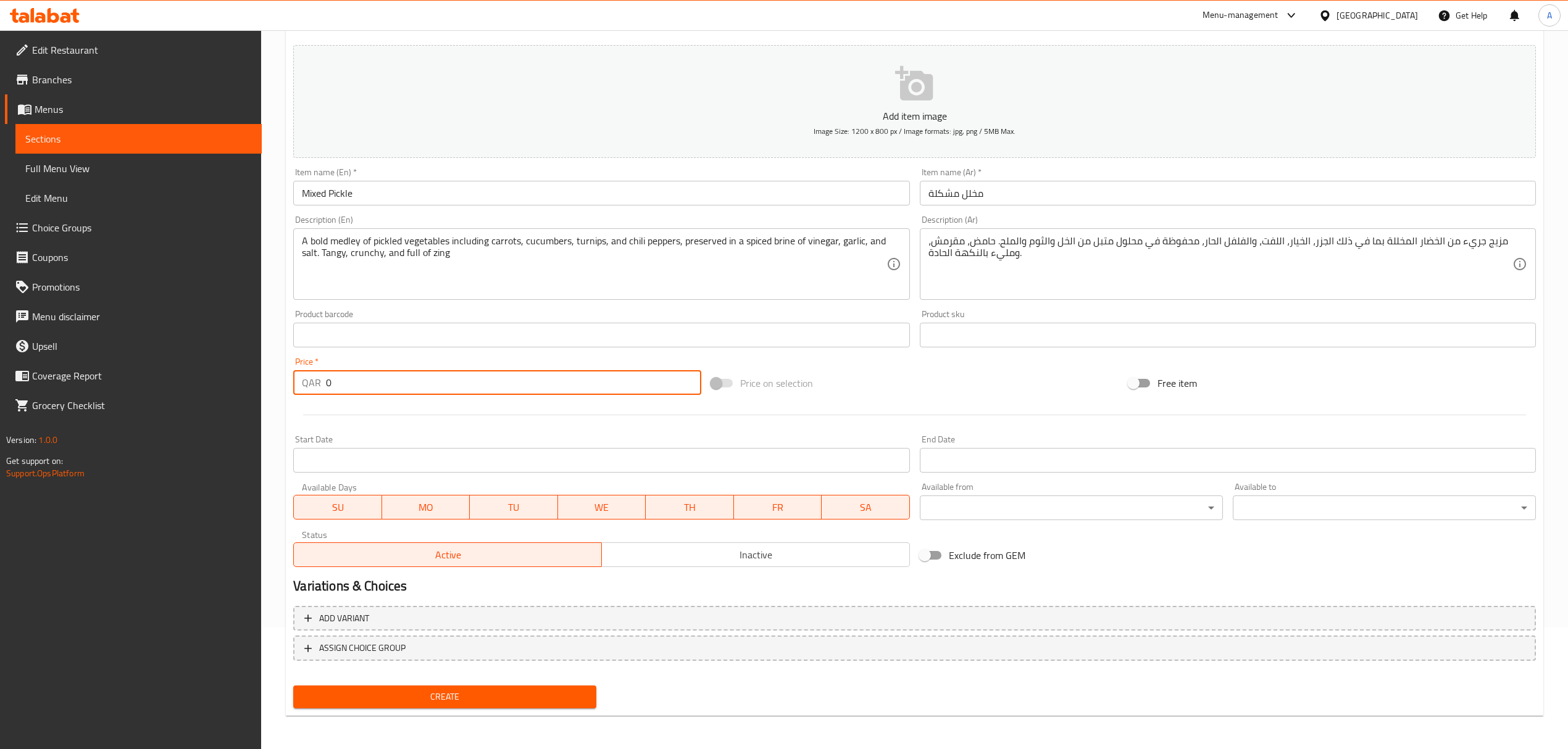
drag, startPoint x: 365, startPoint y: 378, endPoint x: 293, endPoint y: 381, distance: 72.1
click at [293, 381] on div "QAR 0 Price *" at bounding box center [497, 382] width 407 height 25
click at [536, 692] on span "Create" at bounding box center [444, 697] width 283 height 15
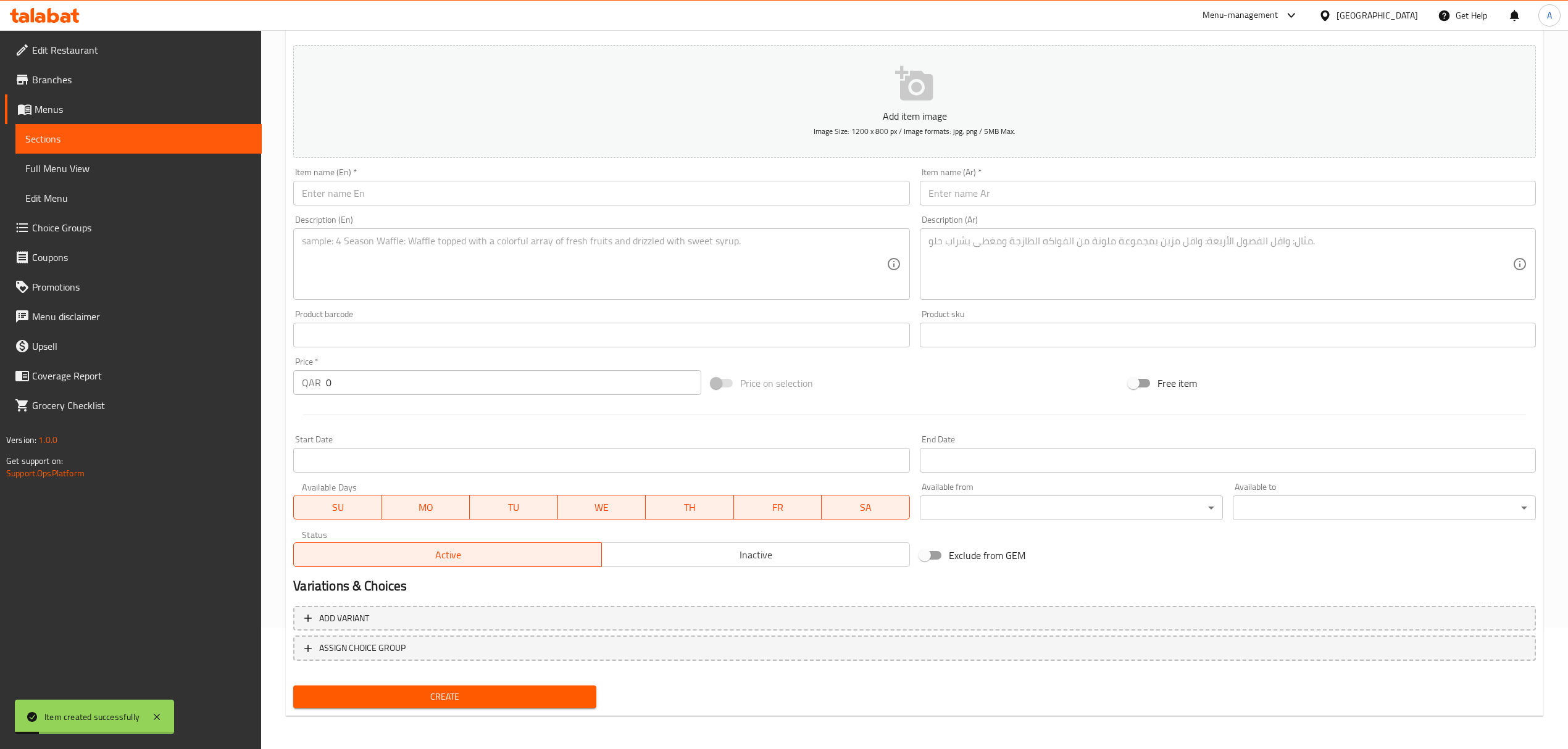
click at [436, 198] on input "text" at bounding box center [601, 193] width 616 height 25
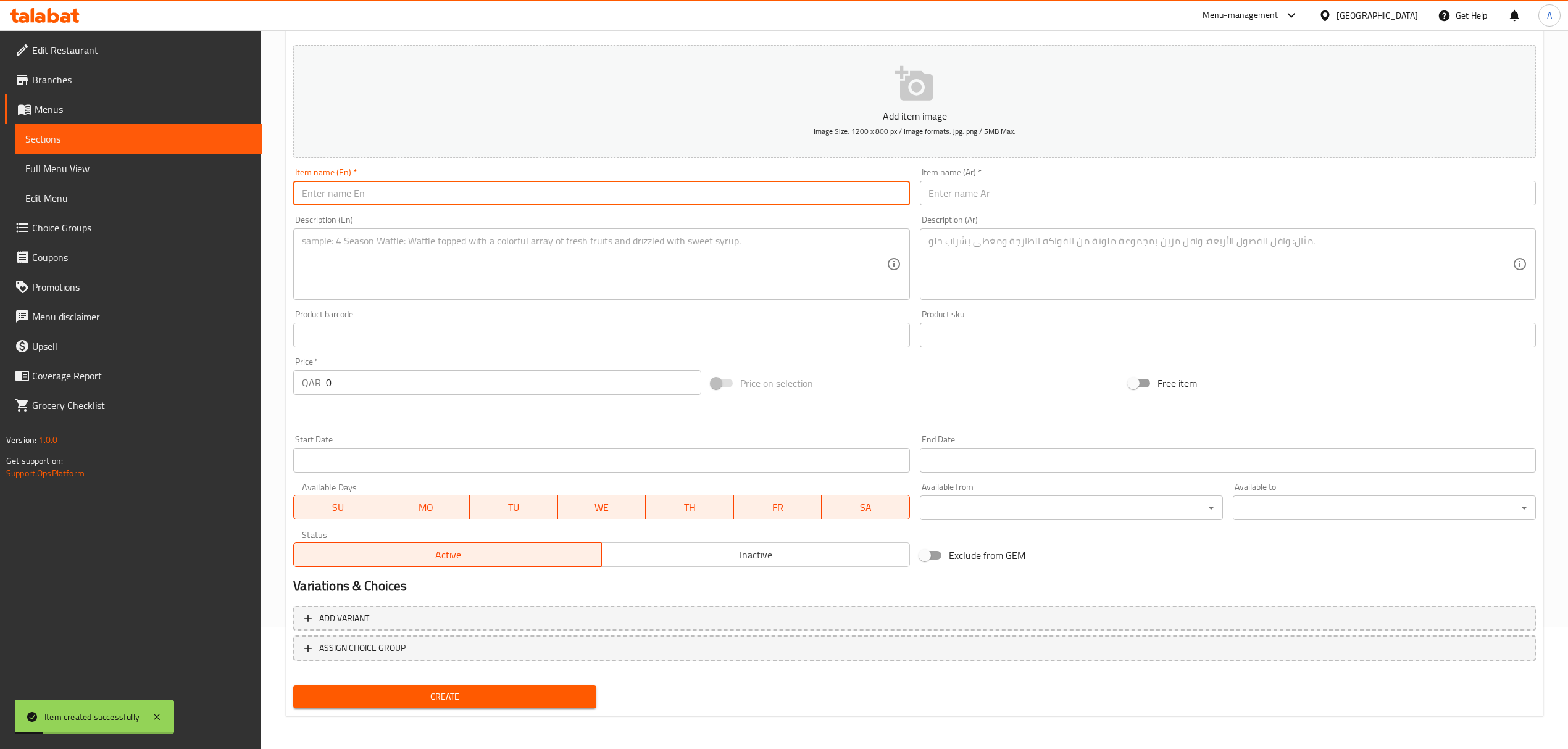
paste input "Spicy Ezme DIP"
click at [1043, 188] on input "text" at bounding box center [1228, 193] width 616 height 25
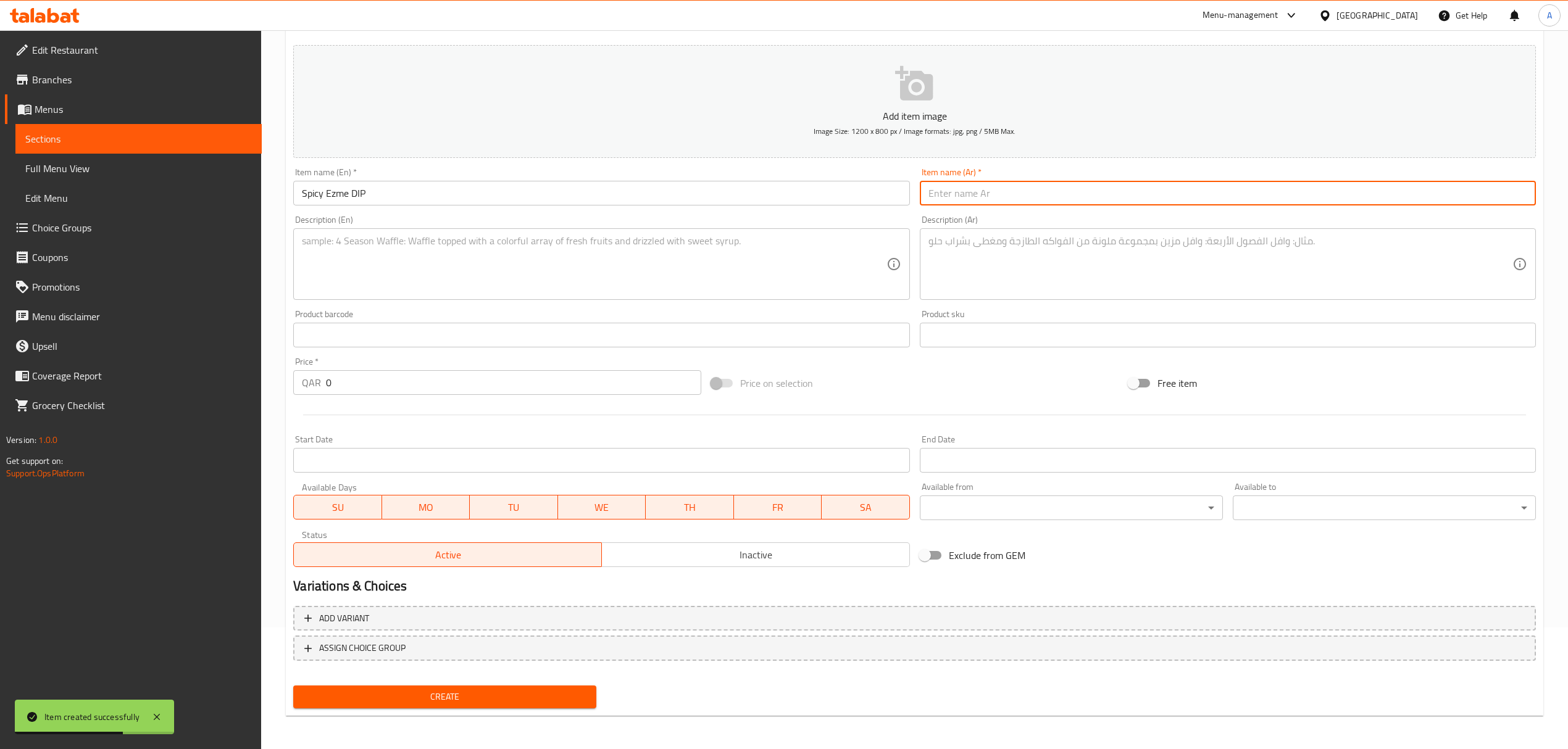
paste input "غموس إزمي حار"
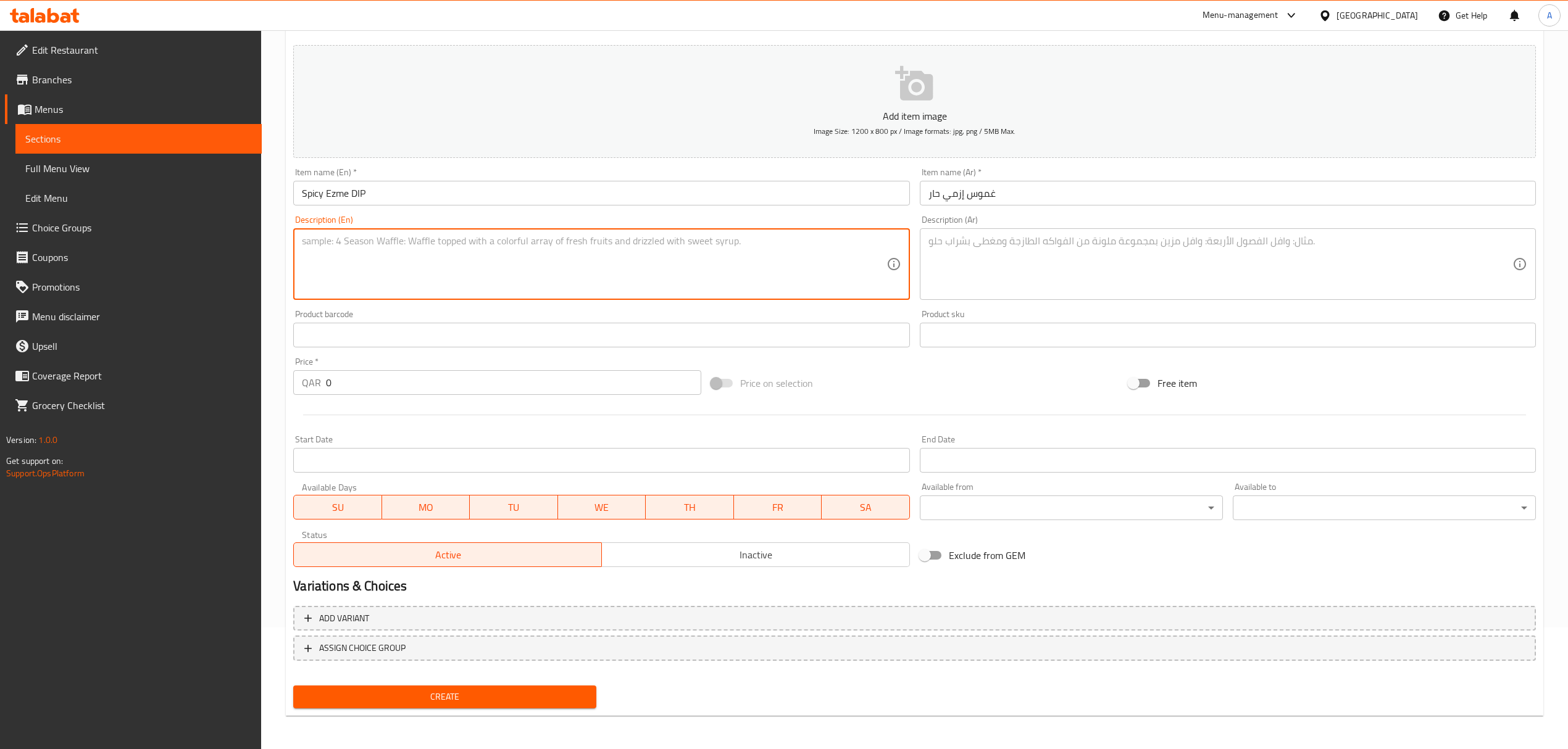
click at [483, 237] on textarea at bounding box center [594, 265] width 584 height 58
paste textarea "A fiery Turkish dip made with finely chopped tomatoes, red peppers, onions, par…"
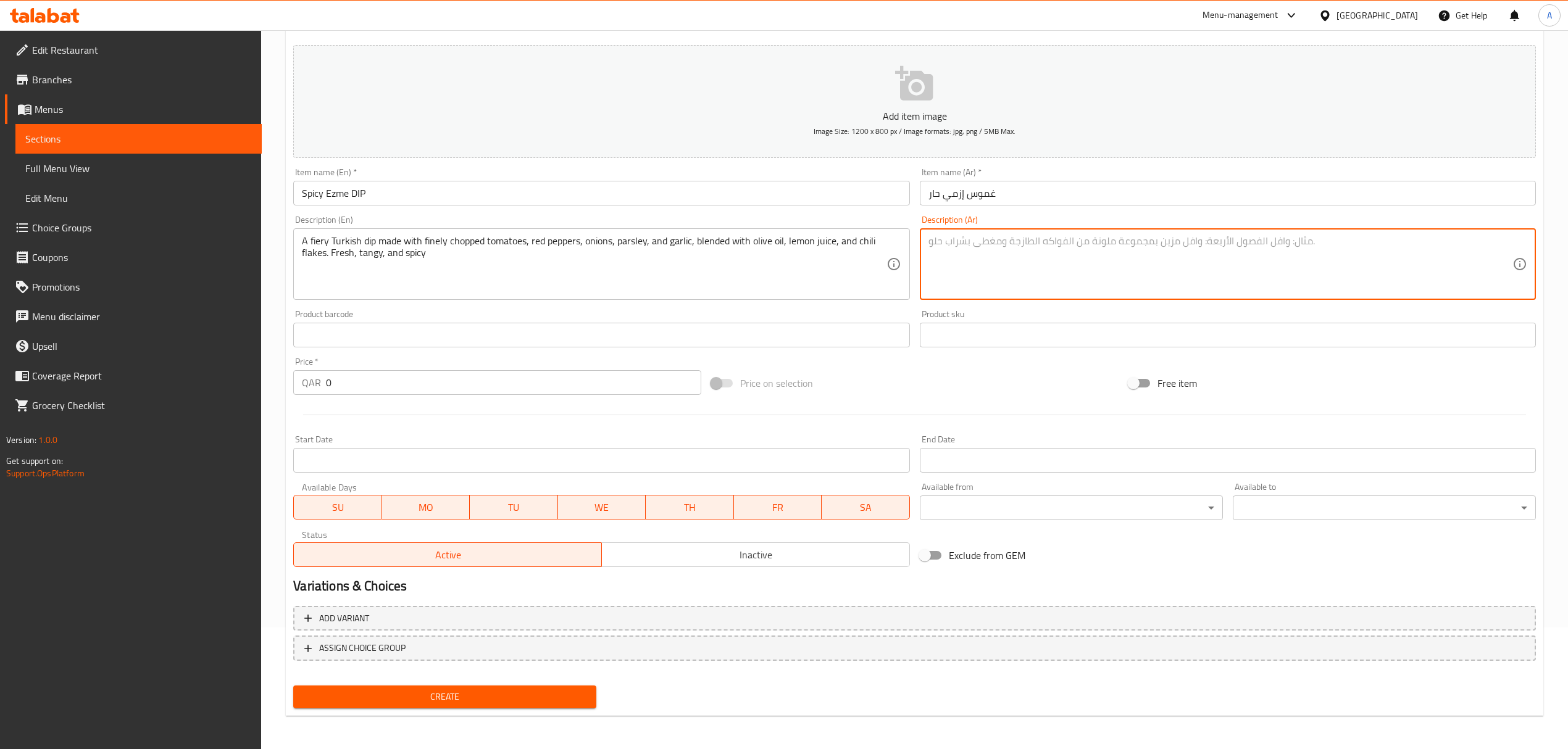
click at [1212, 248] on textarea at bounding box center [1220, 265] width 584 height 58
paste textarea "غموس تركي حار مصنوع من الطماطم والفلفل الأحمر والبصل والبقدونس والثوم المفروم ن…"
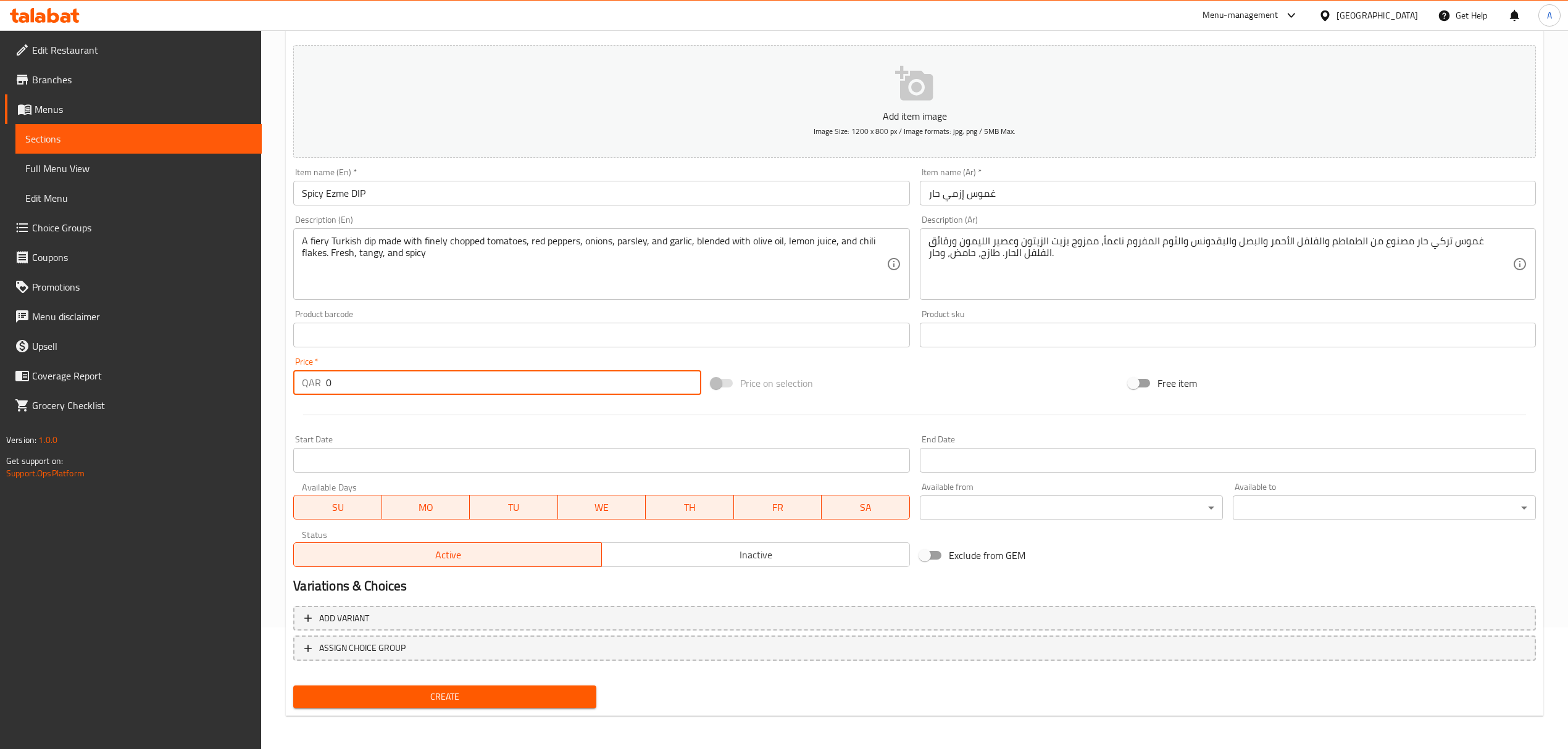
drag, startPoint x: 340, startPoint y: 381, endPoint x: 314, endPoint y: 383, distance: 26.1
click at [314, 383] on div "QAR 0 Price *" at bounding box center [497, 382] width 407 height 25
click at [566, 696] on span "Create" at bounding box center [444, 697] width 283 height 15
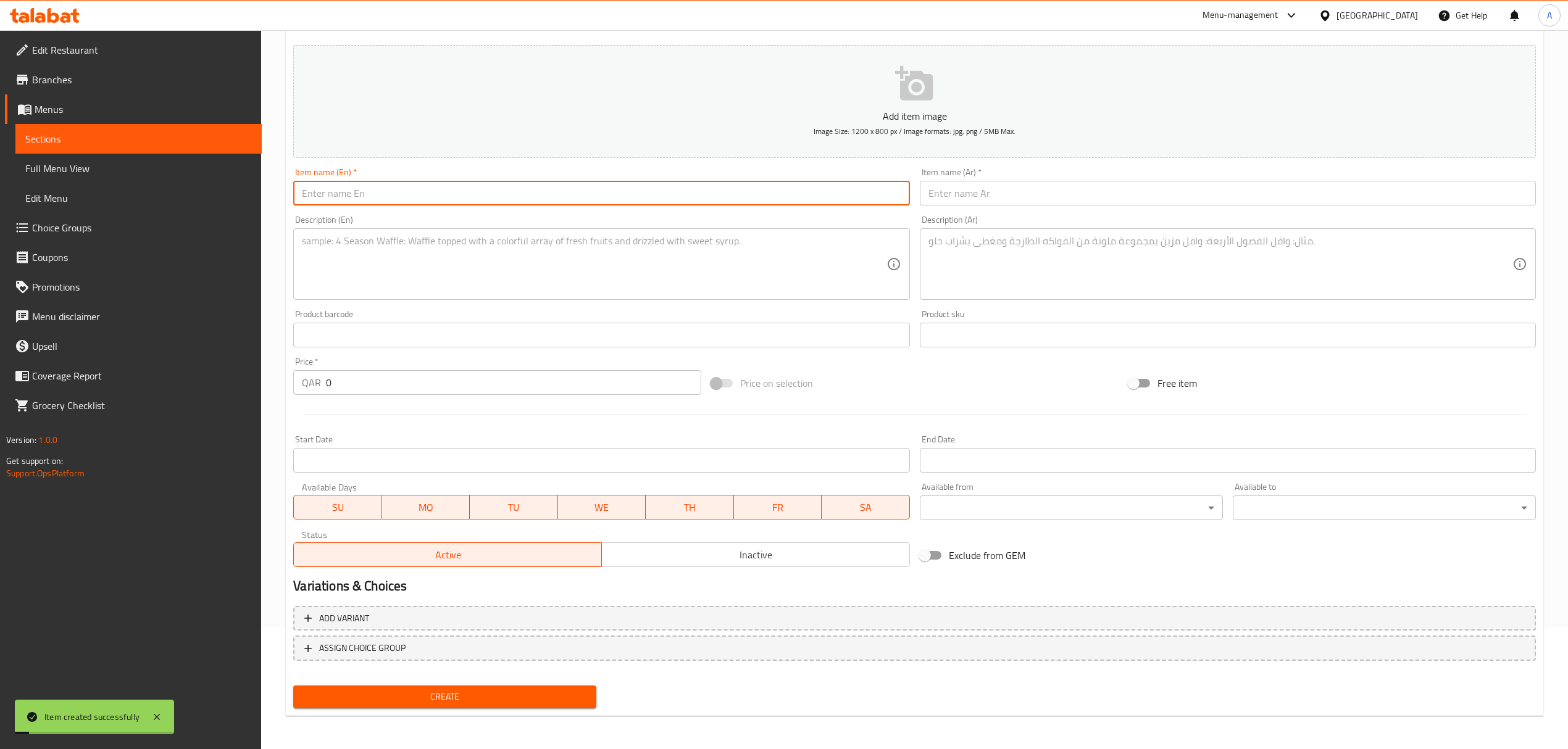
click at [391, 203] on input "text" at bounding box center [601, 193] width 616 height 25
paste input "MIXED Appetizer Platter (Mezze)"
click at [398, 196] on input "MIXED Appetizer Platter (Mezze)" at bounding box center [601, 193] width 616 height 25
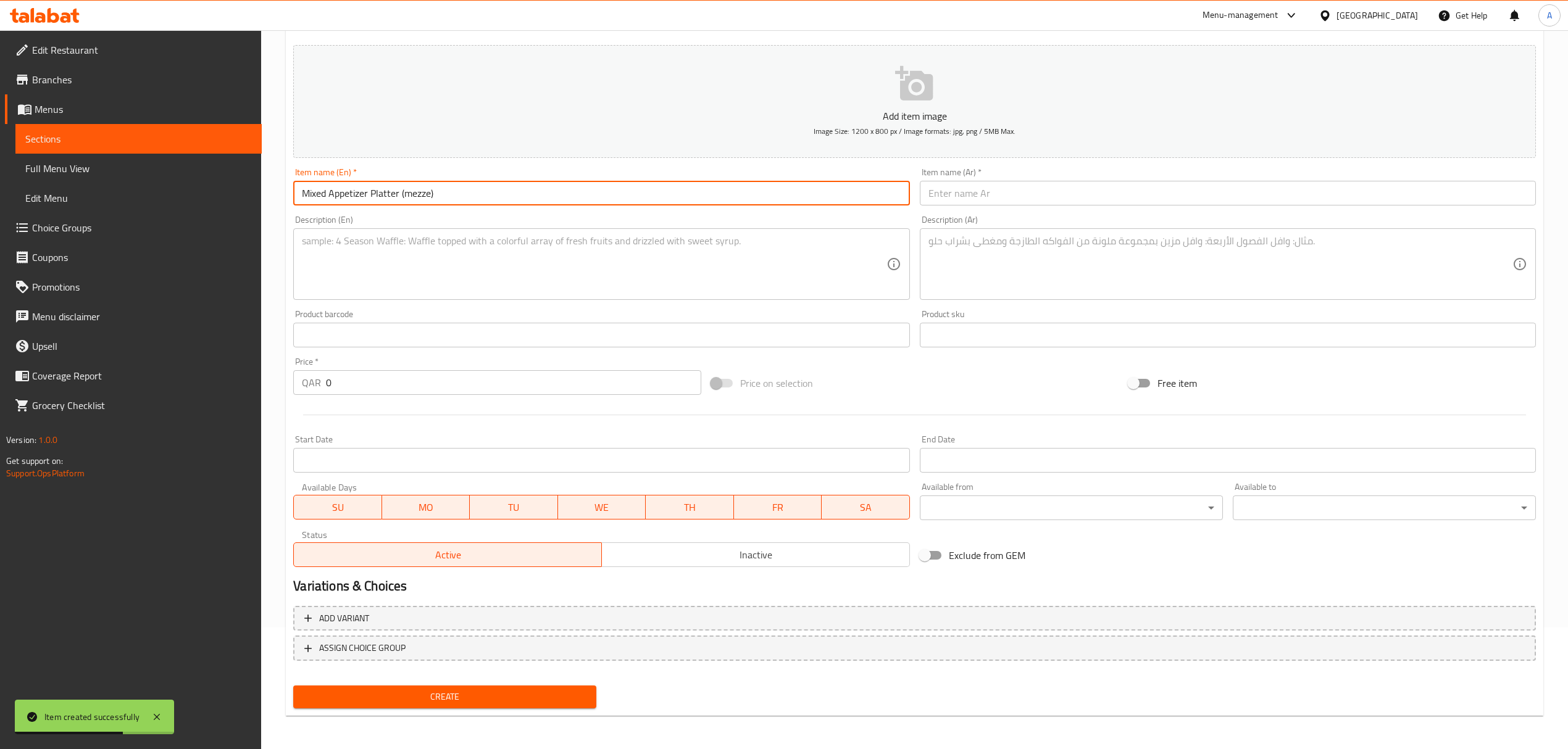
click at [1063, 185] on input "text" at bounding box center [1228, 193] width 616 height 25
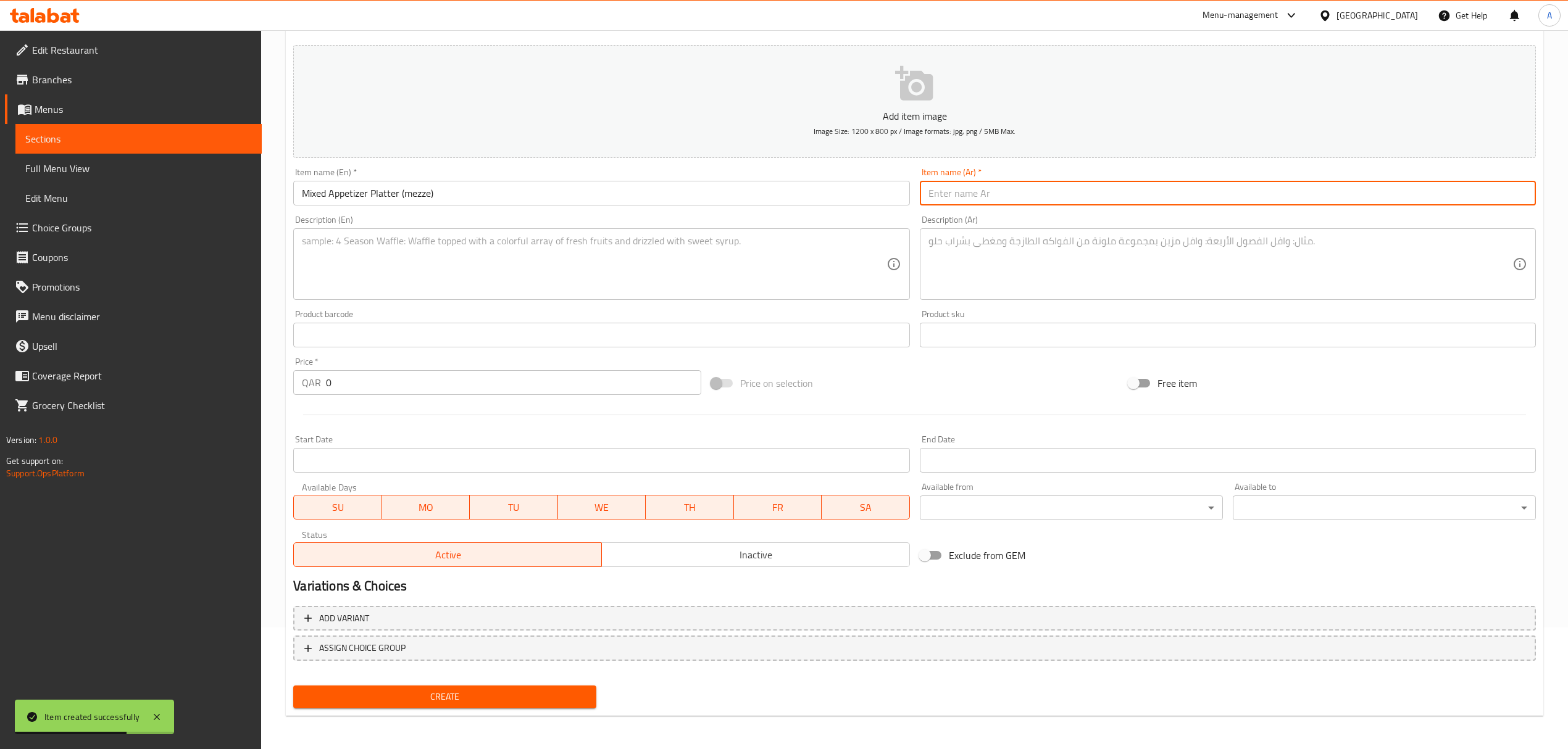
paste input "طبق مقبلات مشكلة (مزة)"
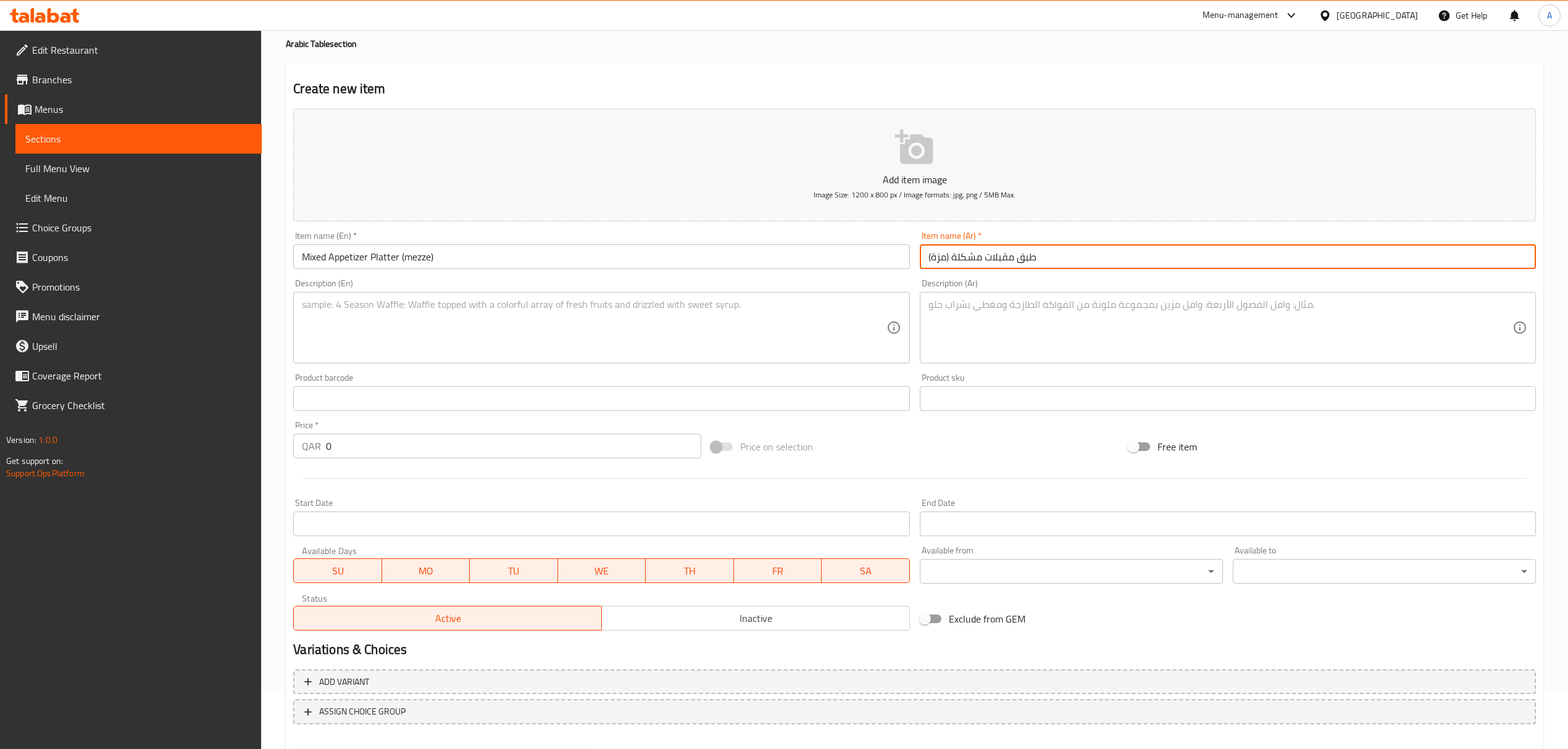
scroll to position [0, 0]
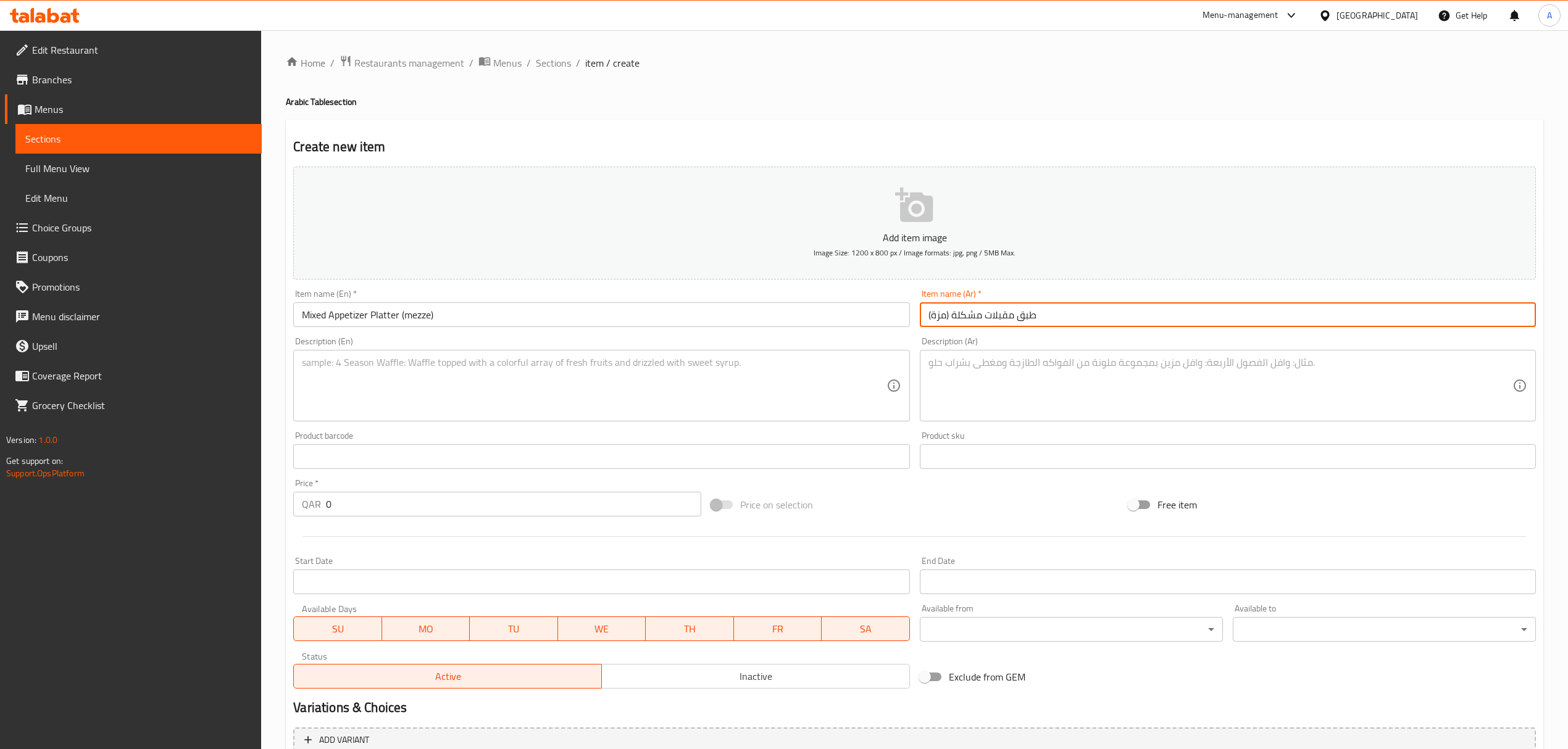
click at [541, 364] on textarea at bounding box center [594, 386] width 584 height 58
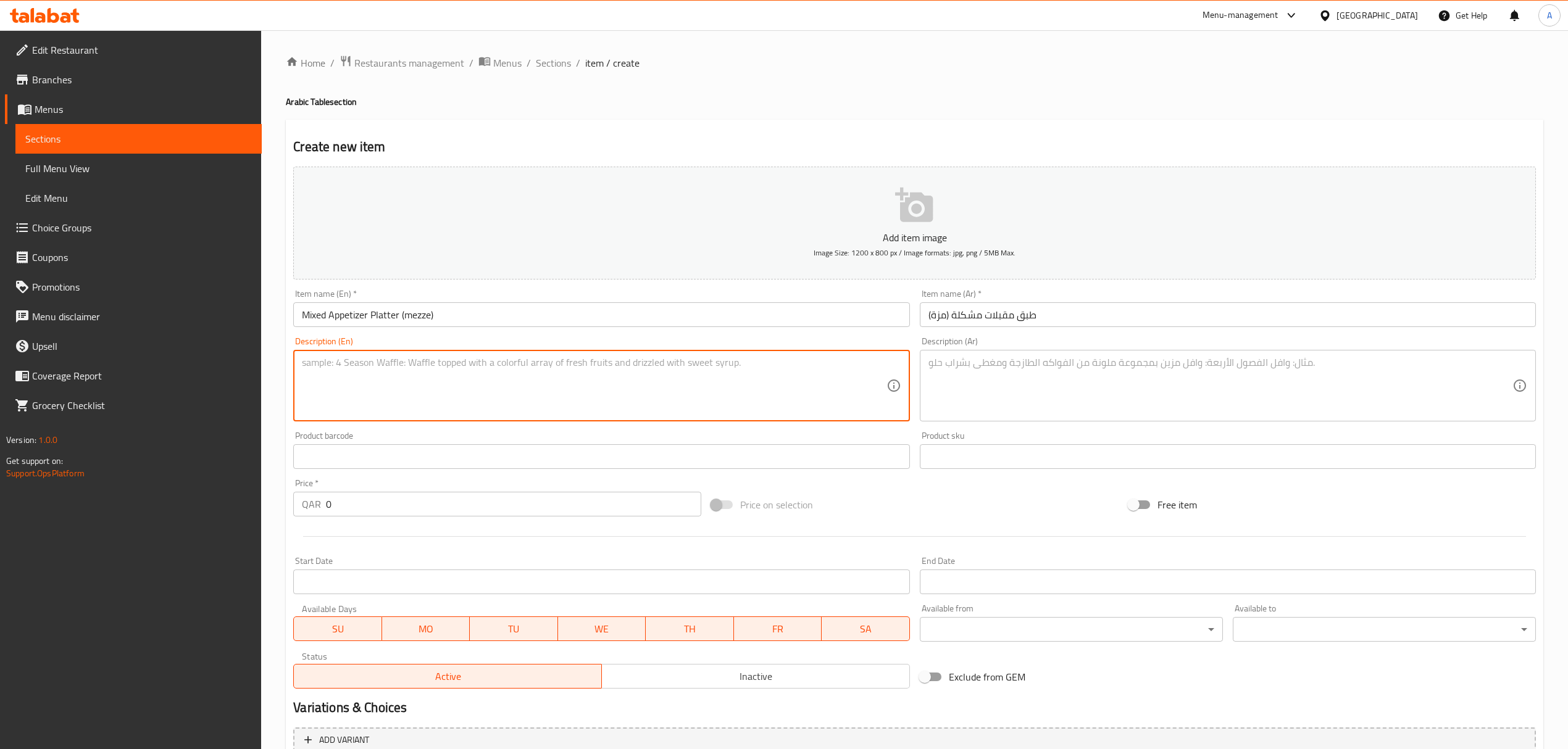
paste textarea ""A colorful selection of traditional Turkish appetizers featuring creamy hummus…"
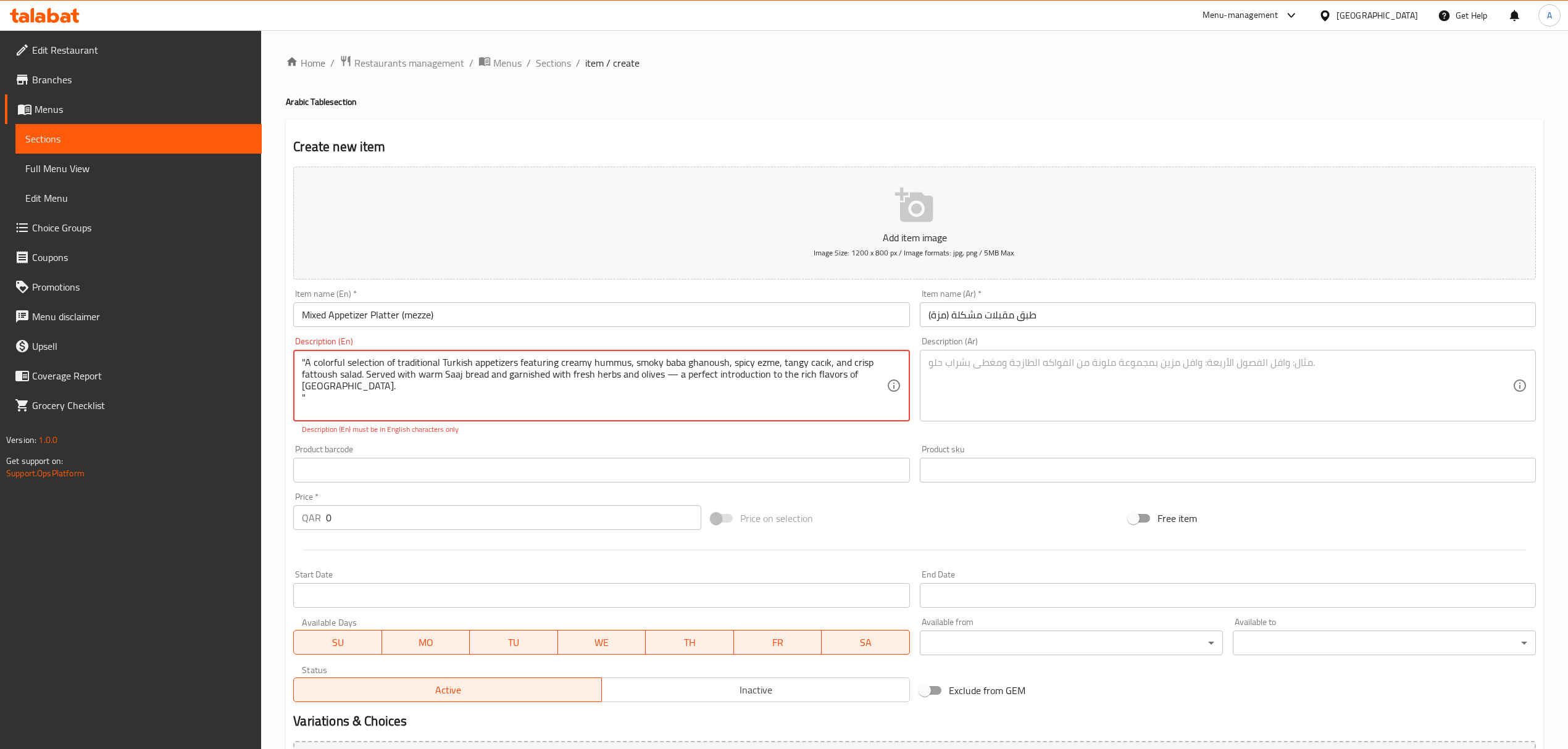
click at [317, 384] on textarea ""A colorful selection of traditional Turkish appetizers featuring creamy hummus…" at bounding box center [594, 386] width 584 height 58
click at [305, 364] on textarea ""A colorful selection of traditional Turkish appetizers featuring creamy hummus…" at bounding box center [594, 386] width 584 height 58
click at [677, 374] on textarea "A colorful selection of traditional Turkish appetizers featuring creamy hummus,…" at bounding box center [594, 386] width 584 height 58
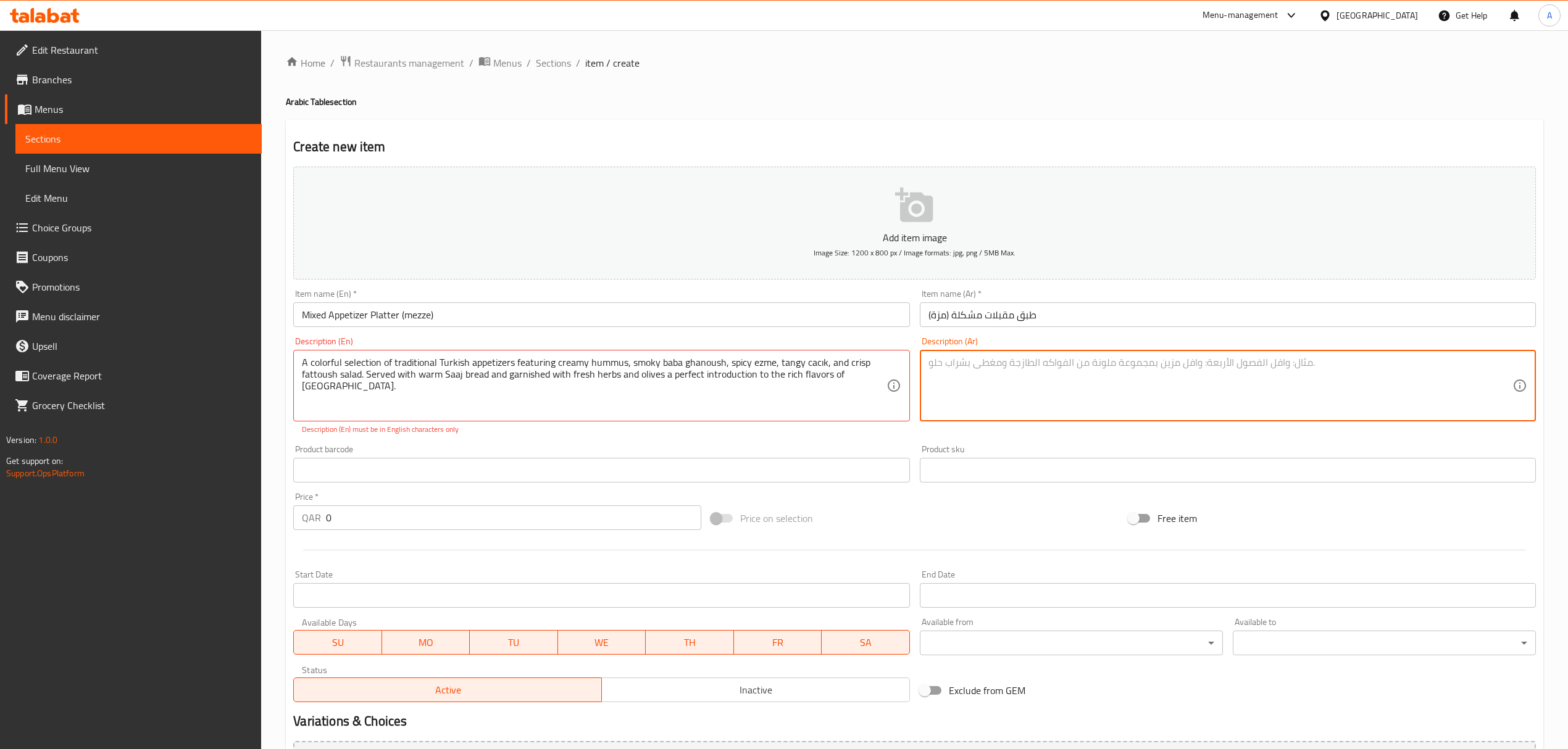
click at [1074, 364] on textarea at bounding box center [1220, 386] width 584 height 58
paste textarea "تشكيلة ملونة من المقبلات التركية التقليدية تشمل [PERSON_NAME]، البابا [PERSON_N…"
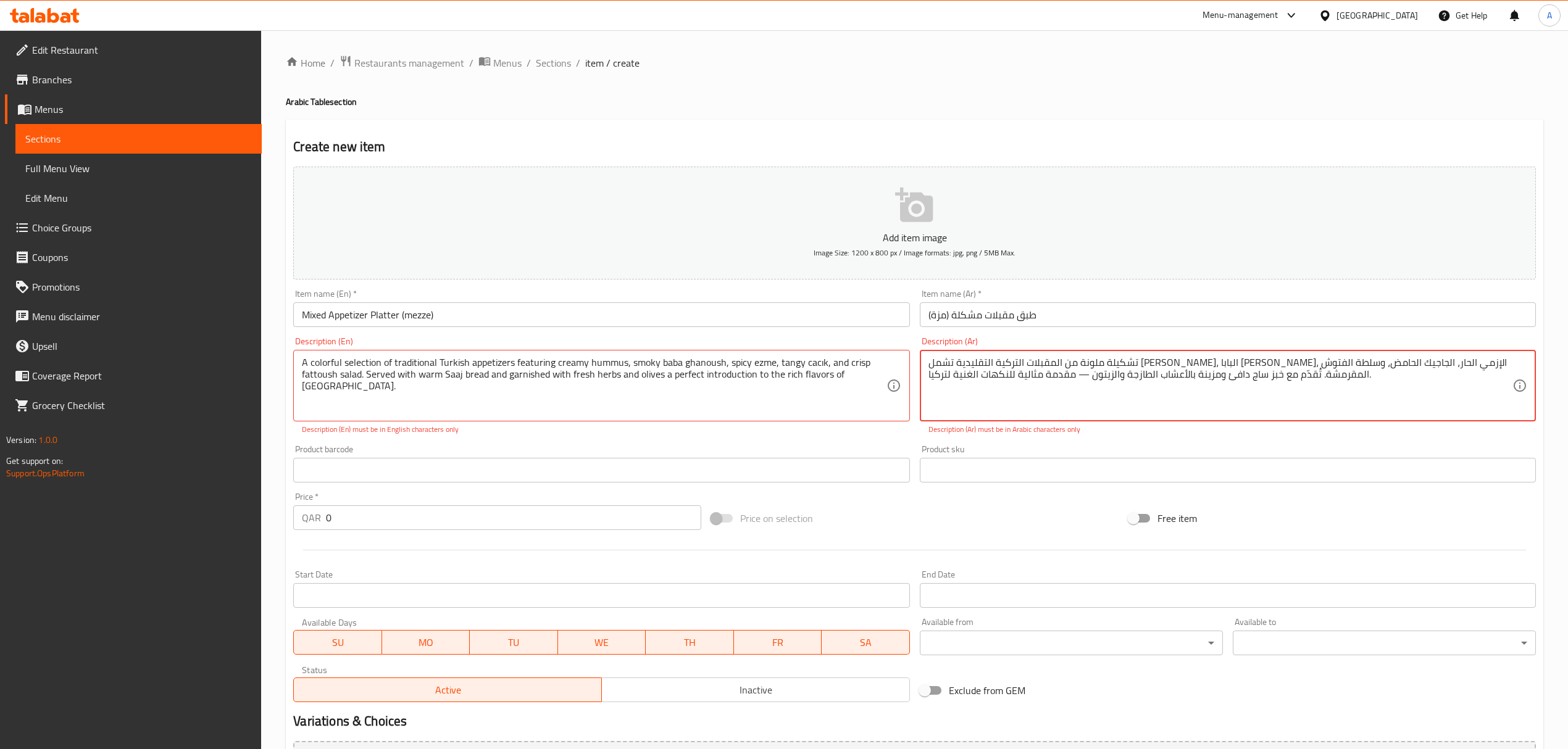
drag, startPoint x: 1089, startPoint y: 378, endPoint x: 1079, endPoint y: 378, distance: 10.0
click at [1079, 378] on textarea "تشكيلة ملونة من المقبلات التركية التقليدية تشمل [PERSON_NAME]، البابا [PERSON_N…" at bounding box center [1220, 386] width 584 height 58
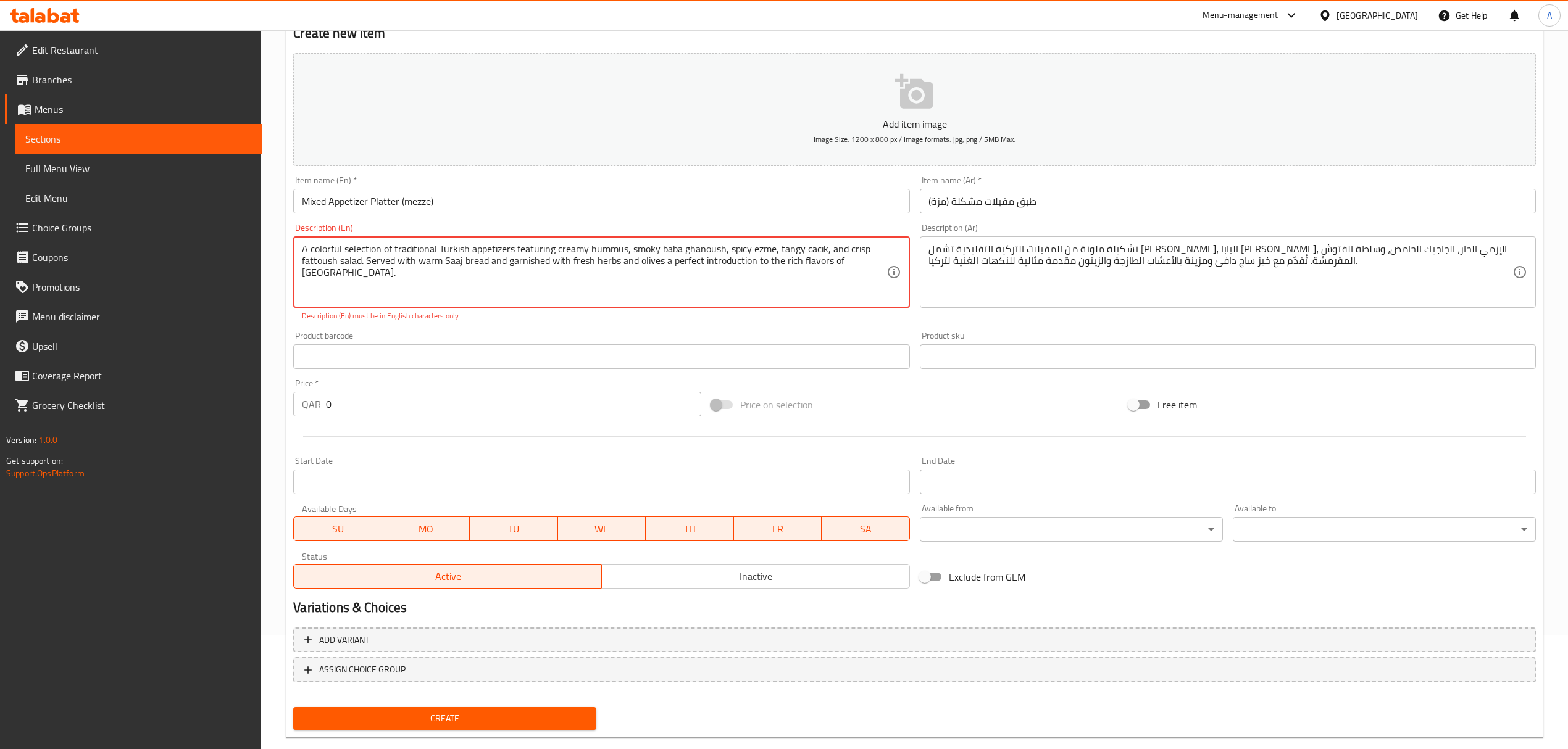
scroll to position [135, 0]
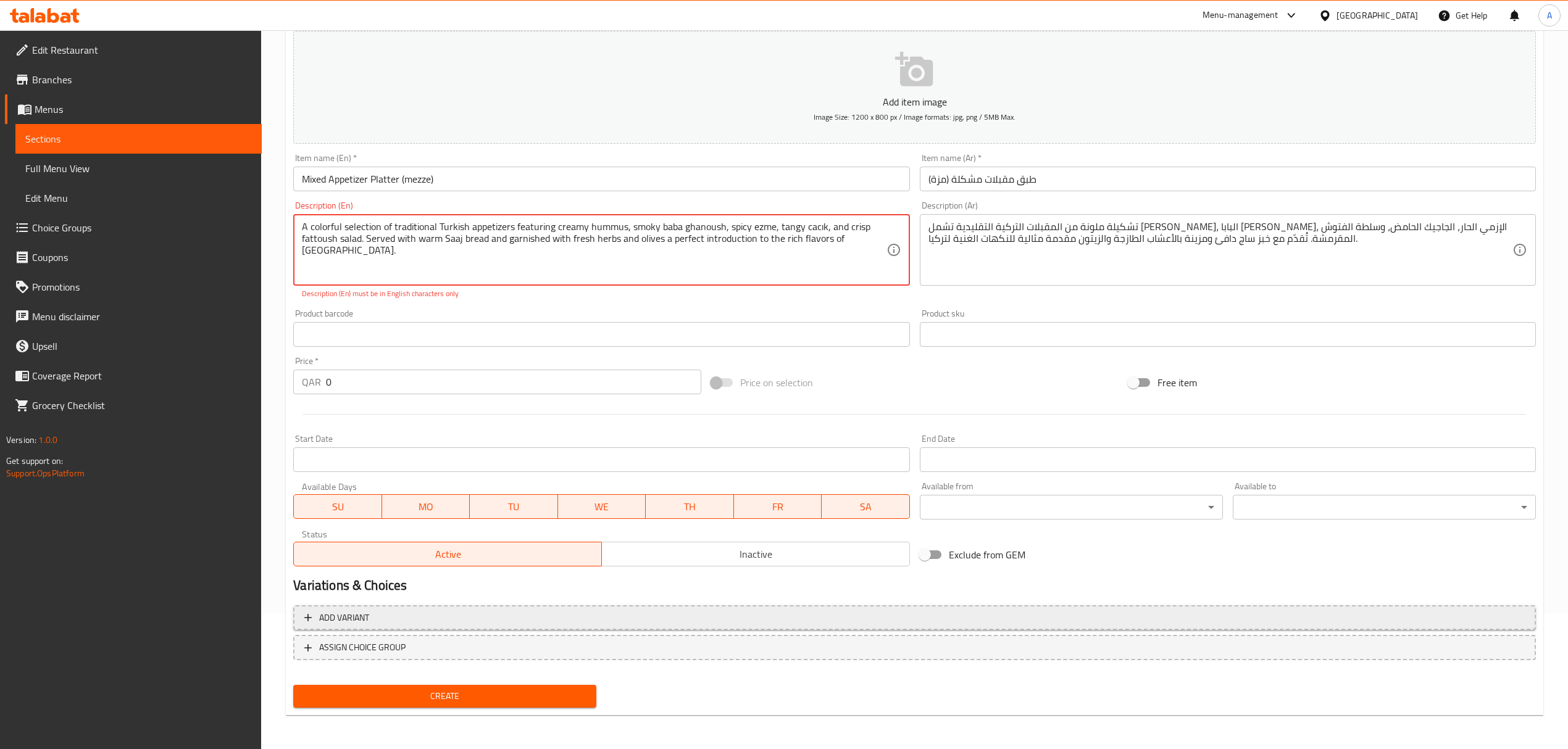
click at [480, 623] on span "Add variant" at bounding box center [914, 618] width 1220 height 15
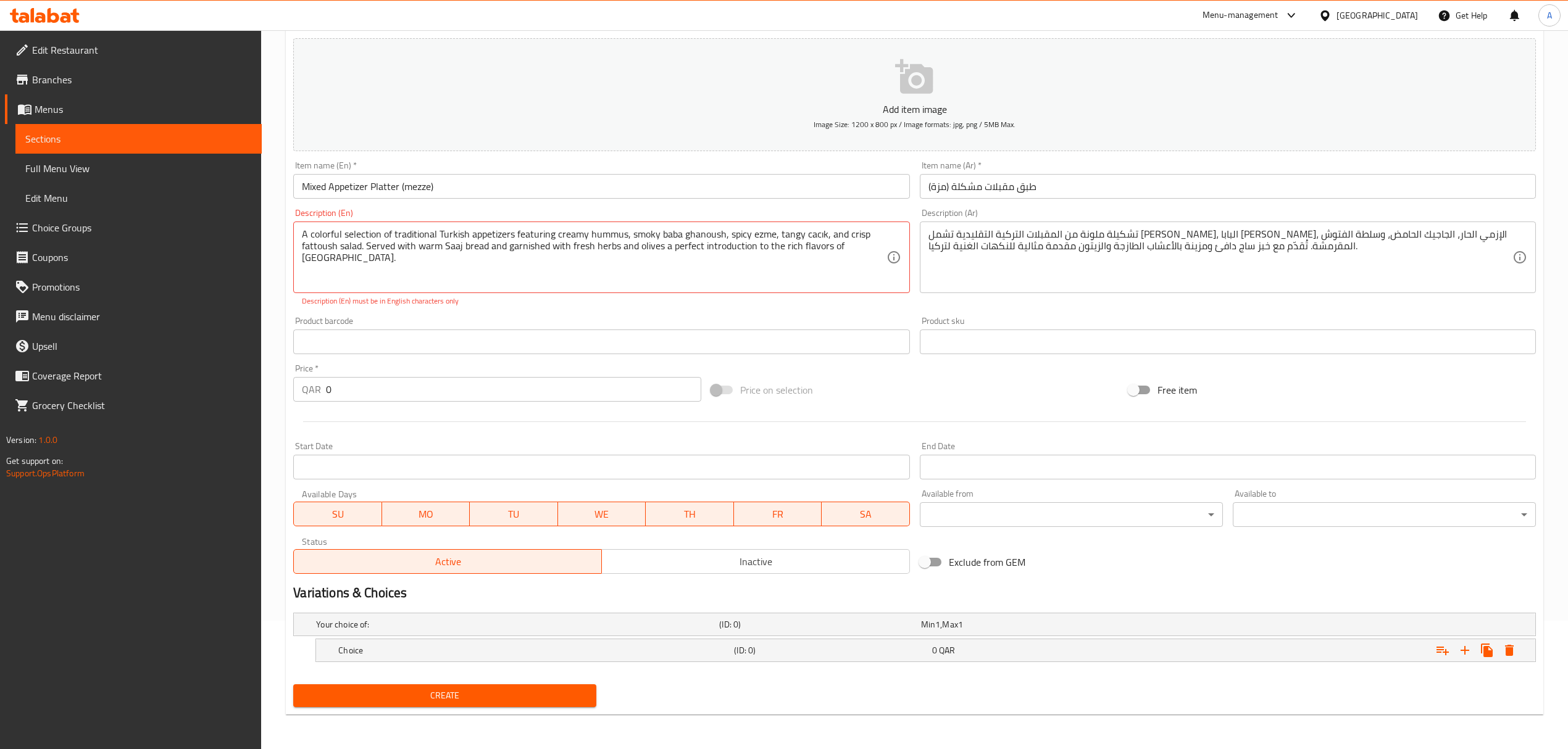
scroll to position [129, 0]
click at [1462, 647] on icon "Expand" at bounding box center [1464, 650] width 15 height 15
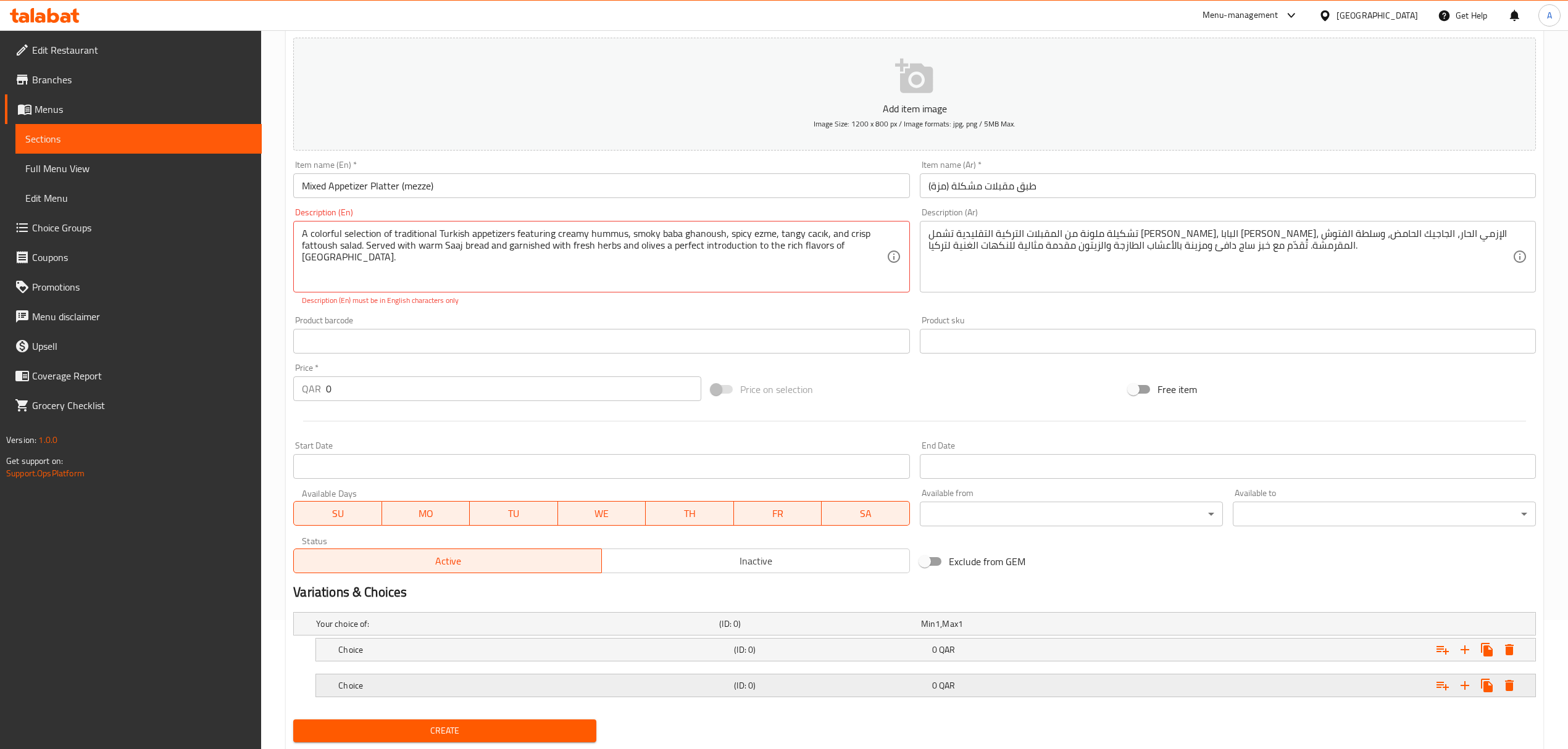
click at [423, 692] on h5 "Choice" at bounding box center [534, 685] width 391 height 12
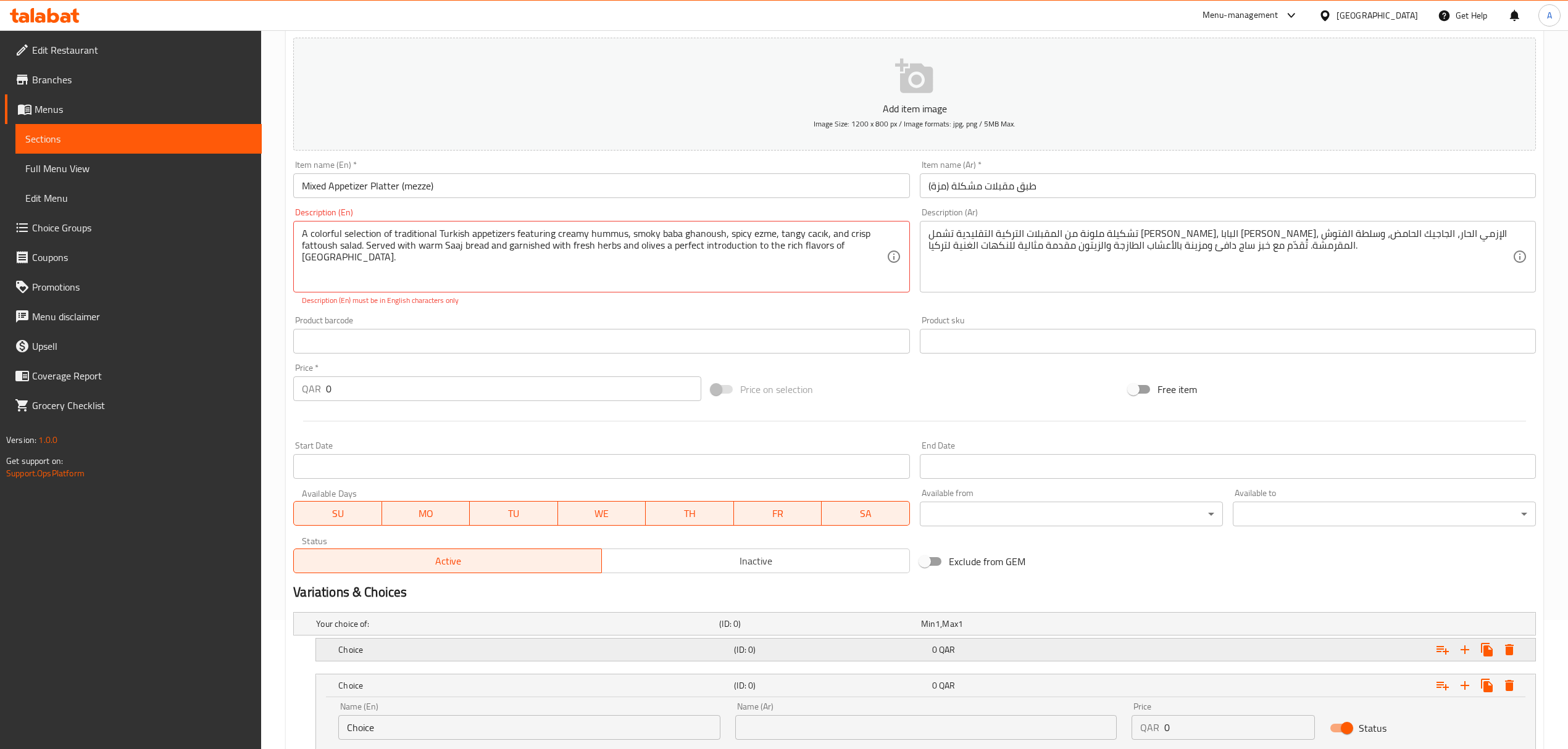
click at [427, 650] on h5 "Choice" at bounding box center [534, 649] width 391 height 12
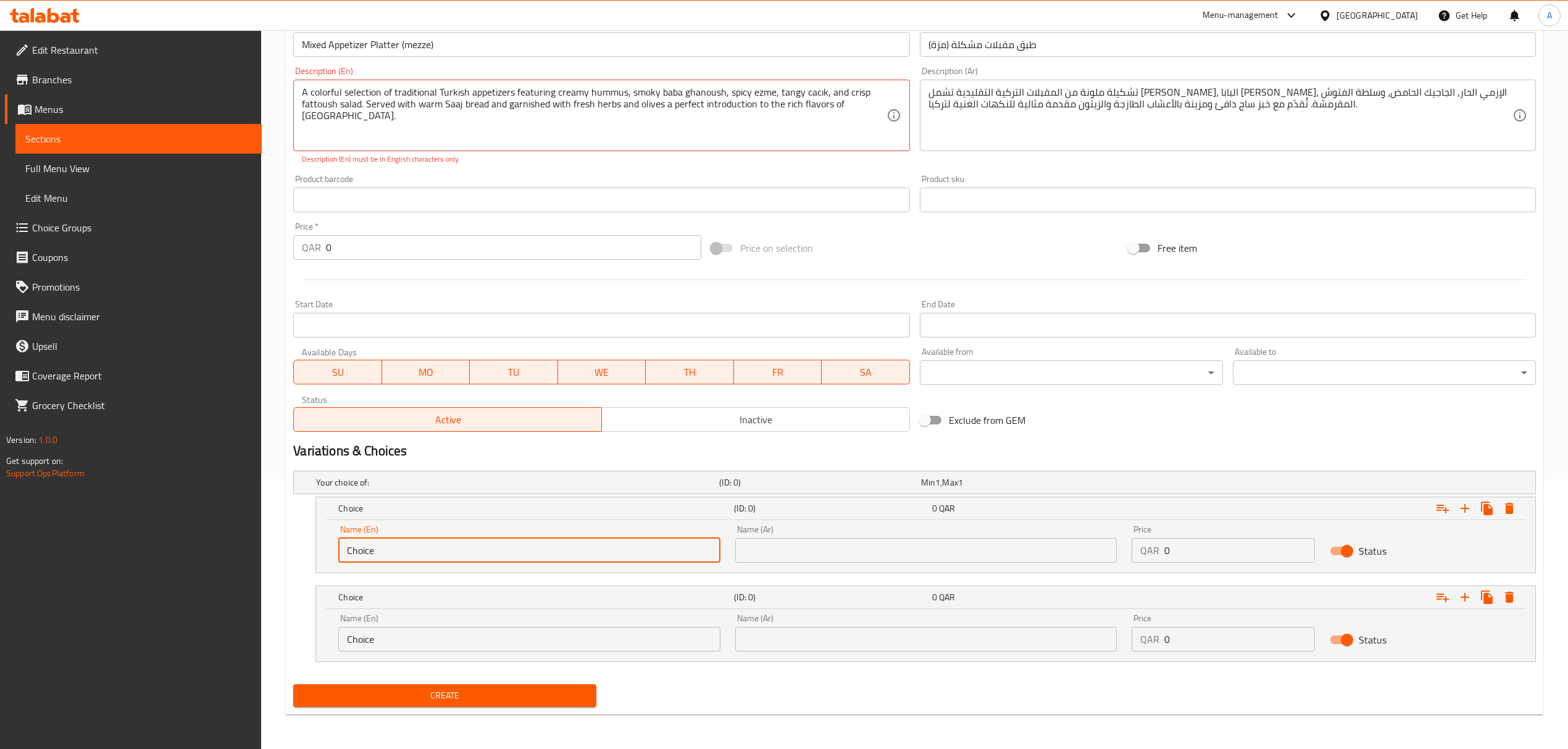
click at [457, 555] on input "Choice" at bounding box center [529, 550] width 382 height 25
paste
drag, startPoint x: 531, startPoint y: 549, endPoint x: 482, endPoint y: 554, distance: 49.3
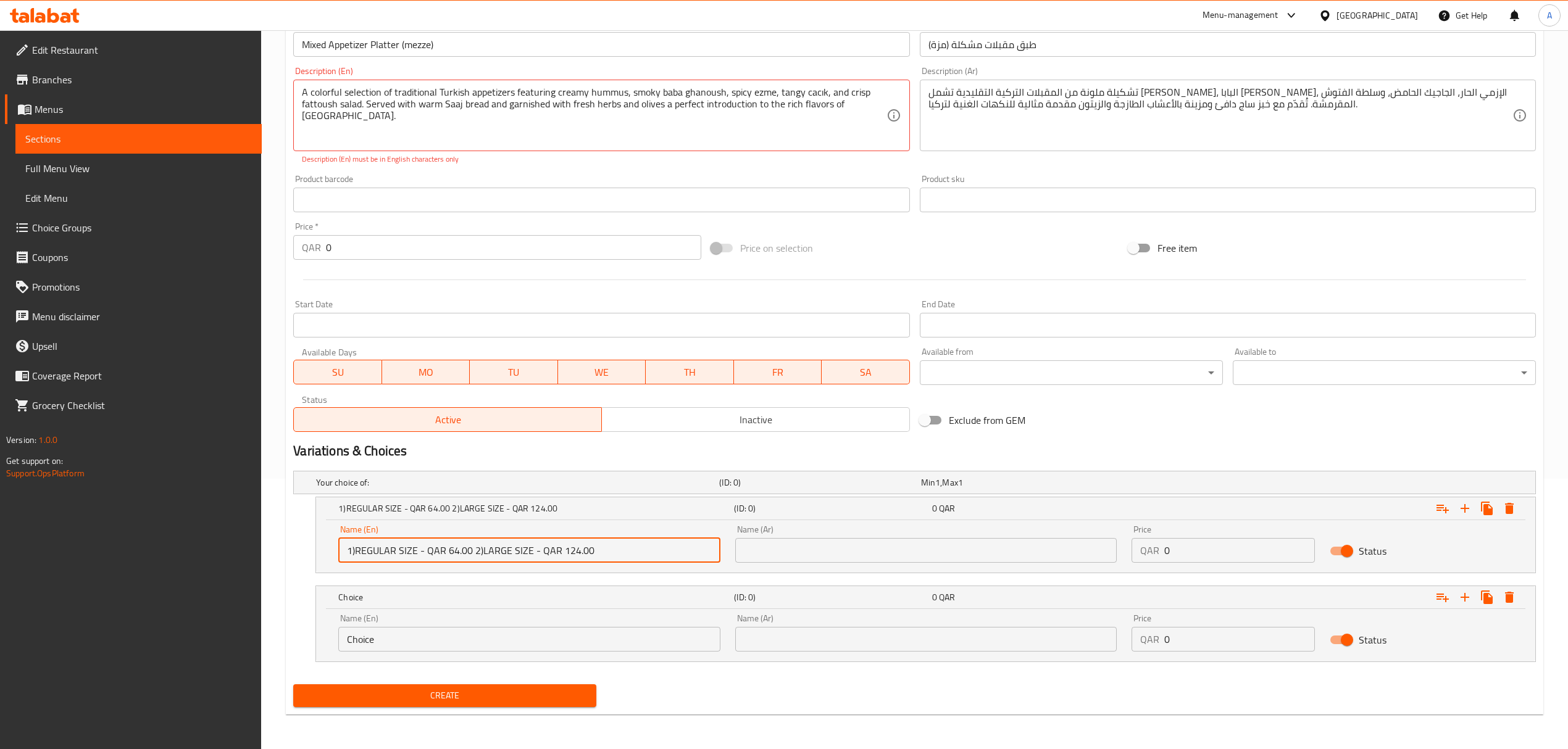
click at [482, 554] on input "1)REGULAR SIZE - QAR 64.00 2)LARGE SIZE - QAR 124.00" at bounding box center [529, 550] width 382 height 25
click at [391, 647] on input "Choice" at bounding box center [529, 639] width 382 height 25
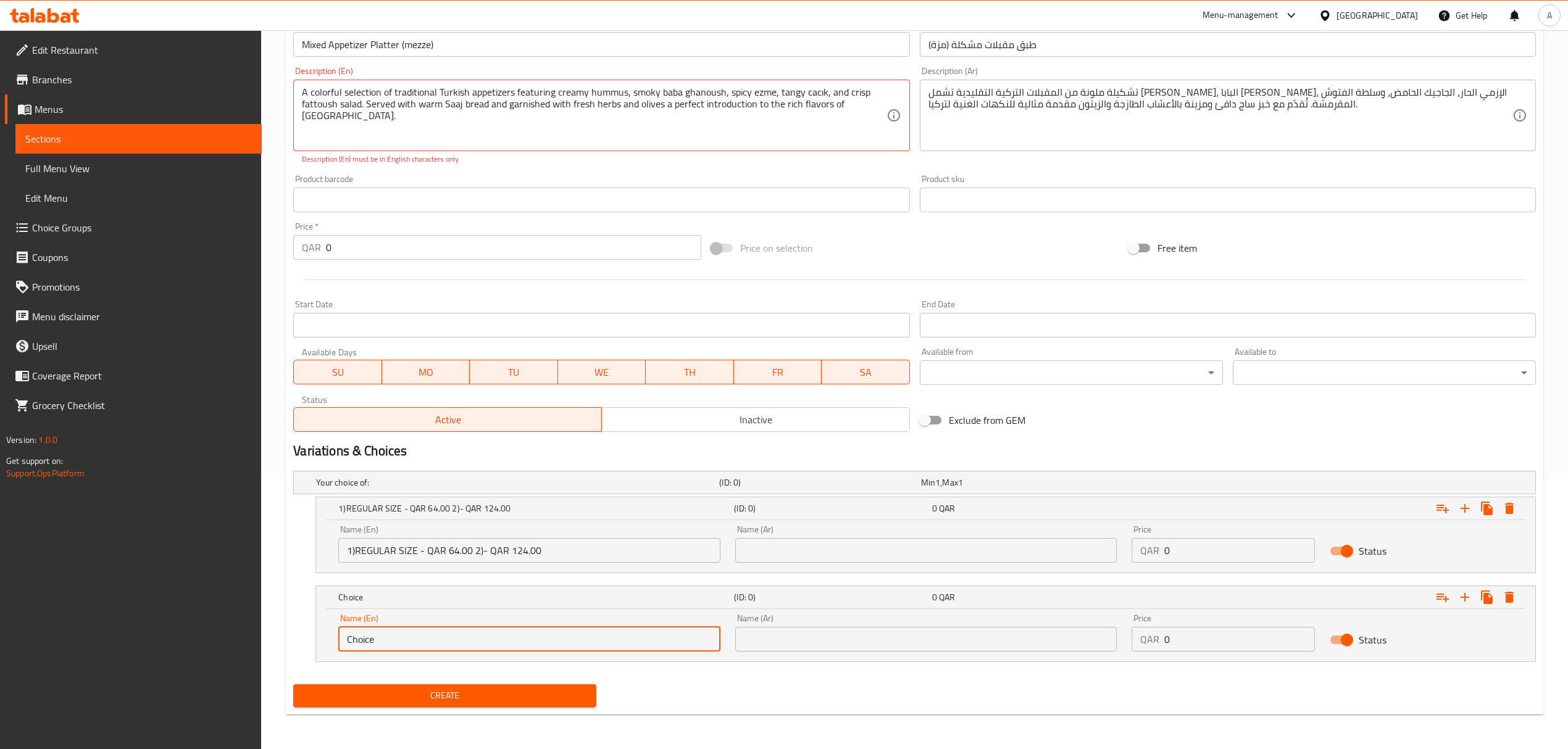
click at [391, 647] on input "Choice" at bounding box center [529, 639] width 382 height 25
click at [391, 647] on input "LARGE SIZE" at bounding box center [529, 639] width 382 height 25
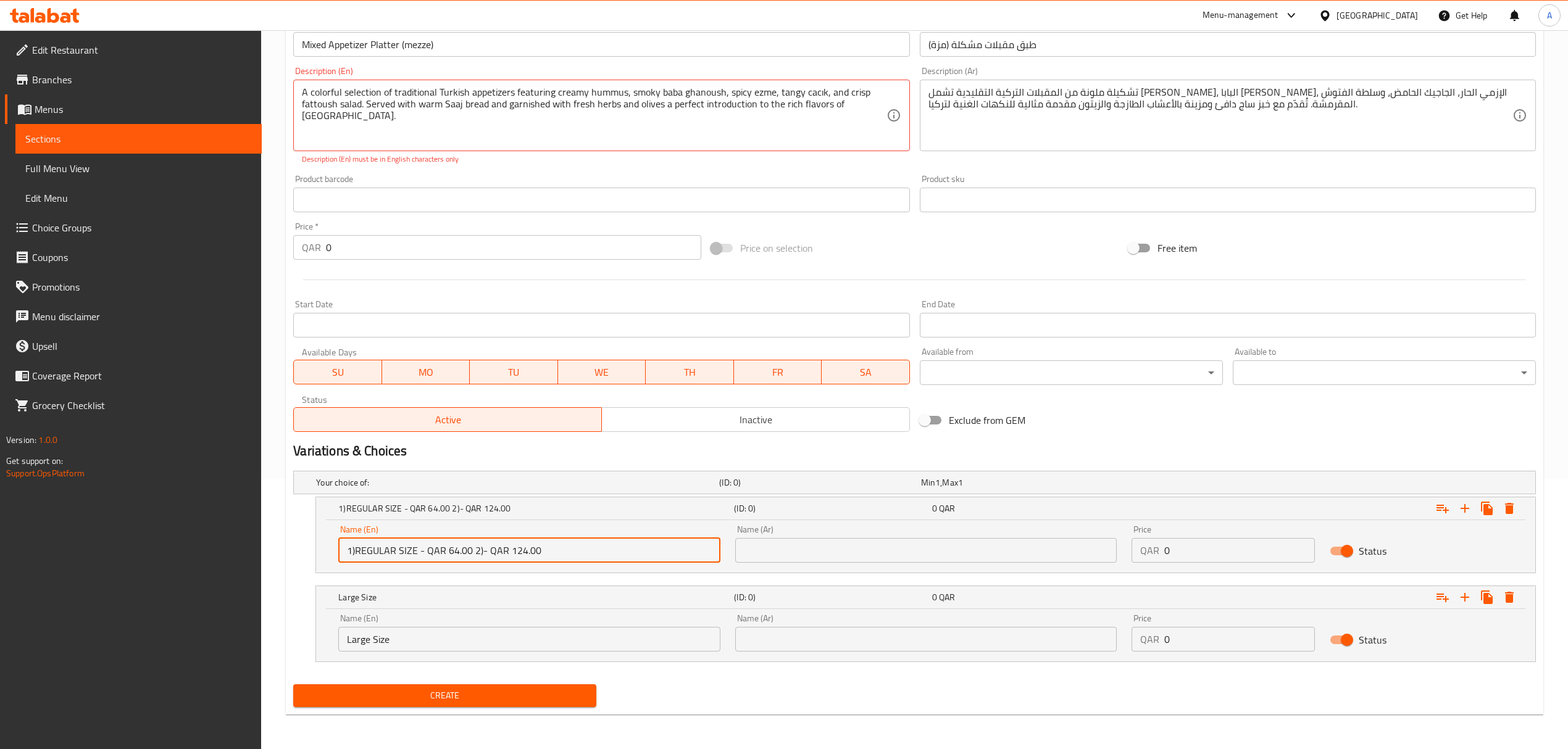
drag, startPoint x: 416, startPoint y: 549, endPoint x: 356, endPoint y: 553, distance: 60.1
click at [356, 553] on input "1)REGULAR SIZE - QAR 64.00 2)- QAR 124.00" at bounding box center [529, 550] width 382 height 25
click at [885, 553] on input "حجم العادي" at bounding box center [926, 550] width 382 height 25
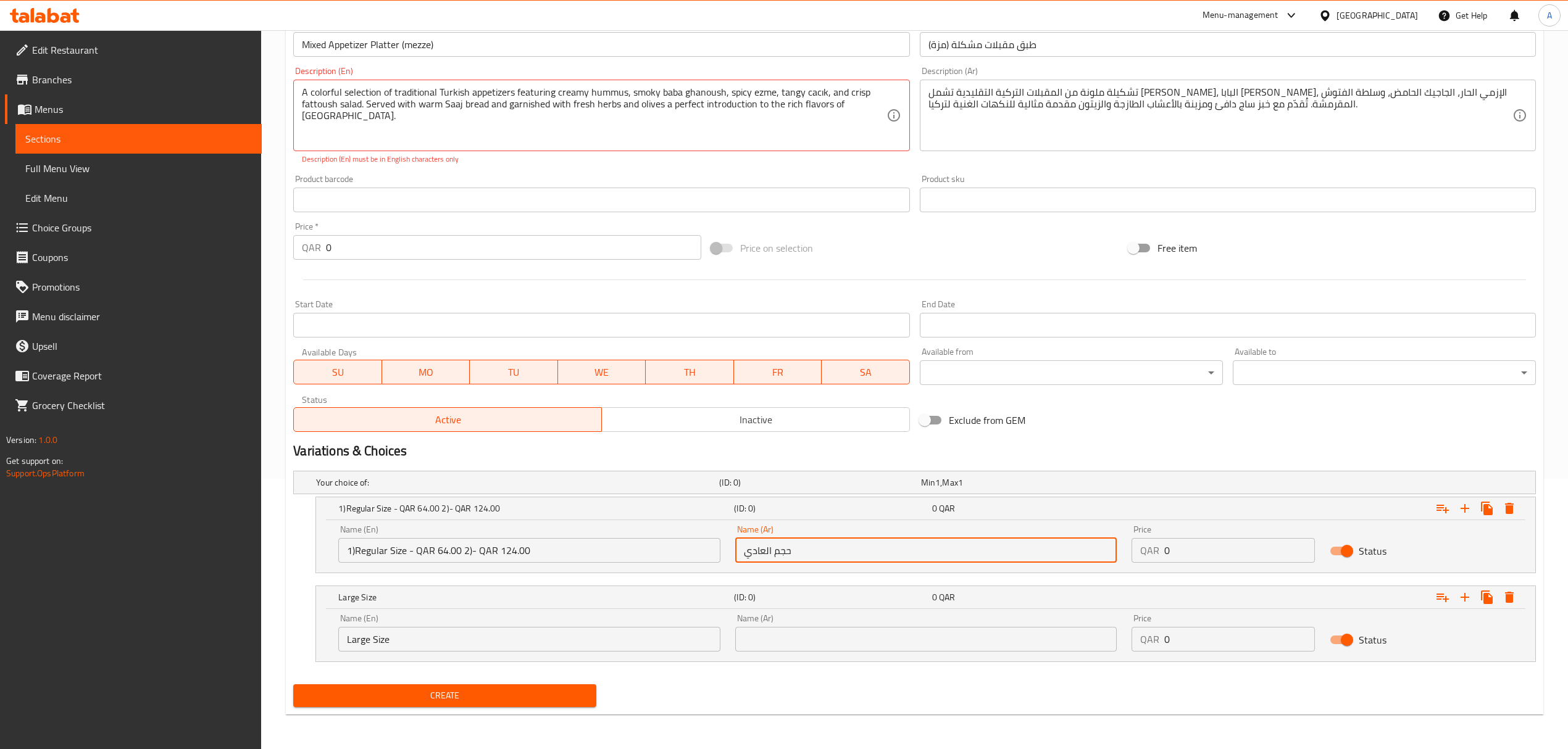
click at [763, 552] on input "حجم العادي" at bounding box center [926, 550] width 382 height 25
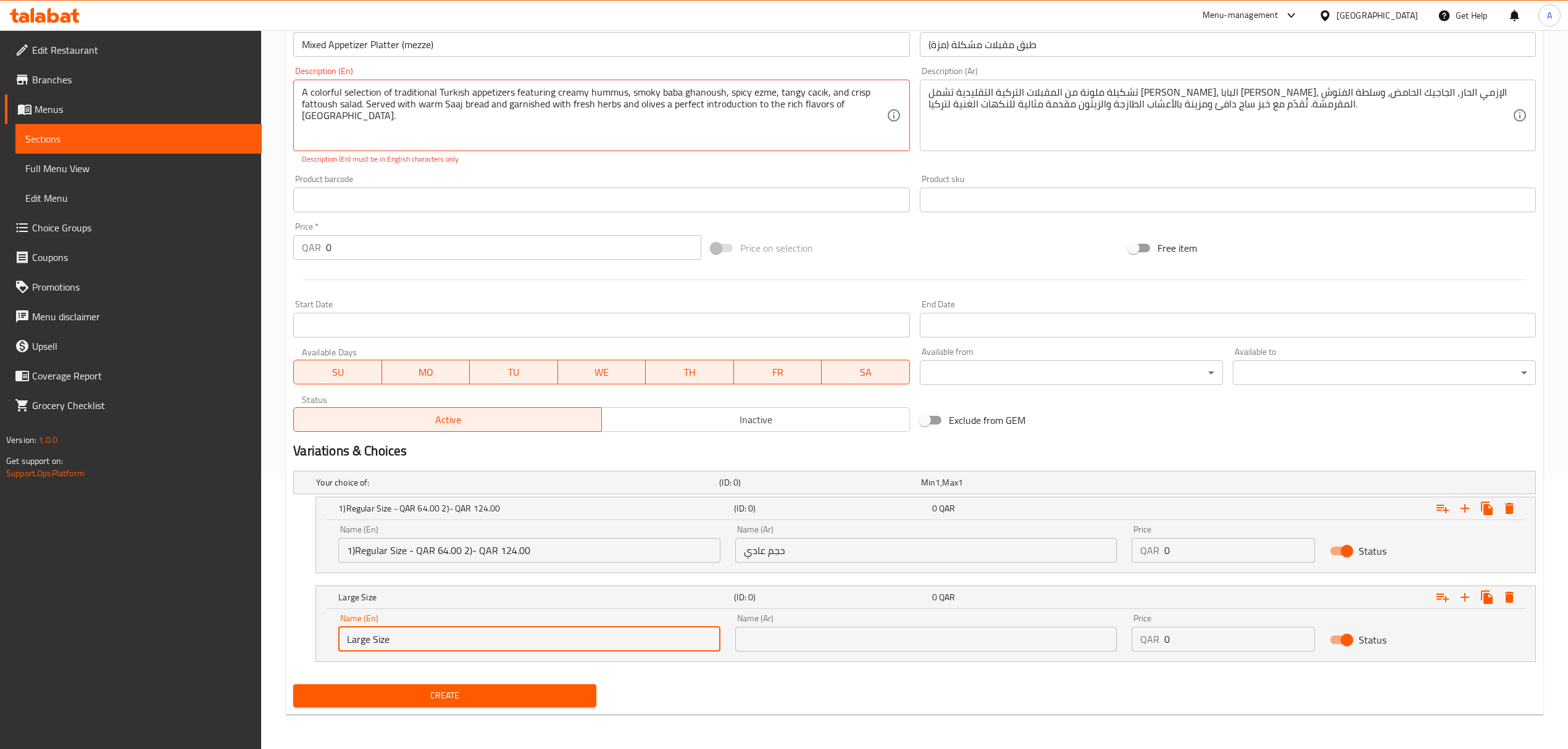
click at [407, 635] on input "Large Size" at bounding box center [529, 639] width 382 height 25
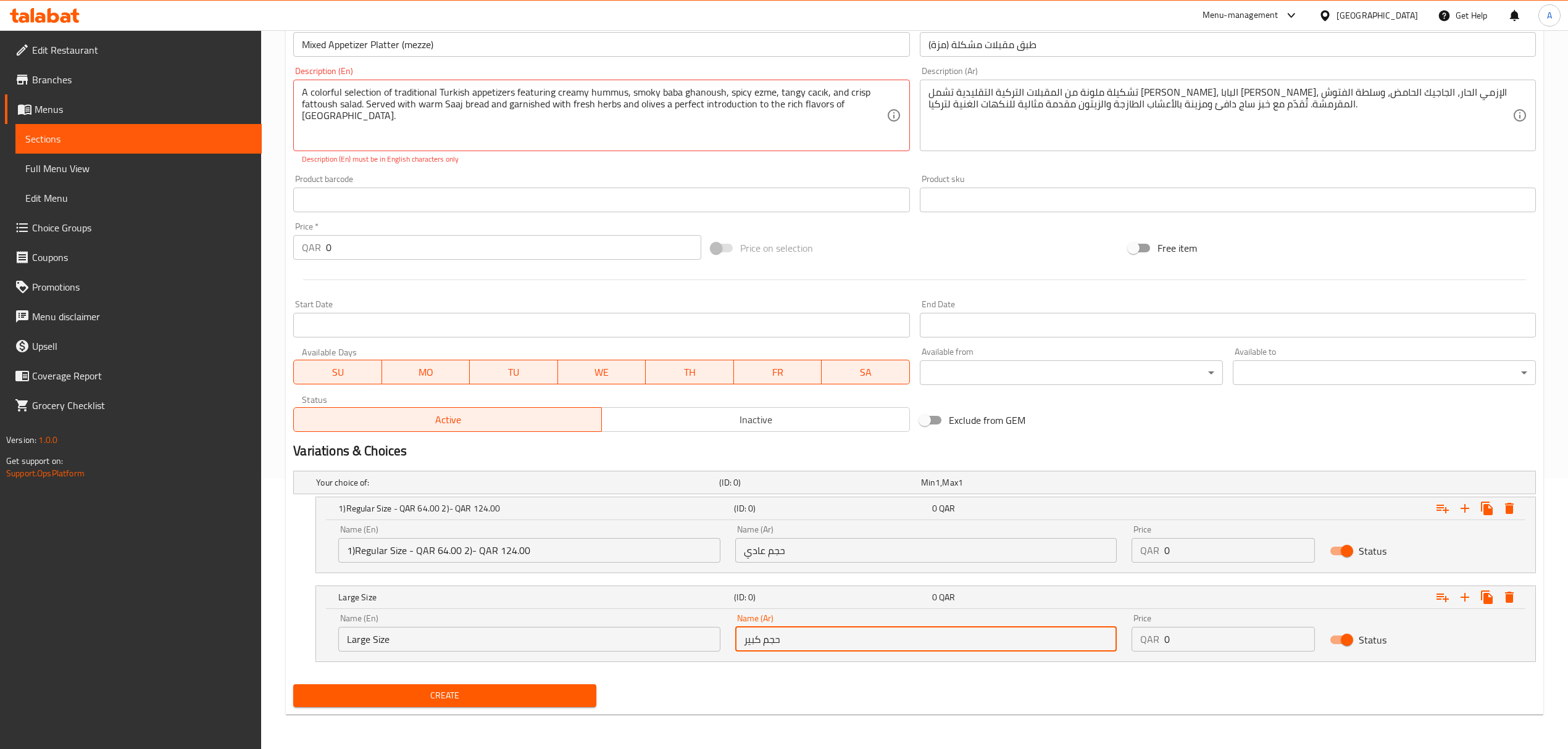
click at [931, 639] on input "حجم كبير" at bounding box center [926, 639] width 382 height 25
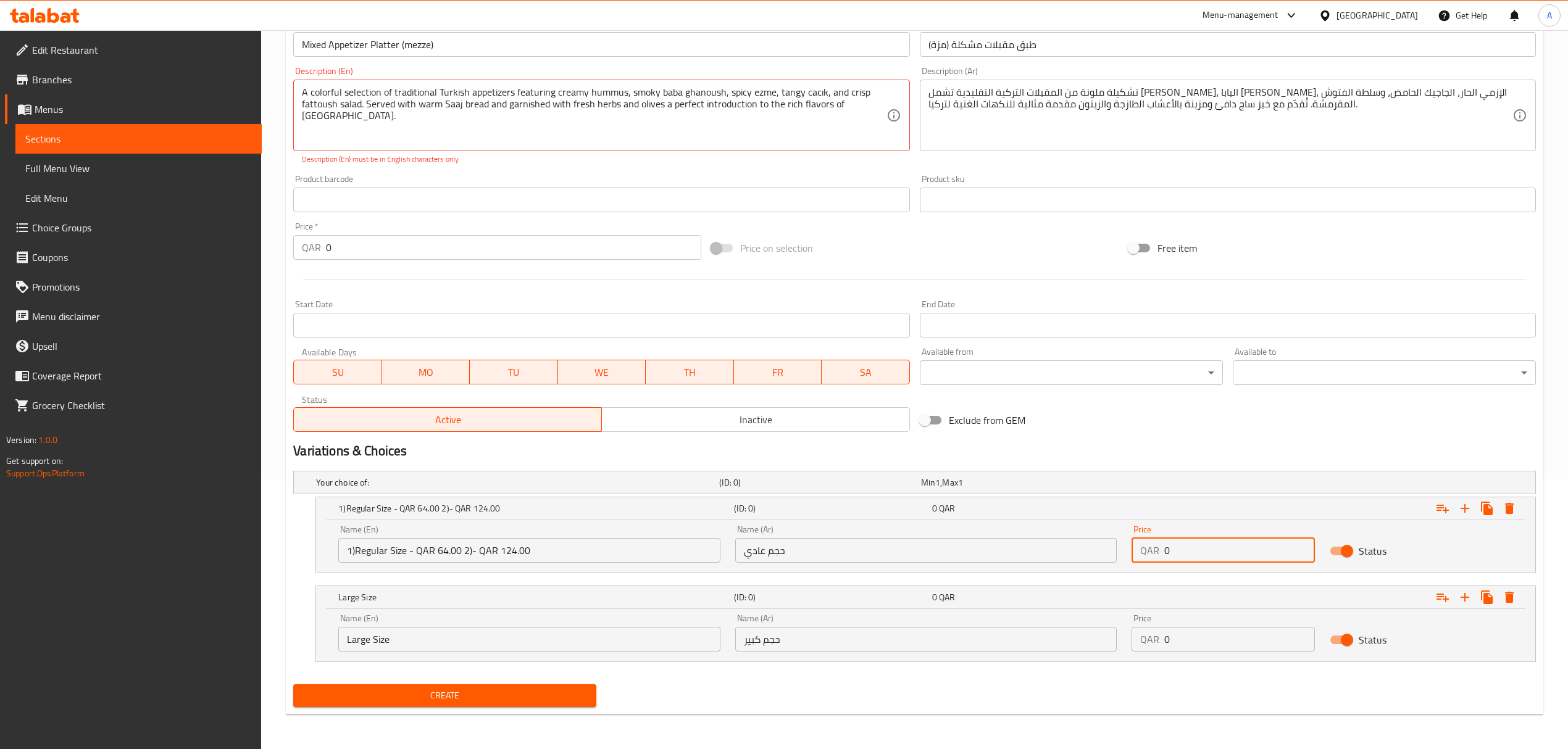
drag, startPoint x: 1144, startPoint y: 554, endPoint x: 1106, endPoint y: 553, distance: 38.0
click at [1106, 553] on div "Name (En) 1)Regular Size - QAR 64.00 2)- QAR 124.00 Name (En) Name (Ar) حجم عاد…" at bounding box center [926, 544] width 1190 height 52
drag, startPoint x: 1176, startPoint y: 639, endPoint x: 1095, endPoint y: 642, distance: 81.1
click at [1095, 642] on div "Name (En) Large Size Name (En) Name (Ar) حجم كبير Name (Ar) Price QAR 0 Price S…" at bounding box center [926, 633] width 1190 height 52
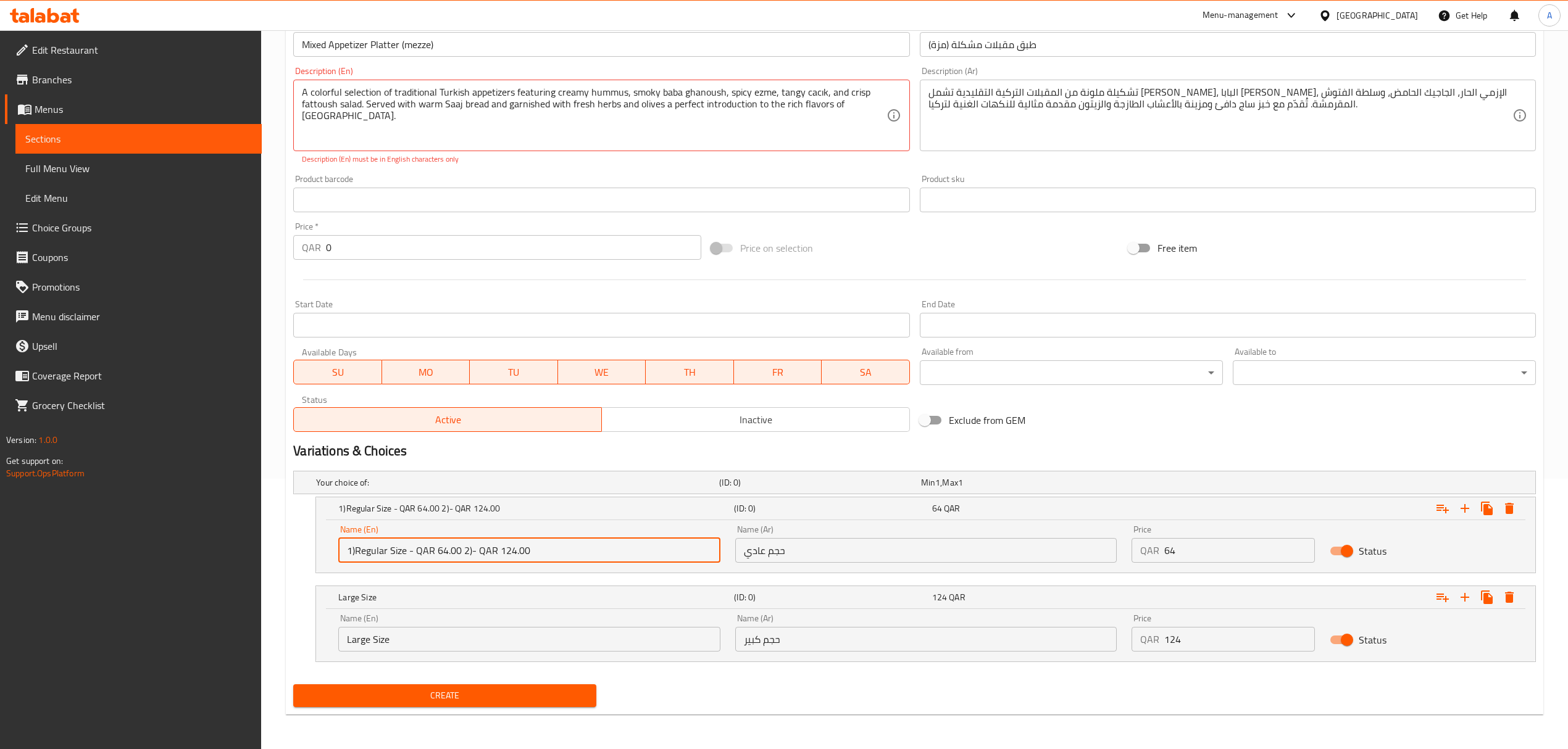
drag, startPoint x: 534, startPoint y: 553, endPoint x: 404, endPoint y: 553, distance: 130.0
click at [404, 553] on input "1)Regular Size - QAR 64.00 2)- QAR 124.00" at bounding box center [529, 550] width 382 height 25
click at [354, 553] on input "1)Regular Size" at bounding box center [529, 550] width 382 height 25
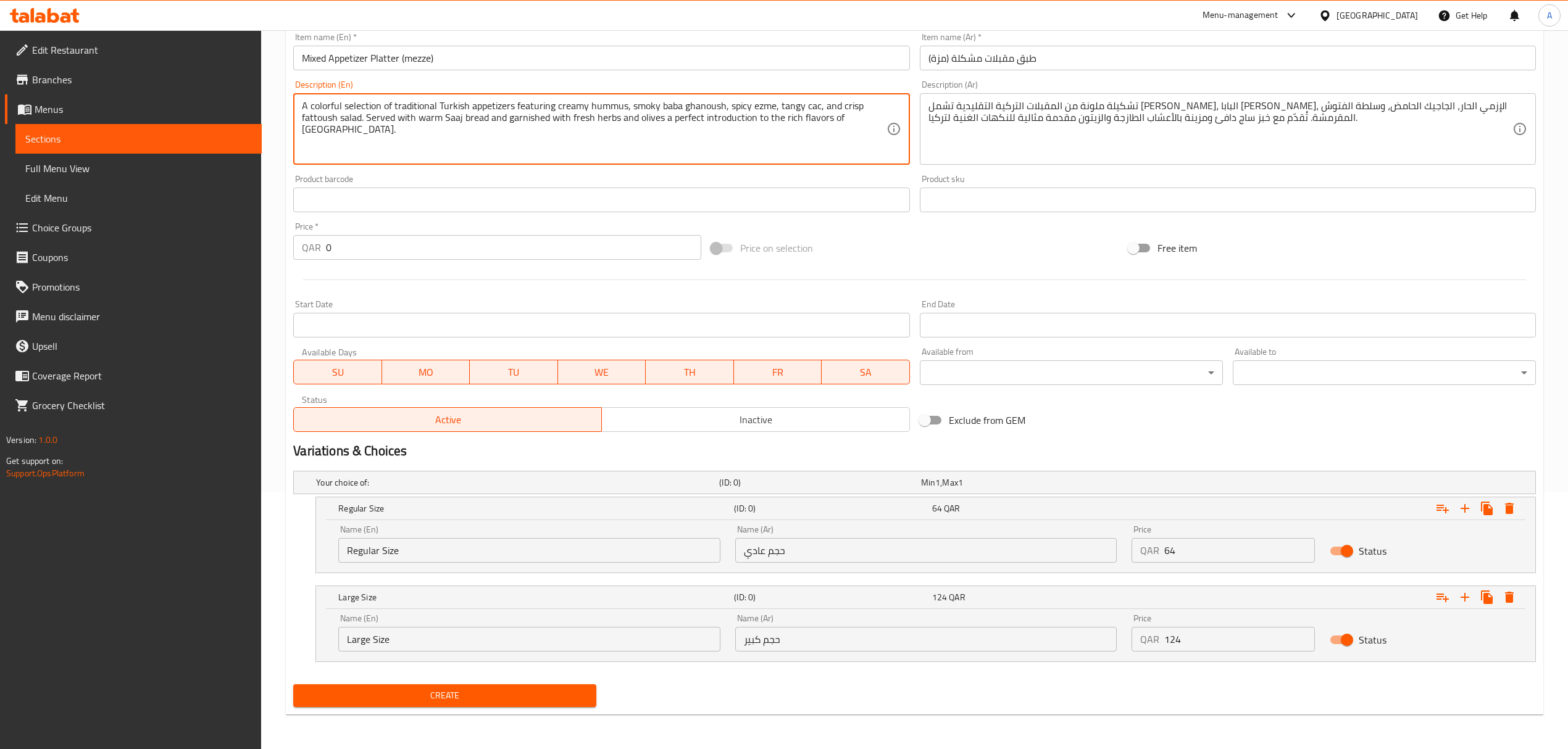
scroll to position [258, 0]
click at [516, 692] on span "Create" at bounding box center [444, 696] width 283 height 15
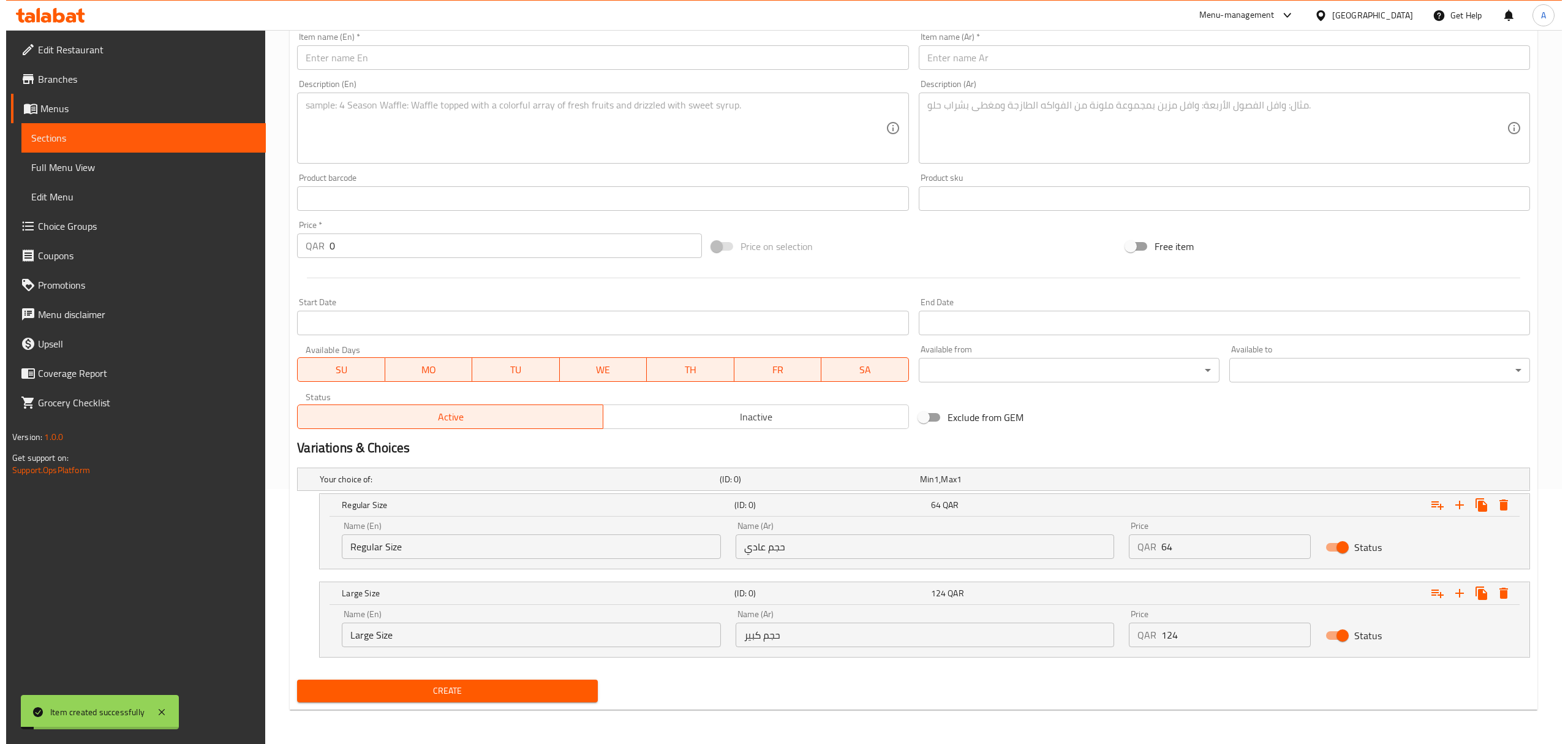
scroll to position [0, 0]
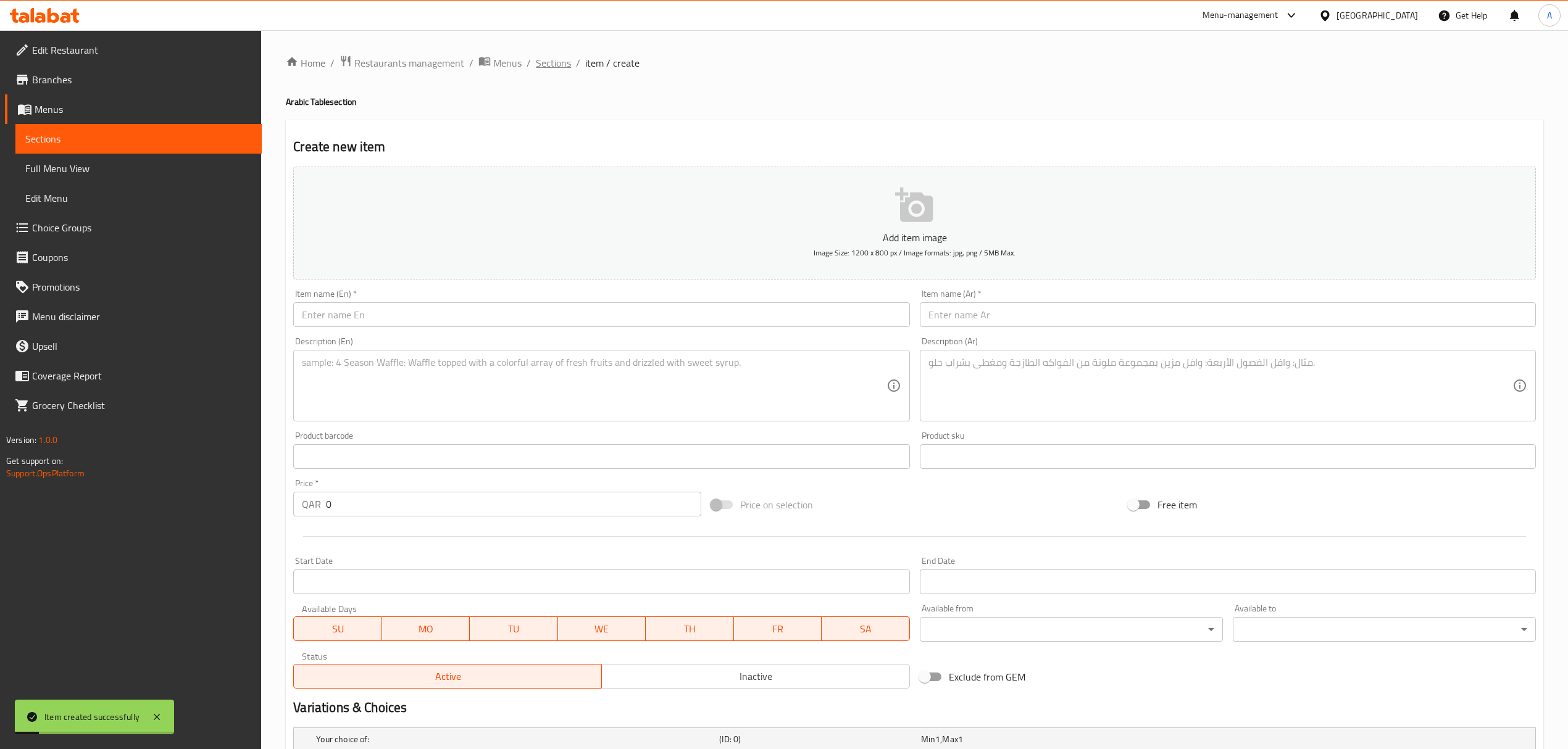
click at [565, 68] on span "Sections" at bounding box center [553, 62] width 35 height 15
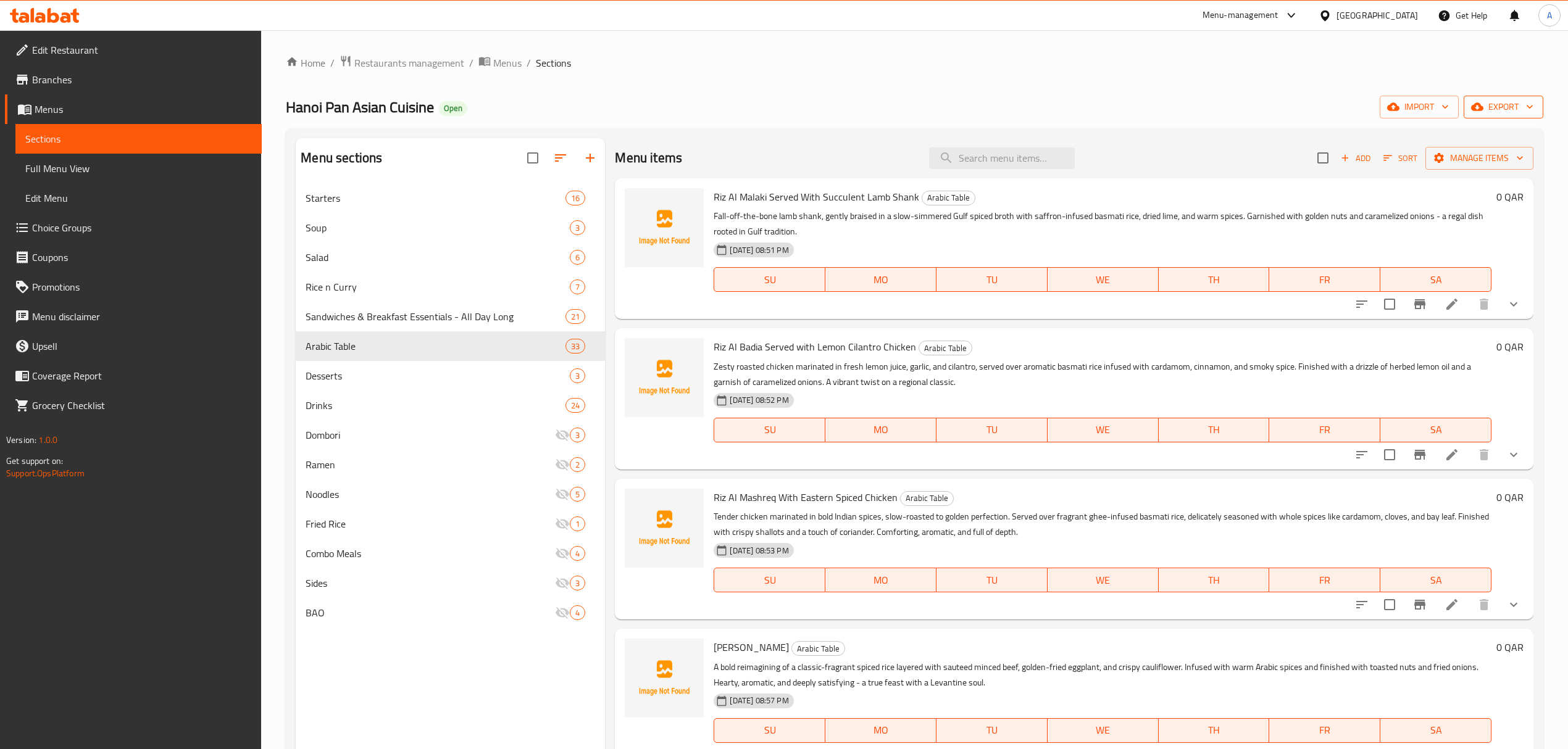
click at [1495, 111] on span "export" at bounding box center [1503, 107] width 60 height 15
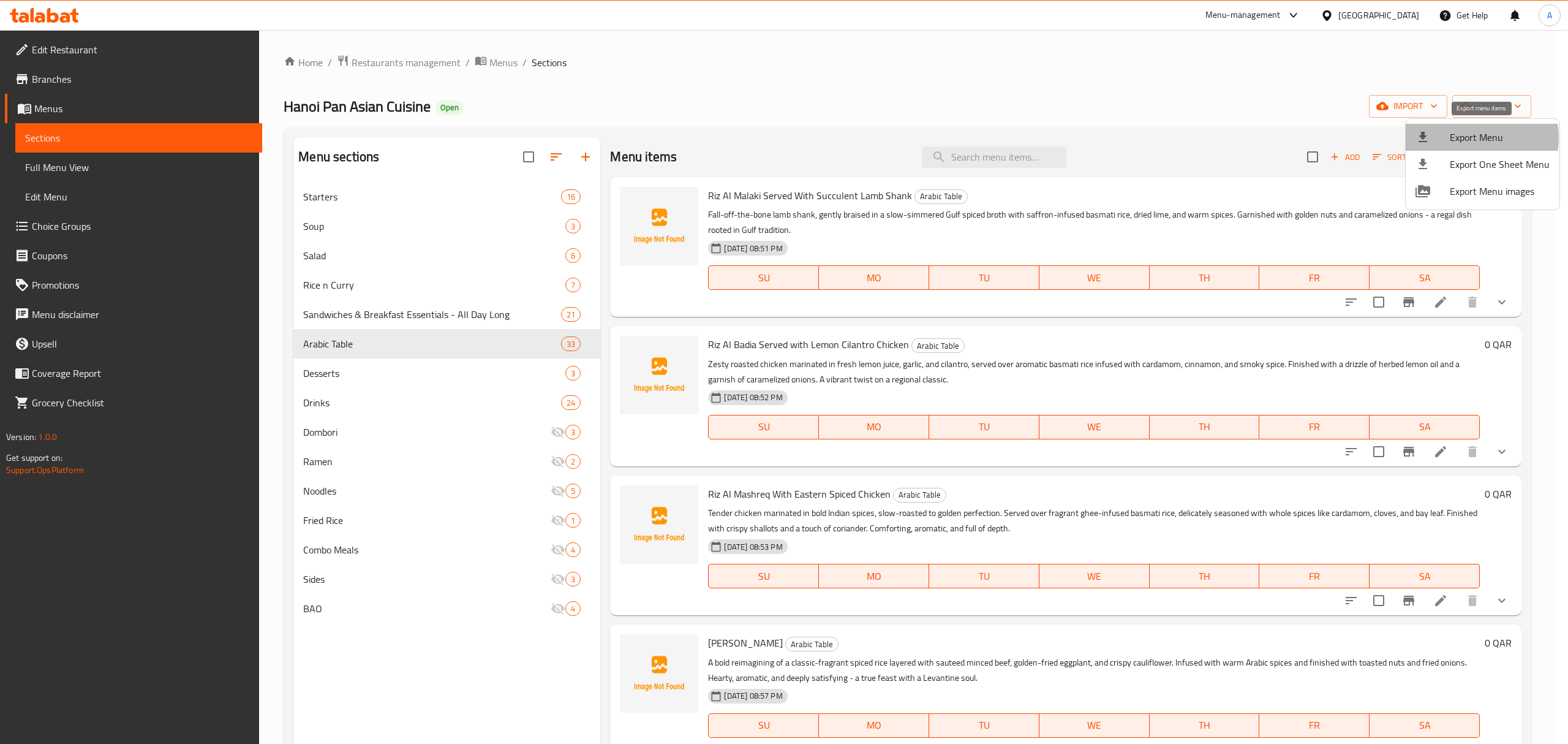
click at [1473, 138] on span "Export Menu" at bounding box center [1500, 137] width 100 height 15
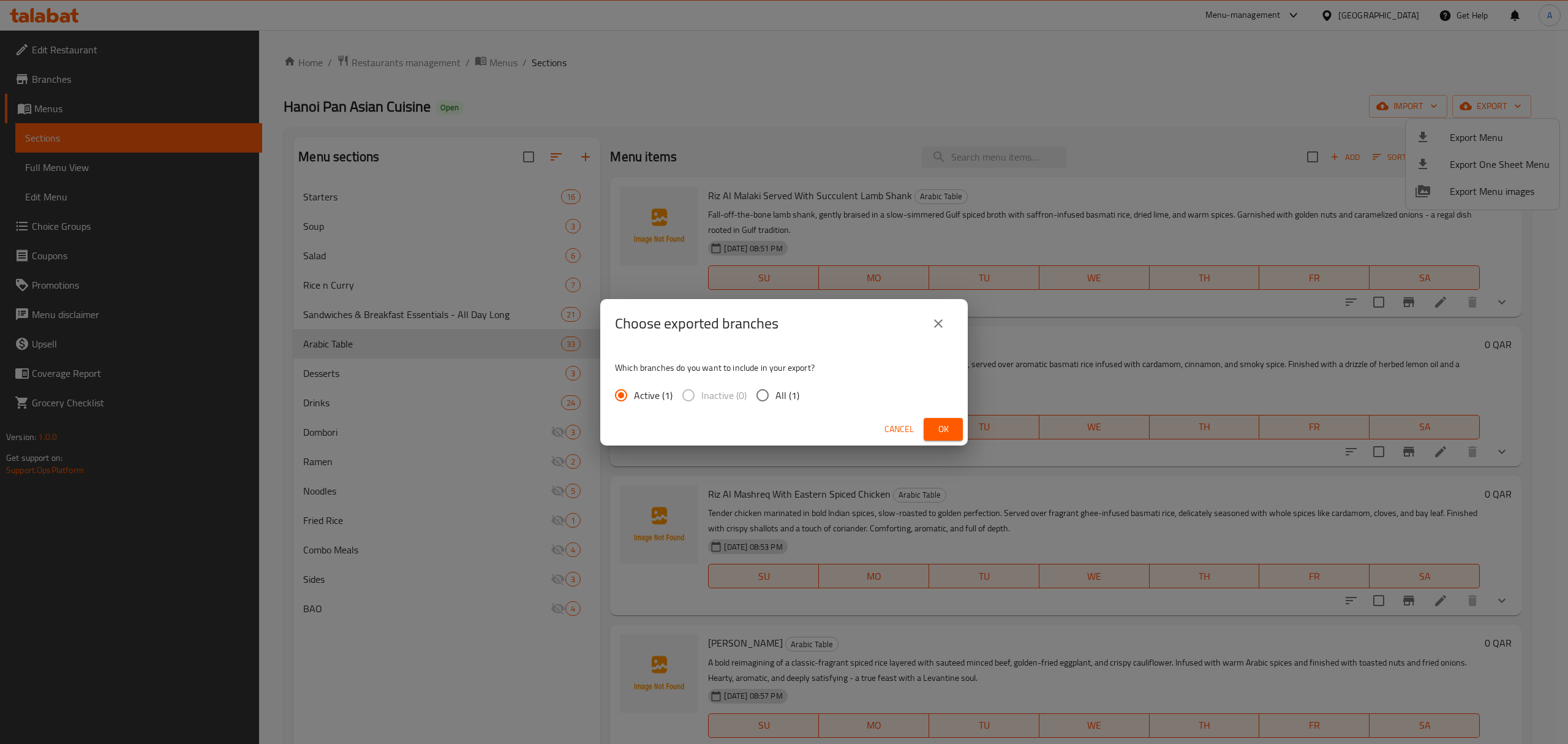
click at [752, 398] on input "All (1)" at bounding box center [763, 395] width 26 height 26
click at [939, 428] on span "Ok" at bounding box center [943, 429] width 20 height 15
